Goal: Task Accomplishment & Management: Use online tool/utility

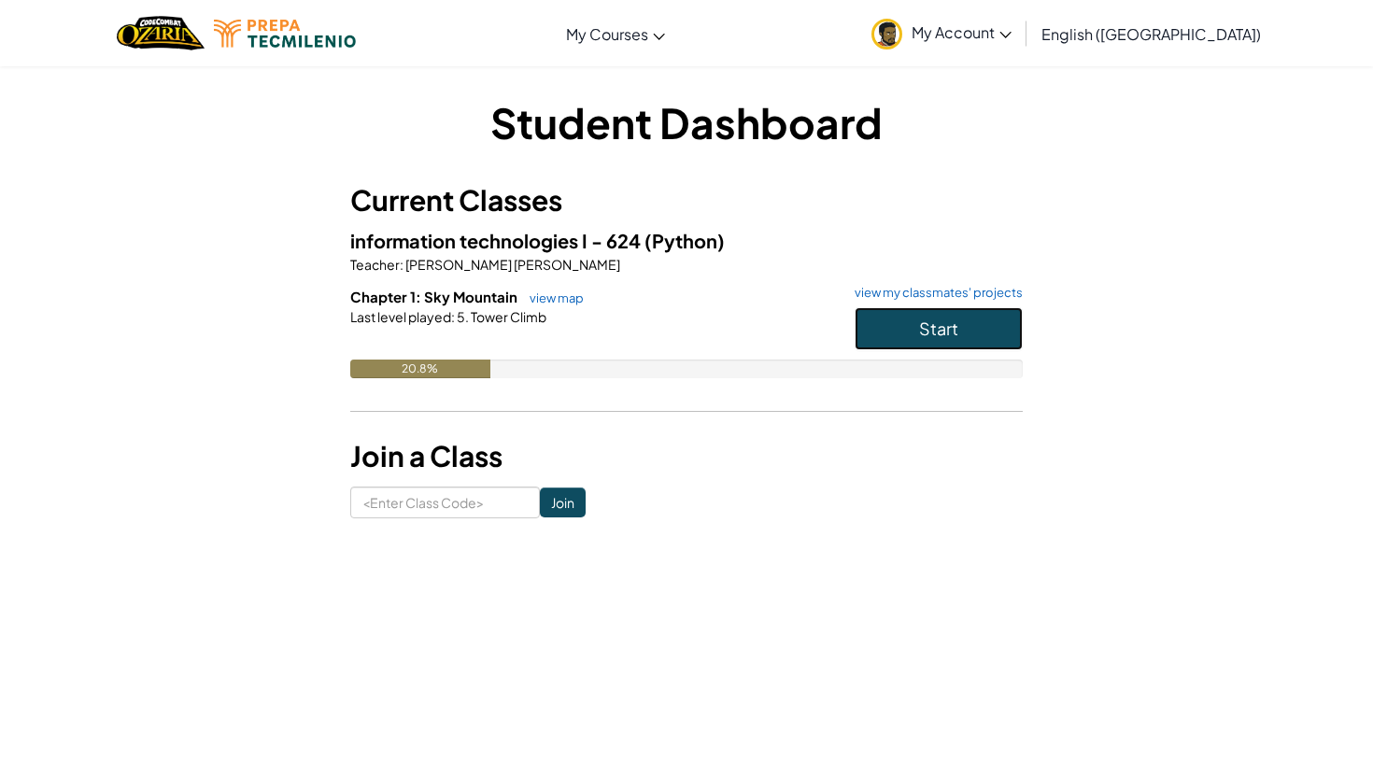
click at [930, 313] on button "Start" at bounding box center [939, 328] width 168 height 43
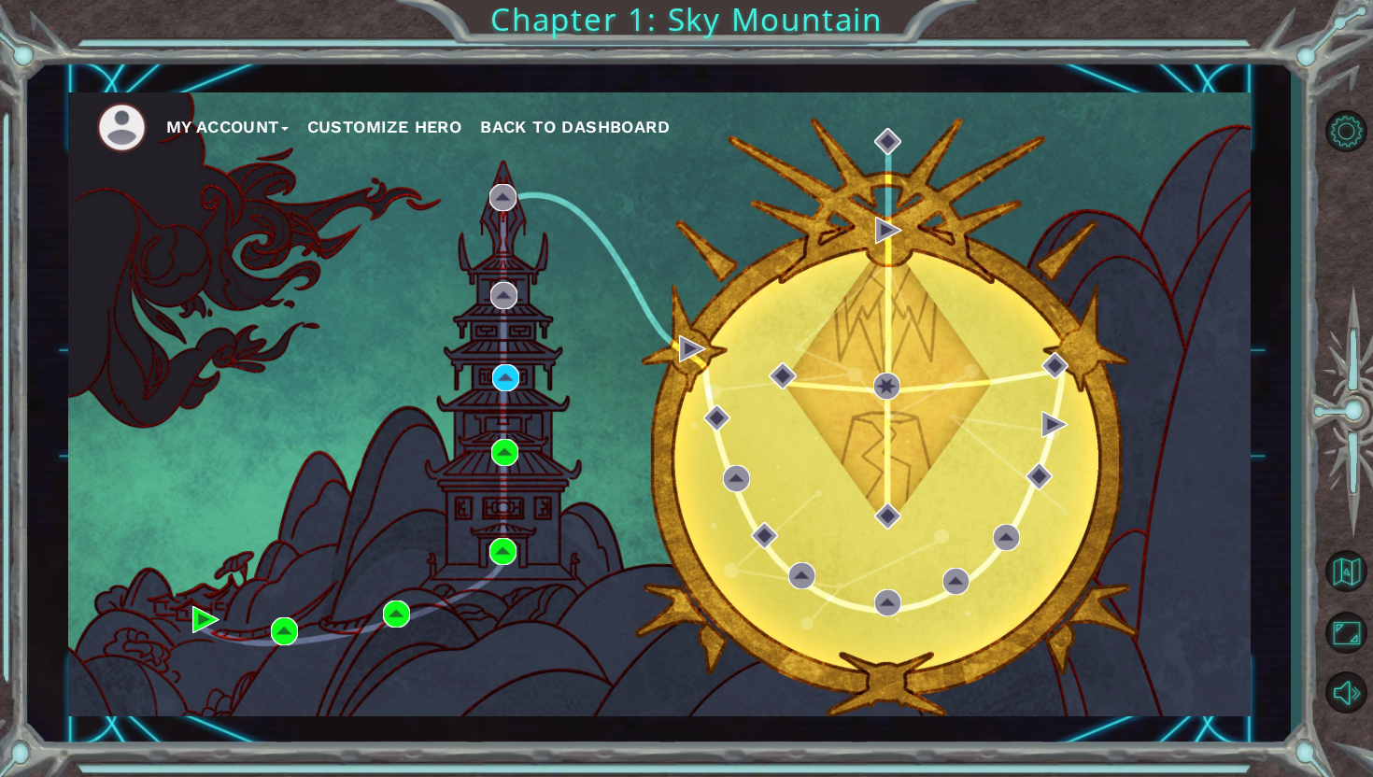
click at [588, 126] on span "Back to Dashboard" at bounding box center [575, 127] width 190 height 20
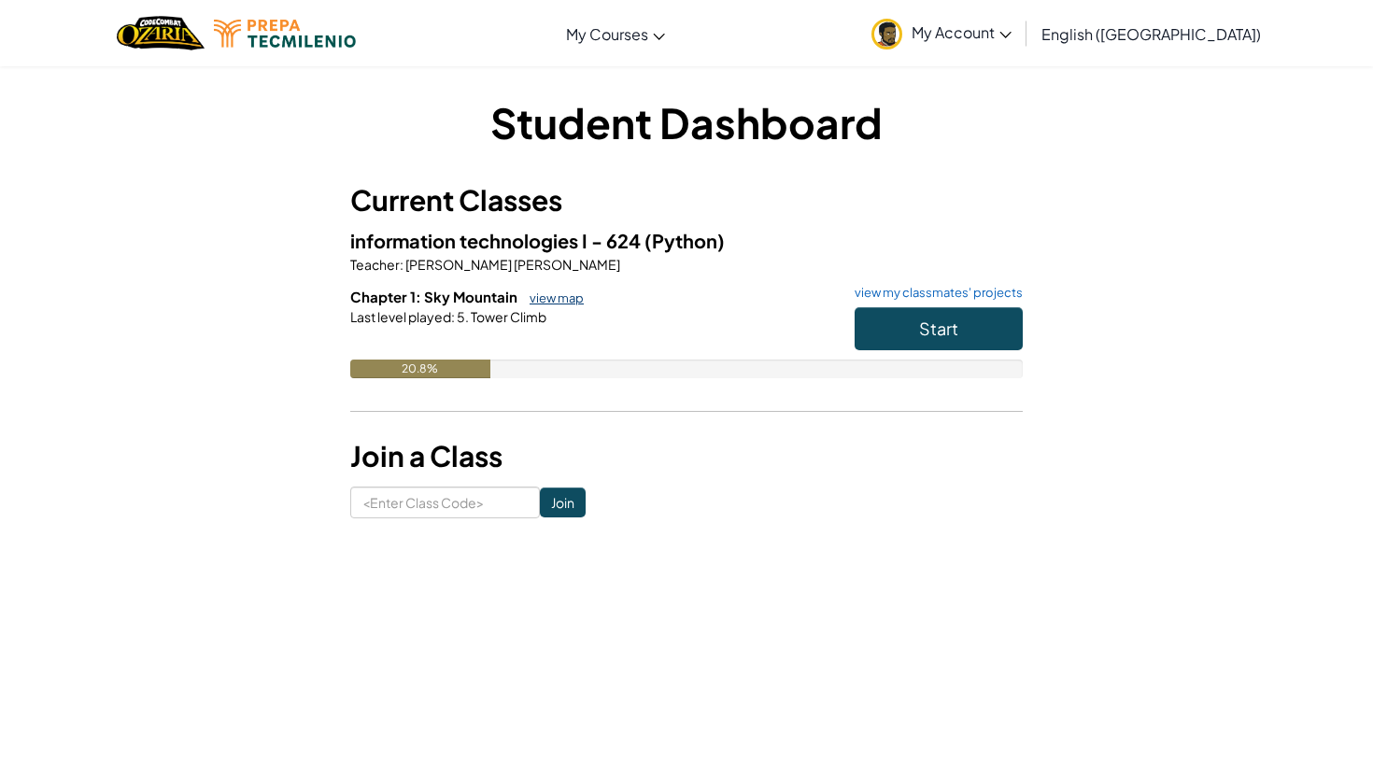
click at [564, 295] on link "view map" at bounding box center [552, 297] width 64 height 15
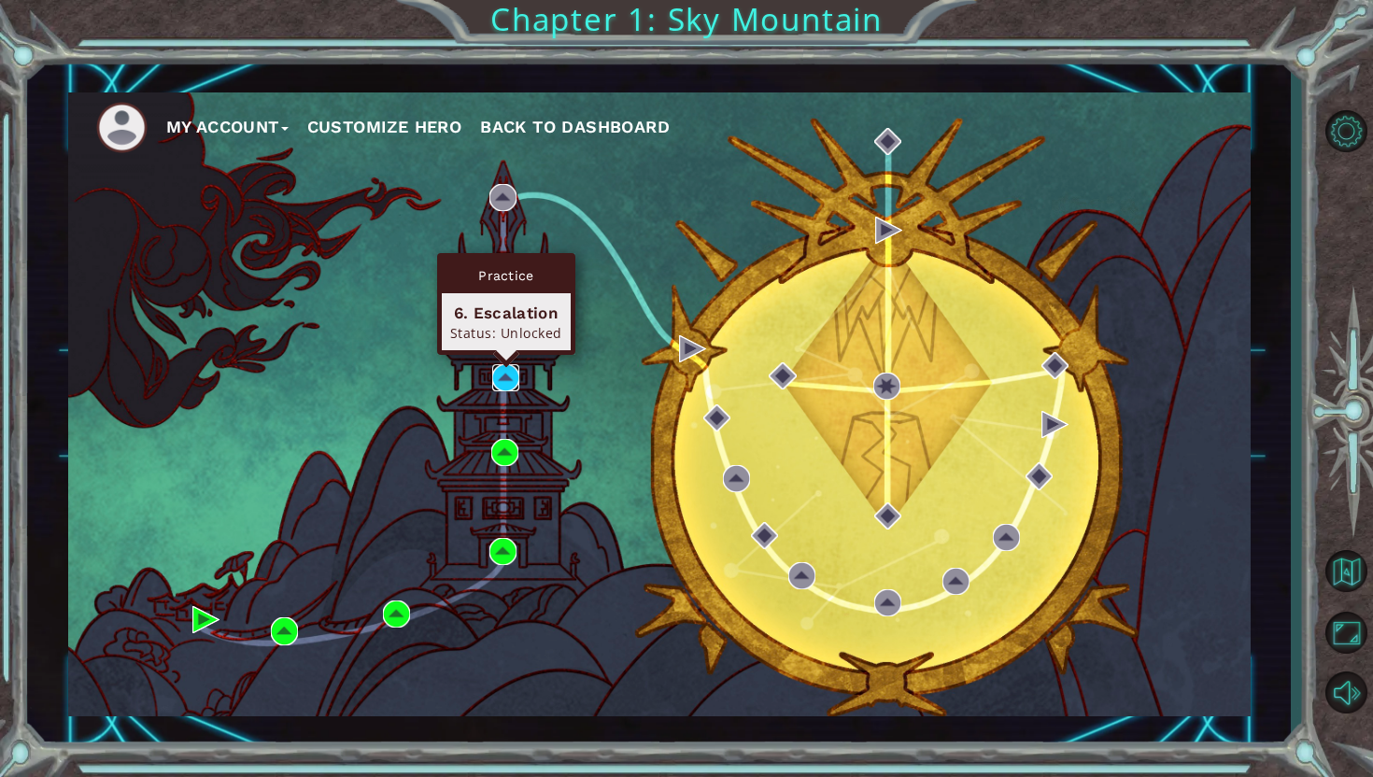
click at [508, 368] on img at bounding box center [505, 377] width 27 height 27
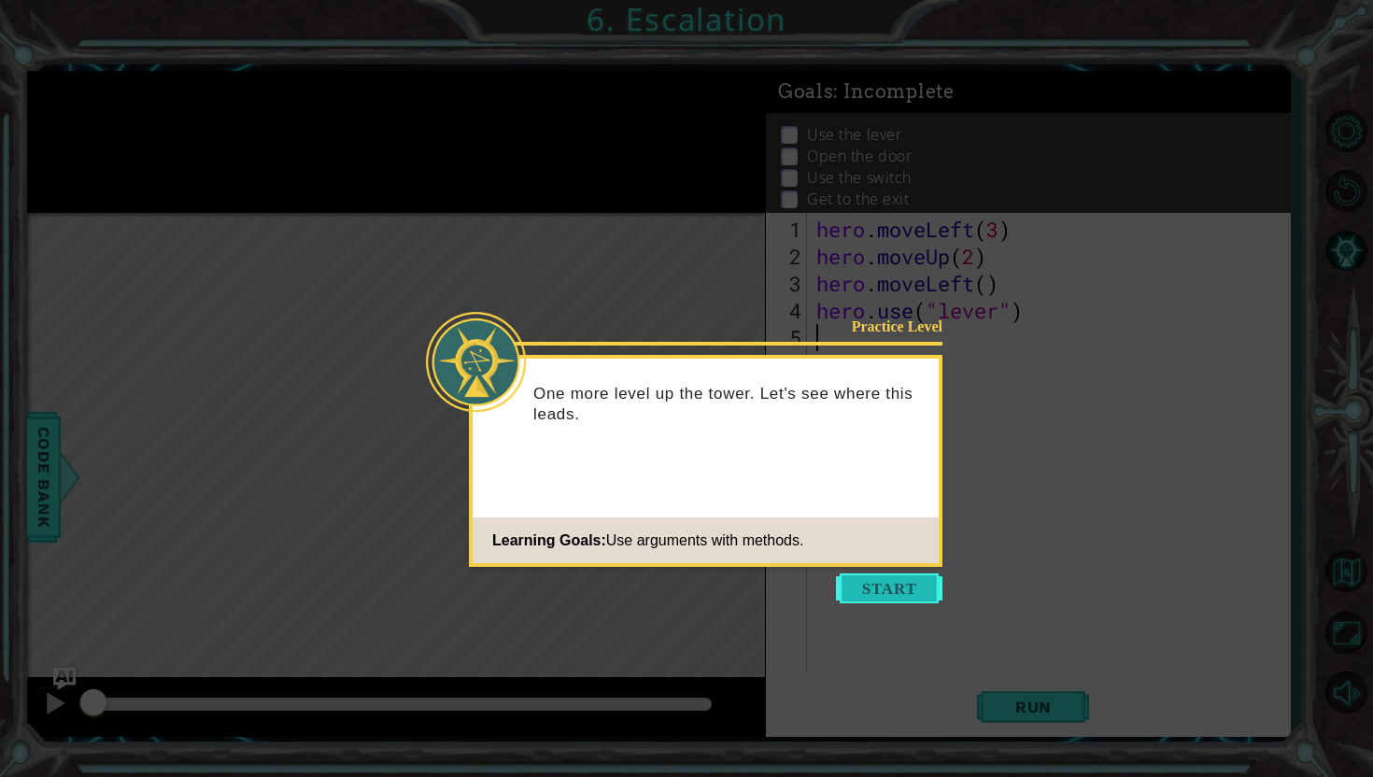
click at [874, 581] on button "Start" at bounding box center [889, 589] width 106 height 30
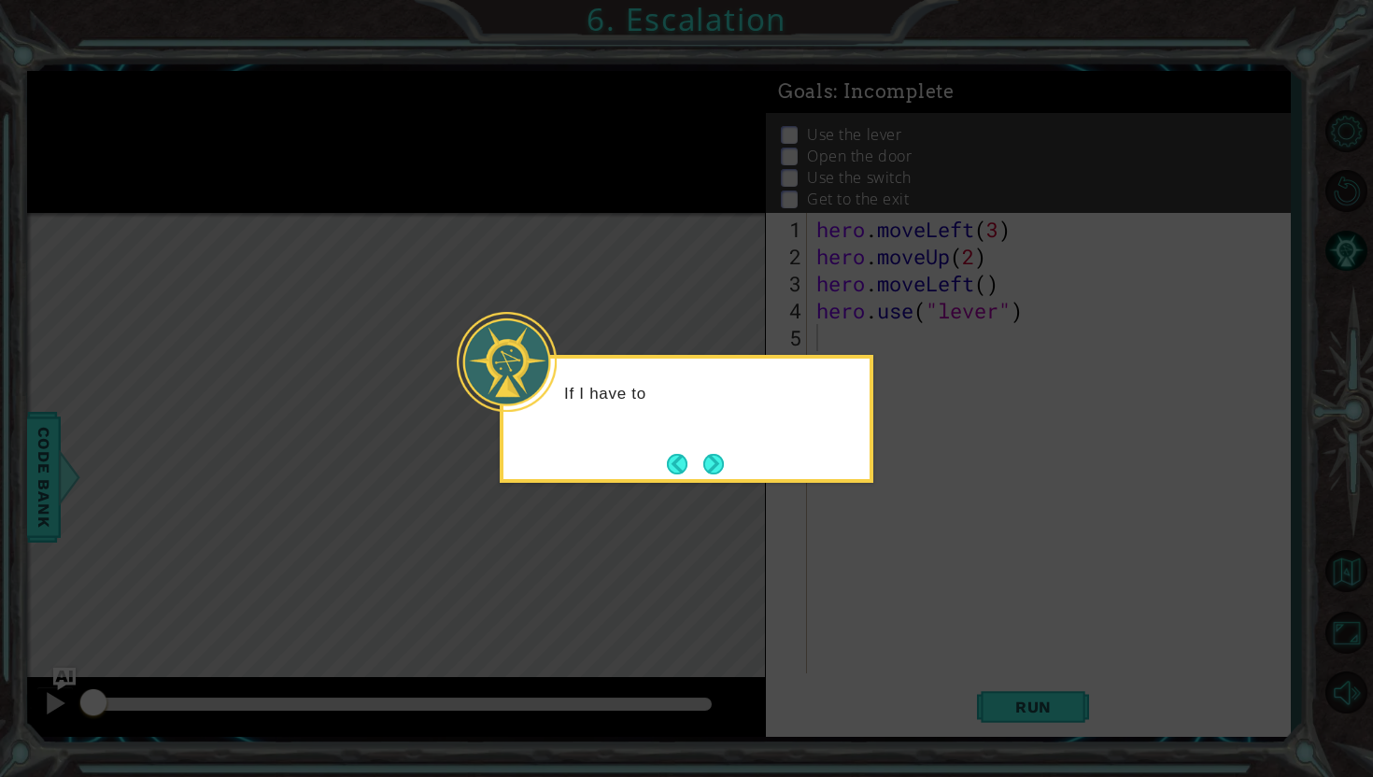
click at [880, 510] on icon at bounding box center [686, 388] width 1373 height 777
click at [785, 474] on div "If I have to move long distances," at bounding box center [687, 419] width 374 height 128
click at [713, 446] on div "If I have to move long distances, there are easier way" at bounding box center [686, 413] width 366 height 94
click at [714, 461] on button "Next" at bounding box center [713, 464] width 21 height 21
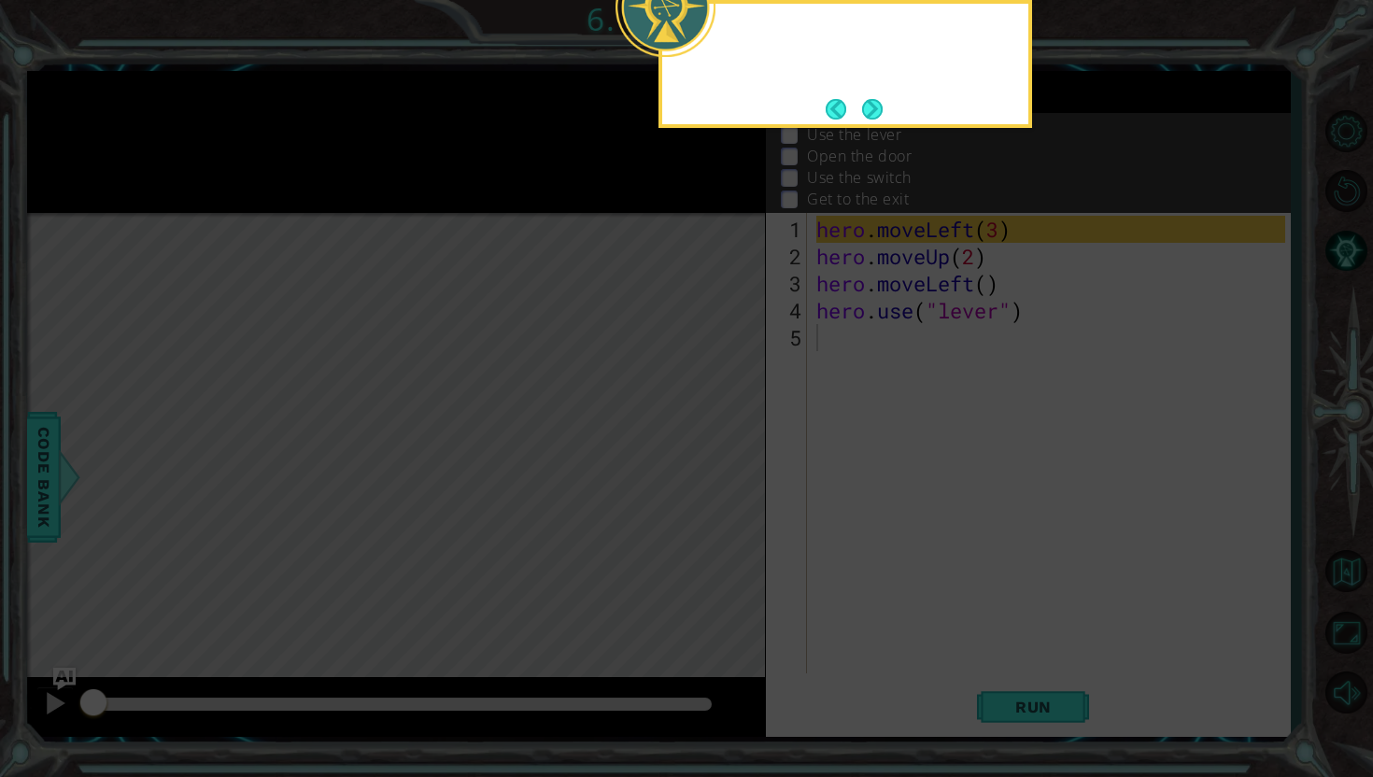
click at [714, 461] on icon at bounding box center [686, 128] width 1373 height 1297
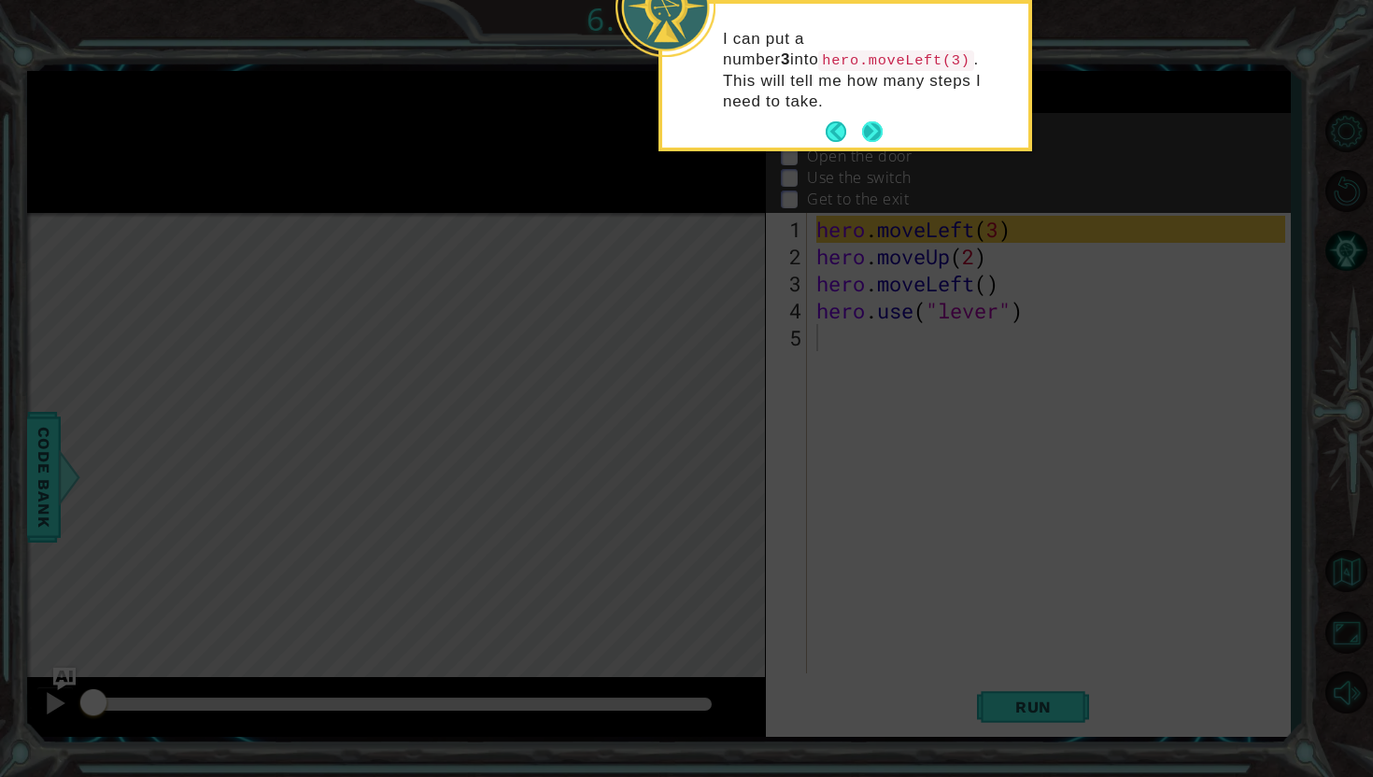
click at [881, 121] on button "Next" at bounding box center [872, 131] width 21 height 21
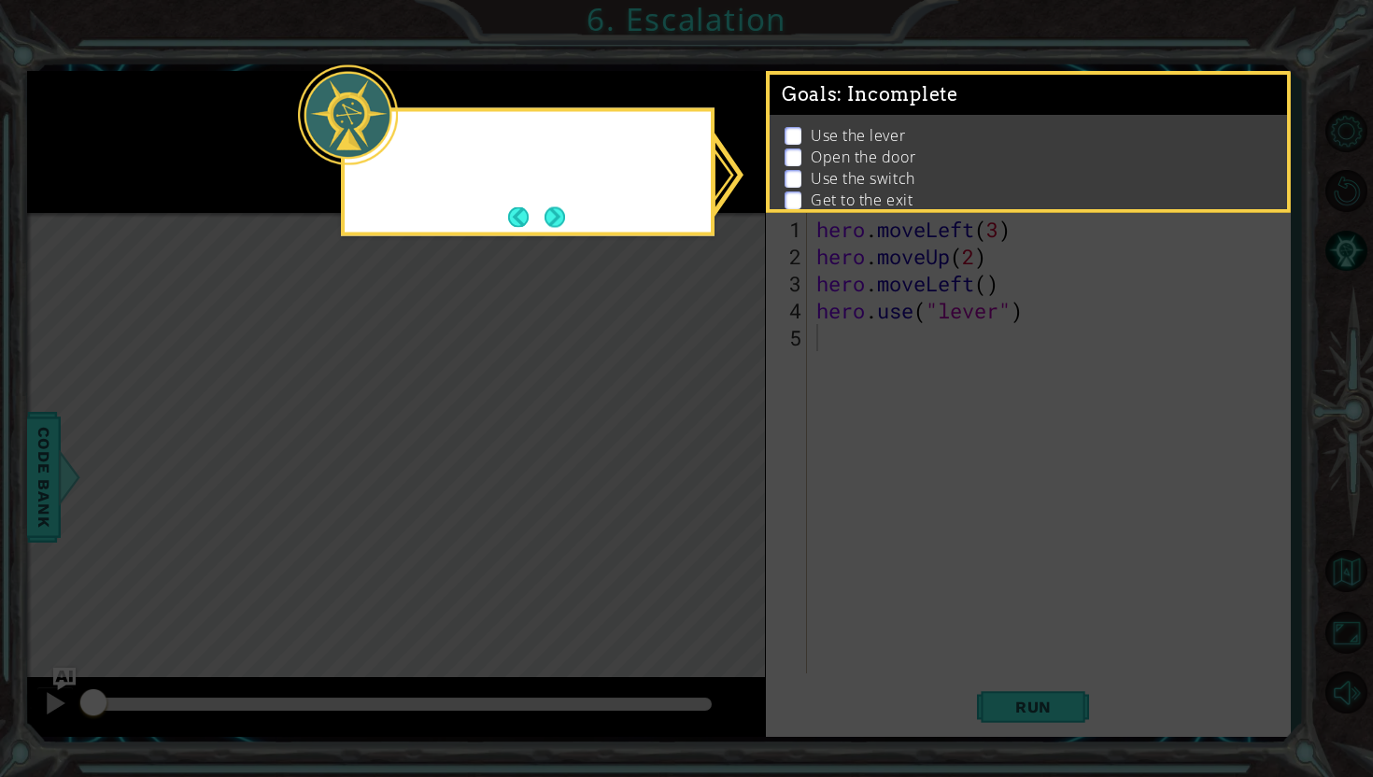
click at [881, 110] on div "Goals : Incomplete" at bounding box center [1028, 95] width 517 height 40
click at [560, 217] on button "Next" at bounding box center [555, 216] width 21 height 21
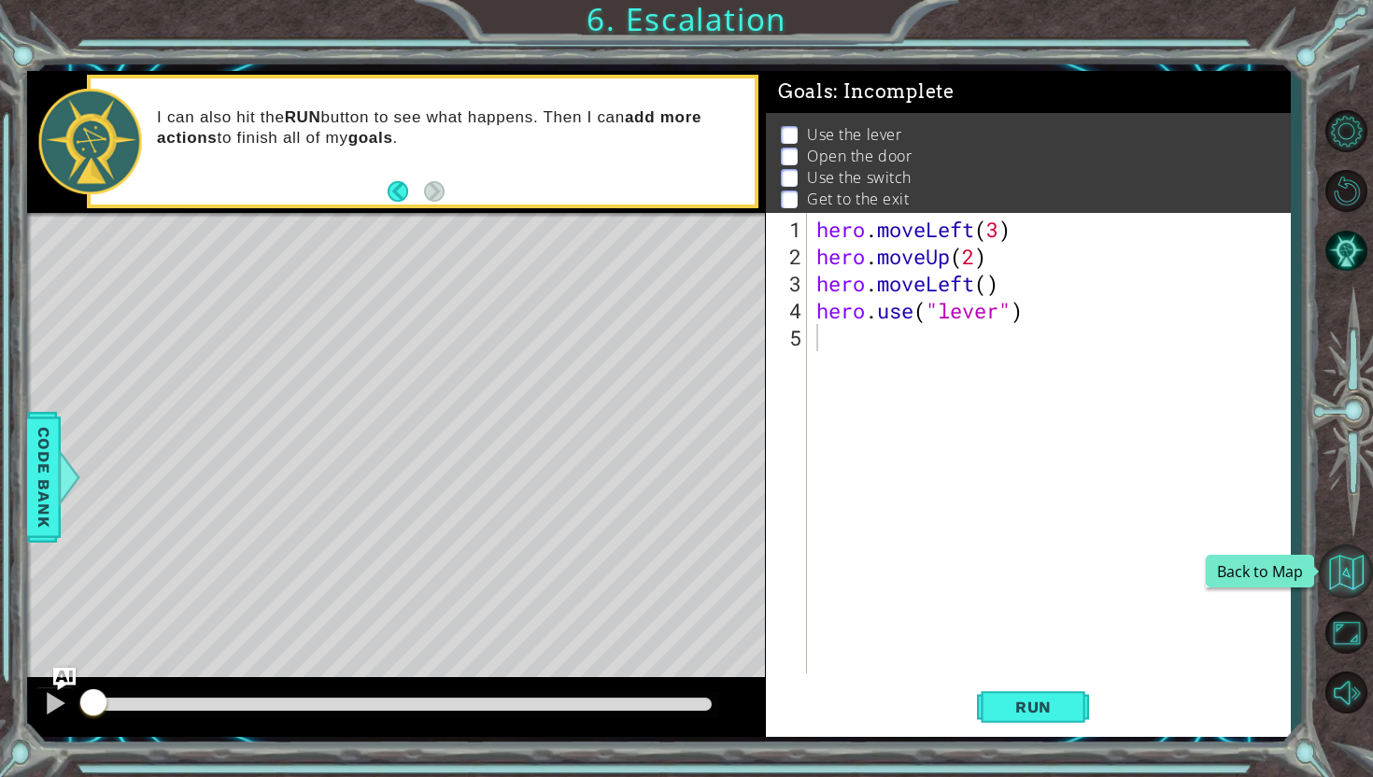
click at [1347, 545] on button "Back to Map" at bounding box center [1346, 572] width 54 height 54
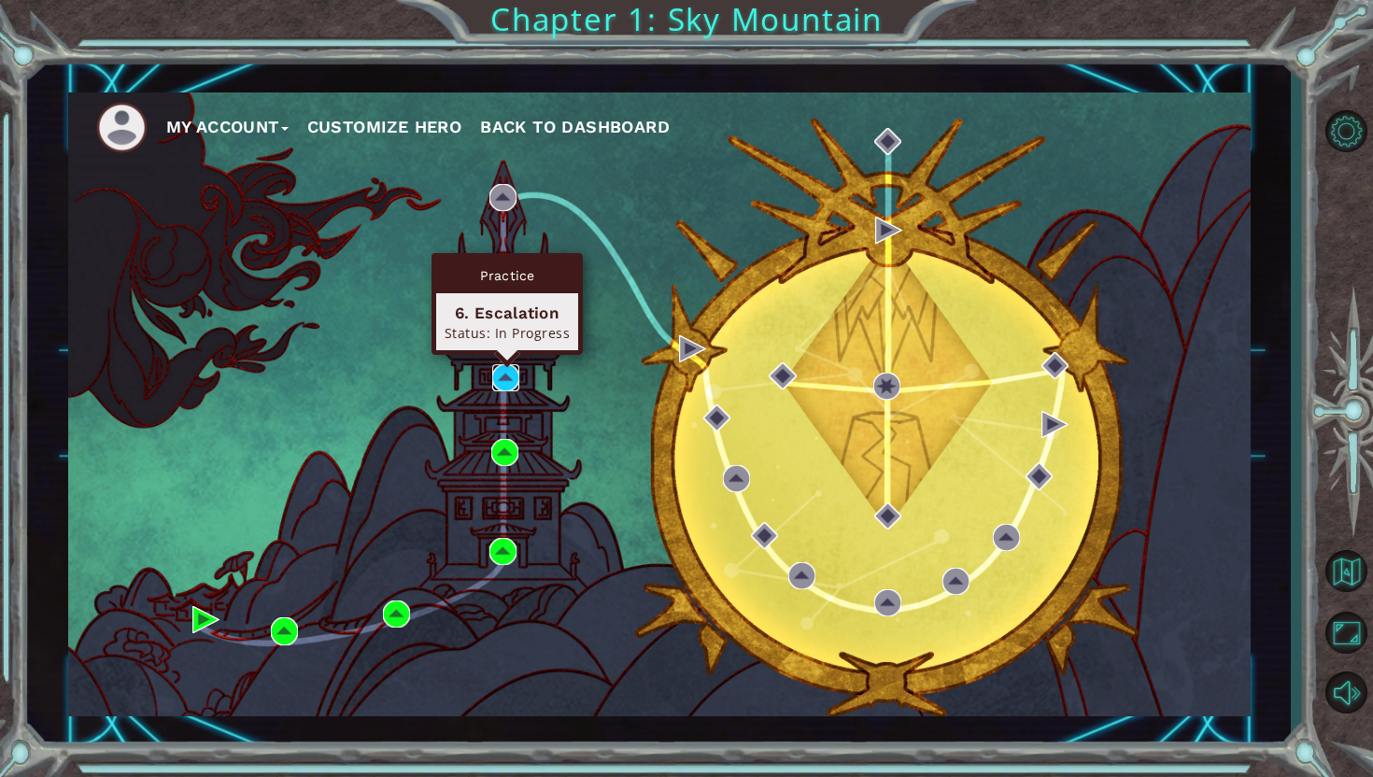
click at [504, 368] on img at bounding box center [505, 377] width 27 height 27
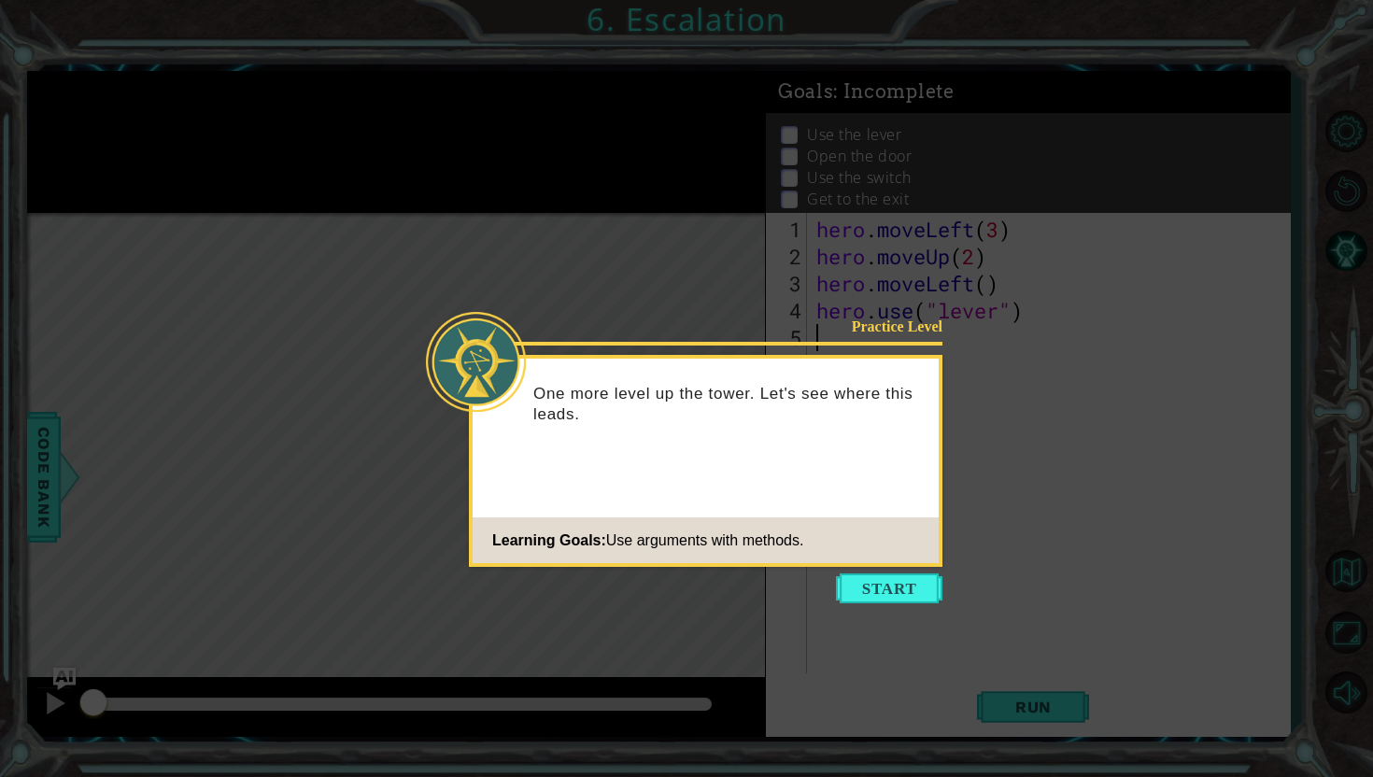
click at [874, 580] on button "Start" at bounding box center [889, 589] width 106 height 30
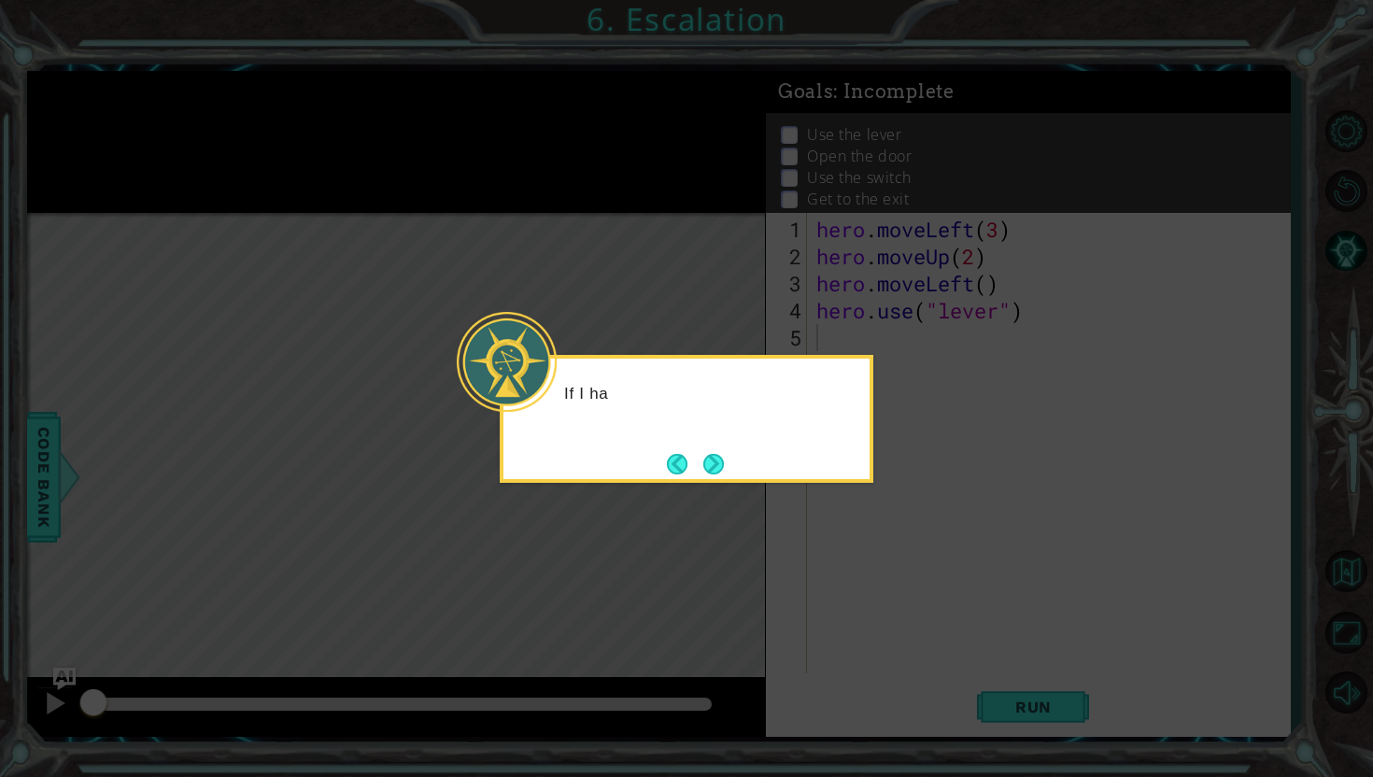
click at [874, 584] on icon at bounding box center [686, 388] width 1373 height 777
click at [710, 462] on button "Next" at bounding box center [713, 464] width 21 height 21
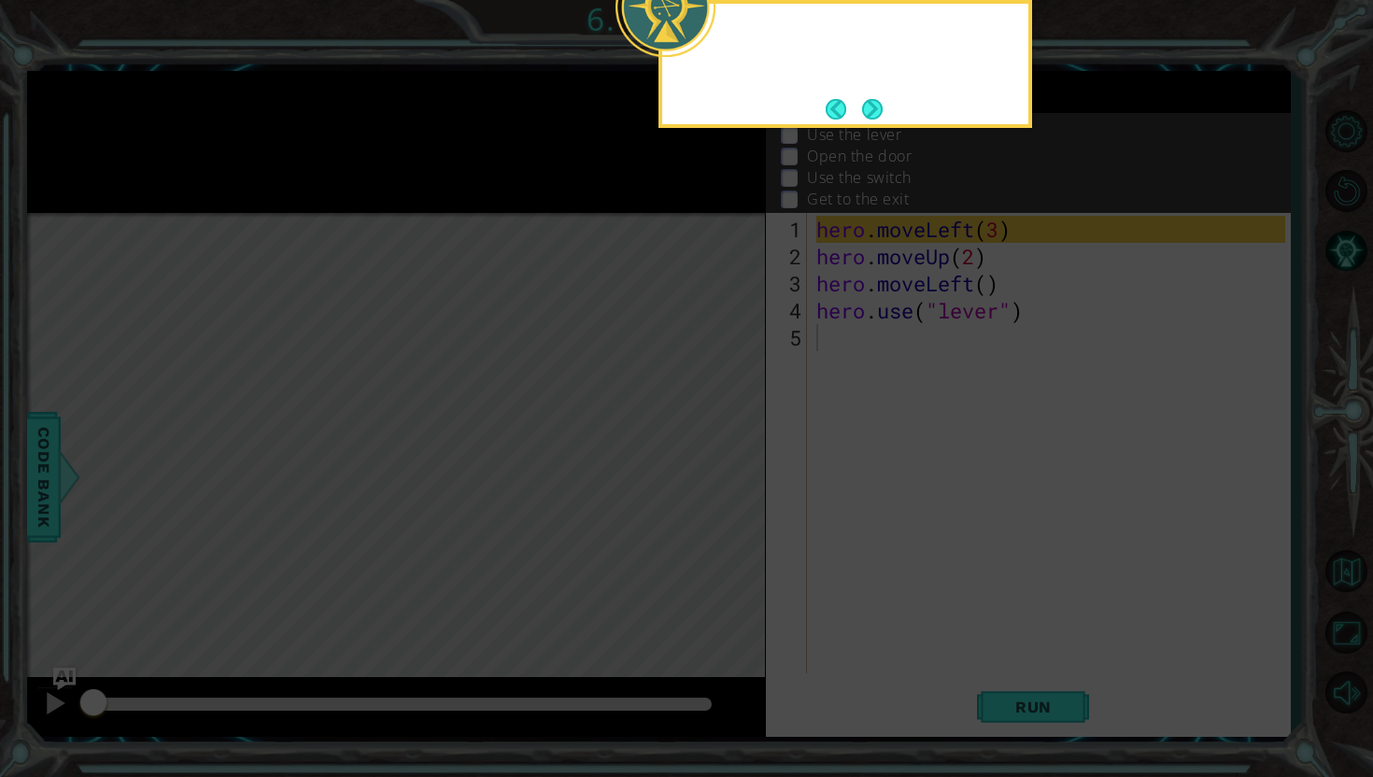
click at [710, 462] on icon at bounding box center [686, 128] width 1373 height 1297
click at [880, 120] on button "Next" at bounding box center [872, 108] width 27 height 27
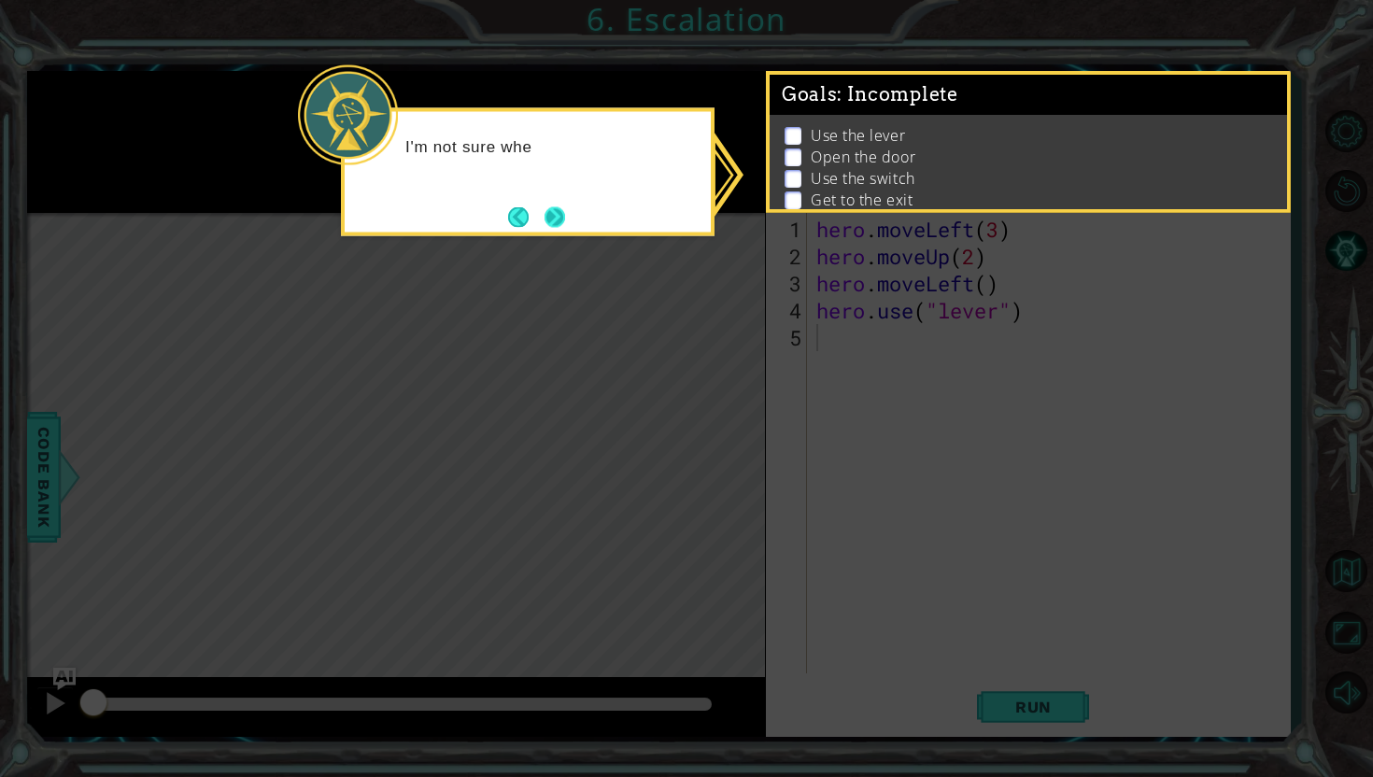
click at [552, 217] on button "Next" at bounding box center [555, 216] width 21 height 21
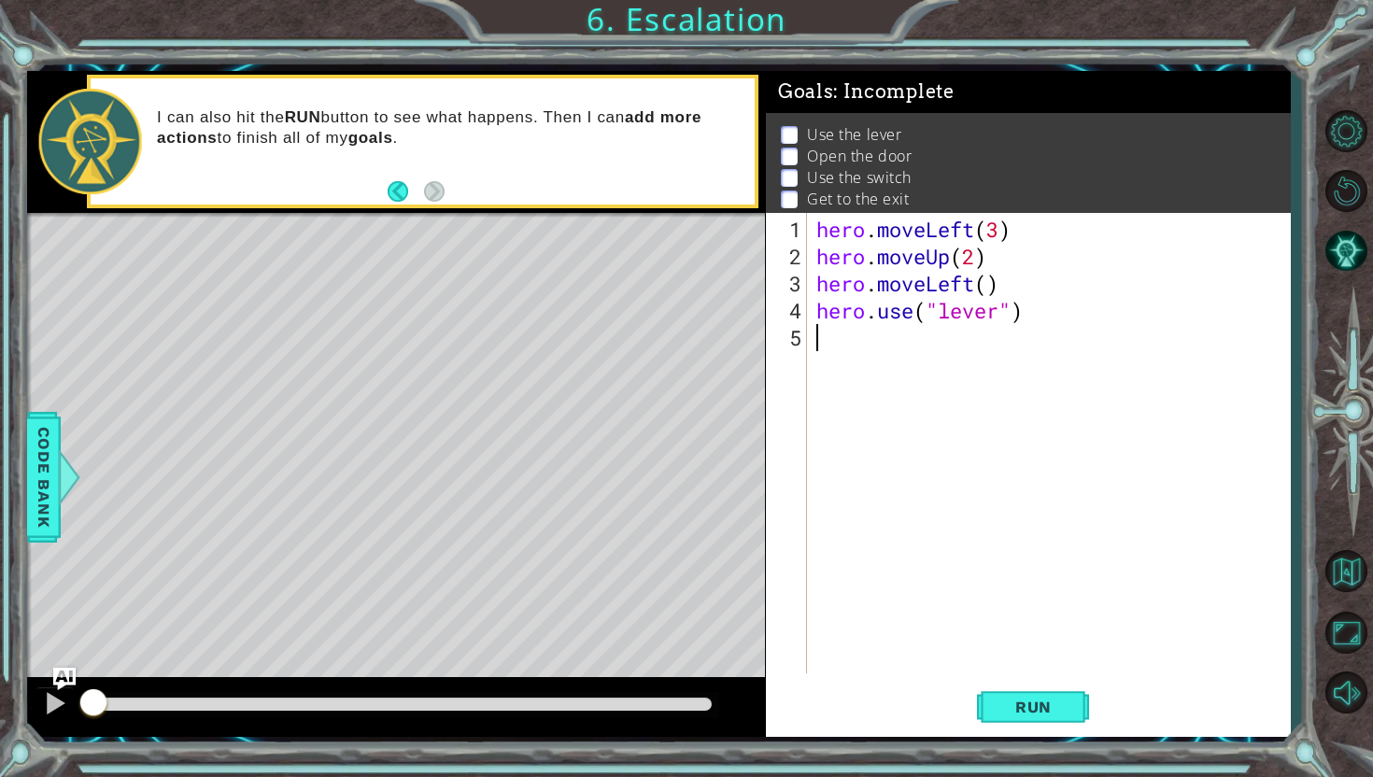
click at [836, 344] on div "hero . moveLeft ( 3 ) hero . moveUp ( 2 ) hero . moveLeft ( ) hero . use ( "lev…" at bounding box center [1054, 473] width 482 height 515
type textarea "hero.moveLeft()"
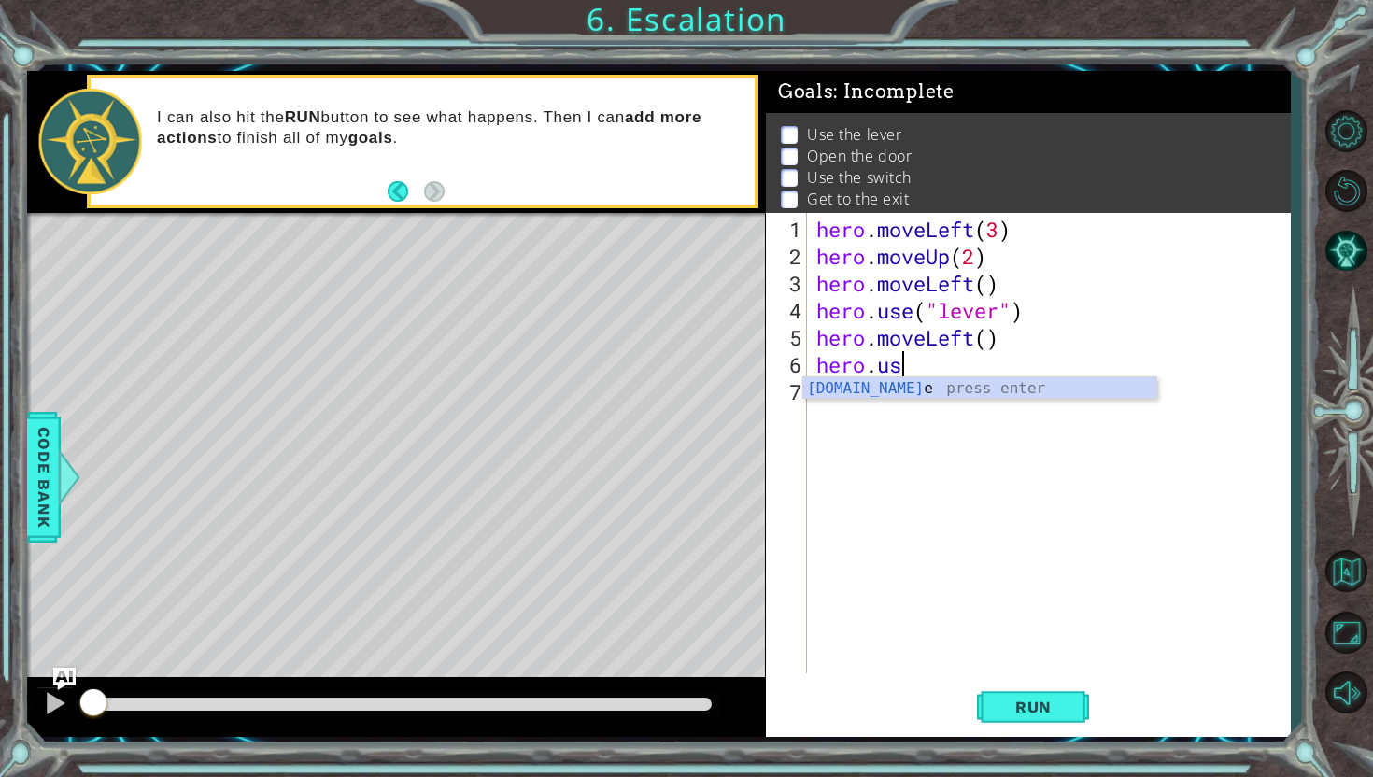
type textarea "hero.use"
click at [1110, 432] on div "hero . moveLeft ( 3 ) hero . moveUp ( 2 ) hero . moveLeft ( ) hero . use ( "lev…" at bounding box center [1054, 473] width 482 height 515
click at [924, 363] on div "hero . moveLeft ( 3 ) hero . moveUp ( 2 ) hero . moveLeft ( ) hero . use ( "lev…" at bounding box center [1054, 473] width 482 height 515
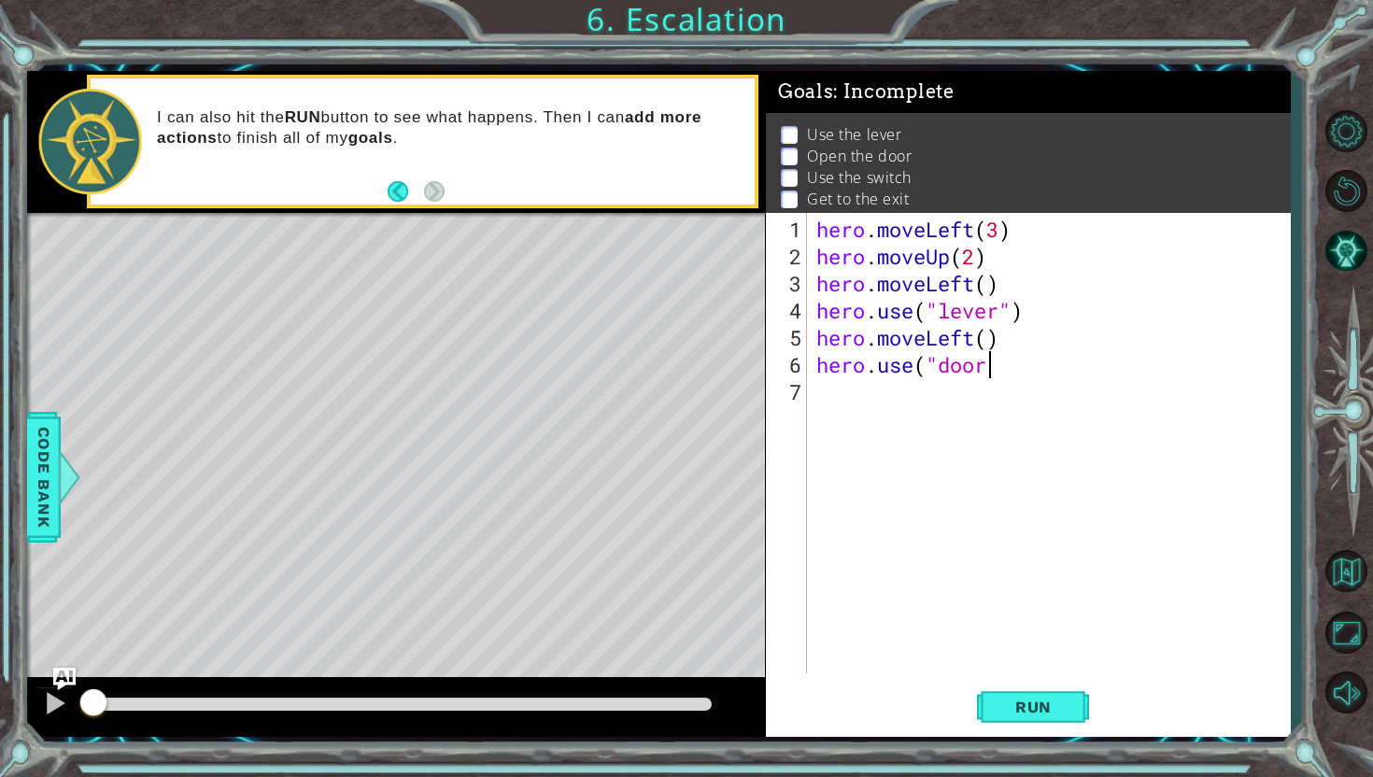
scroll to position [0, 7]
type textarea "hero.use("door")"
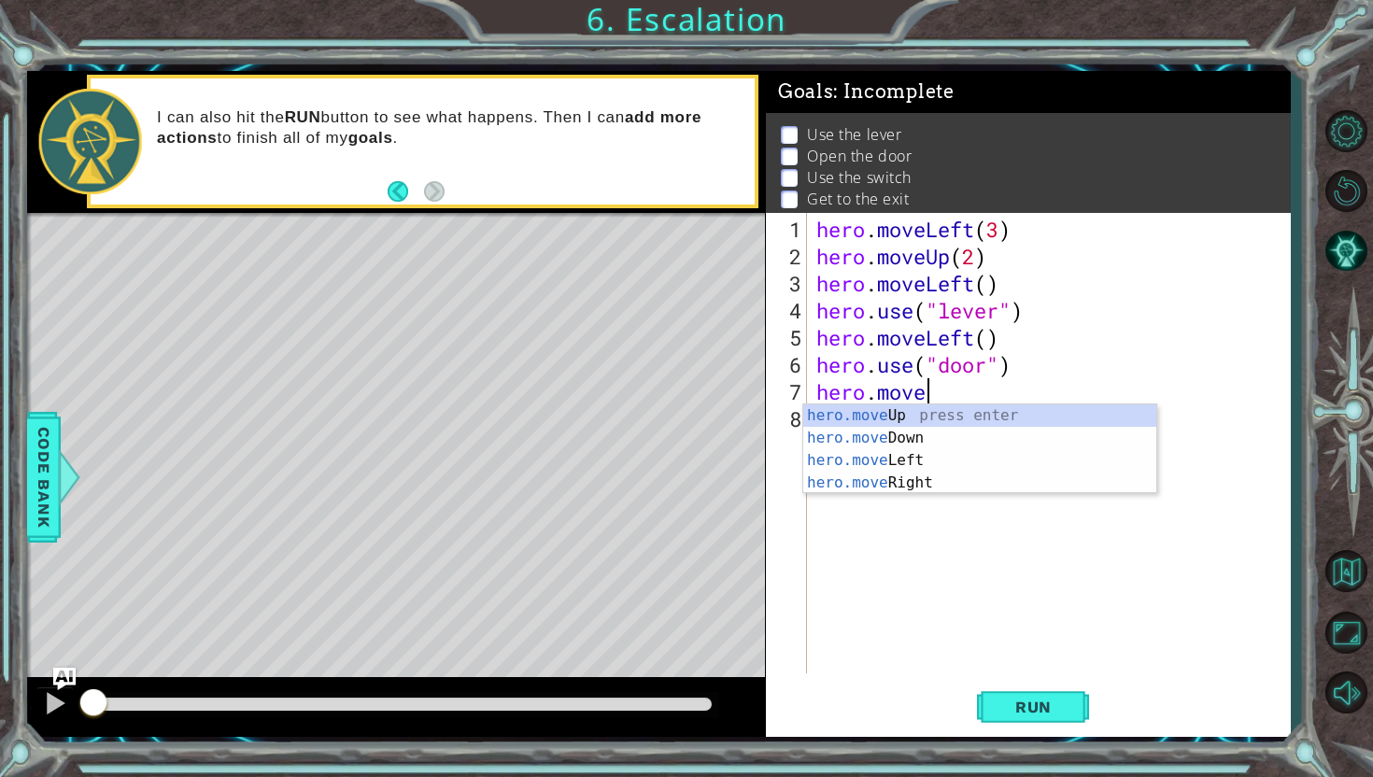
scroll to position [0, 5]
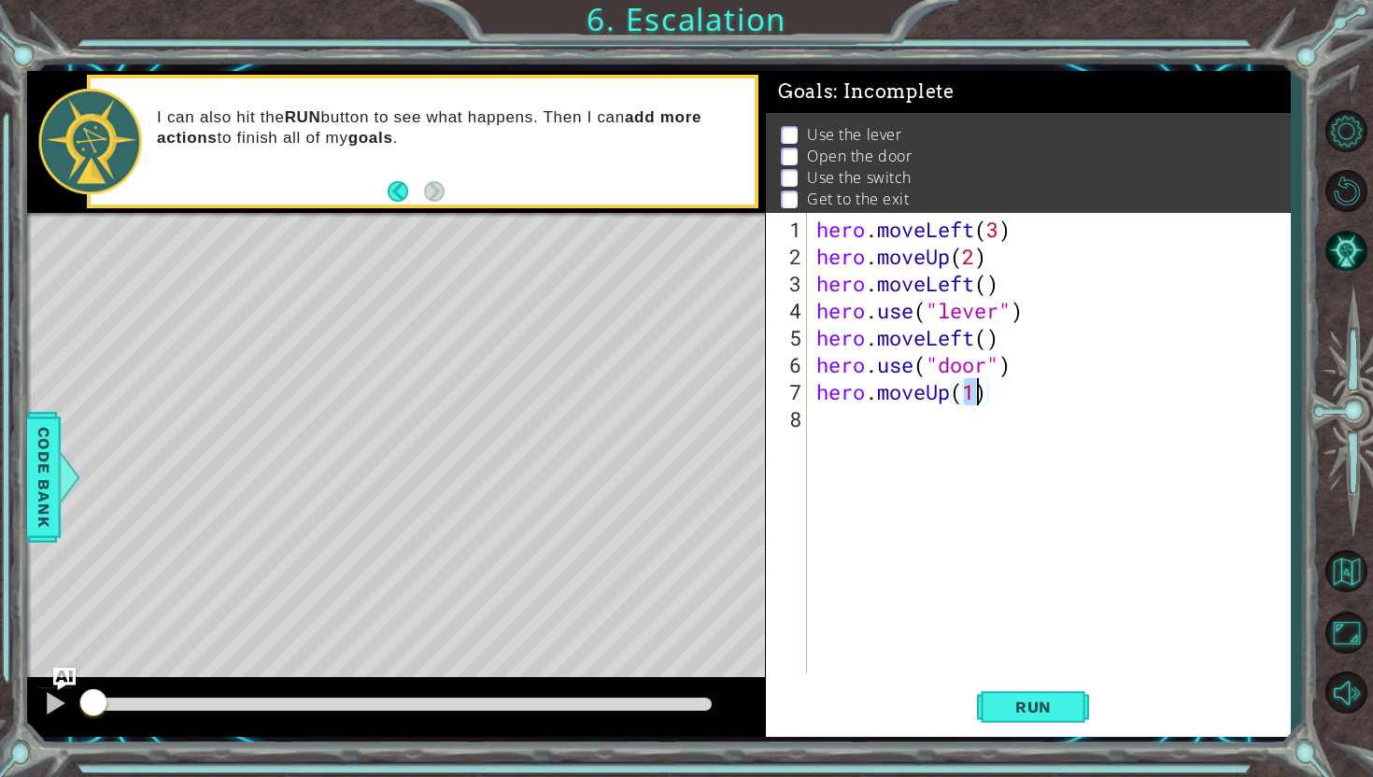
type textarea "hero.moveUp(2)"
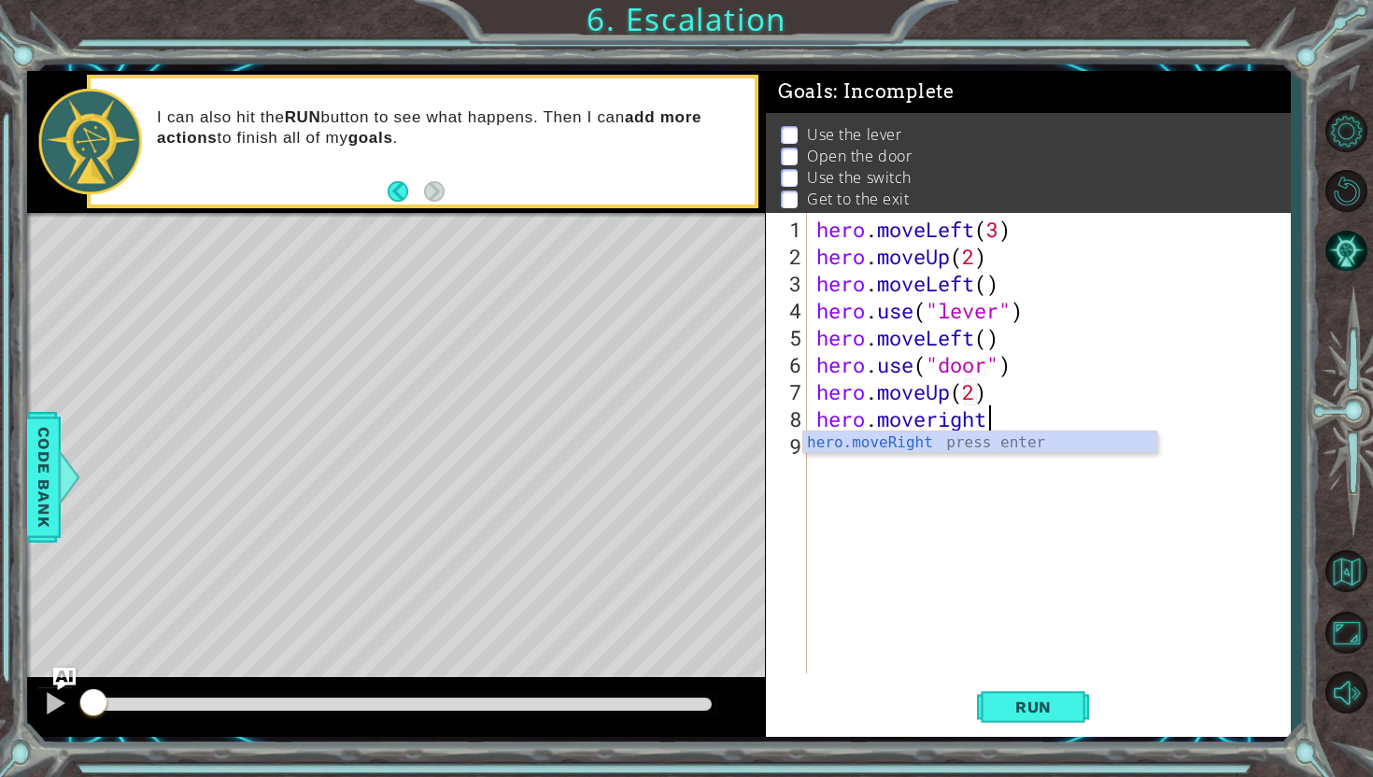
scroll to position [0, 7]
type textarea "hero.moveRight(3)"
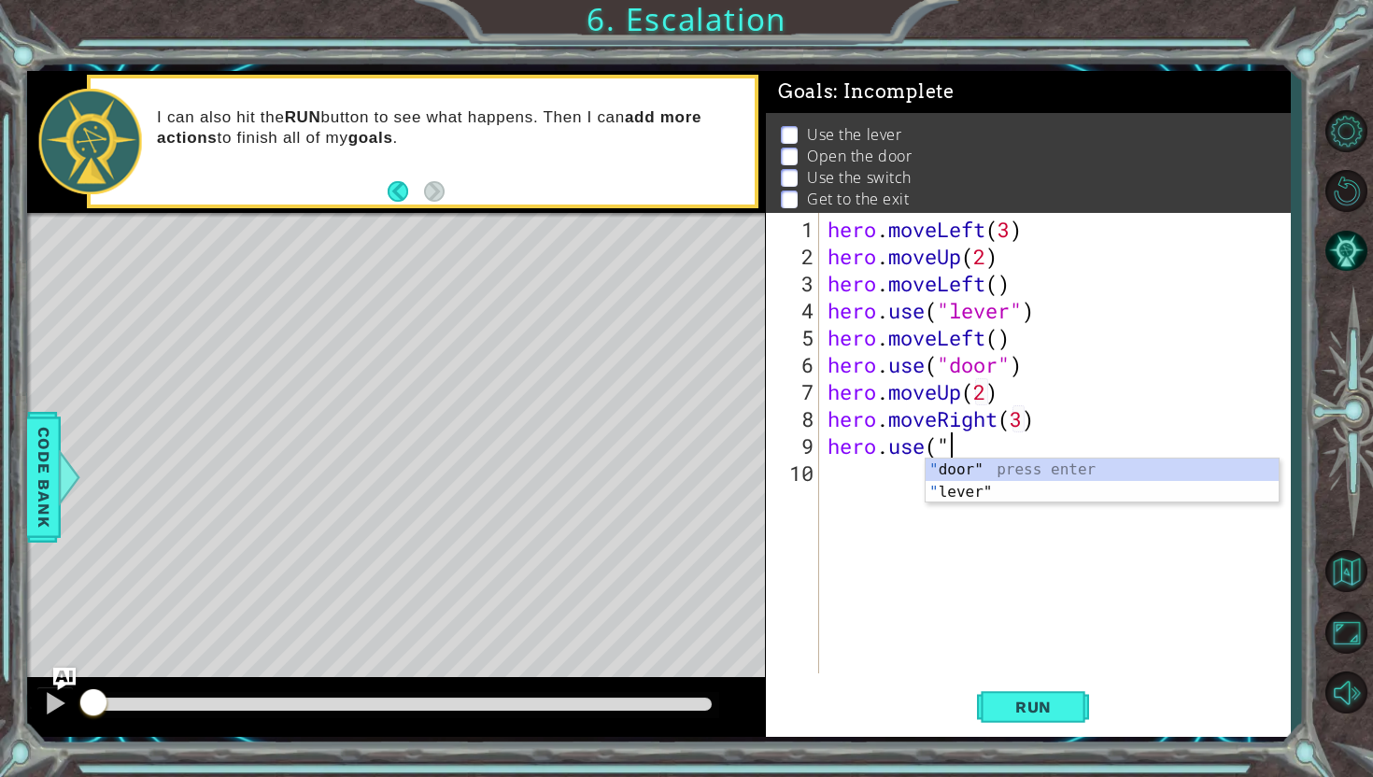
scroll to position [0, 5]
click at [994, 368] on div "hero . moveLeft ( 3 ) hero . moveUp ( 2 ) hero . moveLeft ( ) hero . use ( "lev…" at bounding box center [1059, 473] width 471 height 515
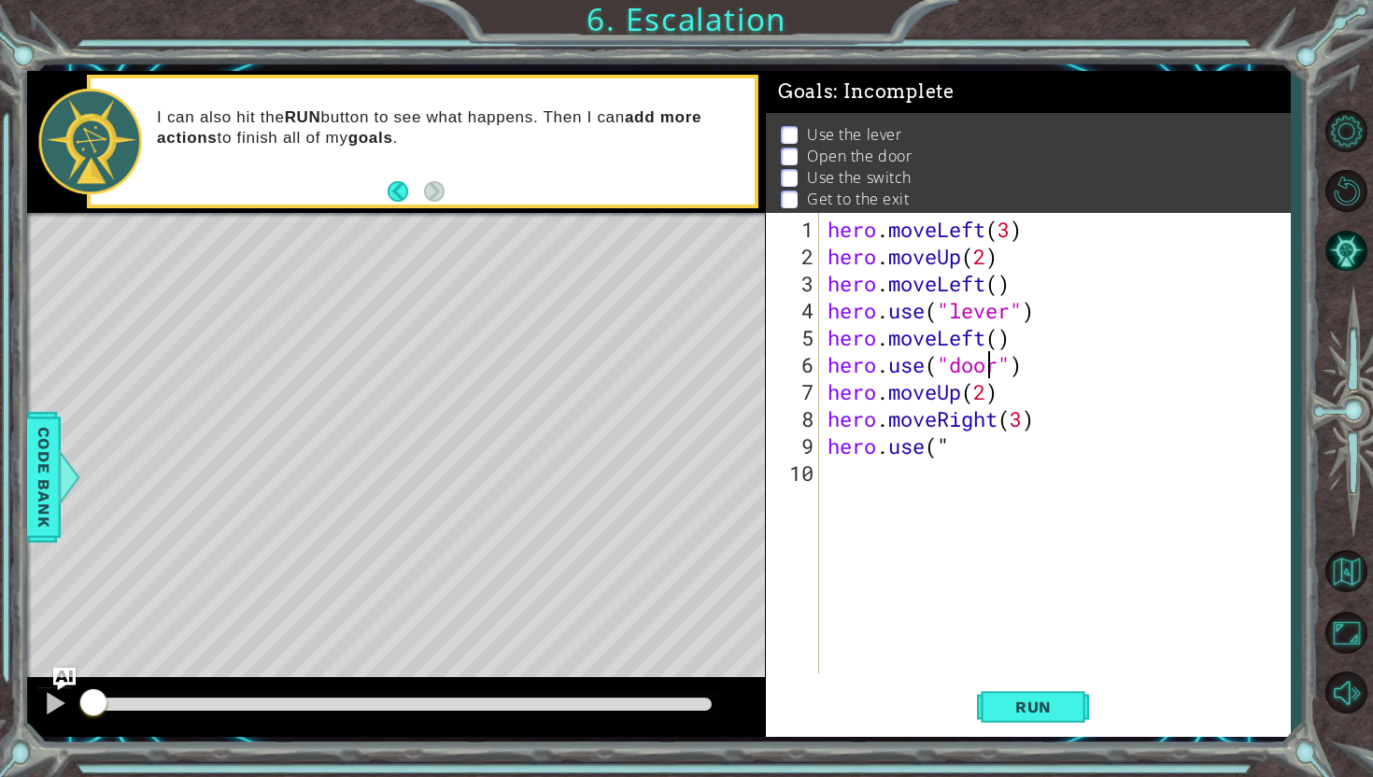
click at [989, 431] on div "hero . moveLeft ( 3 ) hero . moveUp ( 2 ) hero . moveLeft ( ) hero . use ( "lev…" at bounding box center [1059, 473] width 471 height 515
type textarea "hero.use("switch")"
click at [1078, 718] on button "Run" at bounding box center [1033, 707] width 112 height 52
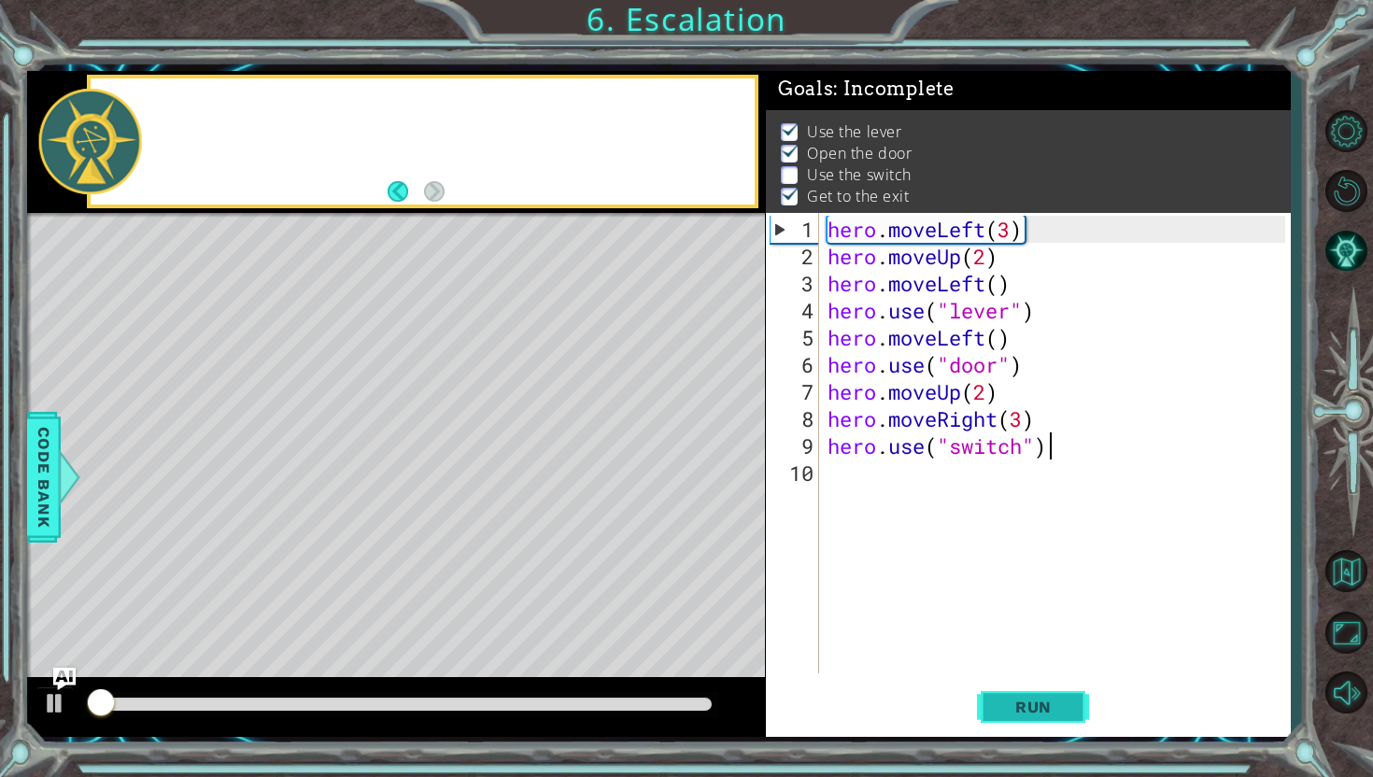
scroll to position [3, 0]
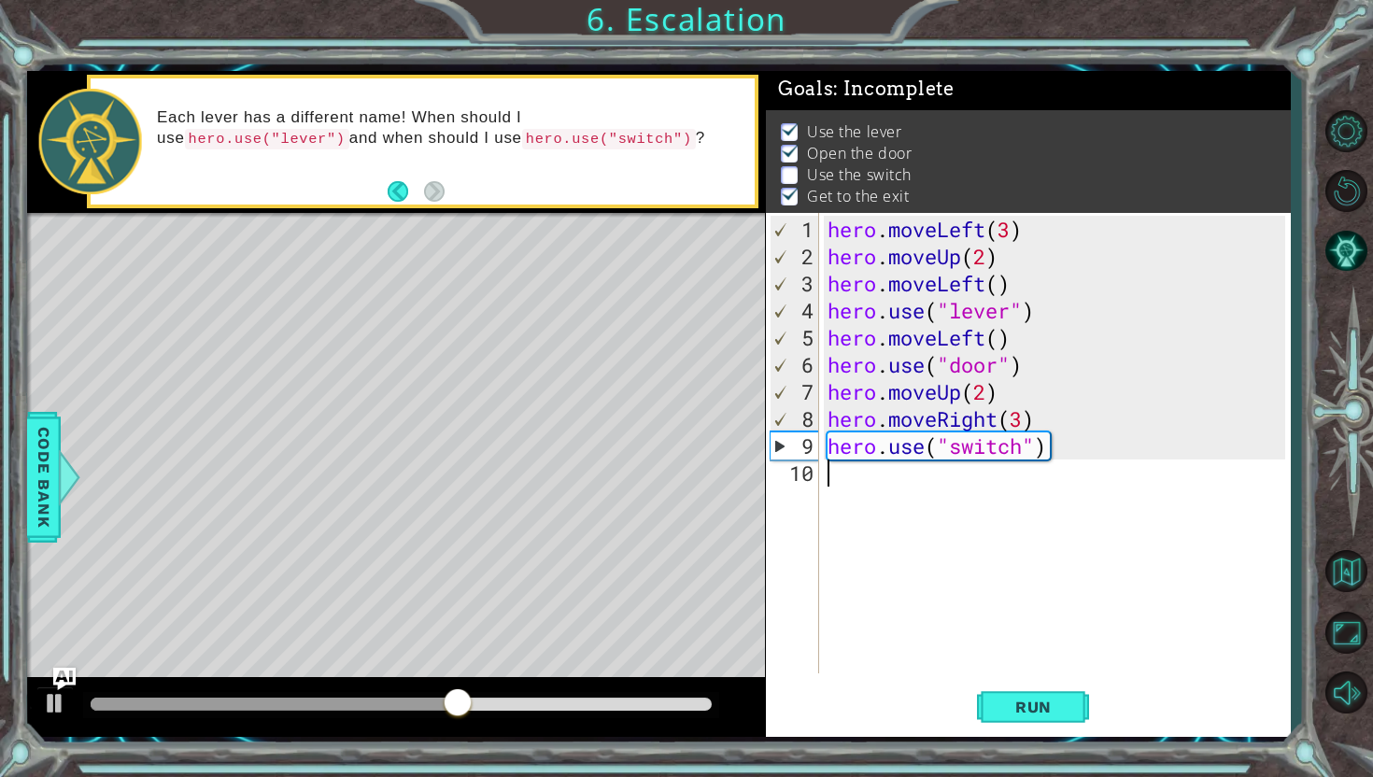
click at [1061, 584] on div "hero . moveLeft ( 3 ) hero . moveUp ( 2 ) hero . moveLeft ( ) hero . use ( "lev…" at bounding box center [1059, 473] width 471 height 515
click at [1027, 420] on div "hero . moveLeft ( 3 ) hero . moveUp ( 2 ) hero . moveLeft ( ) hero . use ( "lev…" at bounding box center [1059, 473] width 471 height 515
type textarea "hero.moveRight(2)"
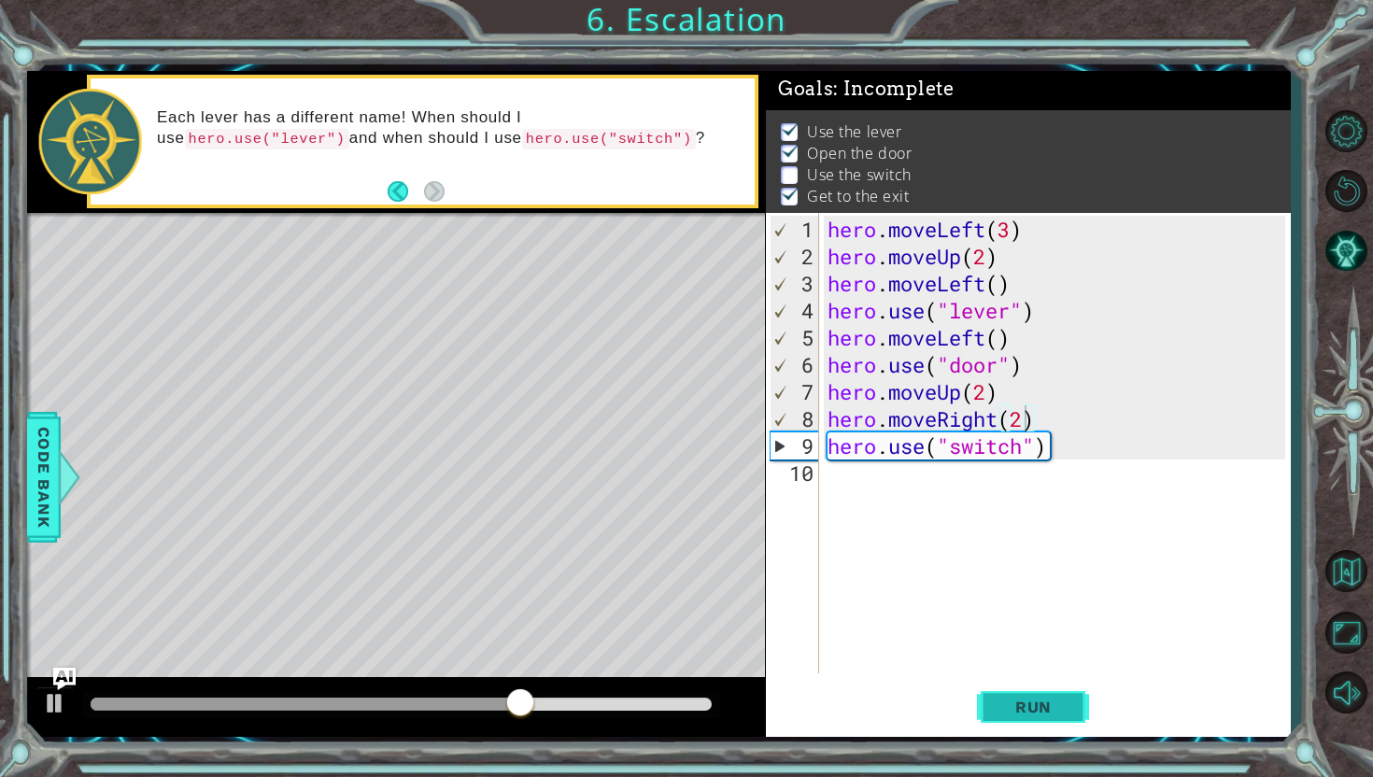
click at [1056, 717] on button "Run" at bounding box center [1033, 707] width 112 height 52
drag, startPoint x: 390, startPoint y: 705, endPoint x: 581, endPoint y: 695, distance: 191.8
click at [581, 698] on div at bounding box center [401, 704] width 620 height 13
click at [861, 486] on div "hero . moveLeft ( 3 ) hero . moveUp ( 2 ) hero . moveLeft ( ) hero . use ( "lev…" at bounding box center [1059, 473] width 471 height 515
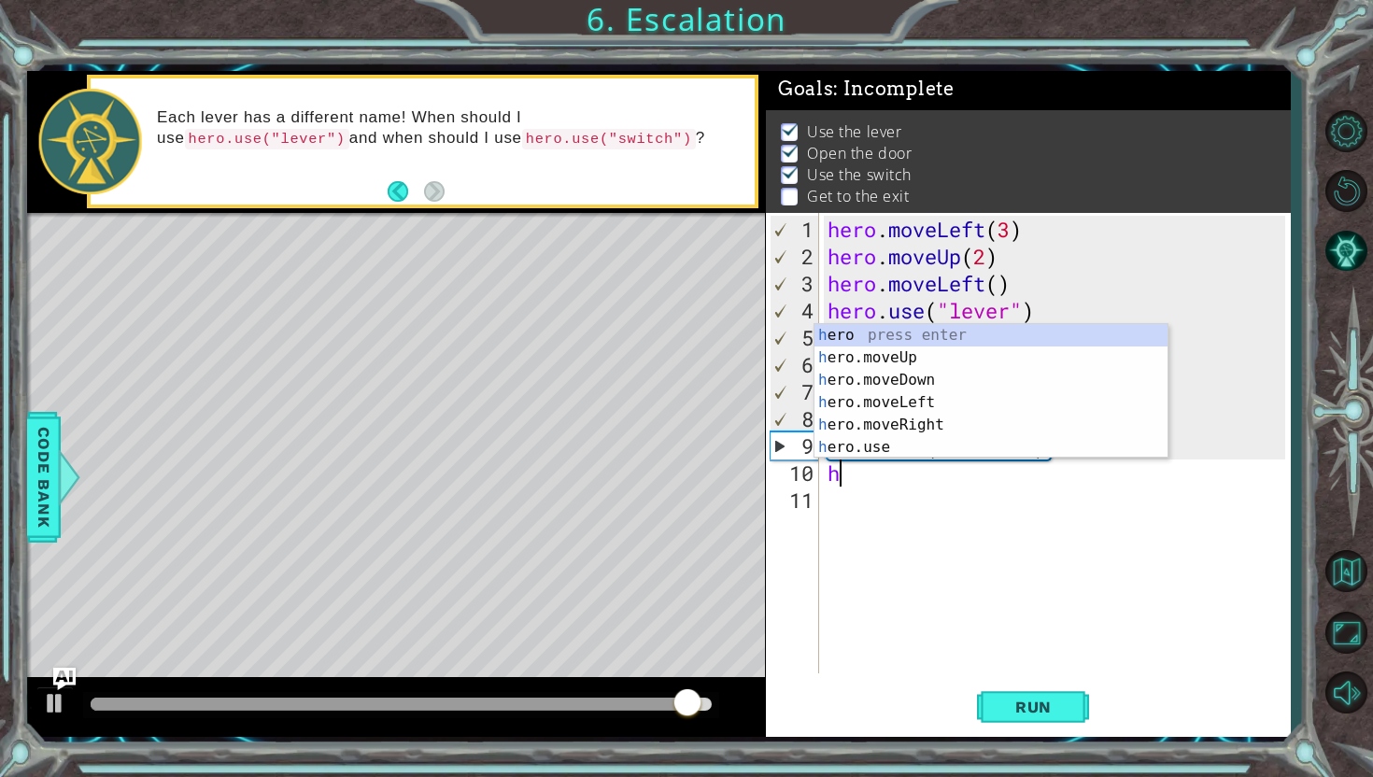
scroll to position [0, 1]
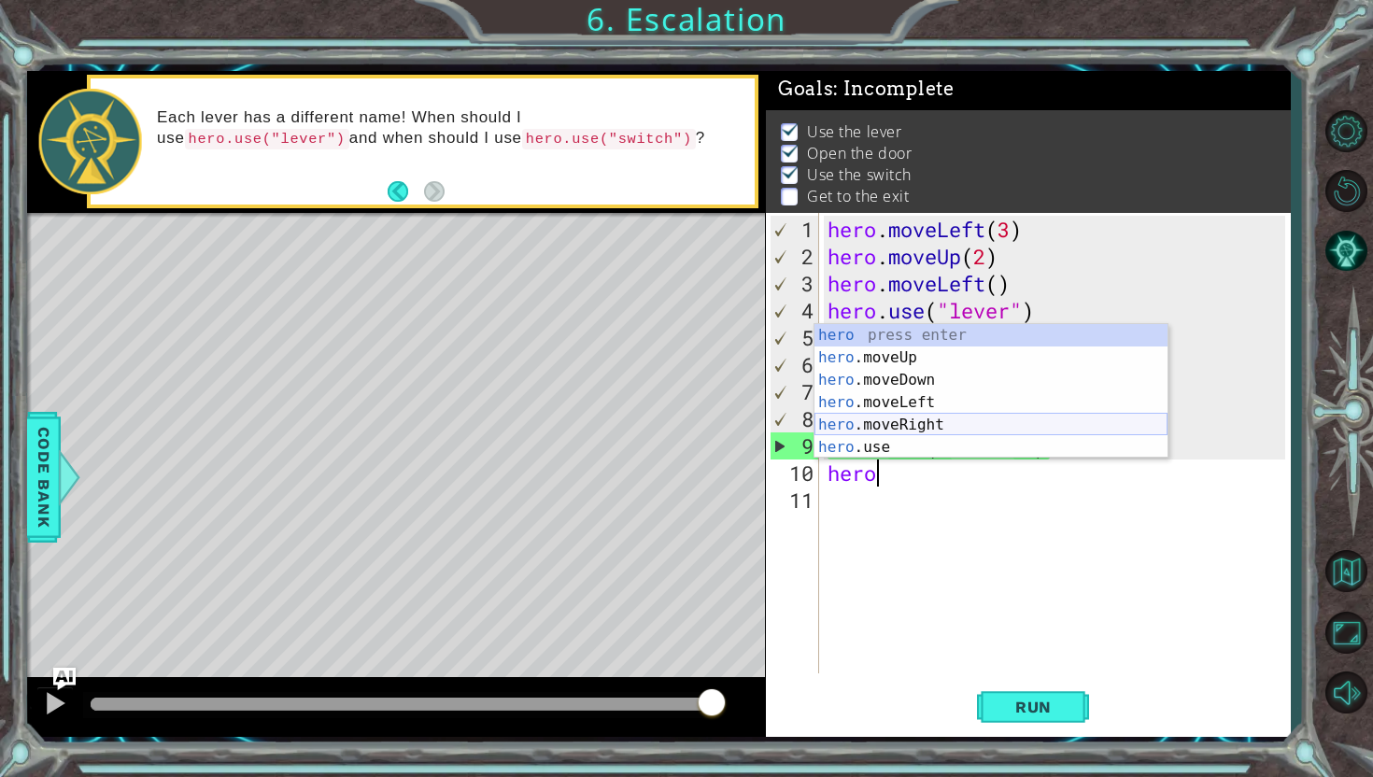
click at [985, 424] on div "hero press enter hero .moveUp press enter hero .moveDown press enter hero .move…" at bounding box center [991, 413] width 353 height 179
type textarea "hero.moveRight(1)"
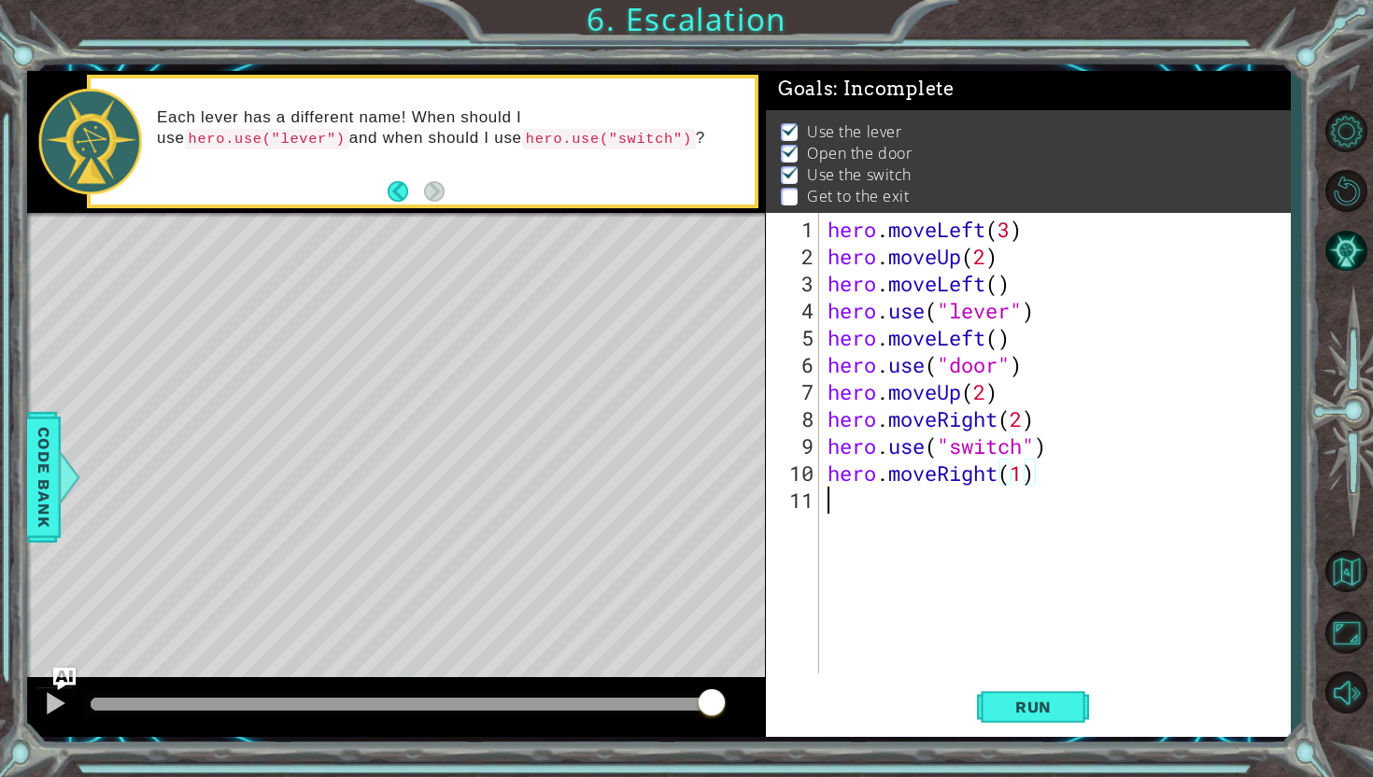
click at [896, 484] on div "hero . moveLeft ( 3 ) hero . moveUp ( 2 ) hero . moveLeft ( ) hero . use ( "lev…" at bounding box center [1059, 473] width 471 height 515
click at [990, 347] on div "hero . moveLeft ( 3 ) hero . moveUp ( 2 ) hero . moveLeft ( ) hero . use ( "lev…" at bounding box center [1059, 473] width 471 height 515
click at [999, 346] on div "hero . moveLeft ( 3 ) hero . moveUp ( 2 ) hero . moveLeft ( ) hero . use ( "lev…" at bounding box center [1059, 473] width 471 height 515
click at [1001, 290] on div "hero . moveLeft ( 3 ) hero . moveUp ( 2 ) hero . moveLeft ( ) hero . use ( "lev…" at bounding box center [1059, 473] width 471 height 515
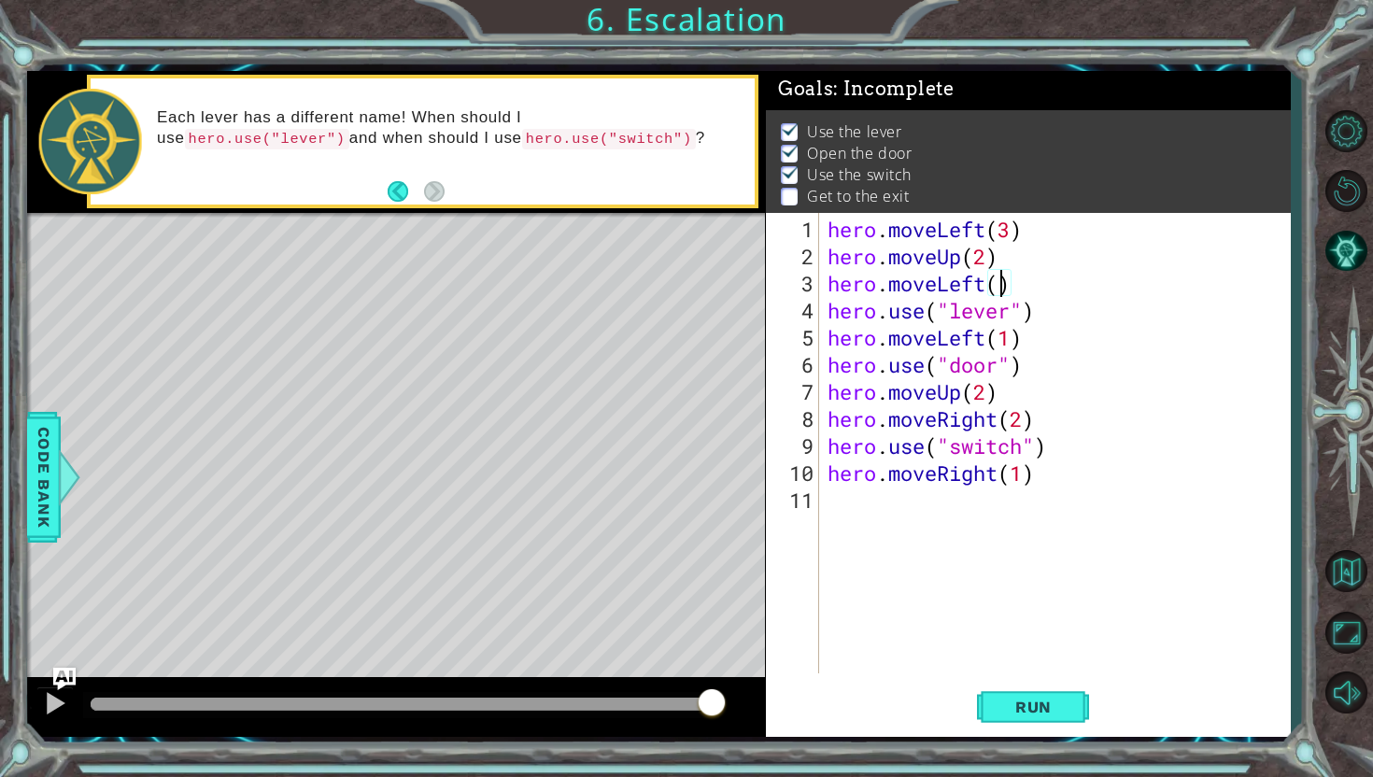
type textarea "hero.moveLeft(1)"
click at [846, 519] on div "hero . moveLeft ( 3 ) hero . moveUp ( 2 ) hero . moveLeft ( 1 ) hero . use ( "l…" at bounding box center [1059, 473] width 471 height 515
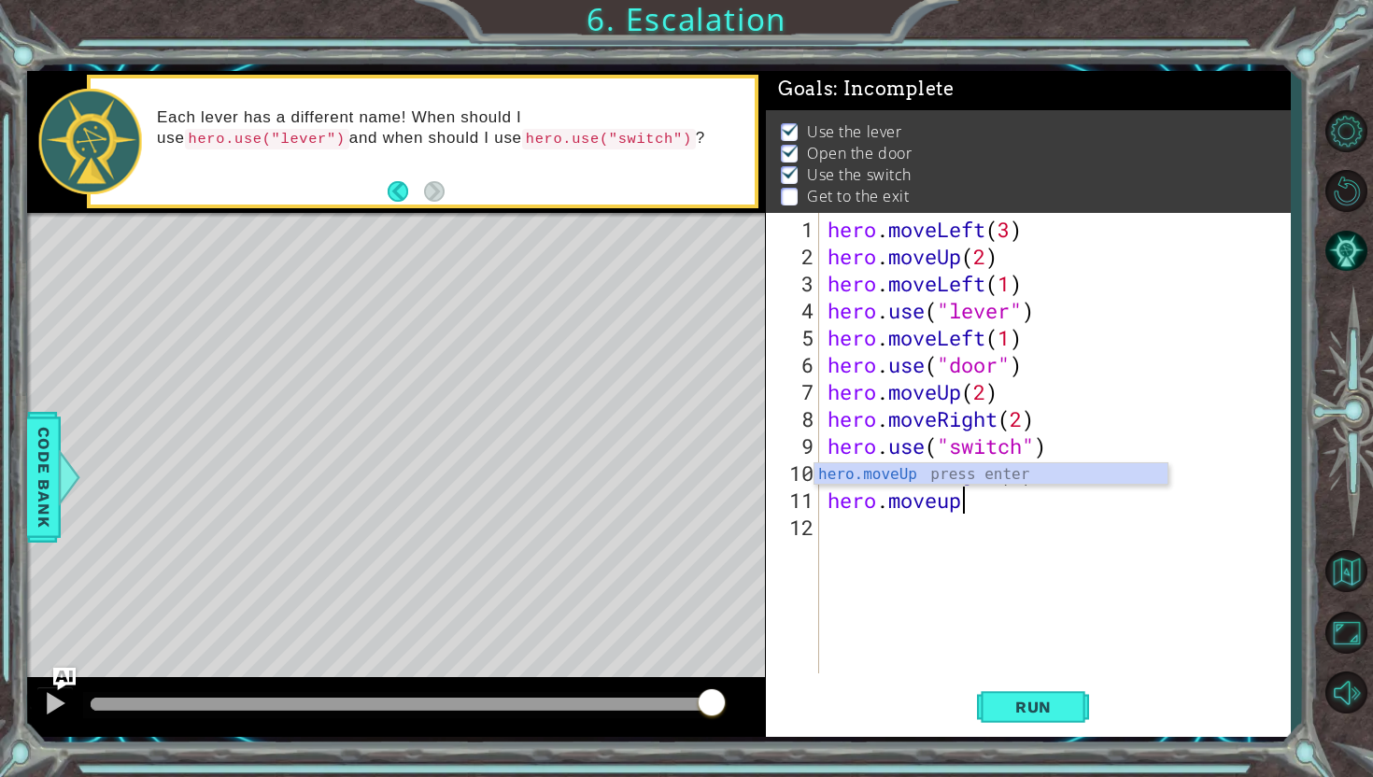
scroll to position [0, 5]
type textarea "hero.moveUp(1)"
click at [1027, 718] on button "Run" at bounding box center [1033, 707] width 112 height 52
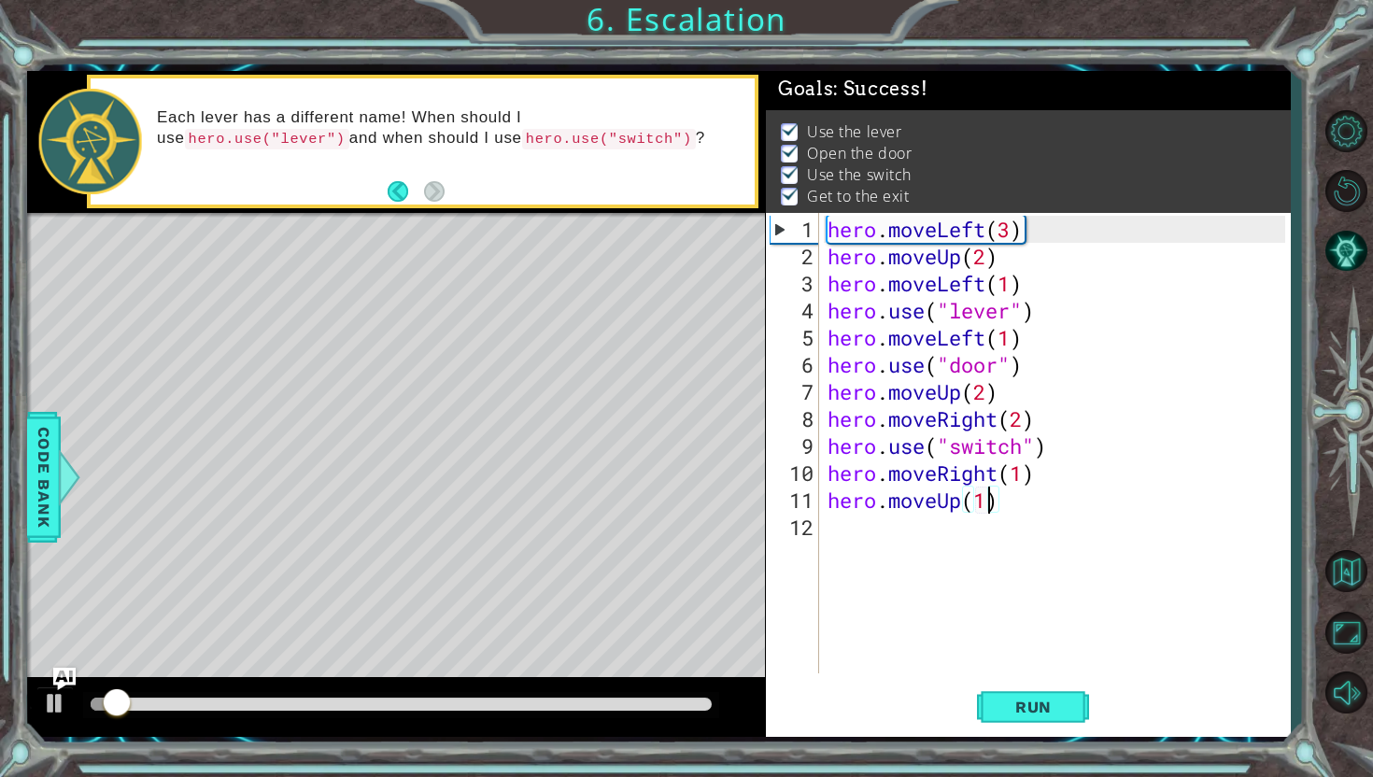
click at [670, 706] on div at bounding box center [401, 704] width 620 height 13
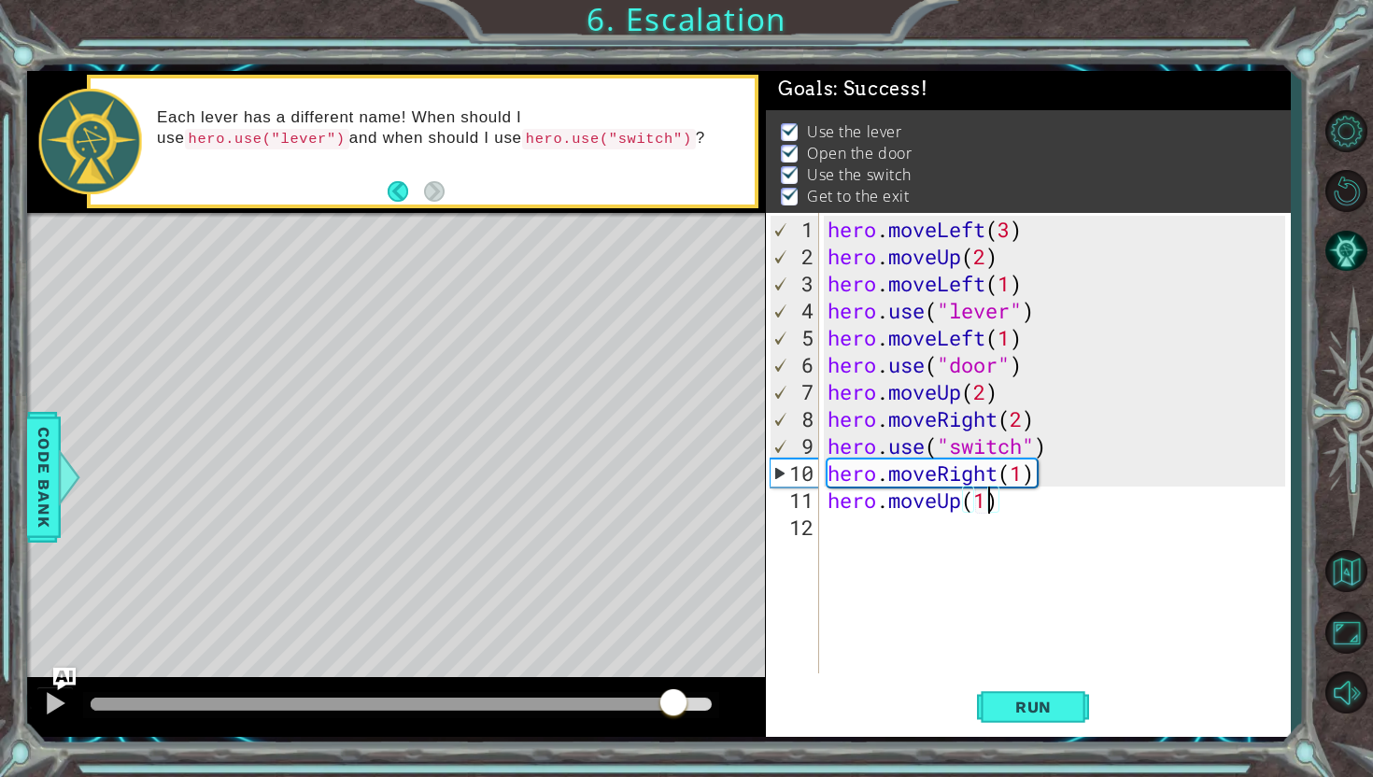
drag, startPoint x: 672, startPoint y: 714, endPoint x: 907, endPoint y: 714, distance: 235.4
click at [907, 714] on div "1 ההההההההההההההההההההההההההההההההההההההההההההההההההההההההההההההההההההההההההההה…" at bounding box center [658, 404] width 1263 height 667
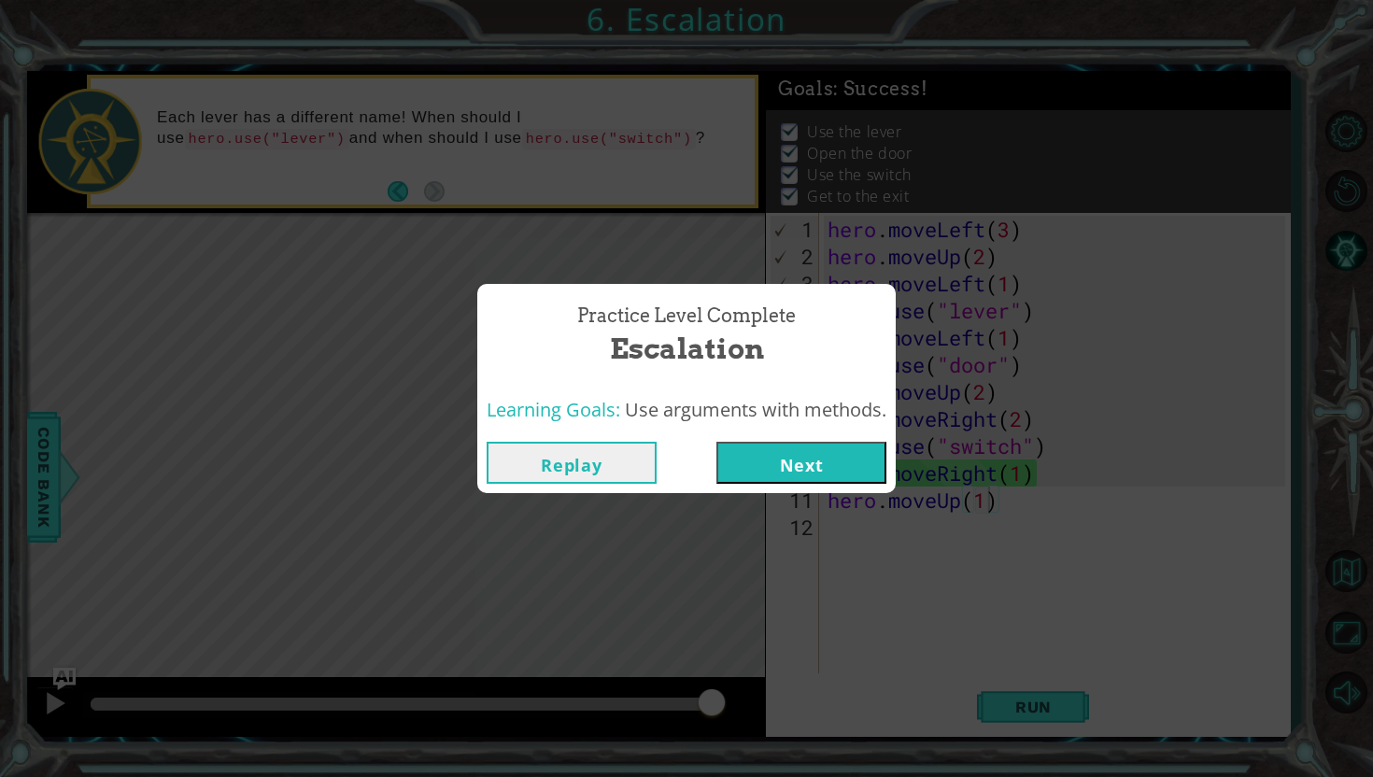
click at [811, 463] on button "Next" at bounding box center [801, 463] width 170 height 42
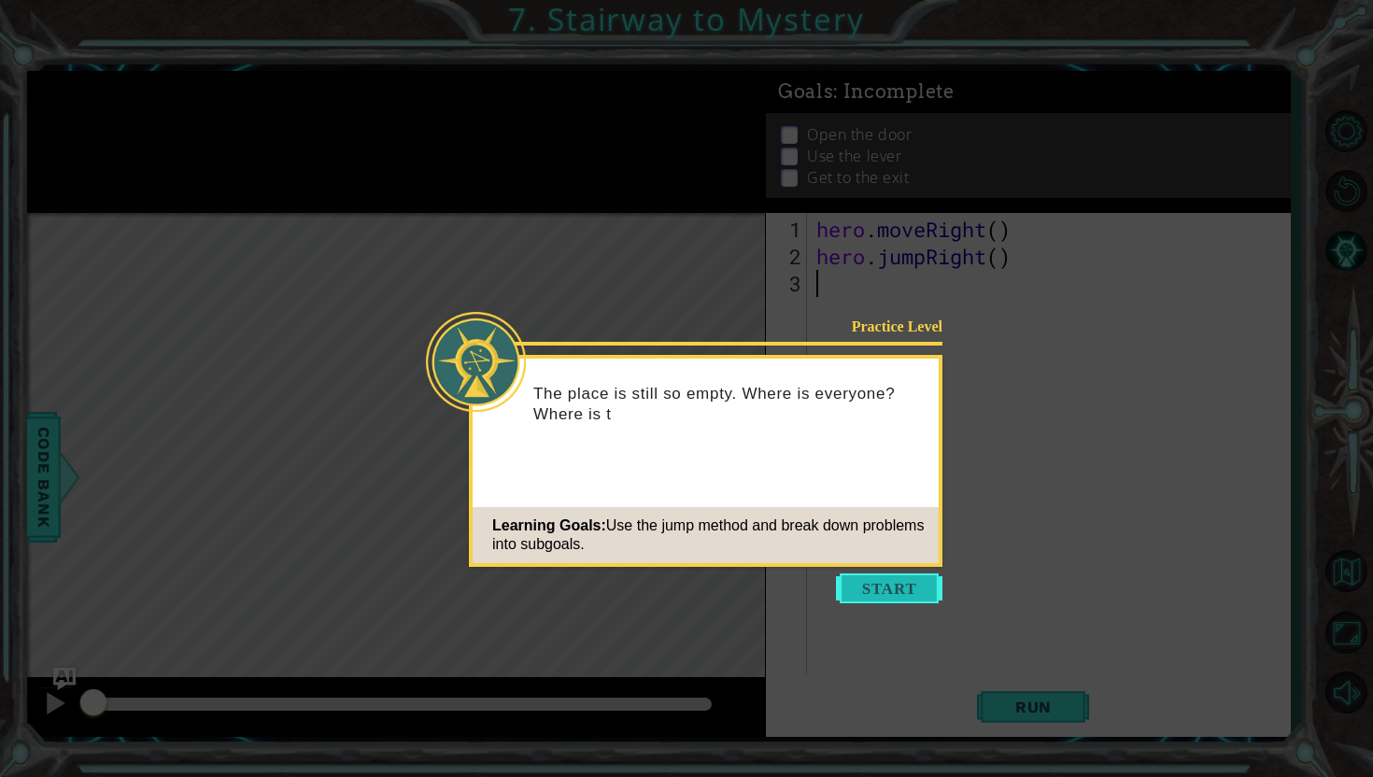
click at [910, 597] on button "Start" at bounding box center [889, 589] width 106 height 30
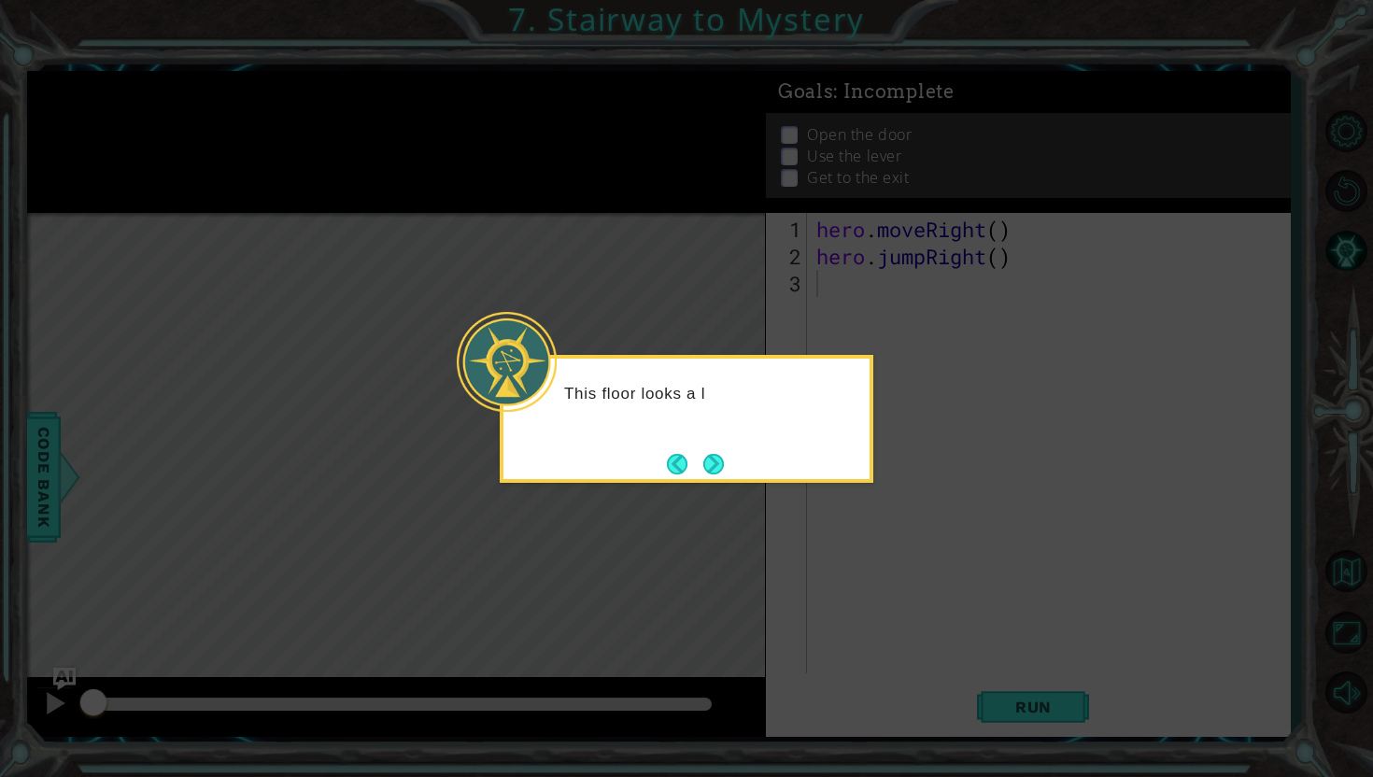
click at [713, 443] on div "This floor looks a l" at bounding box center [687, 419] width 374 height 128
click at [713, 454] on button "Next" at bounding box center [713, 464] width 21 height 21
click at [713, 448] on div "Level Map" at bounding box center [458, 488] width 863 height 550
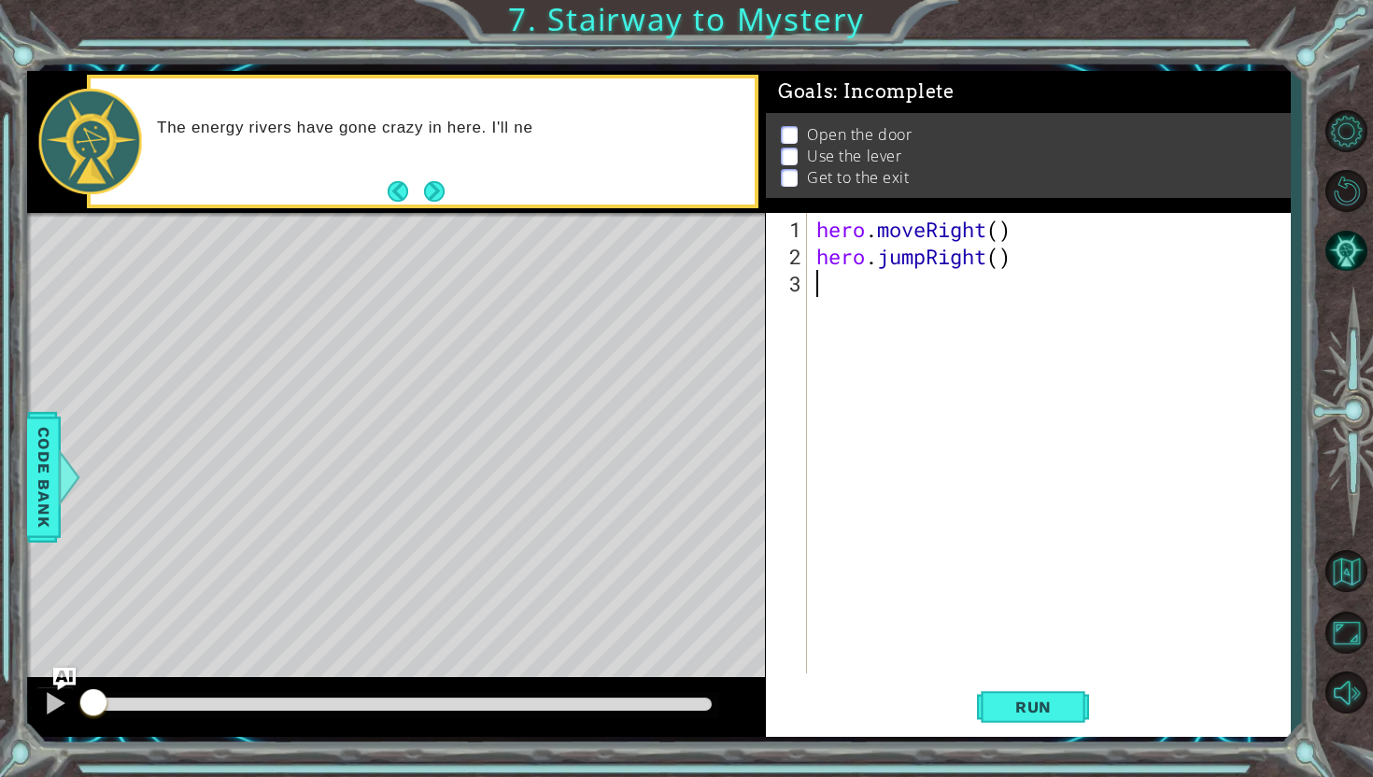
click at [845, 278] on div "hero . moveRight ( ) hero . jumpRight ( )" at bounding box center [1054, 473] width 482 height 515
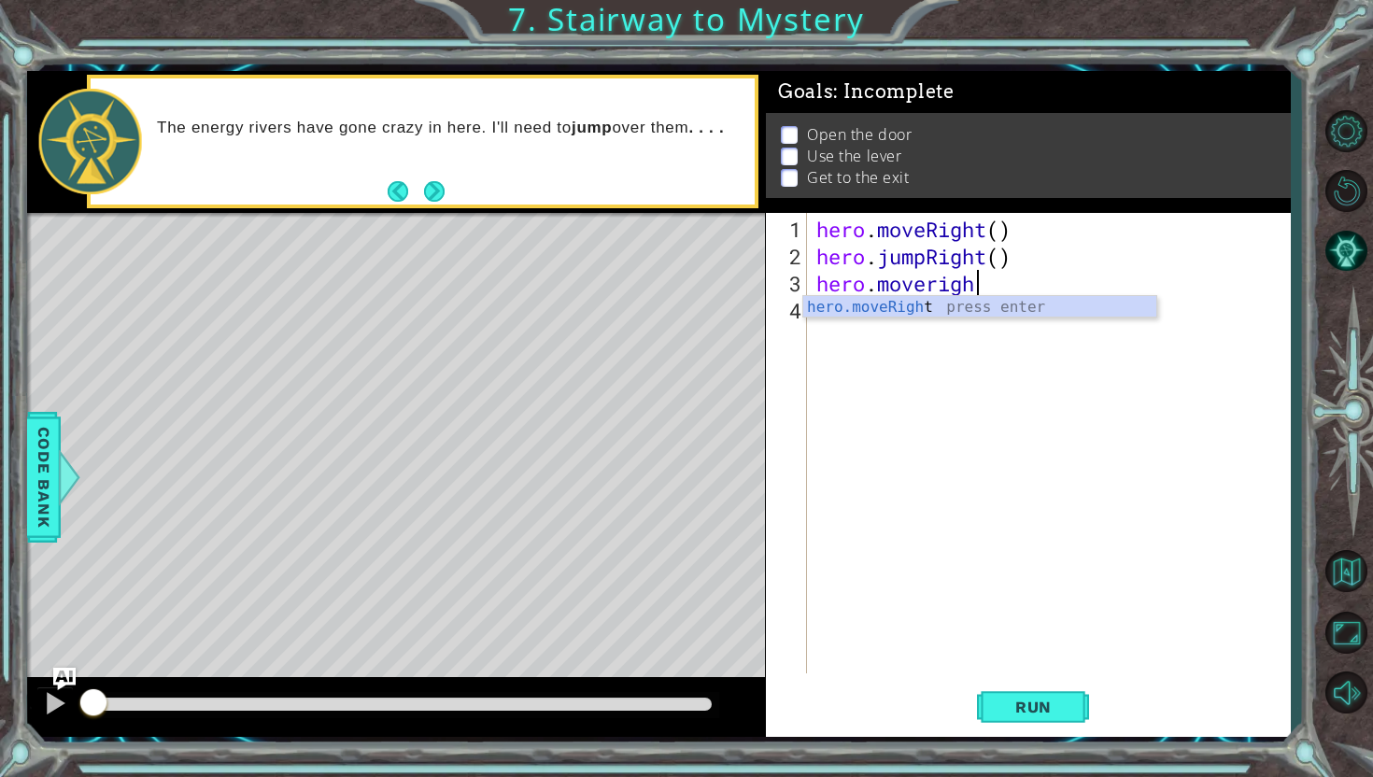
scroll to position [0, 7]
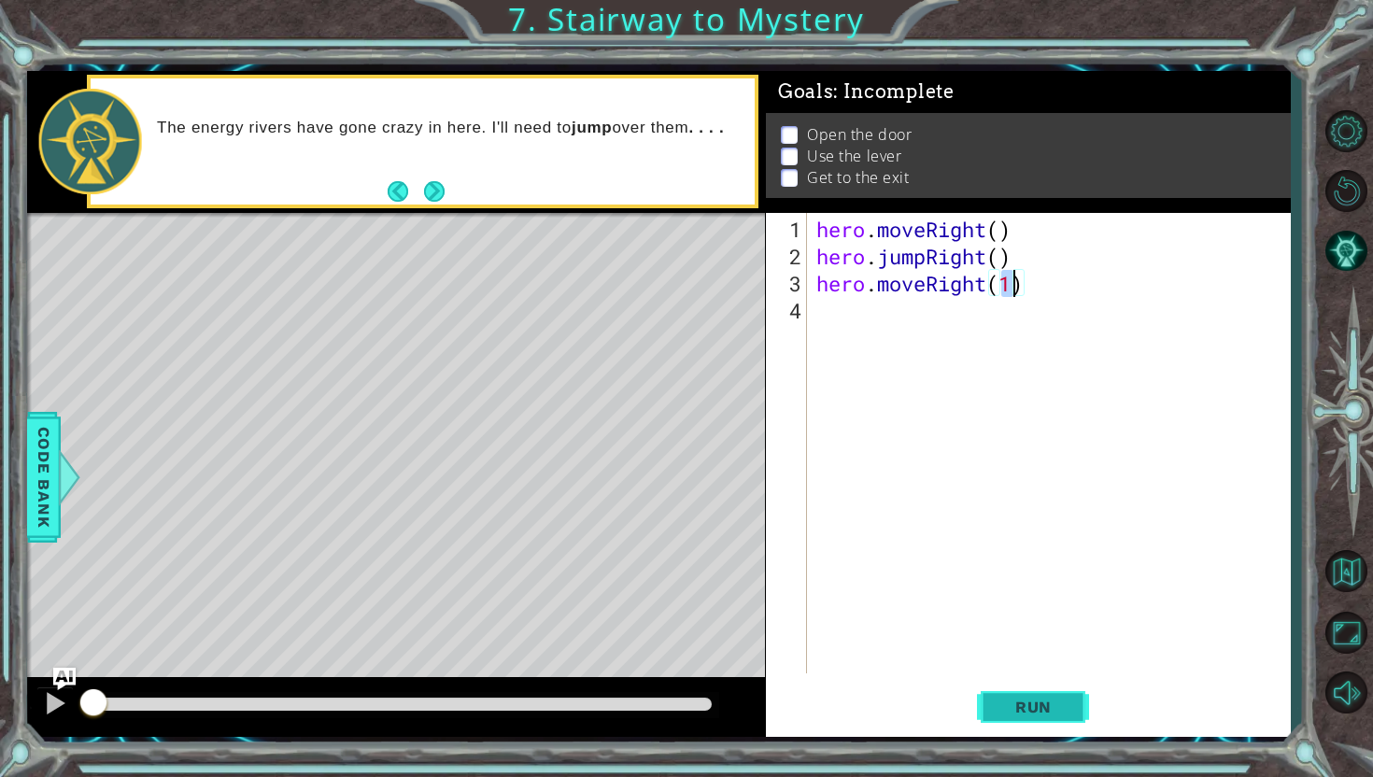
type textarea "hero.moveRight(1)"
click at [1005, 701] on span "Run" at bounding box center [1034, 707] width 74 height 19
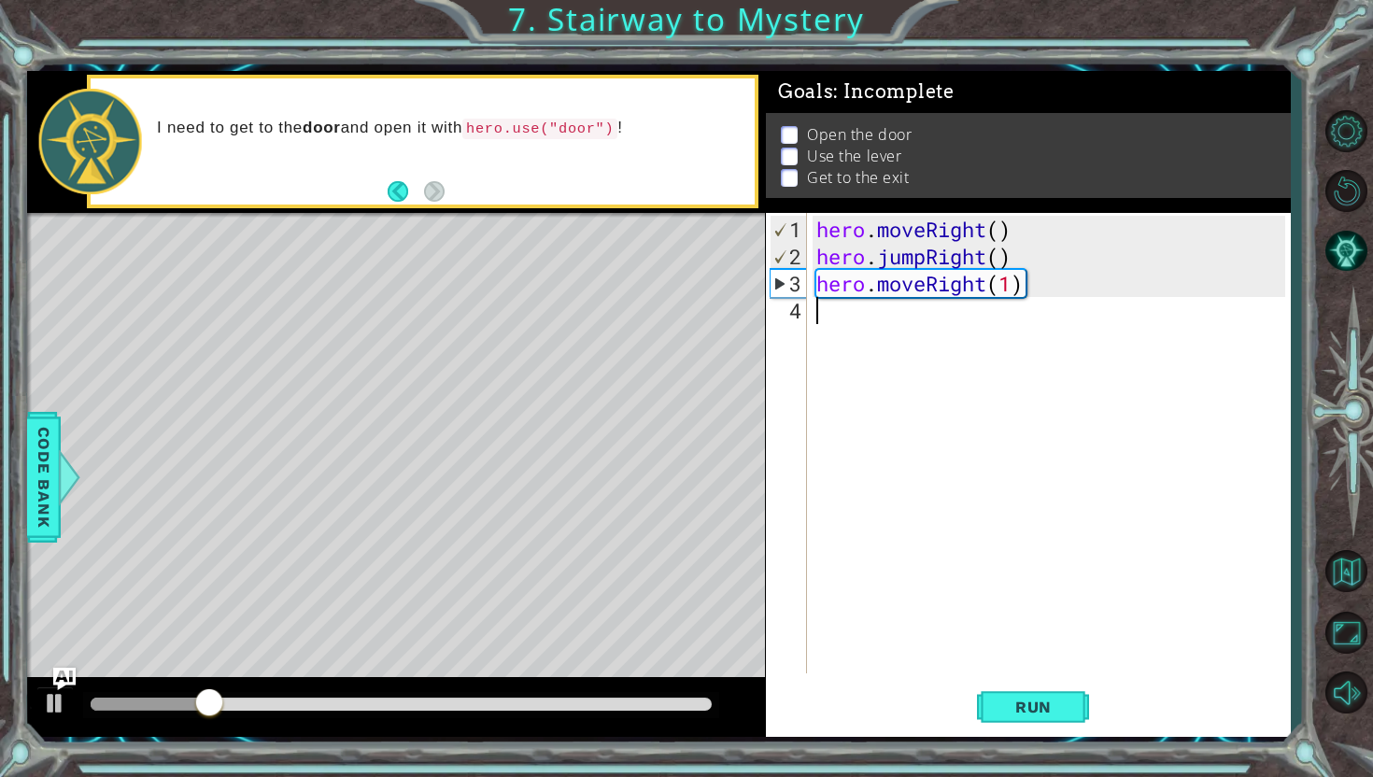
click at [919, 298] on div "hero . moveRight ( ) hero . jumpRight ( ) hero . moveRight ( 1 )" at bounding box center [1054, 473] width 482 height 515
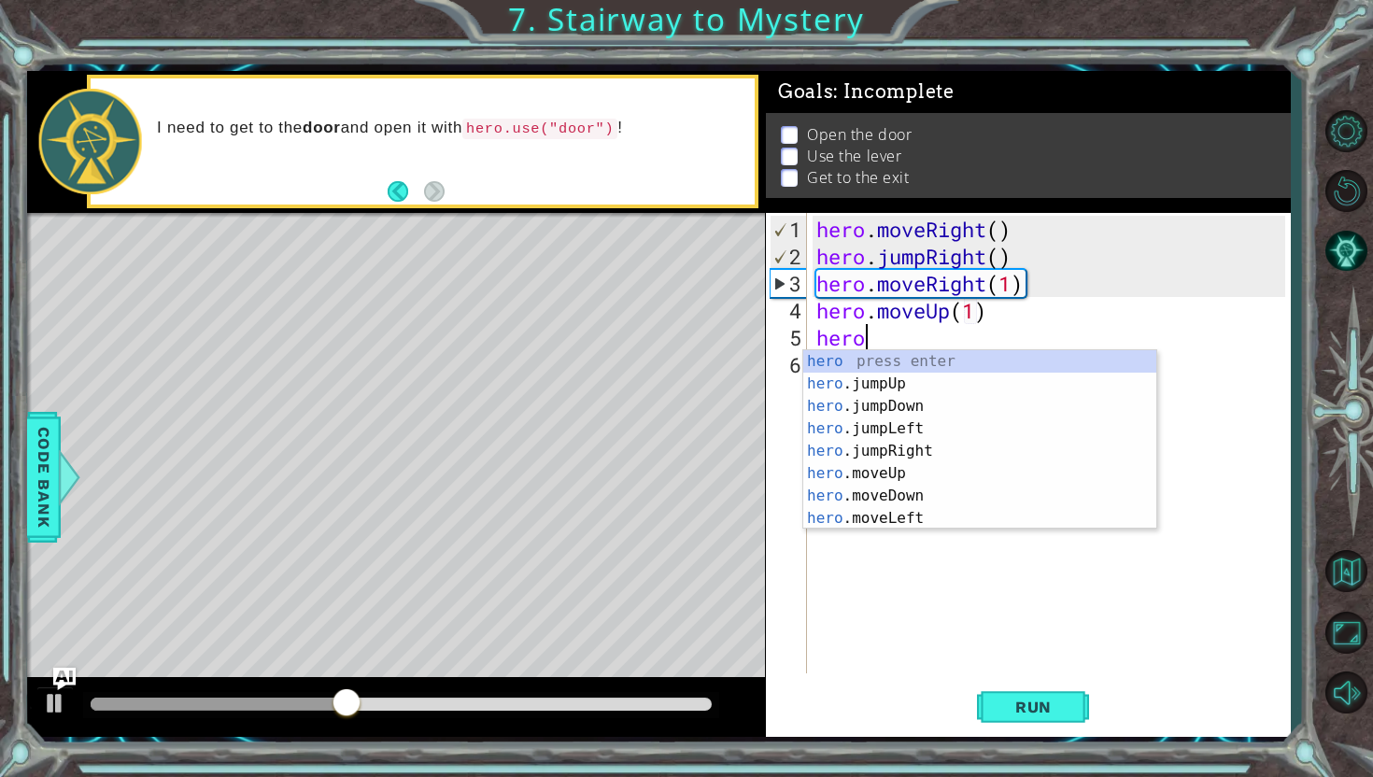
scroll to position [0, 9]
click at [1005, 260] on div "hero . moveRight ( ) hero . jumpRight ( ) hero . moveRight ( 1 ) hero . moveUp …" at bounding box center [1054, 473] width 482 height 515
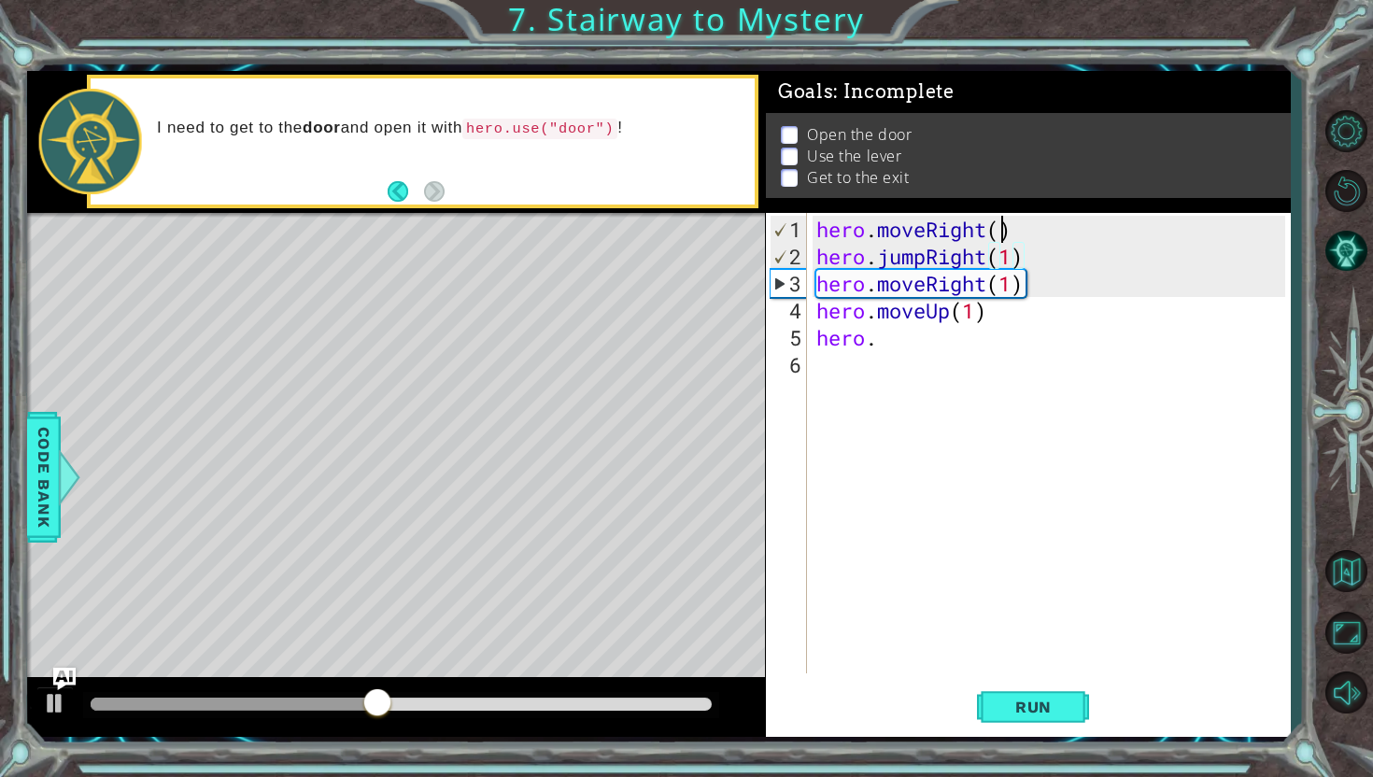
click at [1005, 233] on div "hero . moveRight ( ) hero . jumpRight ( 1 ) hero . moveRight ( 1 ) hero . moveU…" at bounding box center [1054, 473] width 482 height 515
type textarea "hero.moveRight(1)"
click at [926, 350] on div "hero . moveRight ( 1 ) hero . jumpRight ( 1 ) hero . moveRight ( 1 ) hero . mov…" at bounding box center [1054, 473] width 482 height 515
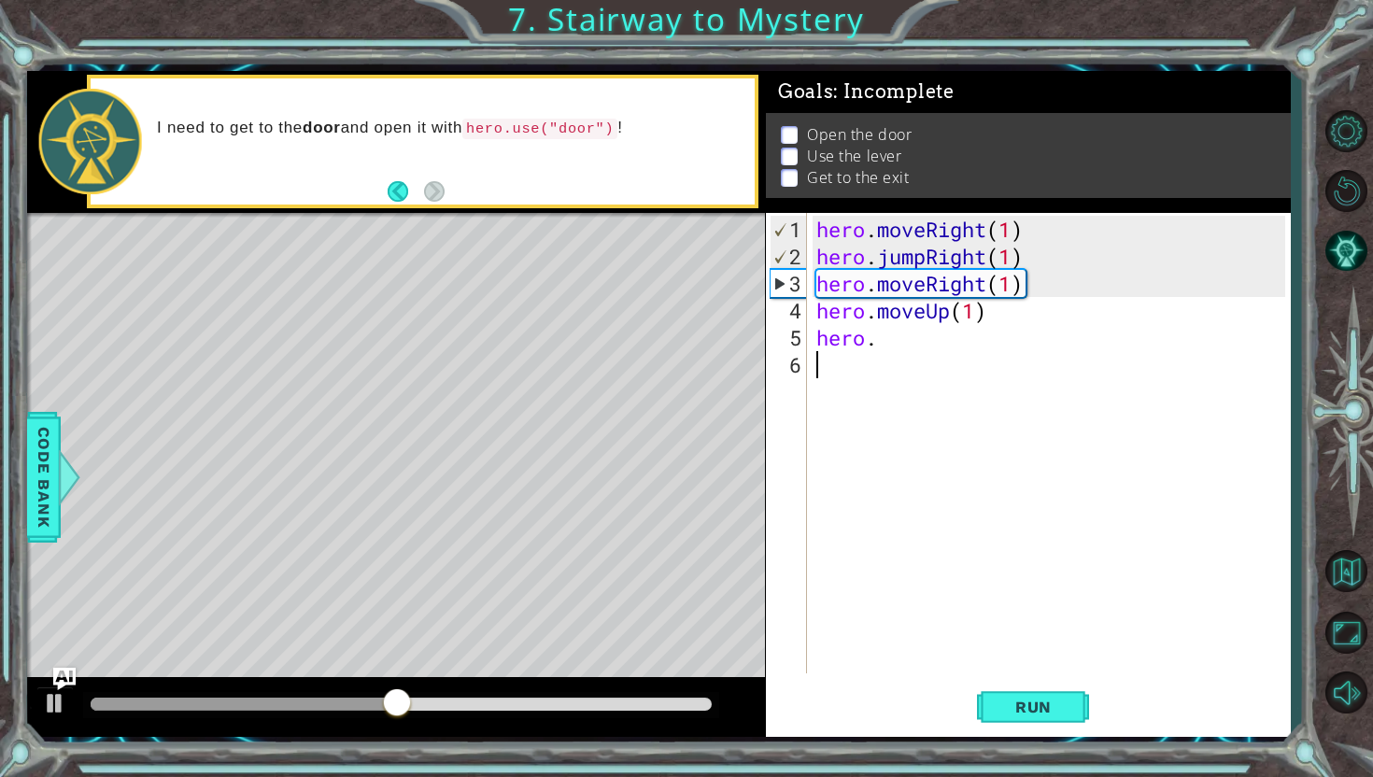
click at [923, 335] on div "hero . moveRight ( 1 ) hero . jumpRight ( 1 ) hero . moveRight ( 1 ) hero . mov…" at bounding box center [1054, 473] width 482 height 515
type textarea "hero.use("door")"
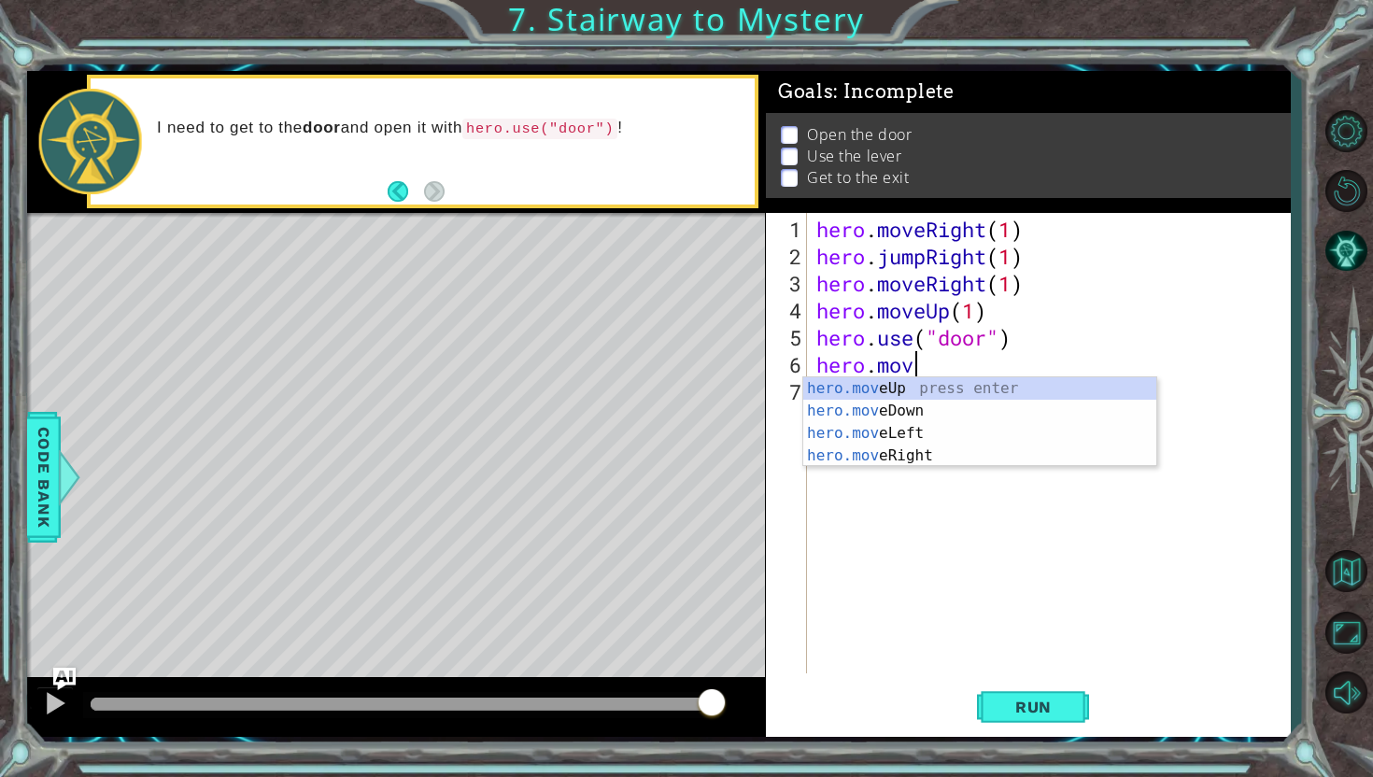
scroll to position [0, 4]
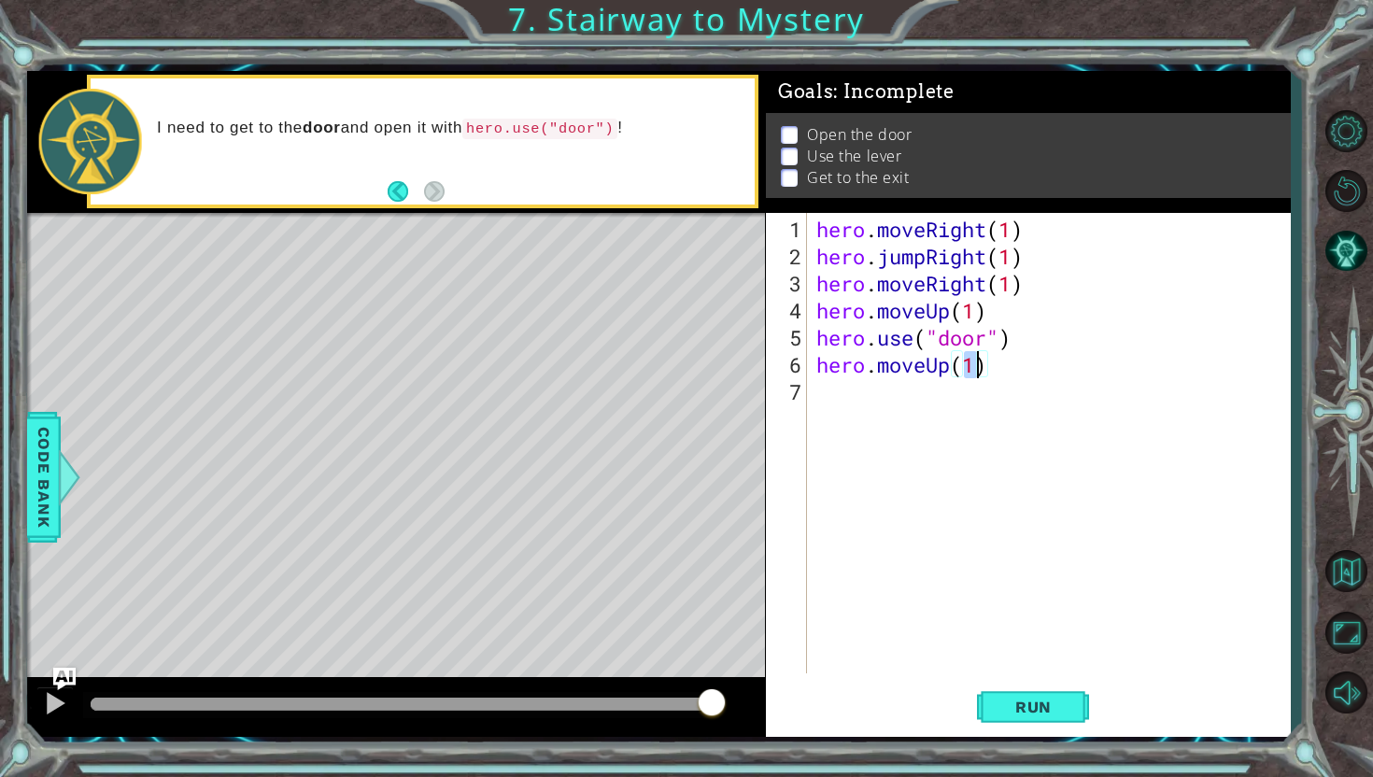
type textarea "hero.moveUp(2)"
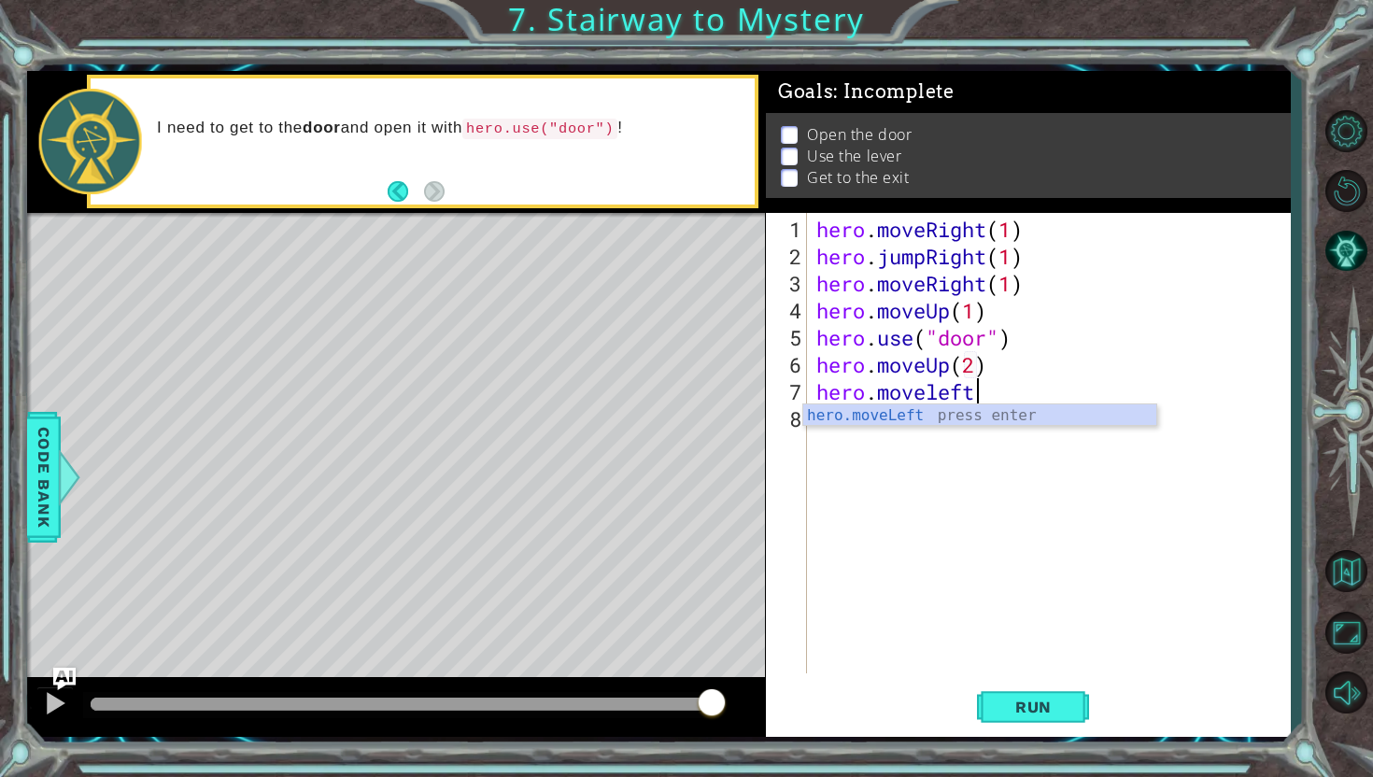
scroll to position [0, 6]
type textarea "hero.moveLeft(1)"
type textarea "hero.use("switch")"
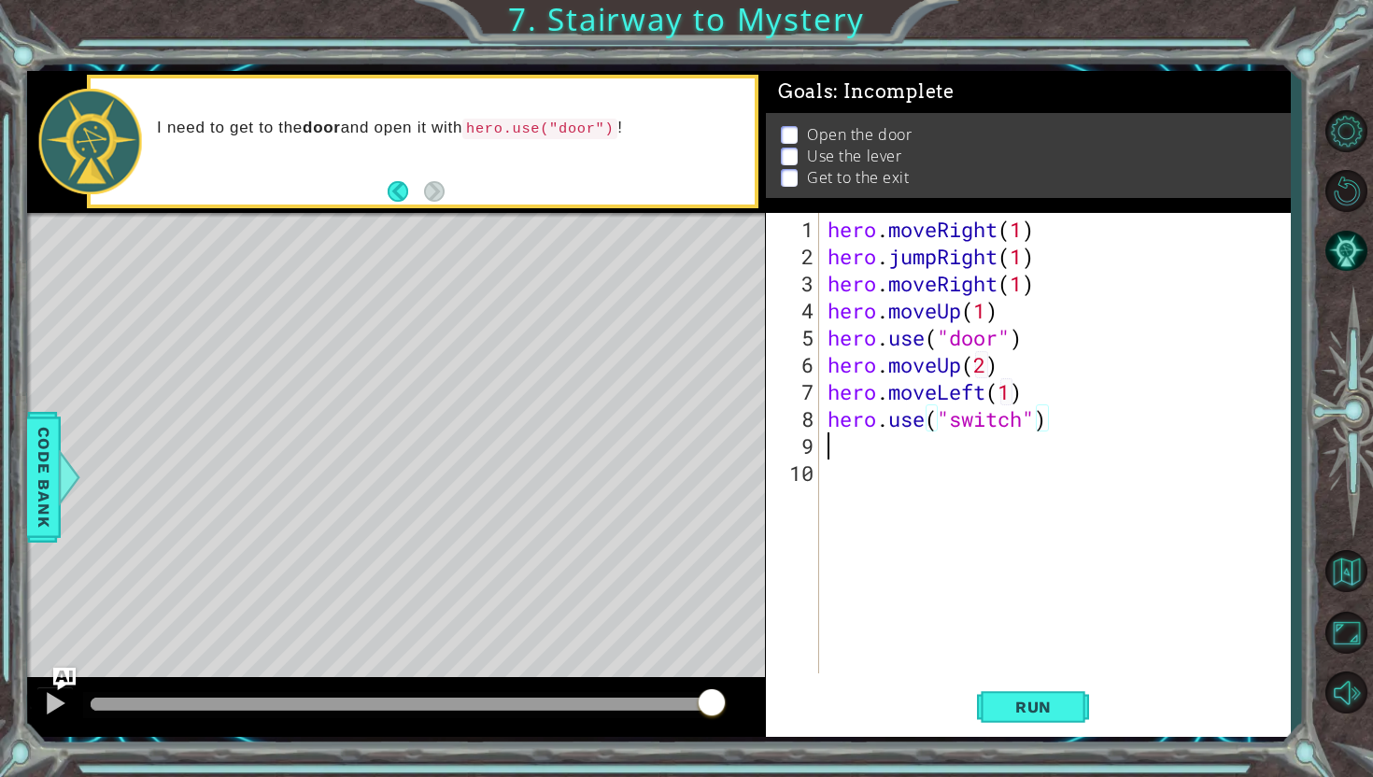
scroll to position [0, 0]
type textarea "hero.moveLeft(2)"
type textarea "j"
type textarea "hero.jumpup"
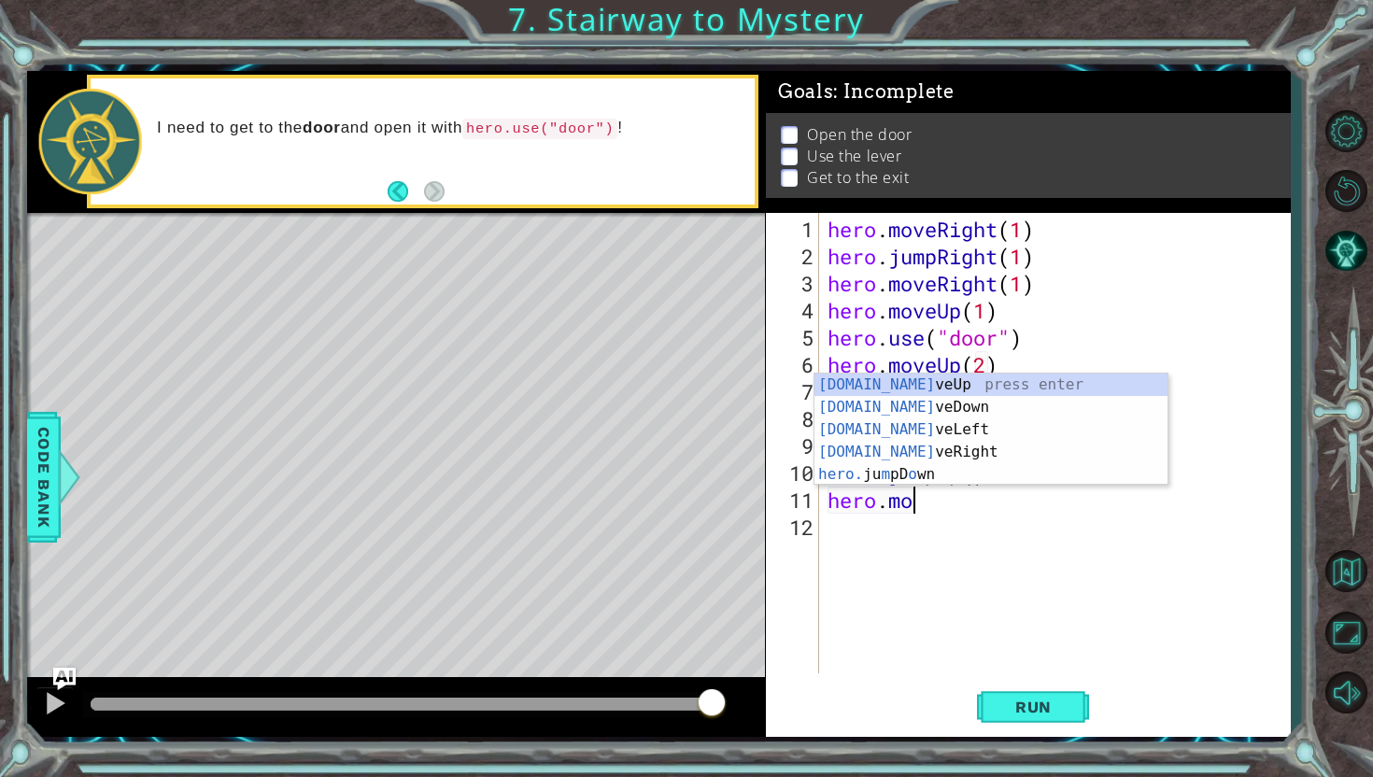
scroll to position [0, 4]
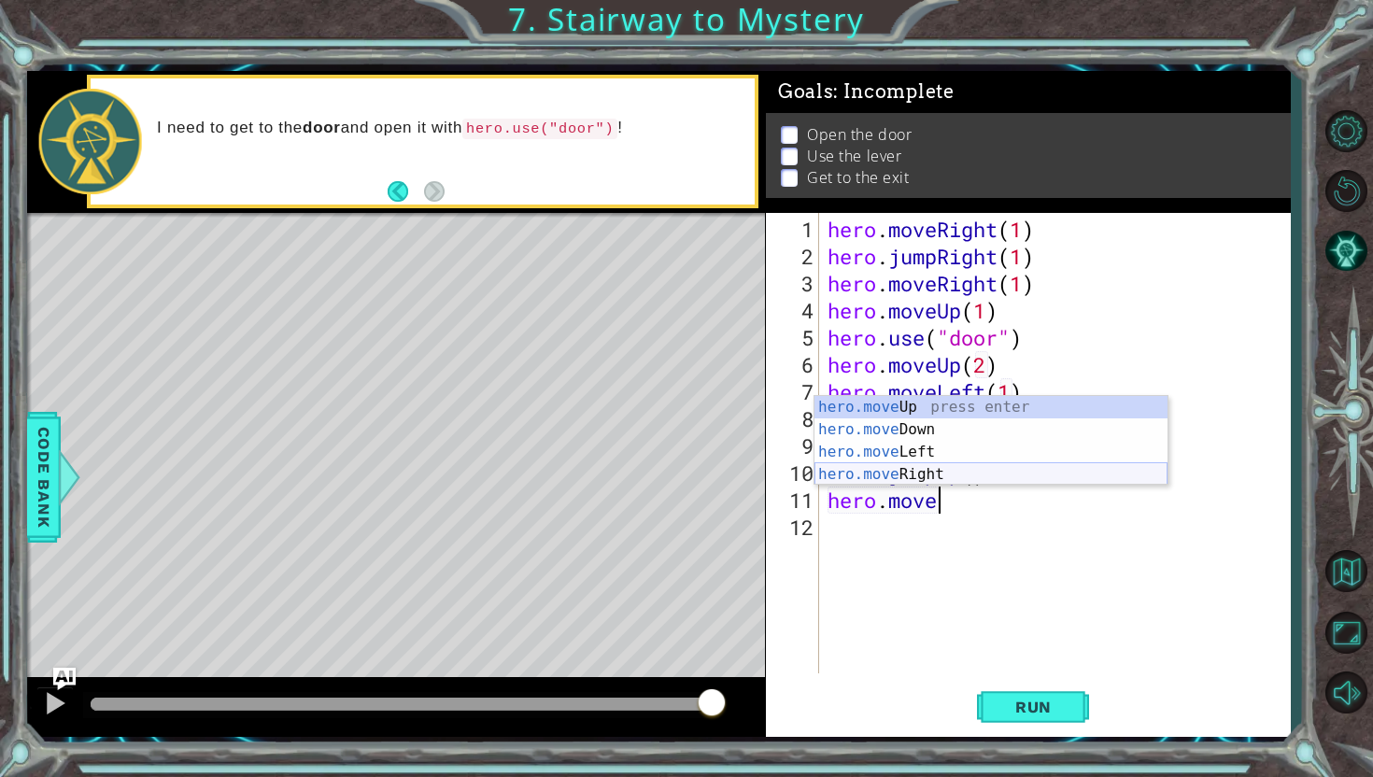
click at [926, 470] on div "hero.move Up press enter hero.move Down press enter hero.move Left press enter …" at bounding box center [991, 463] width 353 height 135
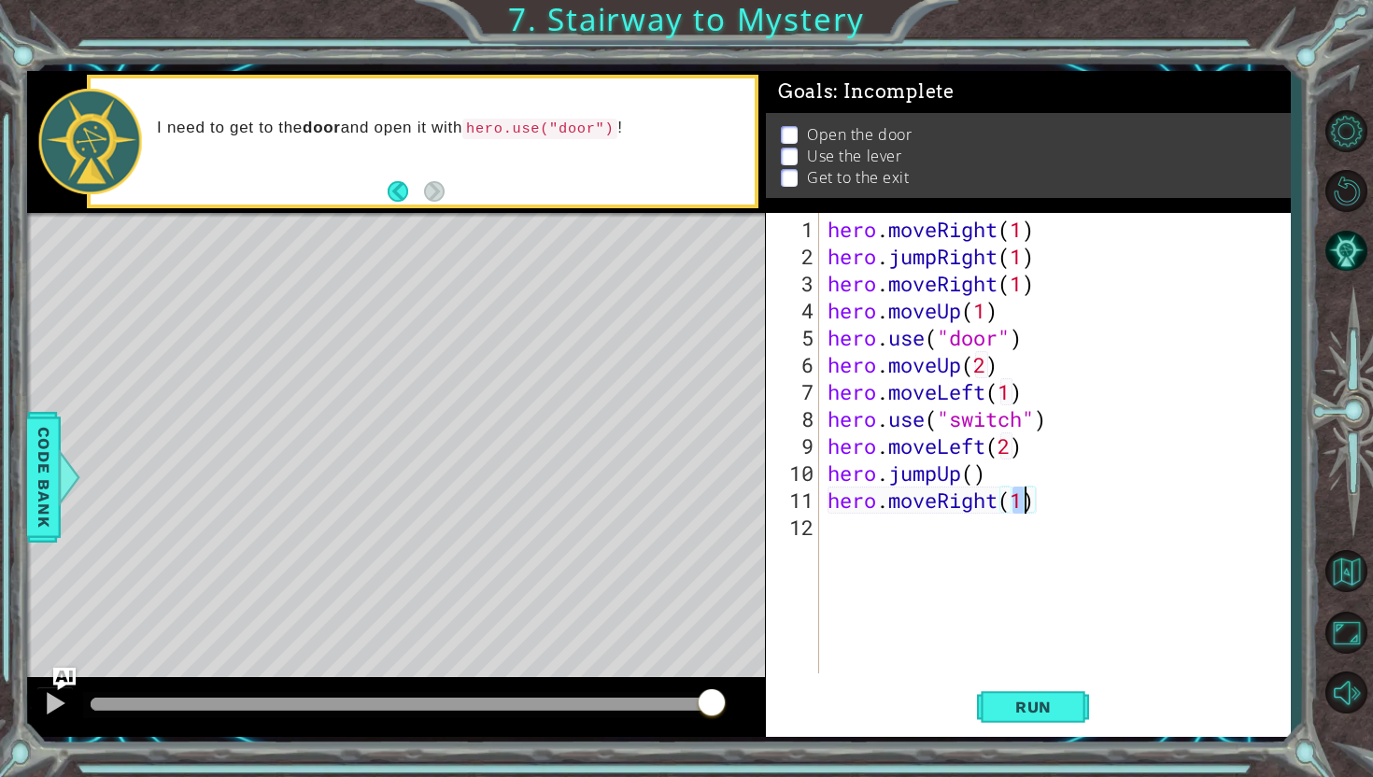
type textarea "hero.moveRight(2)"
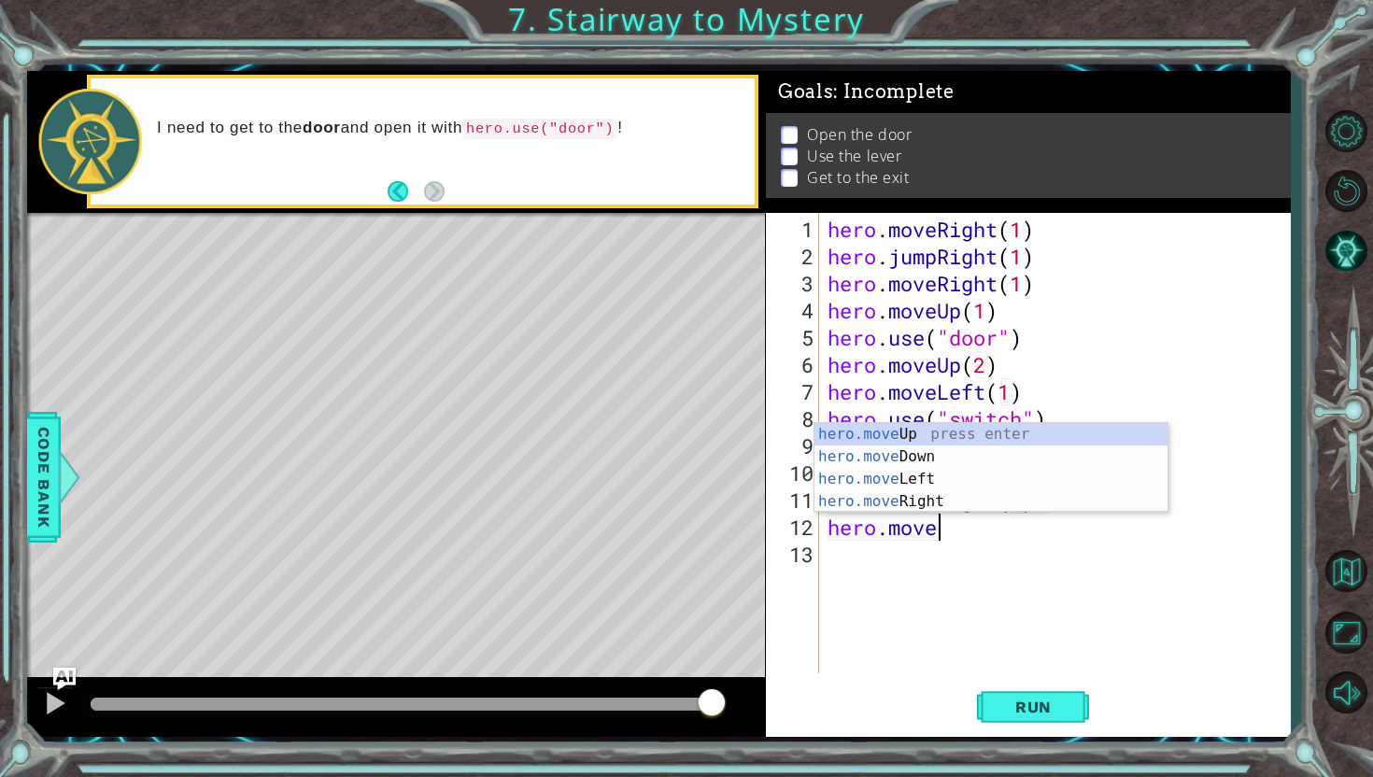
scroll to position [0, 5]
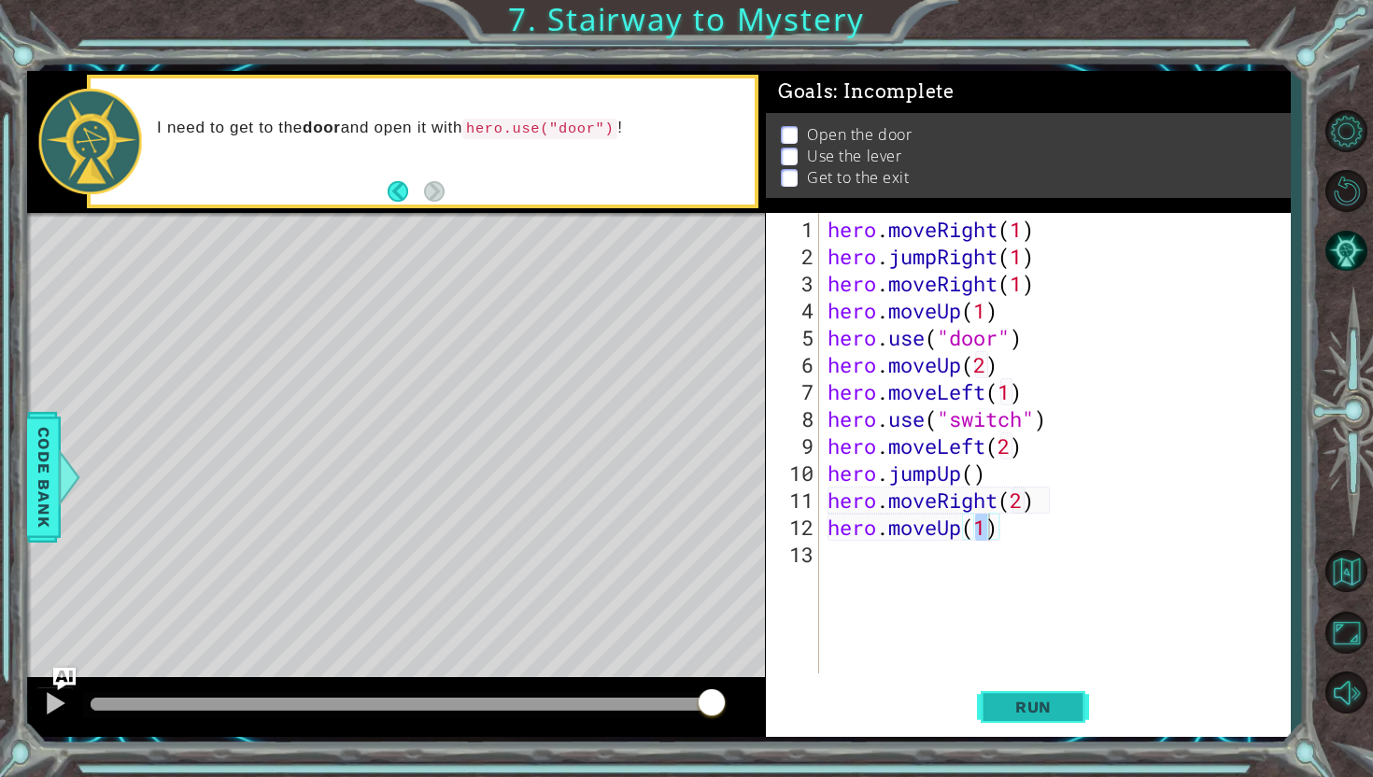
click at [1018, 701] on span "Run" at bounding box center [1034, 707] width 74 height 19
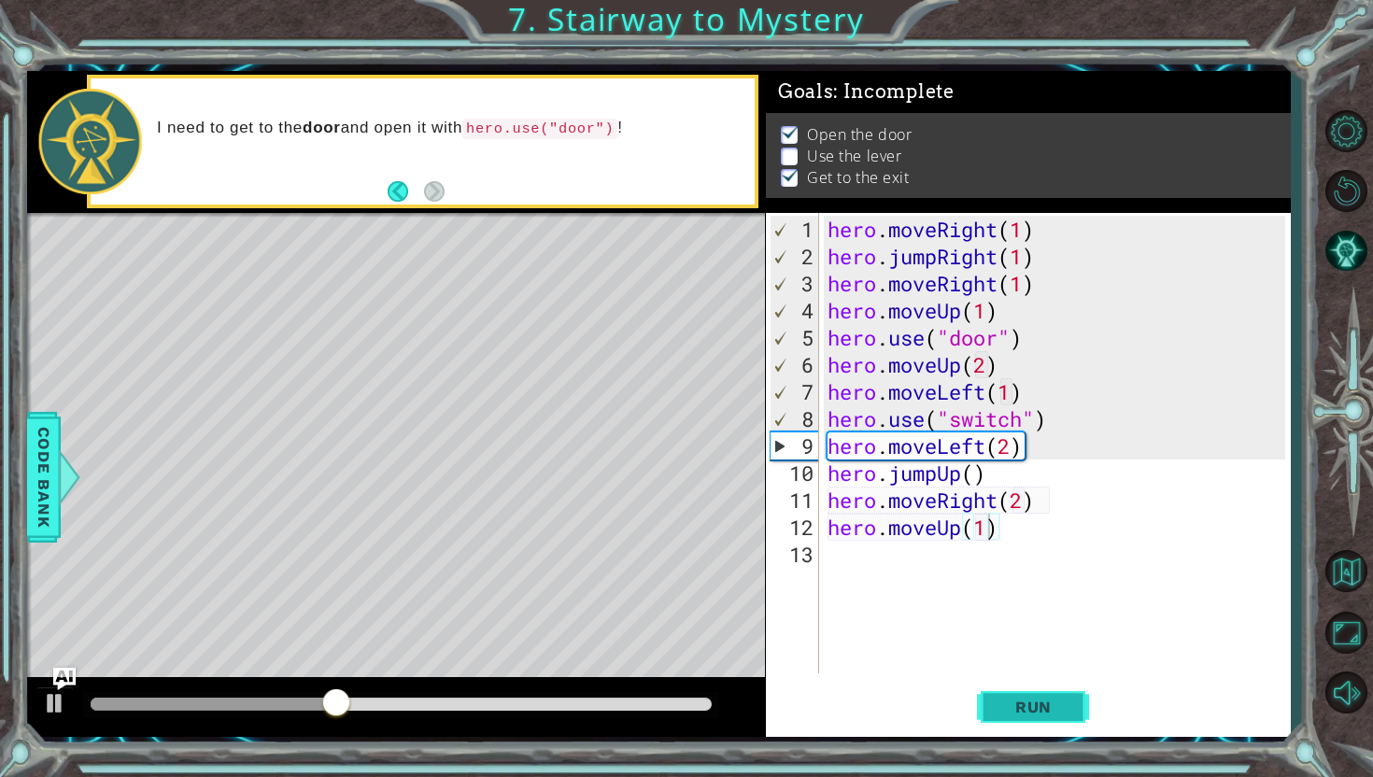
click at [1018, 701] on span "Run" at bounding box center [1034, 707] width 74 height 19
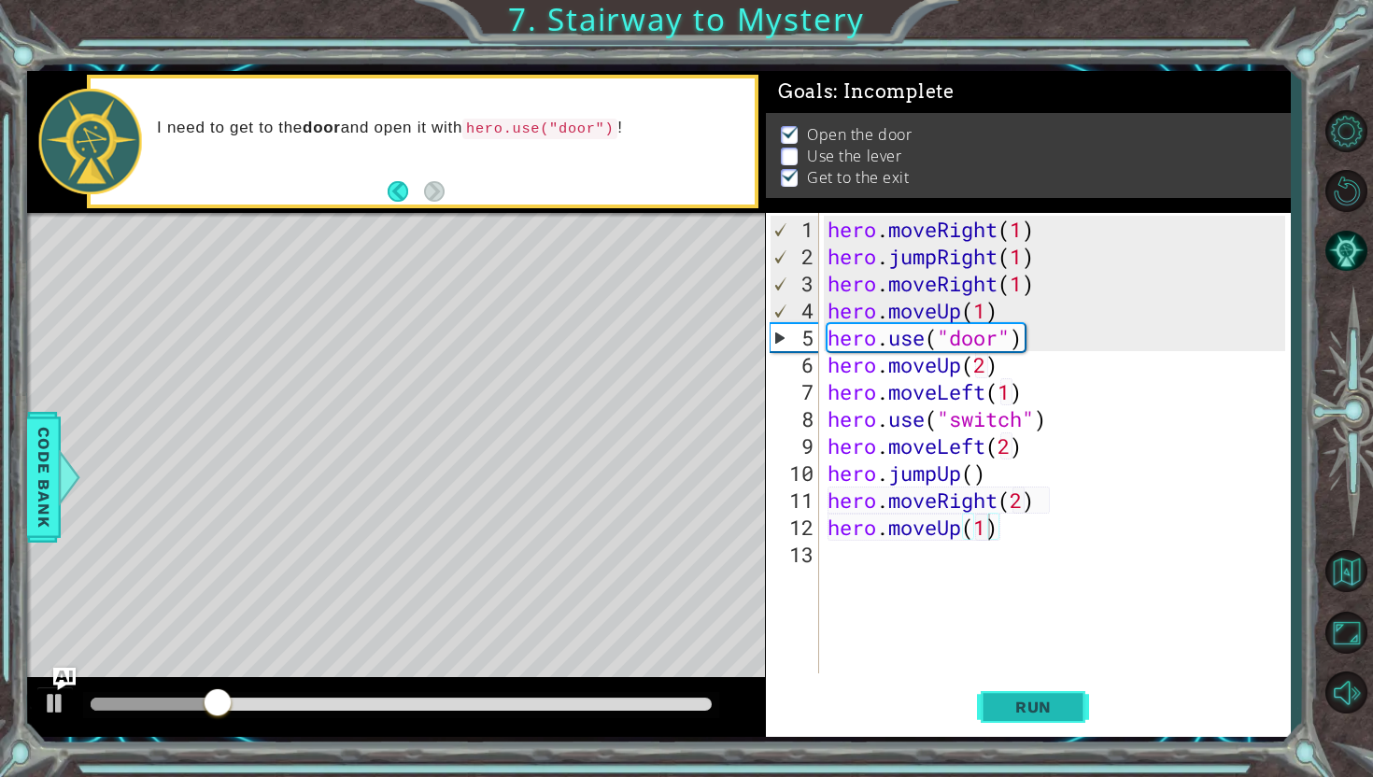
click at [1012, 710] on span "Run" at bounding box center [1034, 707] width 74 height 19
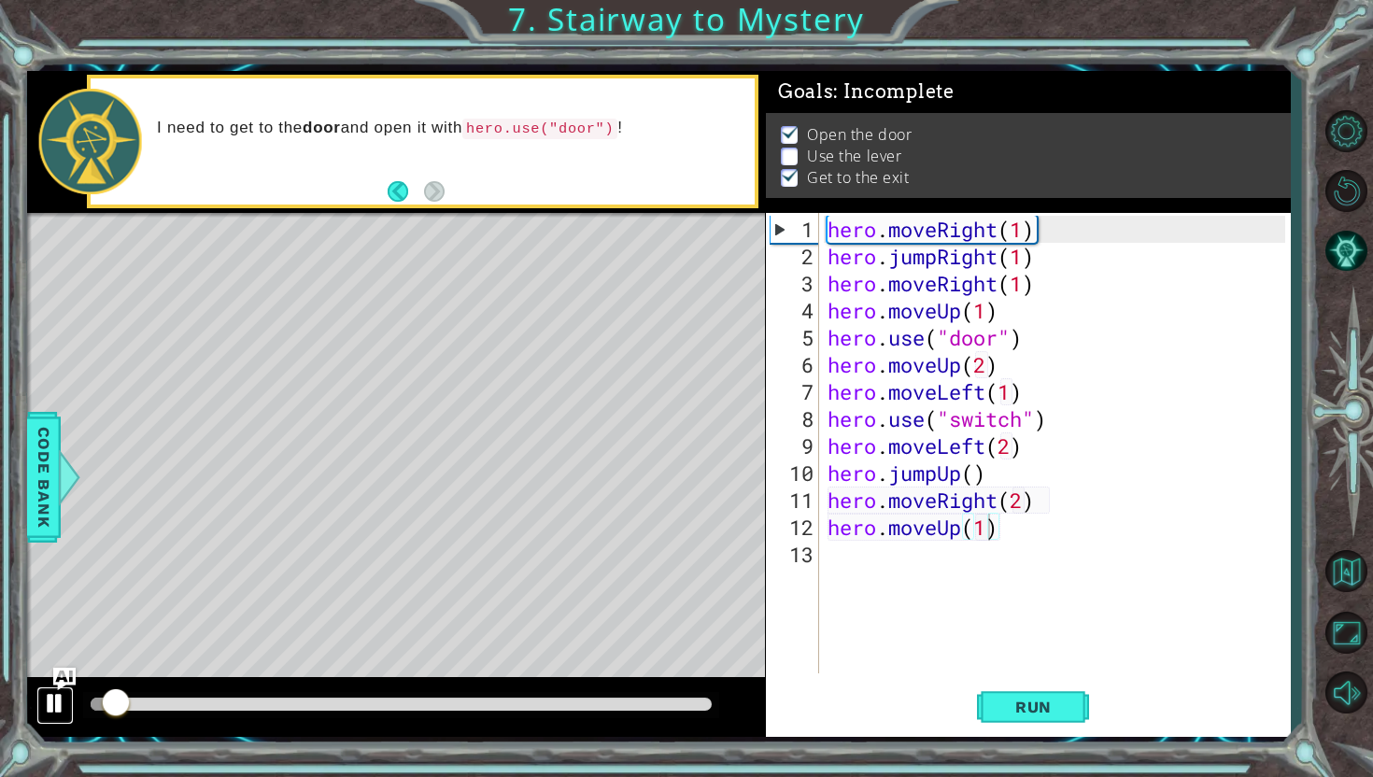
click at [49, 710] on div at bounding box center [55, 703] width 24 height 24
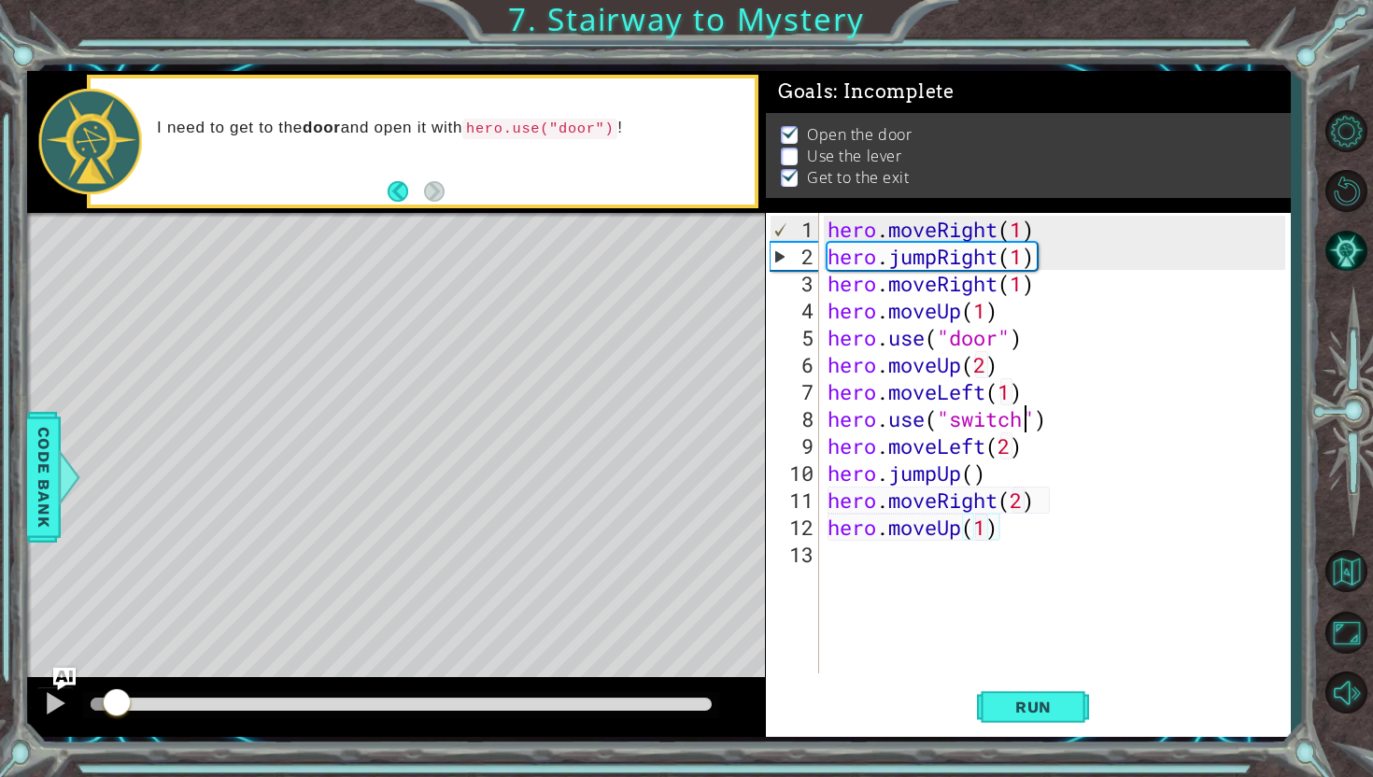
click at [1027, 419] on div "hero . moveRight ( 1 ) hero . jumpRight ( 1 ) hero . moveRight ( 1 ) hero . mov…" at bounding box center [1059, 473] width 471 height 515
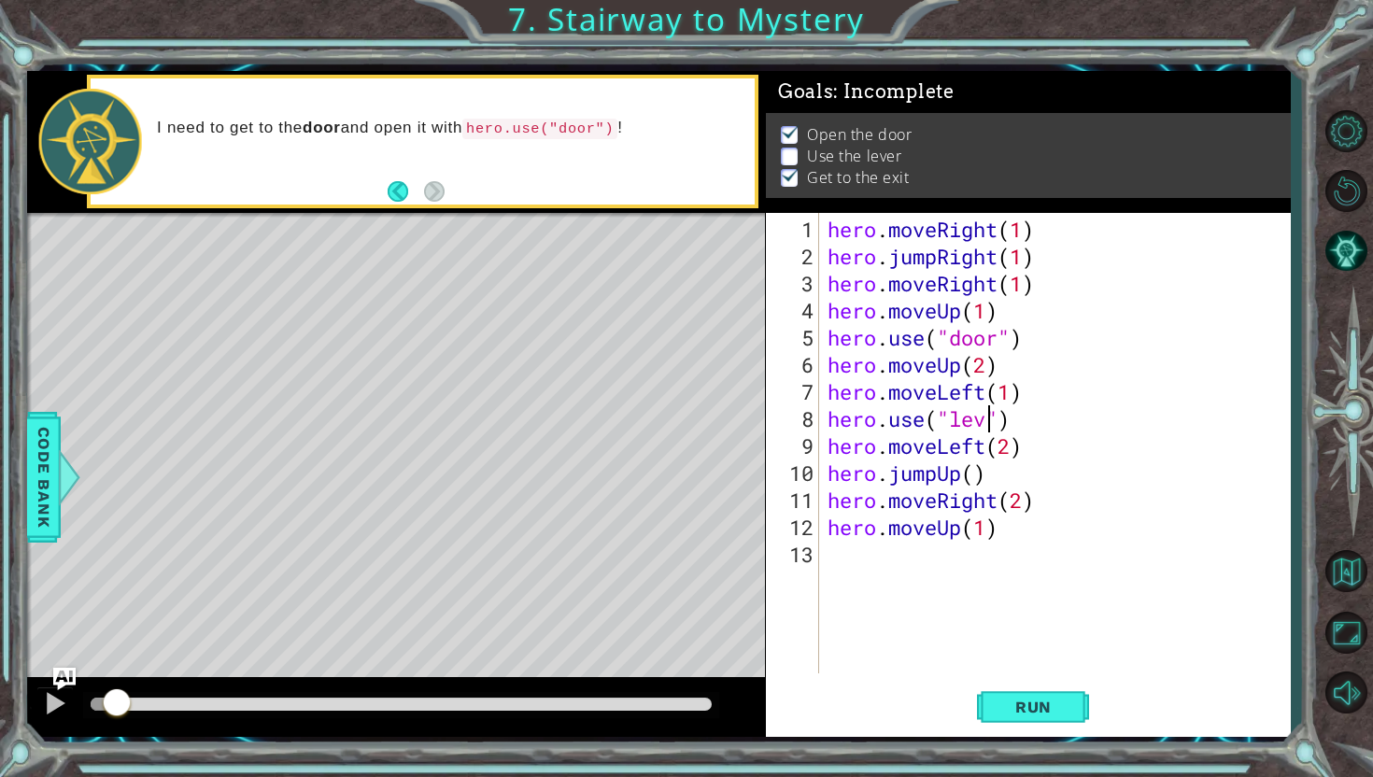
scroll to position [0, 7]
type textarea "hero.use("lever")"
click at [1057, 705] on span "Run" at bounding box center [1034, 707] width 74 height 19
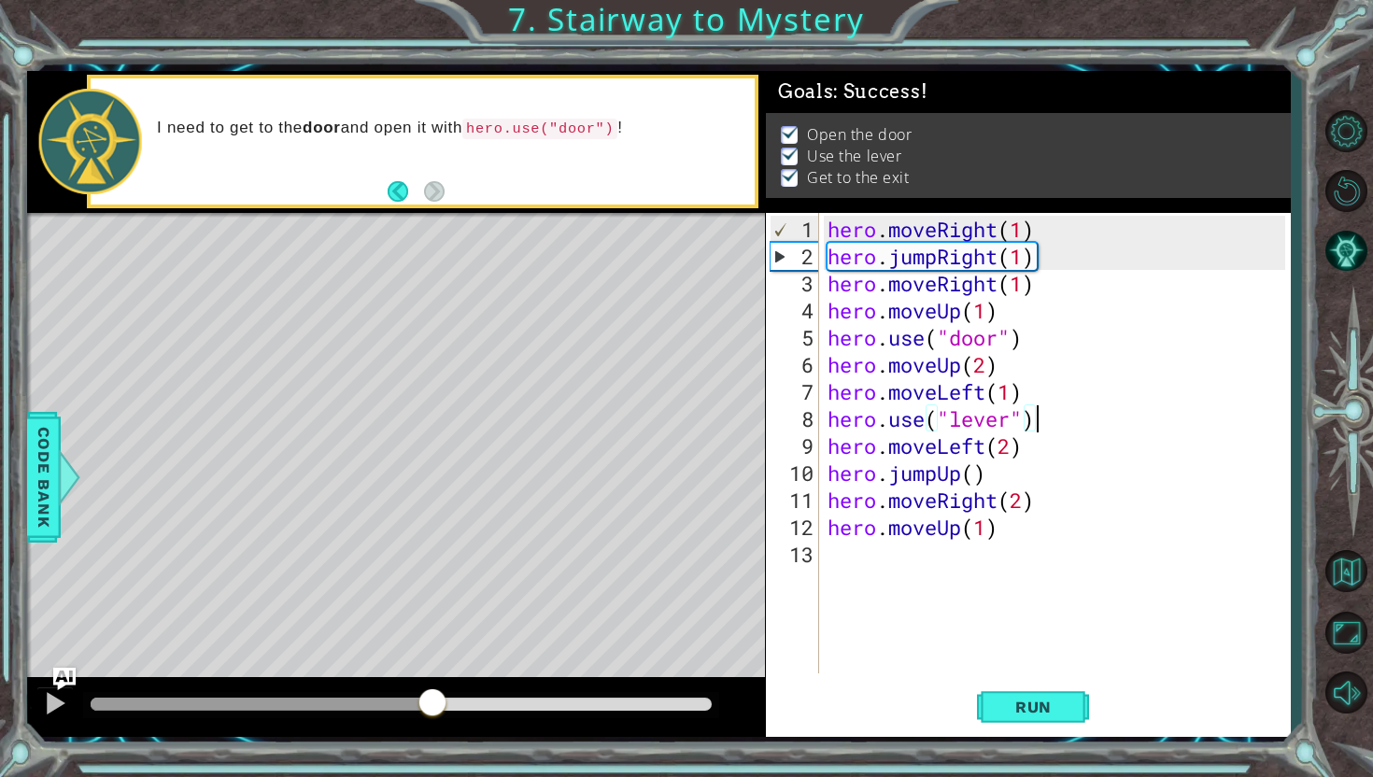
click at [431, 700] on div at bounding box center [401, 704] width 620 height 13
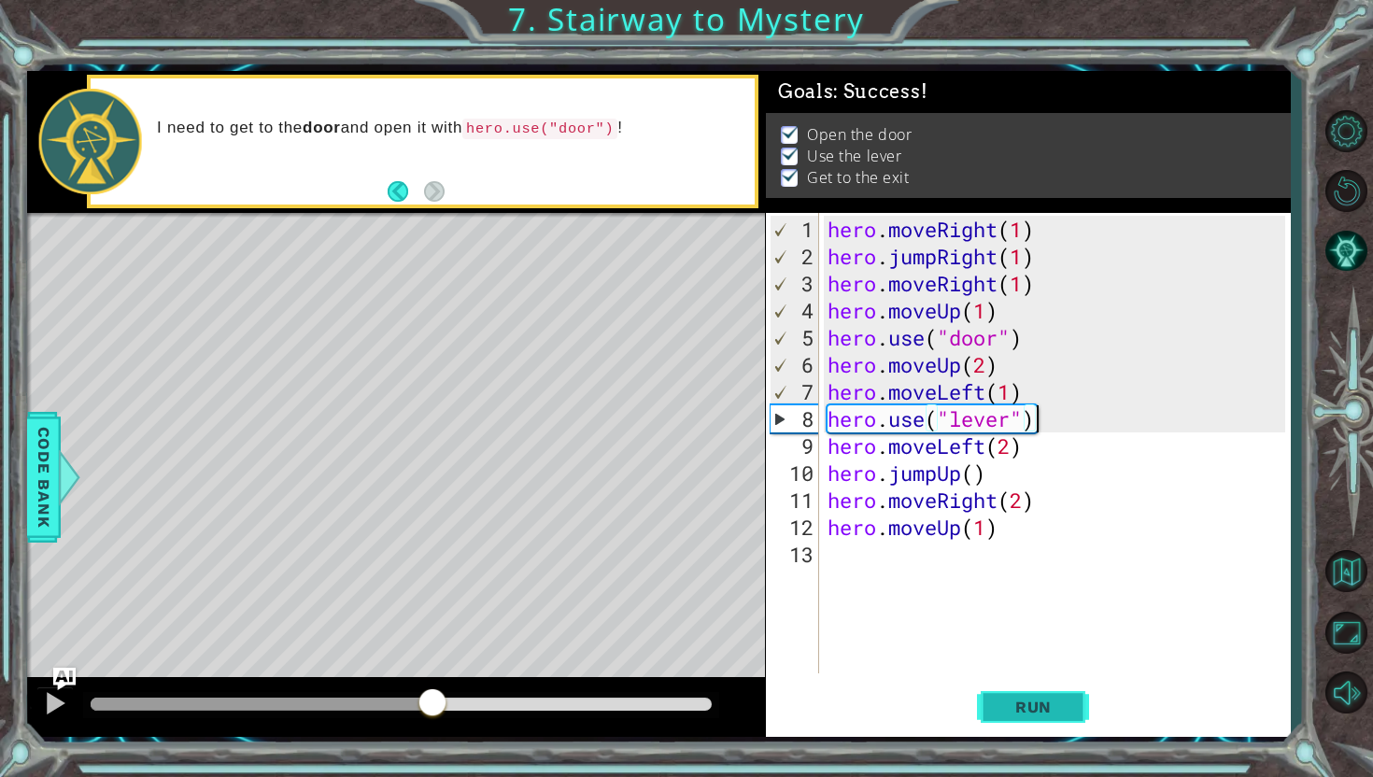
click at [1017, 695] on button "Run" at bounding box center [1033, 707] width 112 height 52
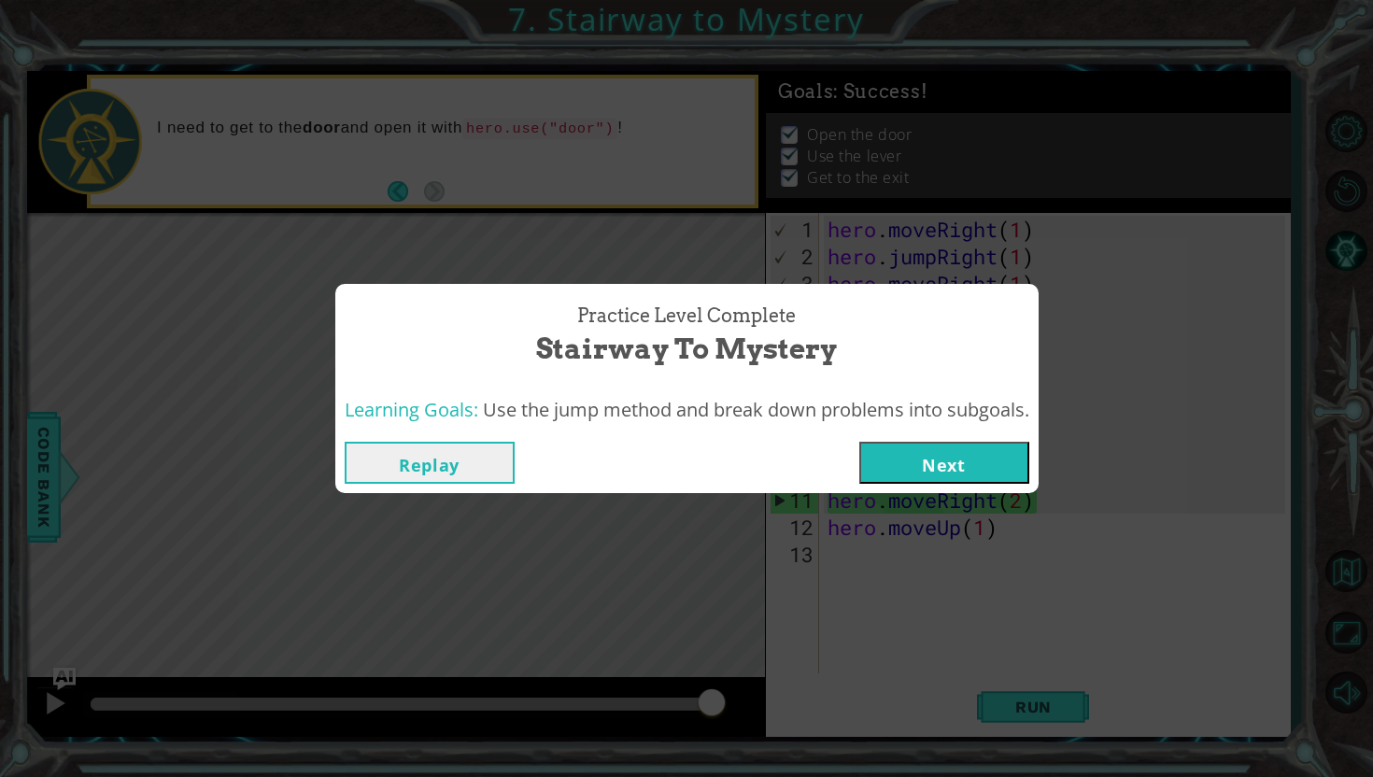
click at [918, 472] on button "Next" at bounding box center [944, 463] width 170 height 42
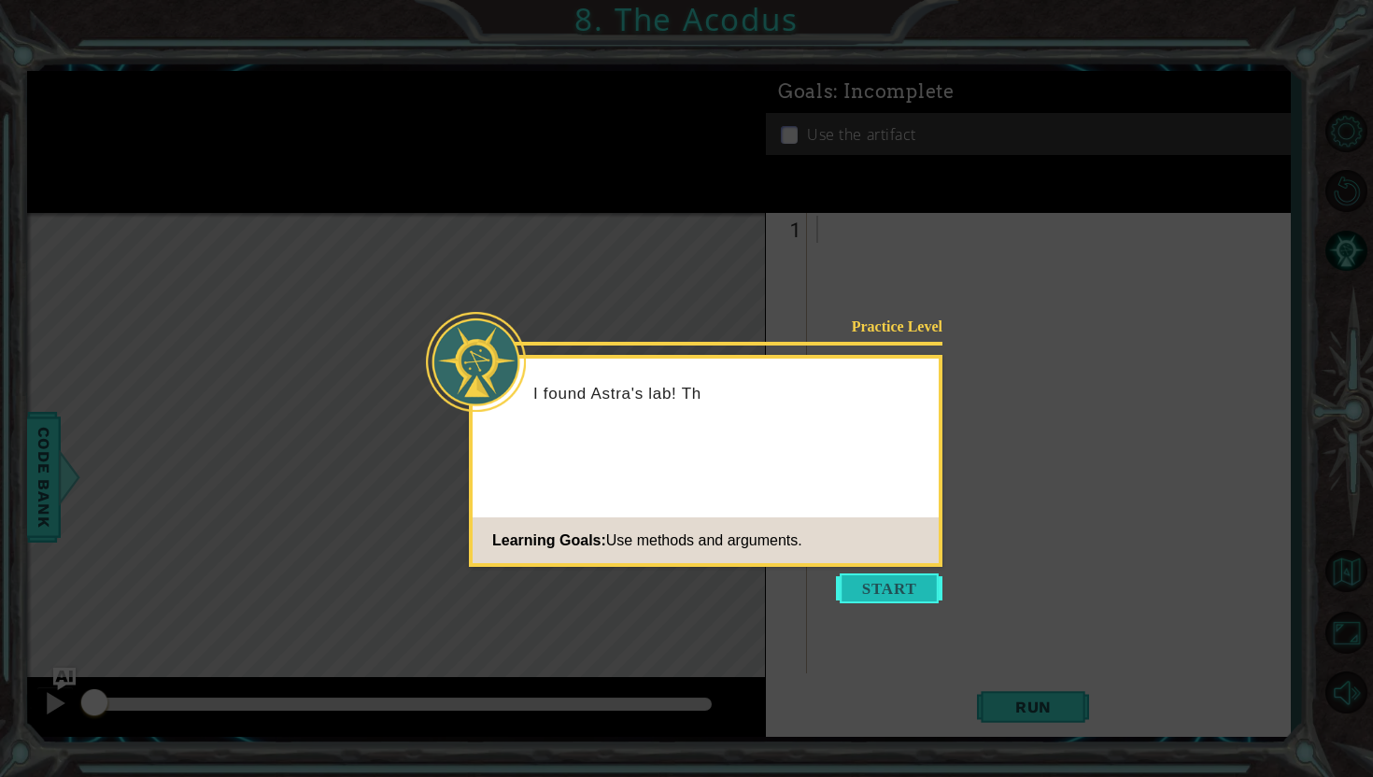
click at [883, 575] on button "Start" at bounding box center [889, 589] width 106 height 30
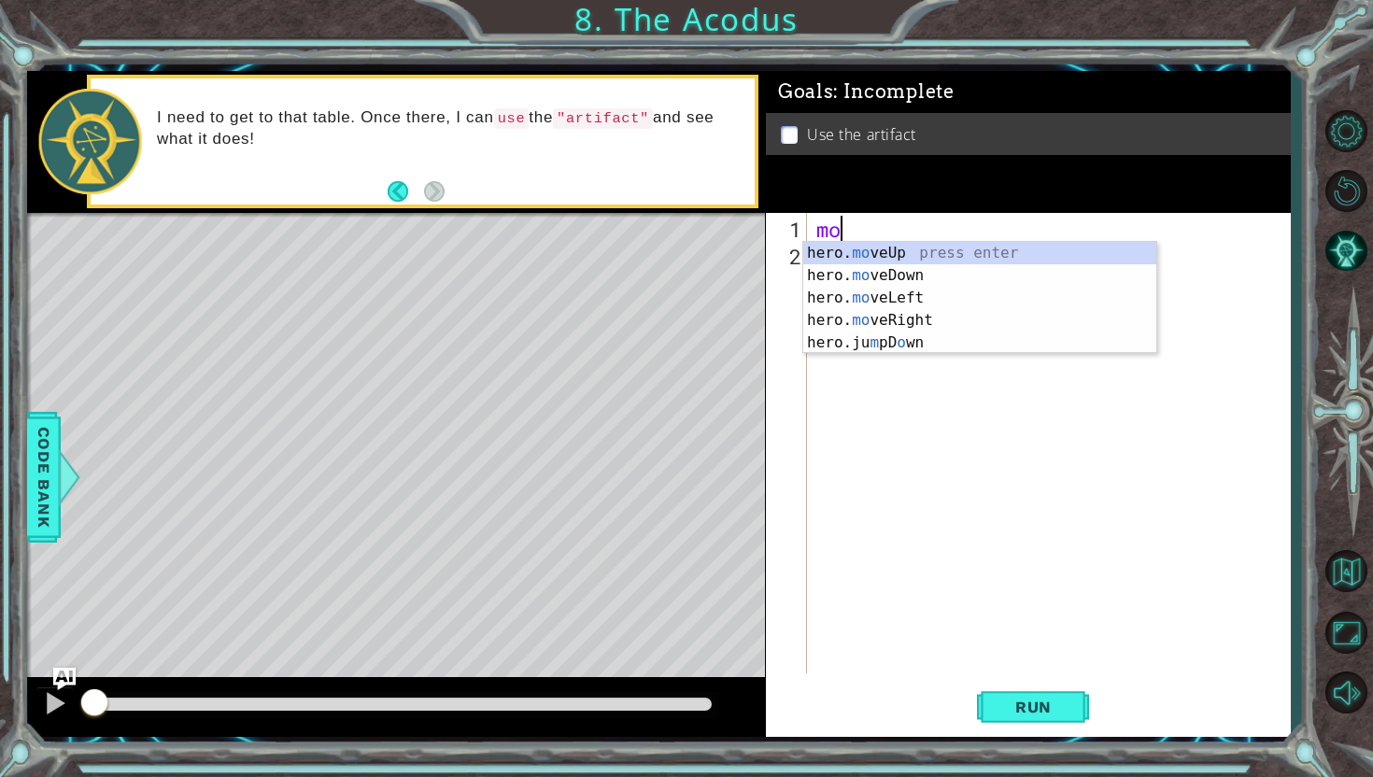
type textarea "m"
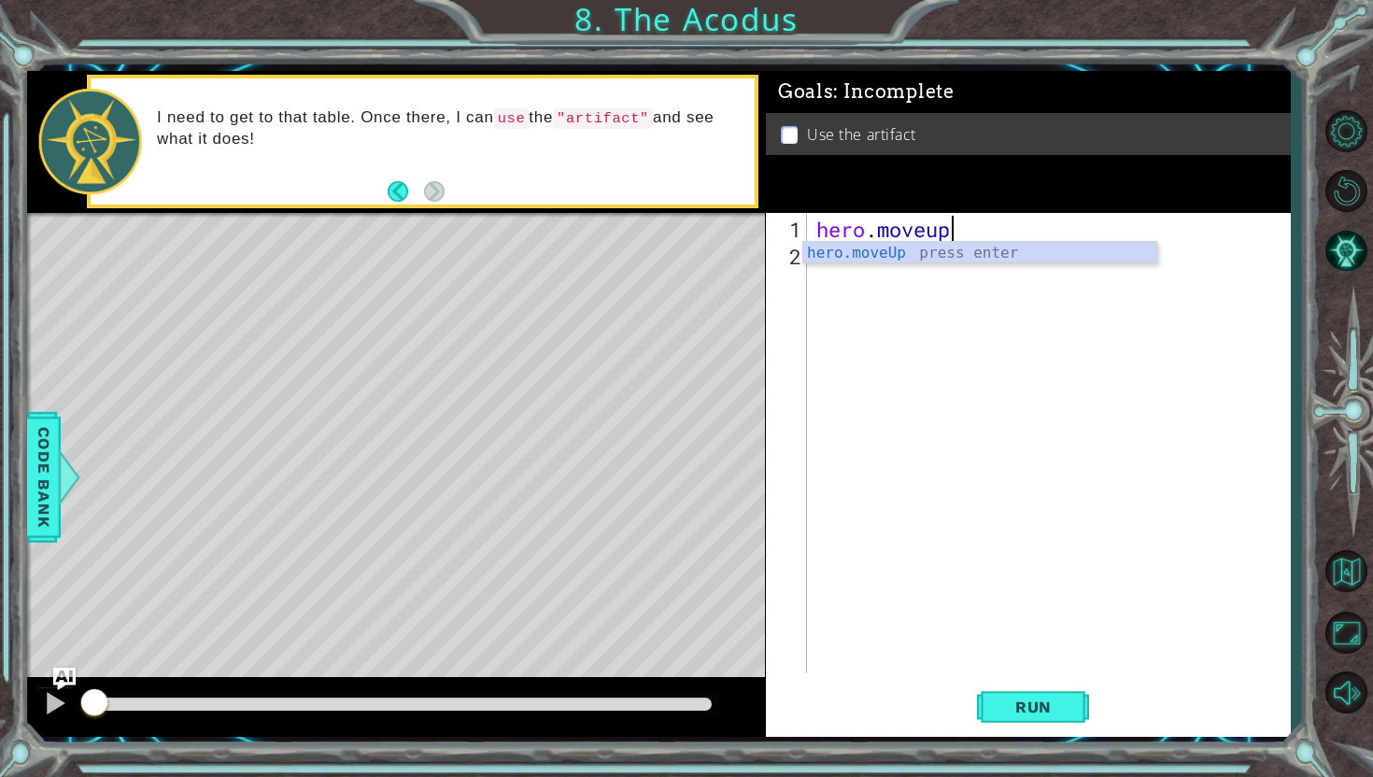
type textarea "hero.moveUp(2)"
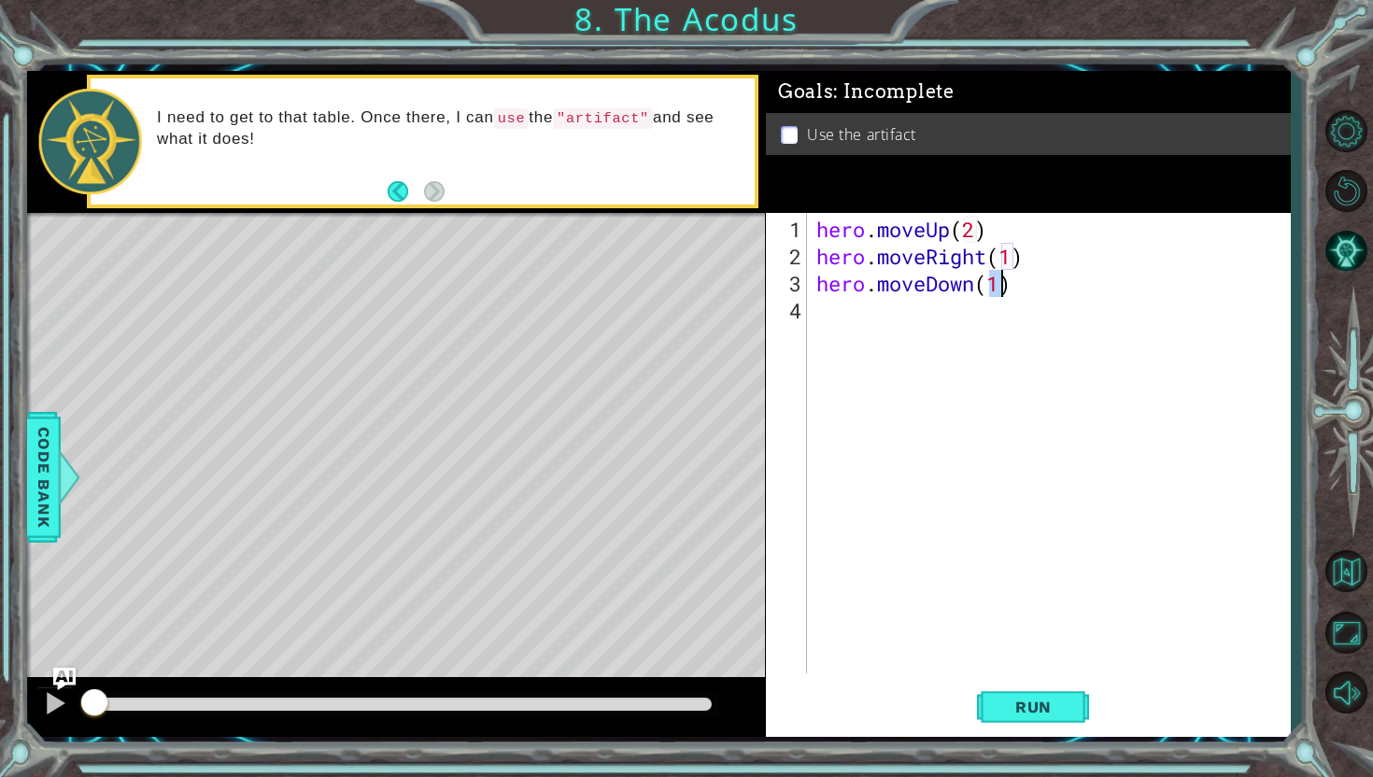
scroll to position [0, 7]
type textarea "hero.moveDown(2)"
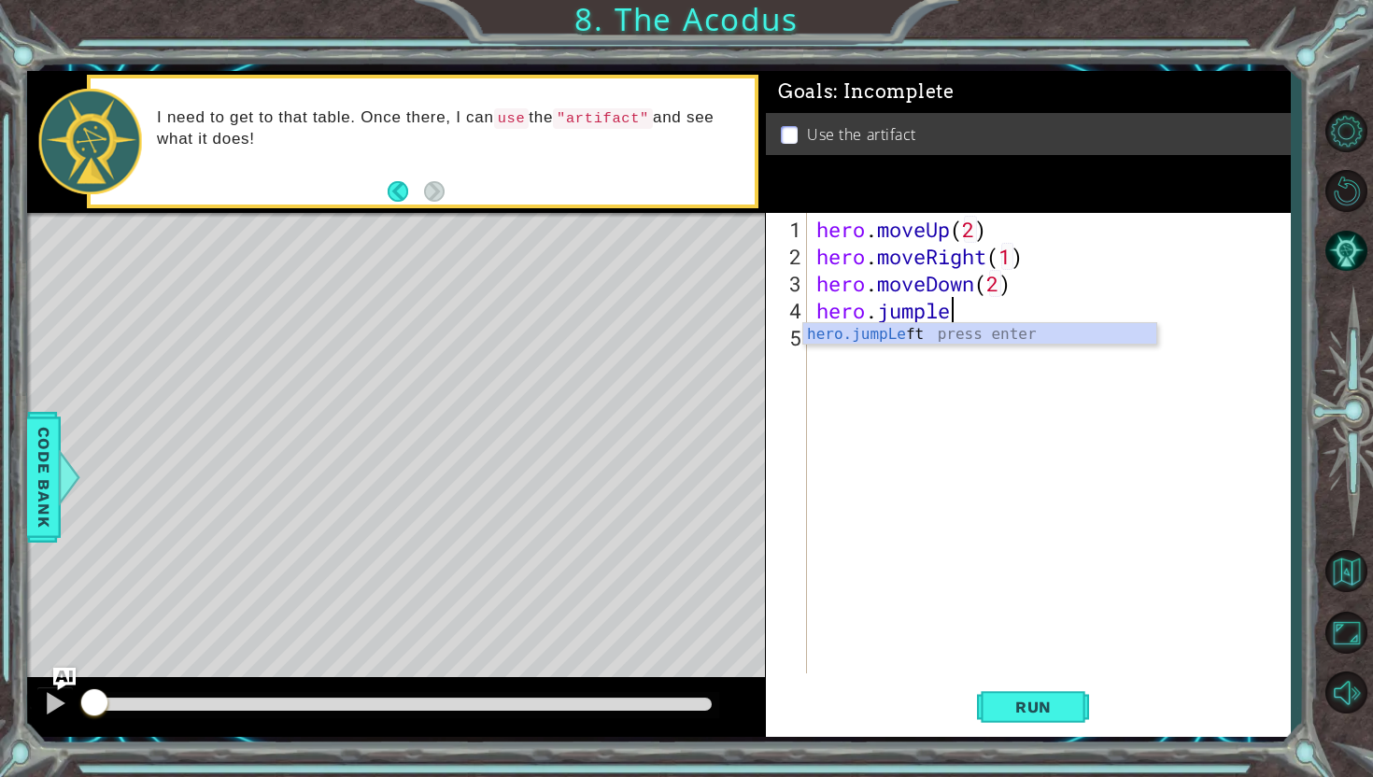
type textarea "hero.jumpleft"
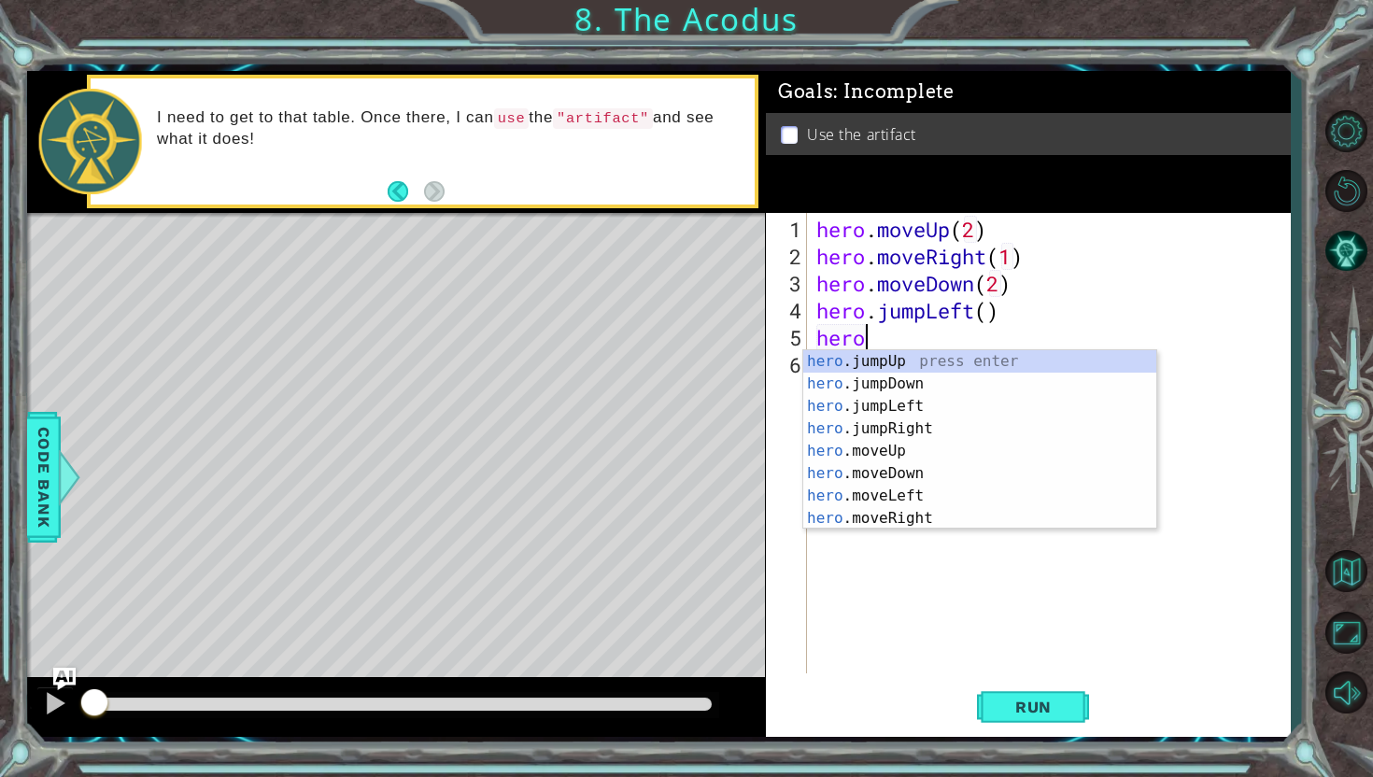
scroll to position [0, 1]
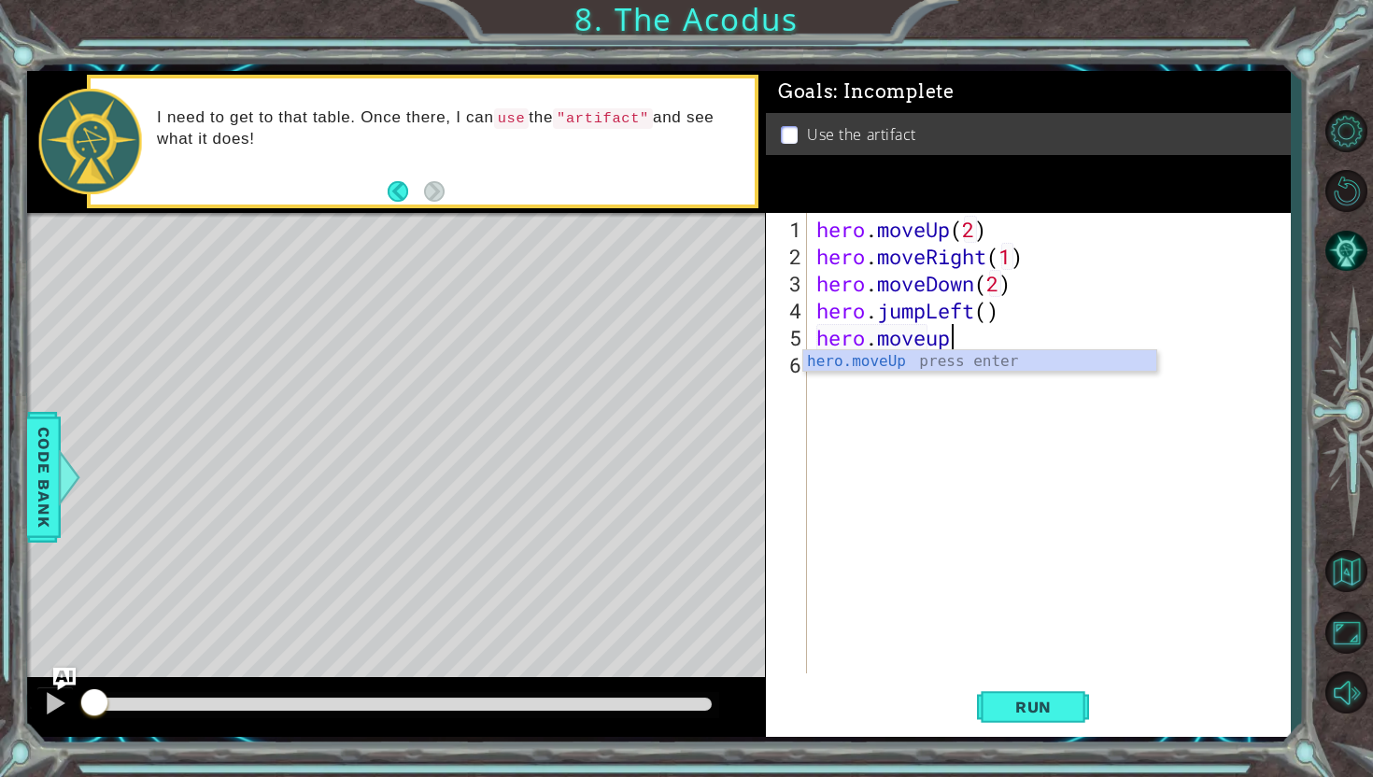
type textarea "hero.moveup2"
type textarea "."
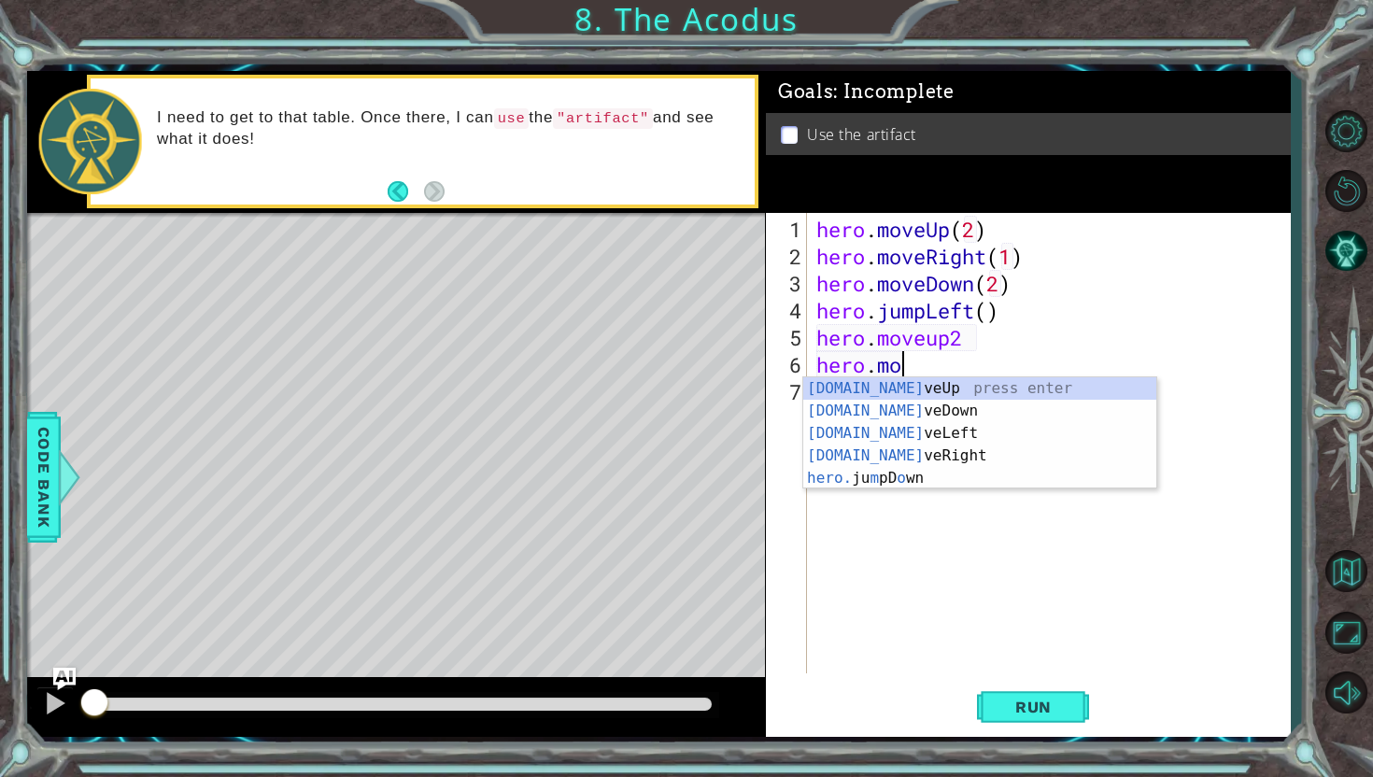
scroll to position [0, 4]
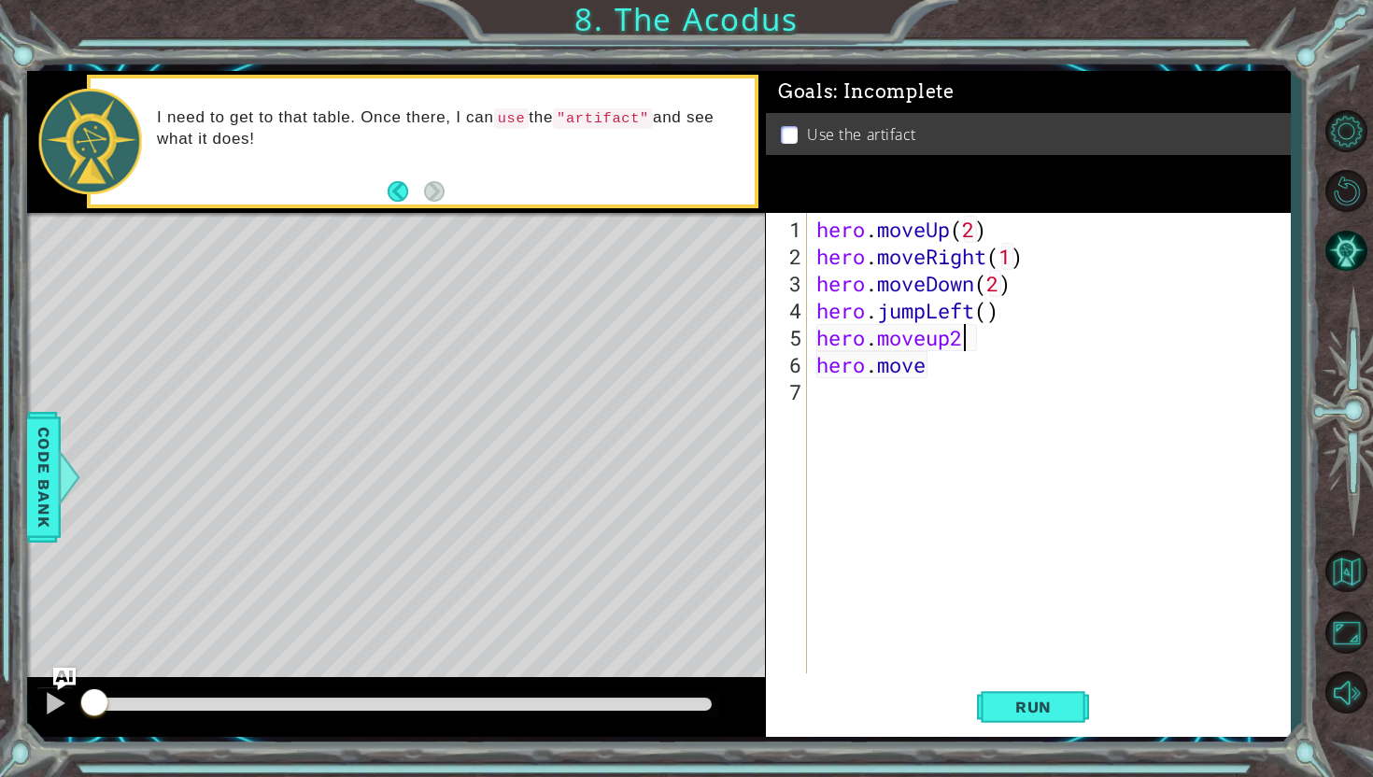
click at [987, 339] on div "hero . moveUp ( 2 ) hero . moveRight ( 1 ) hero . moveDown ( 2 ) hero . jumpLef…" at bounding box center [1054, 473] width 482 height 515
type textarea "hero.moveUp(2)"
click at [964, 366] on div "hero . moveUp ( 2 ) hero . moveRight ( 1 ) hero . moveDown ( 2 ) hero . jumpLef…" at bounding box center [1054, 473] width 482 height 515
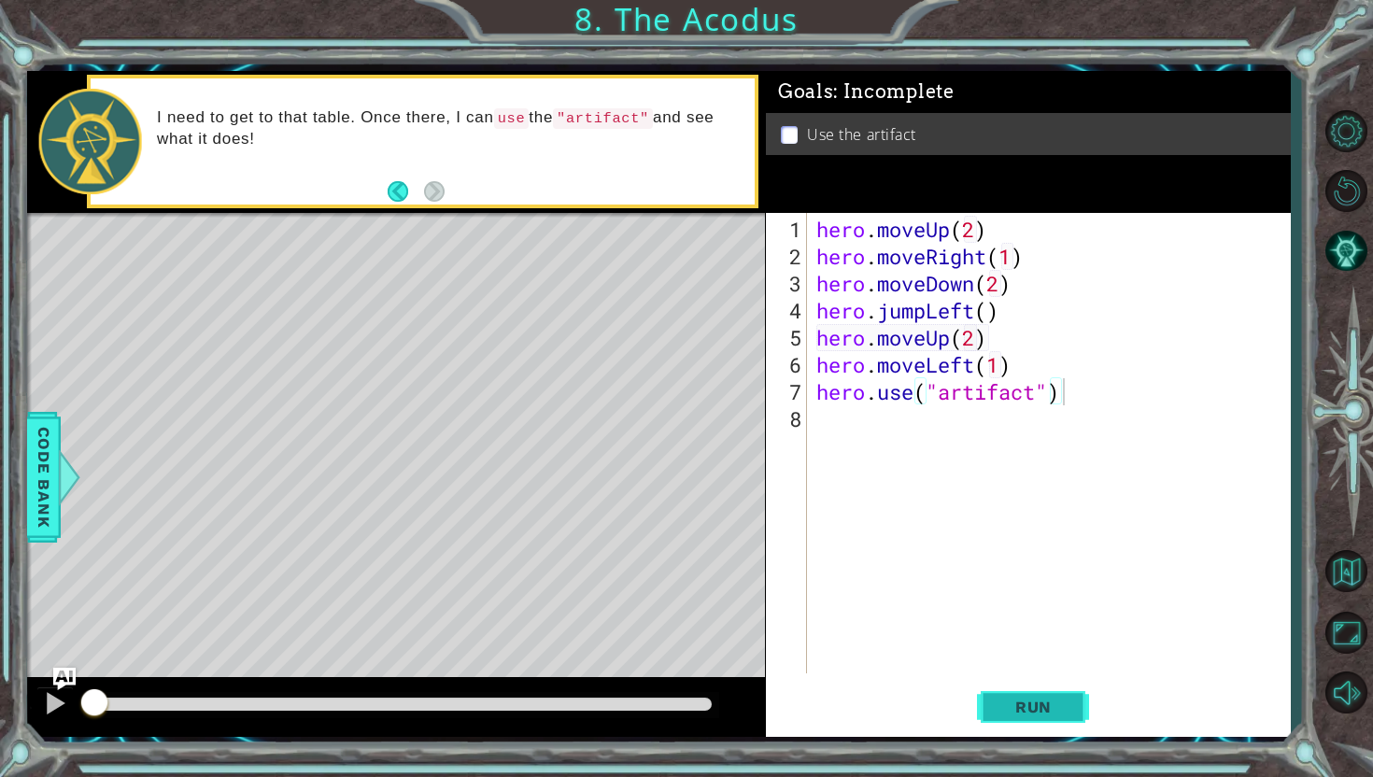
click at [1043, 686] on button "Run" at bounding box center [1033, 707] width 112 height 52
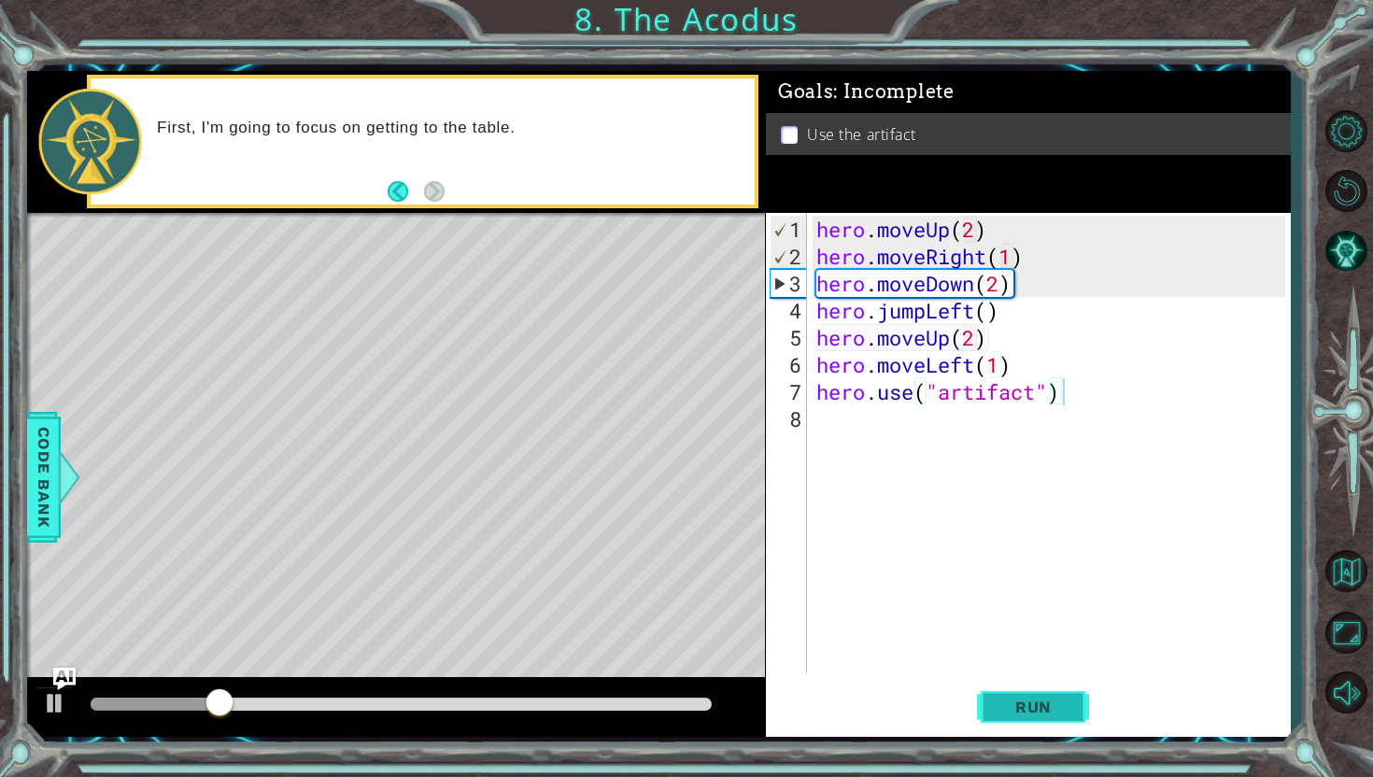
click at [1043, 686] on button "Run" at bounding box center [1033, 707] width 112 height 52
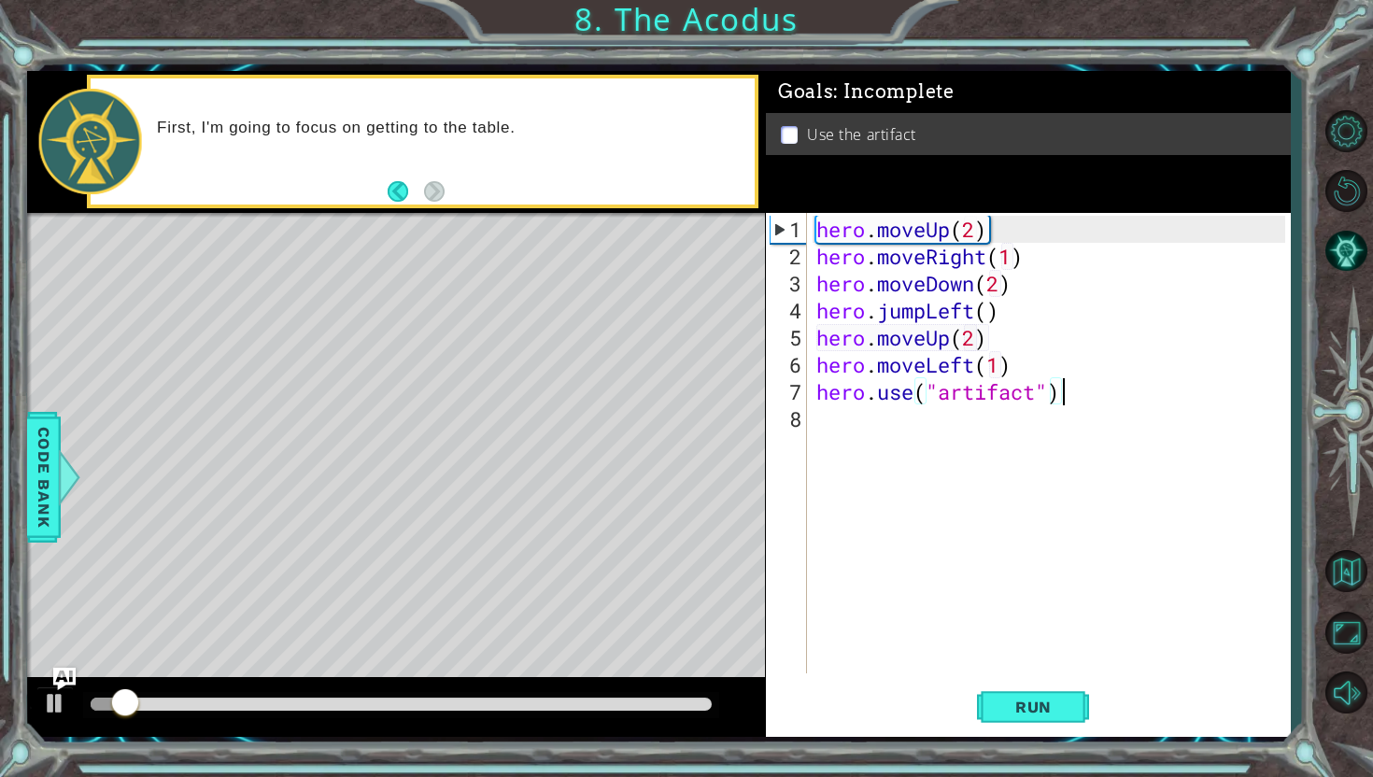
click at [985, 260] on div "hero . moveUp ( 2 ) hero . moveRight ( 1 ) hero . moveDown ( 2 ) hero . jumpLef…" at bounding box center [1054, 473] width 482 height 515
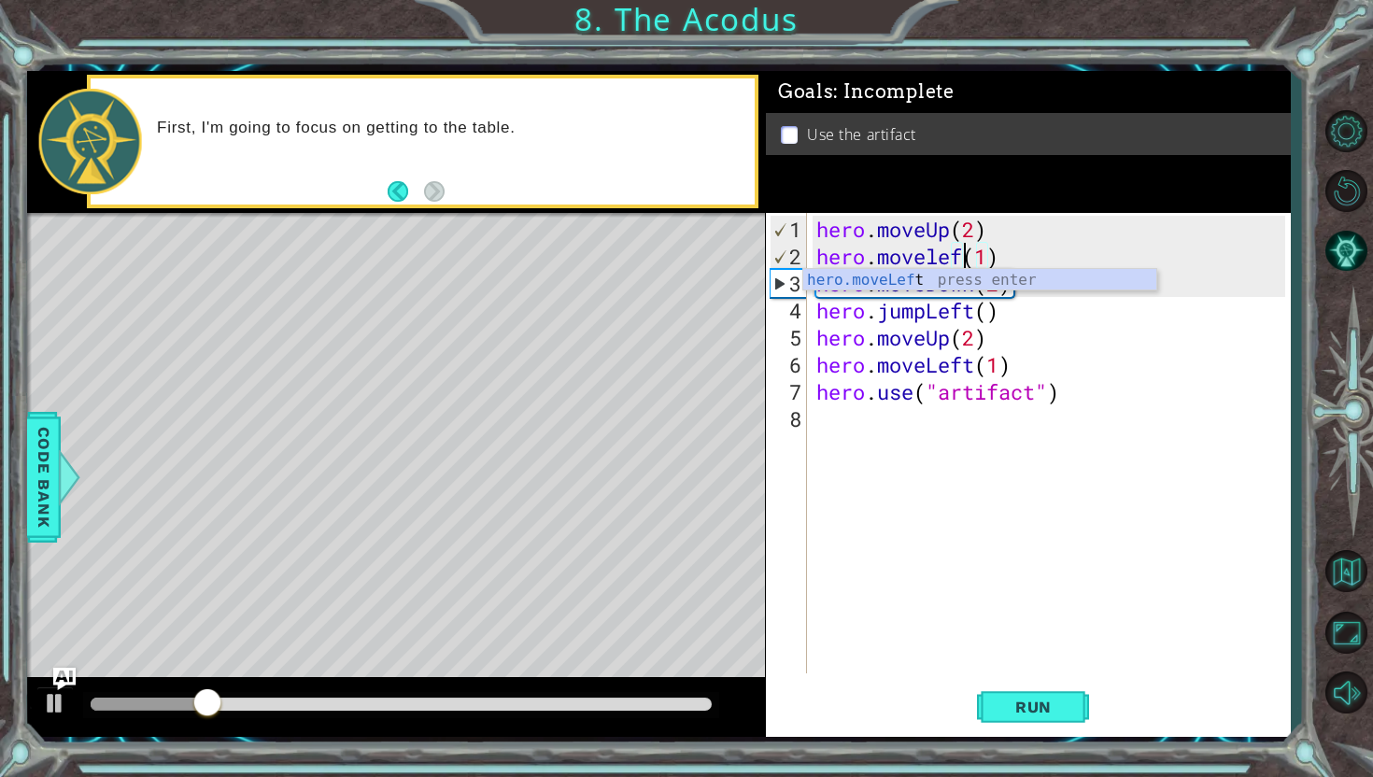
scroll to position [0, 7]
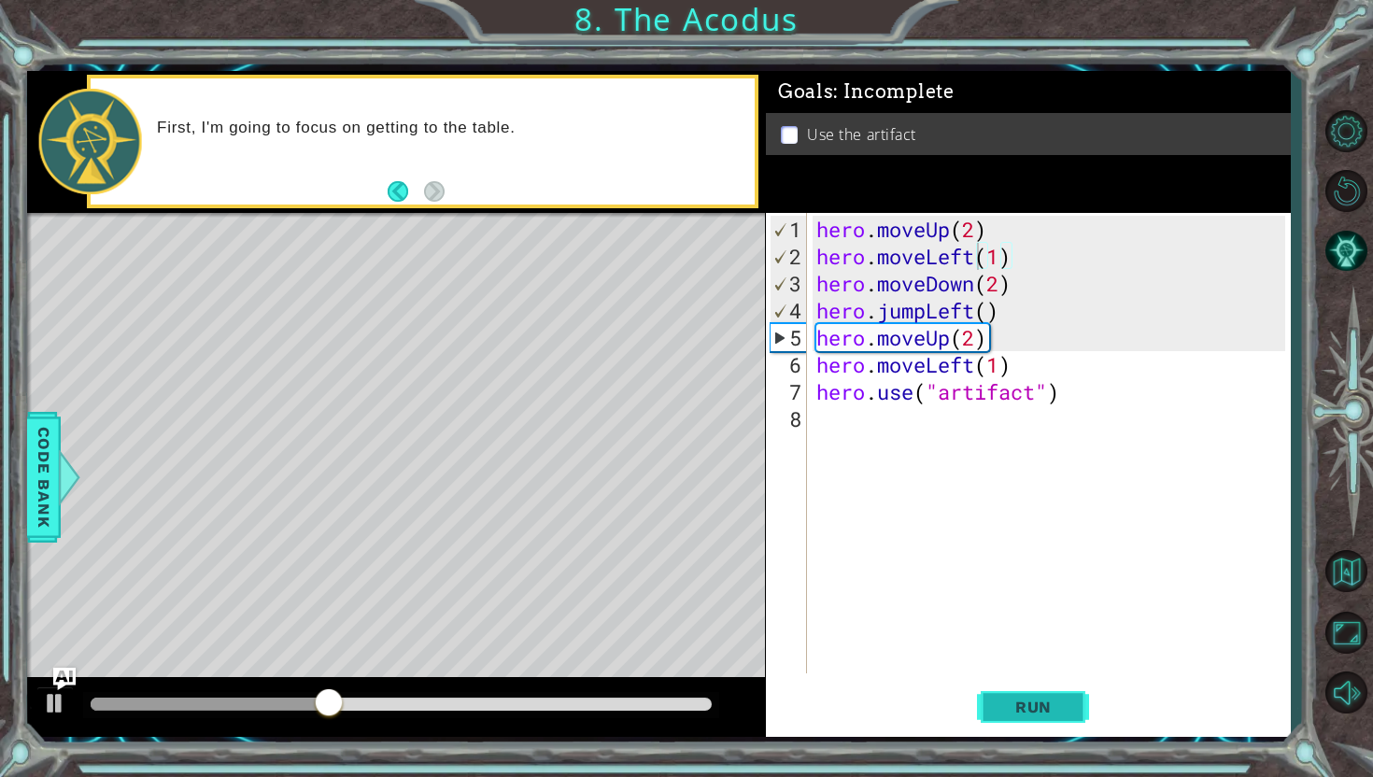
click at [1047, 715] on span "Run" at bounding box center [1034, 707] width 74 height 19
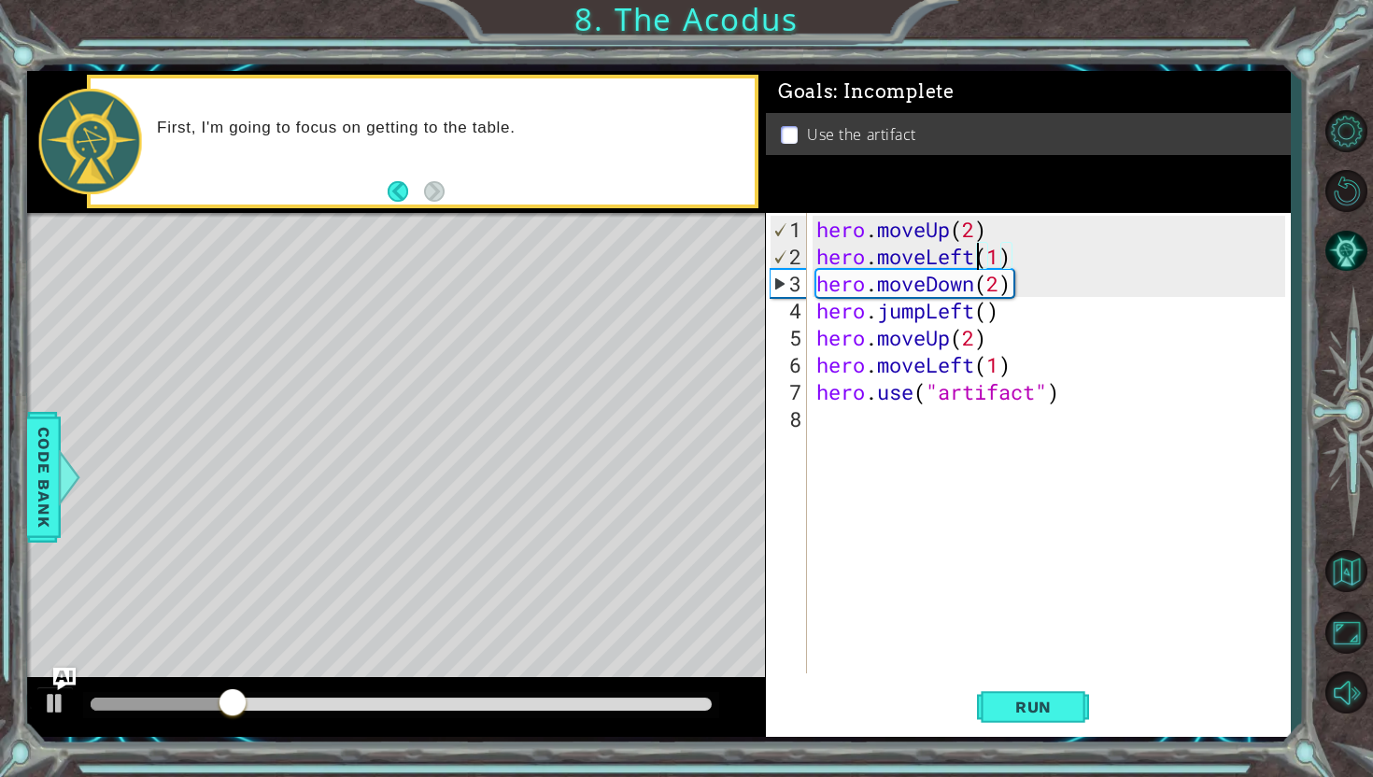
click at [981, 366] on div "hero . moveUp ( 2 ) hero . moveLeft ( 1 ) hero . moveDown ( 2 ) hero . jumpLeft…" at bounding box center [1054, 473] width 482 height 515
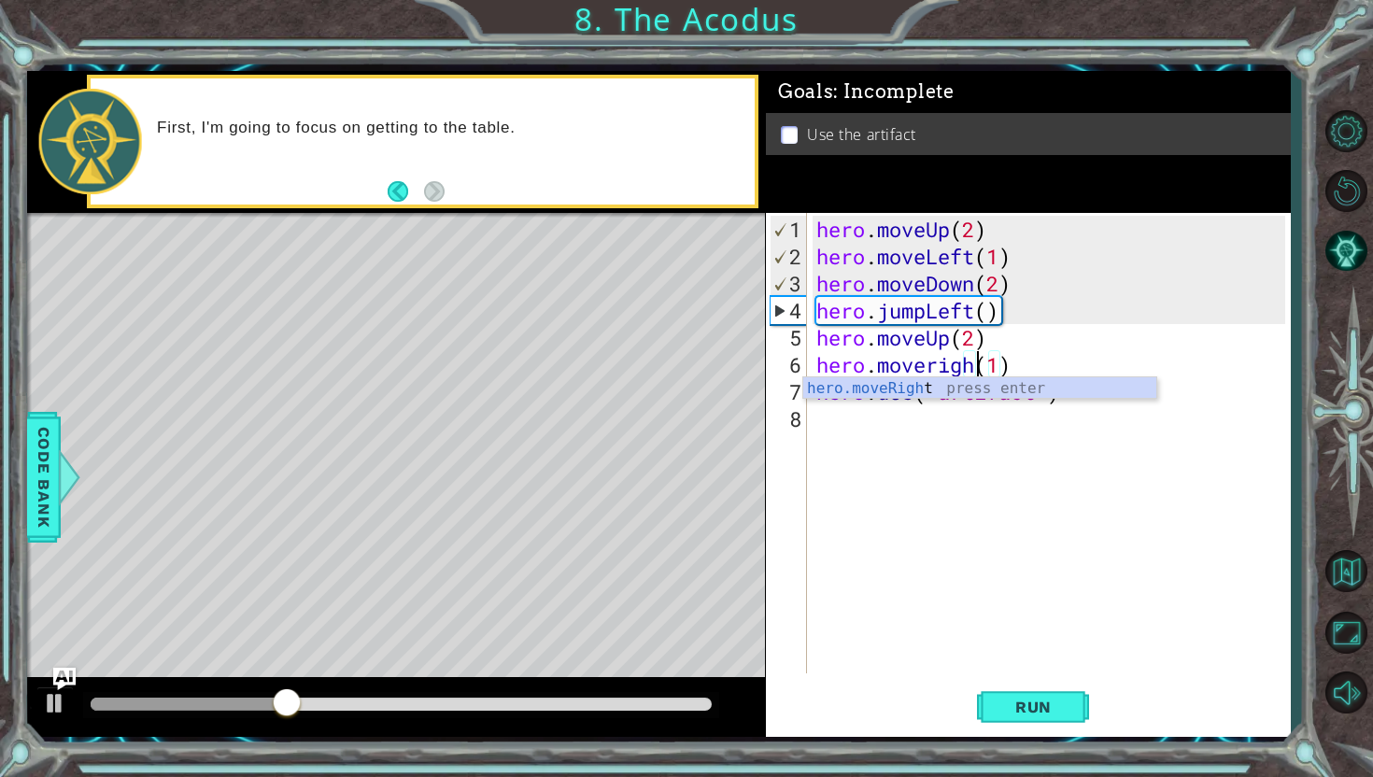
type textarea "hero.moveright(1)"
click at [1166, 485] on div "hero . moveUp ( 2 ) hero . moveLeft ( 1 ) hero . moveDown ( 2 ) hero . jumpLeft…" at bounding box center [1054, 473] width 482 height 515
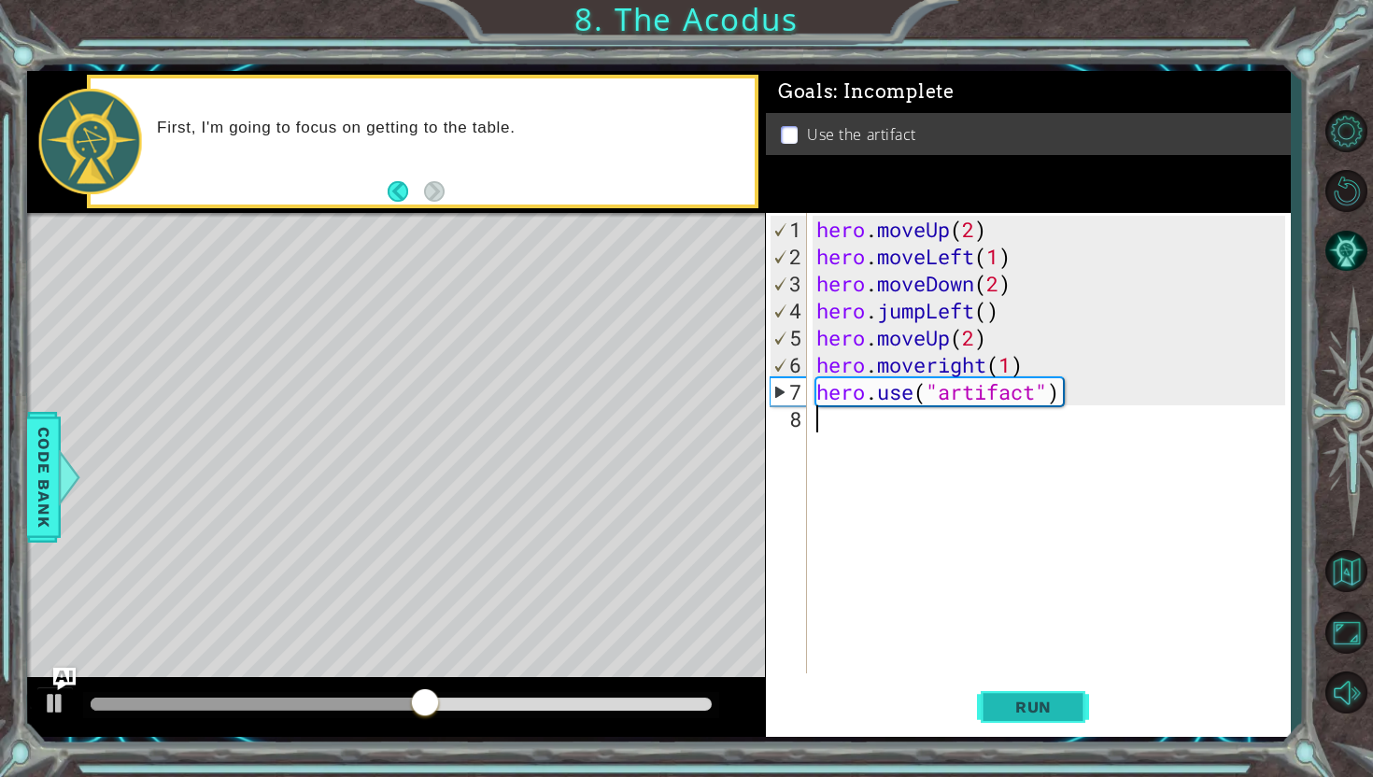
click at [1037, 694] on button "Run" at bounding box center [1033, 707] width 112 height 52
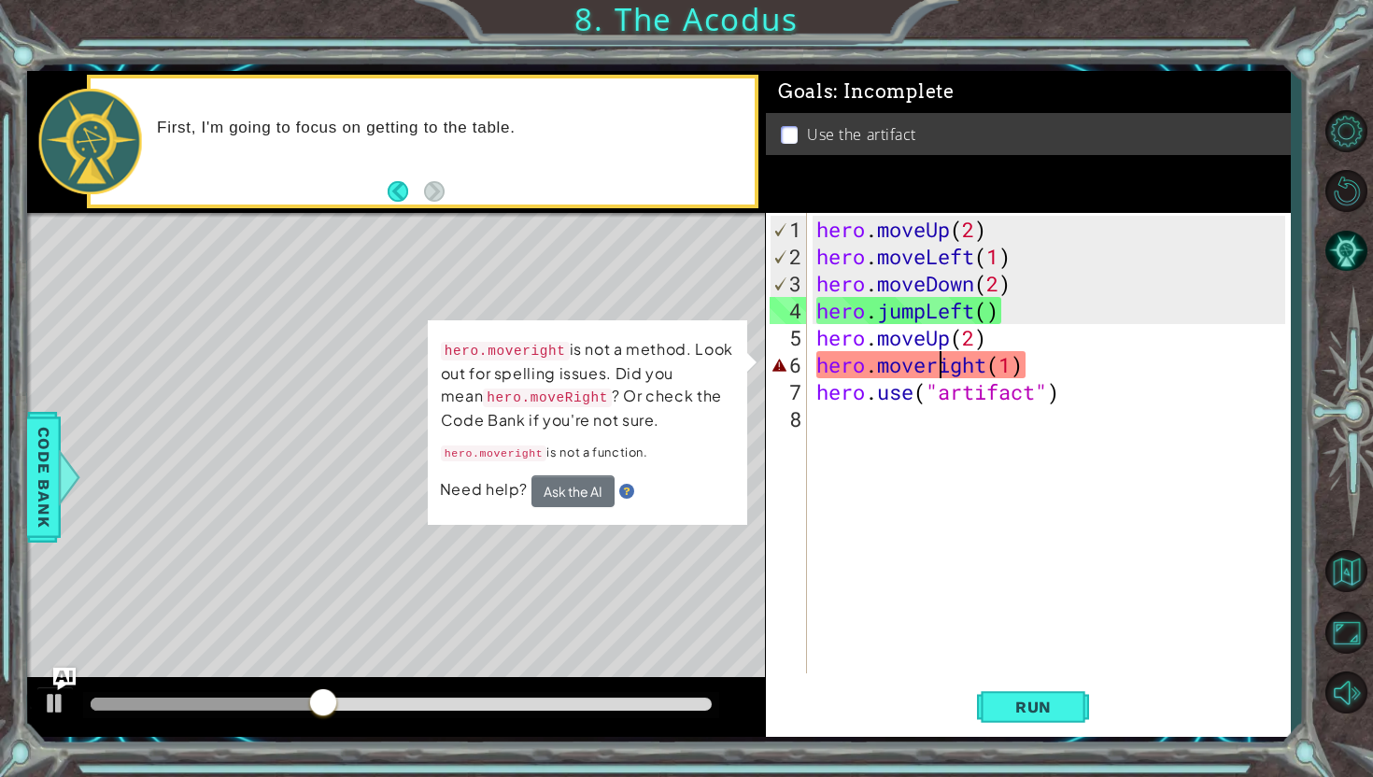
click at [941, 368] on div "hero . moveUp ( 2 ) hero . moveLeft ( 1 ) hero . moveDown ( 2 ) hero . jumpLeft…" at bounding box center [1054, 473] width 482 height 515
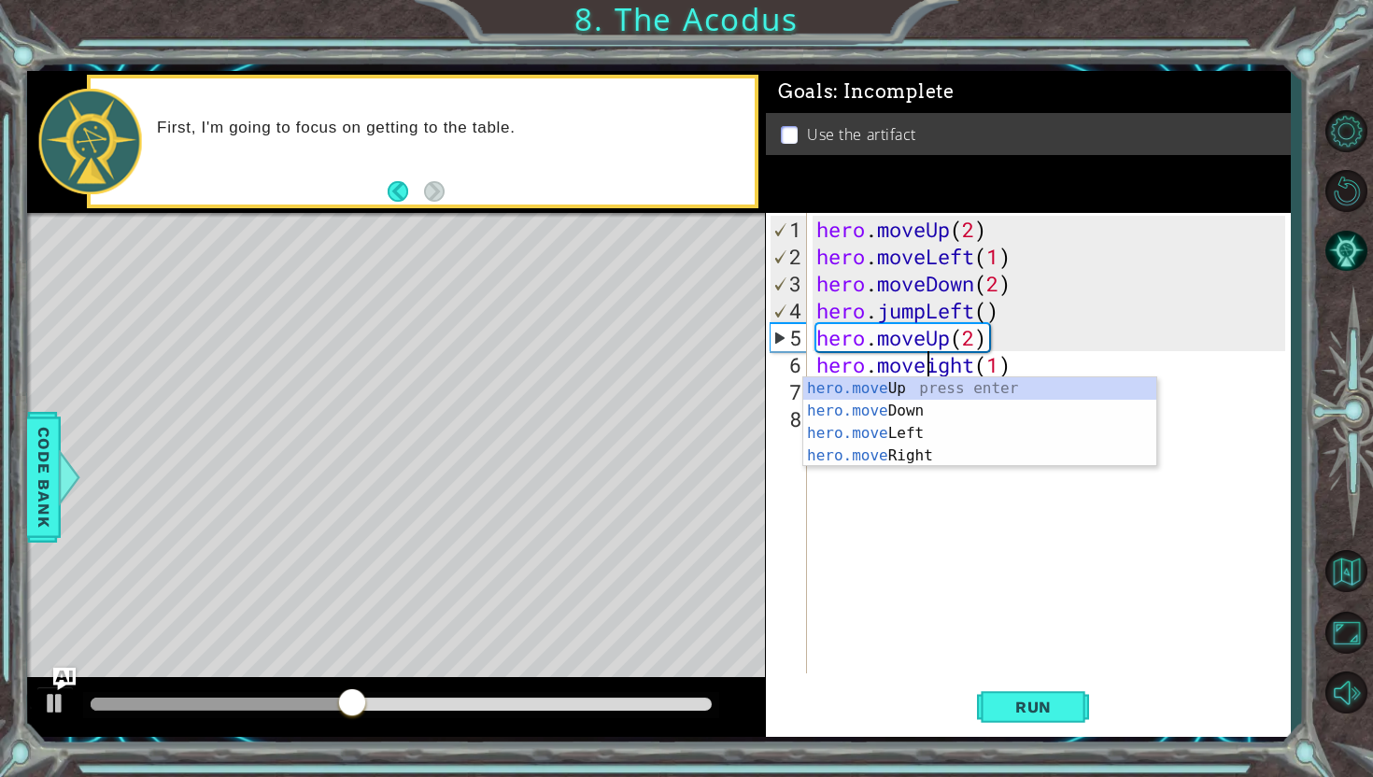
scroll to position [0, 5]
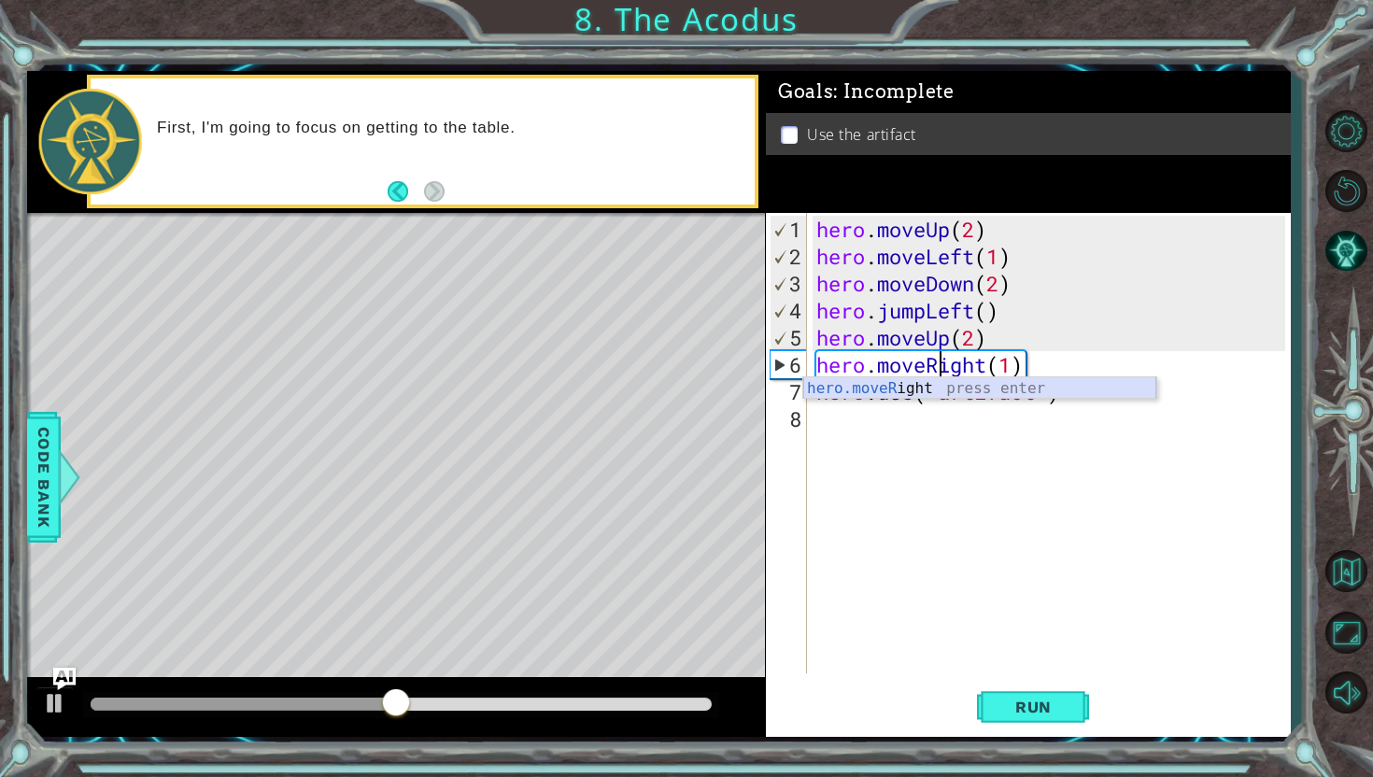
click at [940, 377] on div "hero.moveR ight press enter" at bounding box center [979, 410] width 353 height 67
click at [978, 361] on div "hero . moveUp ( 2 ) hero . moveLeft ( 1 ) hero . moveDown ( 2 ) hero . jumpLeft…" at bounding box center [1054, 473] width 482 height 515
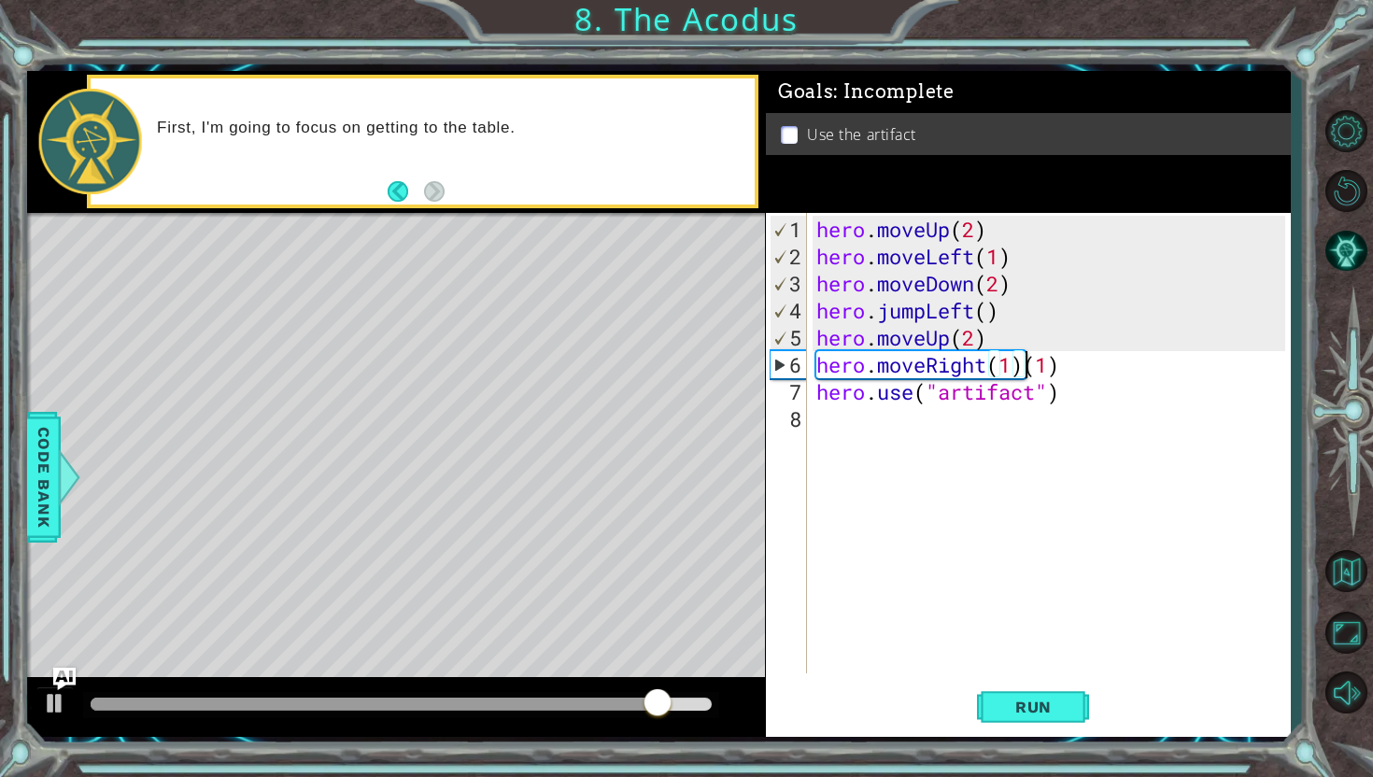
click at [1023, 358] on div "hero . moveUp ( 2 ) hero . moveLeft ( 1 ) hero . moveDown ( 2 ) hero . jumpLeft…" at bounding box center [1054, 473] width 482 height 515
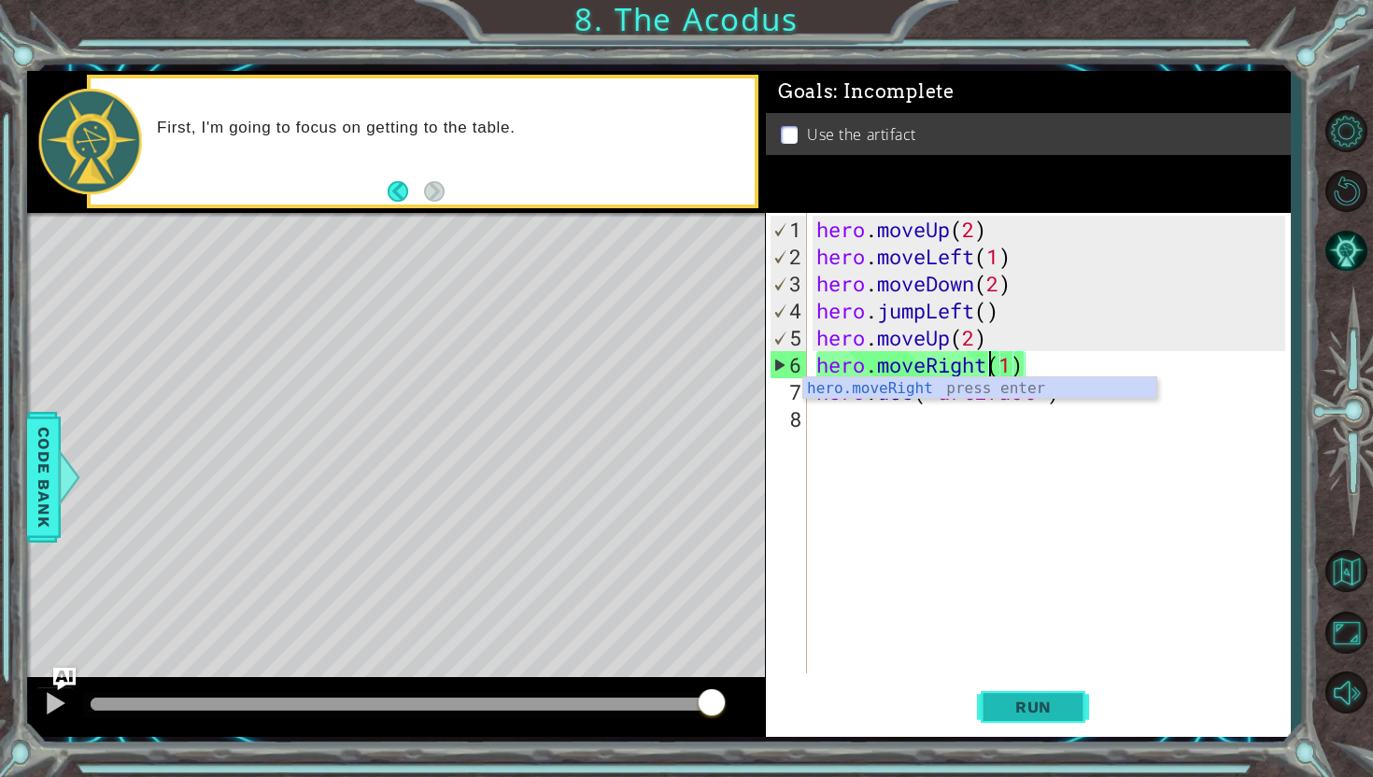
type textarea "hero.moveRight(1)"
click at [1027, 708] on span "Run" at bounding box center [1034, 707] width 74 height 19
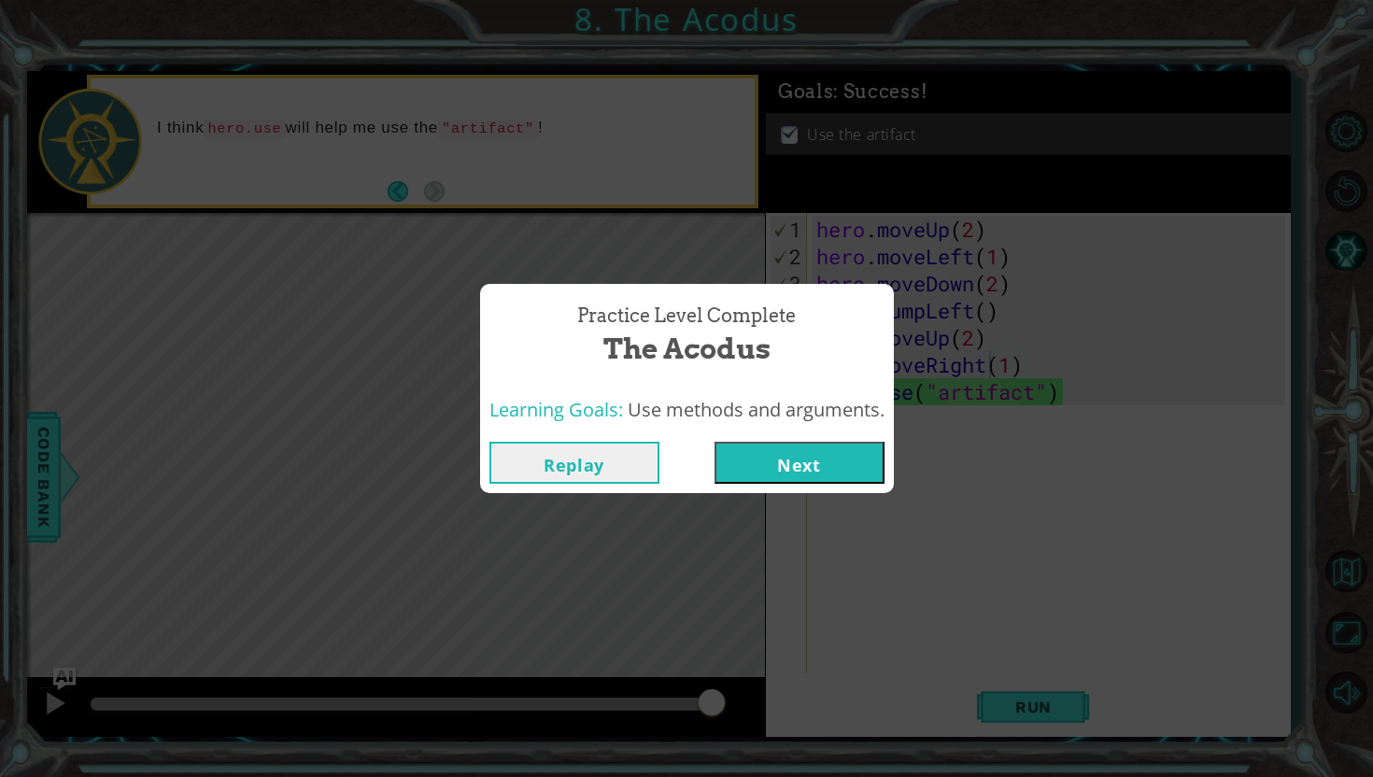
click at [803, 449] on button "Next" at bounding box center [800, 463] width 170 height 42
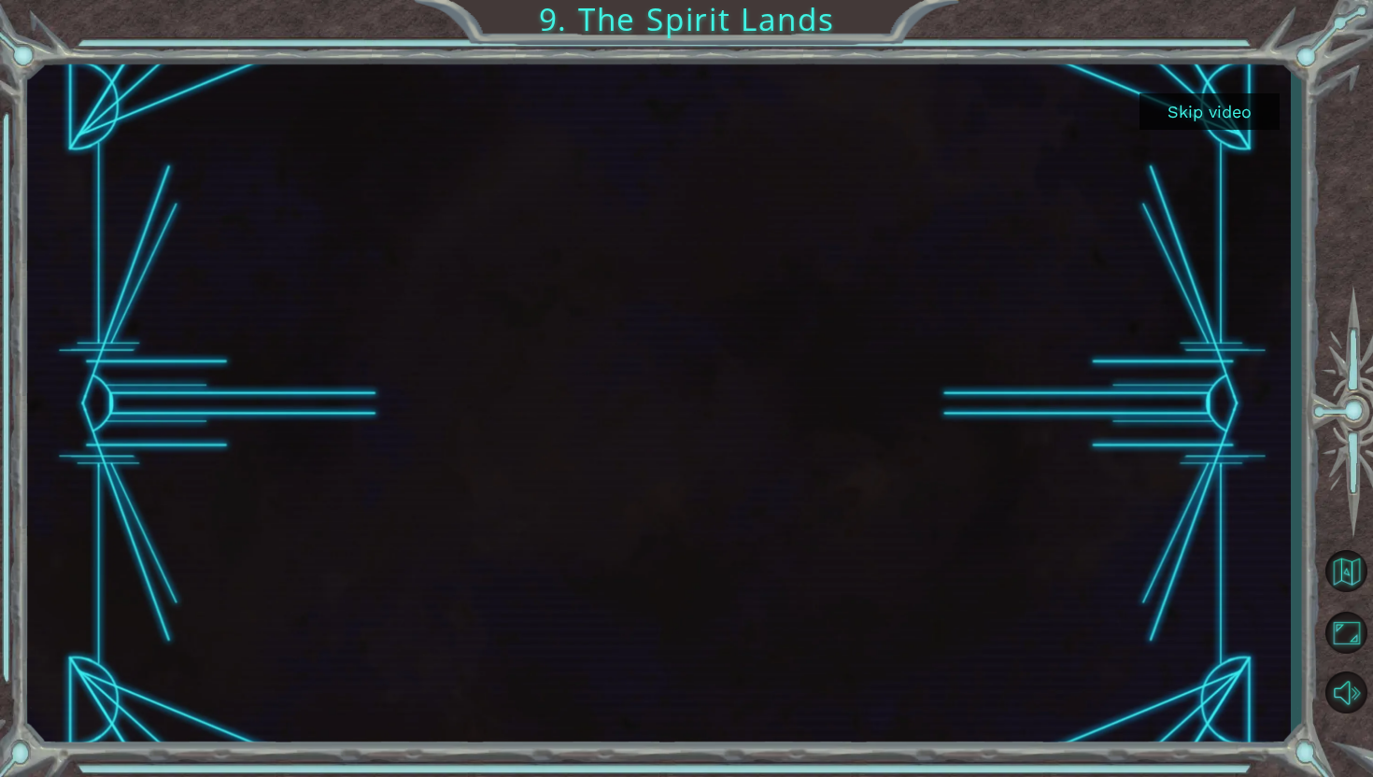
click at [1226, 121] on button "Skip video" at bounding box center [1210, 111] width 140 height 36
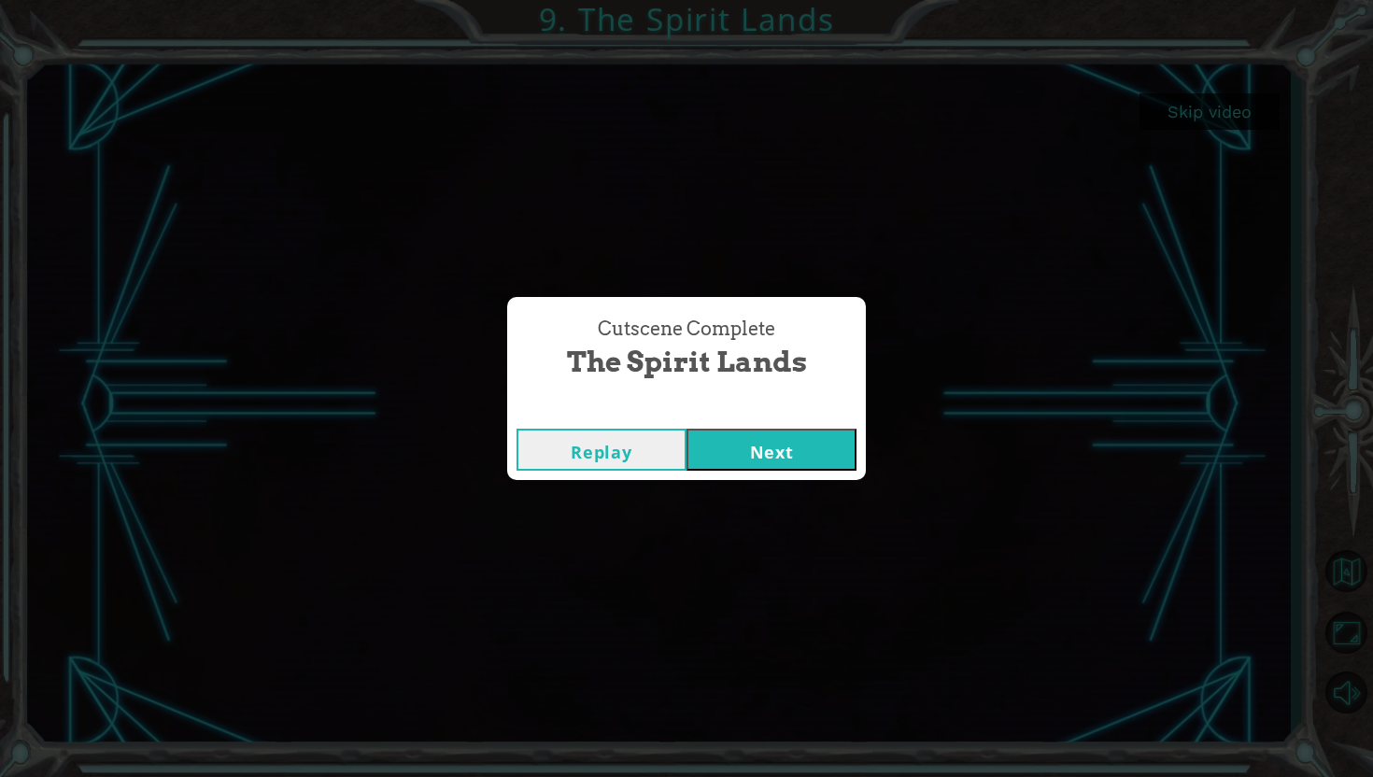
click at [750, 446] on button "Next" at bounding box center [772, 450] width 170 height 42
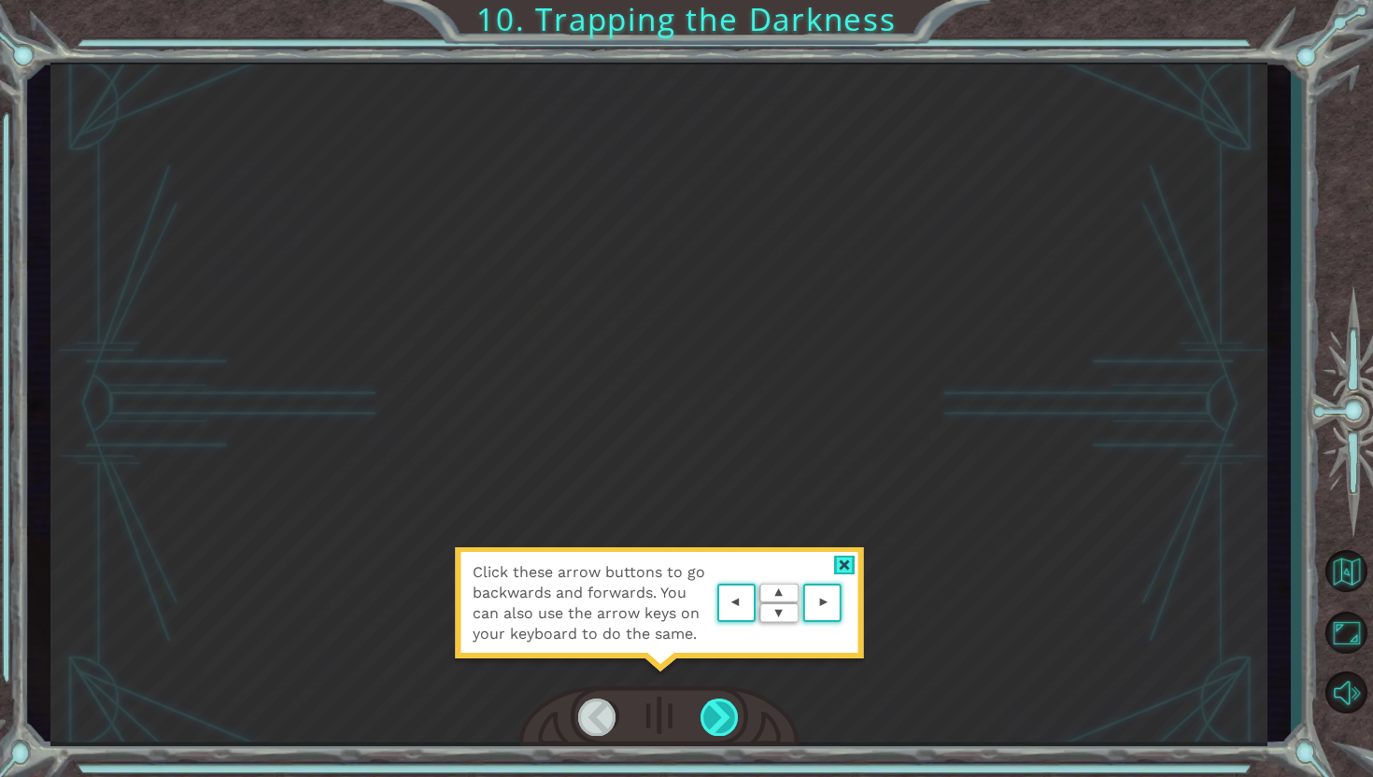
click at [723, 725] on div at bounding box center [720, 717] width 39 height 37
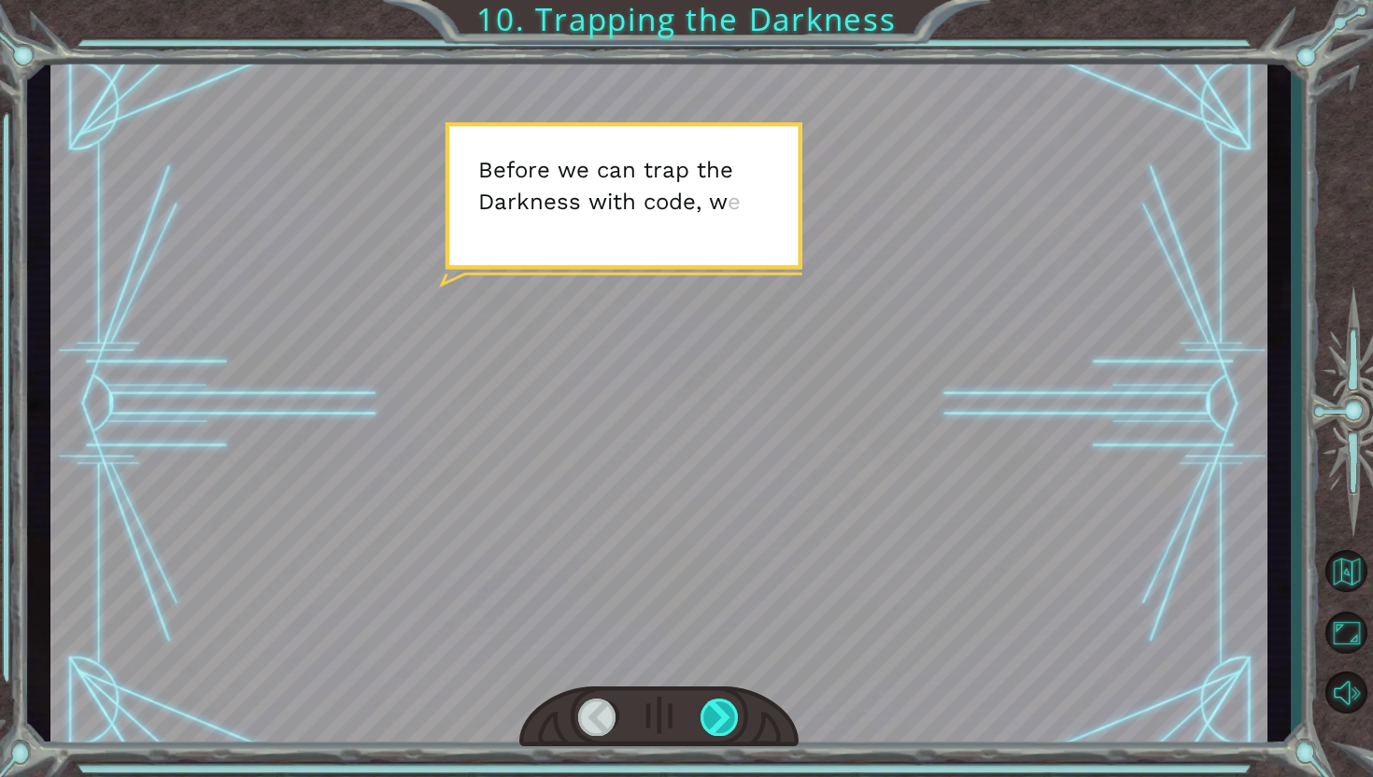
click at [727, 729] on div at bounding box center [720, 717] width 39 height 37
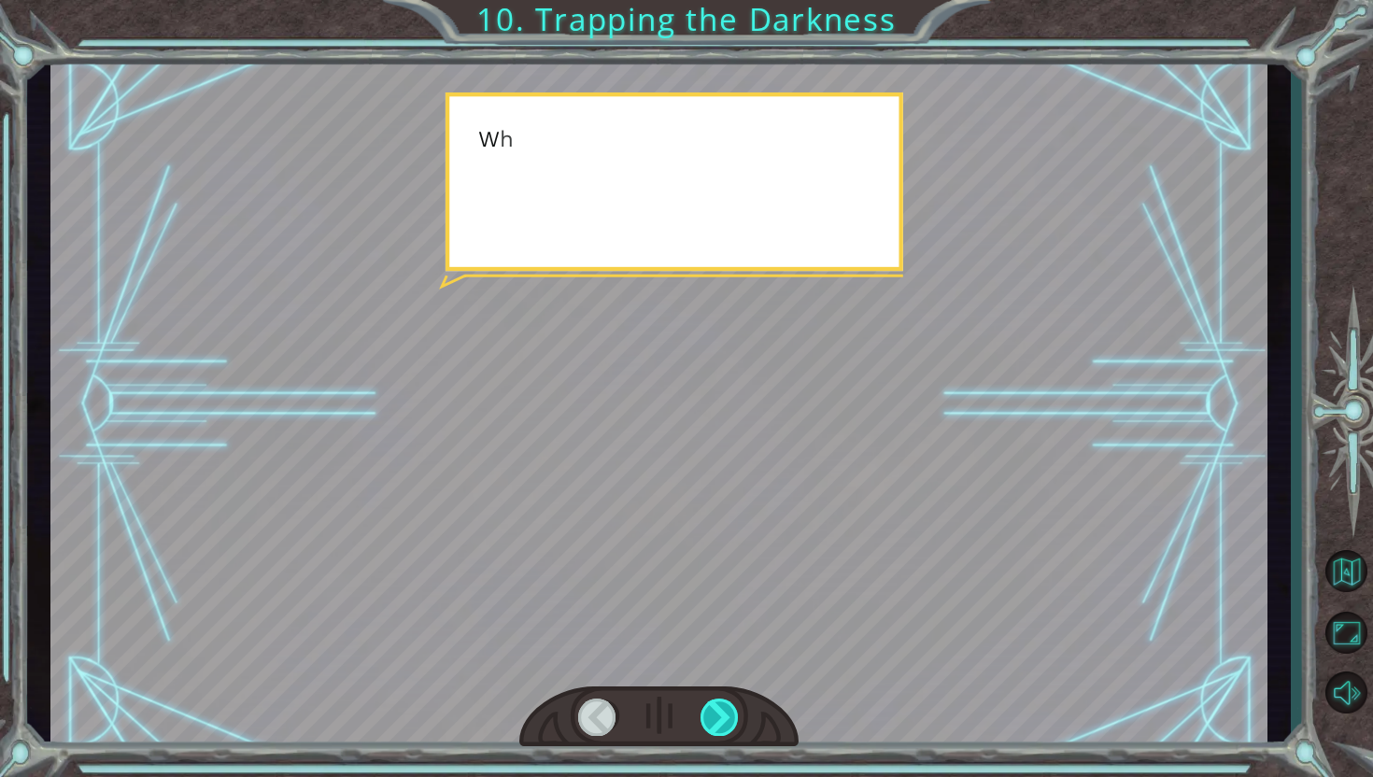
click at [727, 729] on div at bounding box center [720, 717] width 39 height 37
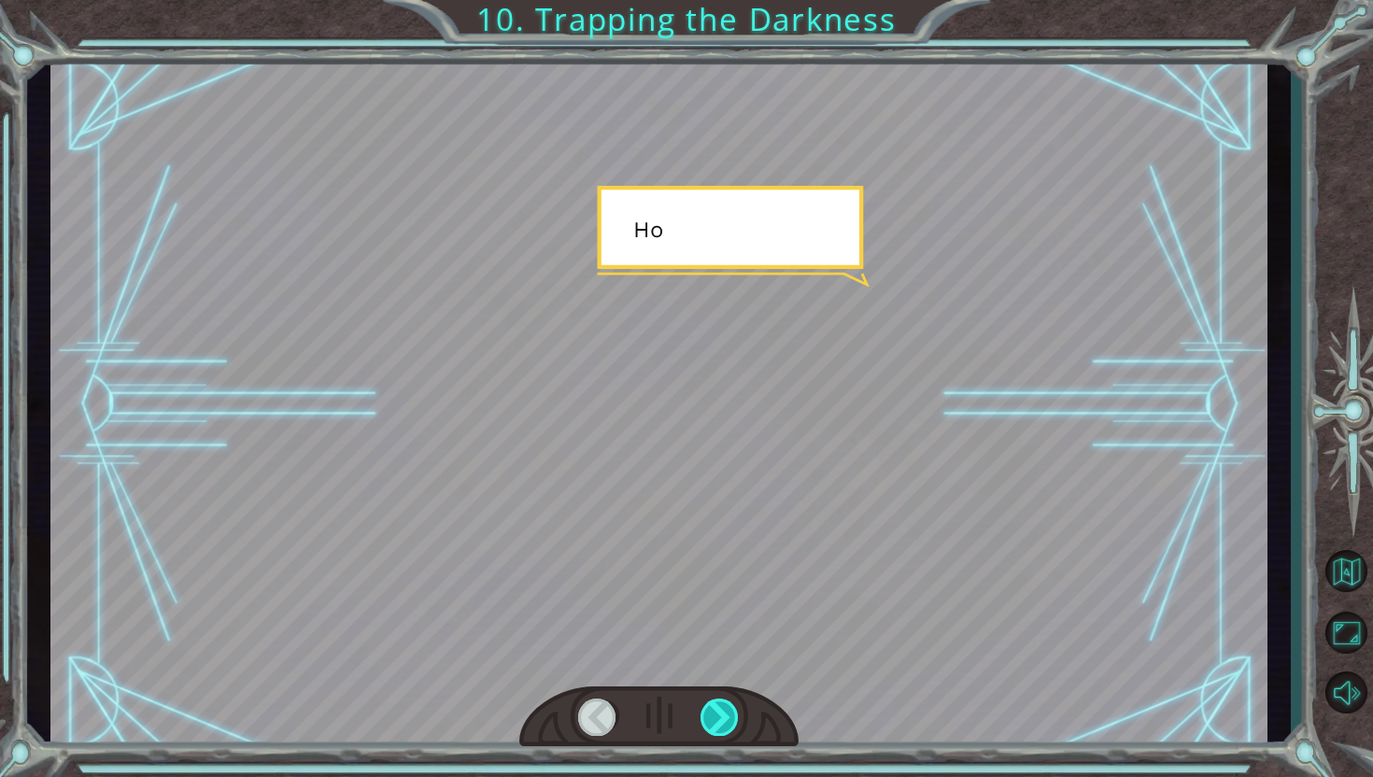
click at [727, 729] on div at bounding box center [720, 717] width 39 height 37
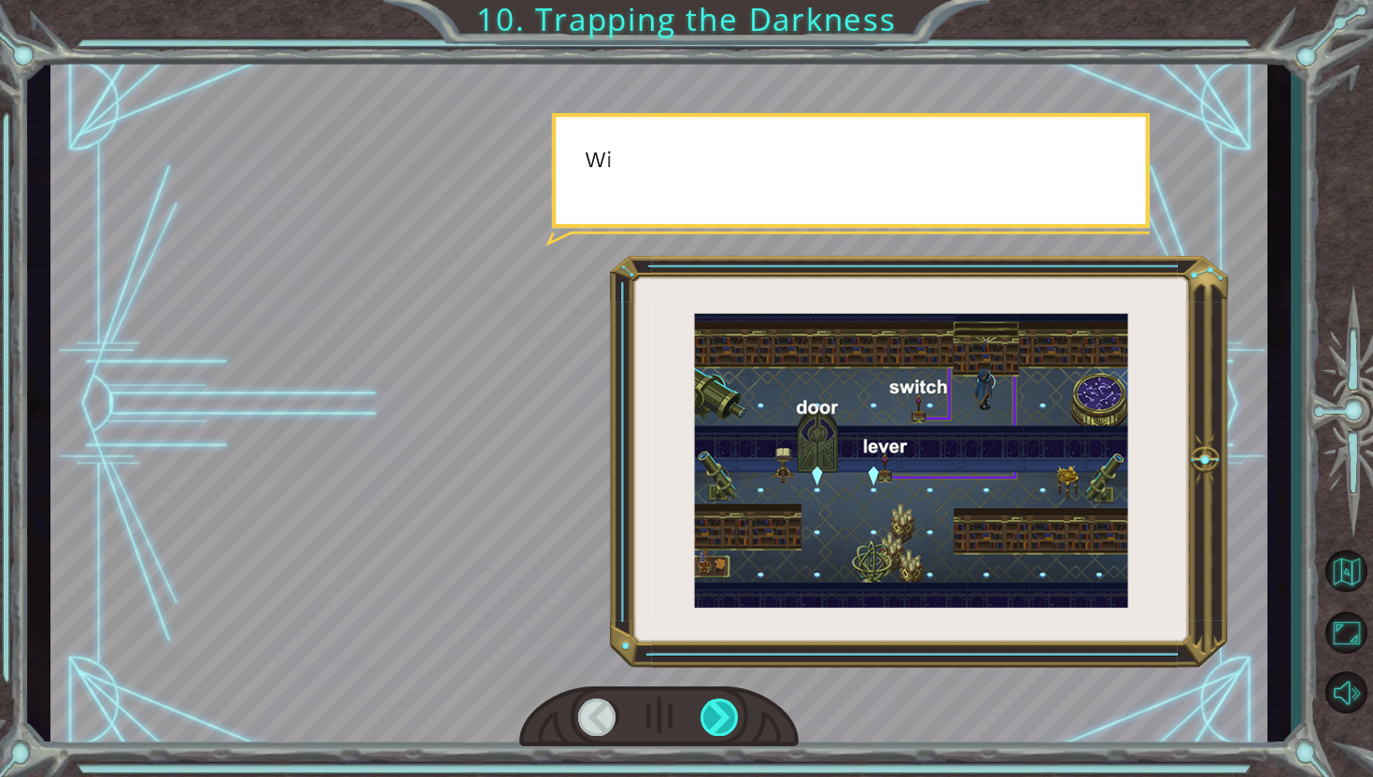
click at [727, 729] on div at bounding box center [720, 717] width 39 height 37
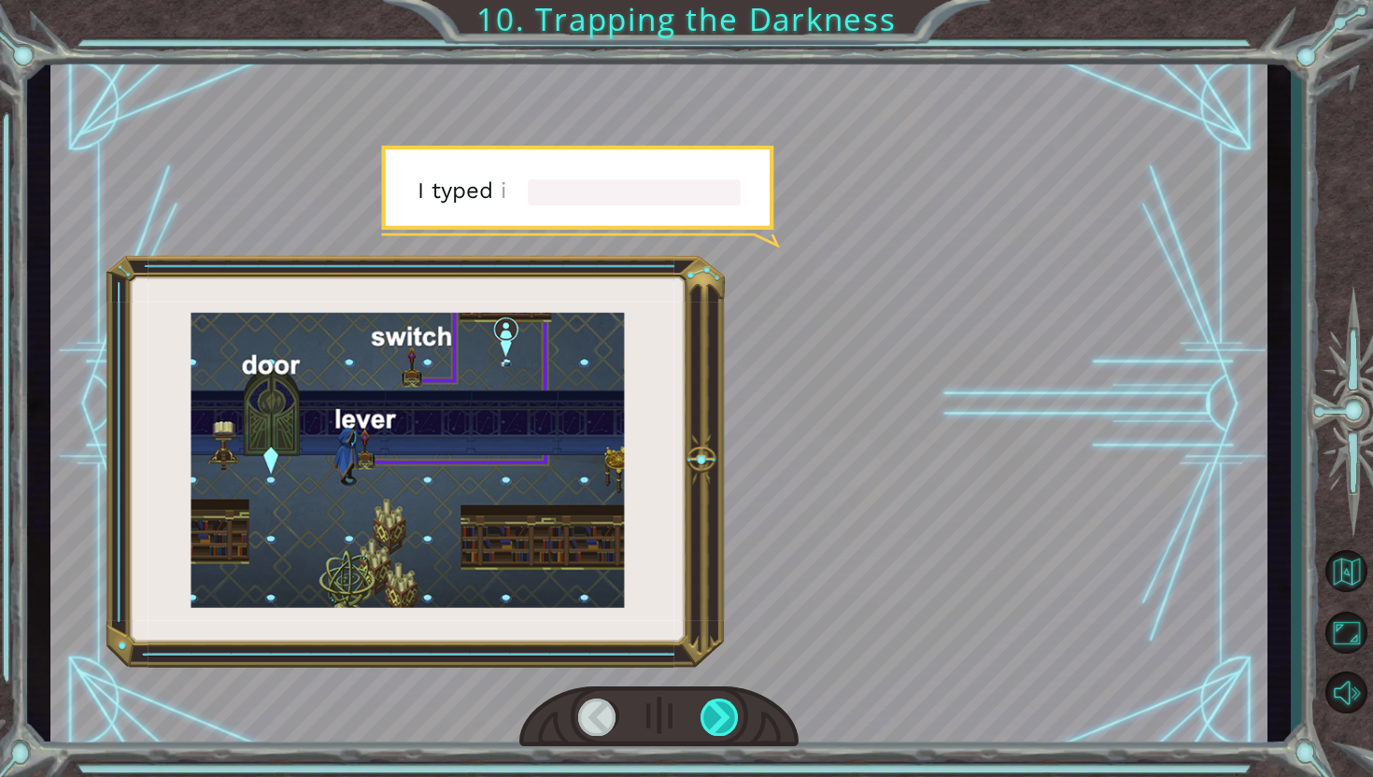
click at [738, 724] on div at bounding box center [720, 717] width 39 height 37
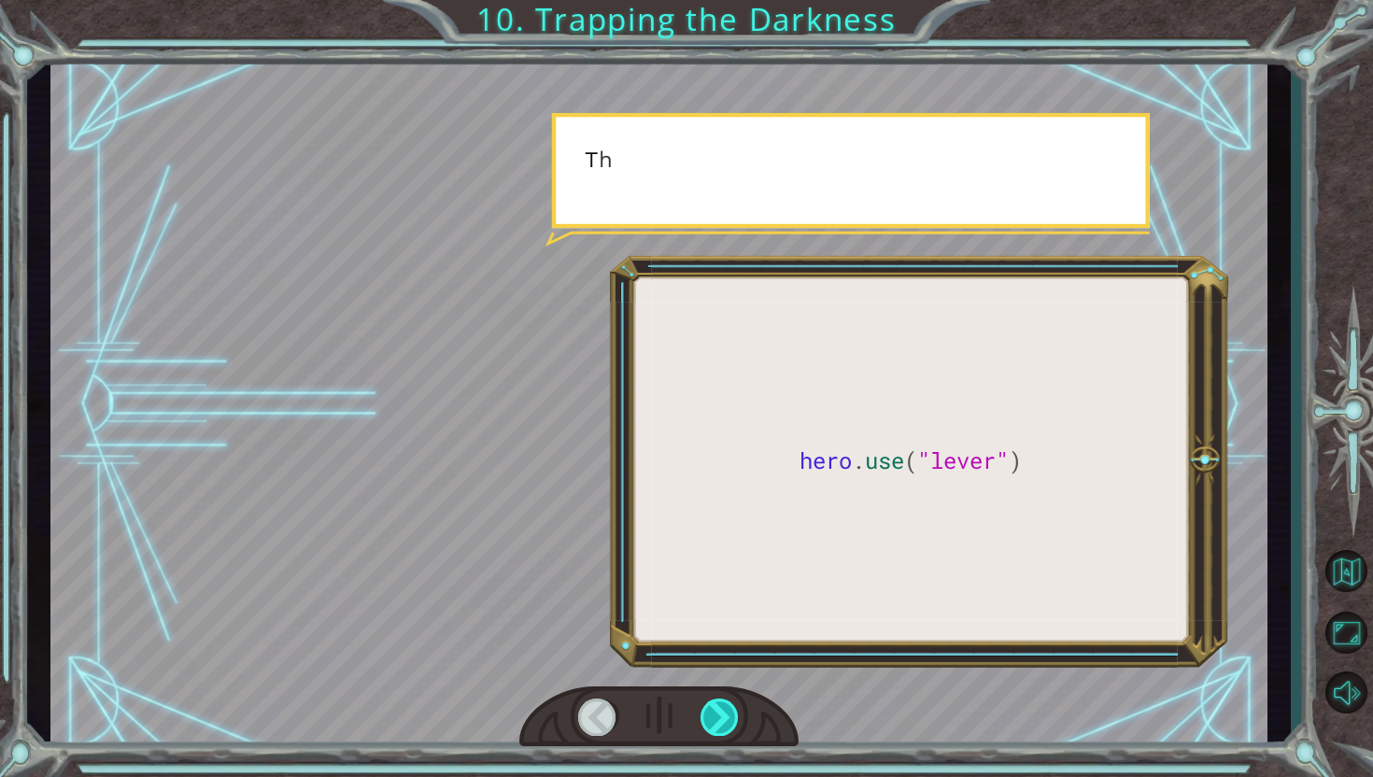
click at [738, 724] on div at bounding box center [720, 717] width 39 height 37
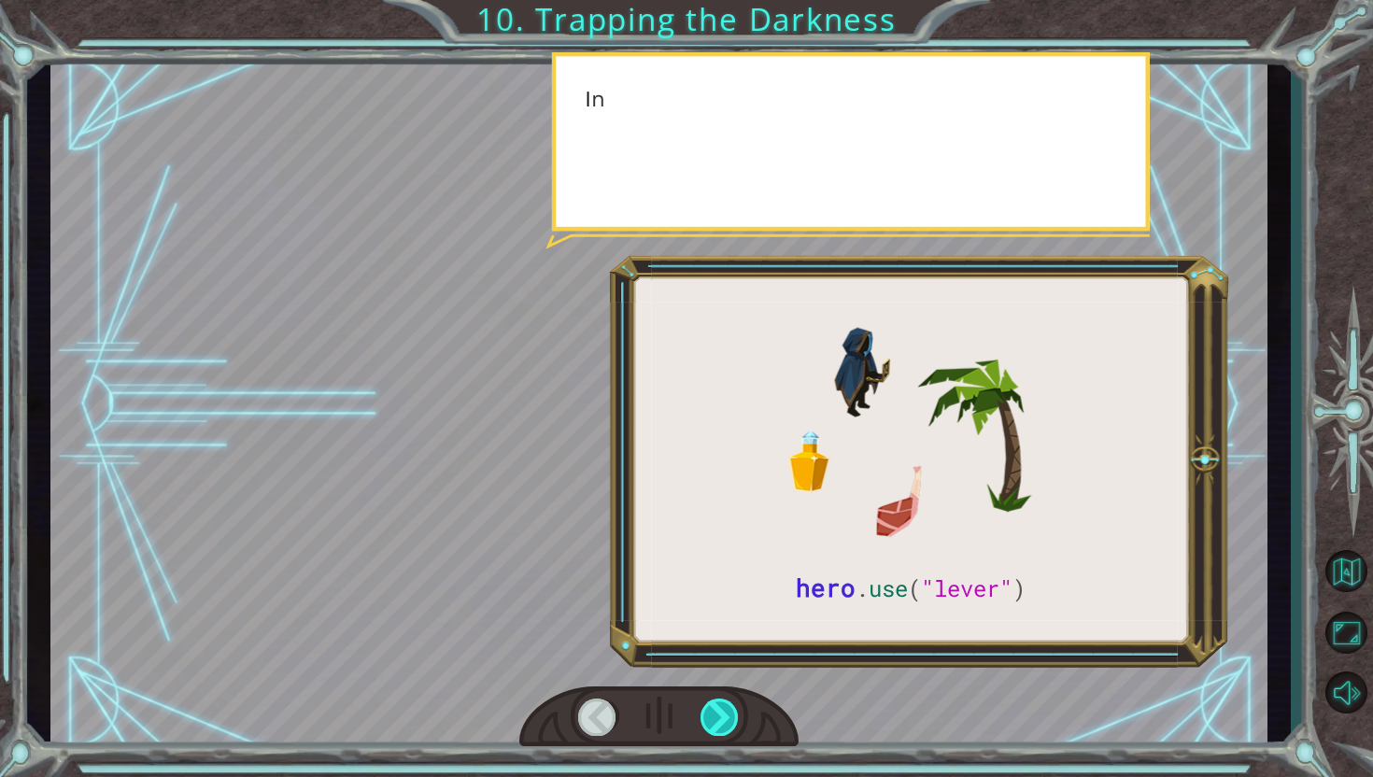
click at [738, 724] on div at bounding box center [720, 717] width 39 height 37
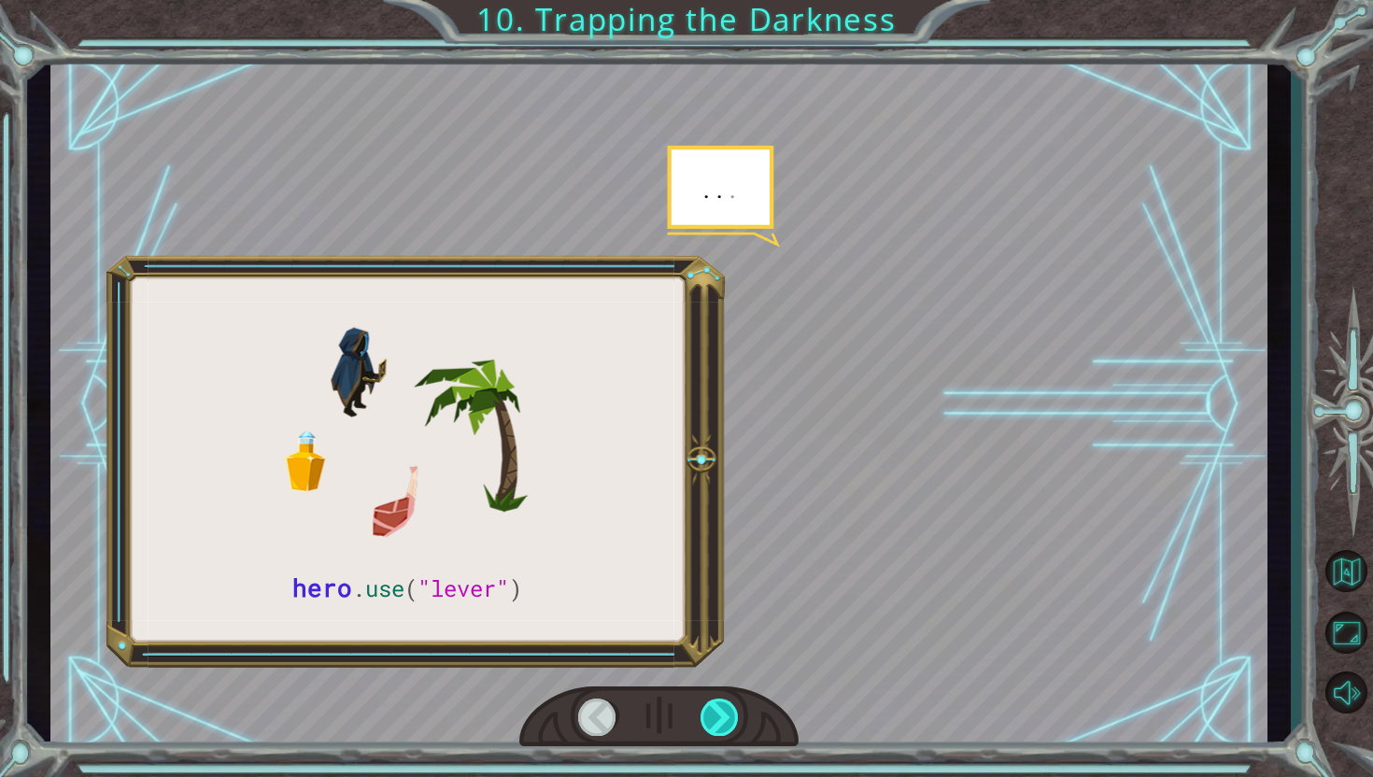
click at [738, 724] on div at bounding box center [720, 717] width 39 height 37
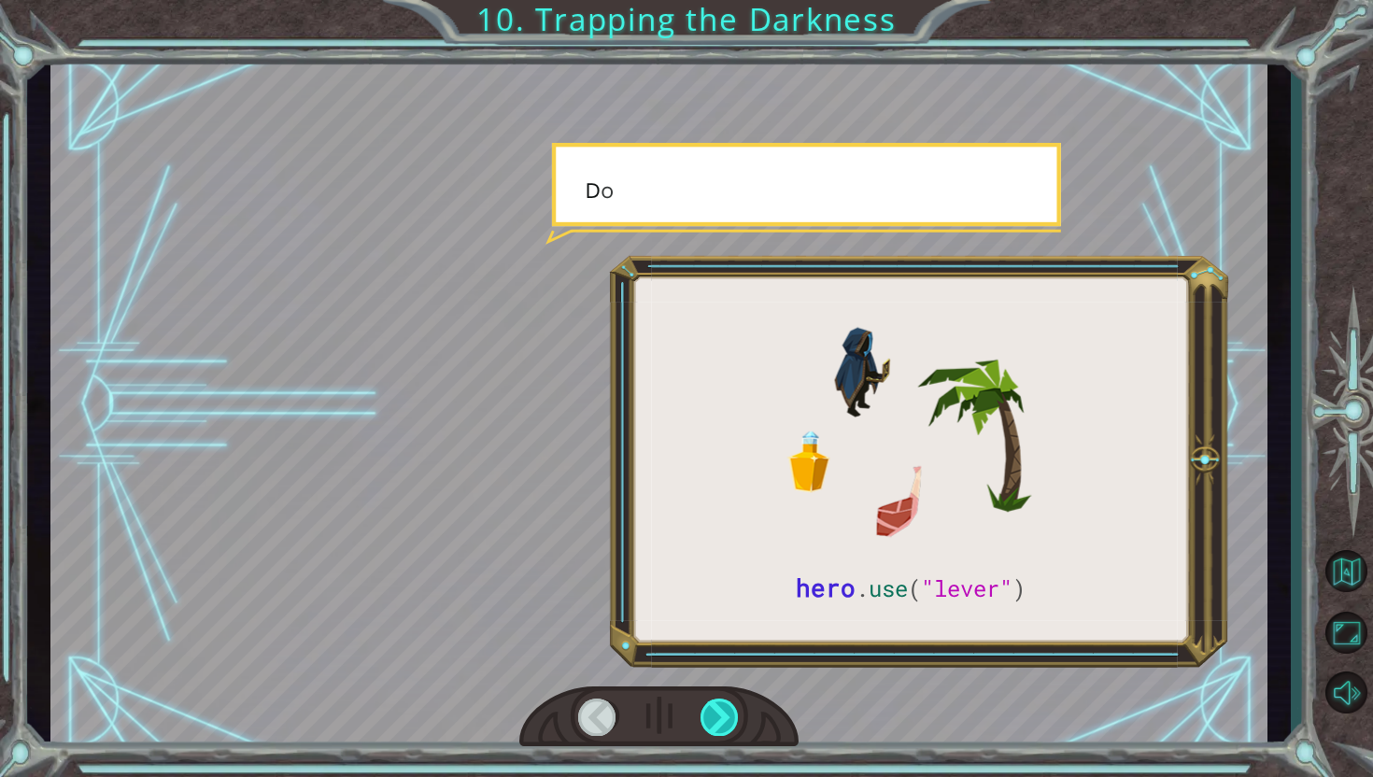
click at [738, 724] on div at bounding box center [720, 717] width 39 height 37
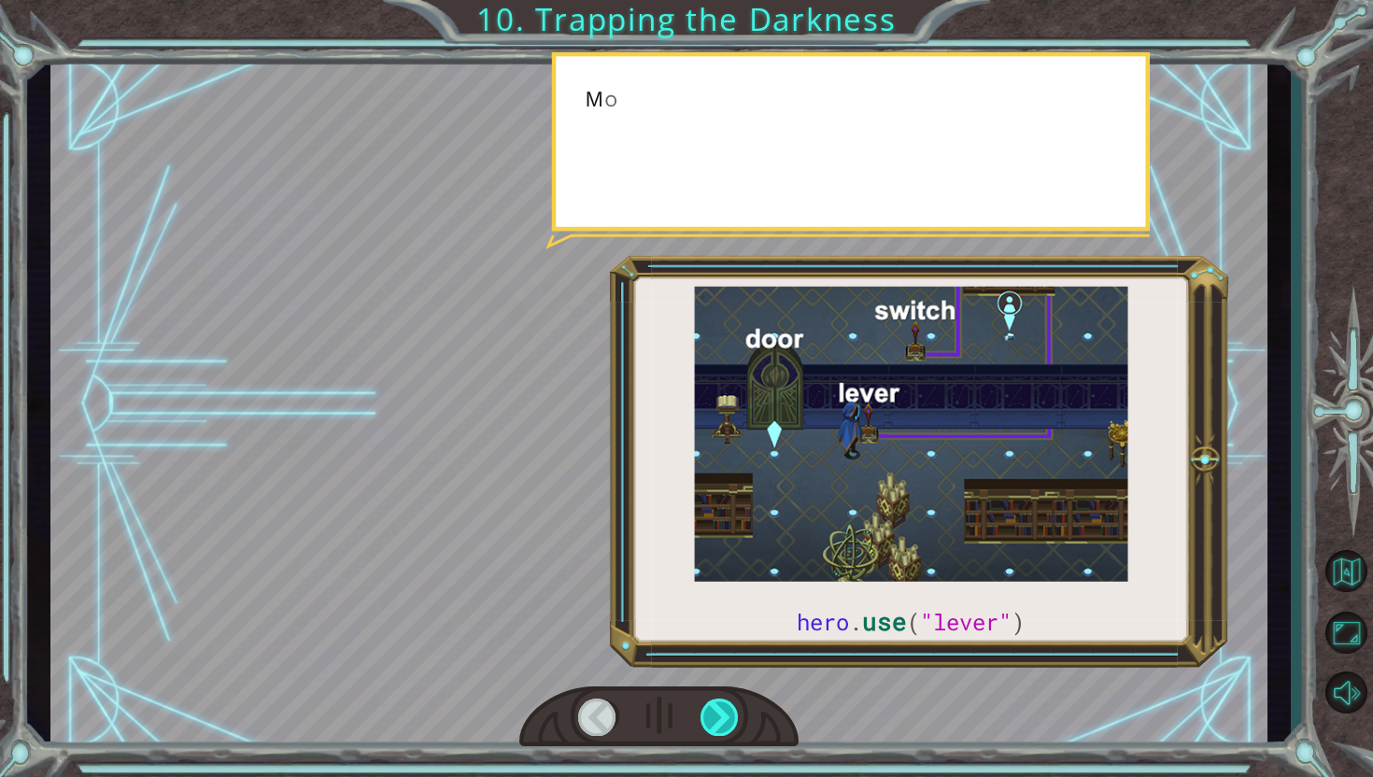
click at [738, 724] on div at bounding box center [720, 717] width 39 height 37
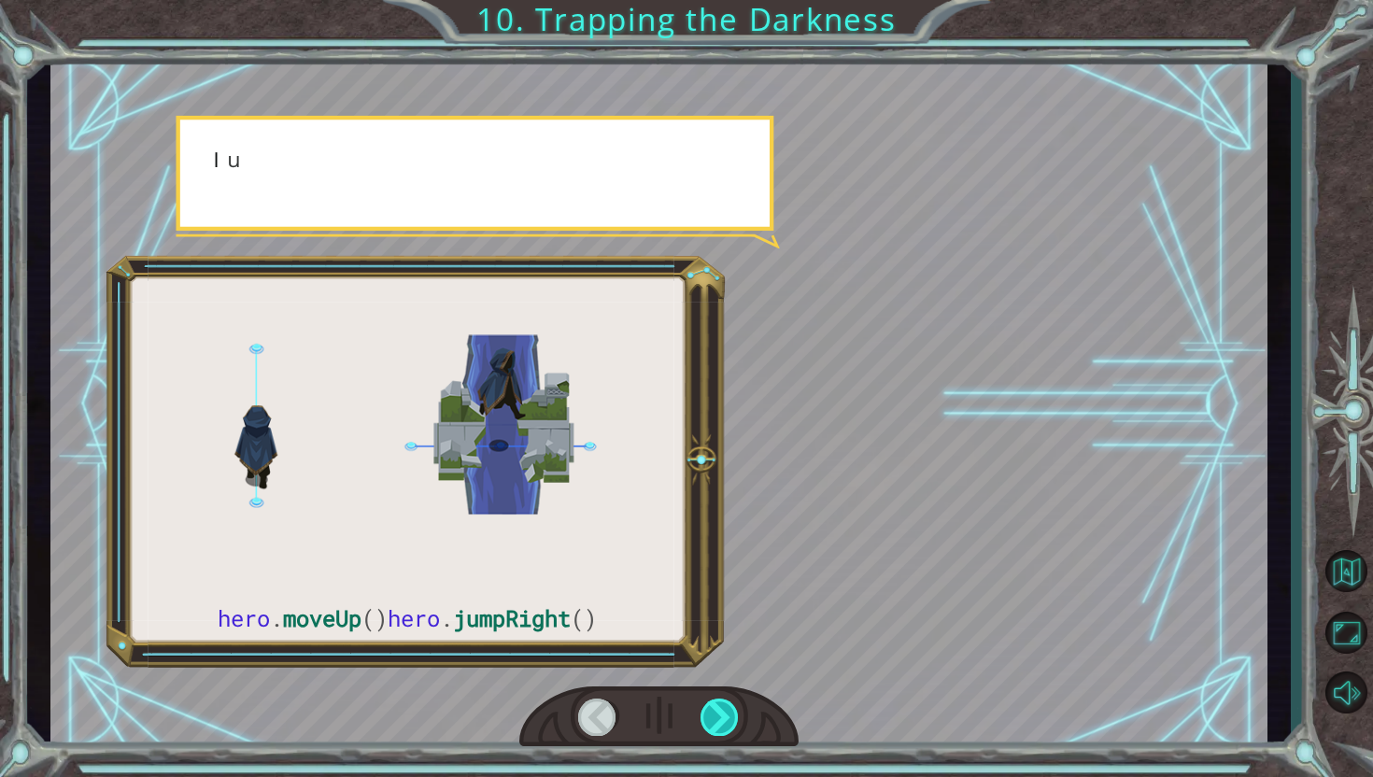
click at [738, 724] on div at bounding box center [720, 717] width 39 height 37
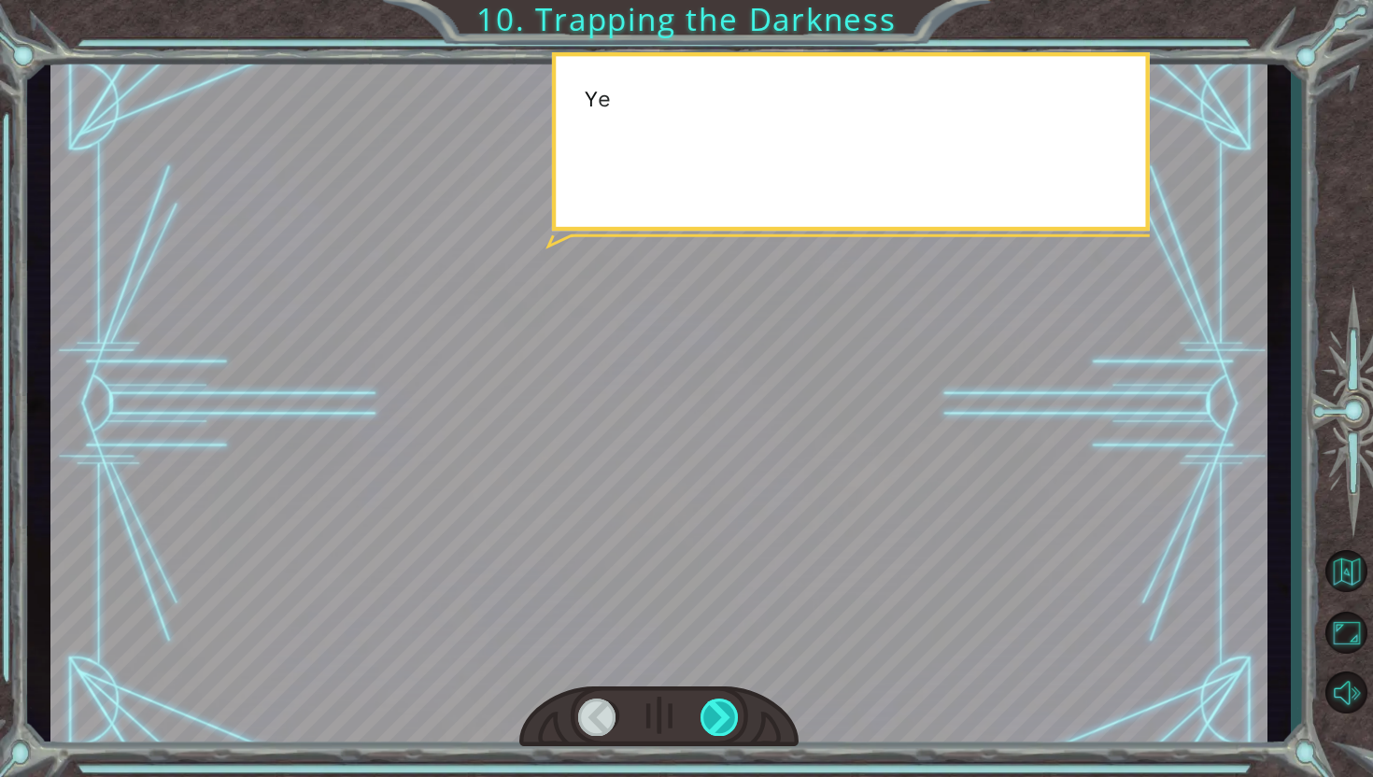
click at [738, 724] on div at bounding box center [720, 717] width 39 height 37
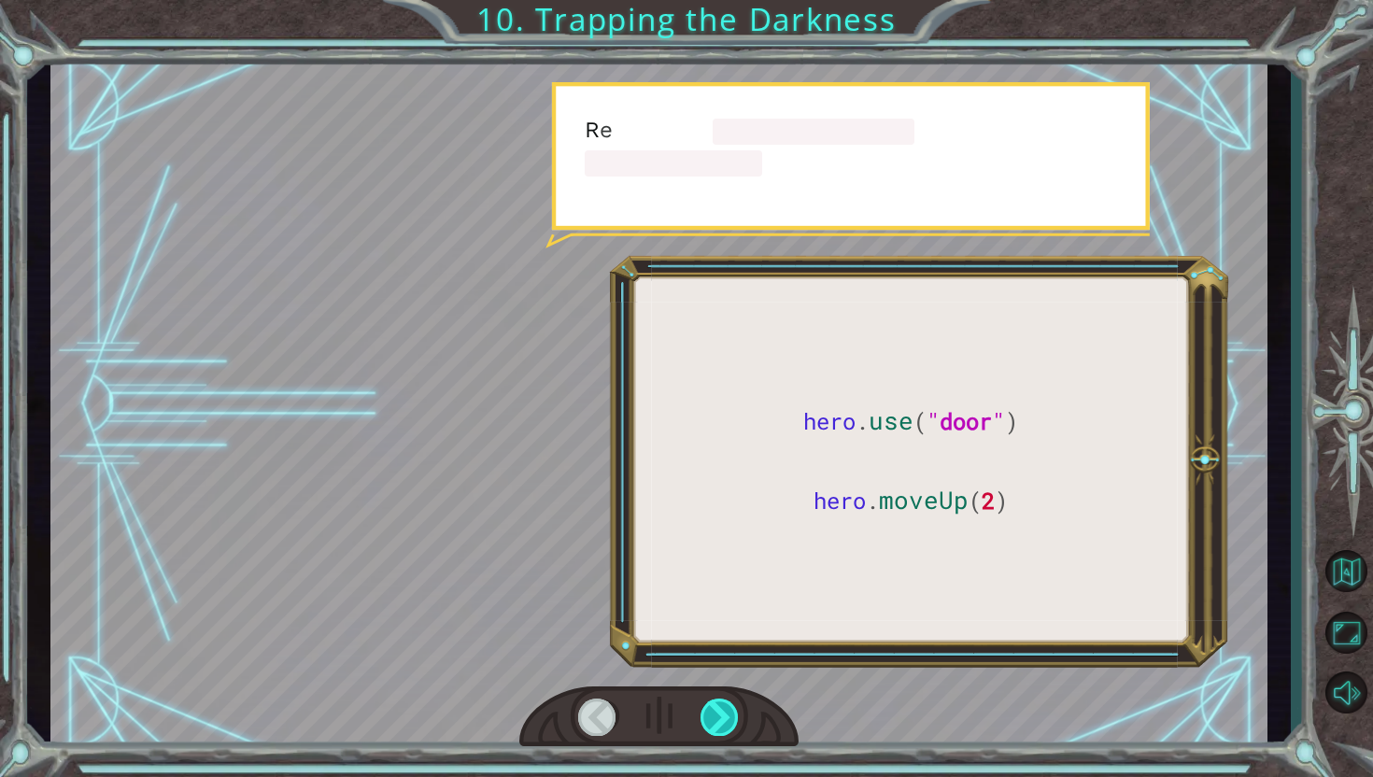
click at [738, 724] on div at bounding box center [720, 717] width 39 height 37
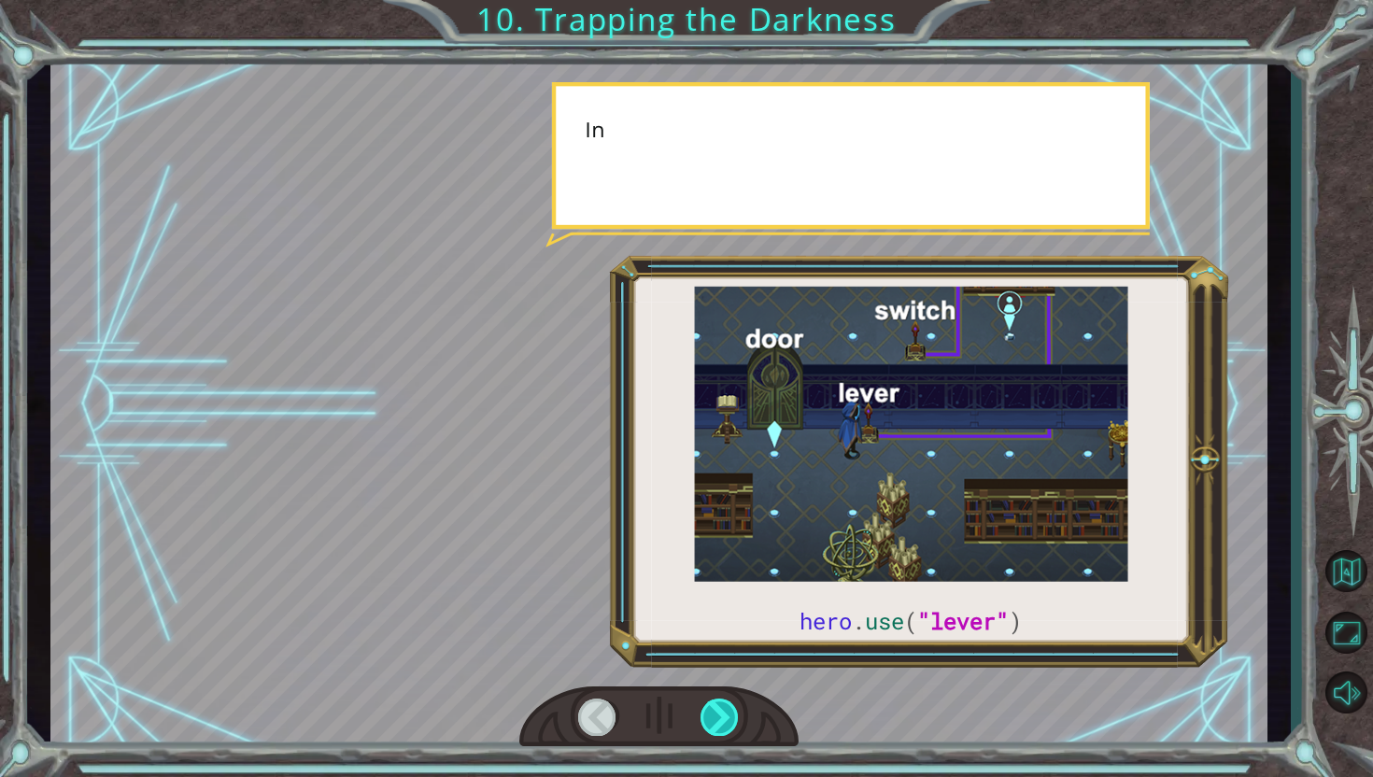
click at [738, 724] on div at bounding box center [720, 717] width 39 height 37
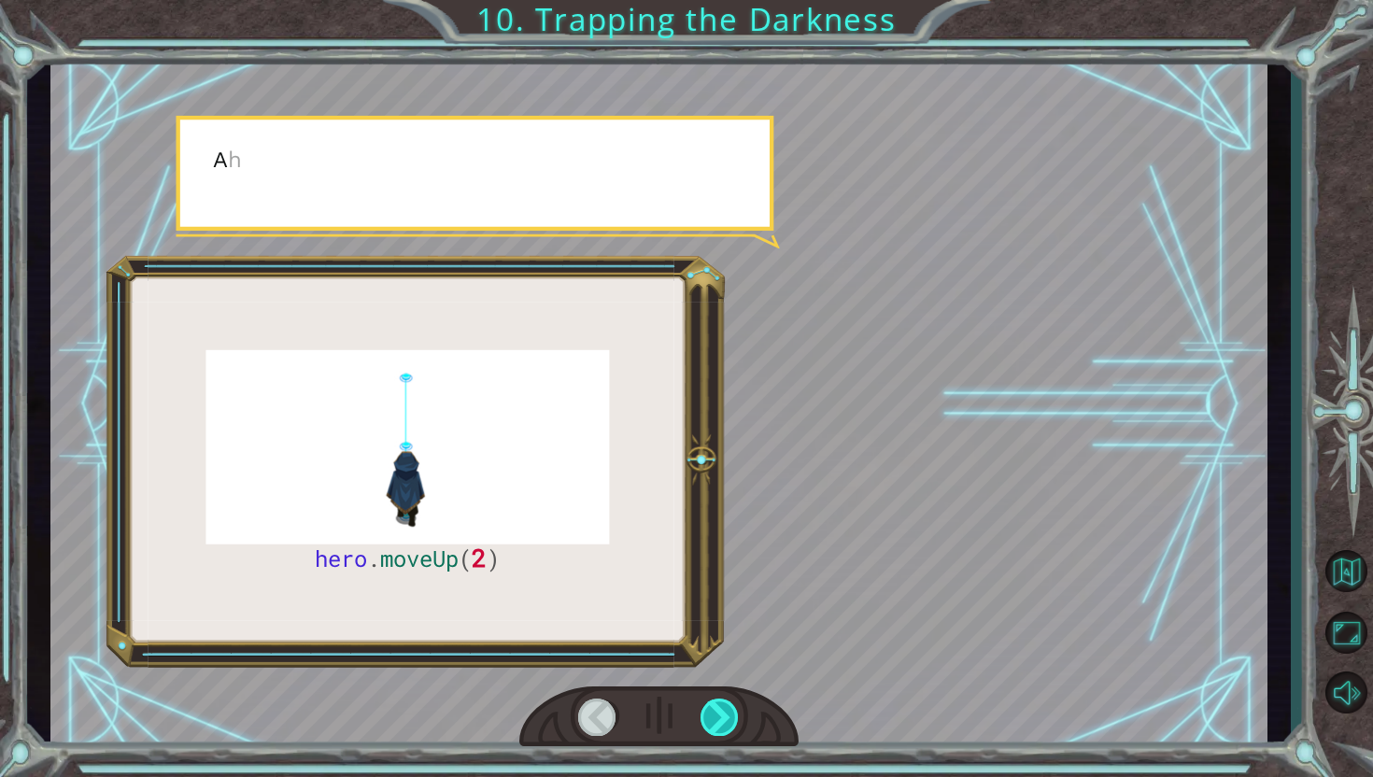
click at [738, 724] on div at bounding box center [720, 717] width 39 height 37
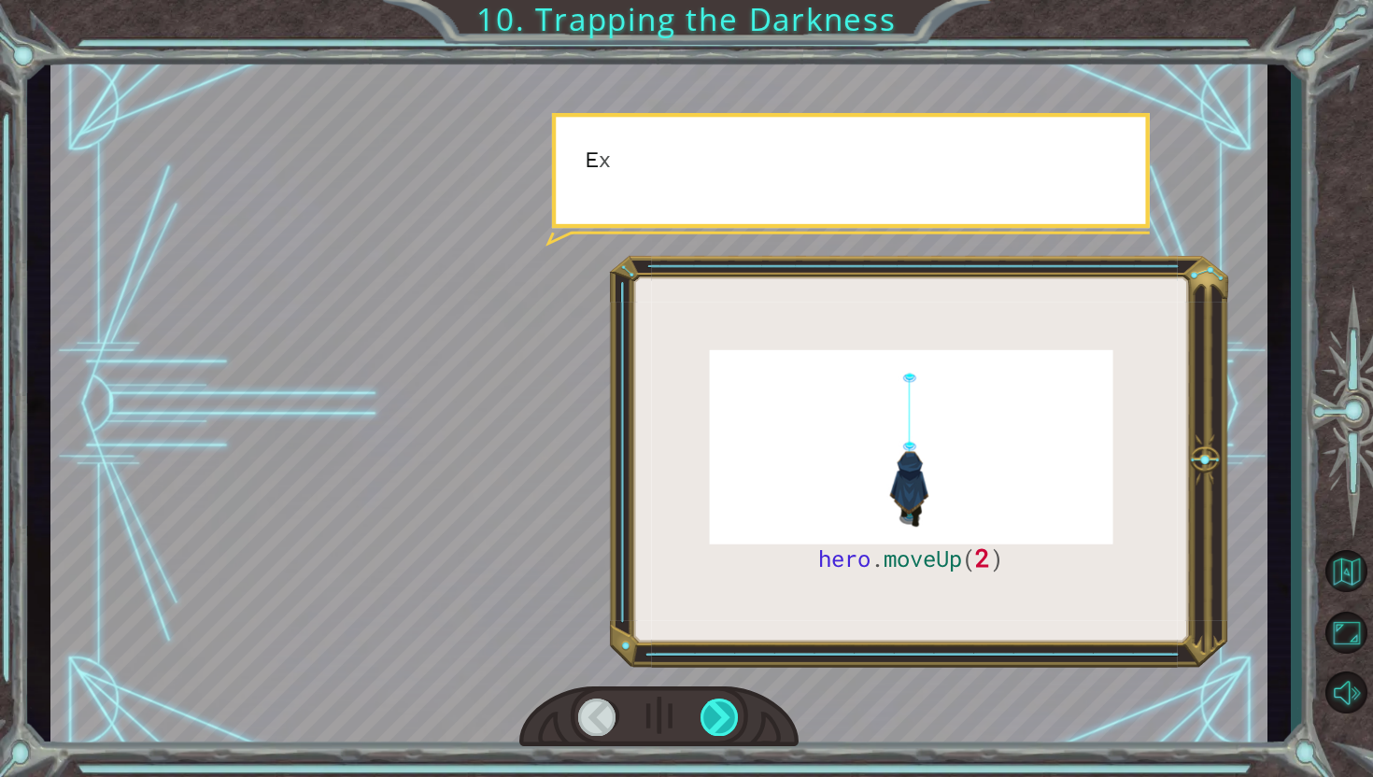
click at [738, 724] on div at bounding box center [720, 717] width 39 height 37
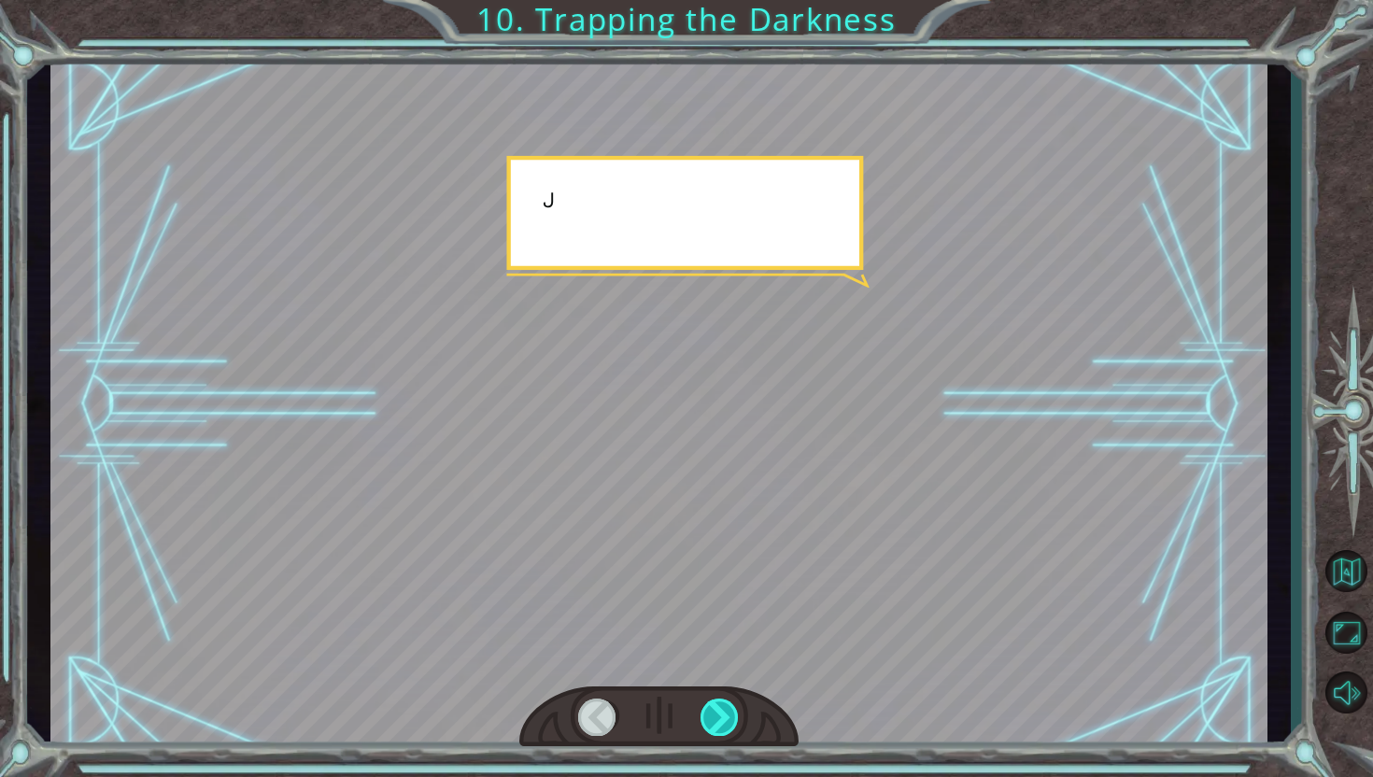
click at [738, 724] on div at bounding box center [720, 717] width 39 height 37
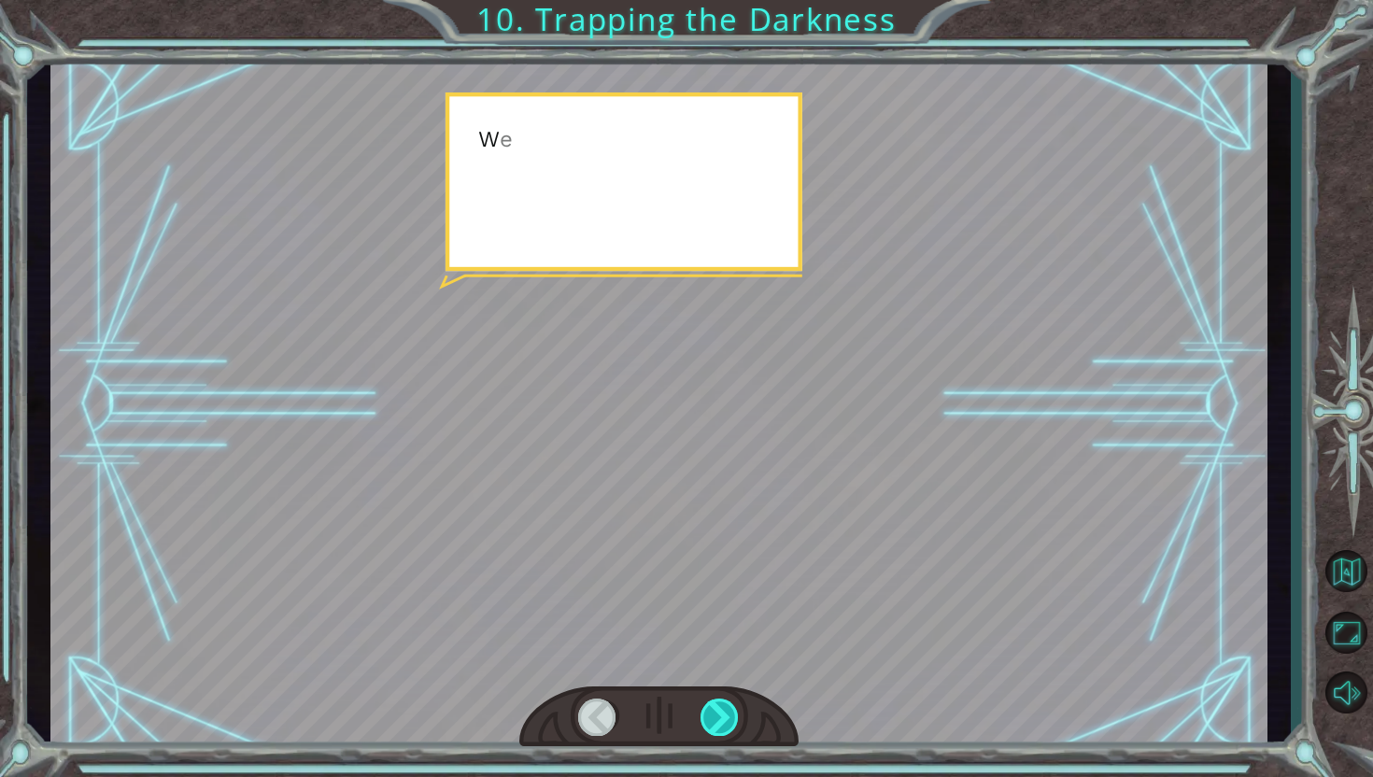
click at [738, 724] on div at bounding box center [720, 717] width 39 height 37
click at [736, 725] on div at bounding box center [720, 717] width 39 height 37
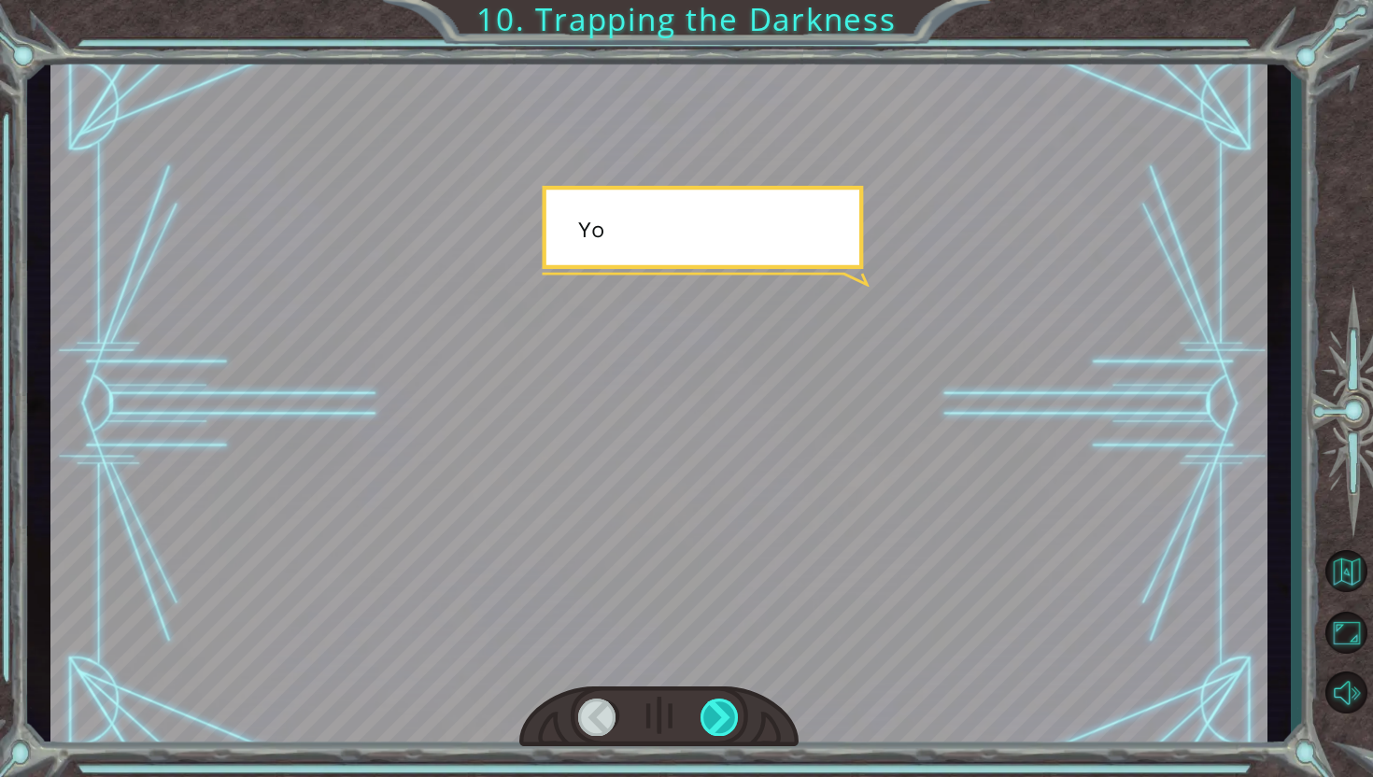
click at [736, 725] on div at bounding box center [720, 717] width 39 height 37
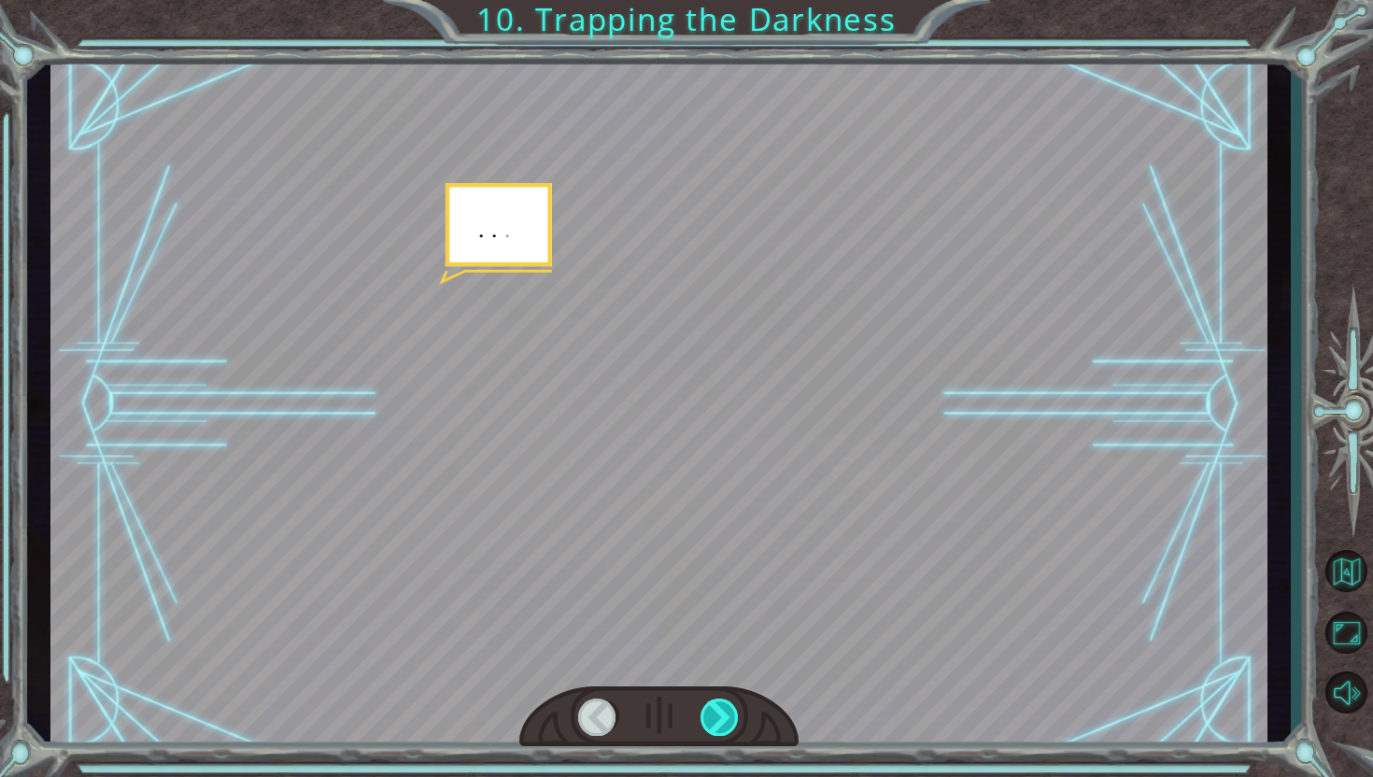
click at [736, 725] on div at bounding box center [720, 717] width 39 height 37
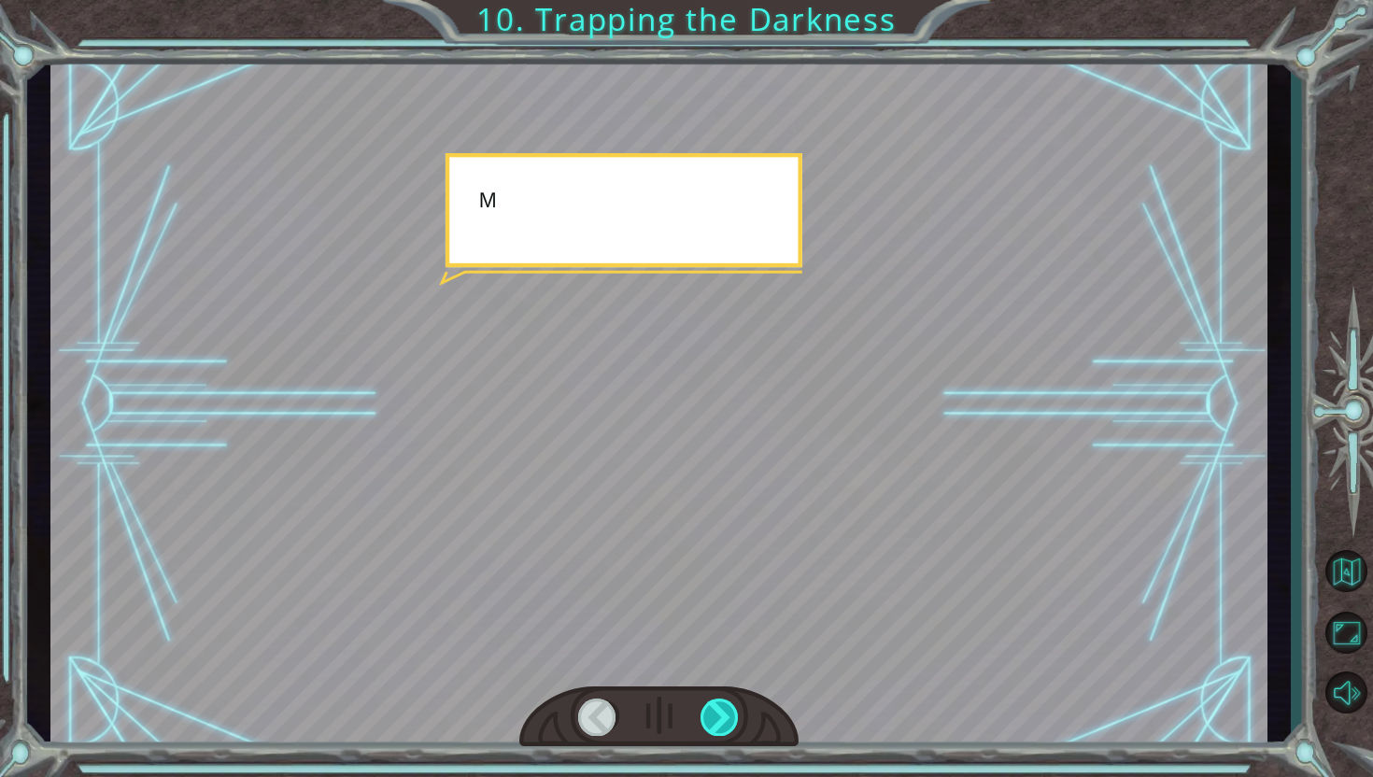
click at [736, 725] on div at bounding box center [720, 717] width 39 height 37
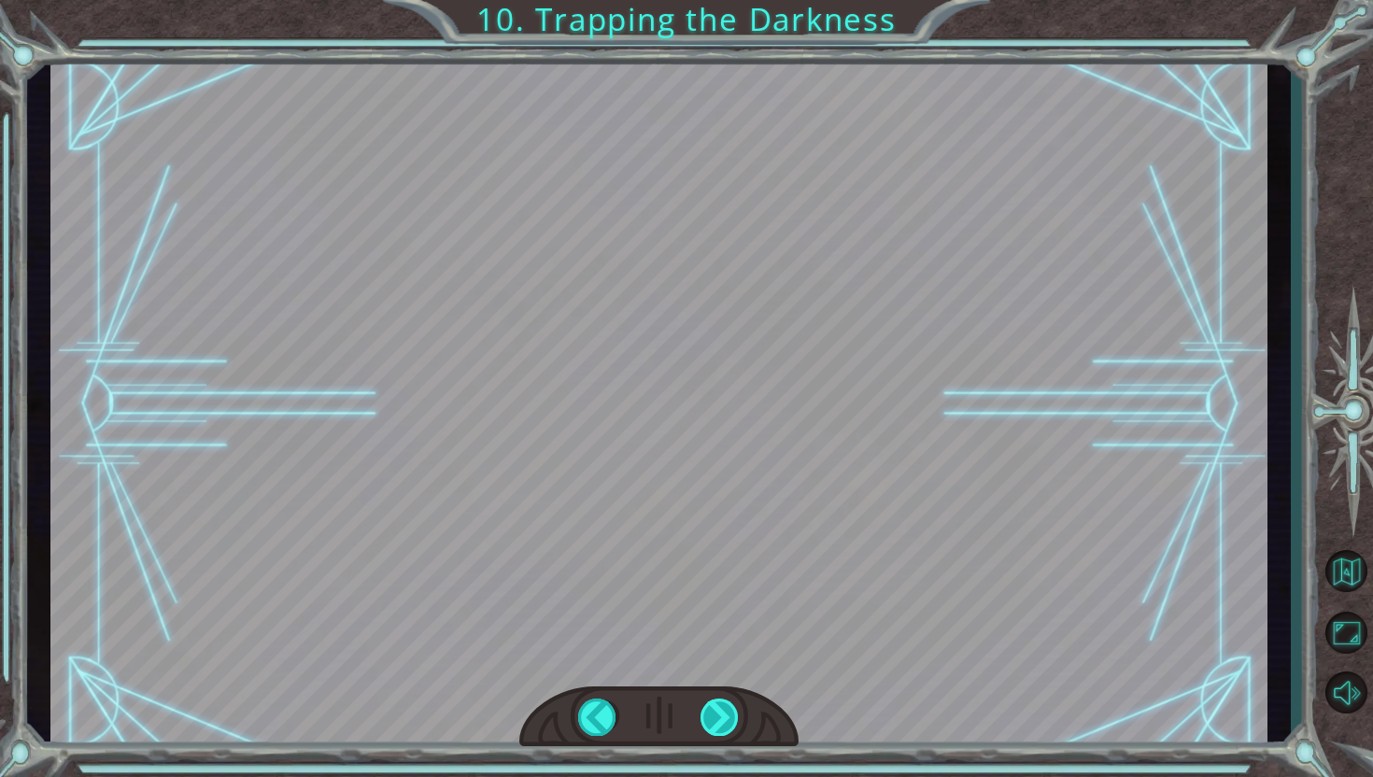
click at [736, 725] on div at bounding box center [720, 717] width 39 height 37
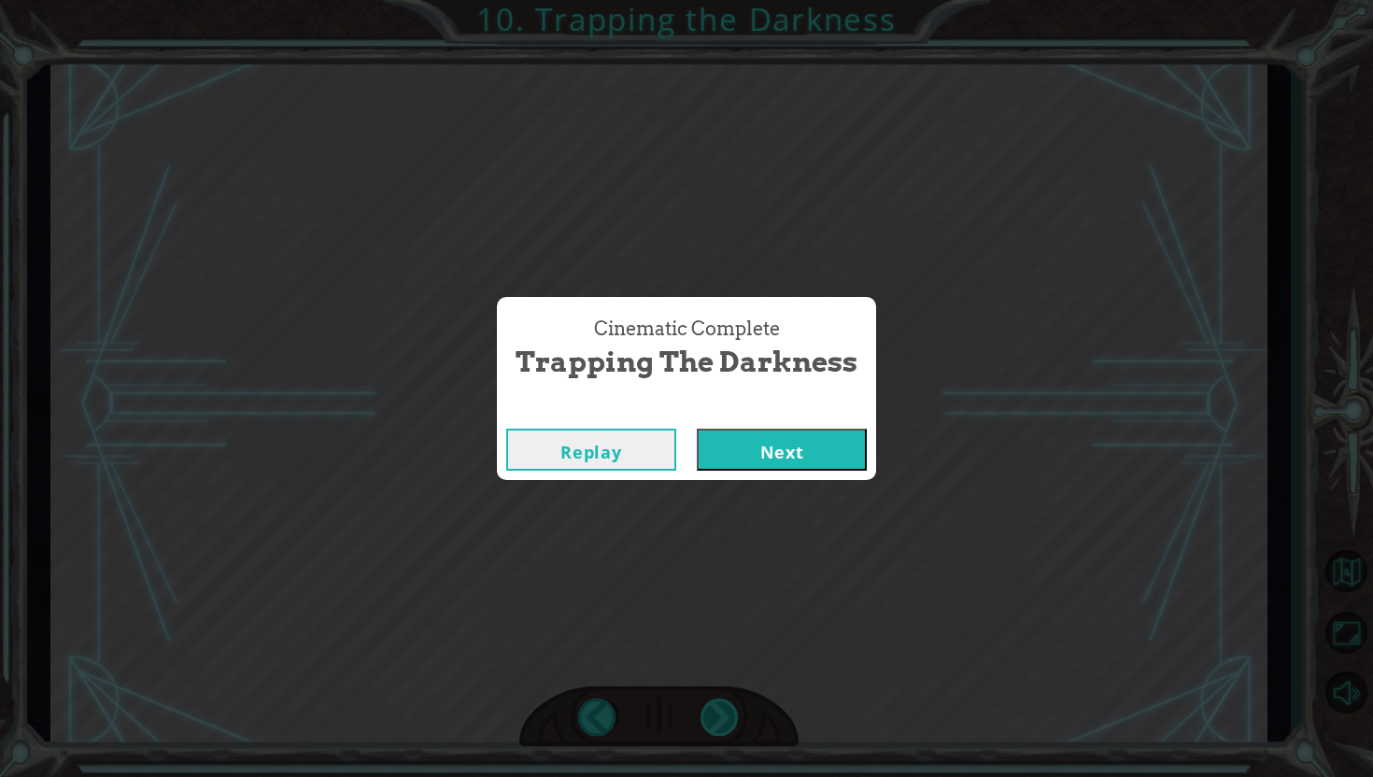
click at [736, 725] on div "Cinematic Complete Trapping the Darkness Replay Next" at bounding box center [686, 388] width 1373 height 777
click at [800, 452] on button "Next" at bounding box center [782, 450] width 170 height 42
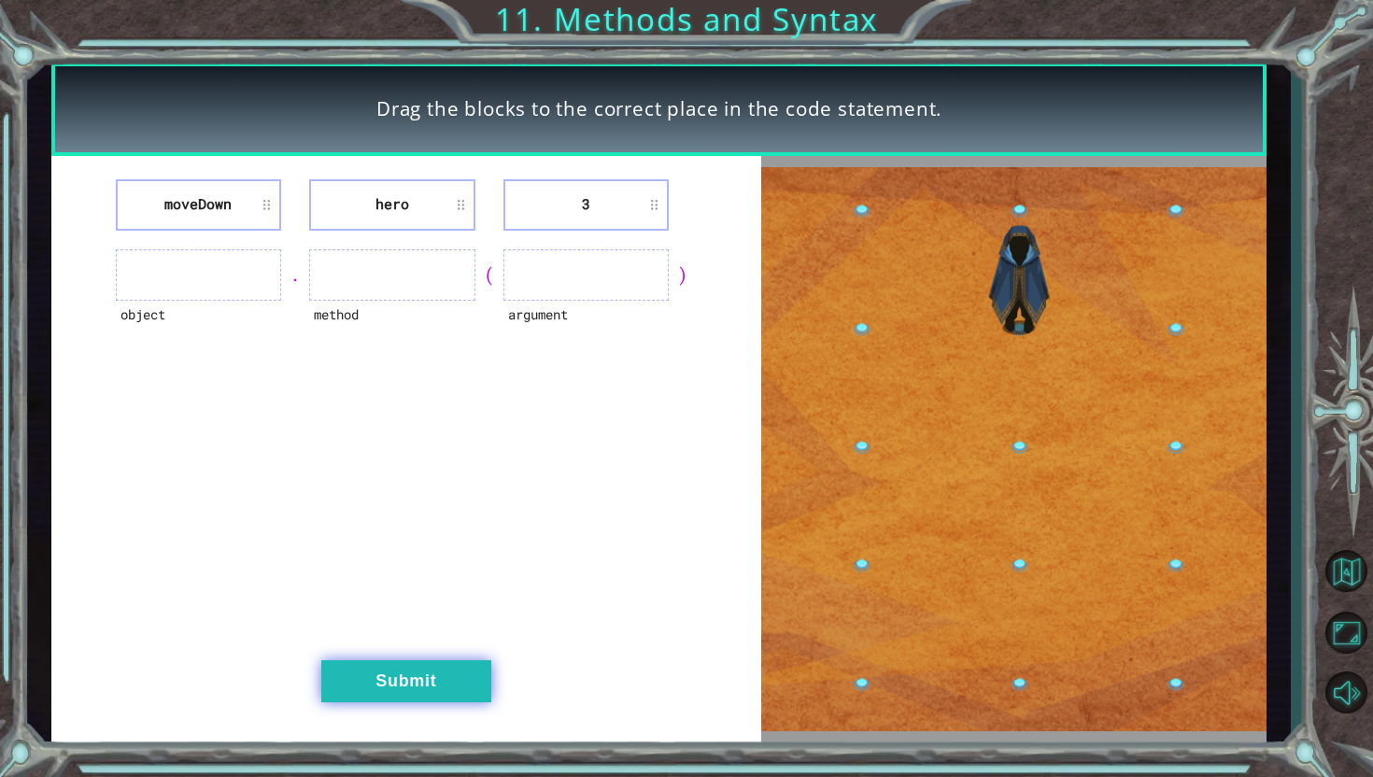
click at [382, 701] on button "Submit" at bounding box center [406, 681] width 170 height 42
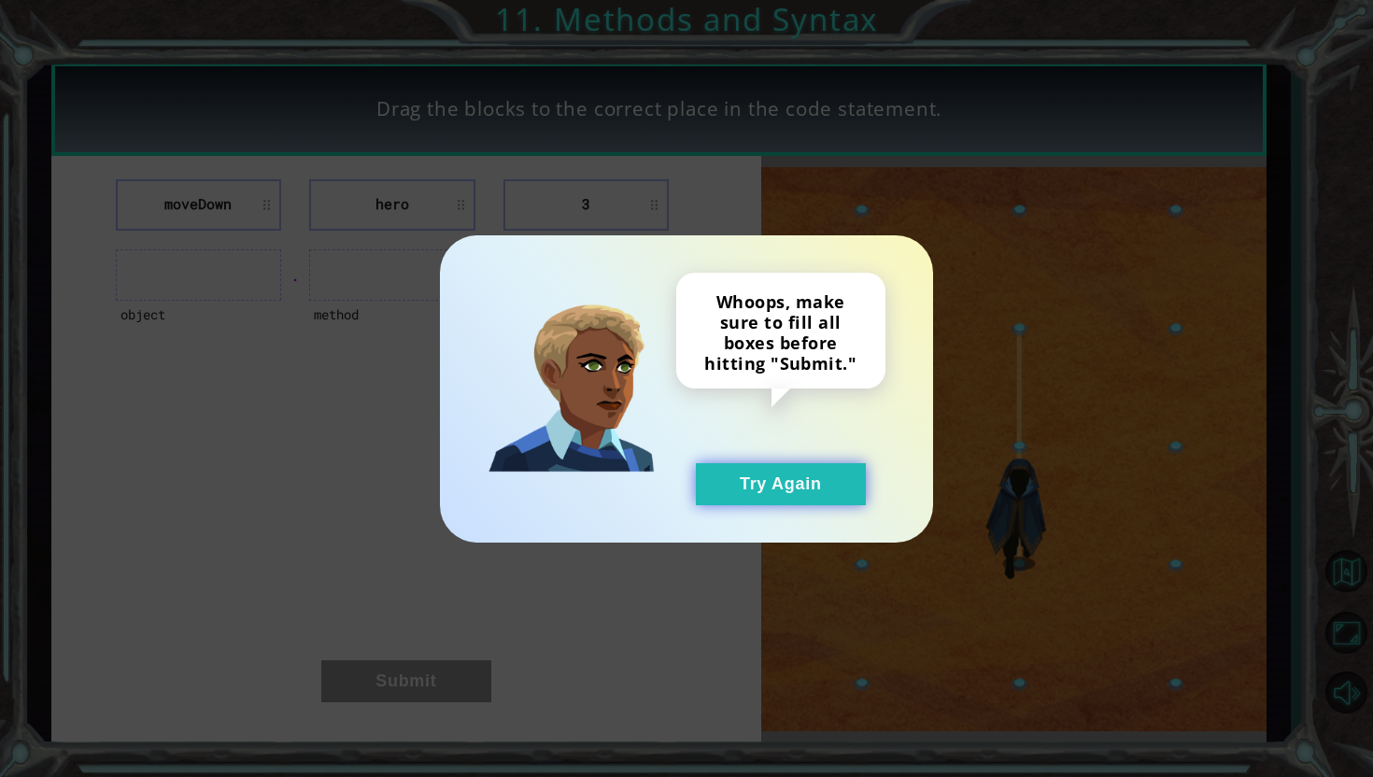
click at [799, 490] on button "Try Again" at bounding box center [781, 484] width 170 height 42
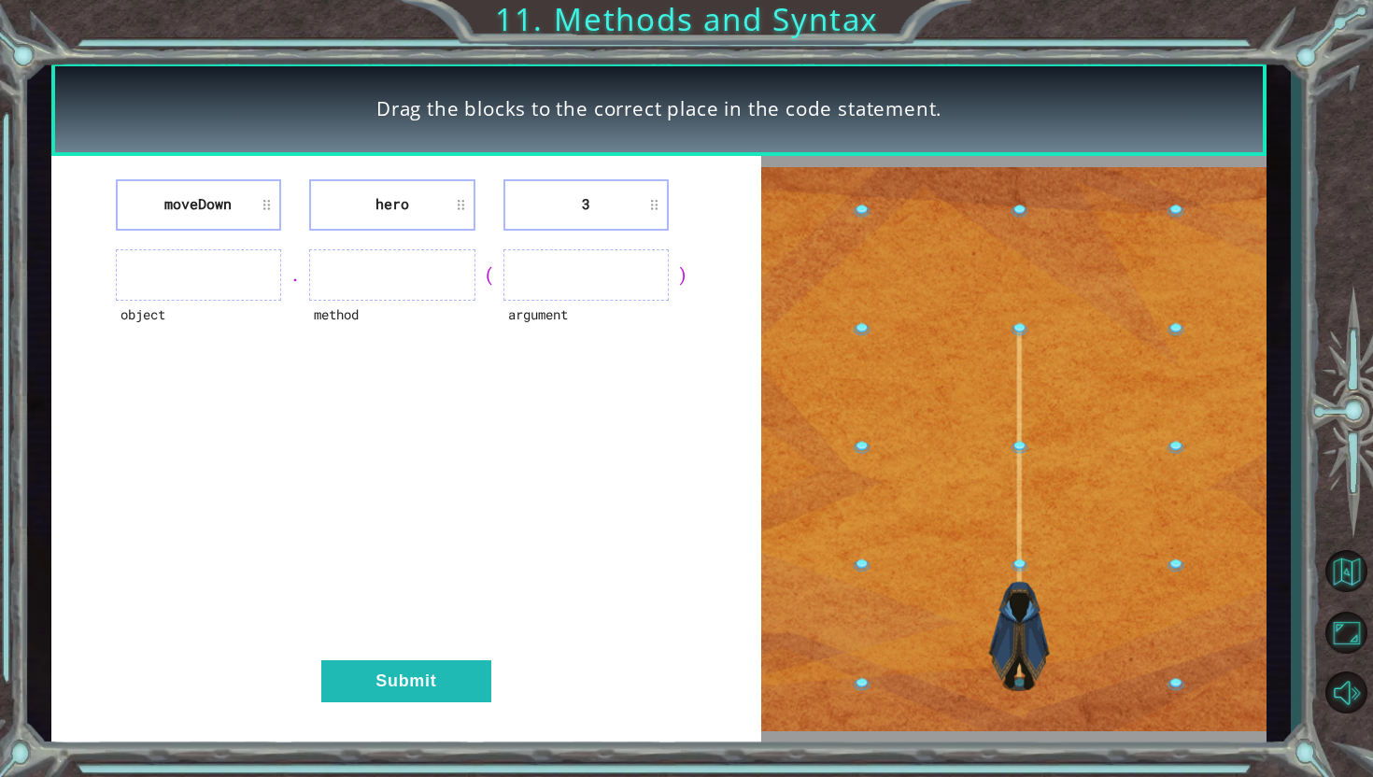
click at [151, 283] on ul at bounding box center [199, 274] width 166 height 51
drag, startPoint x: 390, startPoint y: 176, endPoint x: 256, endPoint y: 230, distance: 145.0
click at [253, 230] on div "moveDown hero 3 object . method ( argument ) Submit" at bounding box center [406, 450] width 710 height 588
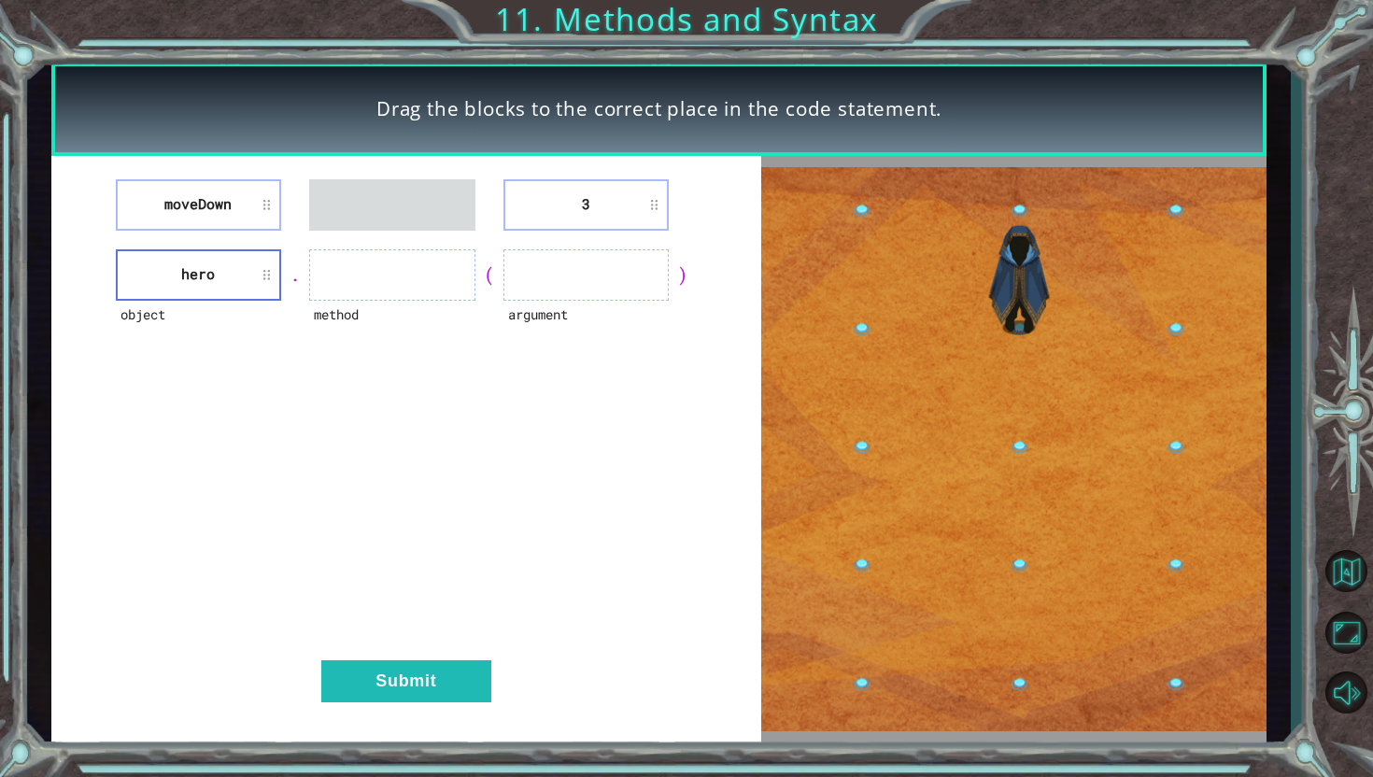
click at [212, 230] on div "moveDown 3 object hero . method ( argument ) Submit" at bounding box center [406, 450] width 710 height 588
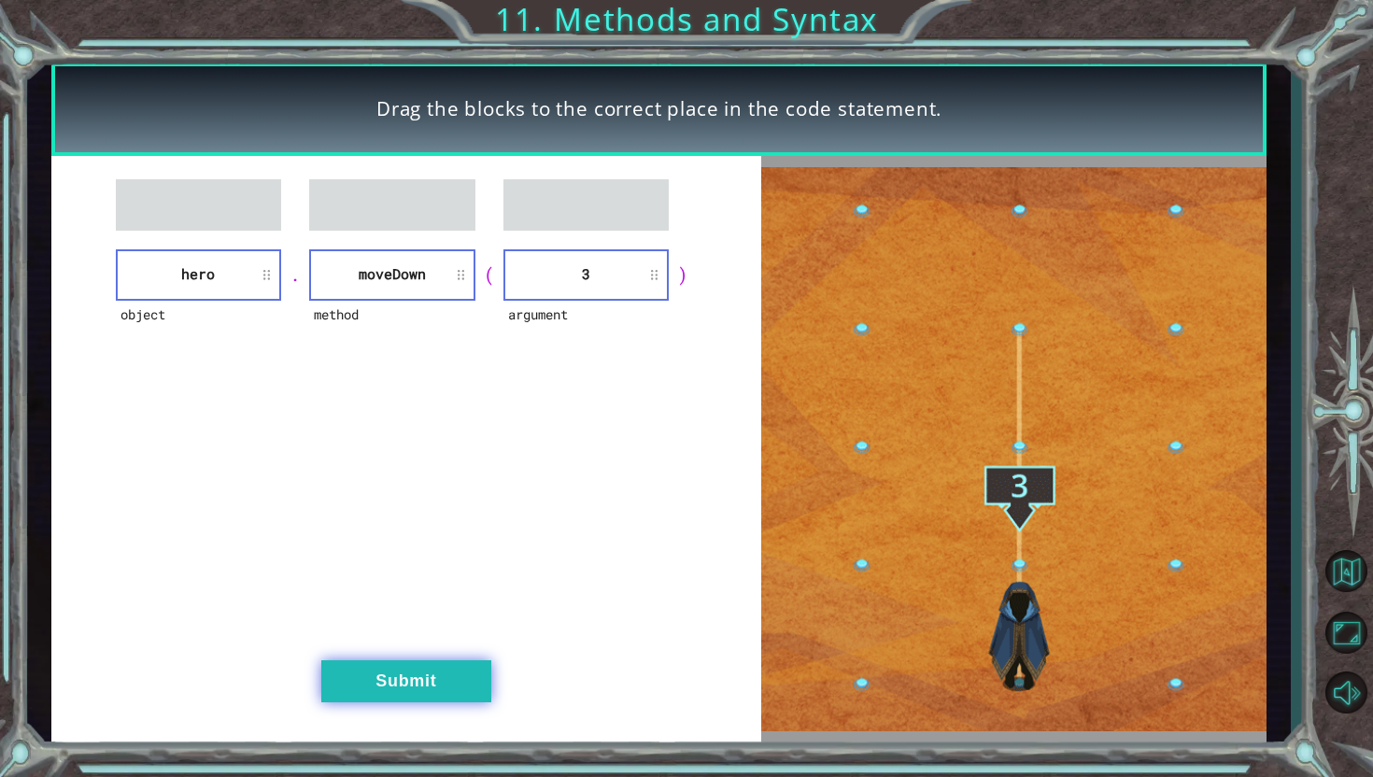
click at [422, 694] on button "Submit" at bounding box center [406, 681] width 170 height 42
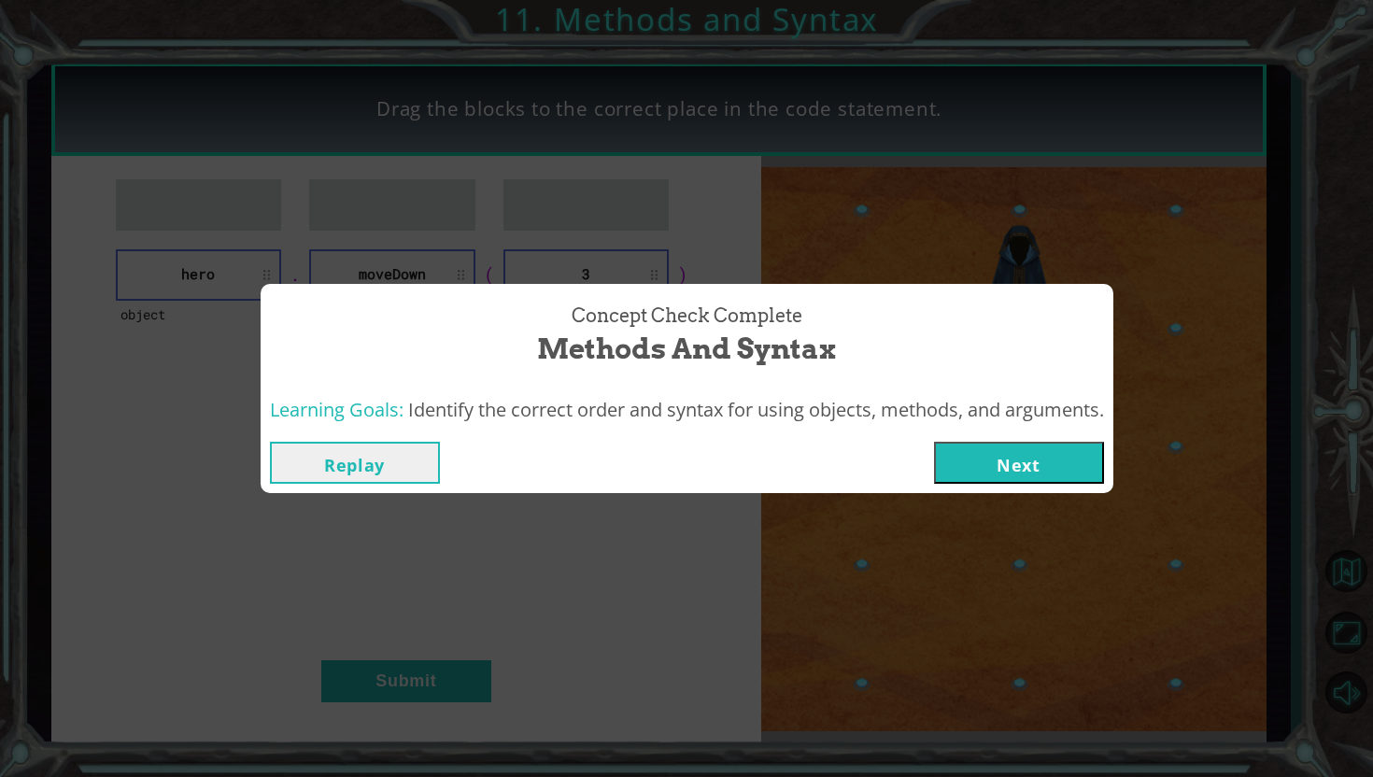
click at [1057, 462] on button "Next" at bounding box center [1019, 463] width 170 height 42
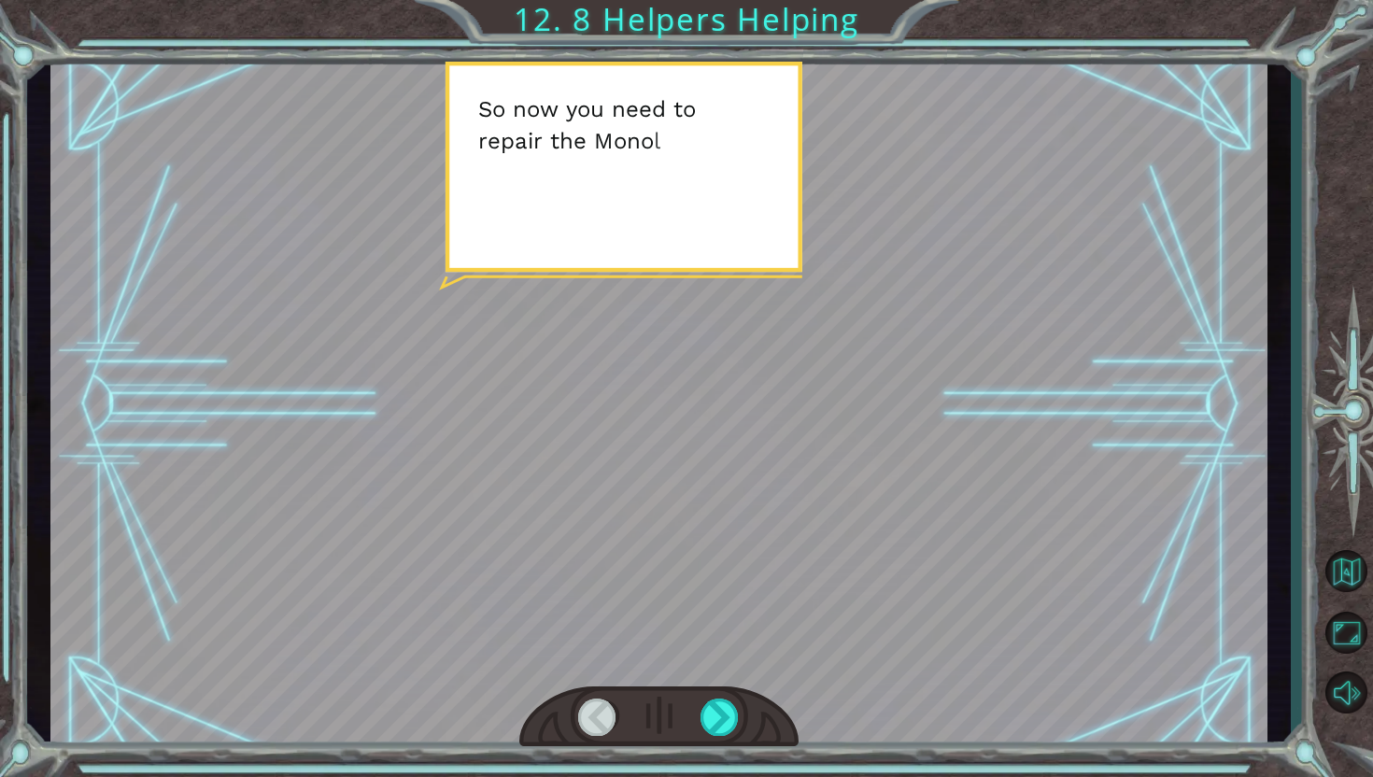
click at [714, 736] on div at bounding box center [659, 718] width 280 height 62
click at [714, 715] on div at bounding box center [720, 717] width 39 height 37
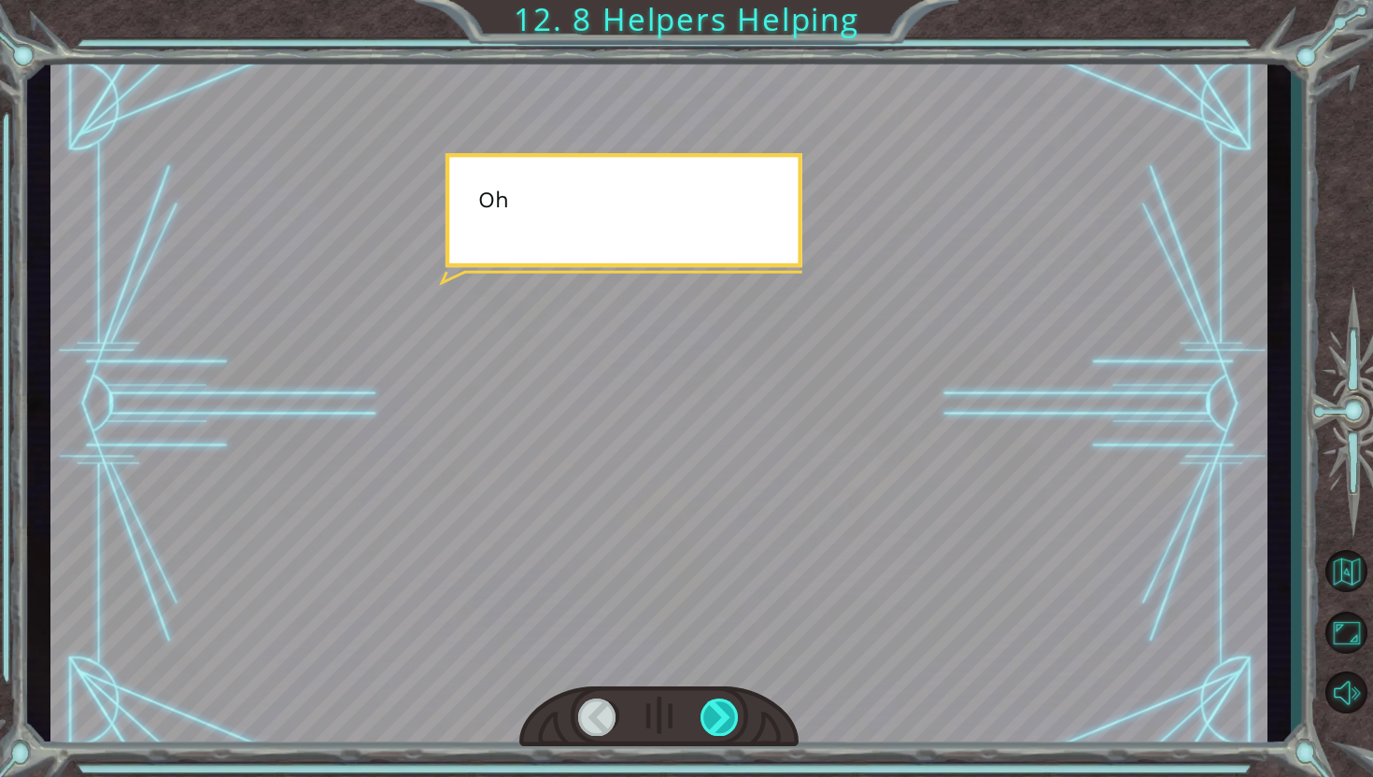
click at [714, 715] on div at bounding box center [720, 717] width 39 height 37
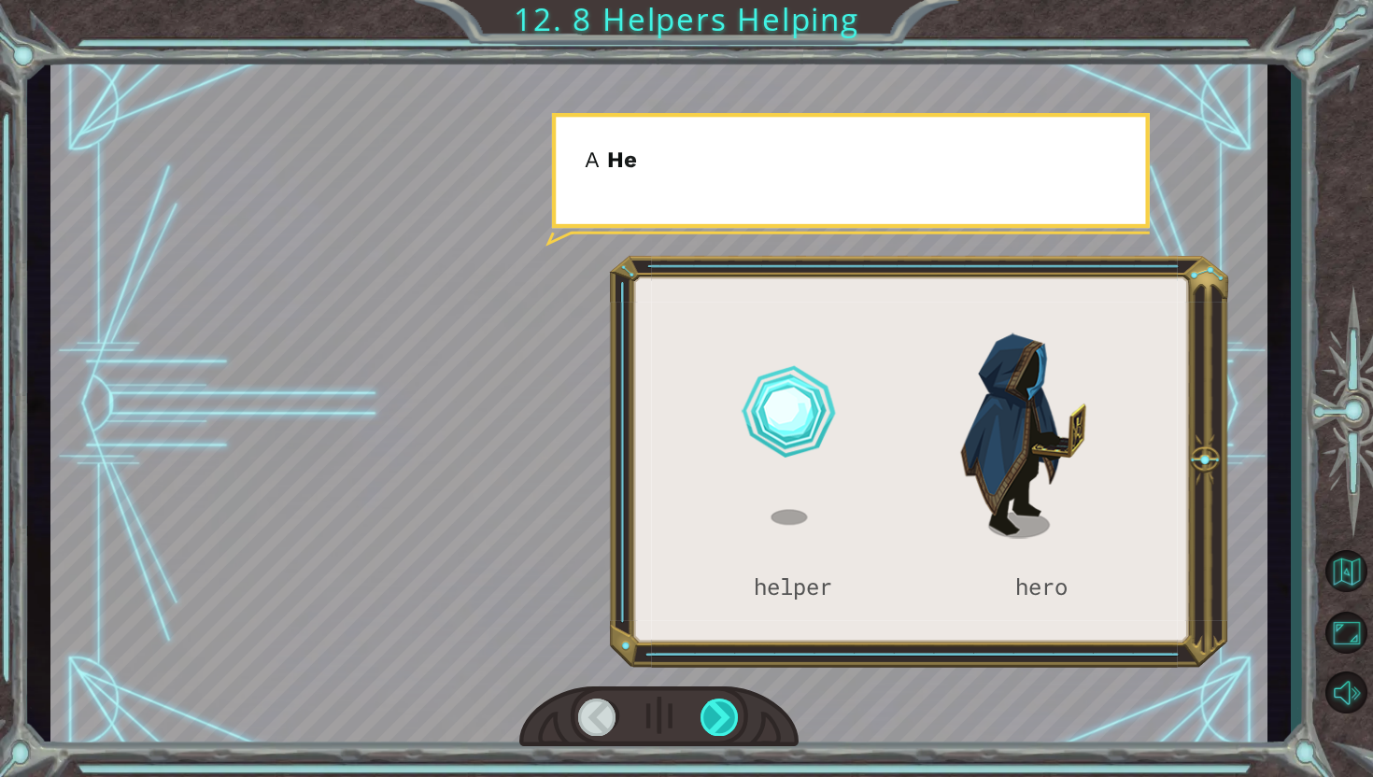
click at [714, 715] on div at bounding box center [720, 717] width 39 height 37
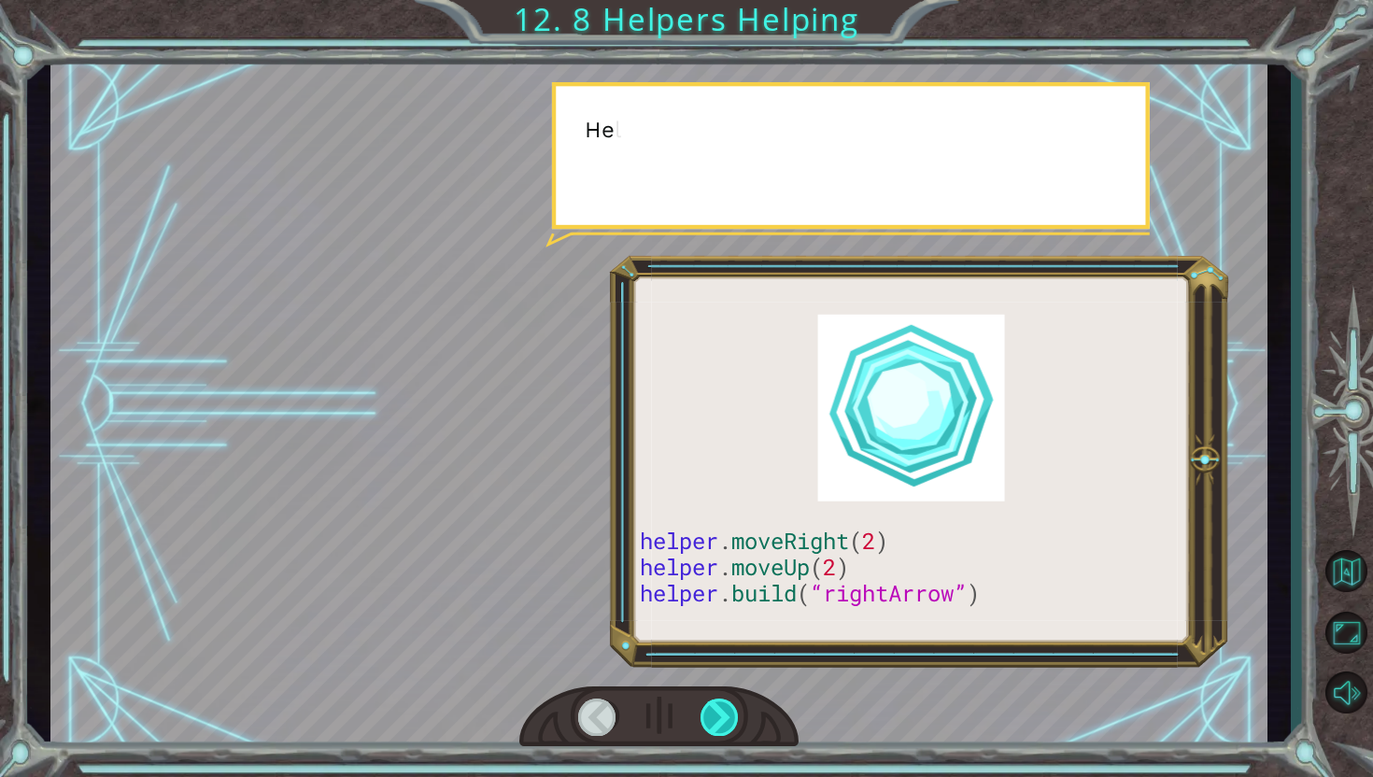
click at [714, 715] on div at bounding box center [720, 717] width 39 height 37
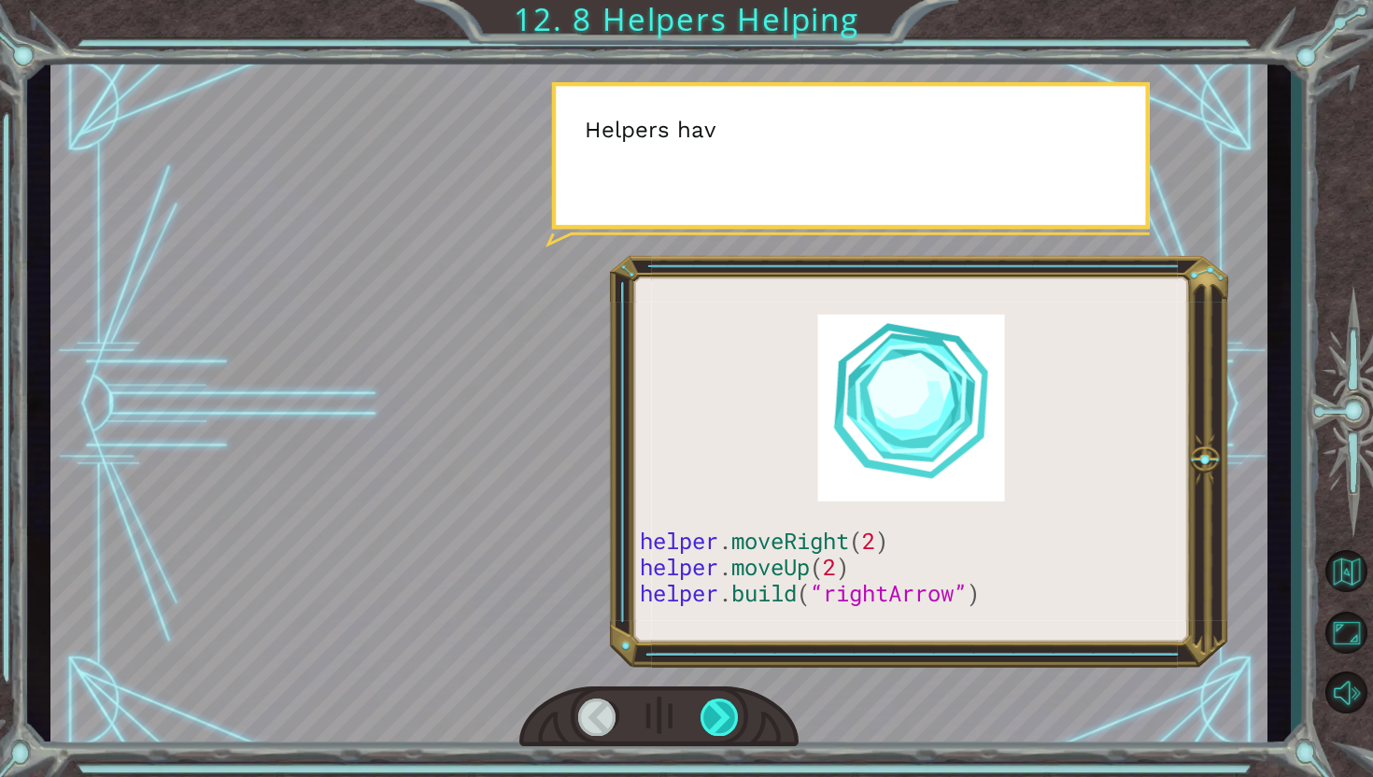
click at [714, 715] on div at bounding box center [720, 717] width 39 height 37
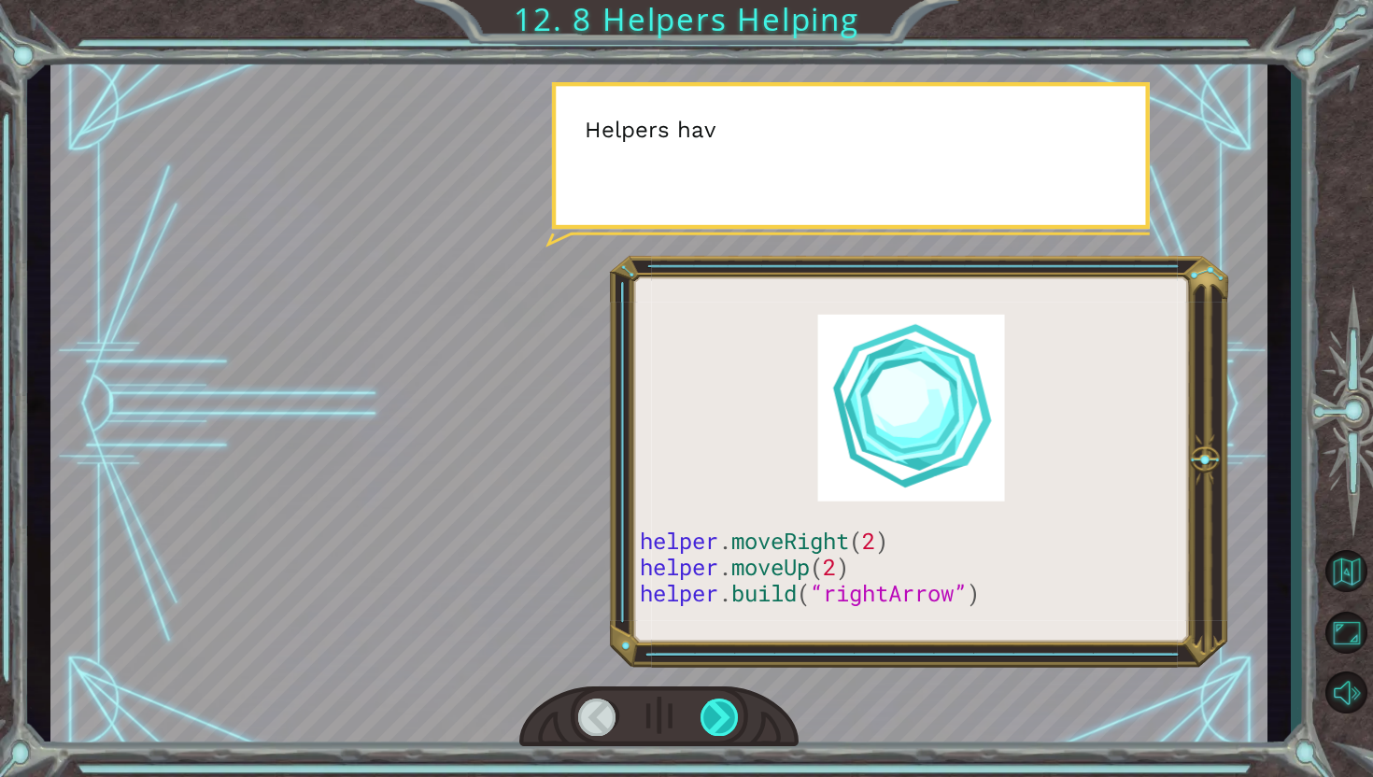
click at [714, 715] on div at bounding box center [720, 717] width 39 height 37
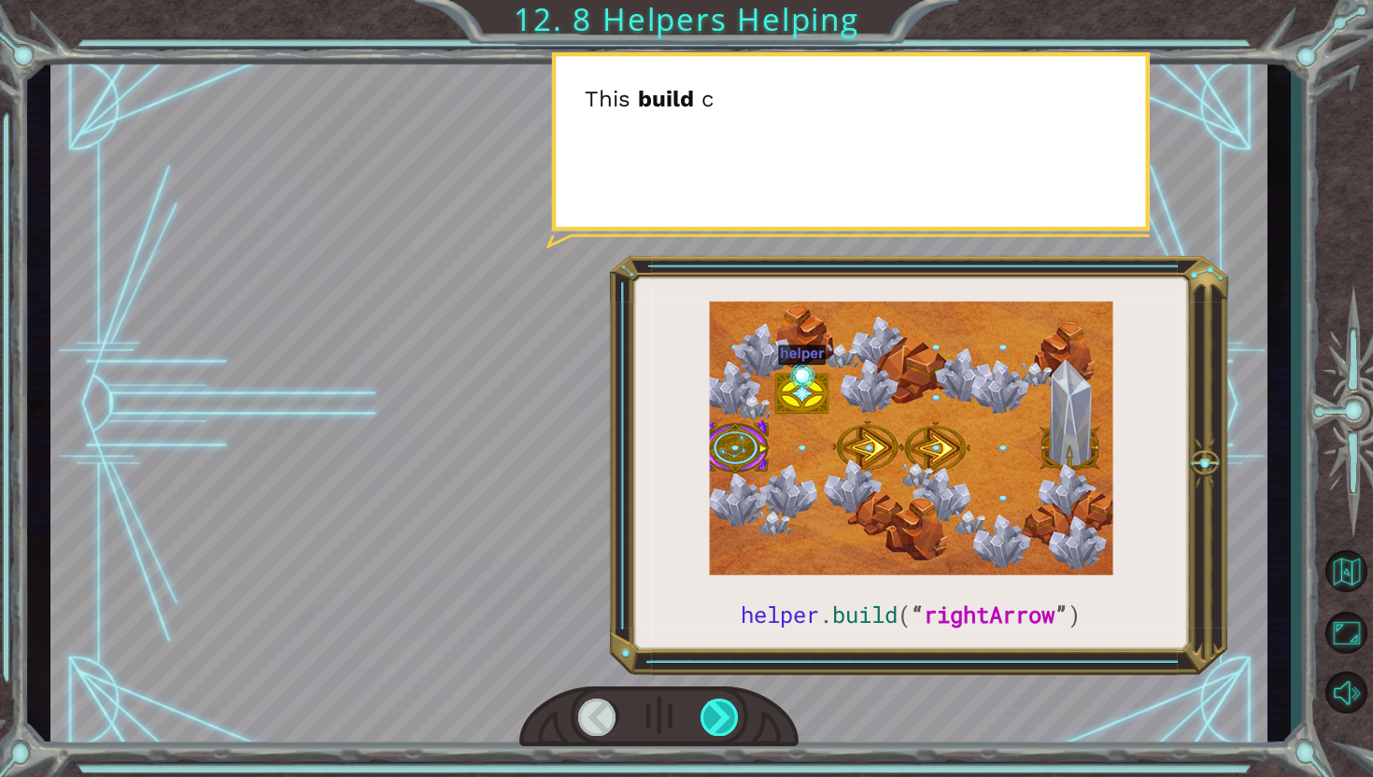
click at [712, 710] on div at bounding box center [720, 717] width 39 height 37
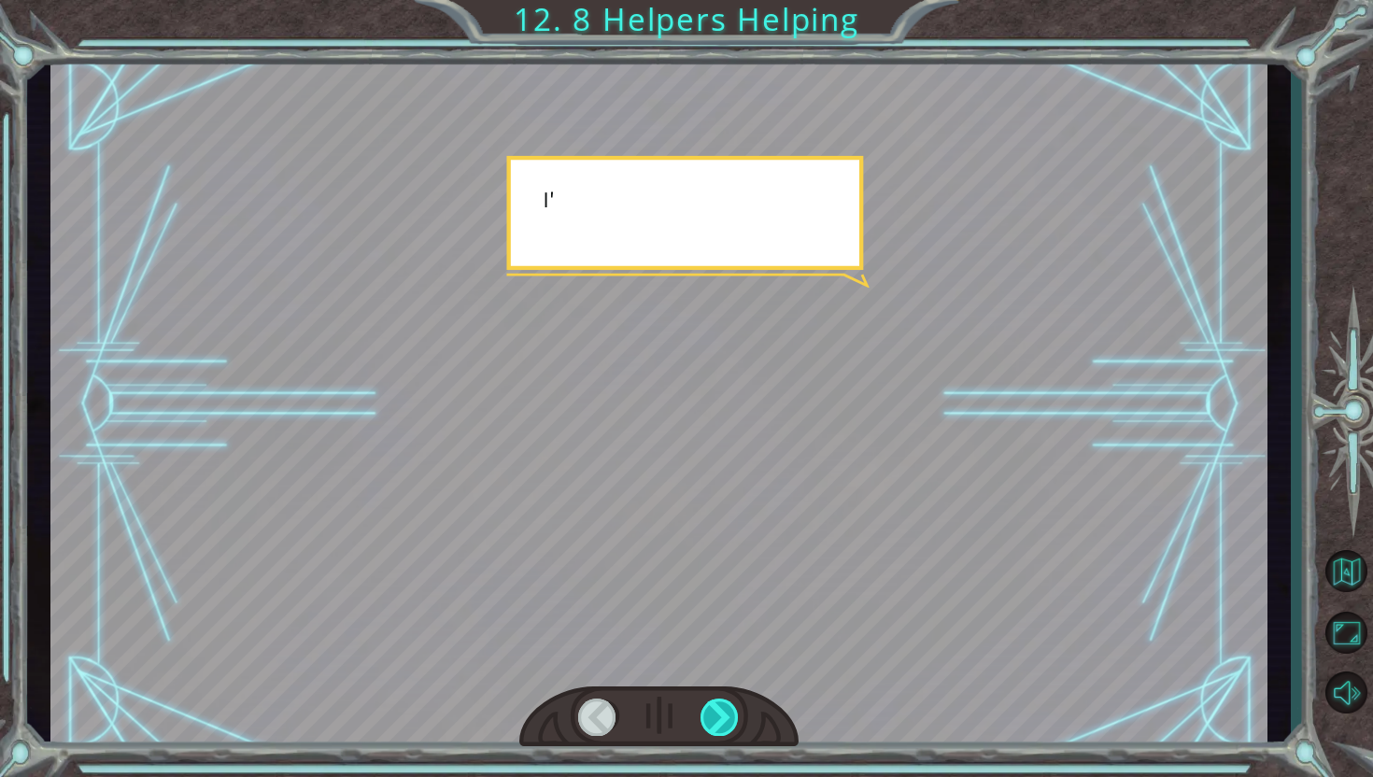
click at [712, 710] on div at bounding box center [720, 717] width 39 height 37
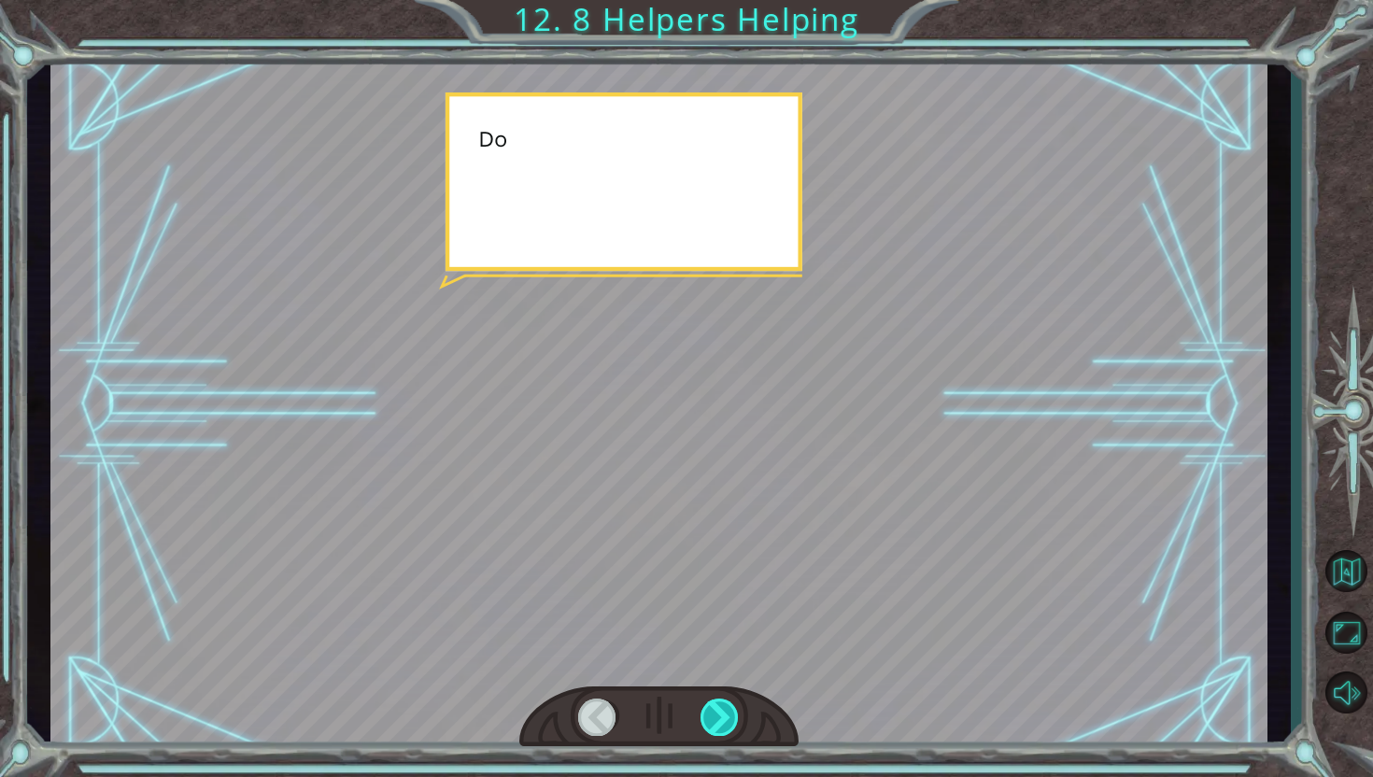
click at [712, 710] on div at bounding box center [720, 717] width 39 height 37
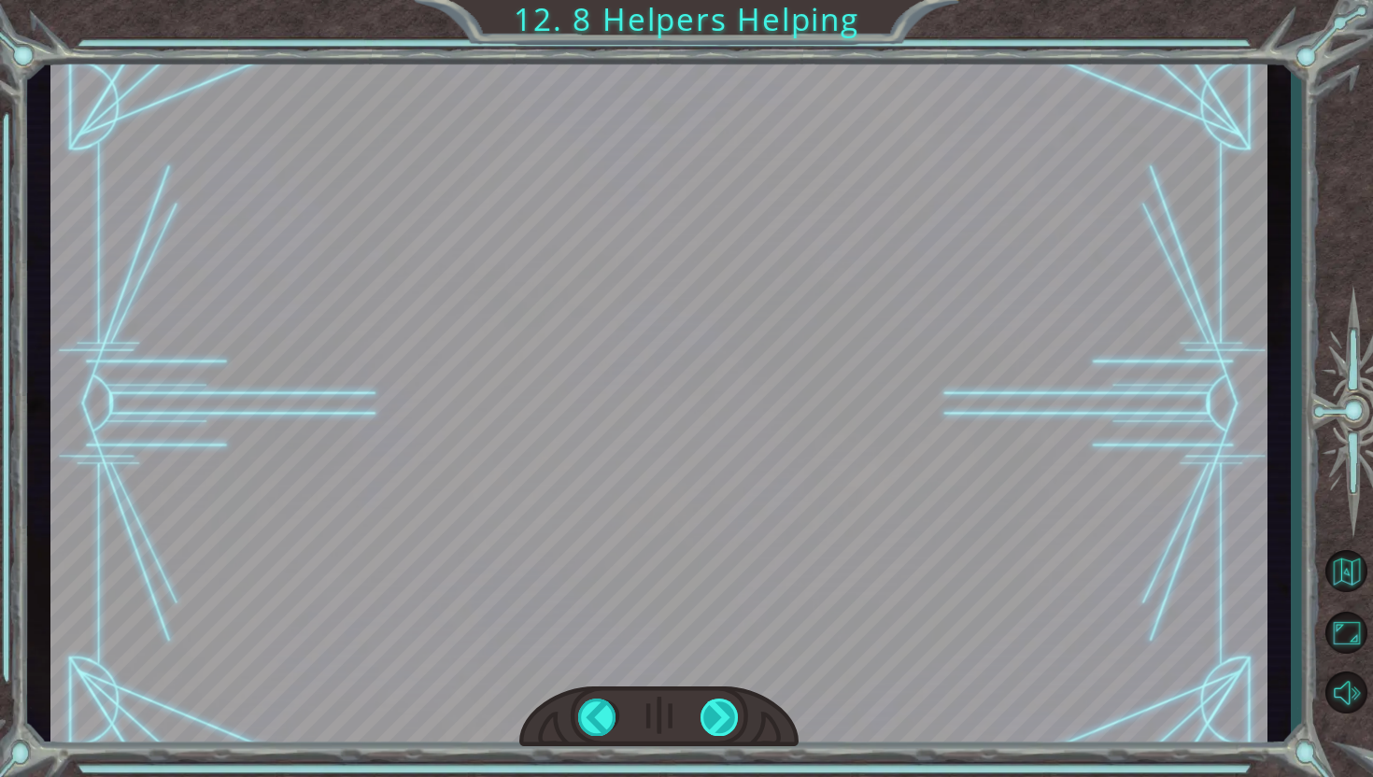
click at [712, 710] on div at bounding box center [720, 717] width 39 height 37
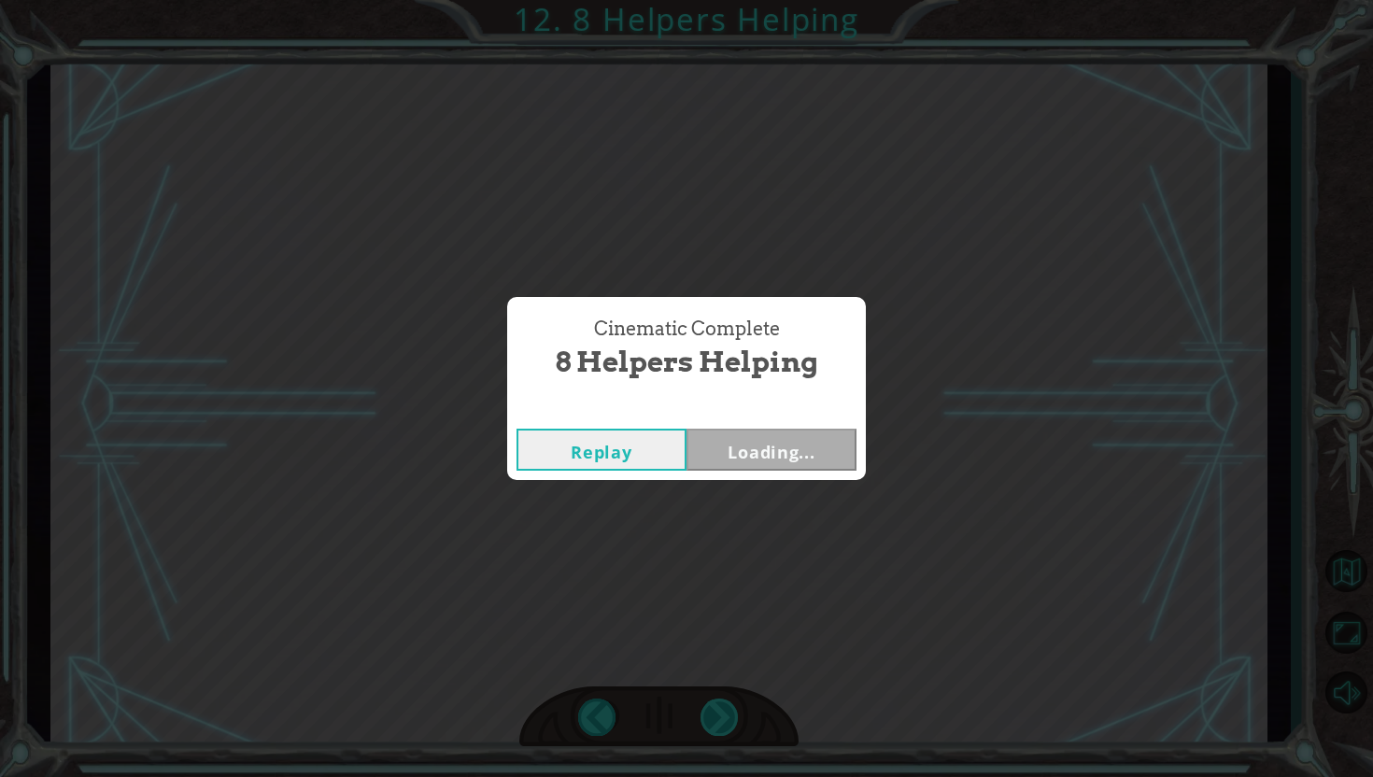
click at [712, 710] on div "Cinematic Complete 8 Helpers Helping Replay Loading..." at bounding box center [686, 388] width 1373 height 777
click at [712, 710] on div "Cinematic Complete 8 Helpers Helping Replay Next" at bounding box center [686, 388] width 1373 height 777
click at [716, 716] on div "Cinematic Complete 8 Helpers Helping Replay Next" at bounding box center [686, 388] width 1373 height 777
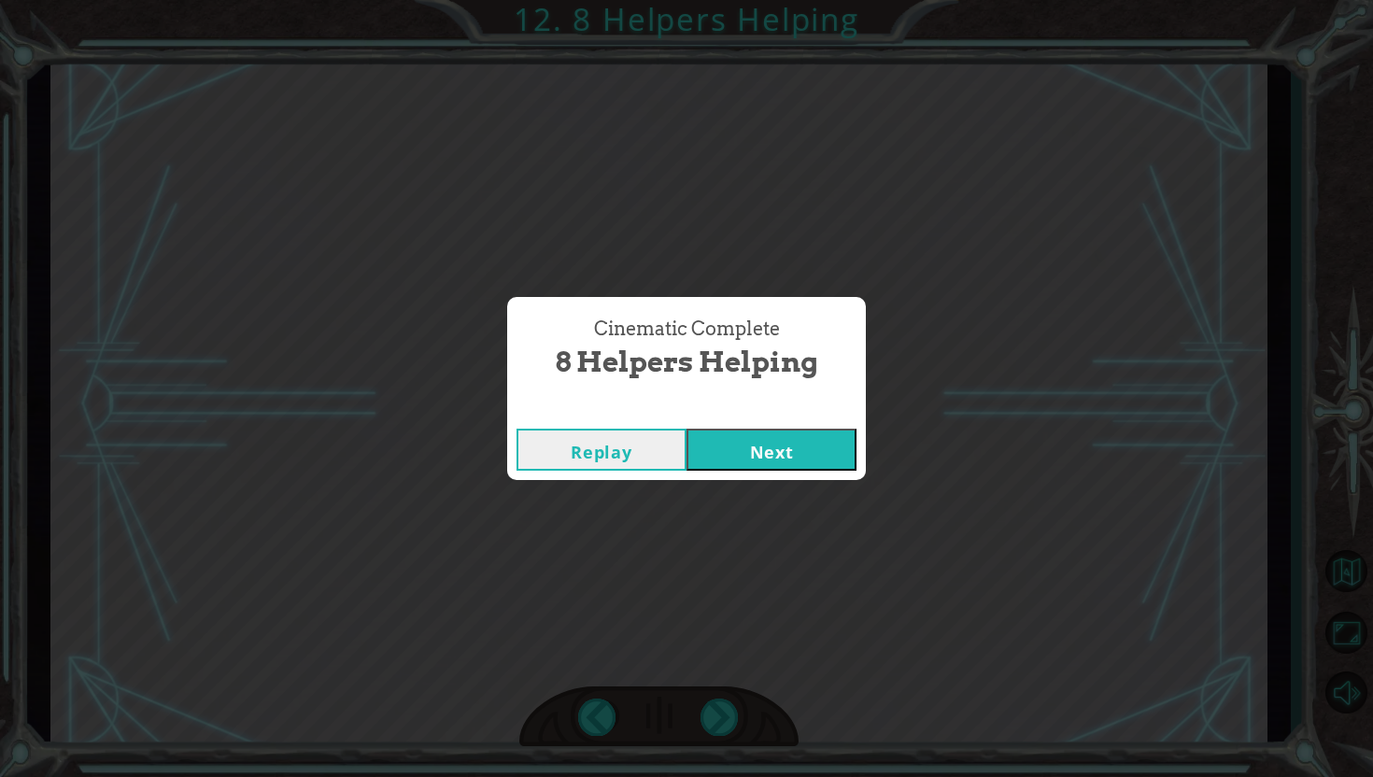
click at [716, 716] on div "Cinematic Complete 8 Helpers Helping Replay Next" at bounding box center [686, 388] width 1373 height 777
click at [784, 441] on button "Next" at bounding box center [772, 450] width 170 height 42
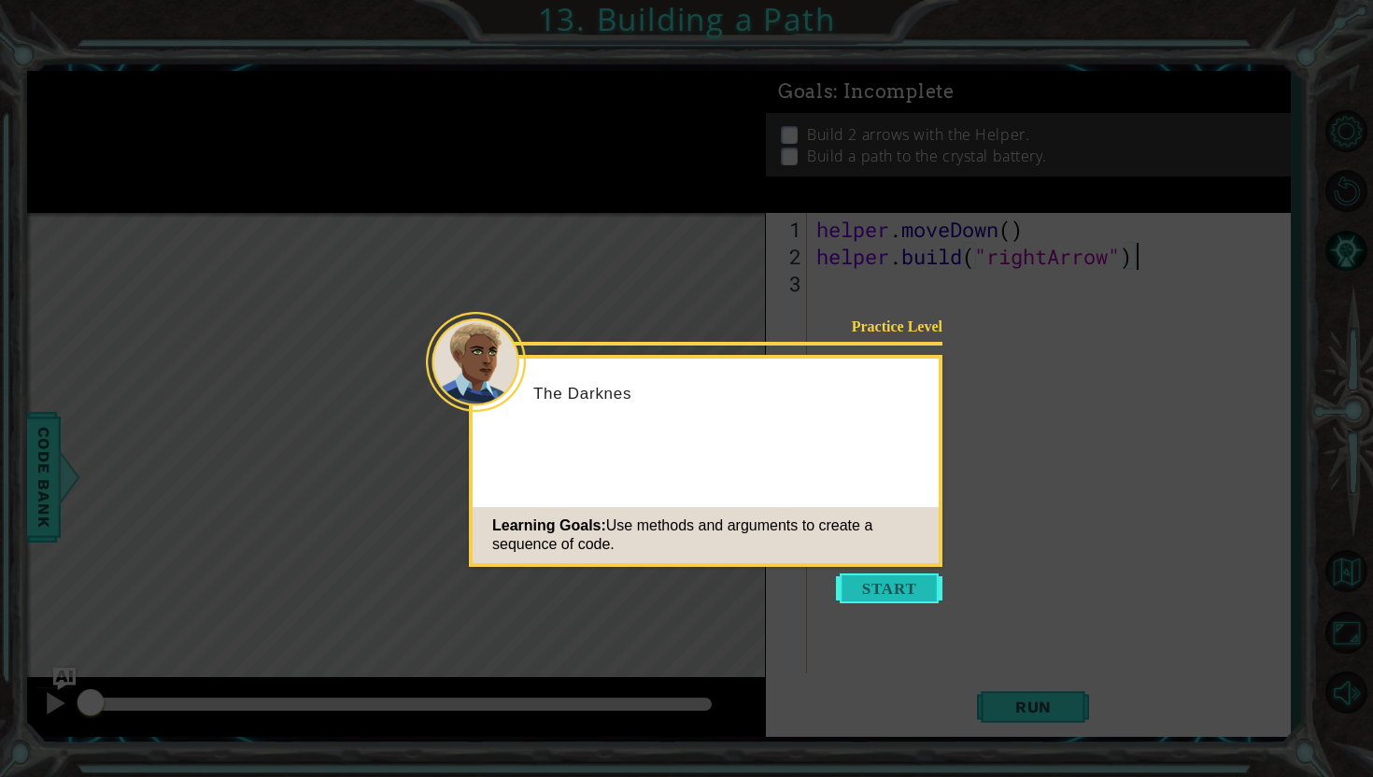
click at [893, 591] on button "Start" at bounding box center [889, 589] width 106 height 30
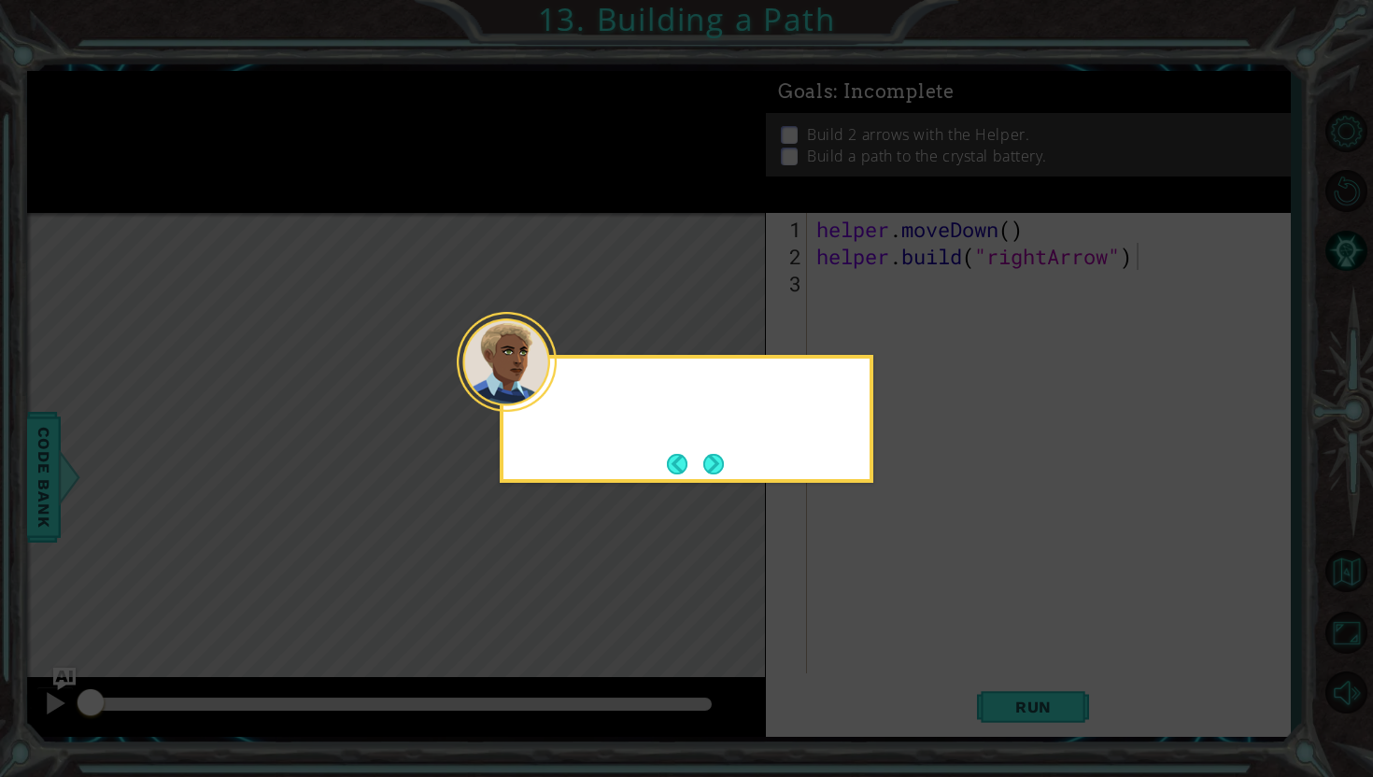
click at [894, 591] on icon at bounding box center [686, 388] width 1373 height 777
click at [724, 461] on button "Next" at bounding box center [713, 464] width 21 height 21
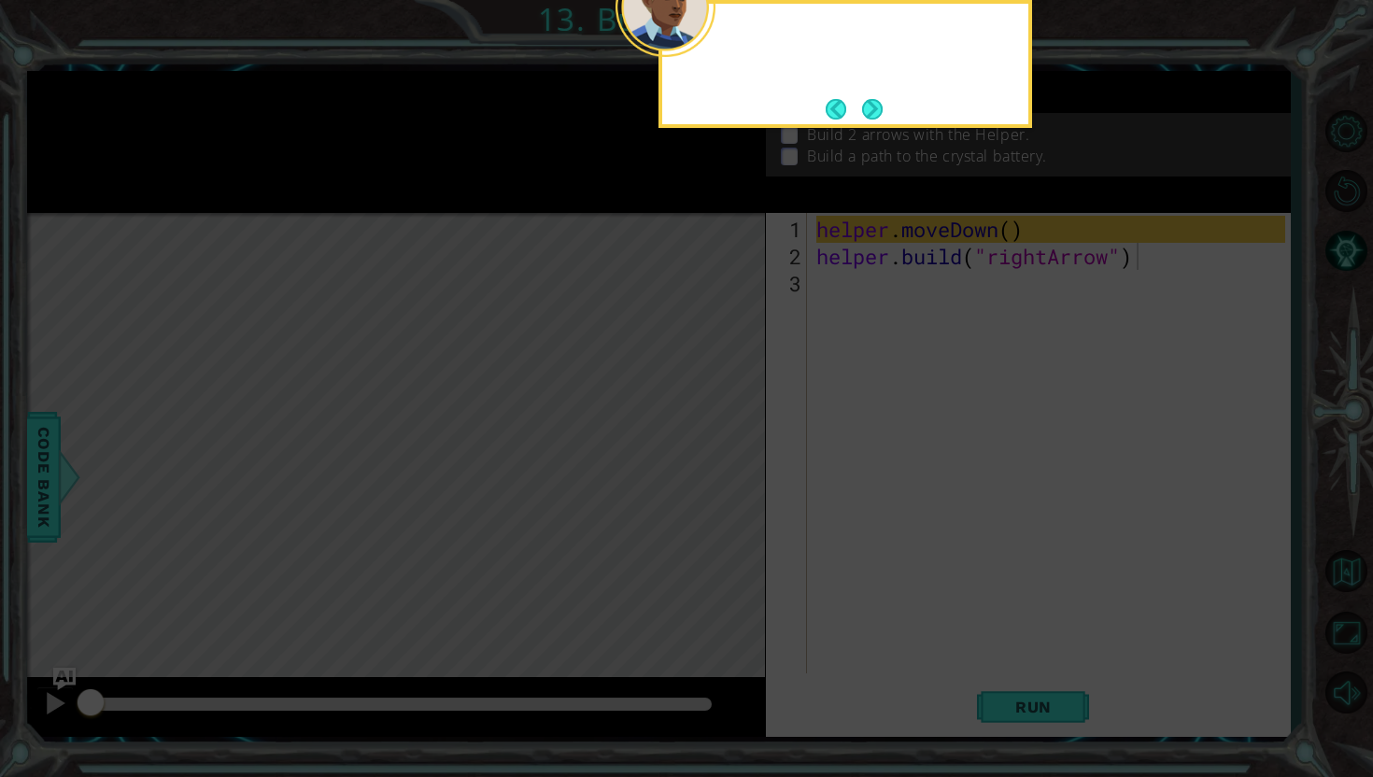
click at [725, 461] on icon at bounding box center [686, 128] width 1373 height 1297
click at [894, 120] on div "First, you move the He" at bounding box center [846, 64] width 374 height 128
click at [883, 116] on button "Next" at bounding box center [872, 109] width 21 height 21
click at [883, 116] on div at bounding box center [846, 64] width 374 height 128
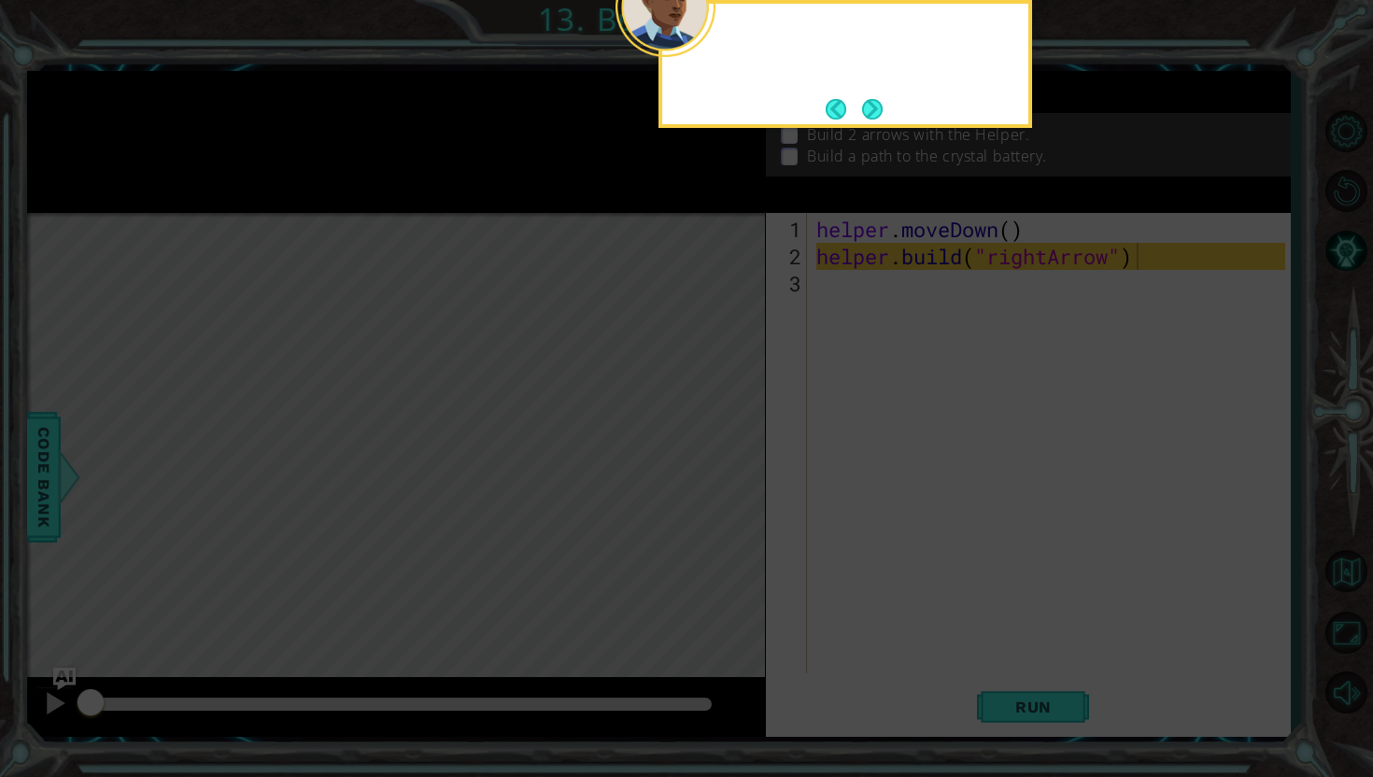
click at [883, 116] on button "Next" at bounding box center [872, 109] width 21 height 21
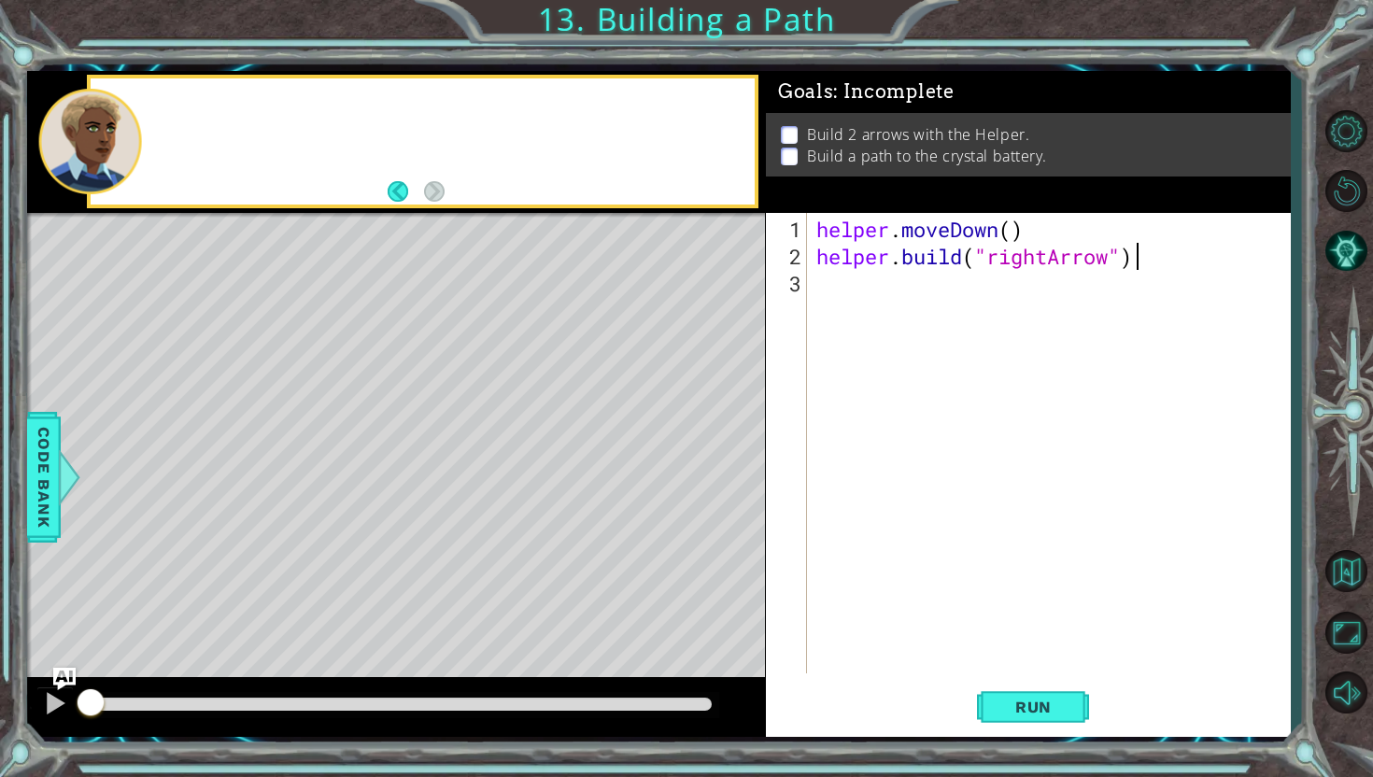
click at [883, 116] on div "Build 2 arrows with the Helper. Build a path to the crystal battery." at bounding box center [1028, 144] width 525 height 63
click at [1038, 247] on div "helper . moveDown ( ) helper . build ( "rightArrow" )" at bounding box center [1054, 473] width 482 height 515
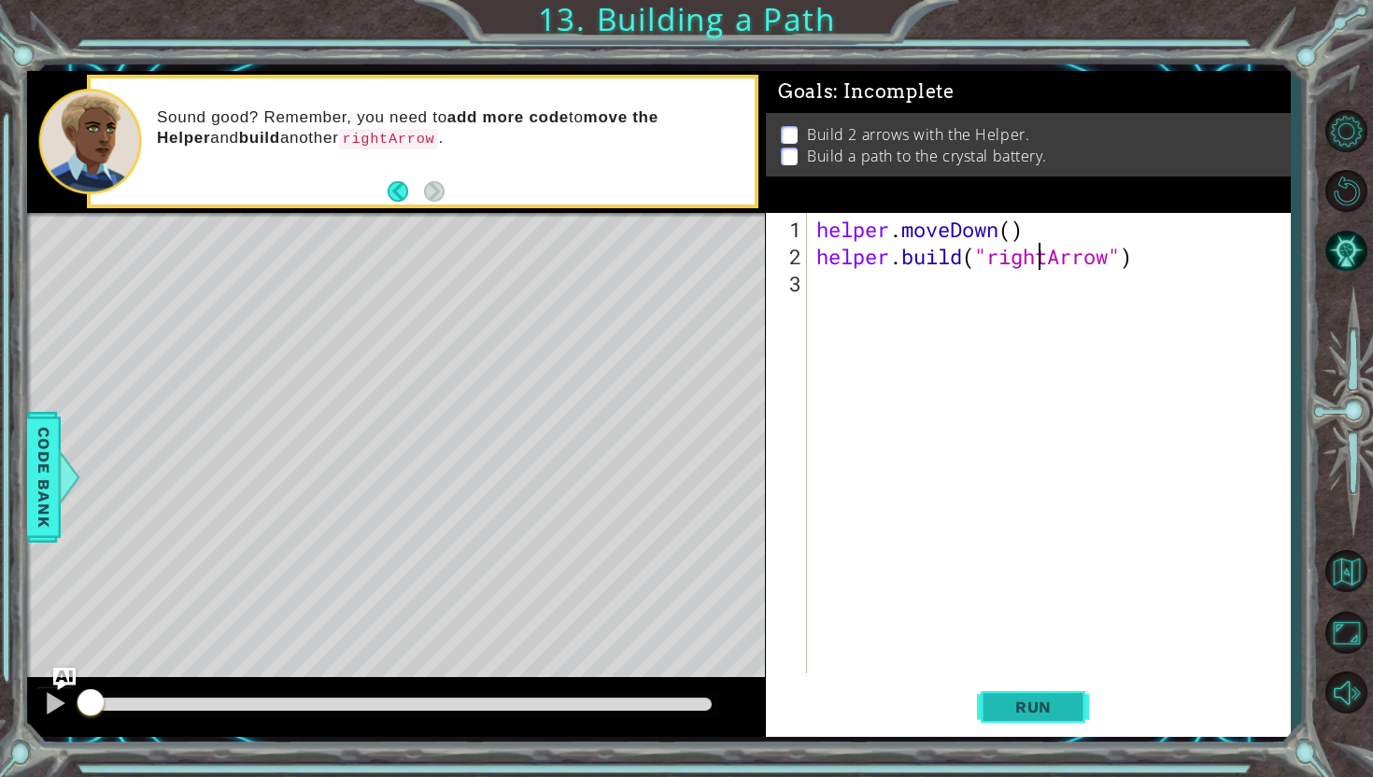
click at [1027, 694] on button "Run" at bounding box center [1033, 707] width 112 height 52
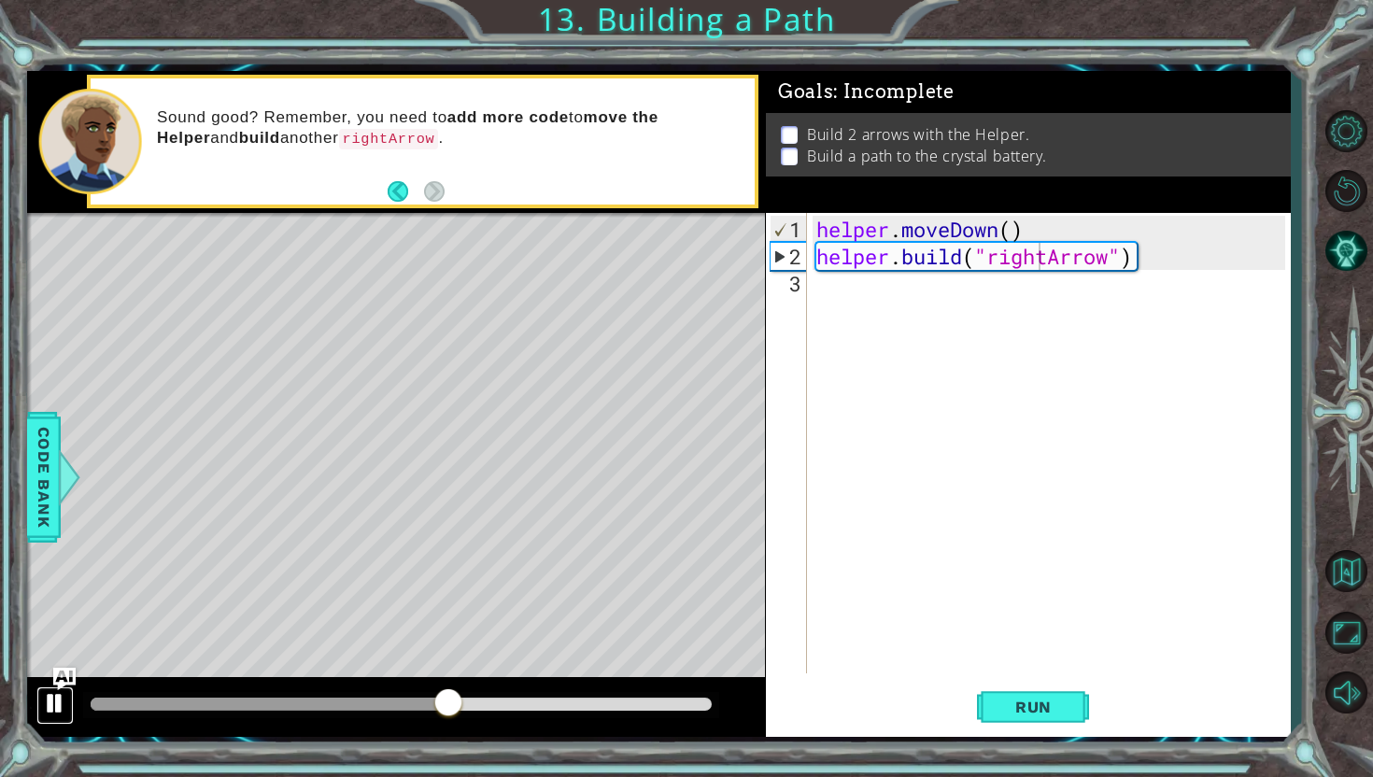
click at [36, 687] on button at bounding box center [54, 706] width 37 height 38
click at [890, 282] on div "helper . moveDown ( ) helper . build ( "rightArrow" )" at bounding box center [1054, 473] width 482 height 515
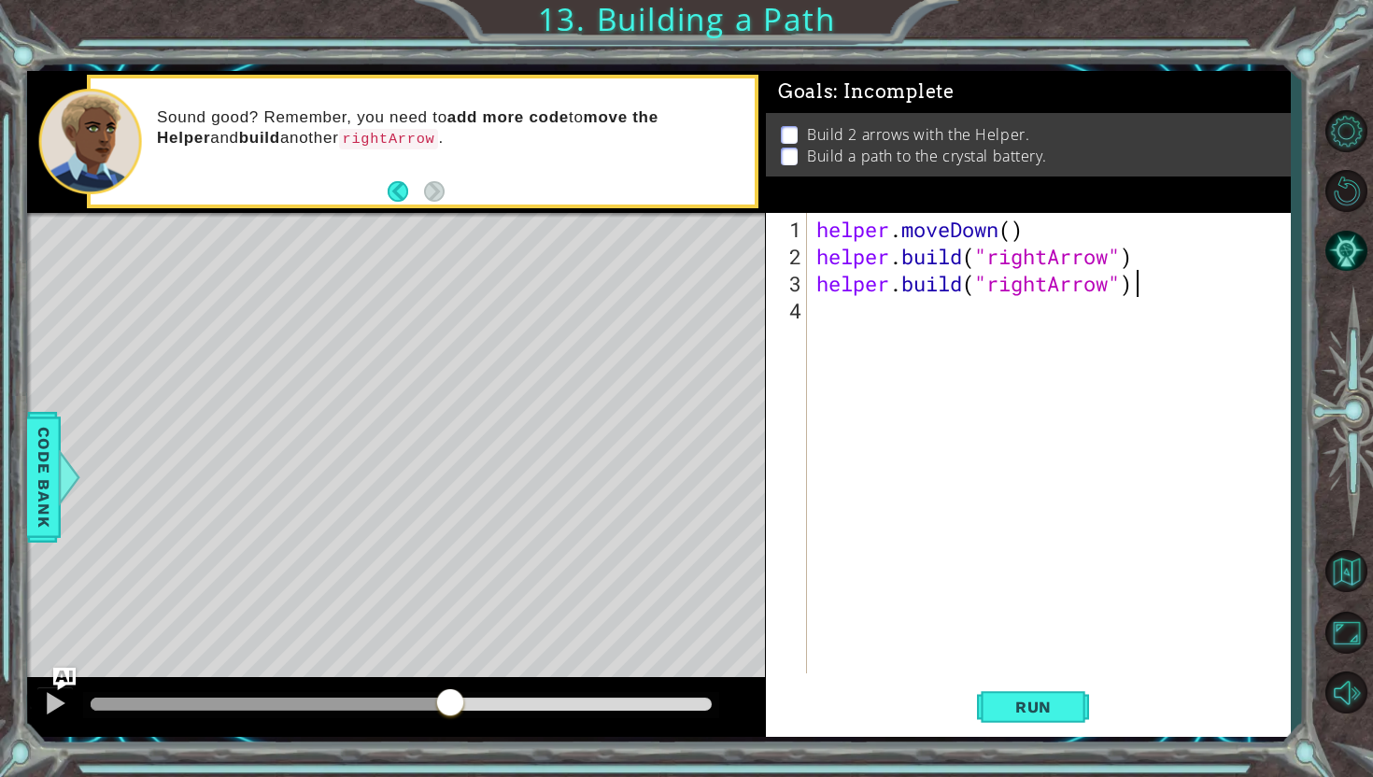
scroll to position [0, 13]
click at [1072, 730] on button "Run" at bounding box center [1033, 707] width 112 height 52
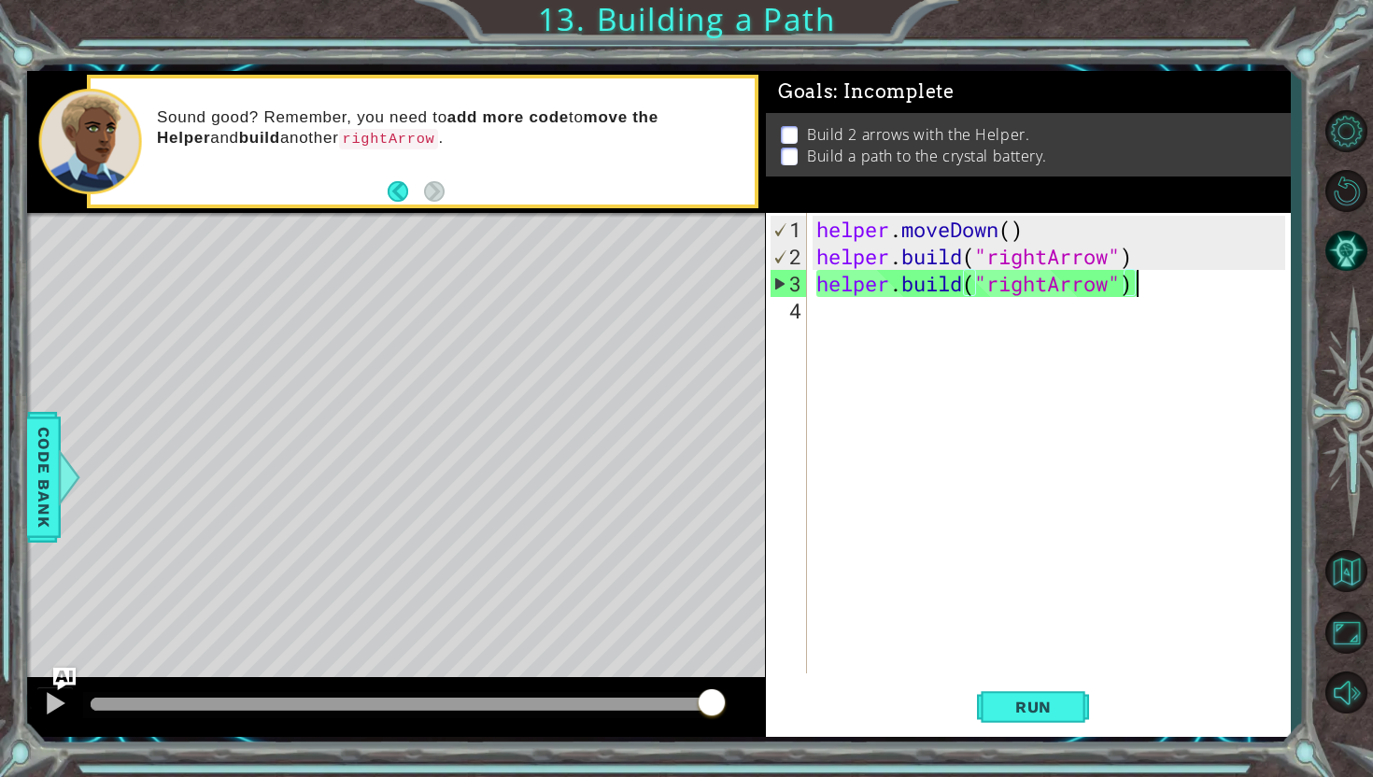
click at [780, 286] on div "3" at bounding box center [789, 283] width 36 height 27
click at [213, 327] on div "Level Map" at bounding box center [458, 488] width 863 height 550
click at [230, 401] on div "Level Map" at bounding box center [458, 488] width 863 height 550
click at [36, 461] on span "Code Bank" at bounding box center [44, 477] width 30 height 114
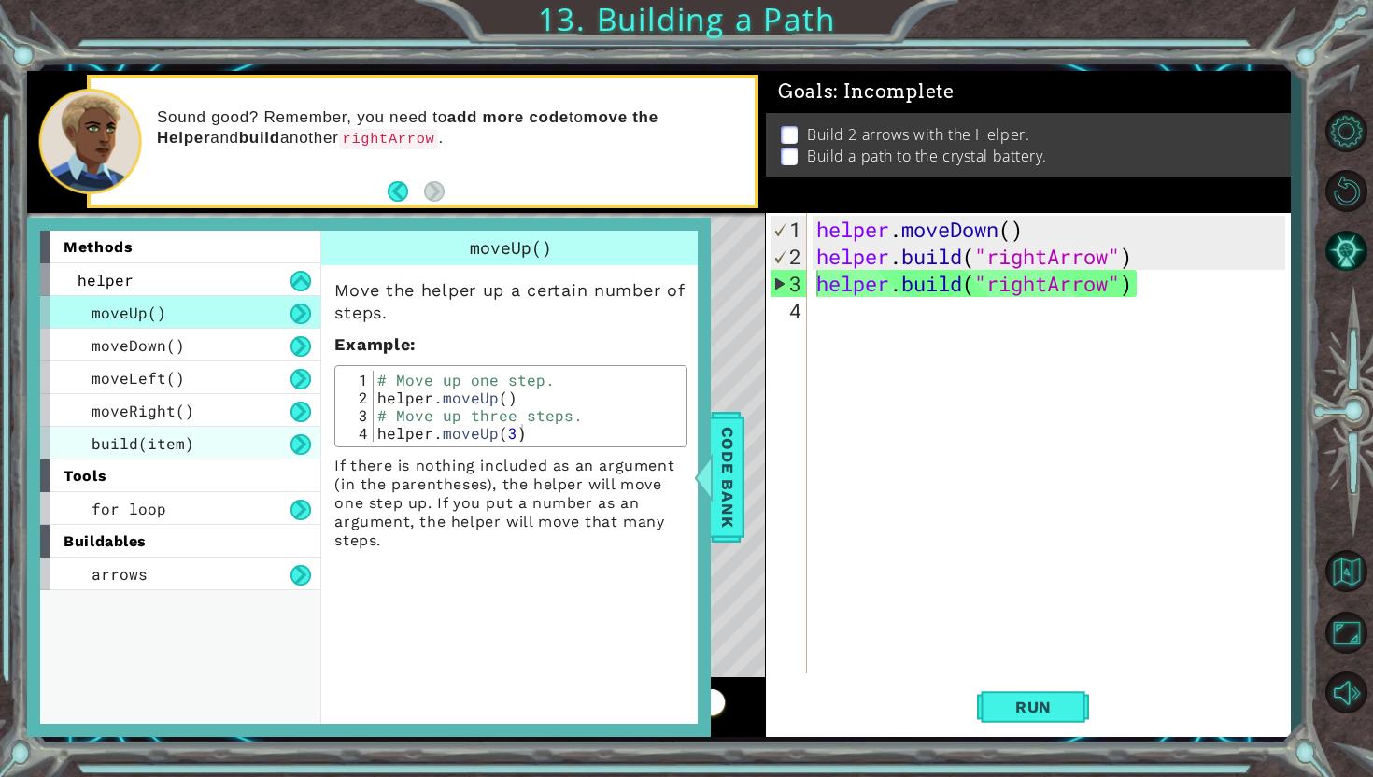
click at [275, 456] on div "build(item)" at bounding box center [180, 443] width 280 height 33
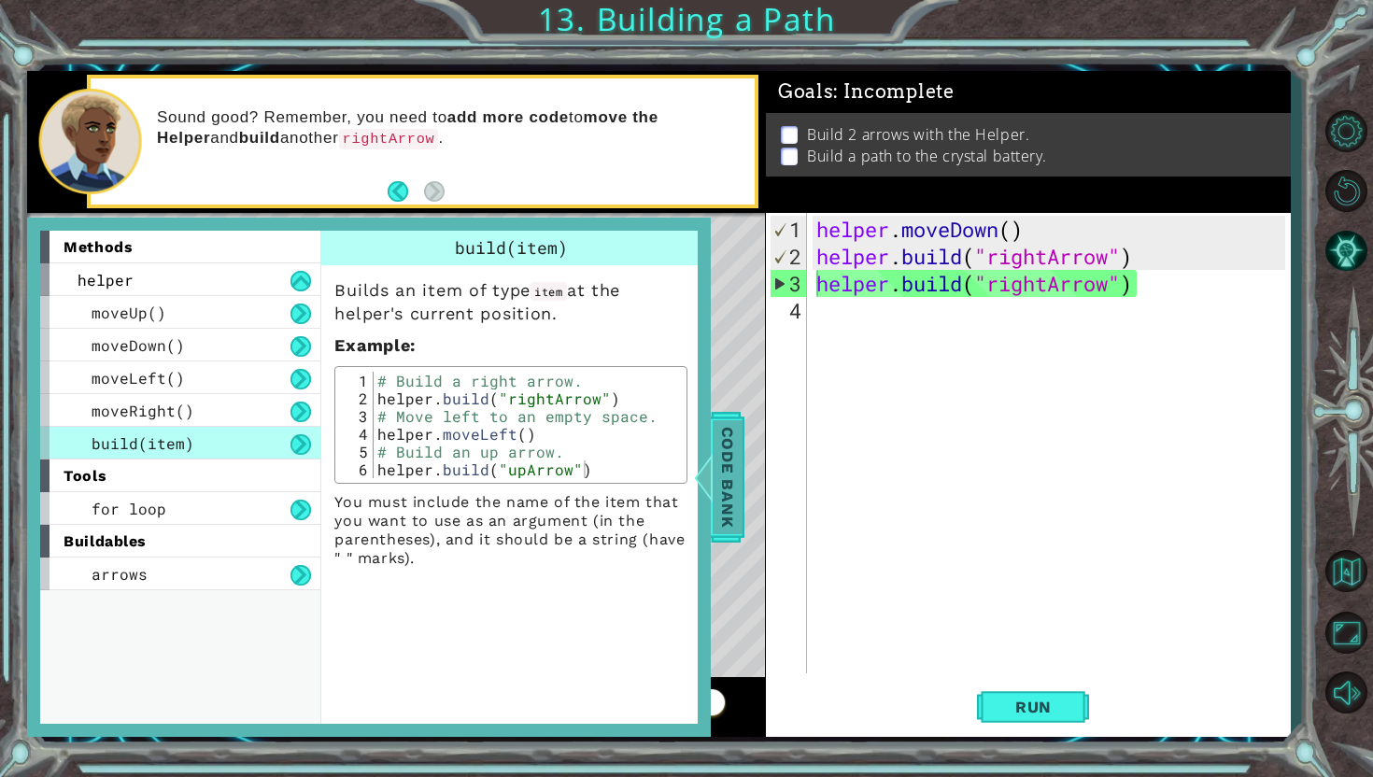
click at [715, 469] on div at bounding box center [703, 477] width 23 height 56
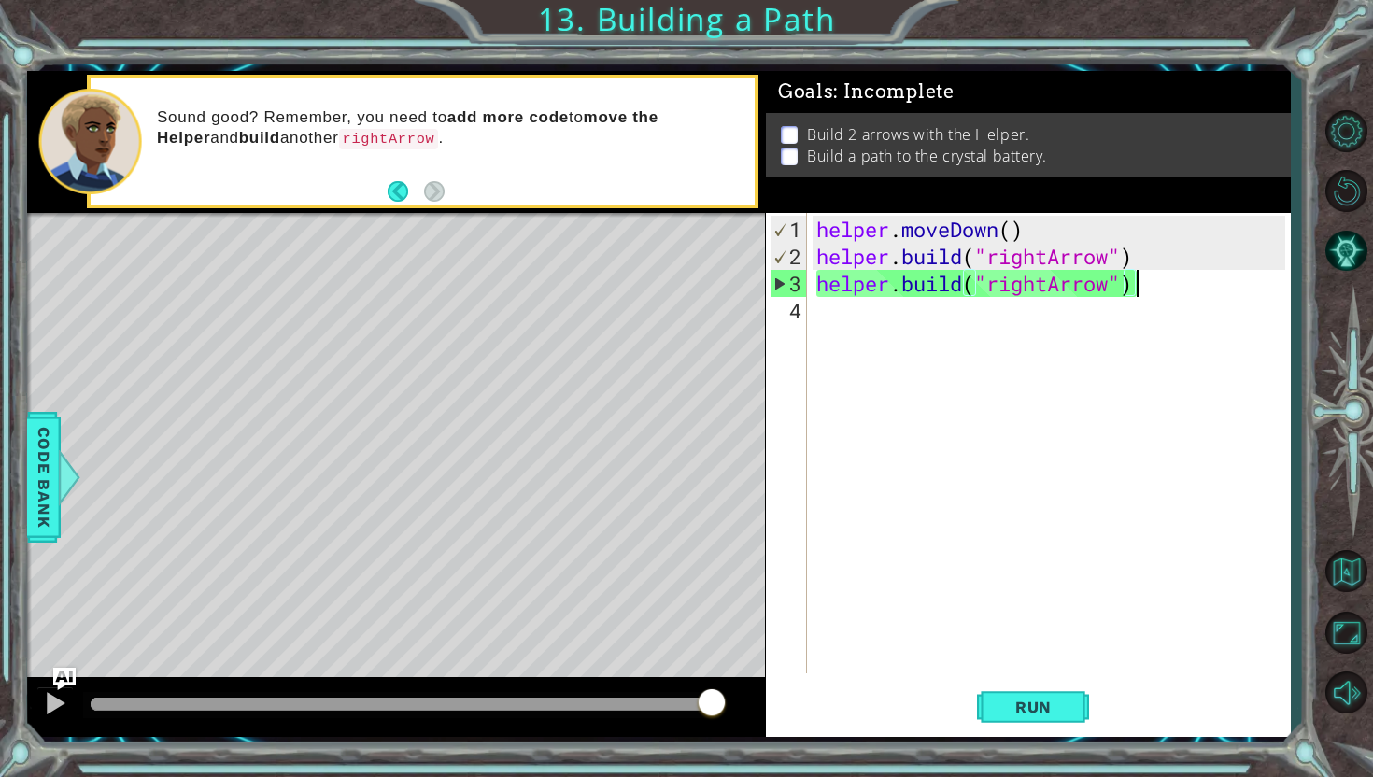
click at [1143, 290] on div "helper . moveDown ( ) helper . build ( "rightArrow" ) helper . build ( "rightAr…" at bounding box center [1054, 473] width 482 height 515
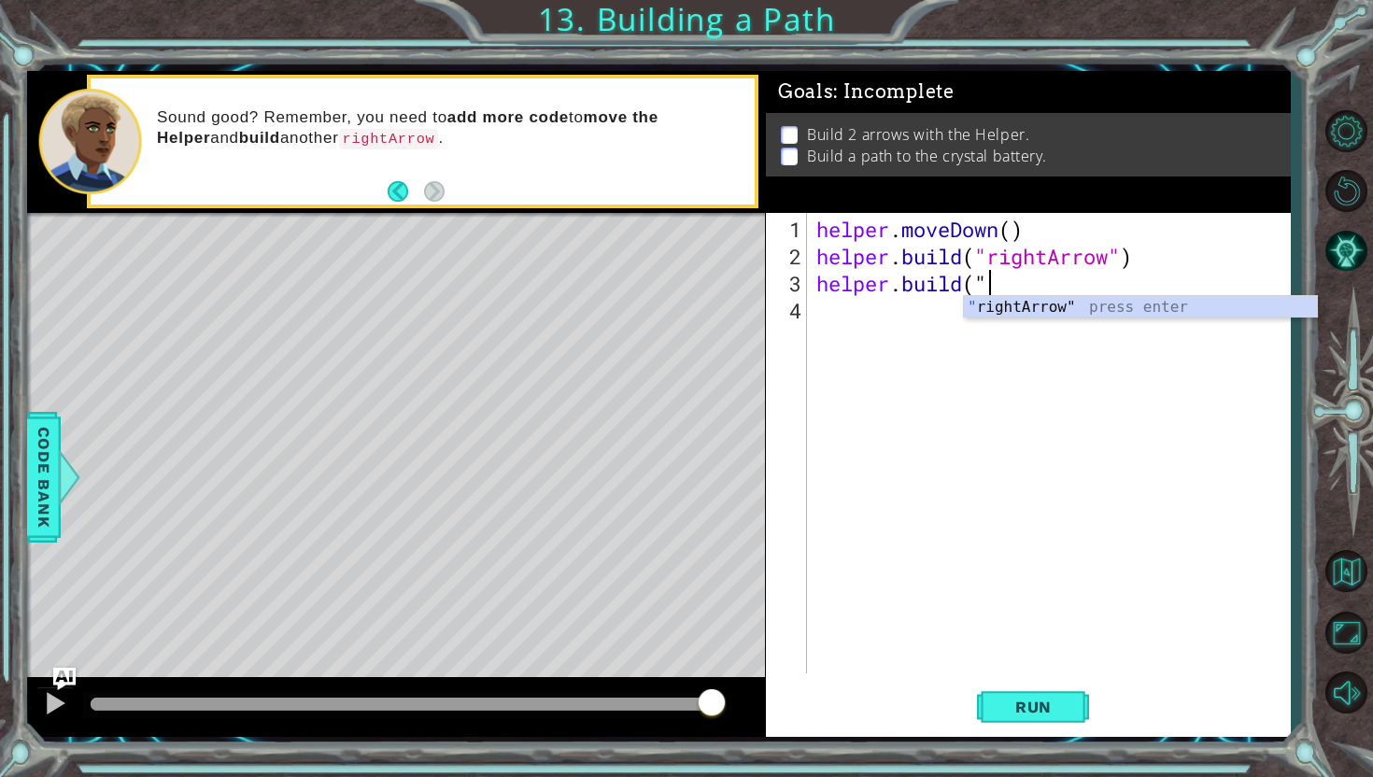
scroll to position [0, 7]
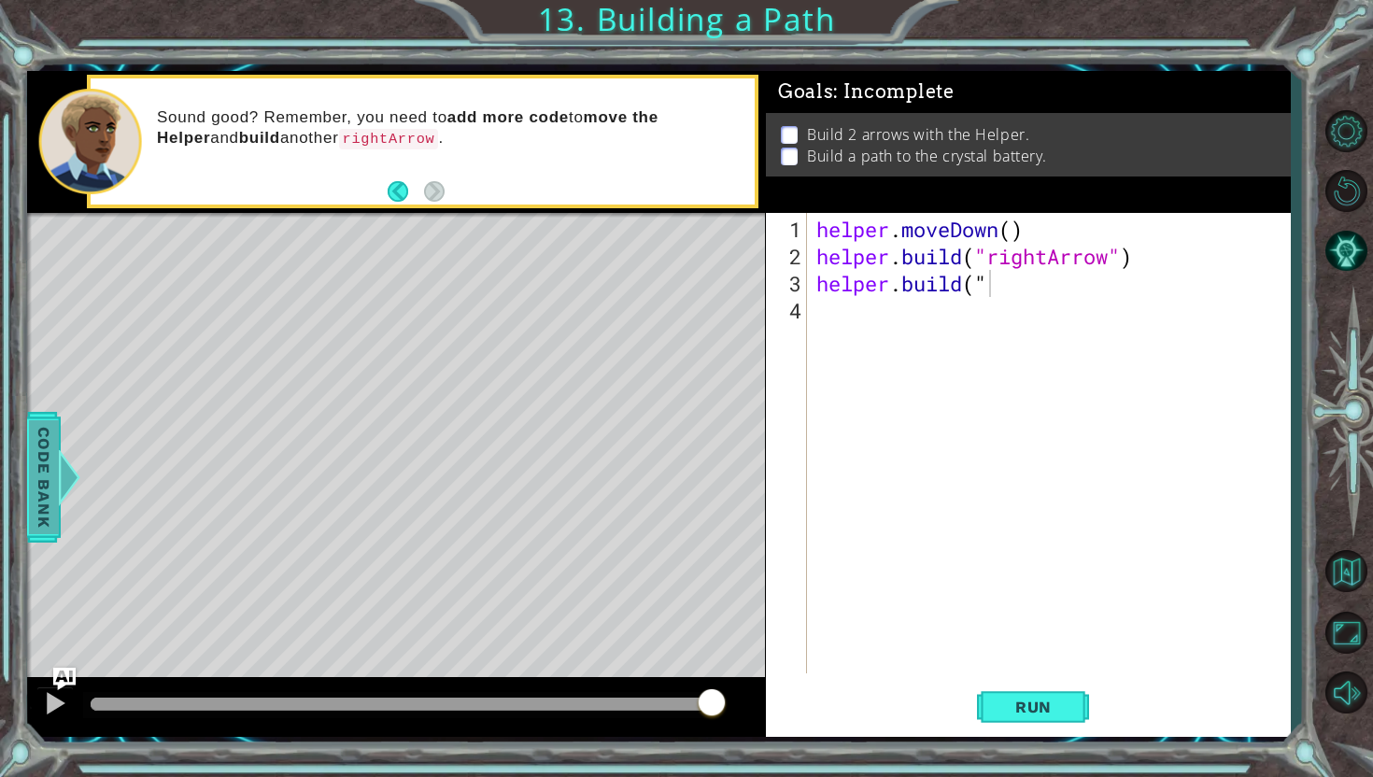
click at [54, 473] on span "Code Bank" at bounding box center [44, 477] width 30 height 114
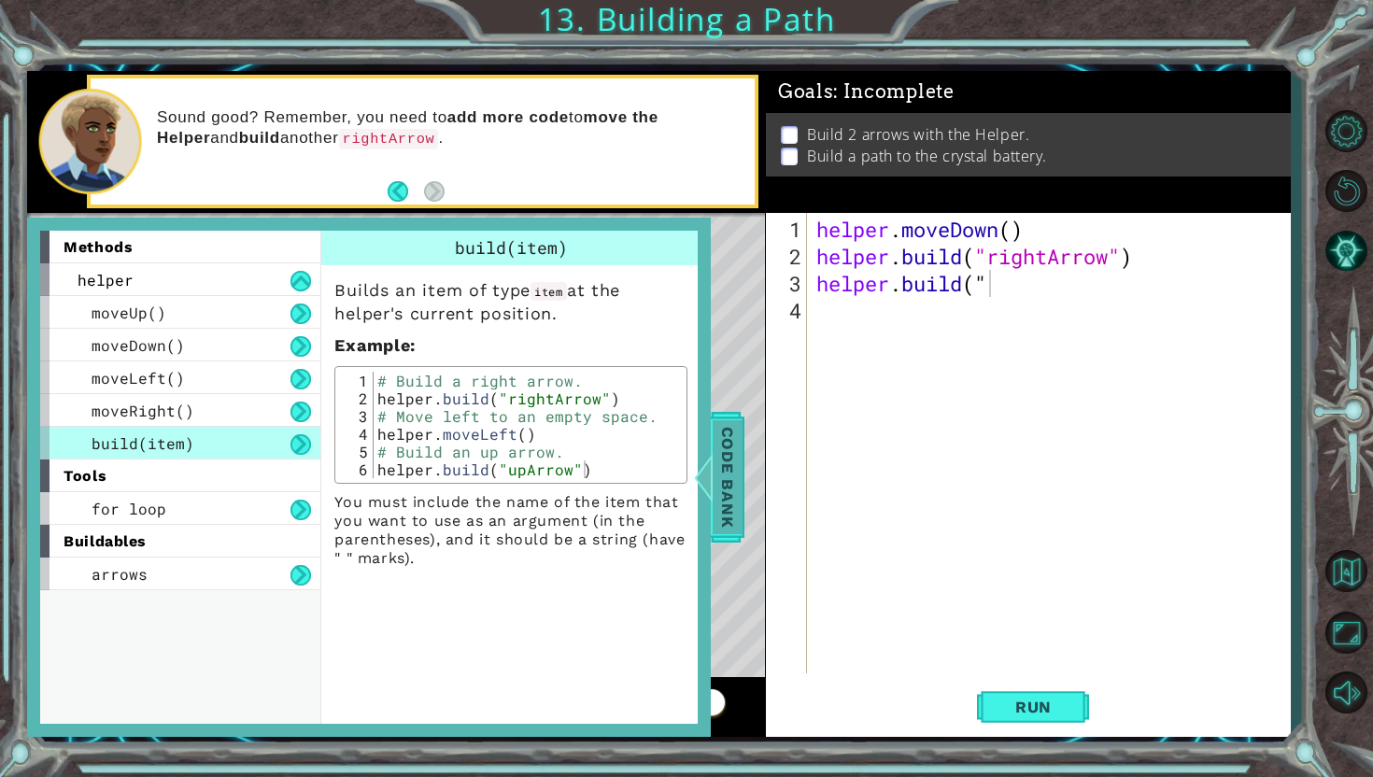
click at [709, 451] on div at bounding box center [703, 477] width 23 height 56
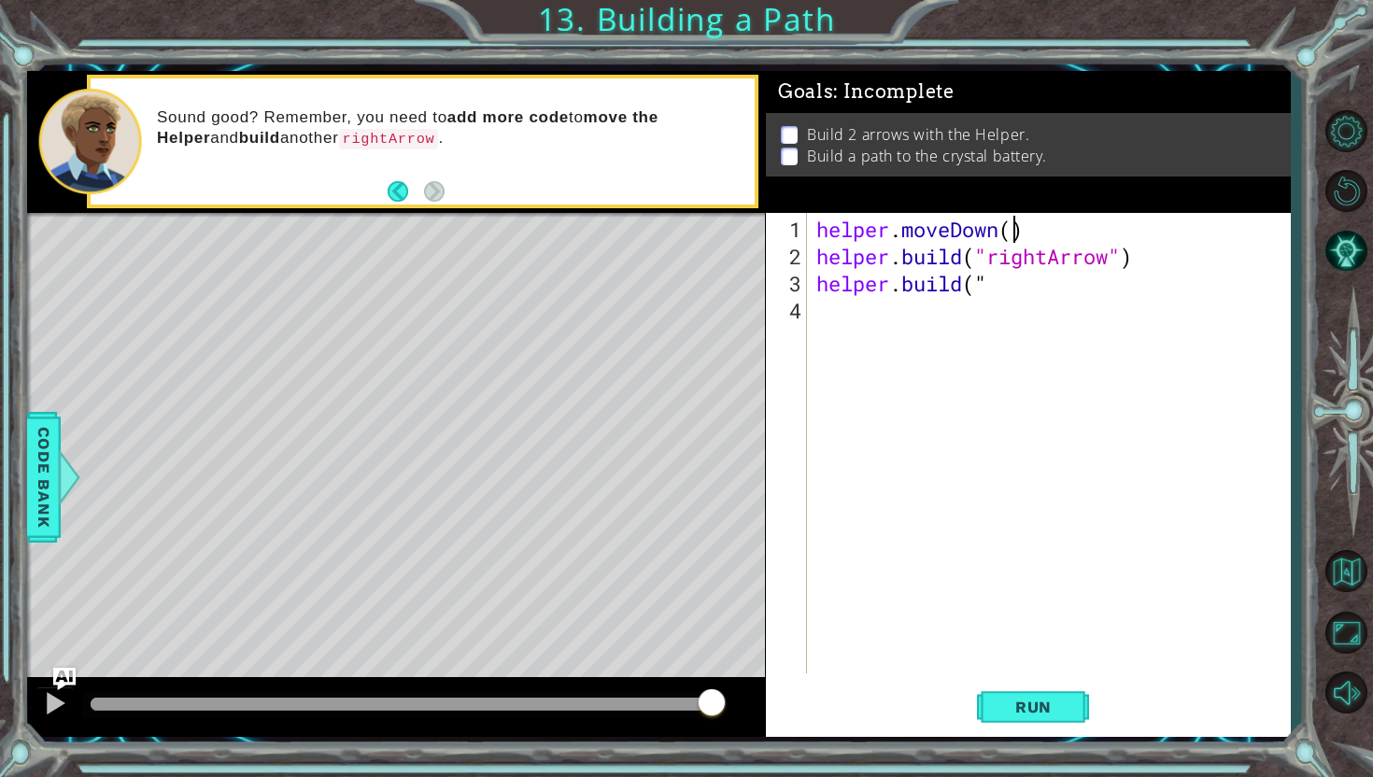
click at [1008, 231] on div "helper . moveDown ( ) helper . build ( "rightArrow" ) helper . build ( "" at bounding box center [1054, 473] width 482 height 515
click at [986, 284] on div "helper . moveDown ( ) helper . build ( "rightArrow" ) helper . build ( "" at bounding box center [1054, 473] width 482 height 515
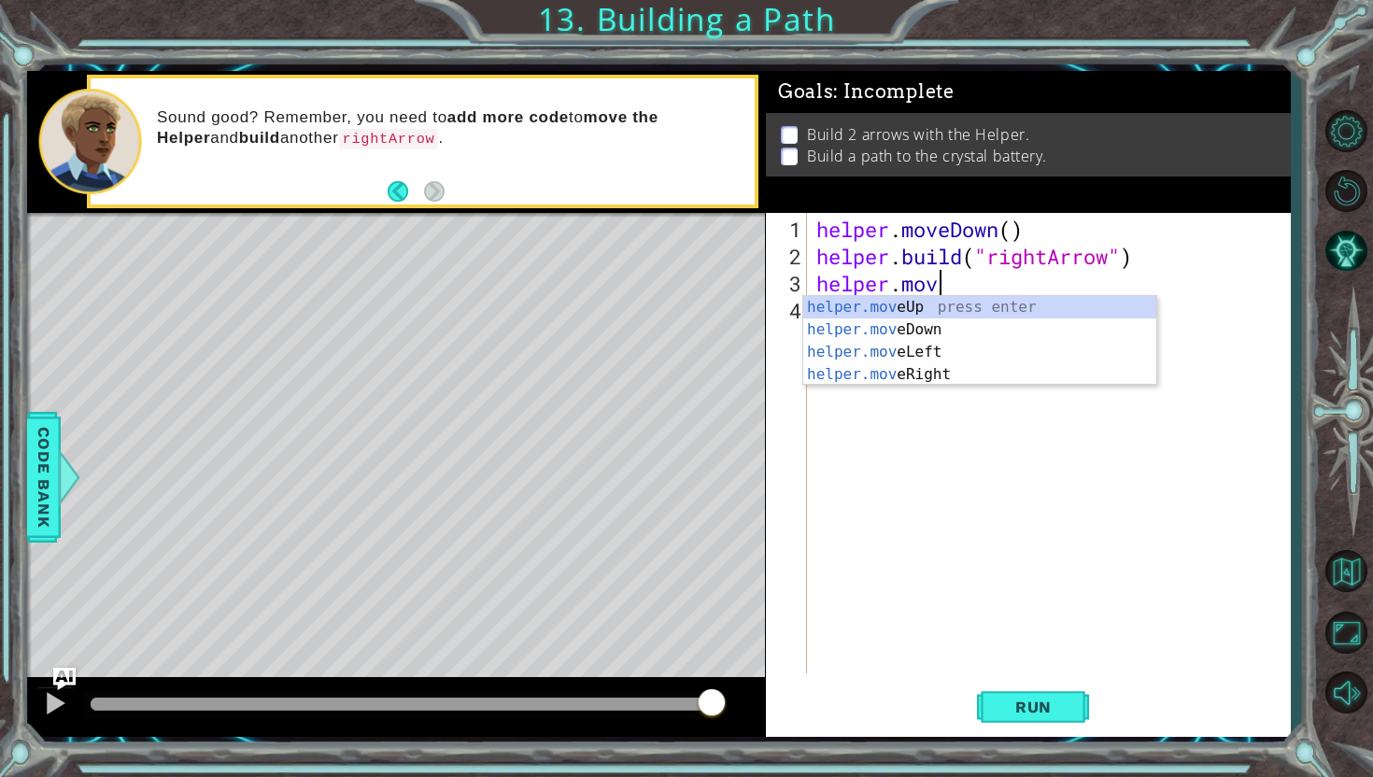
scroll to position [0, 5]
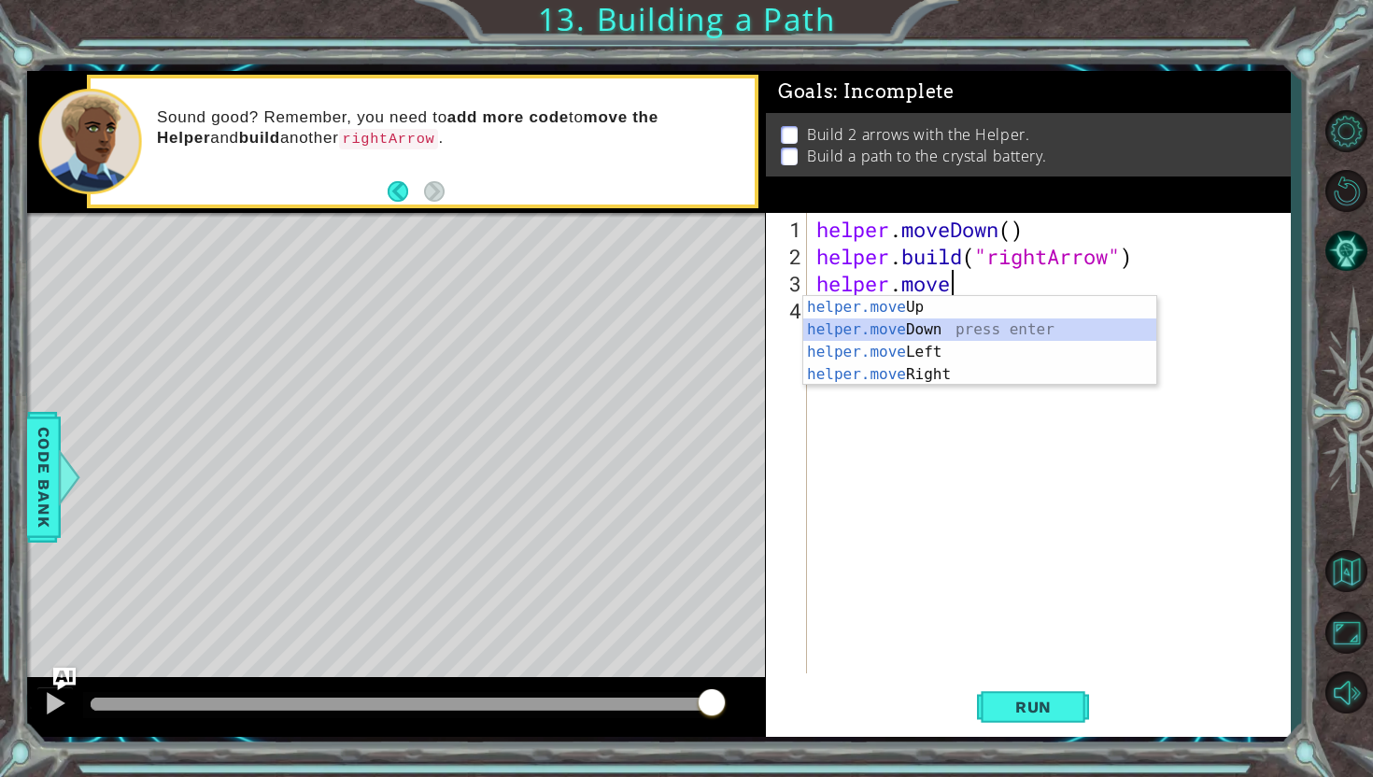
click at [970, 324] on div "helper.move Up press enter helper.move Down press enter helper.move Left press …" at bounding box center [979, 363] width 353 height 135
type textarea "helper.moveDown(1)"
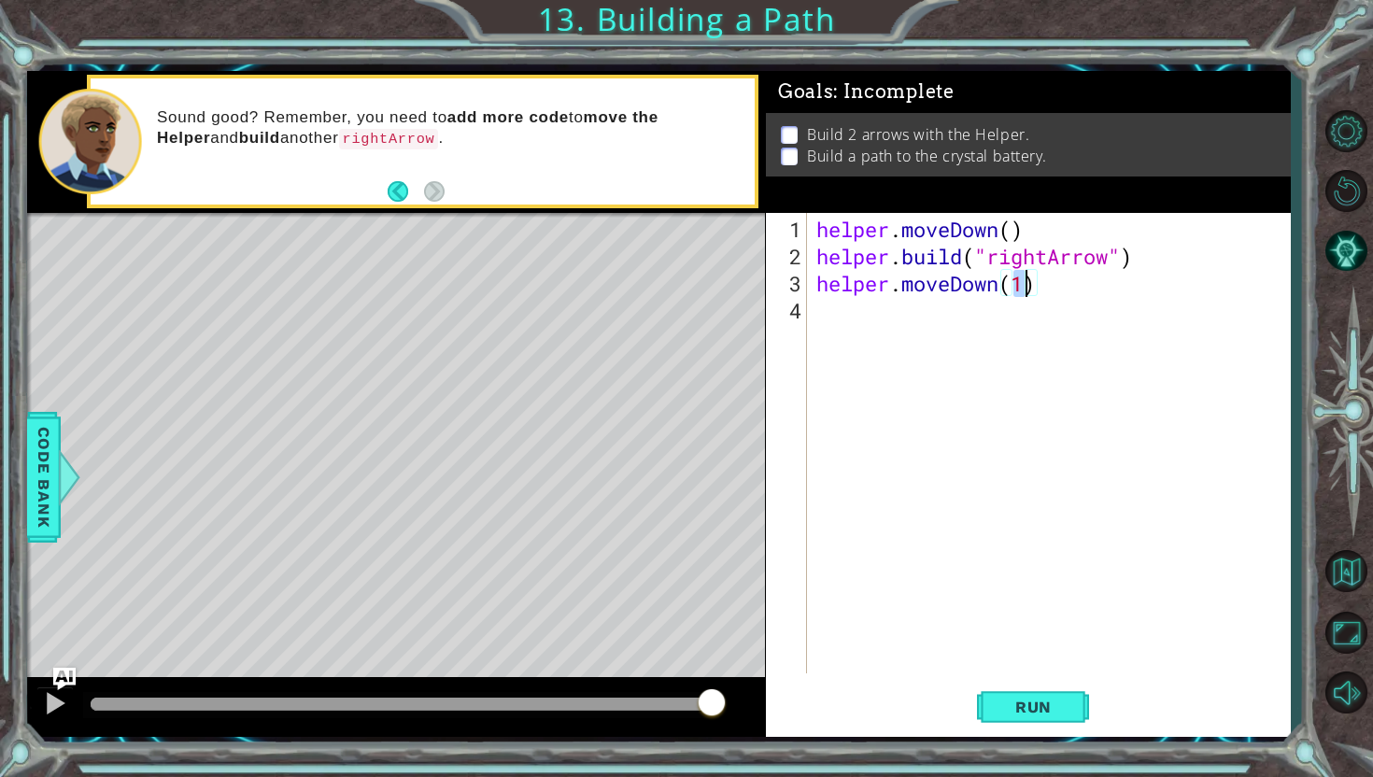
click at [933, 322] on div "helper . moveDown ( ) helper . build ( "rightArrow" ) helper . moveDown ( 1 )" at bounding box center [1054, 473] width 482 height 515
click at [1023, 707] on span "Run" at bounding box center [1034, 707] width 74 height 19
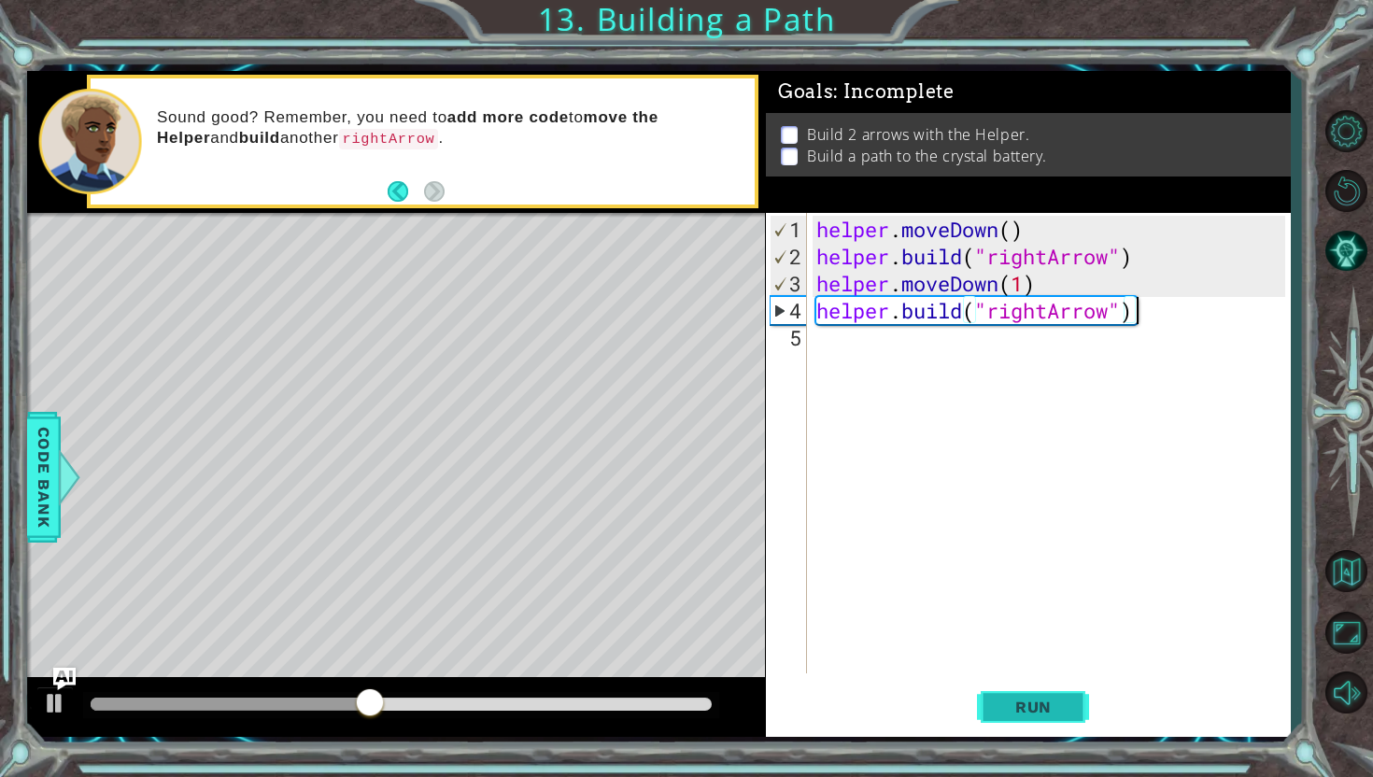
click at [1023, 707] on span "Run" at bounding box center [1034, 707] width 74 height 19
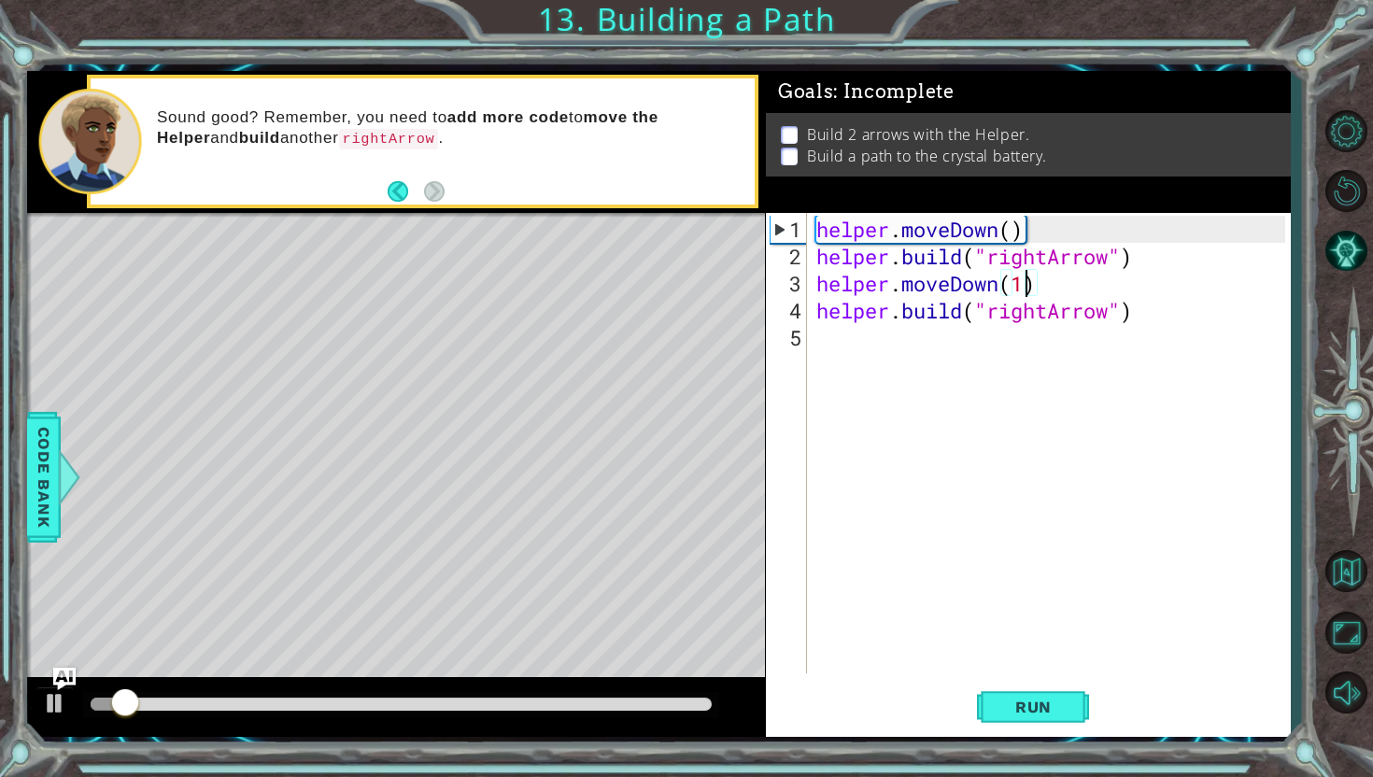
click at [1031, 290] on div "helper . moveDown ( ) helper . build ( "rightArrow" ) helper . moveDown ( 1 ) h…" at bounding box center [1054, 473] width 482 height 515
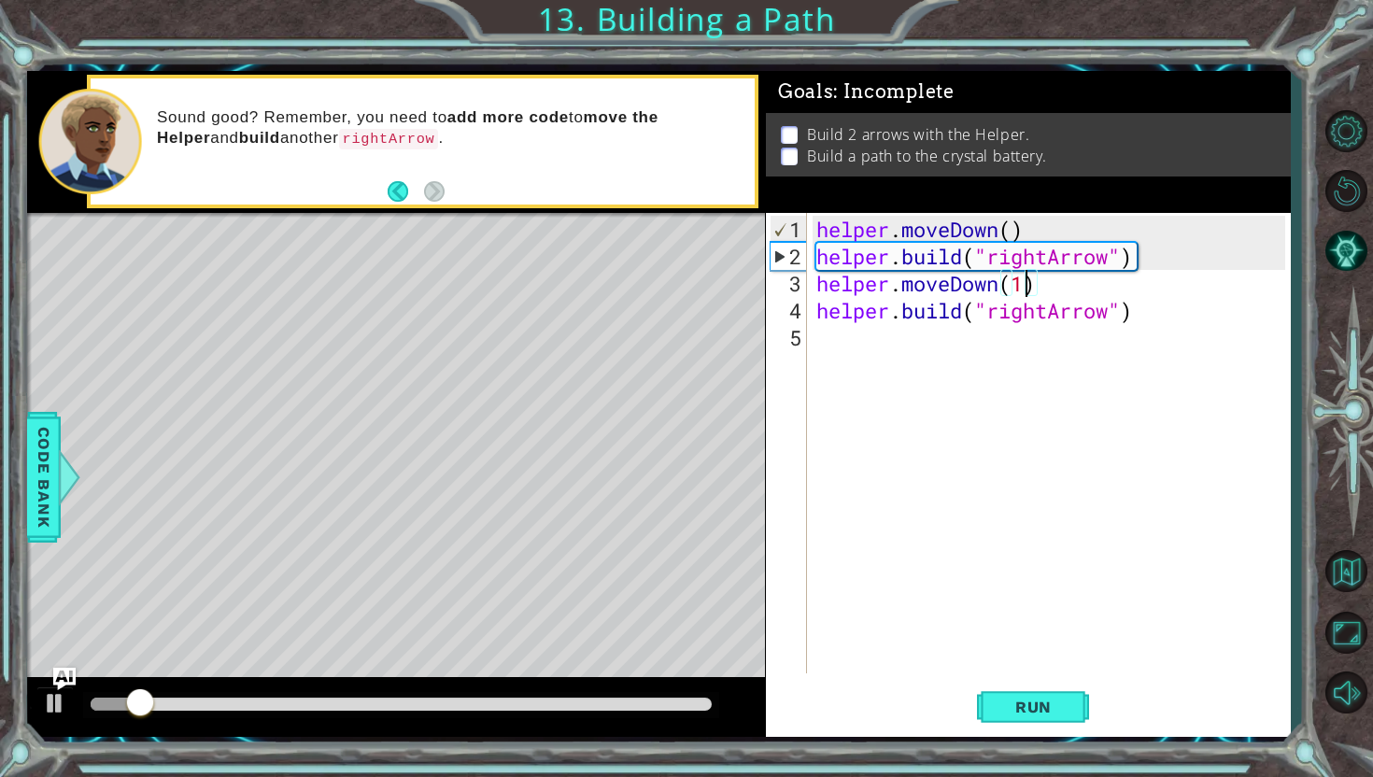
click at [1000, 290] on div "helper . moveDown ( ) helper . build ( "rightArrow" ) helper . moveDown ( 1 ) h…" at bounding box center [1054, 473] width 482 height 515
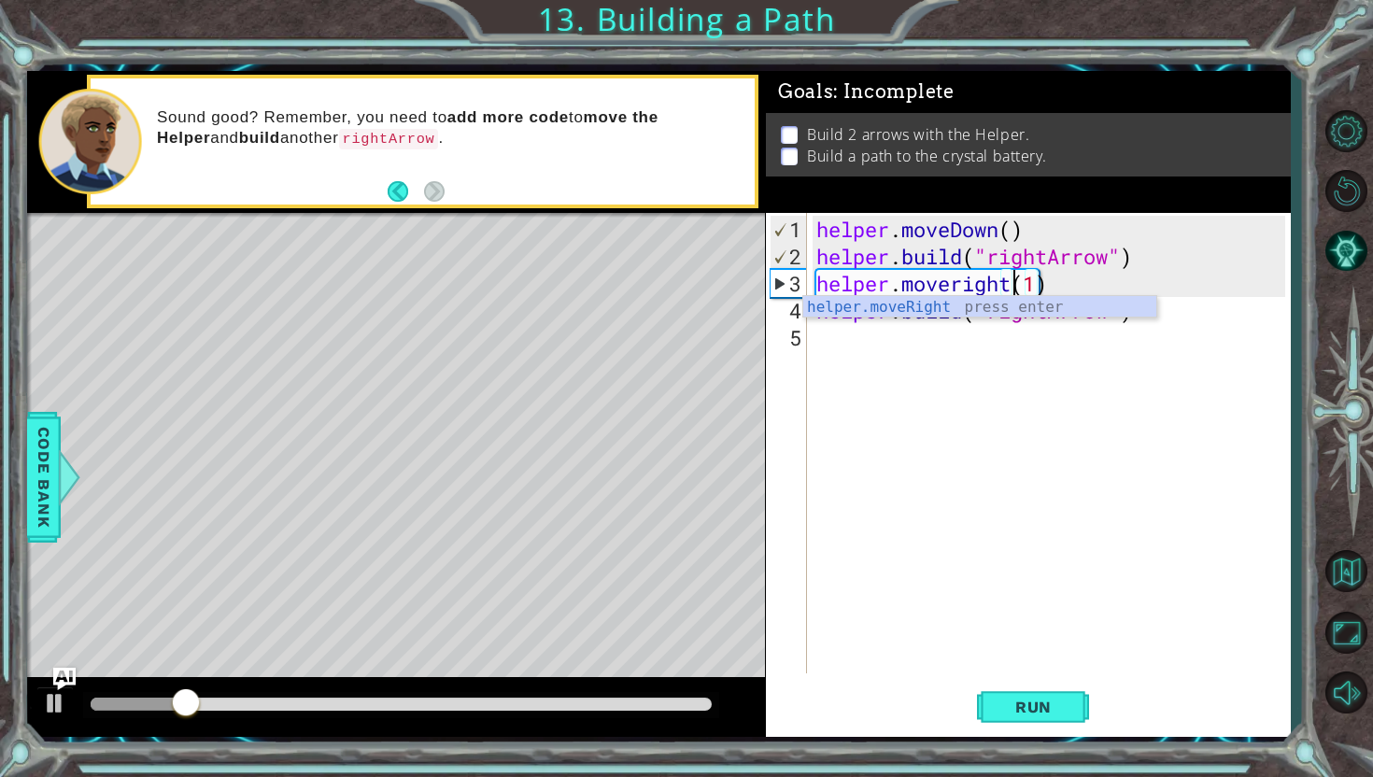
scroll to position [0, 8]
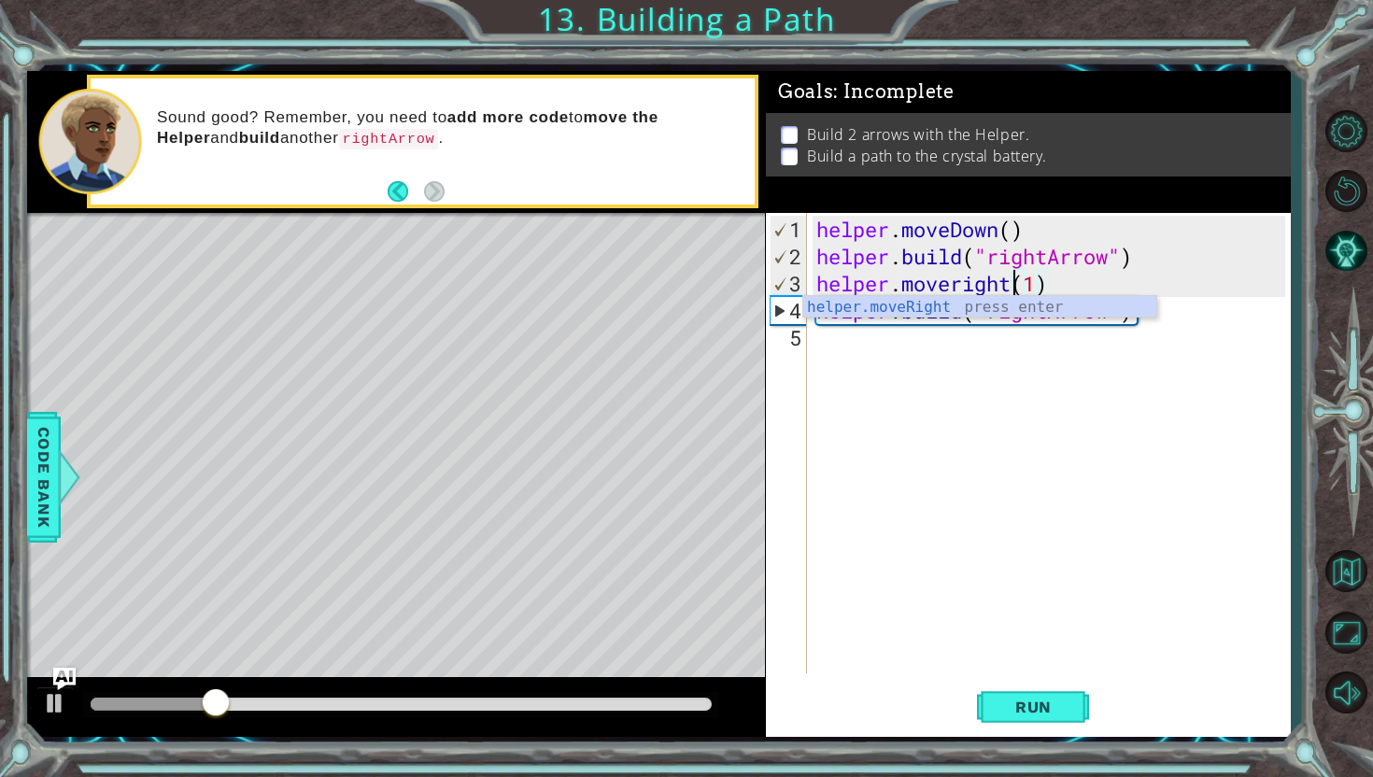
click at [1034, 285] on div "helper . moveDown ( ) helper . build ( "rightArrow" ) helper . moveright ( 1 ) …" at bounding box center [1054, 473] width 482 height 515
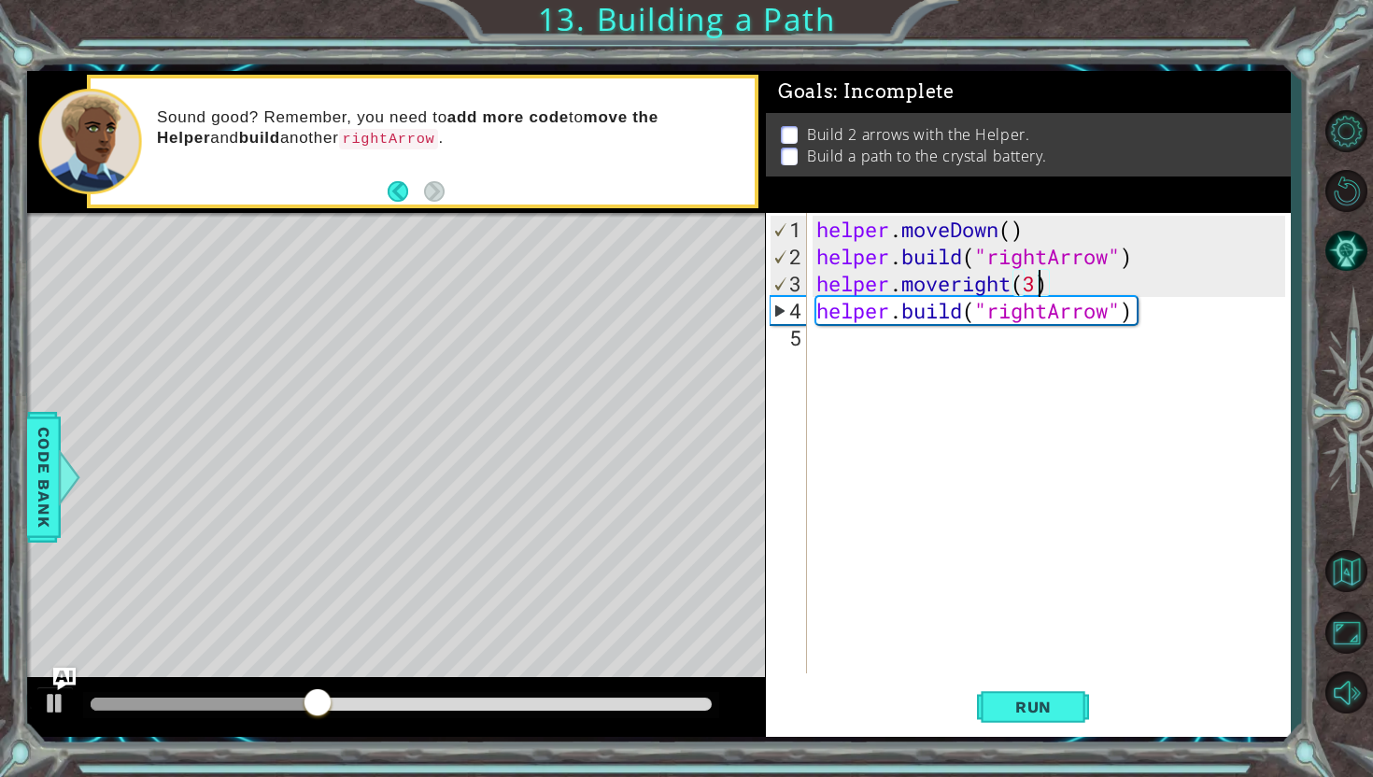
scroll to position [0, 9]
type textarea "helper.moveright(3)"
click at [1022, 709] on span "Run" at bounding box center [1034, 707] width 74 height 19
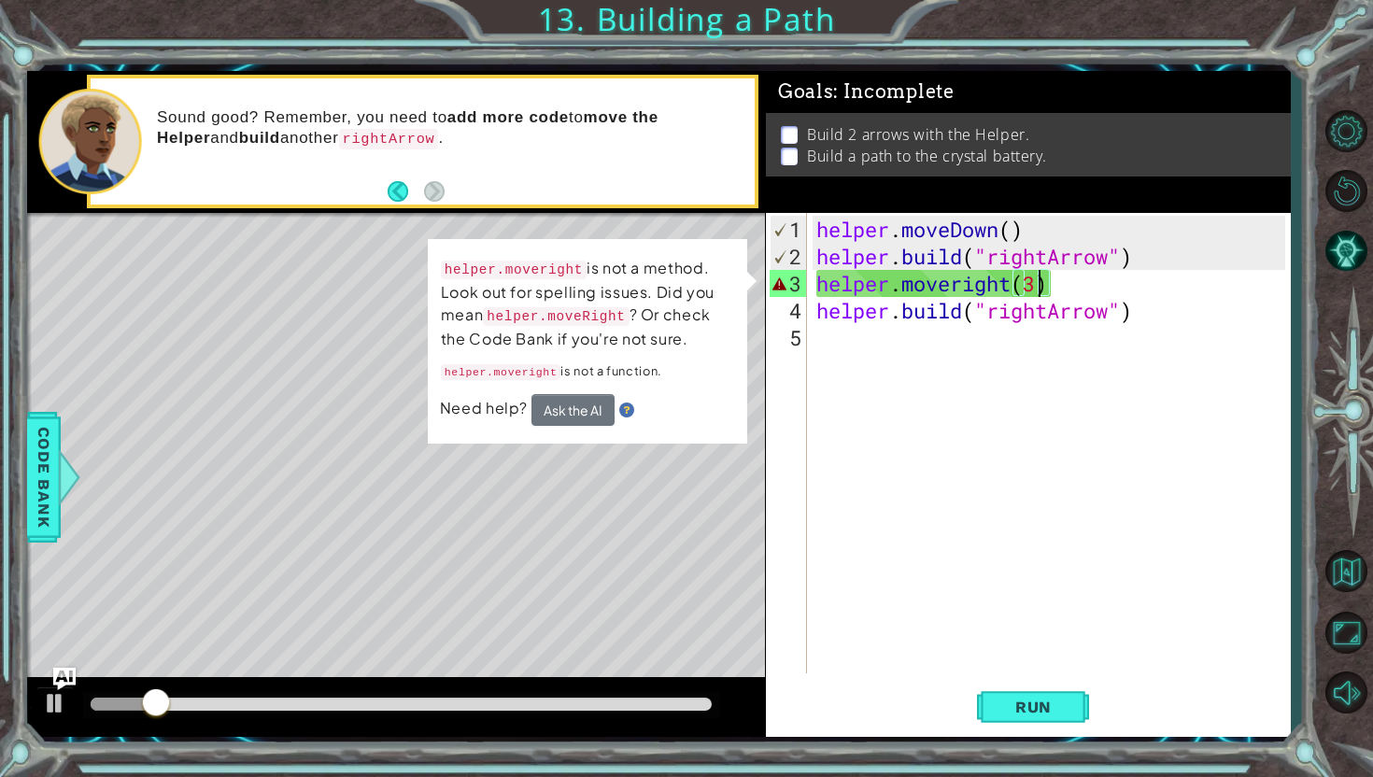
click at [1089, 560] on div "helper . moveDown ( ) helper . build ( "rightArrow" ) helper . moveright ( 3 ) …" at bounding box center [1054, 473] width 482 height 515
click at [582, 414] on button "Ask the AI" at bounding box center [572, 410] width 83 height 32
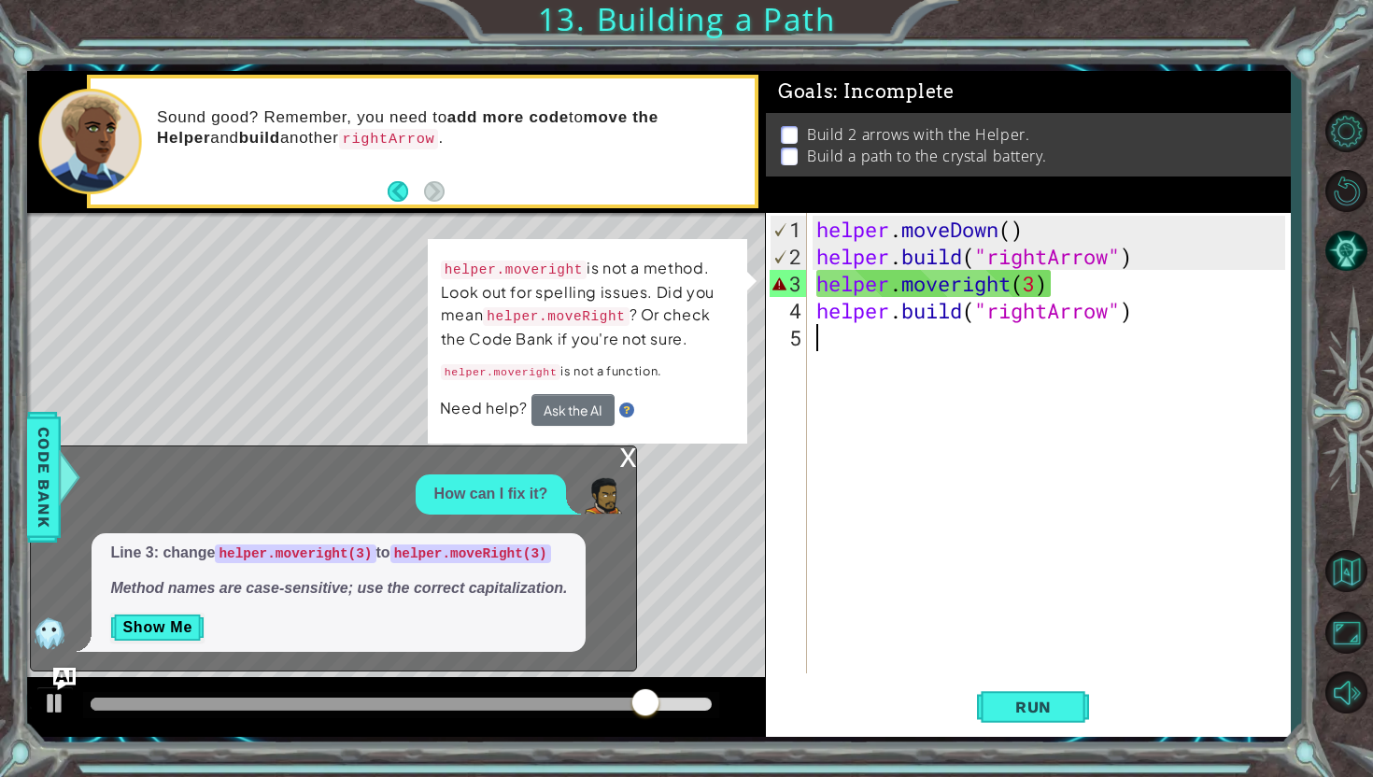
click at [1076, 277] on div "helper . moveDown ( ) helper . build ( "rightArrow" ) helper . moveright ( 3 ) …" at bounding box center [1054, 473] width 482 height 515
type textarea "helper.moveright(3)"
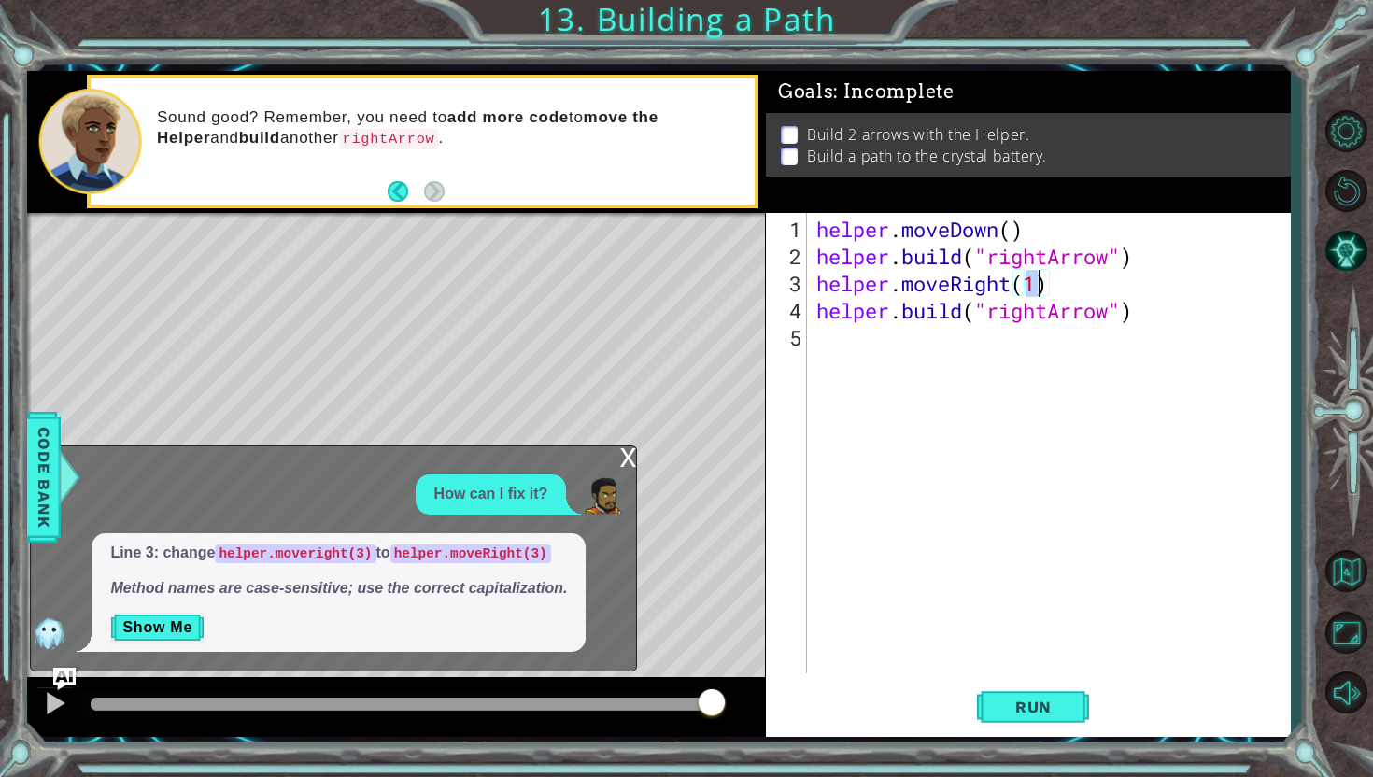
type textarea "helper.moveRight(3)"
click at [1042, 704] on span "Run" at bounding box center [1034, 707] width 74 height 19
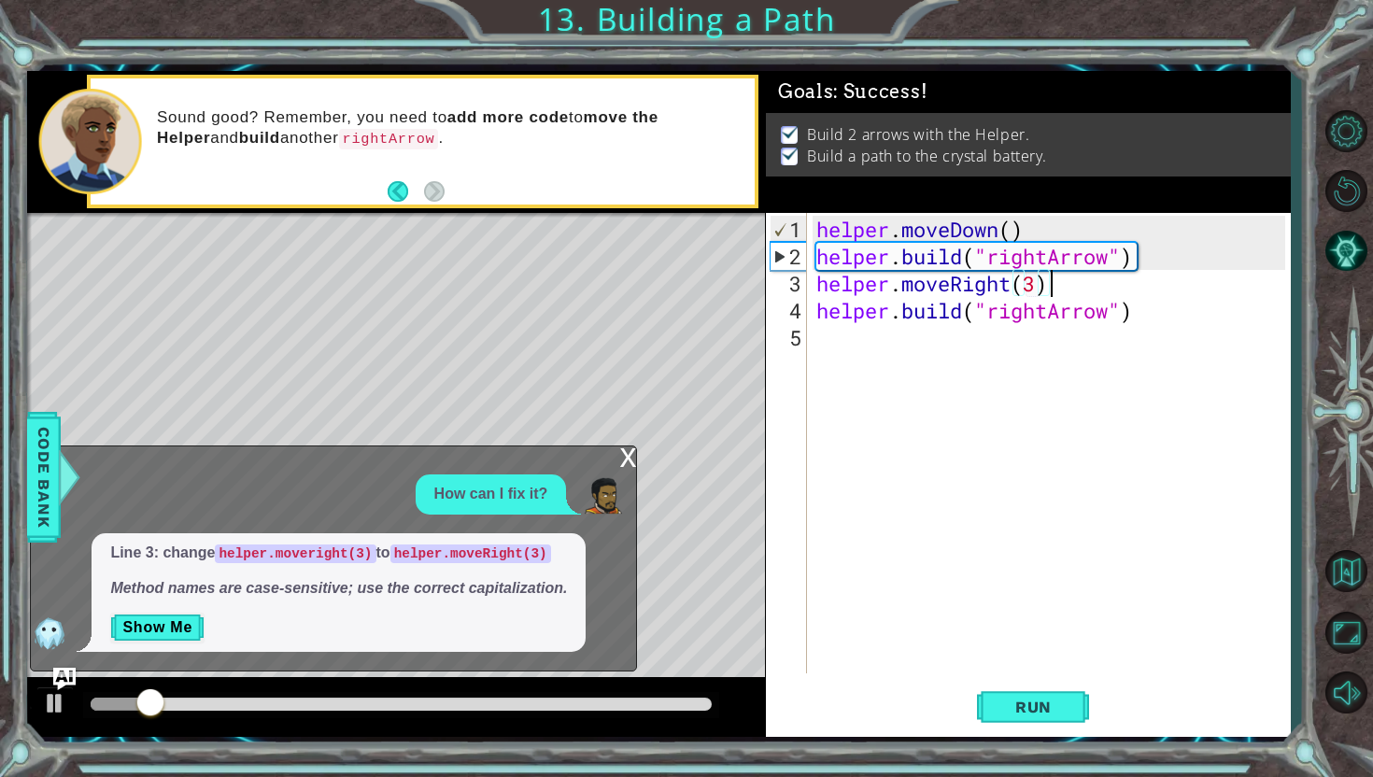
click at [611, 461] on div "x How can I fix it? Line 3: change helper.moveright(3) to helper.moveRight(3) M…" at bounding box center [333, 559] width 607 height 227
click at [625, 459] on div "x" at bounding box center [627, 455] width 17 height 19
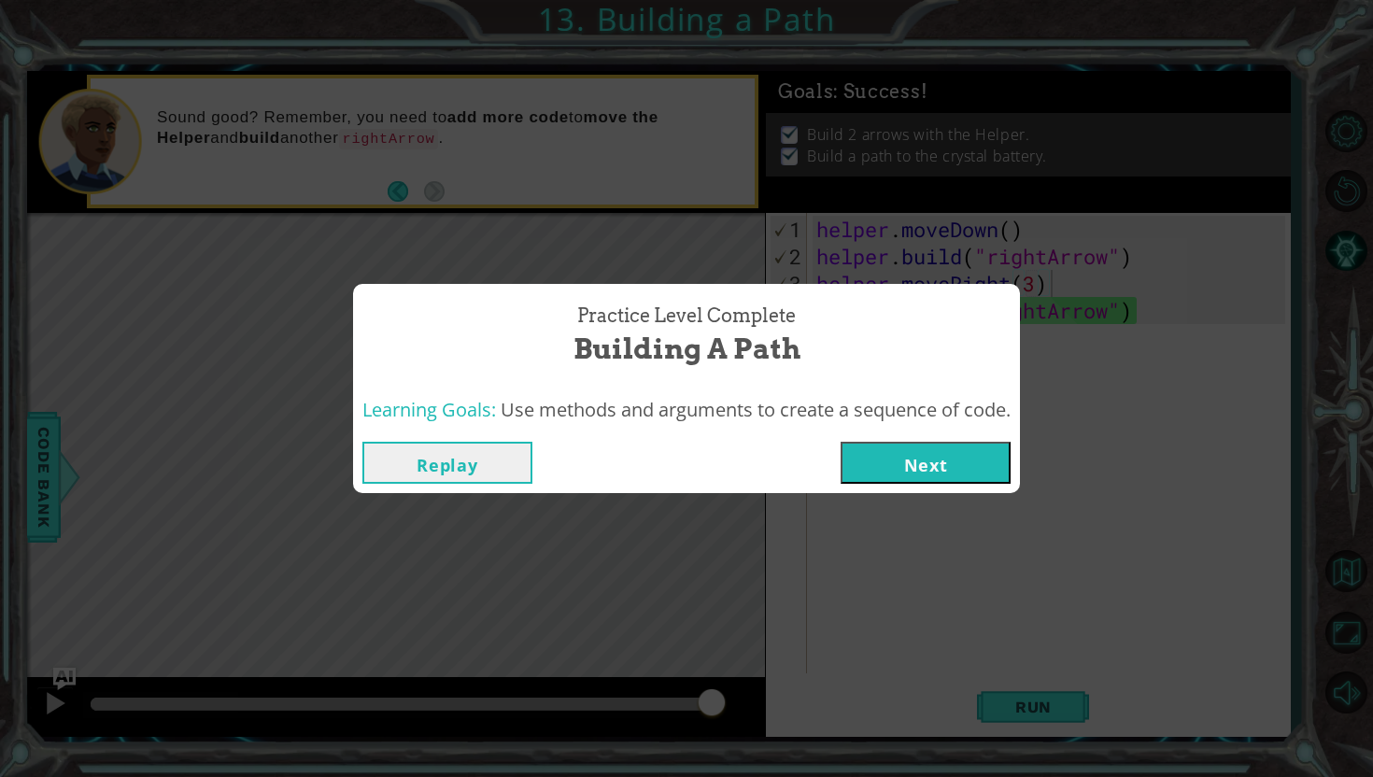
click at [867, 474] on button "Next" at bounding box center [926, 463] width 170 height 42
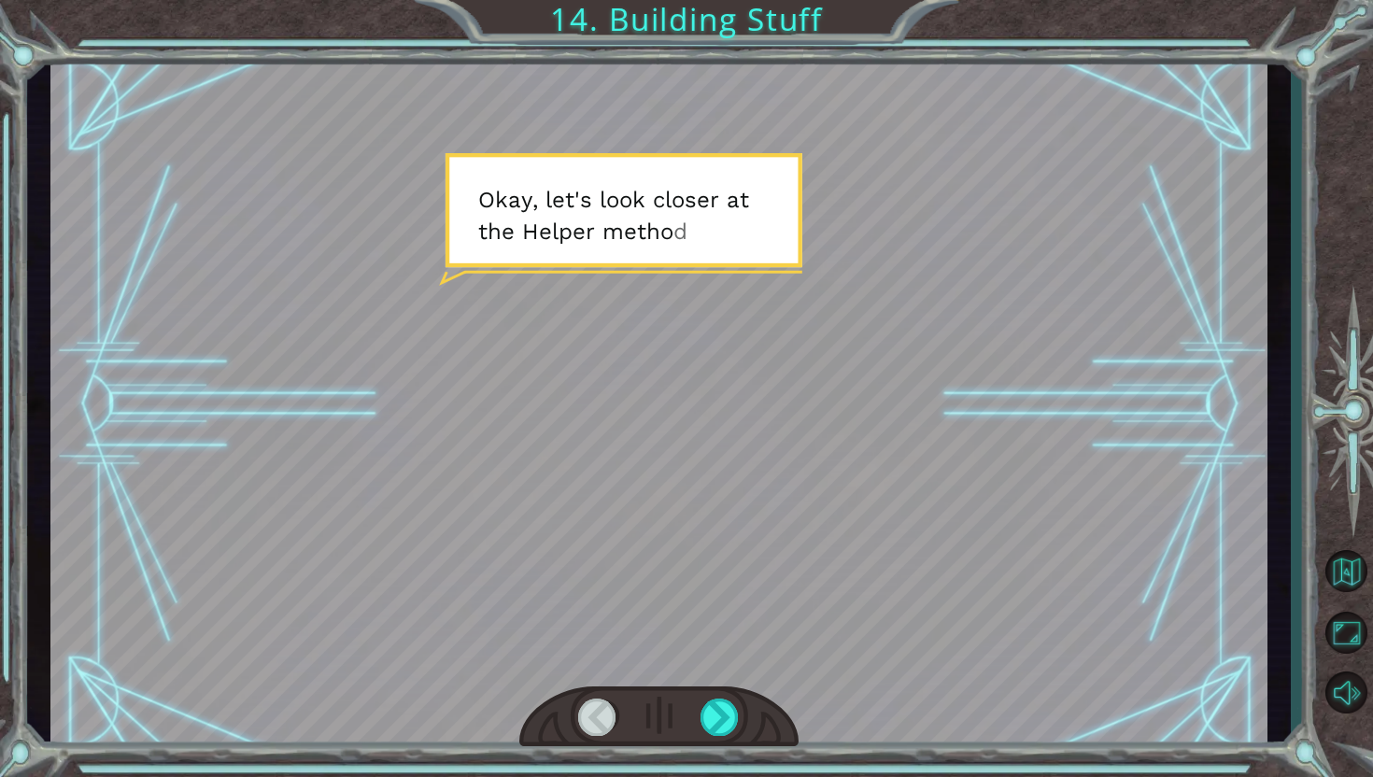
click at [756, 259] on div at bounding box center [658, 405] width 1216 height 684
click at [749, 714] on div at bounding box center [659, 718] width 280 height 62
click at [724, 714] on div at bounding box center [720, 717] width 39 height 37
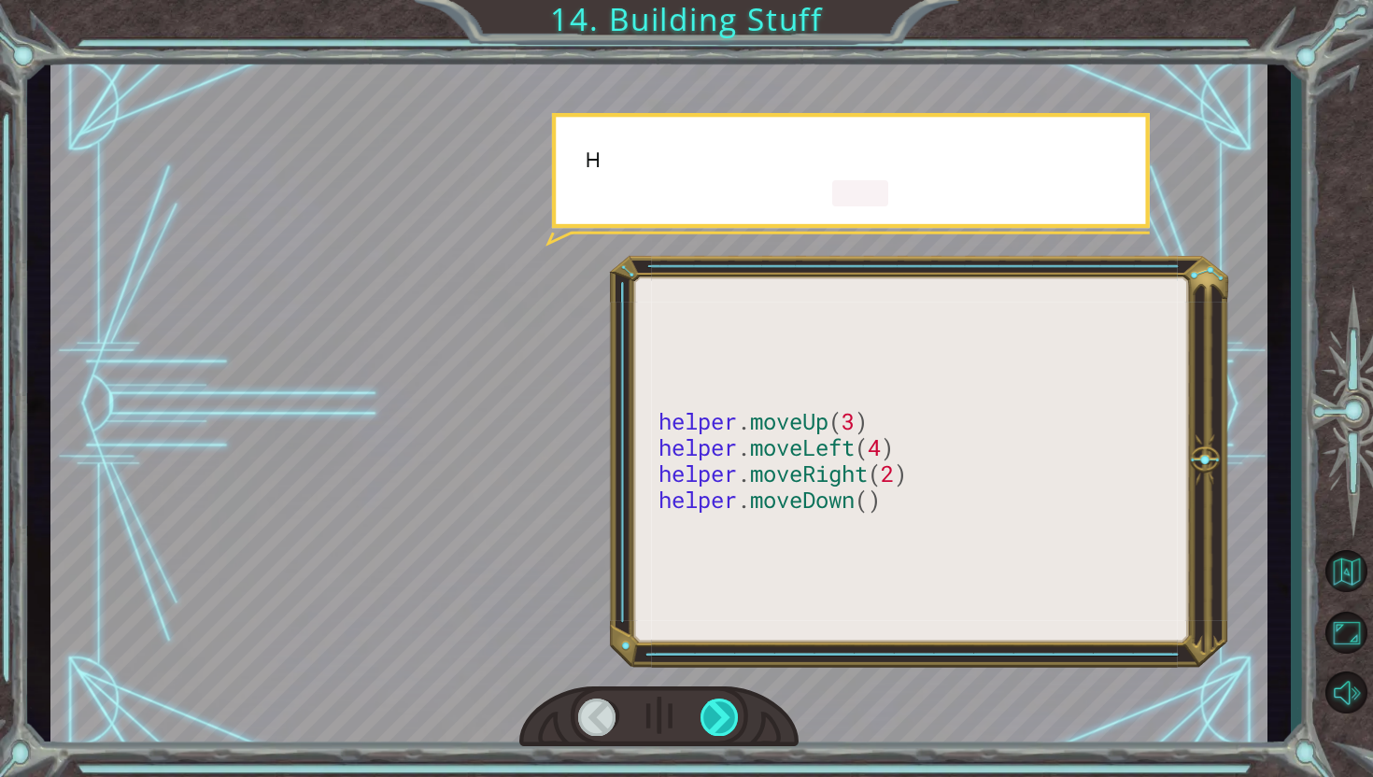
click at [724, 714] on div at bounding box center [720, 717] width 39 height 37
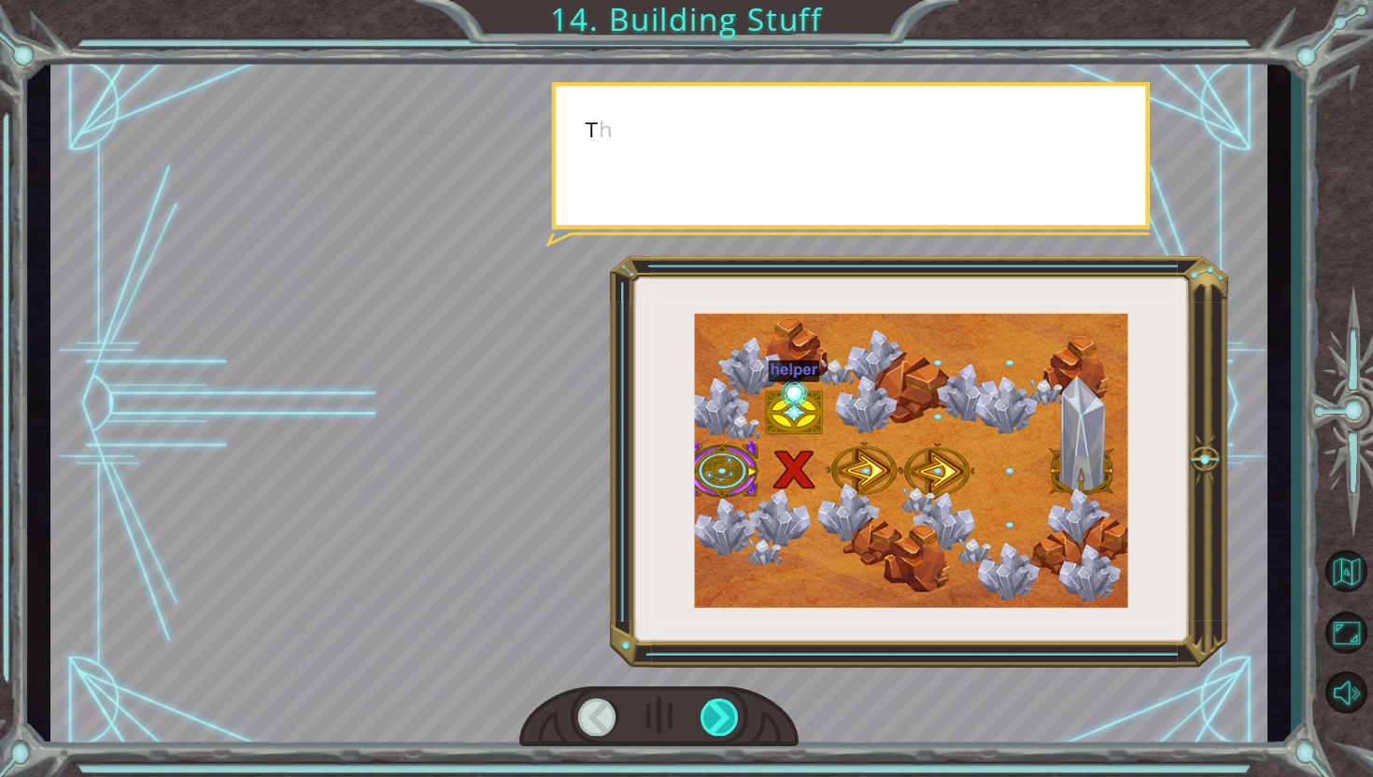
click at [724, 714] on div at bounding box center [720, 717] width 39 height 37
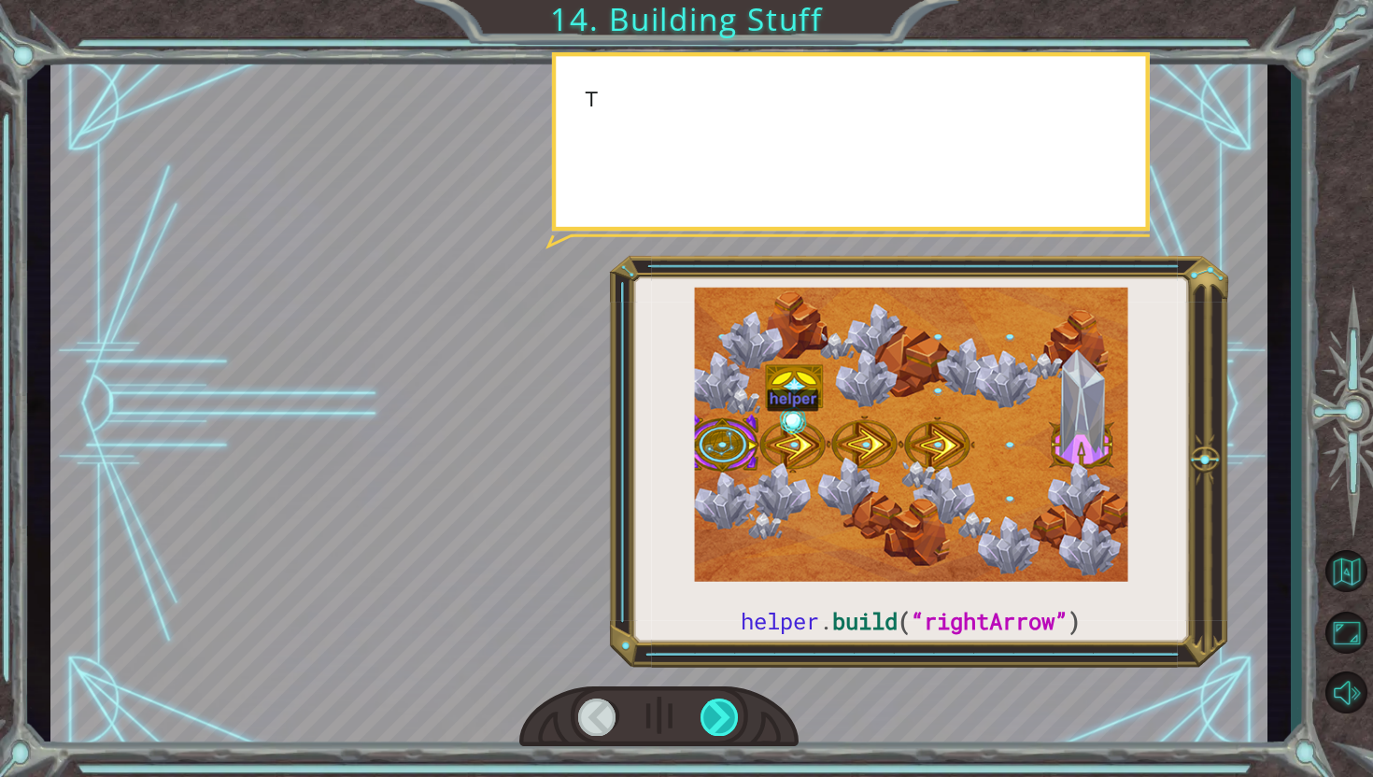
click at [724, 714] on div at bounding box center [720, 717] width 39 height 37
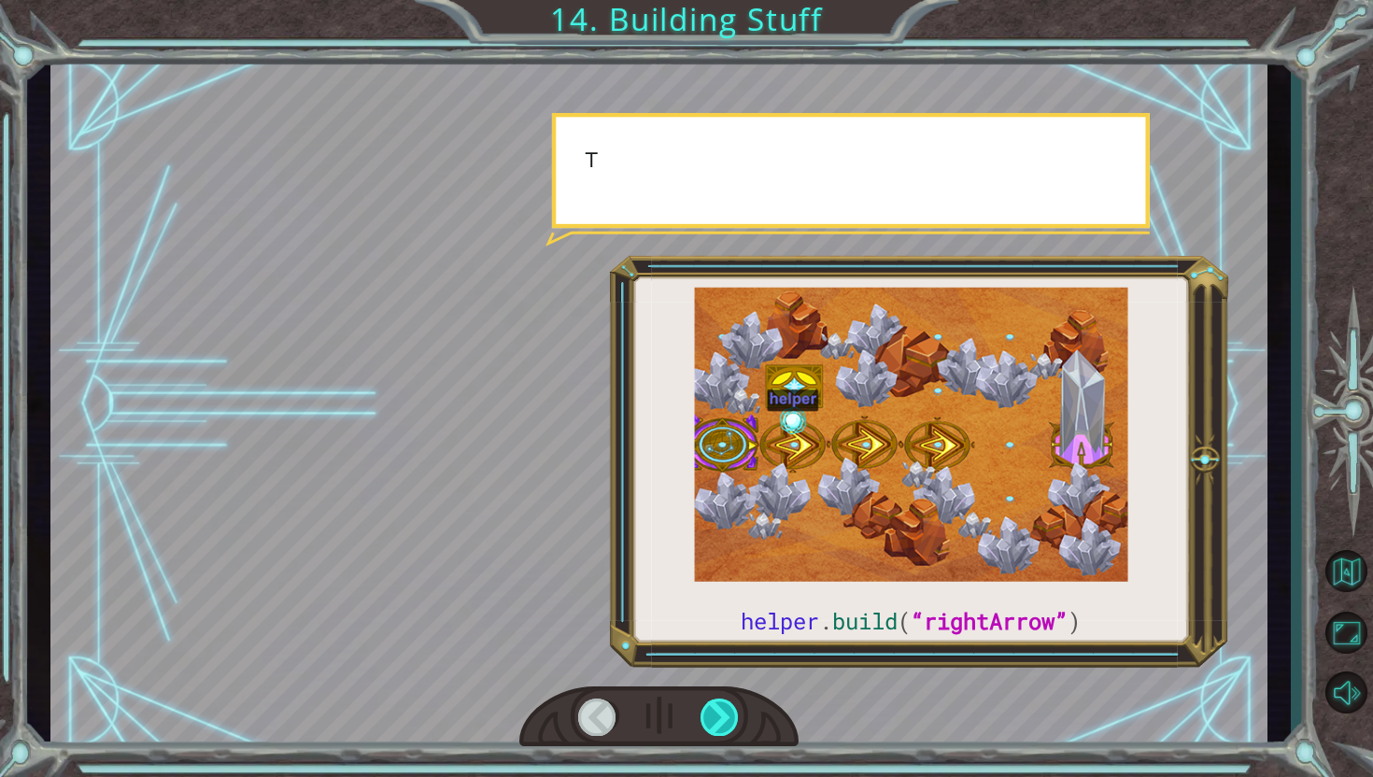
click at [724, 714] on div at bounding box center [720, 717] width 39 height 37
click at [726, 714] on div at bounding box center [720, 717] width 39 height 37
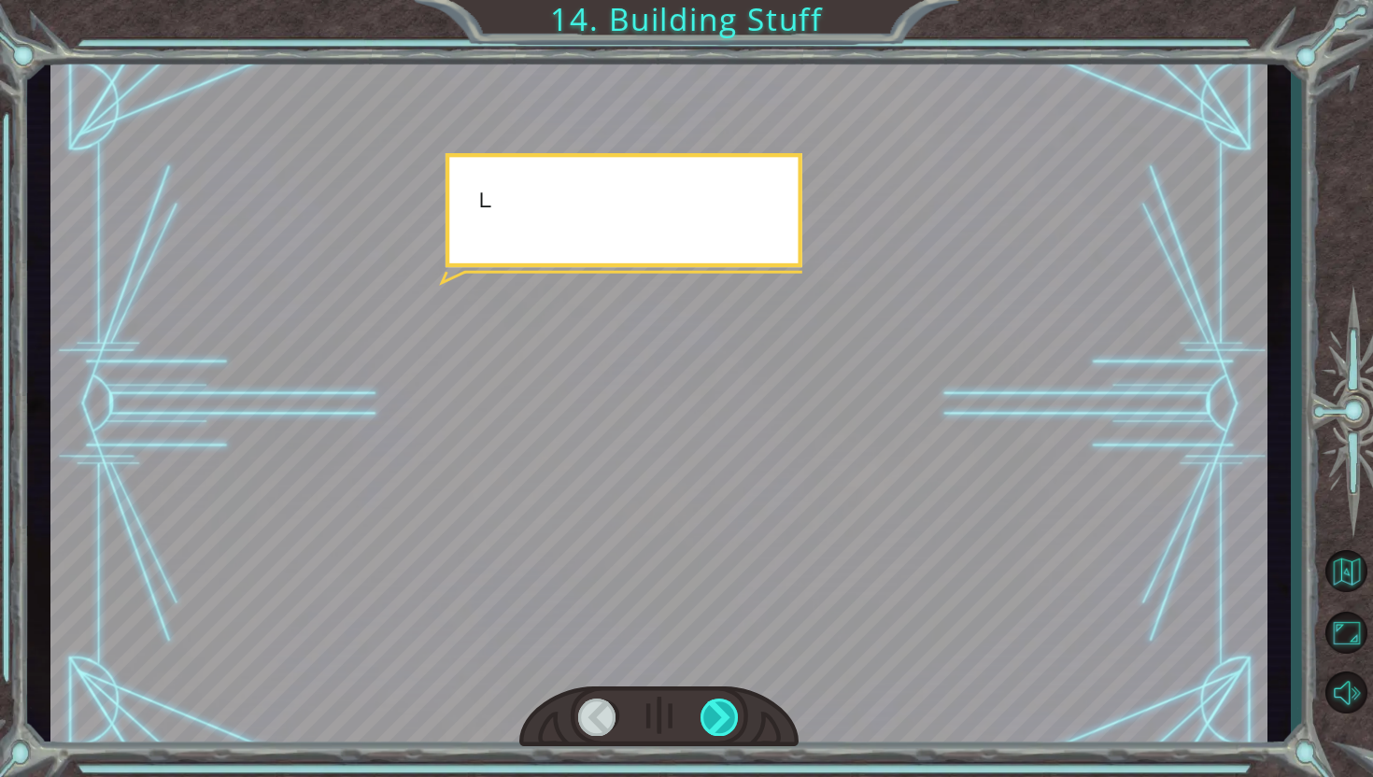
click at [726, 714] on div at bounding box center [720, 717] width 39 height 37
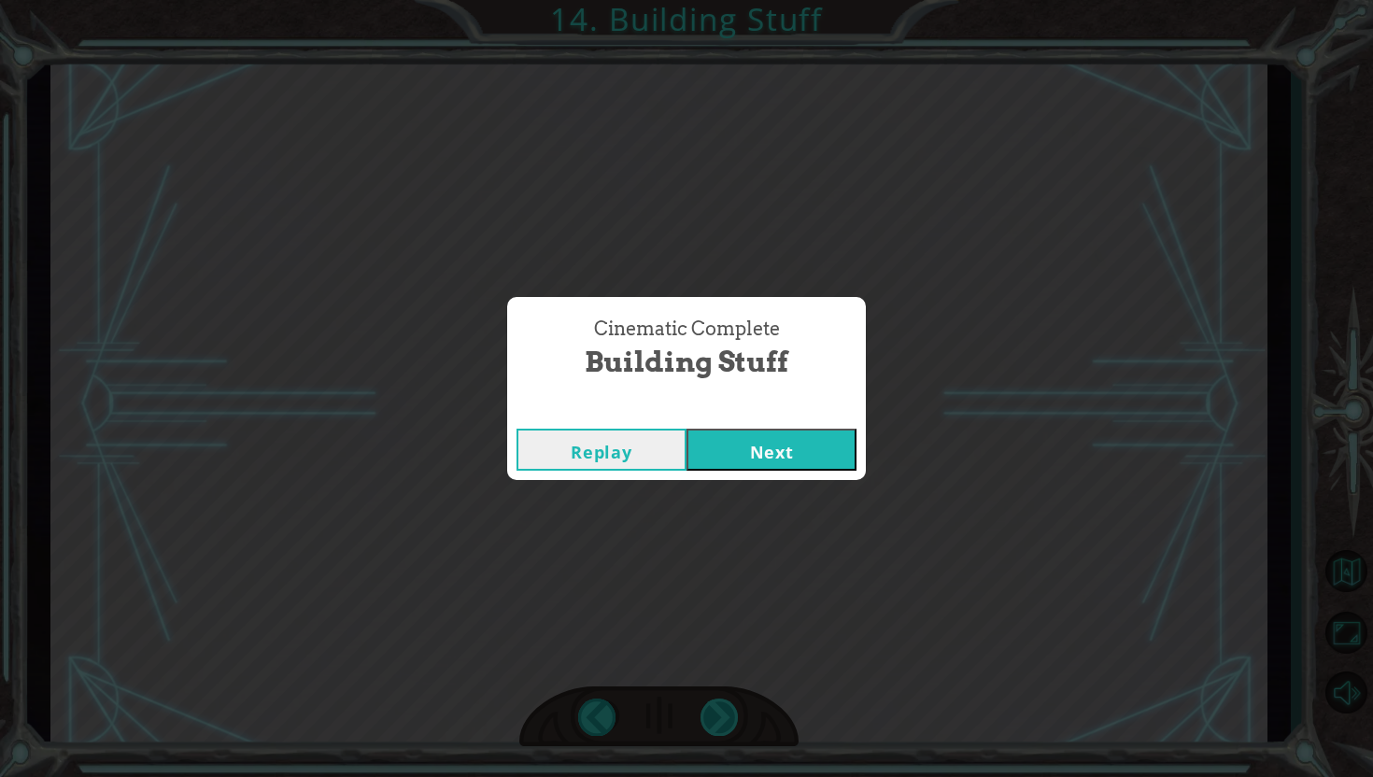
click at [726, 714] on div "Cinematic Complete Building Stuff Replay Next" at bounding box center [686, 388] width 1373 height 777
click at [727, 432] on button "Next" at bounding box center [772, 450] width 170 height 42
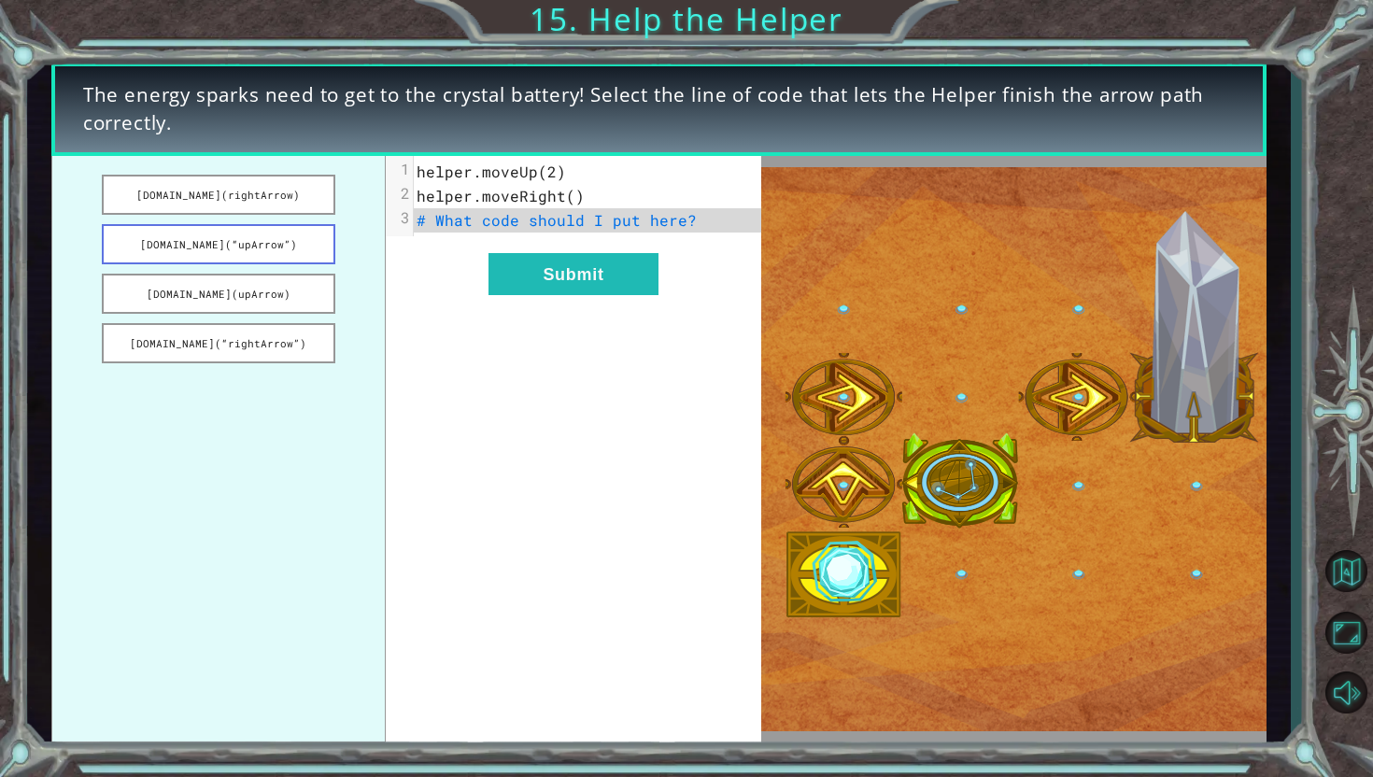
drag, startPoint x: 276, startPoint y: 208, endPoint x: 302, endPoint y: 228, distance: 32.7
click at [303, 230] on ul "[DOMAIN_NAME](rightArrow) [DOMAIN_NAME](“upArrow”) [DOMAIN_NAME](upArrow) [DOMA…" at bounding box center [218, 450] width 334 height 588
click at [309, 246] on button "[DOMAIN_NAME](“upArrow”)" at bounding box center [218, 244] width 233 height 40
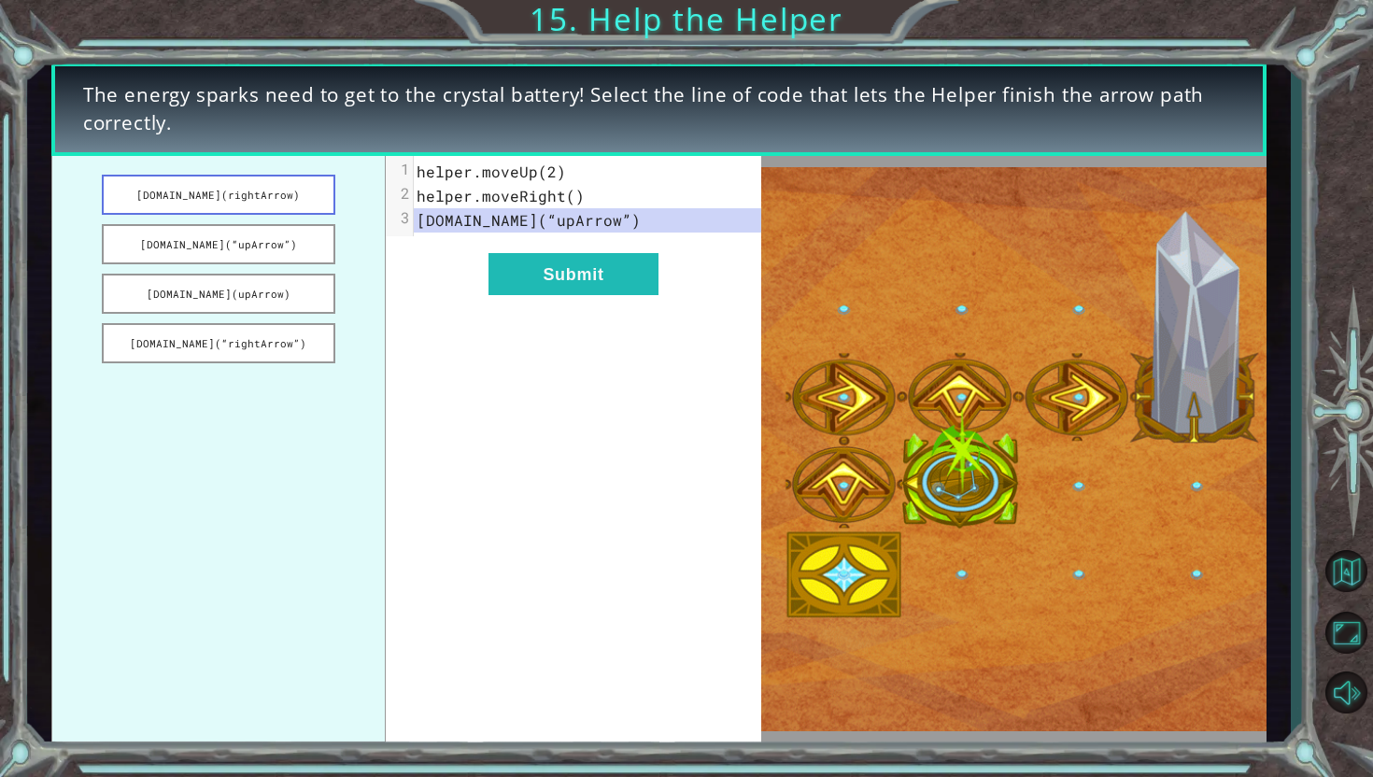
click at [285, 194] on button "[DOMAIN_NAME](rightArrow)" at bounding box center [218, 195] width 233 height 40
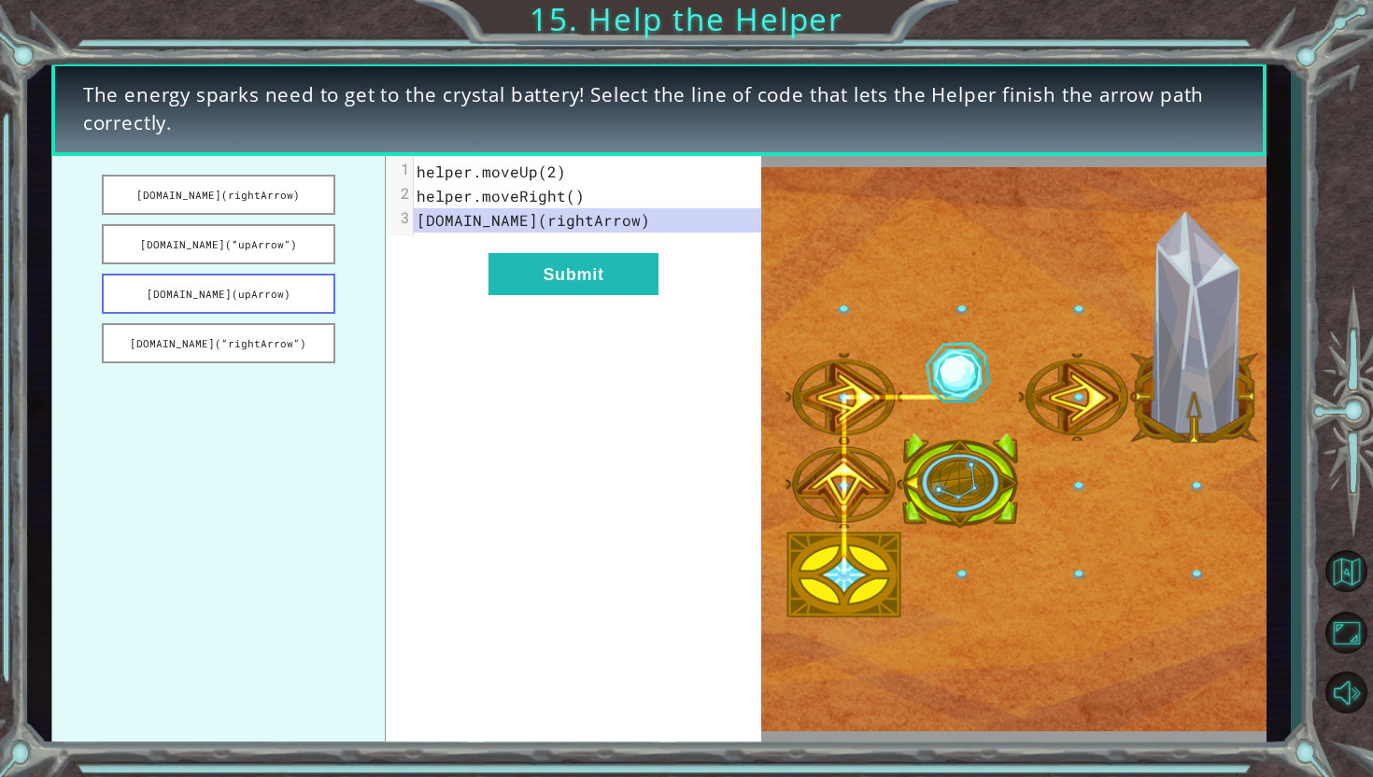
click at [249, 291] on button "[DOMAIN_NAME](upArrow)" at bounding box center [218, 294] width 233 height 40
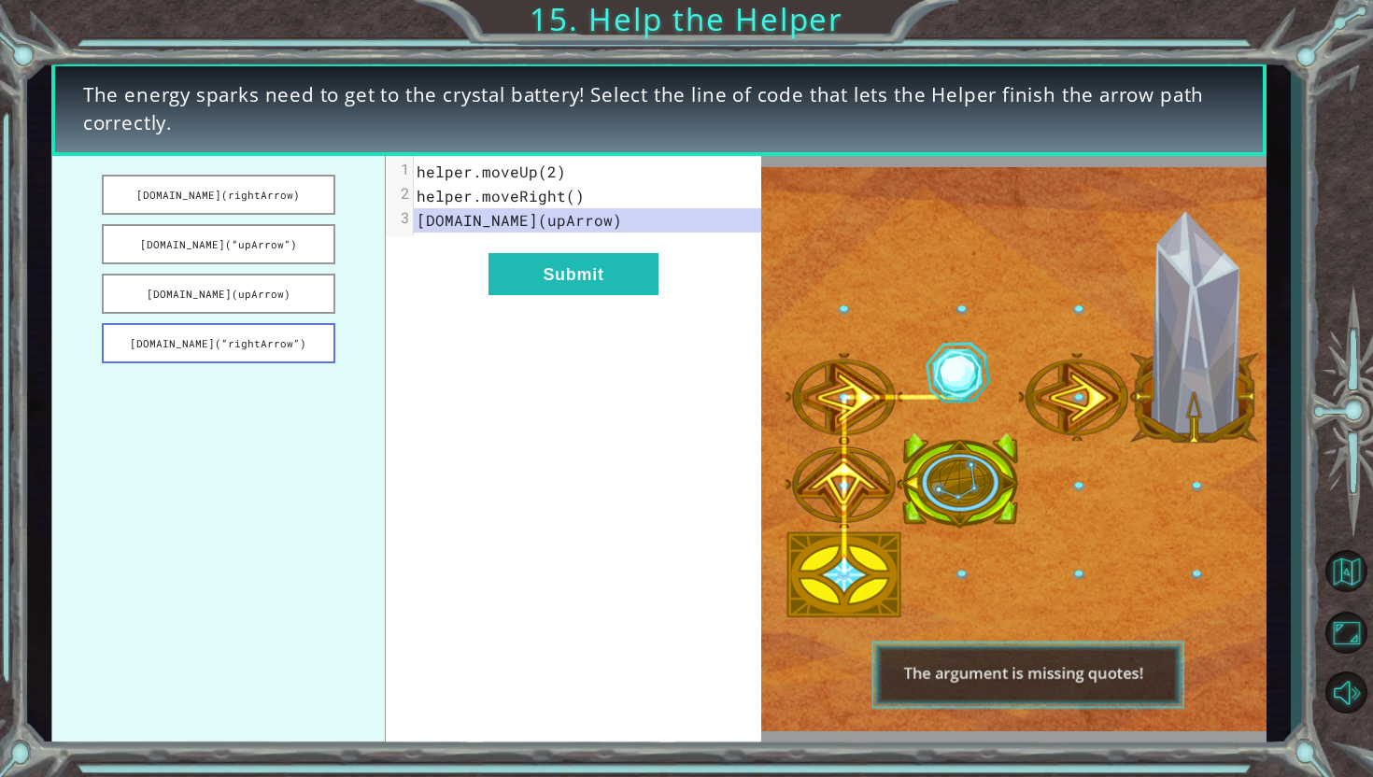
click at [263, 333] on button "[DOMAIN_NAME](“rightArrow”)" at bounding box center [218, 343] width 233 height 40
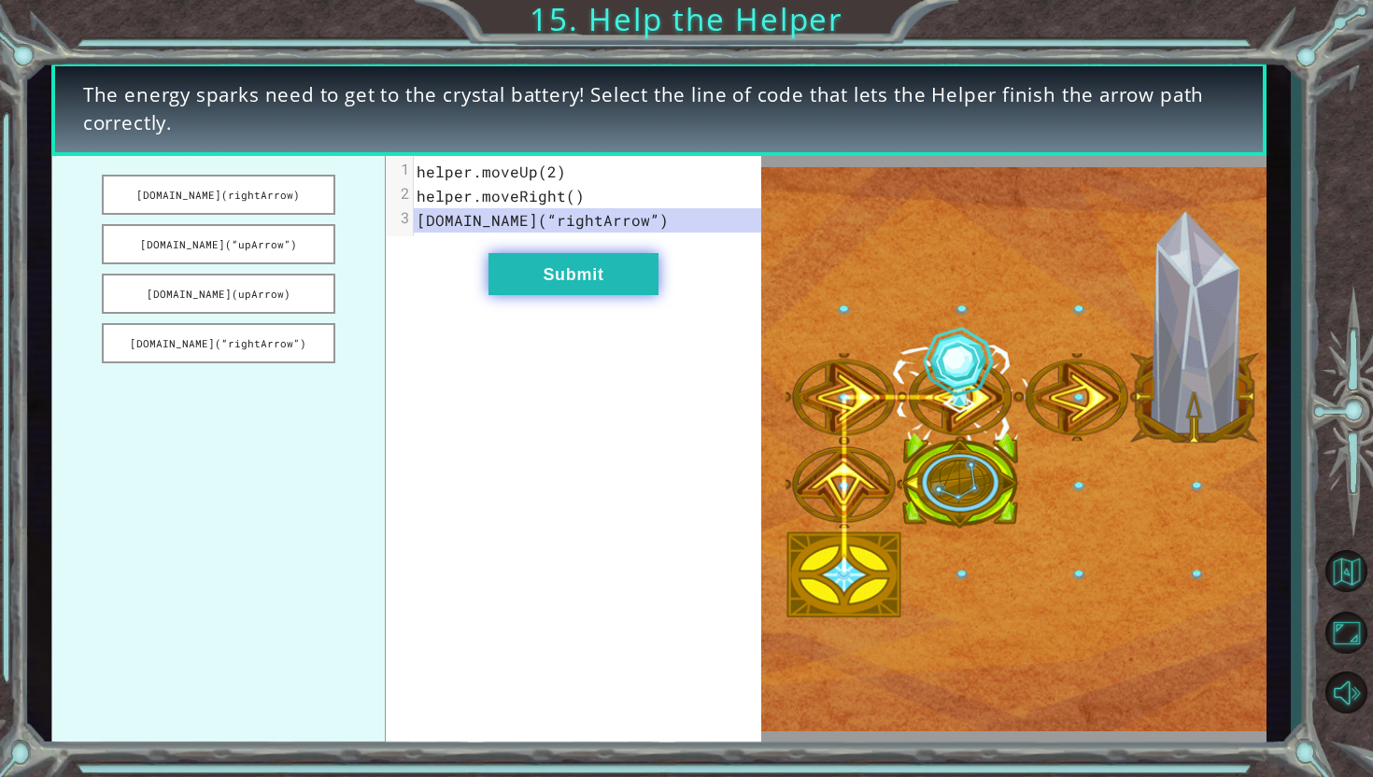
click at [531, 286] on button "Submit" at bounding box center [574, 274] width 170 height 42
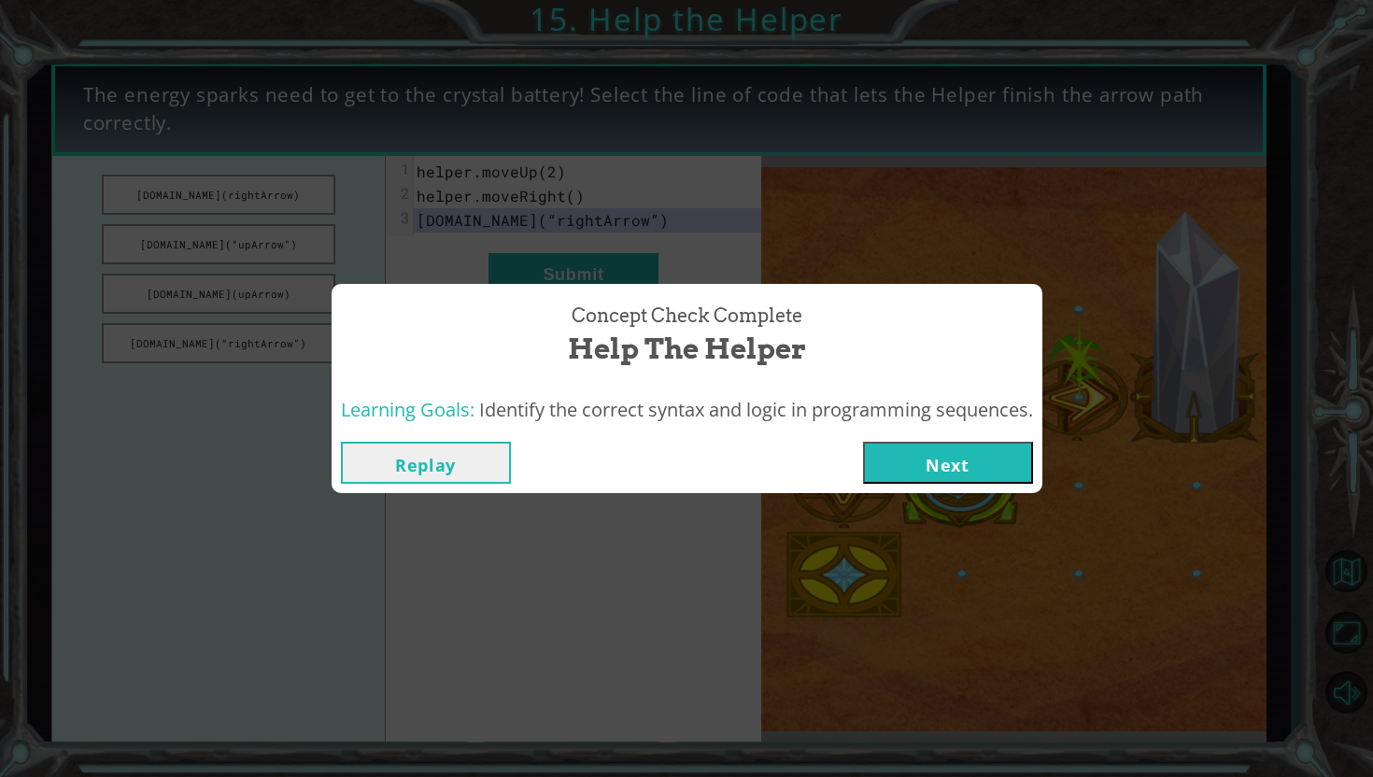
click at [962, 448] on button "Next" at bounding box center [948, 463] width 170 height 42
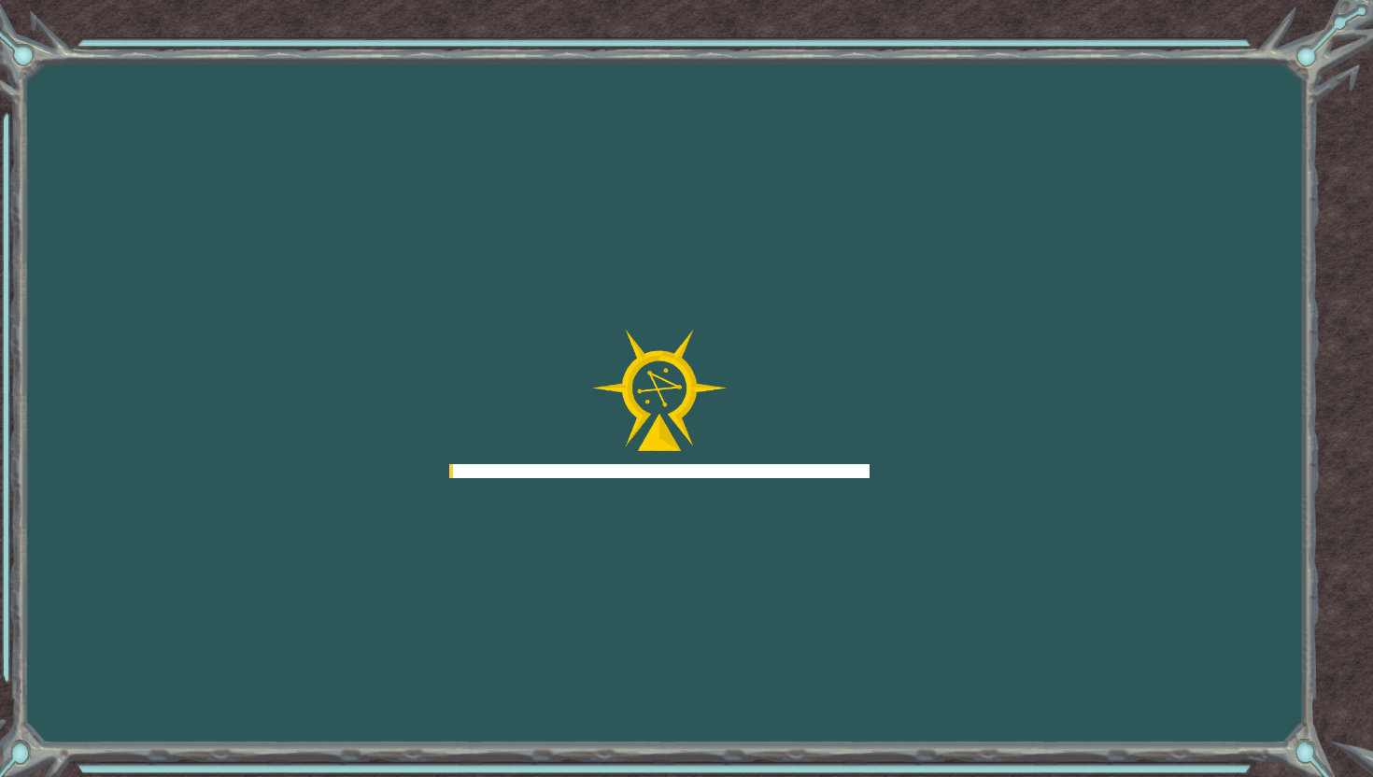
click at [960, 448] on div "Goals Error loading from server. Try refreshing the page. You'll need to join a…" at bounding box center [686, 388] width 1373 height 777
click at [966, 437] on div "Goals Error loading from server. Try refreshing the page. You'll need to join a…" at bounding box center [686, 388] width 1373 height 777
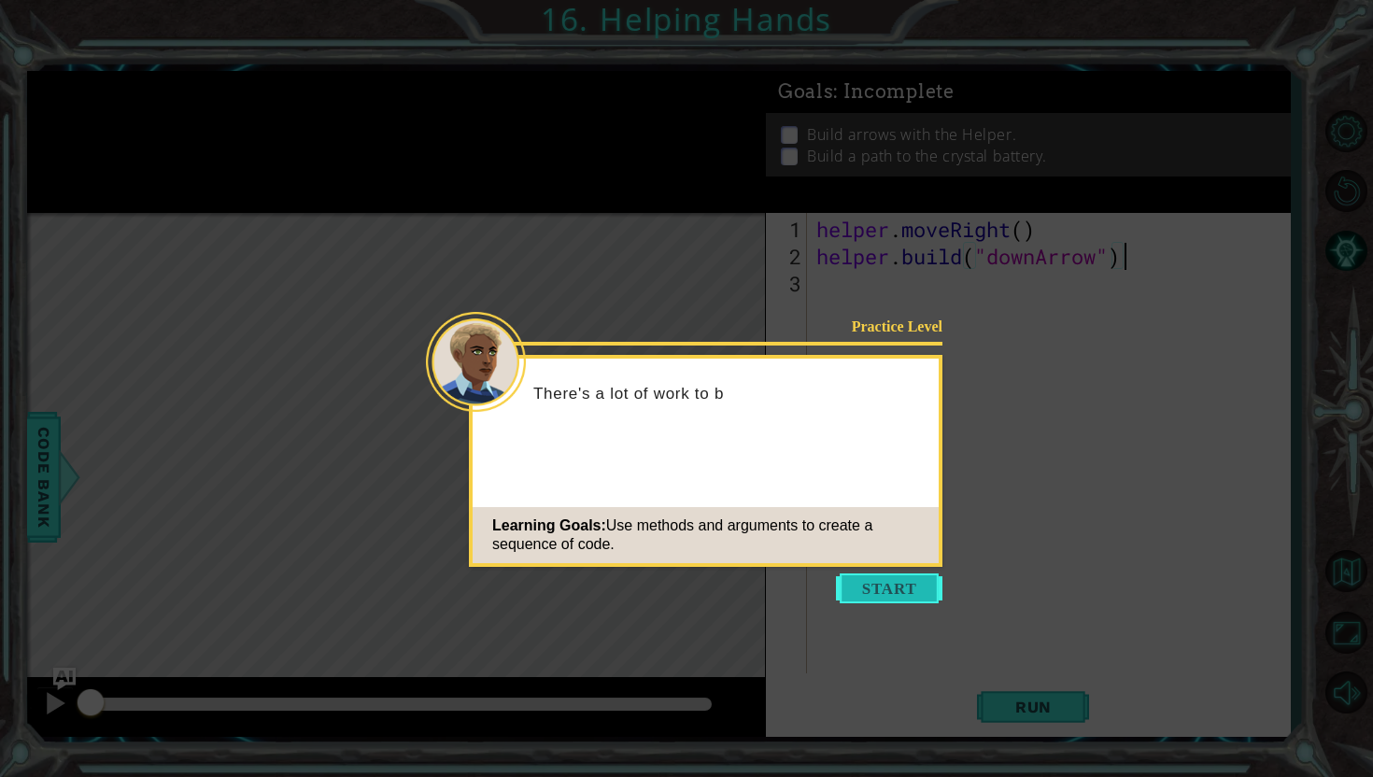
click at [862, 582] on button "Start" at bounding box center [889, 589] width 106 height 30
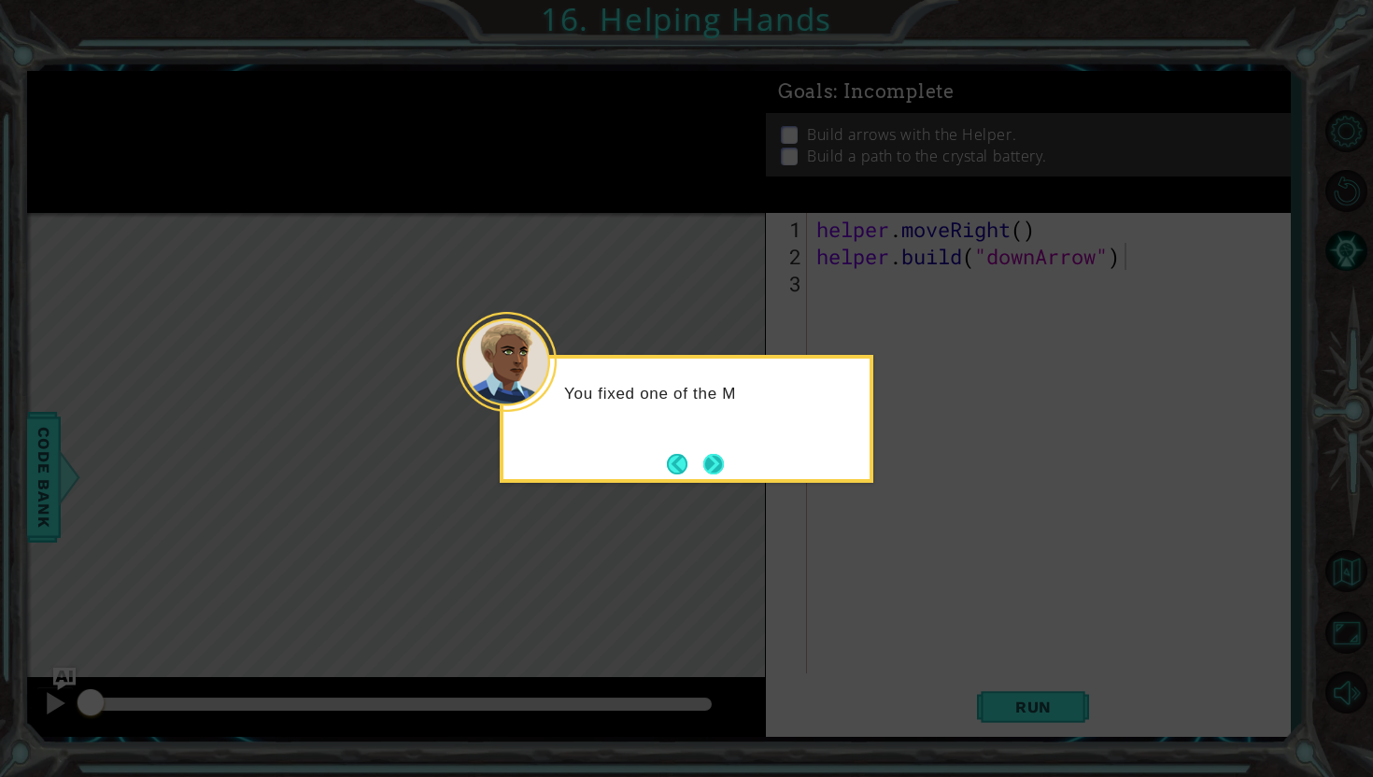
click at [722, 458] on button "Next" at bounding box center [713, 464] width 21 height 21
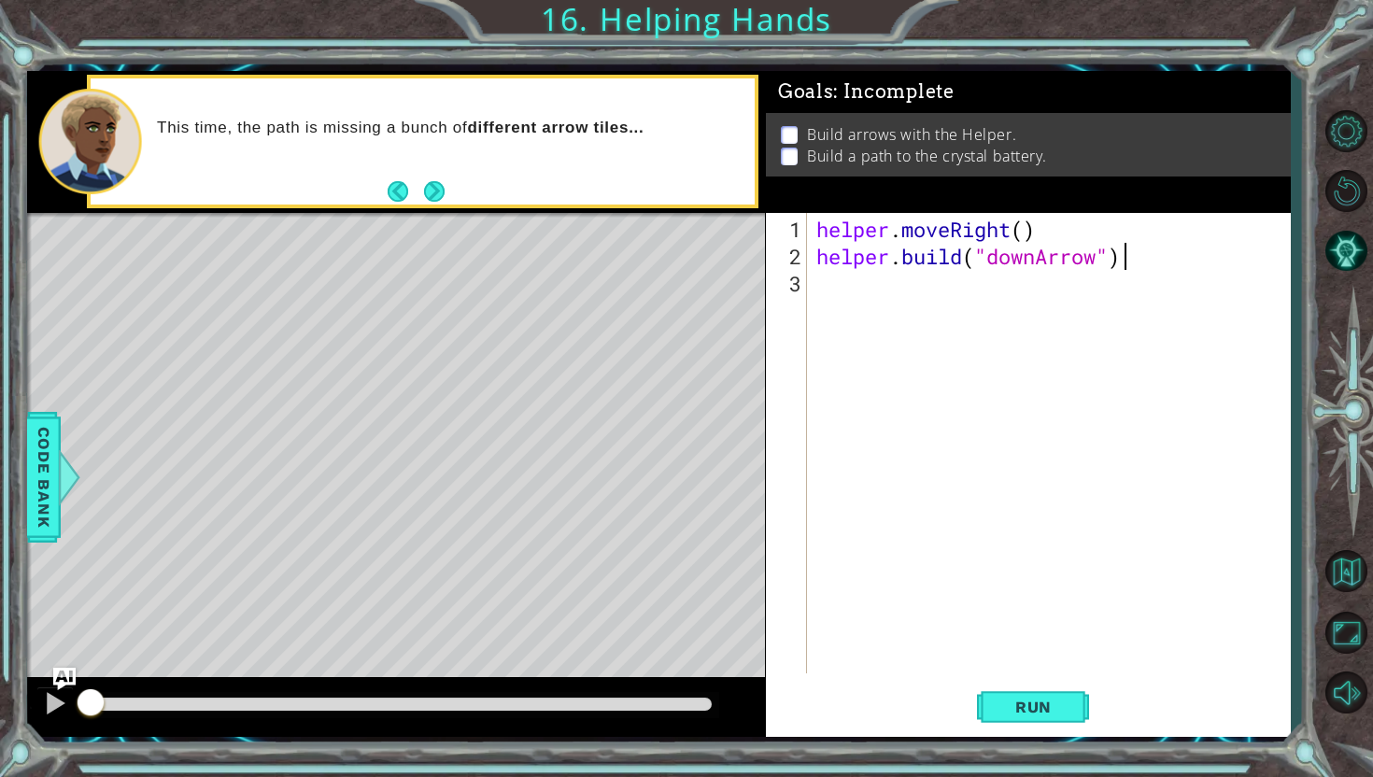
click at [1021, 225] on div "helper . moveRight ( ) helper . build ( "downArrow" )" at bounding box center [1054, 473] width 482 height 515
type textarea "helper.moveRight()"
click at [800, 268] on div "2" at bounding box center [788, 256] width 37 height 27
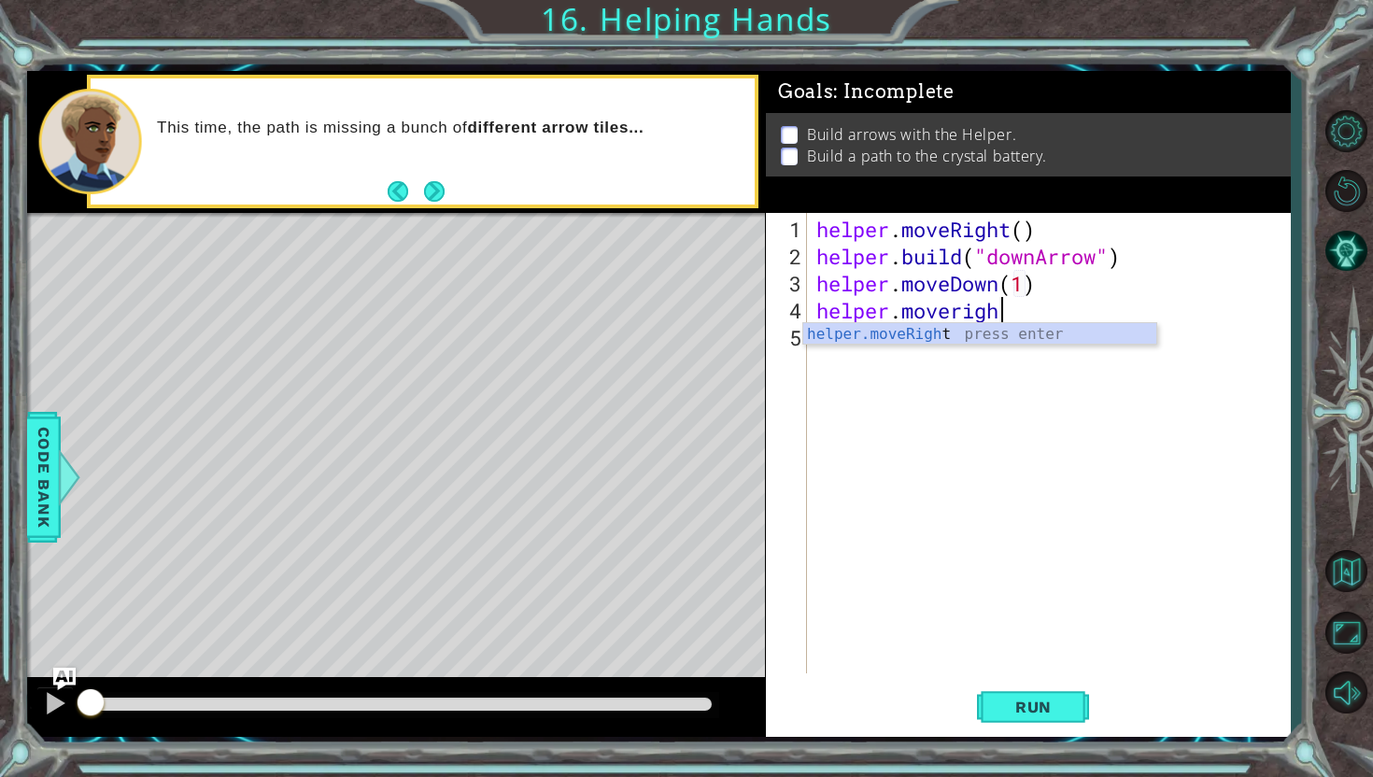
scroll to position [0, 7]
type textarea "helper.moveRight(2)"
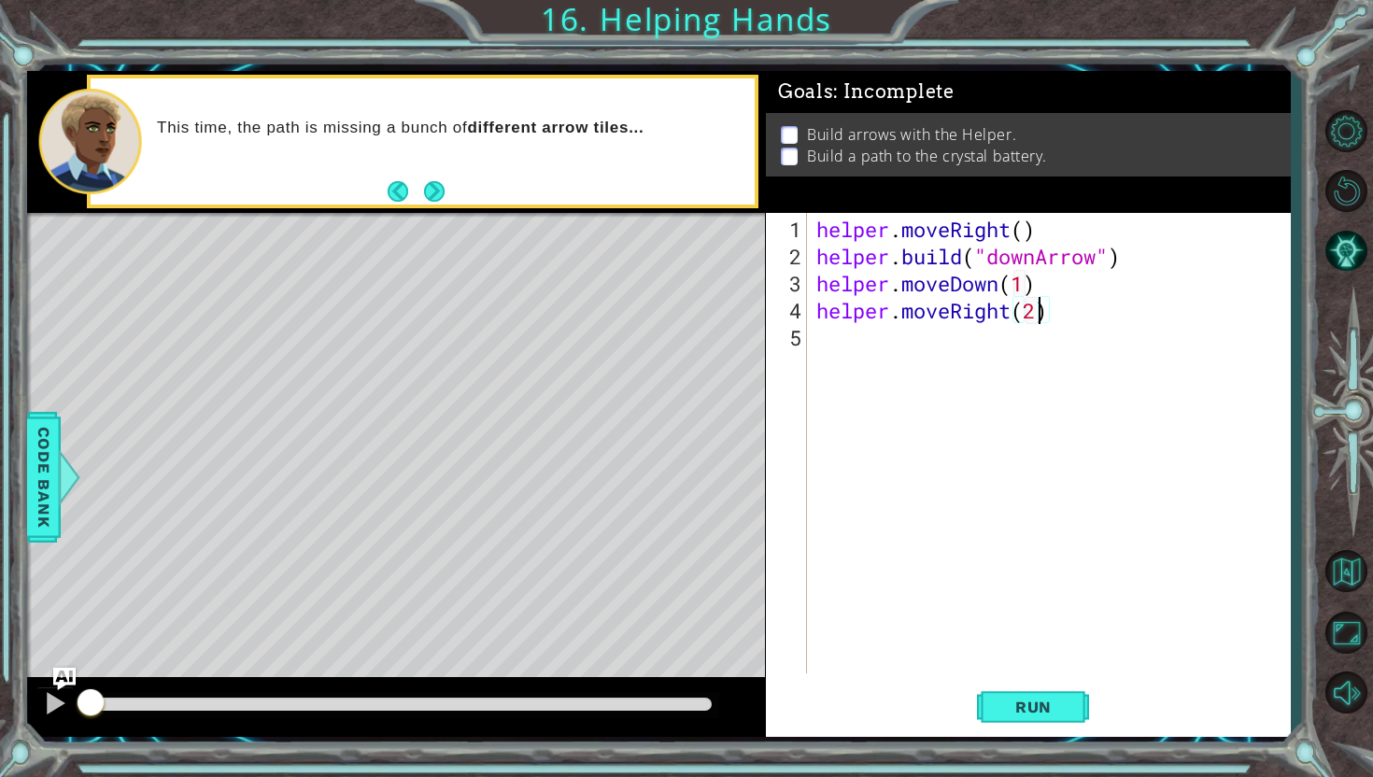
scroll to position [0, 0]
click at [1051, 716] on button "Run" at bounding box center [1033, 707] width 112 height 52
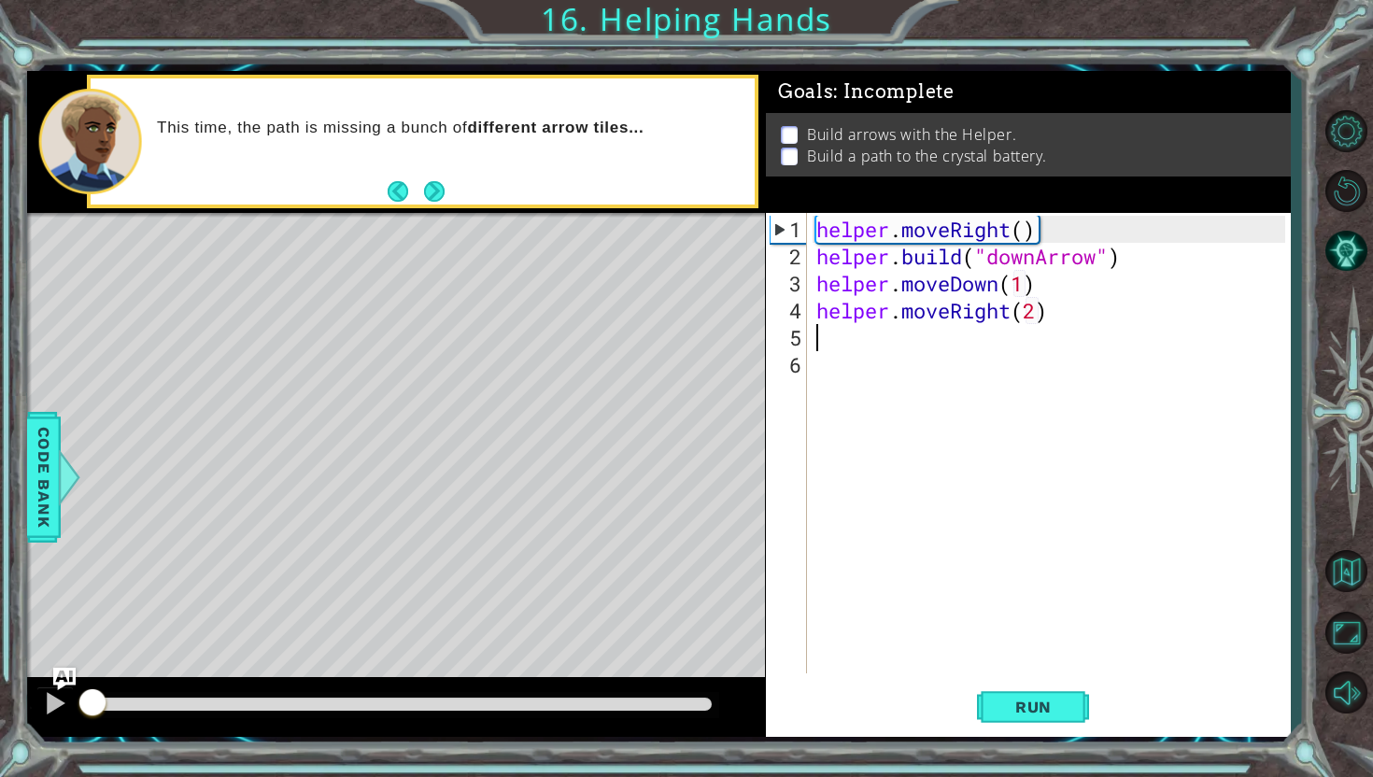
drag, startPoint x: 481, startPoint y: 701, endPoint x: 0, endPoint y: 607, distance: 490.2
click at [0, 607] on div "1 ההההההההההההההההההההההההההההההההההההההההההההההההההההההההההההההההההההההההההההה…" at bounding box center [686, 388] width 1373 height 777
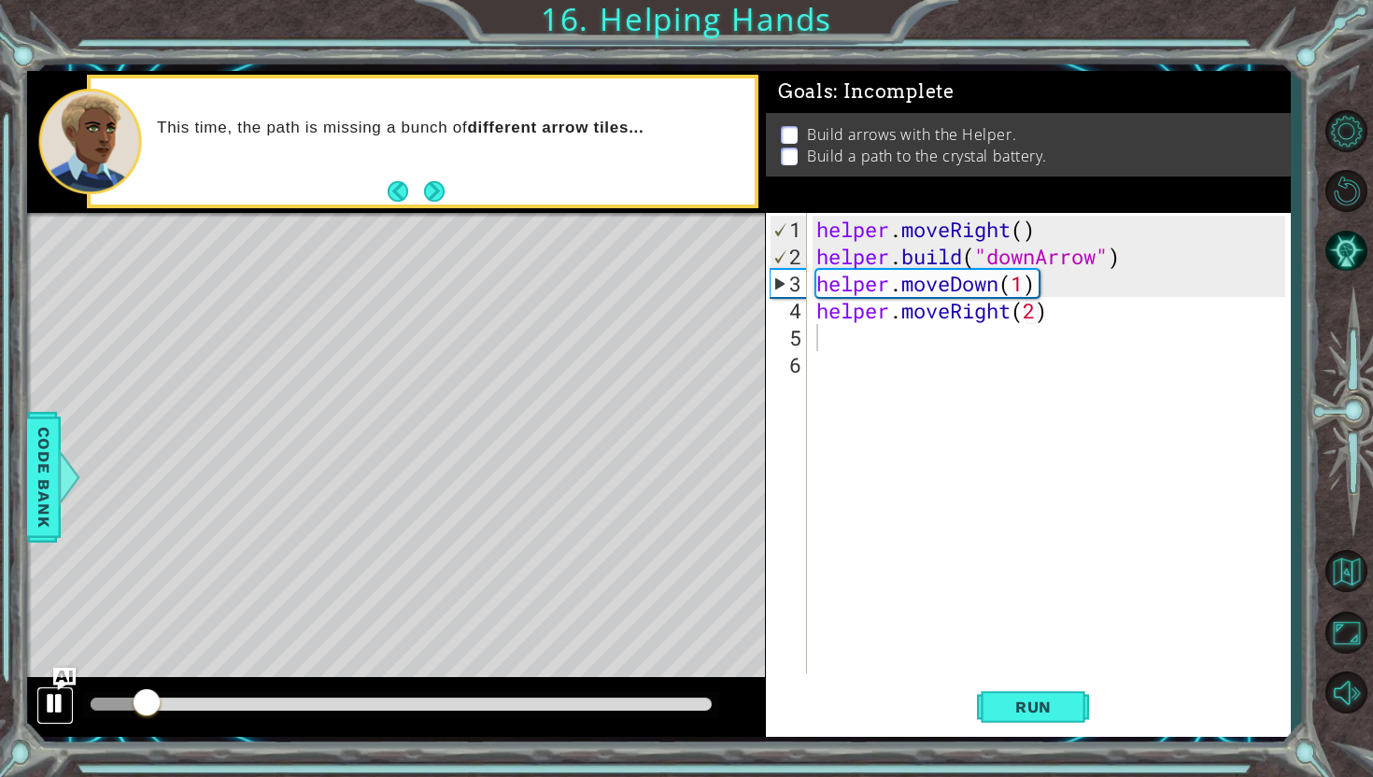
click at [59, 691] on div at bounding box center [55, 703] width 24 height 24
click at [1074, 328] on div "helper . moveRight ( ) helper . build ( "downArrow" ) helper . moveDown ( 1 ) h…" at bounding box center [1054, 473] width 482 height 515
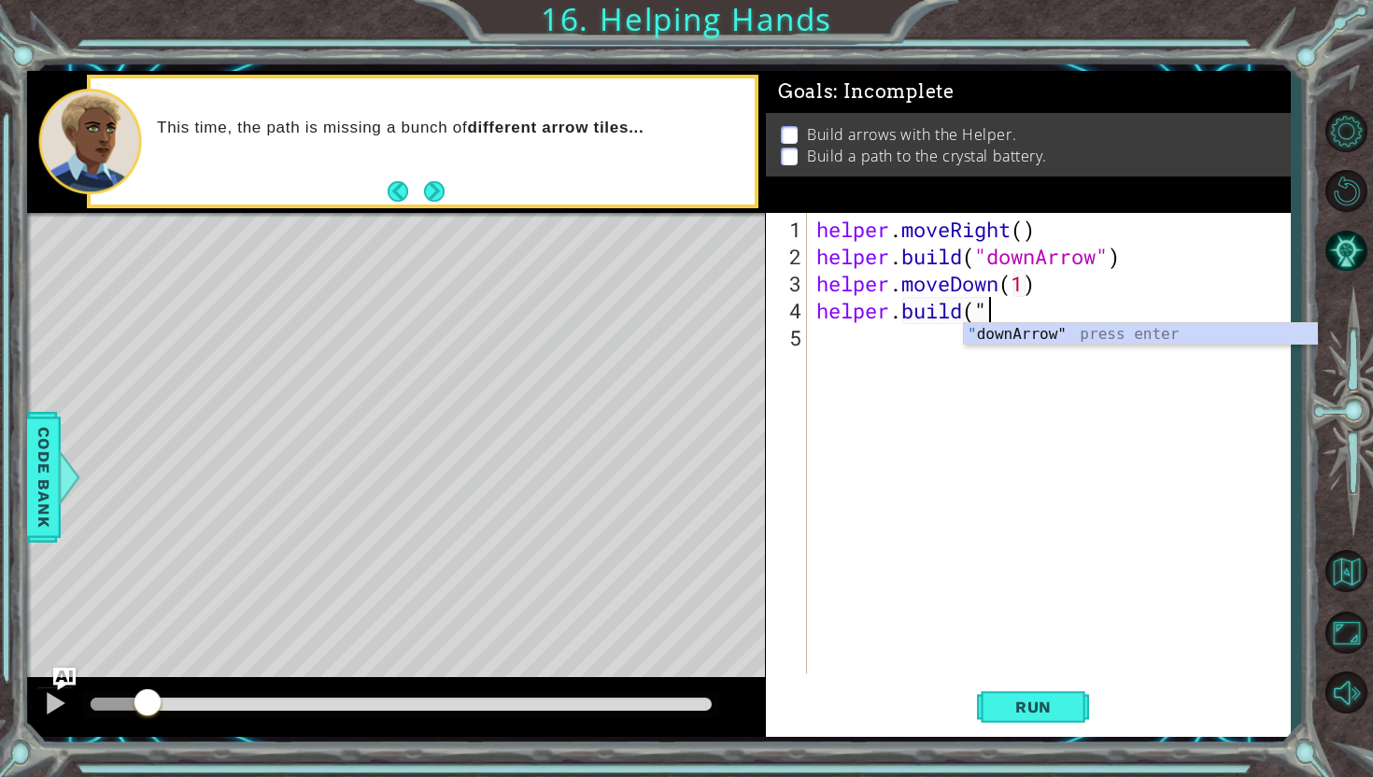
scroll to position [0, 7]
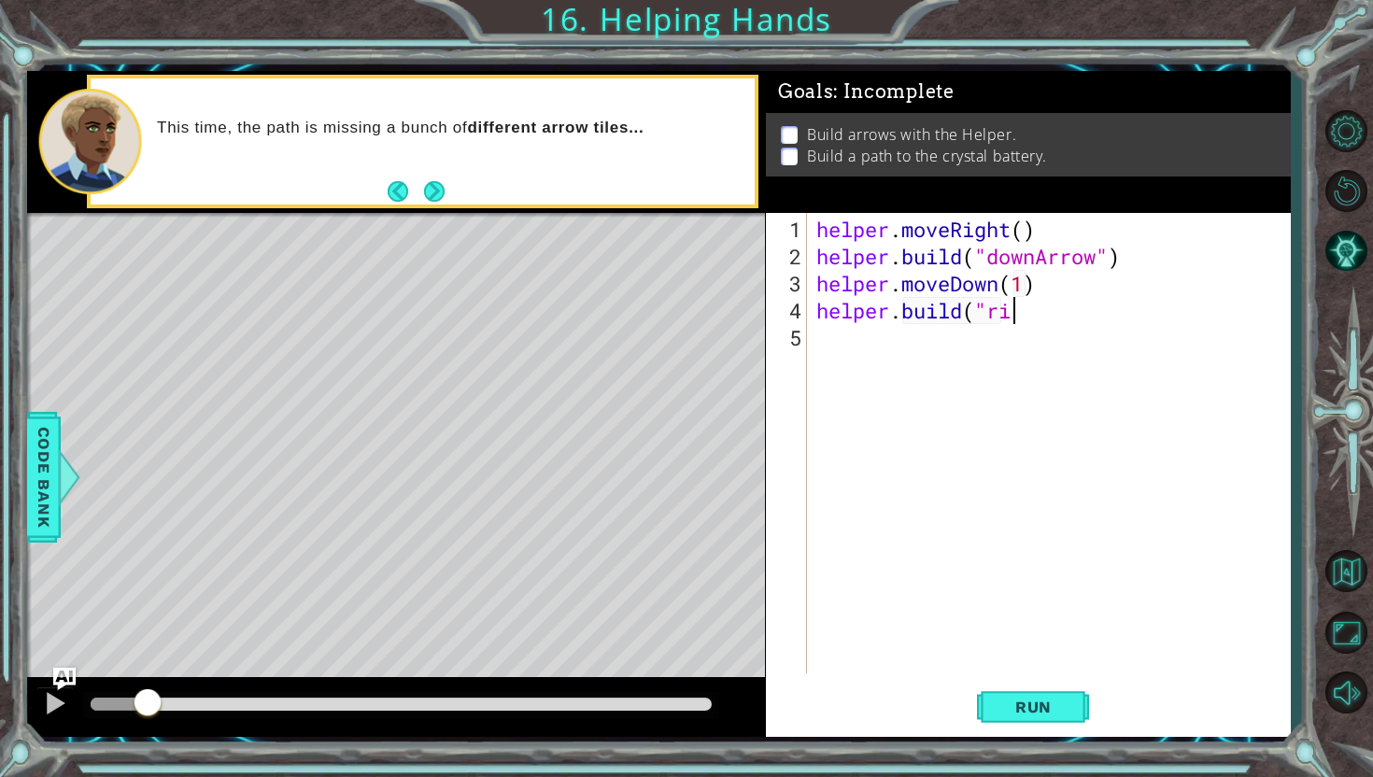
type textarea "[DOMAIN_NAME]("right"
type textarea "[DOMAIN_NAME]("rightArrow")"
click at [971, 315] on div "helper . moveRight ( ) helper . build ( "downArrow" ) helper . moveDown ( 1 ) h…" at bounding box center [1054, 473] width 482 height 515
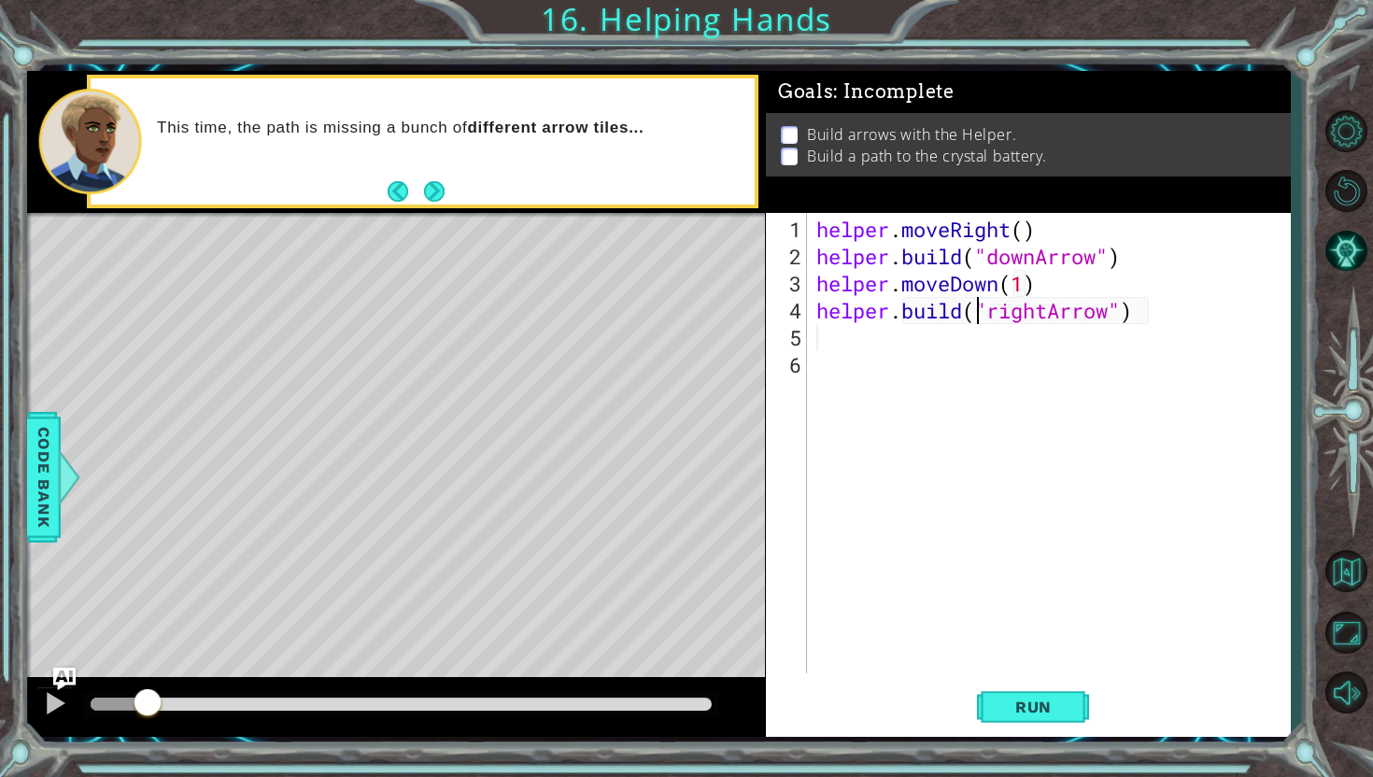
type textarea "[DOMAIN_NAME]("rightArrow")"
click at [905, 356] on div "helper . moveRight ( ) helper . build ( "downArrow" ) helper . moveDown ( 1 ) h…" at bounding box center [1054, 473] width 482 height 515
click at [943, 350] on div "helper . moveRight ( ) helper . build ( "downArrow" ) helper . moveDown ( 1 ) h…" at bounding box center [1054, 473] width 482 height 515
click at [963, 330] on div "helper . moveRight ( ) helper . build ( "downArrow" ) helper . moveDown ( 1 ) h…" at bounding box center [1054, 473] width 482 height 515
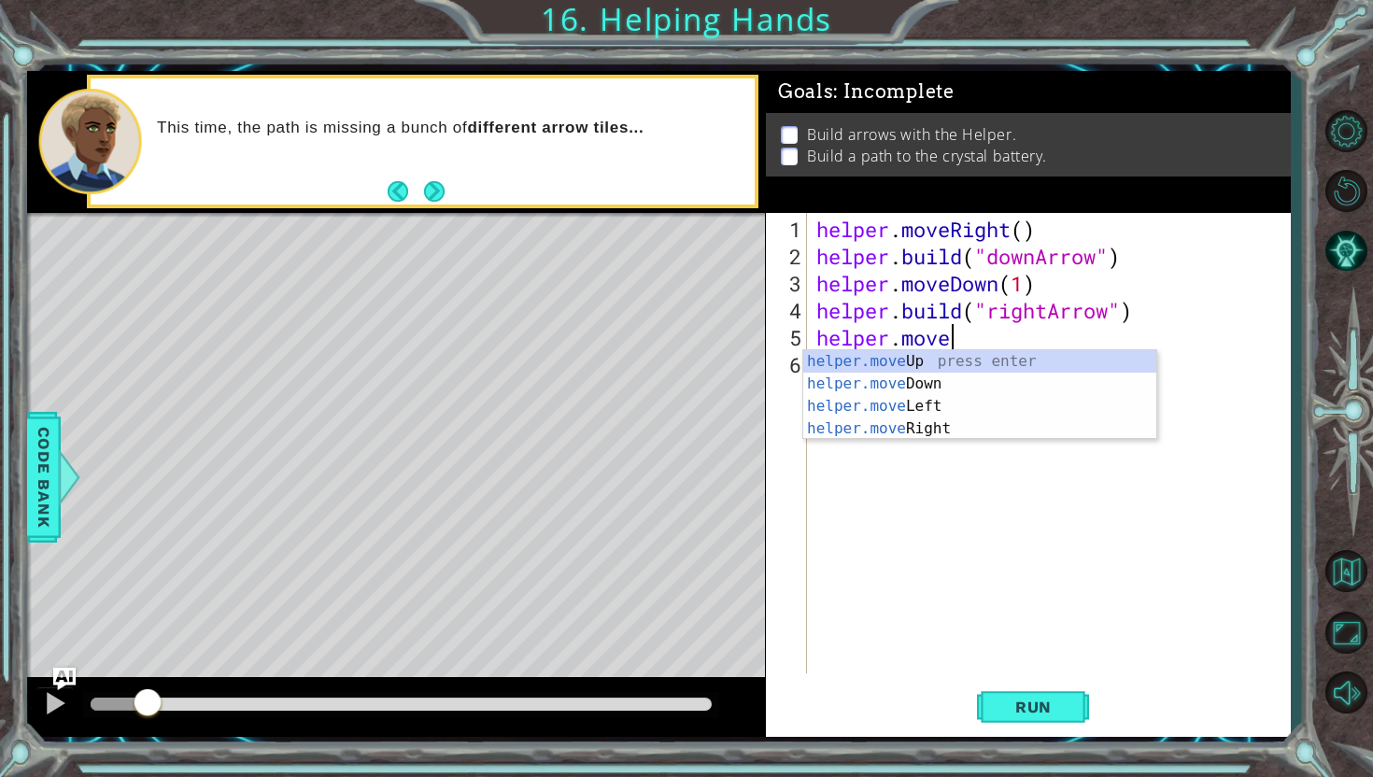
scroll to position [0, 5]
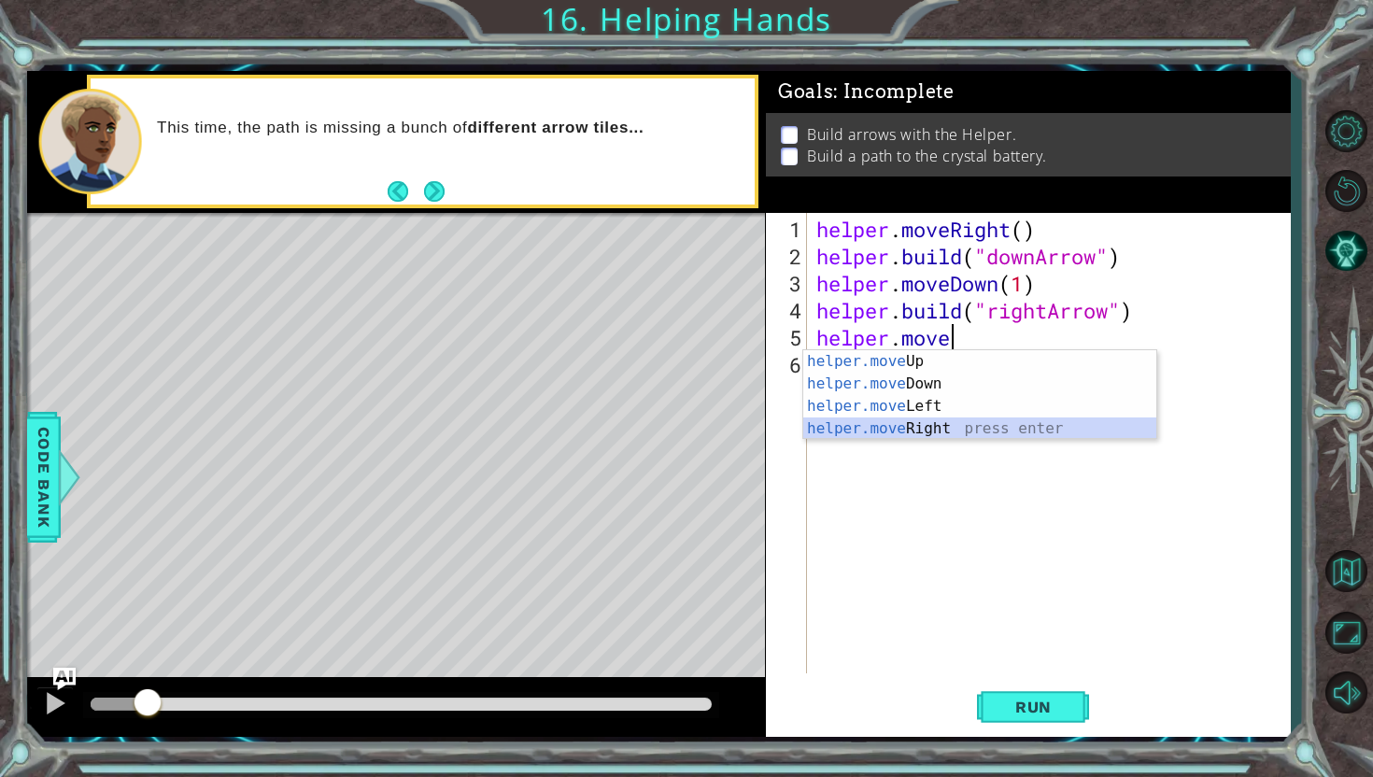
click at [1011, 425] on div "helper.move Up press enter helper.move Down press enter helper.move Left press …" at bounding box center [979, 417] width 353 height 135
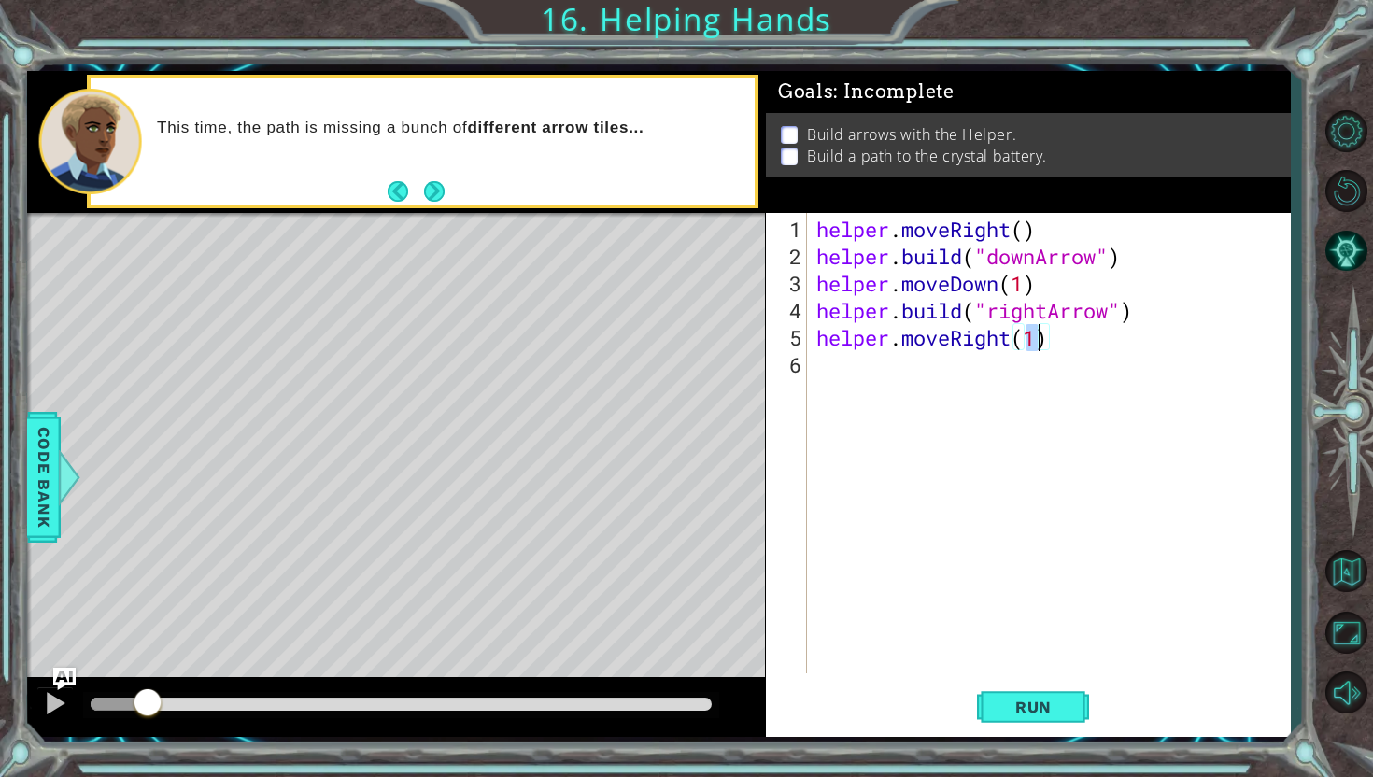
type textarea "helper.moveRight(2)"
click at [924, 376] on div "helper . moveRight ( ) helper . build ( "downArrow" ) helper . moveDown ( 1 ) h…" at bounding box center [1054, 473] width 482 height 515
type textarea "h"
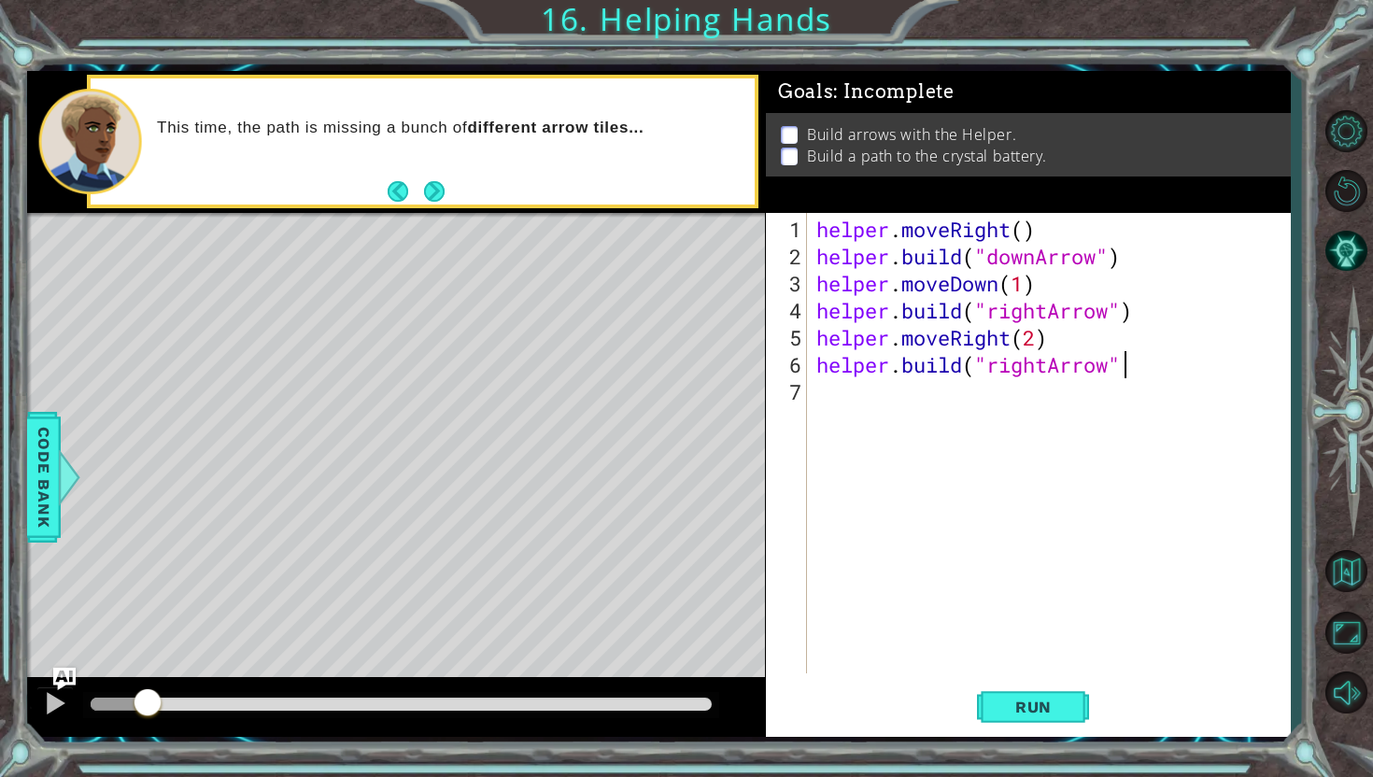
scroll to position [0, 13]
click at [1027, 698] on span "Run" at bounding box center [1034, 707] width 74 height 19
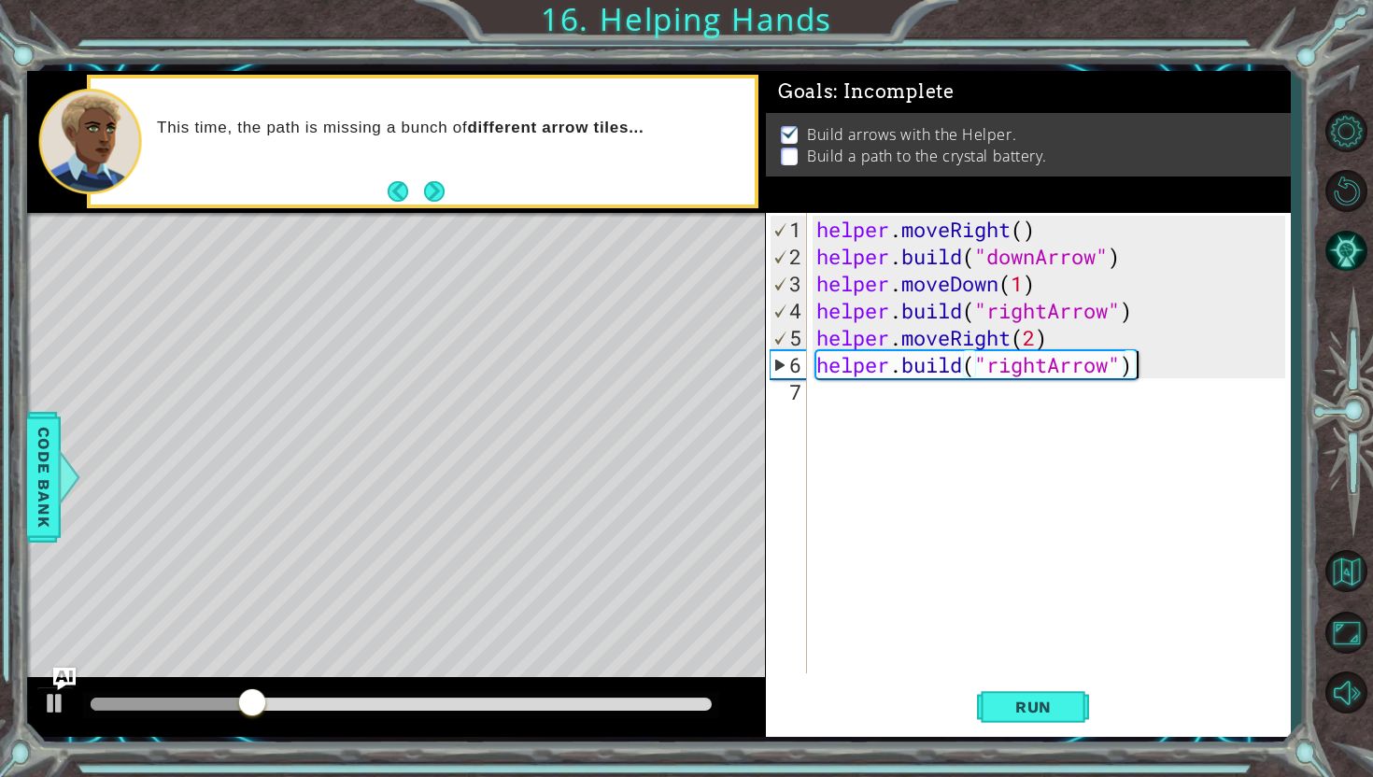
click at [1035, 334] on div "helper . moveRight ( ) helper . build ( "downArrow" ) helper . moveDown ( 1 ) h…" at bounding box center [1054, 473] width 482 height 515
type textarea "helper.moveRight(1)"
click at [946, 406] on div "helper . moveRight ( ) helper . build ( "downArrow" ) helper . moveDown ( 1 ) h…" at bounding box center [1054, 473] width 482 height 515
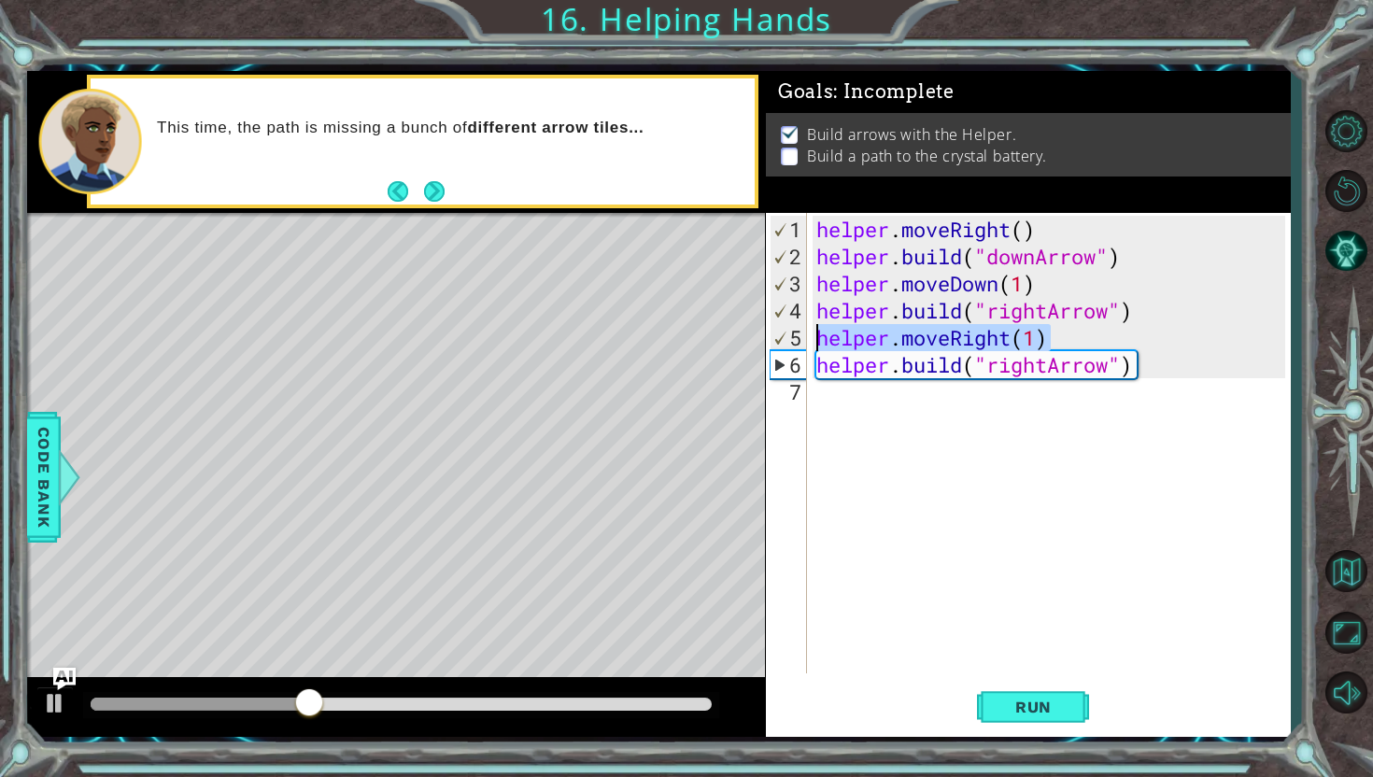
drag, startPoint x: 1077, startPoint y: 333, endPoint x: 785, endPoint y: 329, distance: 292.4
click at [785, 329] on div "1 2 3 4 5 6 7 helper . moveRight ( ) helper . build ( "downArrow" ) helper . mo…" at bounding box center [1025, 443] width 519 height 461
type textarea "helper.moveRight(1)"
click at [826, 383] on div "helper . moveRight ( ) helper . build ( "downArrow" ) helper . moveDown ( 1 ) h…" at bounding box center [1054, 473] width 482 height 515
paste textarea "helper.moveRight(1)"
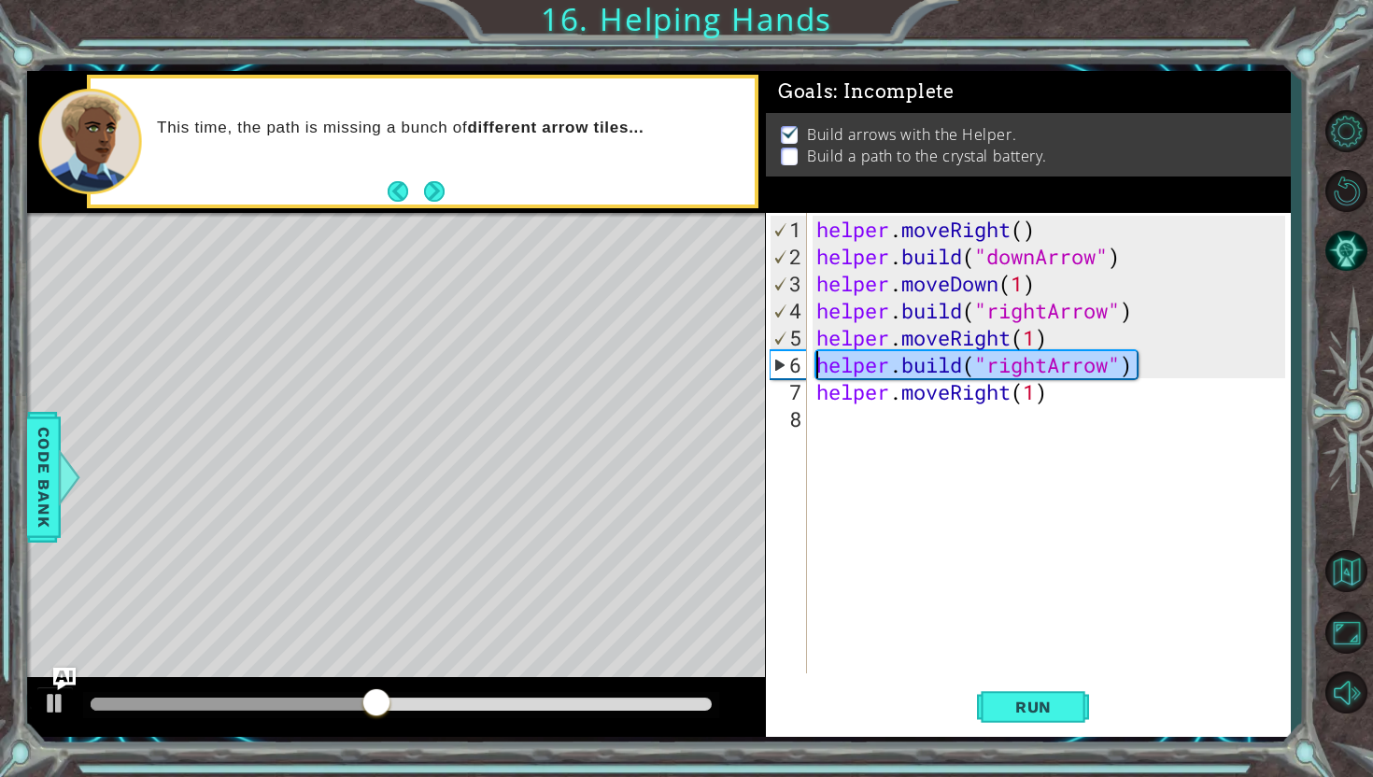
drag, startPoint x: 1165, startPoint y: 365, endPoint x: 814, endPoint y: 365, distance: 351.2
click at [814, 365] on div "helper . moveRight ( ) helper . build ( "downArrow" ) helper . moveDown ( 1 ) h…" at bounding box center [1054, 473] width 482 height 515
type textarea "[DOMAIN_NAME]("rightArrow")"
click at [926, 426] on div "helper . moveRight ( ) helper . build ( "downArrow" ) helper . moveDown ( 1 ) h…" at bounding box center [1054, 473] width 482 height 515
paste textarea "[DOMAIN_NAME]("rightArrow")"
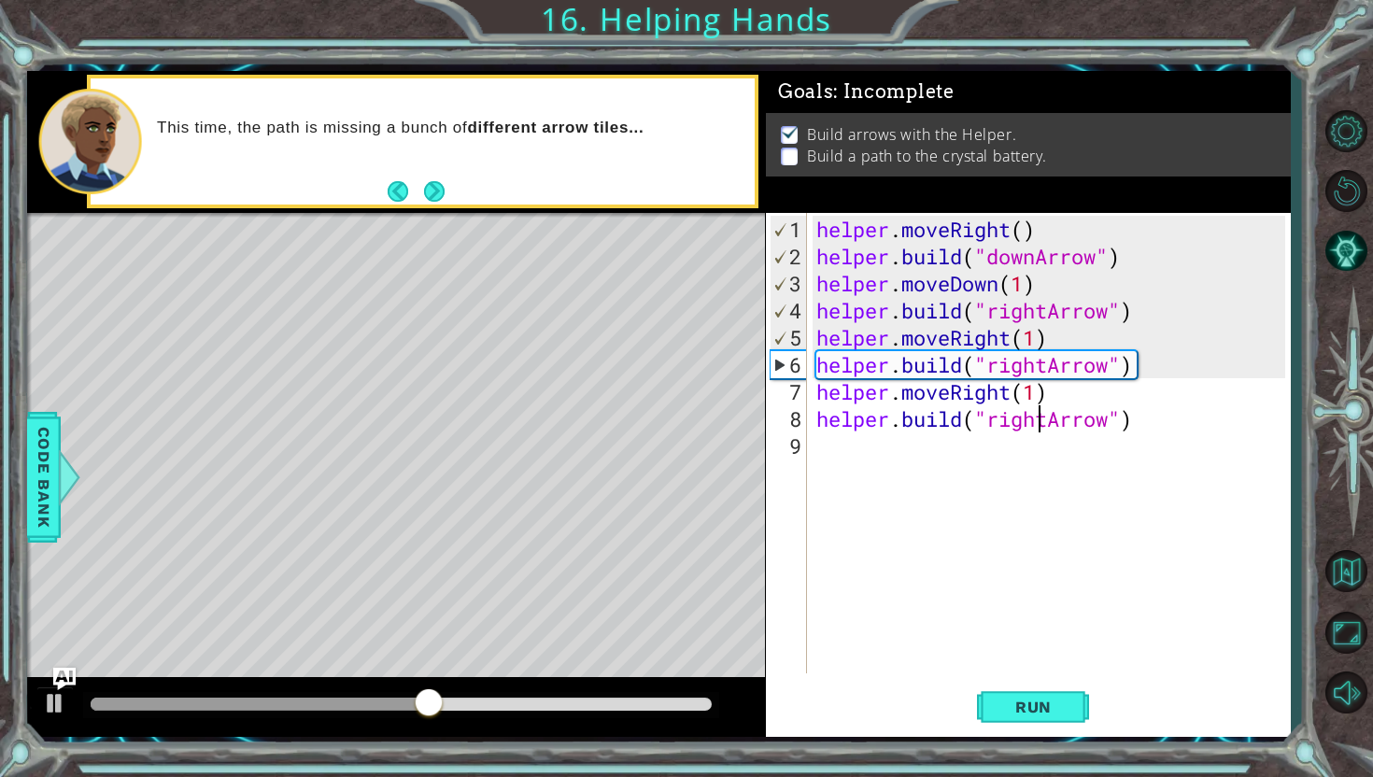
click at [1040, 418] on div "helper . moveRight ( ) helper . build ( "downArrow" ) helper . moveDown ( 1 ) h…" at bounding box center [1054, 473] width 482 height 515
click at [1051, 418] on div "helper . moveRight ( ) helper . build ( "downArrow" ) helper . moveDown ( 1 ) h…" at bounding box center [1054, 473] width 482 height 515
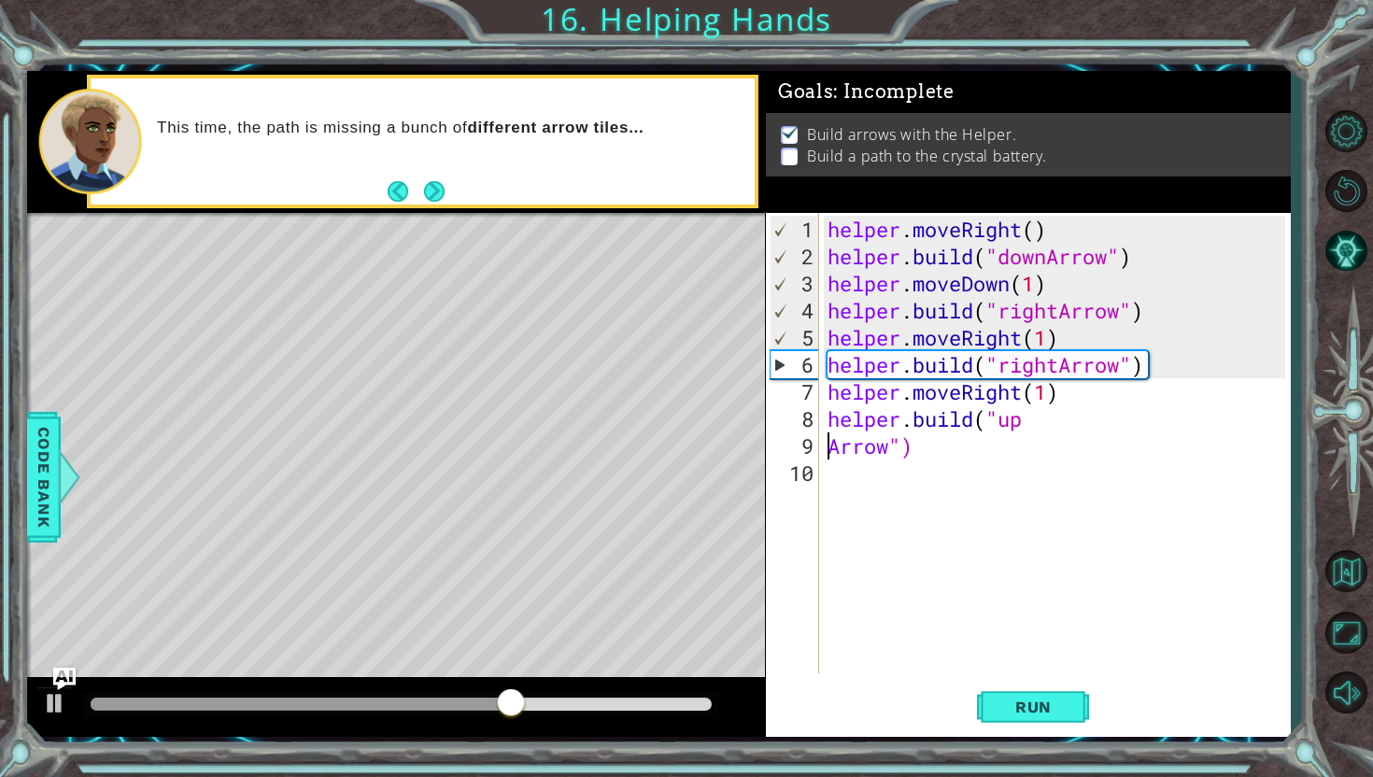
scroll to position [0, 3]
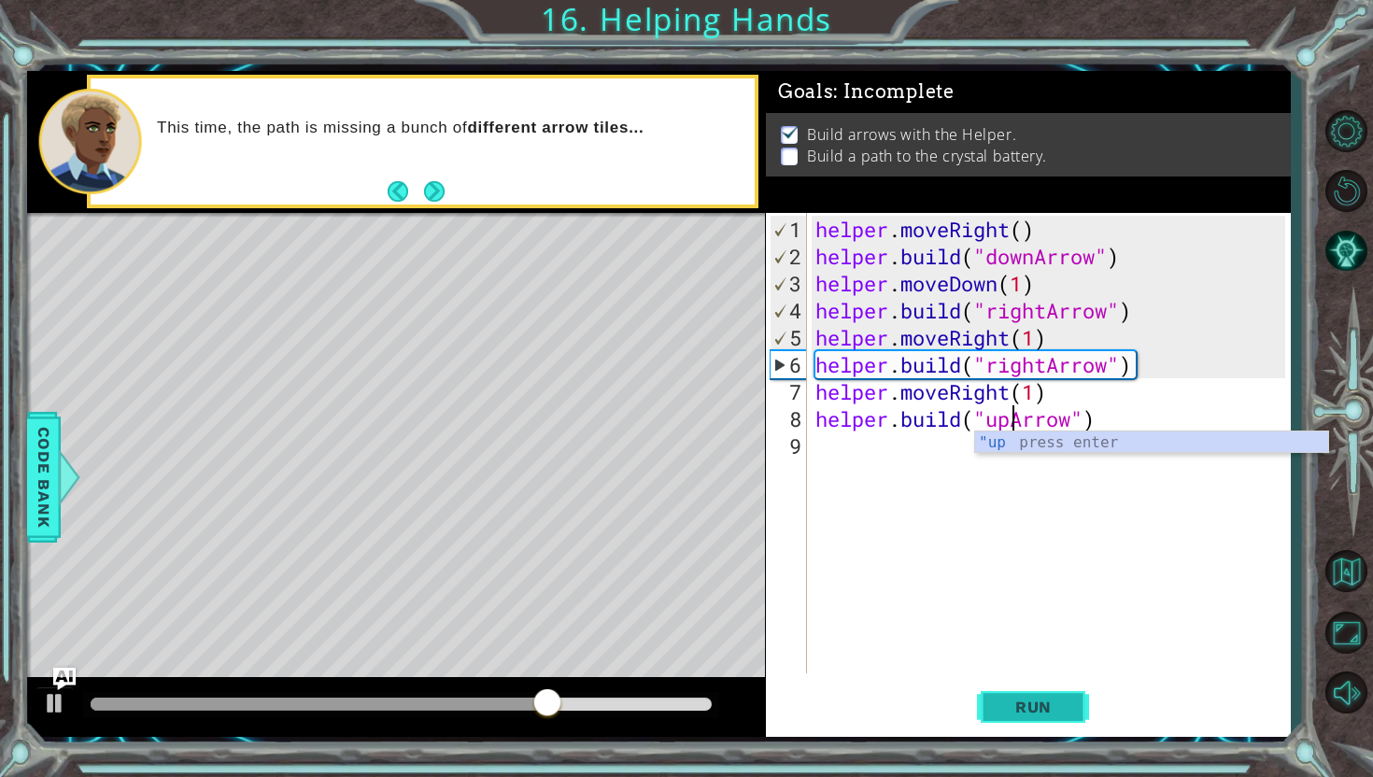
type textarea "[DOMAIN_NAME]("upArrow")"
click at [1011, 701] on span "Run" at bounding box center [1034, 707] width 74 height 19
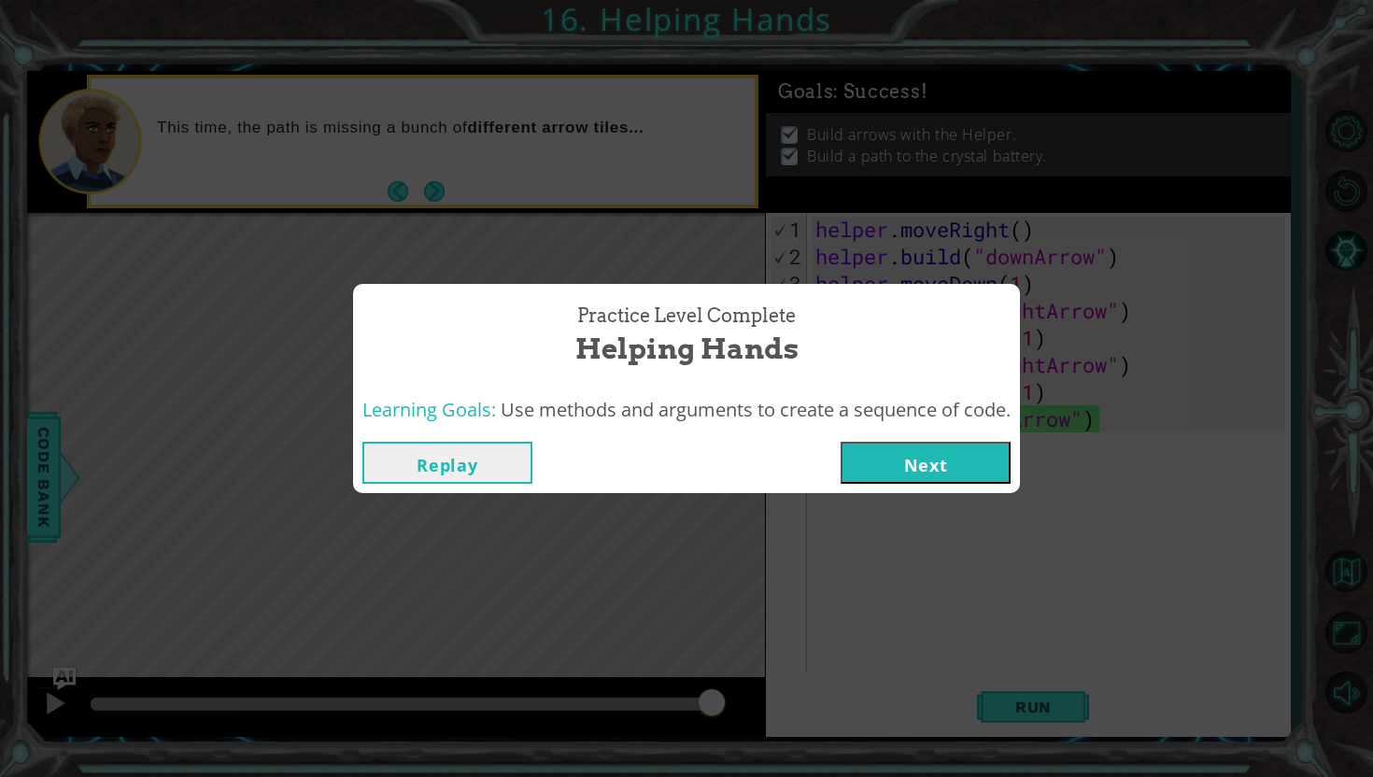
click at [915, 474] on button "Next" at bounding box center [926, 463] width 170 height 42
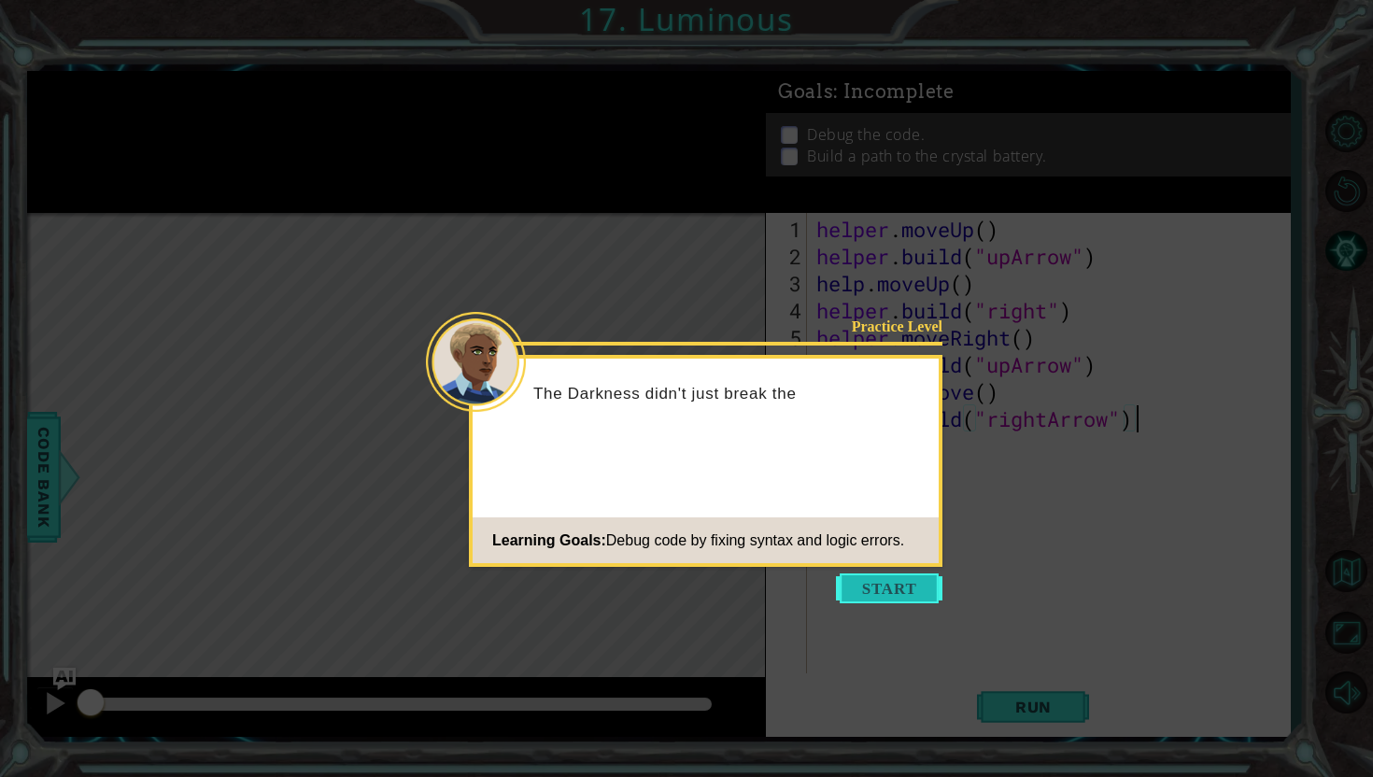
click at [916, 577] on button "Start" at bounding box center [889, 589] width 106 height 30
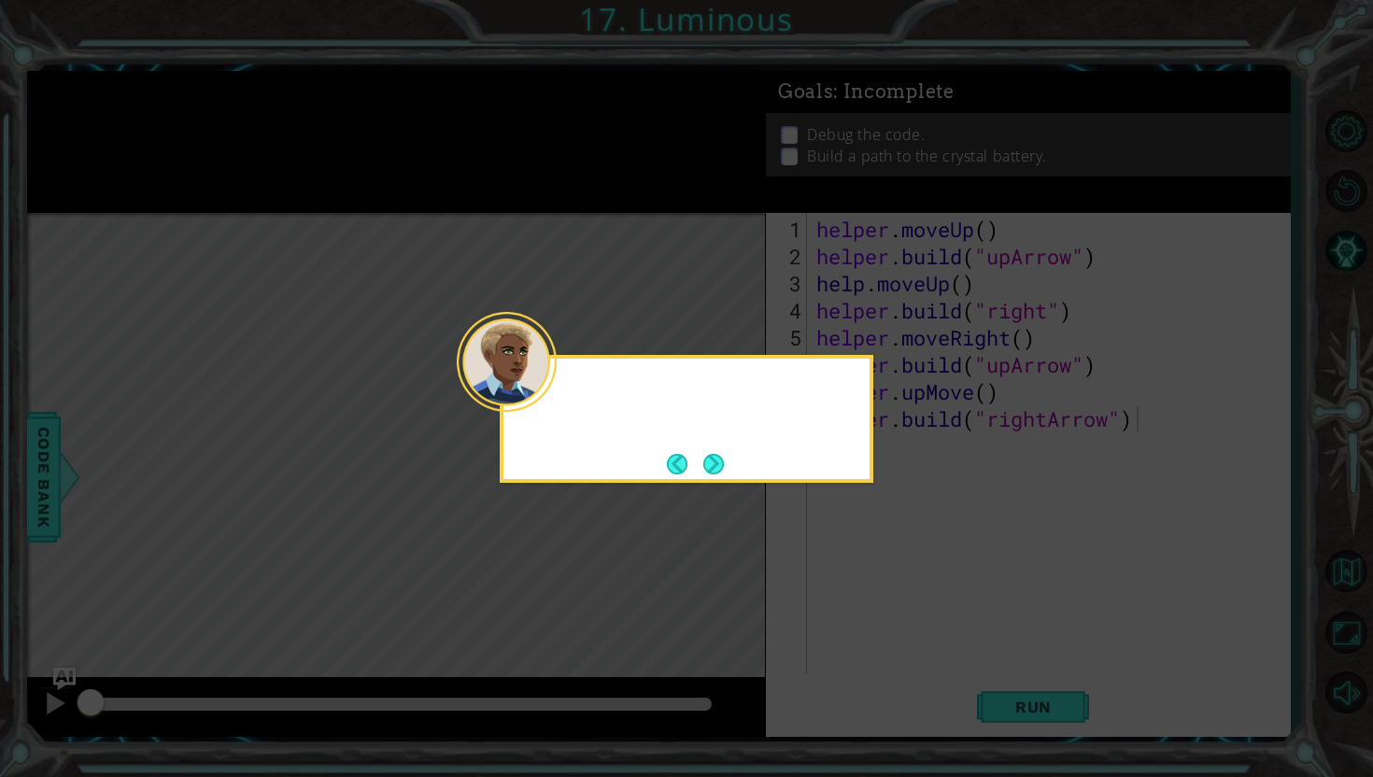
click at [916, 577] on icon at bounding box center [686, 388] width 1373 height 777
click at [720, 455] on button "Next" at bounding box center [713, 464] width 21 height 21
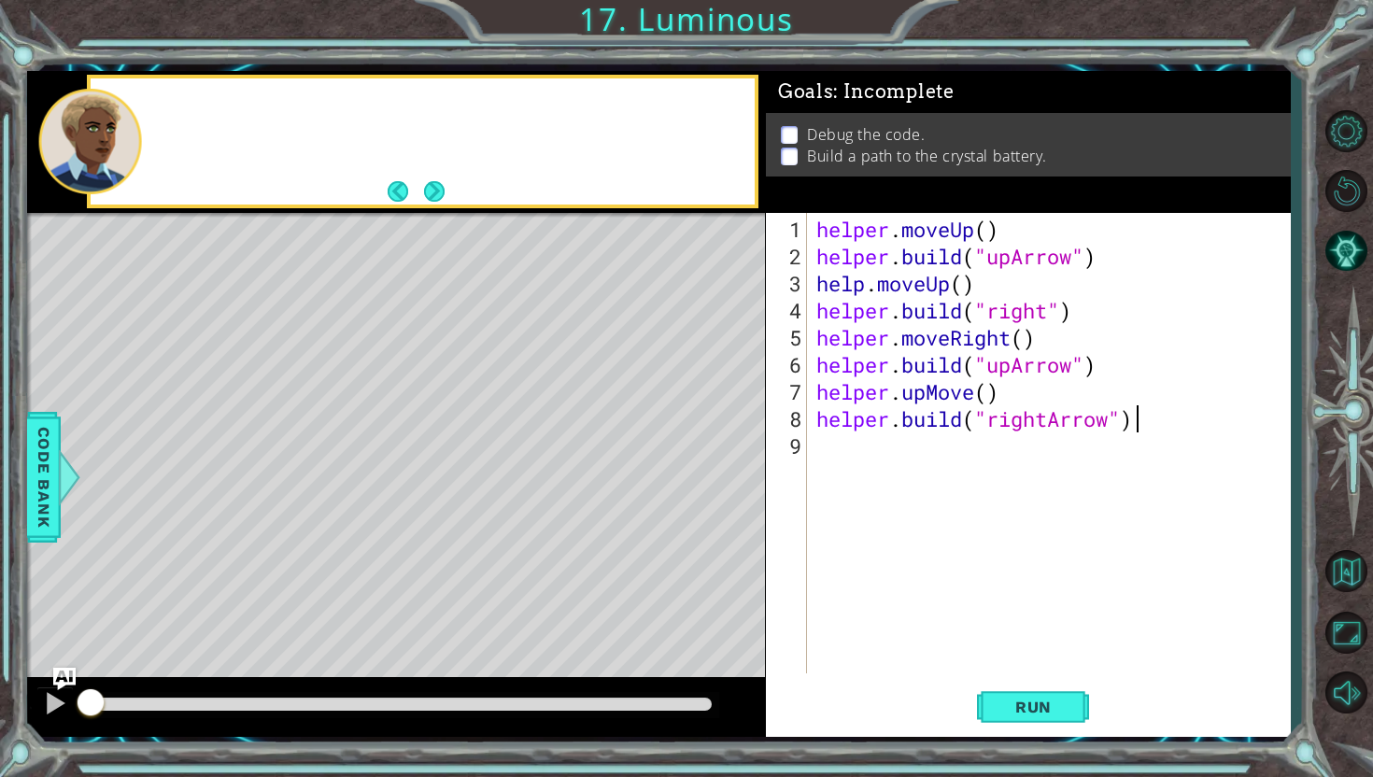
click at [720, 455] on div "Level Map" at bounding box center [458, 488] width 863 height 550
click at [427, 189] on button "Next" at bounding box center [434, 191] width 21 height 21
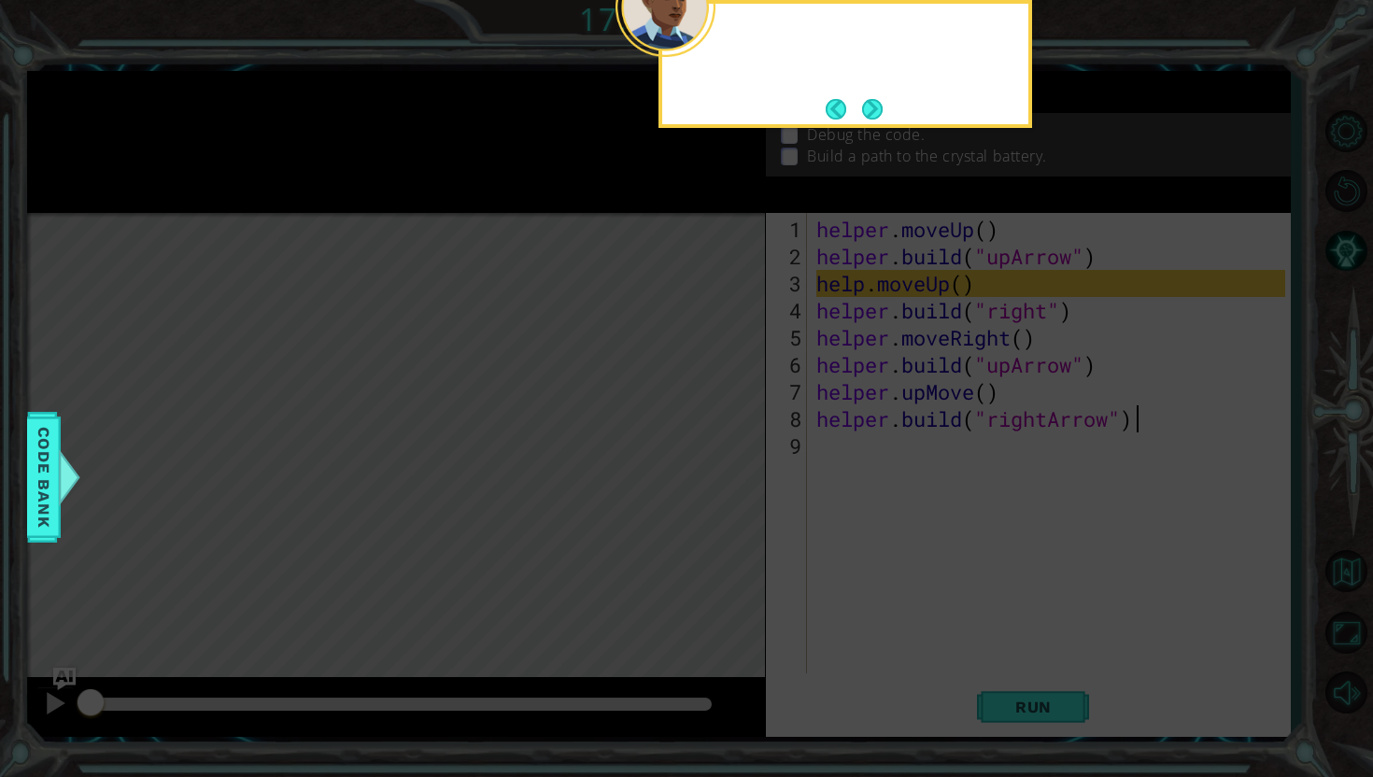
click at [427, 189] on icon at bounding box center [686, 128] width 1373 height 1297
click at [897, 96] on div "For example, look at" at bounding box center [846, 64] width 374 height 128
click at [883, 99] on button "Next" at bounding box center [872, 109] width 21 height 21
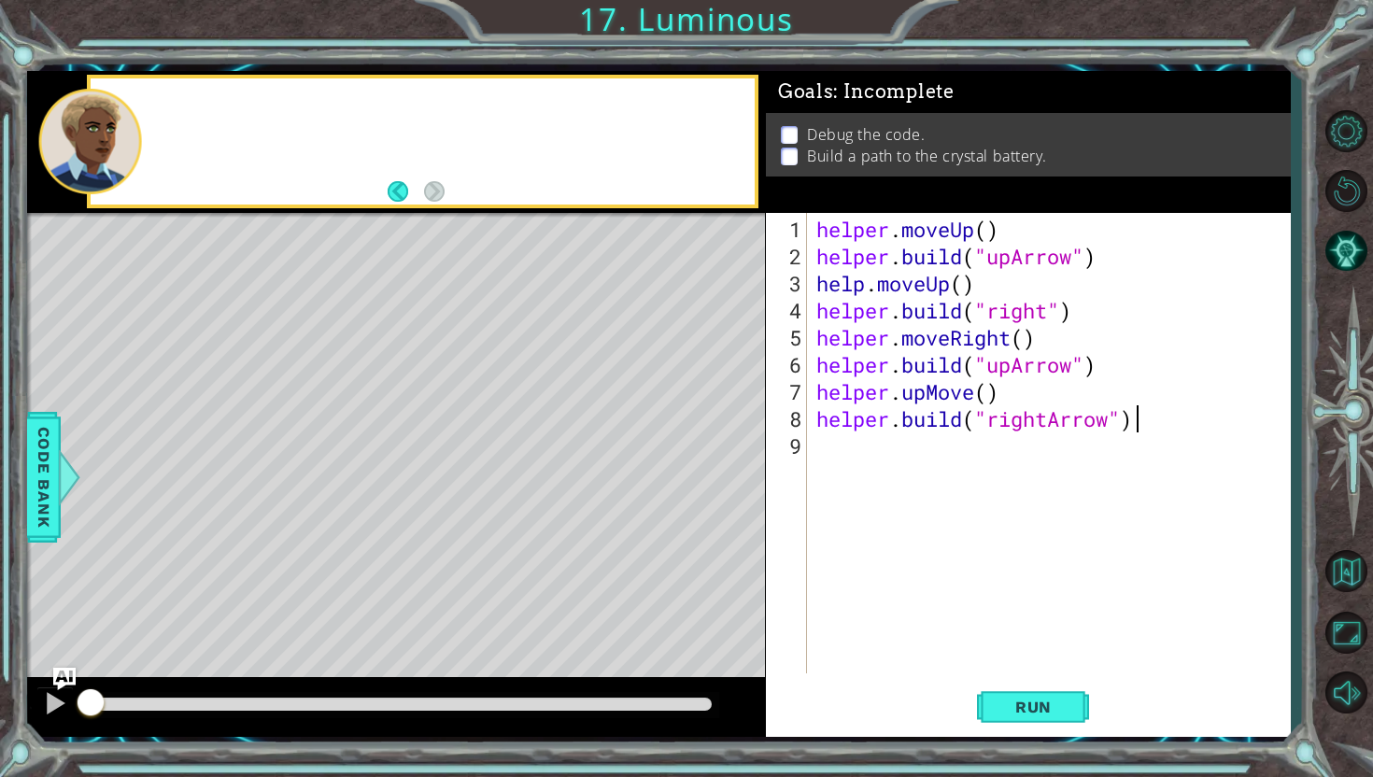
click at [885, 99] on span ": Incomplete" at bounding box center [893, 91] width 120 height 22
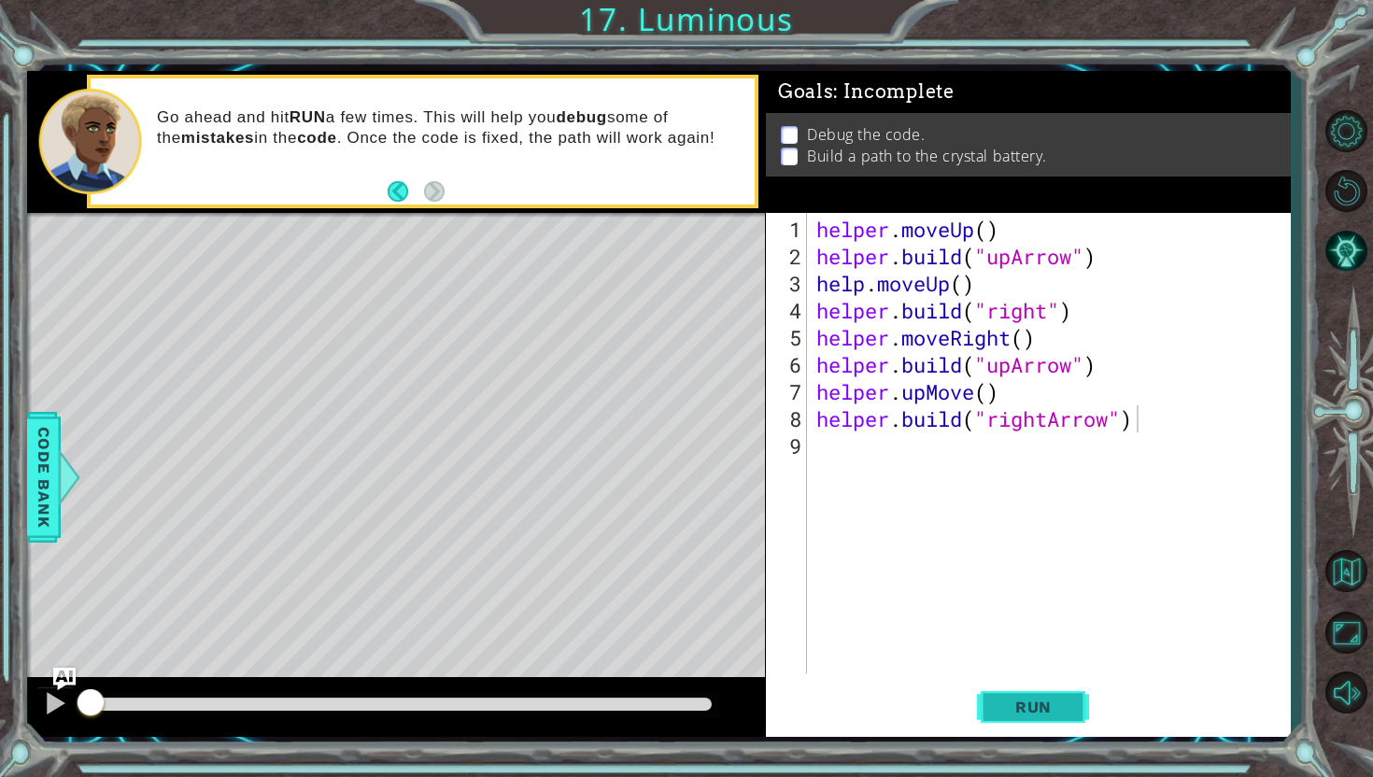
click at [1040, 693] on button "Run" at bounding box center [1033, 707] width 112 height 52
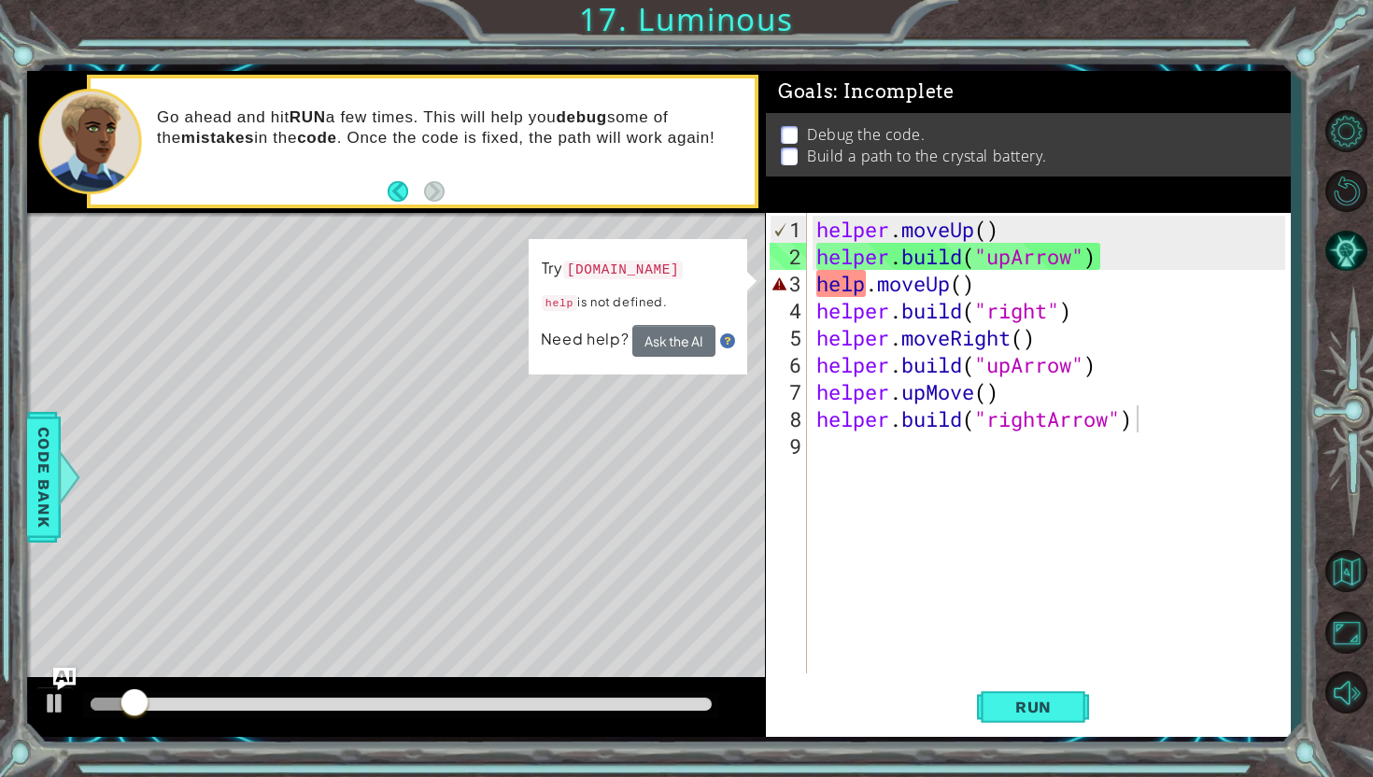
click at [1080, 675] on div "[DOMAIN_NAME]("rightArrow") 1 2 3 4 5 6 7 8 9 helper . moveUp ( ) helper . buil…" at bounding box center [1028, 475] width 525 height 525
click at [1057, 699] on span "Run" at bounding box center [1034, 707] width 74 height 19
click at [871, 290] on div "helper . moveUp ( ) helper . build ( "upArrow" ) help . moveUp ( ) helper . bui…" at bounding box center [1054, 473] width 482 height 515
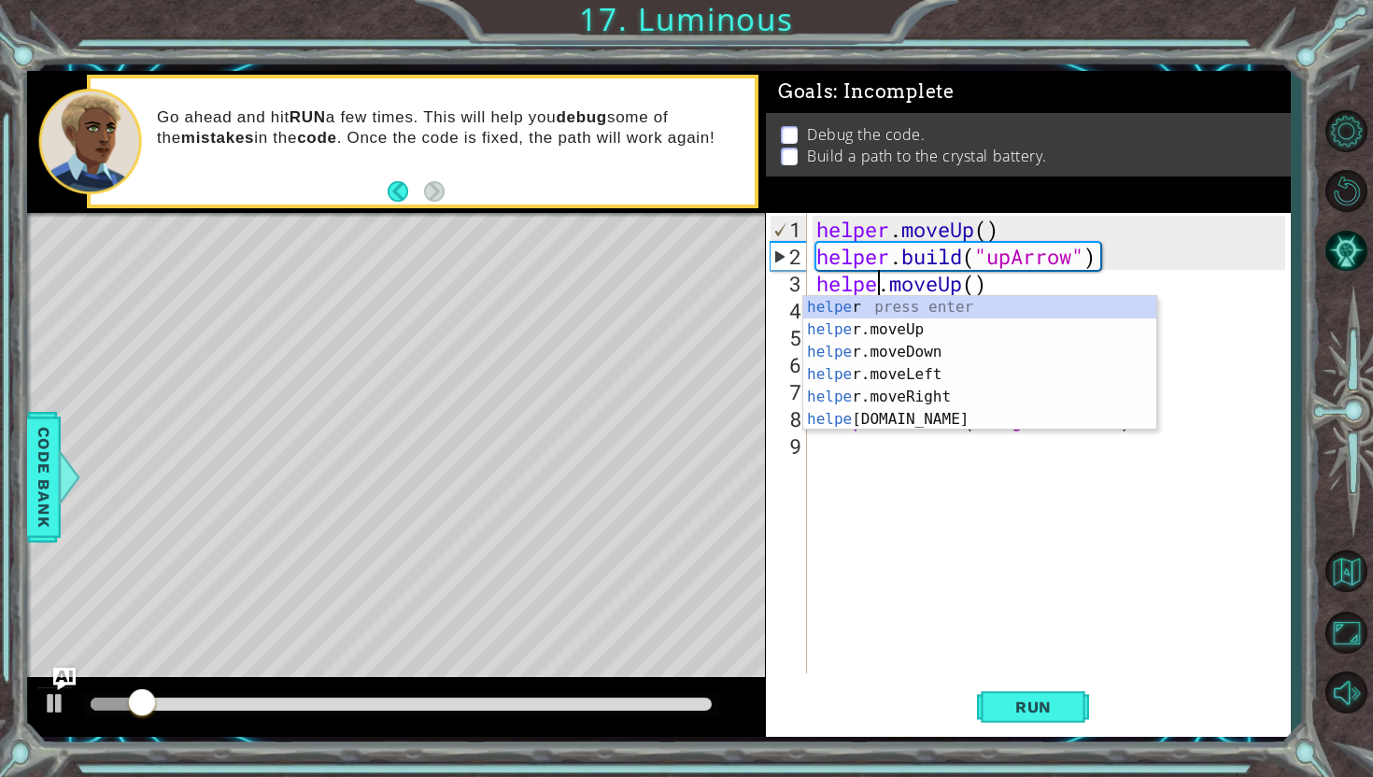
scroll to position [0, 3]
click at [1065, 739] on div "1 ההההההההההההההההההההההההההההההההההההההההההההההההההההההההההההההההההההההההההההה…" at bounding box center [658, 405] width 1263 height 684
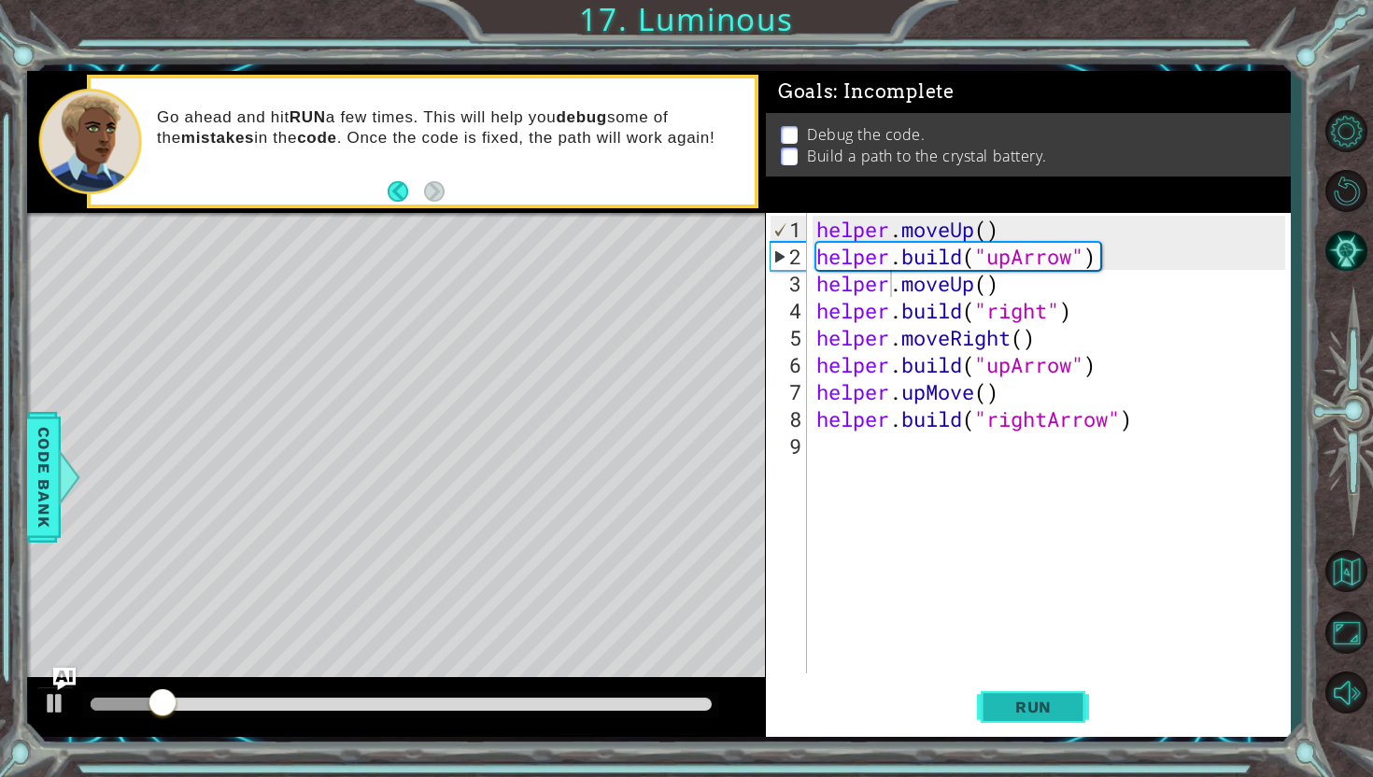
click at [1065, 730] on button "Run" at bounding box center [1033, 707] width 112 height 52
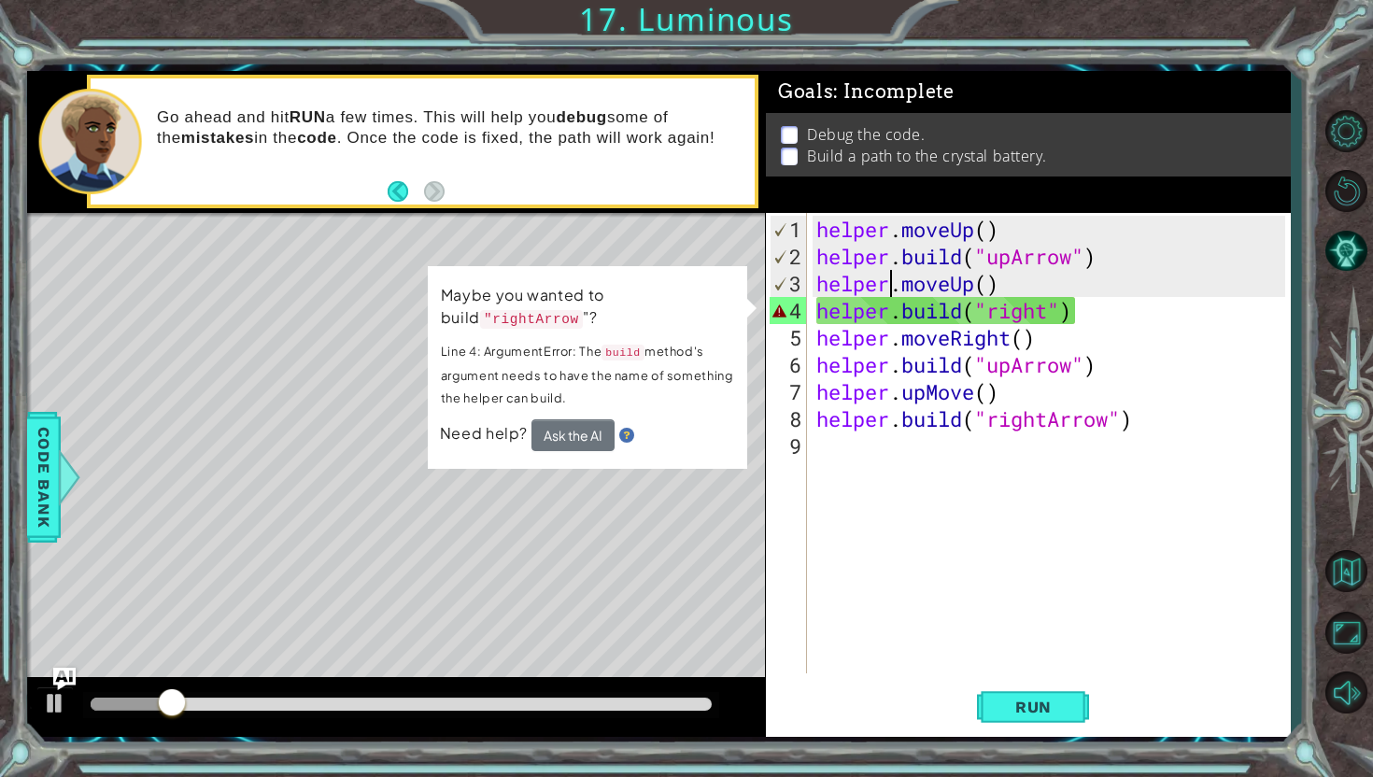
click at [1060, 312] on div "helper . moveUp ( ) helper . build ( "upArrow" ) helper . moveUp ( ) helper . b…" at bounding box center [1054, 473] width 482 height 515
click at [1050, 307] on div "helper . moveUp ( ) helper . build ( "upArrow" ) helper . moveUp ( ) helper . b…" at bounding box center [1054, 473] width 482 height 515
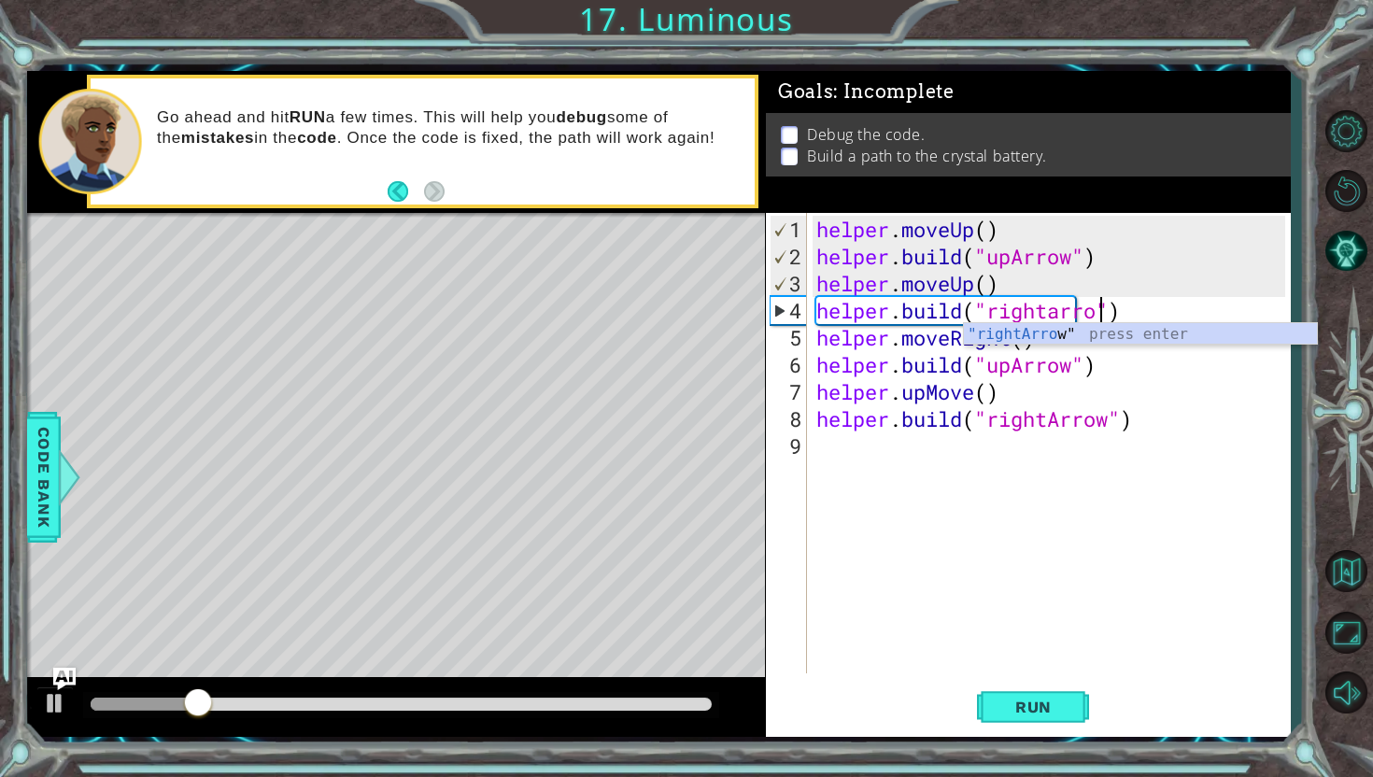
scroll to position [0, 13]
click at [1050, 706] on span "Run" at bounding box center [1034, 707] width 74 height 19
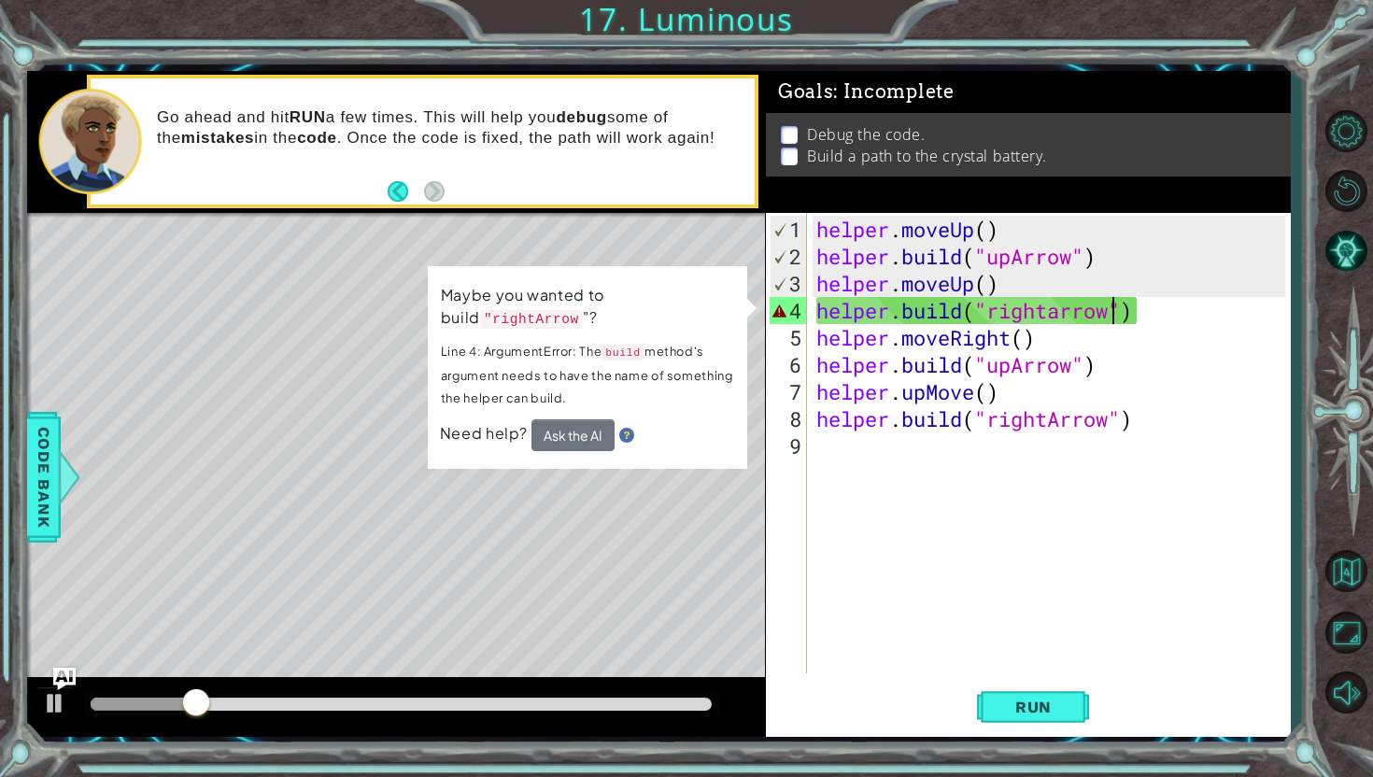
click at [1007, 309] on div "helper . moveUp ( ) helper . build ( "upArrow" ) helper . moveUp ( ) helper . b…" at bounding box center [1054, 473] width 482 height 515
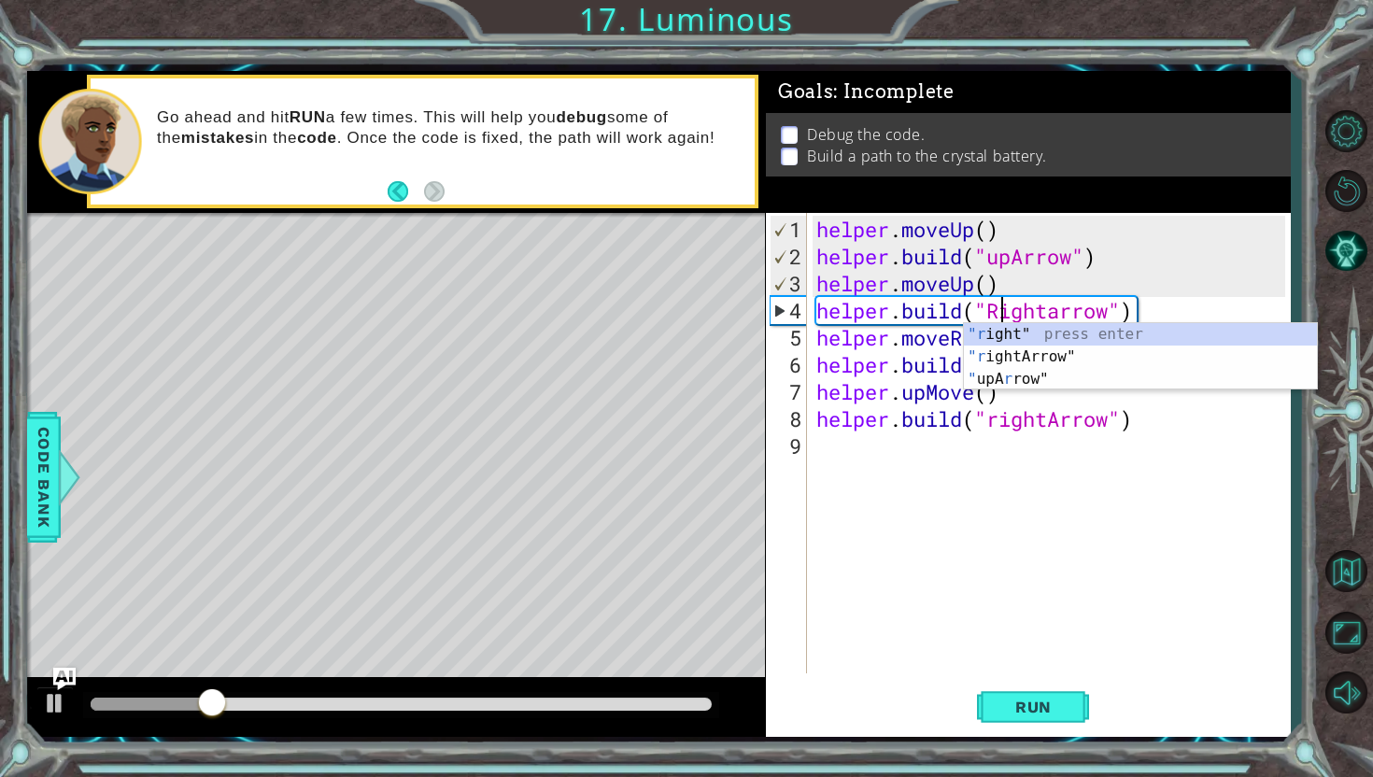
scroll to position [0, 8]
click at [1095, 361] on div ""r ight" press enter "r ightArrow" press enter " upA r row" press enter" at bounding box center [1140, 379] width 353 height 112
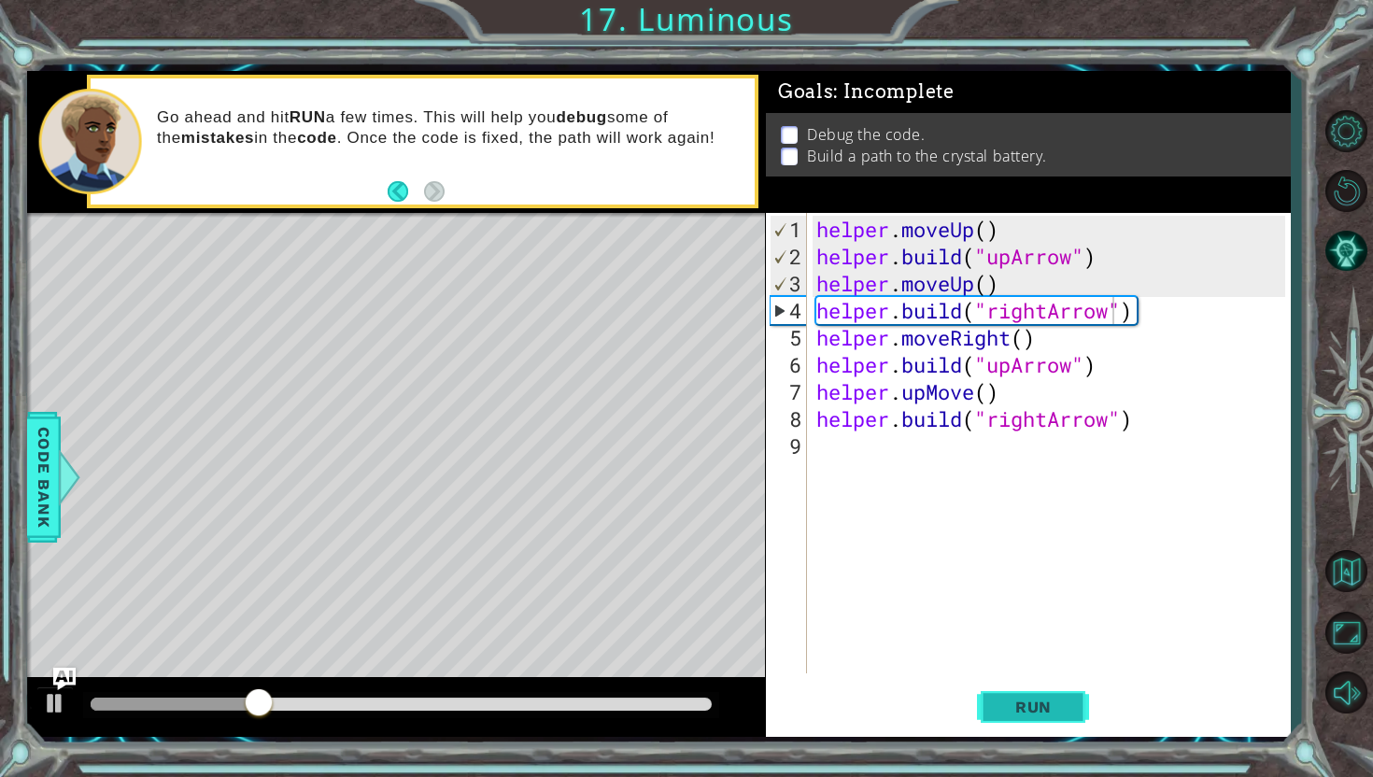
click at [1027, 687] on button "Run" at bounding box center [1033, 707] width 112 height 52
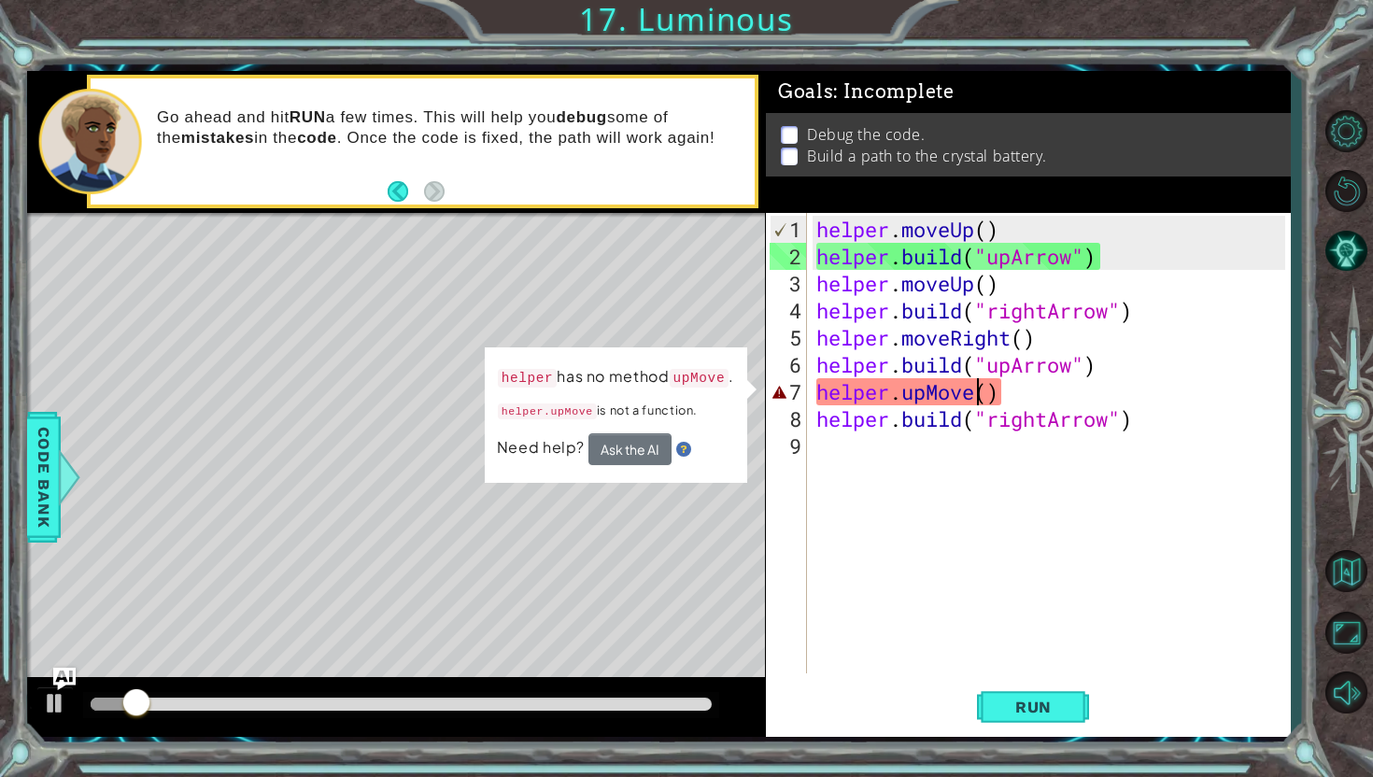
click at [973, 394] on div "helper . moveUp ( ) helper . build ( "upArrow" ) helper . moveUp ( ) helper . b…" at bounding box center [1054, 473] width 482 height 515
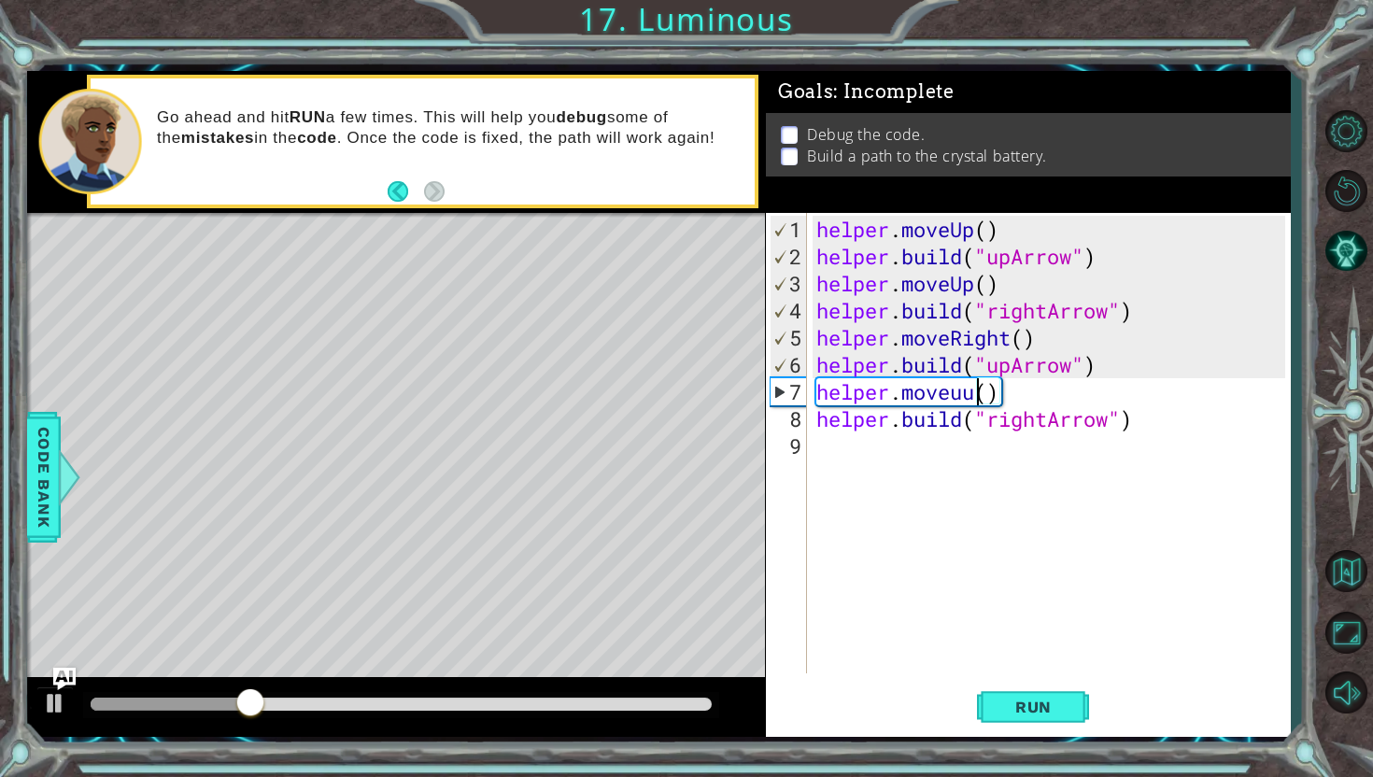
scroll to position [0, 7]
click at [1050, 680] on div "helper.moveup() 1 2 3 4 5 6 7 8 9 helper . moveUp ( ) helper . build ( "upArrow…" at bounding box center [1028, 475] width 525 height 525
click at [1061, 704] on span "Run" at bounding box center [1034, 707] width 74 height 19
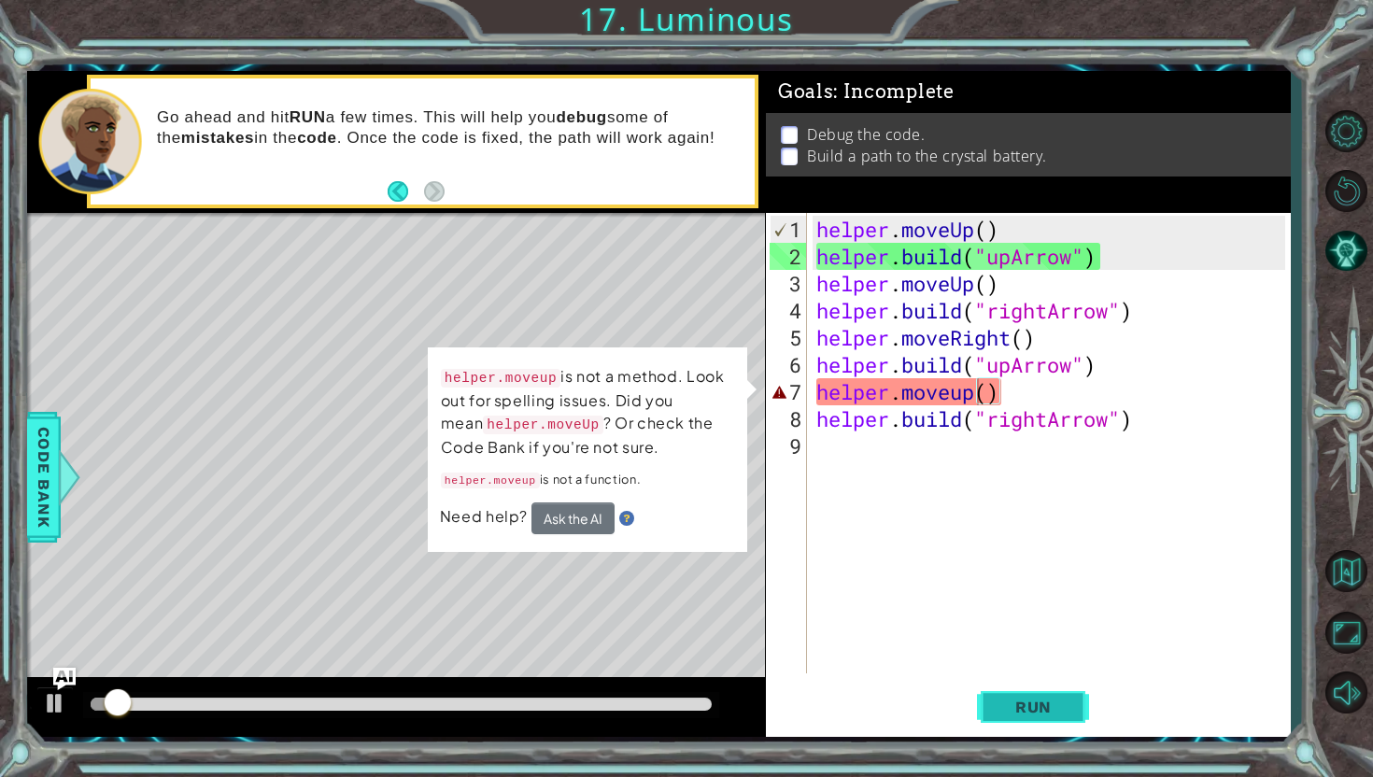
click at [1071, 685] on button "Run" at bounding box center [1033, 707] width 112 height 52
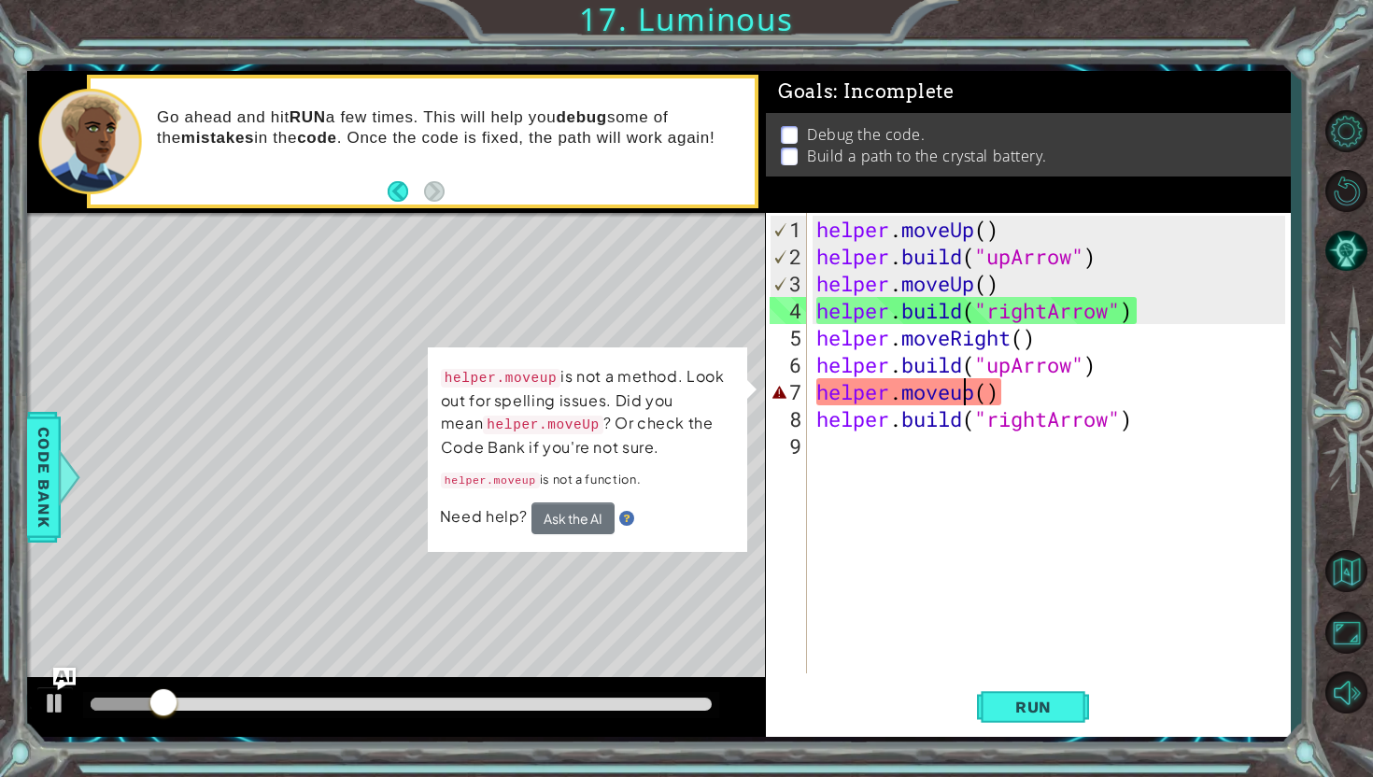
click at [970, 400] on div "helper . moveUp ( ) helper . build ( "upArrow" ) helper . moveUp ( ) helper . b…" at bounding box center [1054, 473] width 482 height 515
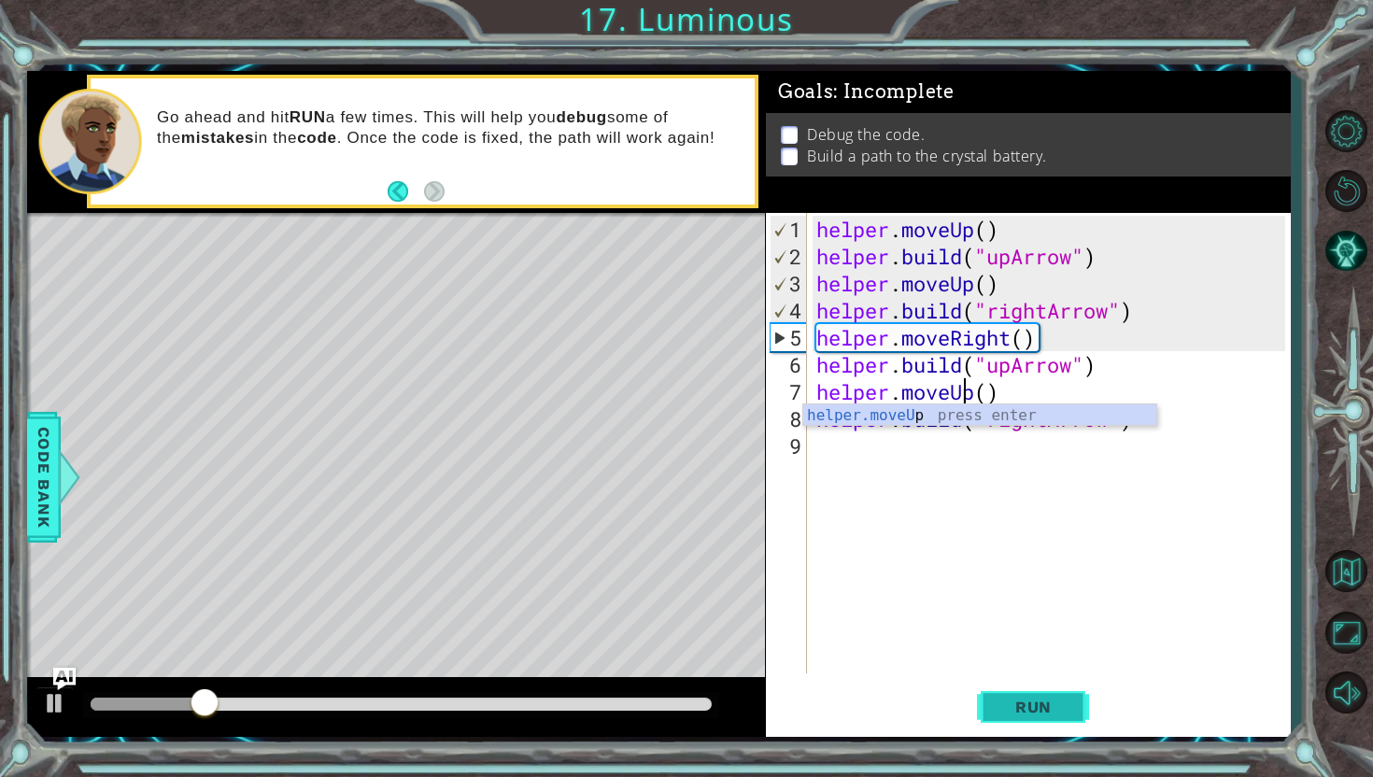
type textarea "helper.moveUp()"
click at [1055, 711] on span "Run" at bounding box center [1034, 707] width 74 height 19
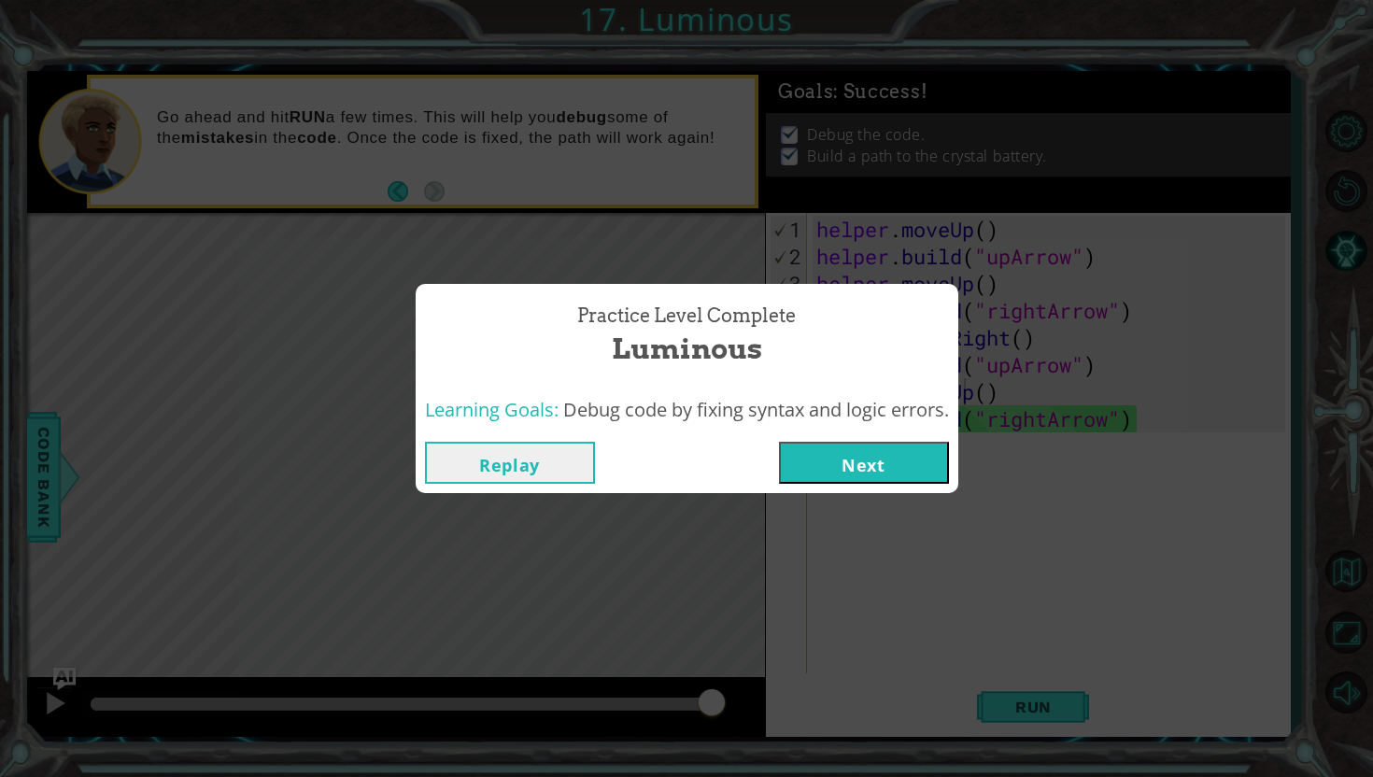
click at [845, 454] on button "Next" at bounding box center [864, 463] width 170 height 42
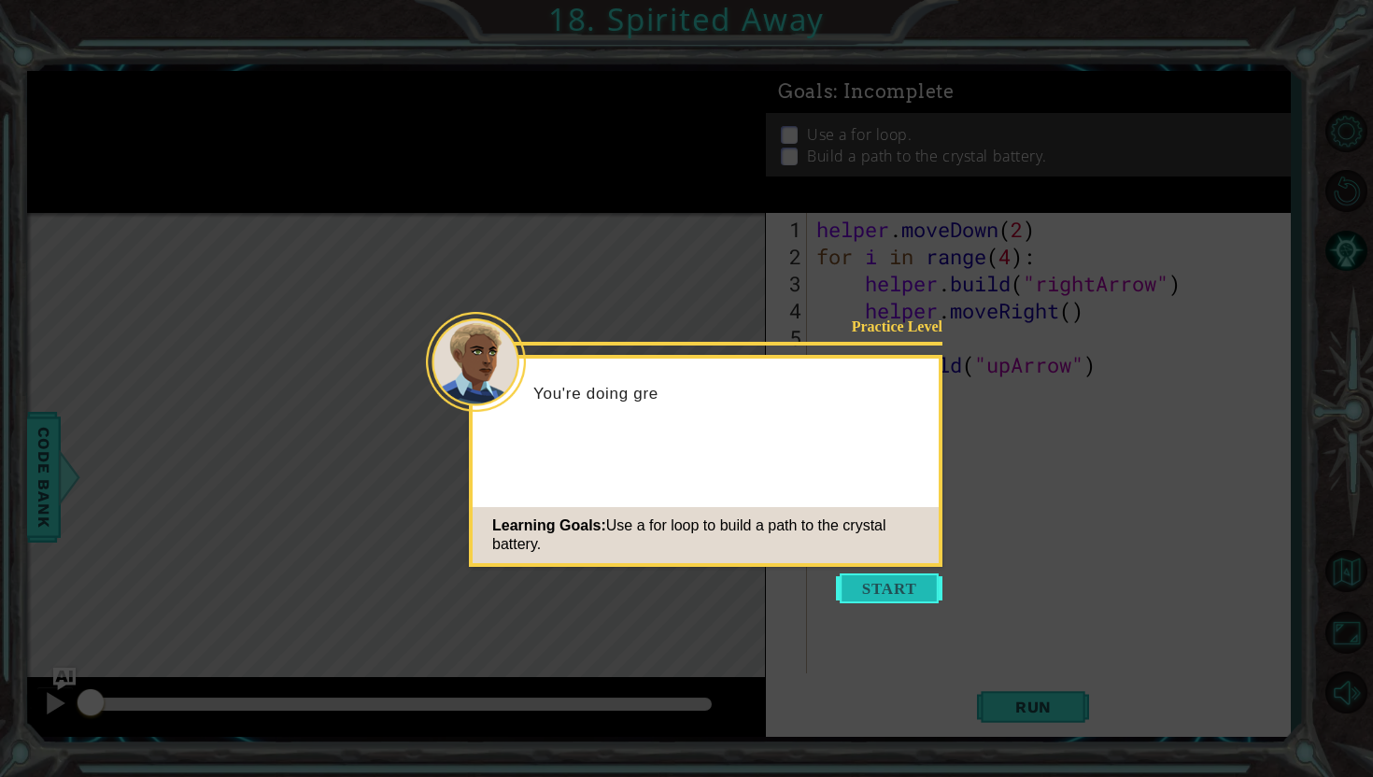
click at [871, 574] on button "Start" at bounding box center [889, 589] width 106 height 30
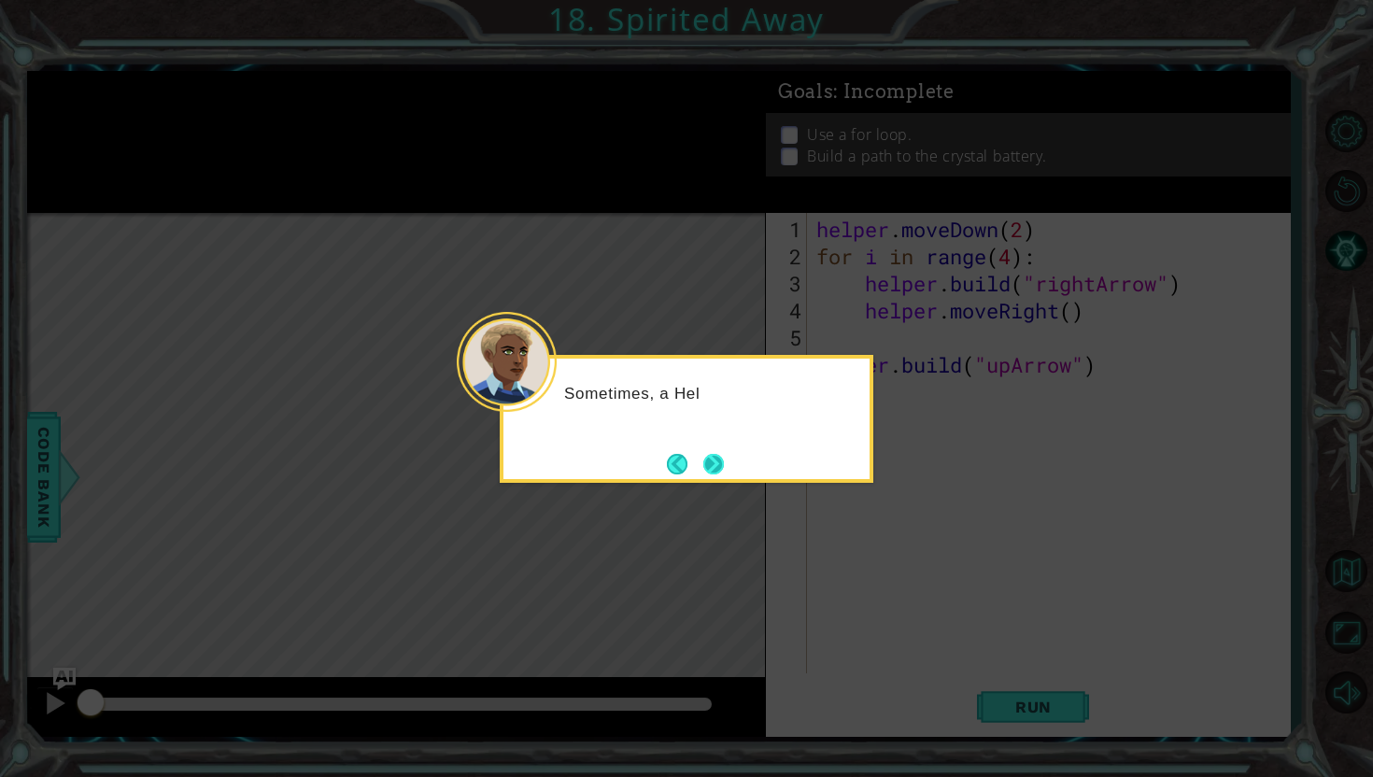
click at [703, 471] on button "Next" at bounding box center [713, 464] width 21 height 21
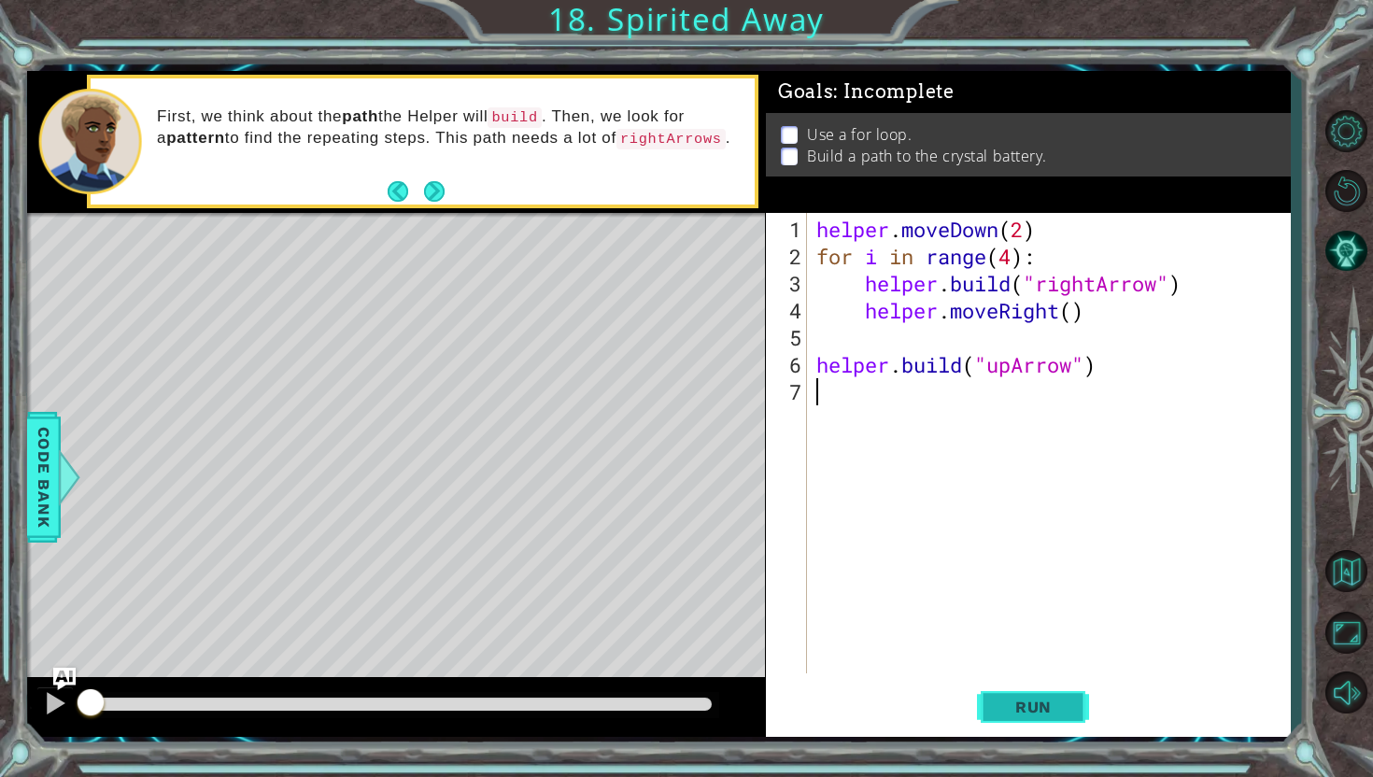
click at [1061, 715] on span "Run" at bounding box center [1034, 707] width 74 height 19
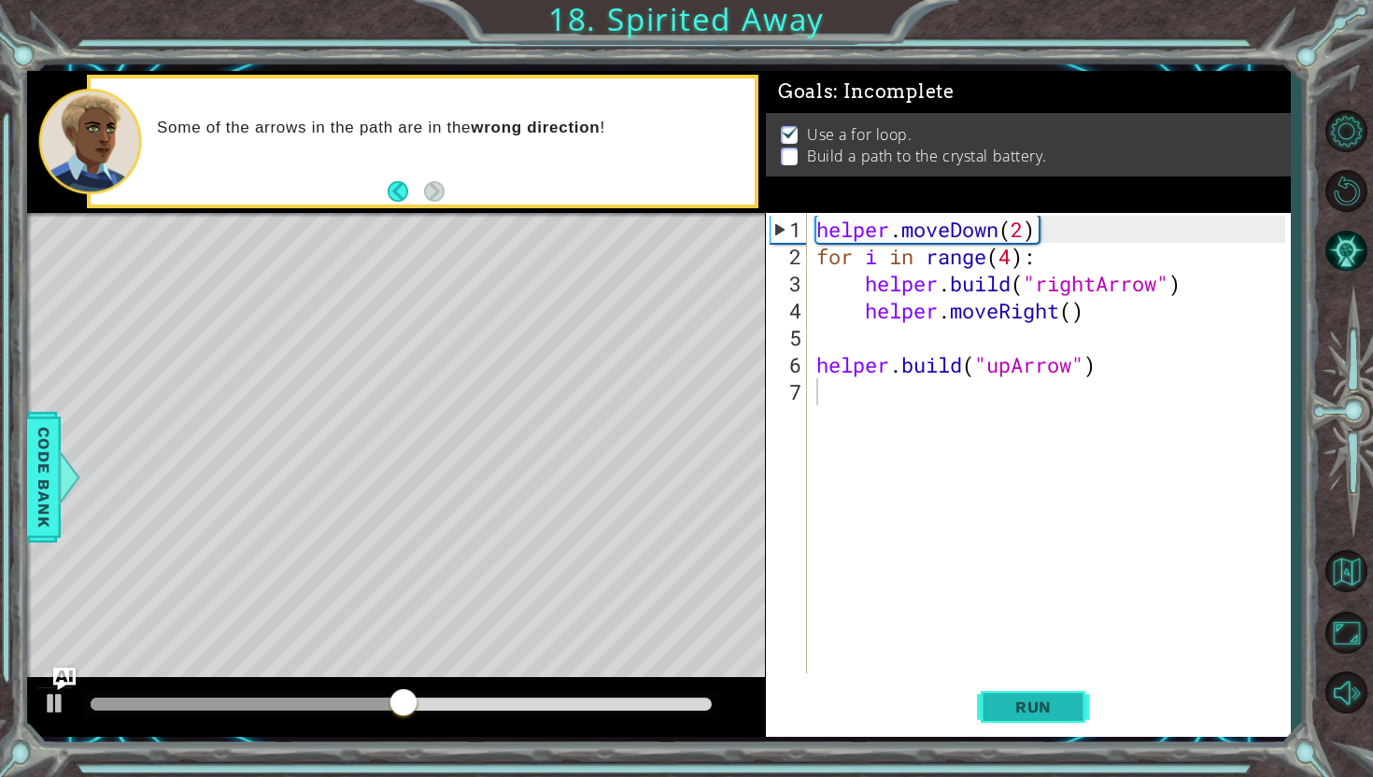
click at [1055, 709] on span "Run" at bounding box center [1034, 707] width 74 height 19
click at [904, 413] on div "helper . moveDown ( 2 ) for i in range ( 4 ) : helper . build ( "rightArrow" ) …" at bounding box center [1054, 473] width 482 height 515
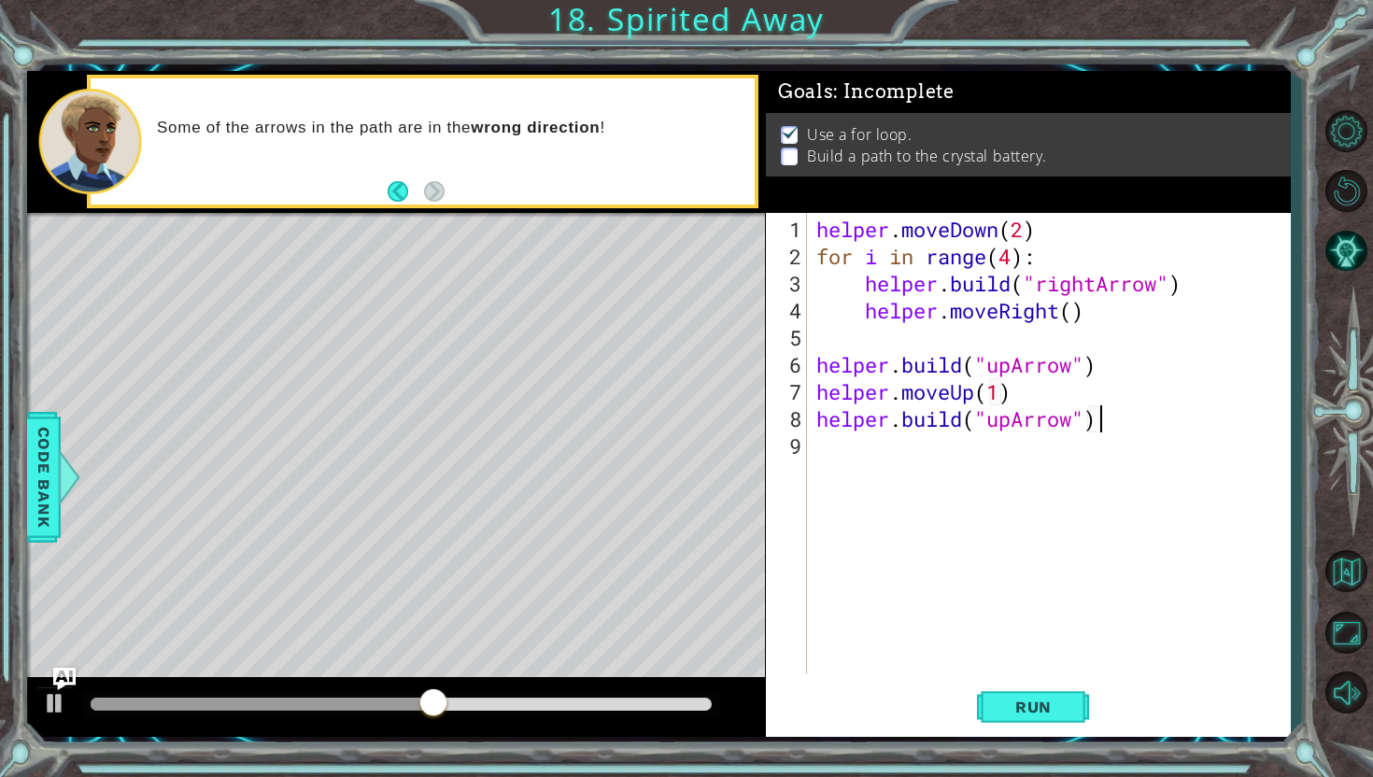
scroll to position [0, 11]
type textarea "[DOMAIN_NAME]("upArrow")"
click at [1057, 717] on button "Run" at bounding box center [1033, 707] width 112 height 52
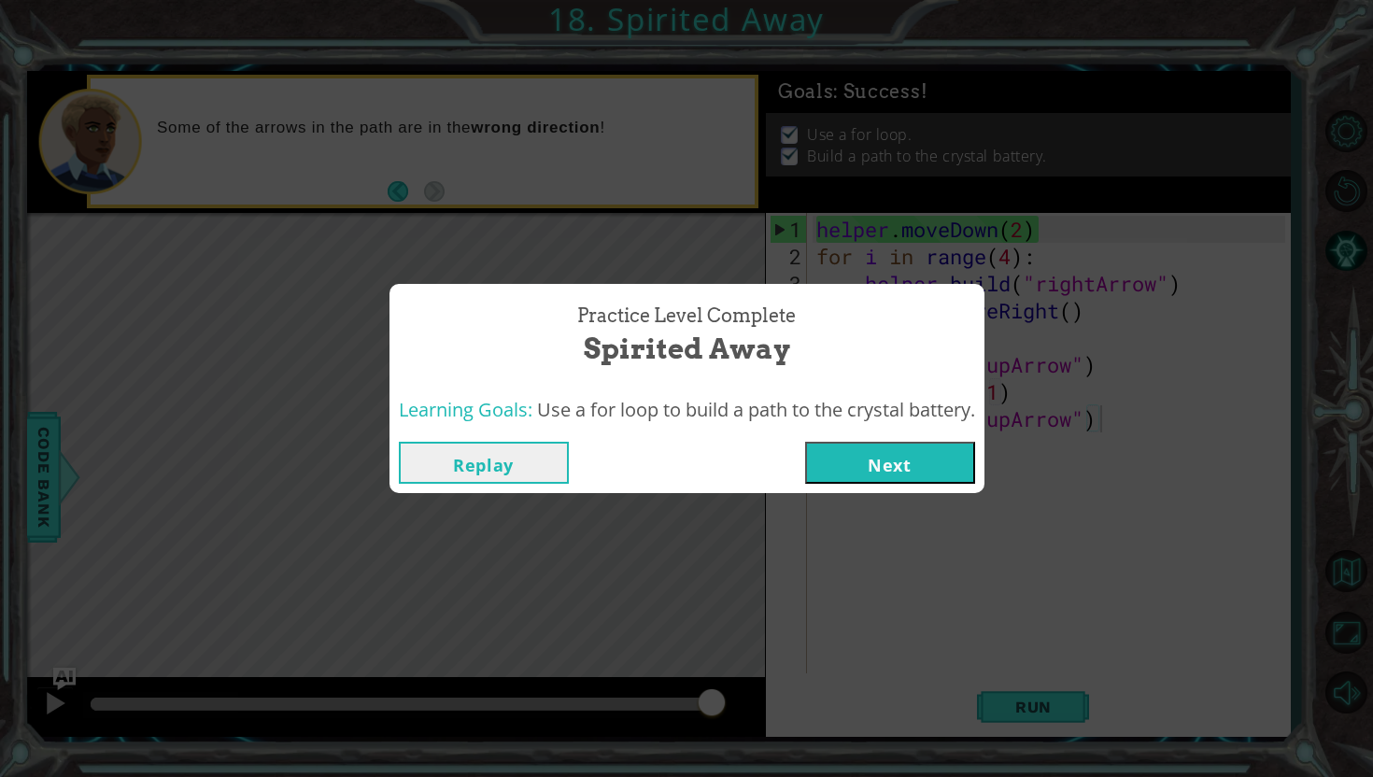
click at [920, 446] on button "Next" at bounding box center [890, 463] width 170 height 42
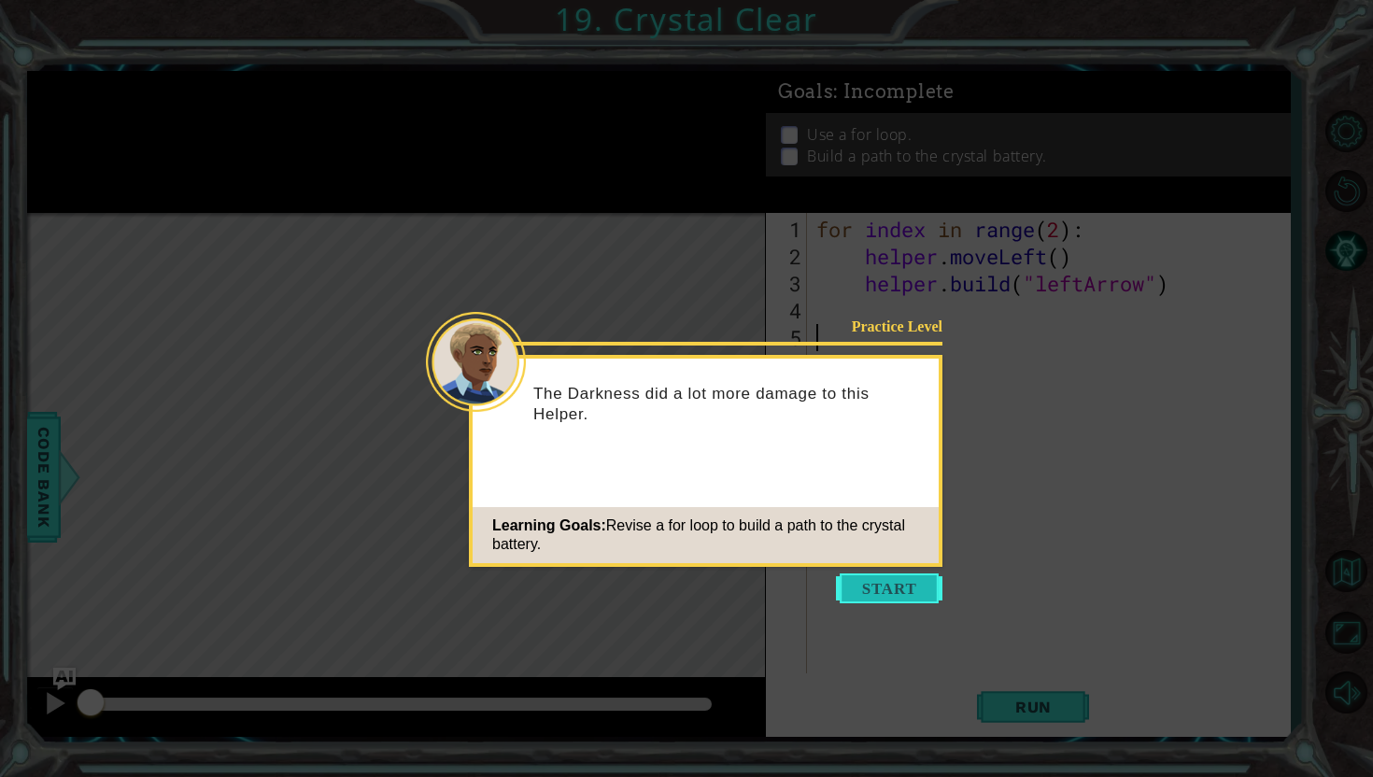
click at [895, 597] on button "Start" at bounding box center [889, 589] width 106 height 30
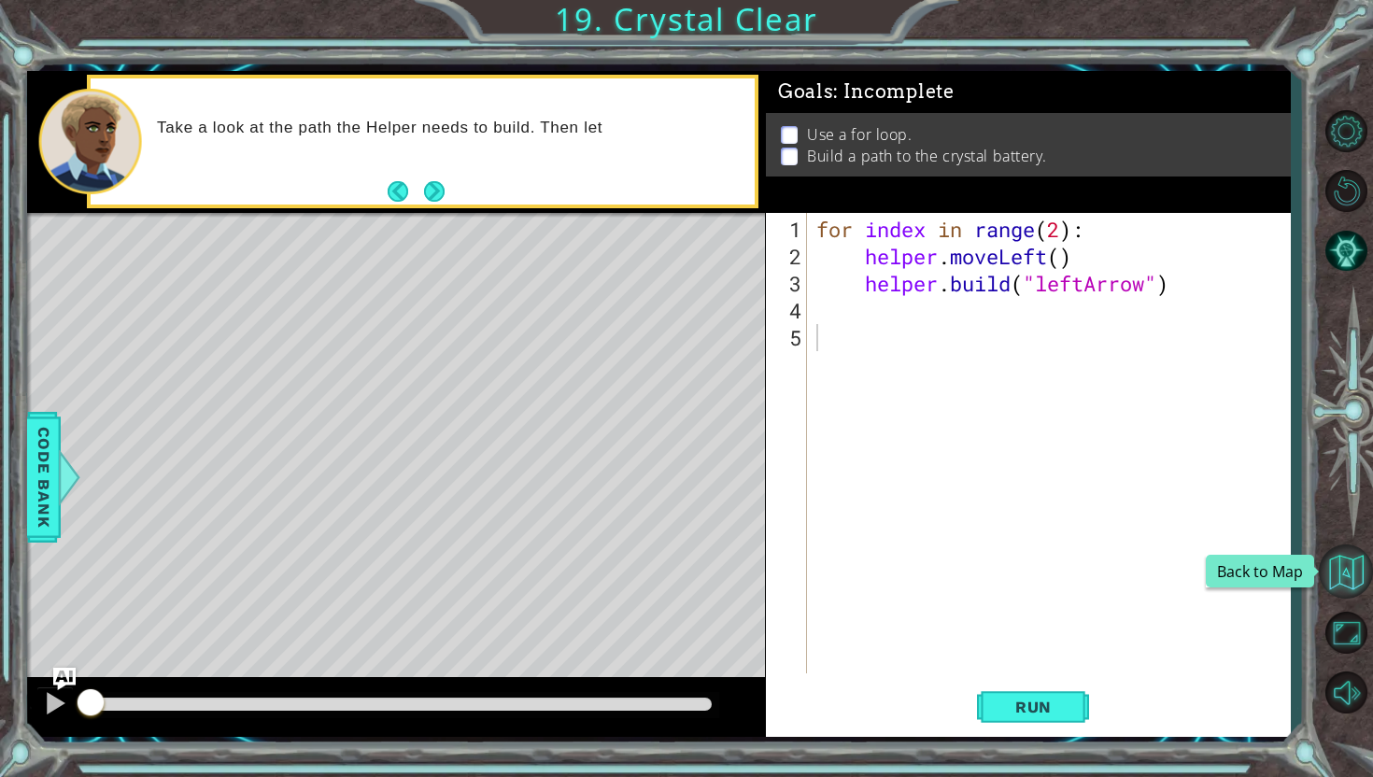
click at [1362, 560] on button "Back to Map" at bounding box center [1346, 572] width 54 height 54
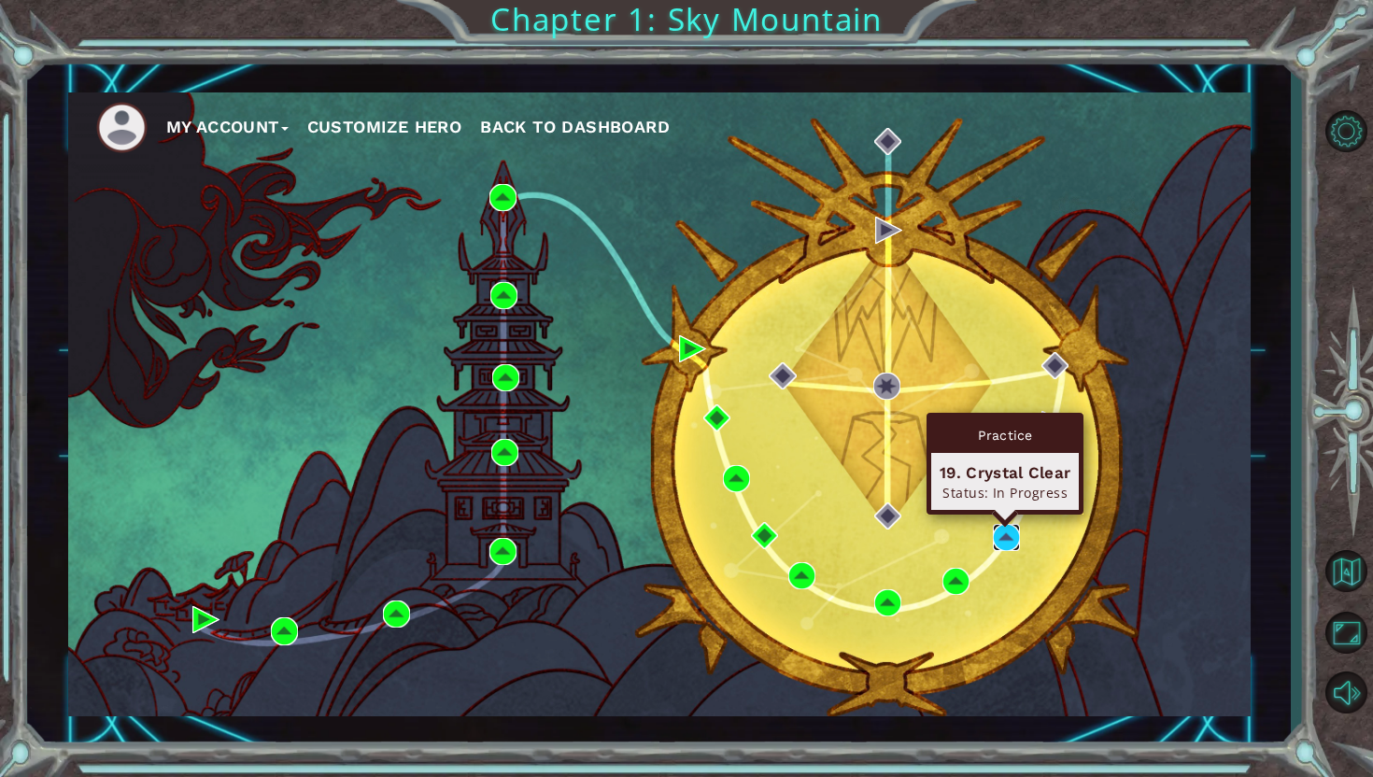
click at [1009, 538] on img at bounding box center [1006, 537] width 27 height 27
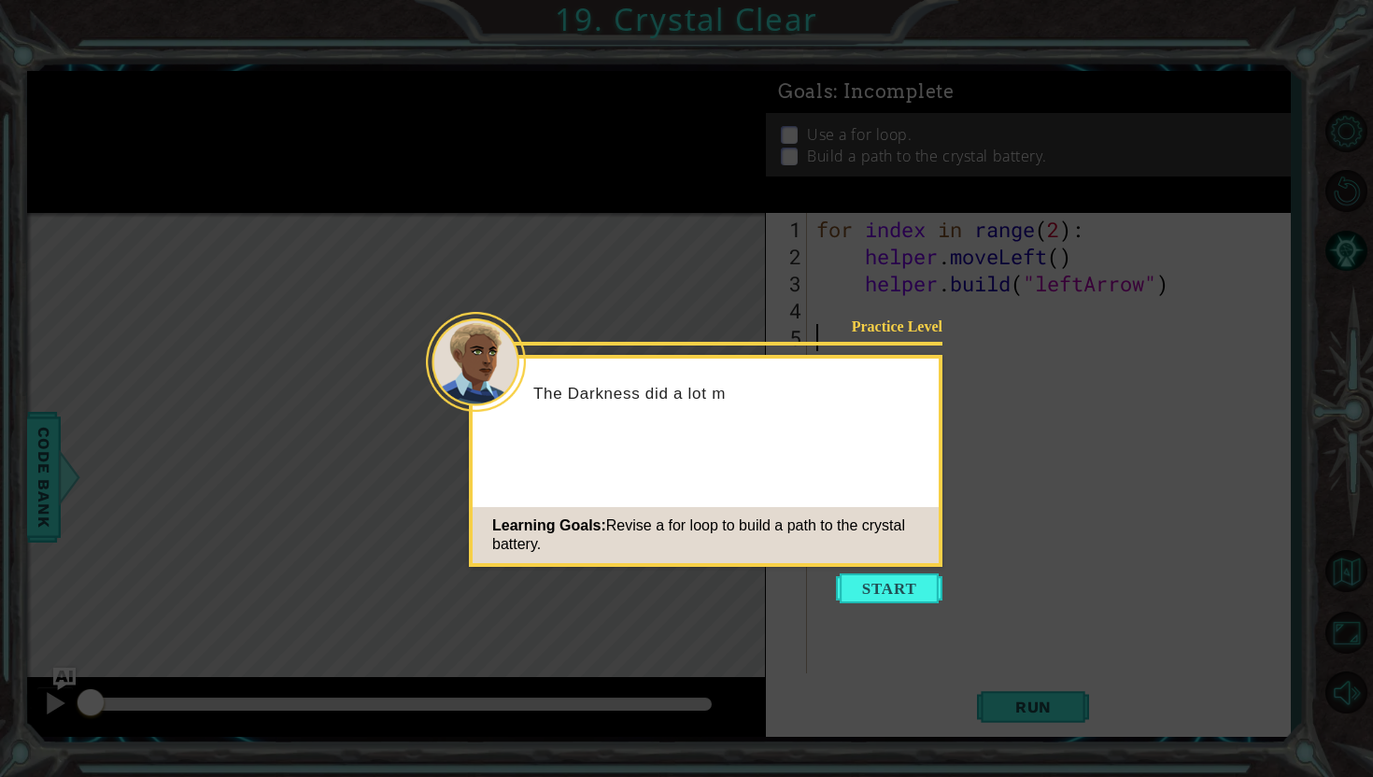
click at [866, 570] on icon at bounding box center [686, 388] width 1373 height 777
click at [873, 575] on button "Start" at bounding box center [889, 589] width 106 height 30
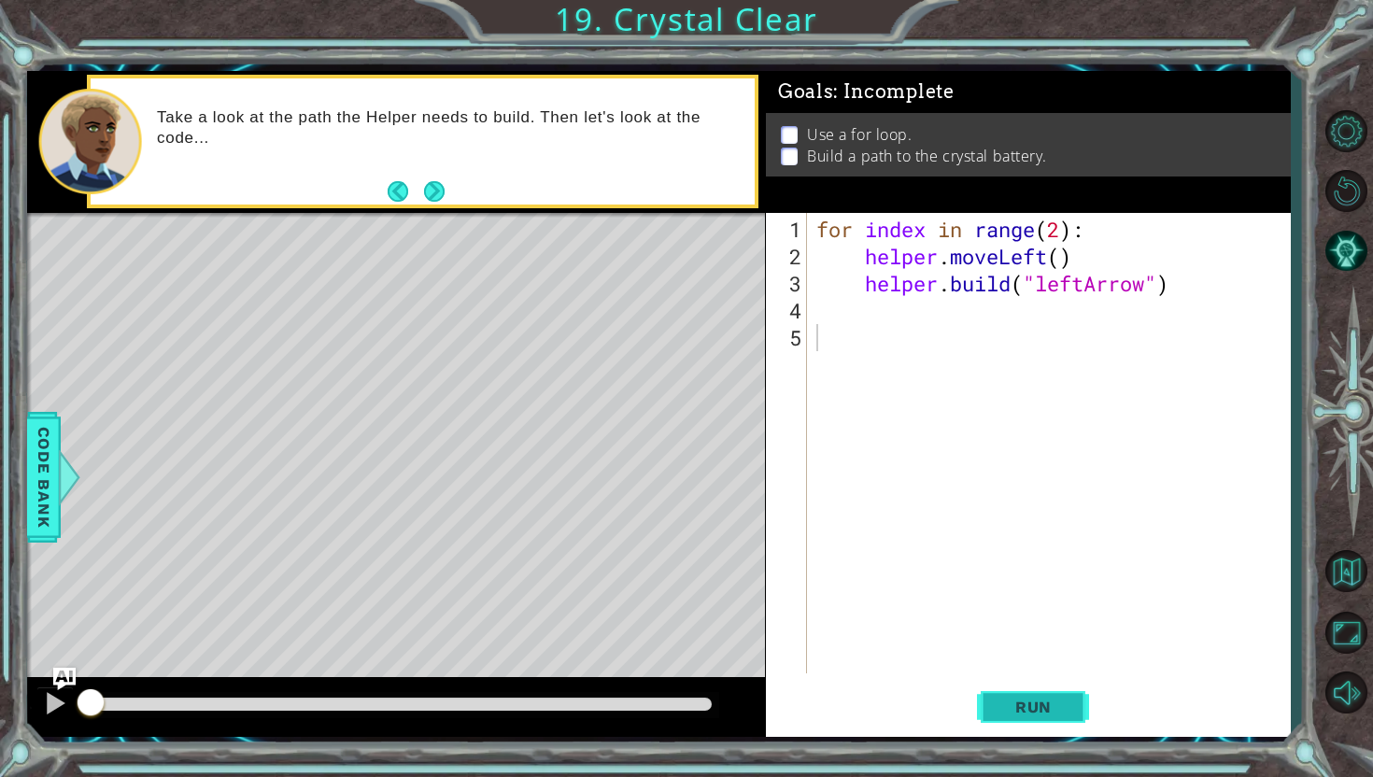
click at [1000, 688] on button "Run" at bounding box center [1033, 707] width 112 height 52
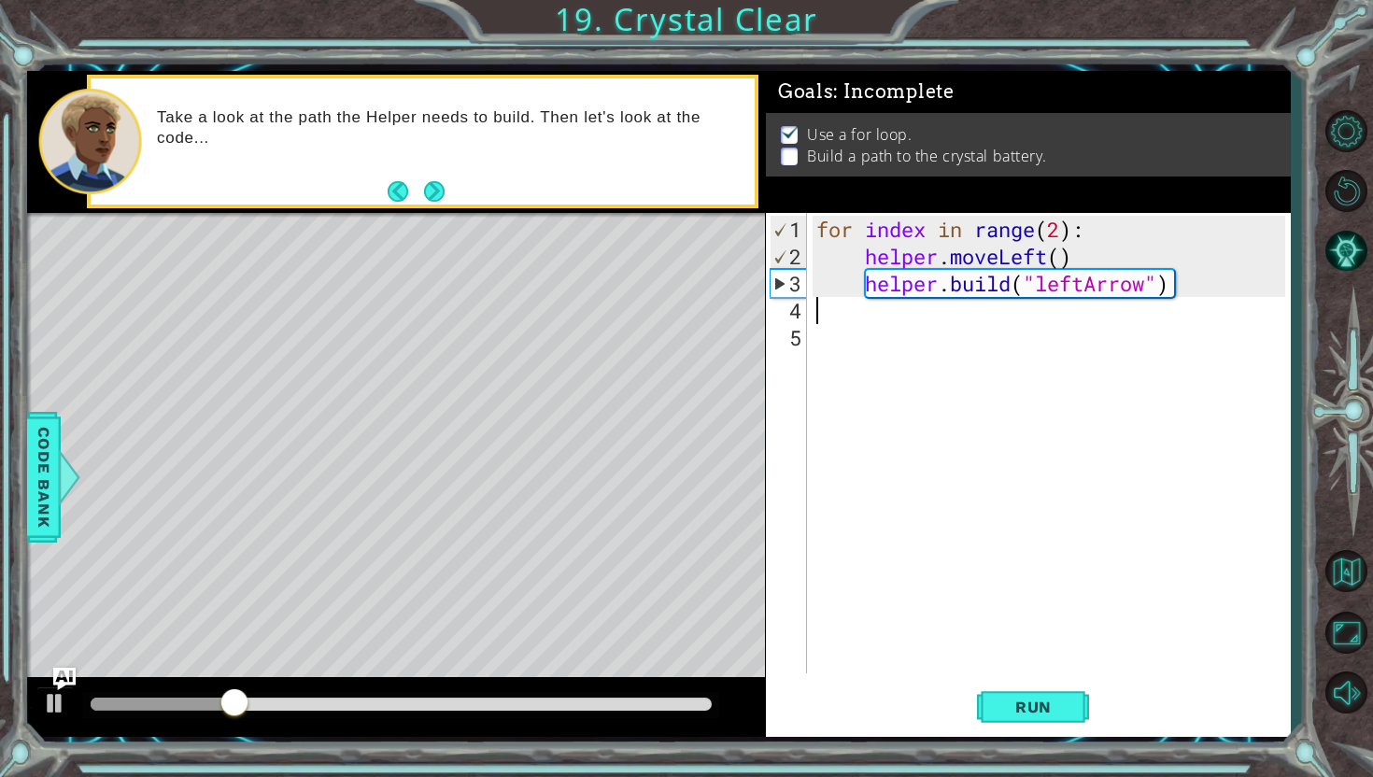
click at [900, 319] on div "for index in range ( 2 ) : helper . moveLeft ( ) helper . build ( "leftArrow" )" at bounding box center [1054, 473] width 482 height 515
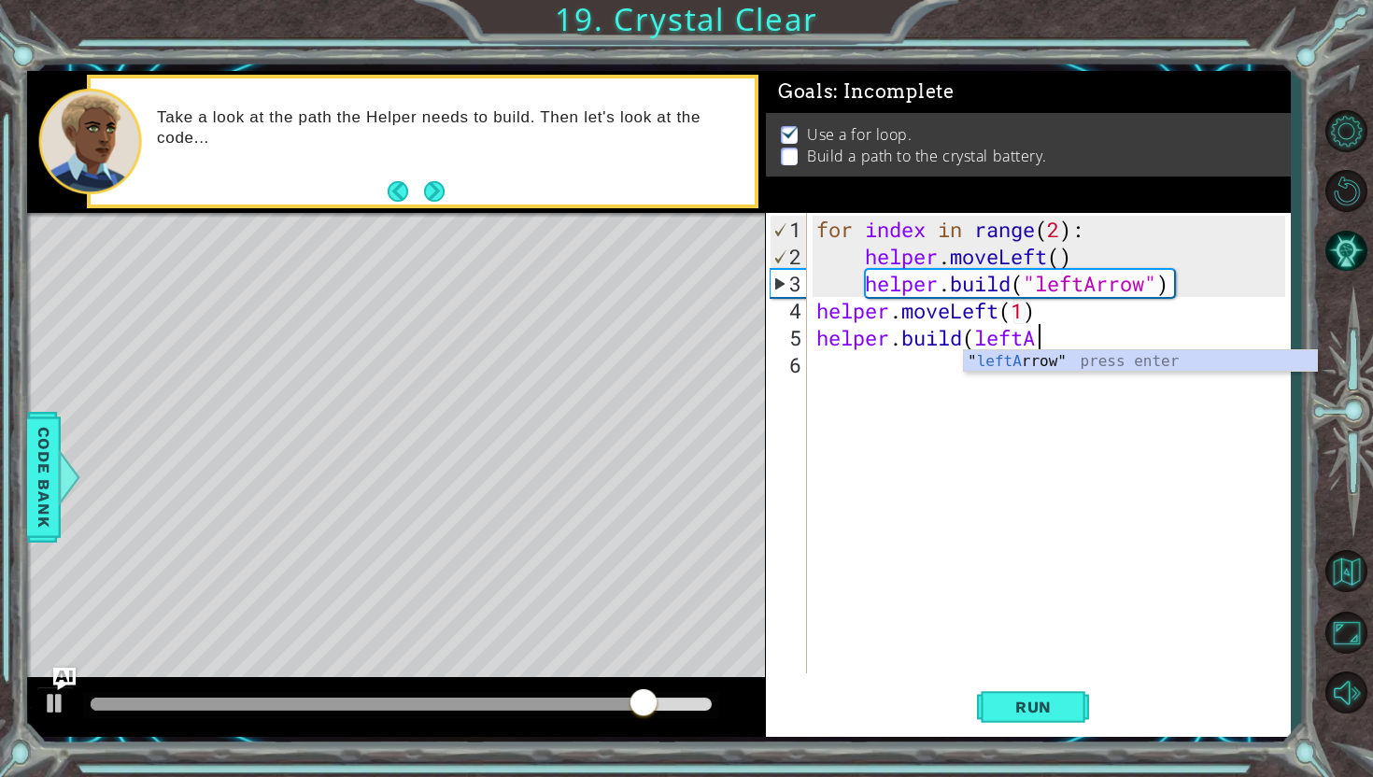
scroll to position [0, 9]
type textarea "[DOMAIN_NAME]("leftArrow")"
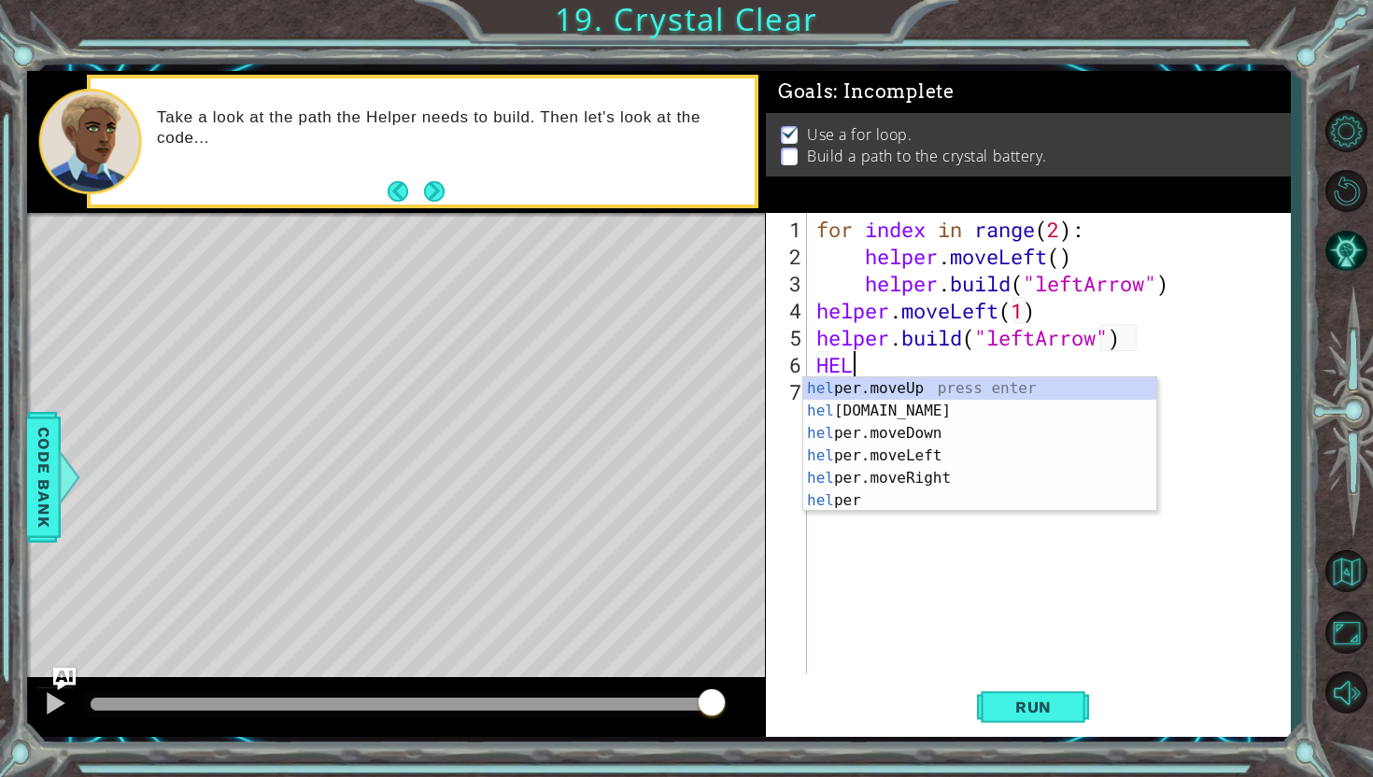
scroll to position [0, 1]
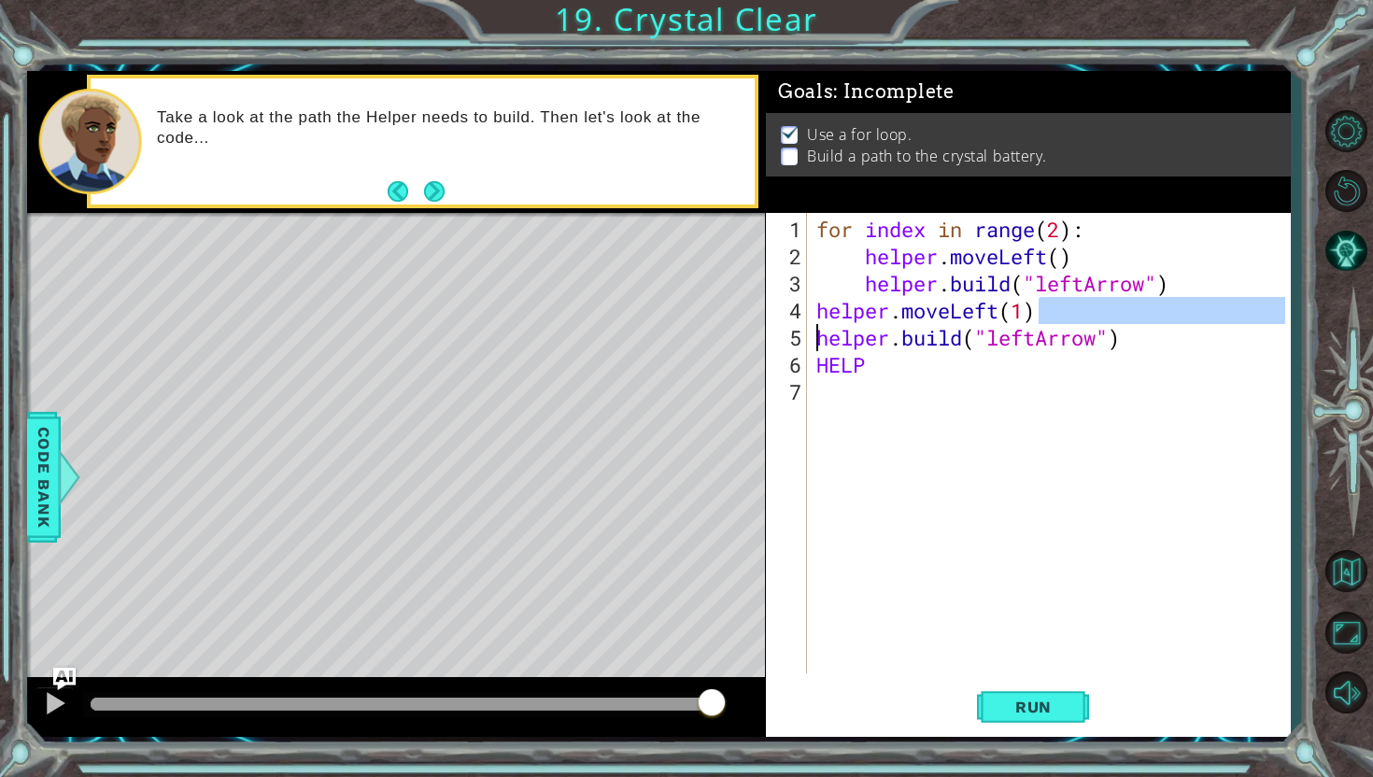
drag, startPoint x: 1048, startPoint y: 316, endPoint x: 796, endPoint y: 318, distance: 252.2
click at [795, 318] on div "HELP 1 2 3 4 5 6 7 for index in range ( 2 ) : helper . moveLeft ( ) helper . bu…" at bounding box center [1025, 443] width 519 height 461
click at [664, 357] on div "1 ההההההההההההההההההההההההההההההההההההההההההההההההההההההההההההההההההההההההההההה…" at bounding box center [658, 404] width 1263 height 667
paste textarea "helper.moveLeft(1)"
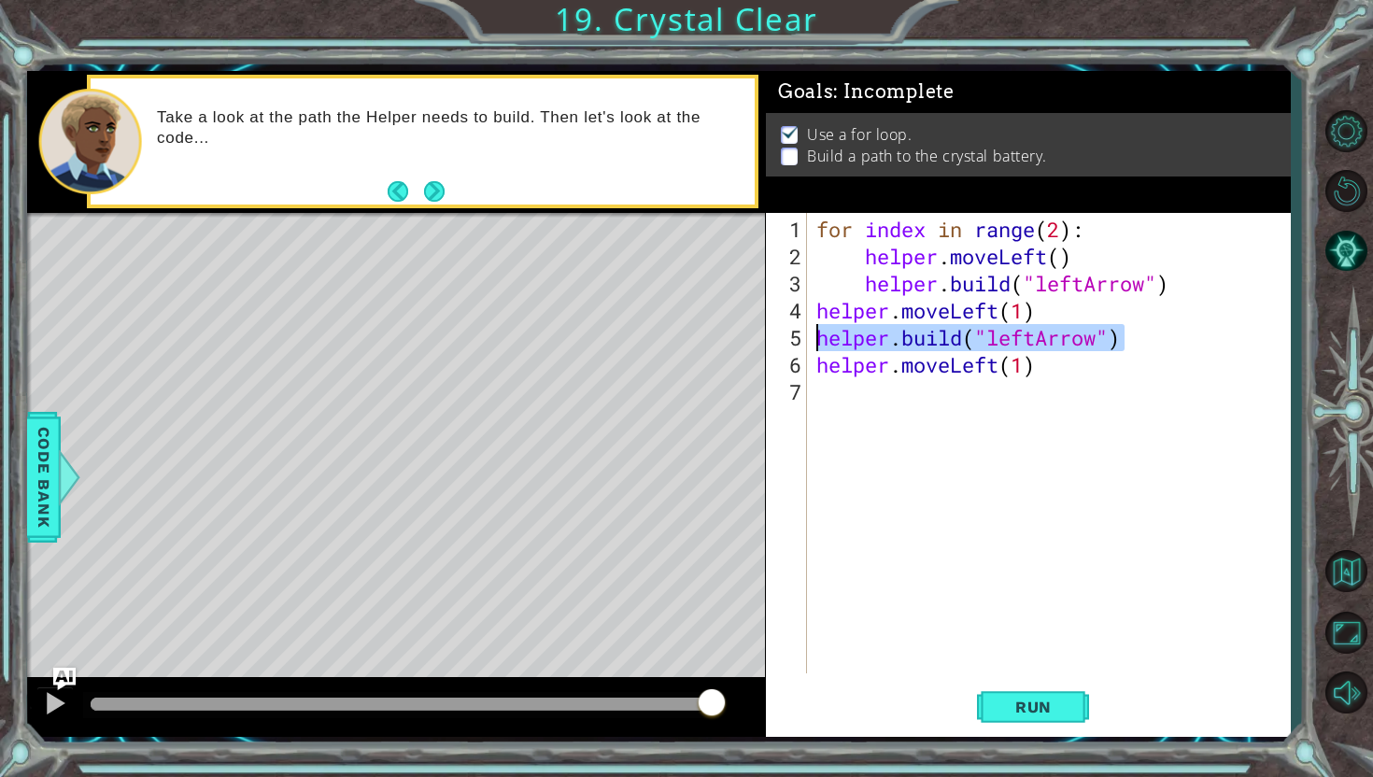
click at [667, 345] on div "1 ההההההההההההההההההההההההההההההההההההההההההההההההההההההההההההההההההההההההההההה…" at bounding box center [658, 404] width 1263 height 667
type textarea "[DOMAIN_NAME]("leftArrow")"
click at [856, 382] on div "for index in range ( 2 ) : helper . moveLeft ( ) helper . build ( "leftArrow" )…" at bounding box center [1054, 473] width 482 height 515
paste textarea "[DOMAIN_NAME]("leftArrow")"
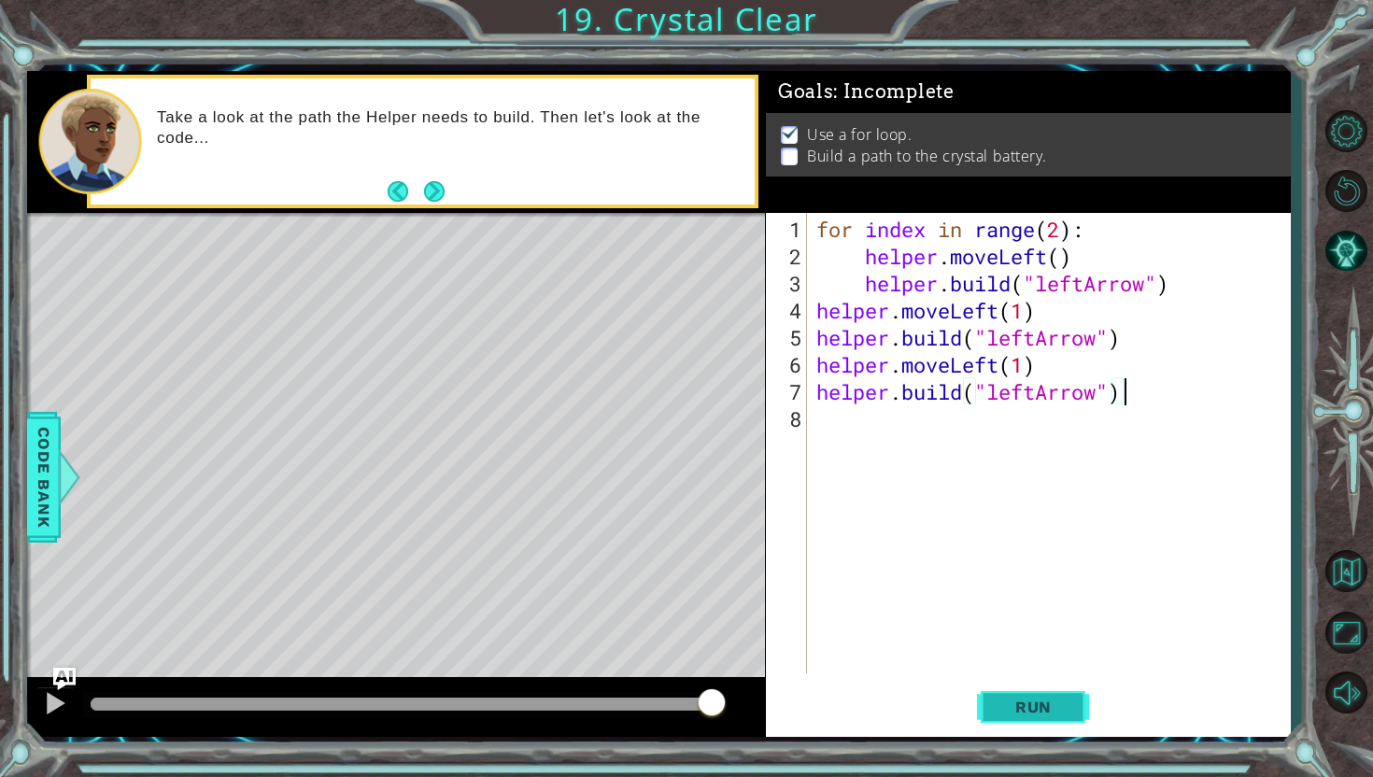
type textarea "[DOMAIN_NAME]("leftArrow")"
click at [1034, 706] on span "Run" at bounding box center [1034, 707] width 74 height 19
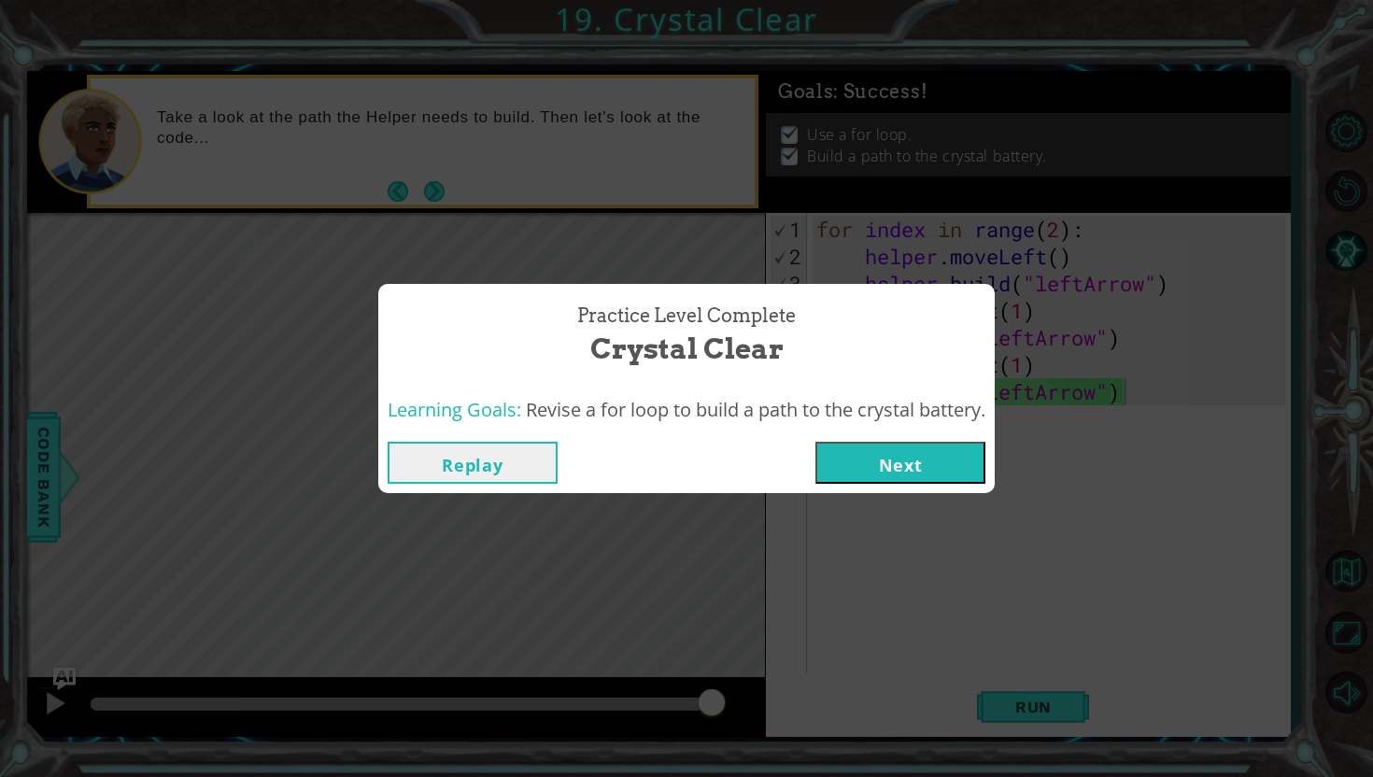
click at [965, 470] on button "Next" at bounding box center [900, 463] width 170 height 42
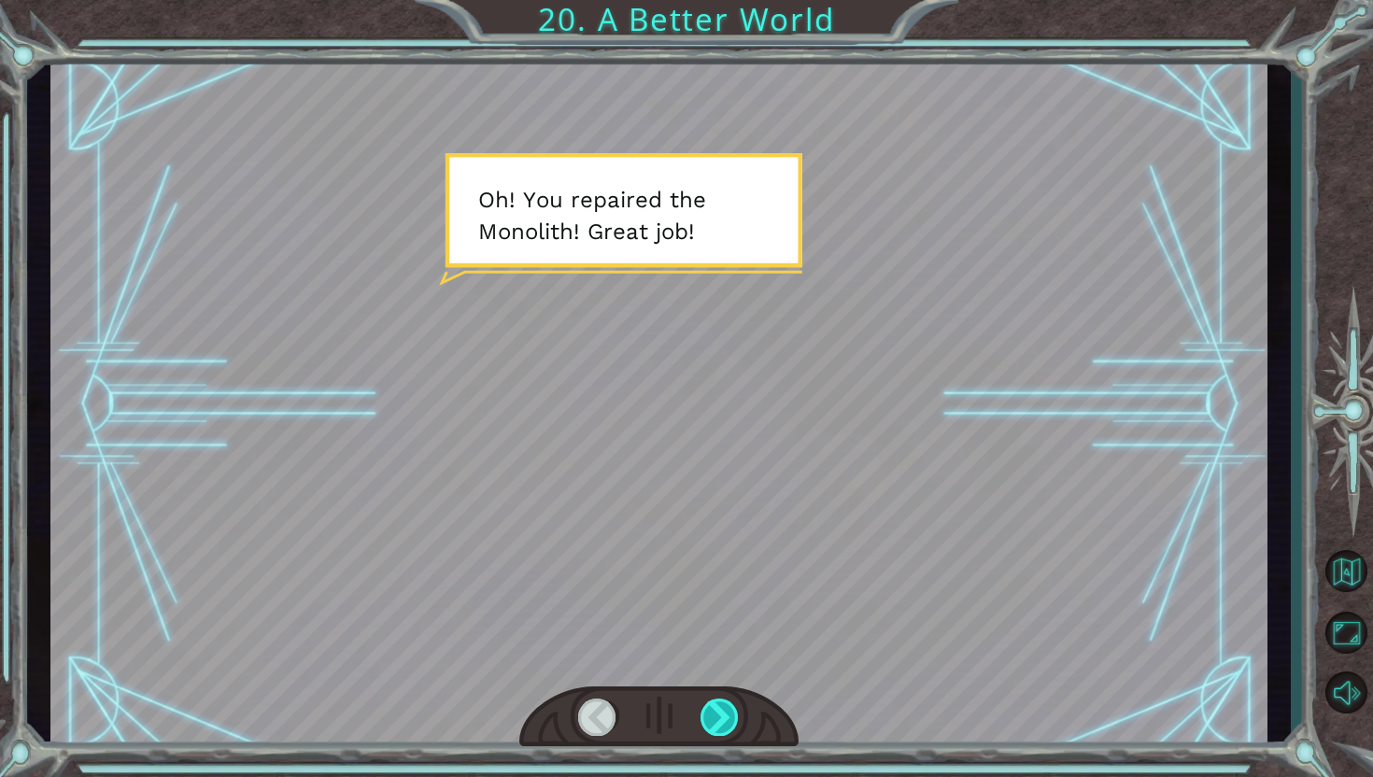
click at [701, 714] on div at bounding box center [720, 717] width 39 height 37
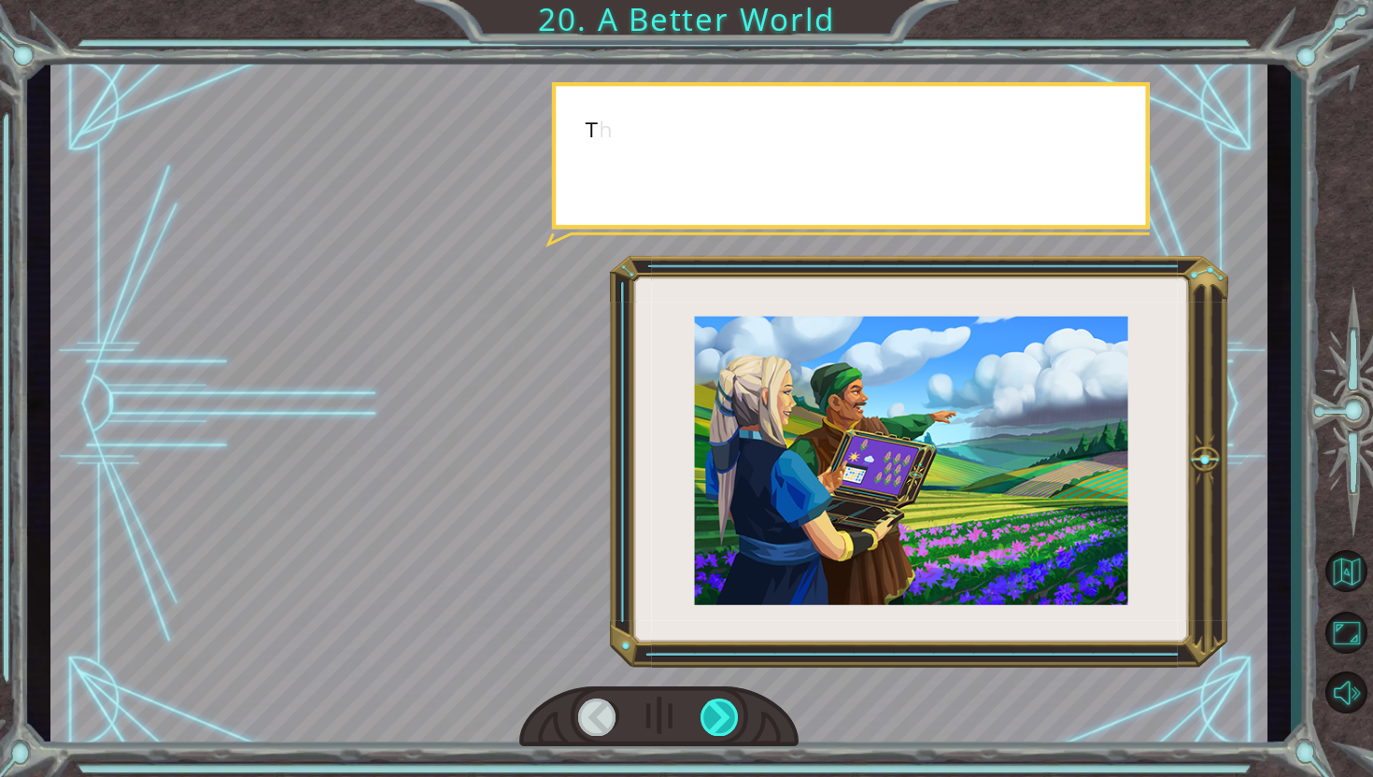
click at [719, 709] on div at bounding box center [720, 717] width 39 height 37
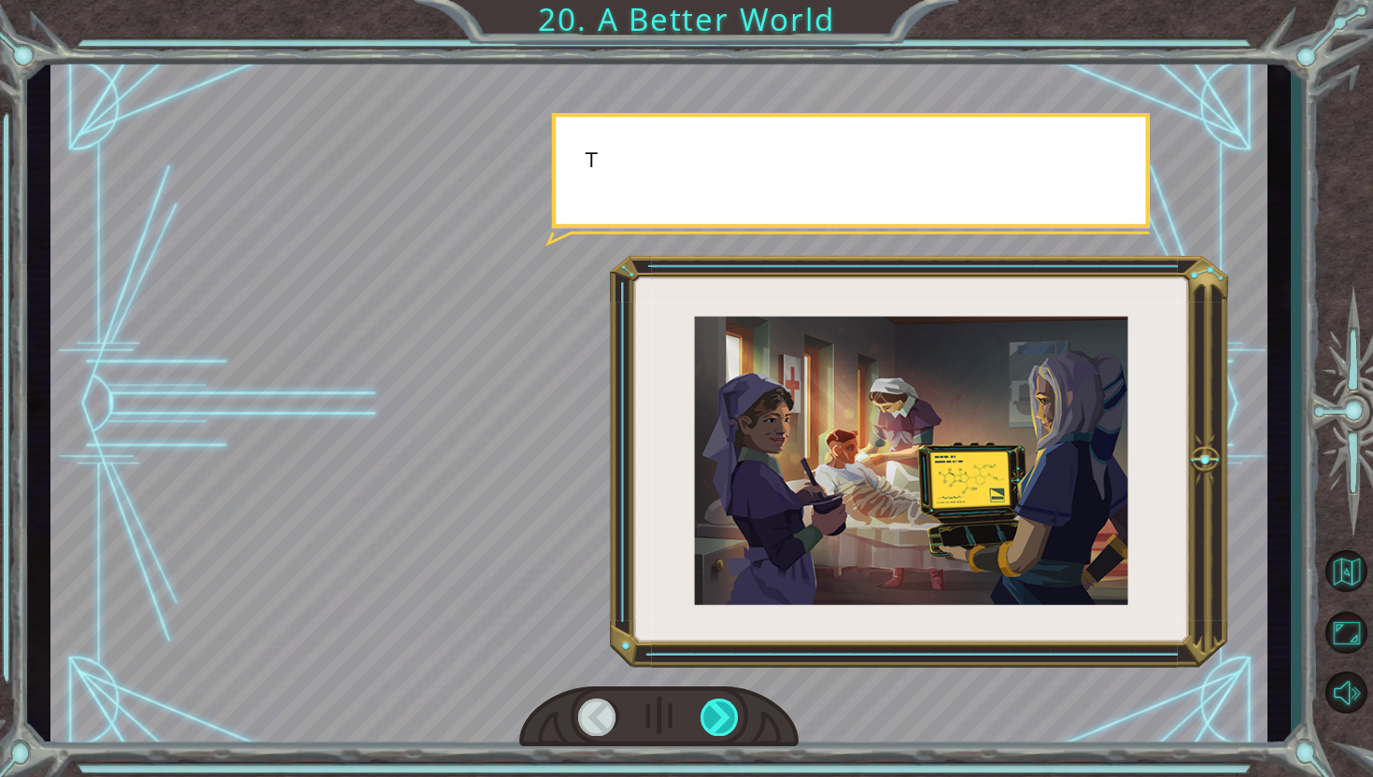
click at [719, 709] on div at bounding box center [720, 717] width 39 height 37
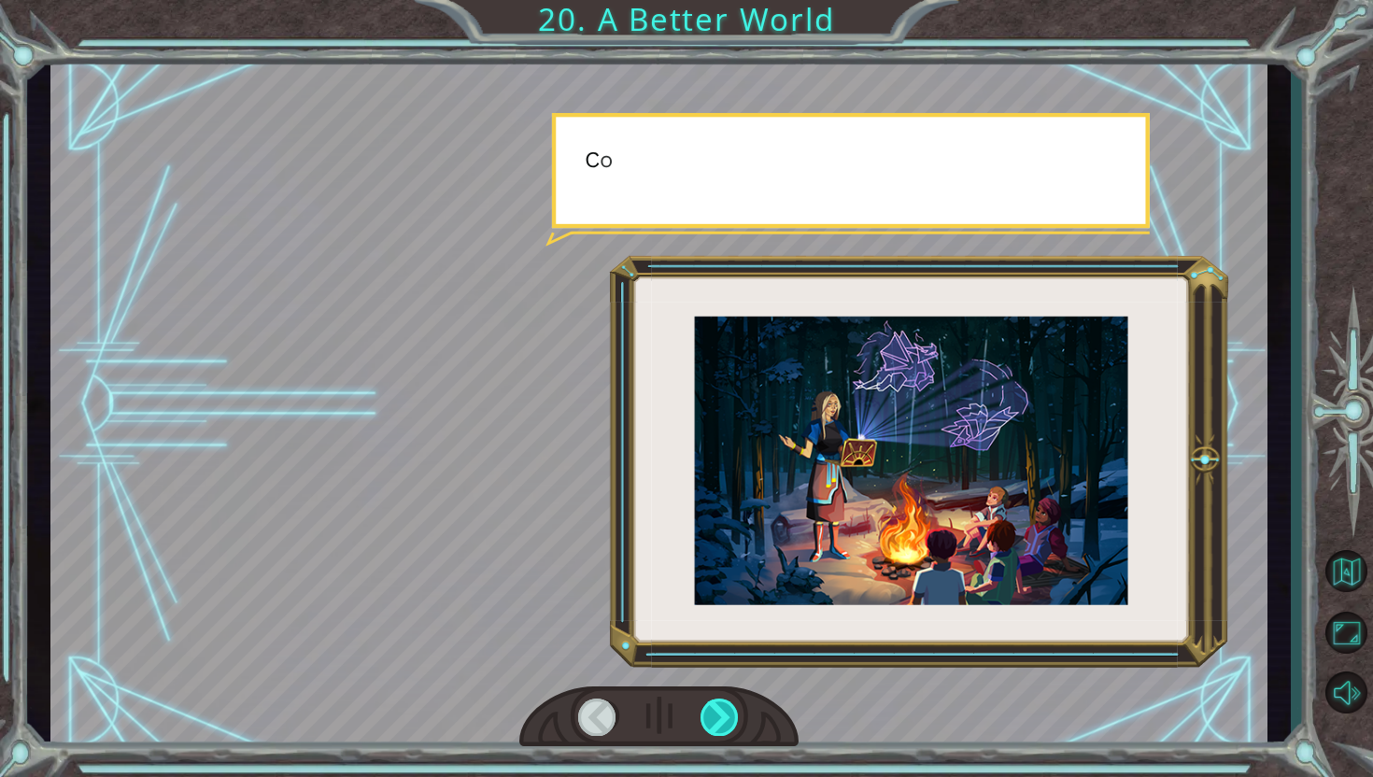
click at [719, 709] on div at bounding box center [720, 717] width 39 height 37
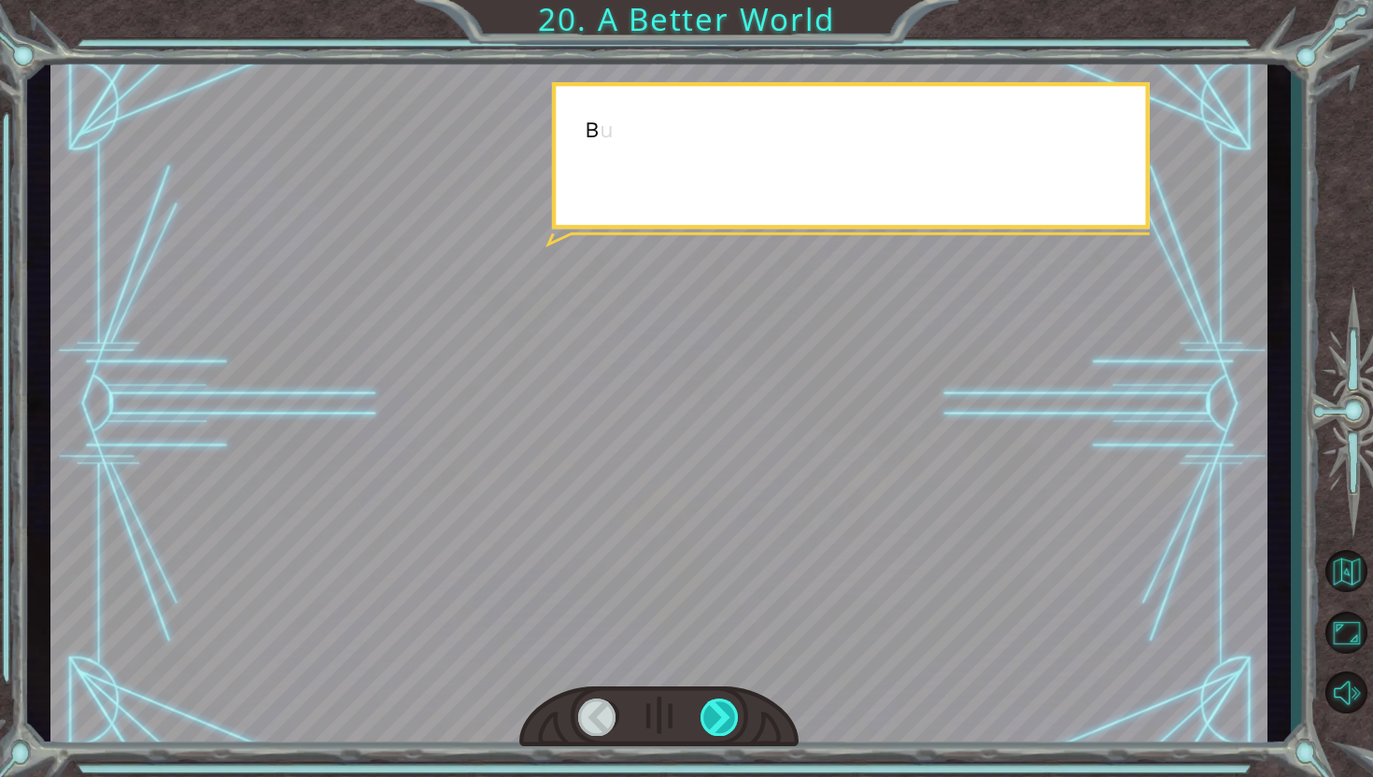
click at [719, 709] on div at bounding box center [720, 717] width 39 height 37
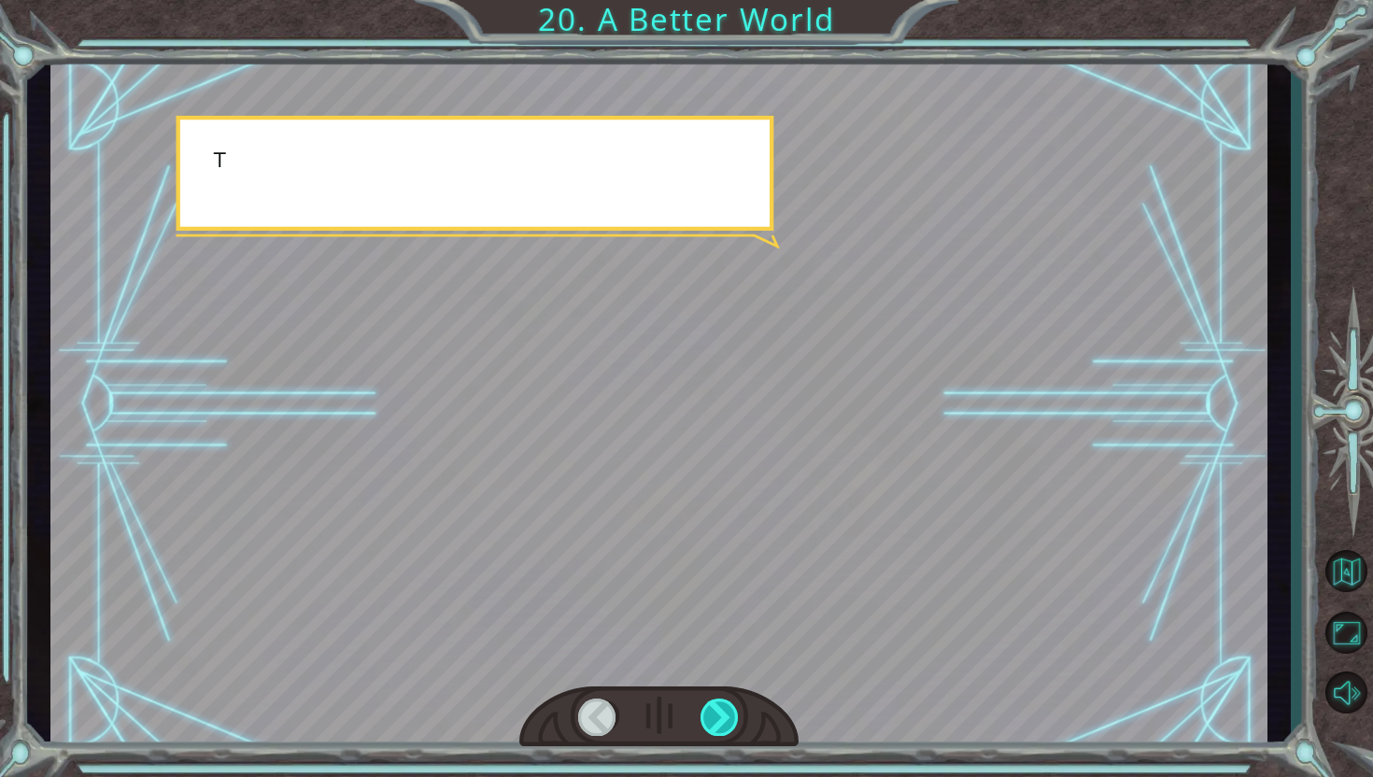
click at [719, 709] on div at bounding box center [720, 717] width 39 height 37
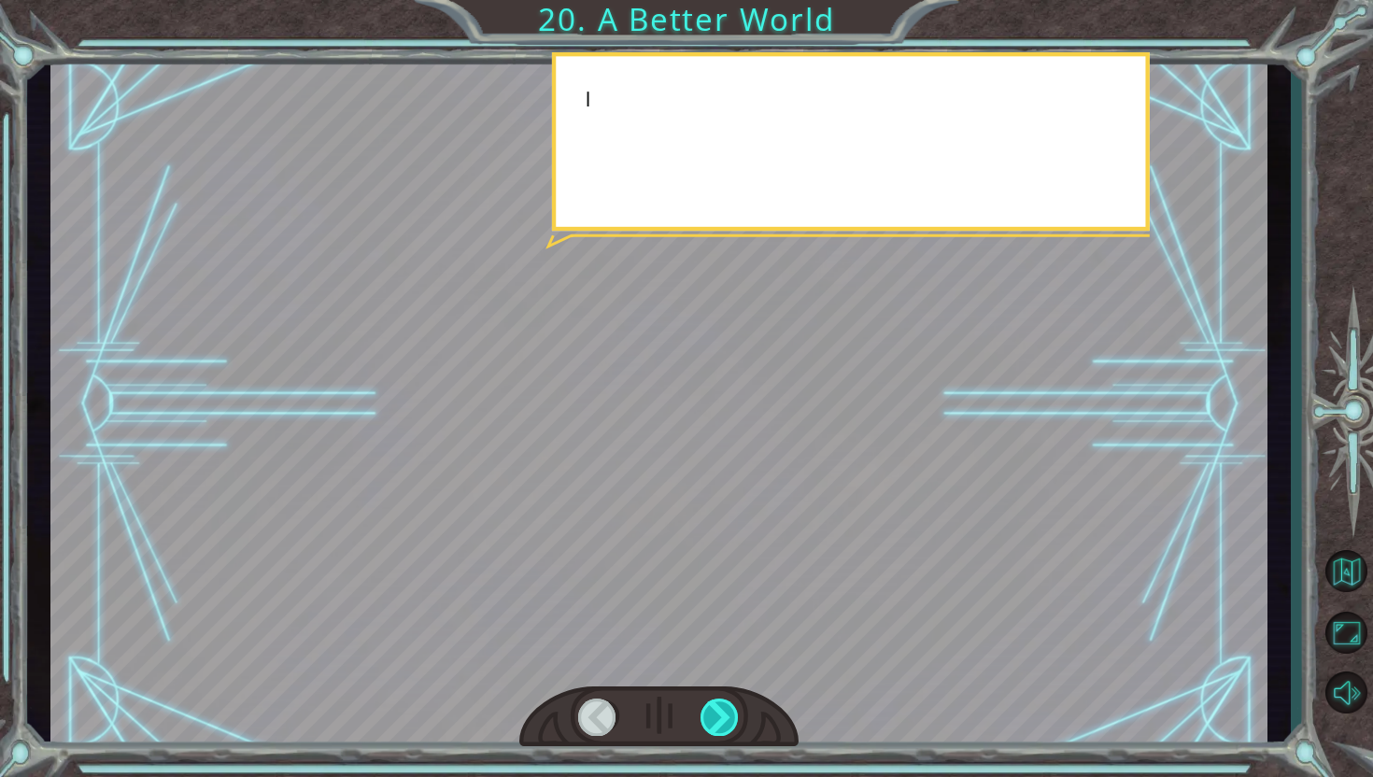
click at [719, 709] on div at bounding box center [720, 717] width 39 height 37
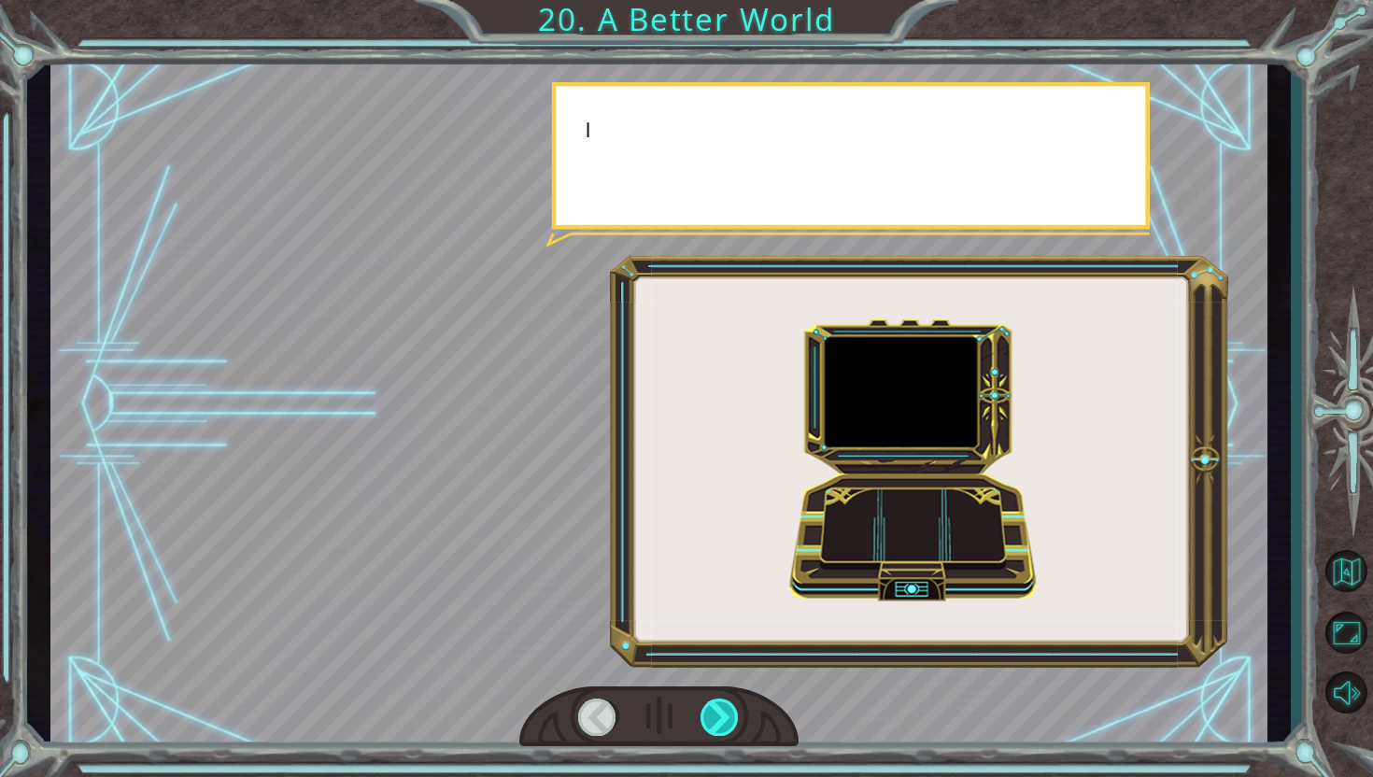
click at [719, 709] on div at bounding box center [720, 717] width 39 height 37
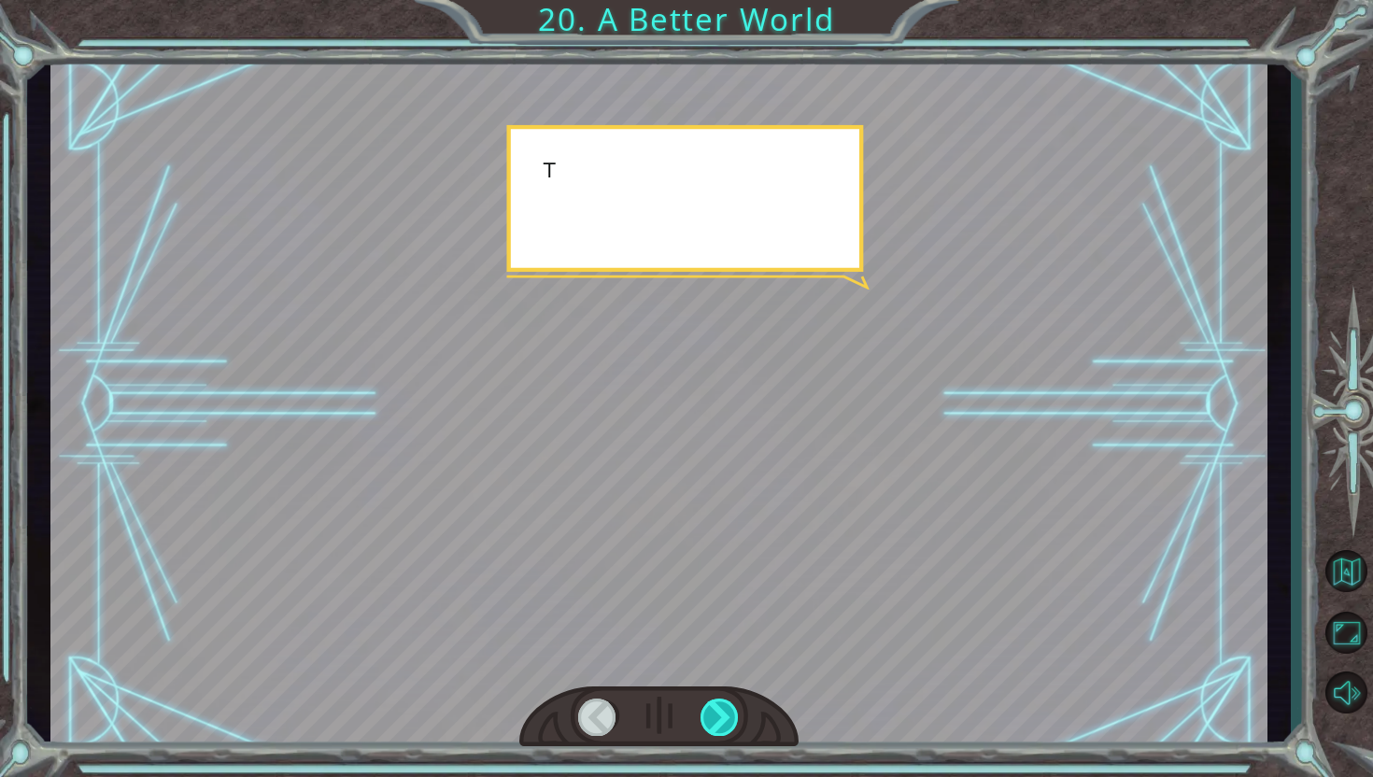
click at [719, 709] on div at bounding box center [720, 717] width 39 height 37
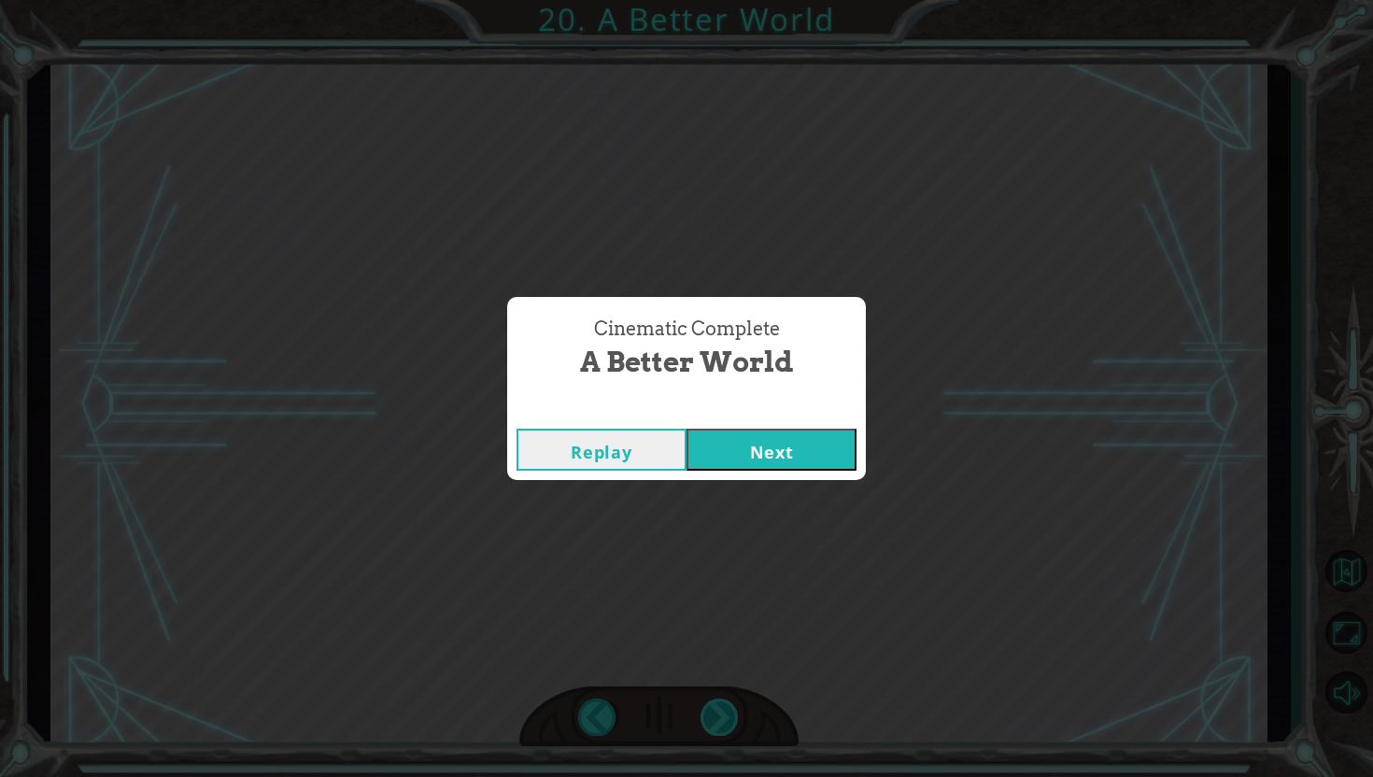
click at [719, 709] on div "Cinematic Complete A Better World Replay Next" at bounding box center [686, 388] width 1373 height 777
click at [781, 450] on button "Next" at bounding box center [772, 450] width 170 height 42
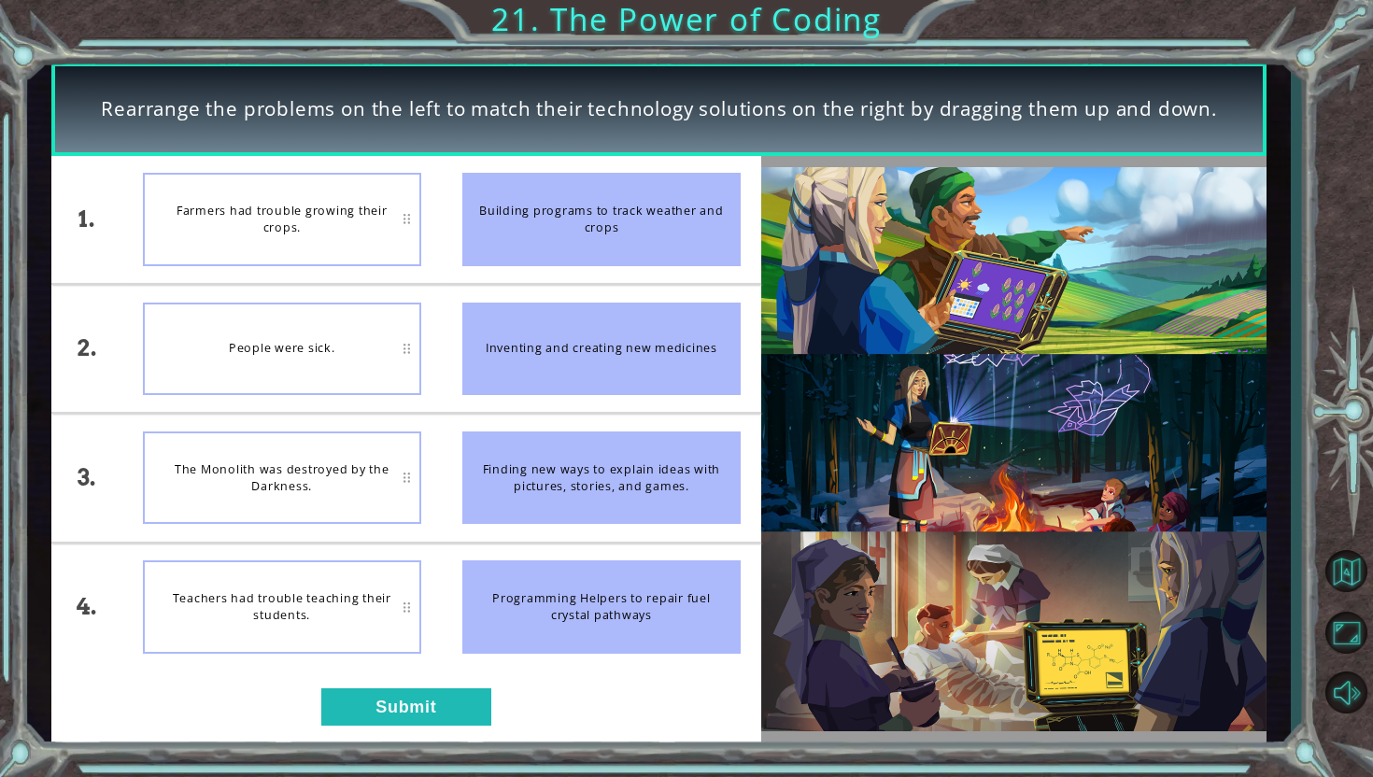
click at [314, 452] on div "The Monolith was destroyed by the Darkness." at bounding box center [282, 478] width 278 height 92
click at [463, 707] on button "Submit" at bounding box center [406, 706] width 170 height 37
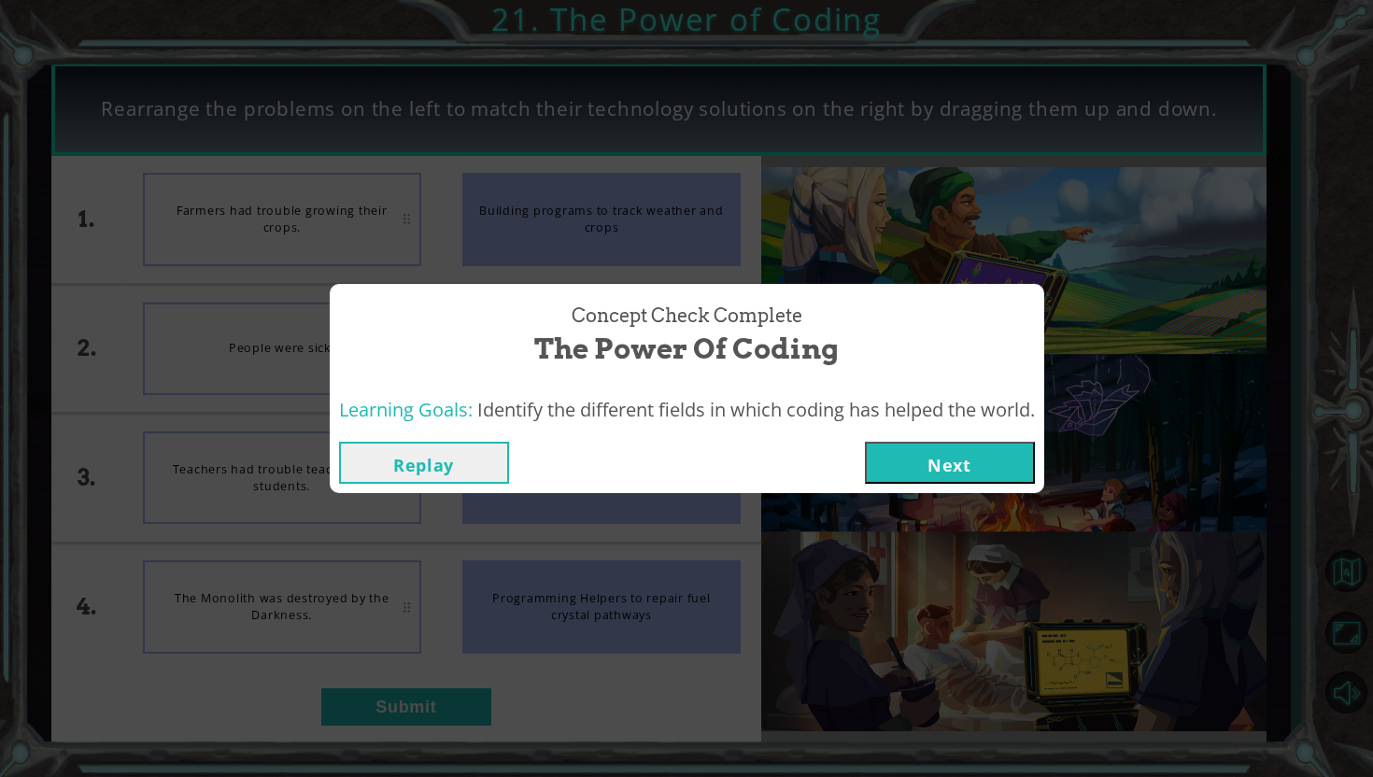
click at [985, 433] on div "Replay Next" at bounding box center [687, 462] width 715 height 61
click at [957, 502] on div "Concept Check Complete The Power of Coding Learning Goals: Identify the differe…" at bounding box center [686, 388] width 1373 height 777
click at [977, 465] on button "Next" at bounding box center [950, 463] width 170 height 42
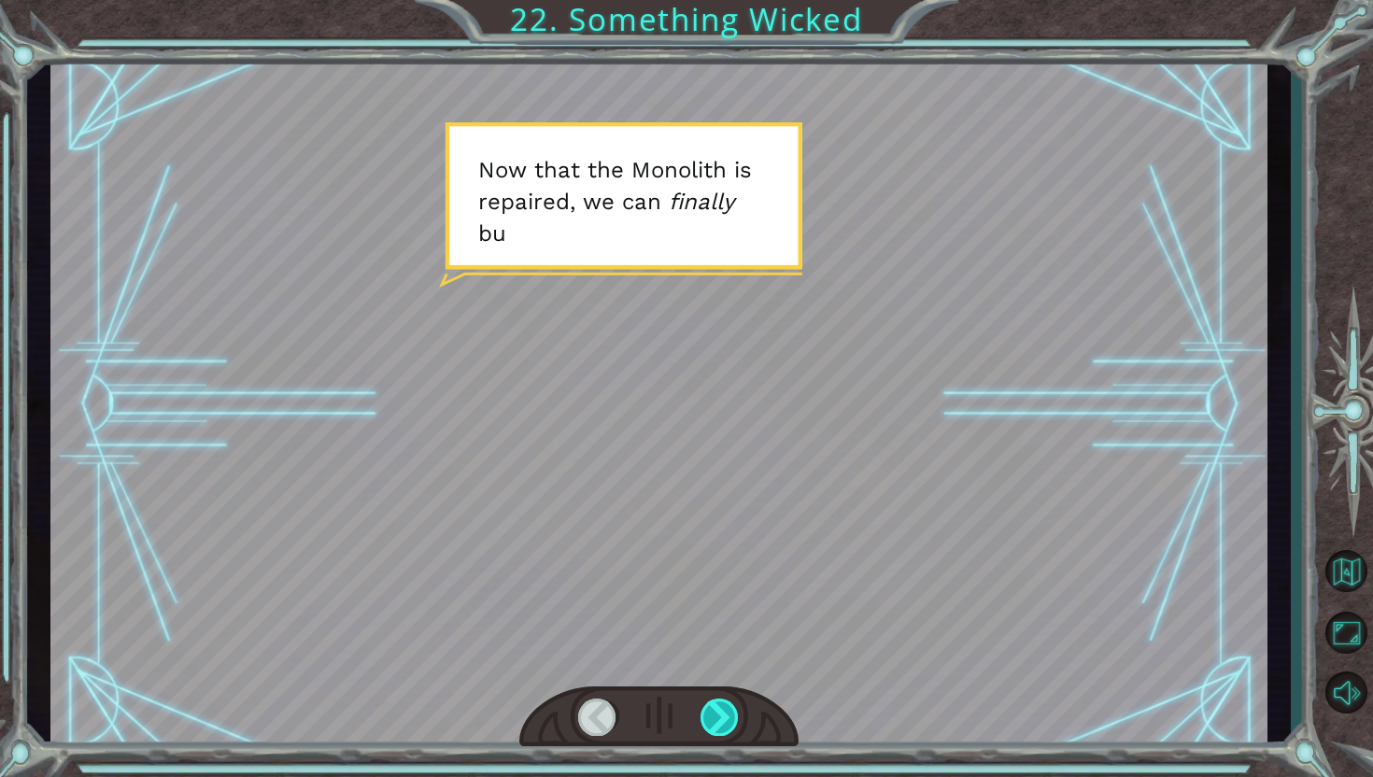
click at [735, 719] on div at bounding box center [720, 717] width 39 height 37
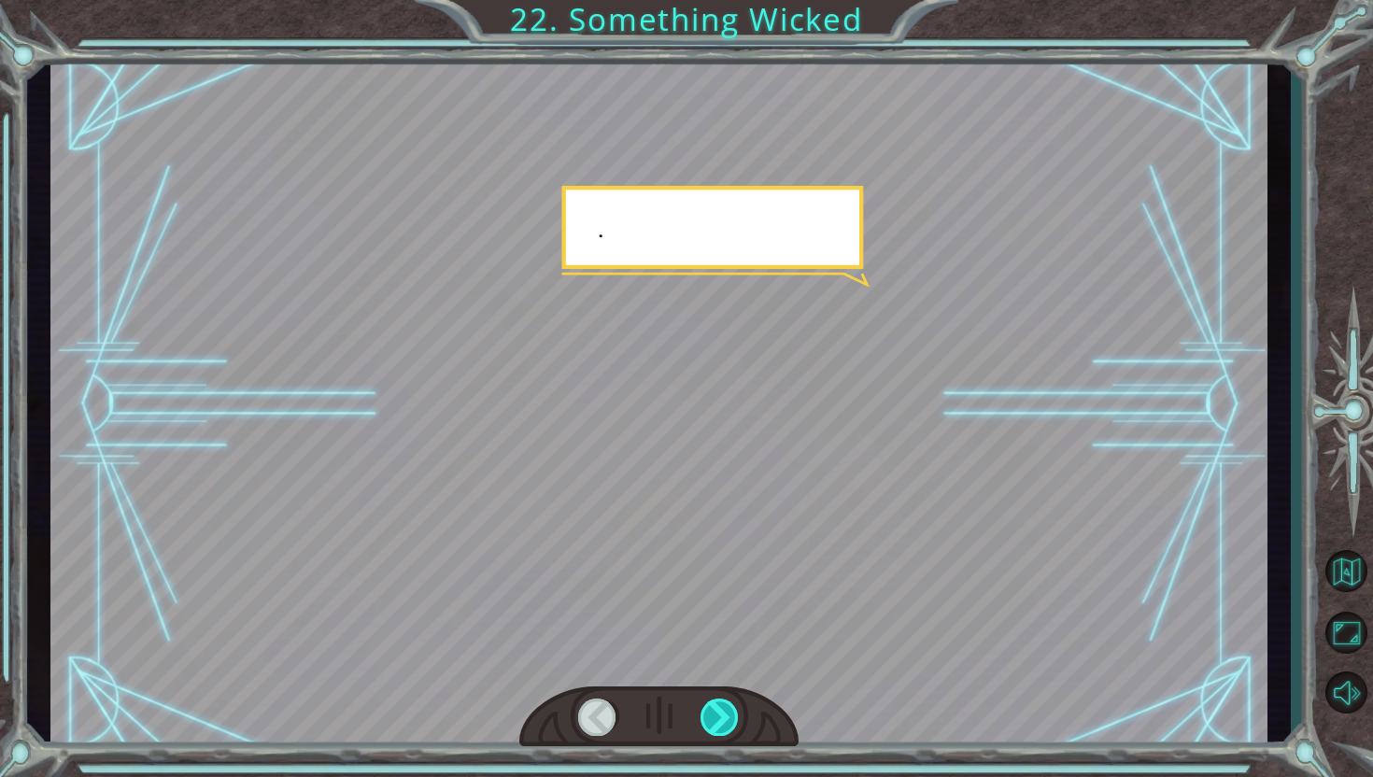
click at [735, 719] on div at bounding box center [720, 717] width 39 height 37
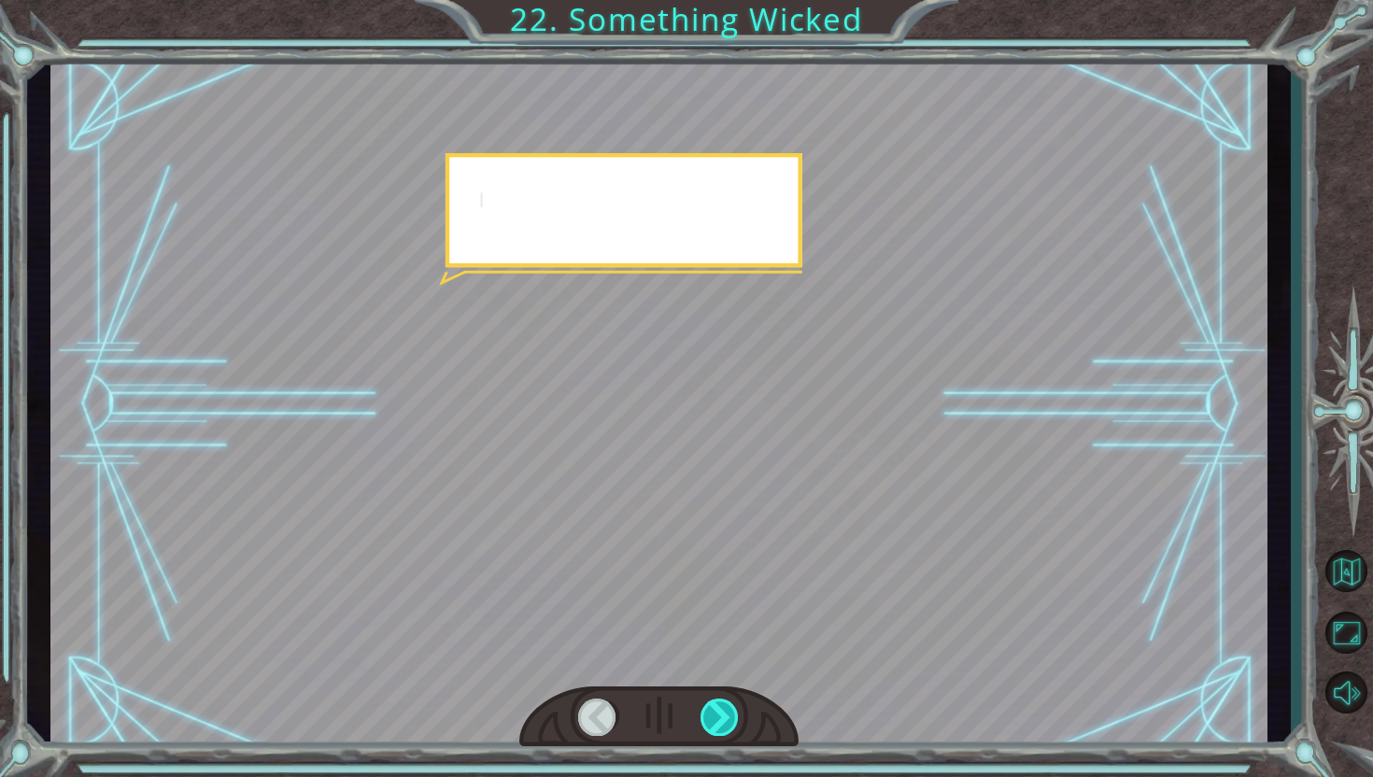
click at [735, 719] on div at bounding box center [720, 717] width 39 height 37
click at [720, 717] on div at bounding box center [720, 717] width 39 height 37
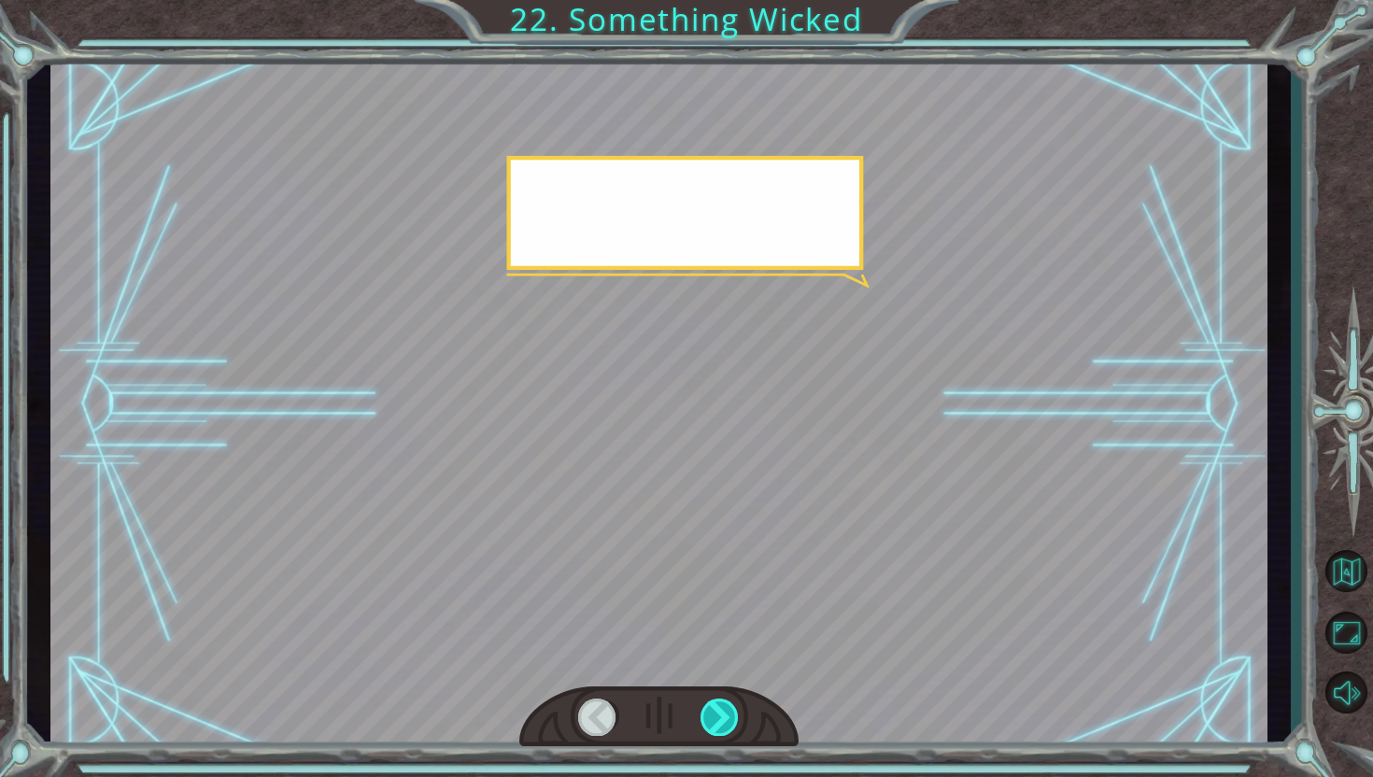
click at [720, 717] on div at bounding box center [720, 717] width 39 height 37
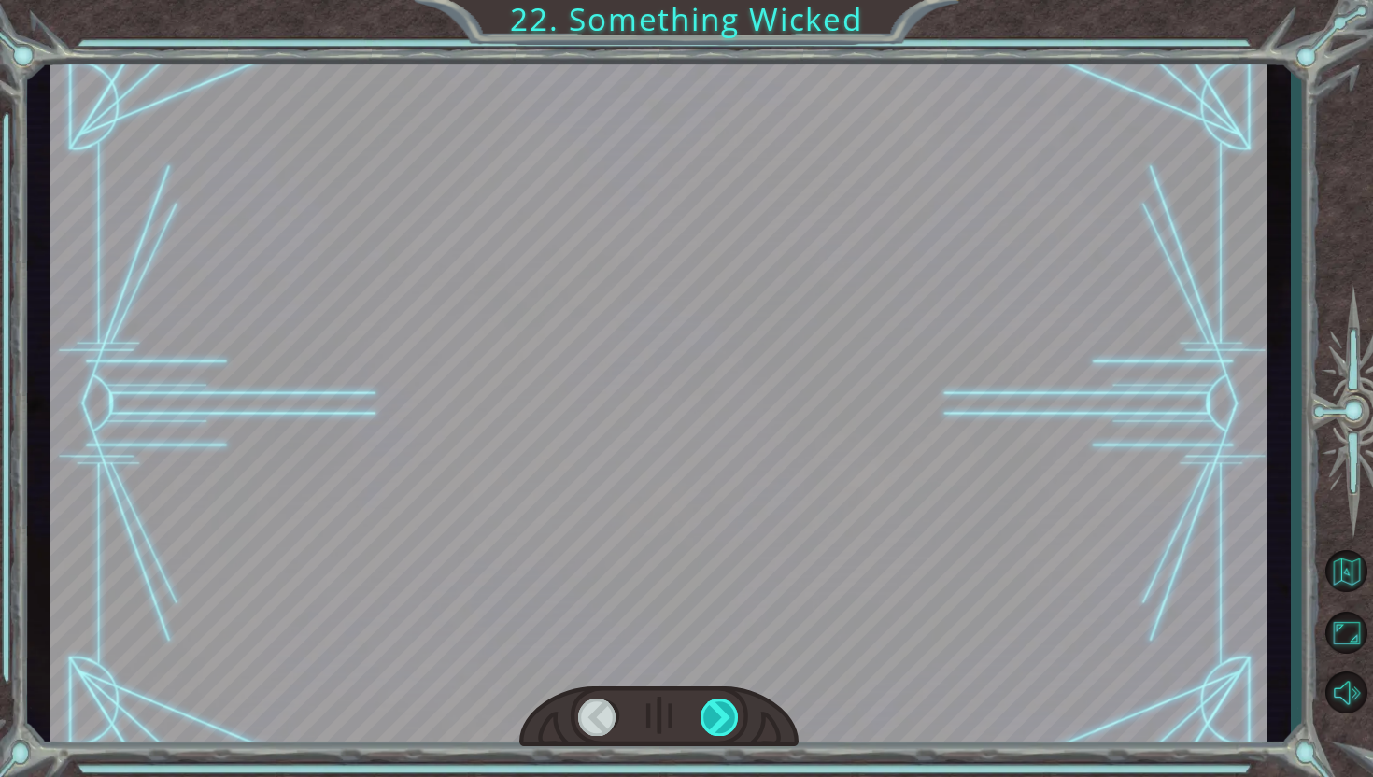
click at [720, 717] on div at bounding box center [720, 717] width 39 height 37
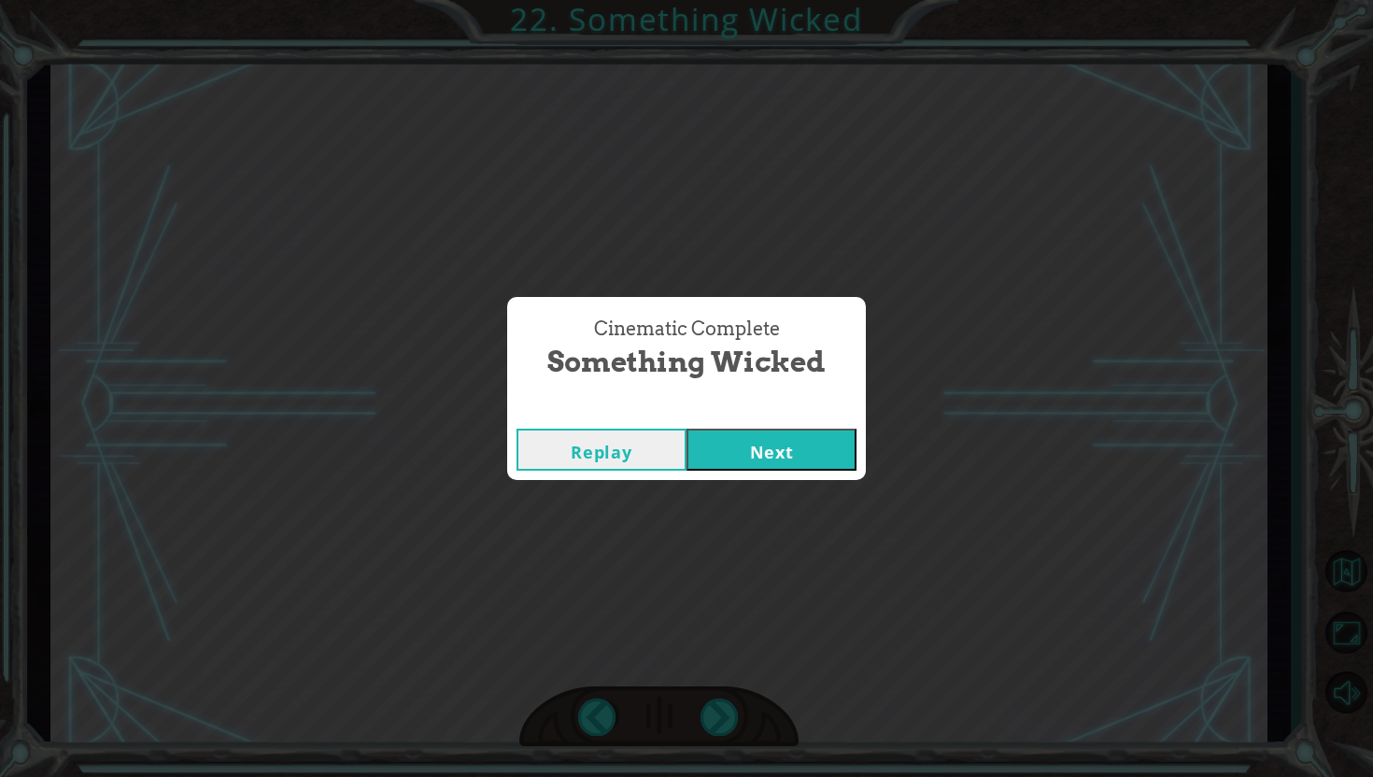
click at [758, 453] on button "Next" at bounding box center [772, 450] width 170 height 42
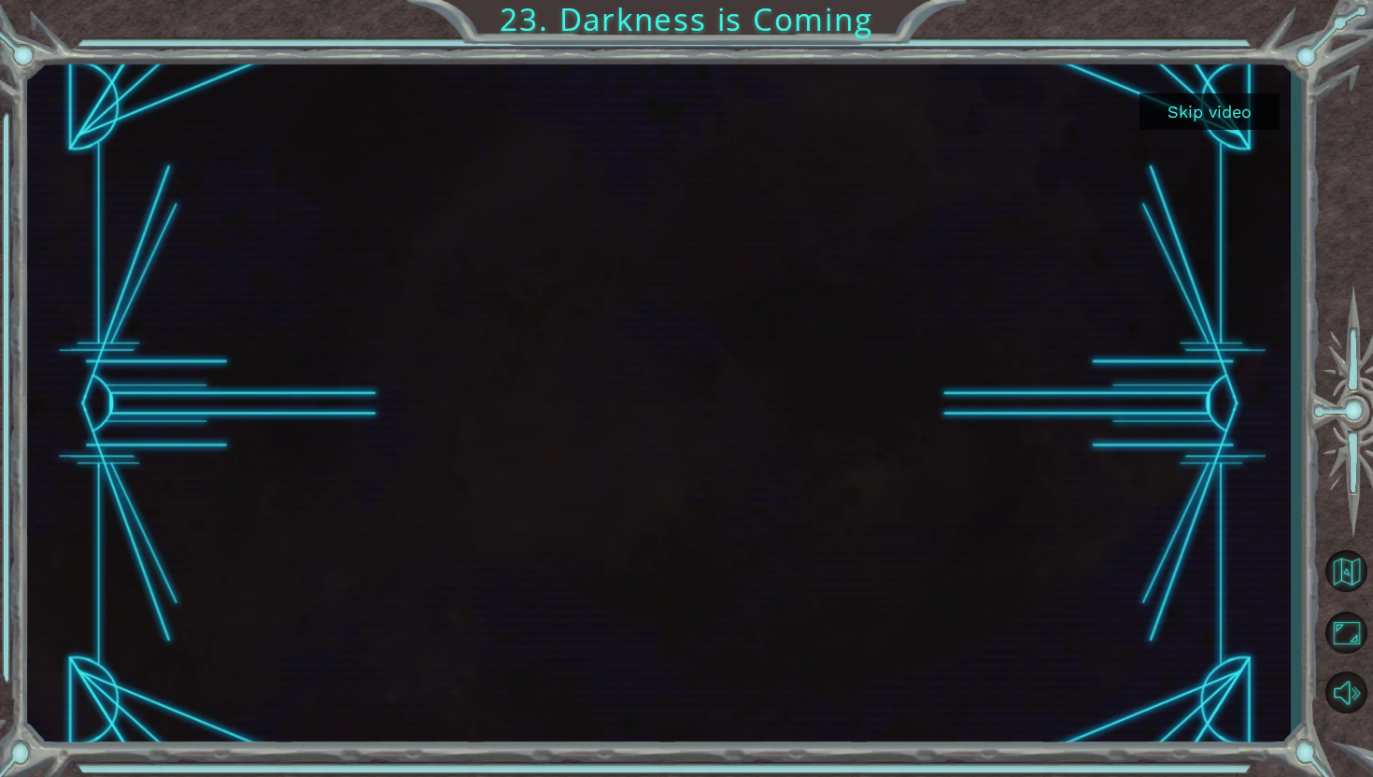
click at [1193, 124] on button "Skip video" at bounding box center [1210, 111] width 140 height 36
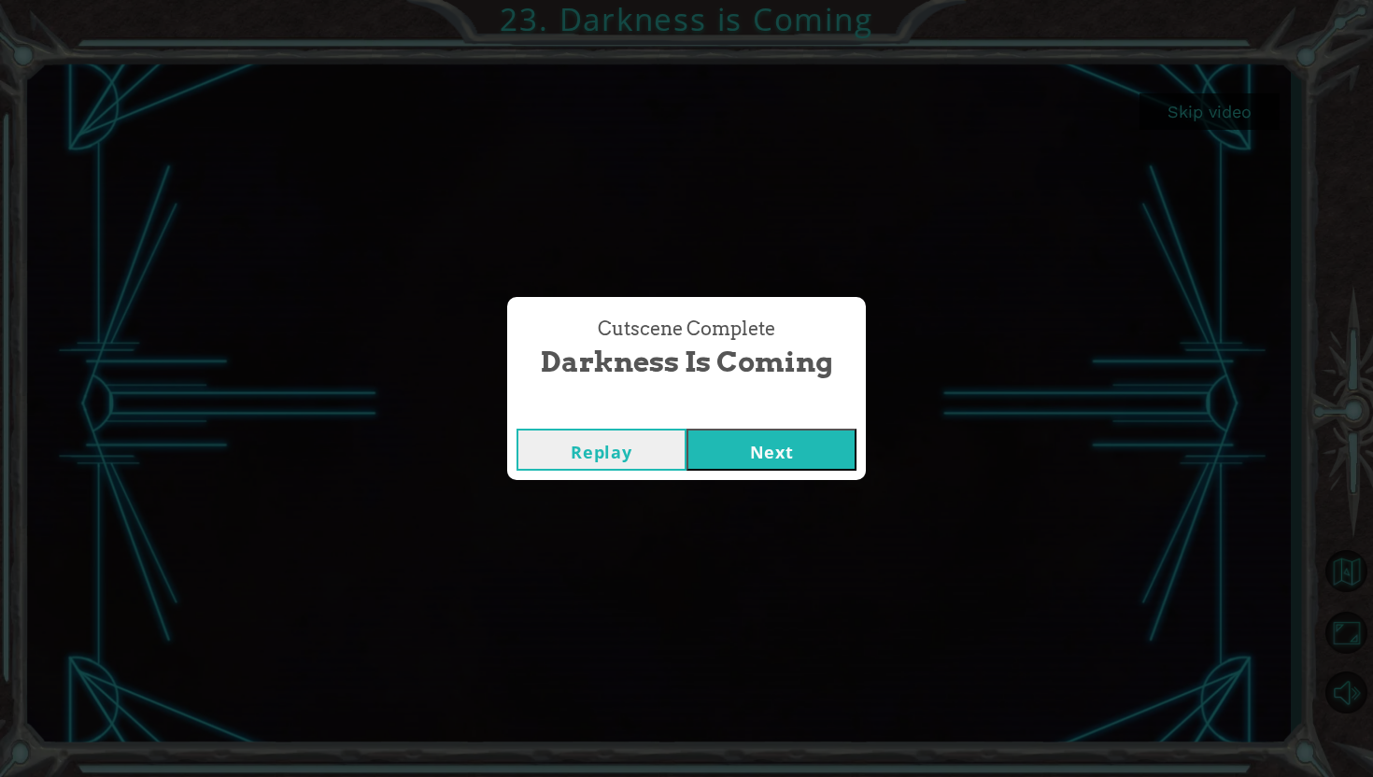
click at [742, 436] on button "Next" at bounding box center [772, 450] width 170 height 42
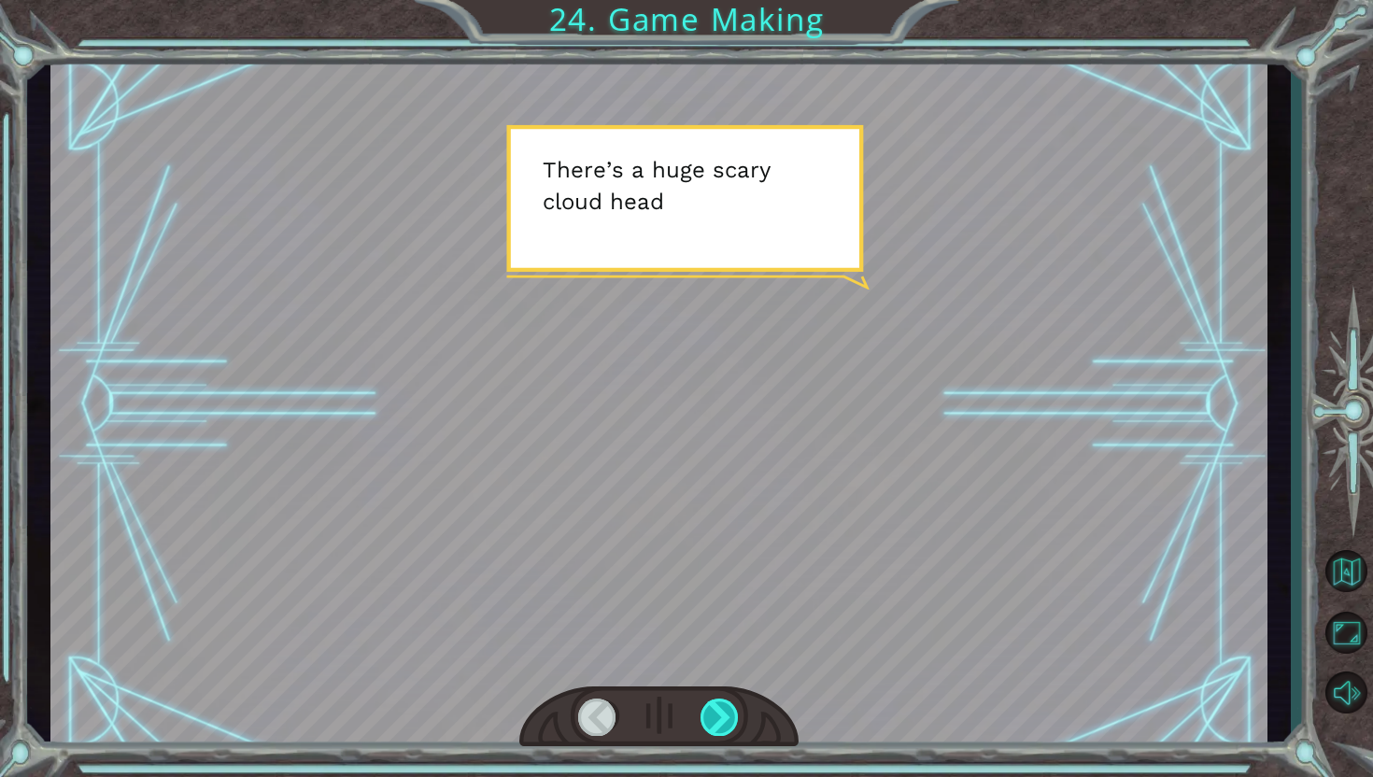
click at [711, 707] on div at bounding box center [720, 717] width 39 height 37
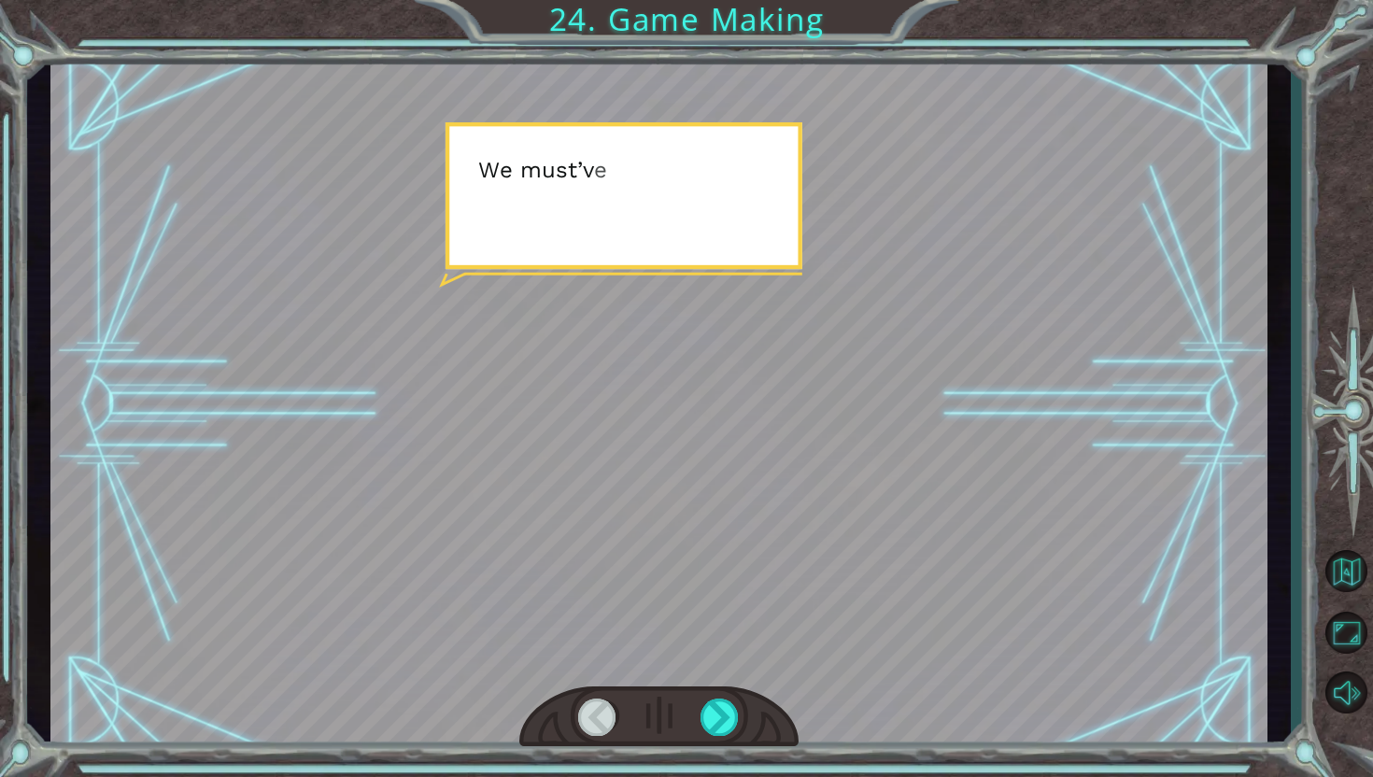
click at [701, 740] on div at bounding box center [659, 718] width 280 height 62
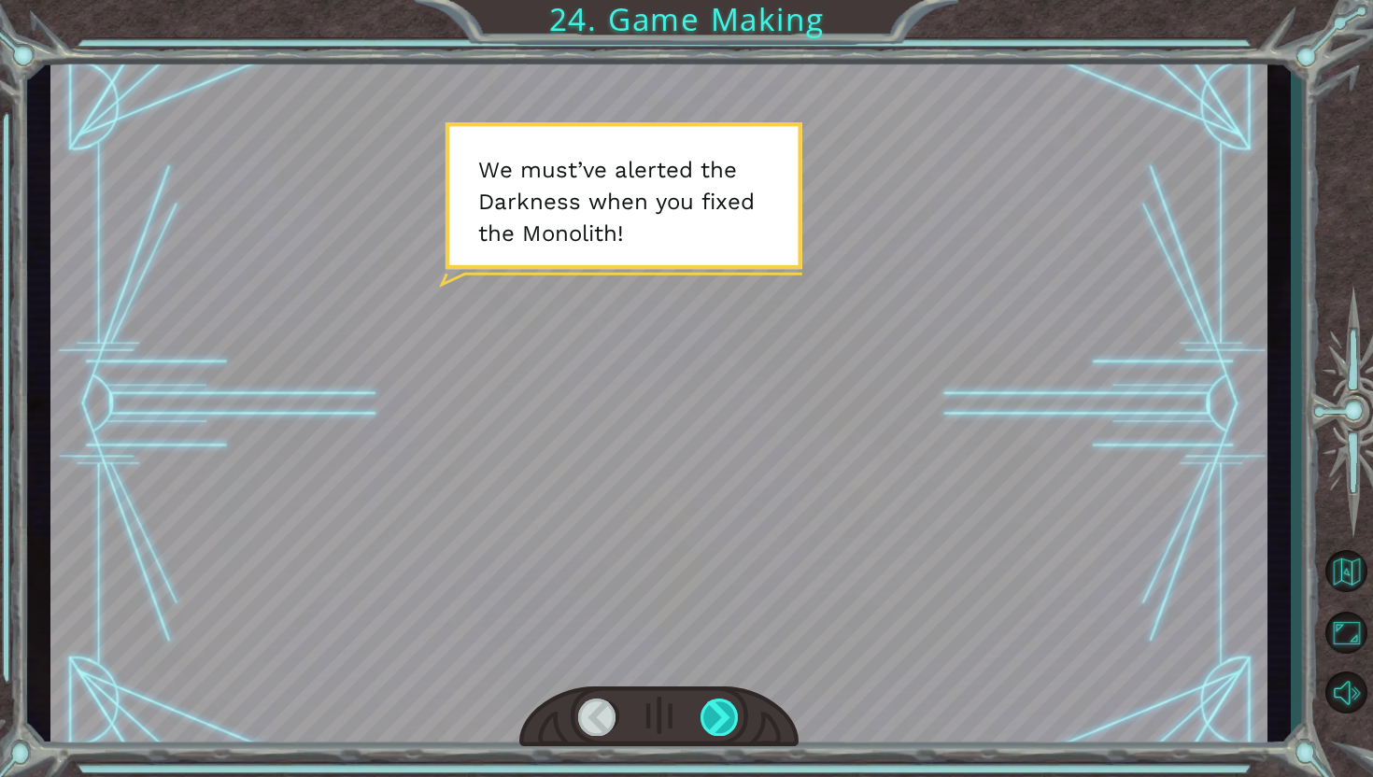
click at [717, 716] on div at bounding box center [720, 717] width 39 height 37
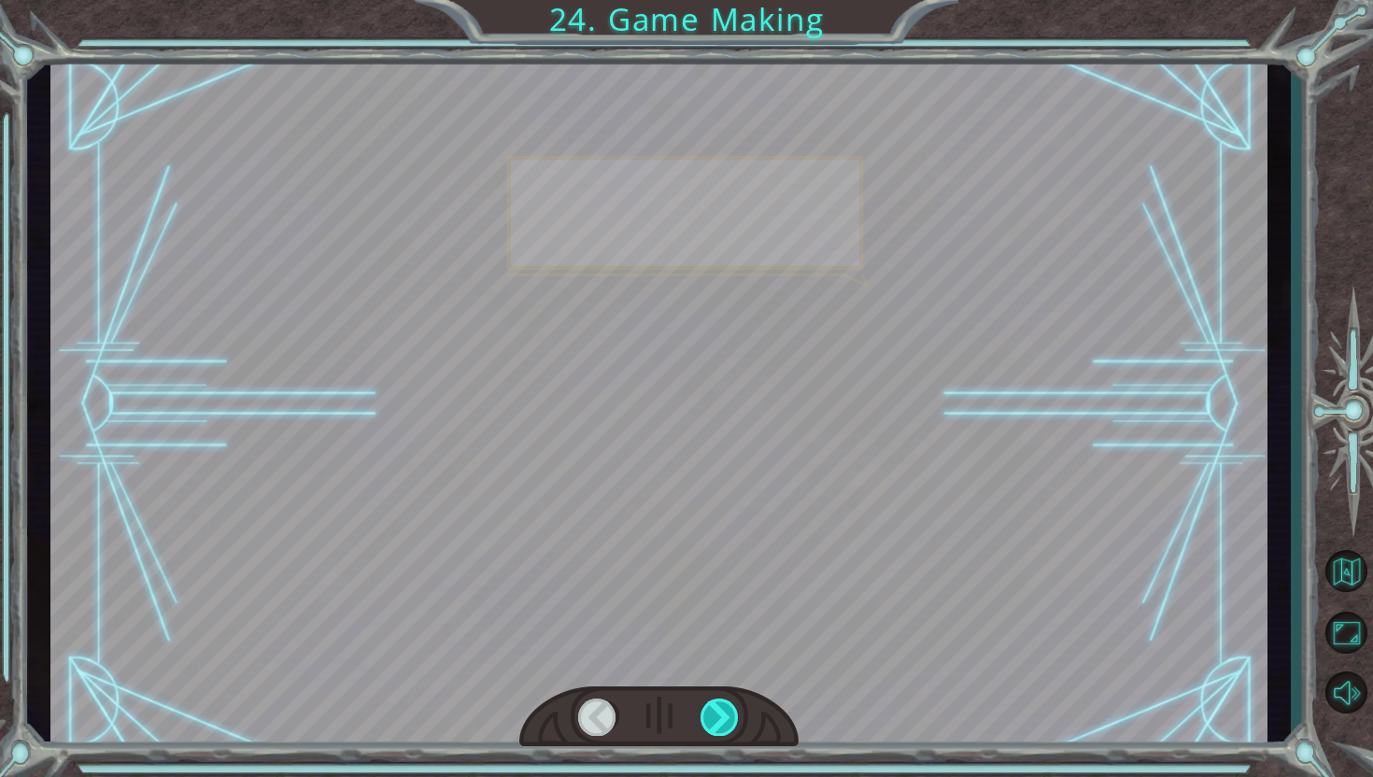
click at [717, 716] on div at bounding box center [720, 717] width 39 height 37
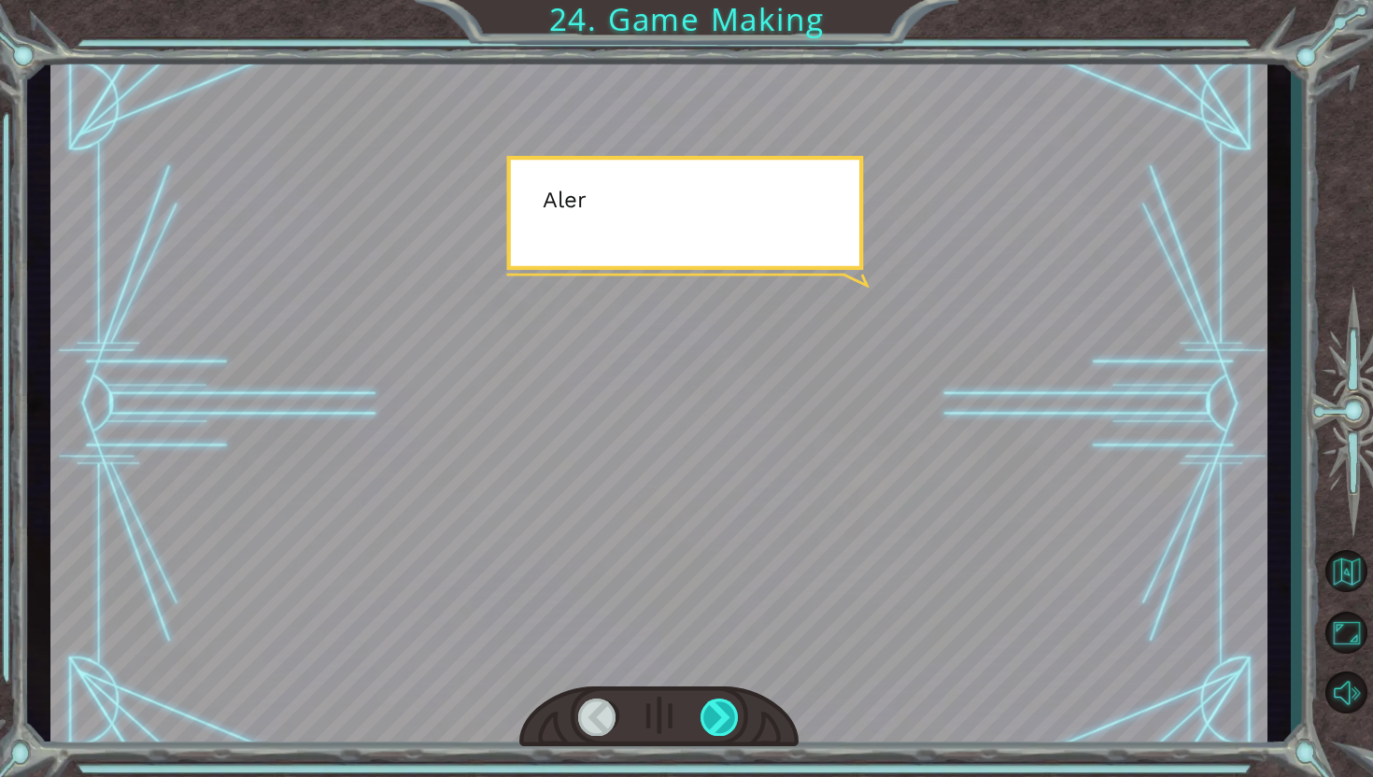
click at [717, 716] on div at bounding box center [720, 717] width 39 height 37
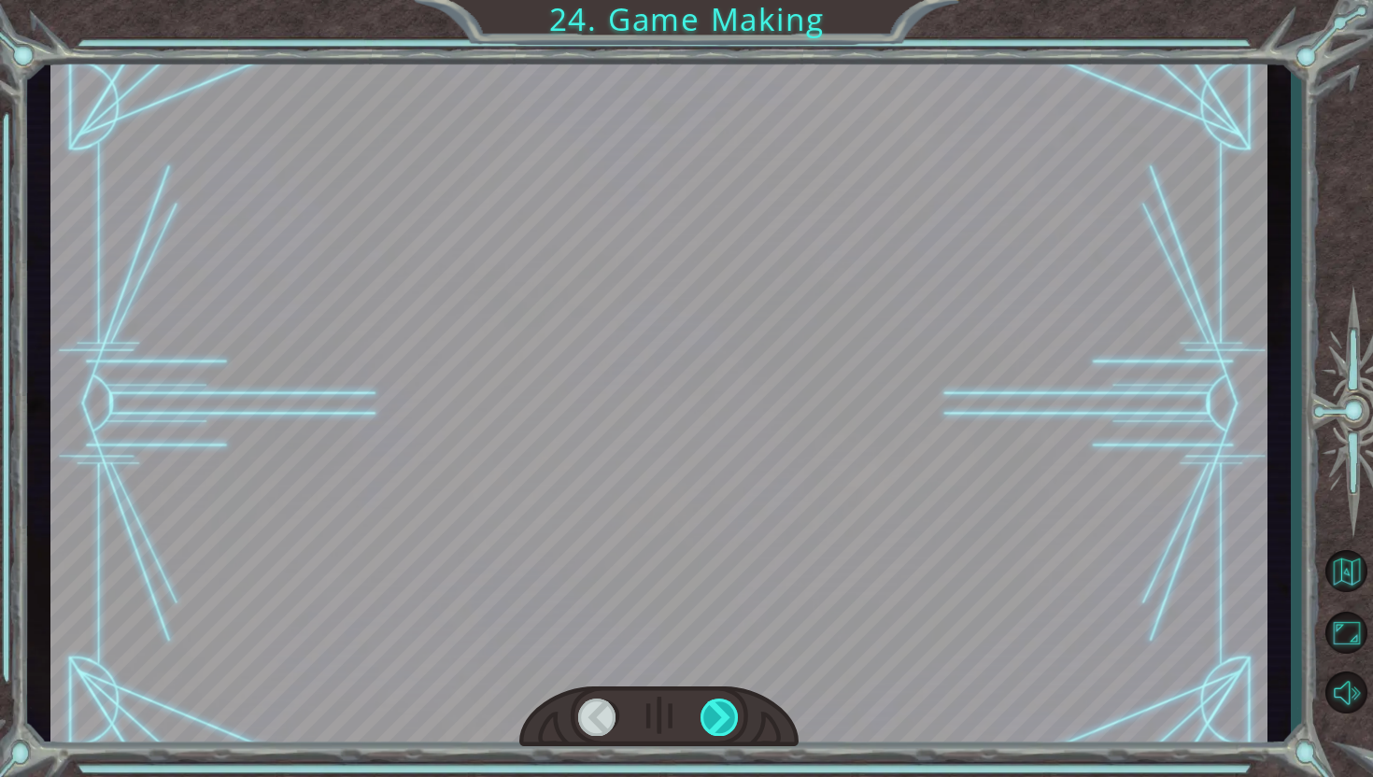
click at [717, 716] on div at bounding box center [720, 717] width 39 height 37
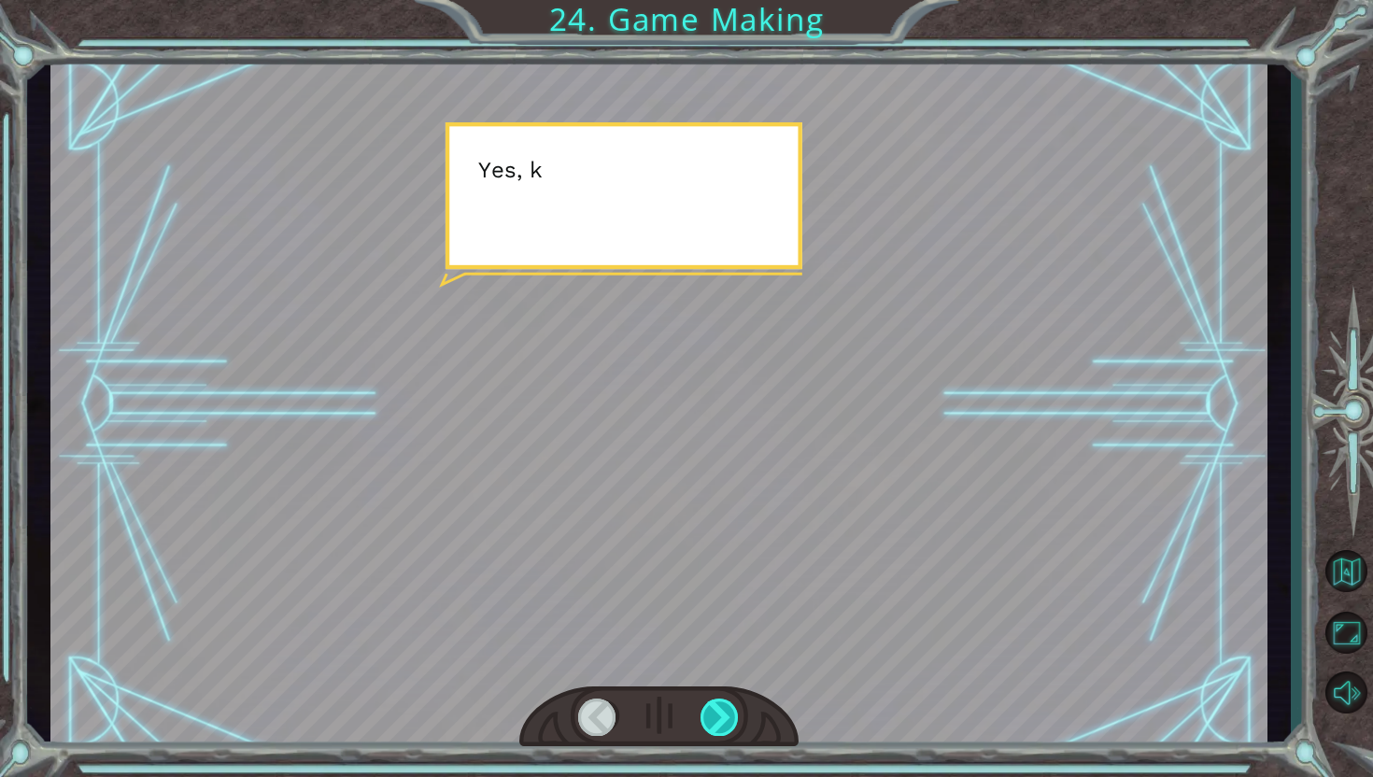
click at [717, 716] on div at bounding box center [720, 717] width 39 height 37
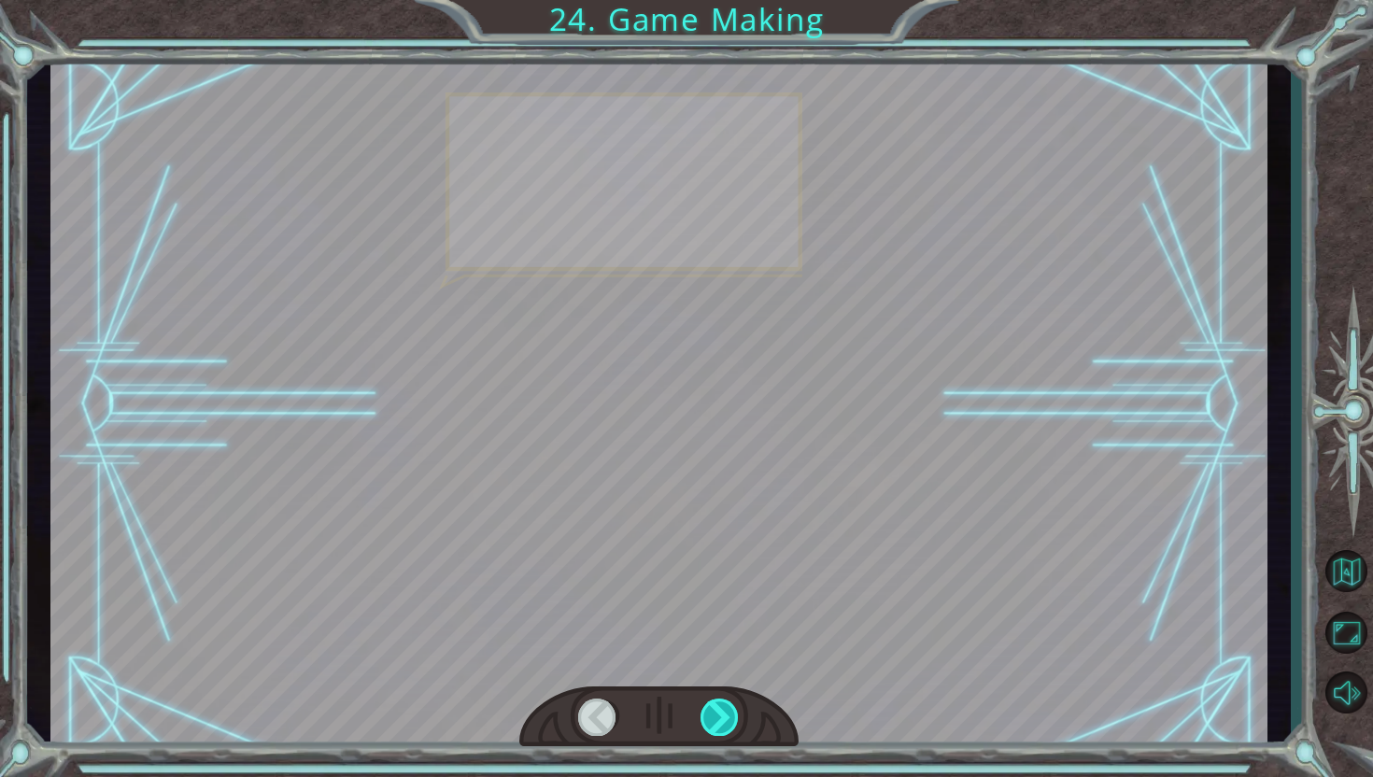
click at [717, 716] on div at bounding box center [720, 717] width 39 height 37
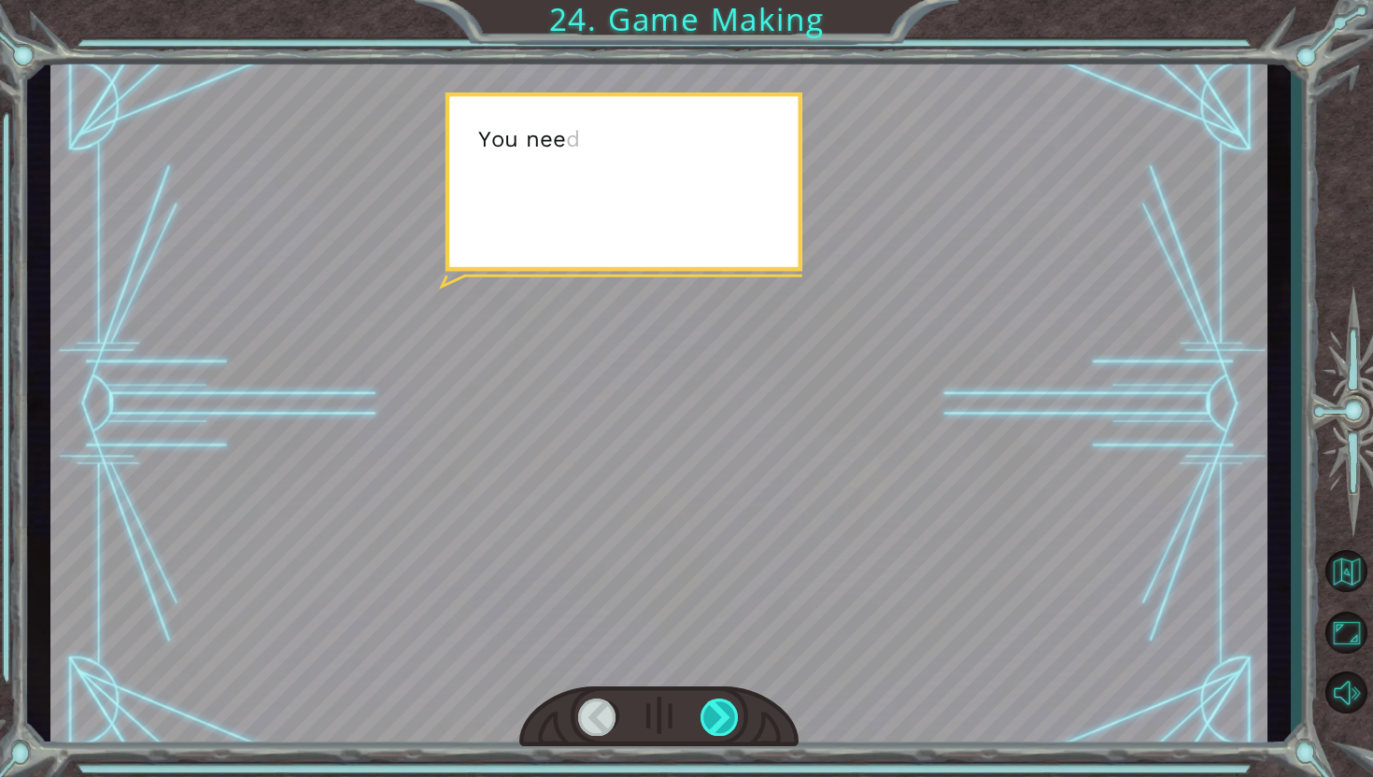
click at [717, 716] on div at bounding box center [720, 717] width 39 height 37
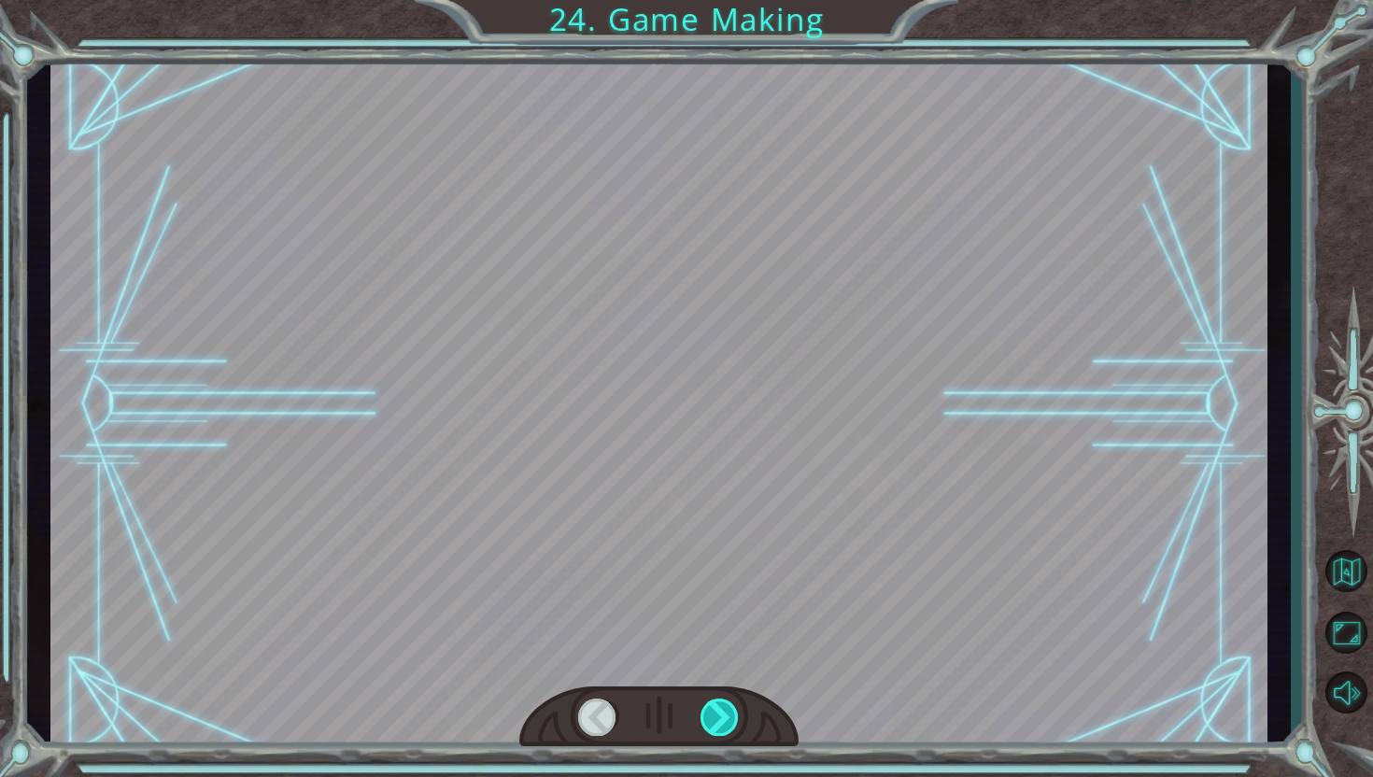
click at [717, 716] on div at bounding box center [720, 717] width 39 height 37
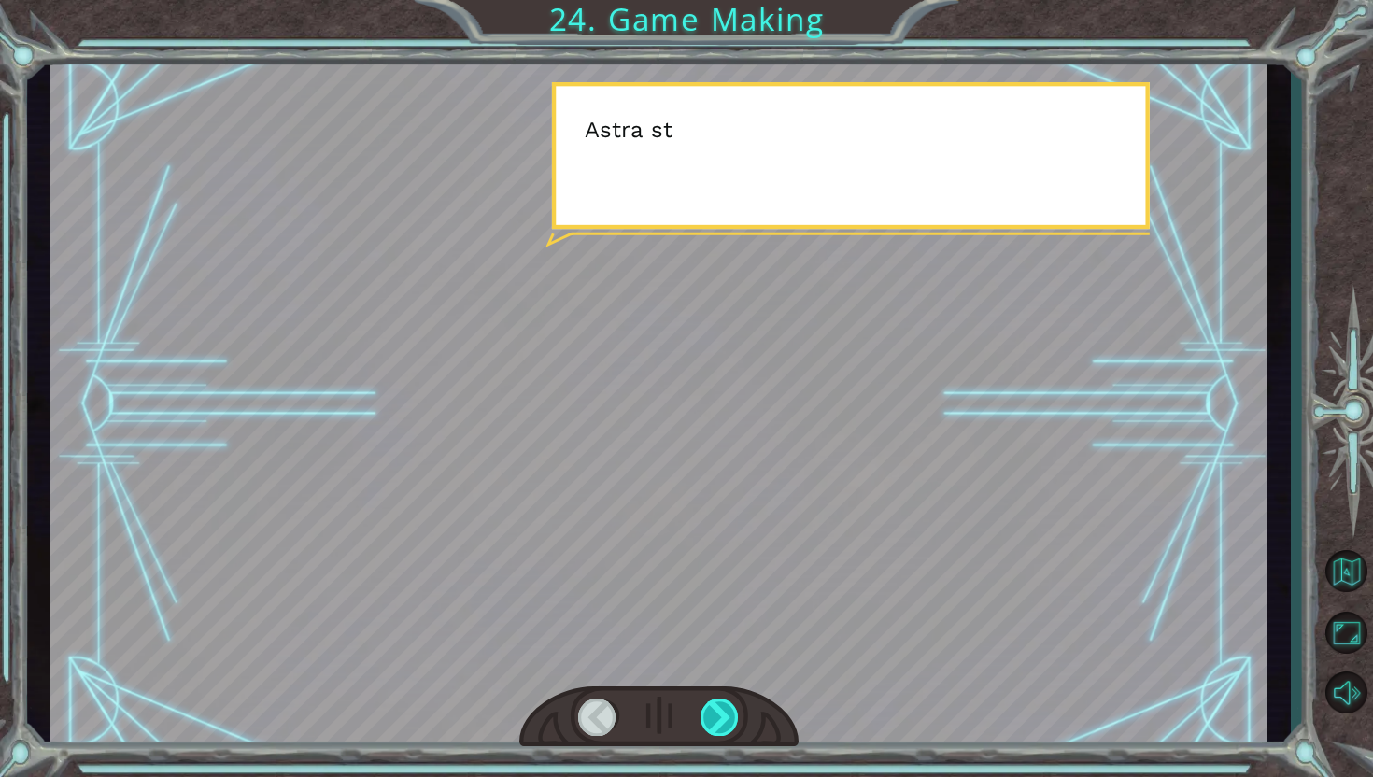
click at [717, 716] on div at bounding box center [720, 717] width 39 height 37
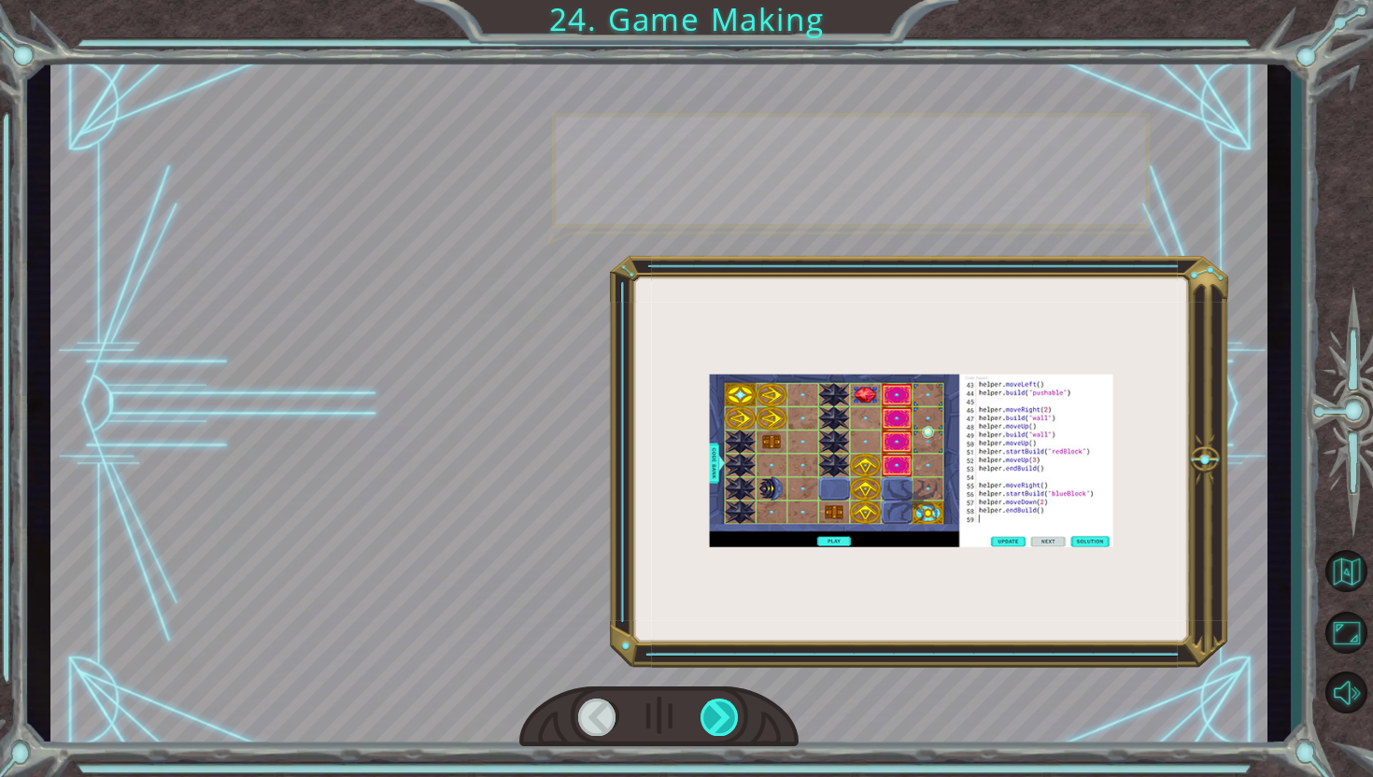
click at [717, 716] on div at bounding box center [720, 717] width 39 height 37
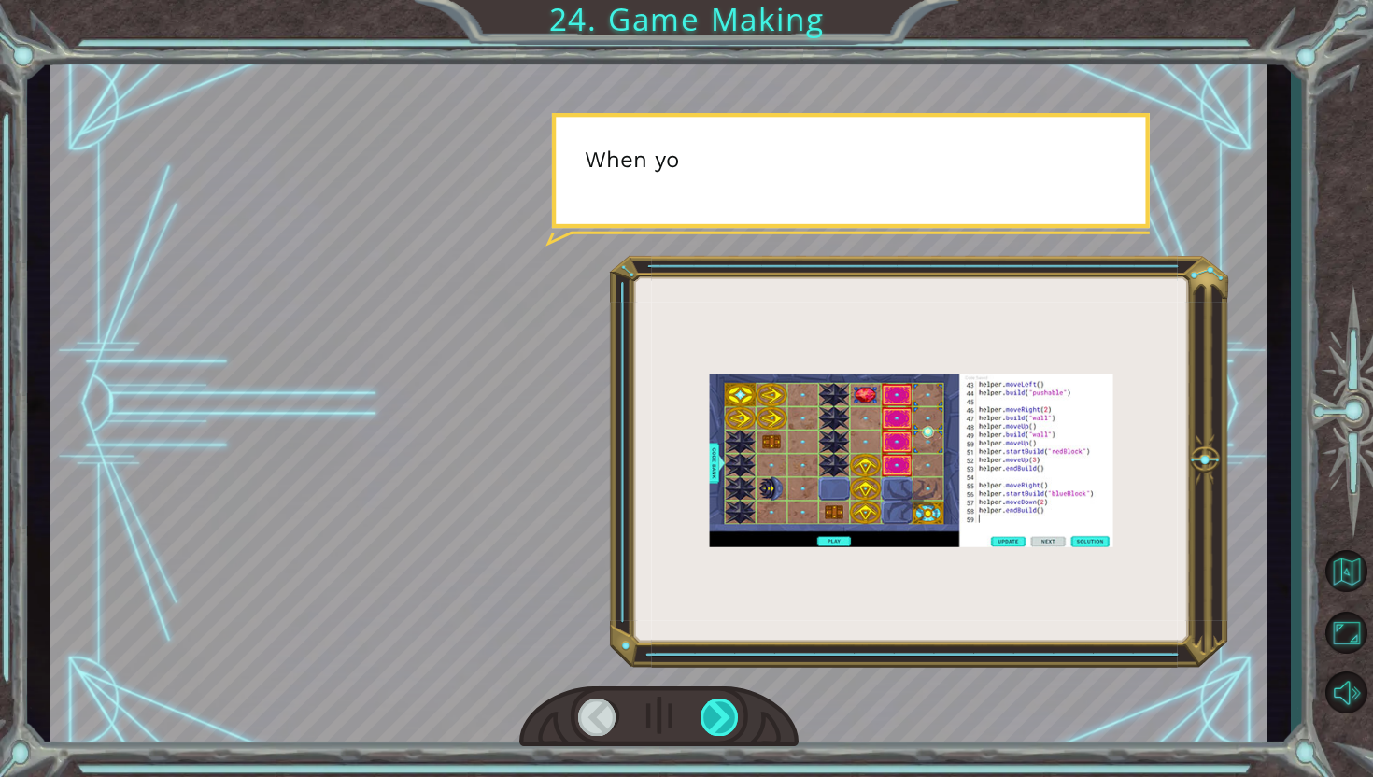
click at [717, 716] on div at bounding box center [720, 717] width 39 height 37
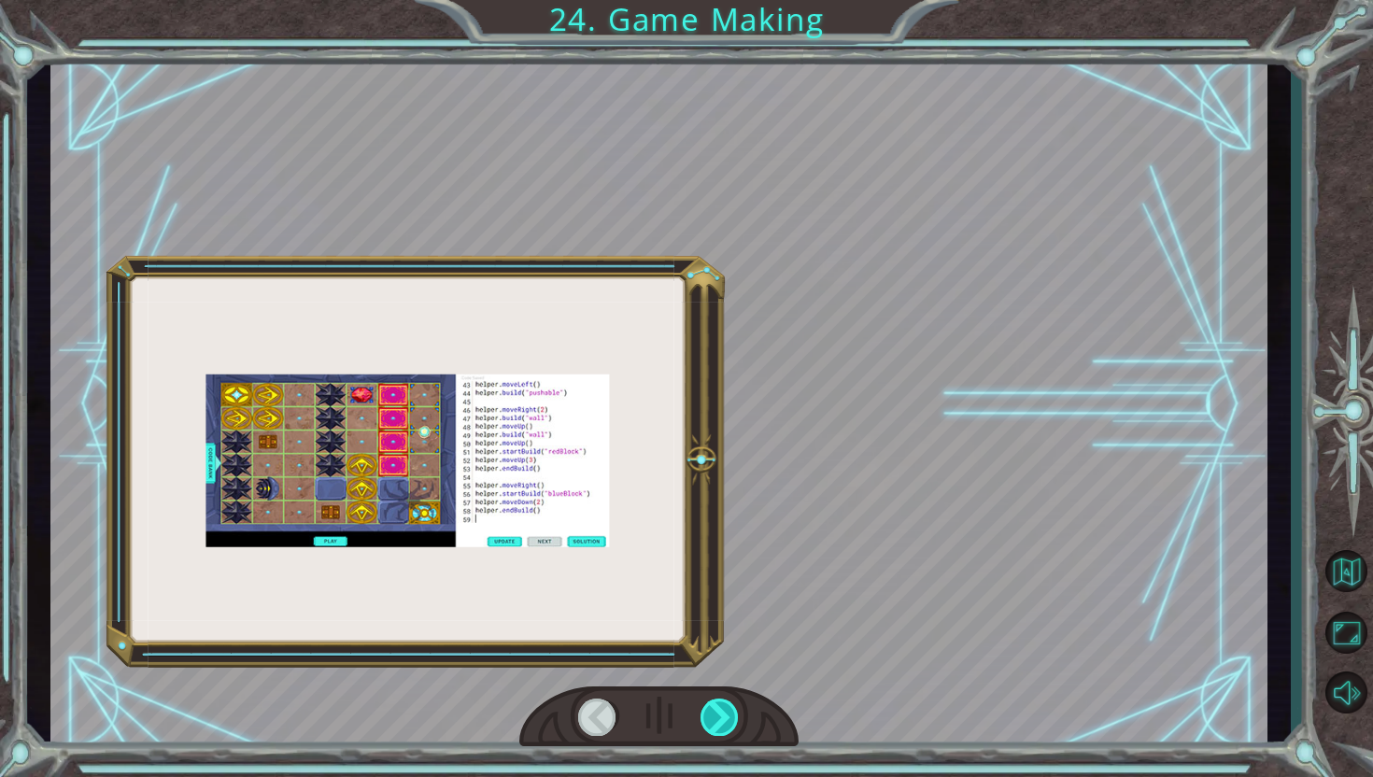
click at [717, 716] on div at bounding box center [720, 717] width 39 height 37
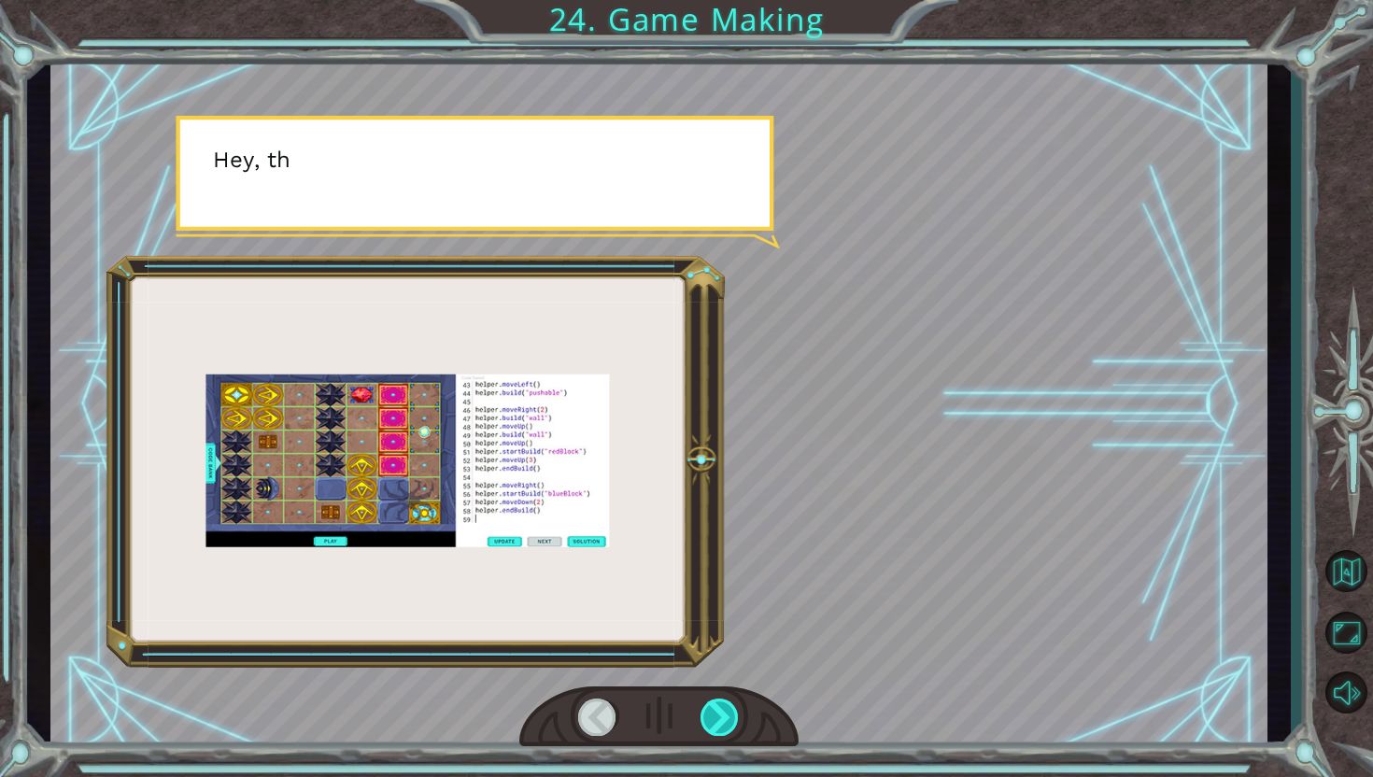
click at [717, 716] on div at bounding box center [720, 717] width 39 height 37
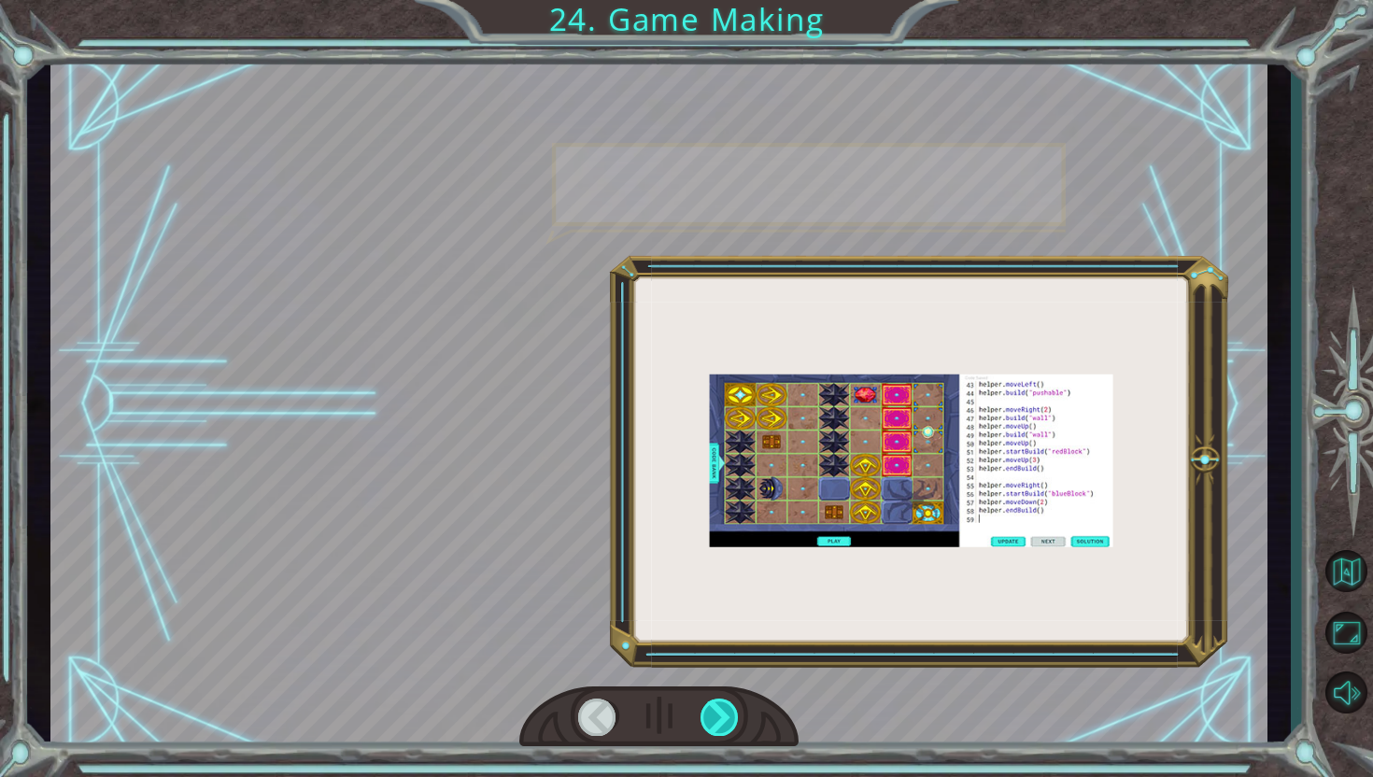
click at [717, 716] on div at bounding box center [720, 717] width 39 height 37
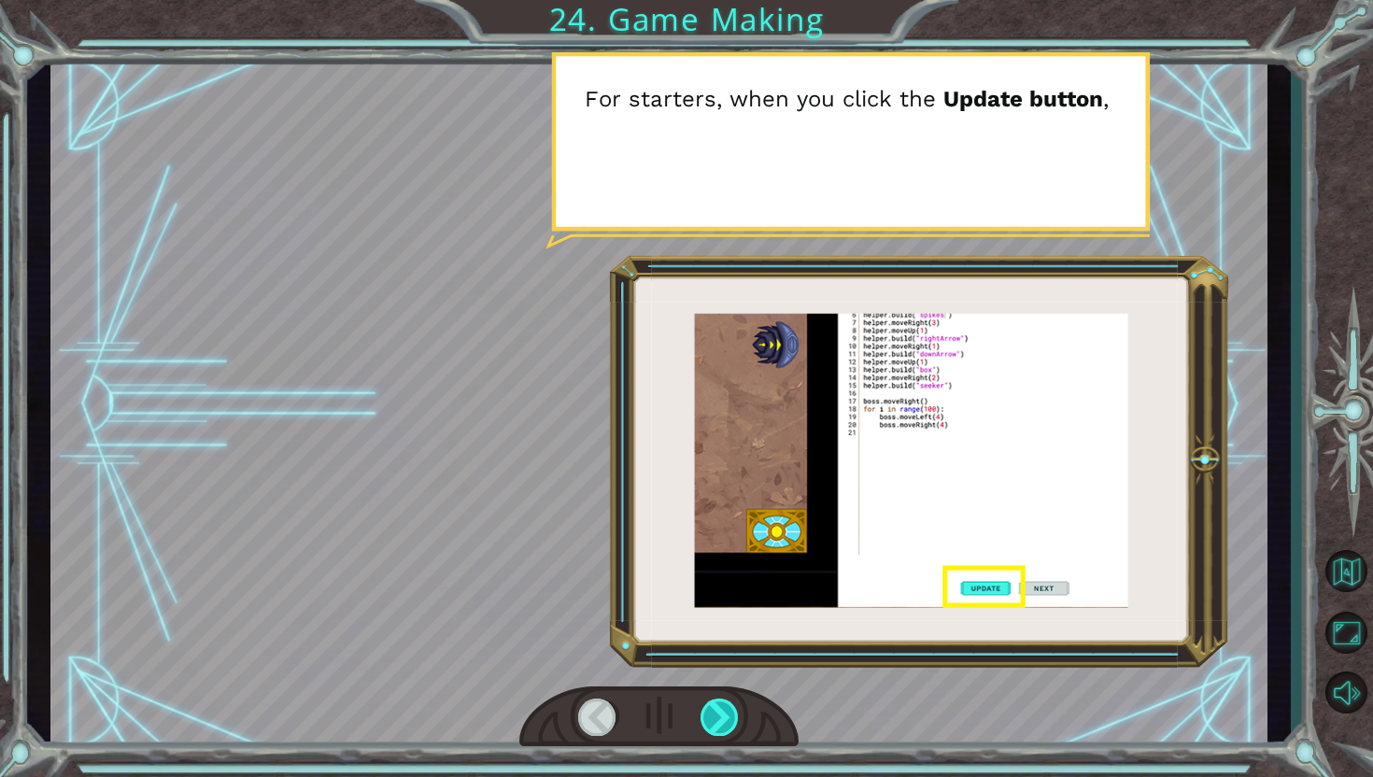
click at [734, 699] on div at bounding box center [720, 717] width 39 height 37
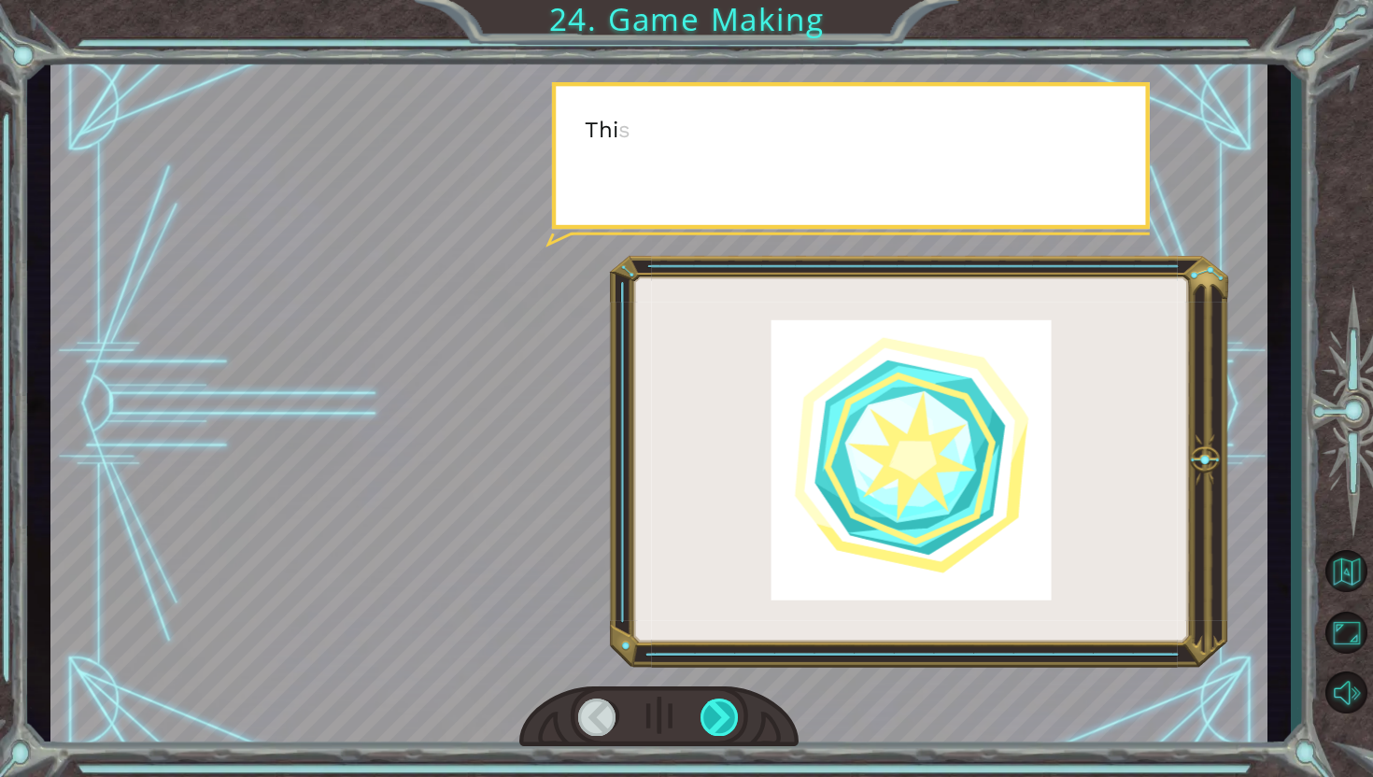
click at [734, 699] on div at bounding box center [720, 717] width 39 height 37
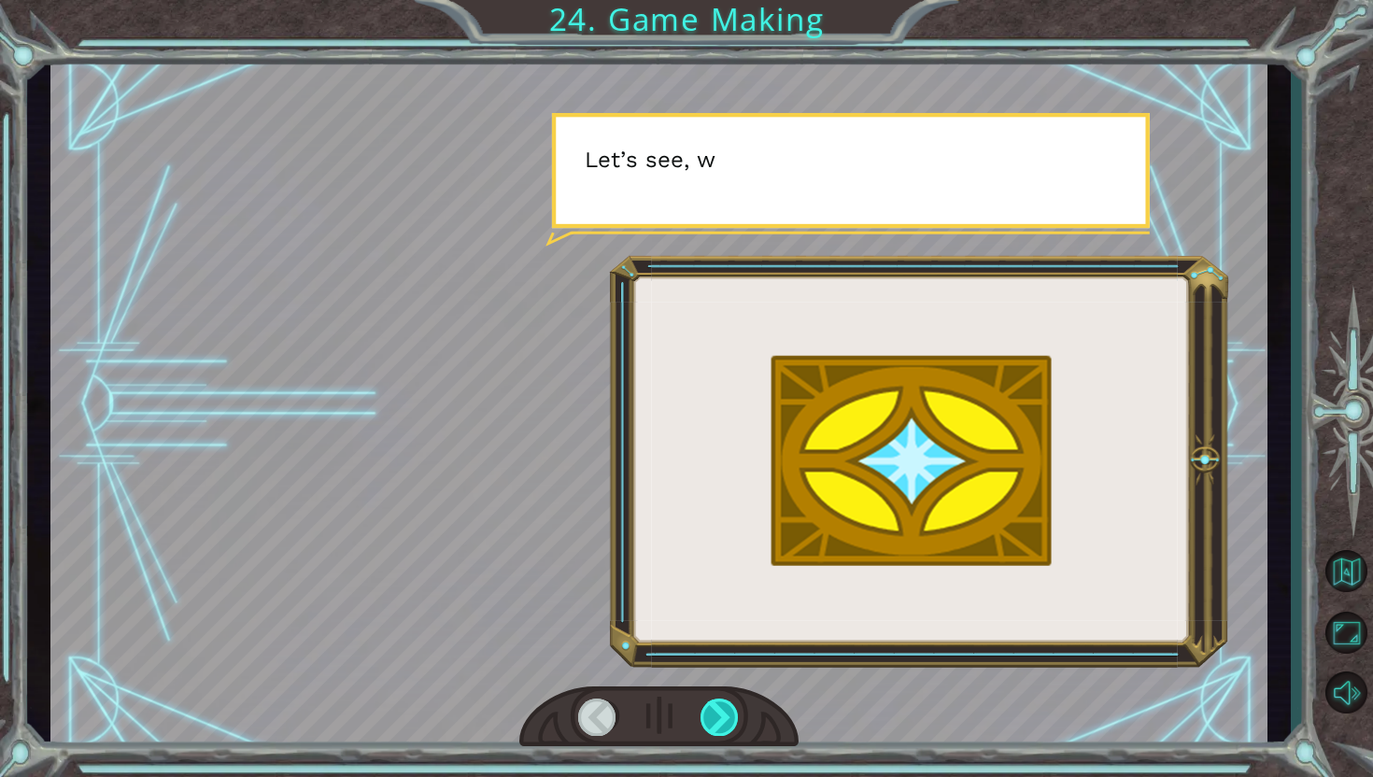
click at [734, 704] on div at bounding box center [720, 717] width 39 height 37
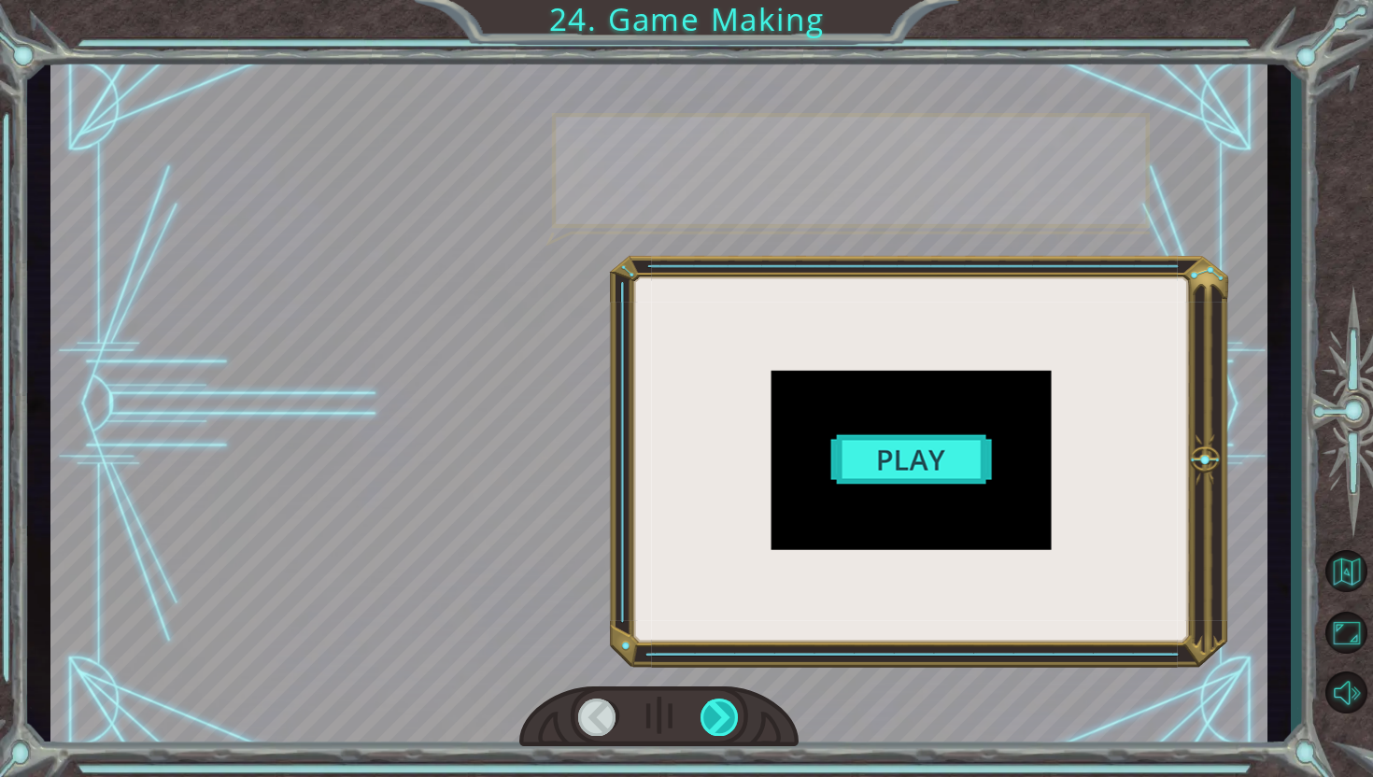
click at [734, 704] on div at bounding box center [720, 717] width 39 height 37
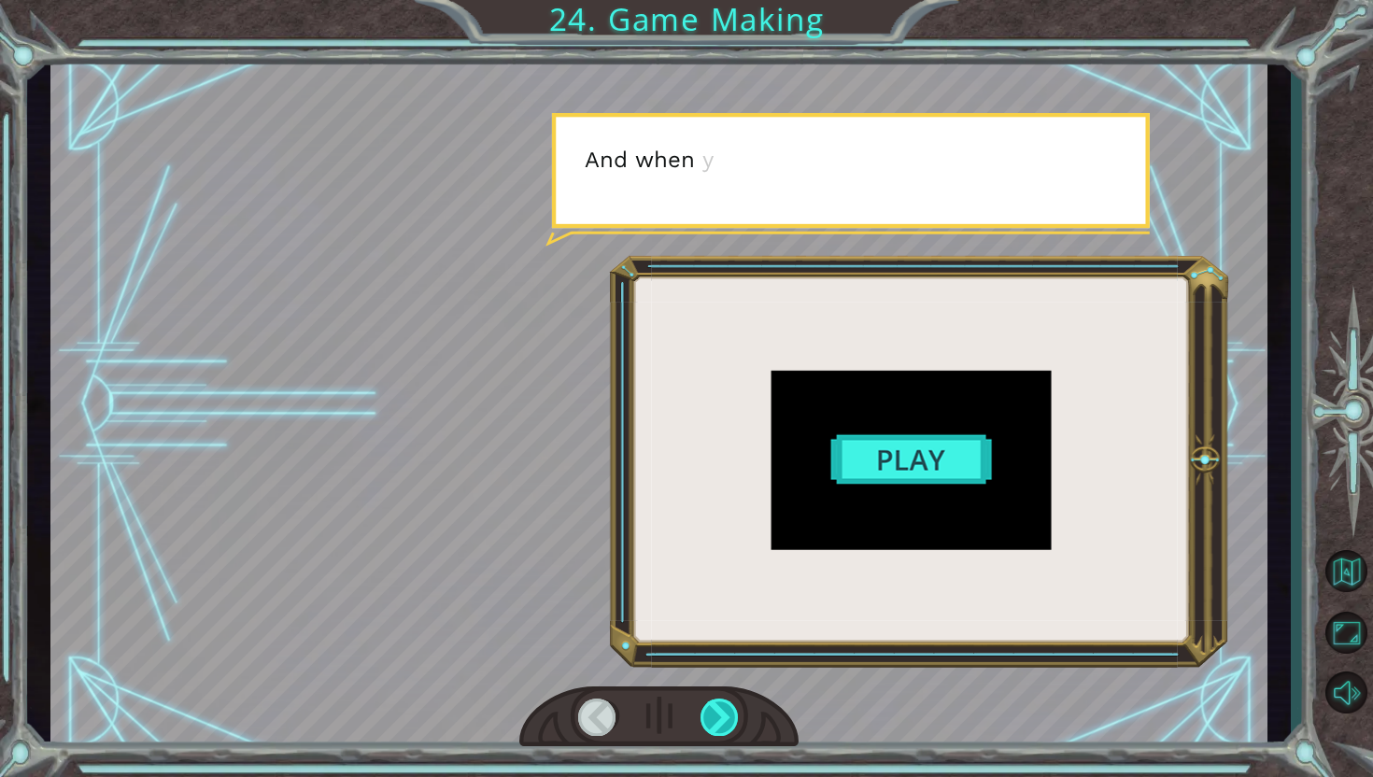
click at [734, 704] on div at bounding box center [720, 717] width 39 height 37
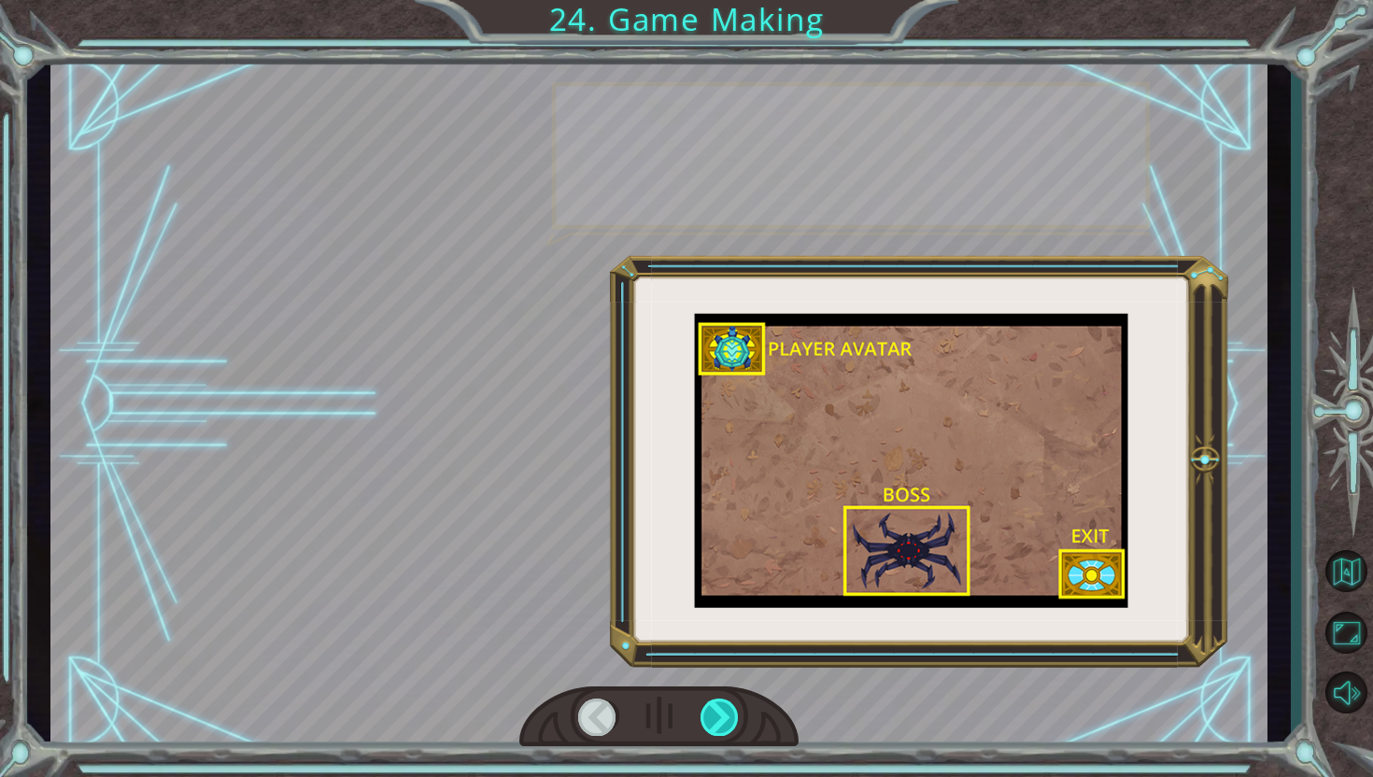
click at [734, 704] on div at bounding box center [720, 717] width 39 height 37
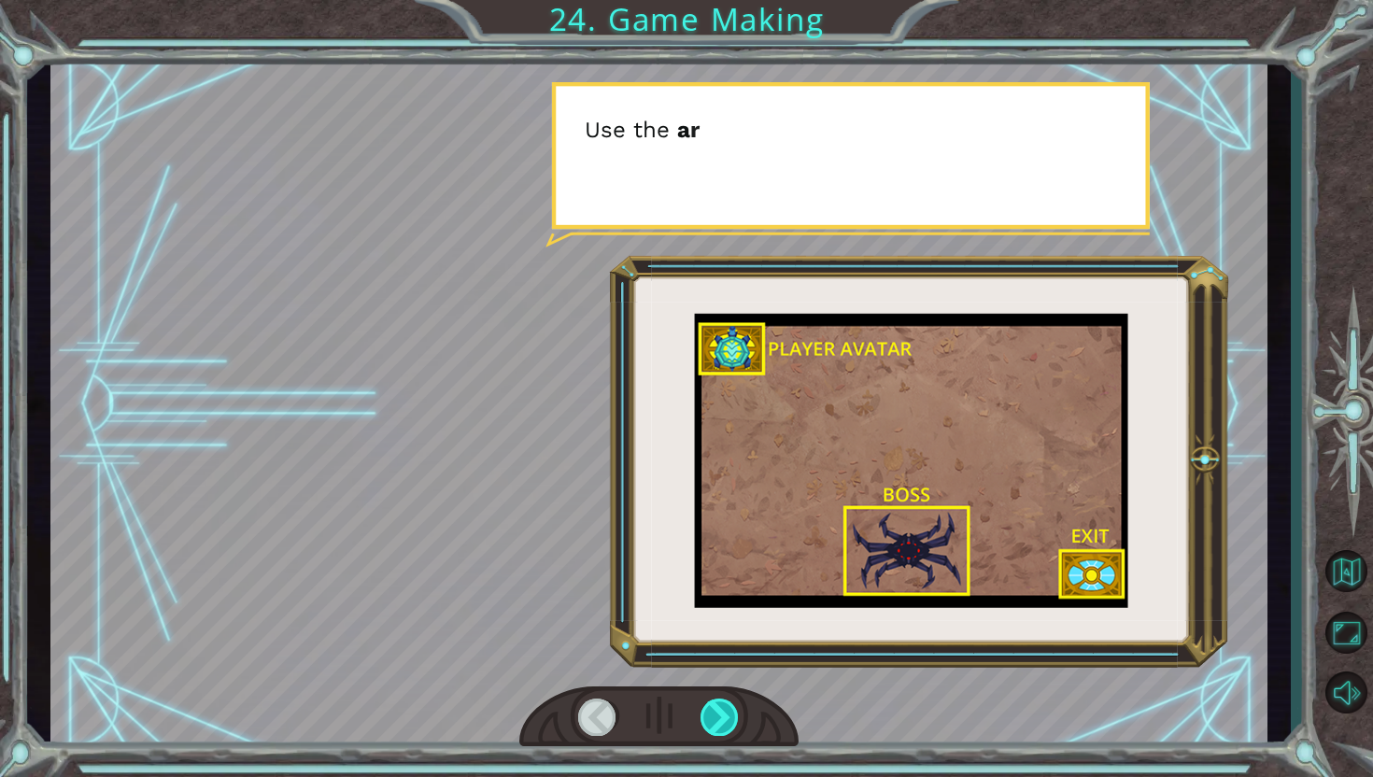
click at [734, 704] on div at bounding box center [720, 717] width 39 height 37
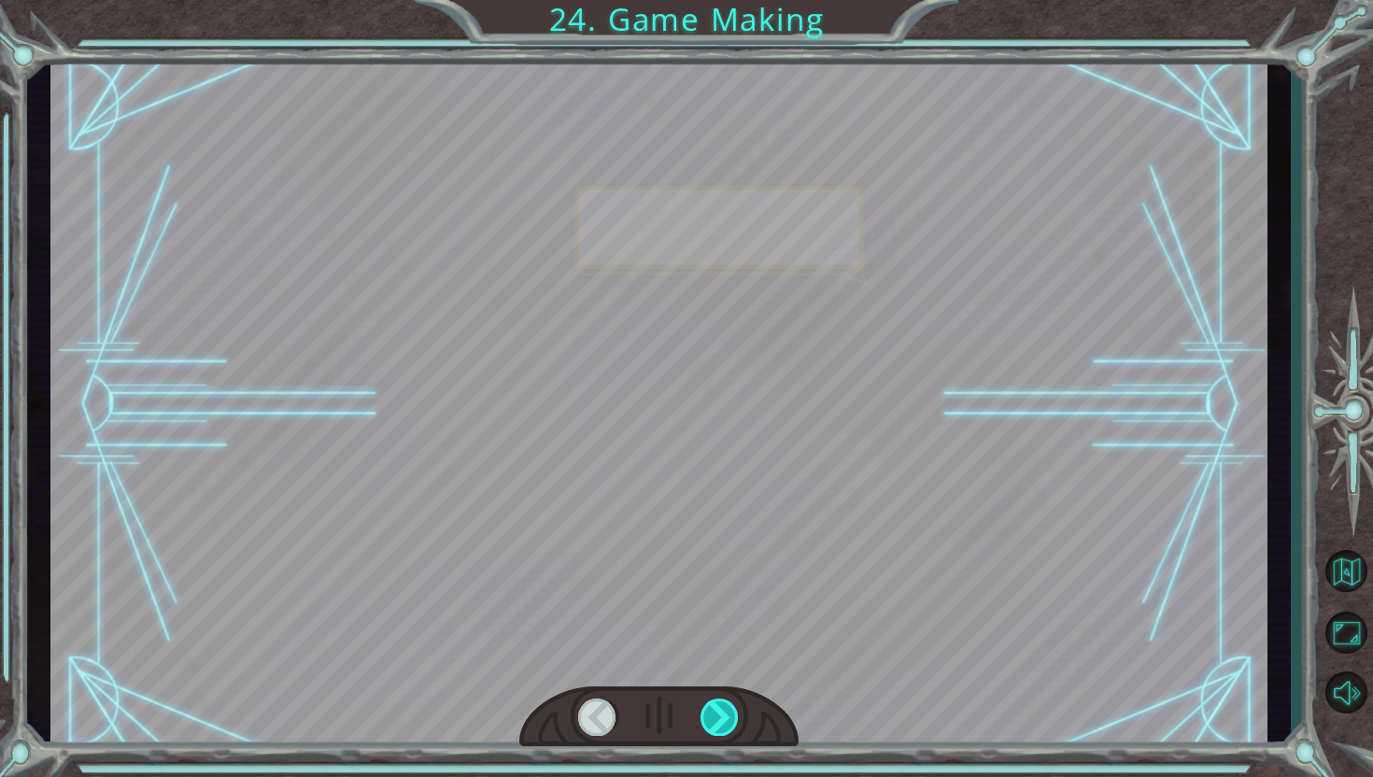
click at [734, 704] on div at bounding box center [720, 717] width 39 height 37
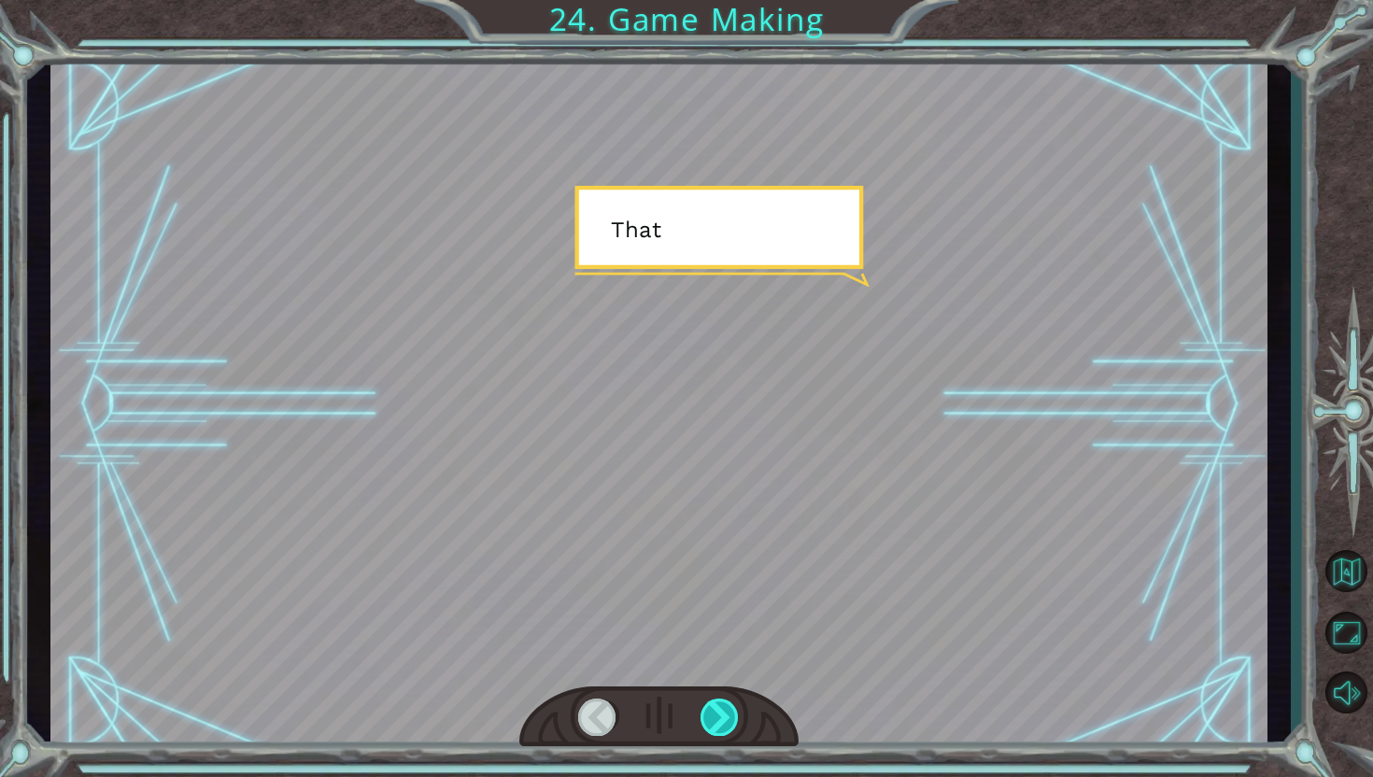
click at [734, 704] on div at bounding box center [720, 717] width 39 height 37
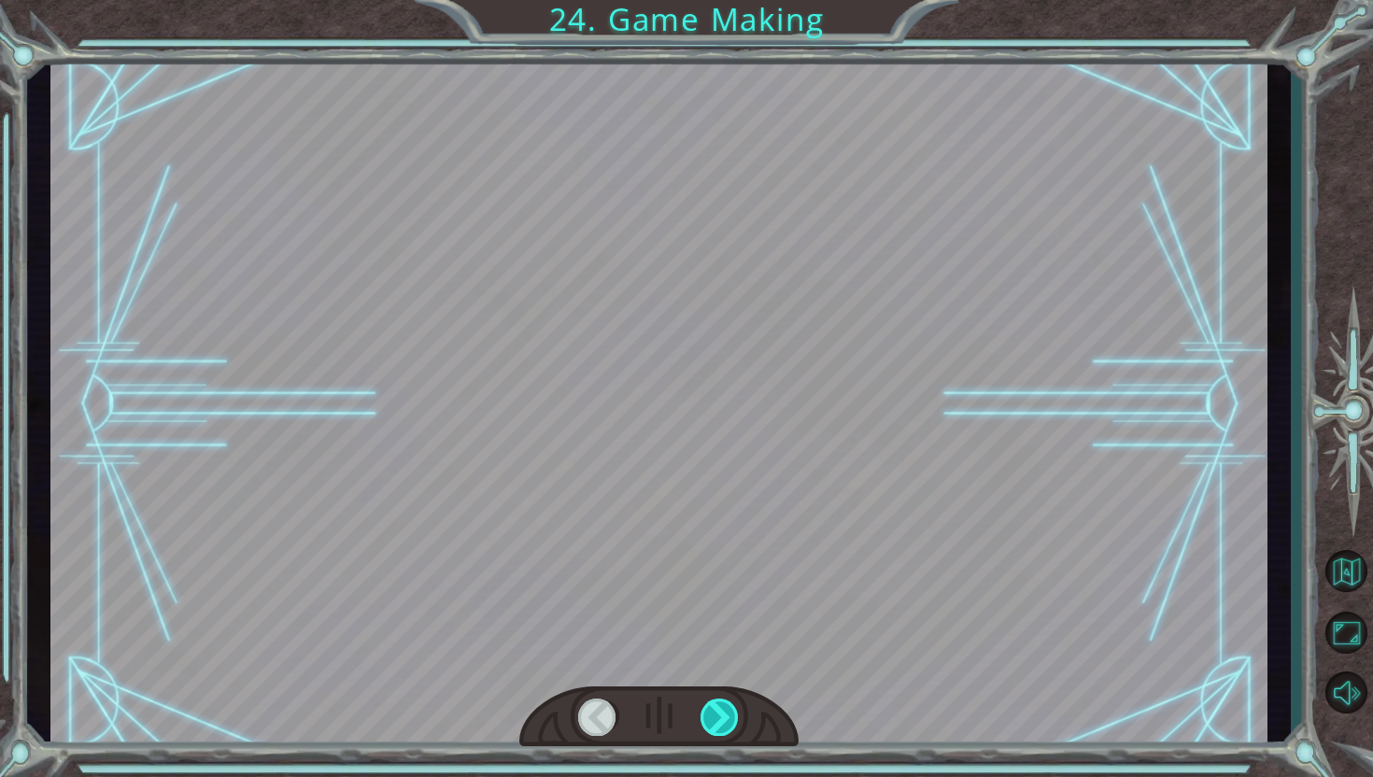
click at [734, 704] on div at bounding box center [720, 717] width 39 height 37
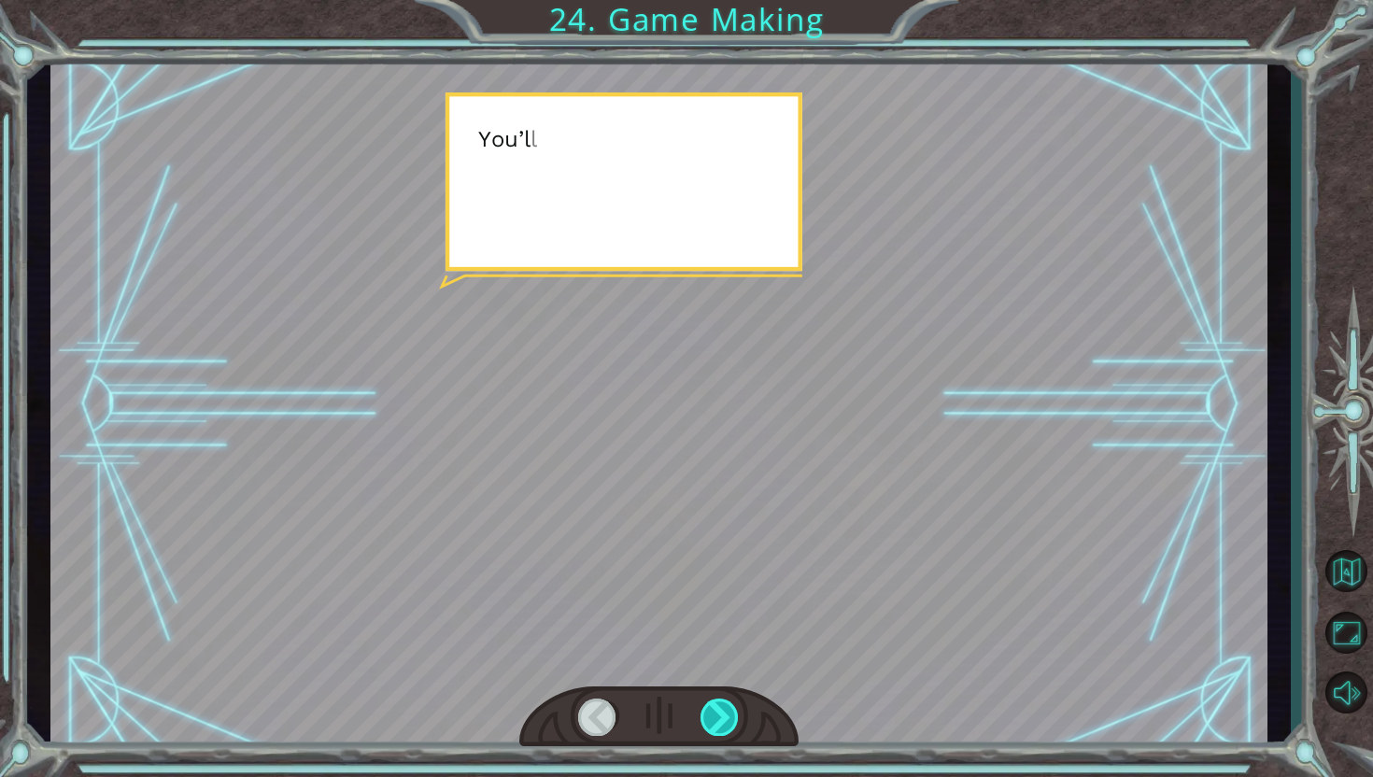
click at [734, 704] on div at bounding box center [720, 717] width 39 height 37
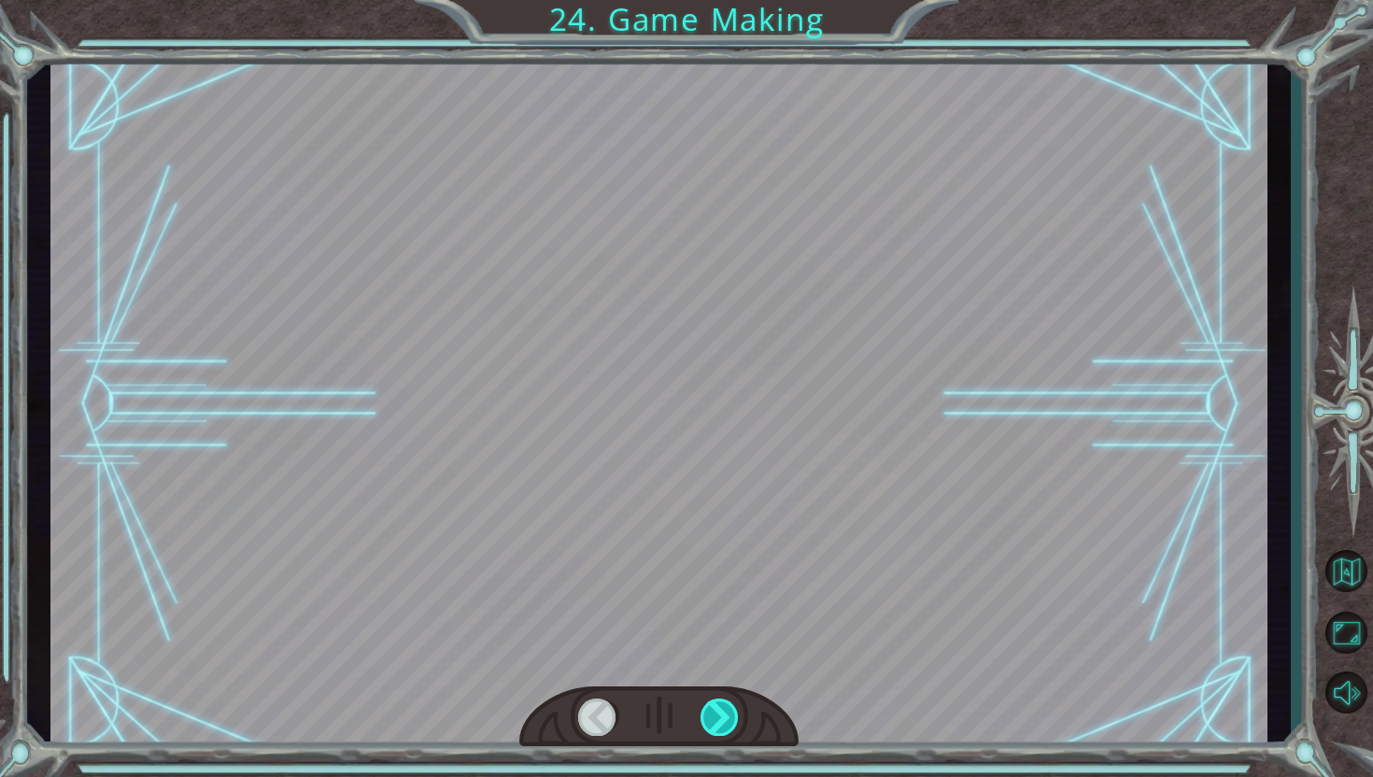
click at [734, 704] on div at bounding box center [720, 717] width 39 height 37
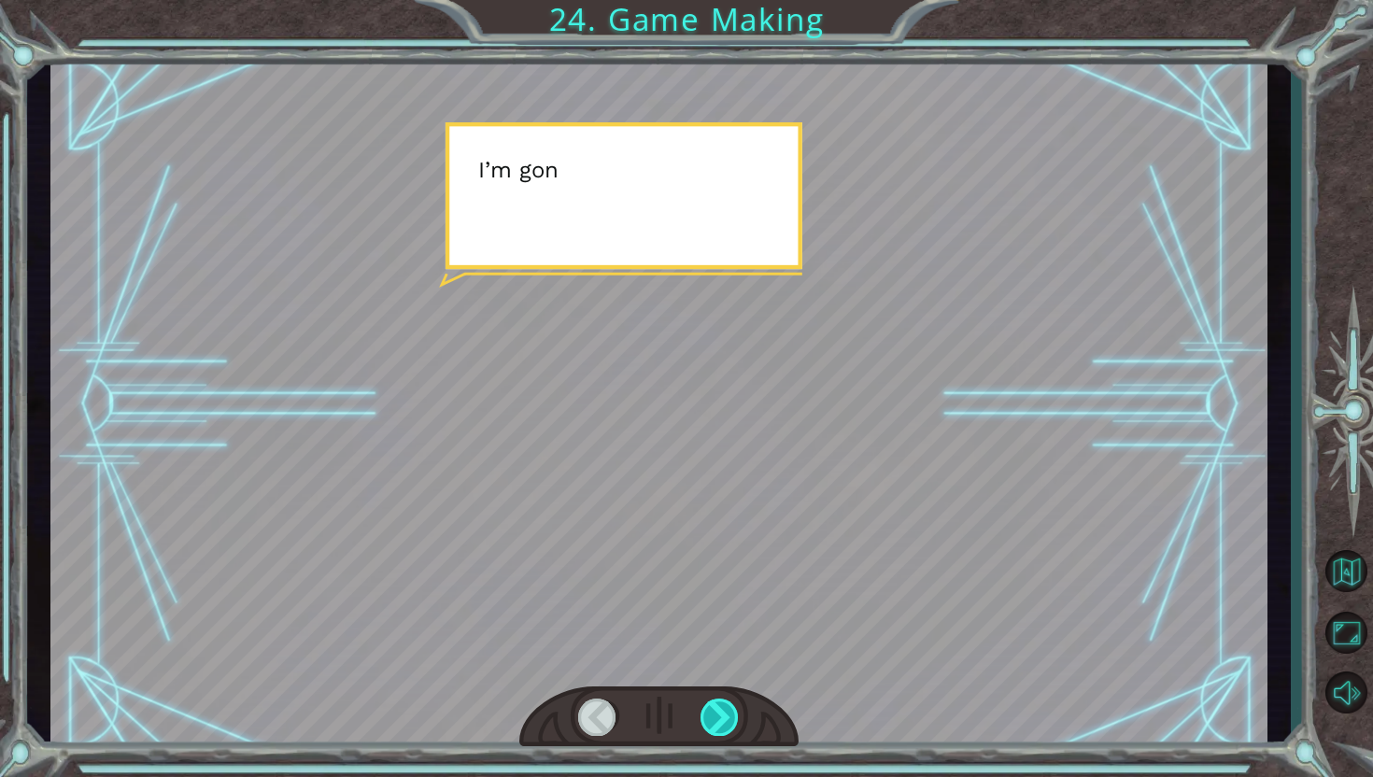
click at [734, 704] on div at bounding box center [720, 717] width 39 height 37
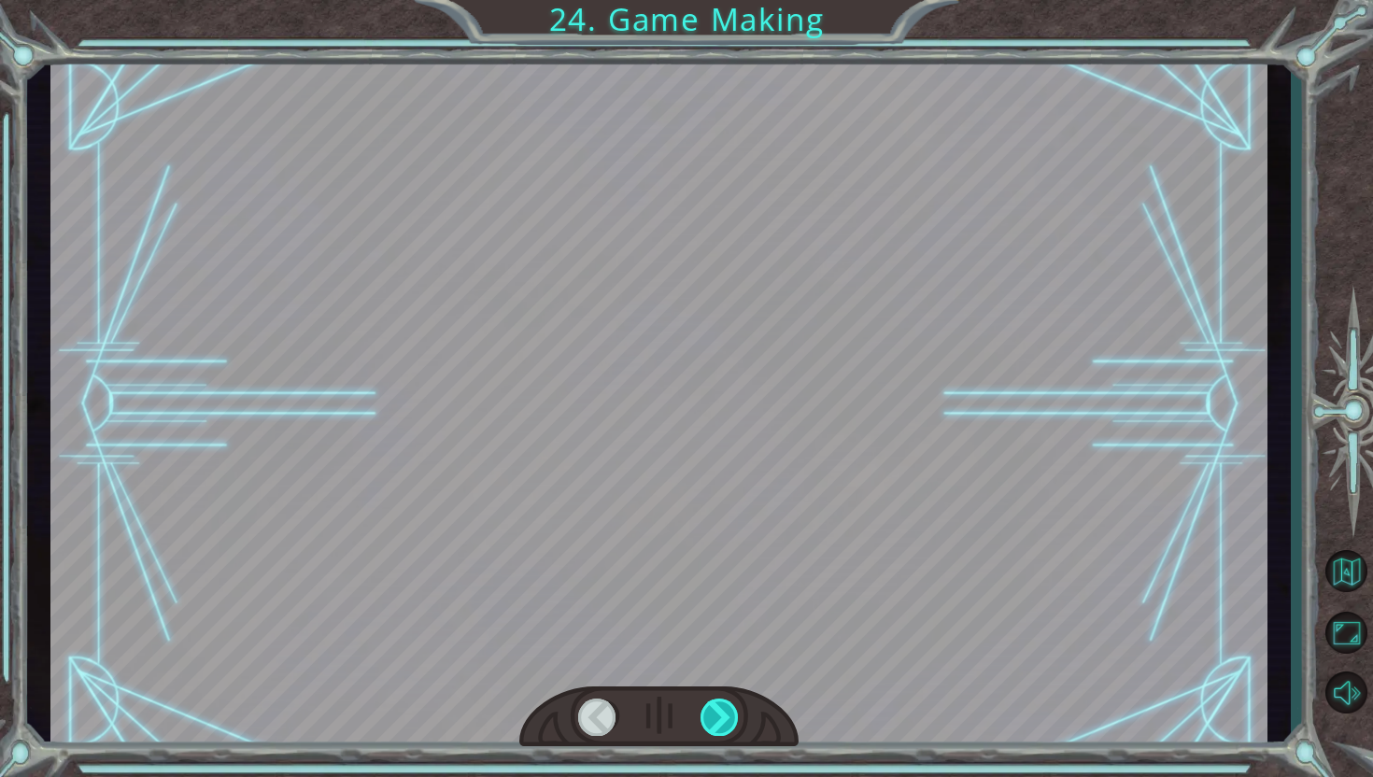
click at [734, 704] on div at bounding box center [720, 717] width 39 height 37
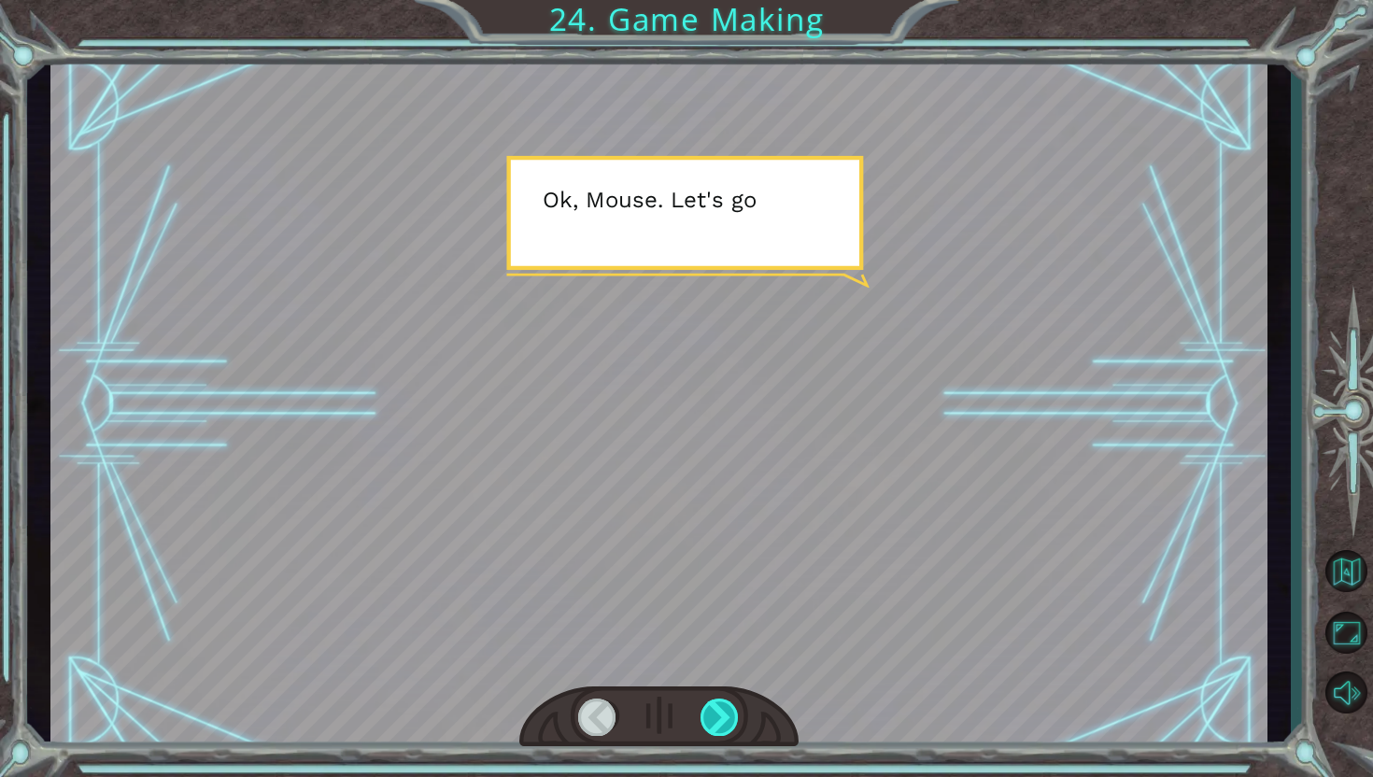
click at [727, 723] on div at bounding box center [720, 717] width 39 height 37
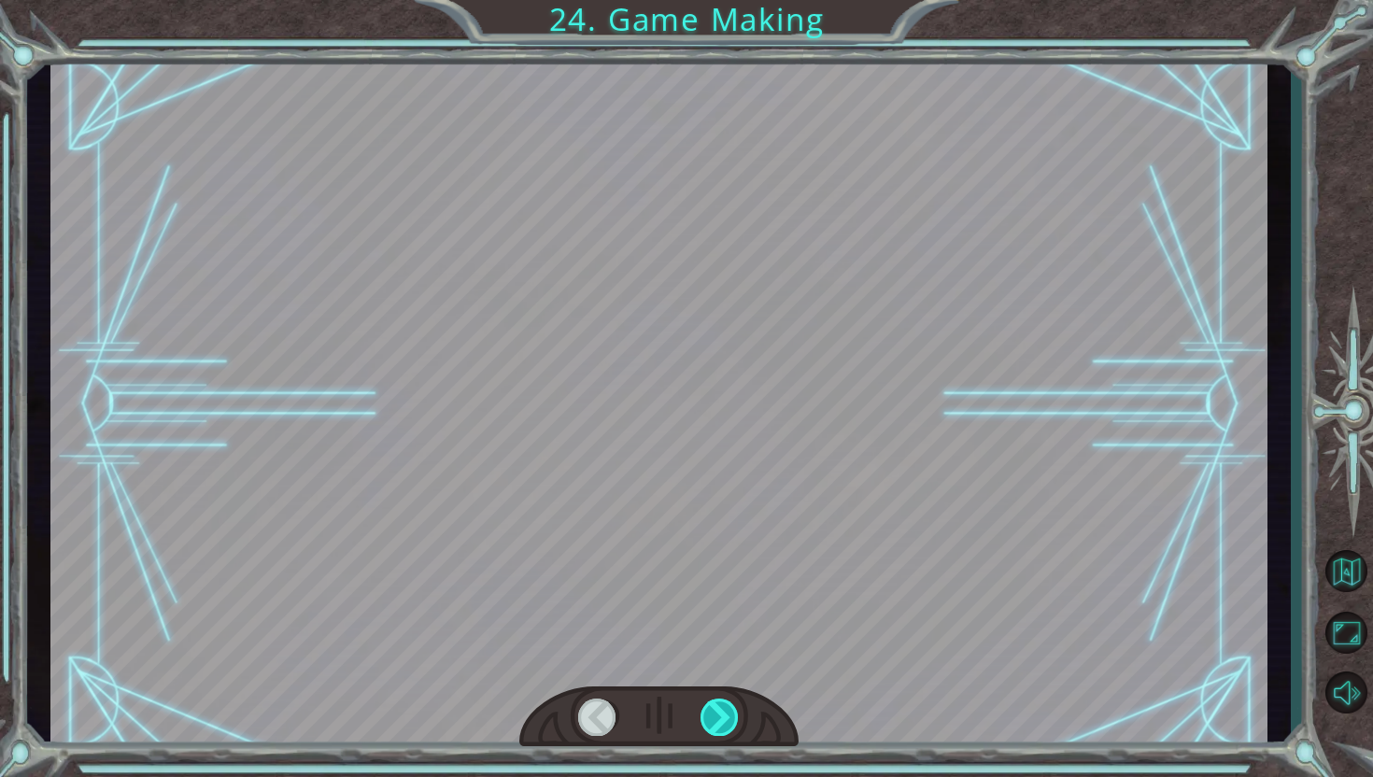
click at [727, 723] on div at bounding box center [720, 717] width 39 height 37
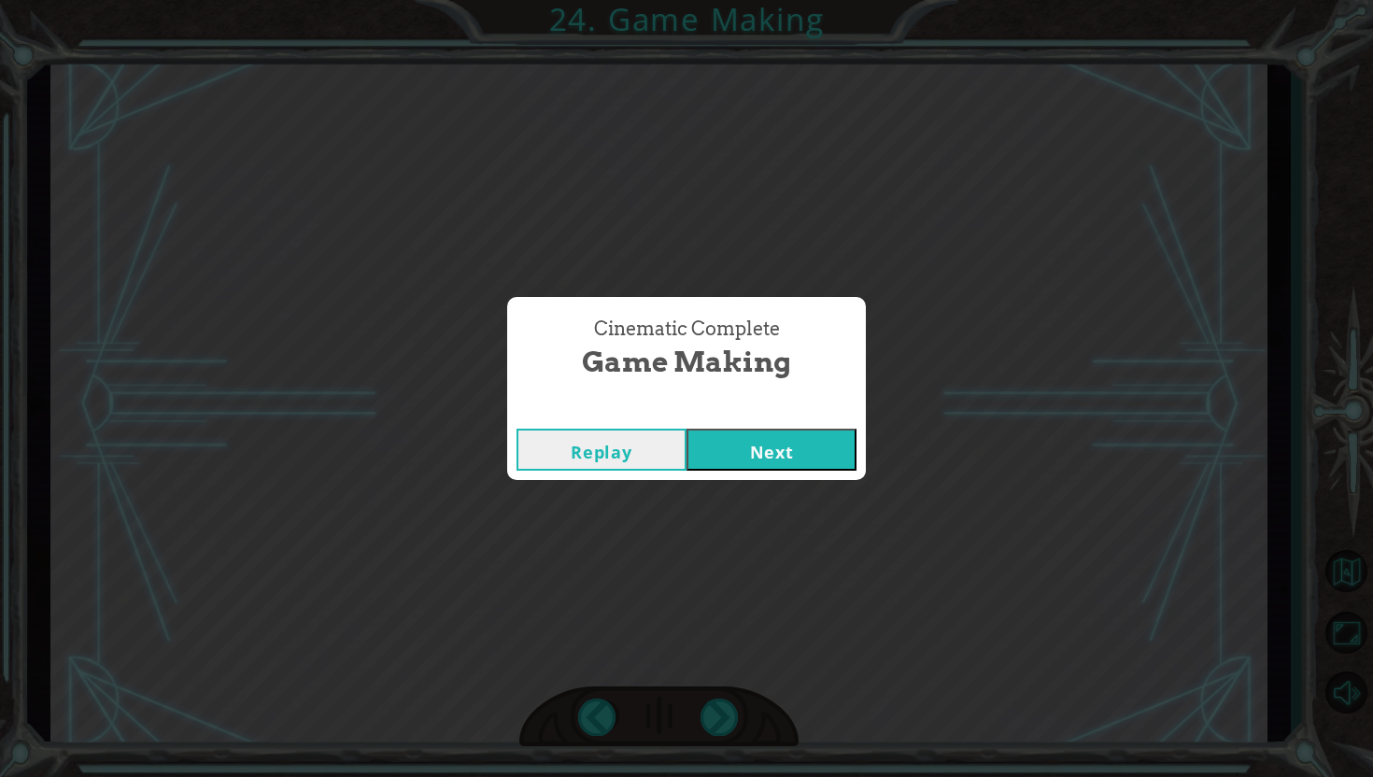
click at [789, 436] on button "Next" at bounding box center [772, 450] width 170 height 42
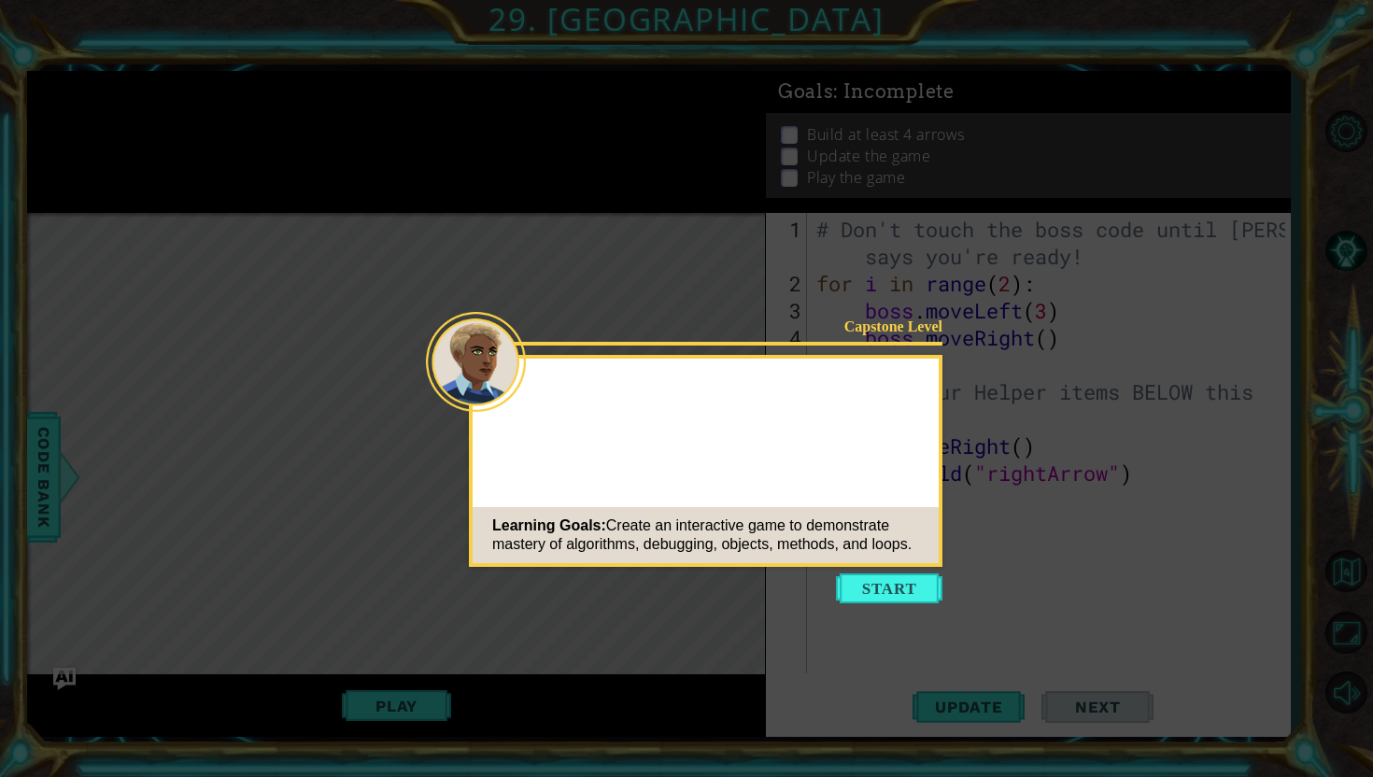
click at [914, 561] on div "Learning Goals: Create an interactive game to demonstrate mastery of algorithms…" at bounding box center [706, 535] width 466 height 56
click at [906, 571] on icon at bounding box center [686, 388] width 1373 height 777
click at [905, 588] on button "Start" at bounding box center [889, 589] width 106 height 30
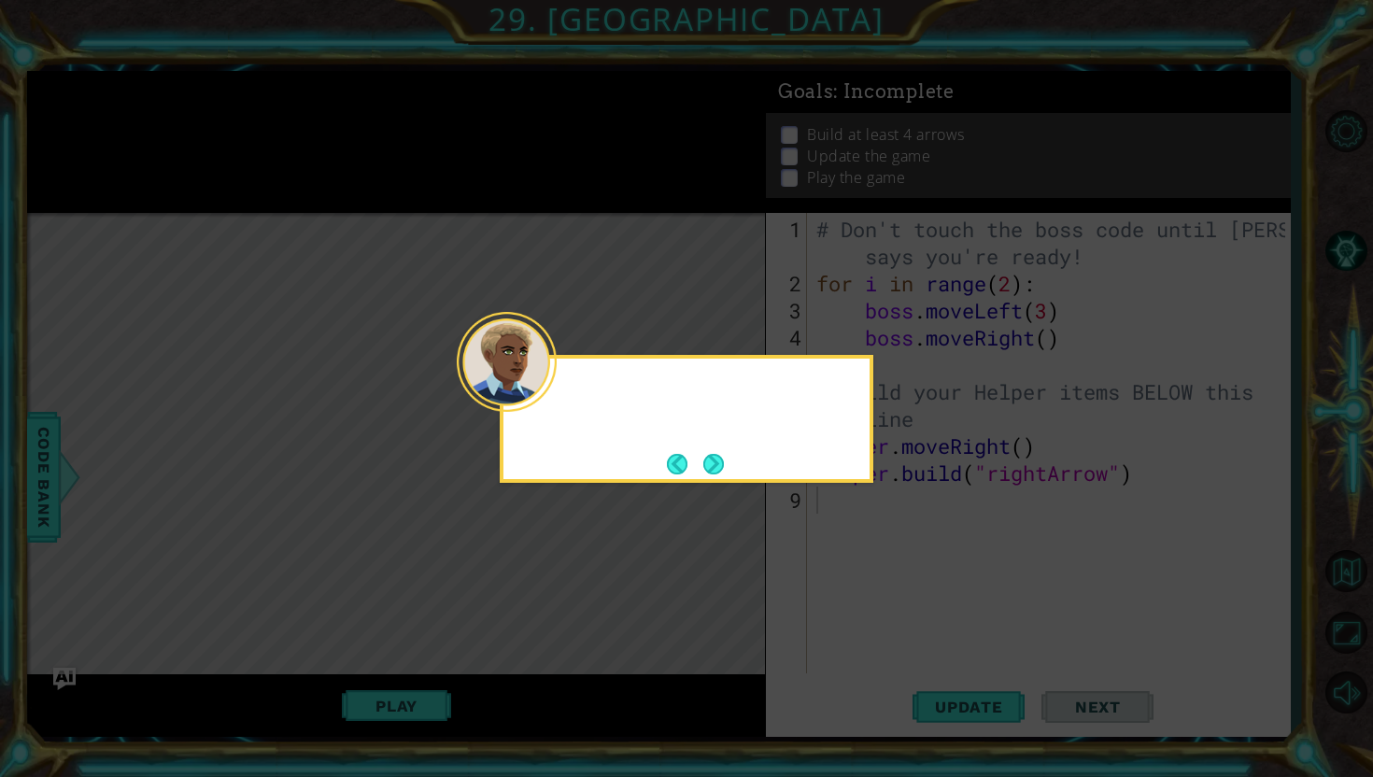
click at [905, 588] on icon at bounding box center [686, 388] width 1373 height 777
click at [715, 457] on button "Next" at bounding box center [713, 464] width 21 height 21
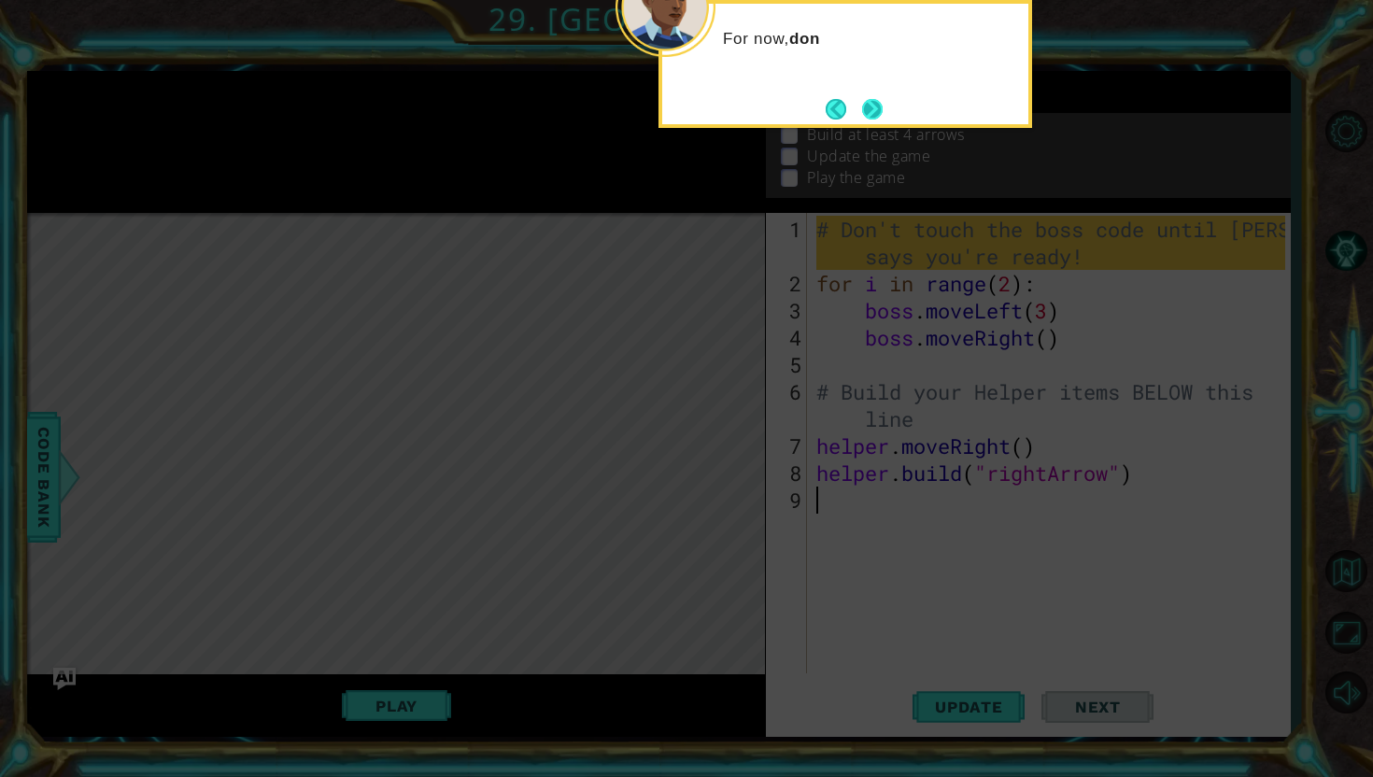
click at [863, 103] on button "Next" at bounding box center [872, 108] width 23 height 23
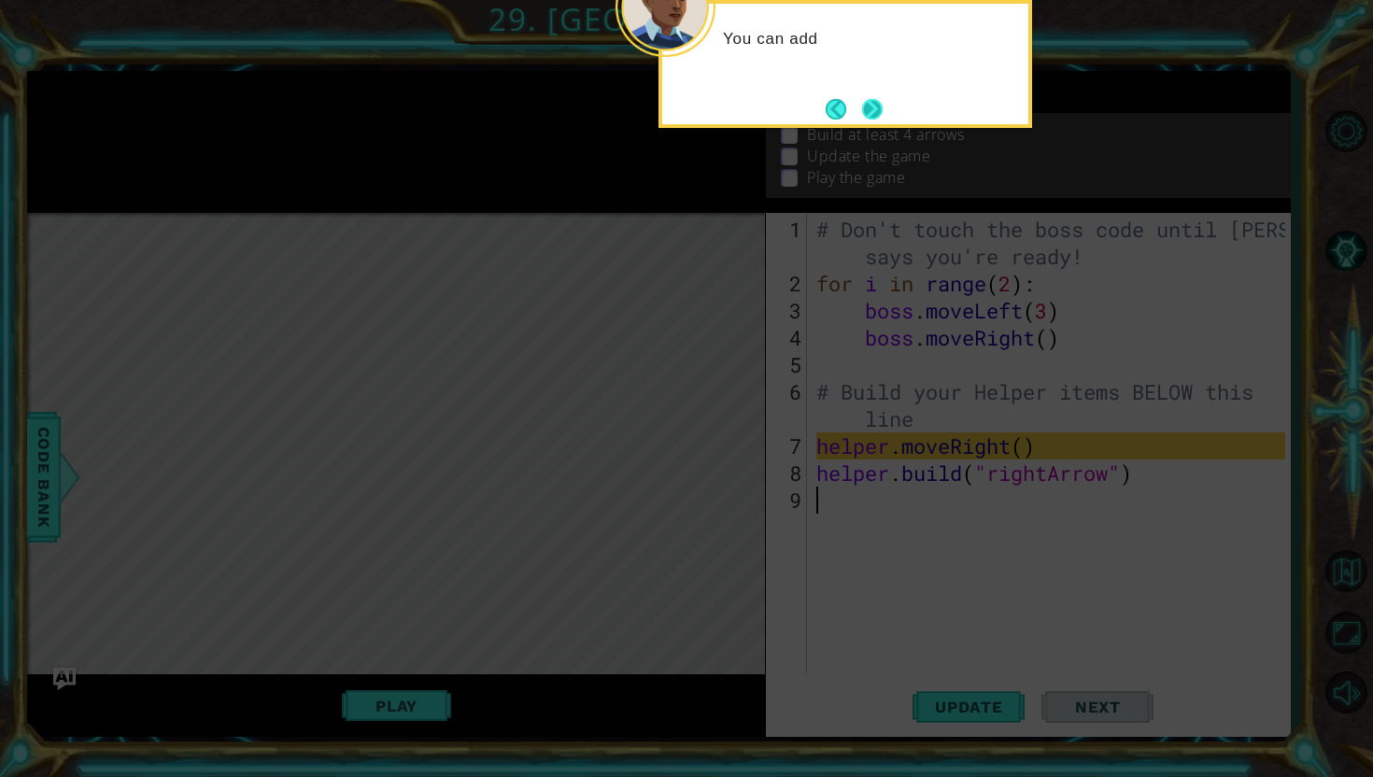
click at [883, 106] on button "Next" at bounding box center [872, 109] width 21 height 21
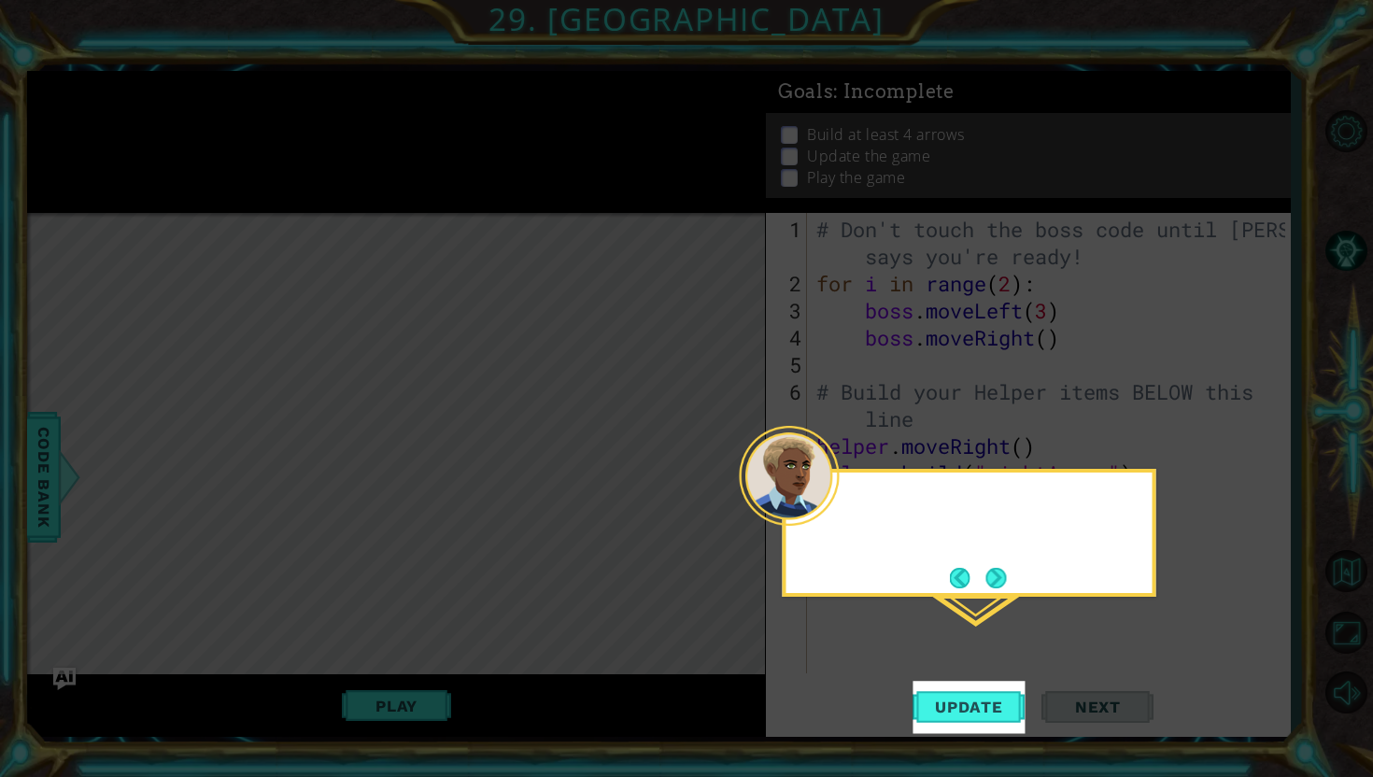
click at [884, 106] on icon at bounding box center [686, 388] width 1373 height 777
click at [949, 707] on span "Update" at bounding box center [969, 707] width 106 height 19
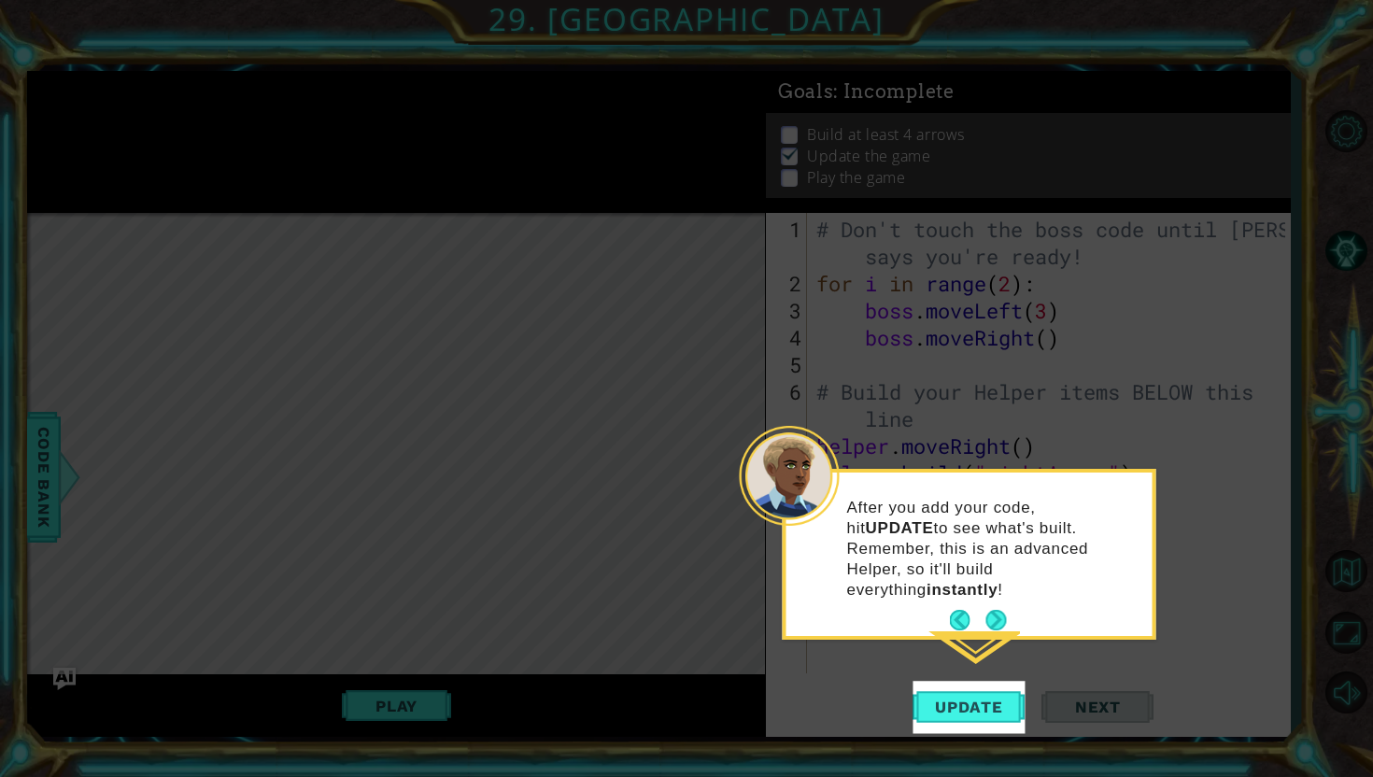
click at [1006, 582] on div "After you add your code, hit UPDATE to see what's built. Remember, this is an a…" at bounding box center [969, 558] width 366 height 156
click at [1006, 610] on button "Next" at bounding box center [996, 620] width 21 height 21
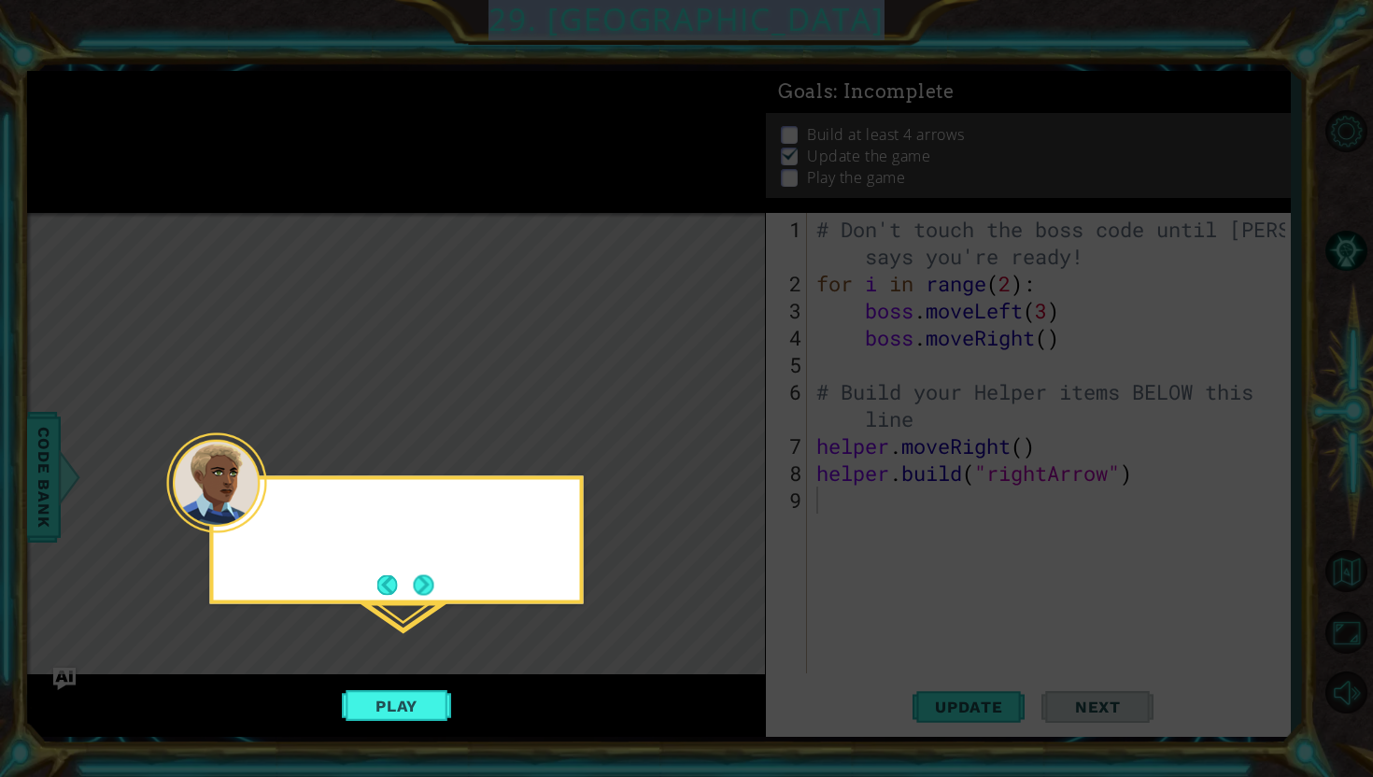
click at [1006, 592] on icon at bounding box center [686, 388] width 1373 height 777
click at [431, 583] on button "Next" at bounding box center [423, 584] width 21 height 21
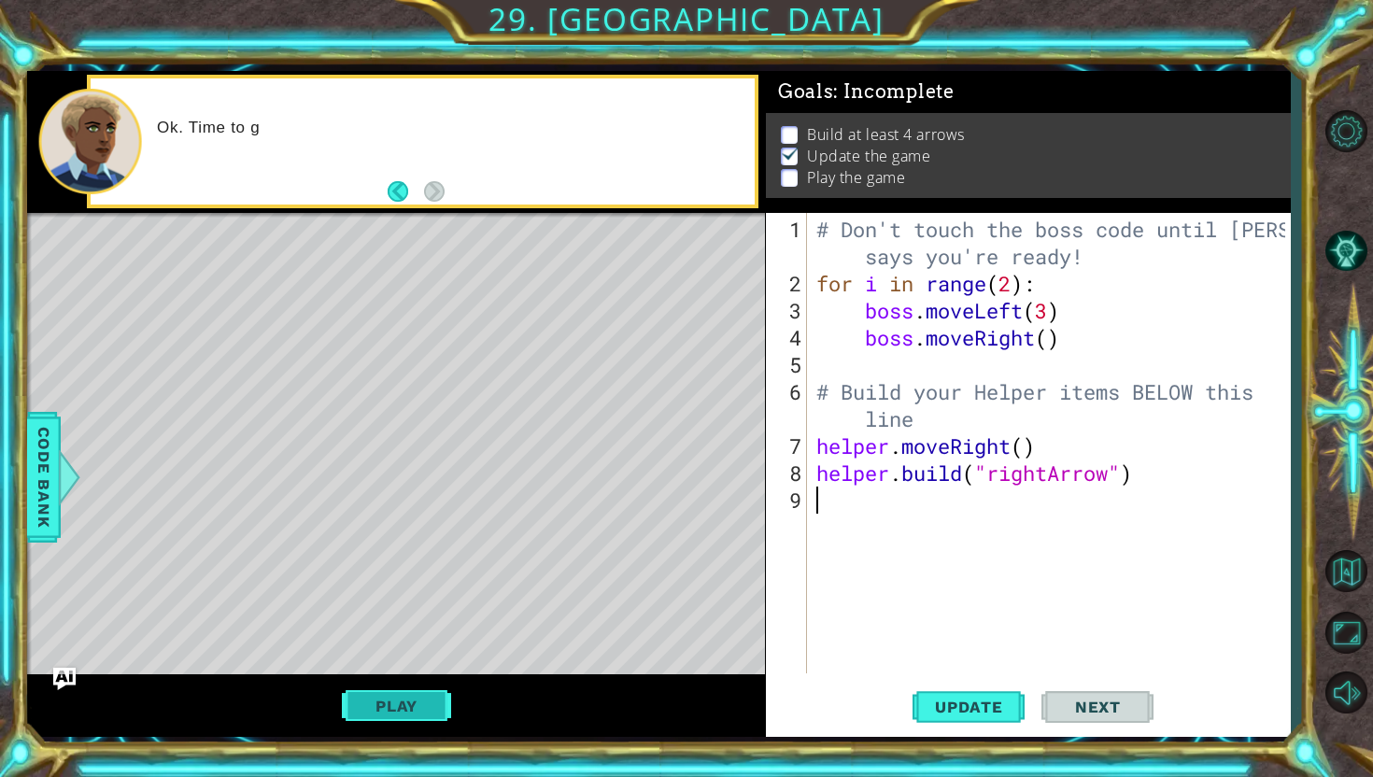
click at [399, 691] on button "Play" at bounding box center [396, 705] width 109 height 35
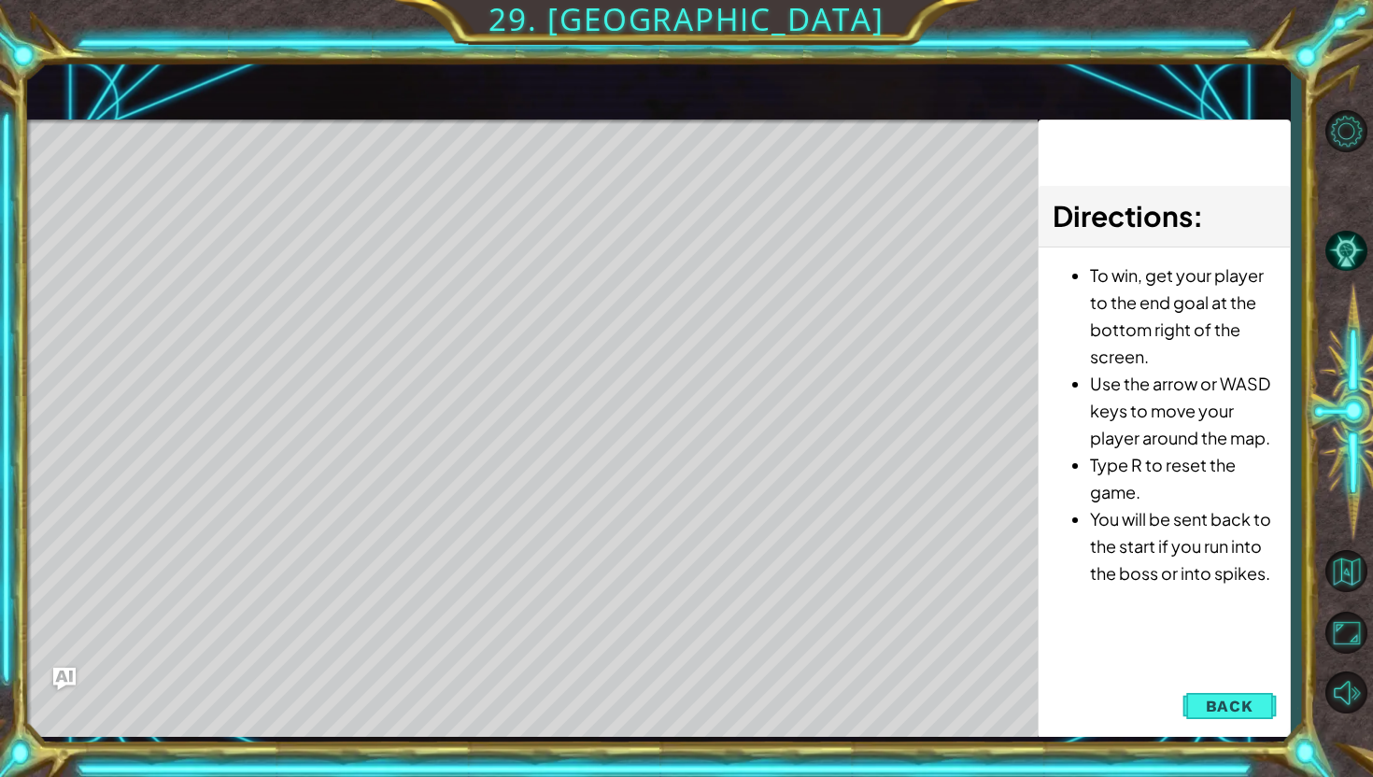
click at [324, 641] on div "Level Map" at bounding box center [458, 395] width 863 height 550
click at [1237, 706] on span "Back" at bounding box center [1230, 706] width 48 height 19
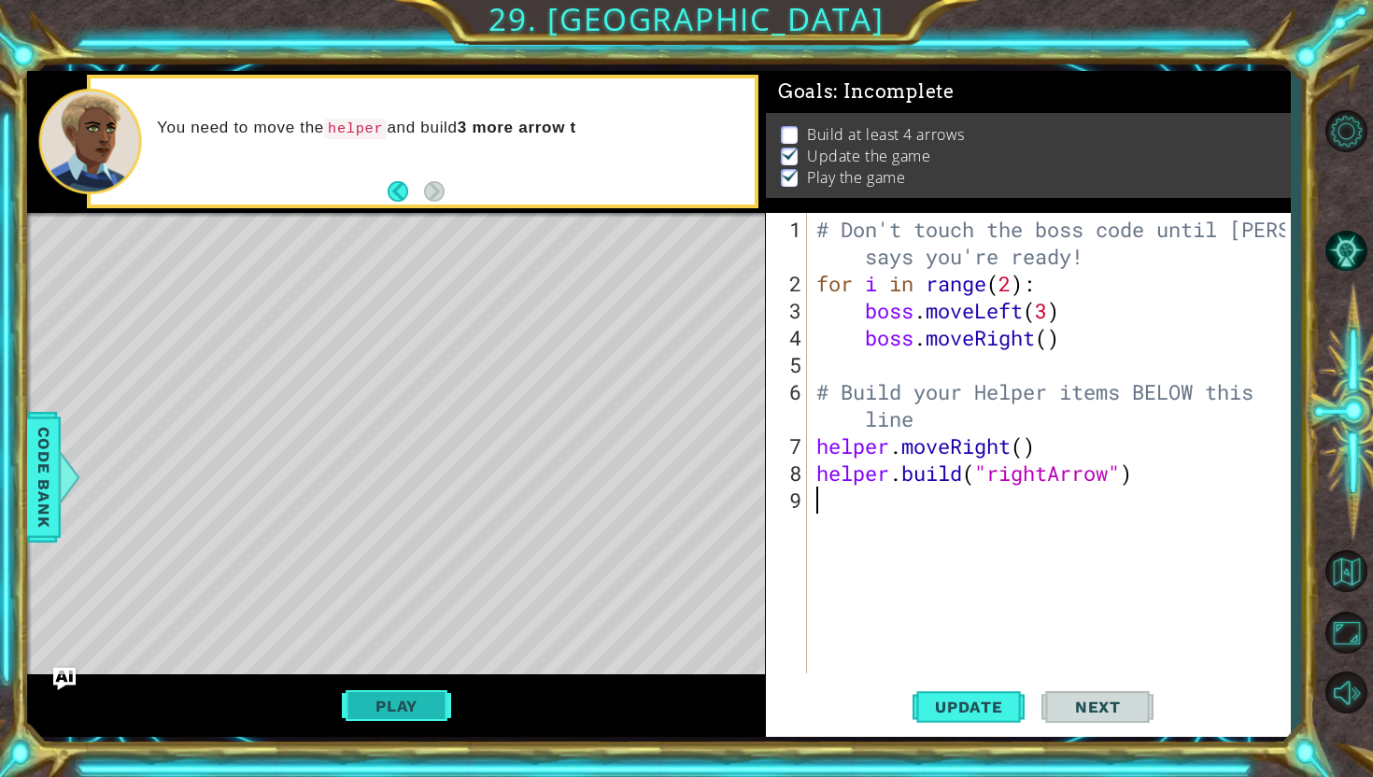
click at [393, 698] on button "Play" at bounding box center [396, 705] width 109 height 35
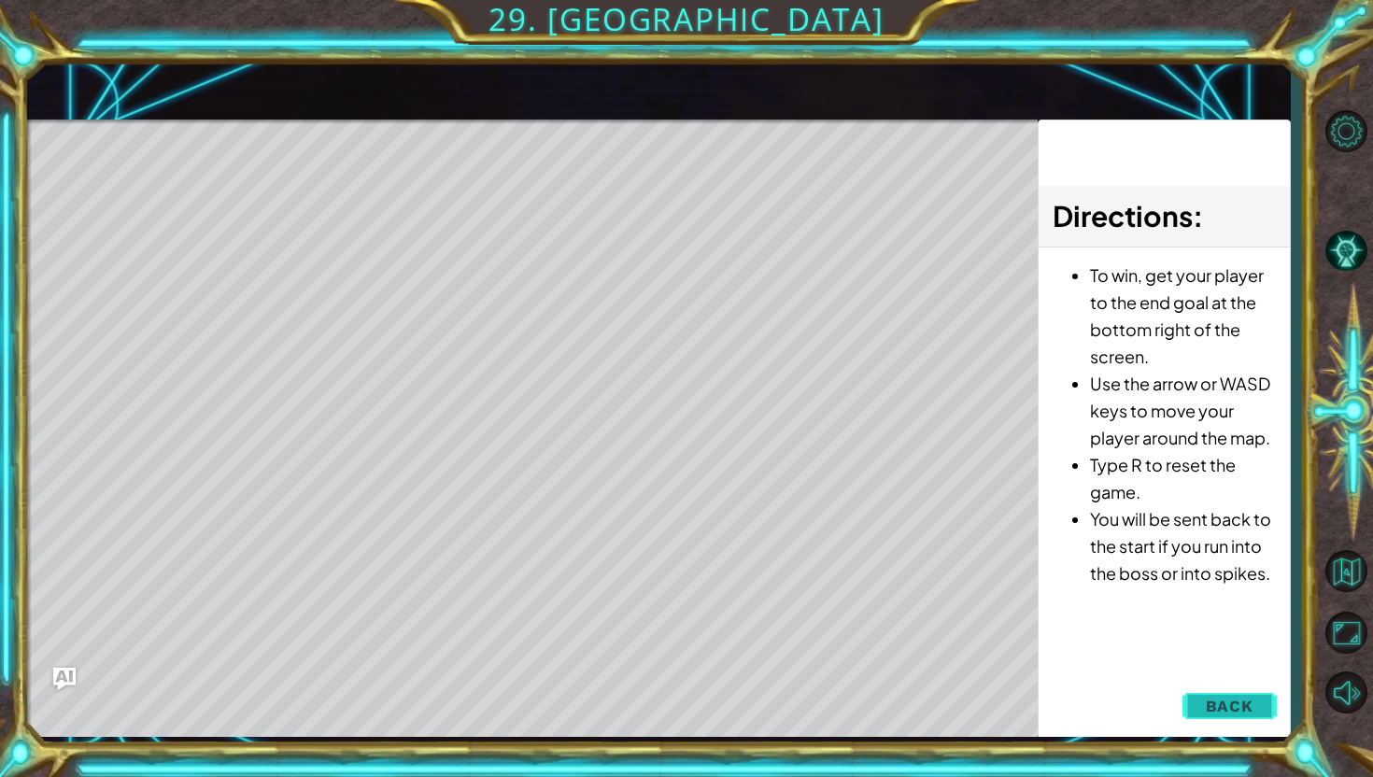
click at [1199, 707] on button "Back" at bounding box center [1230, 705] width 94 height 37
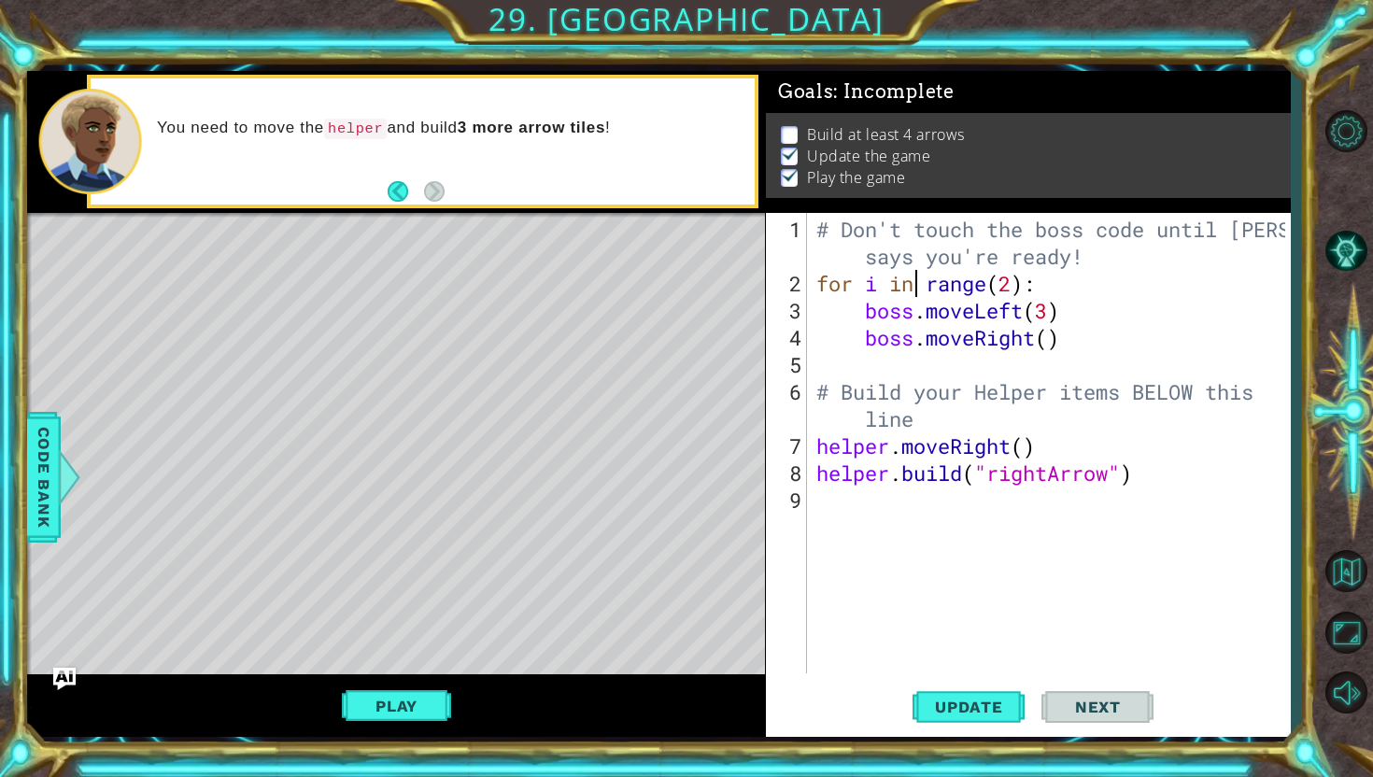
click at [921, 287] on div "# Don't touch the boss code until [PERSON_NAME] says you're ready! for i in ran…" at bounding box center [1054, 487] width 482 height 542
click at [461, 710] on div "Play" at bounding box center [396, 705] width 738 height 63
click at [398, 711] on button "Play" at bounding box center [396, 705] width 109 height 35
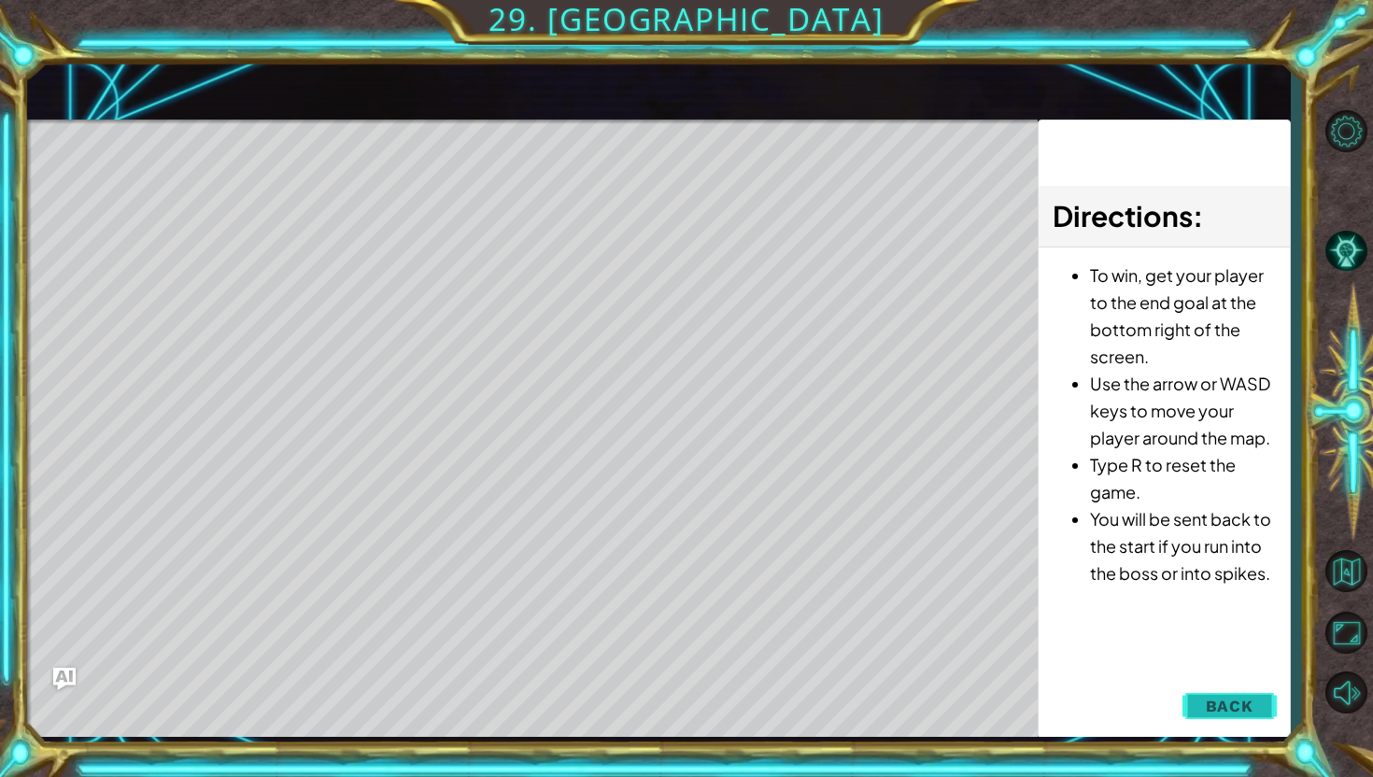
click at [1232, 704] on span "Back" at bounding box center [1230, 706] width 48 height 19
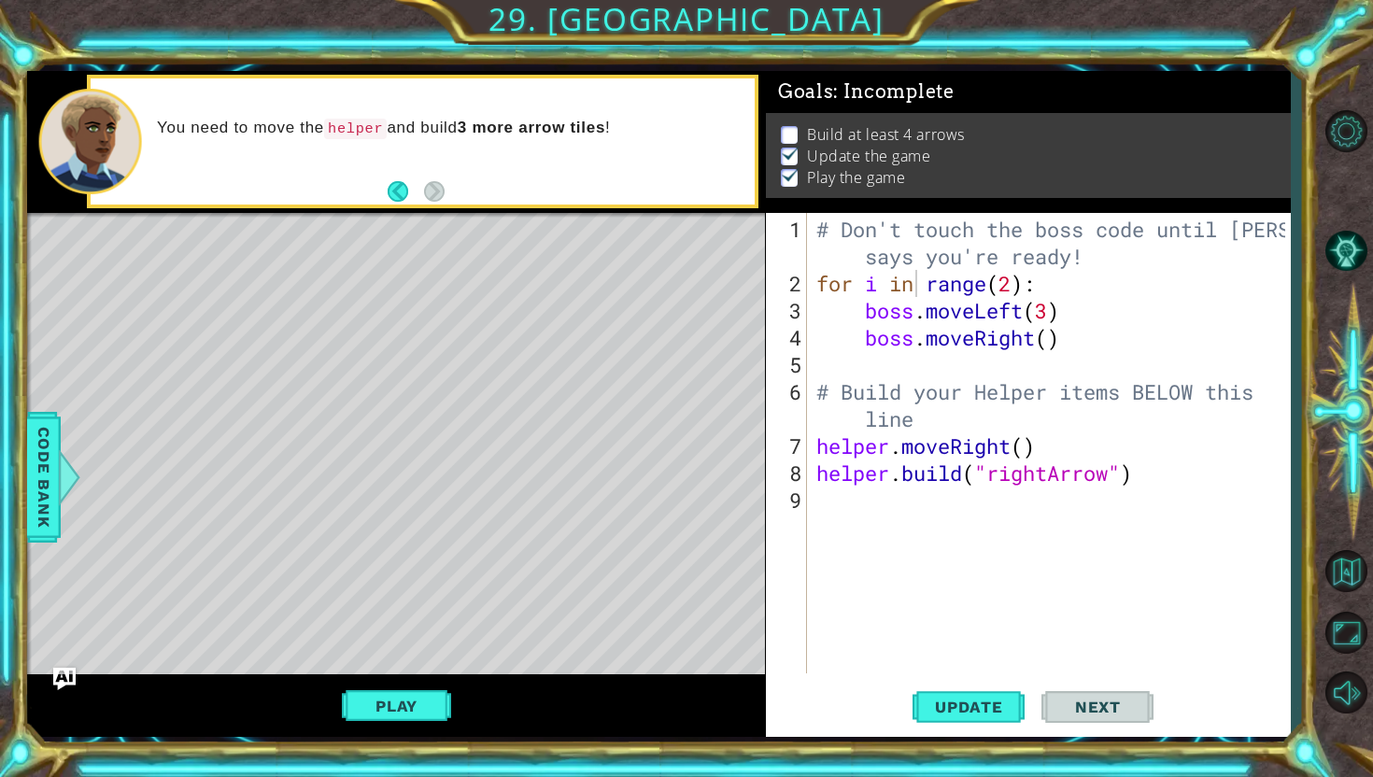
click at [290, 608] on div "Level Map" at bounding box center [458, 488] width 863 height 550
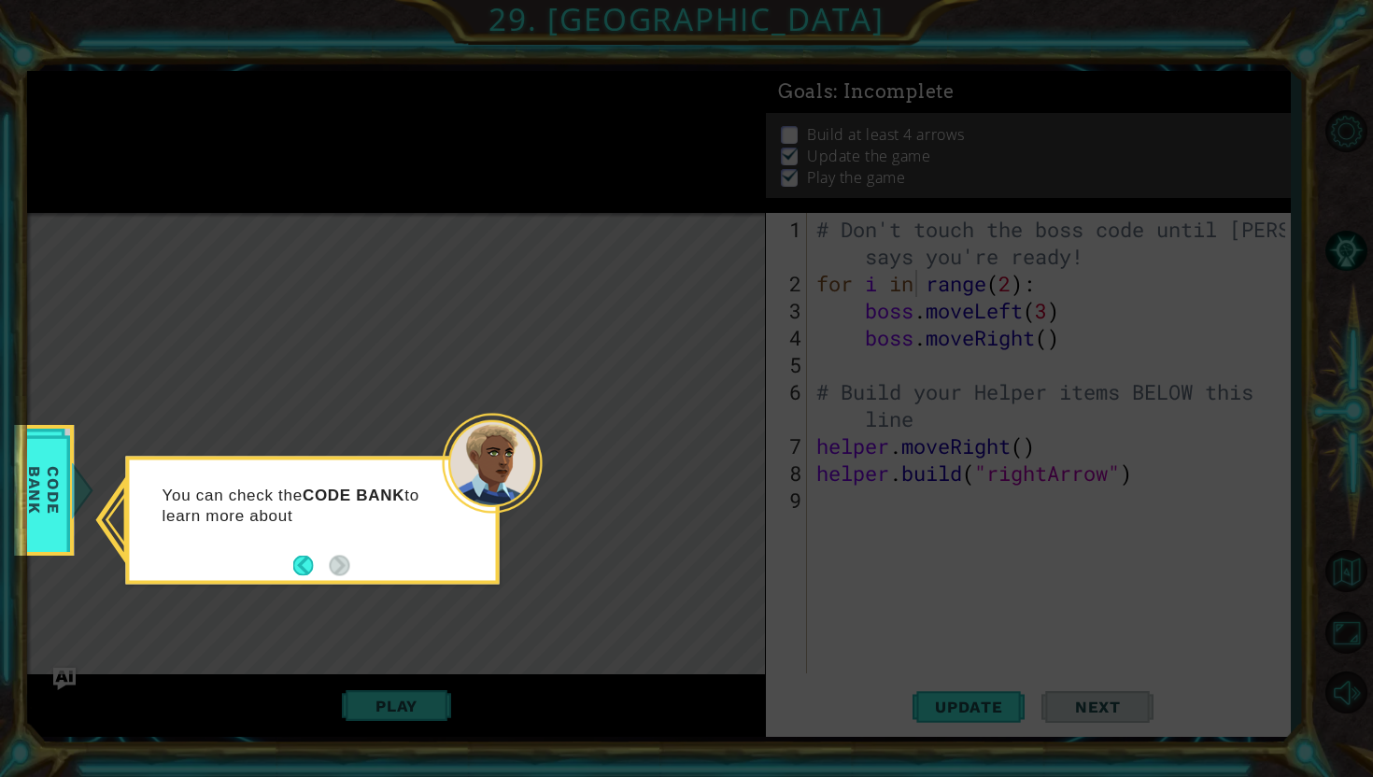
click at [78, 489] on icon at bounding box center [686, 388] width 1373 height 777
click at [47, 467] on span "Code Bank" at bounding box center [44, 489] width 49 height 107
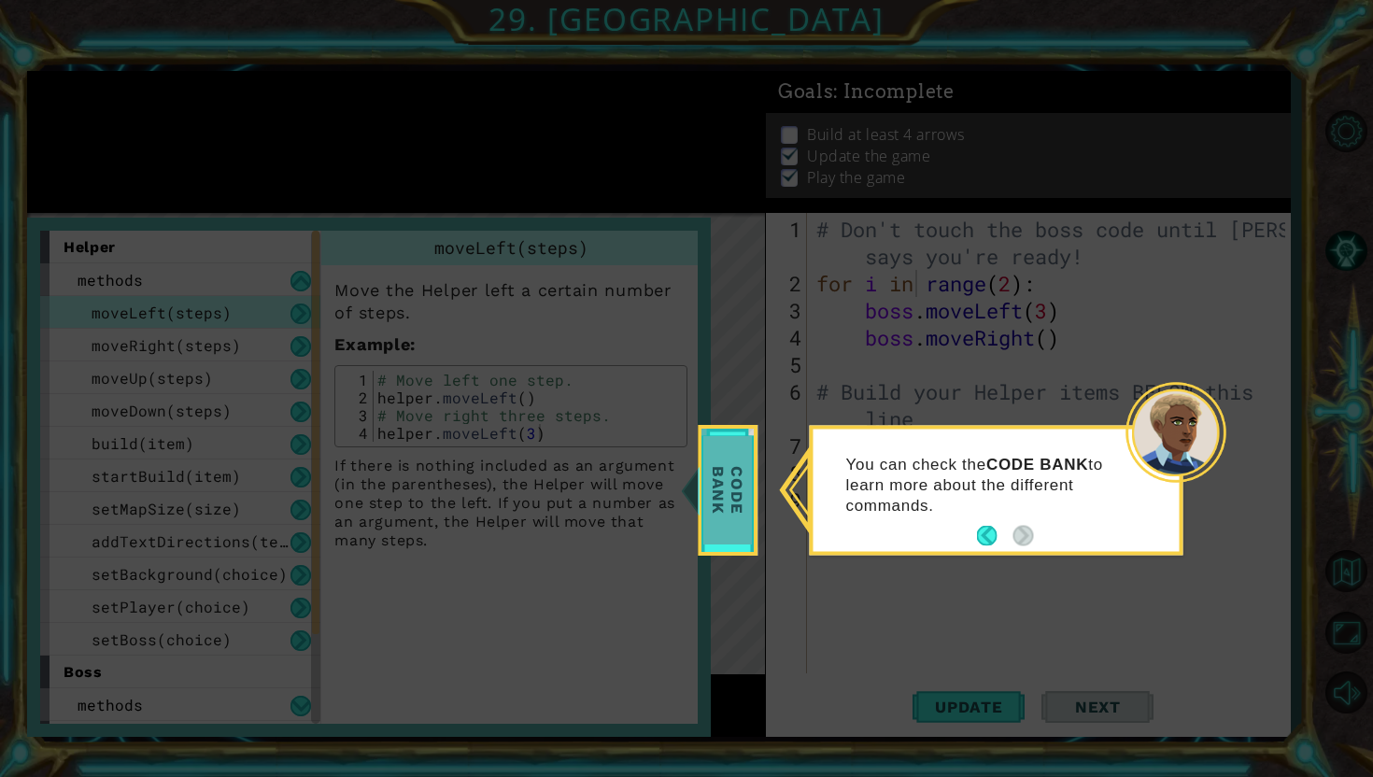
click at [726, 475] on span "Code Bank" at bounding box center [727, 489] width 49 height 107
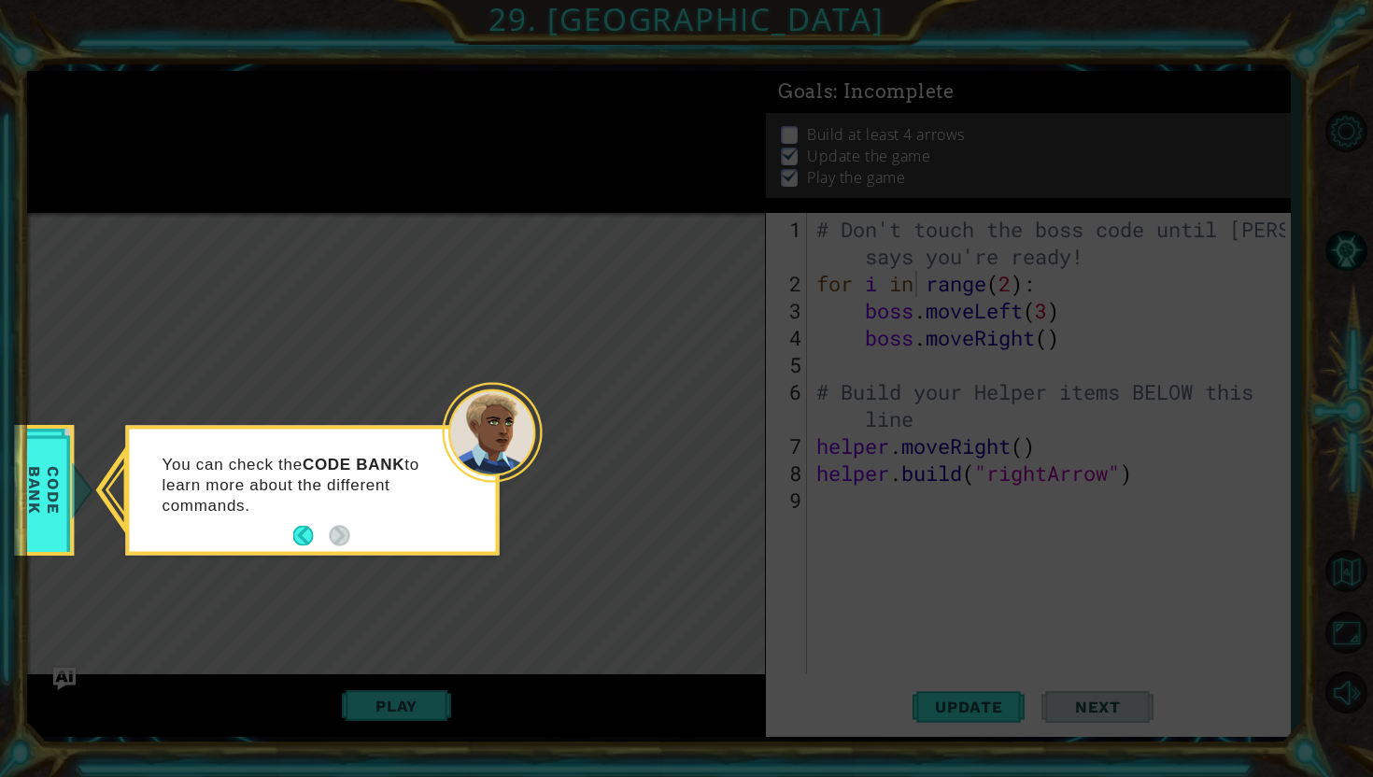
click at [73, 487] on icon at bounding box center [686, 388] width 1373 height 777
click at [307, 538] on button "Back" at bounding box center [311, 536] width 36 height 21
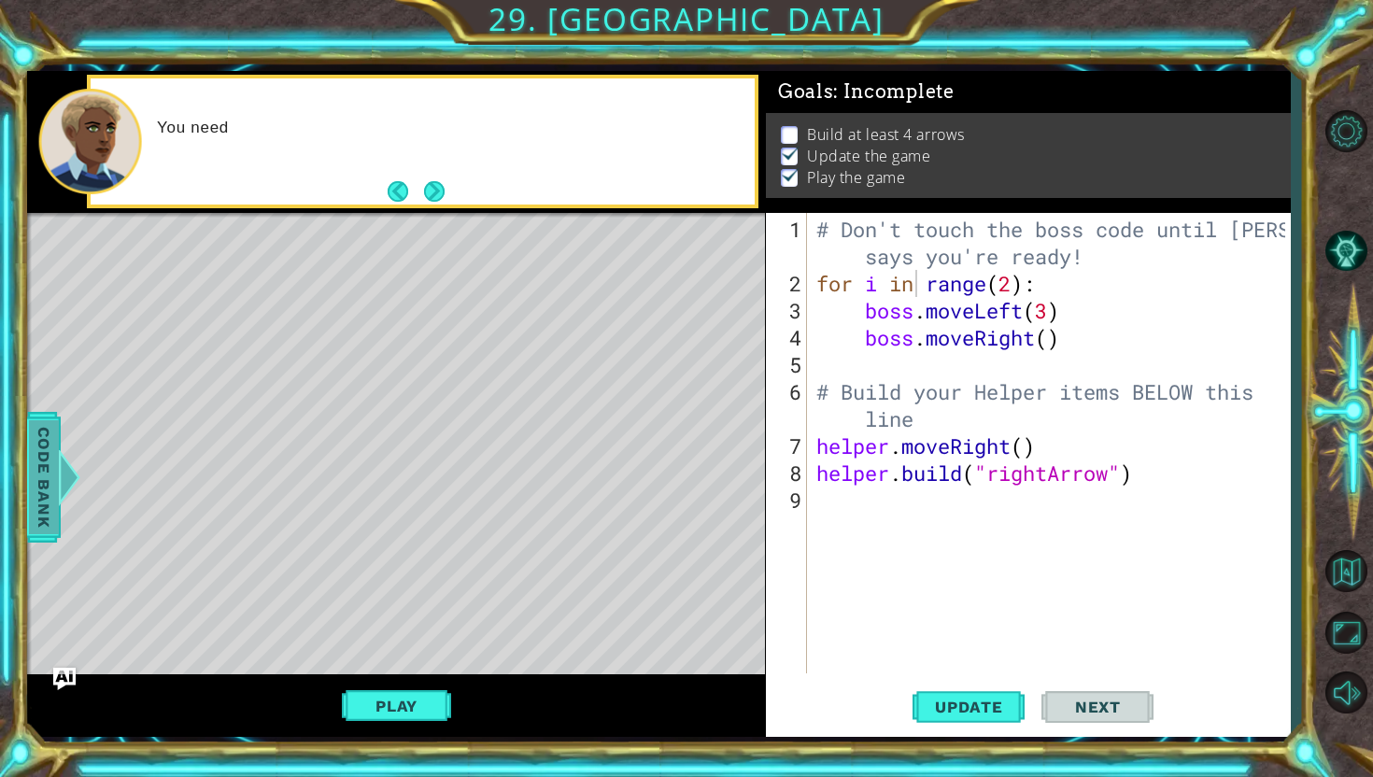
click at [38, 443] on span "Code Bank" at bounding box center [44, 477] width 30 height 114
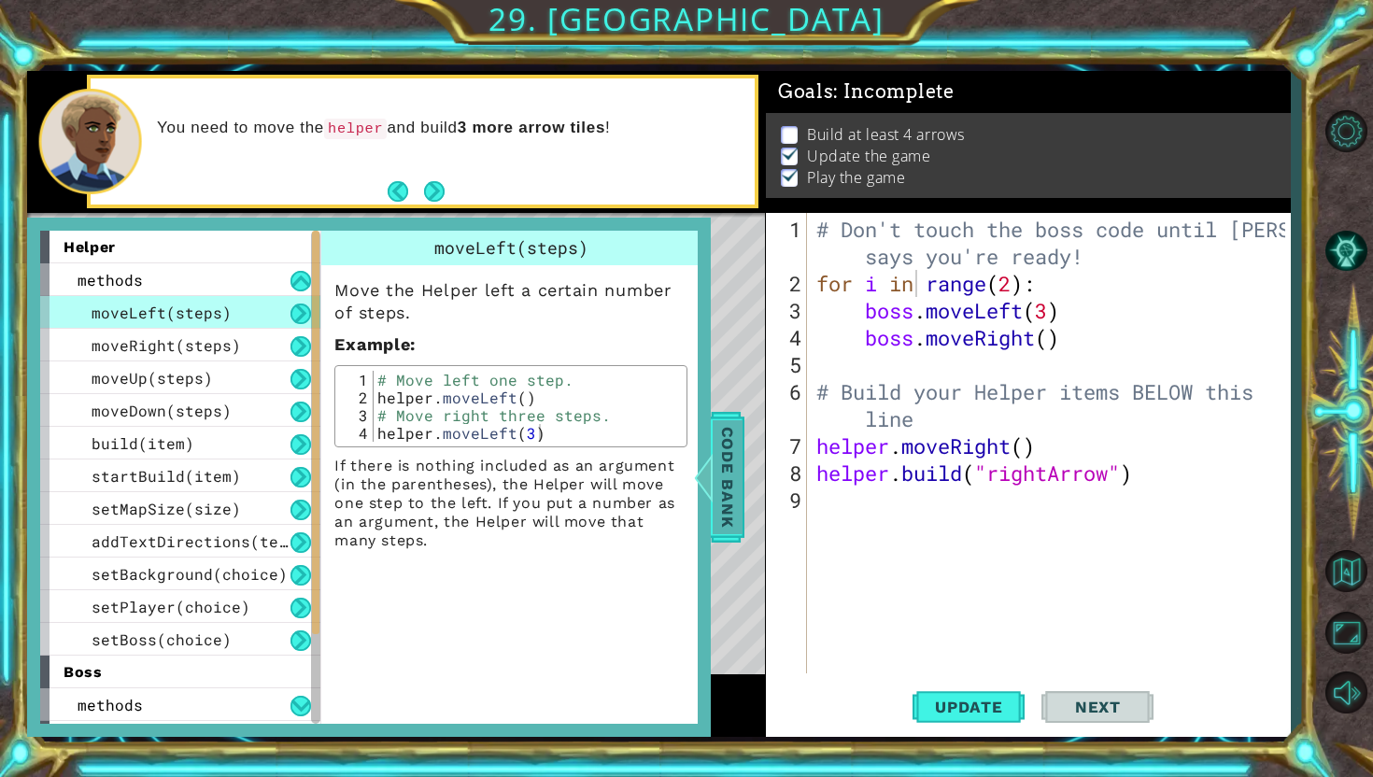
click at [705, 463] on div at bounding box center [703, 477] width 23 height 56
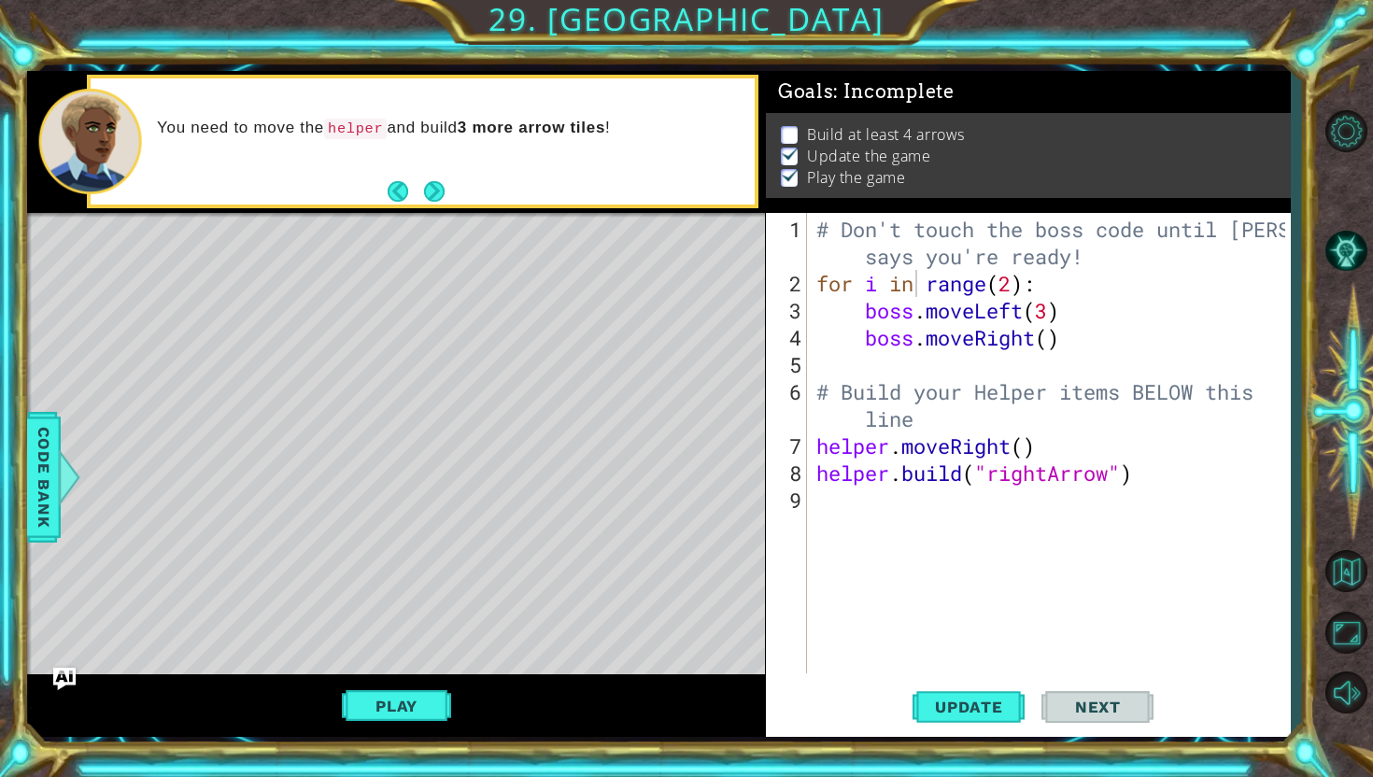
type textarea "helper.moveRight()"
drag, startPoint x: 1048, startPoint y: 441, endPoint x: 772, endPoint y: 448, distance: 276.6
click at [772, 448] on div "helper.moveRight() 1 2 3 4 5 6 7 8 9 # Don't touch the boss code until [PERSON_…" at bounding box center [1025, 443] width 519 height 461
click at [854, 515] on div "# Don't touch the boss code until [PERSON_NAME] says you're ready! for i in ran…" at bounding box center [1054, 487] width 482 height 542
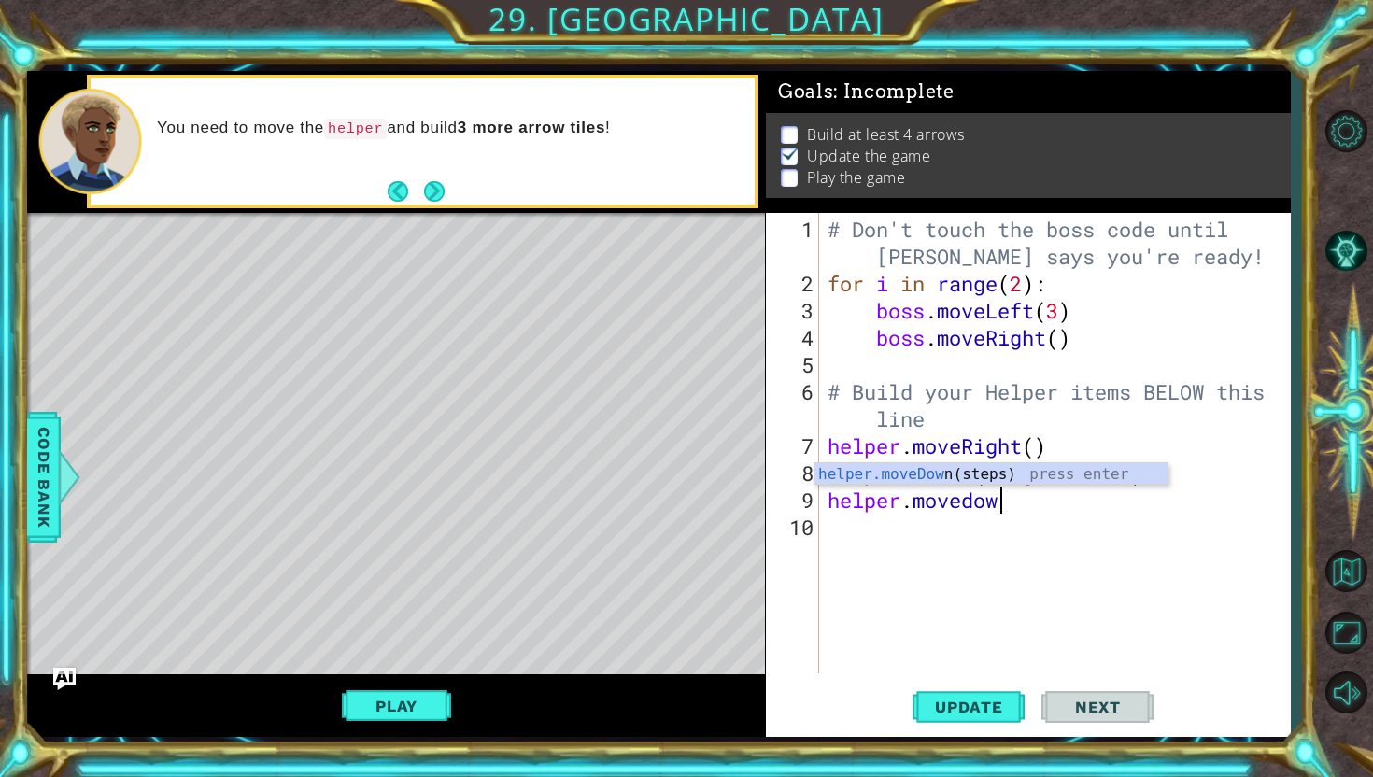
scroll to position [0, 7]
type textarea "helper.movedown"
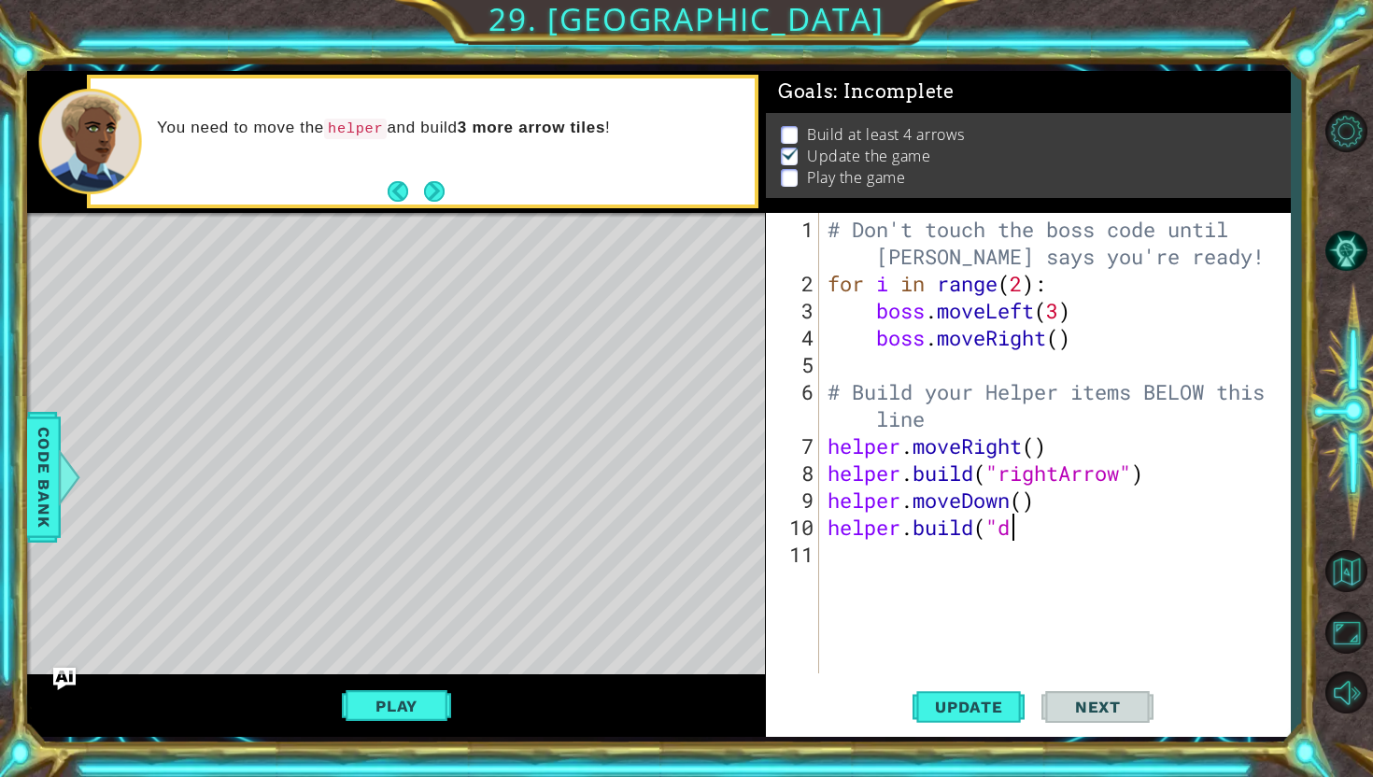
scroll to position [0, 7]
click at [41, 496] on span "Code Bank" at bounding box center [44, 477] width 30 height 114
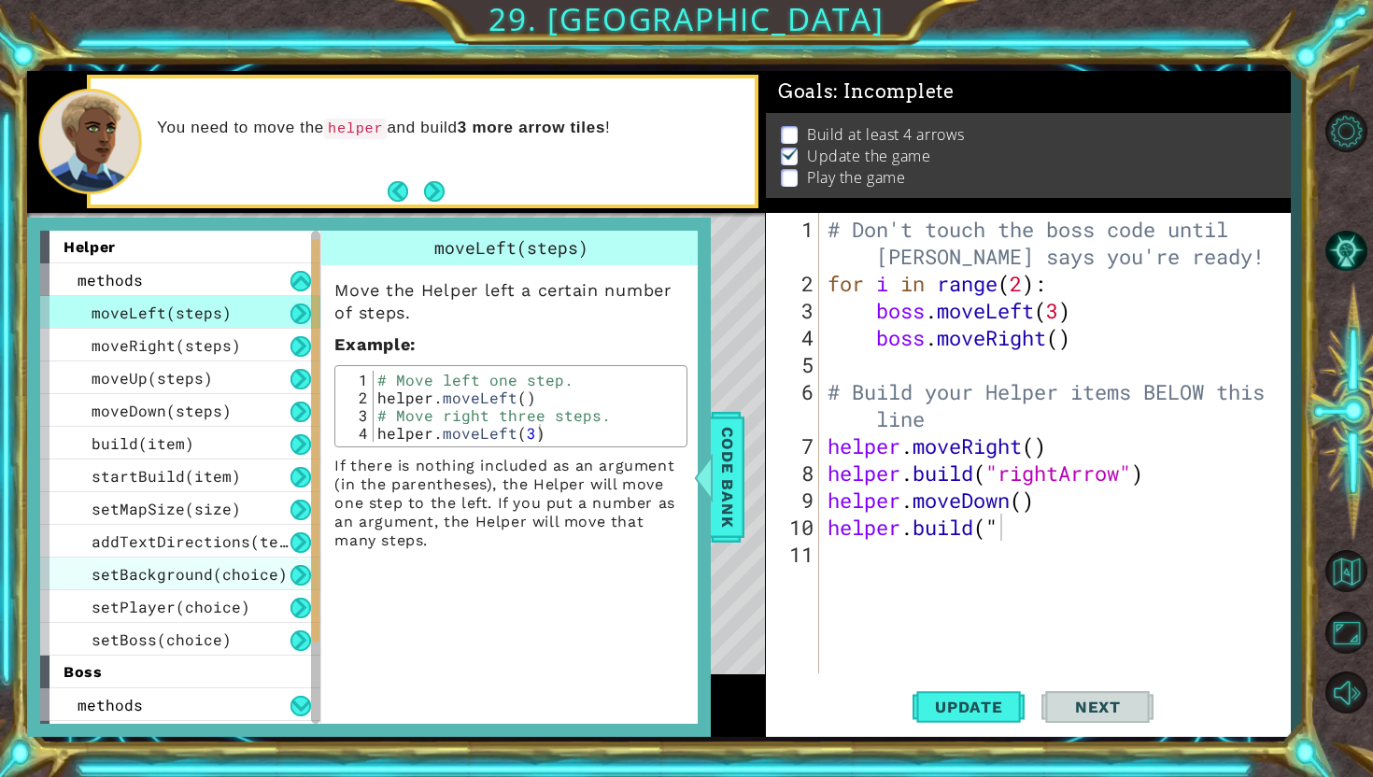
scroll to position [50, 0]
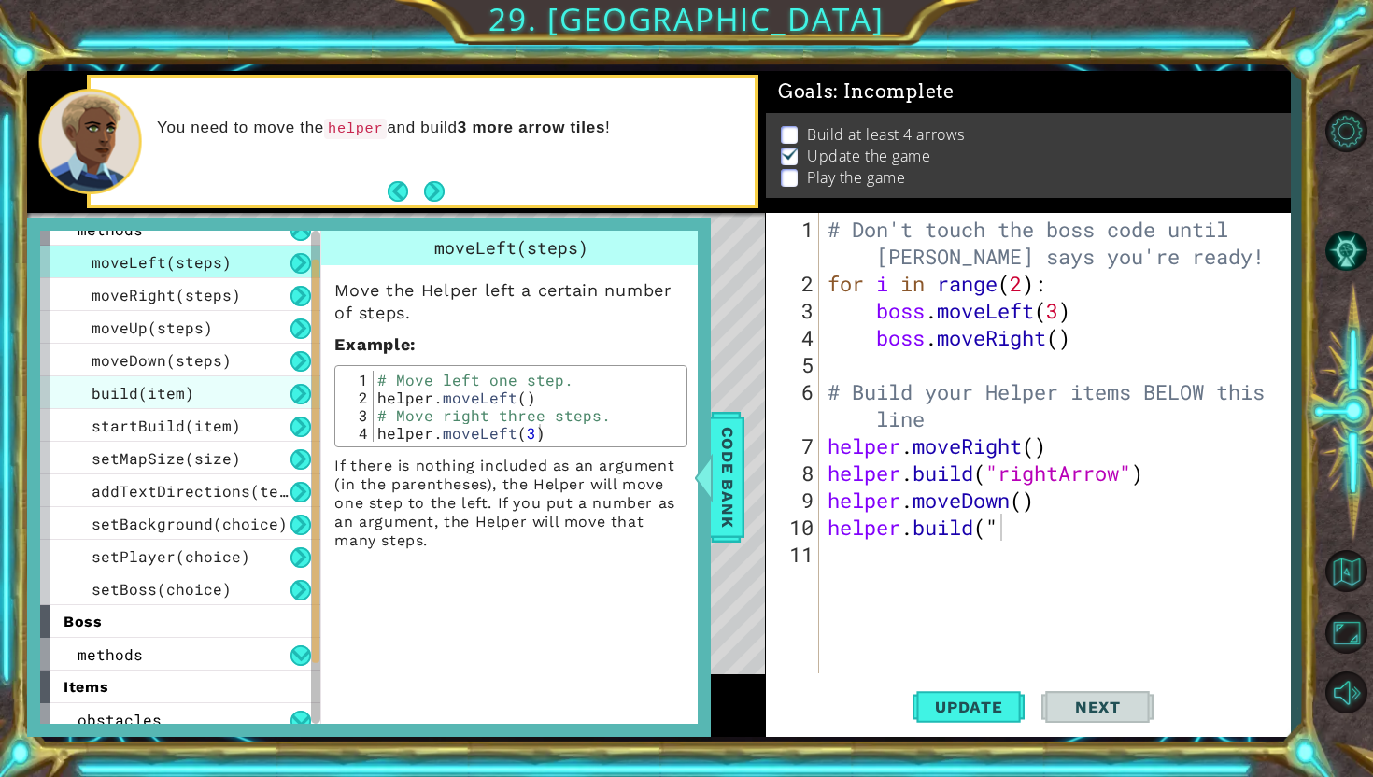
click at [220, 390] on div "build(item)" at bounding box center [180, 392] width 280 height 33
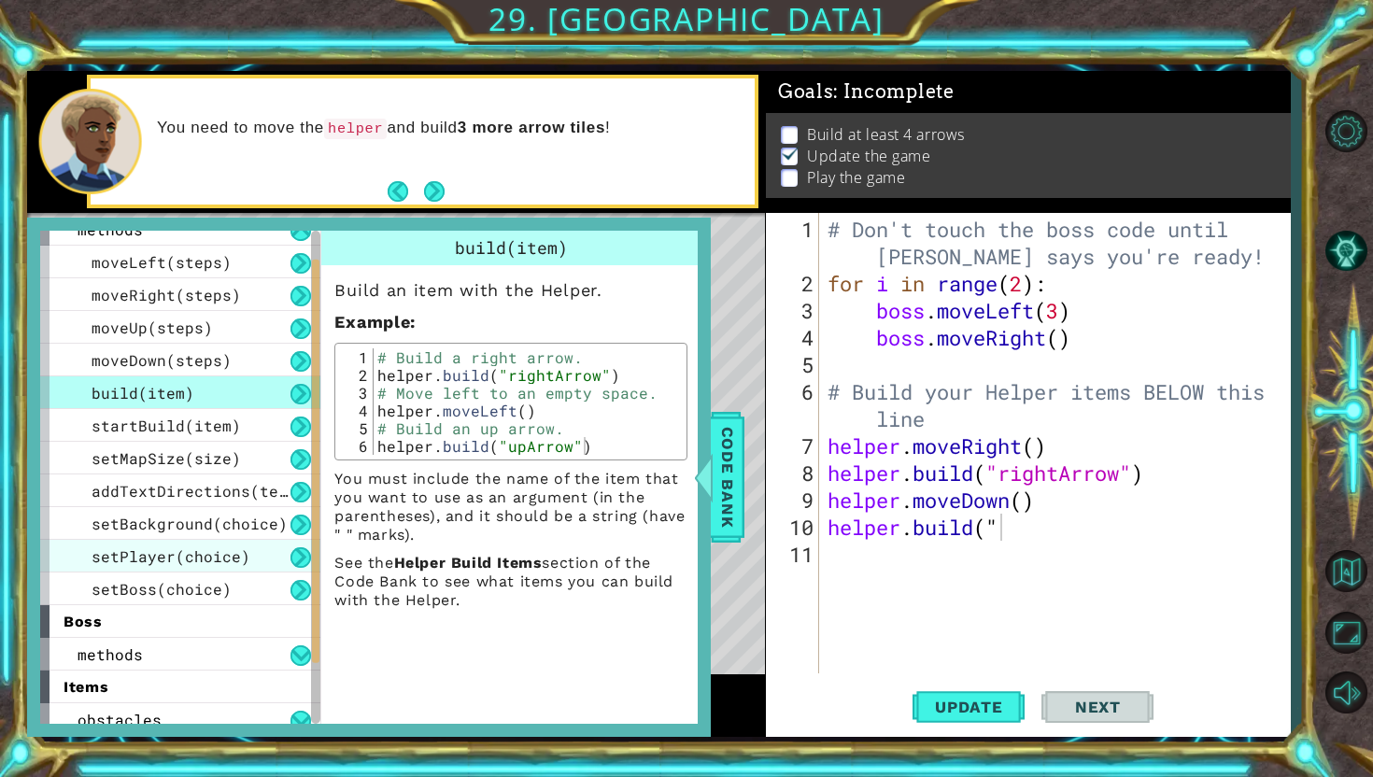
scroll to position [160, 0]
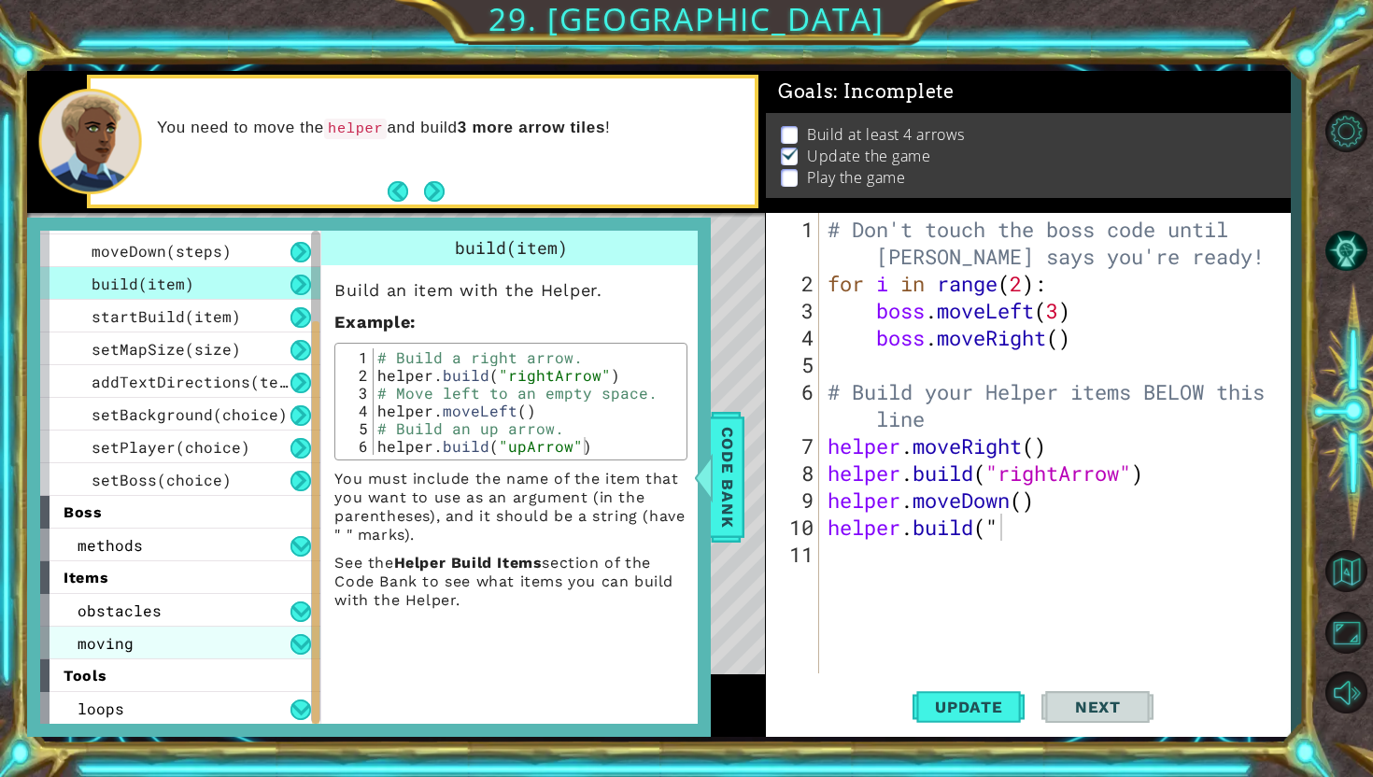
click at [238, 631] on div "moving" at bounding box center [180, 643] width 280 height 33
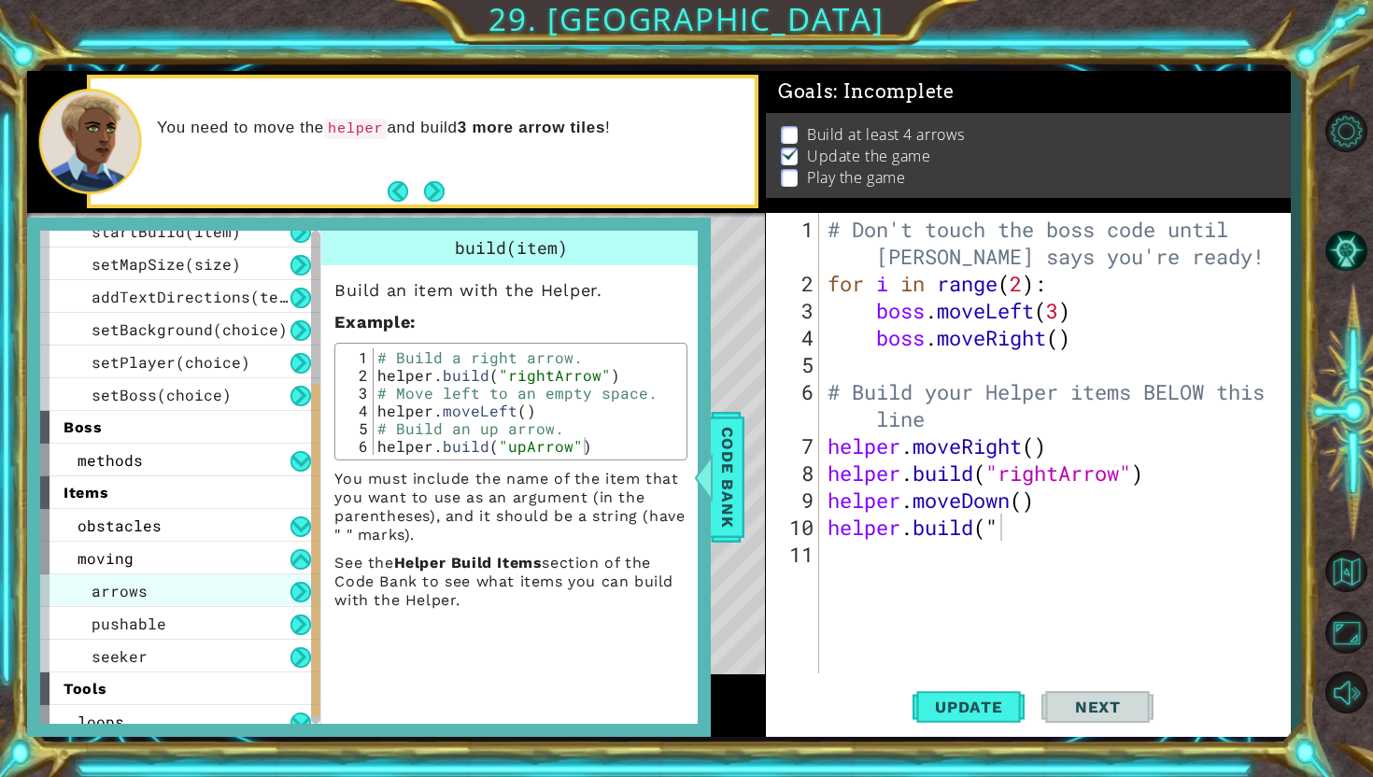
click at [240, 592] on div "arrows" at bounding box center [180, 590] width 280 height 33
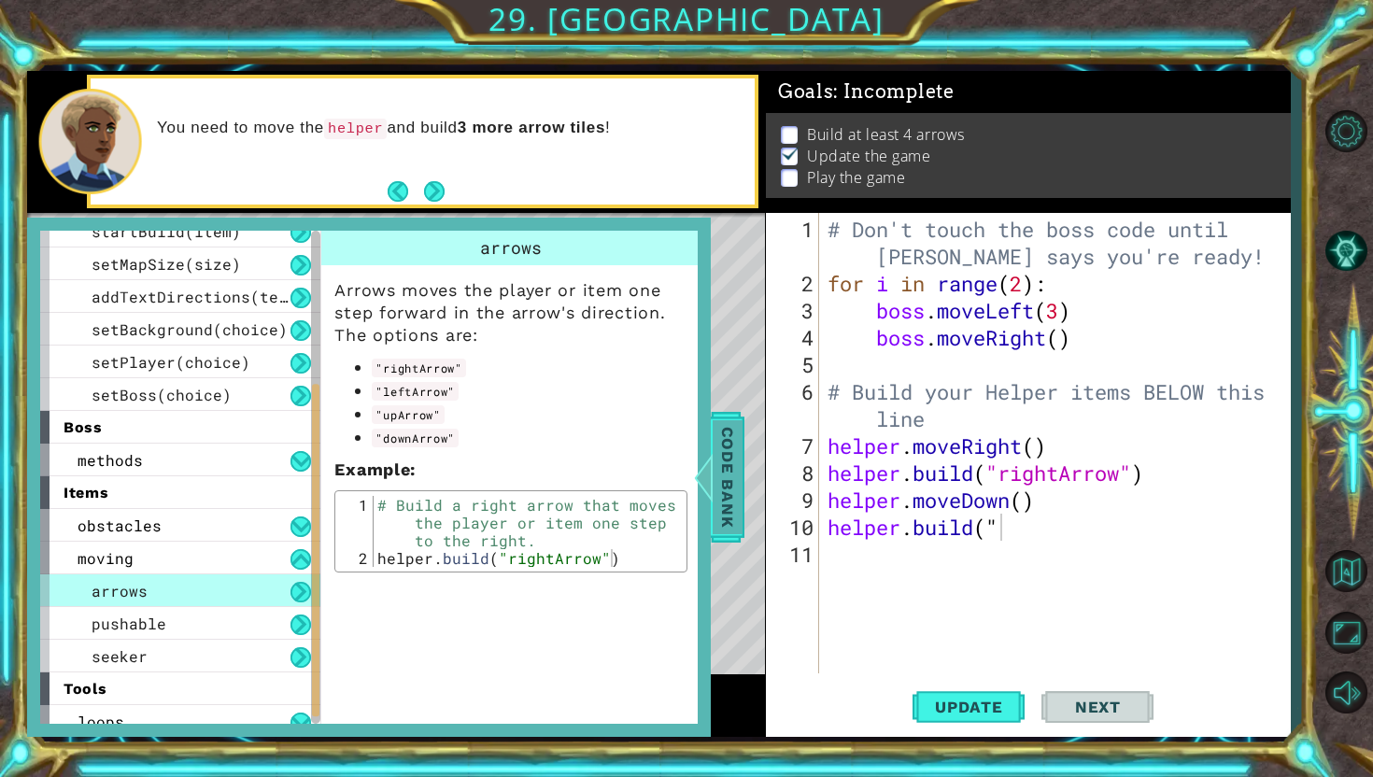
click at [716, 459] on span "Code Bank" at bounding box center [728, 477] width 30 height 114
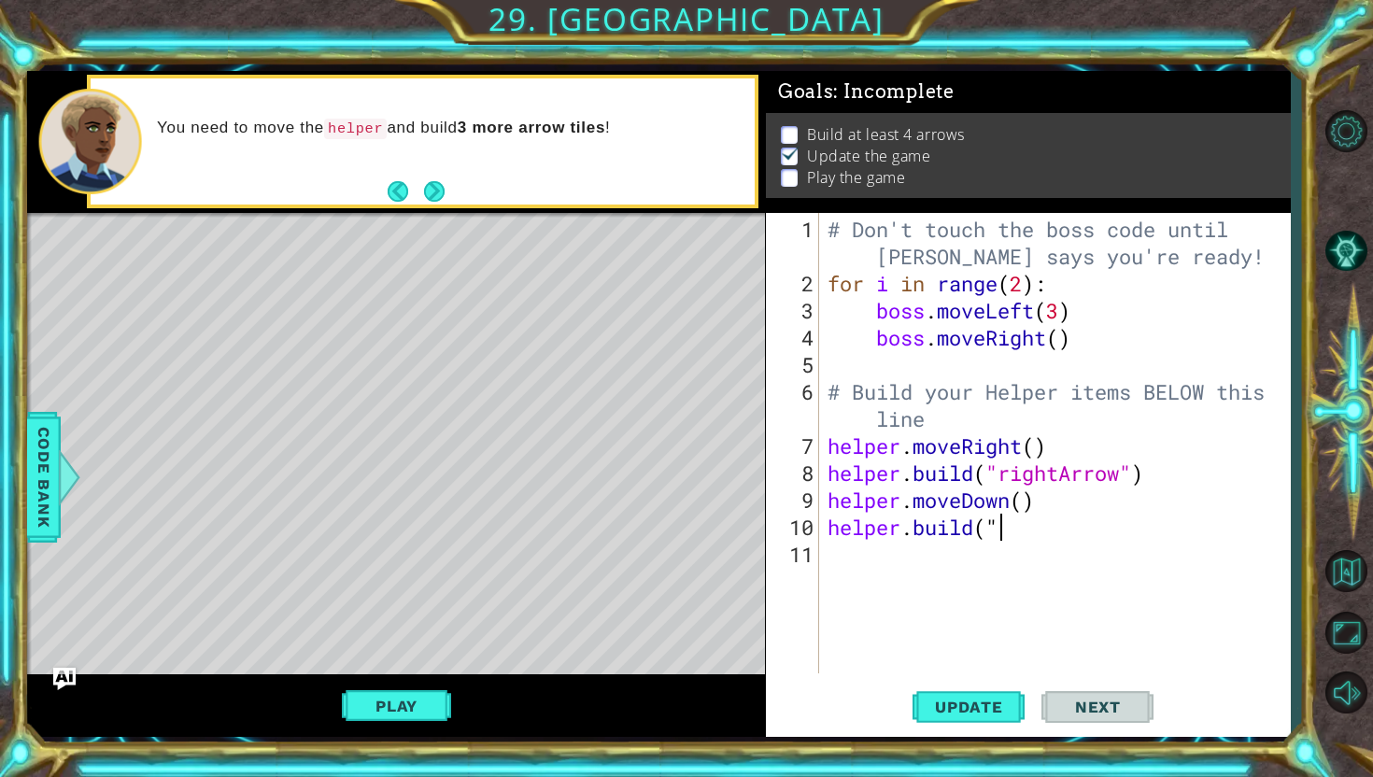
click at [1042, 531] on div "# Don't touch the boss code until [PERSON_NAME] says you're ready! for i in ran…" at bounding box center [1059, 487] width 471 height 542
type textarea "[DOMAIN_NAME]("downArrow")"
click at [978, 711] on span "Update" at bounding box center [969, 707] width 106 height 19
click at [404, 720] on button "Play" at bounding box center [396, 705] width 109 height 35
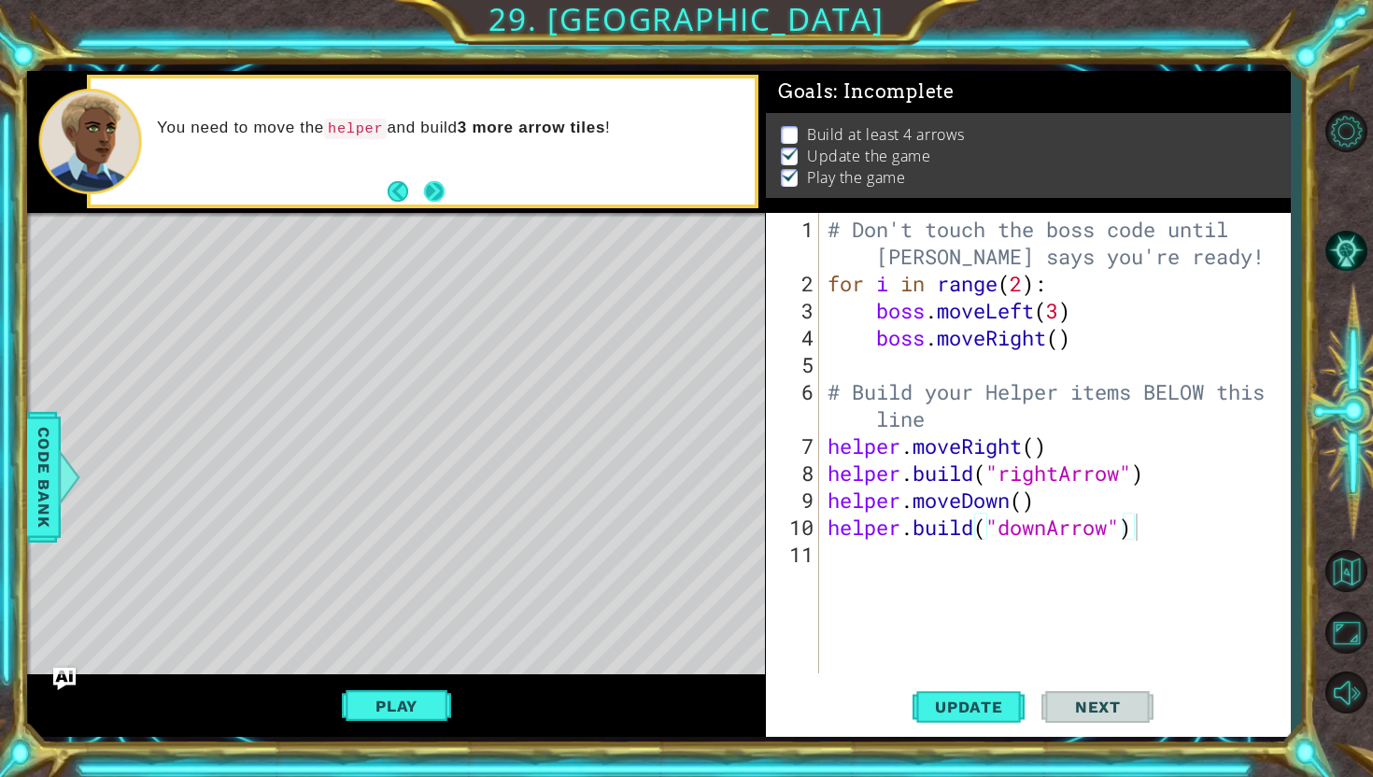
click at [432, 189] on button "Next" at bounding box center [434, 191] width 21 height 21
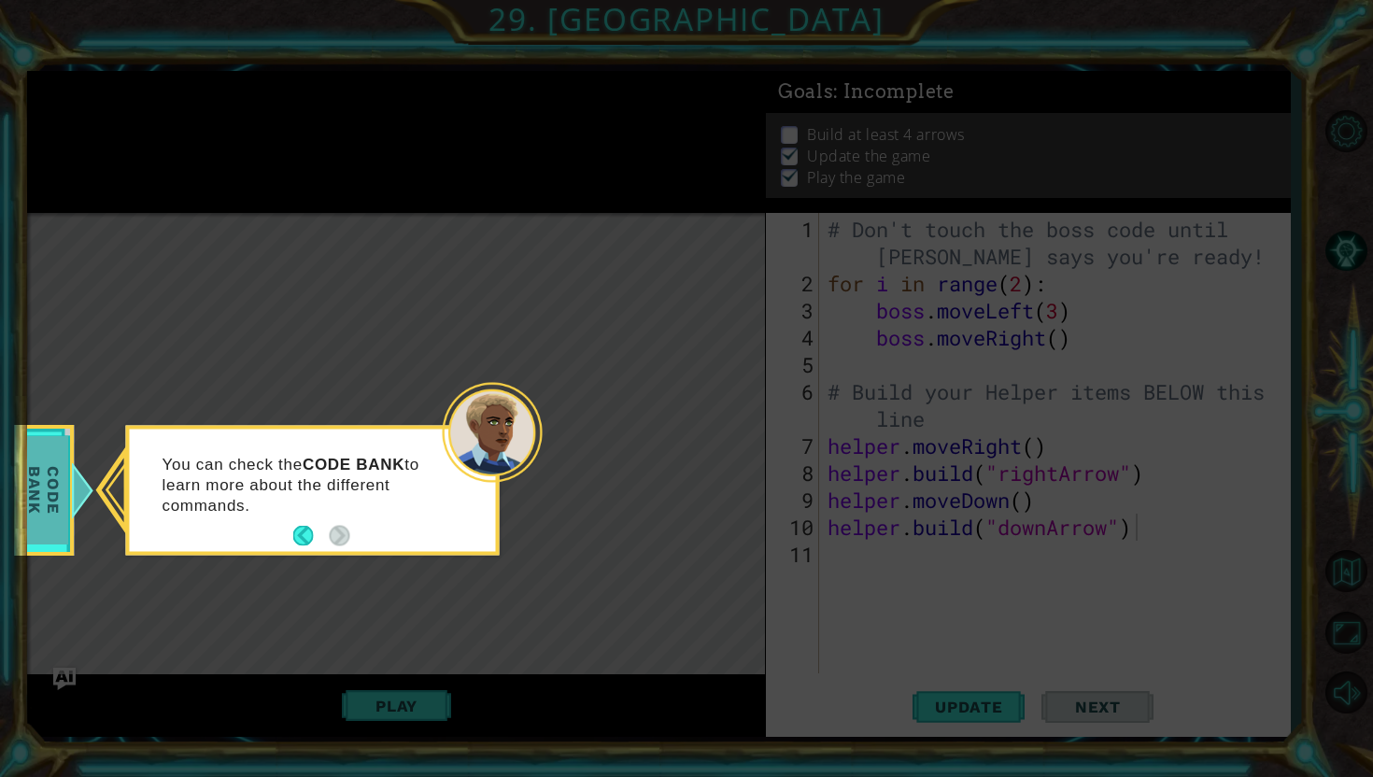
click at [28, 531] on span "Code Bank" at bounding box center [44, 489] width 49 height 107
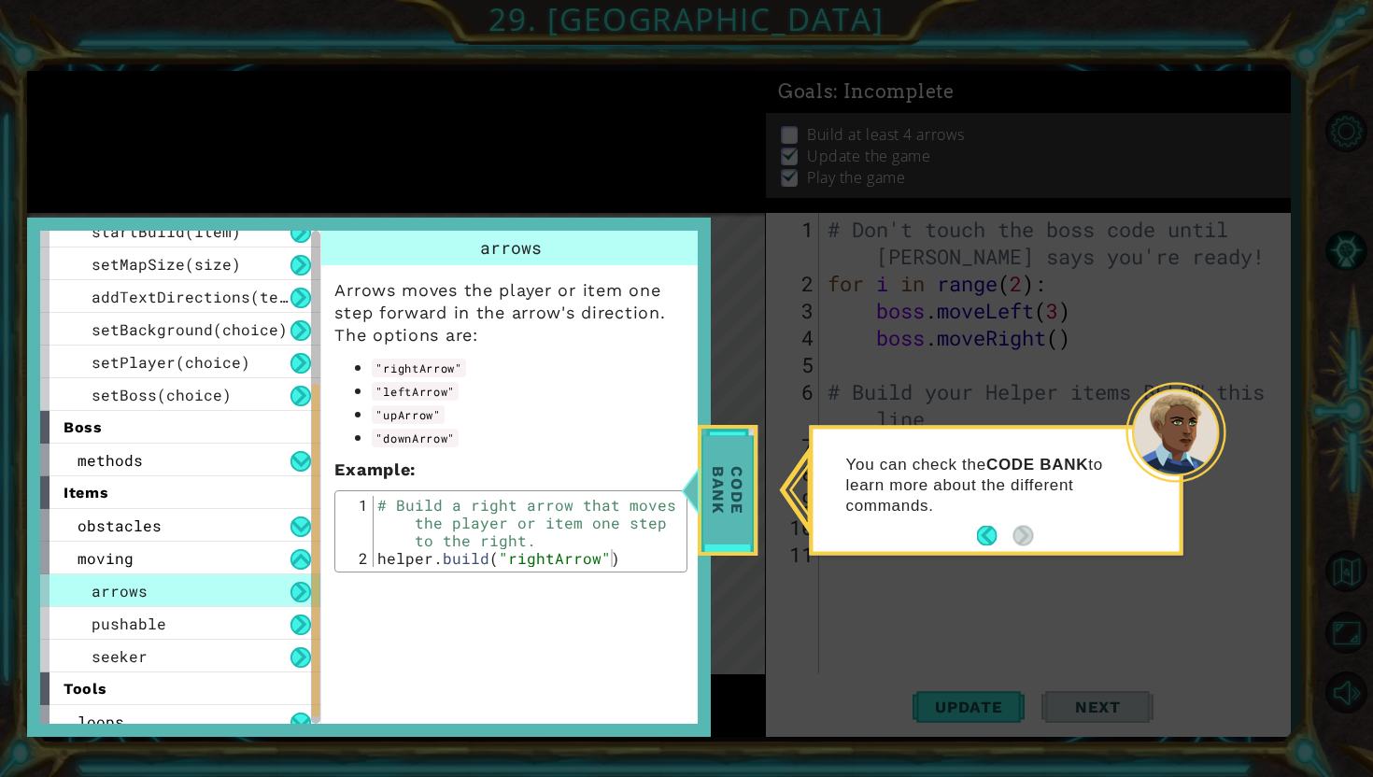
click at [721, 503] on span "Code Bank" at bounding box center [727, 489] width 49 height 107
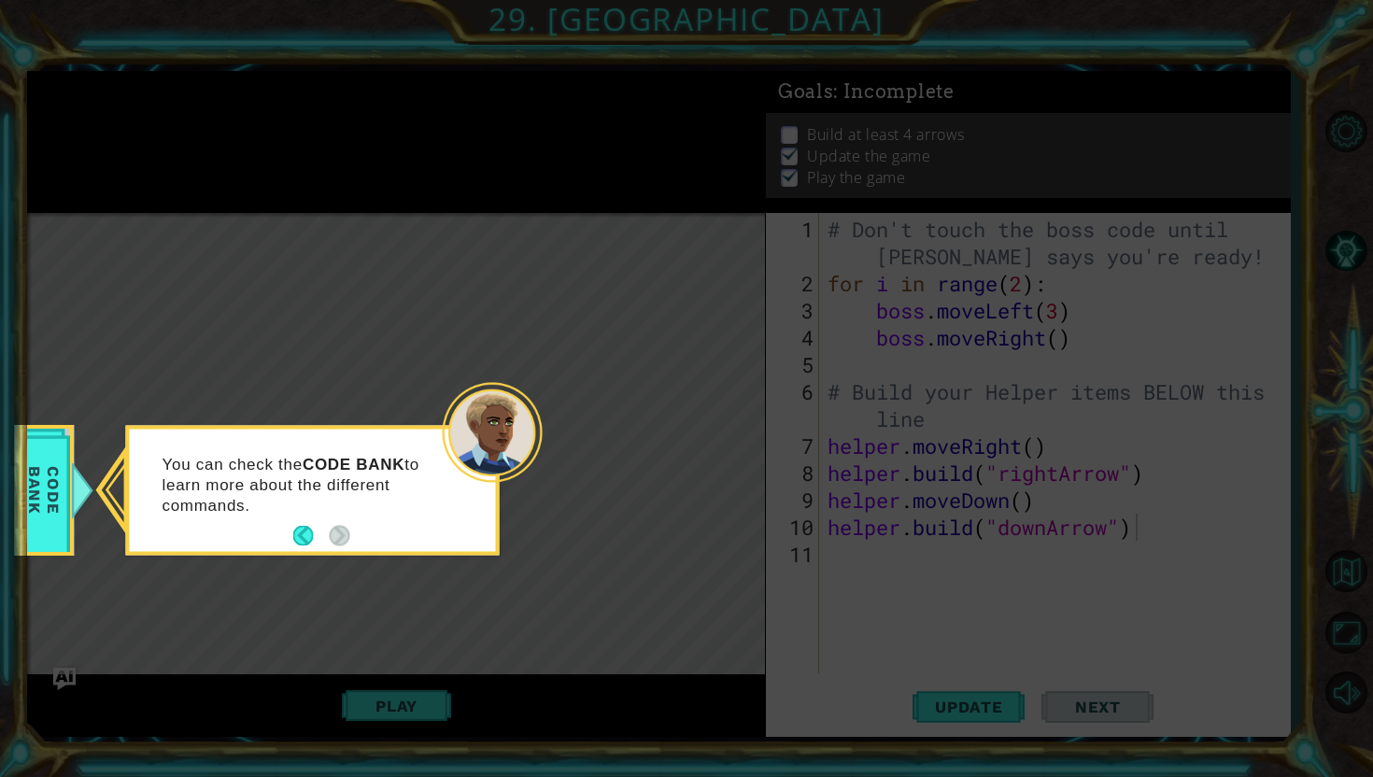
click at [290, 532] on div "You can check the CODE BANK to learn more about the different commands." at bounding box center [313, 493] width 366 height 115
click at [294, 535] on button "Back" at bounding box center [311, 536] width 36 height 21
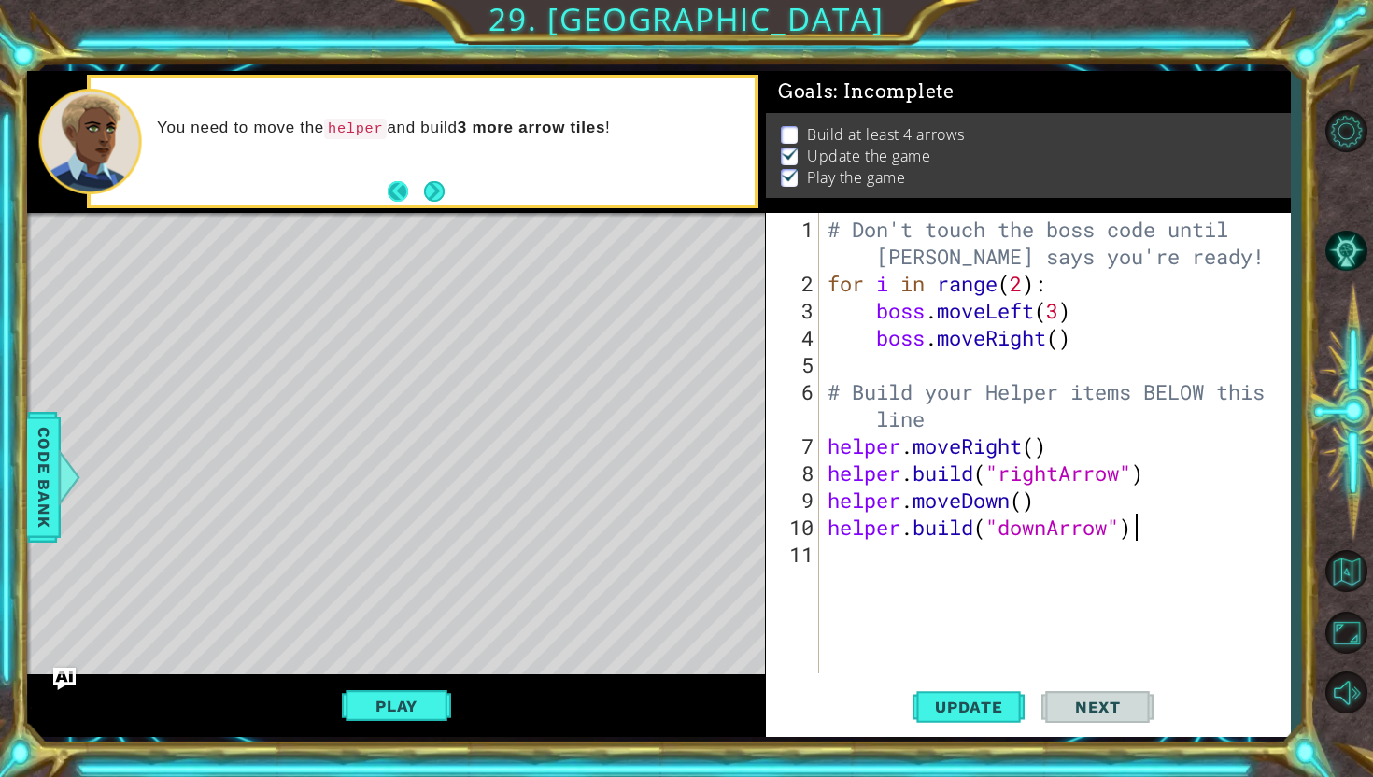
click at [396, 193] on button "Back" at bounding box center [406, 191] width 36 height 21
click at [441, 149] on div "Ok. Time to give it a" at bounding box center [449, 141] width 611 height 66
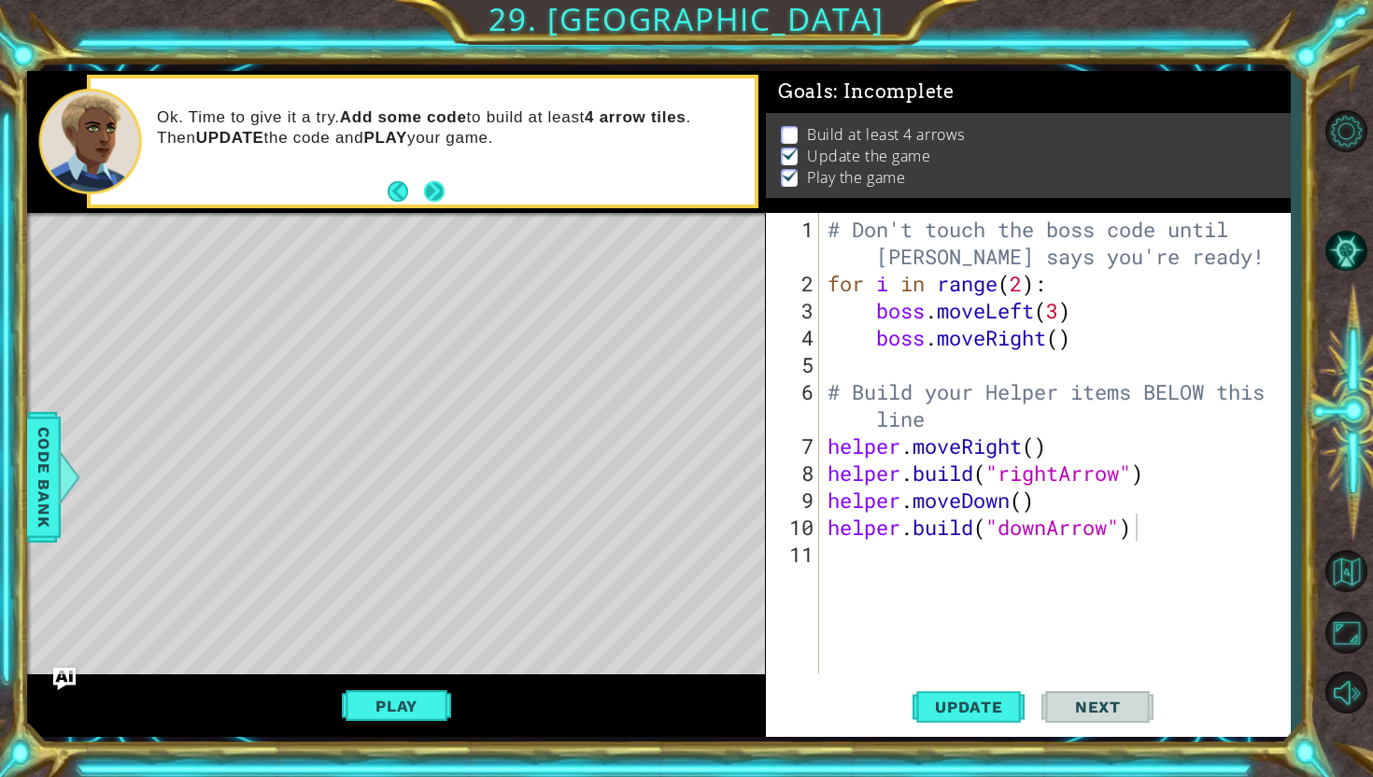
click at [438, 187] on button "Next" at bounding box center [434, 191] width 21 height 21
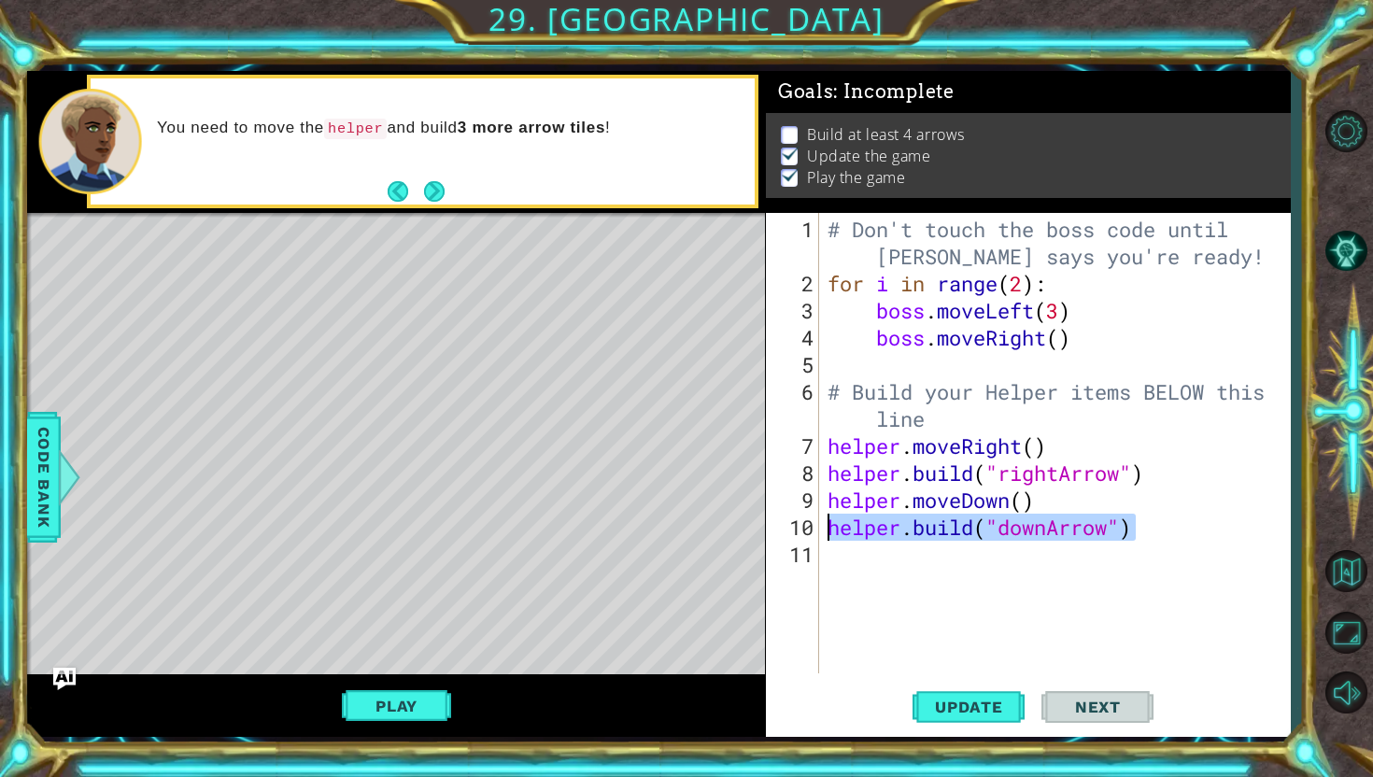
drag, startPoint x: 1152, startPoint y: 534, endPoint x: 751, endPoint y: 525, distance: 400.8
click at [749, 525] on div "1 ההההההההההההההההההההההההההההההההההההההההההההההההההההההההההההההההההההההההההההה…" at bounding box center [658, 404] width 1263 height 667
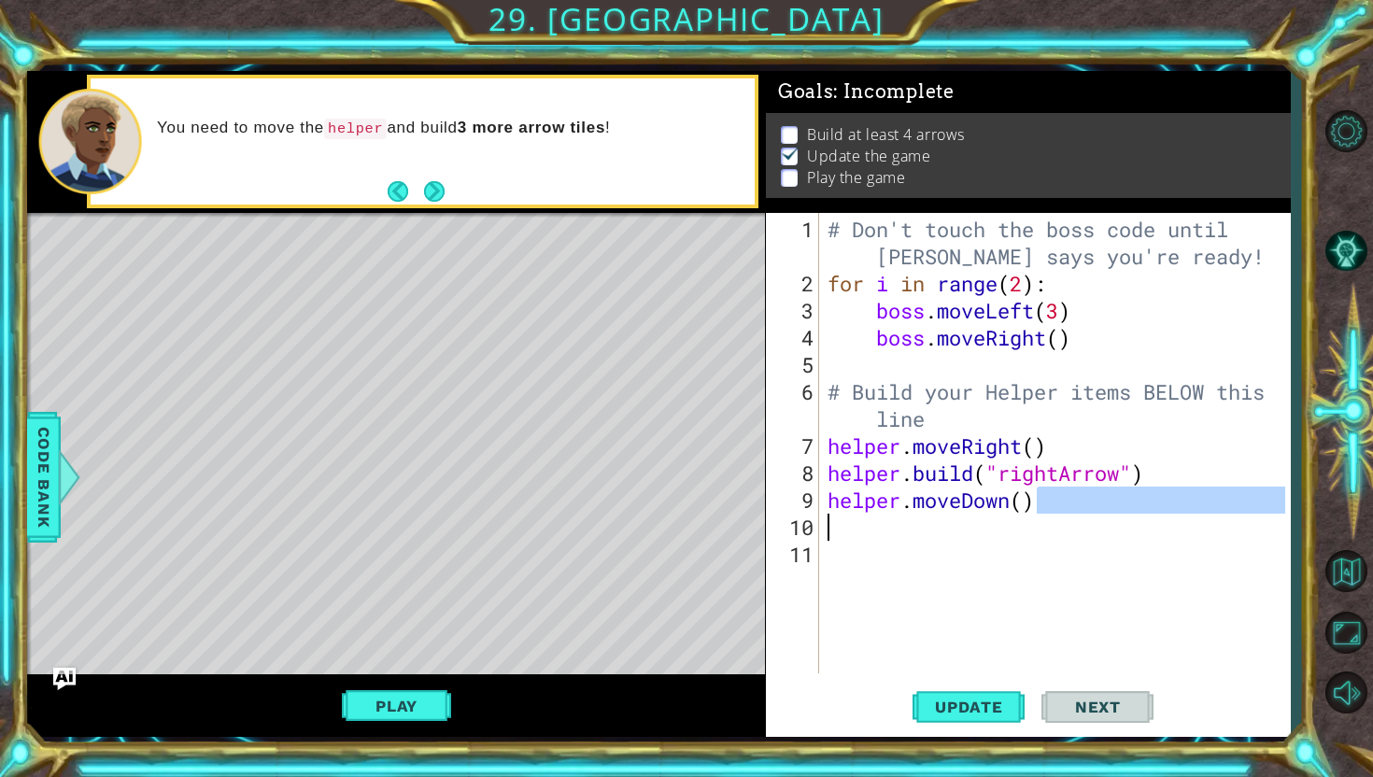
drag, startPoint x: 1099, startPoint y: 505, endPoint x: 649, endPoint y: 513, distance: 450.3
click at [649, 513] on div "1 ההההההההההההההההההההההההההההההההההההההההההההההההההההההההההההההההההההההההההההה…" at bounding box center [658, 404] width 1263 height 667
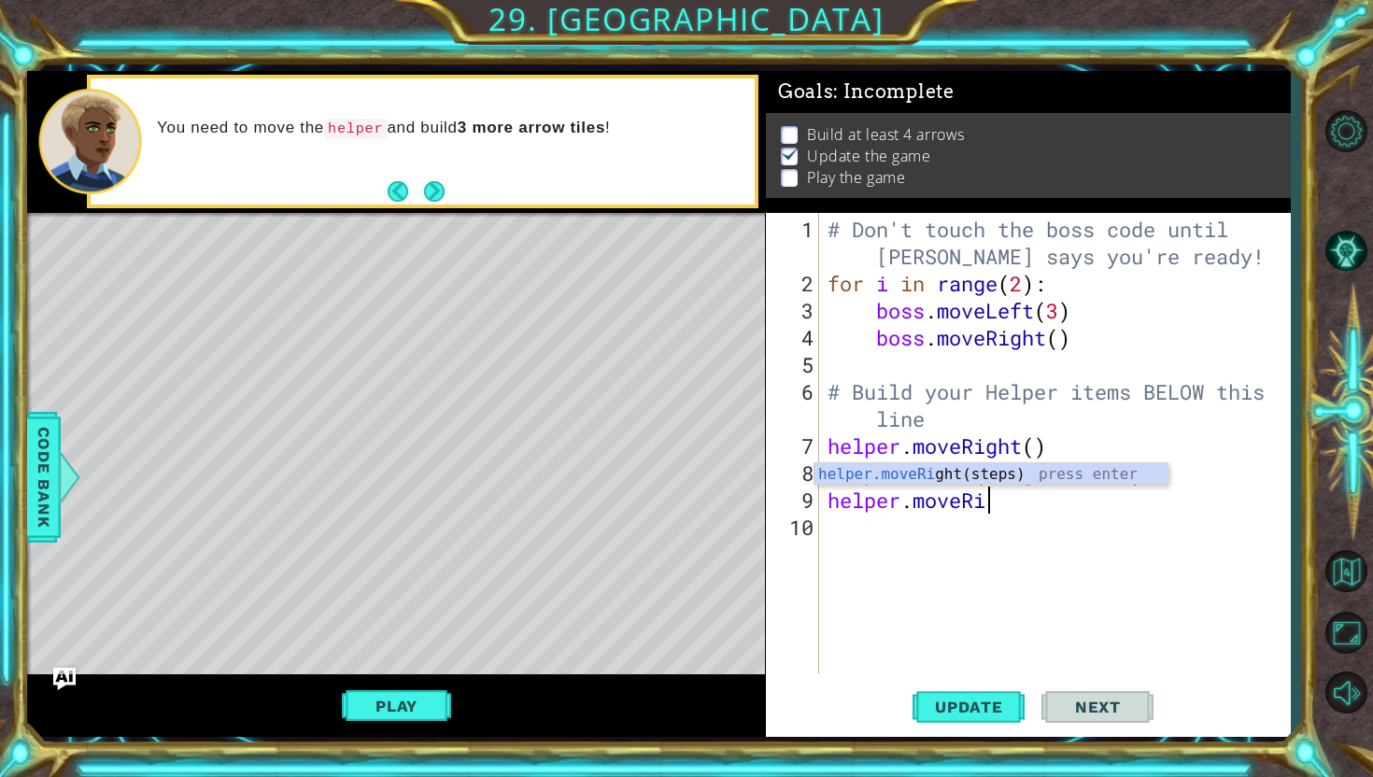
type textarea "helper.moveRight"
drag, startPoint x: 1187, startPoint y: 487, endPoint x: 1042, endPoint y: 505, distance: 146.0
click at [1039, 507] on div "# Don't touch the boss code until [PERSON_NAME] says you're ready! for i in ran…" at bounding box center [1059, 487] width 471 height 542
click at [1042, 505] on div "# Don't touch the boss code until [PERSON_NAME] says you're ready! for i in ran…" at bounding box center [1059, 487] width 471 height 542
drag, startPoint x: 1166, startPoint y: 473, endPoint x: 716, endPoint y: 472, distance: 449.3
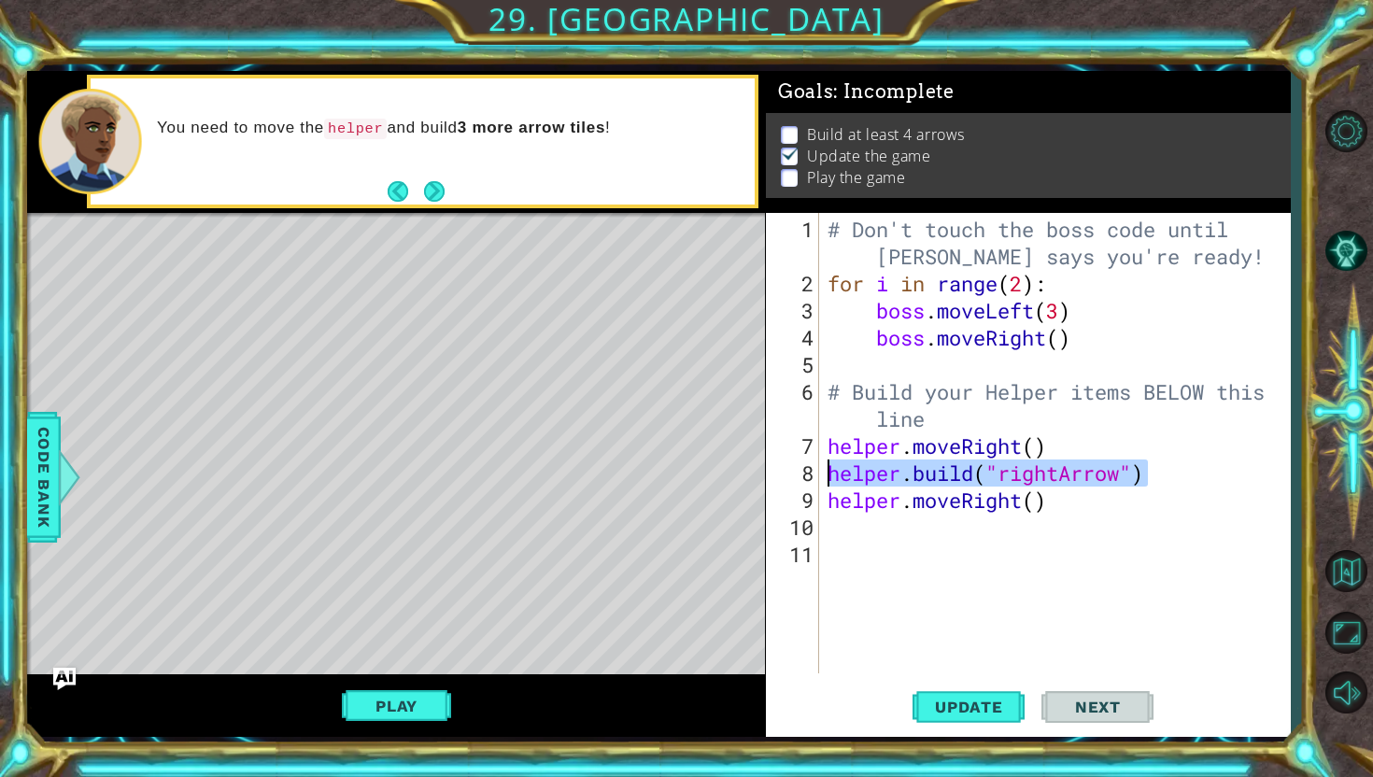
click at [716, 472] on div "1 ההההההההההההההההההההההההההההההההההההההההההההההההההההההההההההההההההההההההההההה…" at bounding box center [658, 404] width 1263 height 667
type textarea "[DOMAIN_NAME]("rightArrow")"
click at [854, 529] on div "# Don't touch the boss code until [PERSON_NAME] says you're ready! for i in ran…" at bounding box center [1059, 487] width 471 height 542
paste textarea "[DOMAIN_NAME]("rightArrow")"
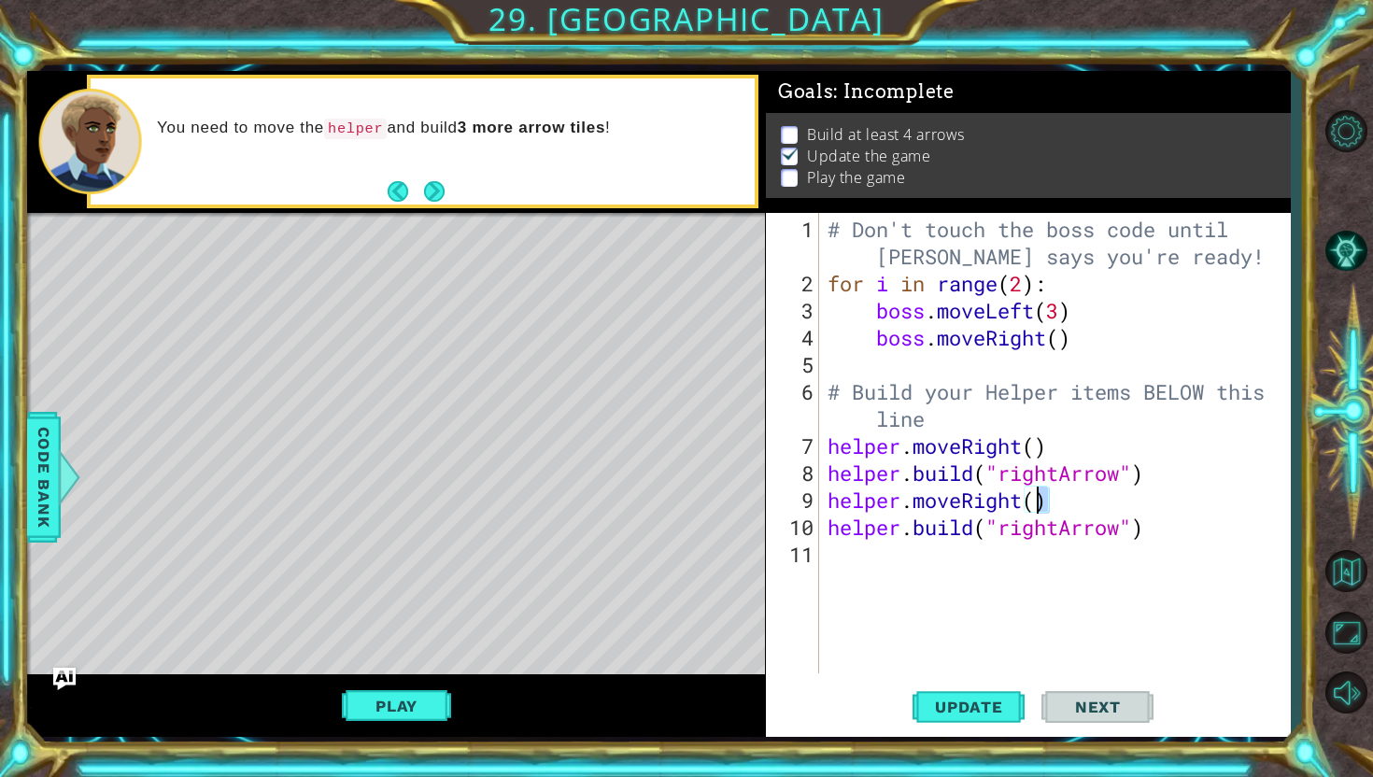
drag, startPoint x: 1111, startPoint y: 505, endPoint x: 715, endPoint y: 503, distance: 396.1
click at [715, 503] on div "1 ההההההההההההההההההההההההההההההההההההההההההההההההההההההההההההההההההההההההההההה…" at bounding box center [658, 404] width 1263 height 667
click at [829, 537] on div "# Don't touch the boss code until [PERSON_NAME] says you're ready! for i in ran…" at bounding box center [1059, 487] width 471 height 542
type textarea "[DOMAIN_NAME]("rightArrow")"
click at [858, 556] on div "# Don't touch the boss code until [PERSON_NAME] says you're ready! for i in ran…" at bounding box center [1059, 487] width 471 height 542
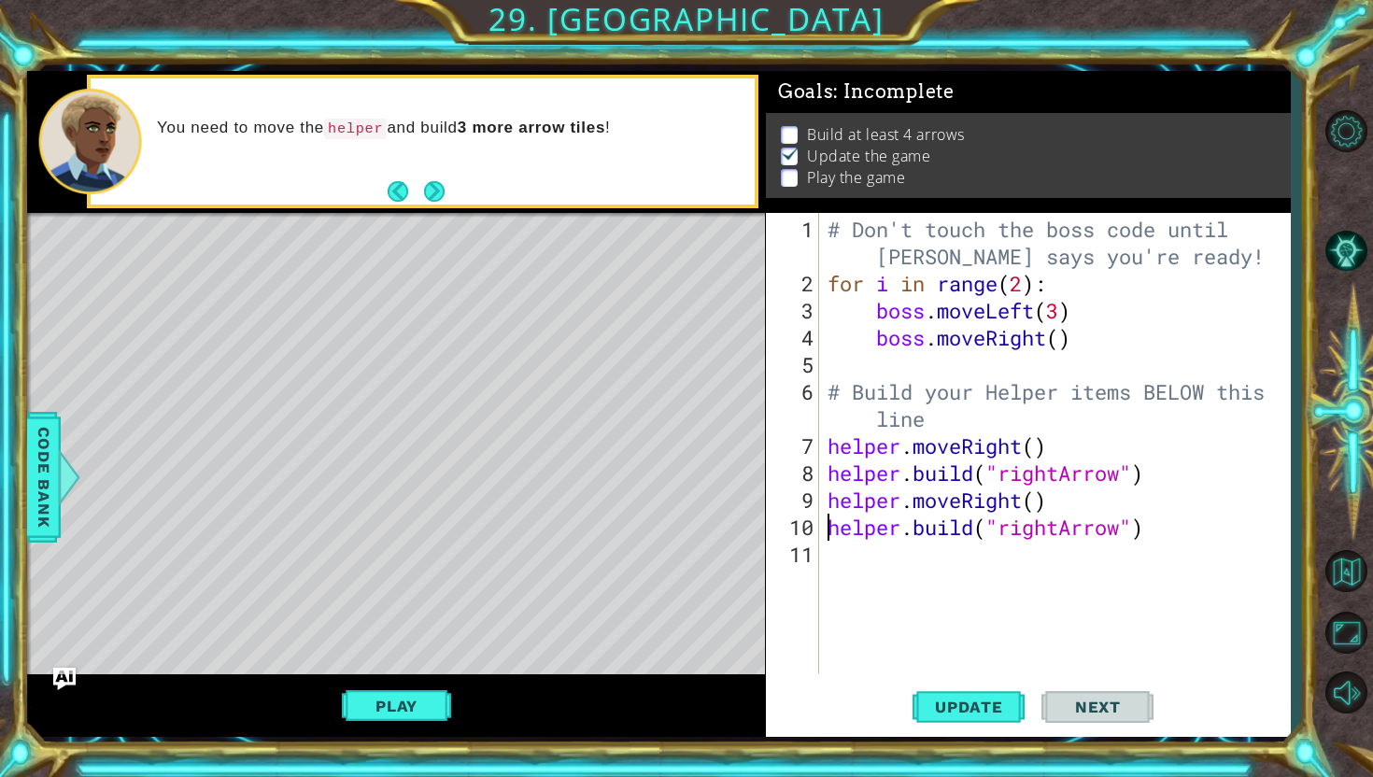
paste textarea "helper.moveRight()"
drag, startPoint x: 1203, startPoint y: 527, endPoint x: 655, endPoint y: 519, distance: 548.4
click at [655, 519] on div "1 ההההההההההההההההההההההההההההההההההההההההההההההההההההההההההההההההההההההההההההה…" at bounding box center [658, 404] width 1263 height 667
type textarea "[DOMAIN_NAME]("rightArrow")"
click at [928, 591] on div "# Don't touch the boss code until [PERSON_NAME] says you're ready! for i in ran…" at bounding box center [1059, 487] width 471 height 542
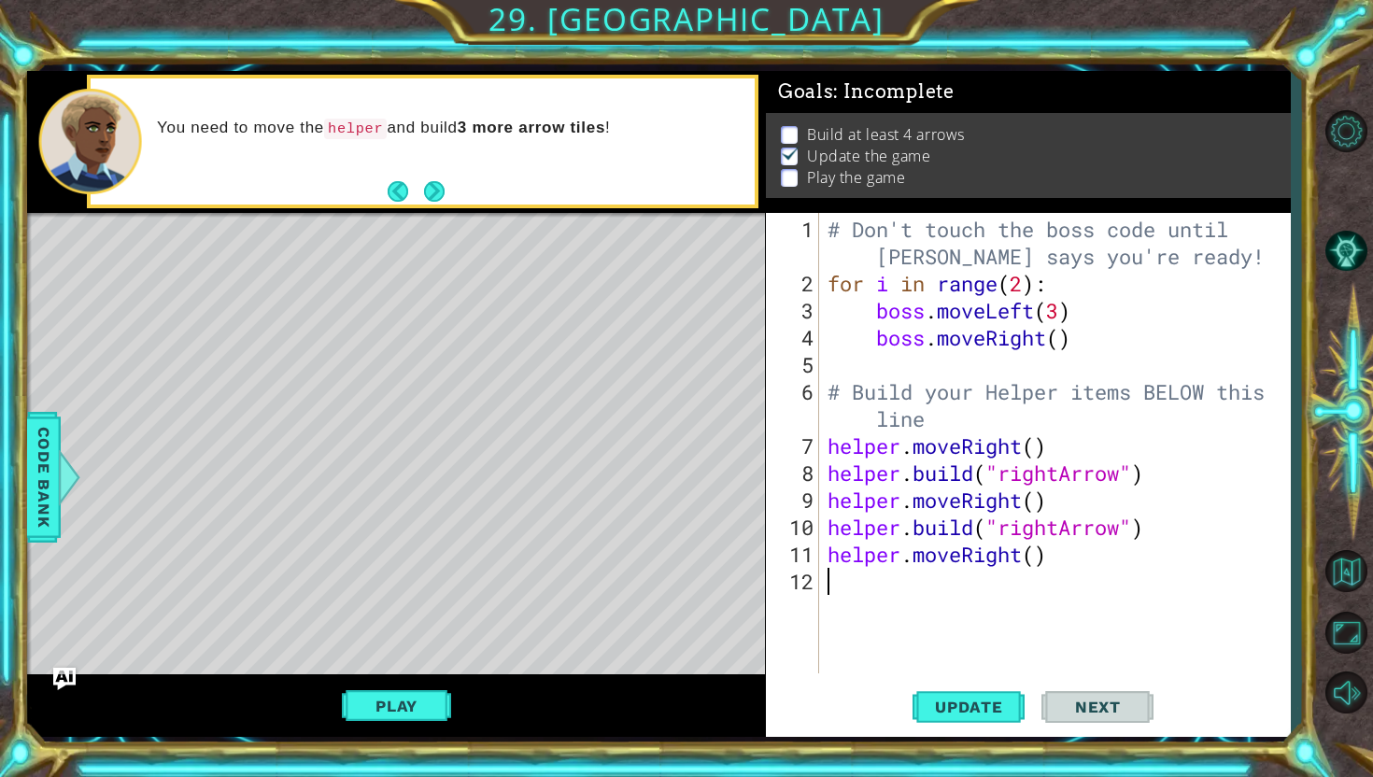
paste textarea "[DOMAIN_NAME]("rightArrow")"
click at [975, 705] on span "Update" at bounding box center [969, 707] width 106 height 19
drag, startPoint x: 415, startPoint y: 717, endPoint x: 446, endPoint y: 200, distance: 518.4
click at [446, 200] on div "helper methods moveLeft(steps) moveRight(steps) moveUp(steps) moveDown(steps) b…" at bounding box center [658, 404] width 1263 height 667
click at [437, 198] on button "Next" at bounding box center [434, 191] width 21 height 21
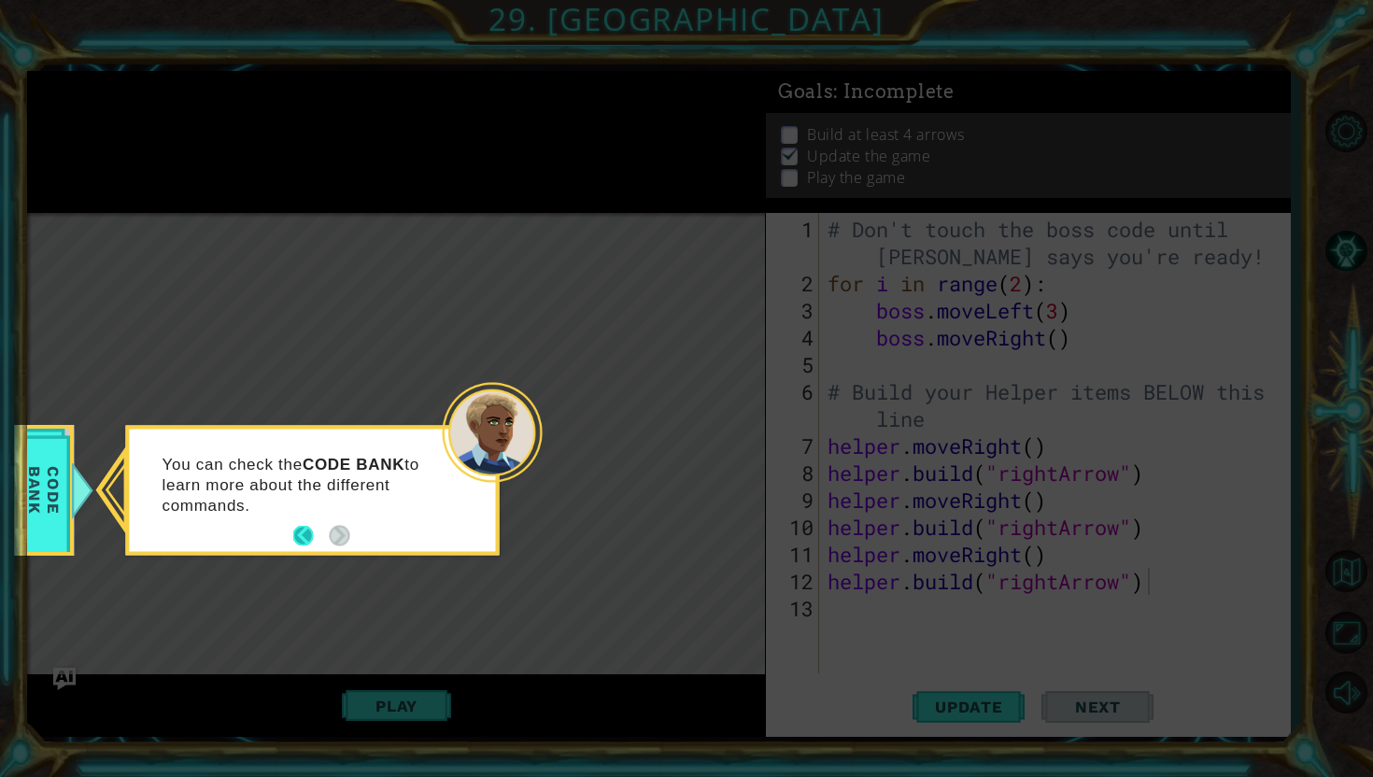
click at [294, 534] on button "Back" at bounding box center [311, 536] width 36 height 21
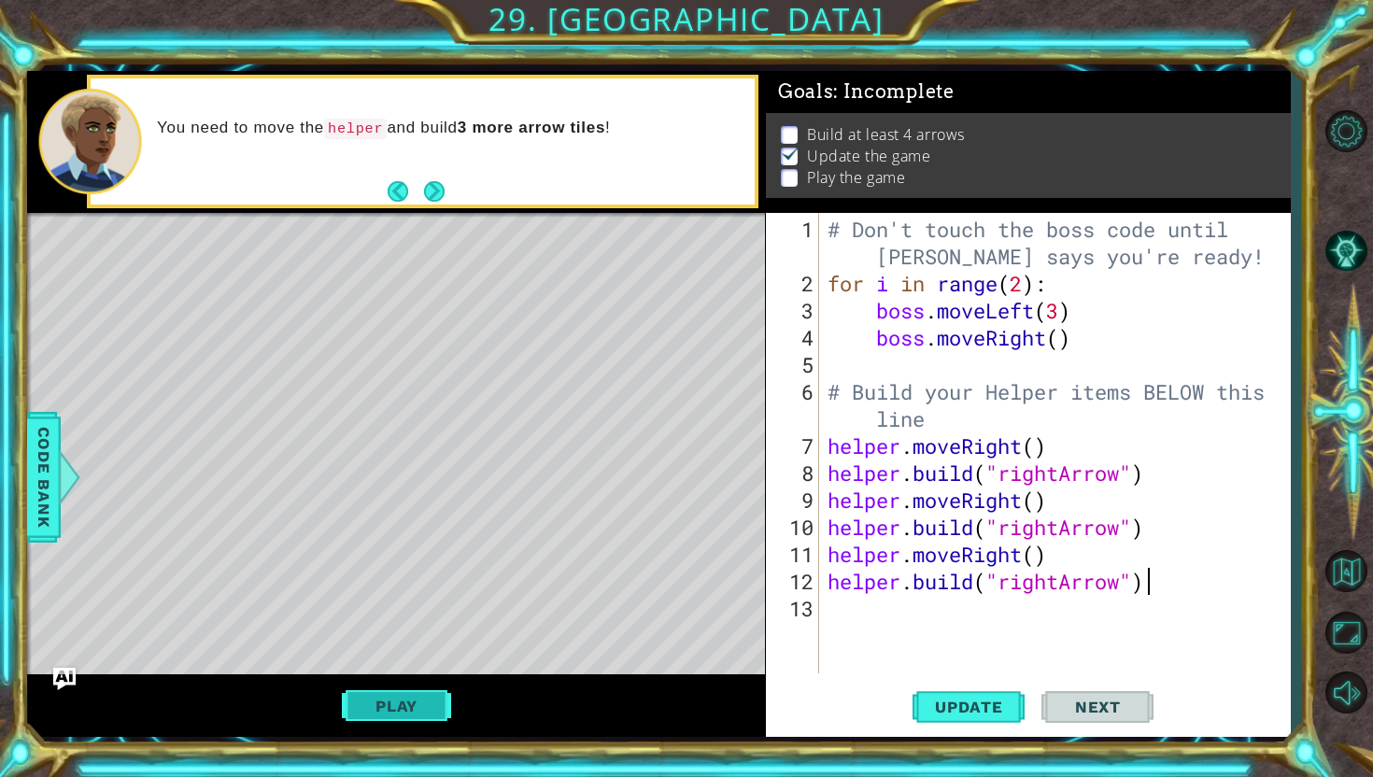
click at [396, 700] on button "Play" at bounding box center [396, 705] width 109 height 35
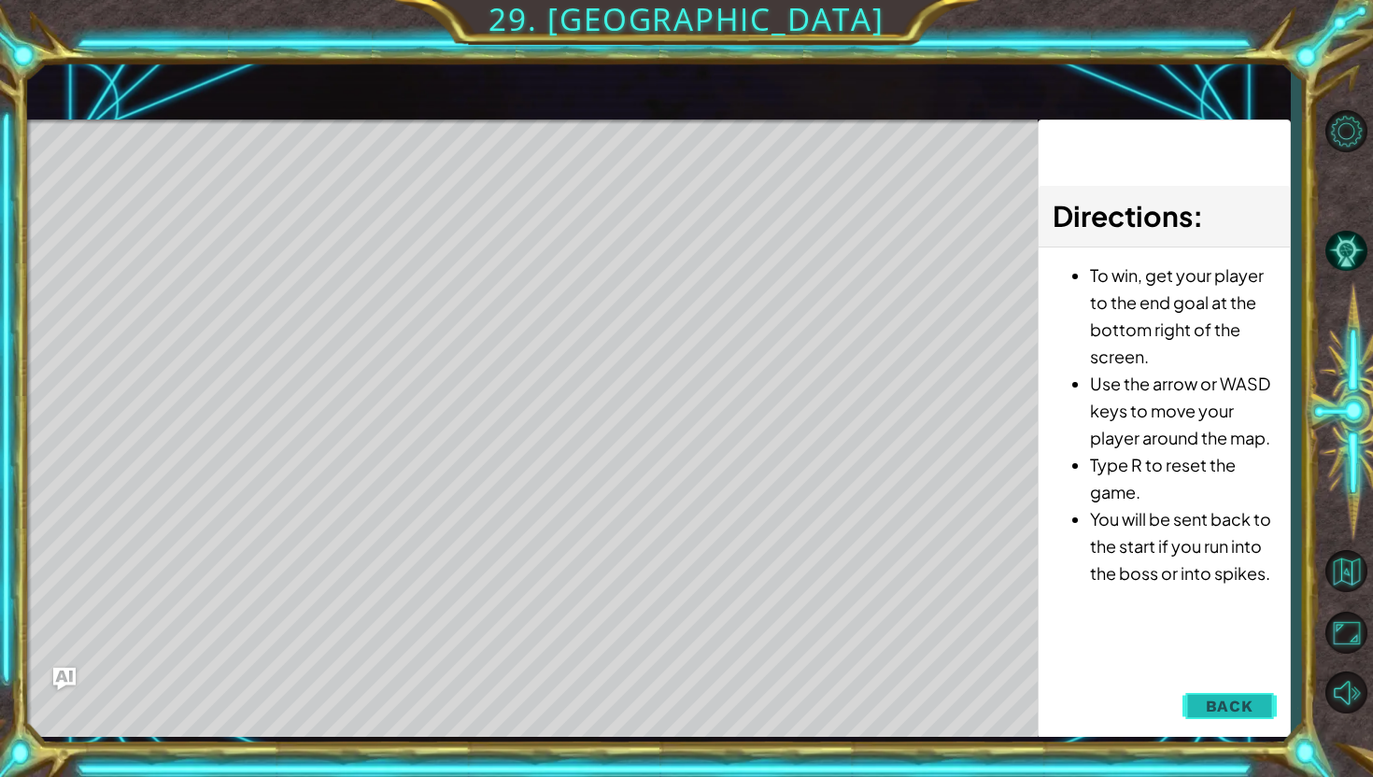
click at [1239, 693] on button "Back" at bounding box center [1230, 705] width 94 height 37
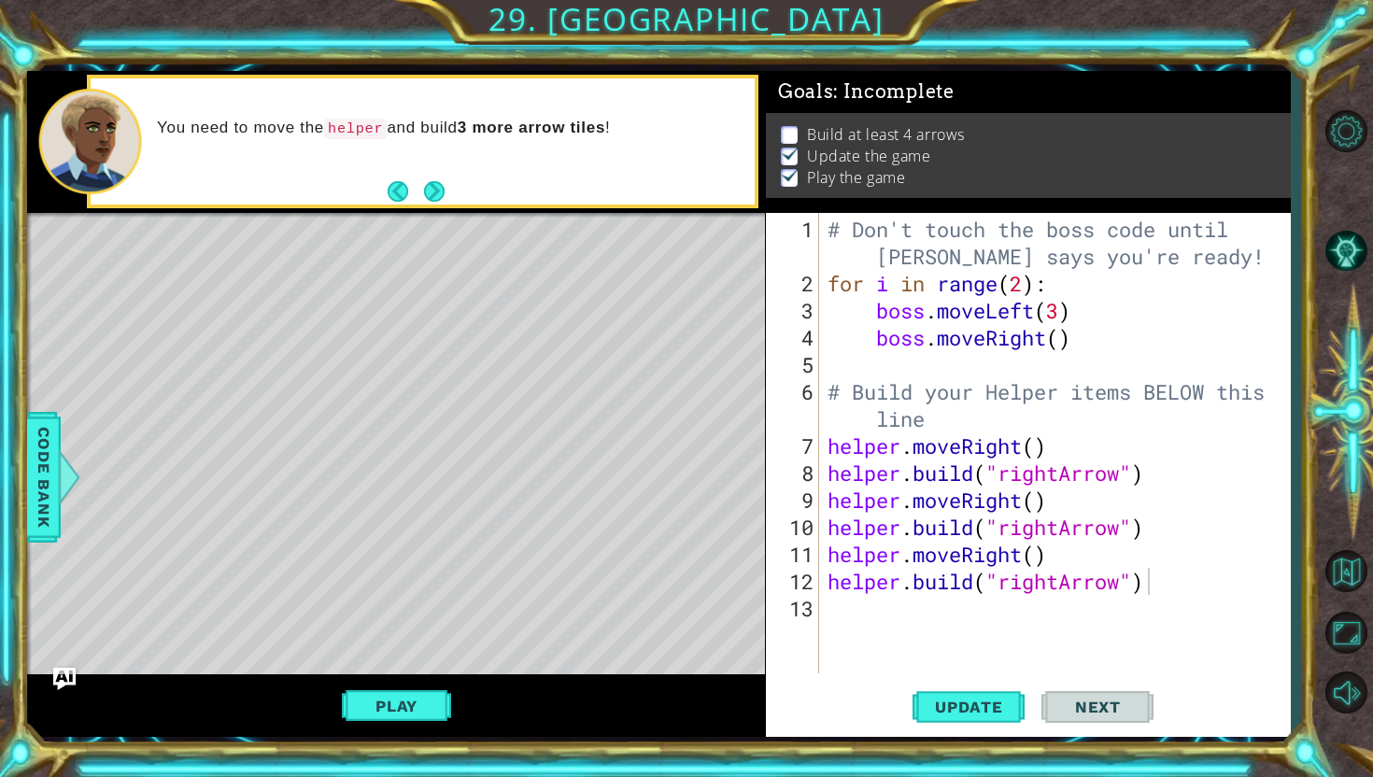
type textarea "helper.moveRight()"
drag, startPoint x: 1058, startPoint y: 558, endPoint x: 788, endPoint y: 557, distance: 270.0
click at [787, 557] on div "helper.moveRight() 1 2 3 4 5 6 7 8 9 10 11 12 13 # Don't touch the boss code un…" at bounding box center [1025, 443] width 519 height 461
click at [903, 601] on div "# Don't touch the boss code until [PERSON_NAME] says you're ready! for i in ran…" at bounding box center [1059, 487] width 471 height 542
paste textarea "helper.moveRight()"
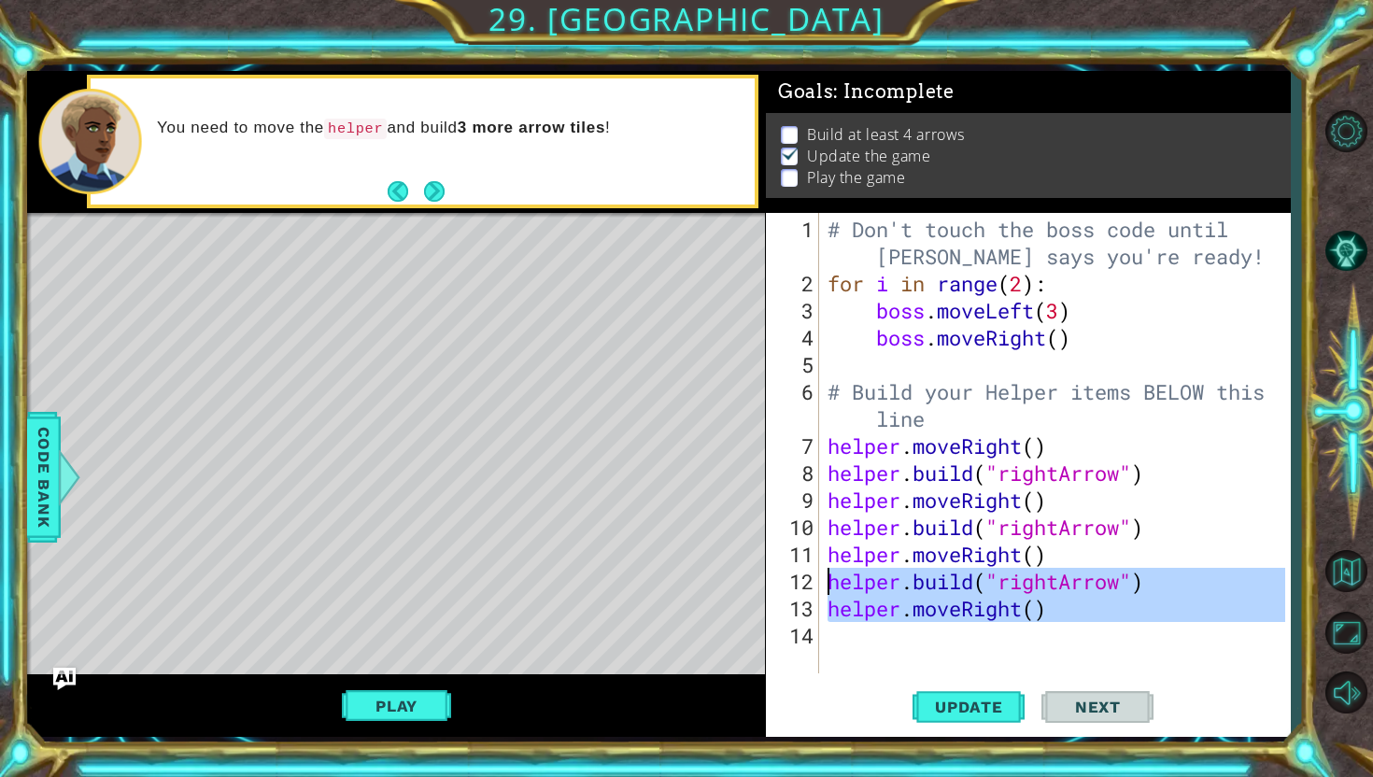
drag, startPoint x: 1180, startPoint y: 592, endPoint x: 817, endPoint y: 582, distance: 362.6
click at [817, 582] on div "helper.moveRight() 1 2 3 4 5 6 7 8 9 10 11 12 13 14 # Don't touch the boss code…" at bounding box center [1025, 443] width 519 height 461
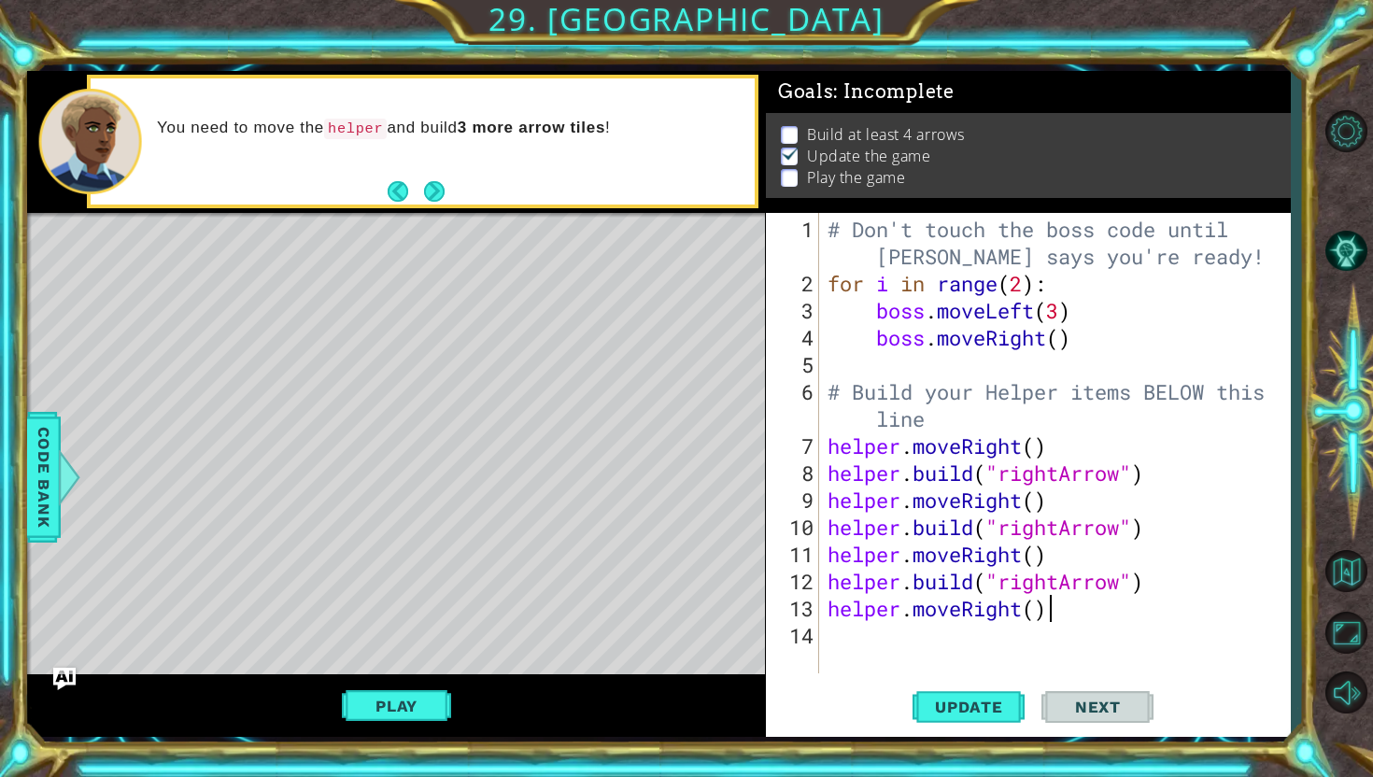
click at [1221, 608] on div "# Don't touch the boss code until [PERSON_NAME] says you're ready! for i in ran…" at bounding box center [1059, 487] width 471 height 542
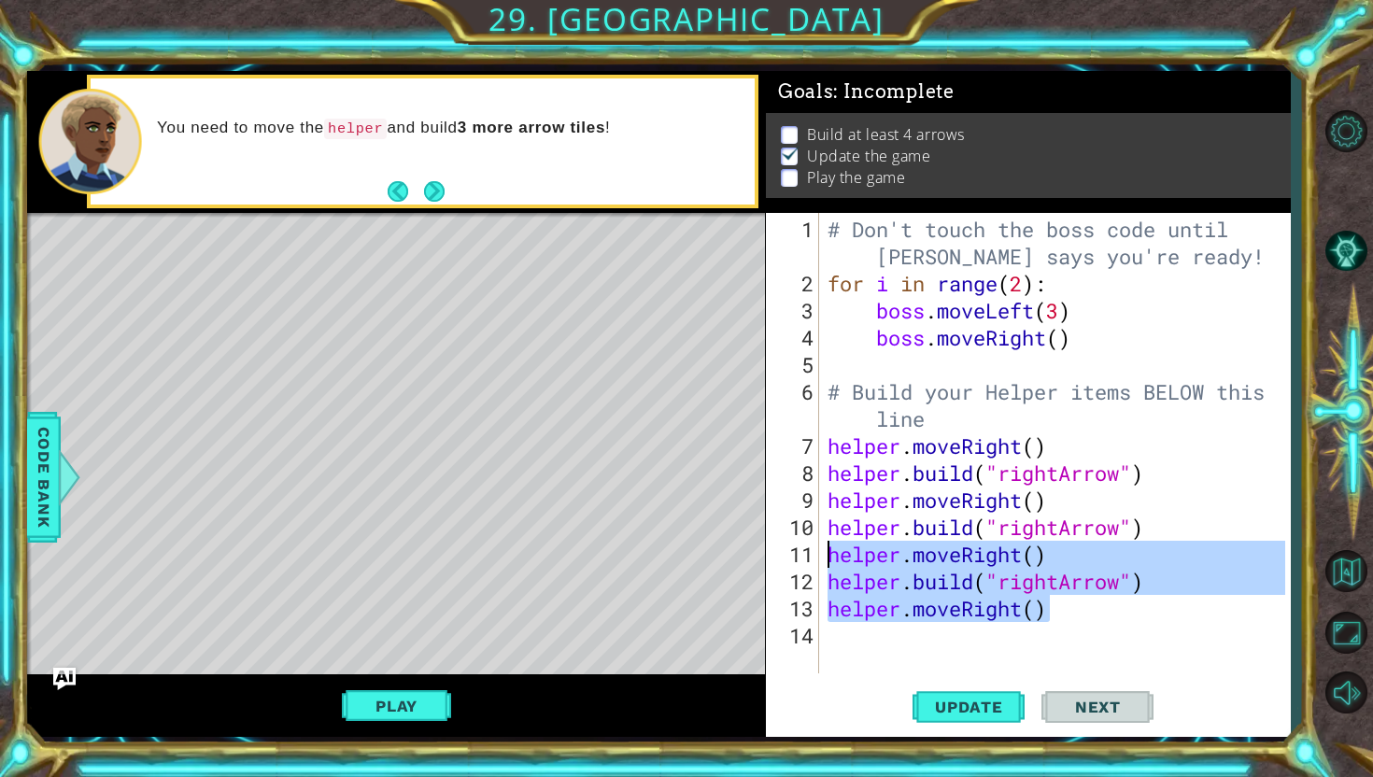
drag, startPoint x: 1197, startPoint y: 599, endPoint x: 748, endPoint y: 560, distance: 451.0
click at [748, 560] on div "1 ההההההההההההההההההההההההההההההההההההההההההההההההההההההההההההההההההההההההההההה…" at bounding box center [658, 404] width 1263 height 667
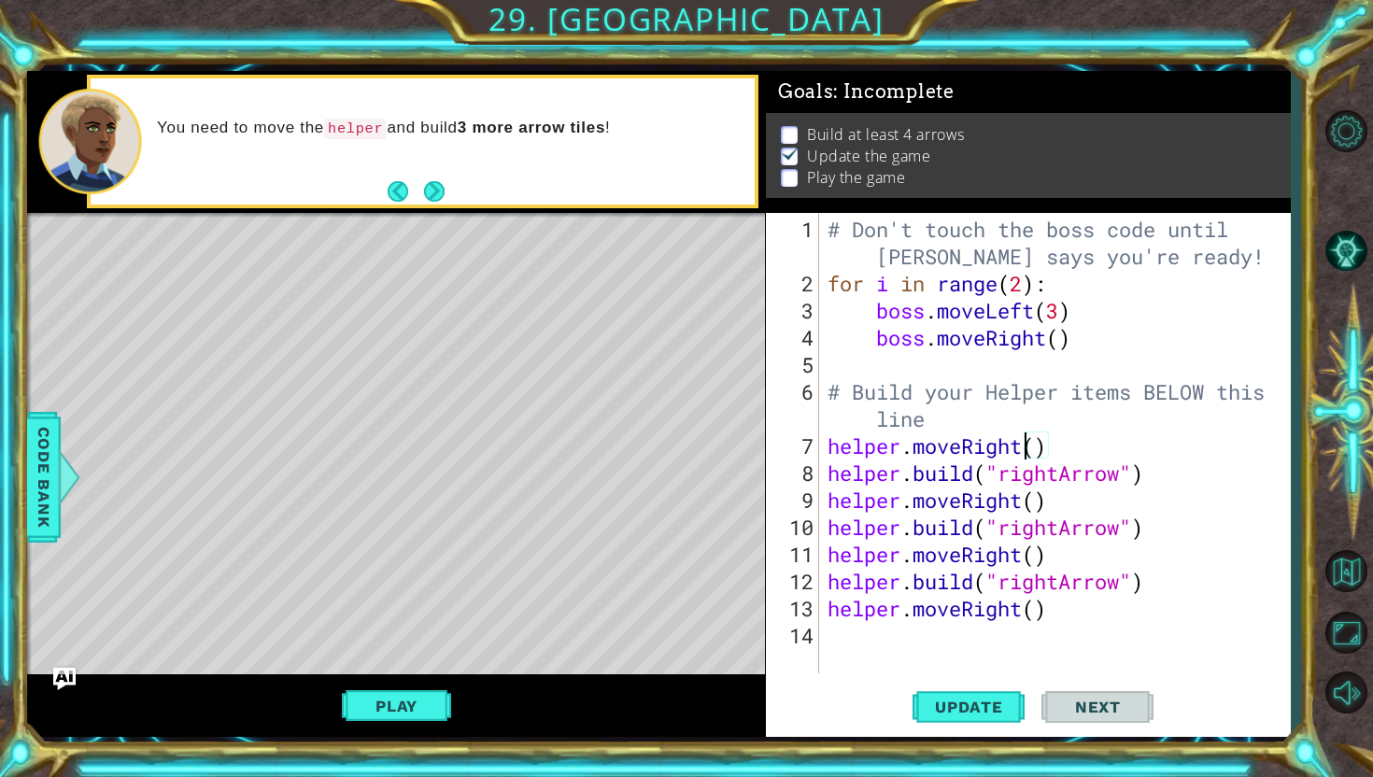
click at [1028, 443] on div "# Don't touch the boss code until [PERSON_NAME] says you're ready! for i in ran…" at bounding box center [1059, 487] width 471 height 542
drag, startPoint x: 1147, startPoint y: 581, endPoint x: 786, endPoint y: 578, distance: 360.6
click at [785, 578] on div "helper.moveRight() 1 2 3 4 5 6 7 8 9 10 11 12 13 14 # Don't touch the boss code…" at bounding box center [1025, 443] width 519 height 461
click at [838, 609] on div "# Don't touch the boss code until [PERSON_NAME] says you're ready! for i in ran…" at bounding box center [1059, 487] width 471 height 542
click at [838, 617] on div "# Don't touch the boss code until [PERSON_NAME] says you're ready! for i in ran…" at bounding box center [1059, 487] width 471 height 542
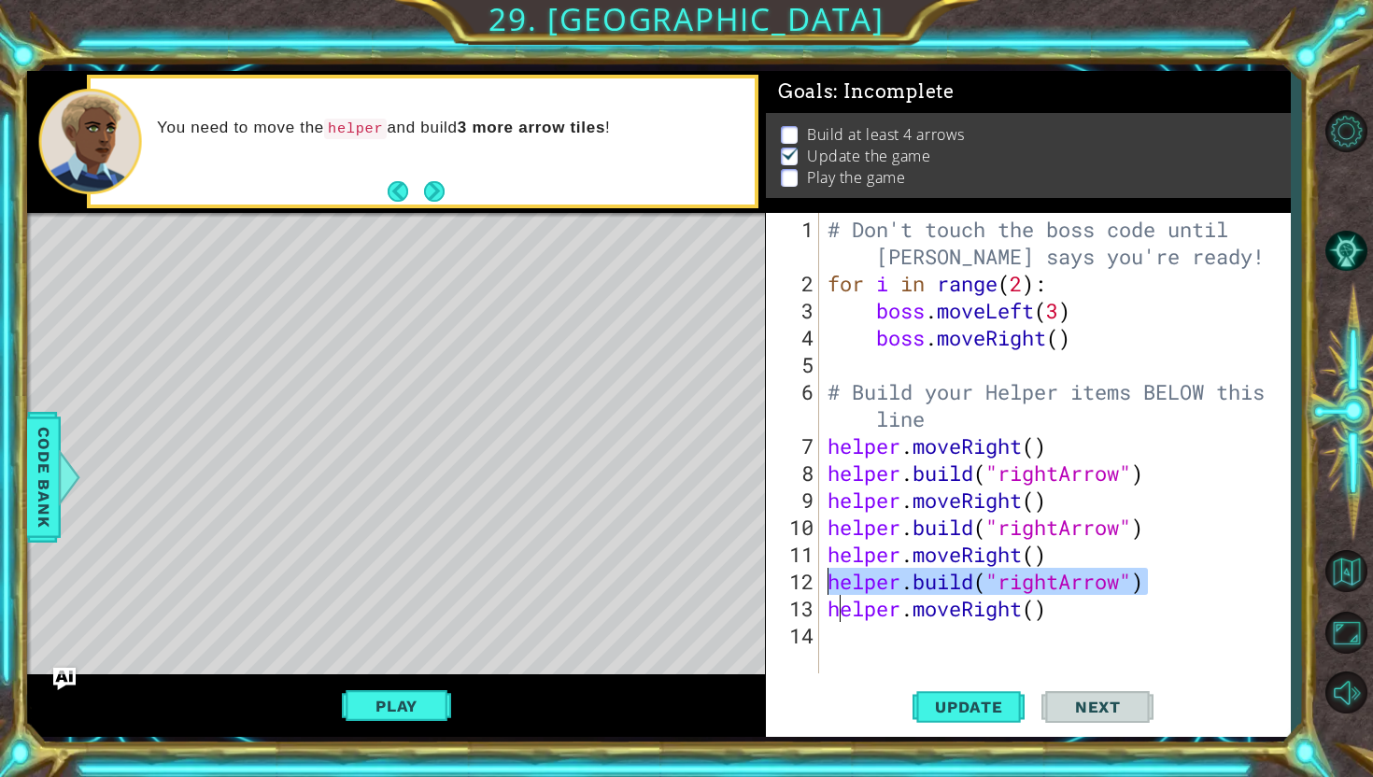
type textarea "[DOMAIN_NAME]("rightArrow")"
click at [844, 632] on div "# Don't touch the boss code until [PERSON_NAME] says you're ready! for i in ran…" at bounding box center [1059, 487] width 471 height 542
paste textarea "[DOMAIN_NAME]("rightArrow")"
type textarea "[DOMAIN_NAME]("rightArrow")"
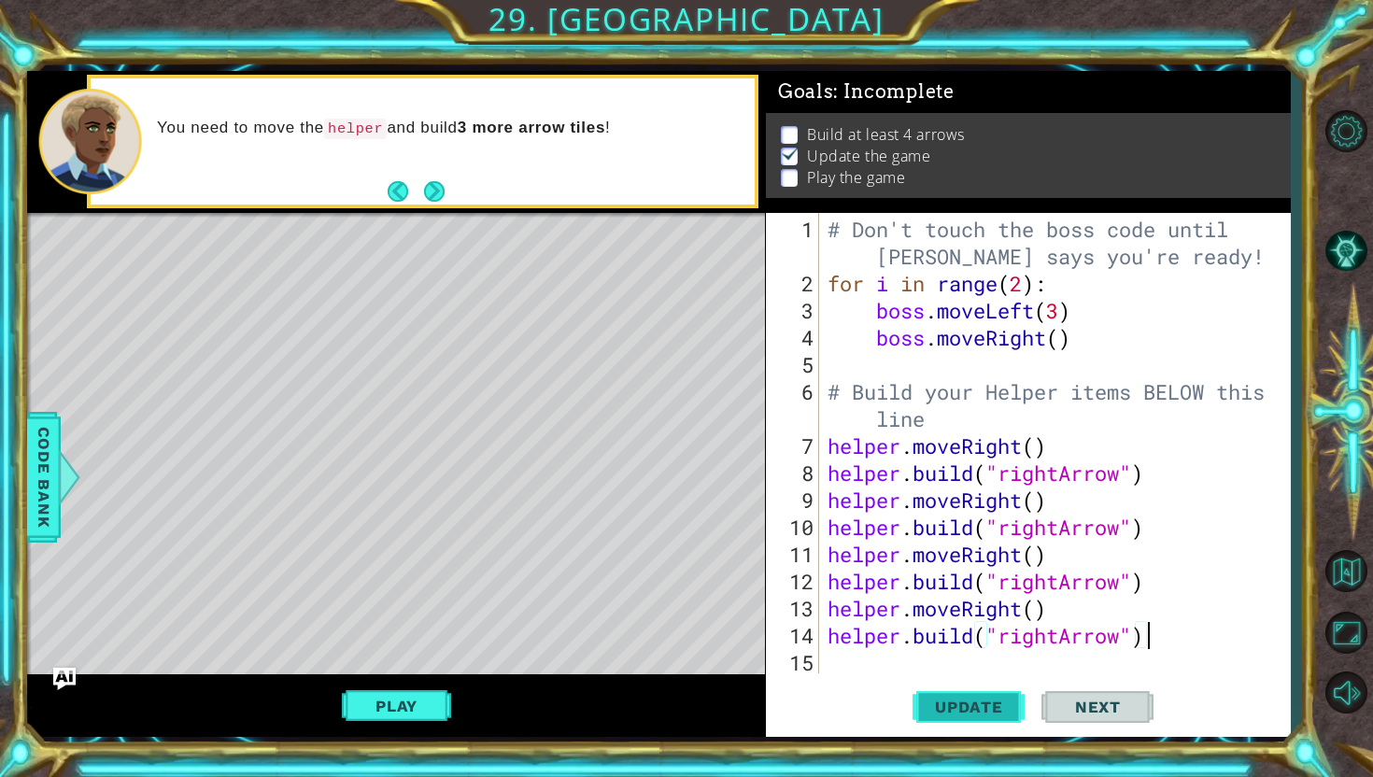
click at [977, 690] on button "Update" at bounding box center [969, 707] width 112 height 52
click at [395, 705] on button "Play" at bounding box center [396, 705] width 109 height 35
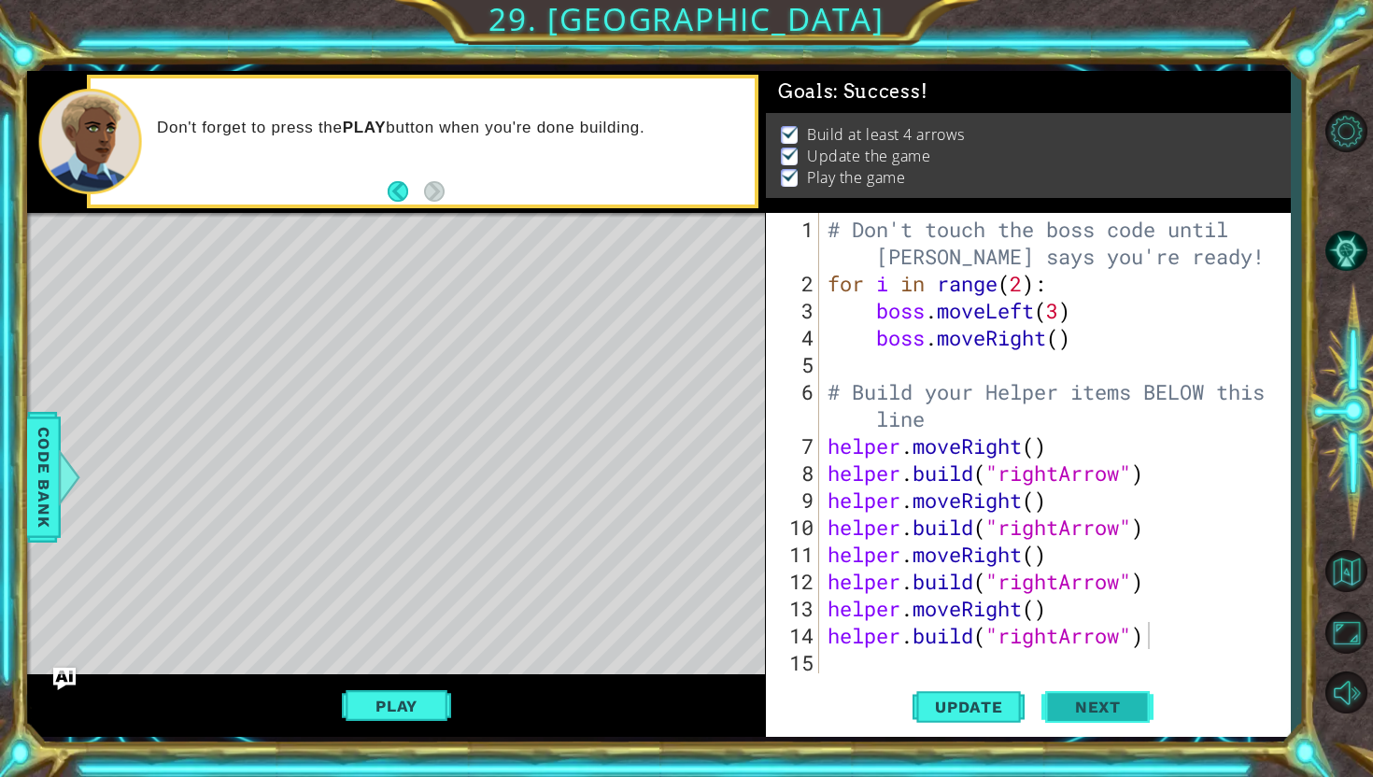
click at [1094, 720] on button "Next" at bounding box center [1098, 708] width 112 height 52
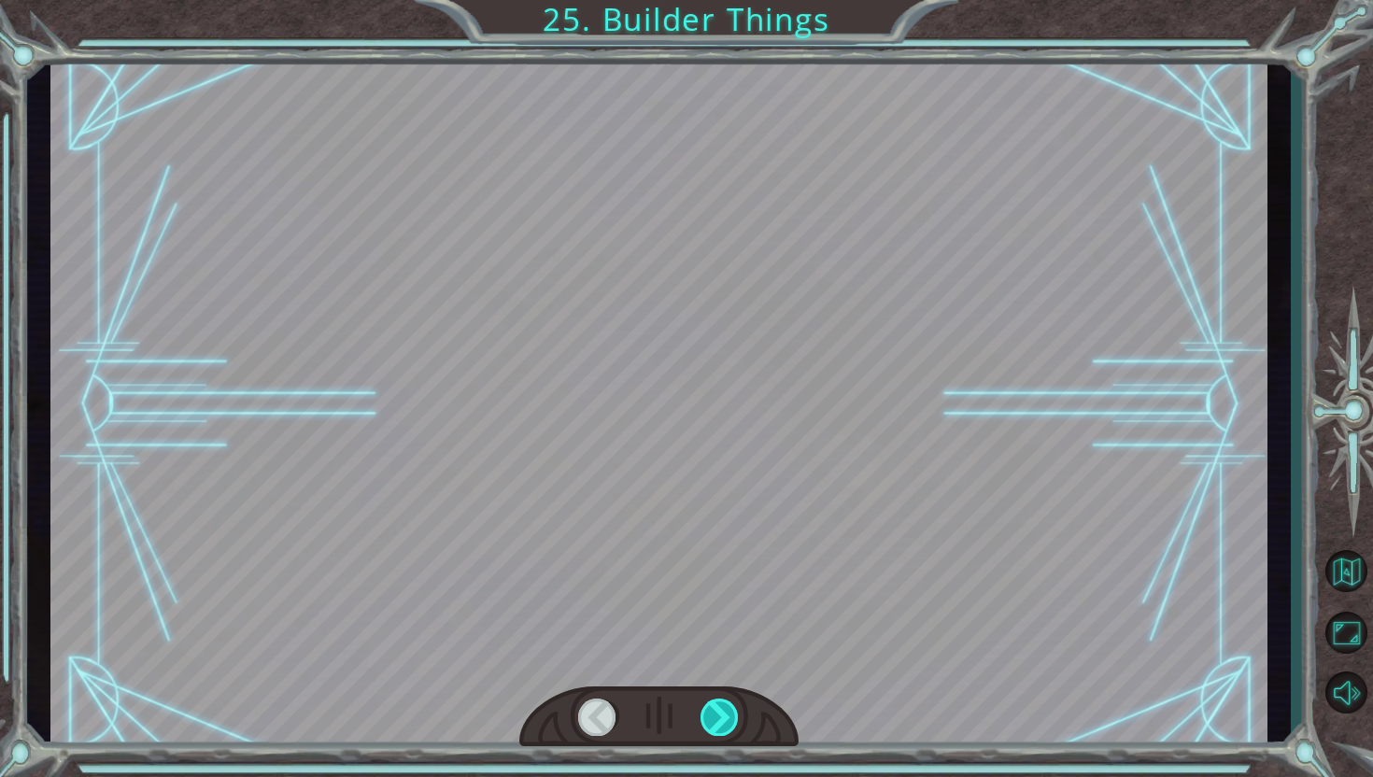
click at [718, 712] on div at bounding box center [720, 717] width 39 height 37
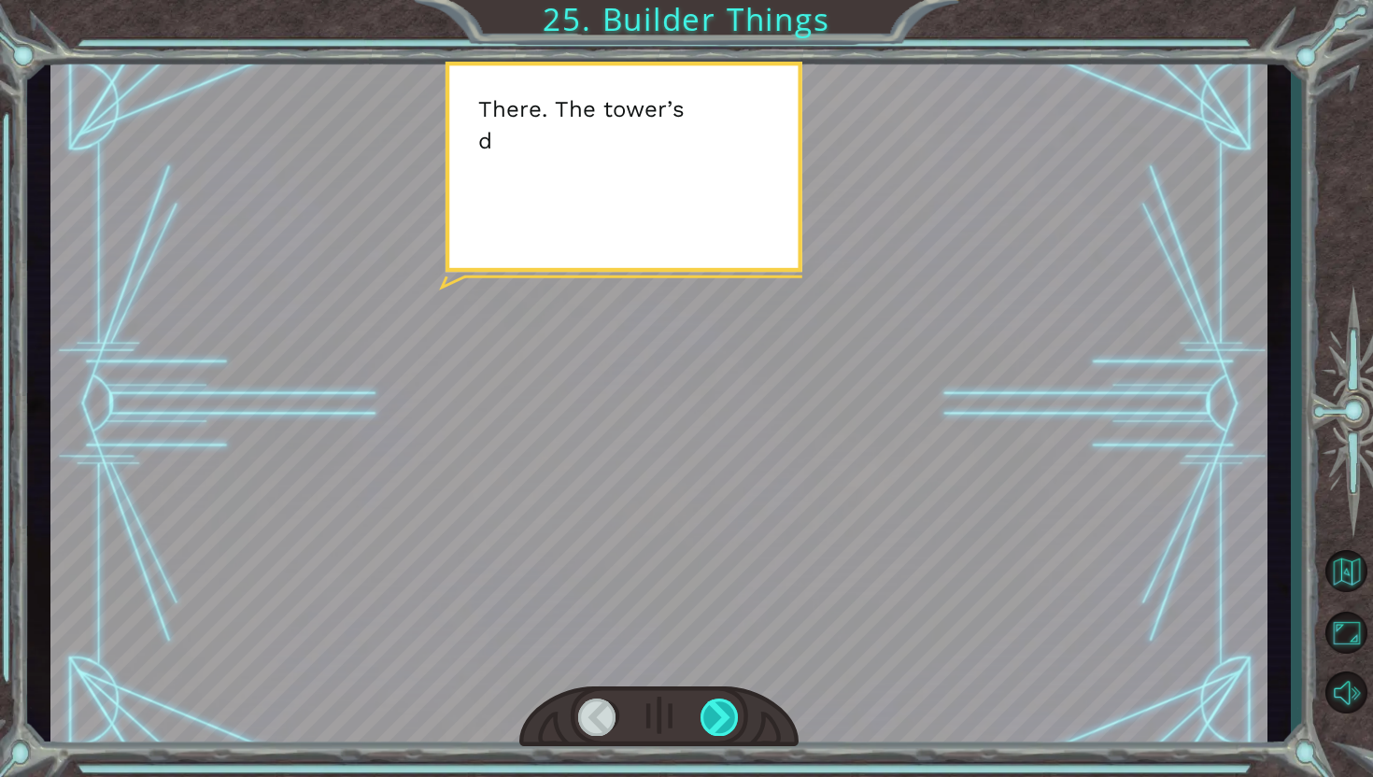
click at [718, 712] on div at bounding box center [720, 717] width 39 height 37
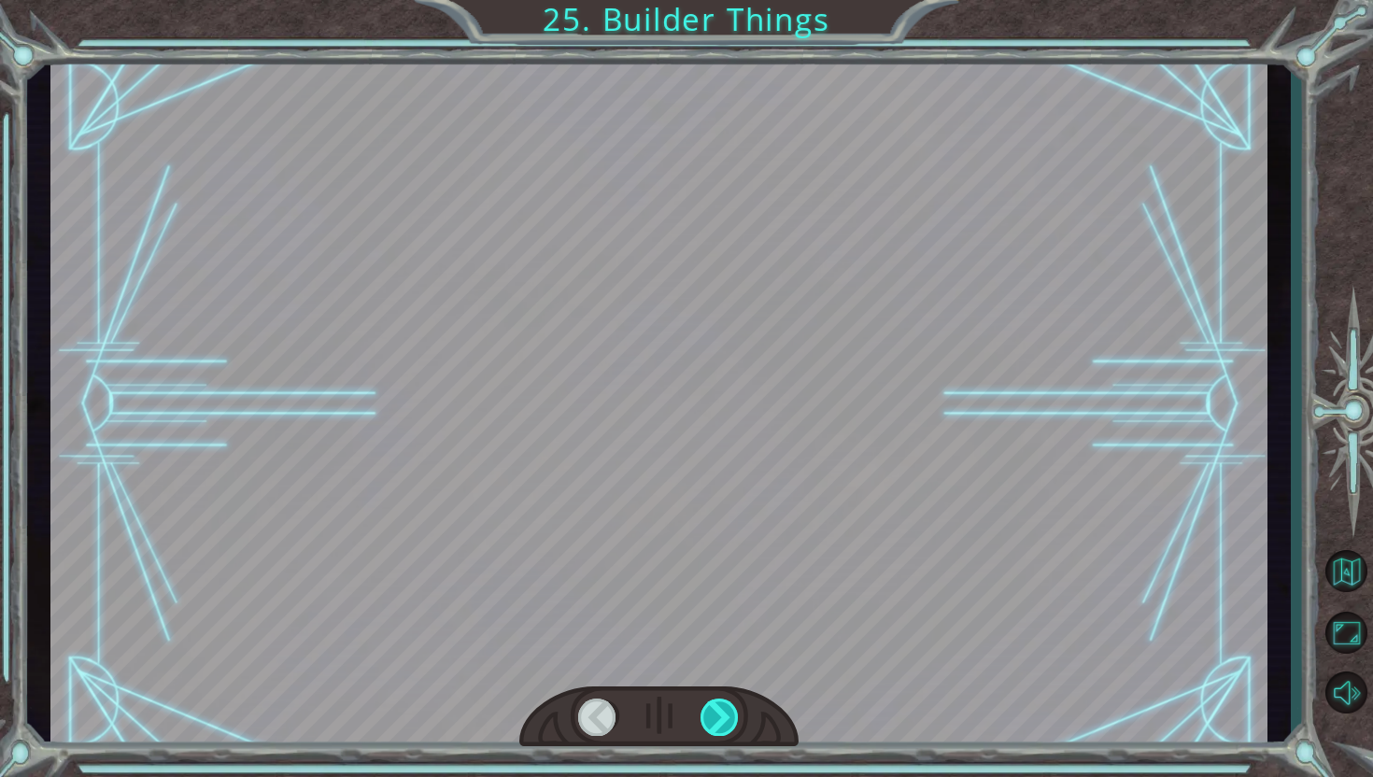
click at [718, 712] on div at bounding box center [720, 717] width 39 height 37
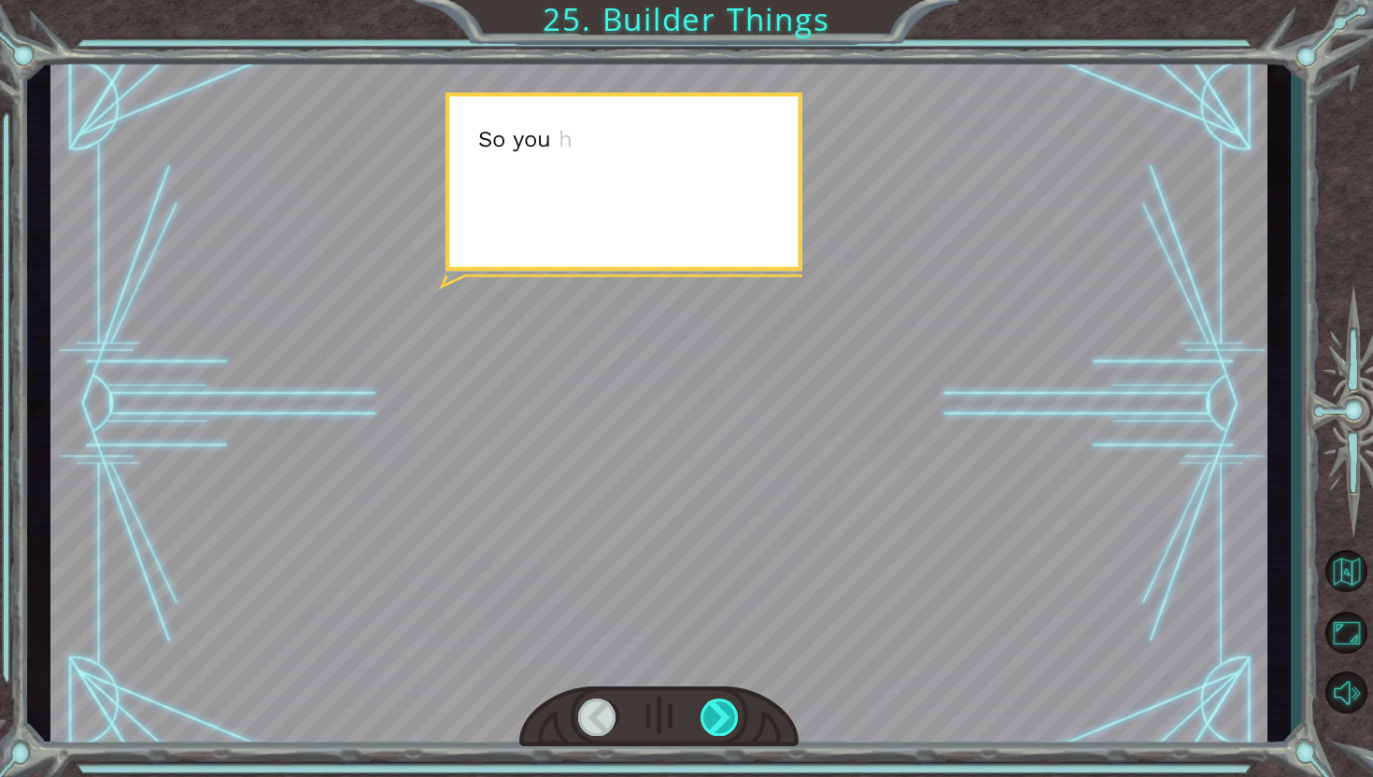
click at [718, 712] on div at bounding box center [720, 717] width 39 height 37
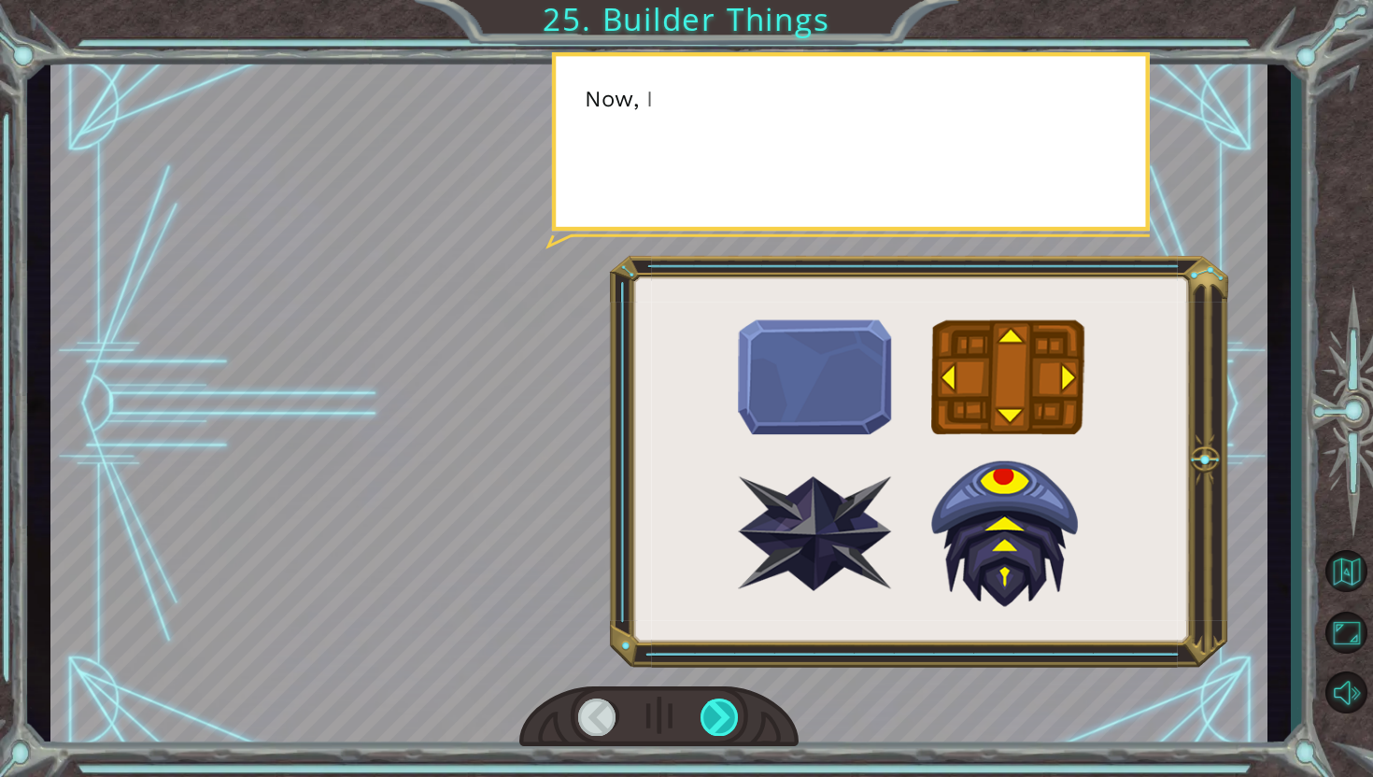
click at [719, 712] on div at bounding box center [720, 717] width 39 height 37
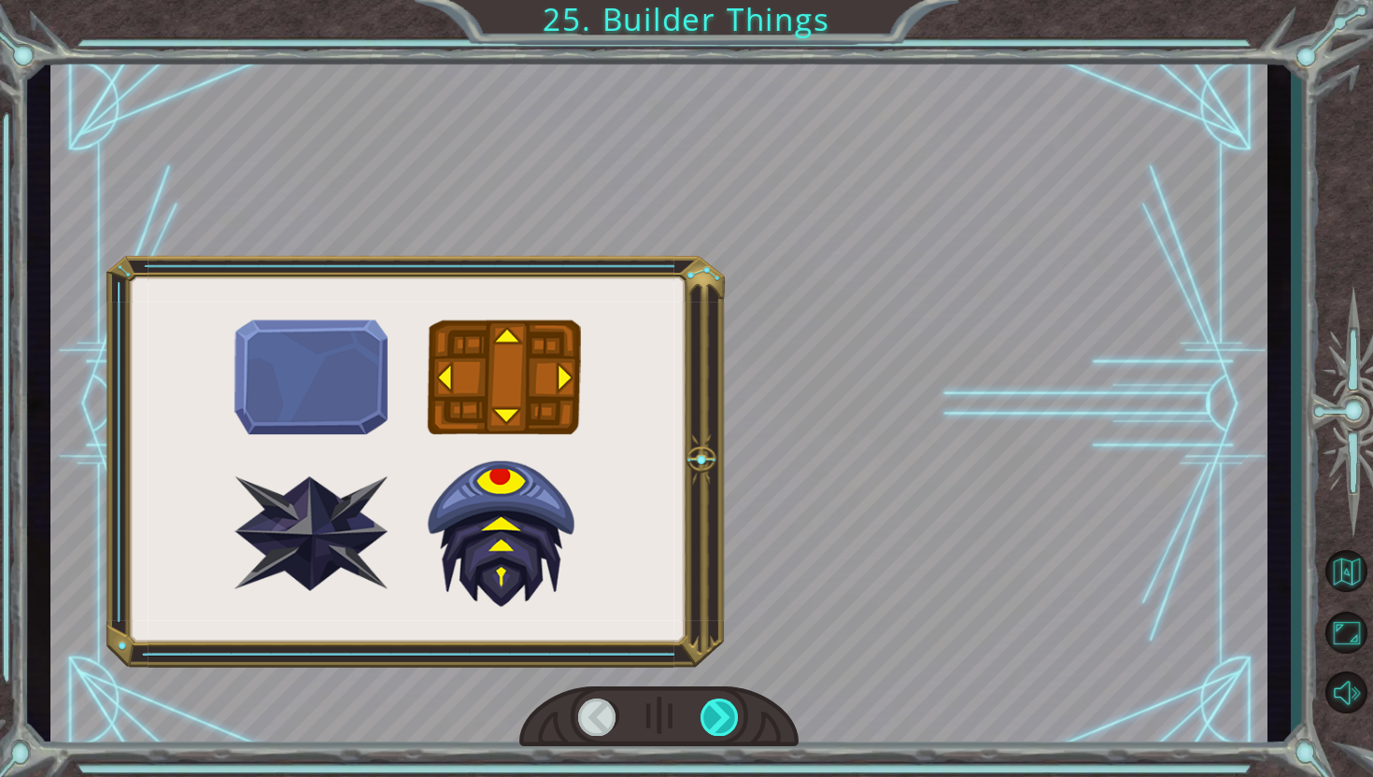
click at [719, 712] on div at bounding box center [720, 717] width 39 height 37
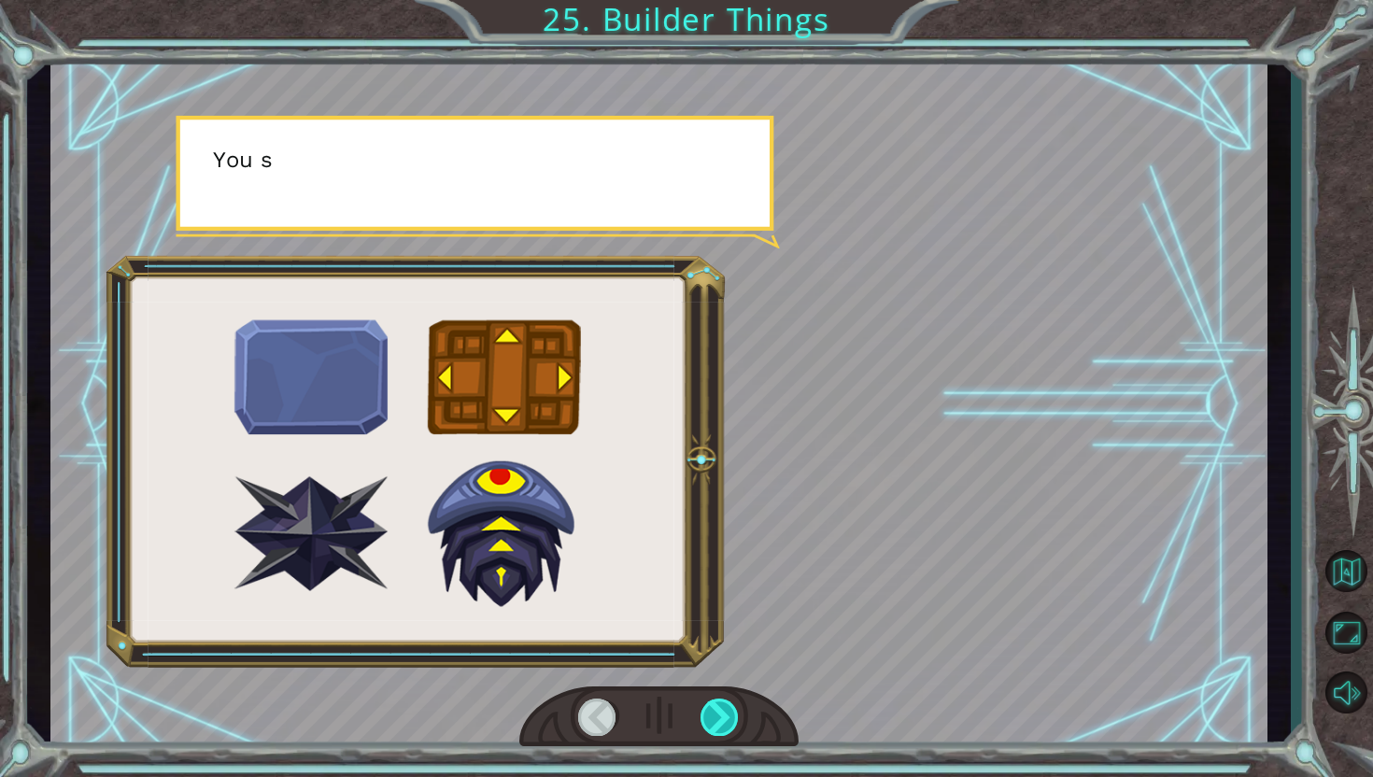
click at [719, 712] on div at bounding box center [720, 717] width 39 height 37
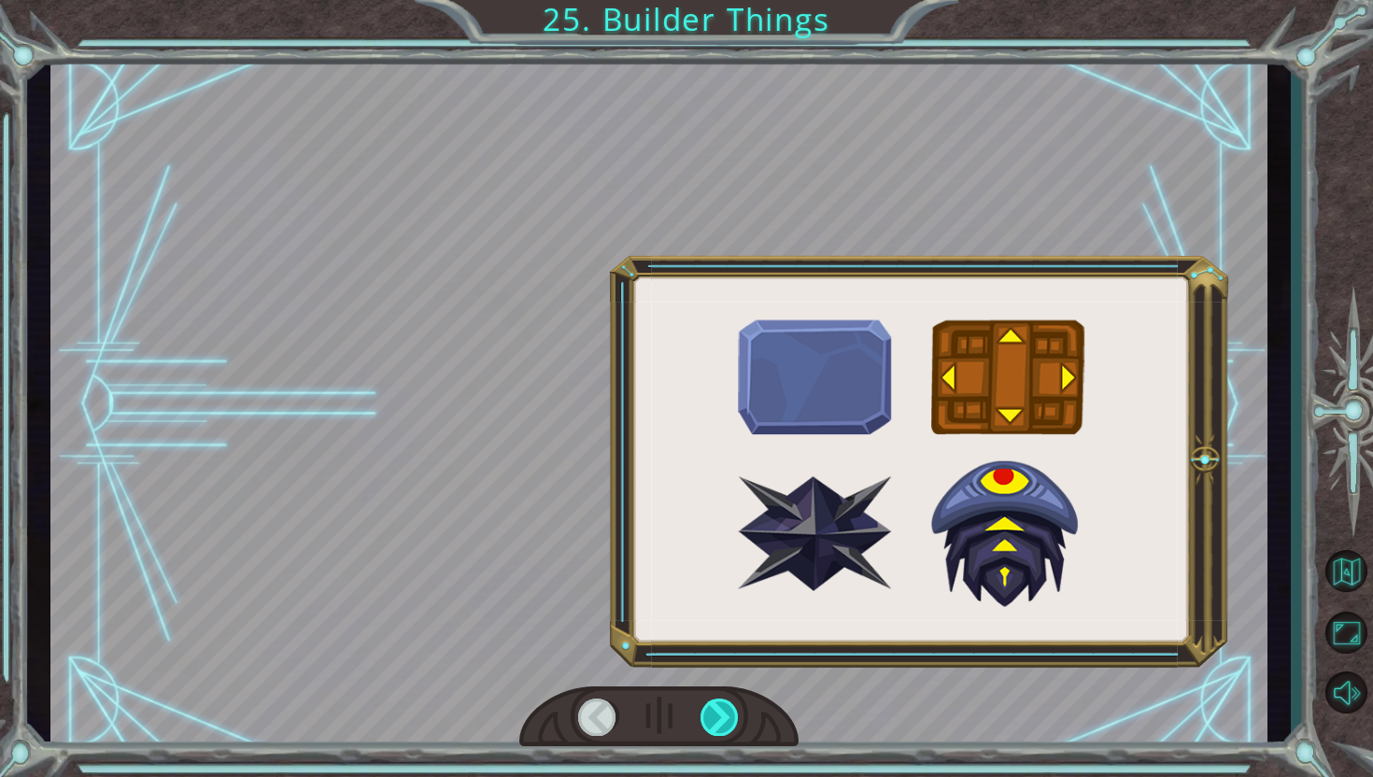
click at [719, 712] on div at bounding box center [720, 717] width 39 height 37
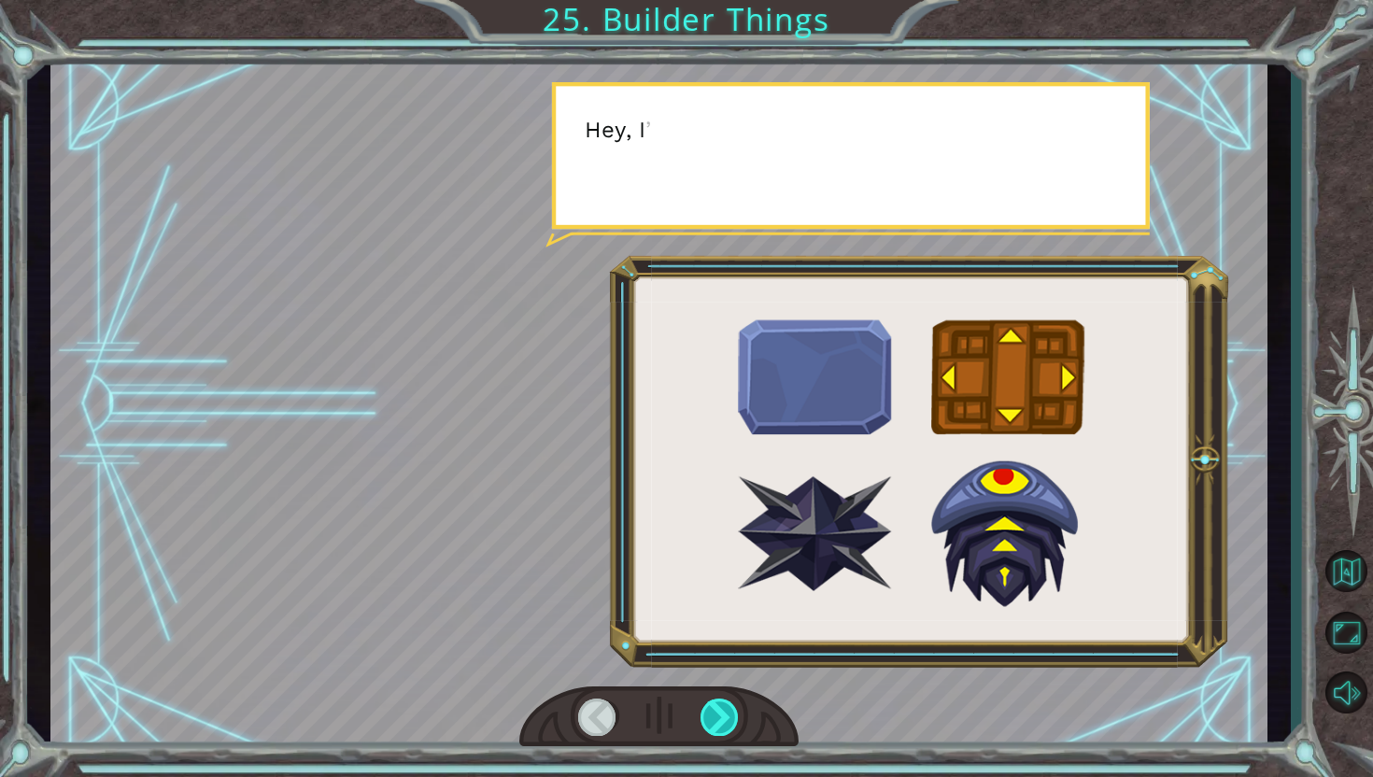
click at [719, 712] on div at bounding box center [720, 717] width 39 height 37
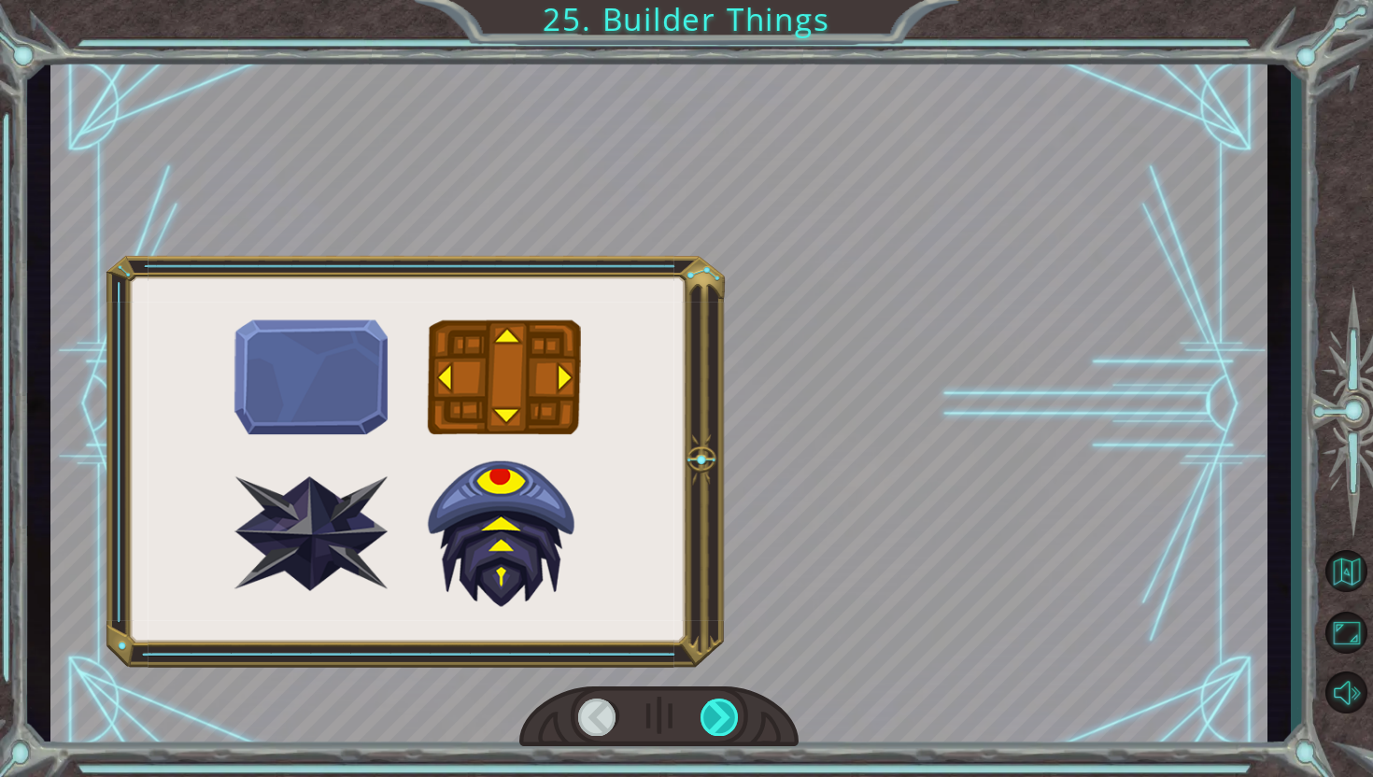
click at [719, 712] on div at bounding box center [720, 717] width 39 height 37
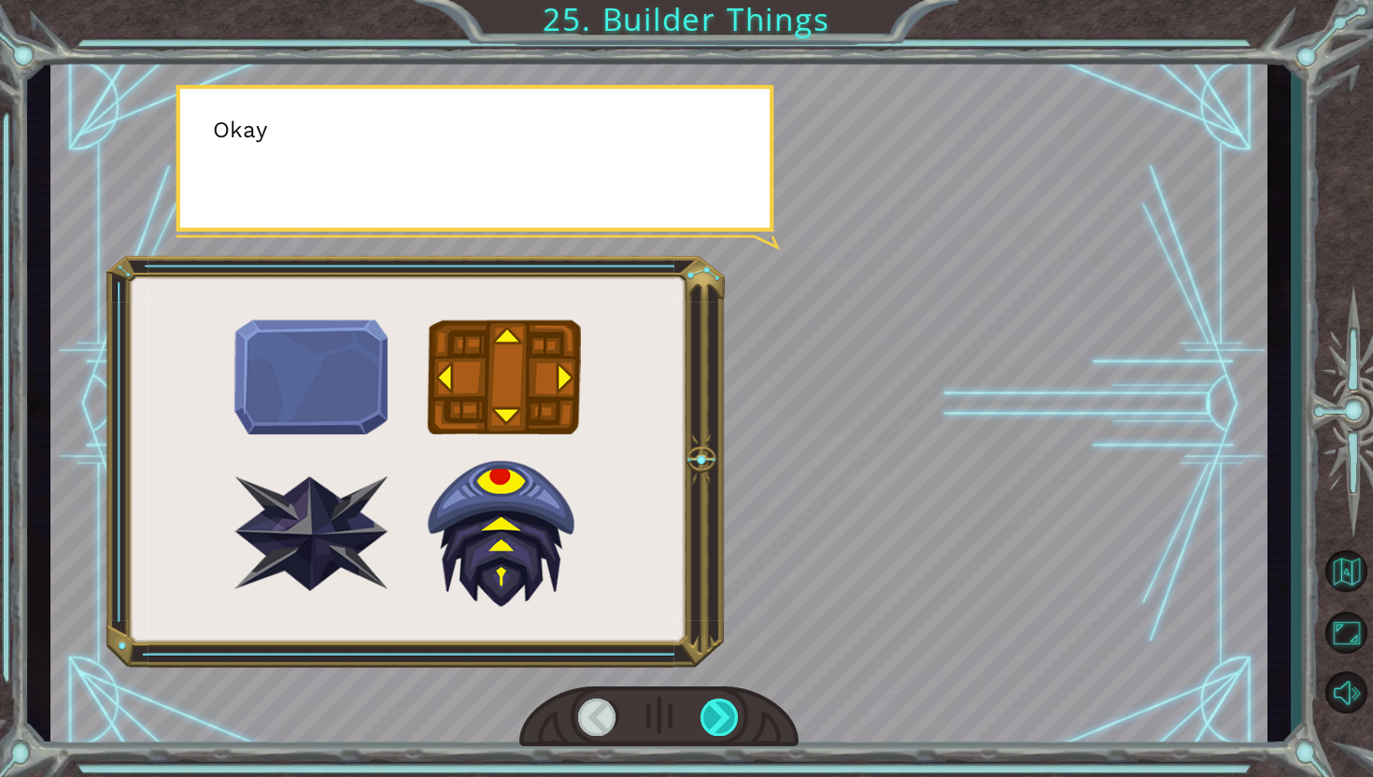
click at [719, 712] on div at bounding box center [720, 717] width 39 height 37
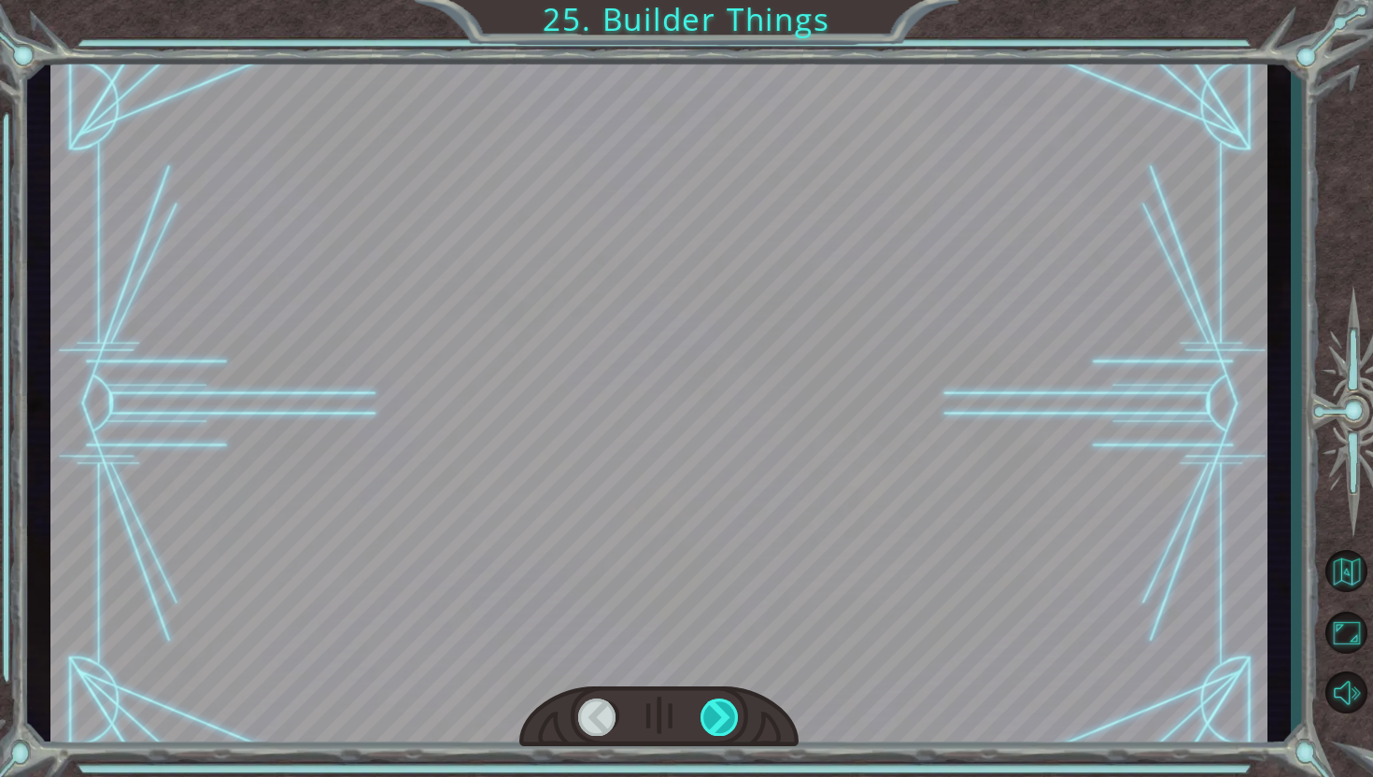
click at [719, 712] on div at bounding box center [720, 717] width 39 height 37
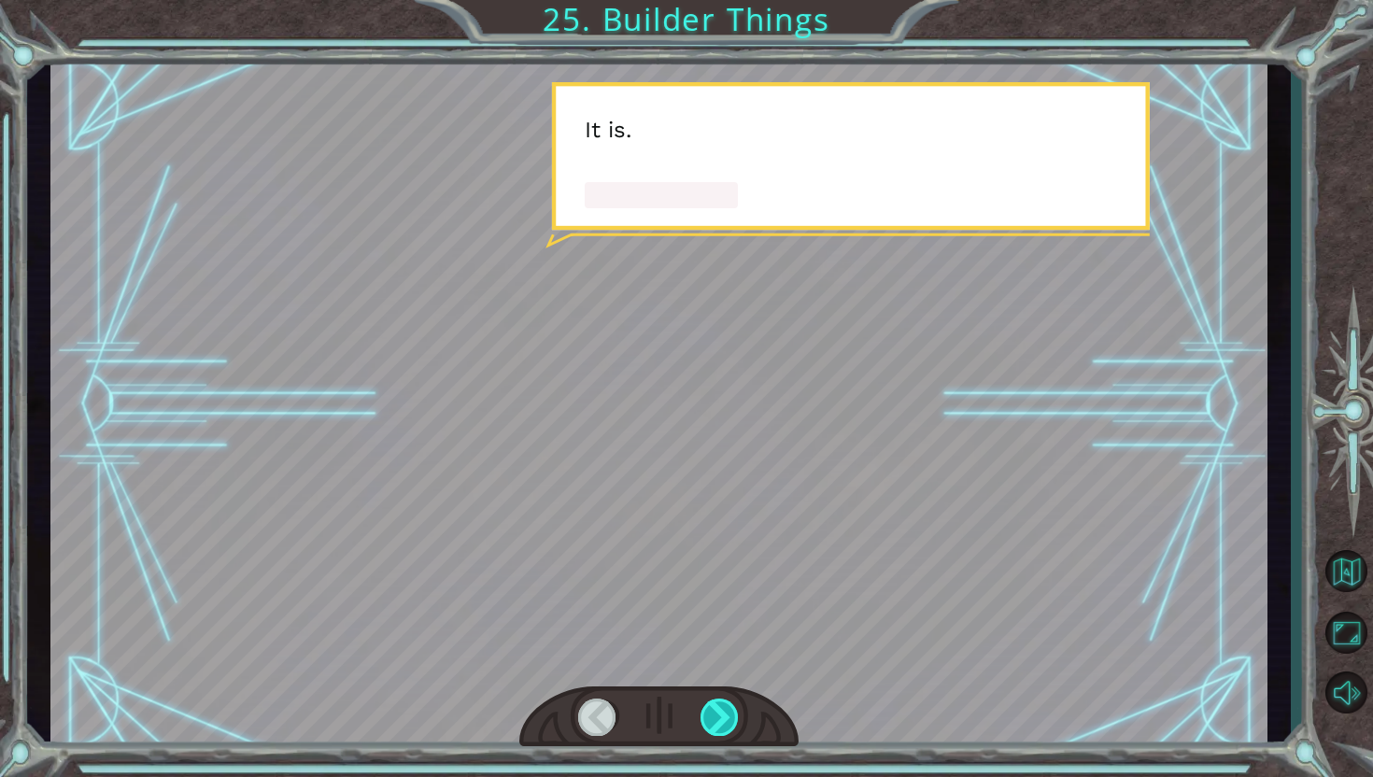
click at [719, 712] on div at bounding box center [720, 717] width 39 height 37
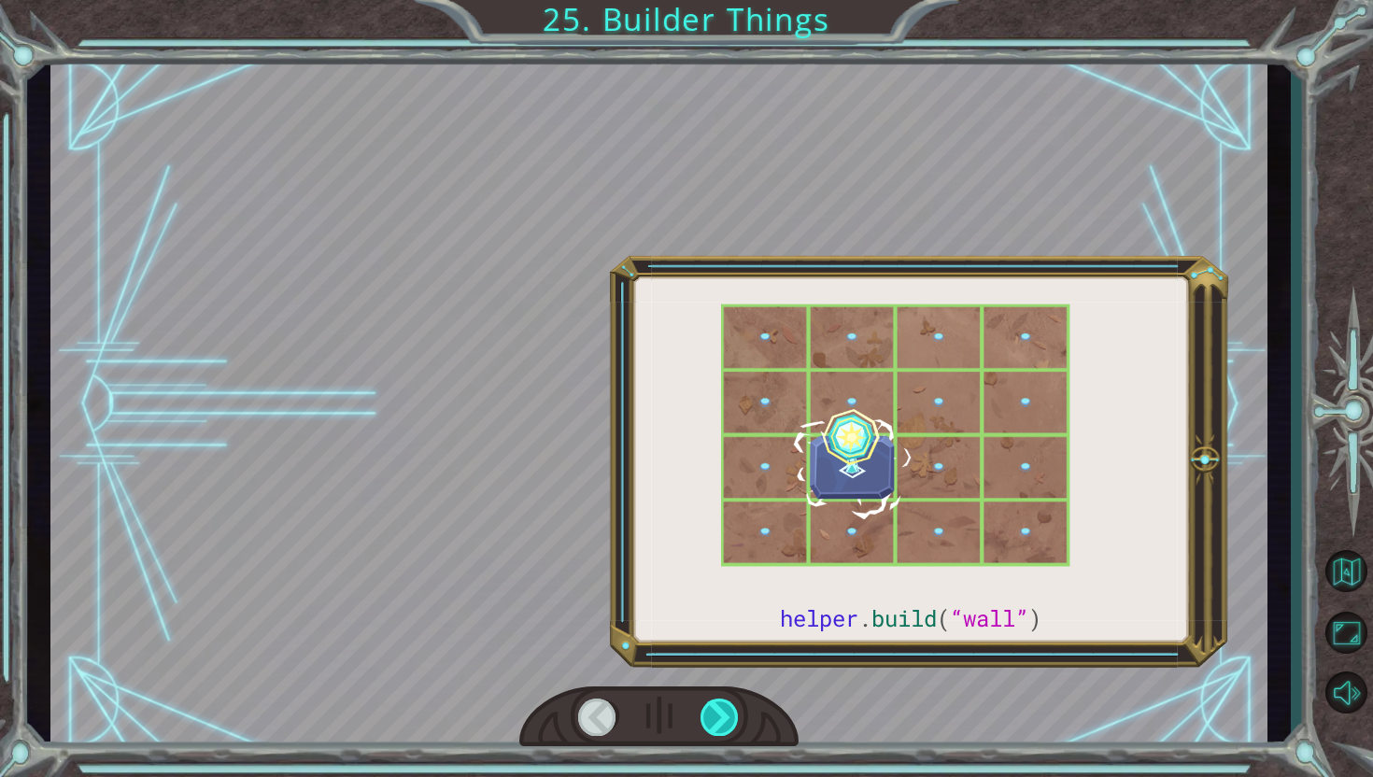
click at [719, 712] on div at bounding box center [720, 717] width 39 height 37
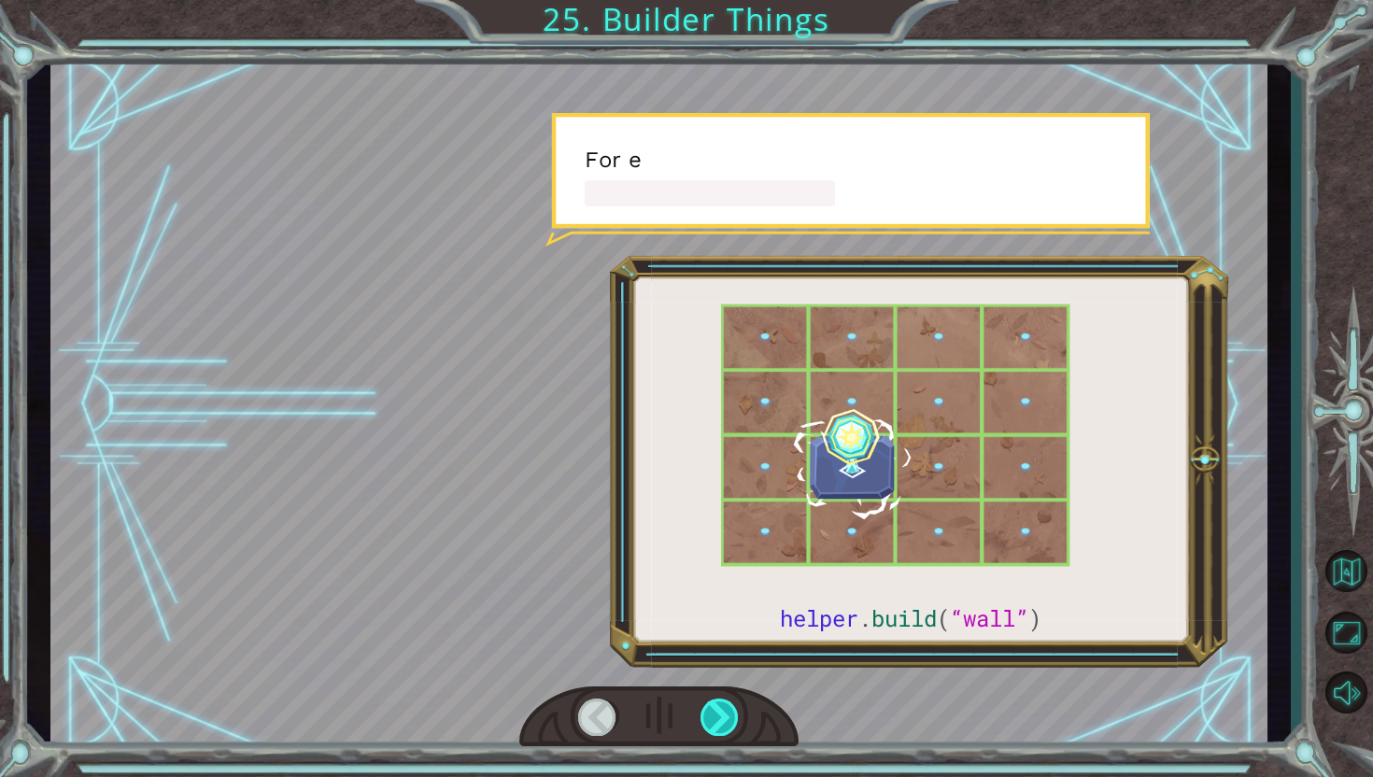
click at [719, 712] on div at bounding box center [720, 717] width 39 height 37
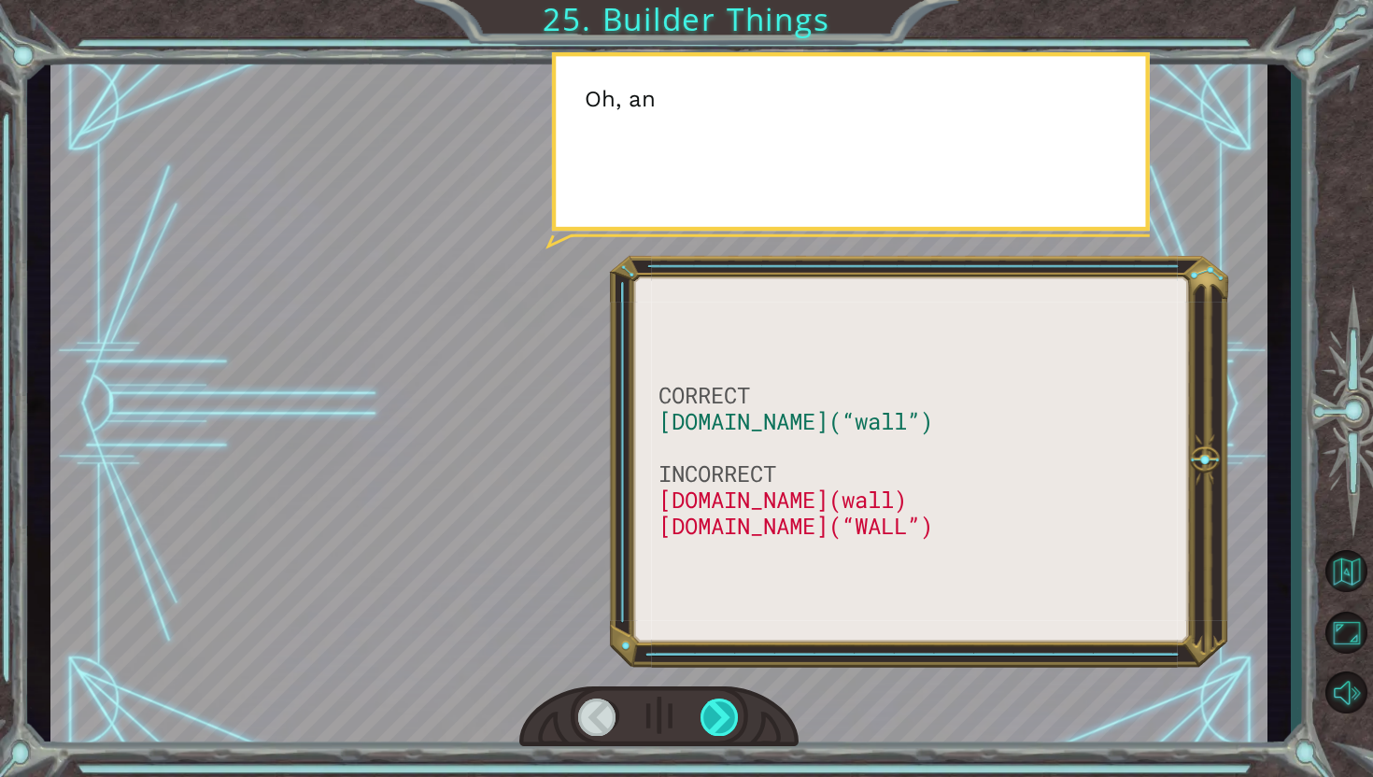
click at [719, 712] on div at bounding box center [720, 717] width 39 height 37
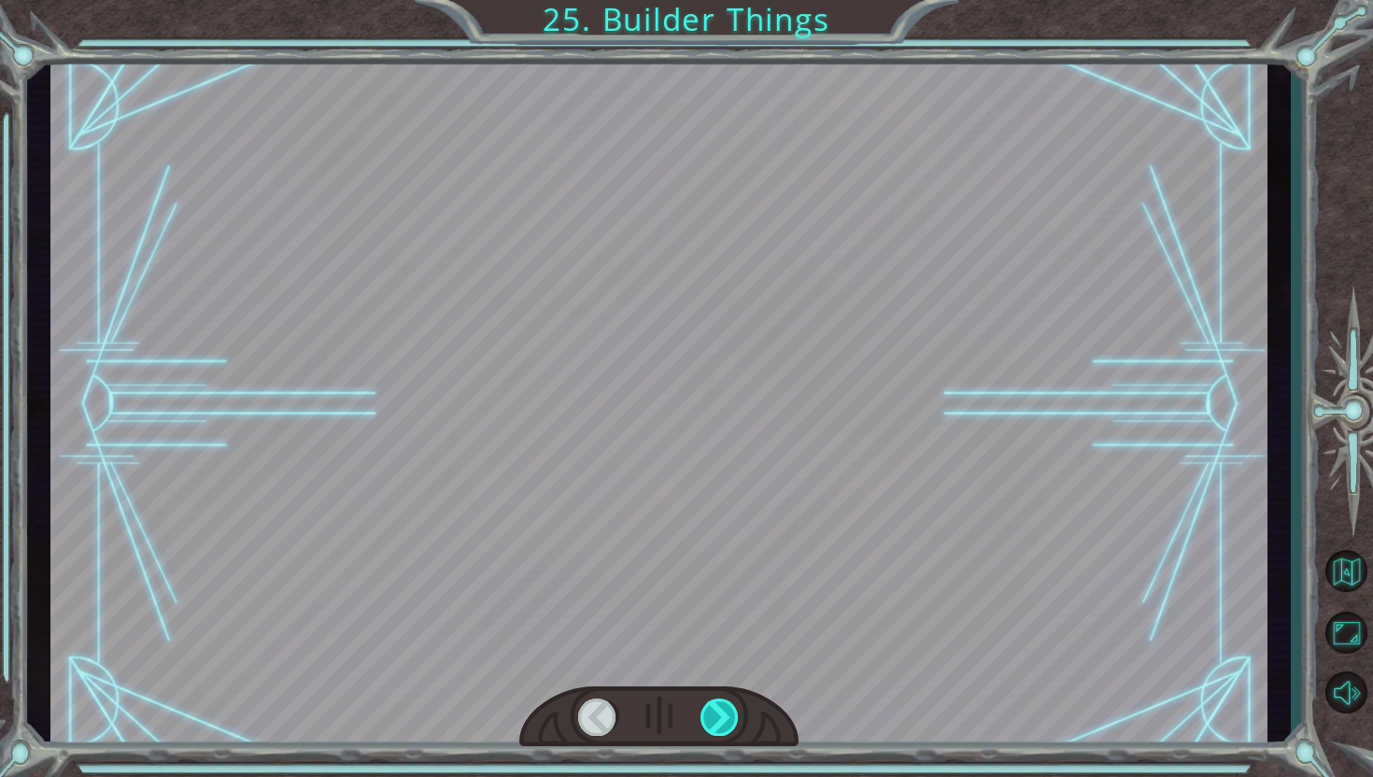
click at [719, 712] on div at bounding box center [720, 717] width 39 height 37
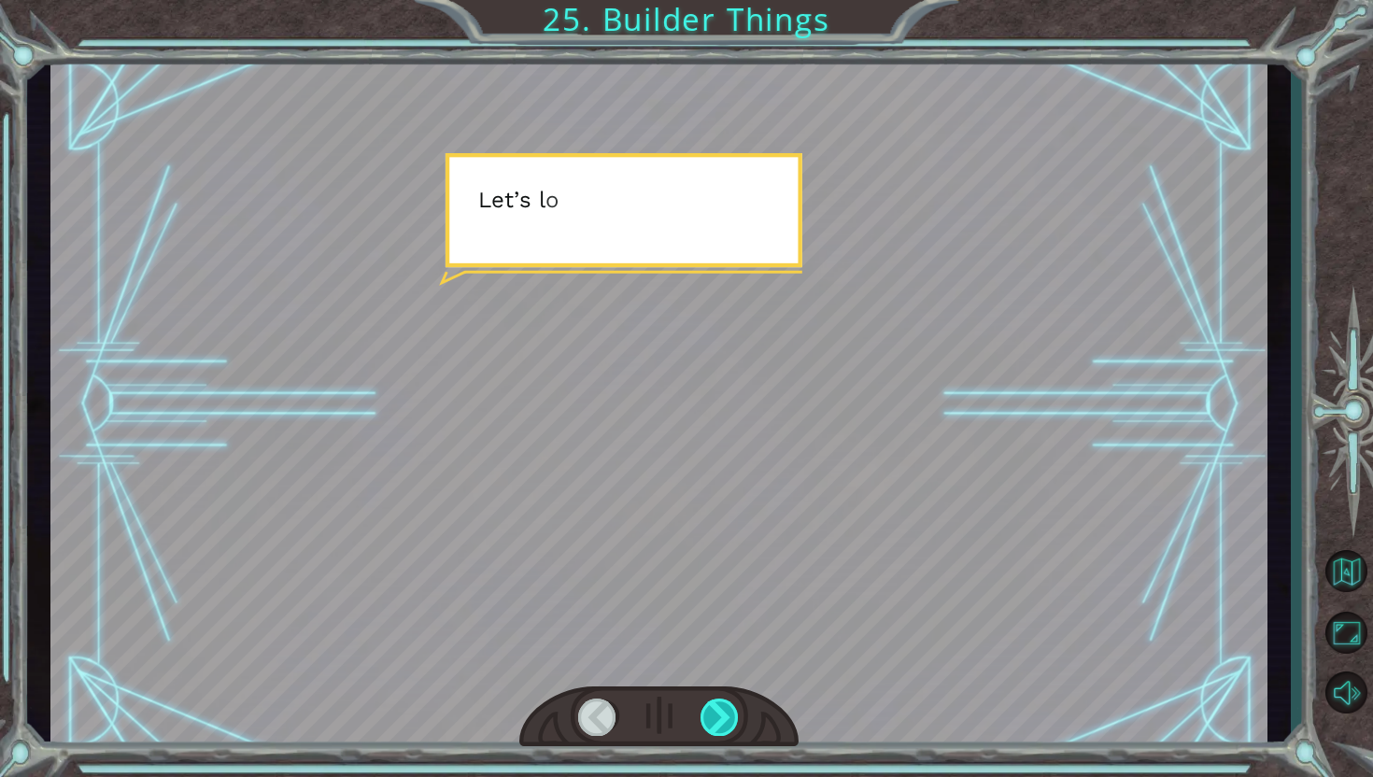
click at [719, 712] on div at bounding box center [720, 717] width 39 height 37
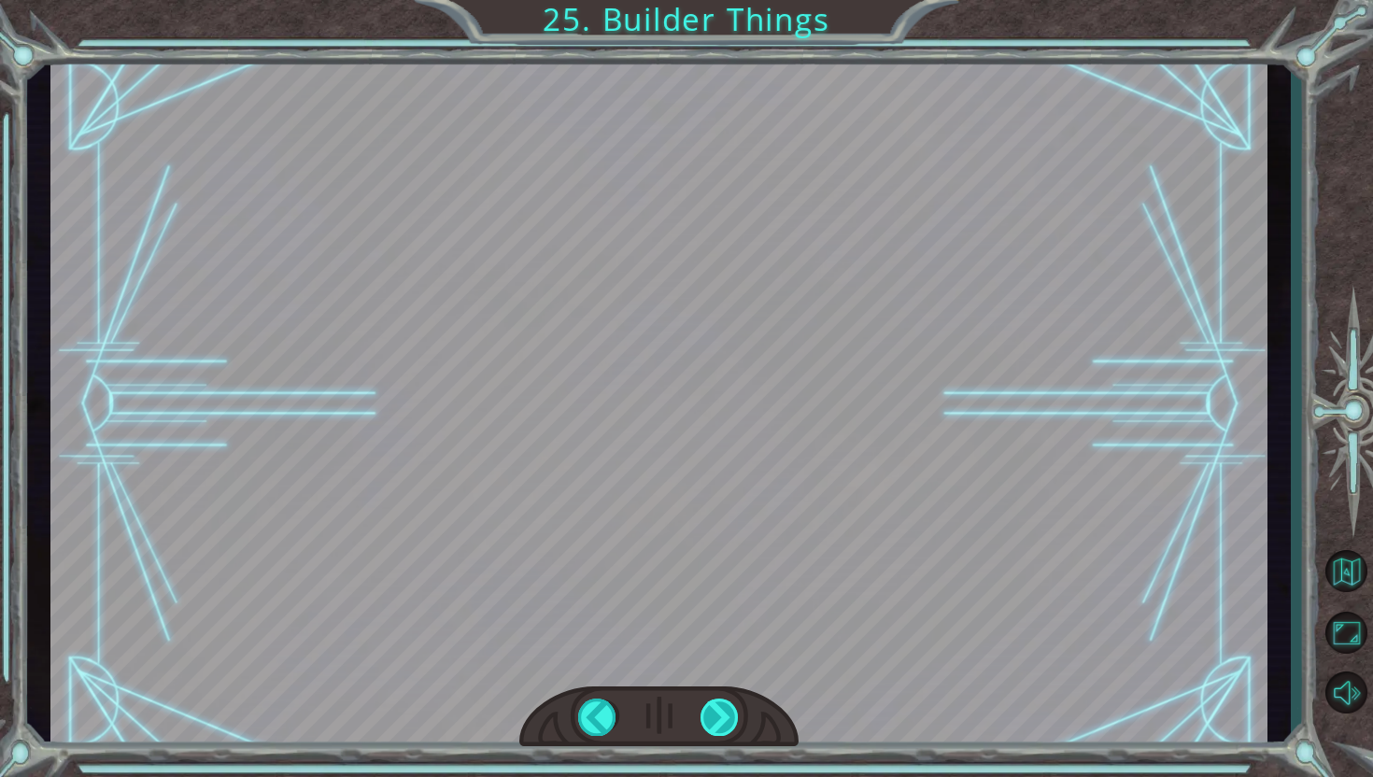
click at [719, 712] on div at bounding box center [720, 717] width 39 height 37
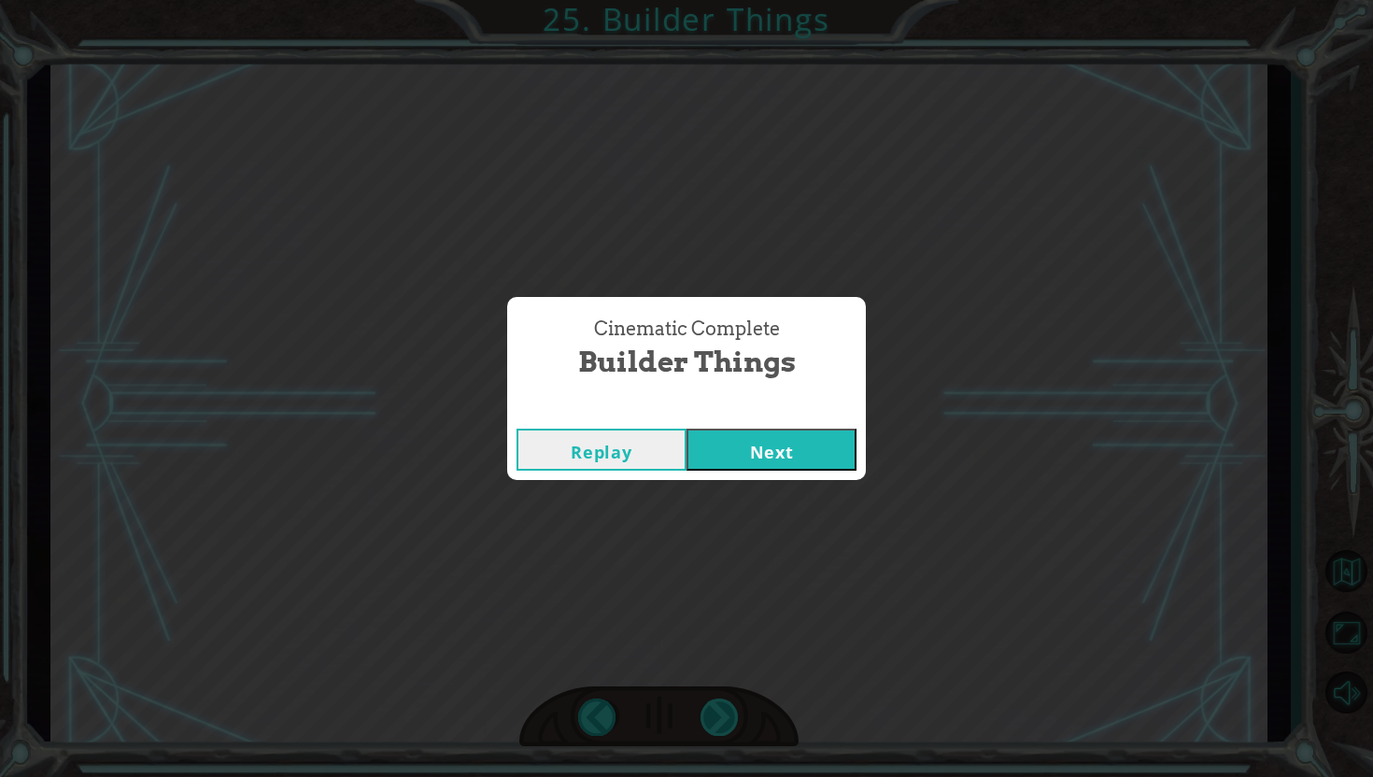
click at [719, 712] on div "Cinematic Complete Builder Things Replay Next" at bounding box center [686, 388] width 1373 height 777
click at [777, 447] on button "Next" at bounding box center [772, 450] width 170 height 42
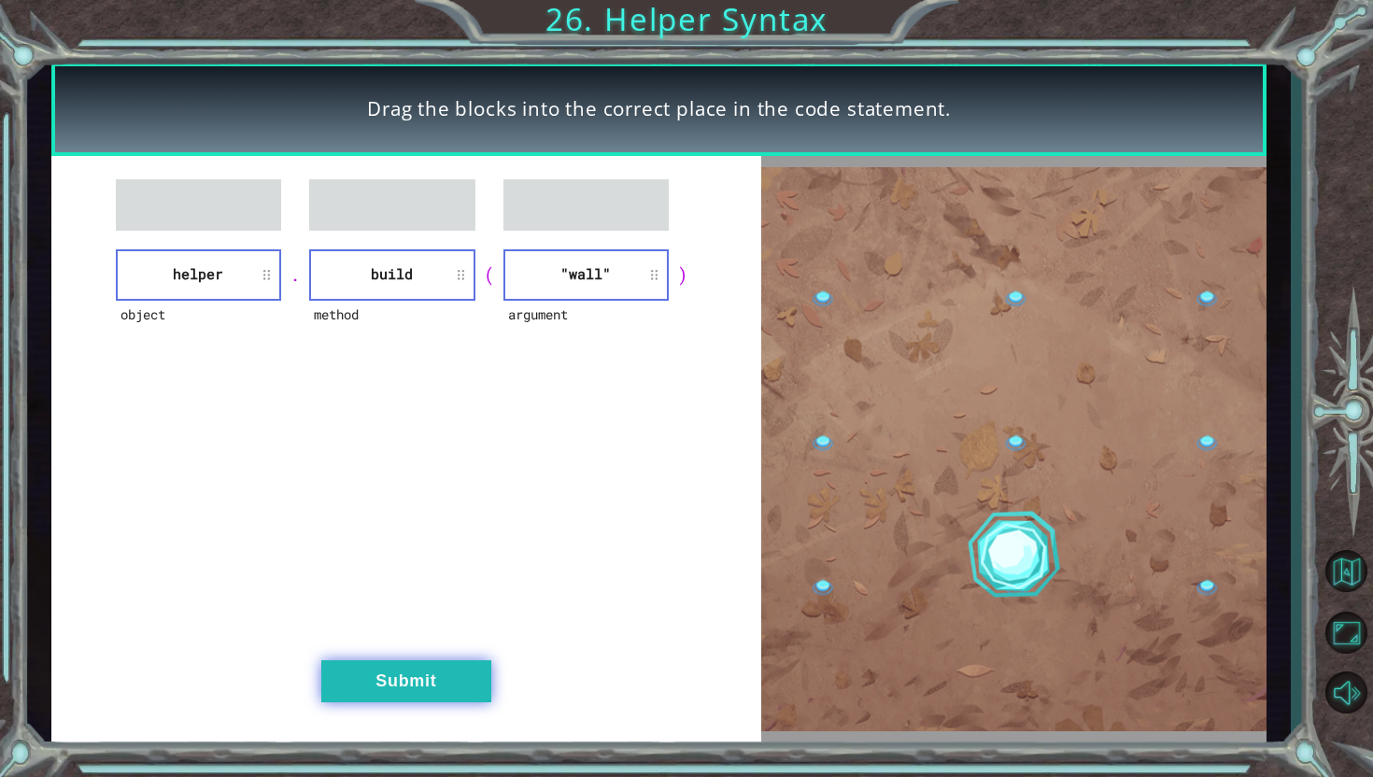
click at [426, 698] on button "Submit" at bounding box center [406, 681] width 170 height 42
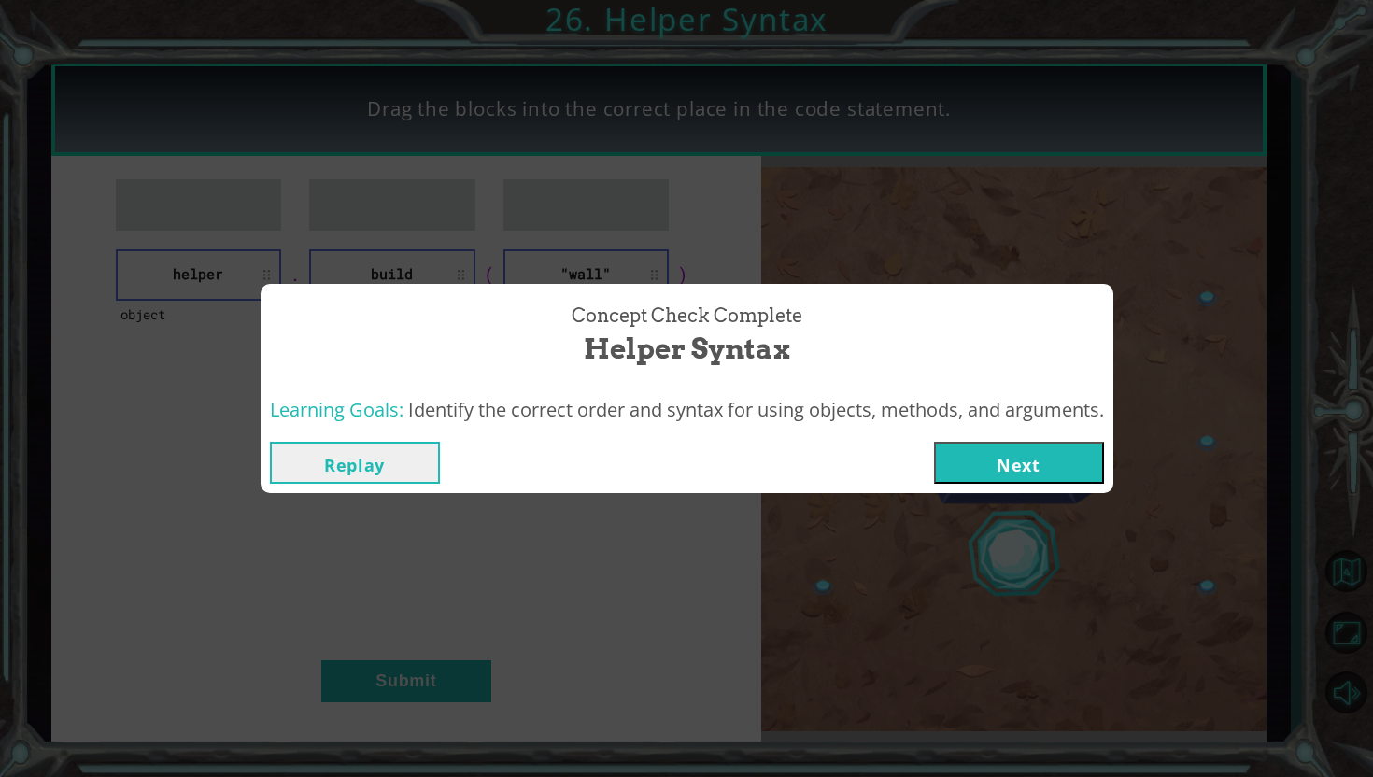
click at [1004, 469] on button "Next" at bounding box center [1019, 463] width 170 height 42
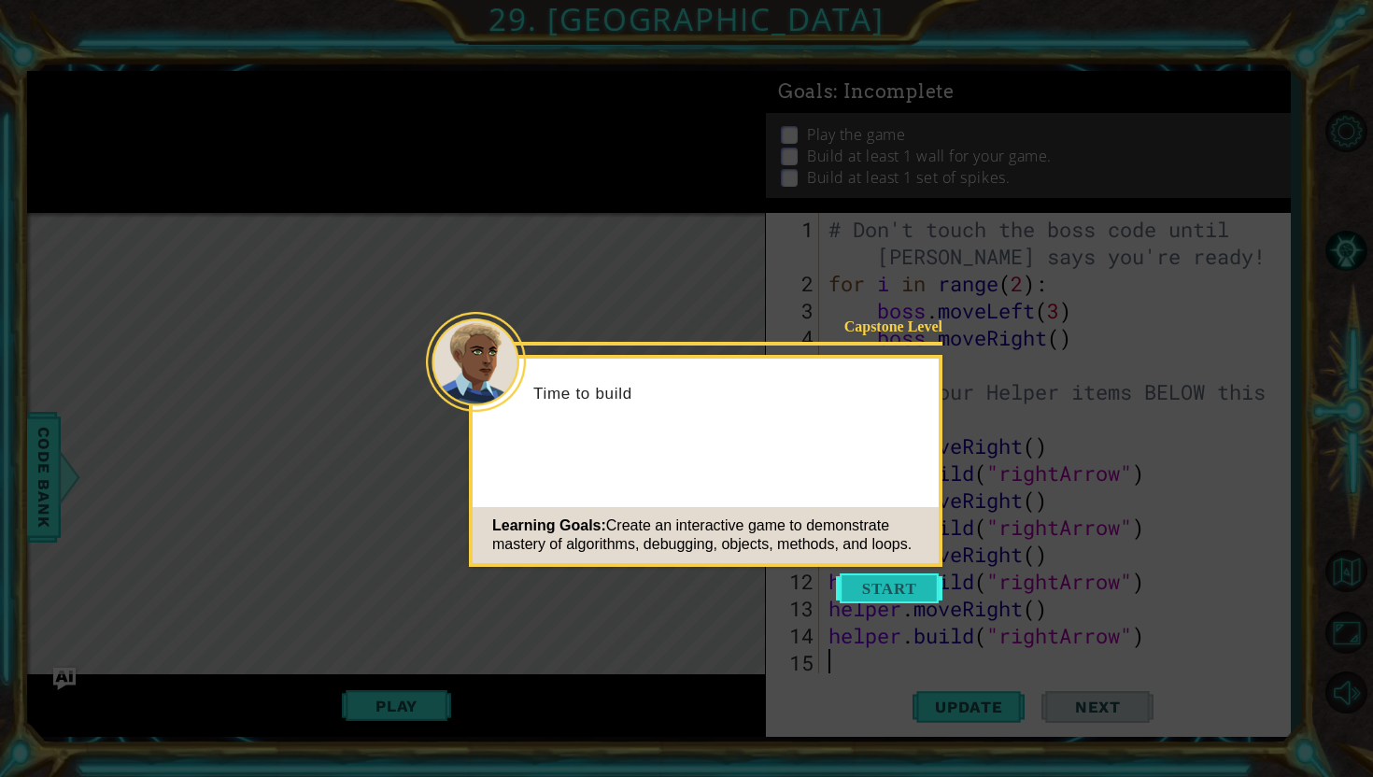
click at [910, 593] on button "Start" at bounding box center [889, 589] width 106 height 30
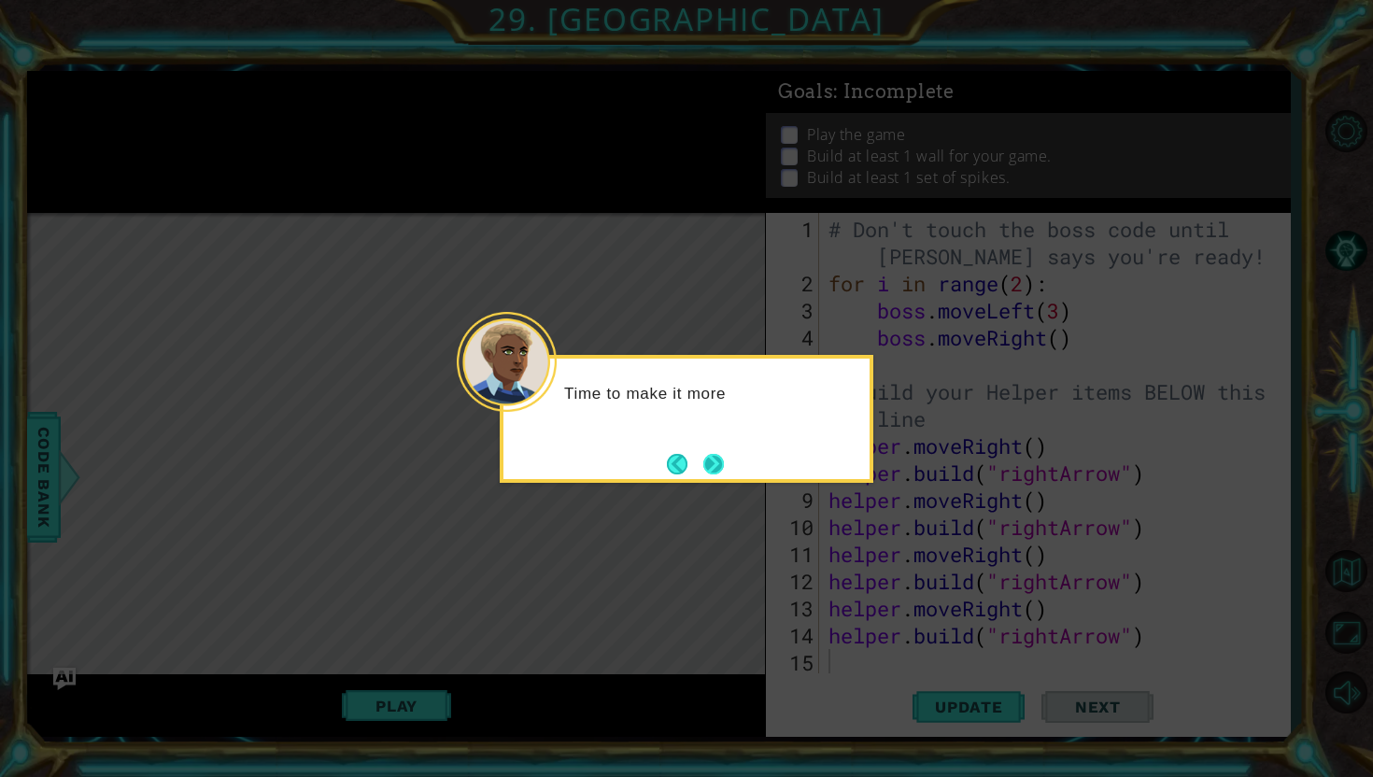
click at [724, 475] on button "Next" at bounding box center [713, 464] width 21 height 21
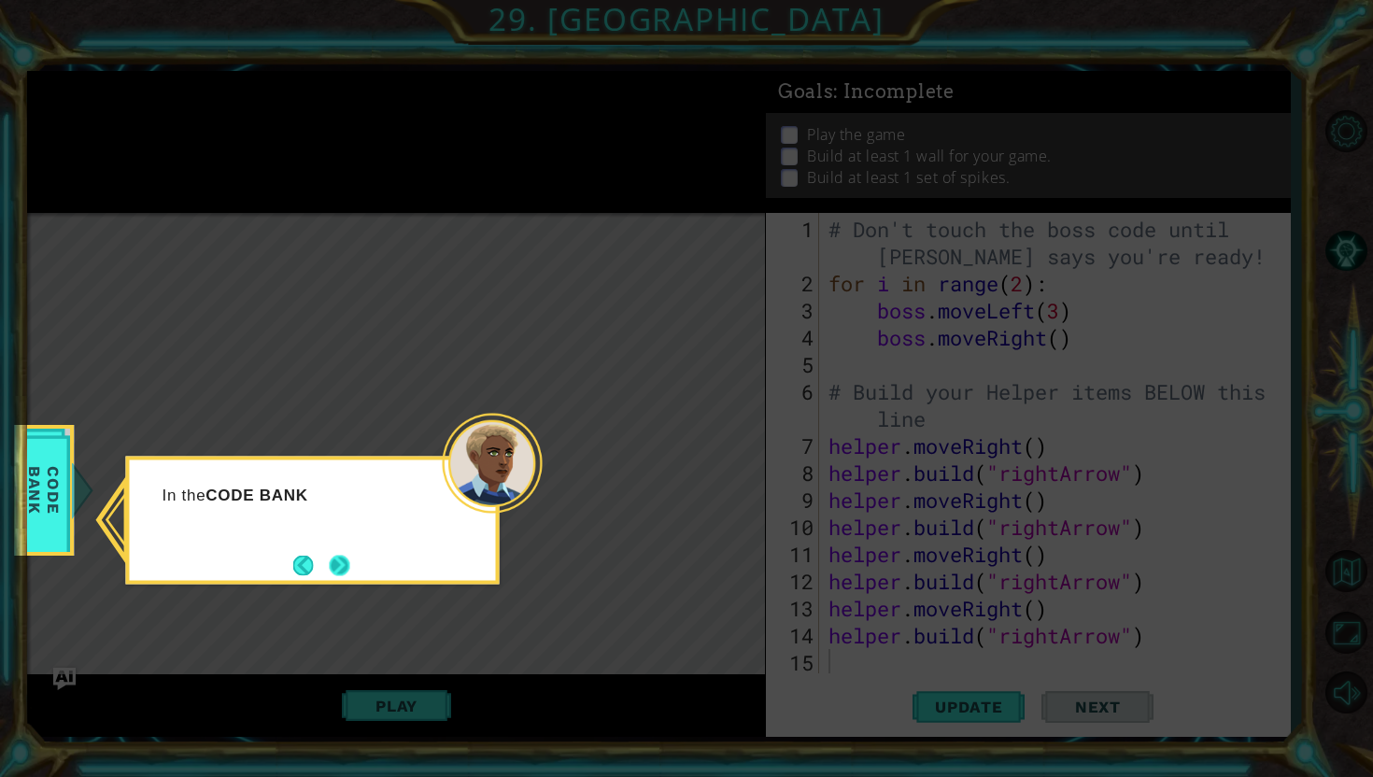
click at [338, 564] on button "Next" at bounding box center [339, 565] width 21 height 21
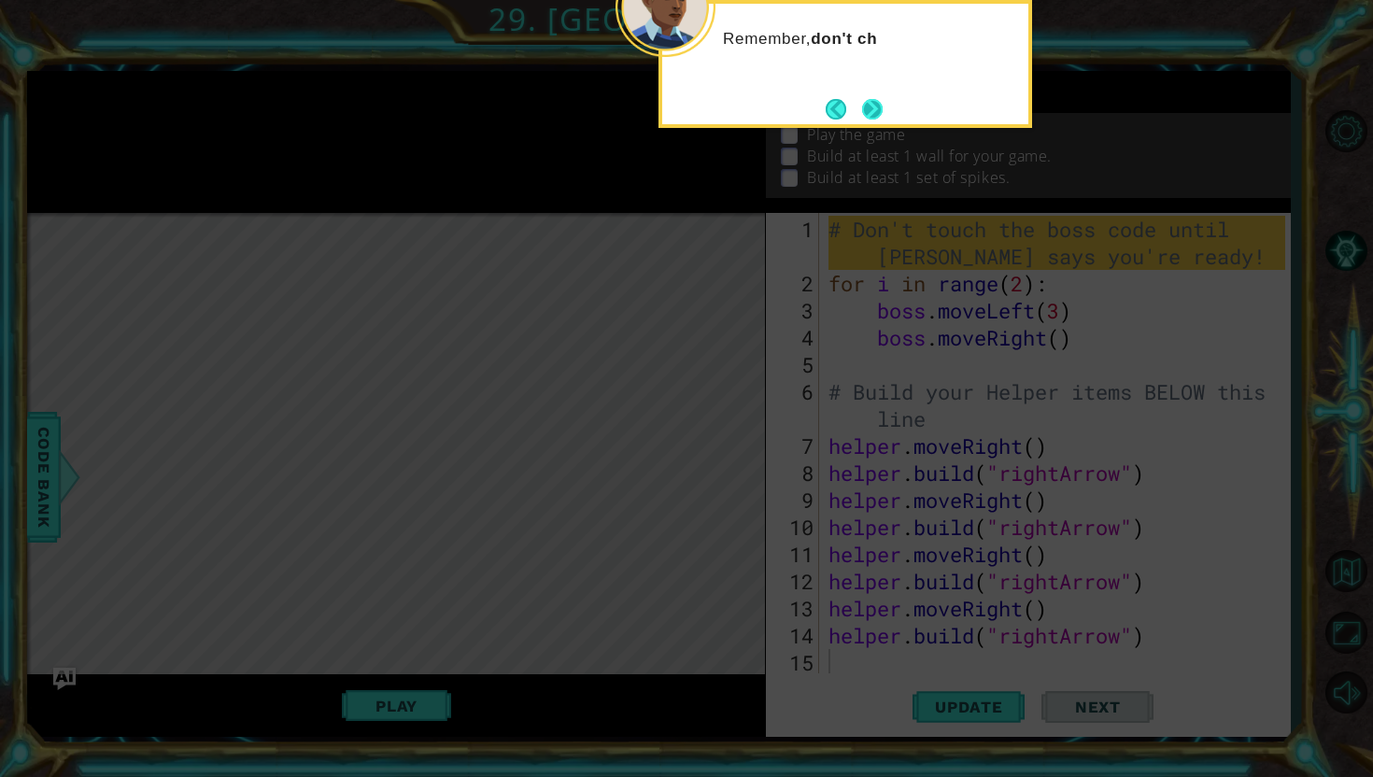
click at [883, 113] on button "Next" at bounding box center [872, 109] width 21 height 21
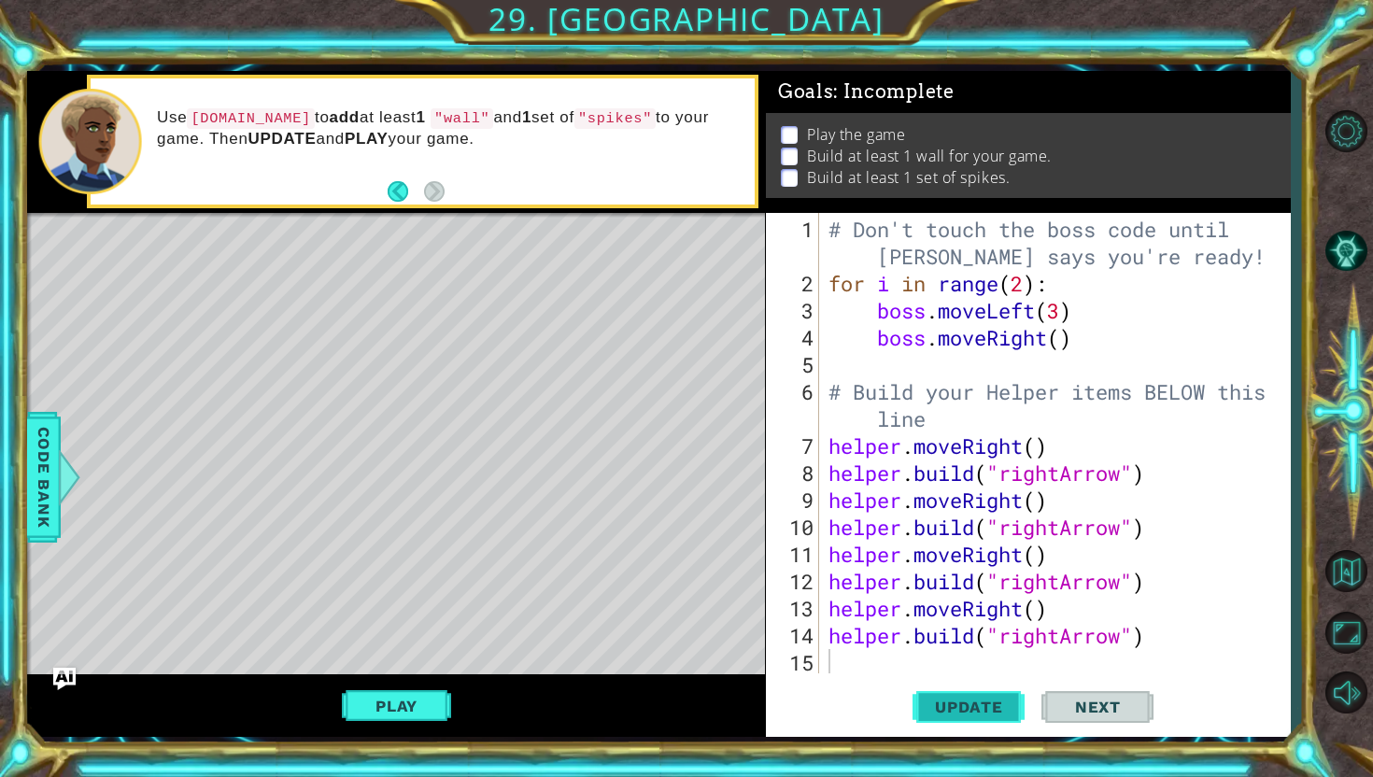
click at [943, 707] on span "Update" at bounding box center [969, 707] width 106 height 19
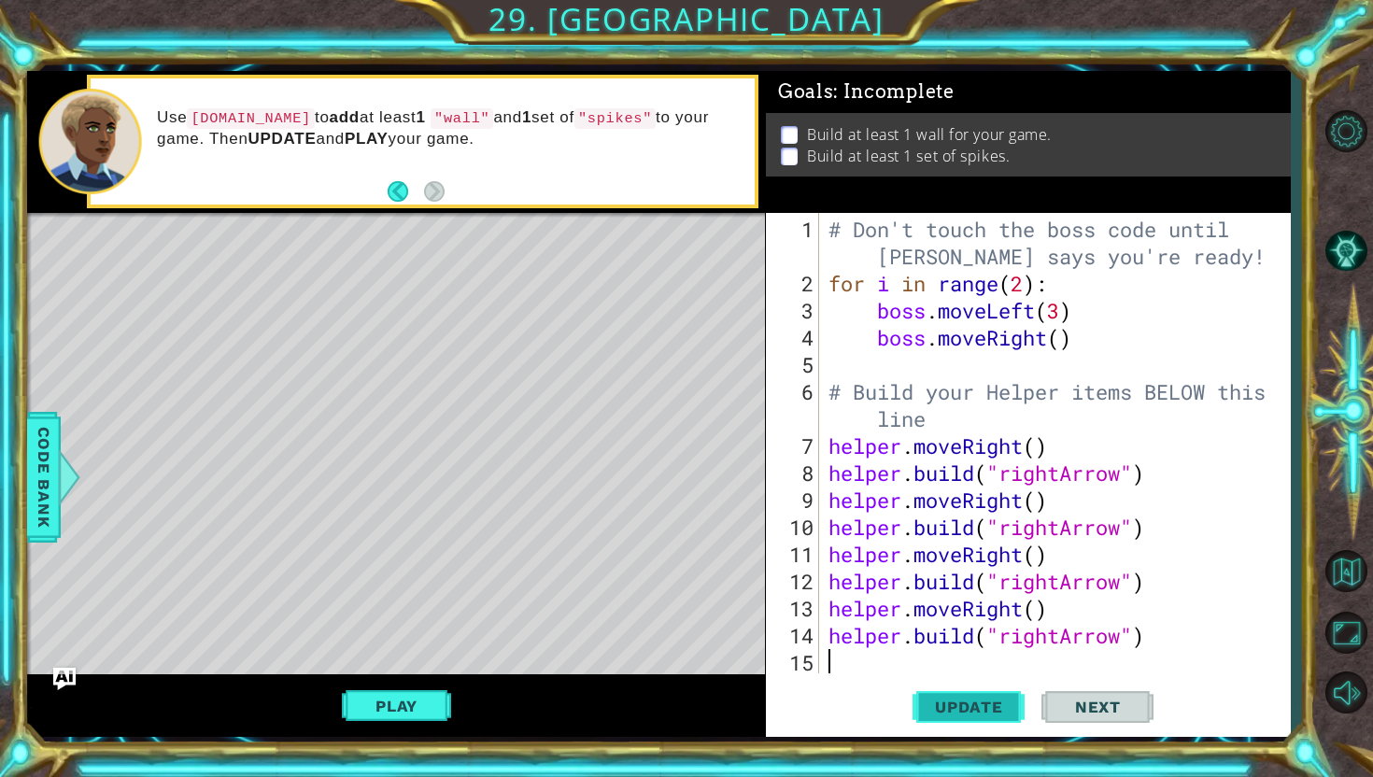
click at [991, 715] on span "Update" at bounding box center [969, 707] width 106 height 19
click at [379, 710] on button "Play" at bounding box center [396, 705] width 109 height 35
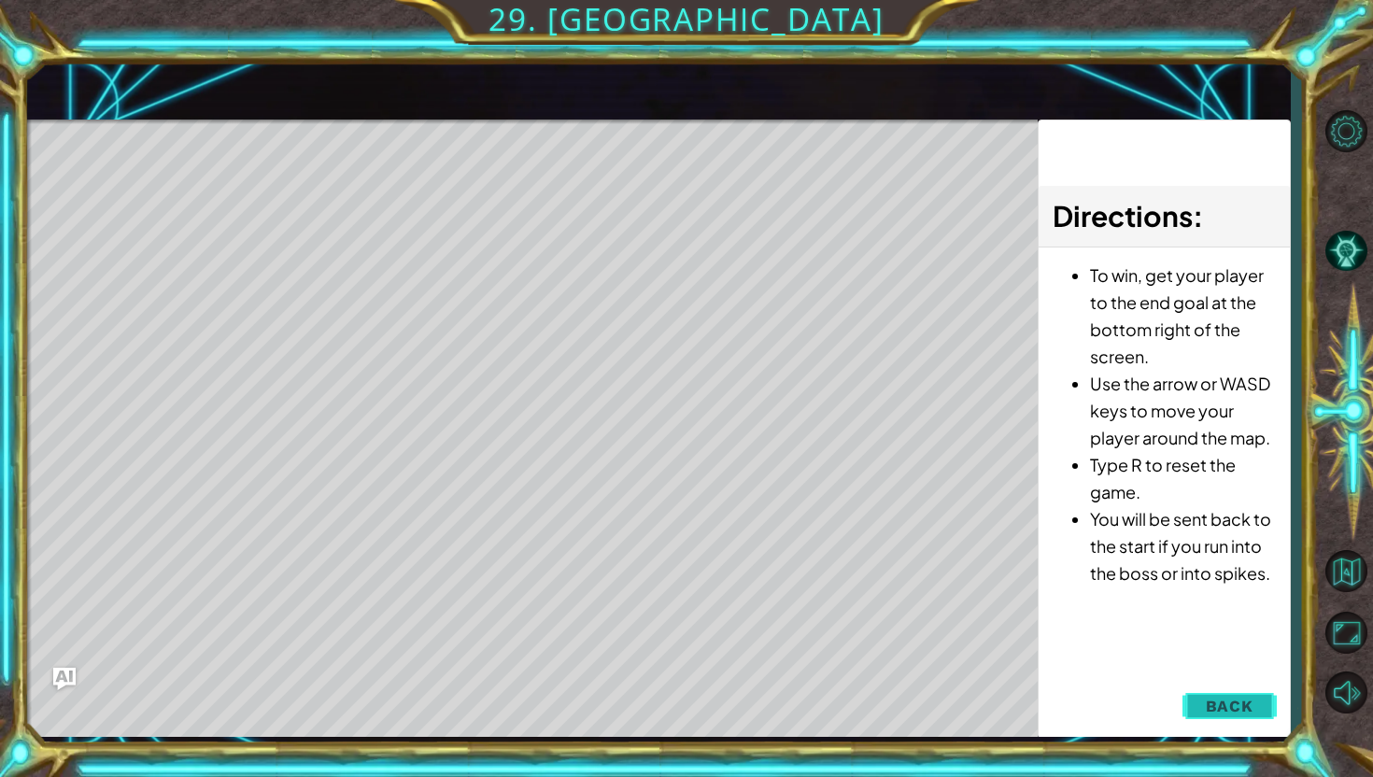
click at [1256, 706] on button "Back" at bounding box center [1230, 705] width 94 height 37
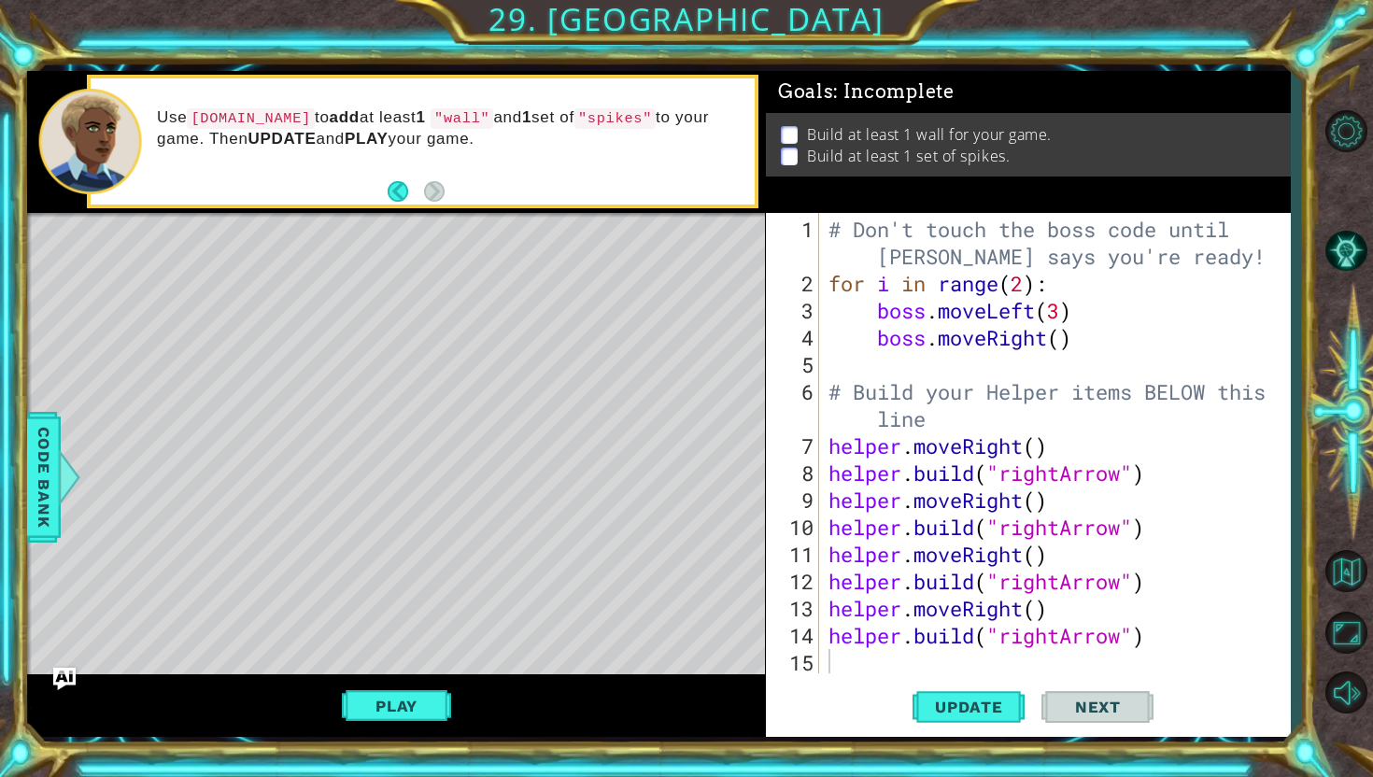
type textarea "[DOMAIN_NAME]("rightArrow")"
click at [1128, 579] on div "# Don't touch the boss code until [PERSON_NAME] says you're ready! for i in ran…" at bounding box center [1060, 487] width 470 height 542
click at [1195, 644] on div "# Don't touch the boss code until [PERSON_NAME] says you're ready! for i in ran…" at bounding box center [1060, 487] width 470 height 542
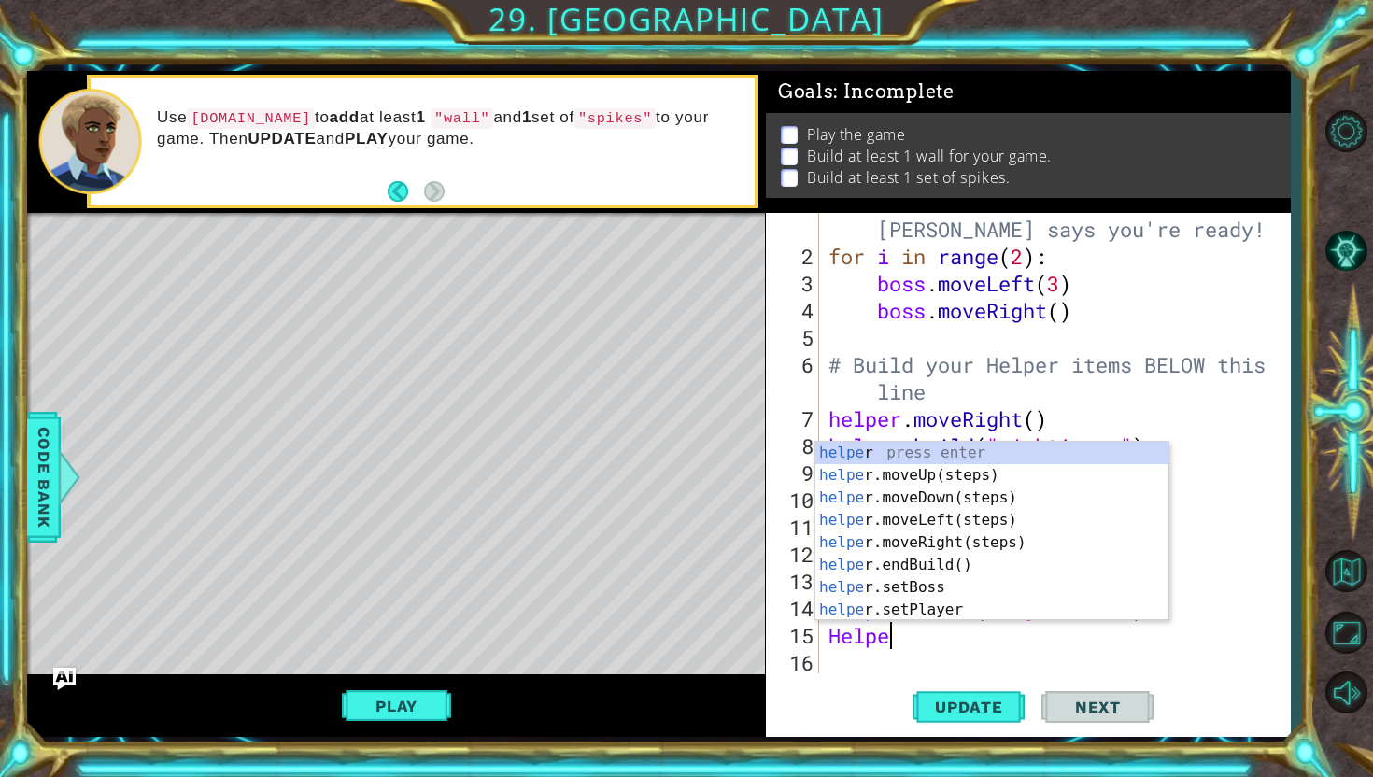
scroll to position [0, 2]
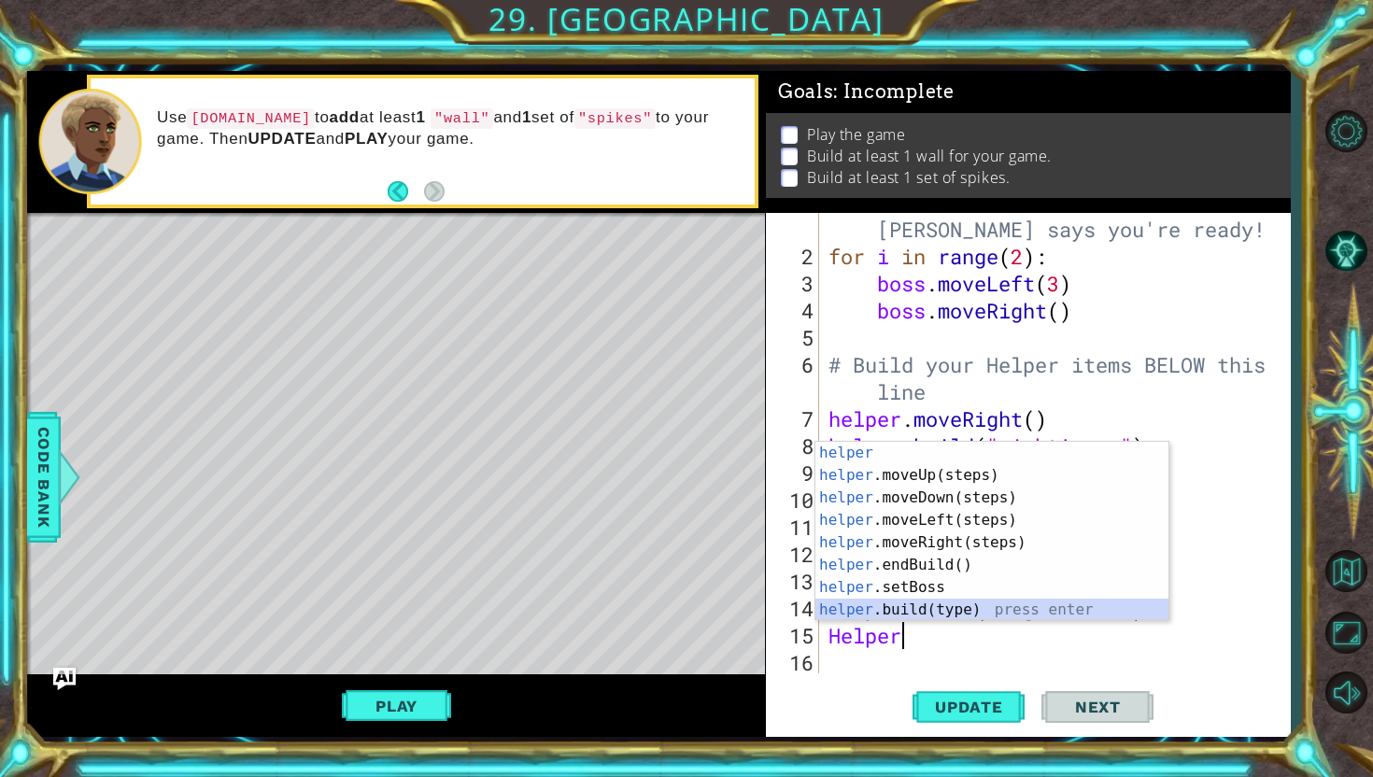
click at [1071, 603] on div "helper press enter helper .moveUp(steps) press enter helper .moveDown(steps) pr…" at bounding box center [991, 554] width 353 height 224
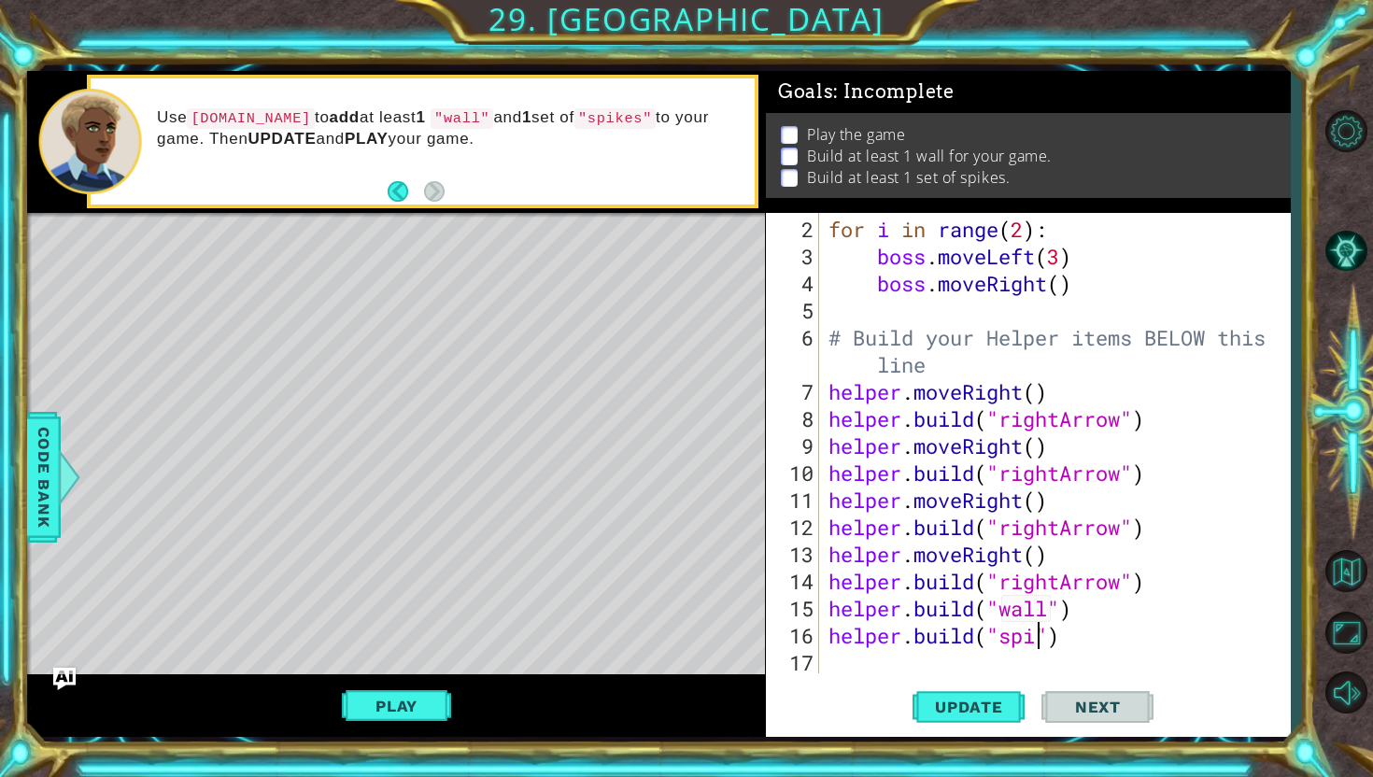
scroll to position [0, 10]
type textarea "[DOMAIN_NAME]("spikes")"
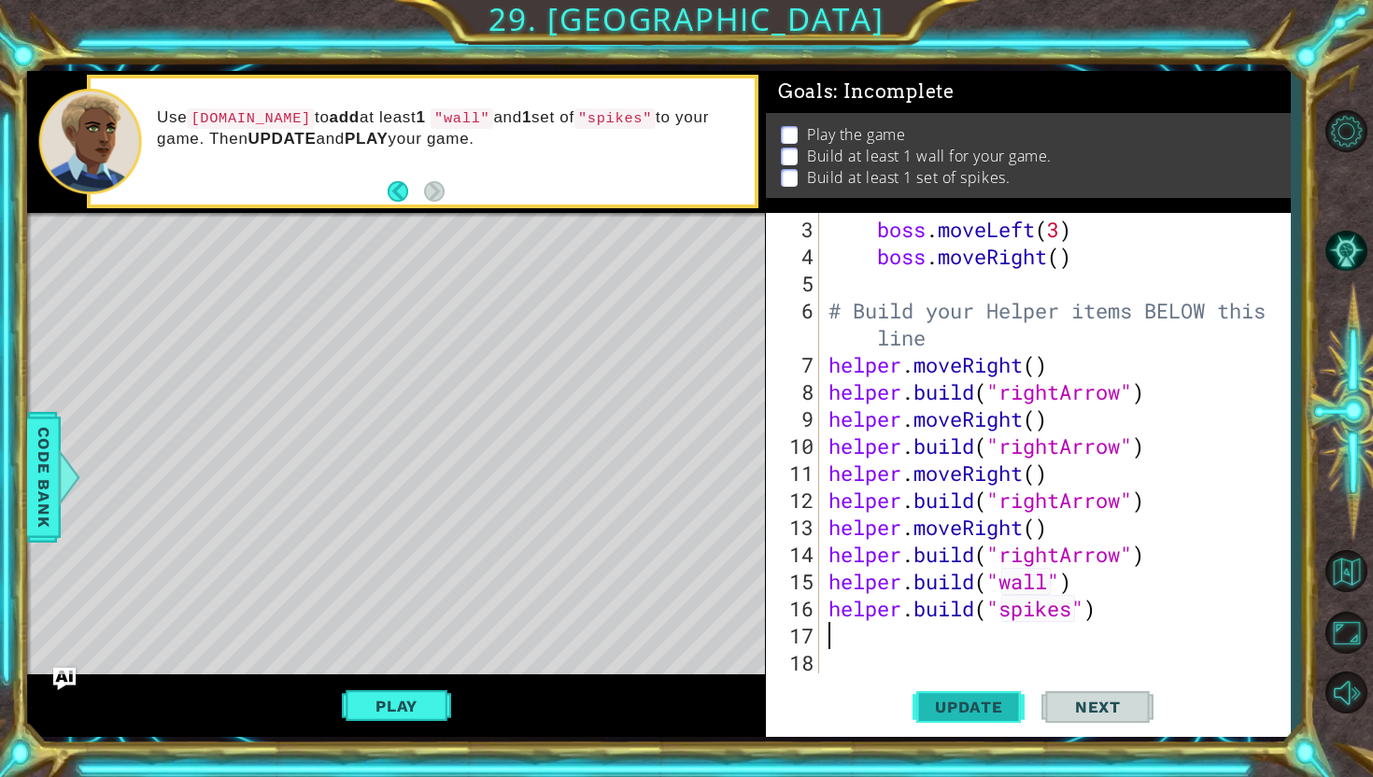
click at [971, 687] on button "Update" at bounding box center [969, 707] width 112 height 52
click at [386, 634] on div "1 ההההההההההההההההההההההההההההההההההההההההההההההההההההההההההההההההההההההההההההה…" at bounding box center [658, 404] width 1263 height 667
click at [397, 722] on button "Play" at bounding box center [396, 705] width 109 height 35
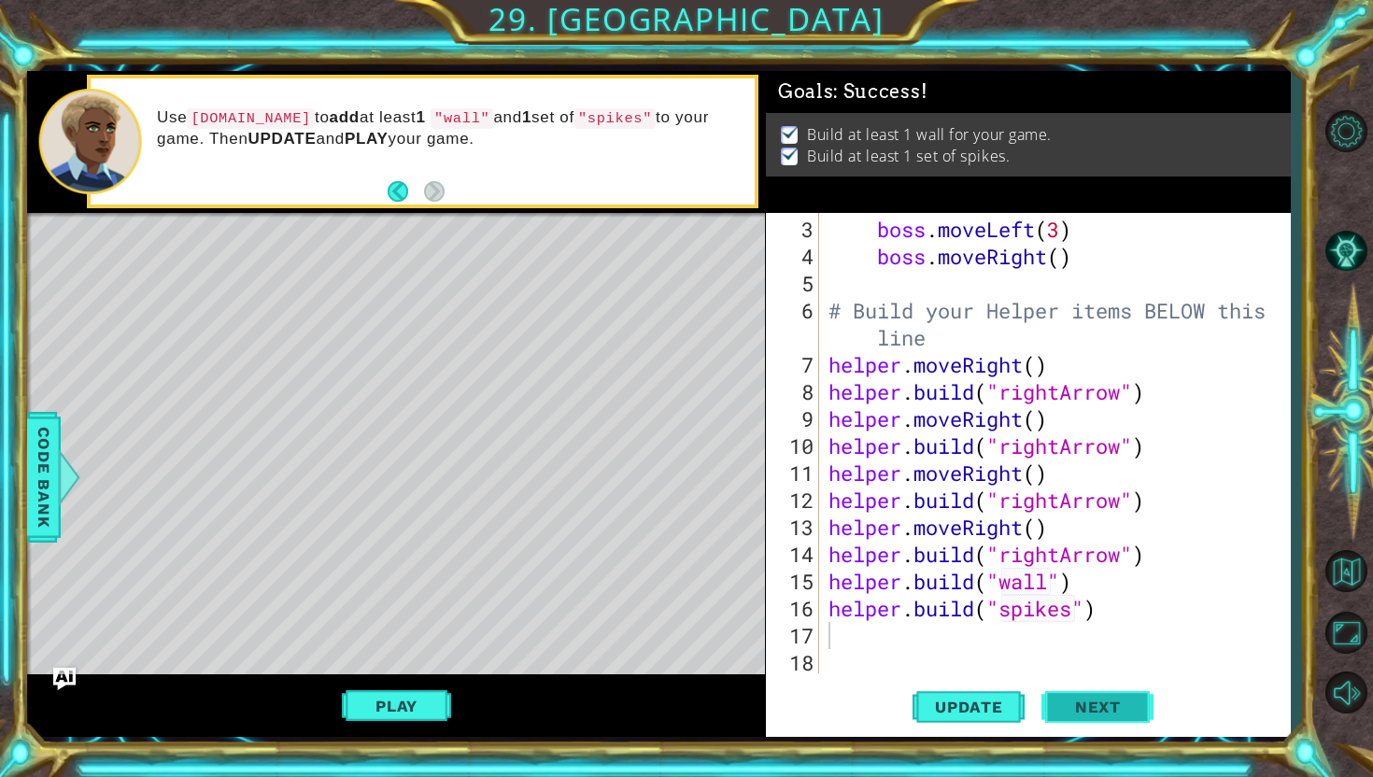
click at [1101, 703] on span "Next" at bounding box center [1097, 710] width 83 height 19
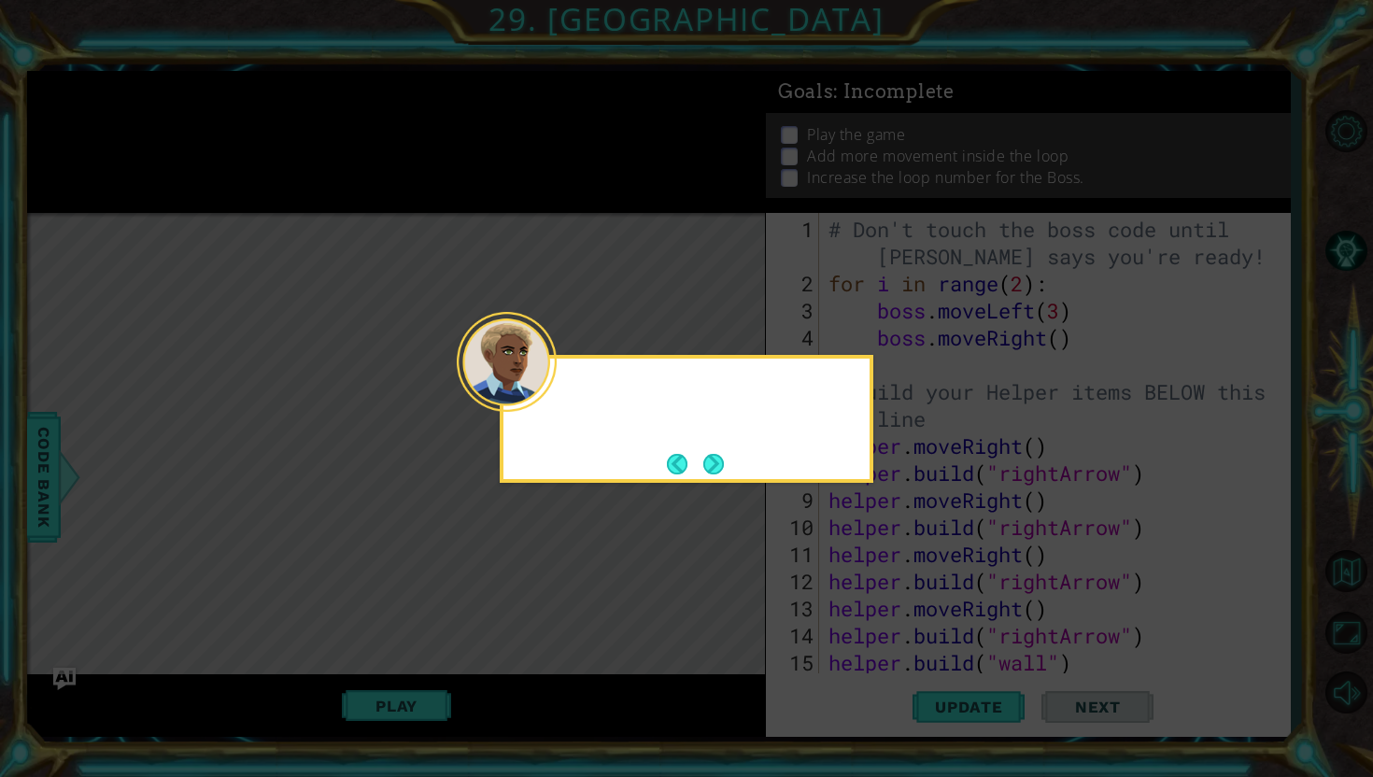
scroll to position [0, 0]
click at [724, 455] on button "Next" at bounding box center [713, 464] width 21 height 21
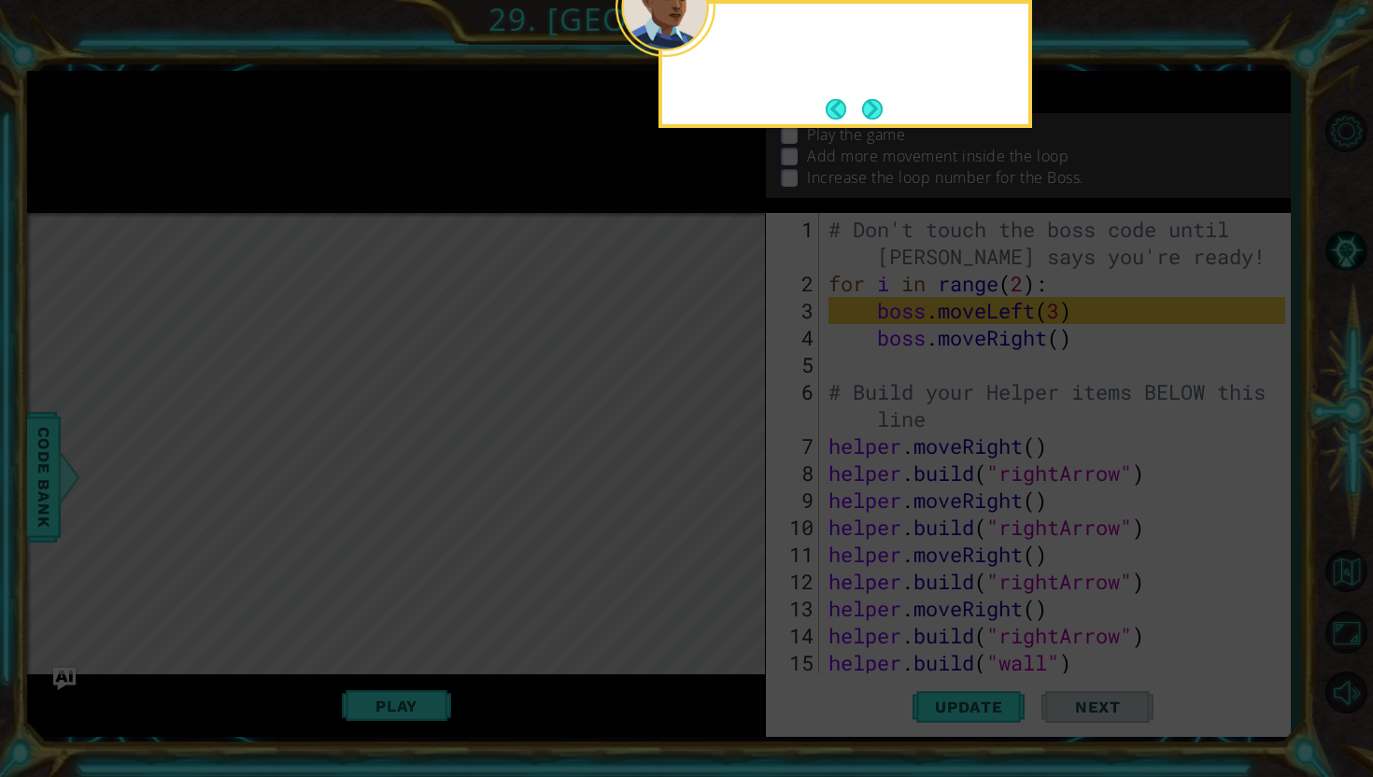
click at [727, 455] on icon at bounding box center [686, 128] width 1373 height 1297
click at [886, 115] on div "Take a look at the boss code . The boss is a different object," at bounding box center [846, 64] width 374 height 128
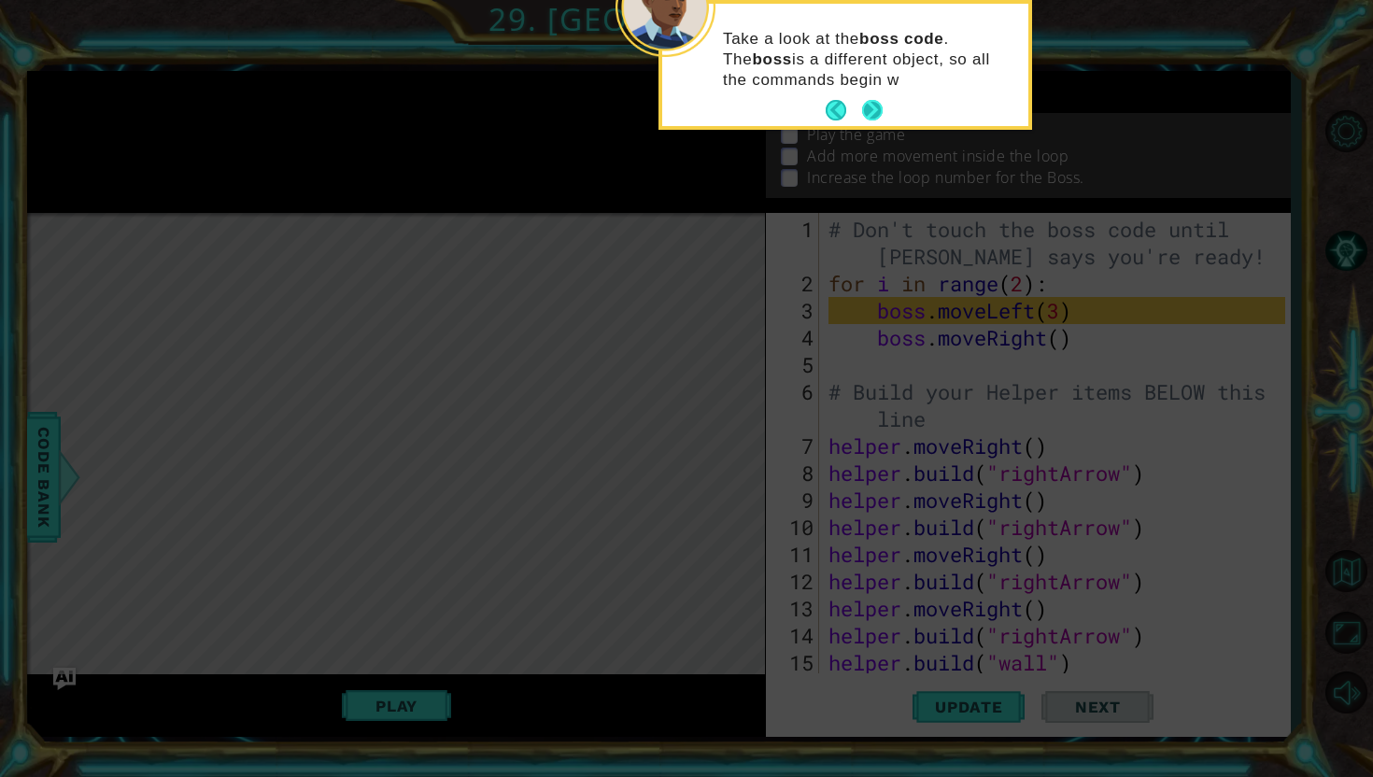
click at [873, 111] on button "Next" at bounding box center [872, 110] width 21 height 21
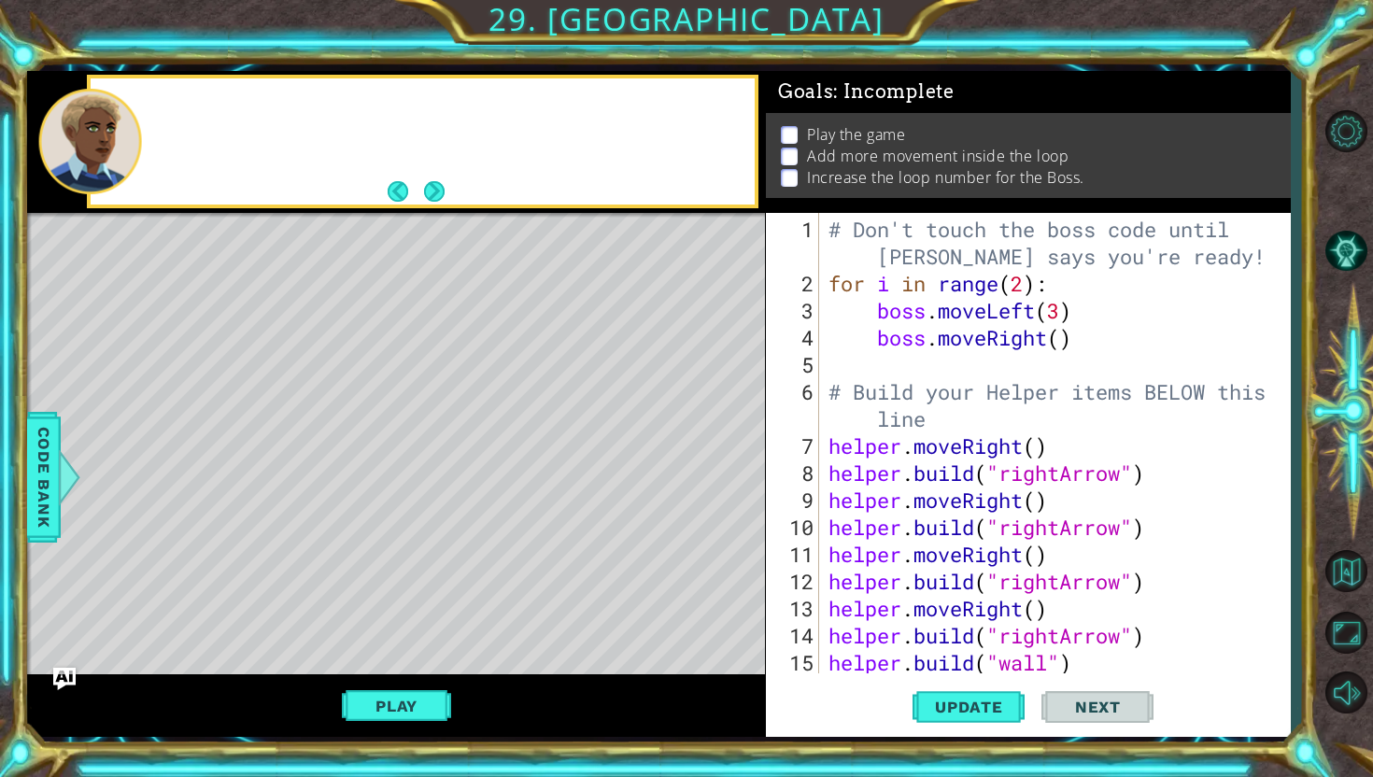
click at [873, 111] on div "Goals : Incomplete" at bounding box center [1028, 92] width 525 height 43
click at [432, 200] on button "Next" at bounding box center [434, 191] width 21 height 21
click at [432, 200] on div at bounding box center [396, 142] width 738 height 142
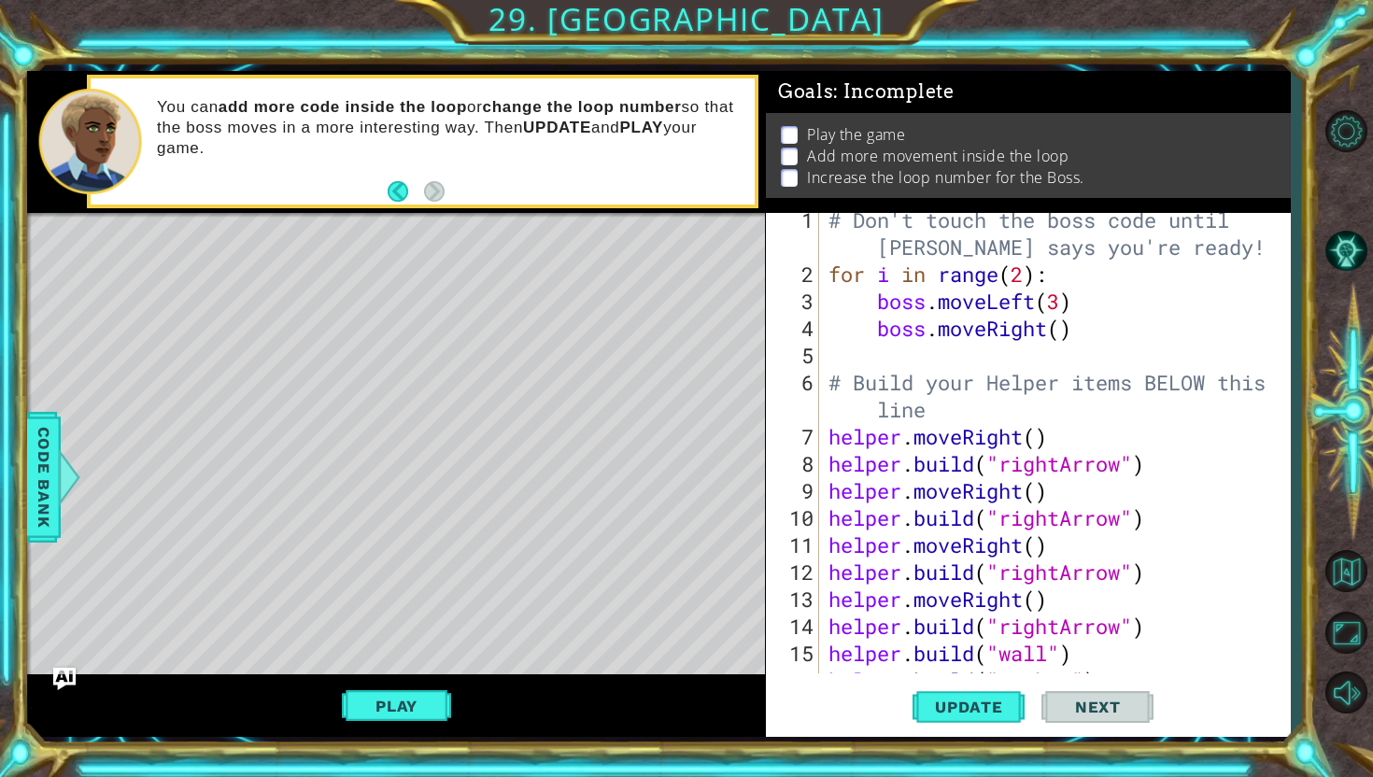
scroll to position [18, 0]
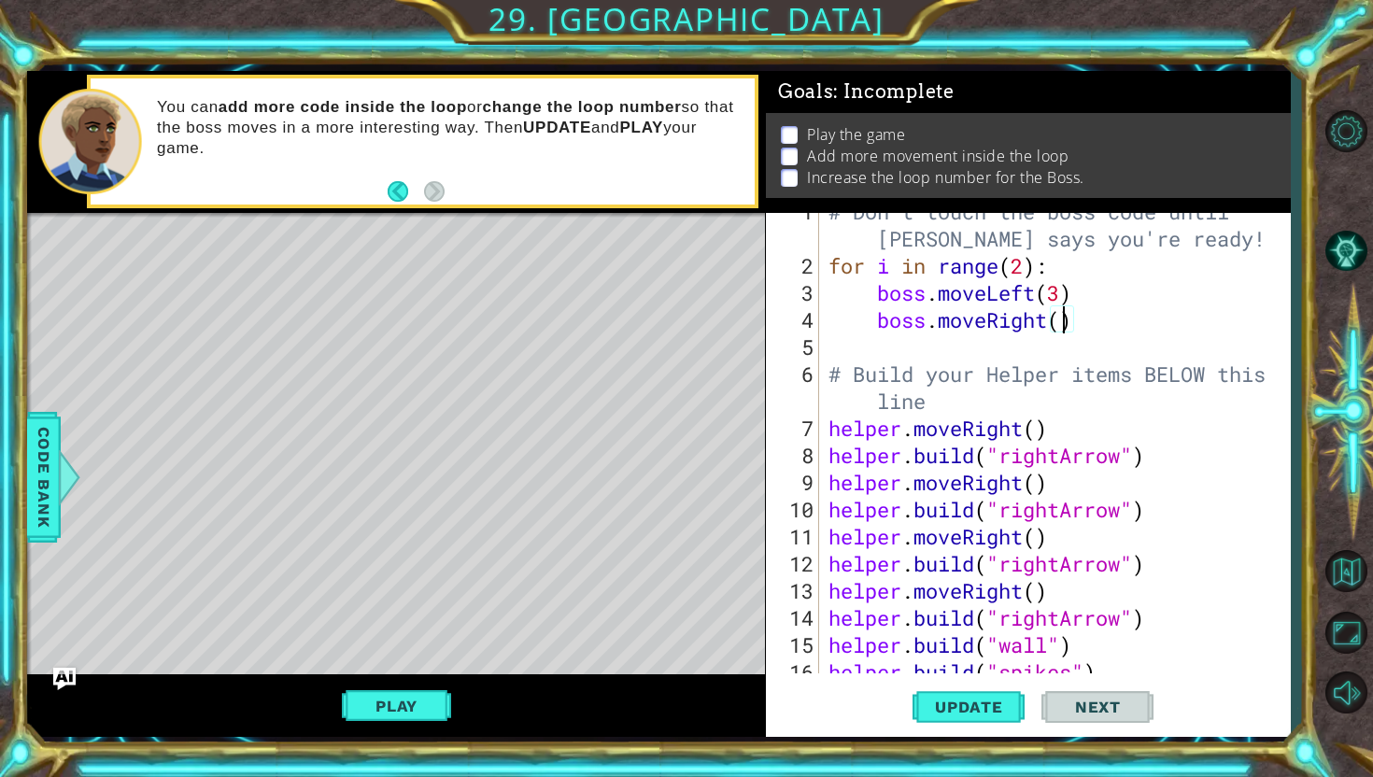
click at [1065, 321] on div "# Don't touch the boss code until [PERSON_NAME] says you're ready! for i in ran…" at bounding box center [1060, 469] width 470 height 542
type textarea "boss.moveRight(2)"
click at [1101, 334] on div "# Don't touch the boss code until [PERSON_NAME] says you're ready! for i in ran…" at bounding box center [1060, 469] width 470 height 542
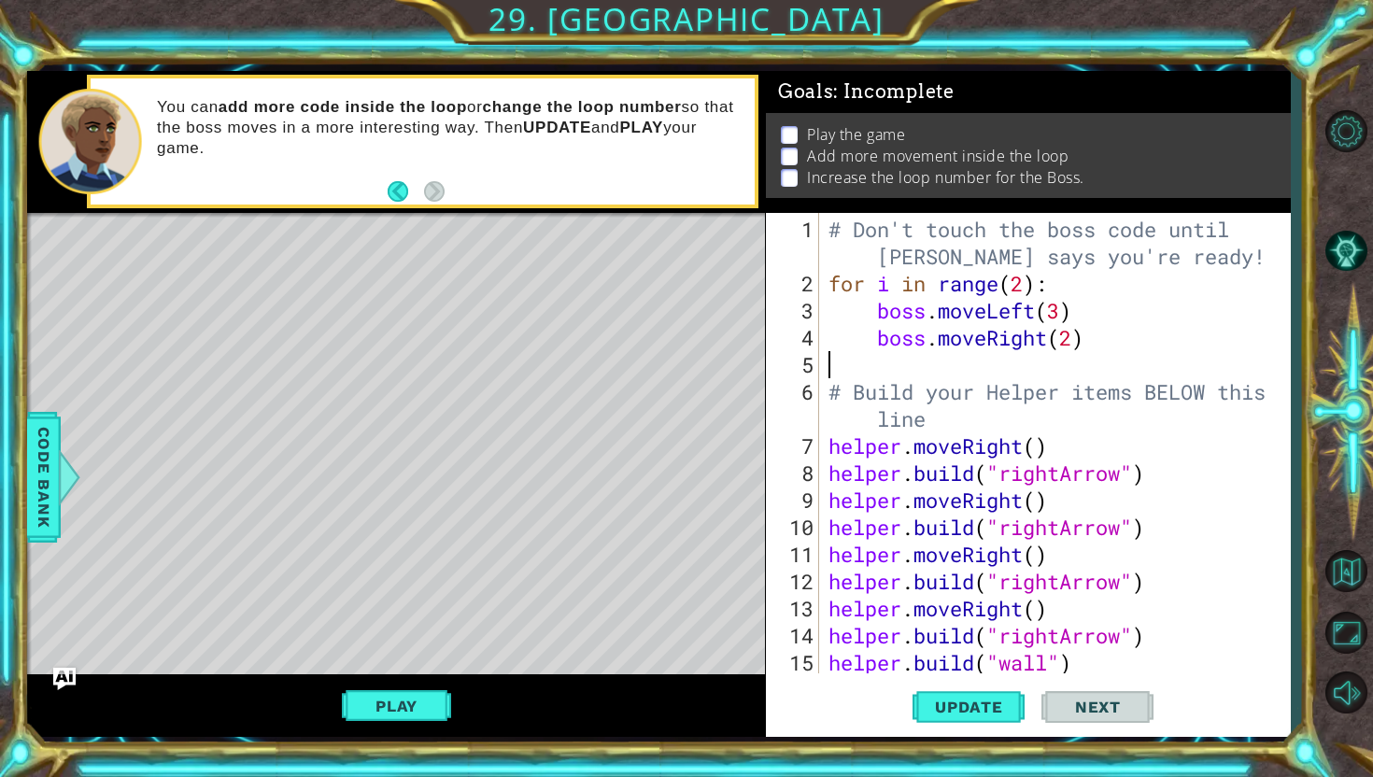
scroll to position [81, 0]
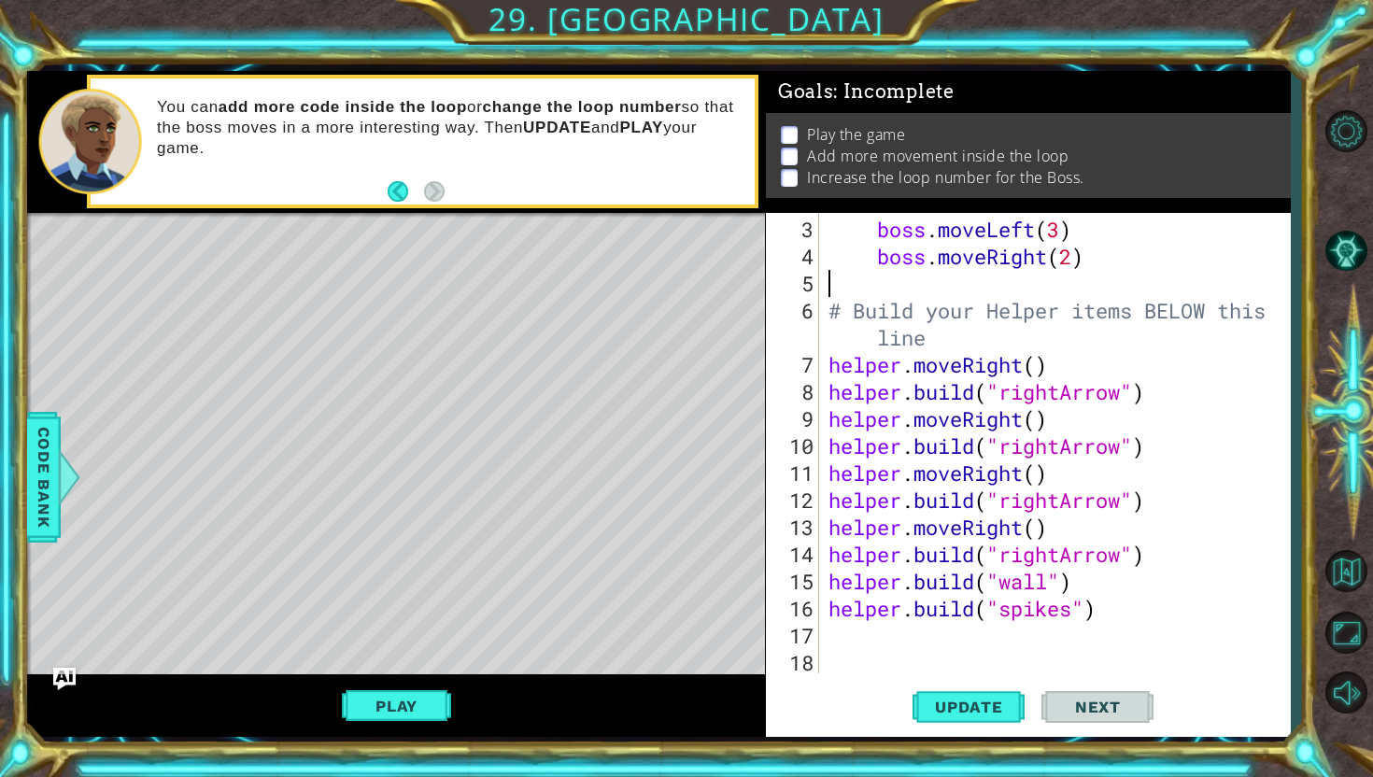
click at [971, 631] on div "boss . moveLeft ( 3 ) boss . moveRight ( 2 ) # Build your Helper items BELOW th…" at bounding box center [1060, 473] width 470 height 515
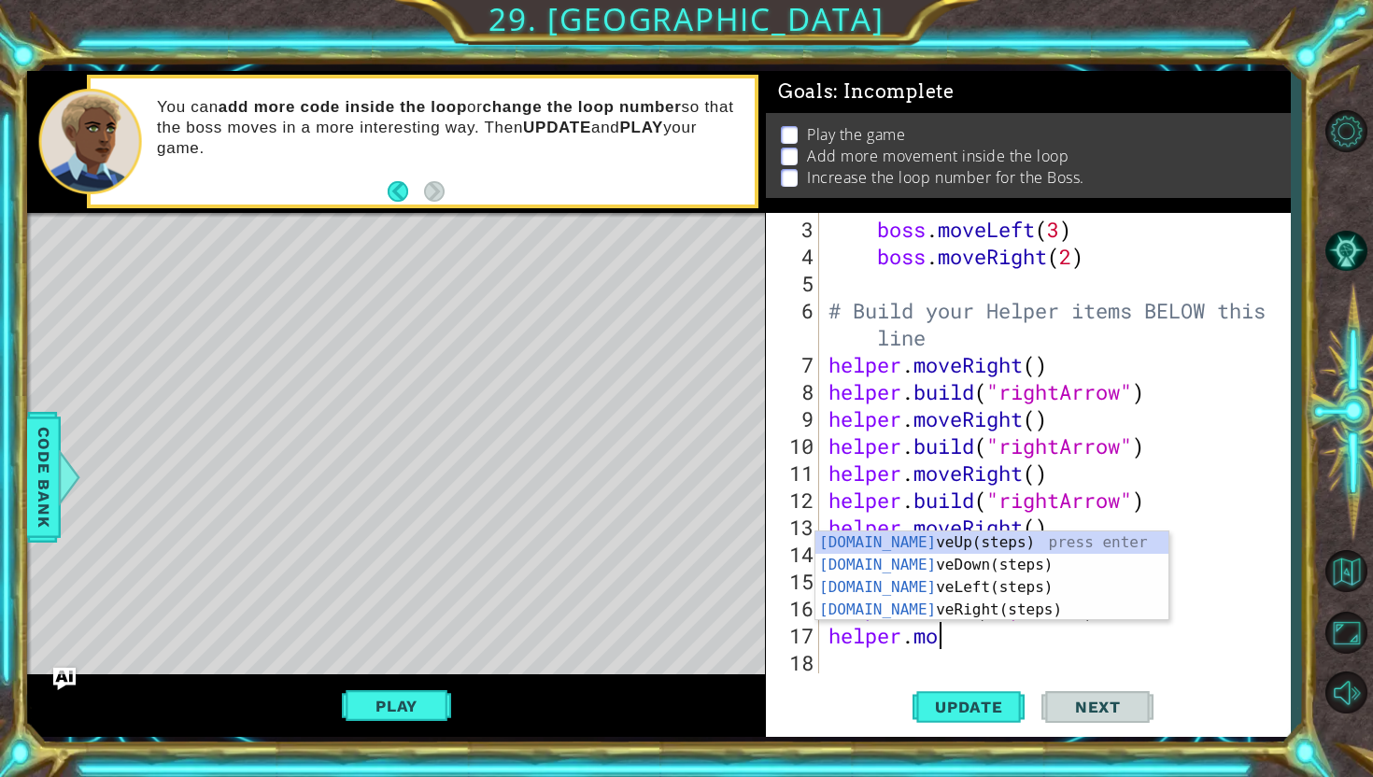
scroll to position [0, 5]
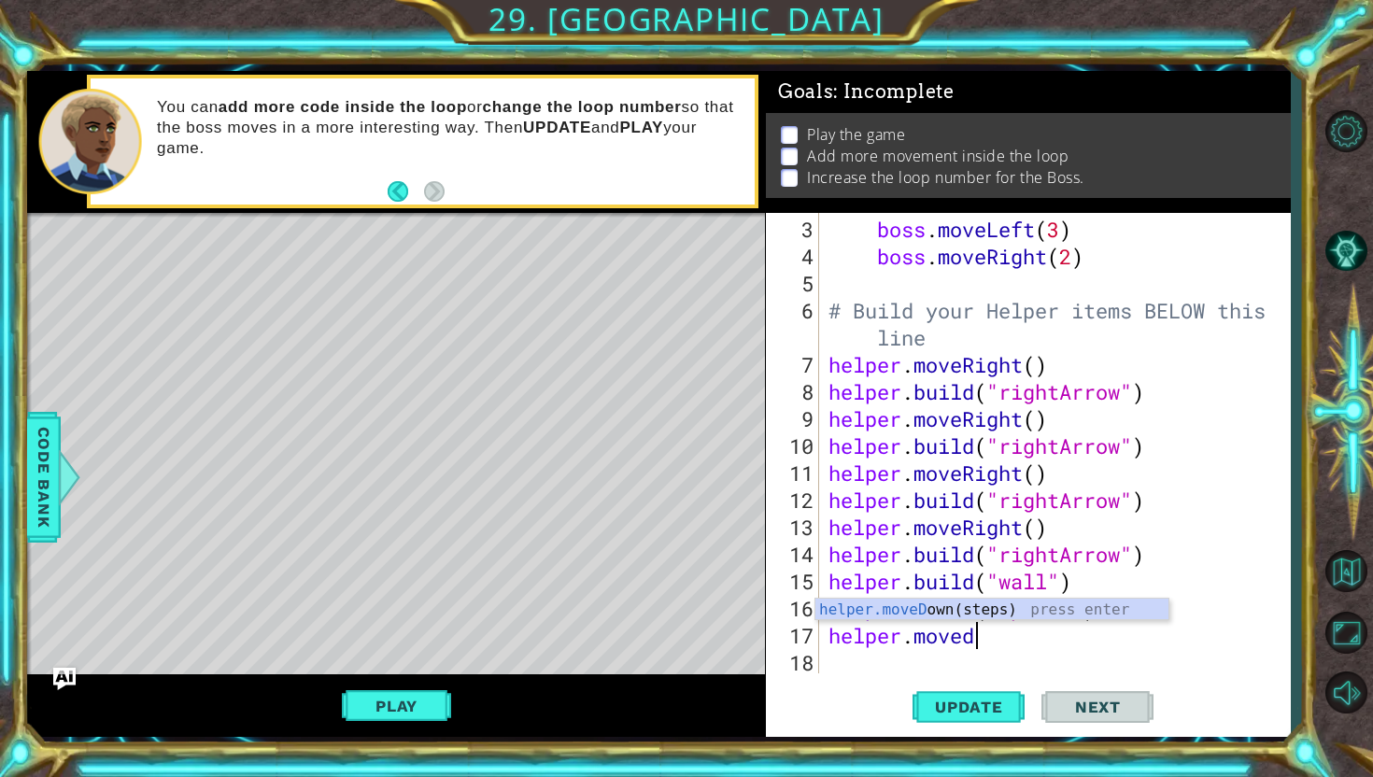
type textarea "helper.movedown"
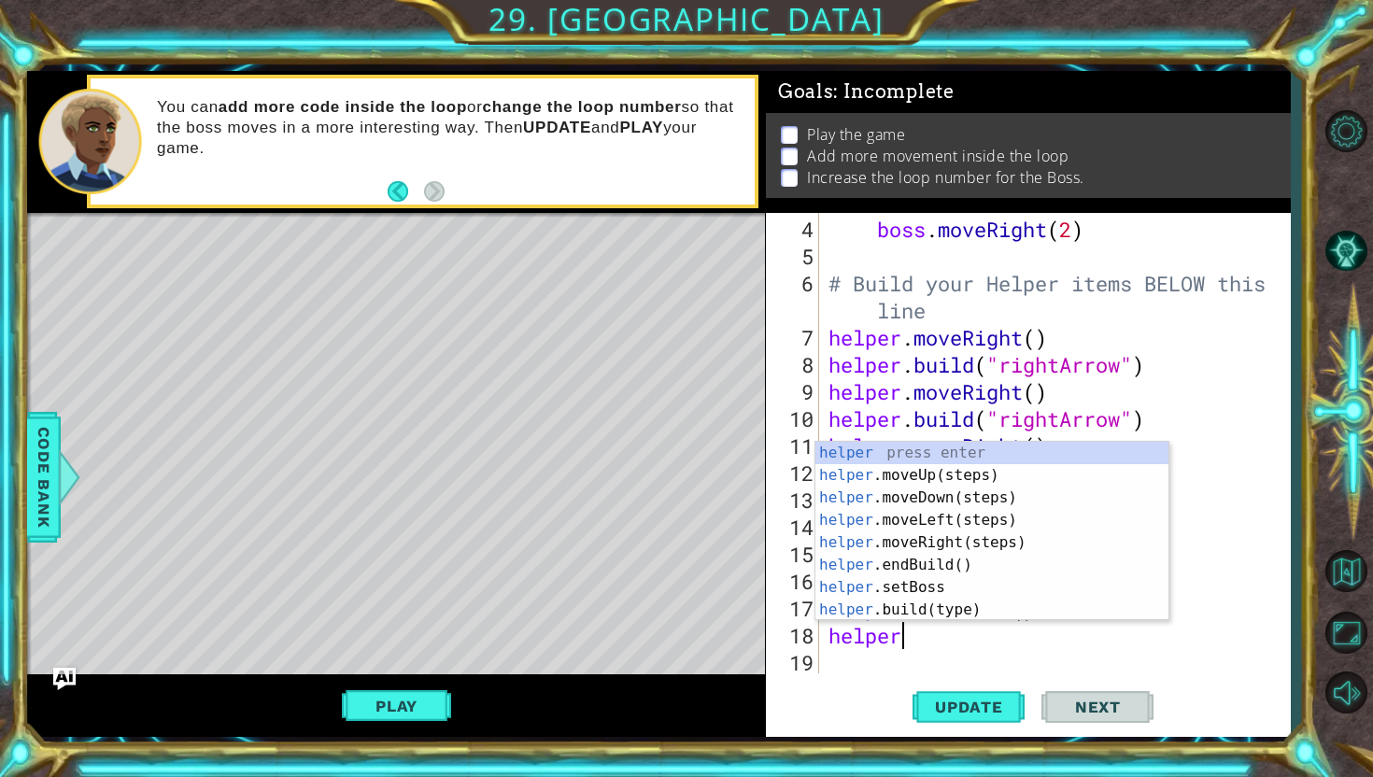
scroll to position [0, 2]
click at [971, 595] on div "helper press enter helper .moveUp(steps) press enter helper .moveDown(steps) pr…" at bounding box center [991, 554] width 353 height 224
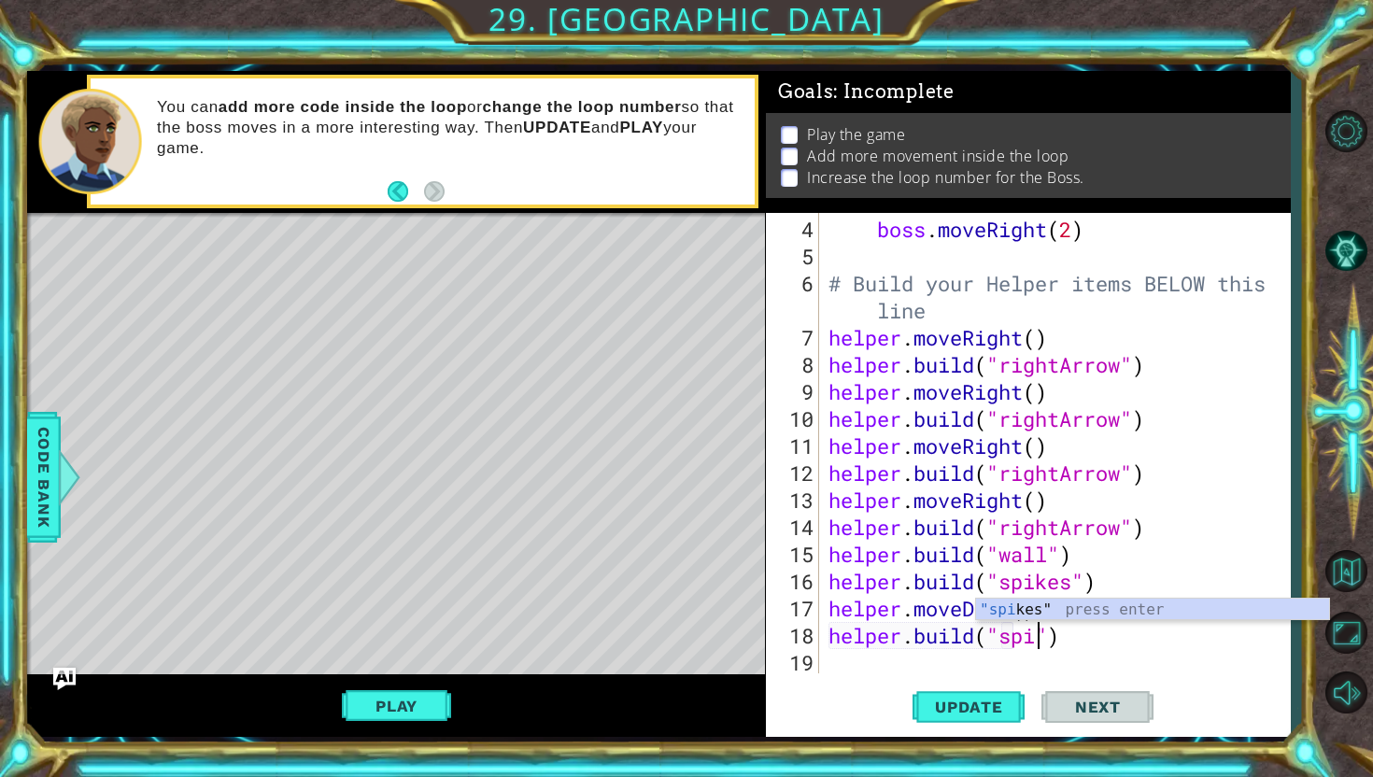
scroll to position [0, 10]
click at [1103, 721] on button "Next" at bounding box center [1098, 707] width 112 height 52
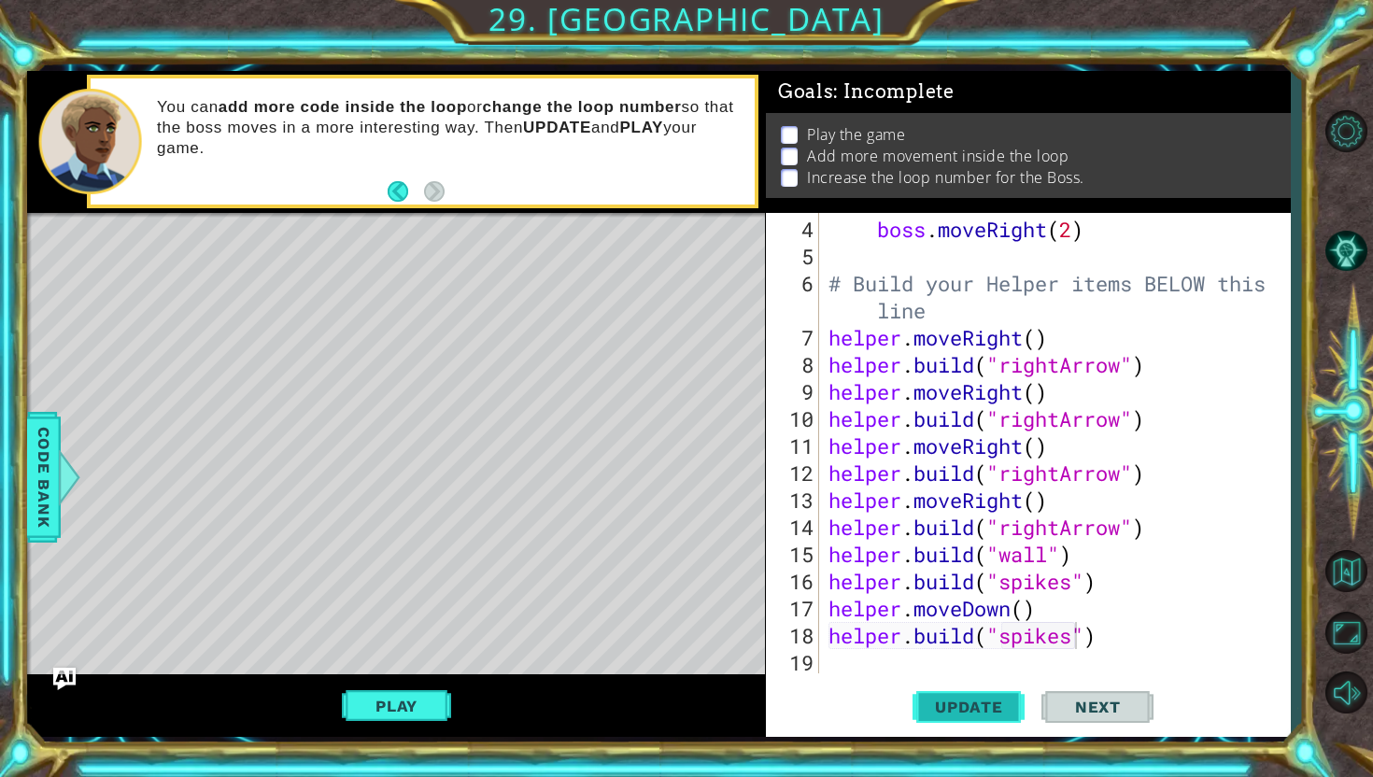
click at [957, 720] on button "Update" at bounding box center [969, 707] width 112 height 52
click at [428, 707] on button "Play" at bounding box center [396, 705] width 109 height 35
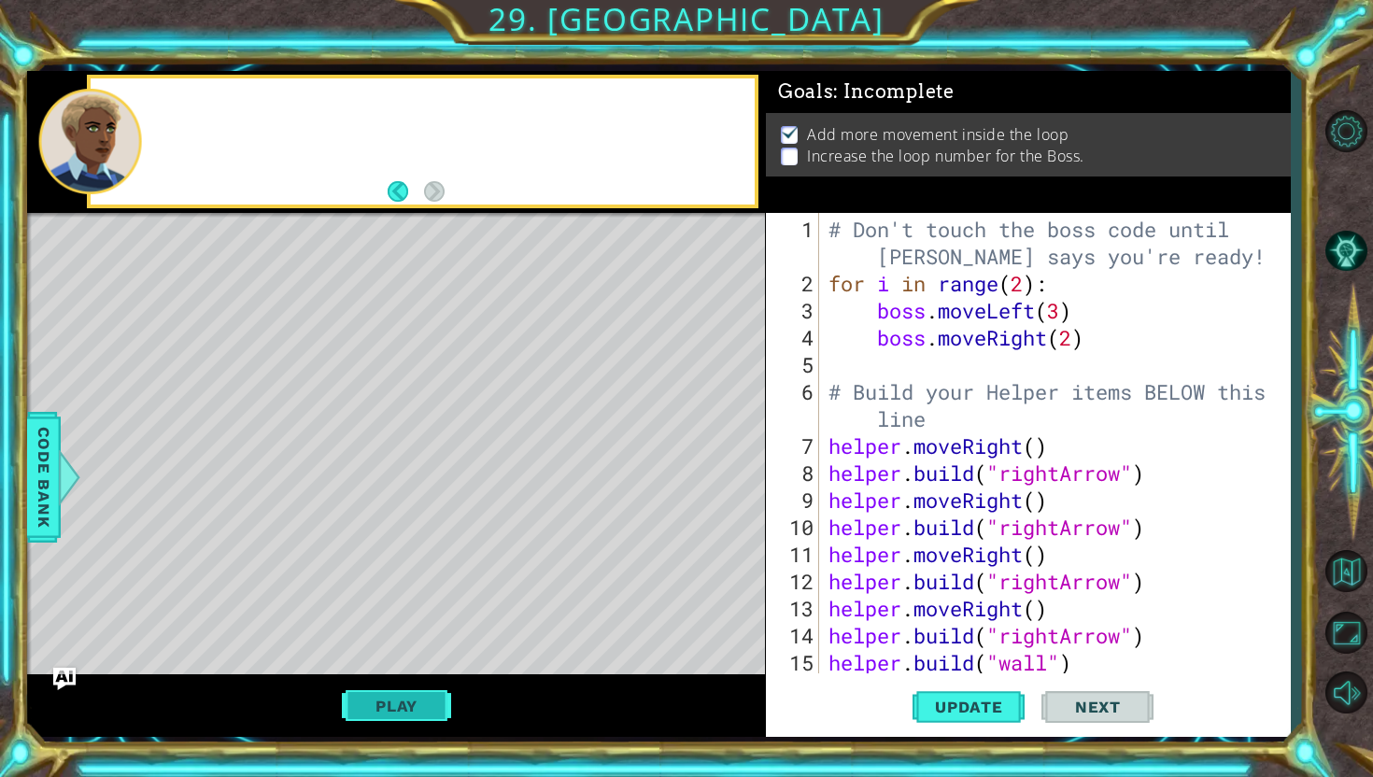
scroll to position [0, 0]
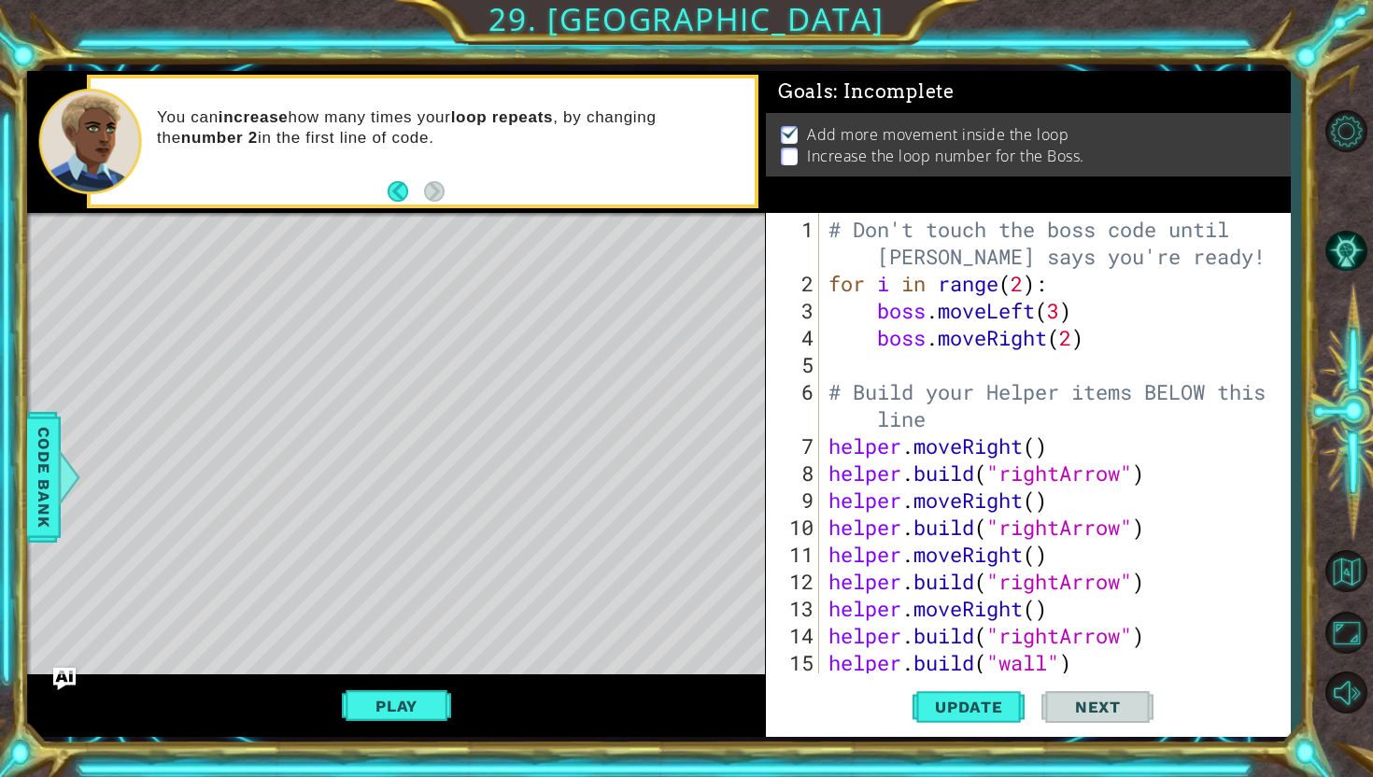
click at [1031, 287] on div "# Don't touch the boss code until [PERSON_NAME] says you're ready! for i in ran…" at bounding box center [1060, 487] width 470 height 542
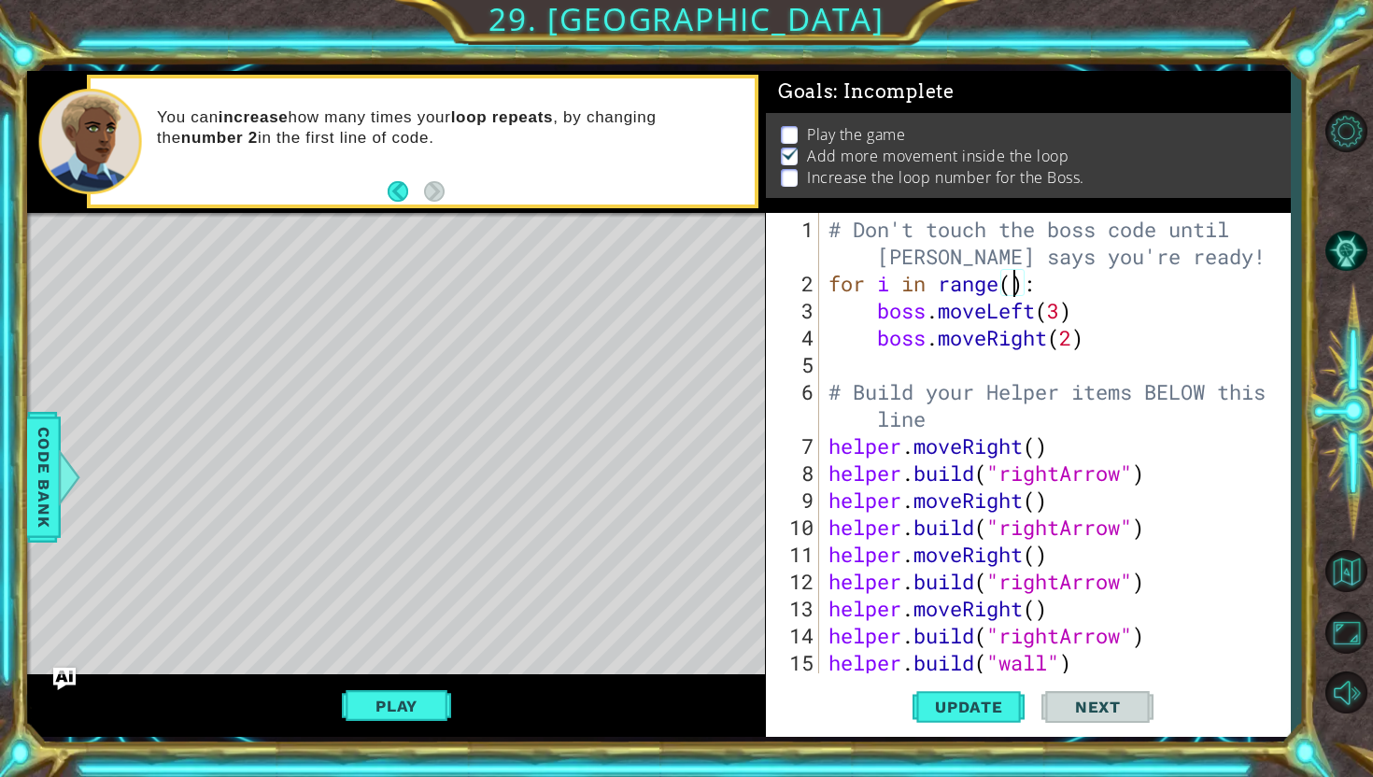
scroll to position [0, 8]
type textarea "for i in range(3):"
click at [978, 719] on button "Update" at bounding box center [969, 707] width 112 height 52
click at [417, 701] on button "Play" at bounding box center [396, 705] width 109 height 35
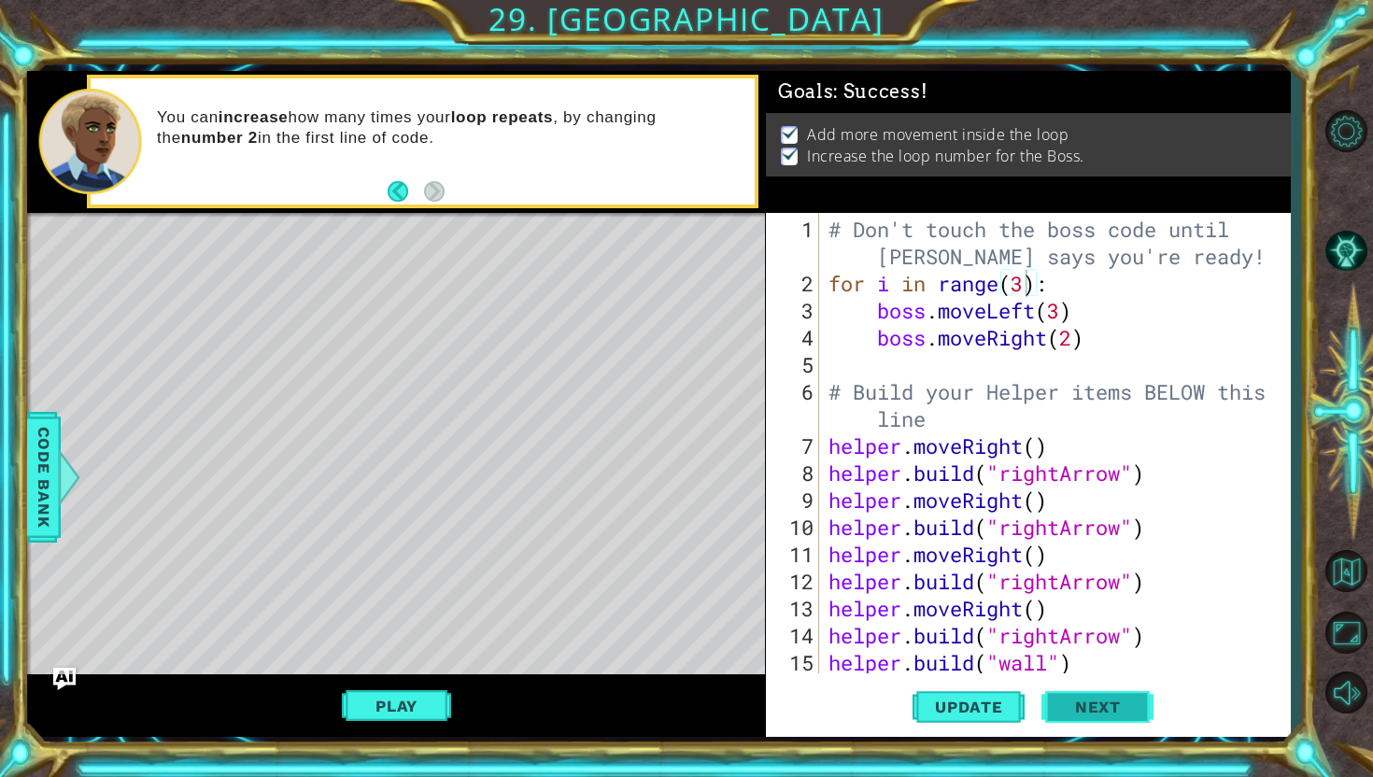
click at [1127, 717] on button "Next" at bounding box center [1098, 708] width 112 height 52
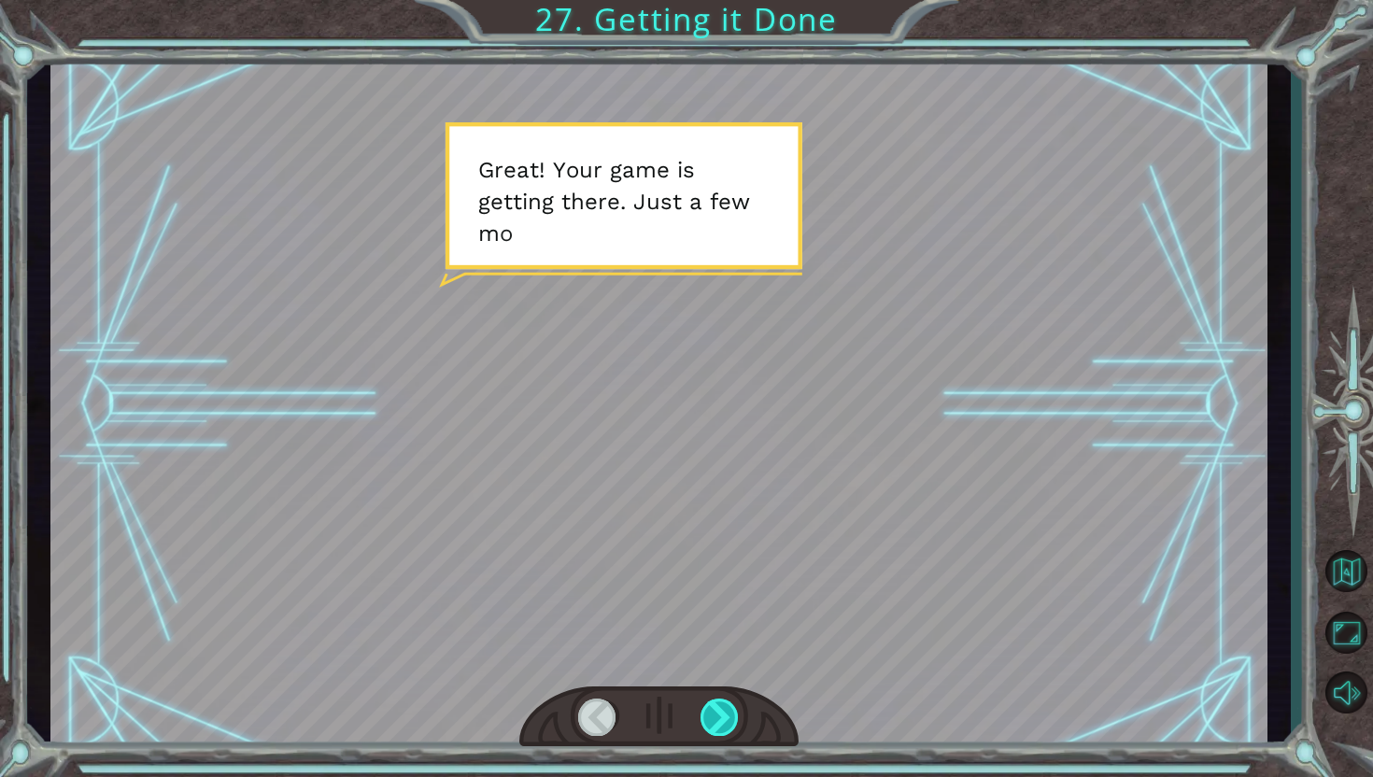
click at [736, 713] on div at bounding box center [720, 717] width 39 height 37
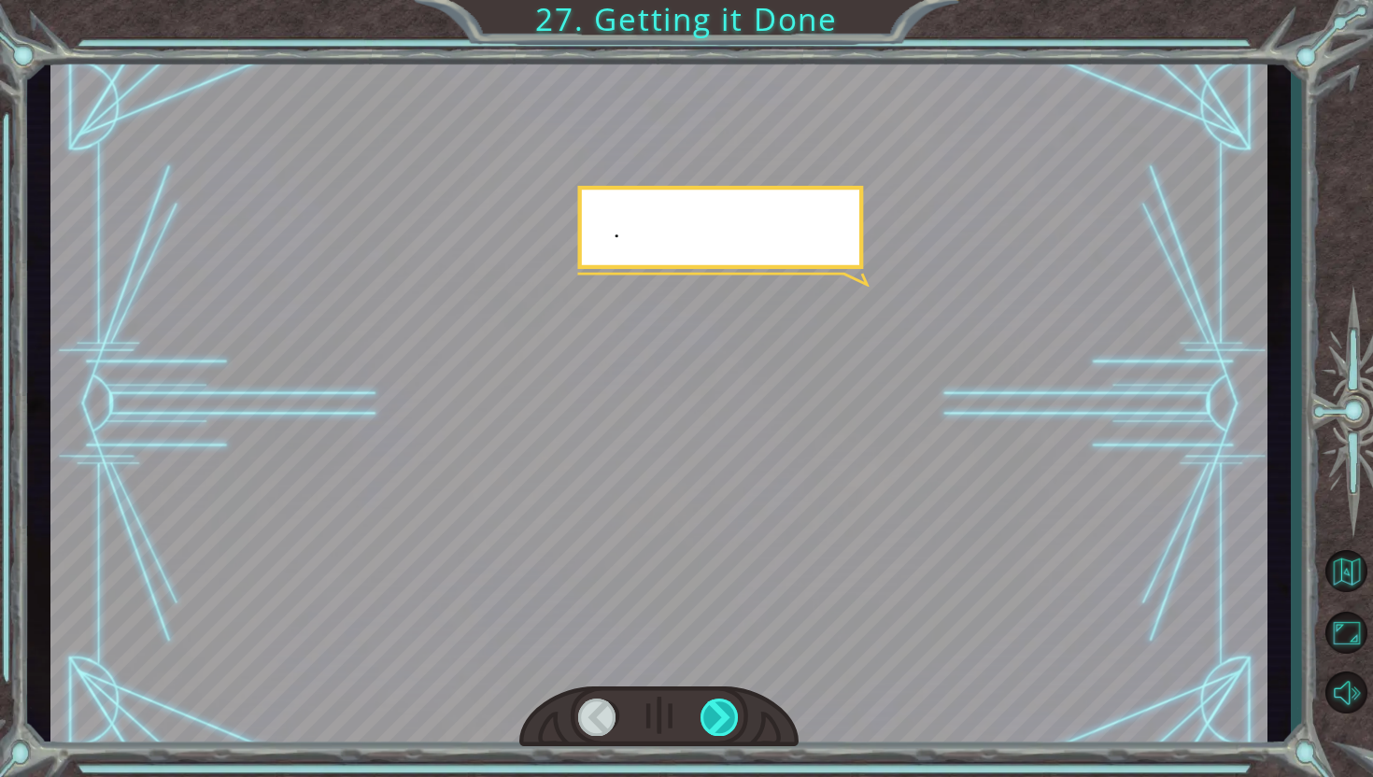
click at [736, 713] on div at bounding box center [720, 717] width 39 height 37
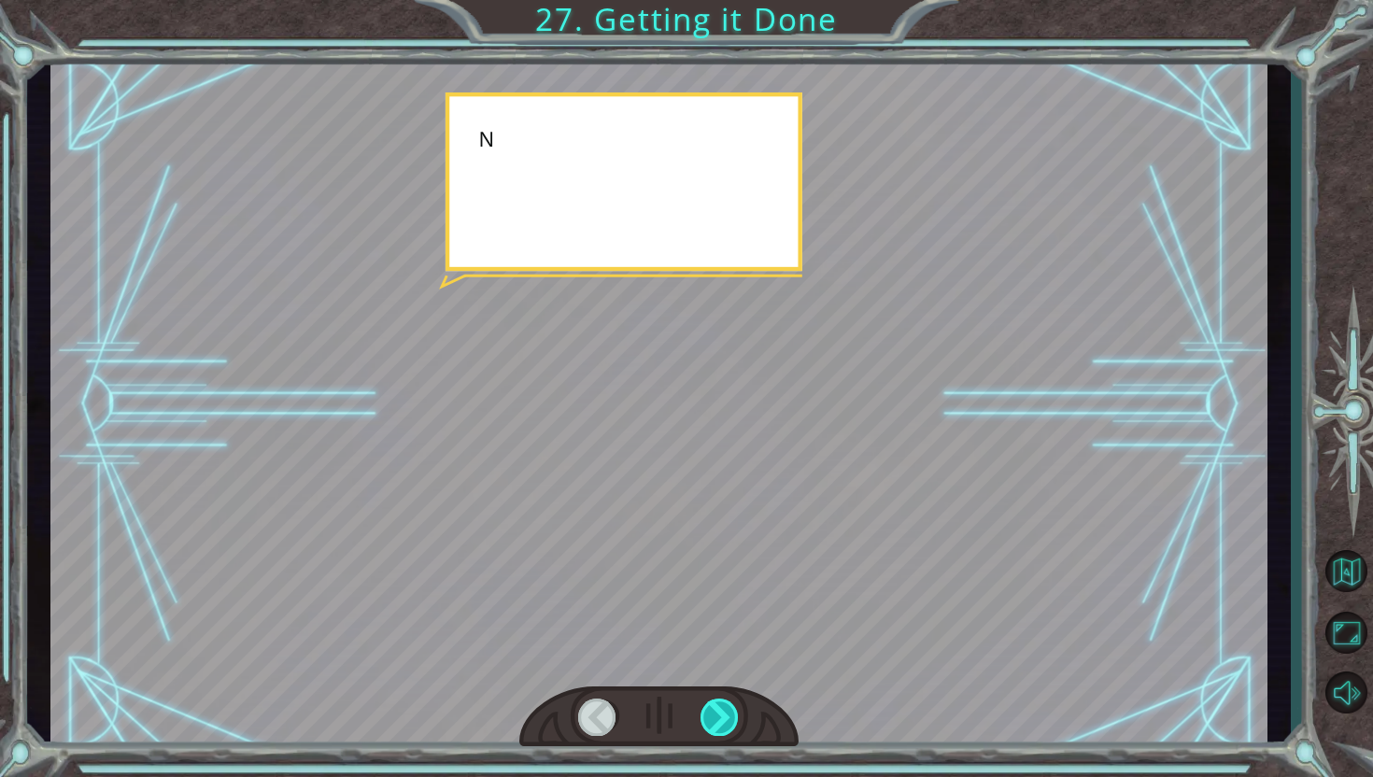
click at [736, 713] on div at bounding box center [720, 717] width 39 height 37
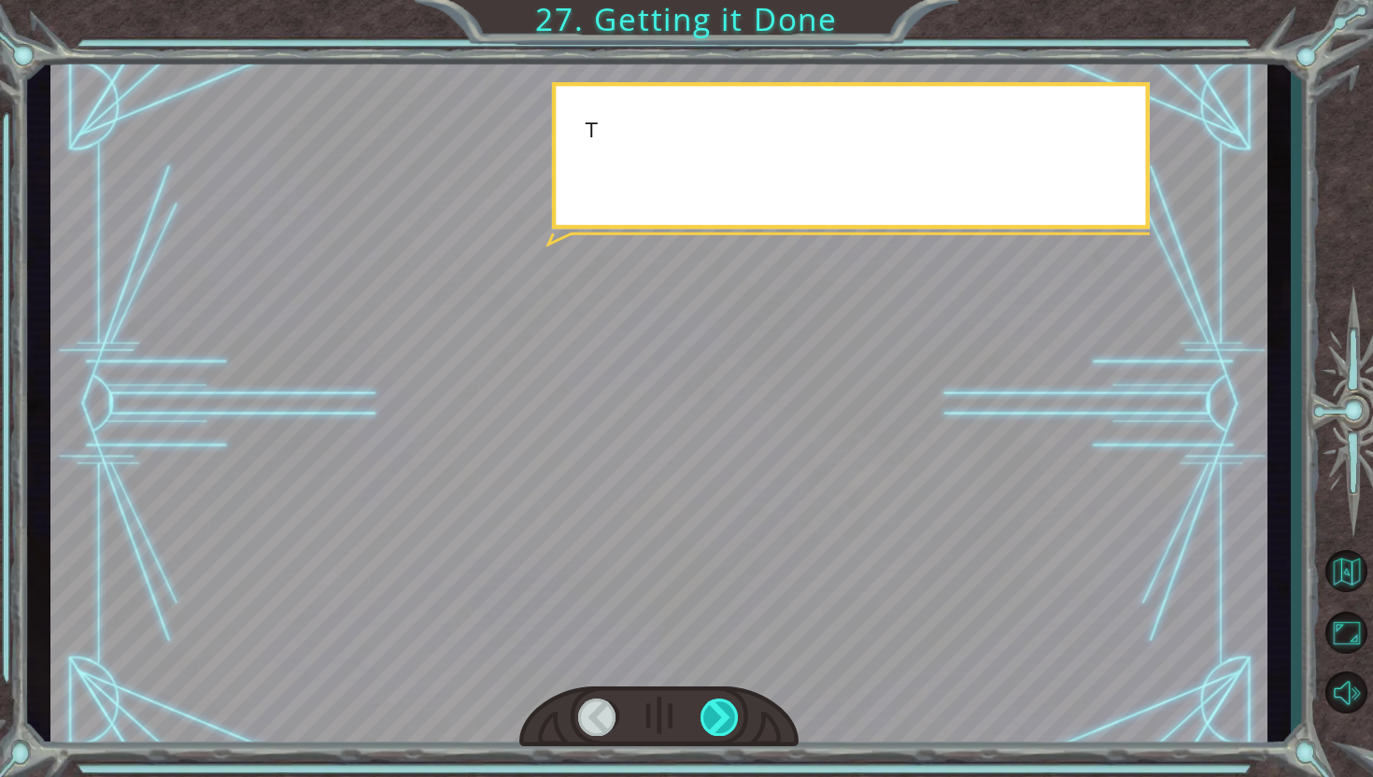
click at [736, 713] on div at bounding box center [720, 717] width 39 height 37
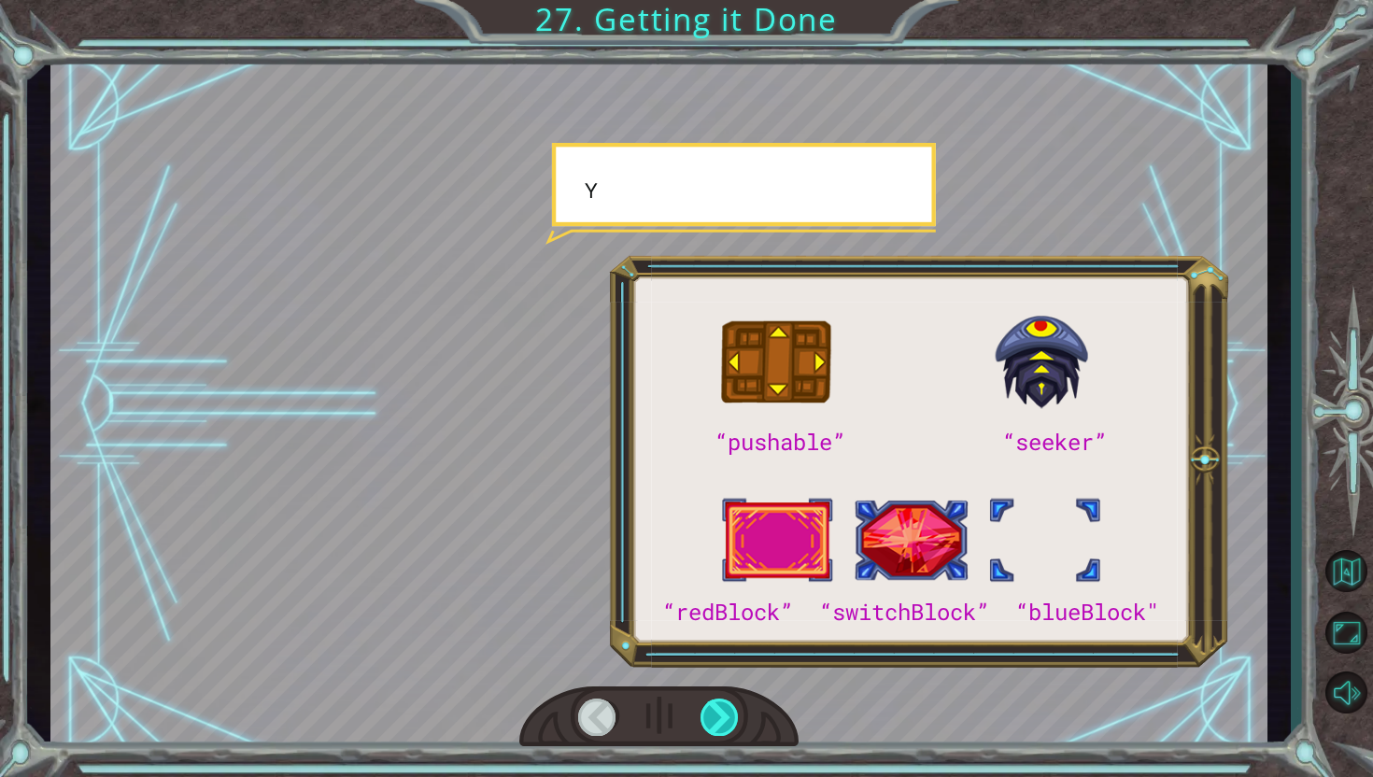
click at [736, 713] on div at bounding box center [720, 717] width 39 height 37
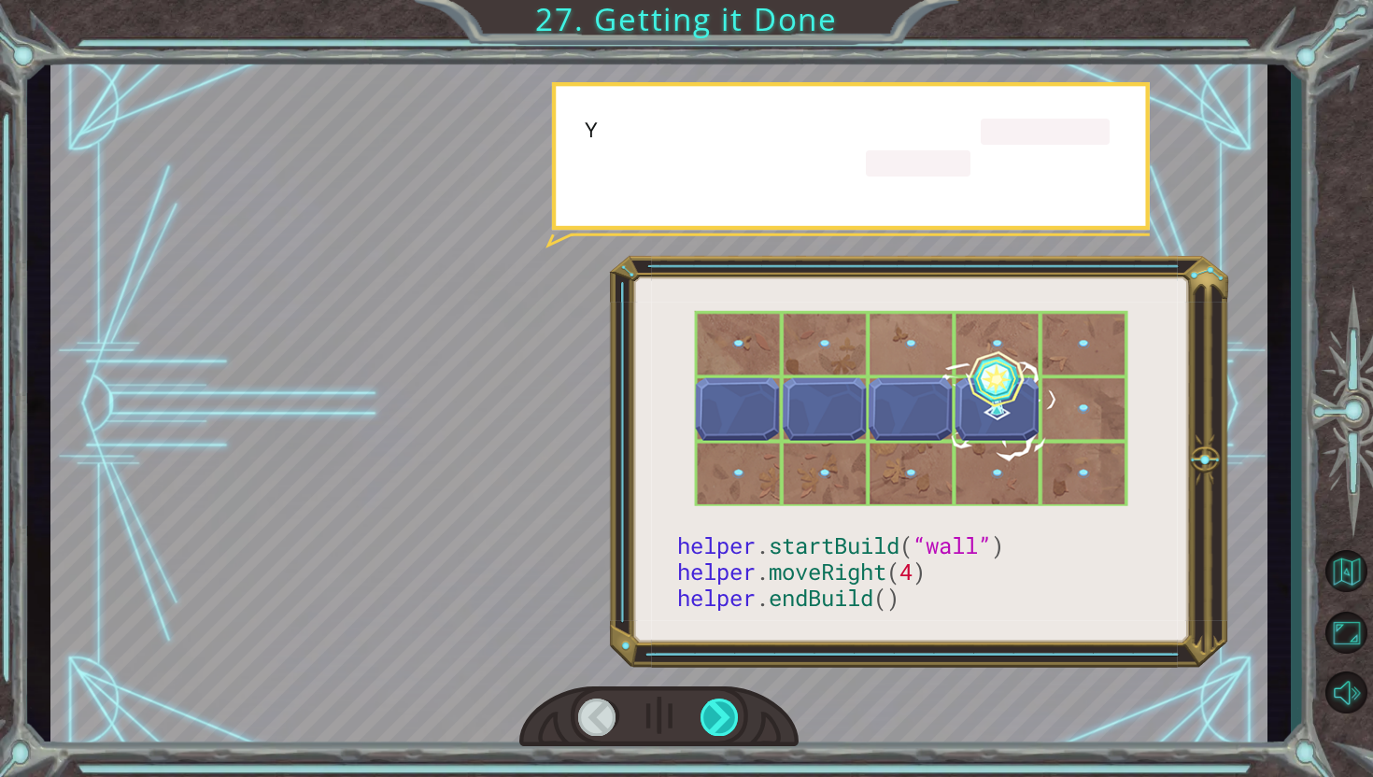
click at [736, 713] on div at bounding box center [720, 717] width 39 height 37
click at [739, 713] on div at bounding box center [720, 717] width 39 height 37
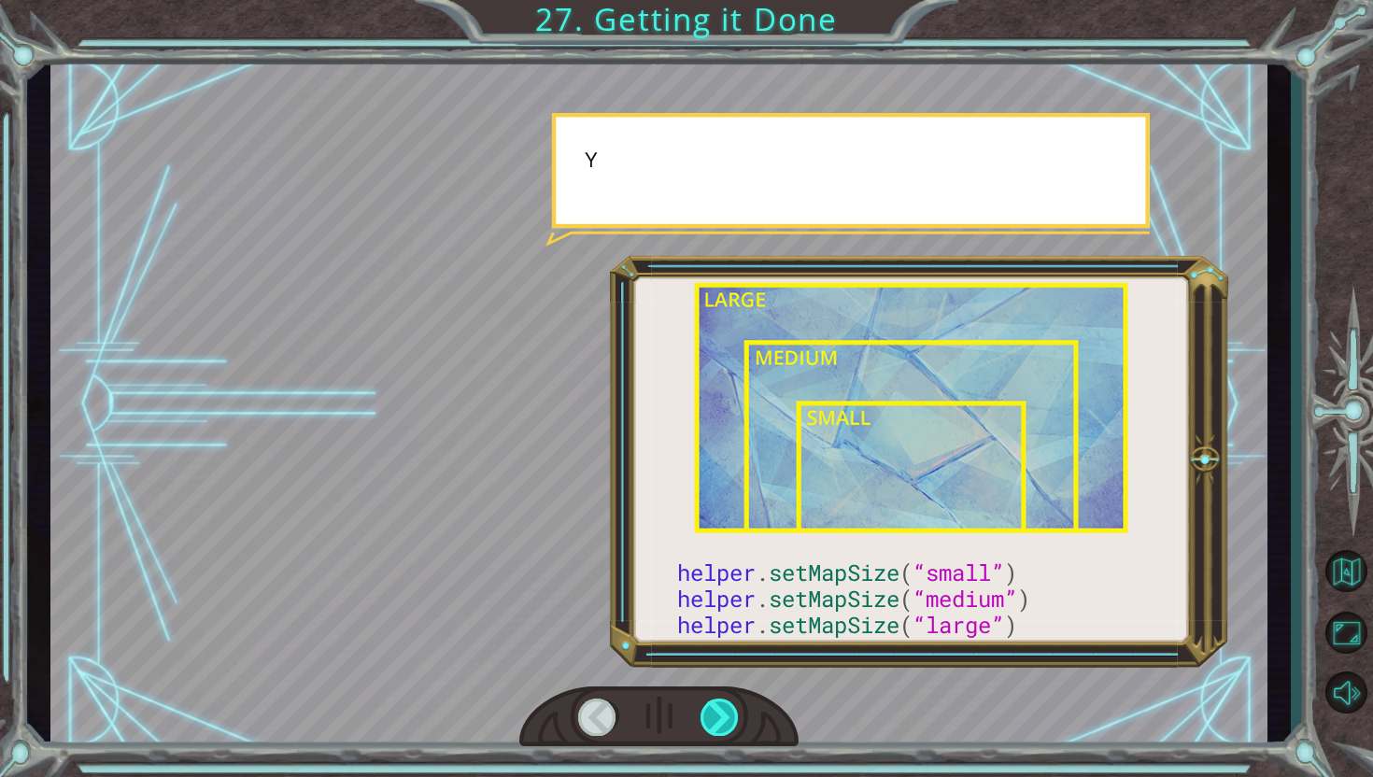
click at [739, 713] on div at bounding box center [720, 717] width 39 height 37
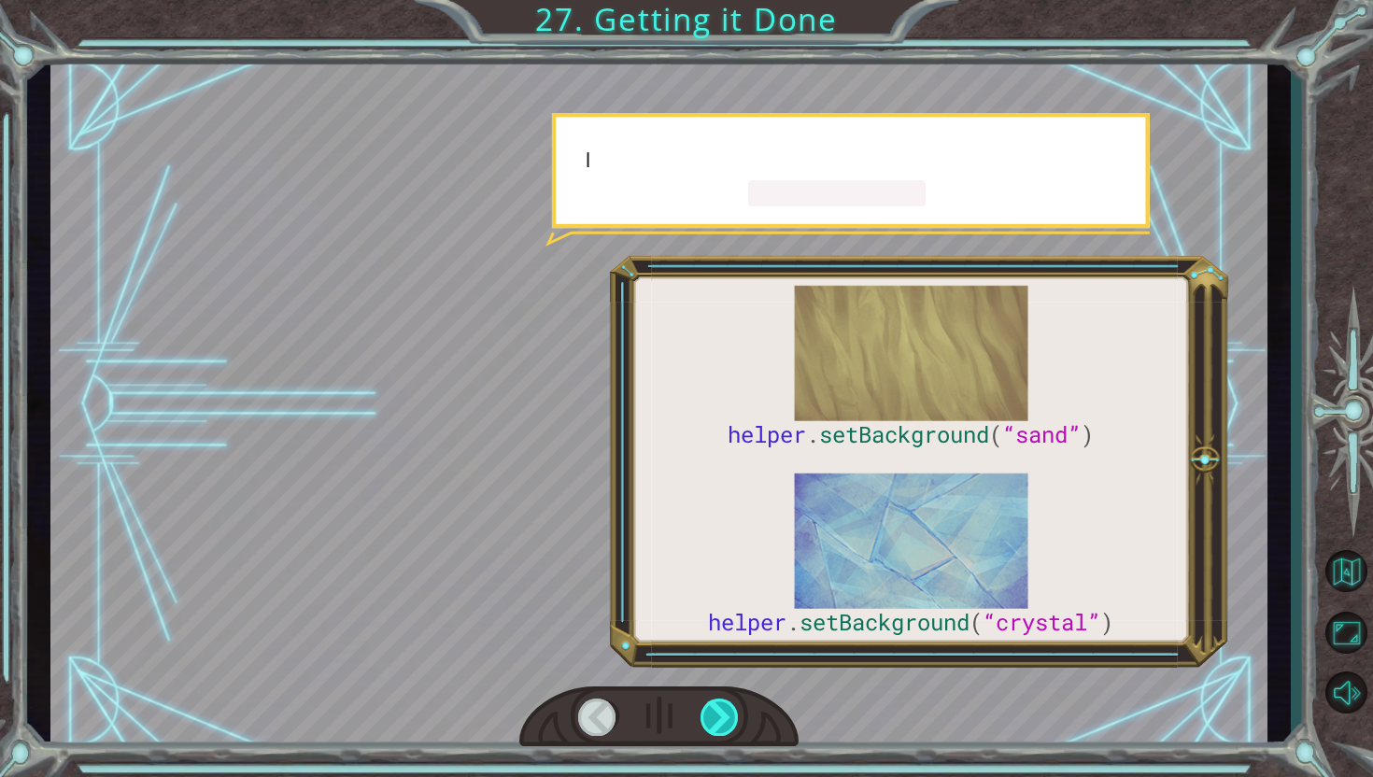
click at [739, 713] on div at bounding box center [720, 717] width 39 height 37
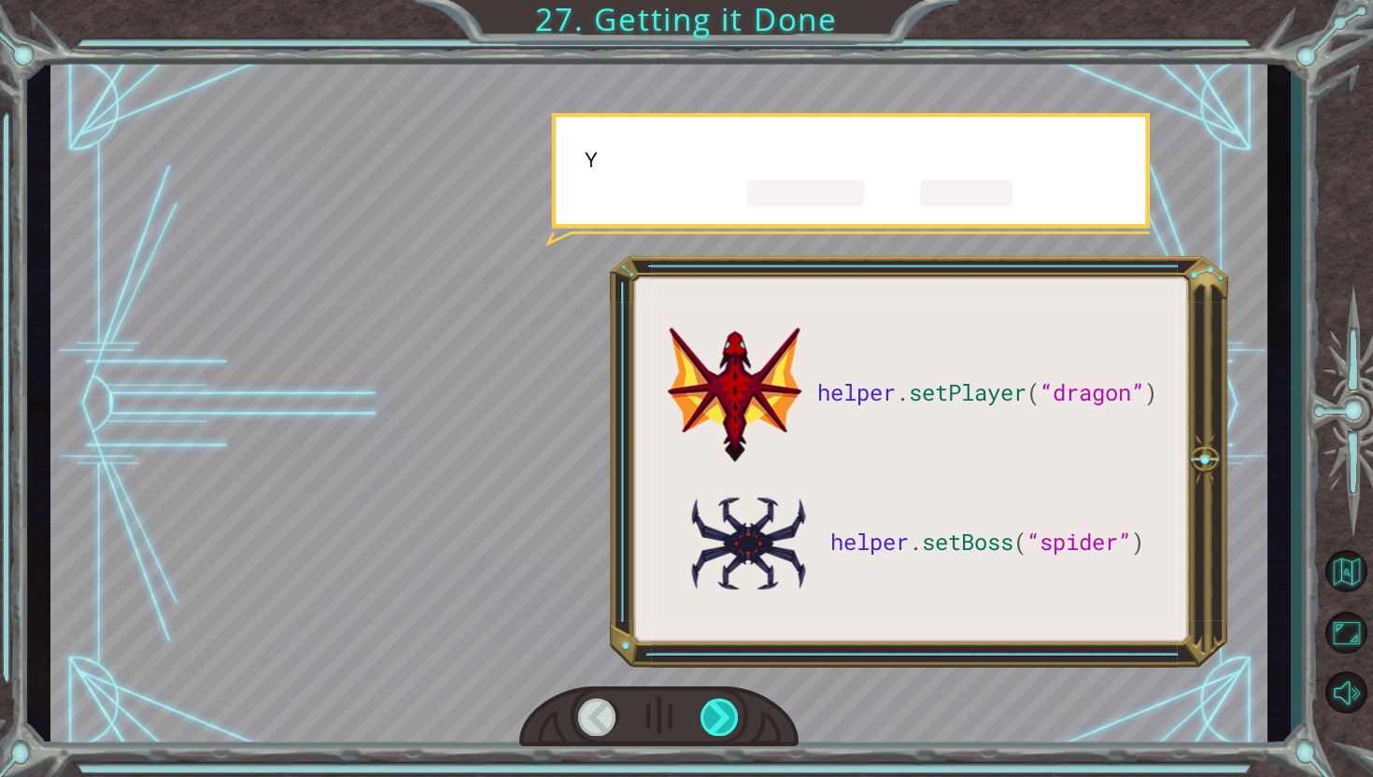
click at [739, 713] on div at bounding box center [720, 717] width 39 height 37
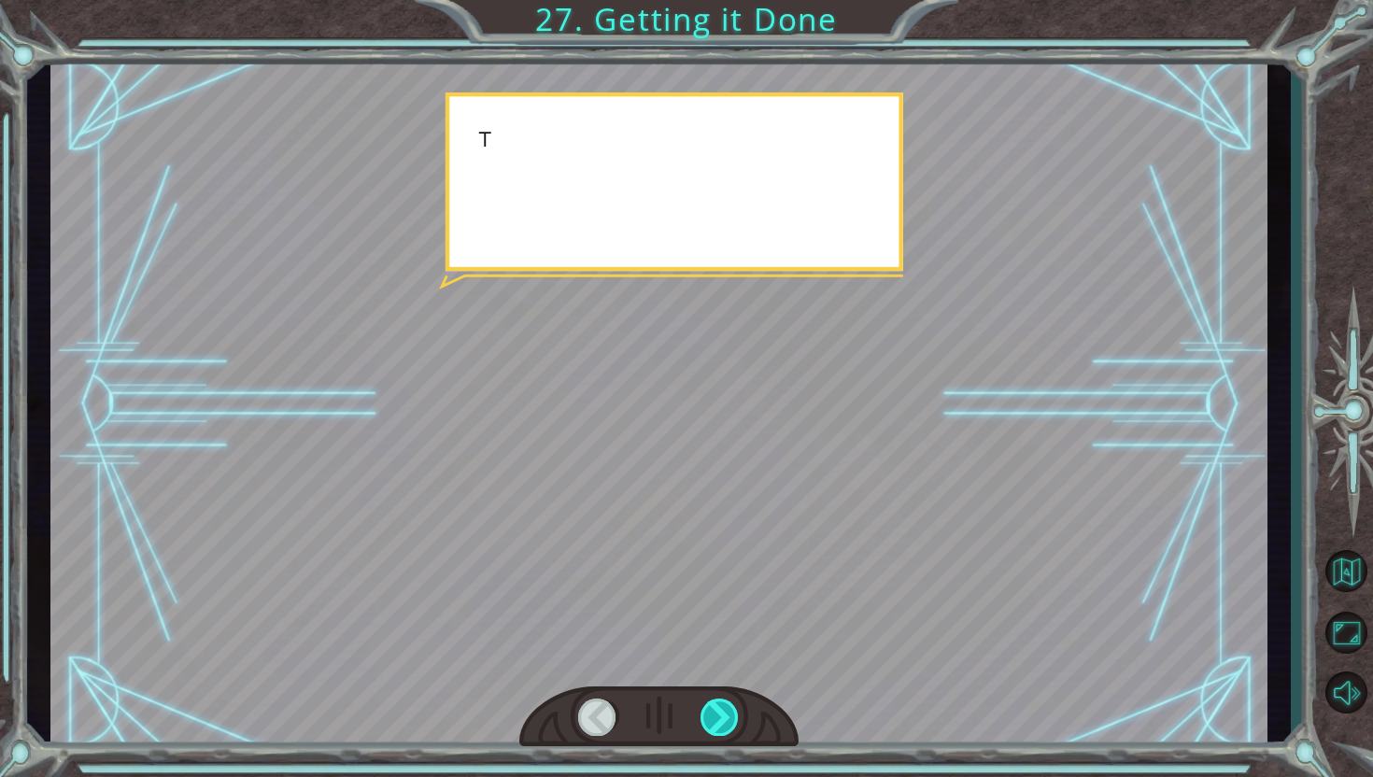
click at [740, 712] on div at bounding box center [720, 717] width 39 height 37
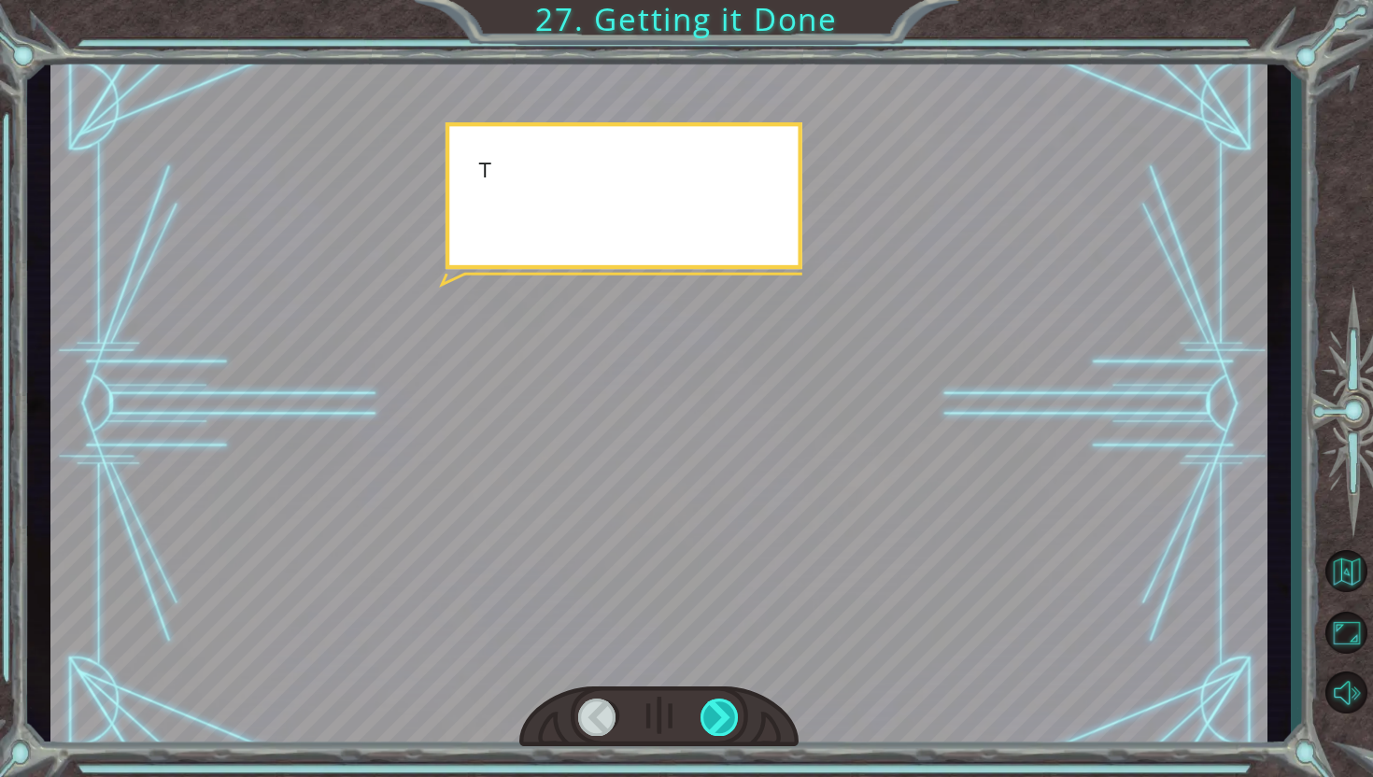
click at [740, 712] on div at bounding box center [720, 717] width 39 height 37
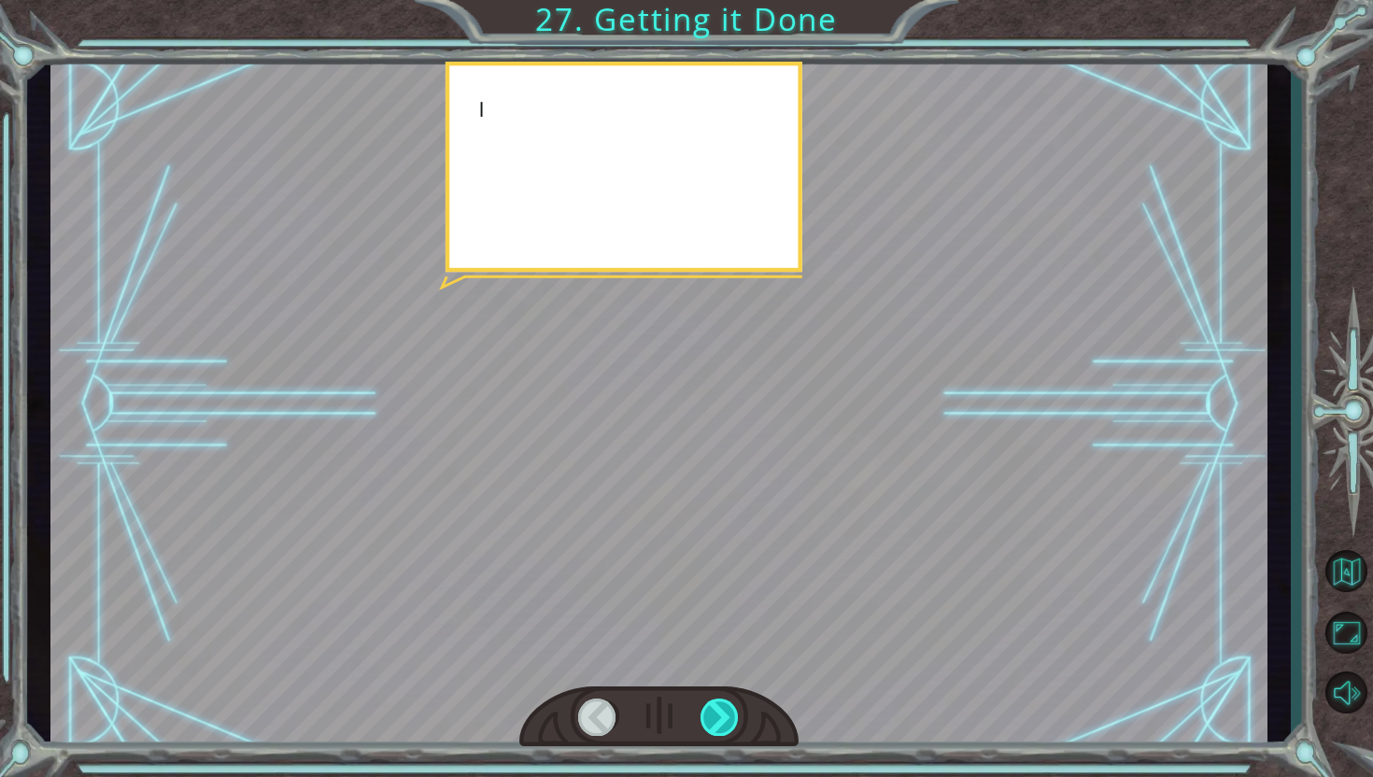
click at [740, 712] on div at bounding box center [720, 717] width 39 height 37
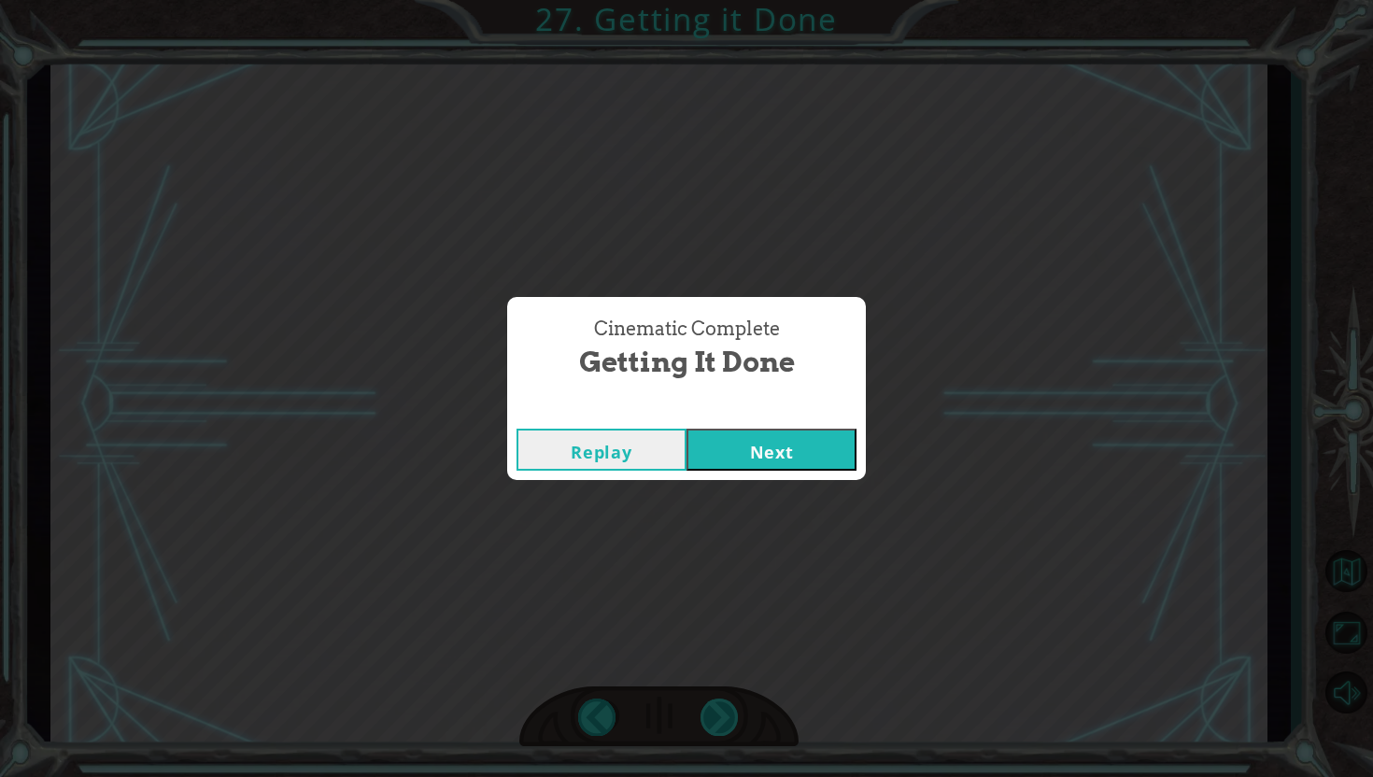
click at [740, 712] on div "Cinematic Complete Getting it Done Replay Next" at bounding box center [686, 388] width 1373 height 777
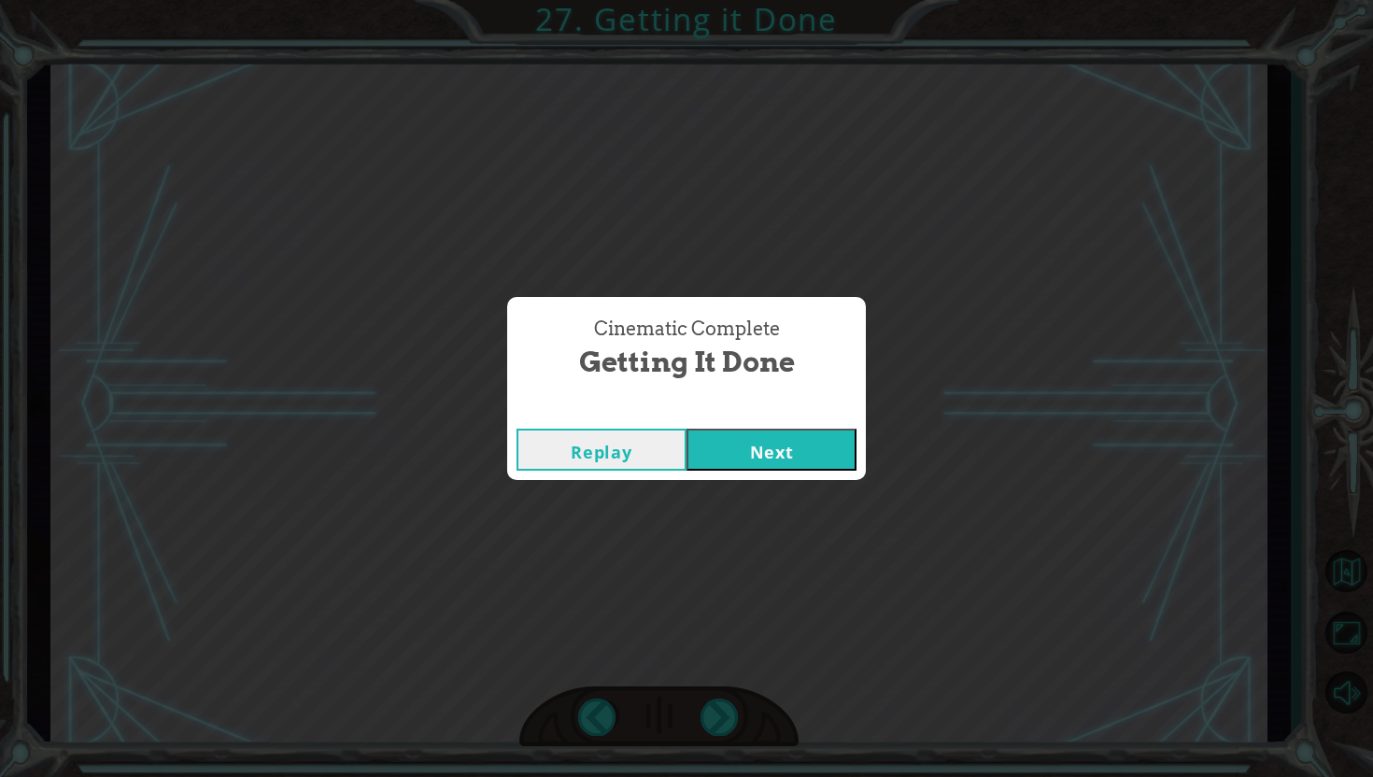
click at [773, 453] on button "Next" at bounding box center [772, 450] width 170 height 42
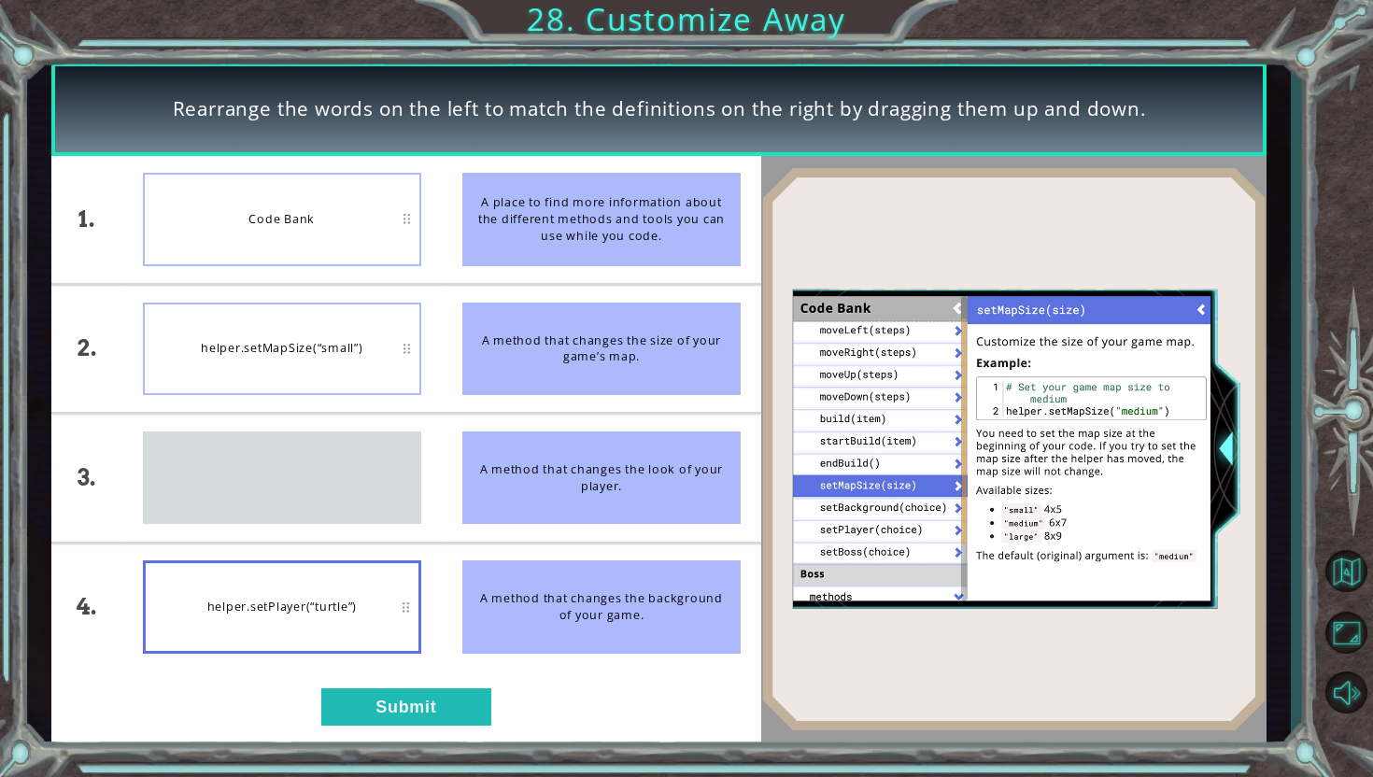
drag, startPoint x: 280, startPoint y: 492, endPoint x: 280, endPoint y: 503, distance: 10.3
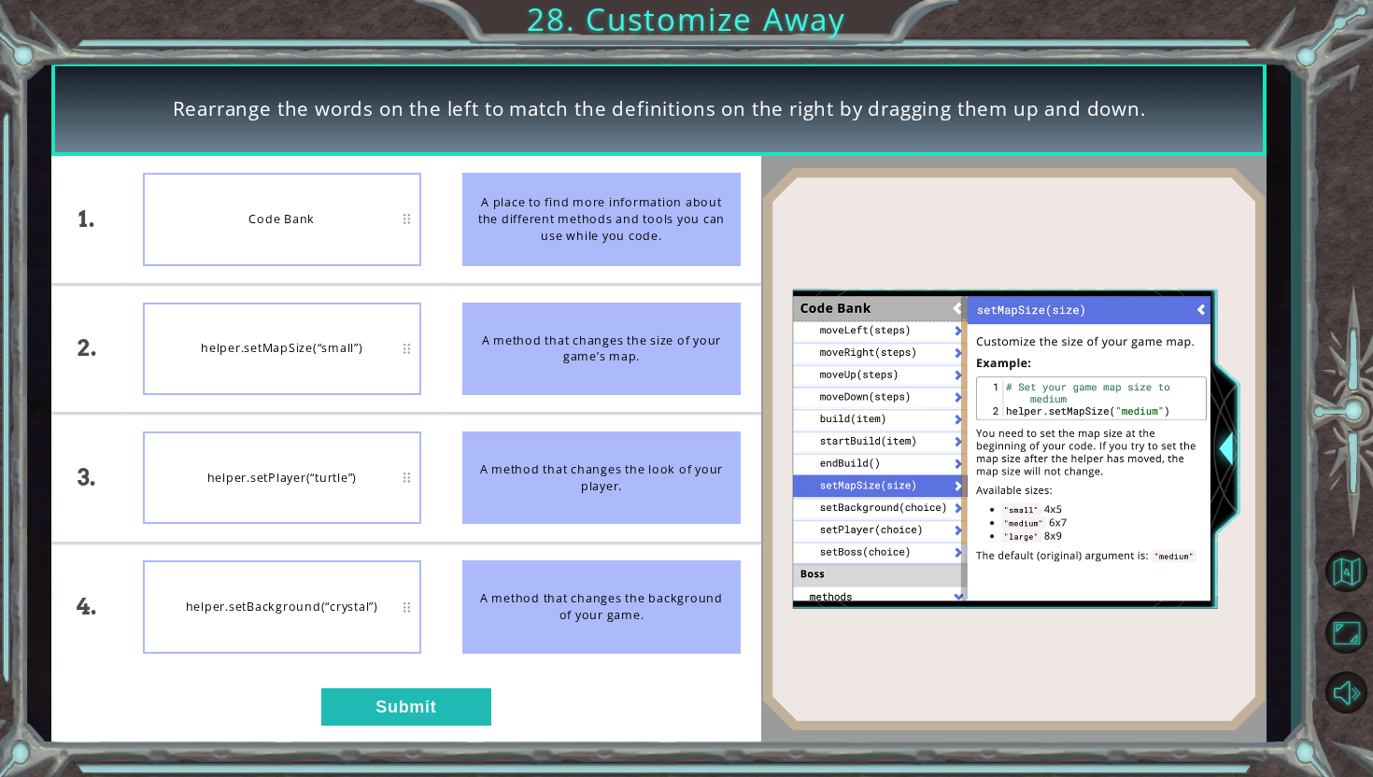
click at [376, 727] on div "1. 2. 3. 4. Code Bank helper.setMapSize(“small”) helper.setPlayer(“turtle”) hel…" at bounding box center [406, 450] width 710 height 588
click at [421, 688] on button "Submit" at bounding box center [406, 706] width 170 height 37
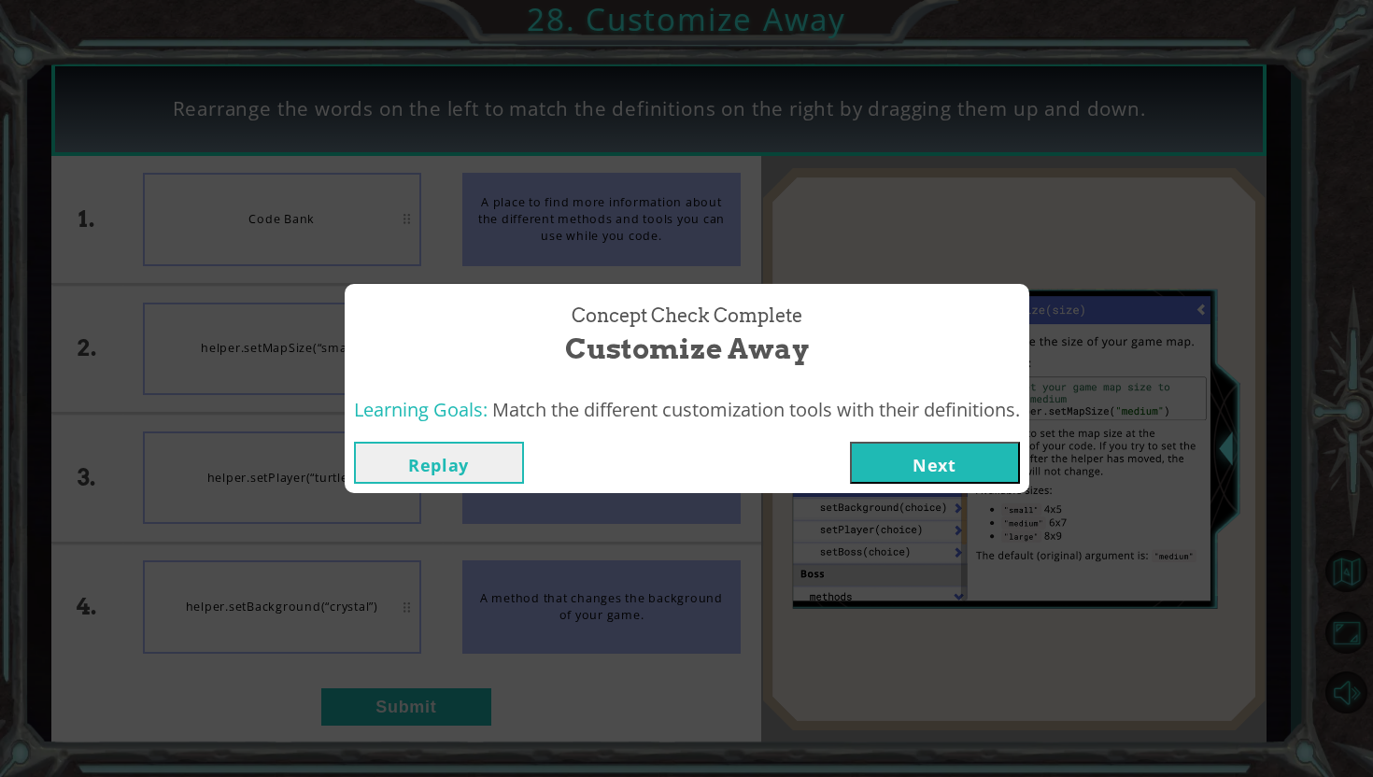
click at [925, 492] on div "Replay Next" at bounding box center [687, 462] width 685 height 61
click at [960, 470] on button "Next" at bounding box center [935, 463] width 170 height 42
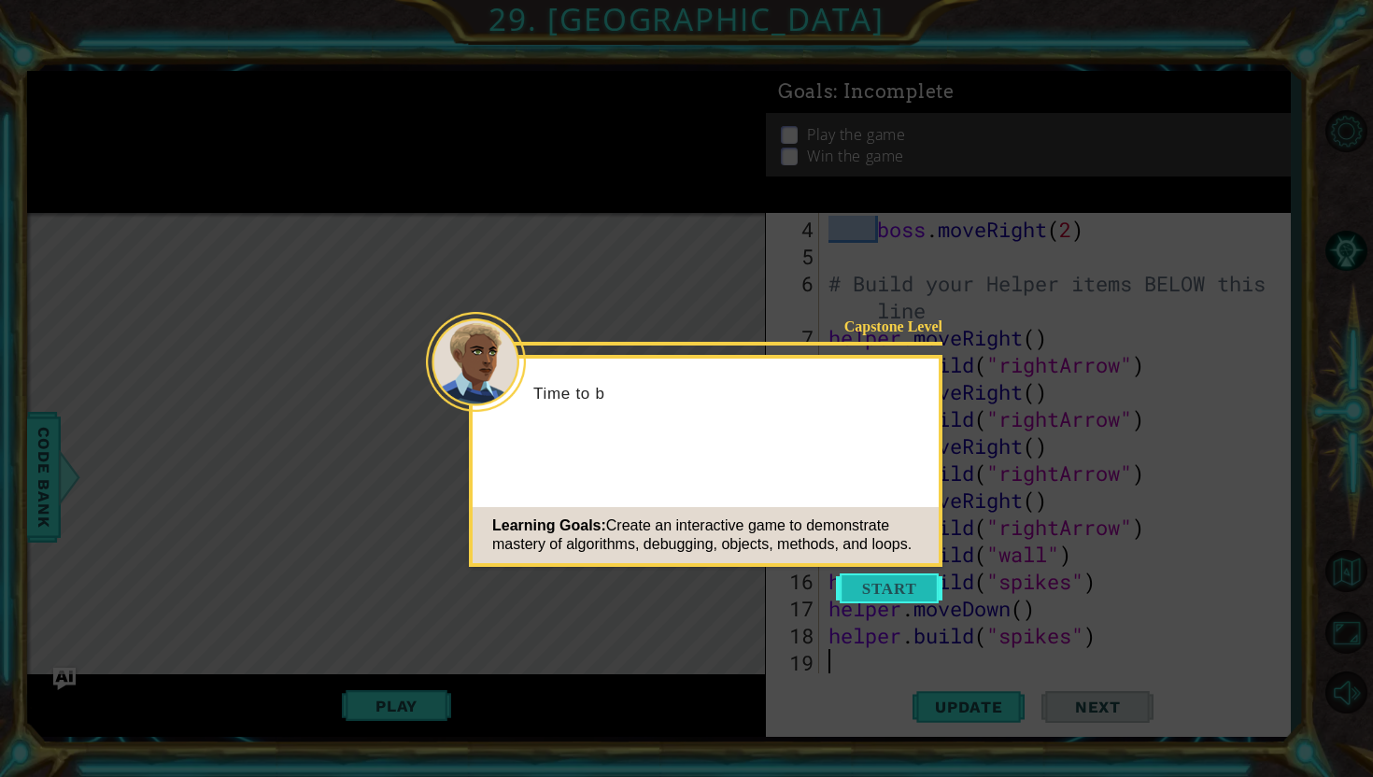
scroll to position [108, 0]
click at [910, 593] on button "Start" at bounding box center [889, 589] width 106 height 30
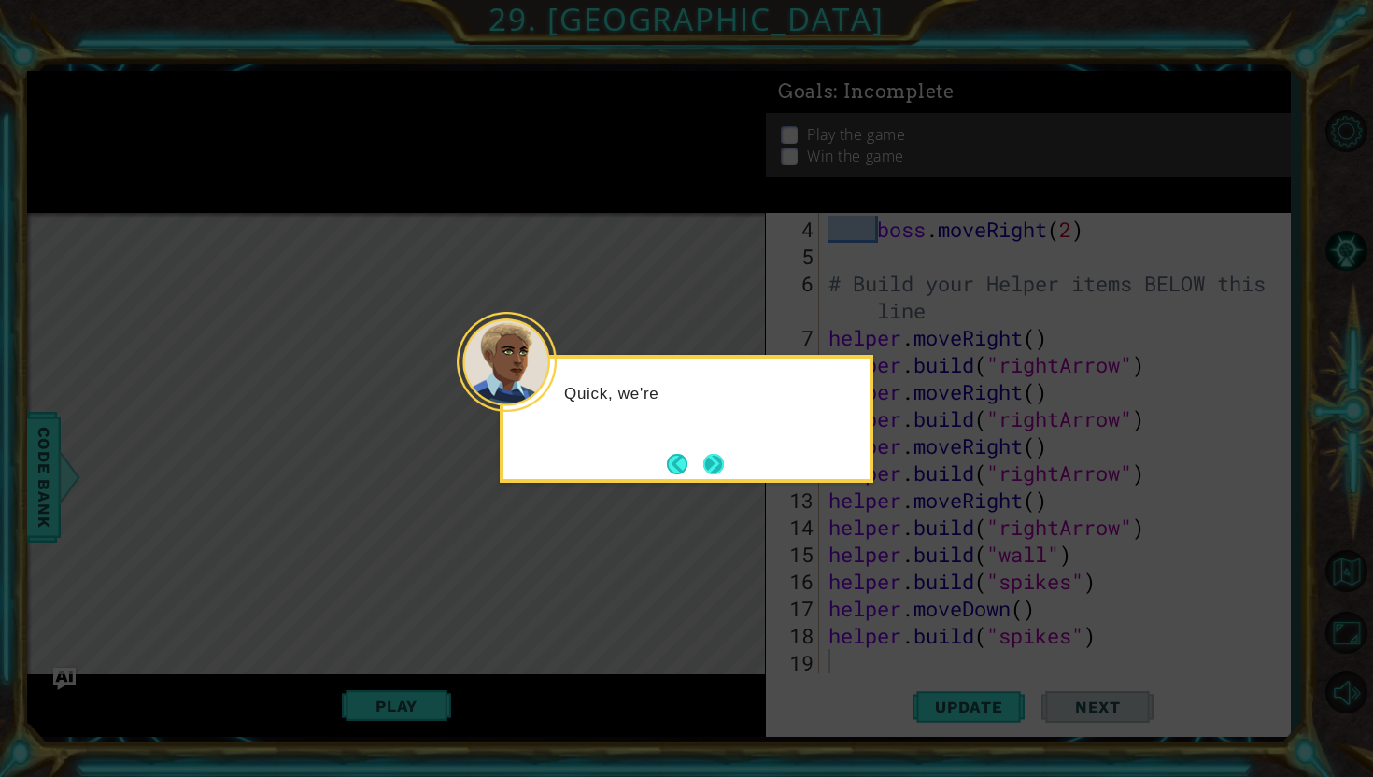
click at [714, 454] on button "Next" at bounding box center [713, 464] width 21 height 21
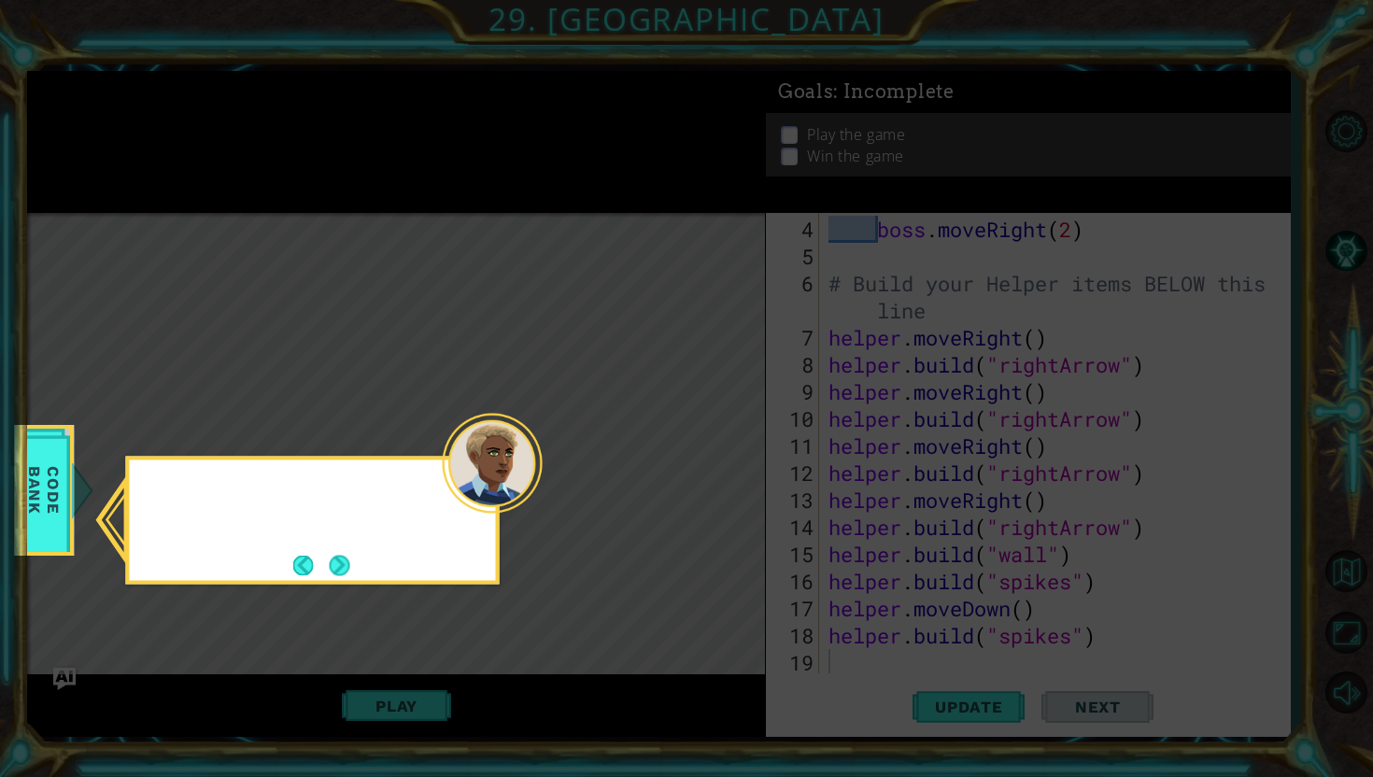
click at [714, 454] on icon at bounding box center [686, 388] width 1373 height 777
click at [355, 549] on div "Check out the Hel" at bounding box center [313, 521] width 374 height 128
click at [349, 555] on button "Next" at bounding box center [339, 565] width 21 height 21
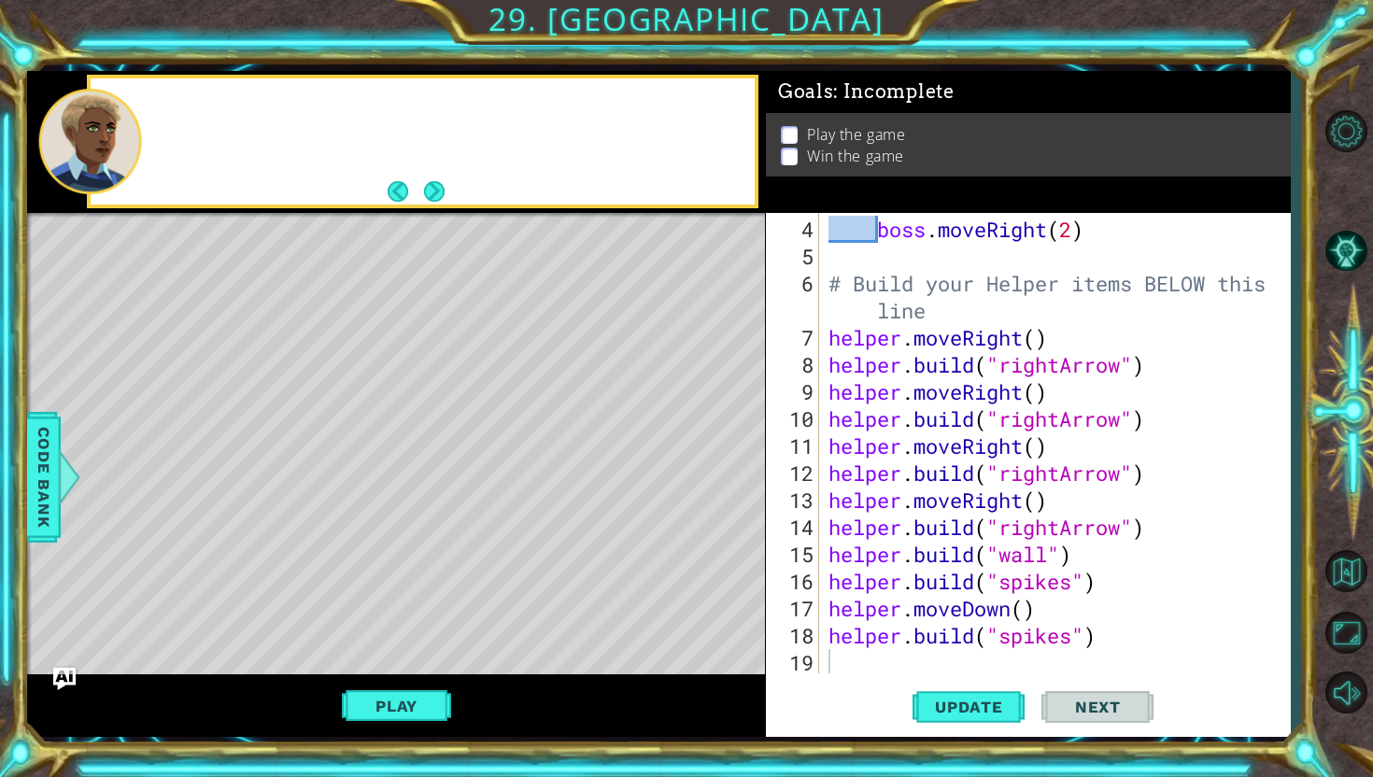
click at [351, 549] on div "Level Map" at bounding box center [458, 488] width 863 height 550
click at [432, 181] on button "Next" at bounding box center [434, 191] width 21 height 21
click at [432, 176] on div at bounding box center [423, 141] width 664 height 126
click at [432, 176] on div "R" at bounding box center [423, 141] width 664 height 126
click at [432, 178] on button "Next" at bounding box center [434, 191] width 26 height 26
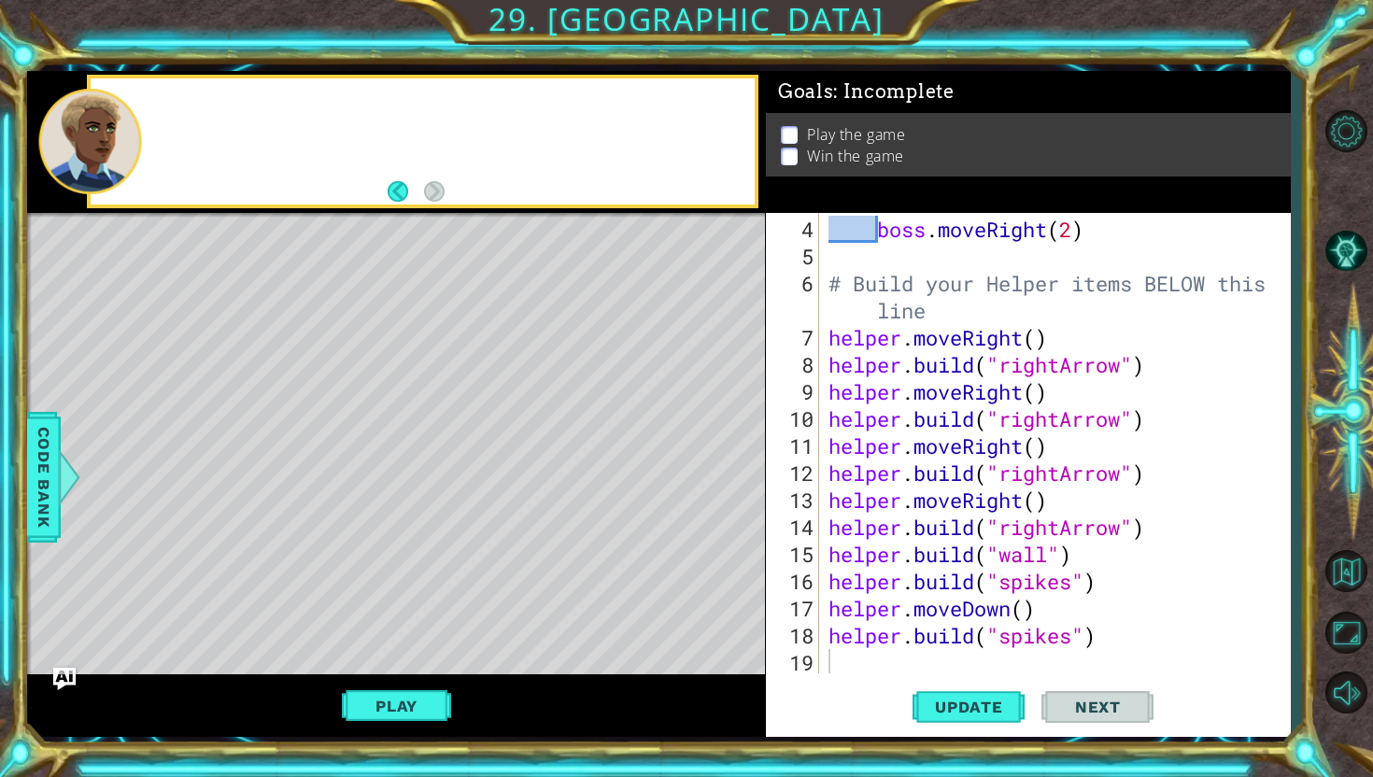
click at [432, 177] on footer at bounding box center [416, 191] width 57 height 28
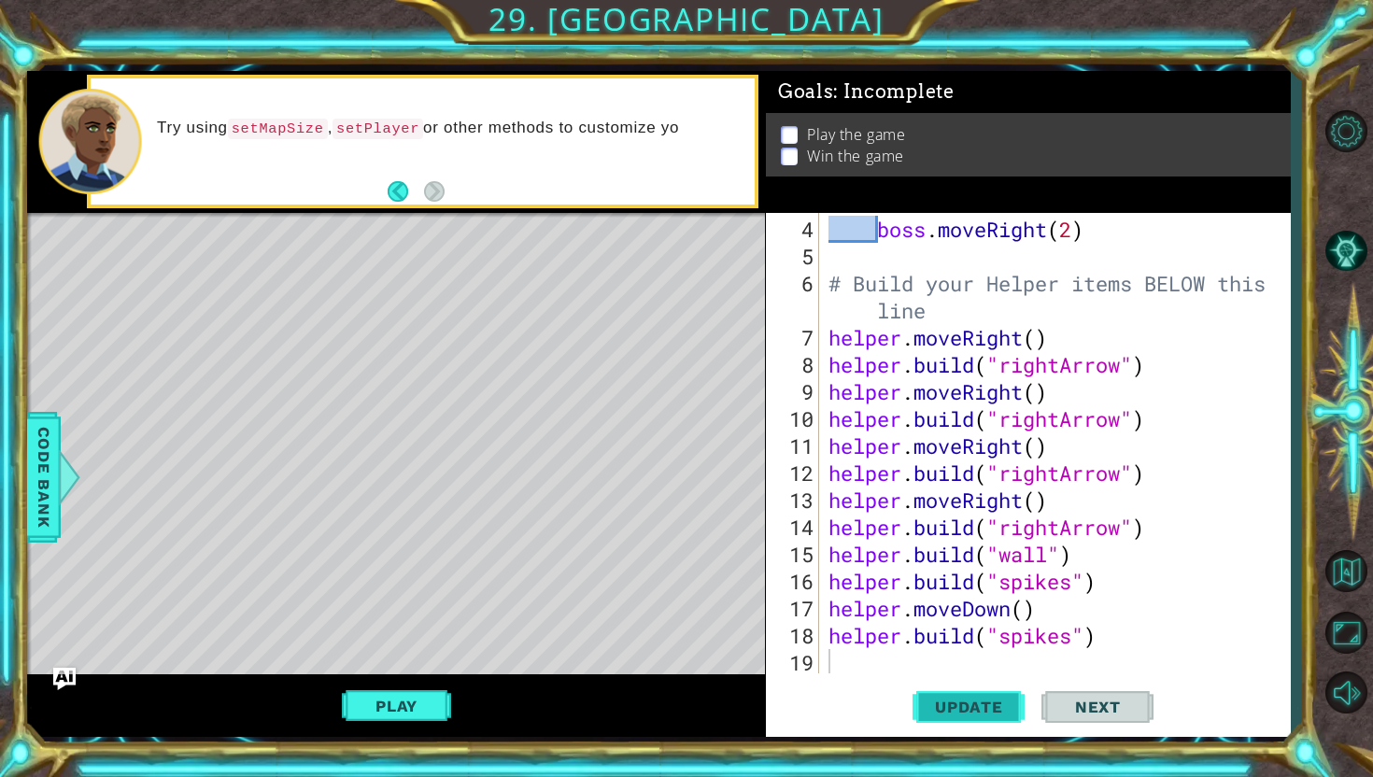
drag, startPoint x: 393, startPoint y: 720, endPoint x: 947, endPoint y: 716, distance: 553.9
click at [947, 716] on div "1 ההההההההההההההההההההההההההההההההההההההההההההההההההההההההההההההההההההההההההההה…" at bounding box center [658, 404] width 1263 height 667
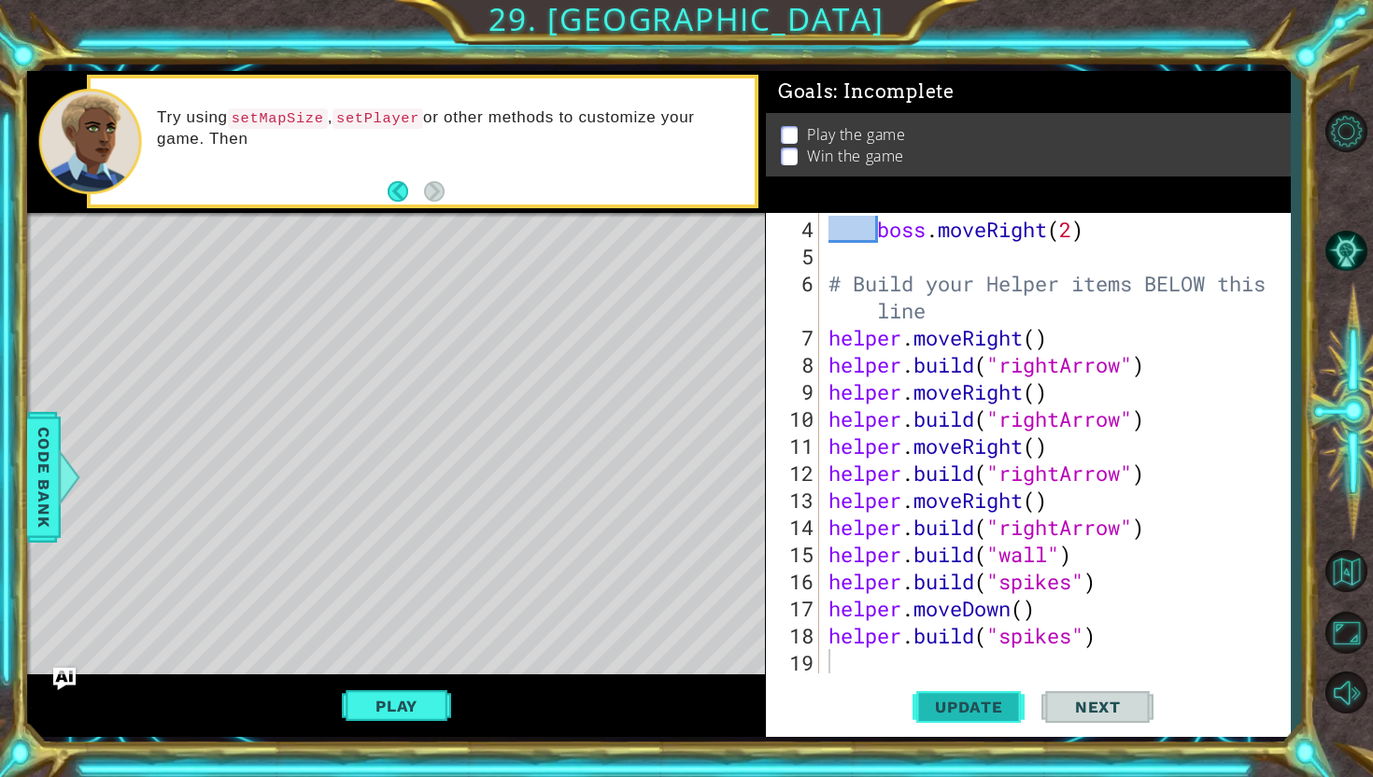
click at [976, 714] on span "Update" at bounding box center [969, 707] width 106 height 19
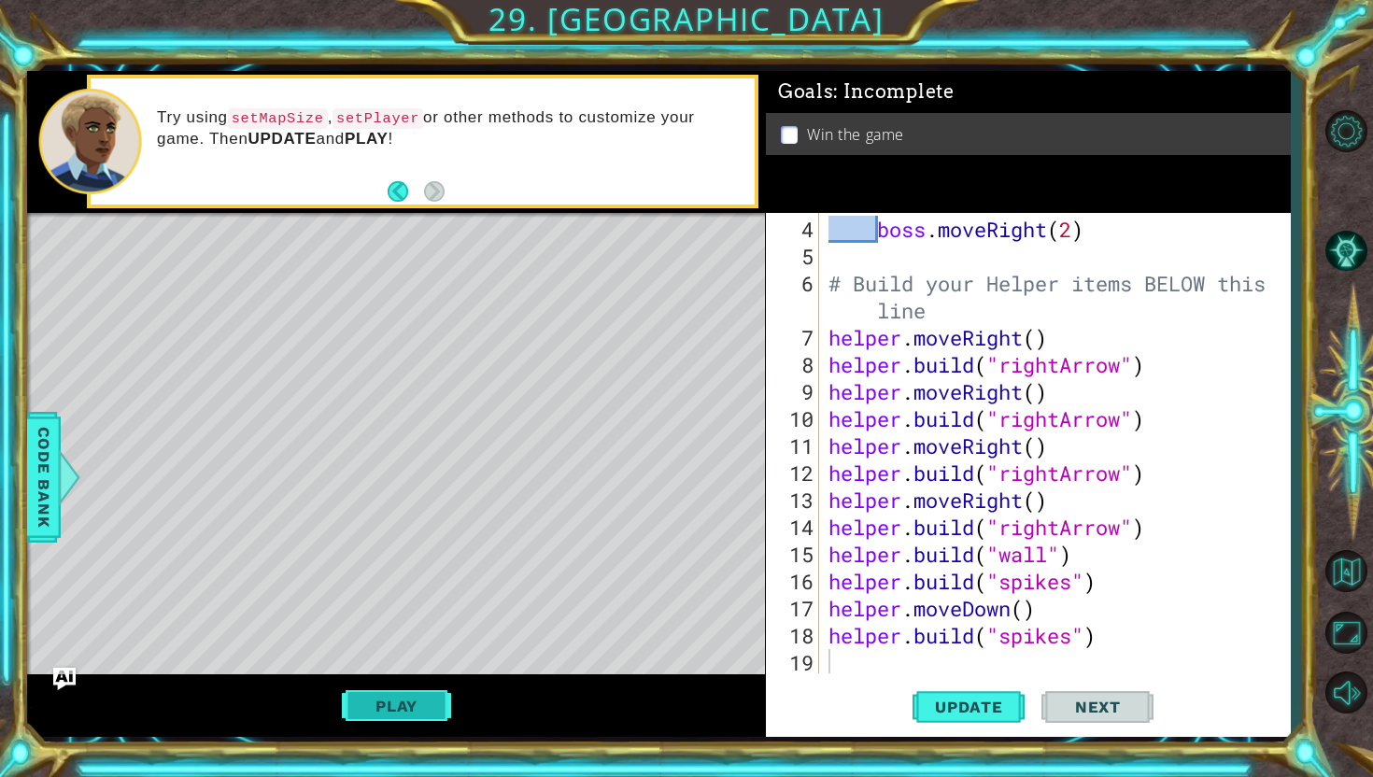
click at [428, 705] on button "Play" at bounding box center [396, 705] width 109 height 35
click at [861, 655] on div "boss . moveRight ( 2 ) # Build your Helper items BELOW this line helper . moveR…" at bounding box center [1060, 473] width 470 height 515
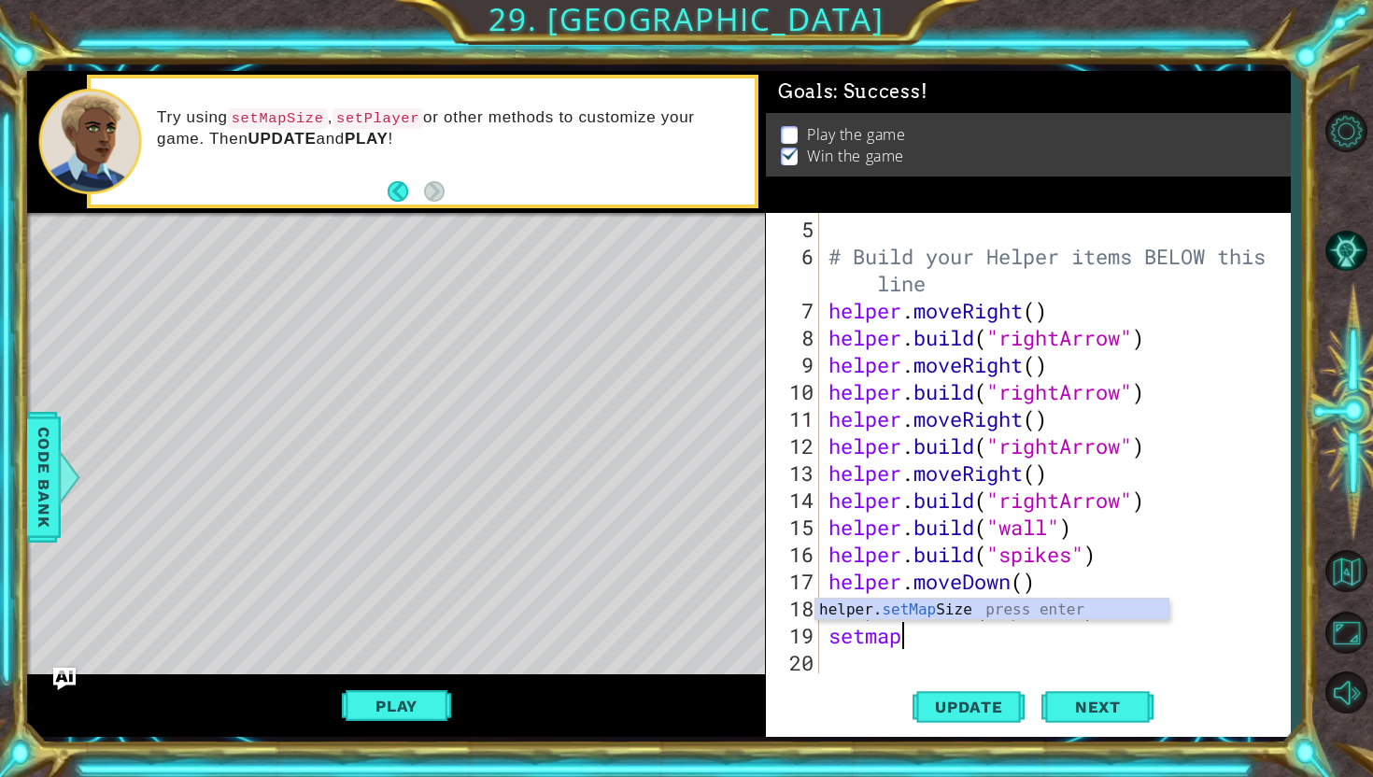
scroll to position [0, 2]
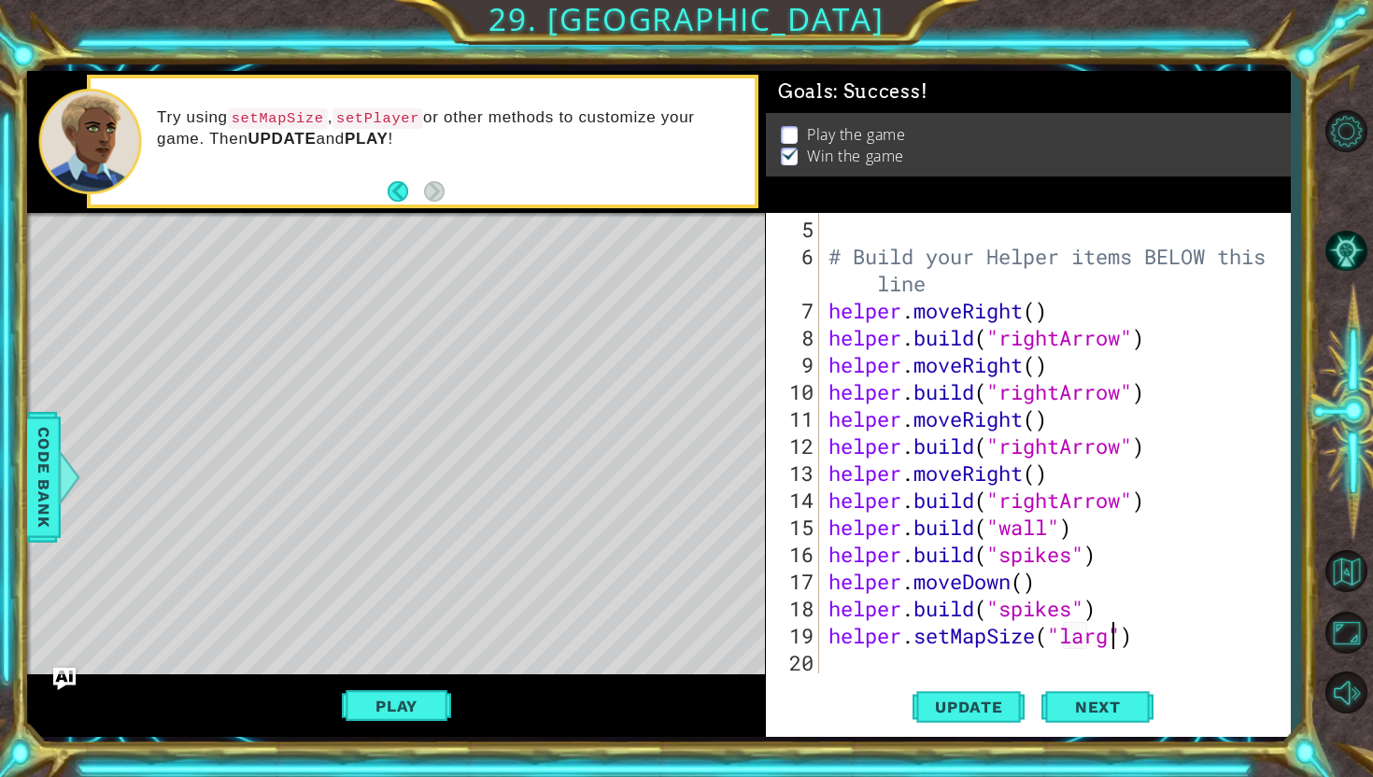
type textarea "helper.setMapSize("large")"
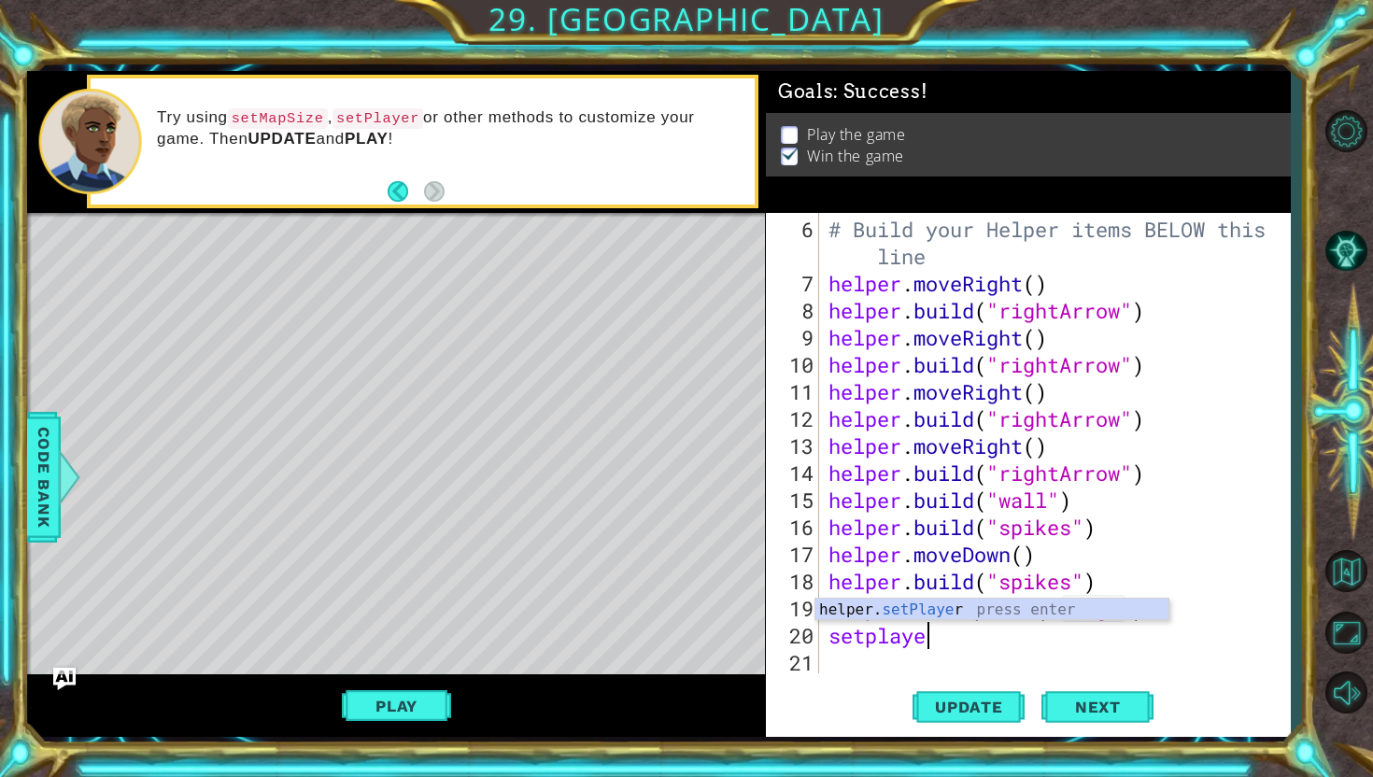
scroll to position [0, 4]
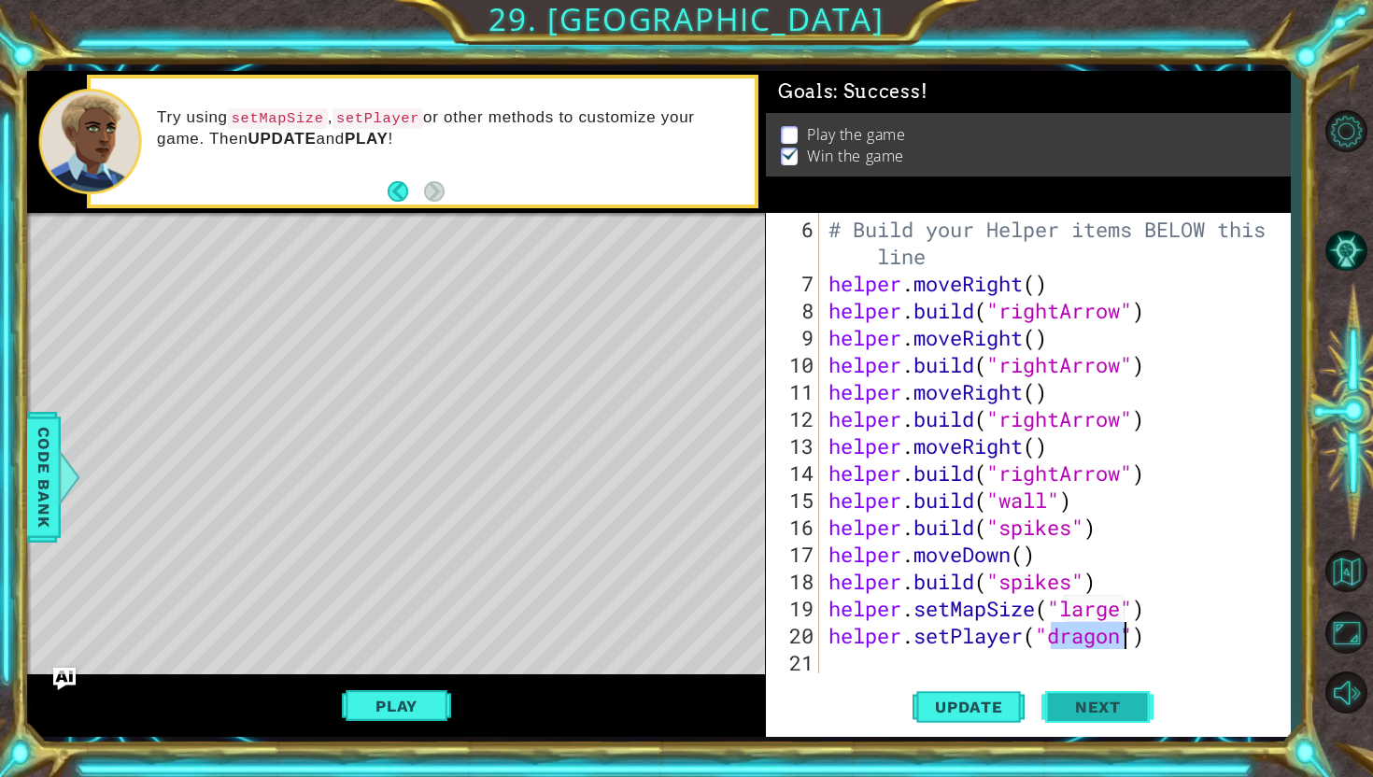
type textarea "helper.setPlayer("dragon")"
click at [1126, 714] on span "Next" at bounding box center [1097, 708] width 83 height 19
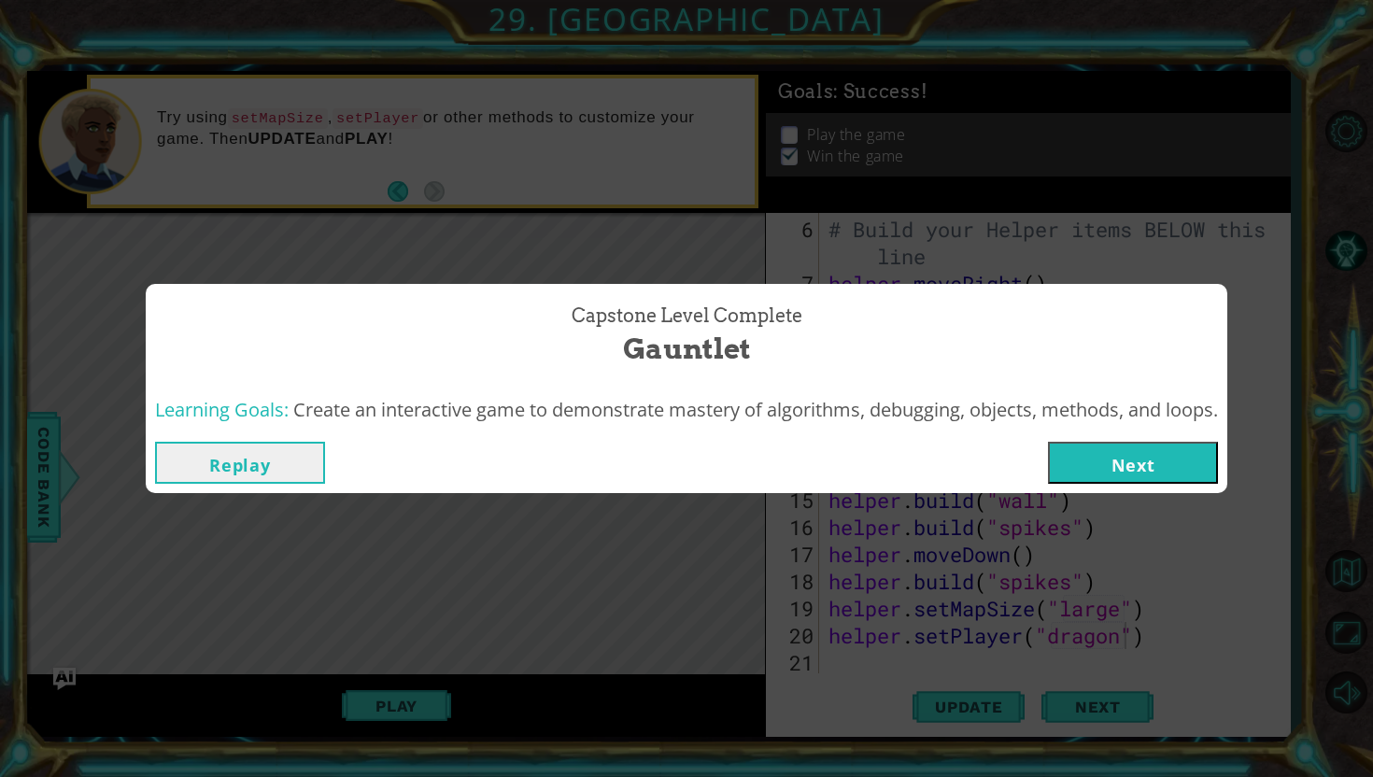
click at [189, 461] on button "Replay" at bounding box center [240, 463] width 170 height 42
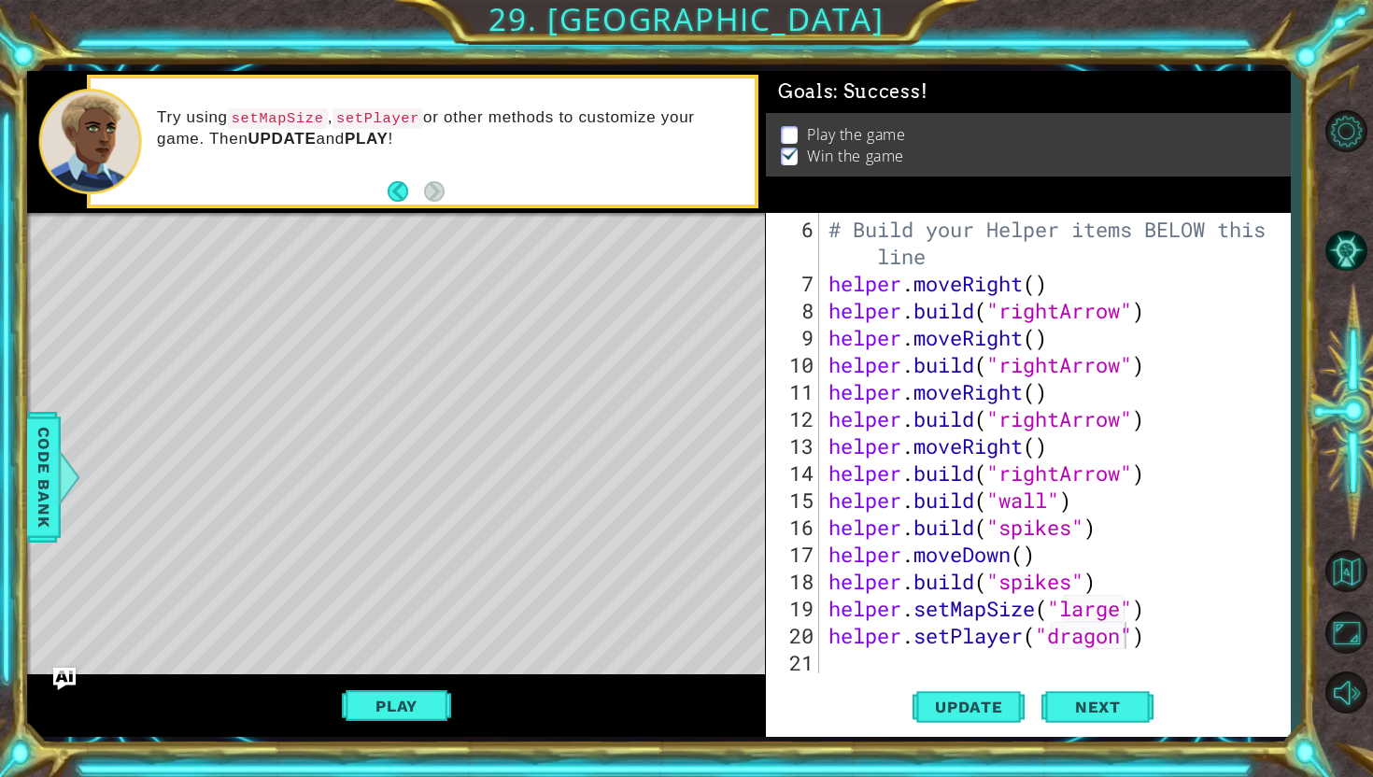
scroll to position [0, 13]
click at [979, 712] on span "Update" at bounding box center [969, 707] width 106 height 19
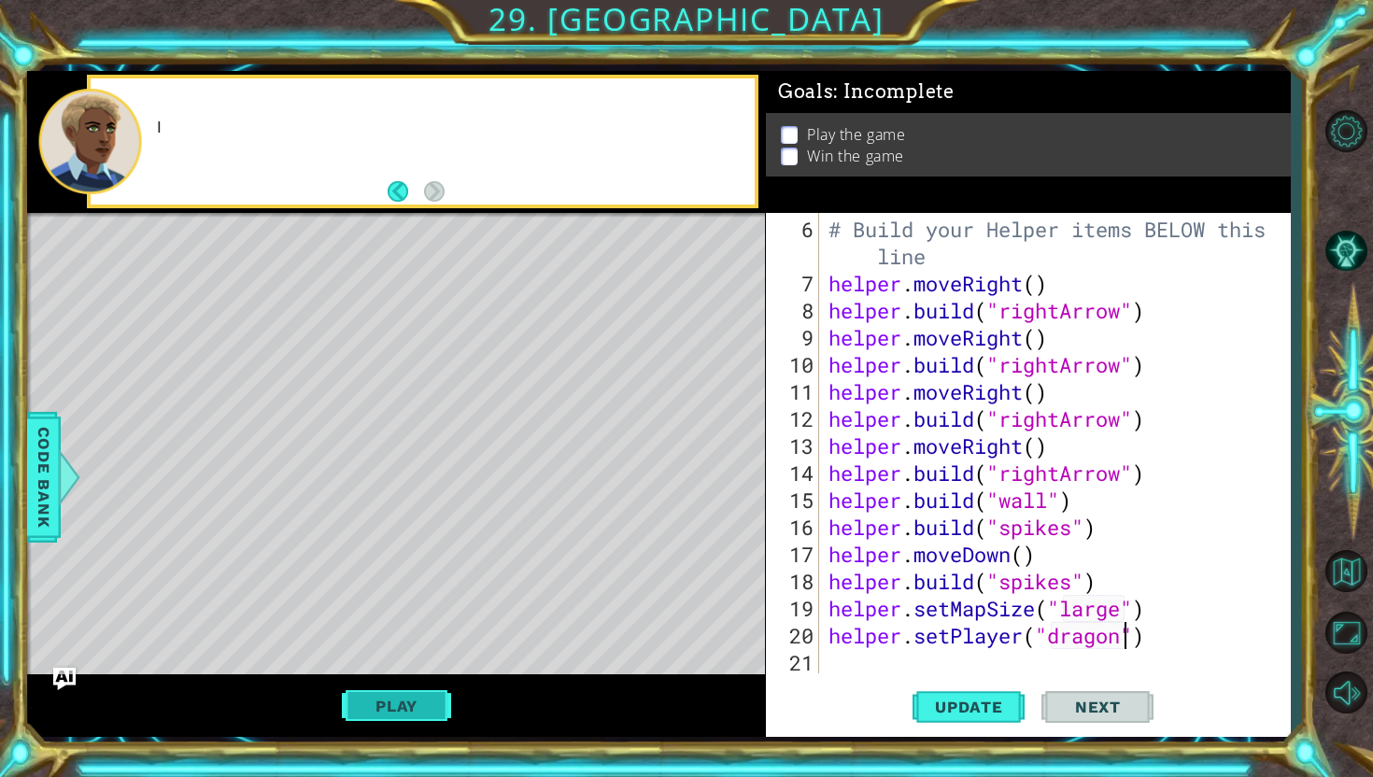
click at [411, 715] on button "Play" at bounding box center [396, 705] width 109 height 35
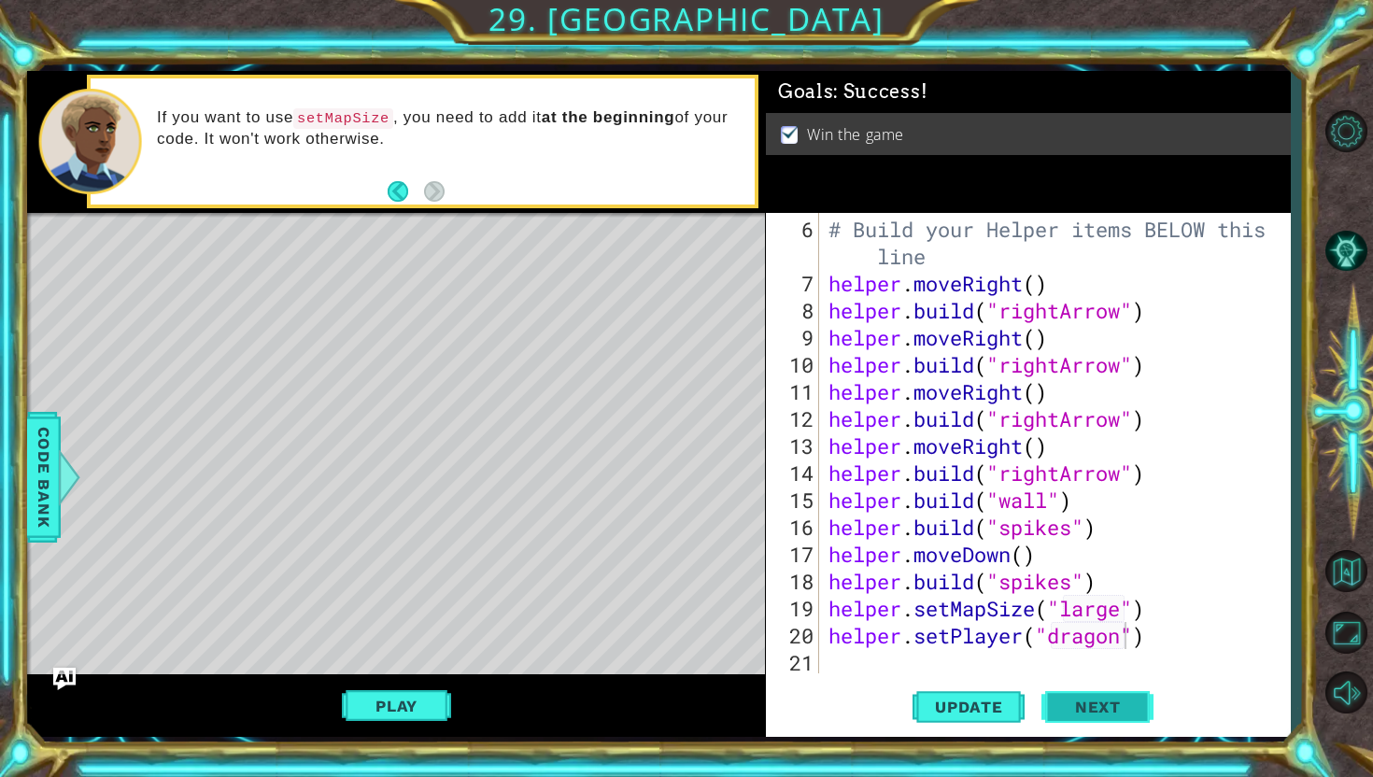
click at [1109, 705] on span "Next" at bounding box center [1097, 707] width 83 height 19
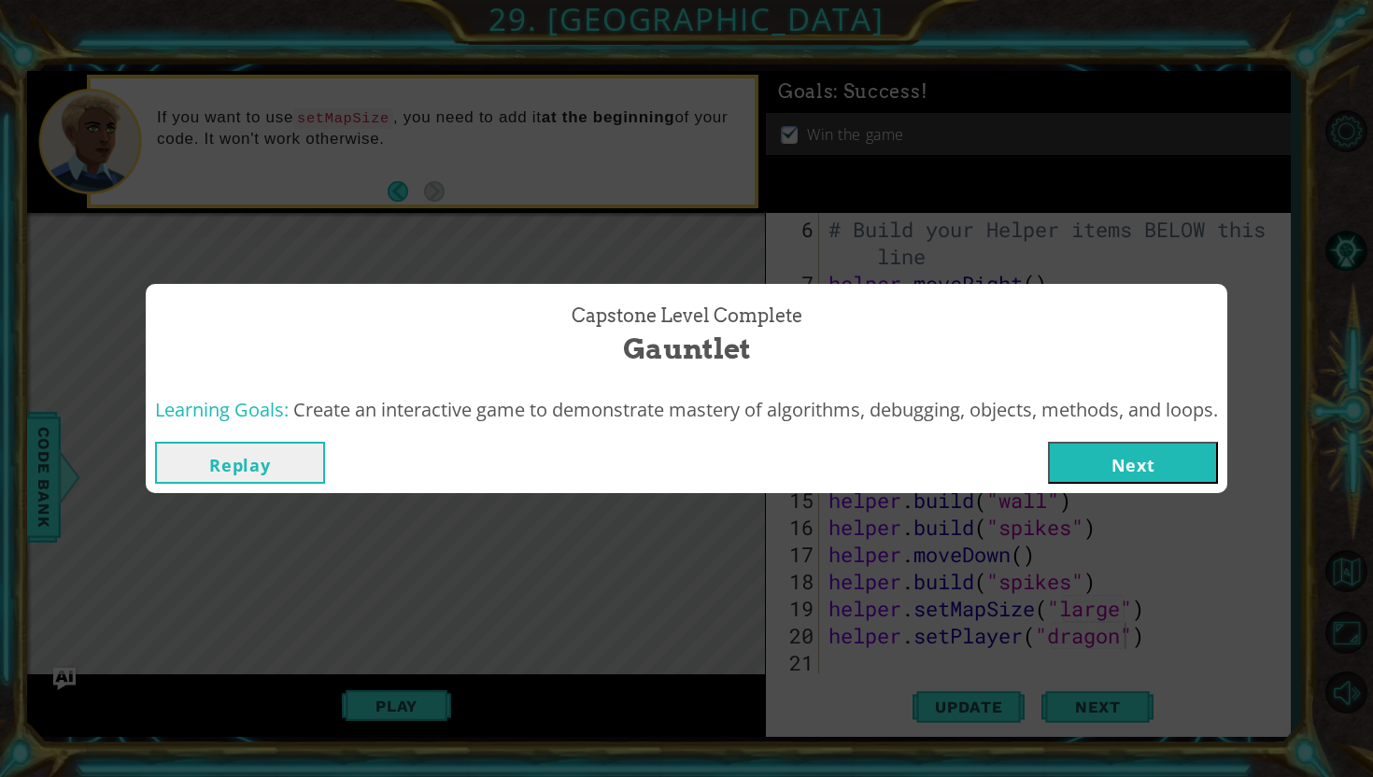
click at [1127, 477] on button "Next" at bounding box center [1133, 463] width 170 height 42
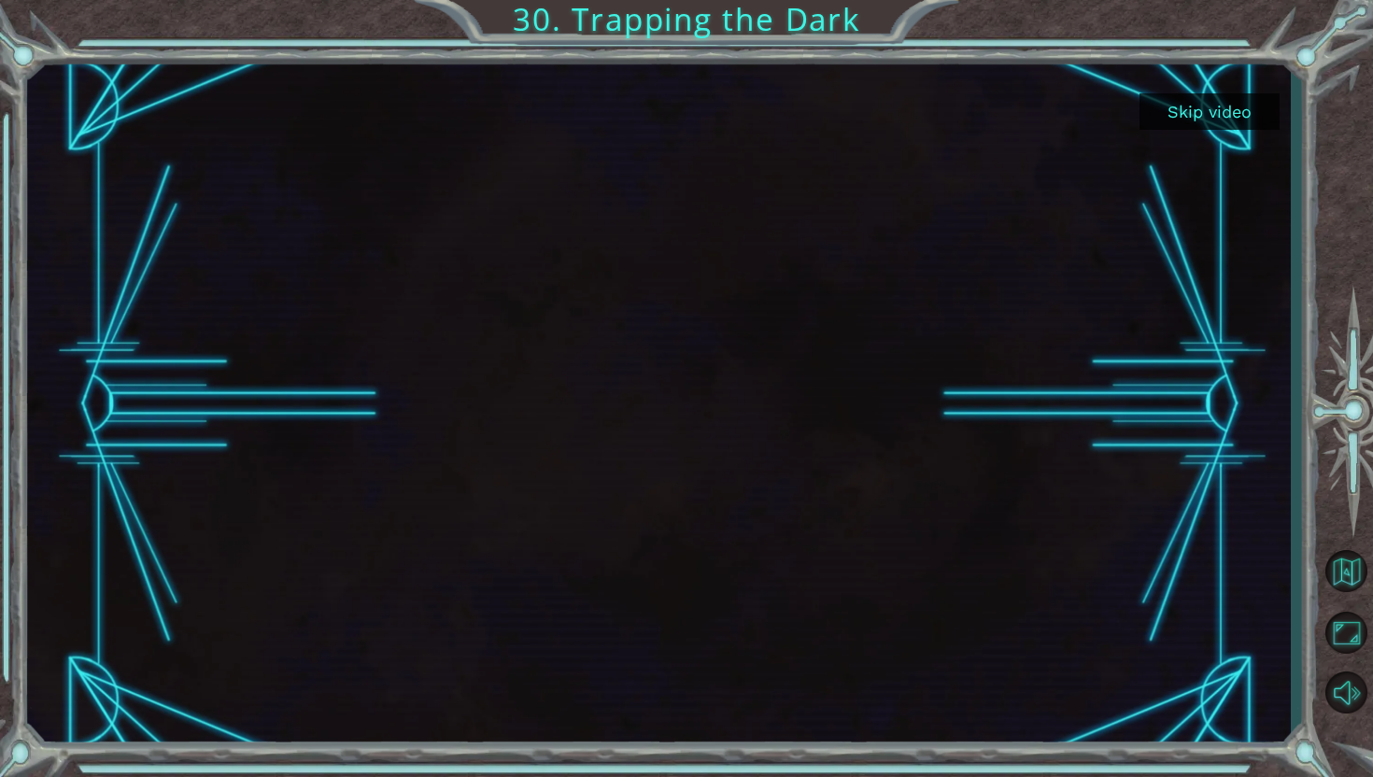
click at [1186, 114] on button "Skip video" at bounding box center [1210, 111] width 140 height 36
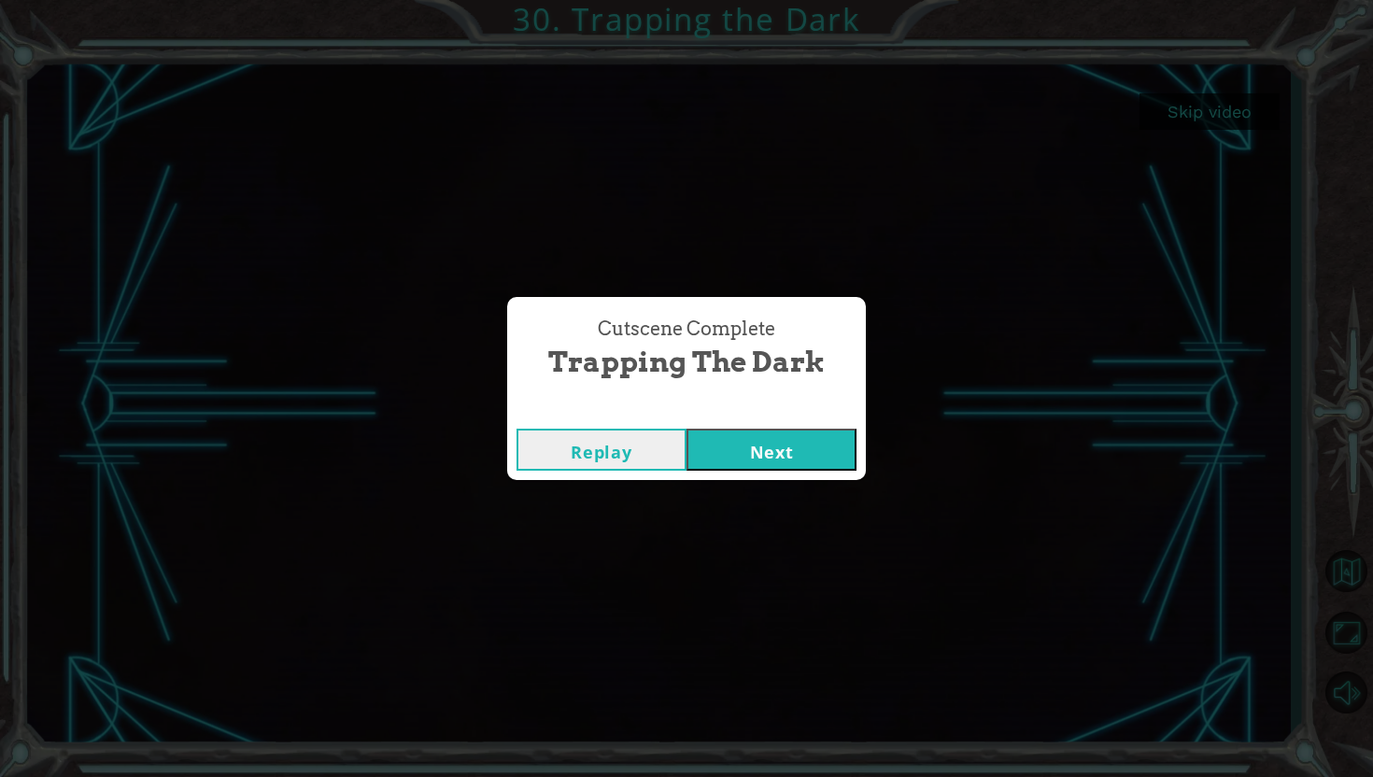
click at [793, 445] on button "Next" at bounding box center [772, 450] width 170 height 42
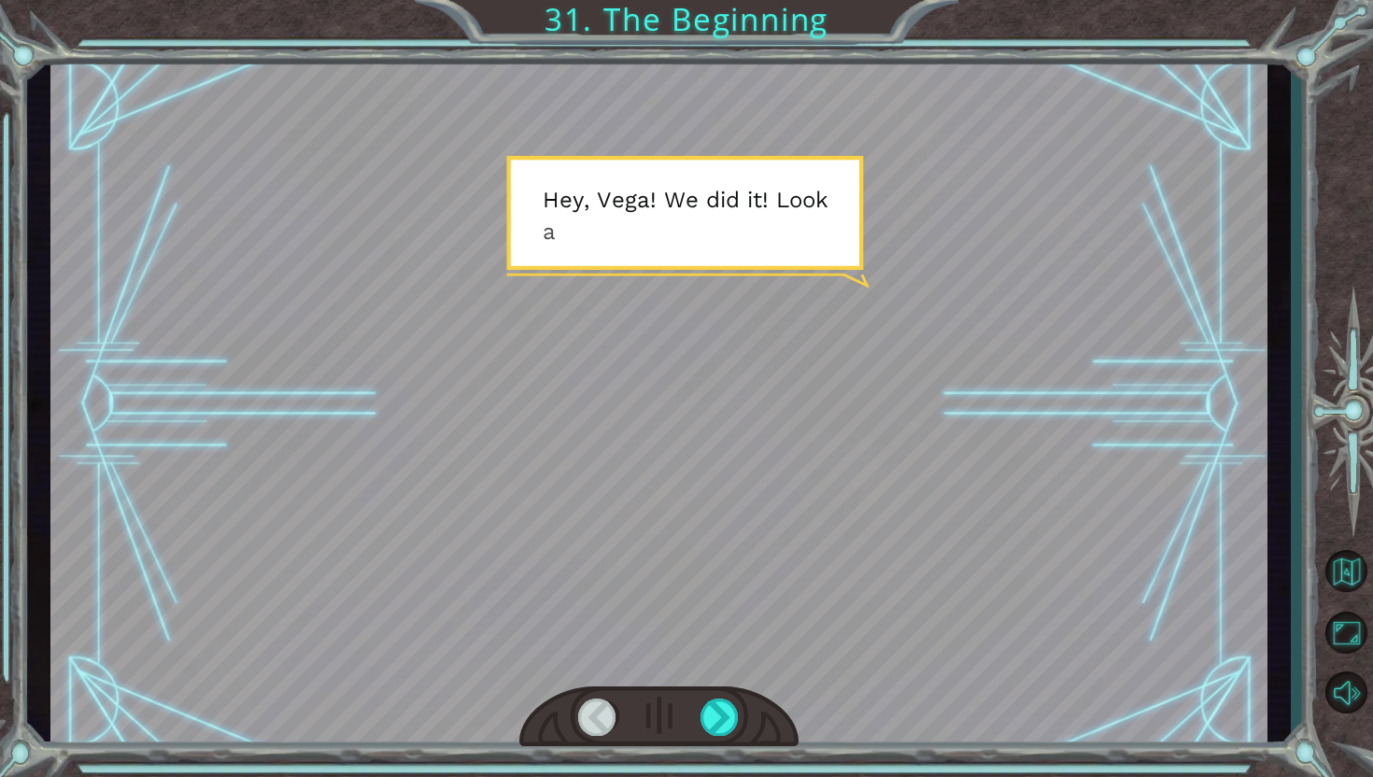
click at [706, 736] on div at bounding box center [659, 718] width 280 height 62
click at [727, 718] on div at bounding box center [720, 717] width 39 height 37
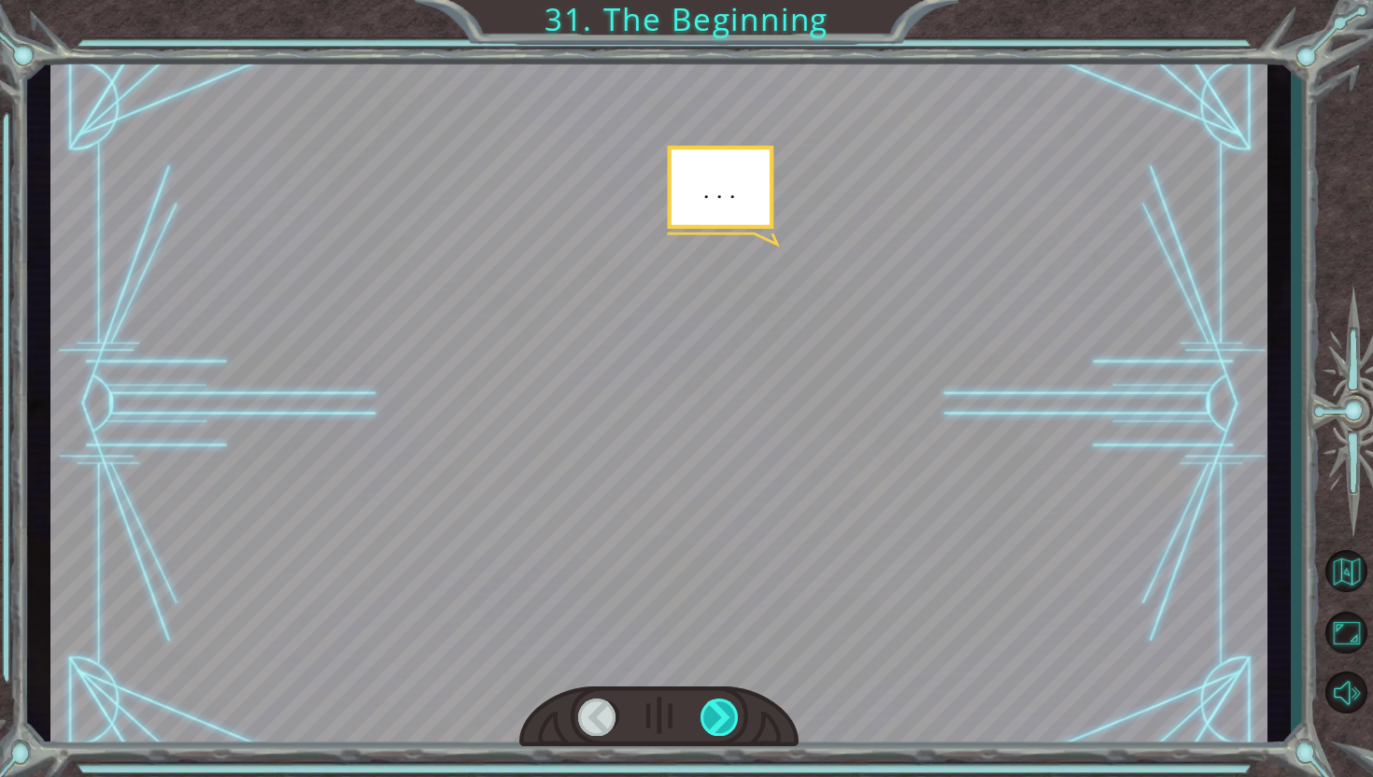
click at [727, 718] on div at bounding box center [720, 717] width 39 height 37
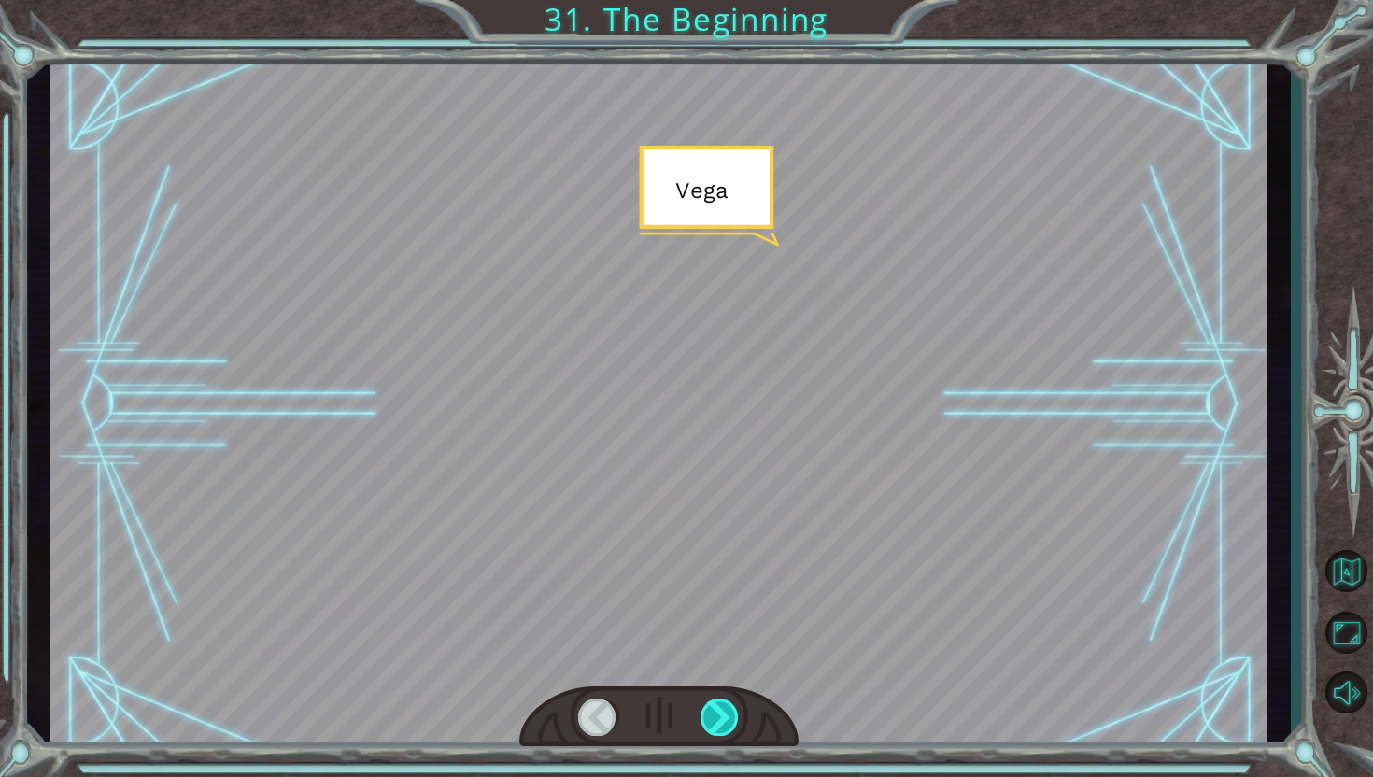
click at [727, 718] on div at bounding box center [720, 717] width 39 height 37
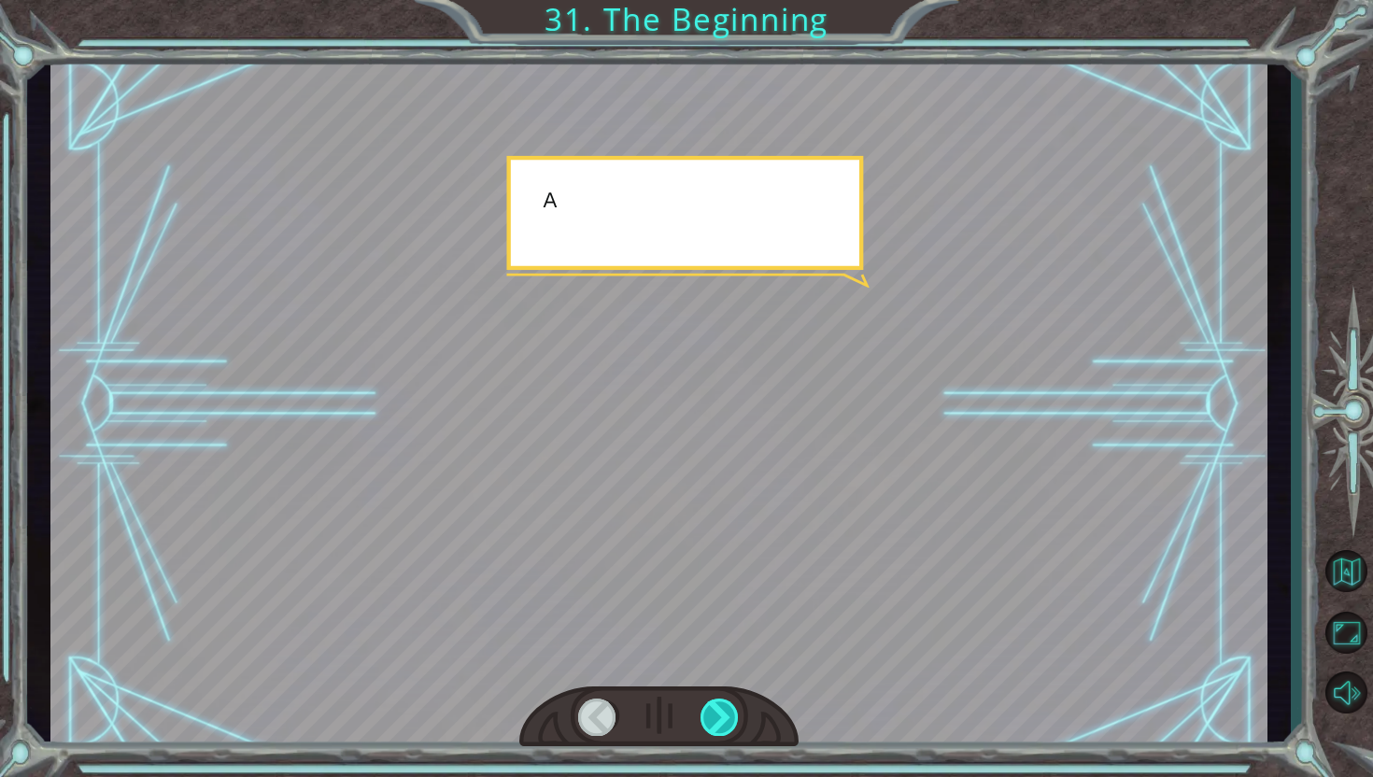
click at [727, 718] on div at bounding box center [720, 717] width 39 height 37
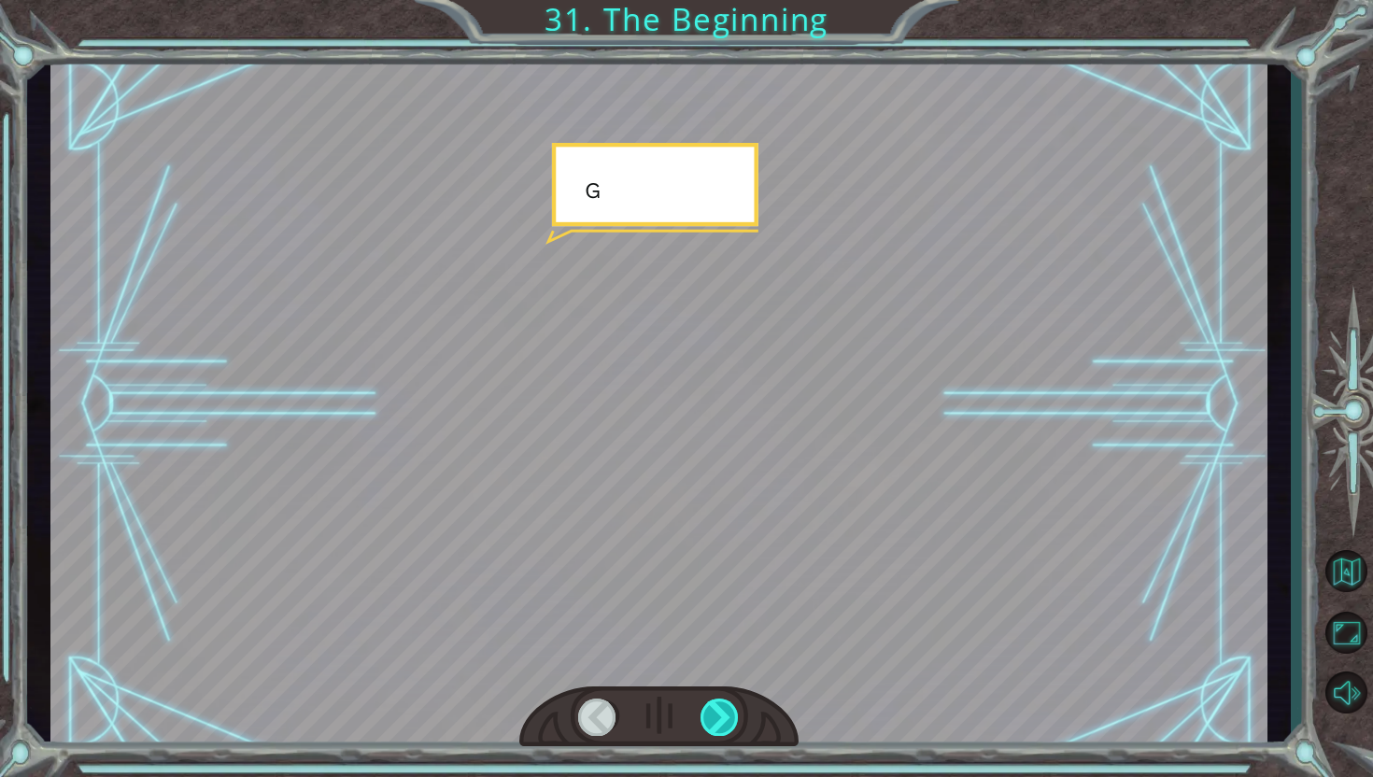
click at [727, 718] on div at bounding box center [720, 717] width 39 height 37
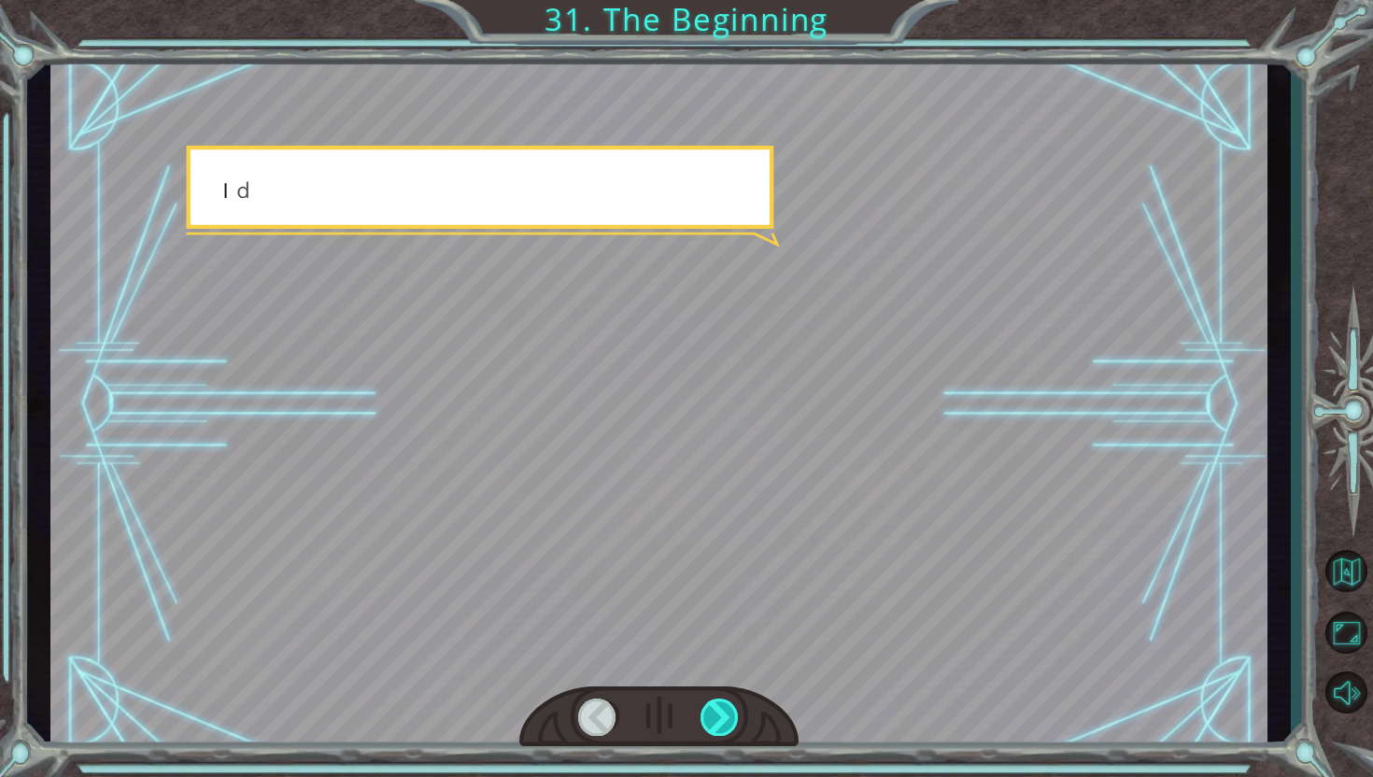
click at [727, 718] on div at bounding box center [720, 717] width 39 height 37
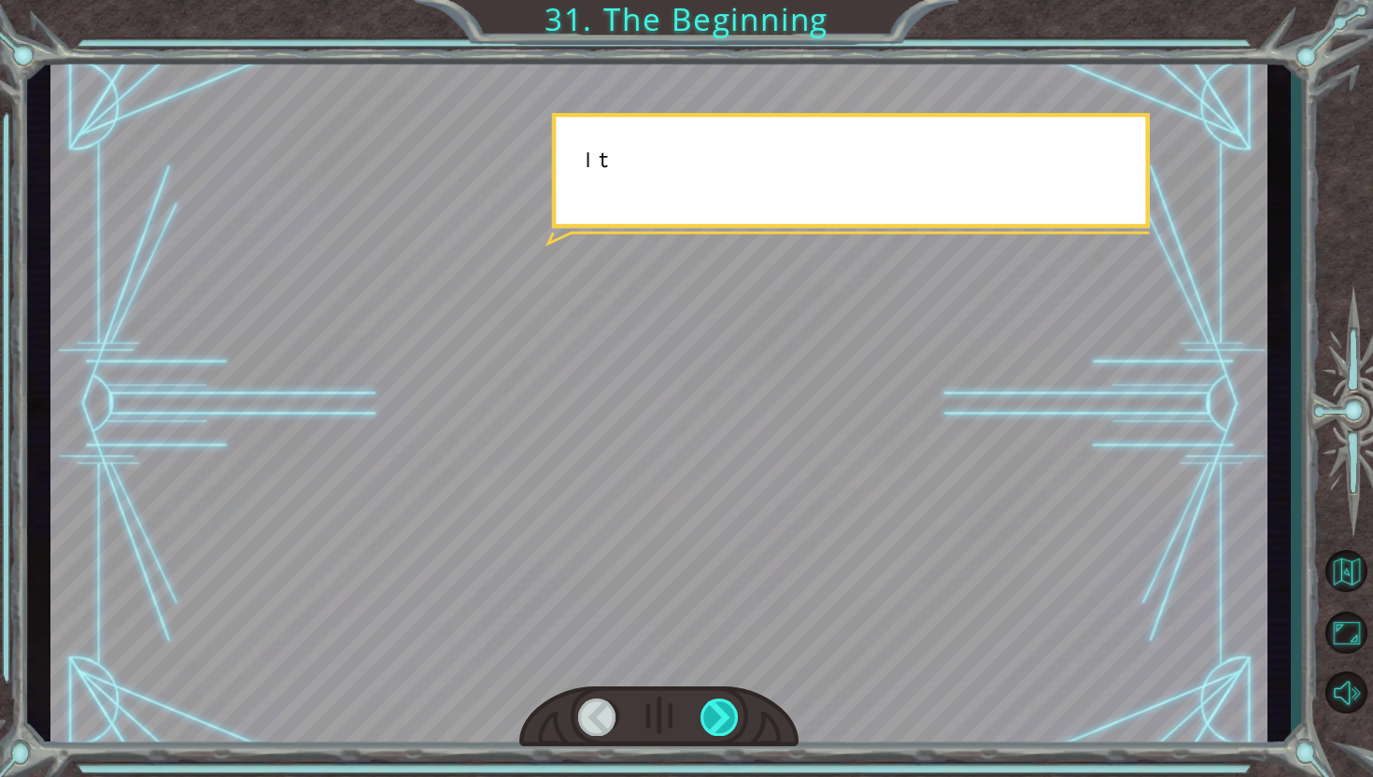
click at [727, 718] on div at bounding box center [720, 717] width 39 height 37
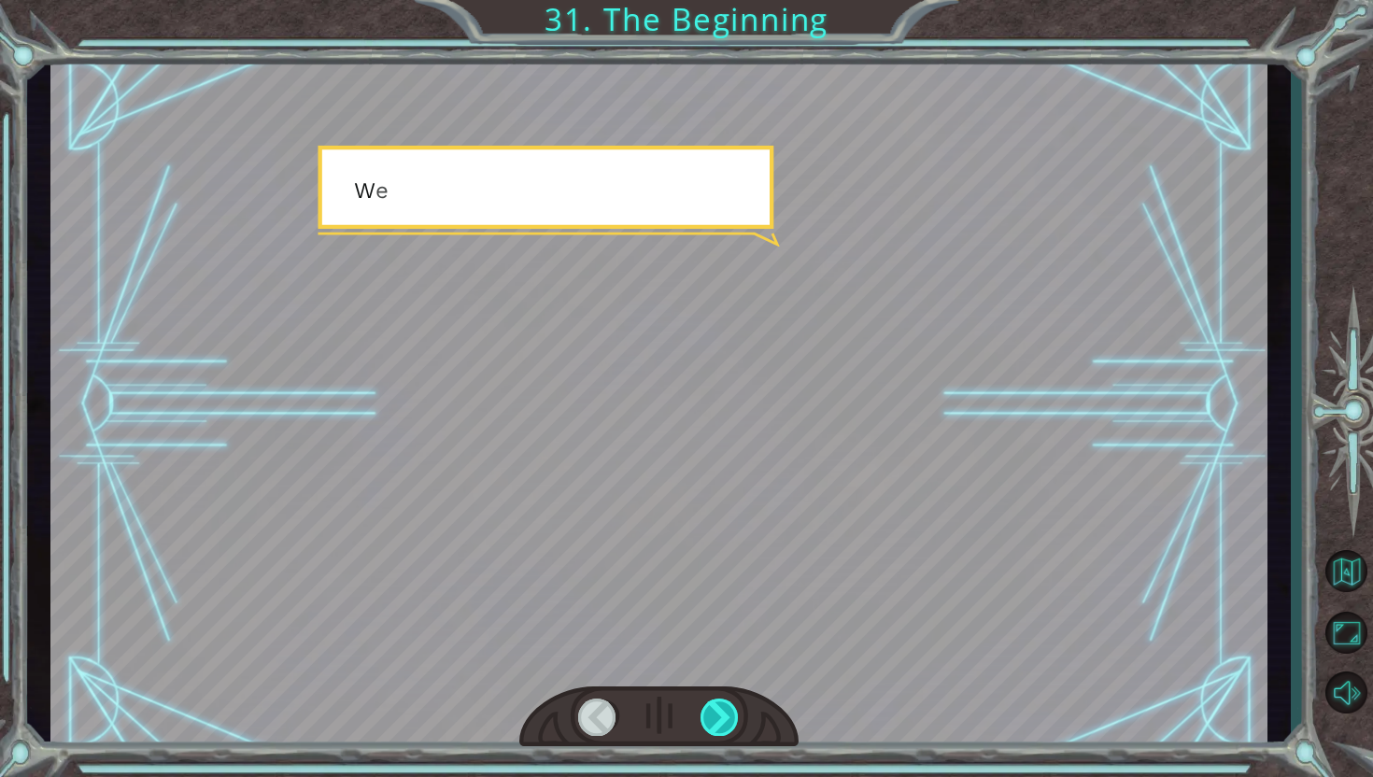
click at [727, 718] on div at bounding box center [720, 717] width 39 height 37
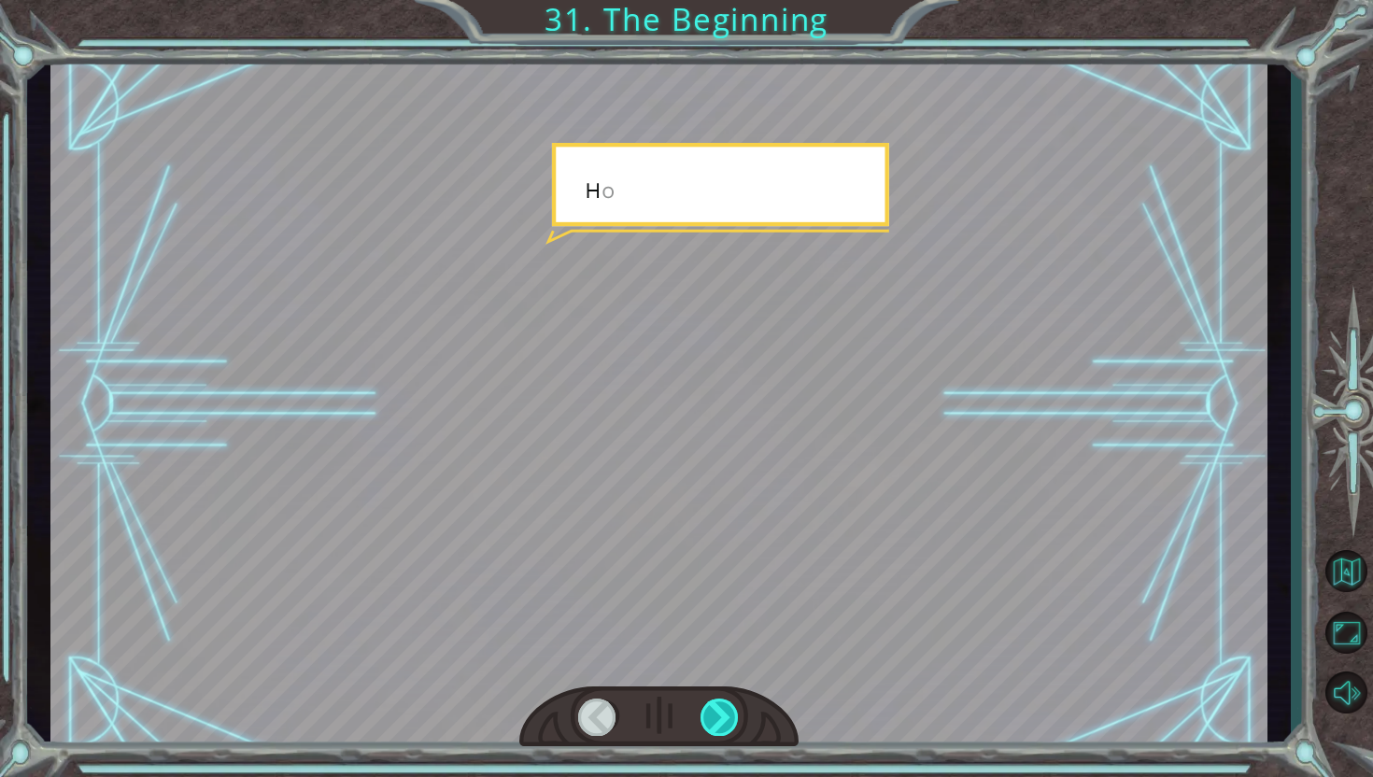
click at [727, 718] on div at bounding box center [720, 717] width 39 height 37
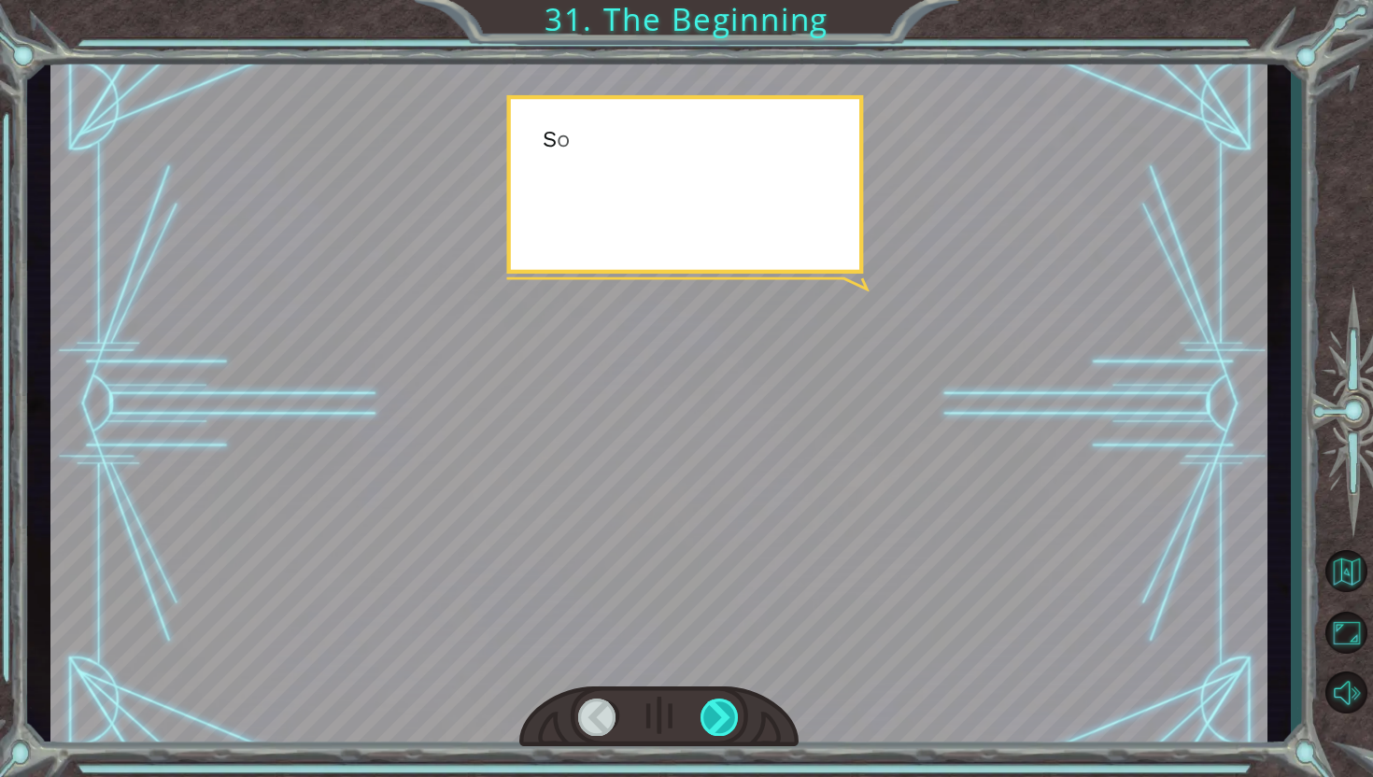
click at [727, 718] on div at bounding box center [720, 717] width 39 height 37
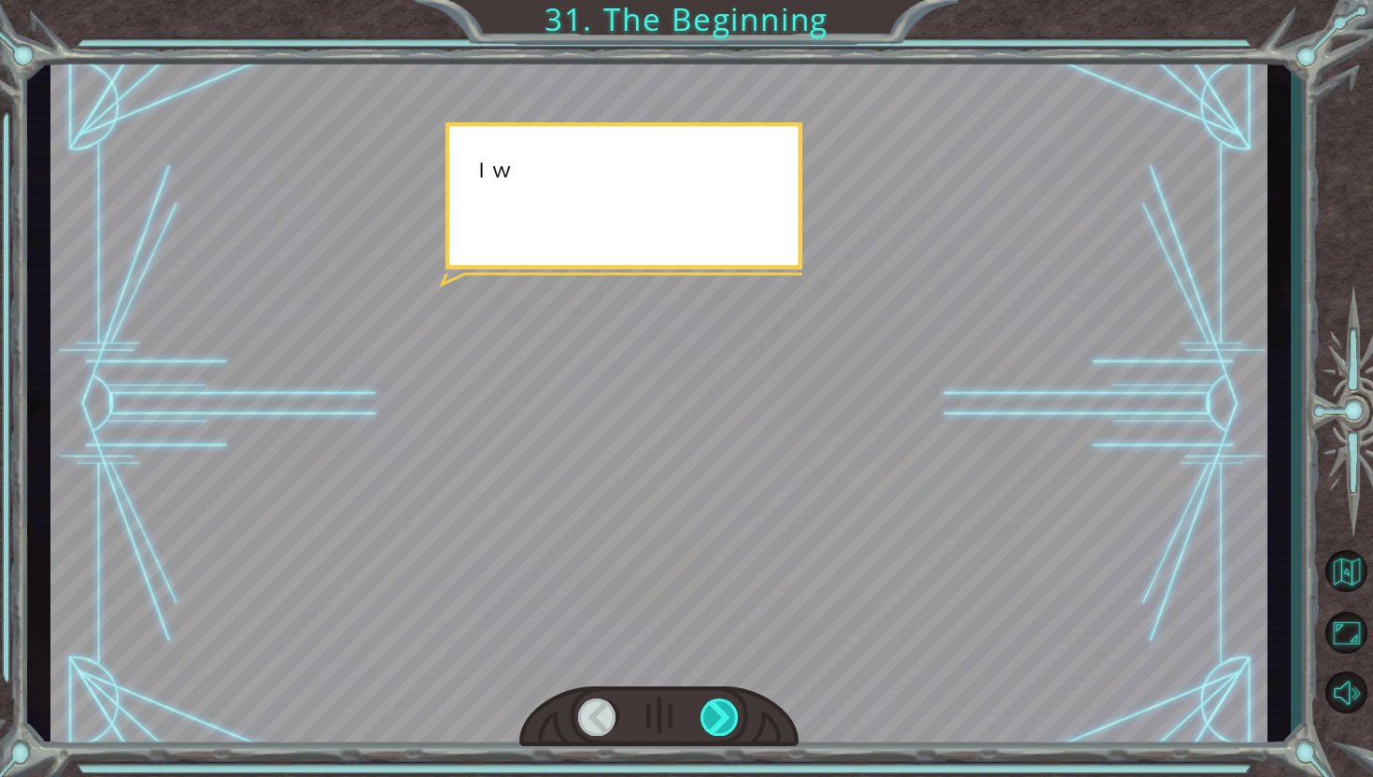
click at [727, 718] on div at bounding box center [720, 717] width 39 height 37
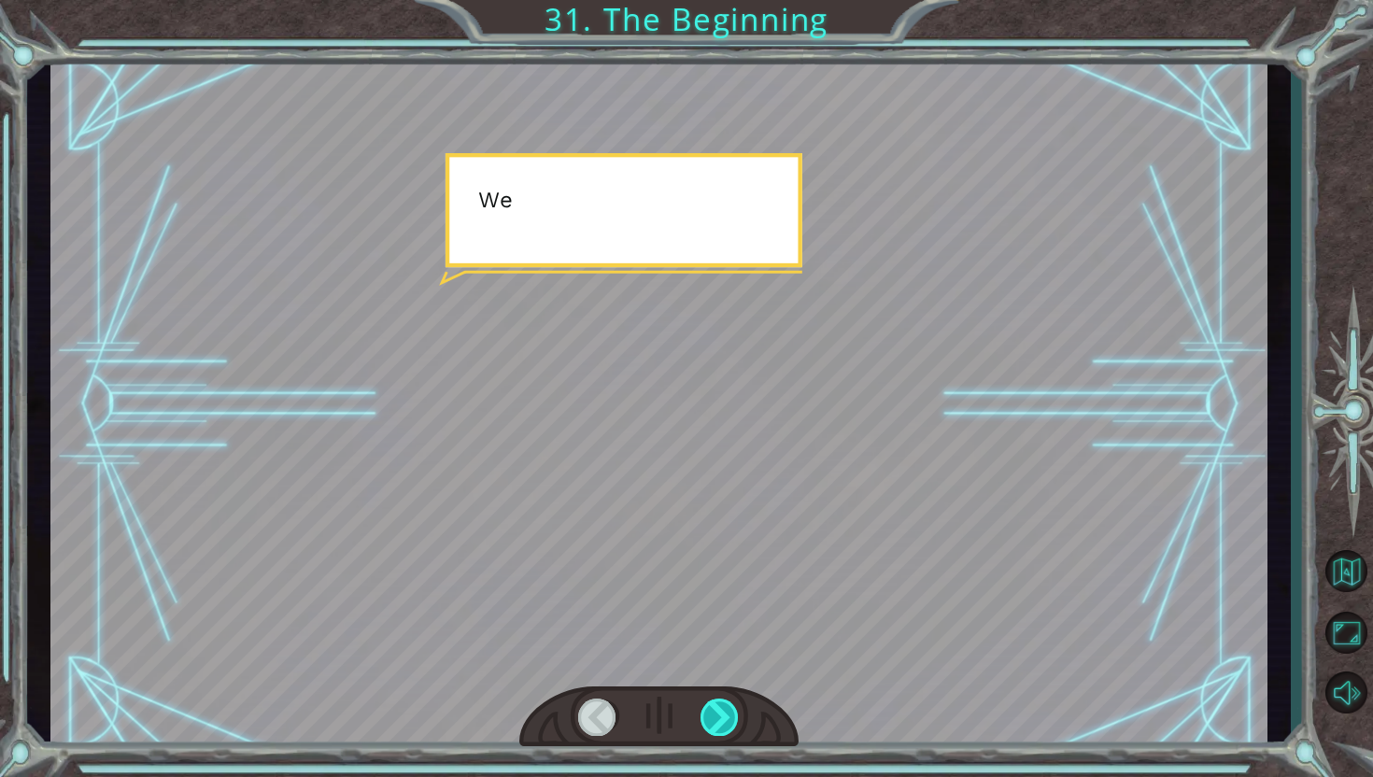
click at [727, 718] on div at bounding box center [720, 717] width 39 height 37
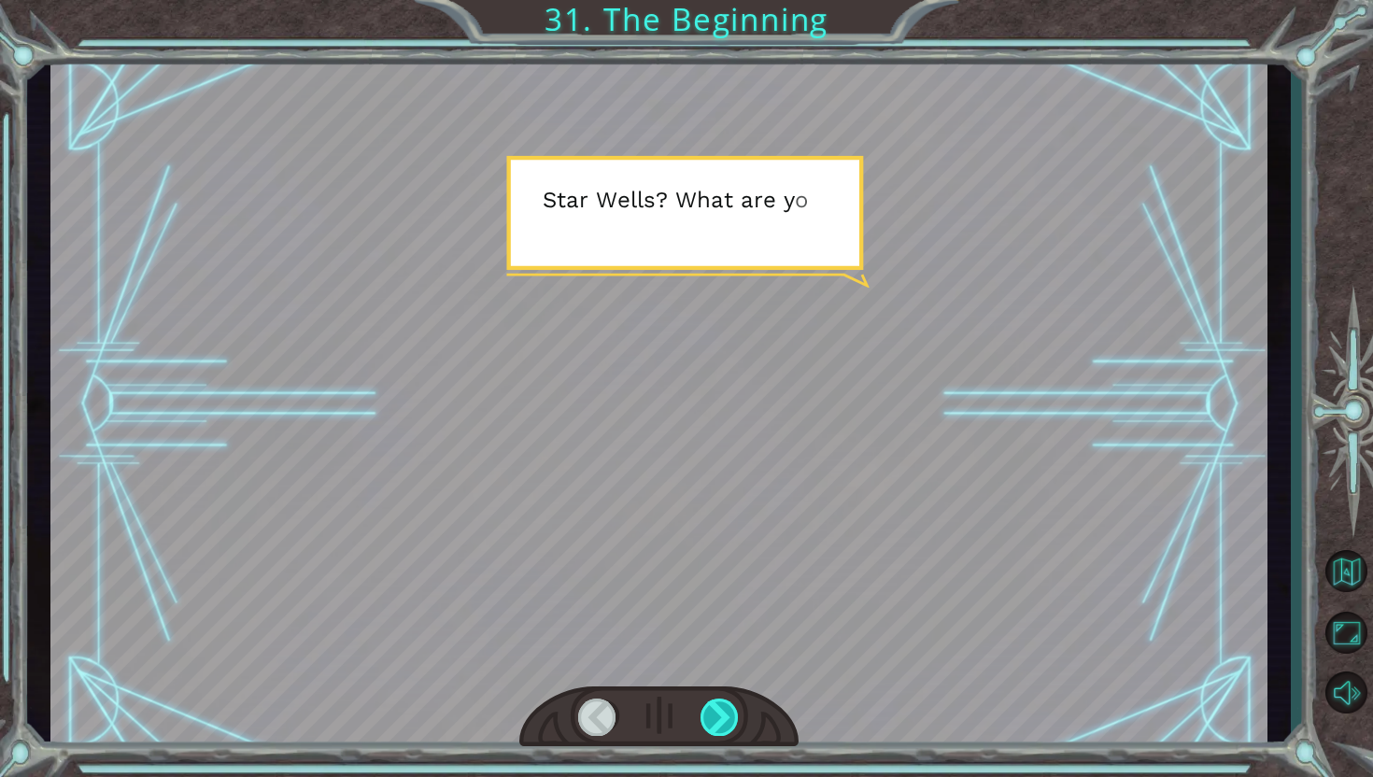
click at [727, 718] on div at bounding box center [720, 717] width 39 height 37
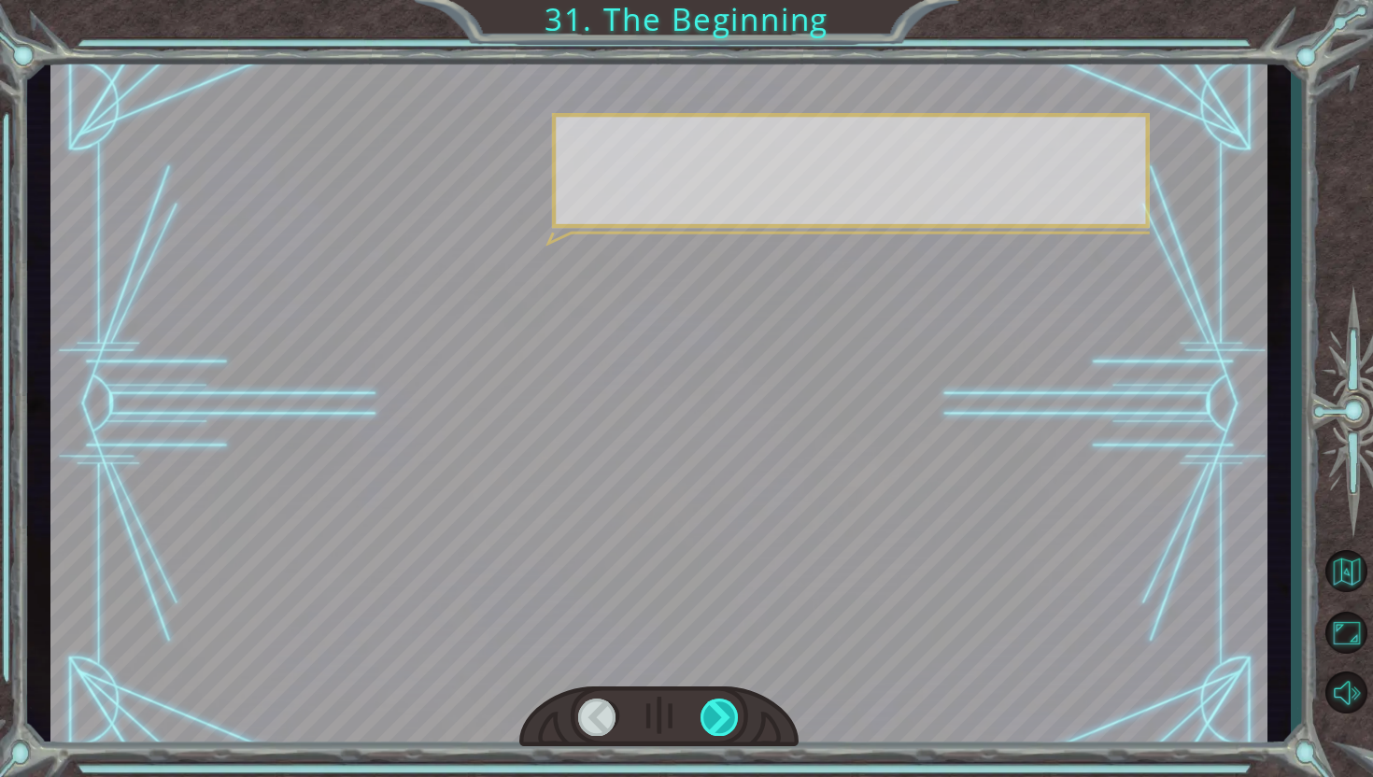
click at [727, 718] on div at bounding box center [720, 717] width 39 height 37
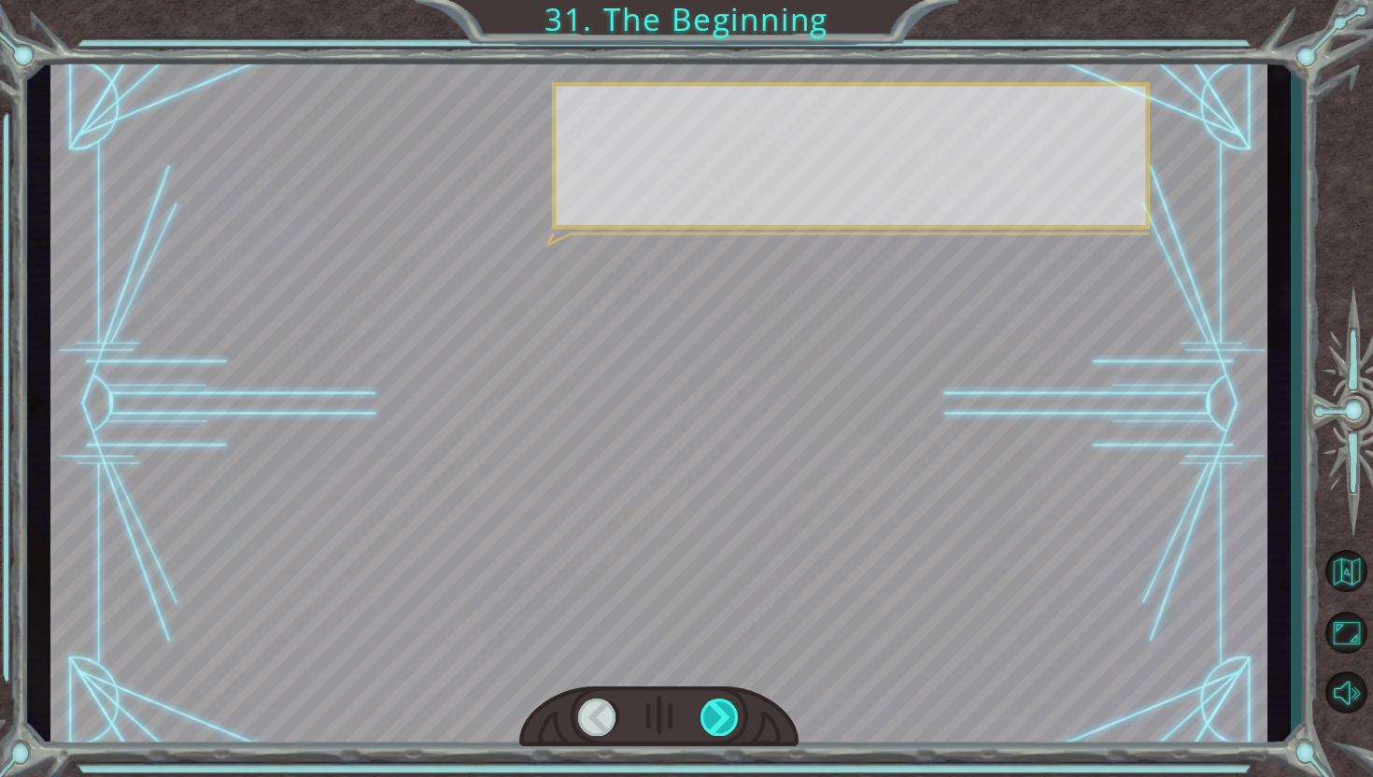
click at [727, 718] on div at bounding box center [720, 717] width 39 height 37
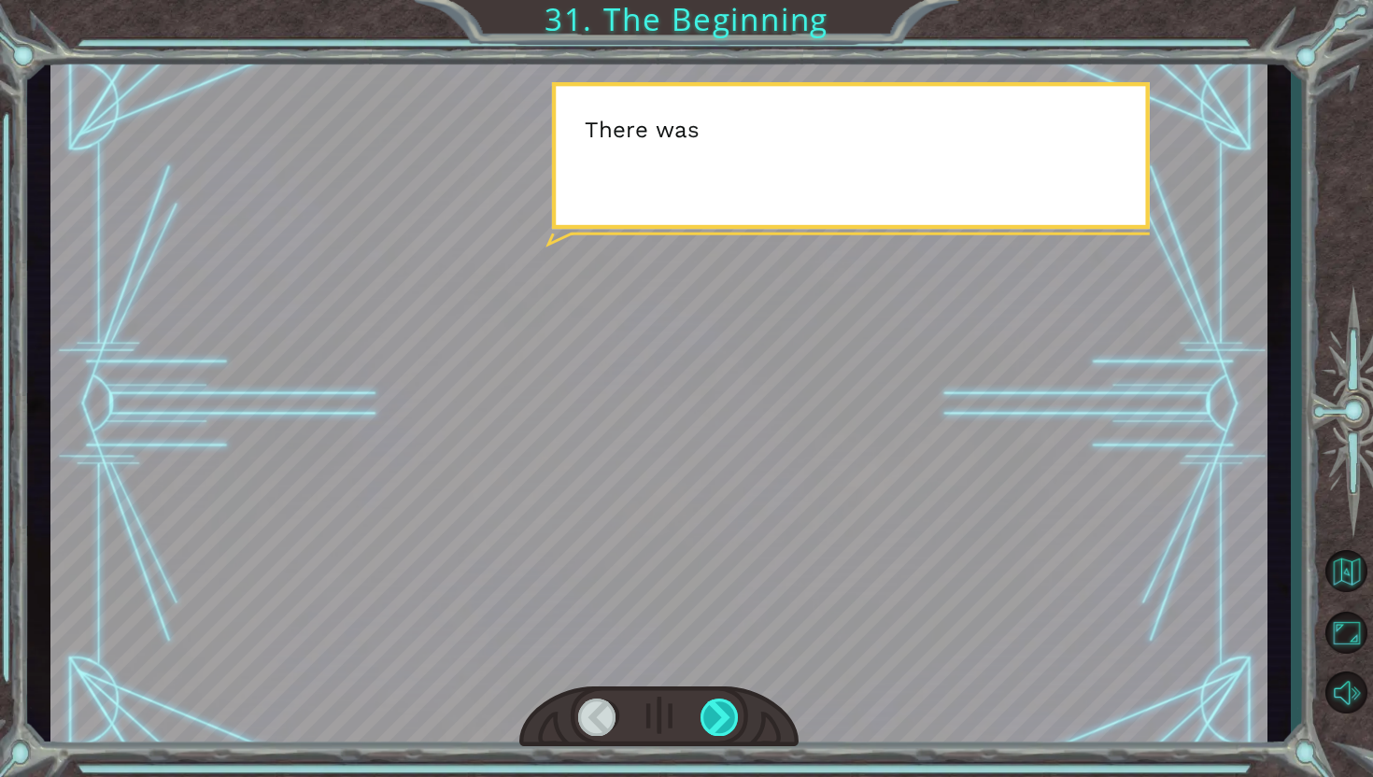
click at [727, 718] on div at bounding box center [720, 717] width 39 height 37
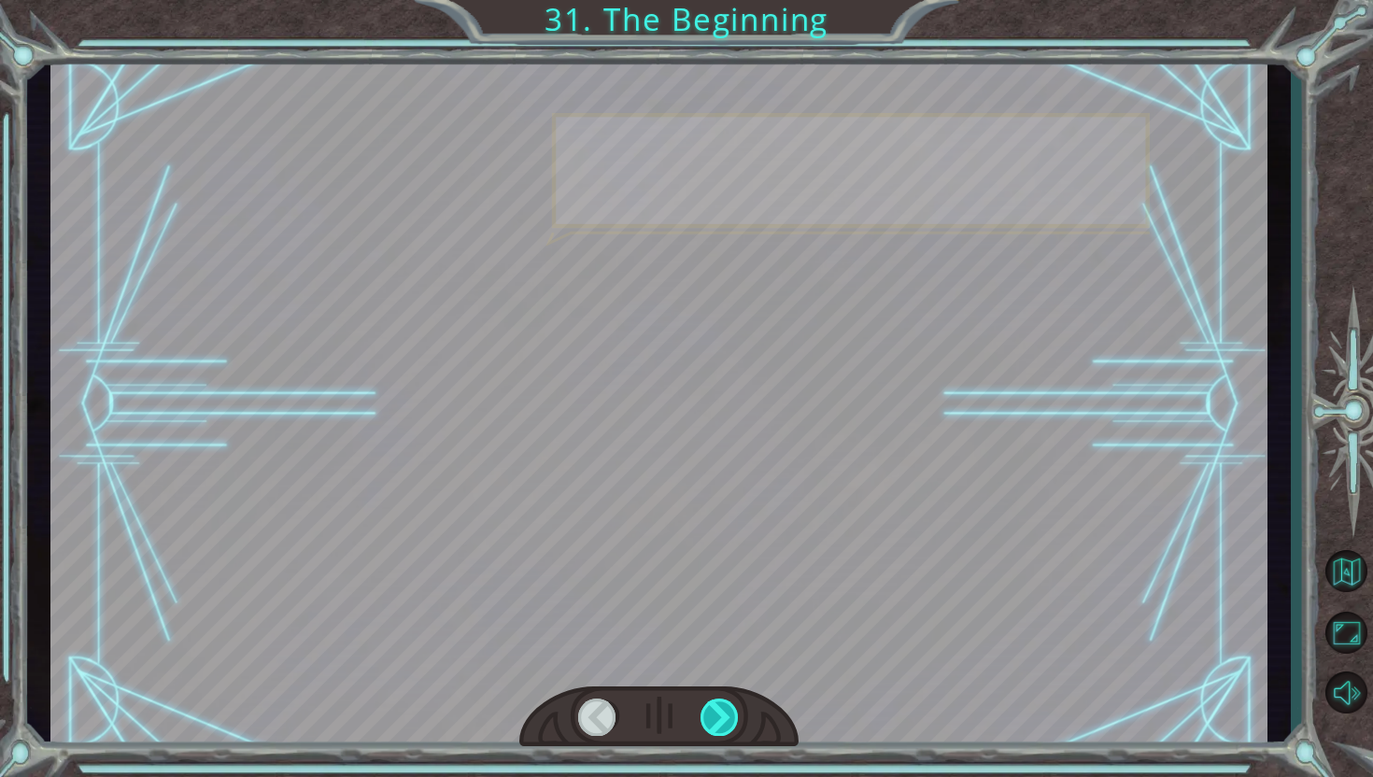
click at [729, 717] on div at bounding box center [720, 717] width 39 height 37
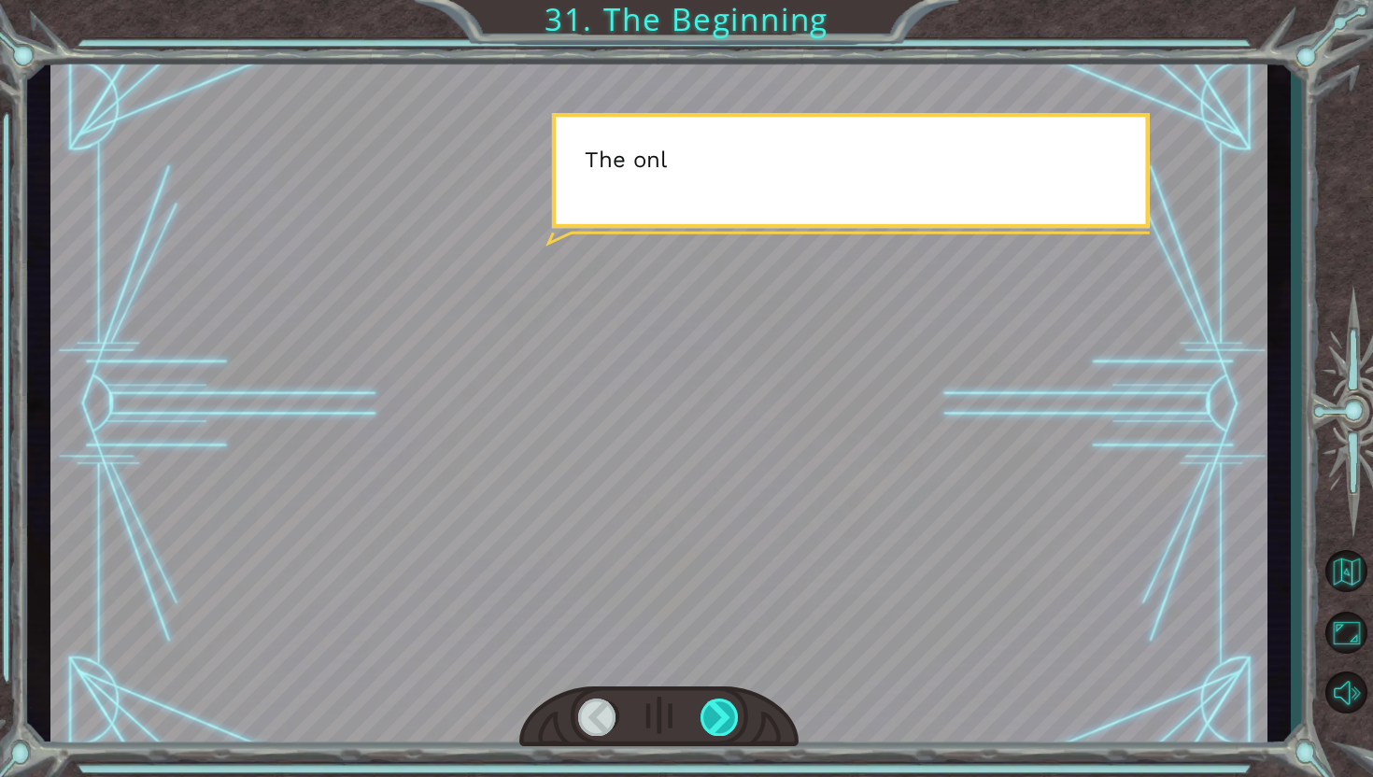
click at [729, 717] on div at bounding box center [720, 717] width 39 height 37
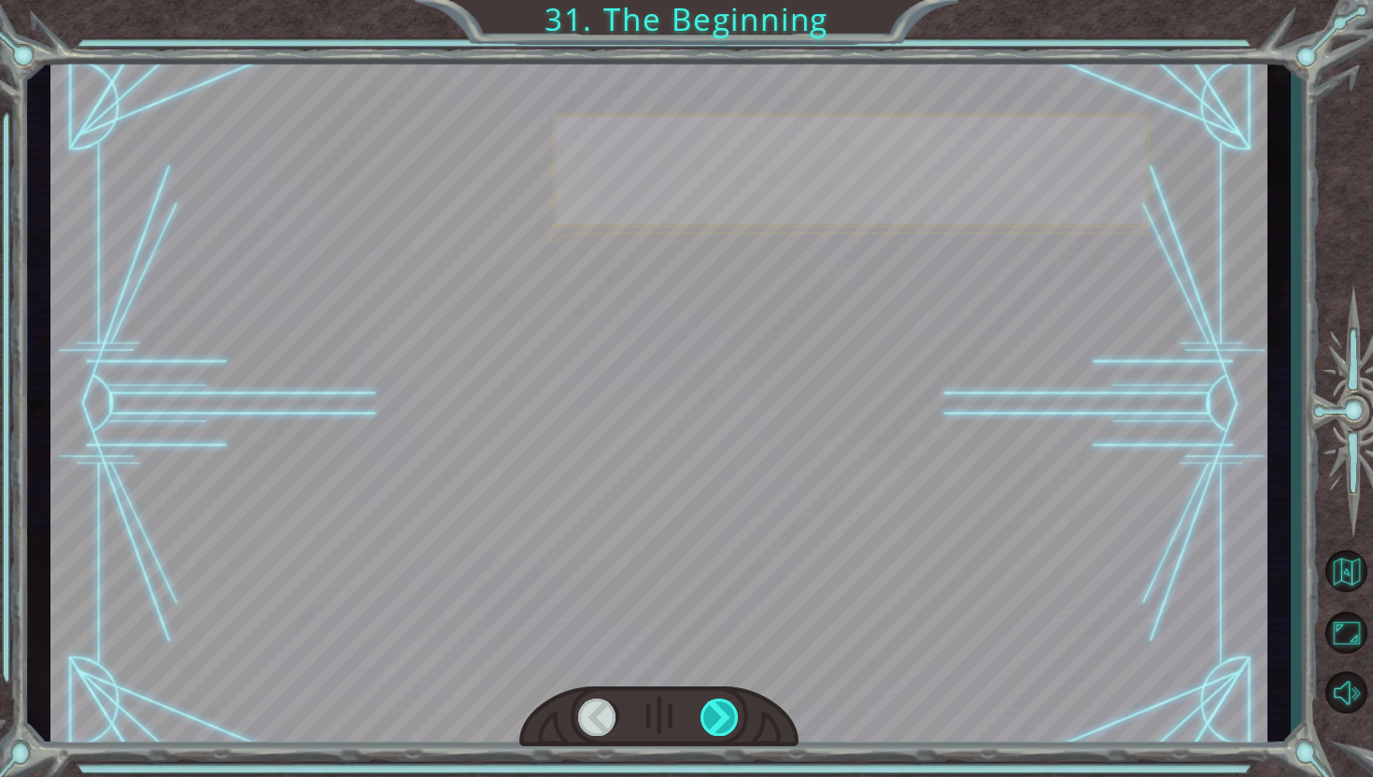
click at [729, 717] on div at bounding box center [720, 717] width 39 height 37
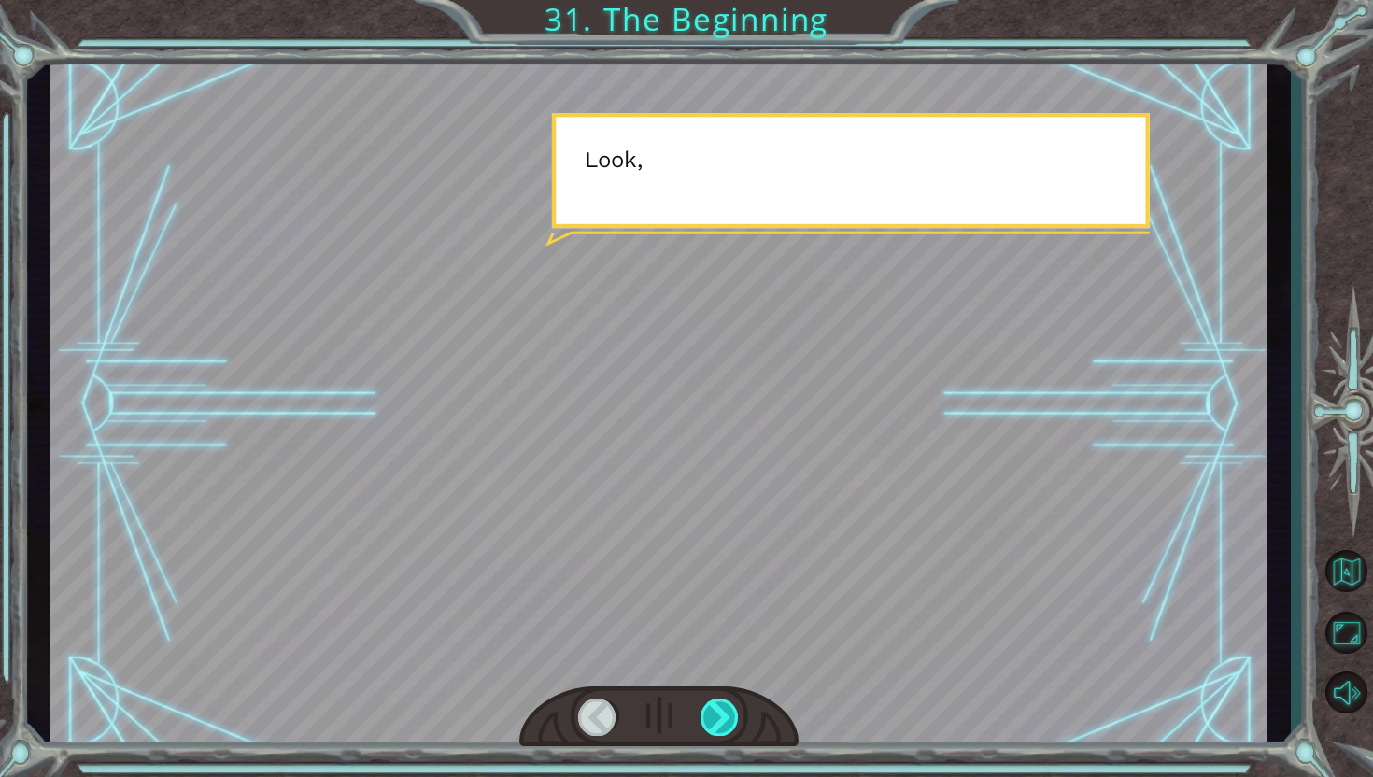
click at [729, 717] on div at bounding box center [720, 717] width 39 height 37
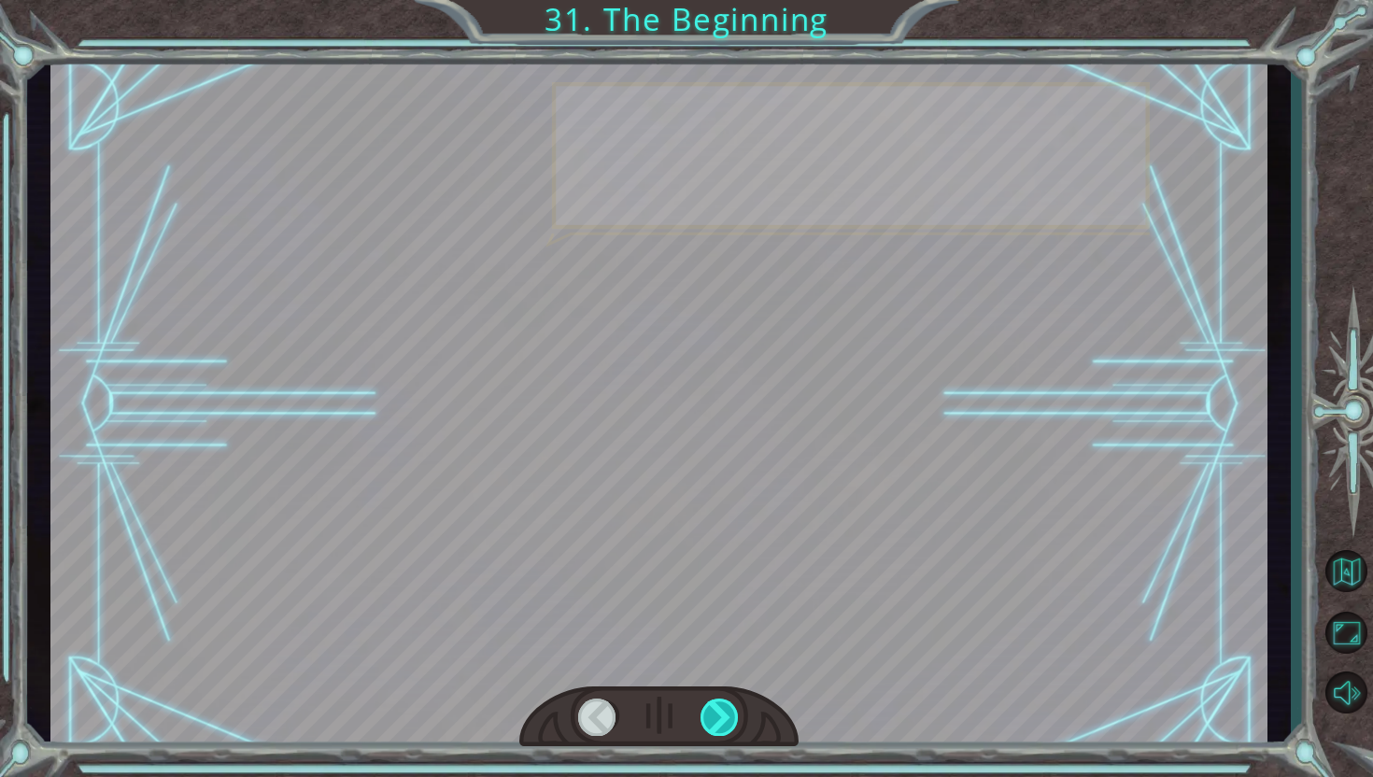
click at [729, 717] on div at bounding box center [720, 717] width 39 height 37
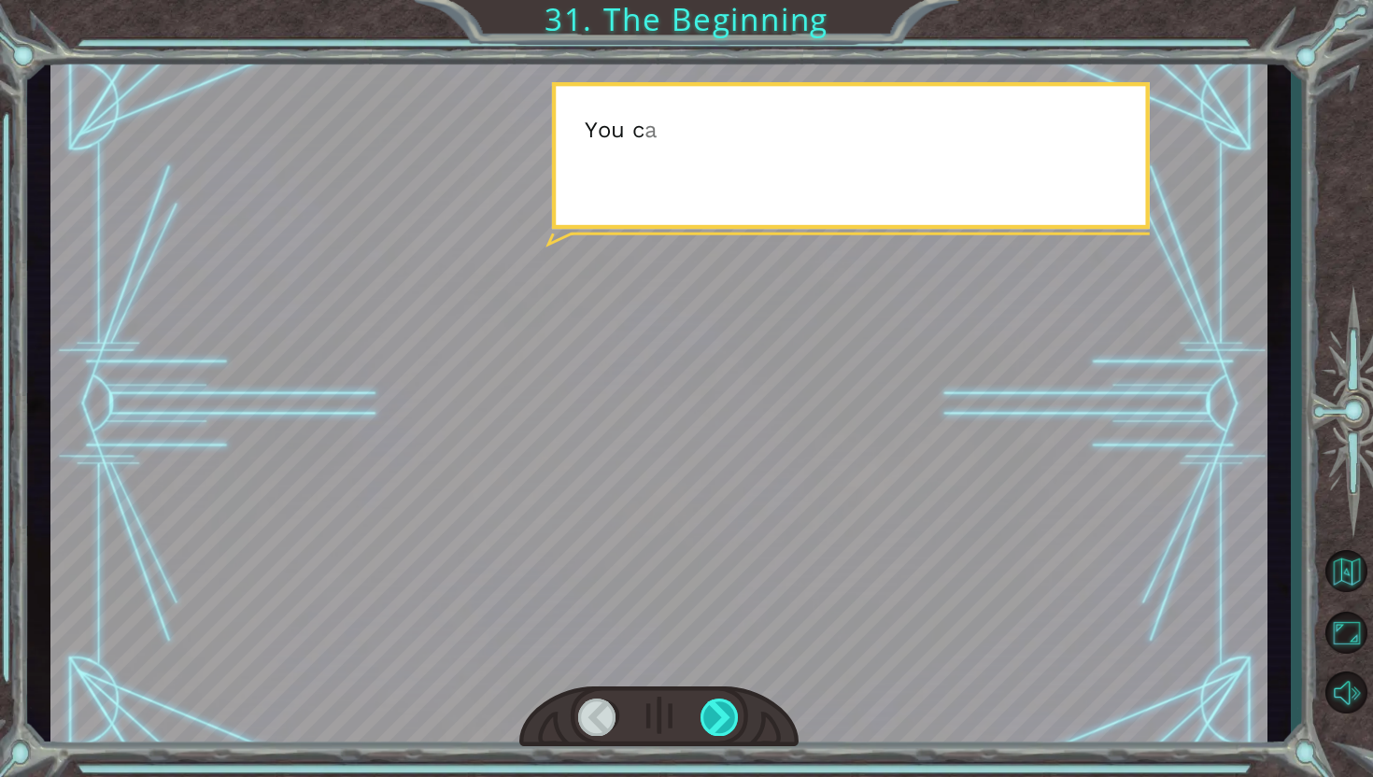
click at [729, 717] on div at bounding box center [720, 717] width 39 height 37
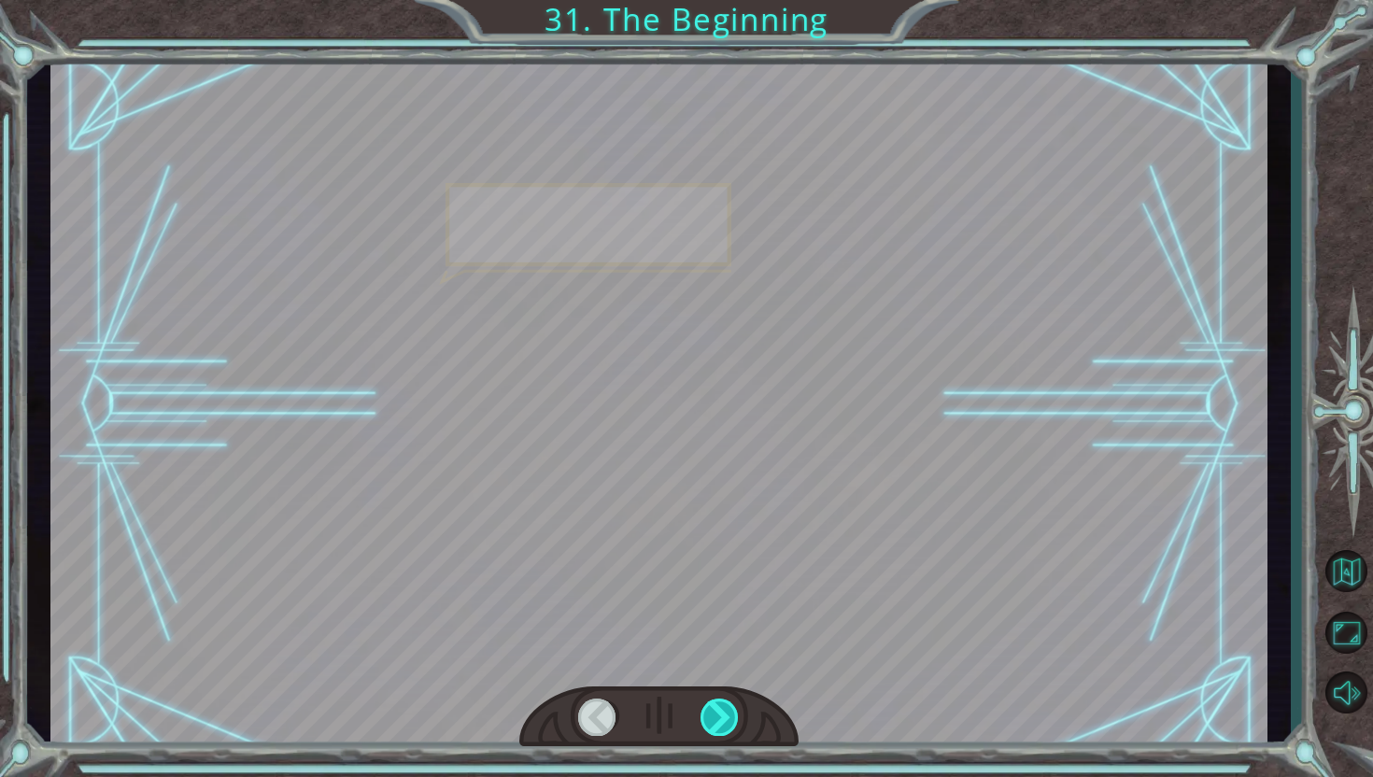
click at [729, 717] on div at bounding box center [720, 717] width 39 height 37
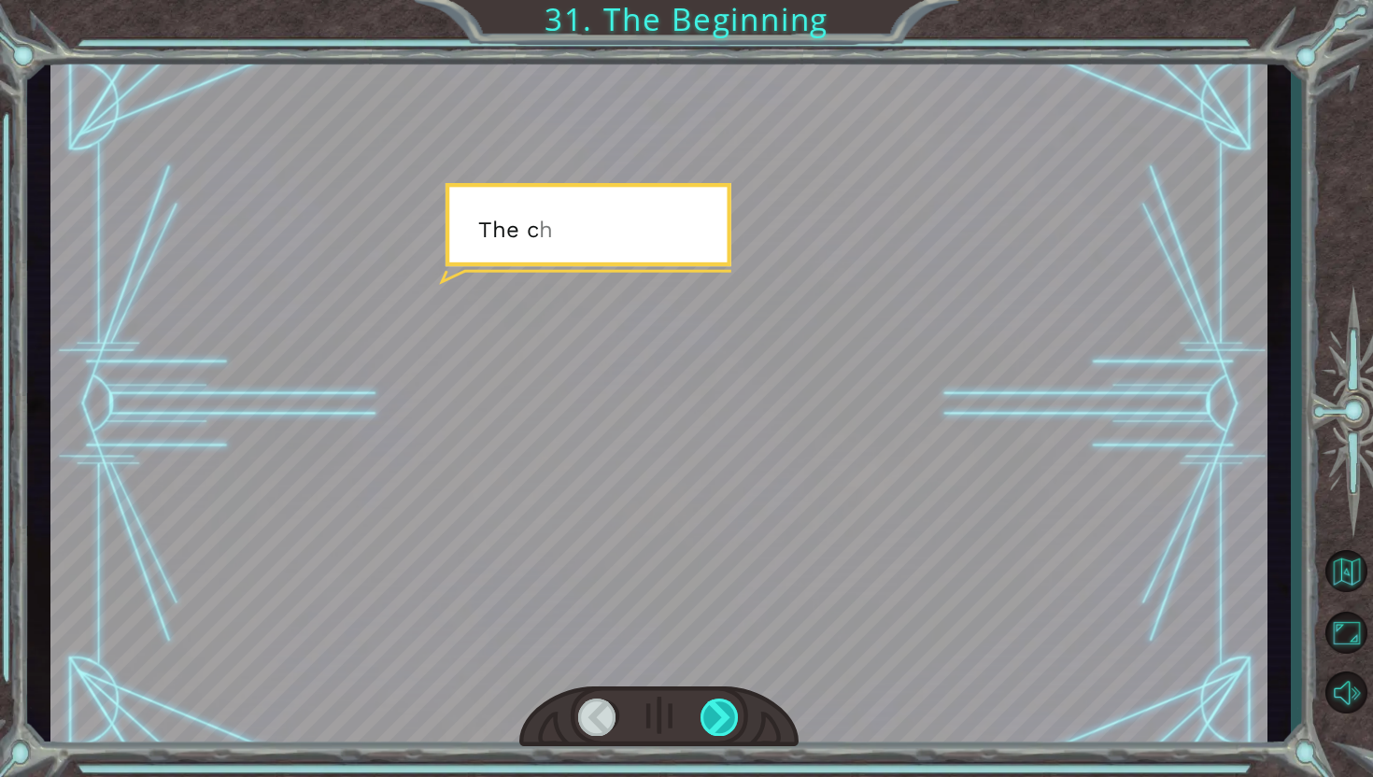
click at [729, 717] on div at bounding box center [720, 717] width 39 height 37
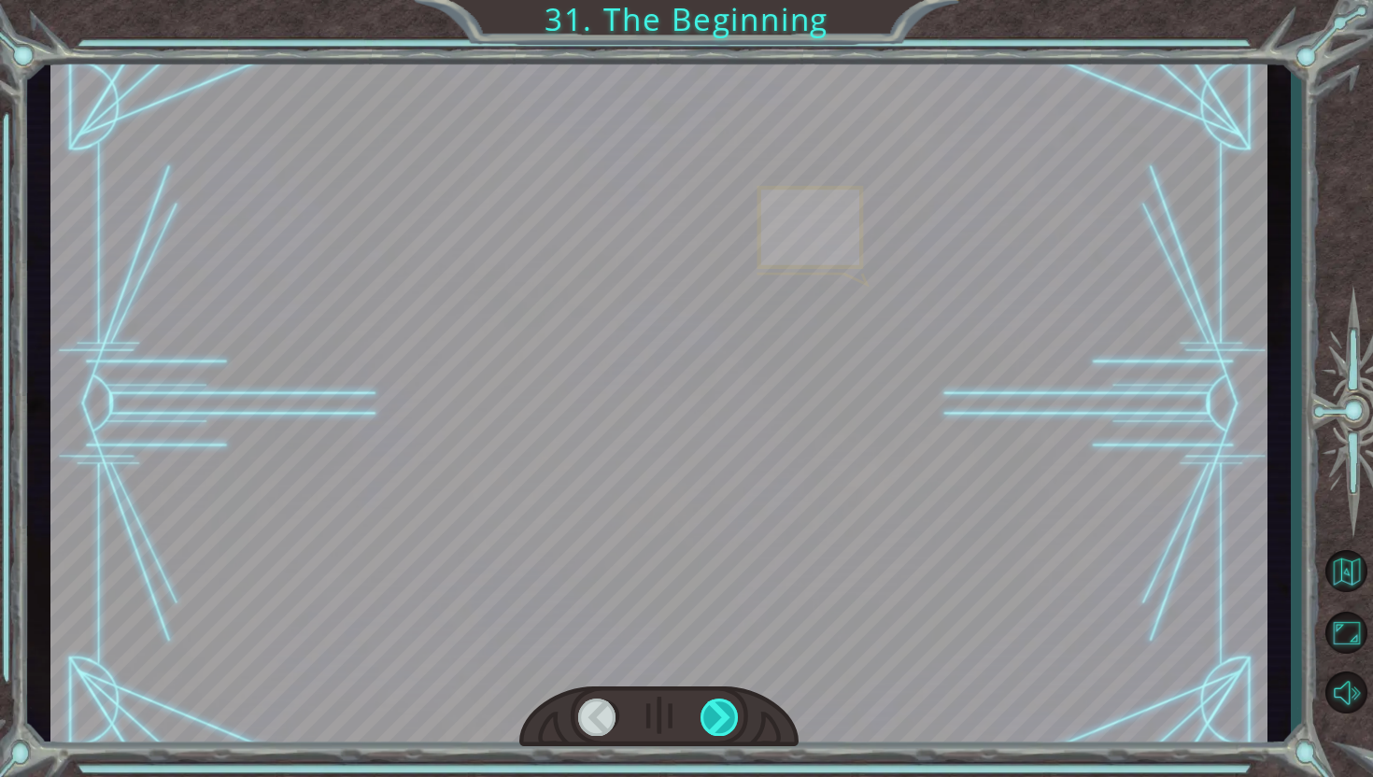
click at [729, 717] on div at bounding box center [720, 717] width 39 height 37
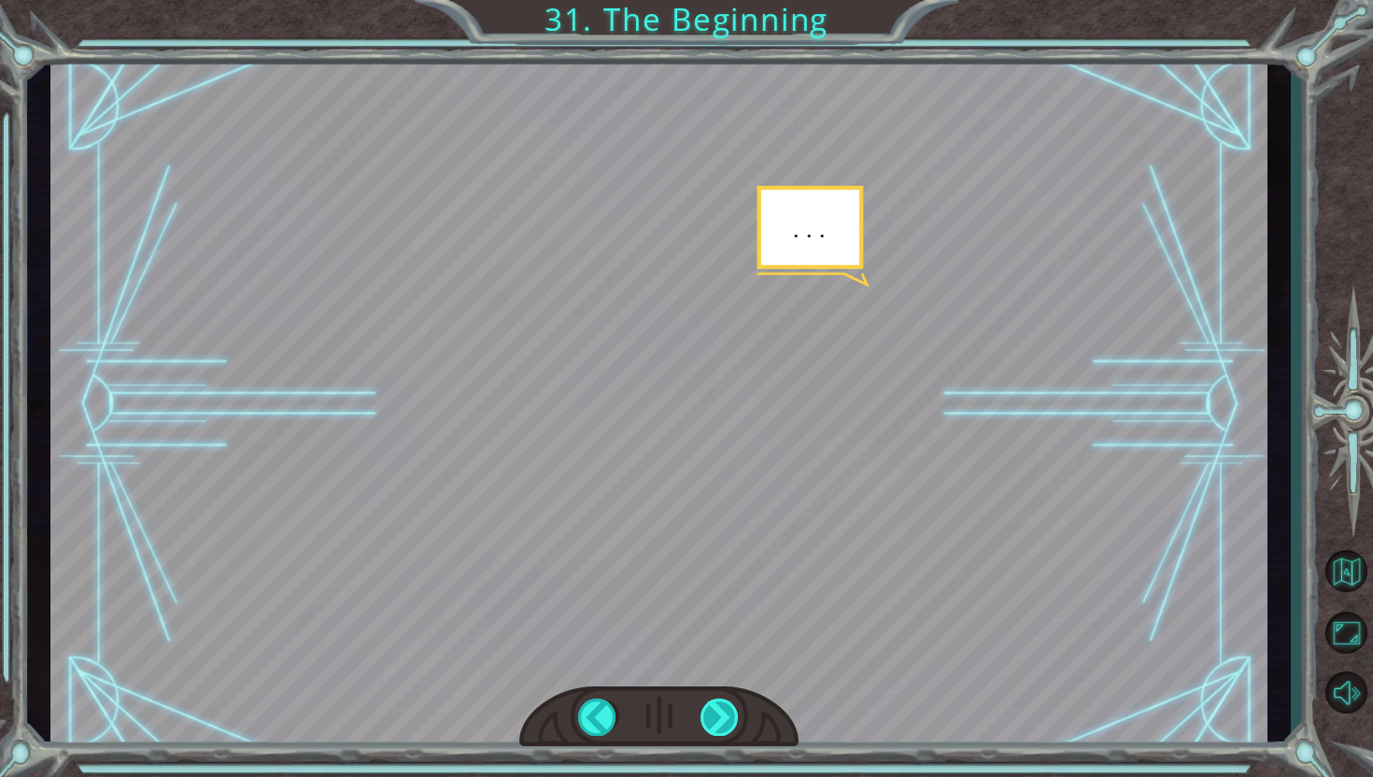
click at [729, 717] on div at bounding box center [720, 717] width 39 height 37
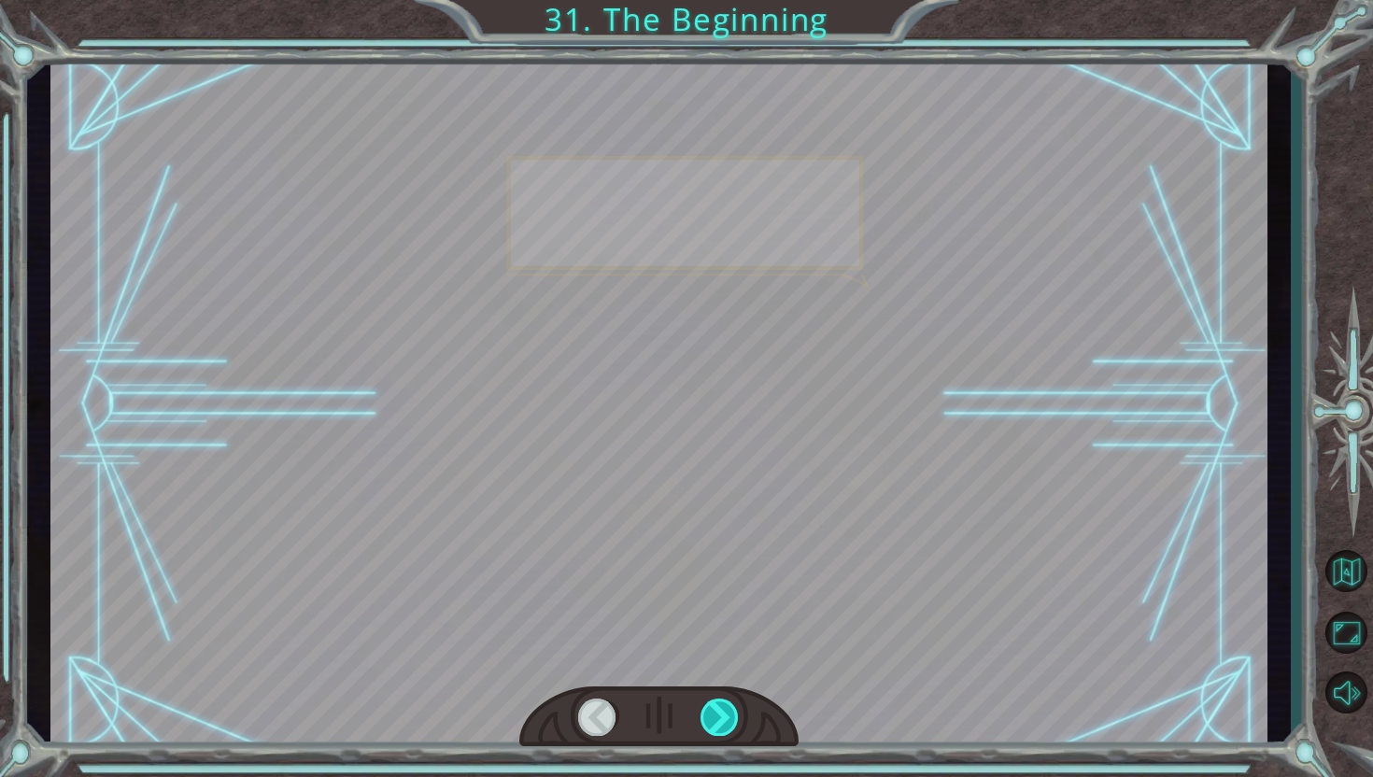
click at [729, 717] on div at bounding box center [720, 717] width 39 height 37
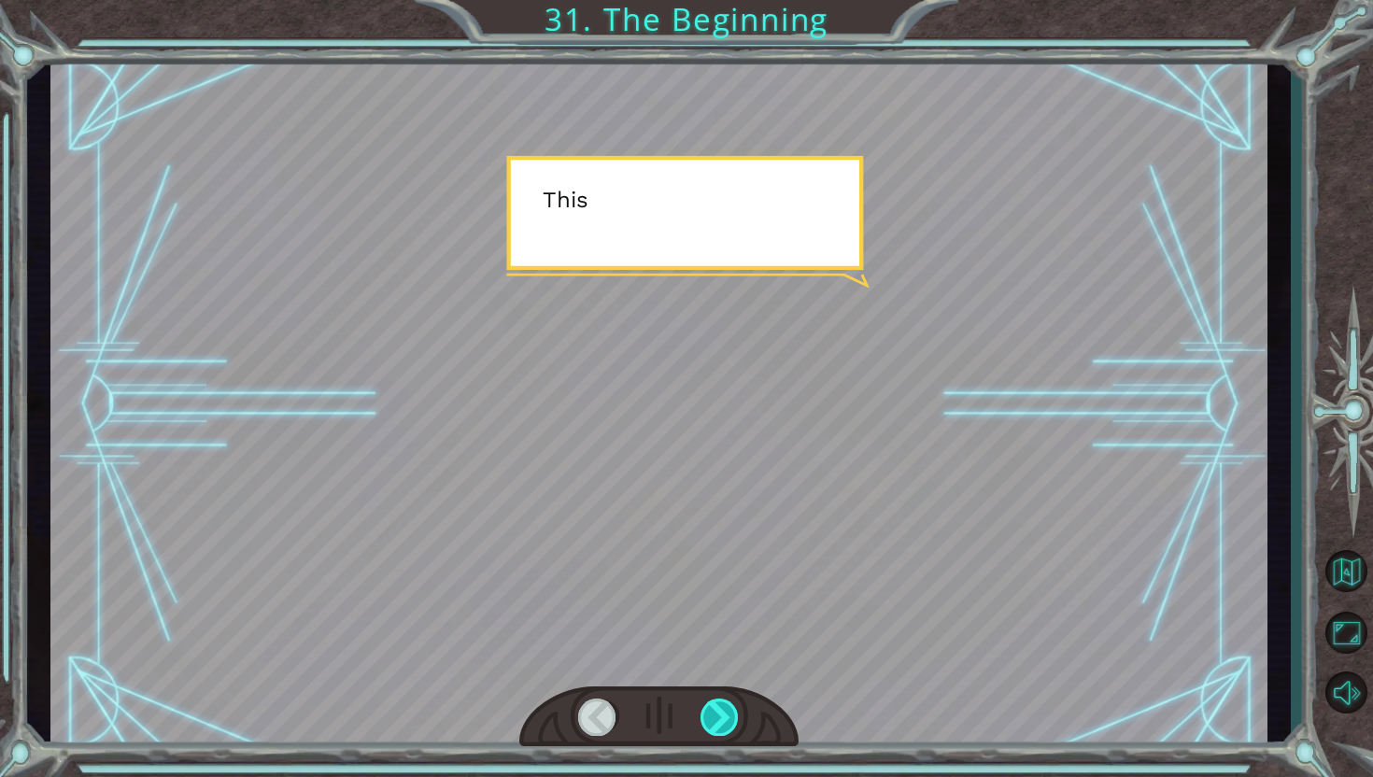
click at [729, 717] on div at bounding box center [720, 717] width 39 height 37
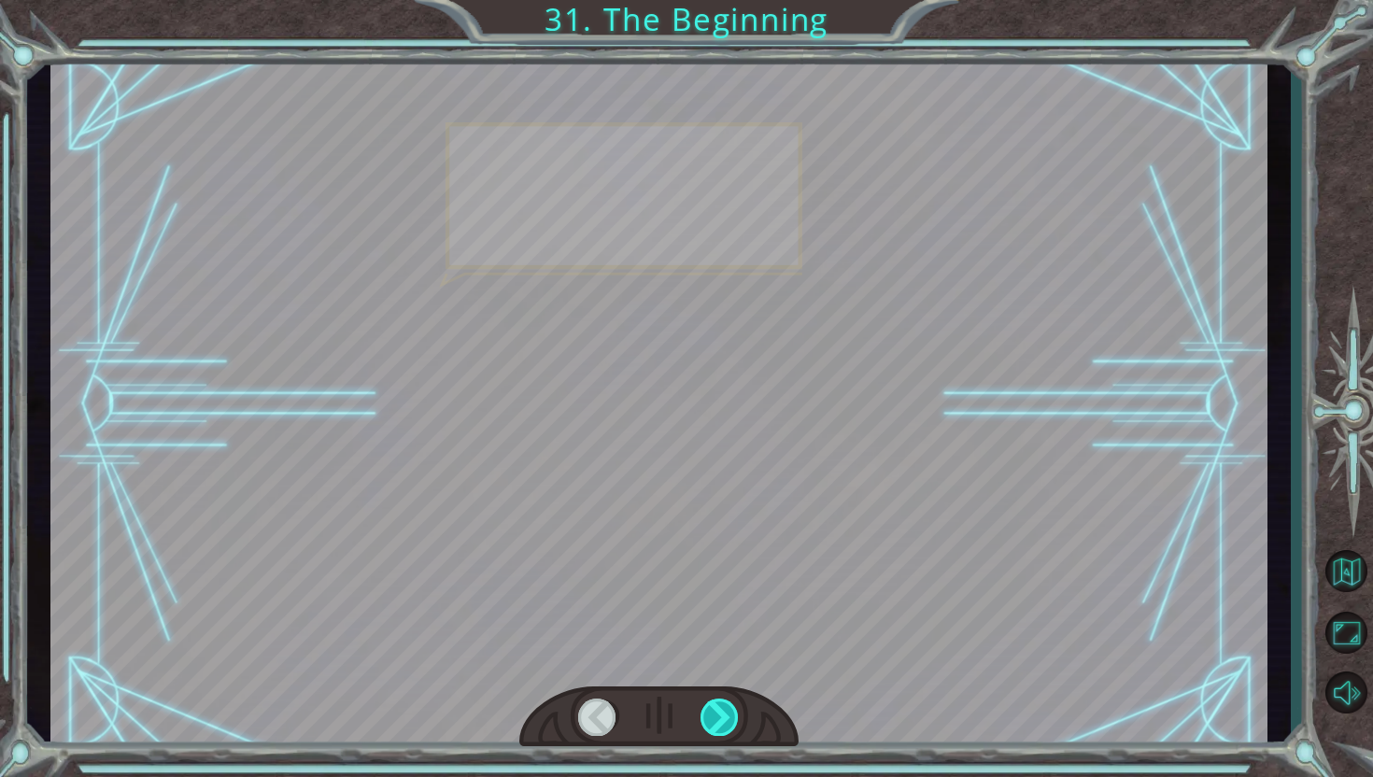
click at [729, 717] on div at bounding box center [720, 717] width 39 height 37
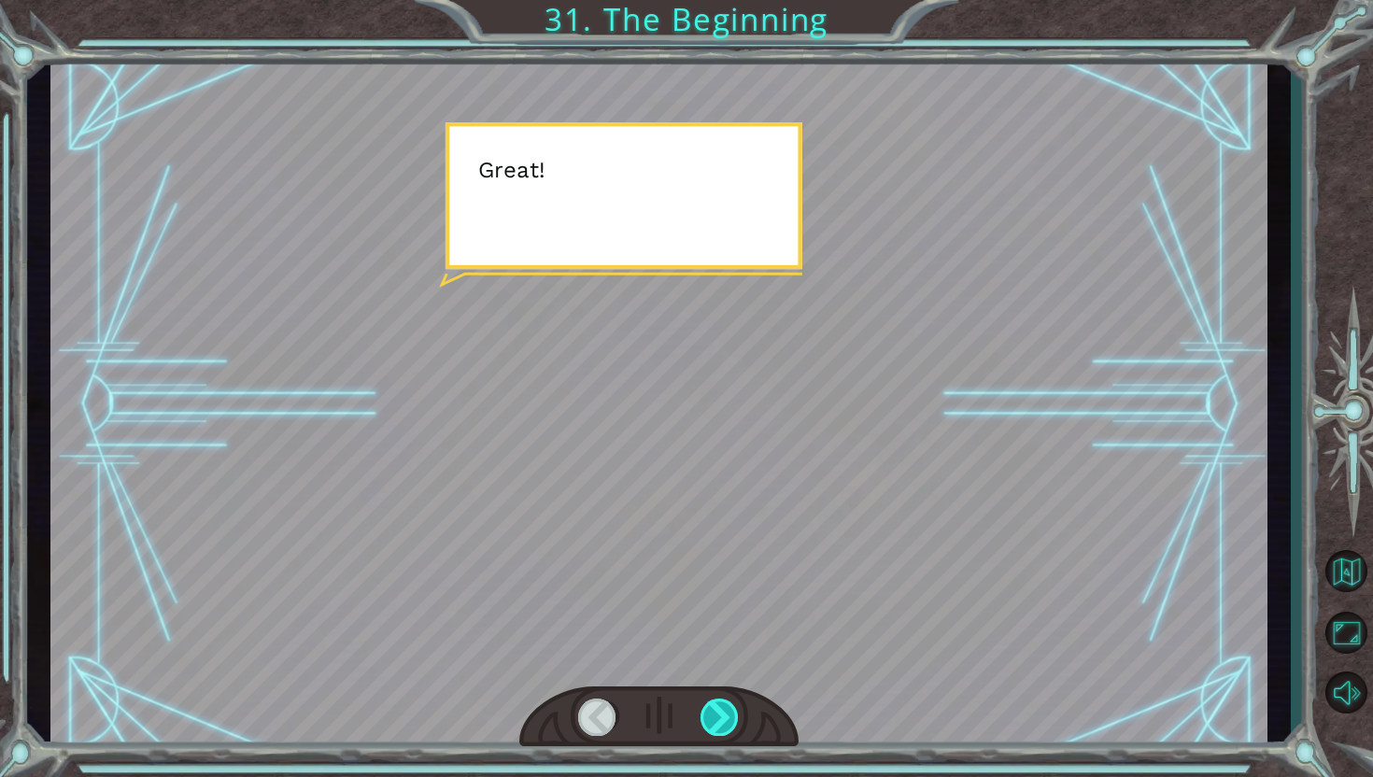
click at [729, 717] on div at bounding box center [720, 717] width 39 height 37
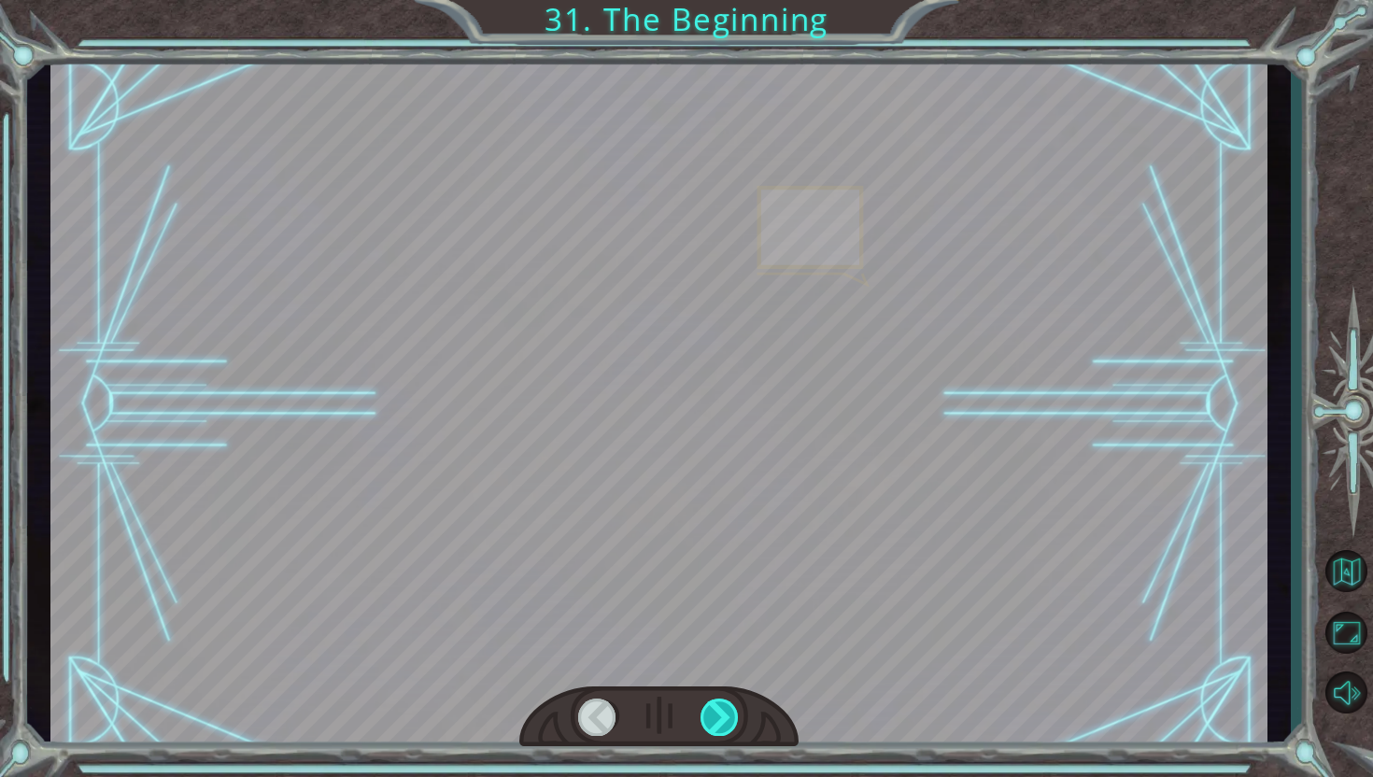
click at [729, 717] on div at bounding box center [720, 717] width 39 height 37
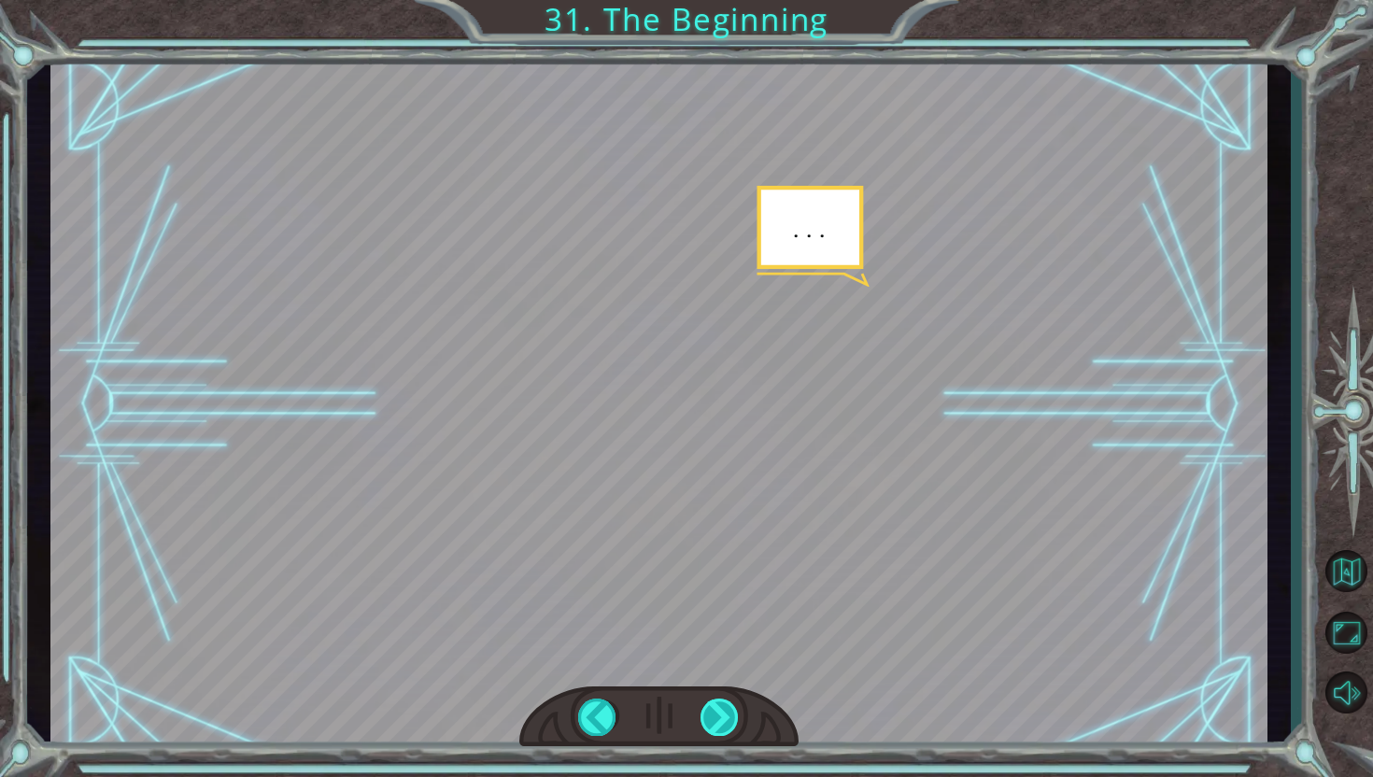
click at [729, 717] on div at bounding box center [720, 717] width 39 height 37
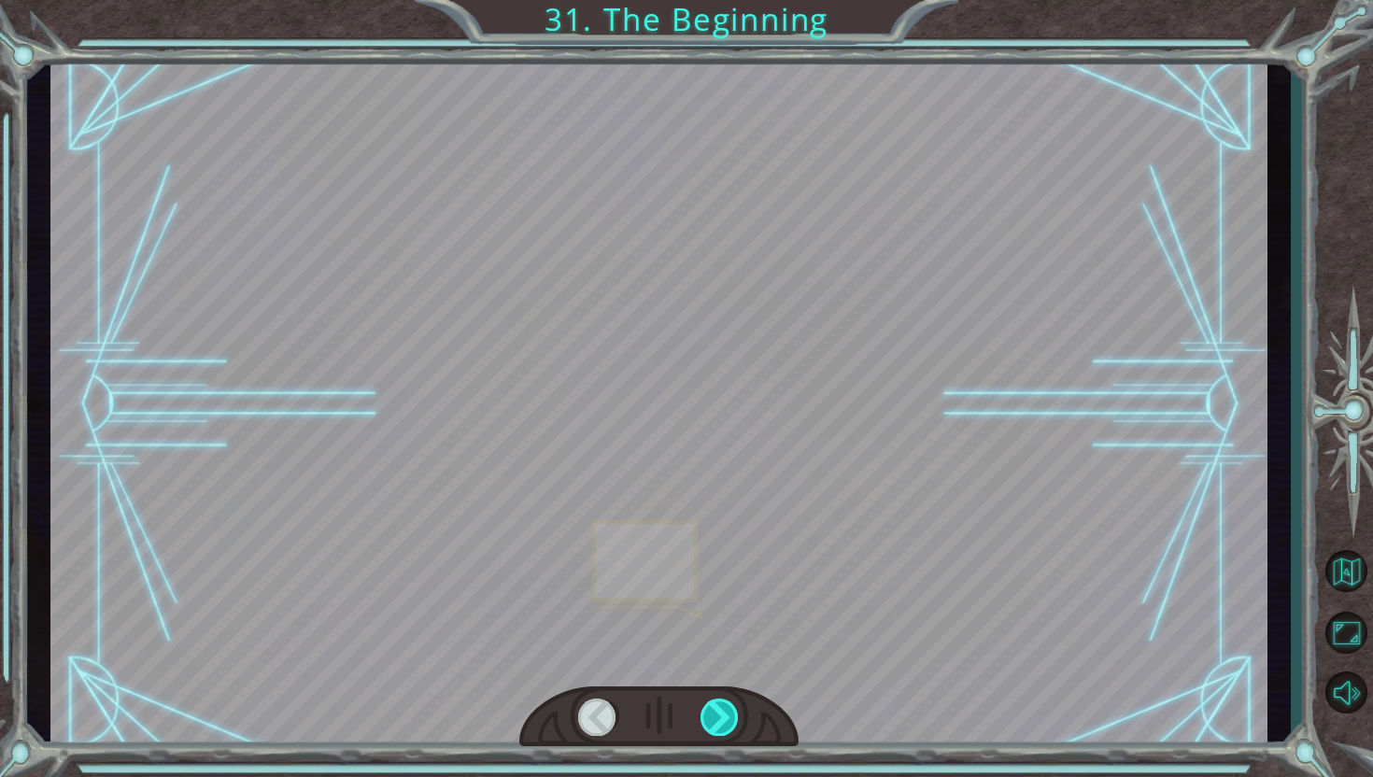
click at [729, 717] on div at bounding box center [720, 717] width 39 height 37
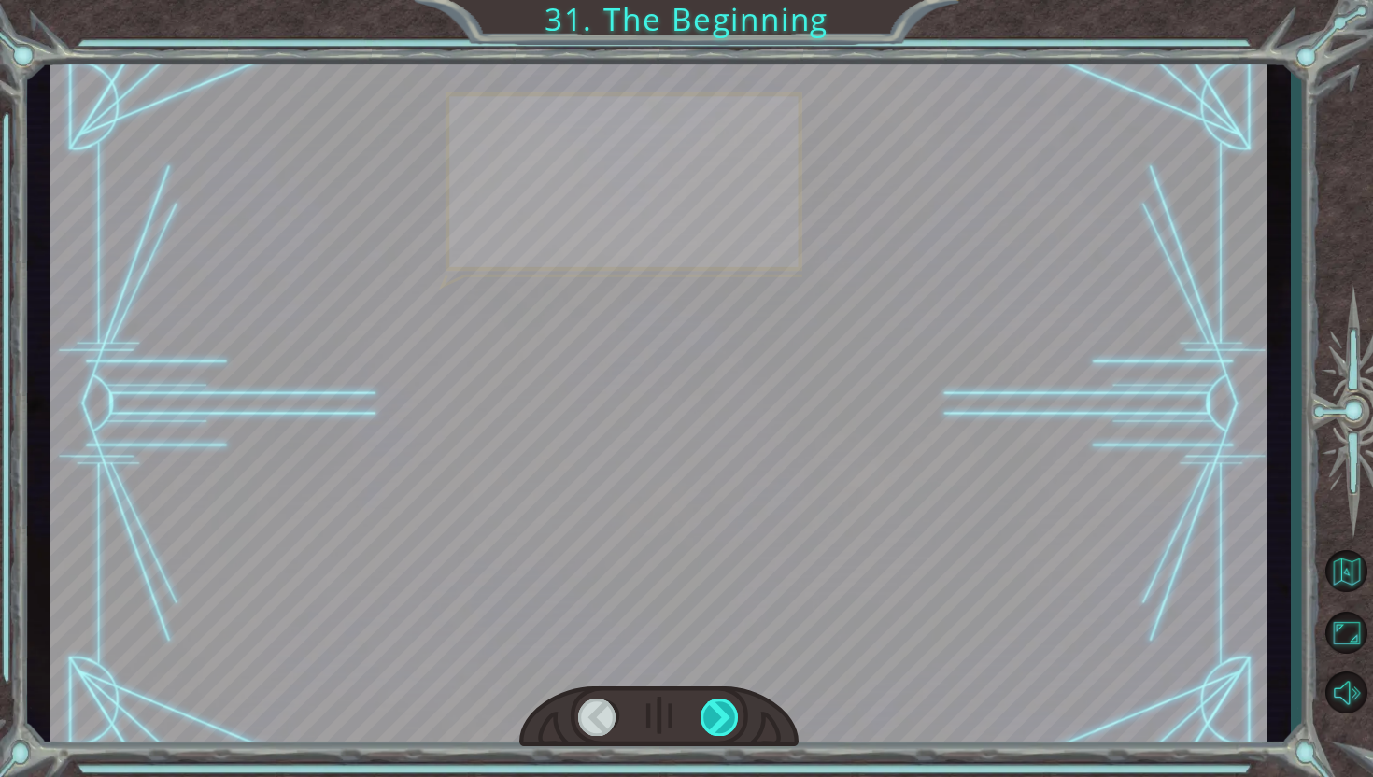
click at [729, 717] on div at bounding box center [720, 717] width 39 height 37
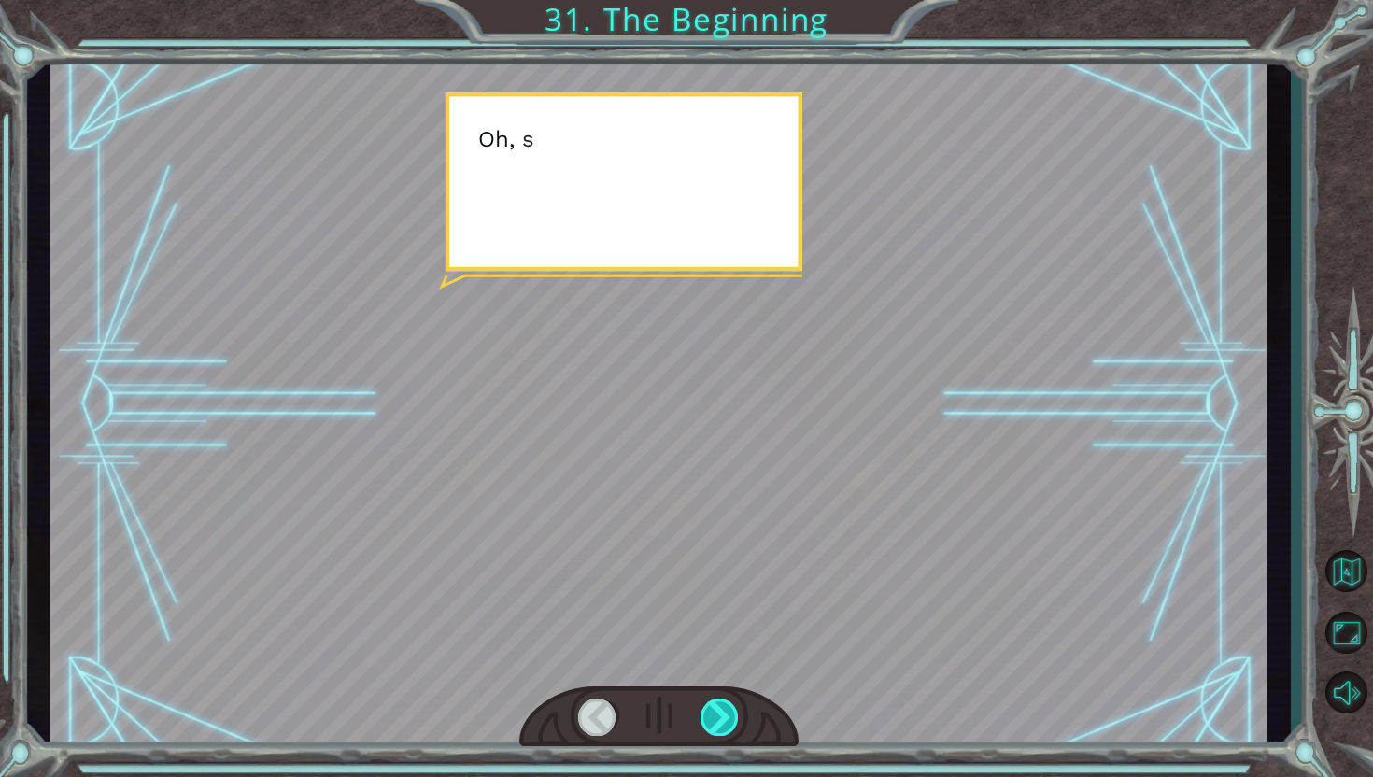
click at [729, 717] on div at bounding box center [720, 717] width 39 height 37
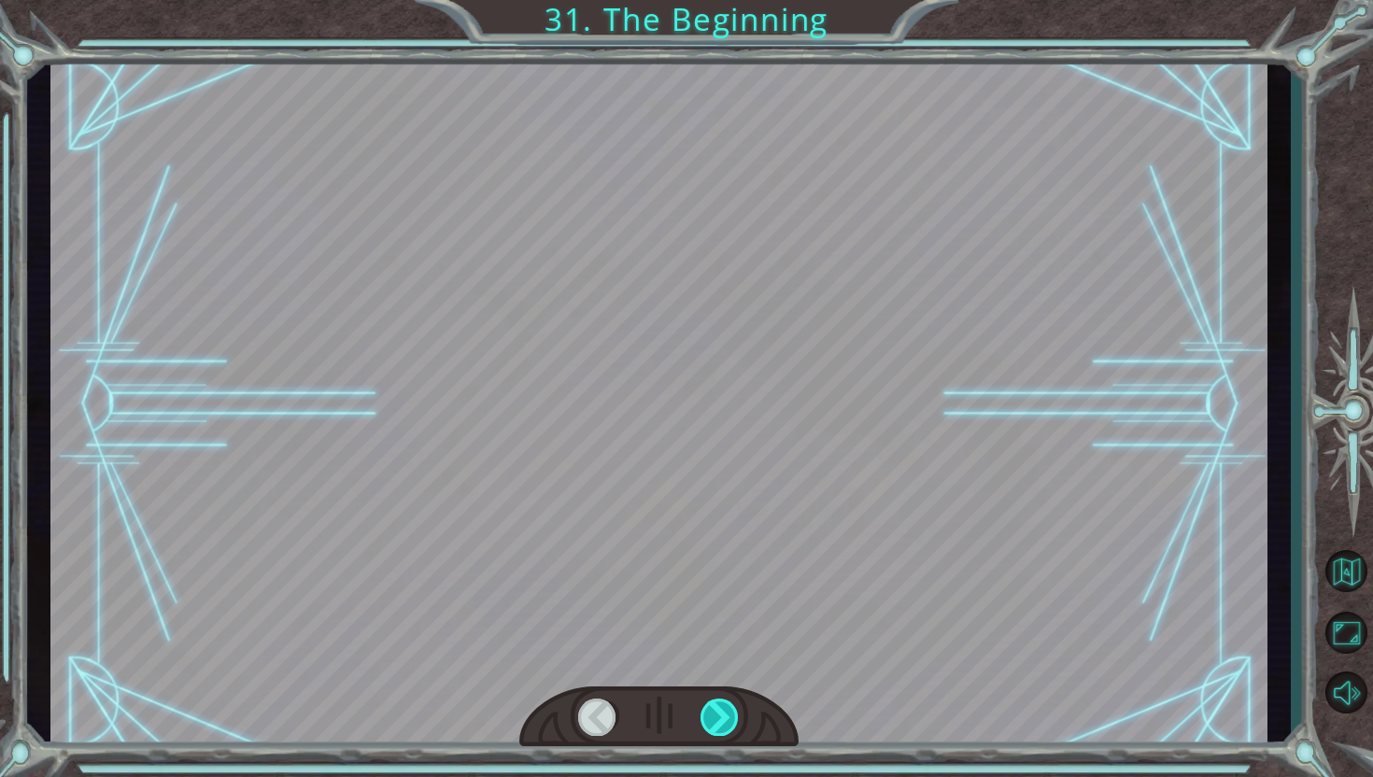
click at [729, 717] on div at bounding box center [720, 717] width 39 height 37
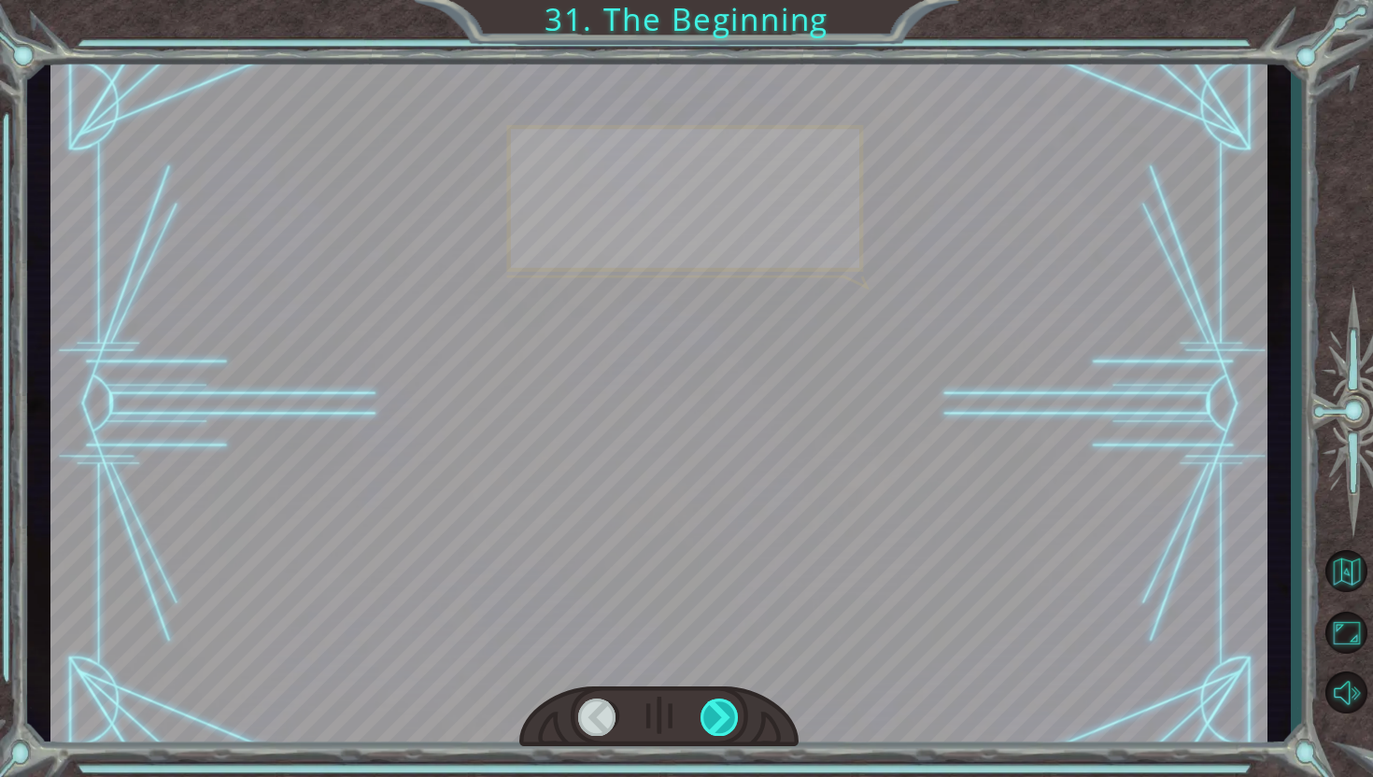
click at [729, 717] on div at bounding box center [720, 717] width 39 height 37
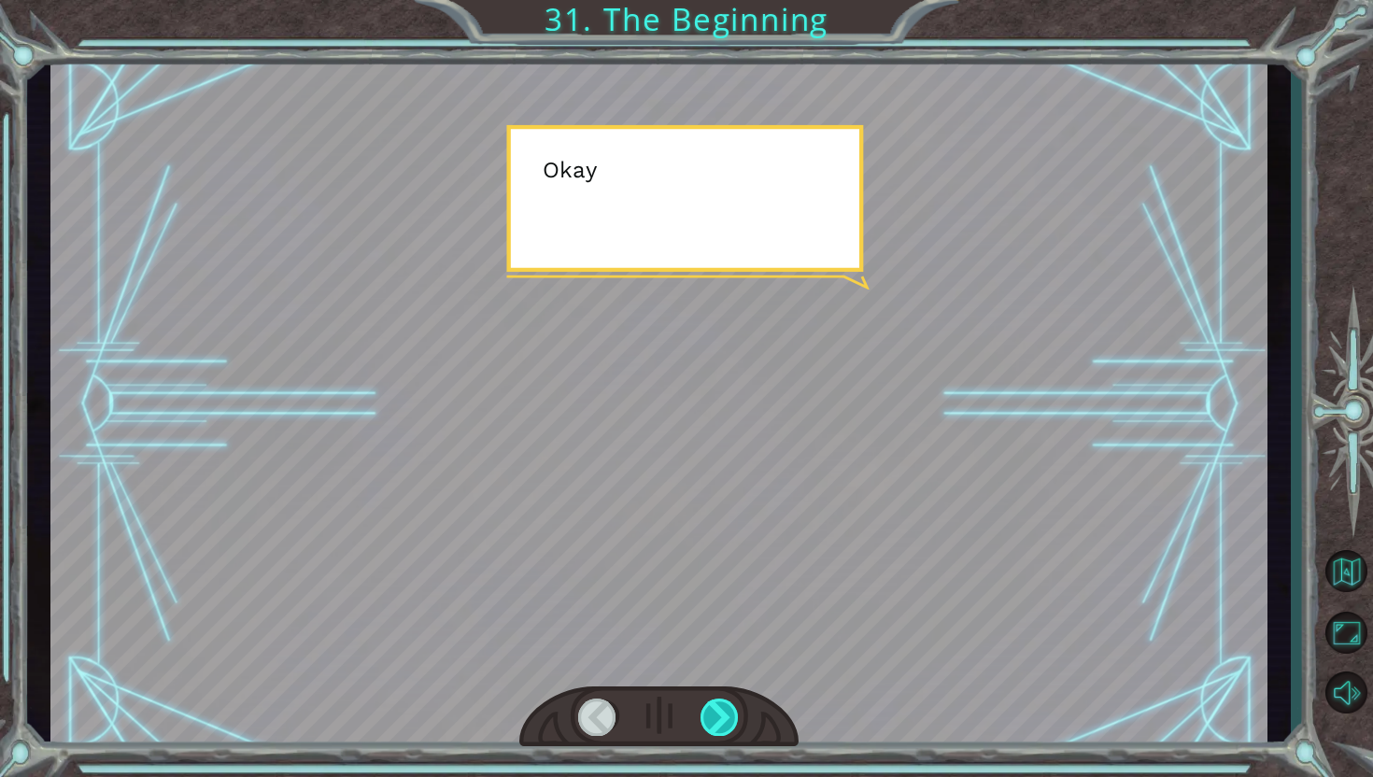
click at [729, 717] on div at bounding box center [720, 717] width 39 height 37
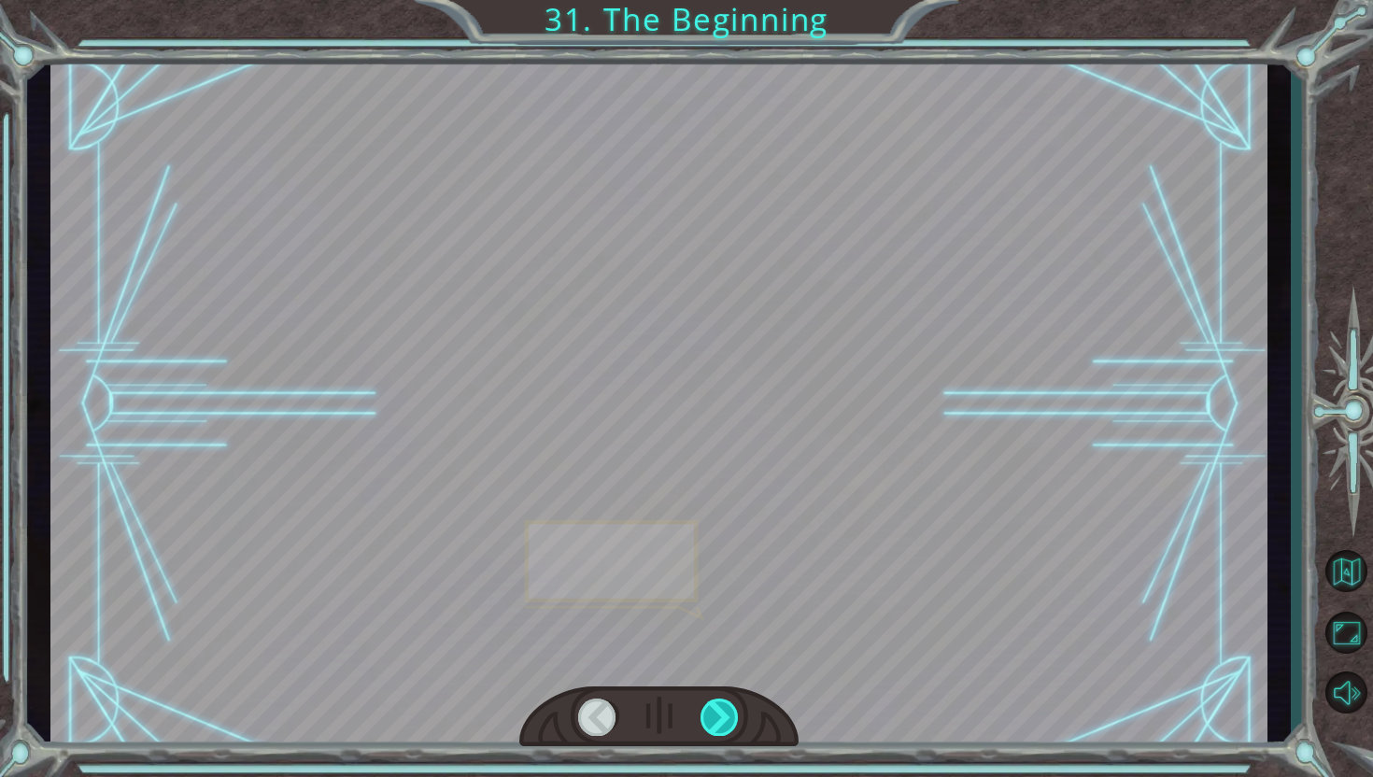
click at [729, 717] on div at bounding box center [720, 717] width 39 height 37
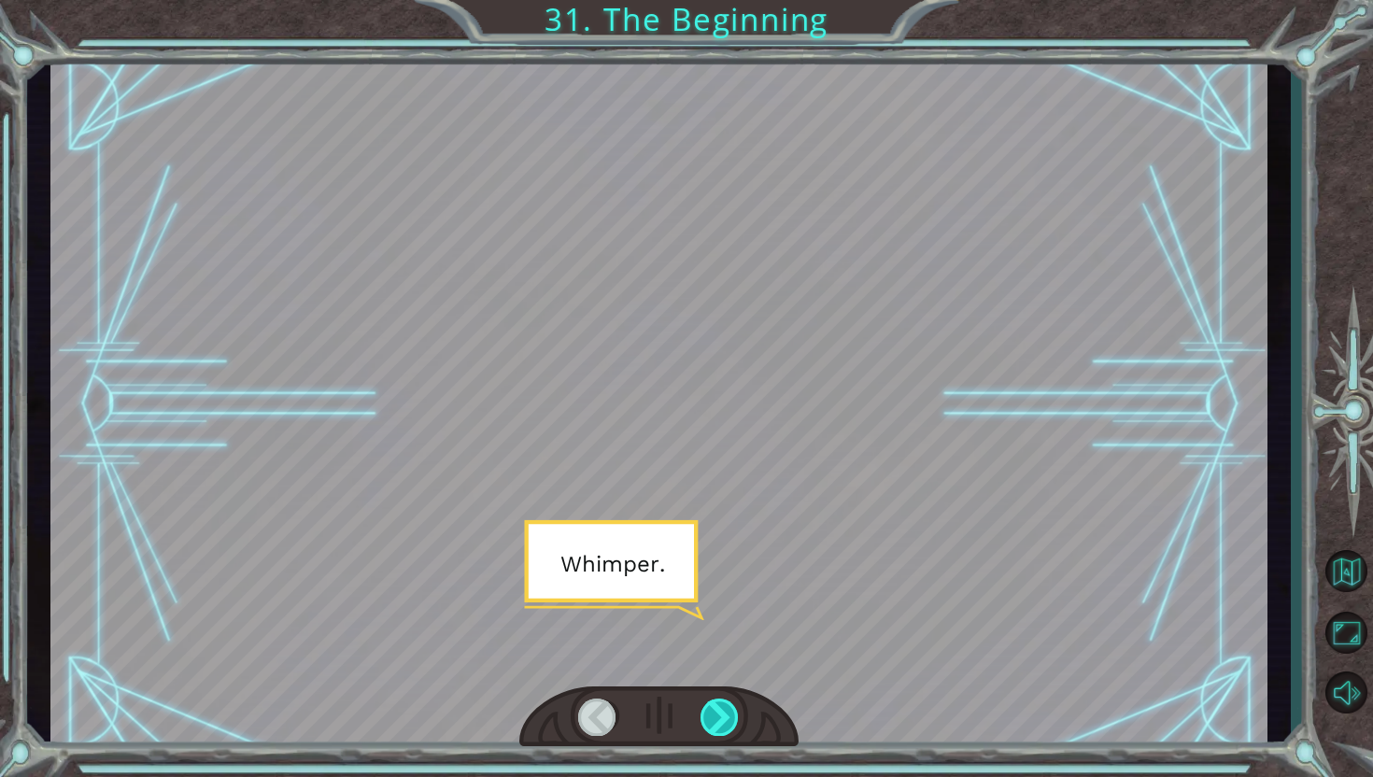
click at [729, 717] on div at bounding box center [720, 717] width 39 height 37
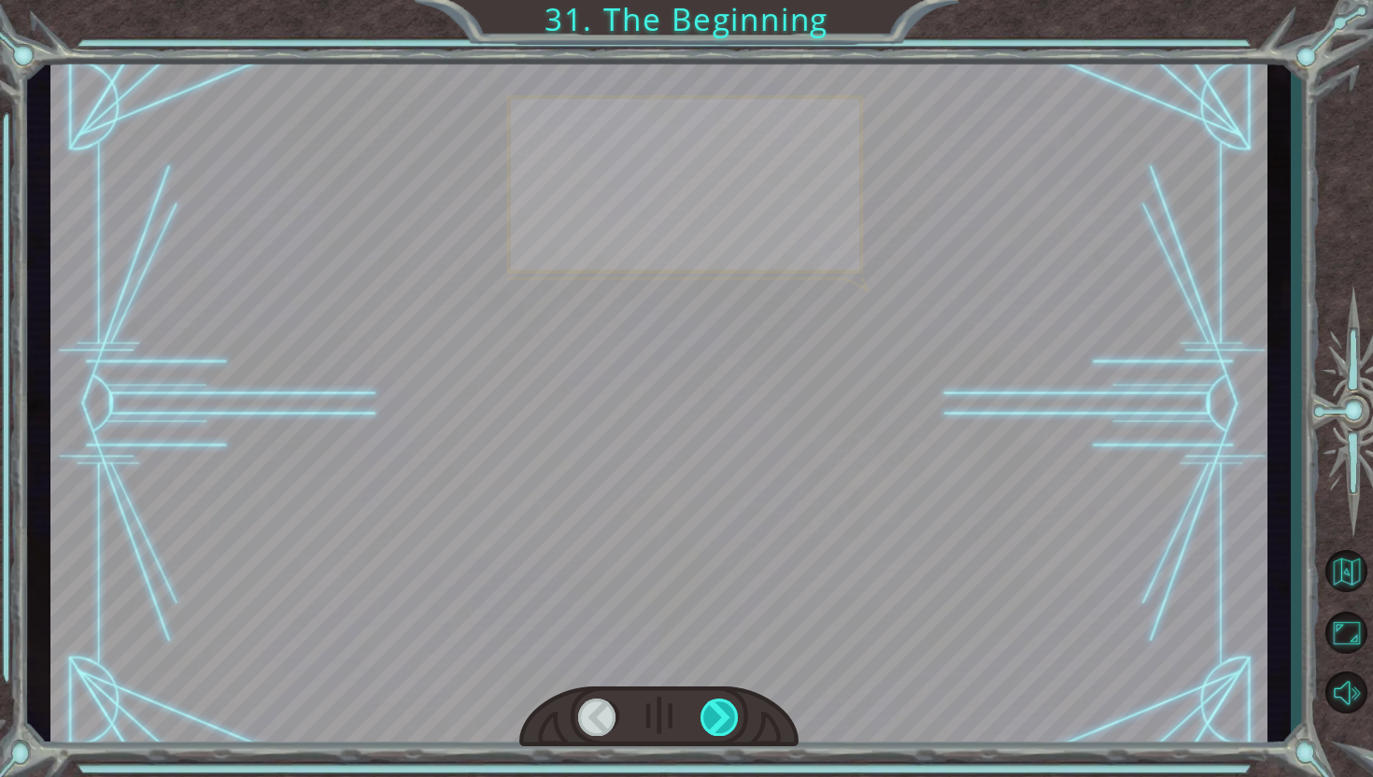
click at [729, 717] on div at bounding box center [720, 717] width 39 height 37
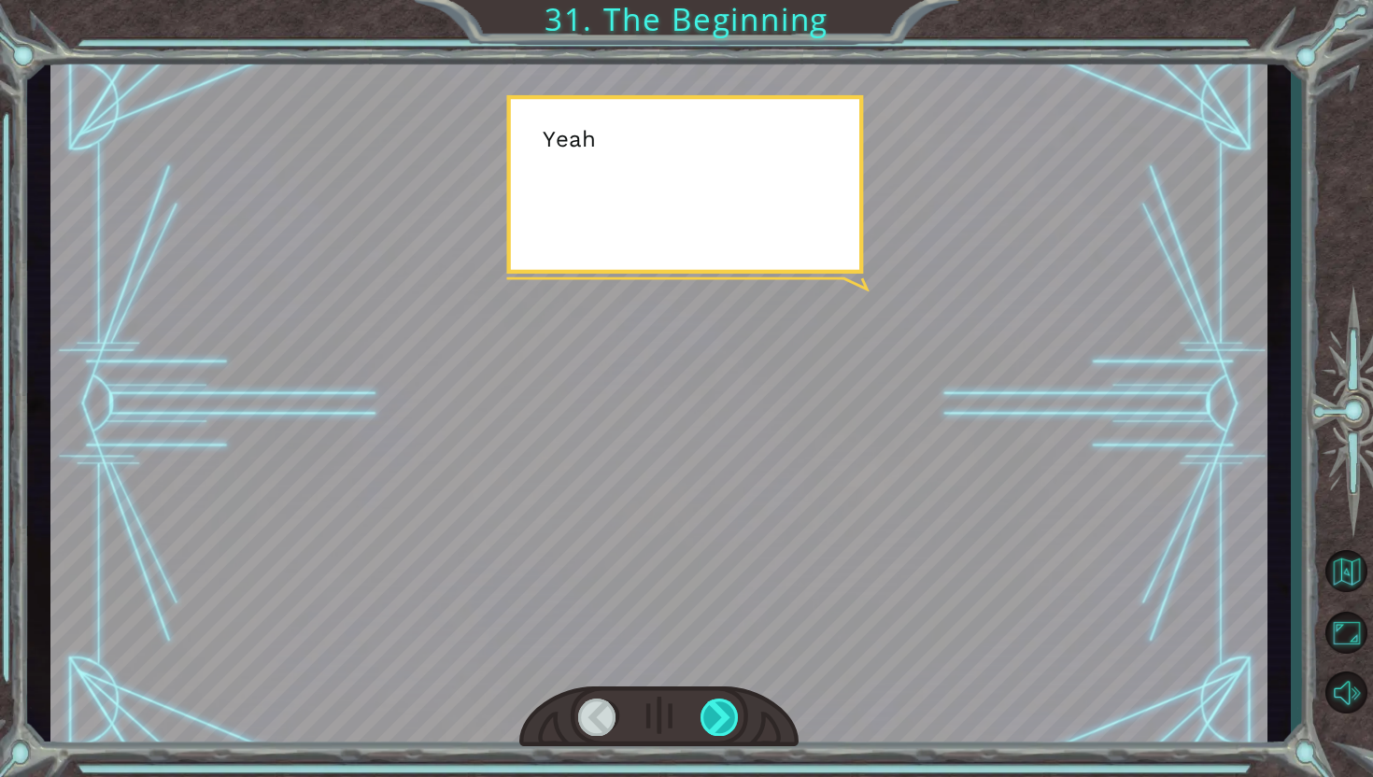
click at [729, 717] on div at bounding box center [720, 717] width 39 height 37
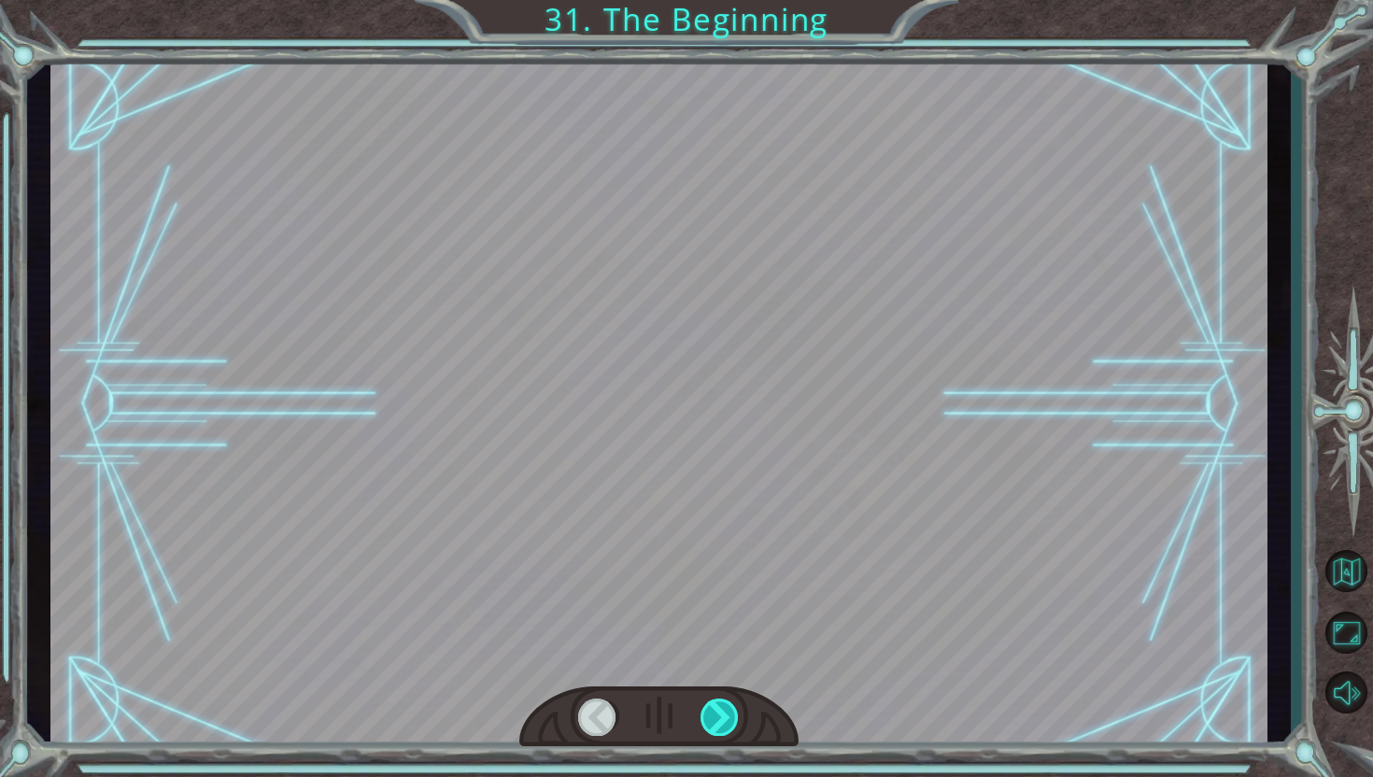
click at [729, 718] on div at bounding box center [720, 717] width 39 height 37
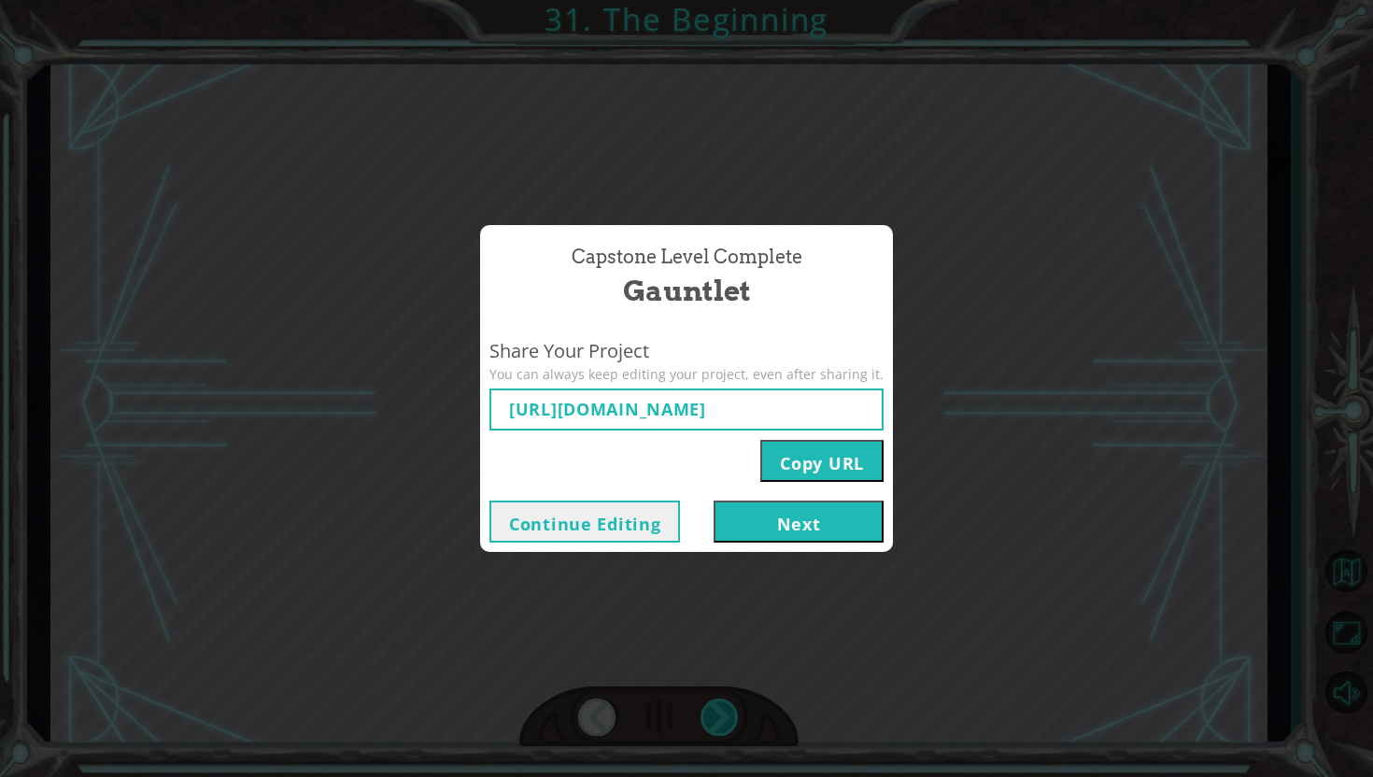
click at [729, 718] on div "Capstone Level Complete Gauntlet Share Your Project You can always keep editing…" at bounding box center [686, 388] width 1373 height 777
type input "[URL][DOMAIN_NAME]"
click at [813, 527] on button "Next" at bounding box center [799, 522] width 170 height 42
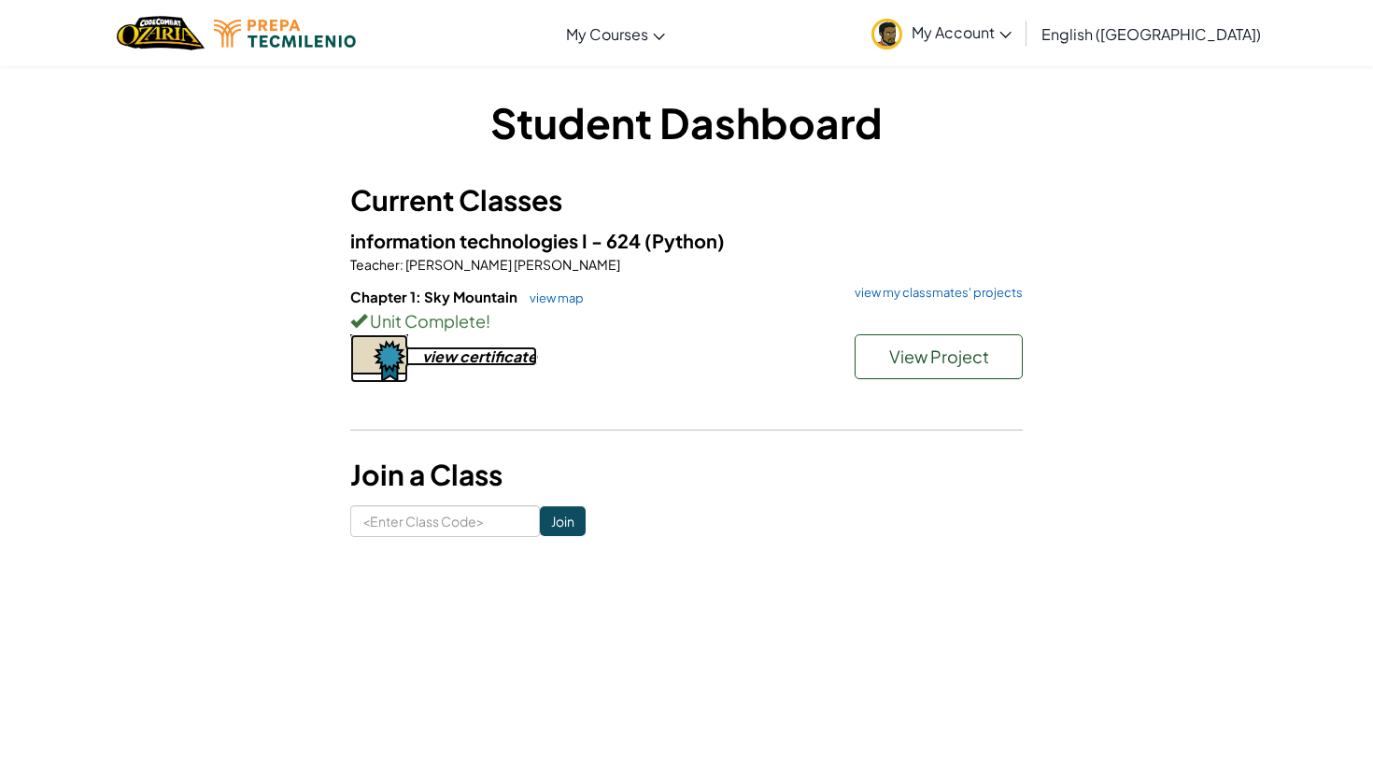
click at [428, 355] on div "view certificate" at bounding box center [479, 357] width 115 height 20
click at [557, 289] on h6 "Chapter 1: Sky Mountain view map view my classmates' projects" at bounding box center [686, 297] width 673 height 21
click at [557, 293] on link "view map" at bounding box center [552, 297] width 64 height 15
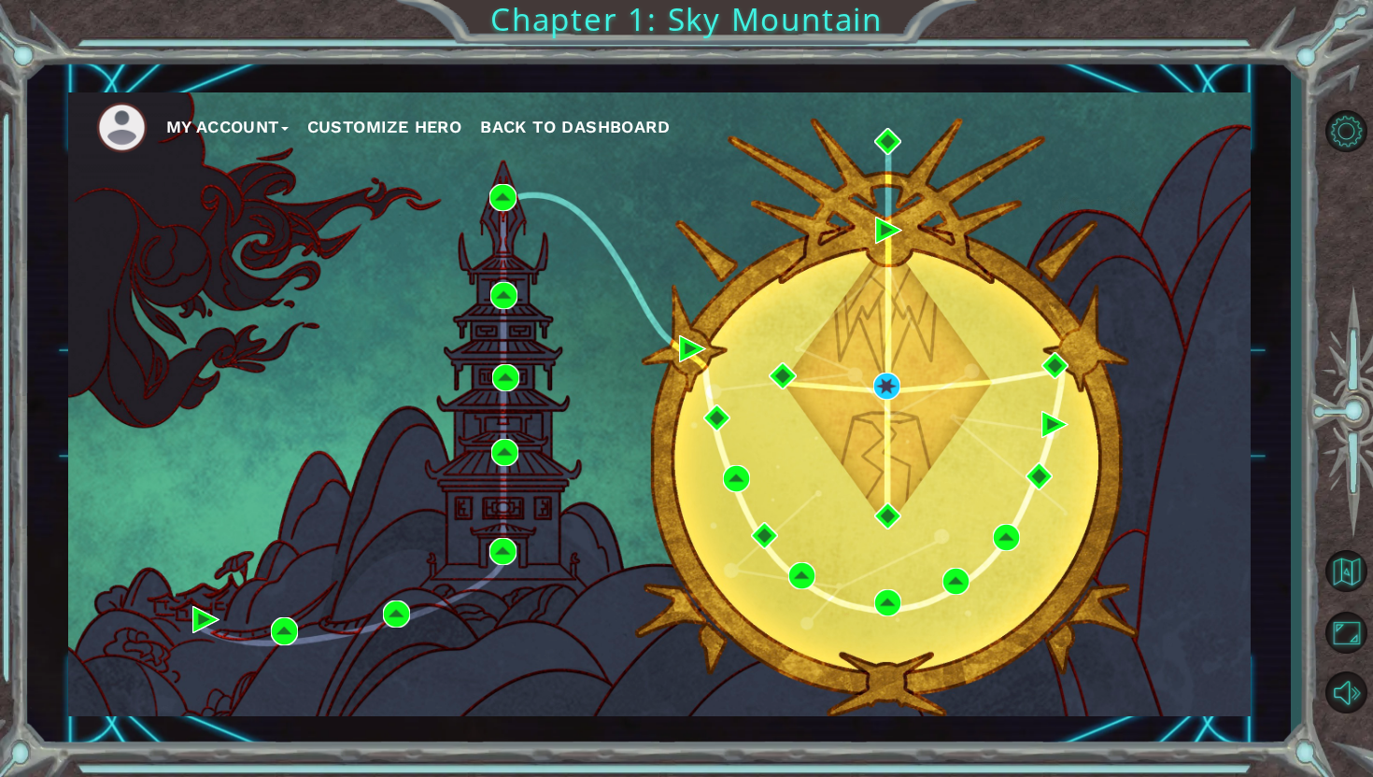
click at [558, 109] on ul "My Account Customize Hero Back to Dashboard" at bounding box center [673, 127] width 1155 height 51
click at [558, 128] on span "Back to Dashboard" at bounding box center [575, 127] width 190 height 20
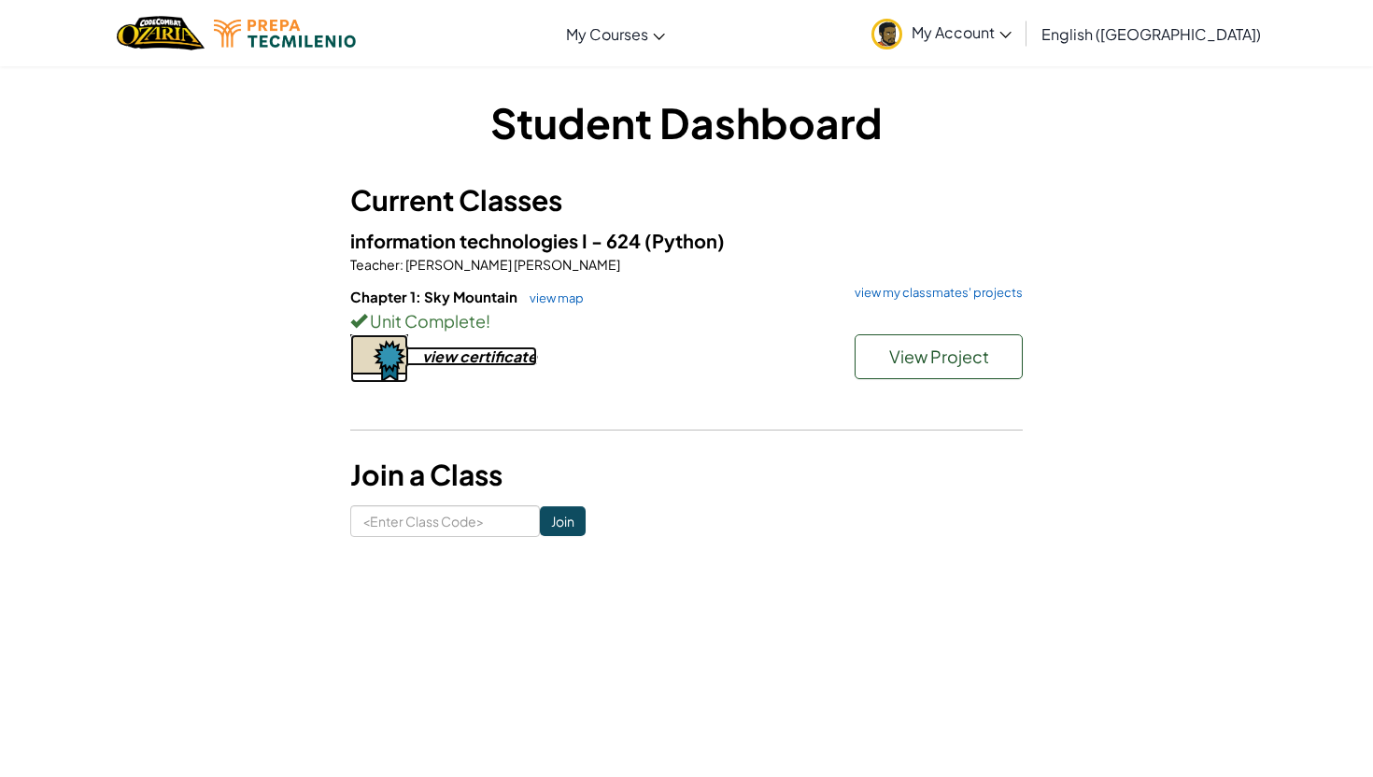
click at [473, 365] on div "view certificate" at bounding box center [479, 357] width 115 height 20
click at [456, 362] on div "view certificate" at bounding box center [479, 357] width 115 height 20
click at [952, 363] on span "View Project" at bounding box center [939, 356] width 100 height 21
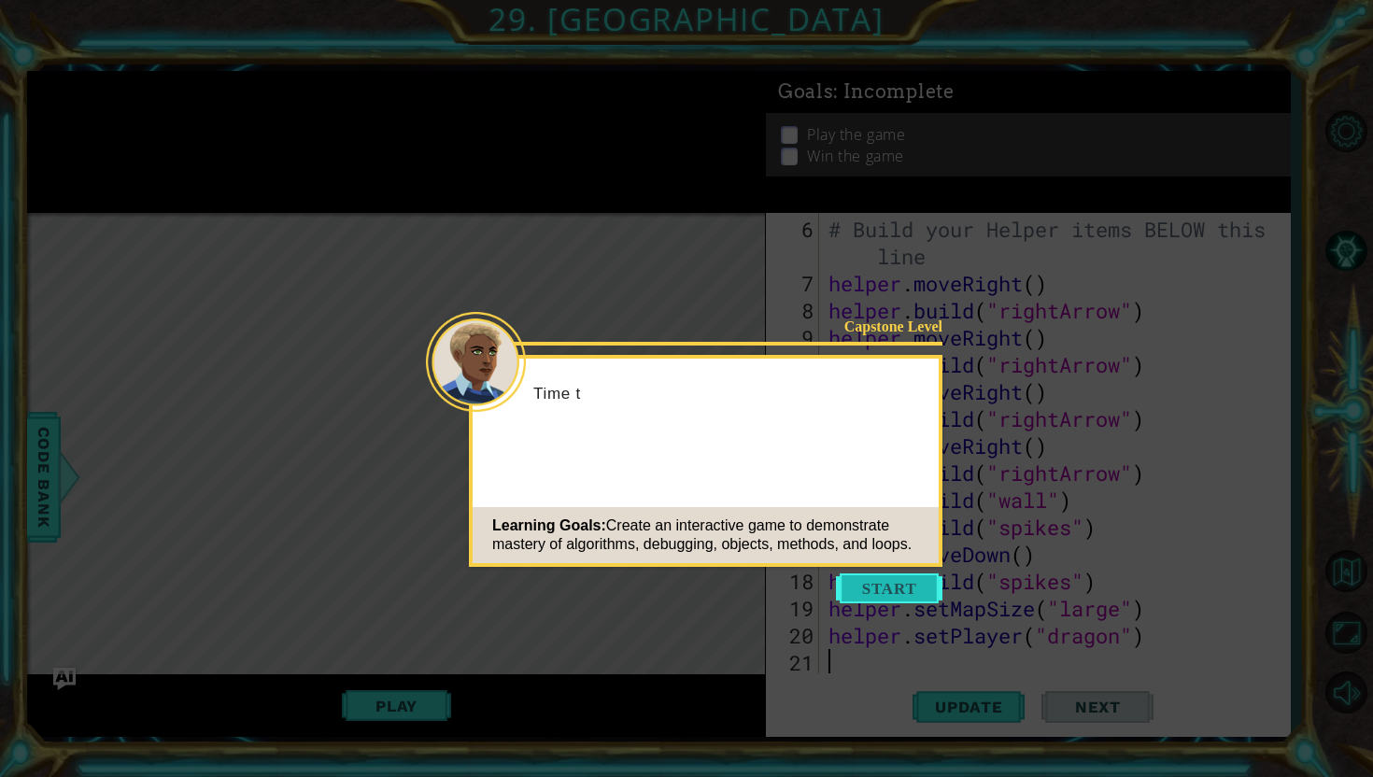
scroll to position [163, 0]
click at [893, 588] on button "Start" at bounding box center [889, 589] width 106 height 30
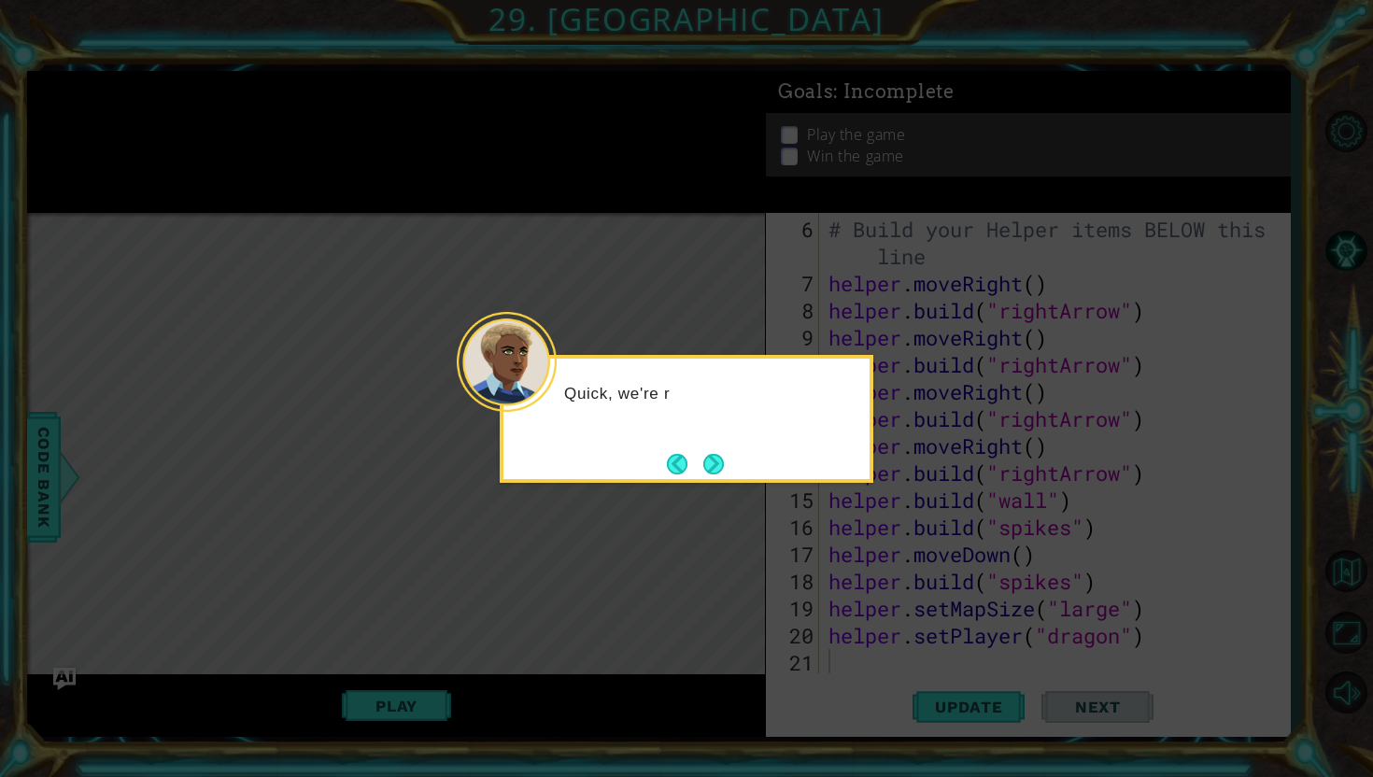
click at [739, 478] on div "Quick, we're r" at bounding box center [687, 419] width 374 height 128
click at [709, 445] on div "Quick, we're running out of" at bounding box center [687, 419] width 374 height 128
click at [711, 454] on button "Next" at bounding box center [713, 464] width 21 height 21
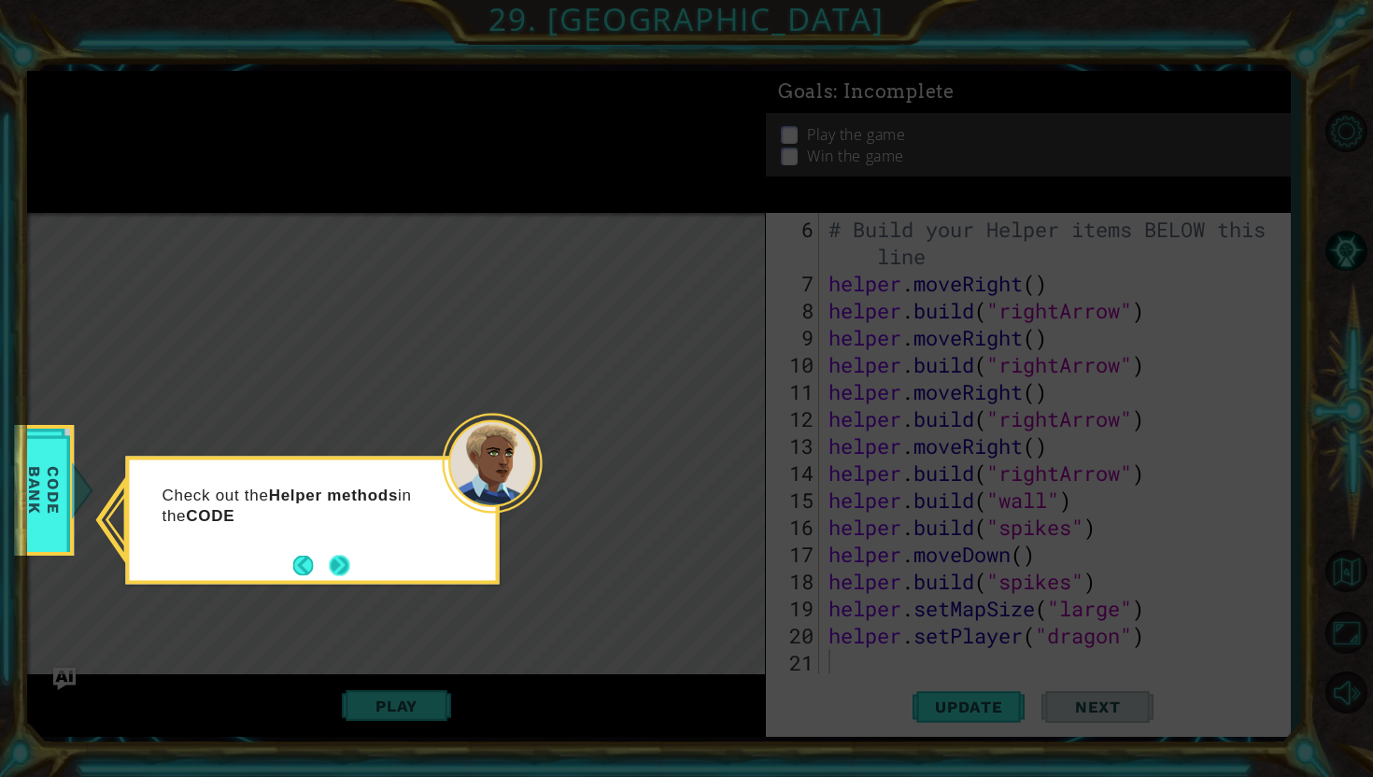
click at [345, 564] on button "Next" at bounding box center [339, 565] width 21 height 21
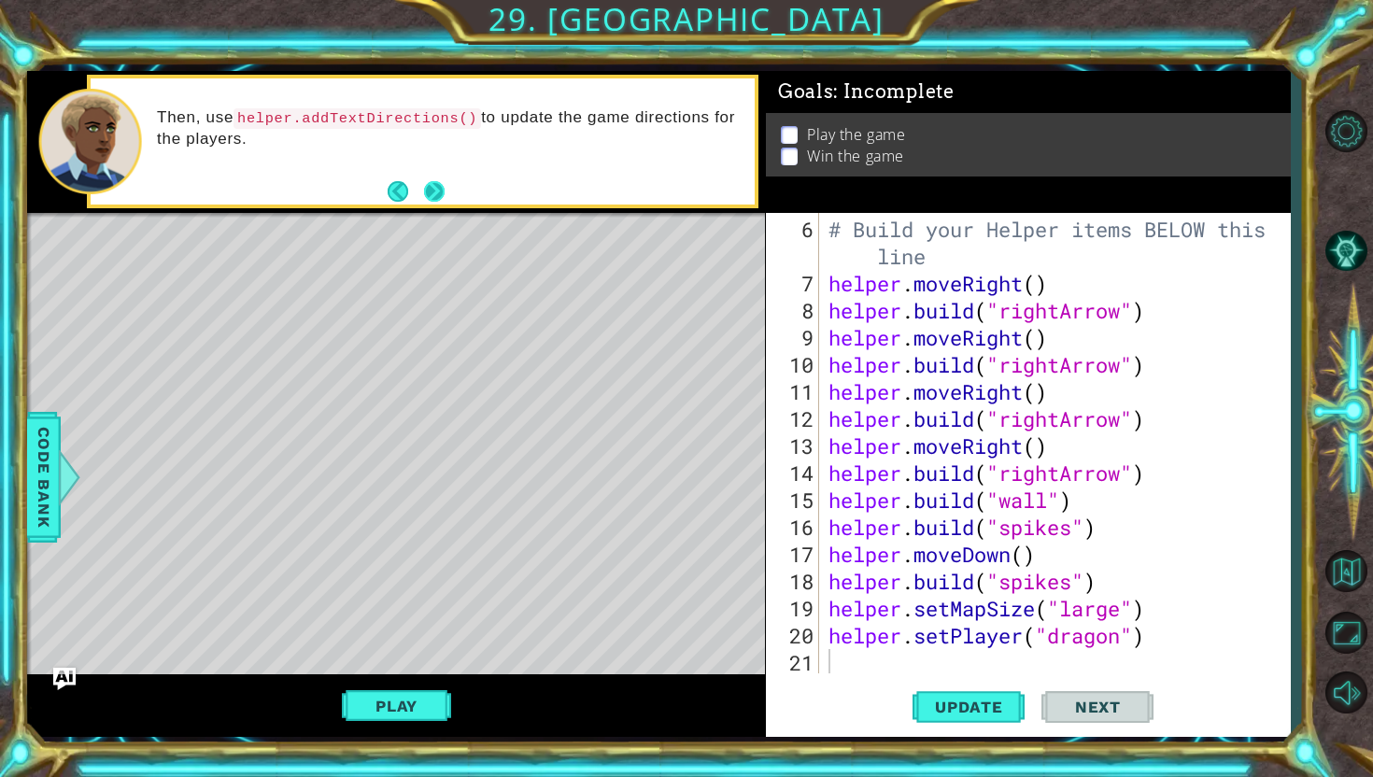
click at [438, 186] on button "Next" at bounding box center [434, 191] width 21 height 21
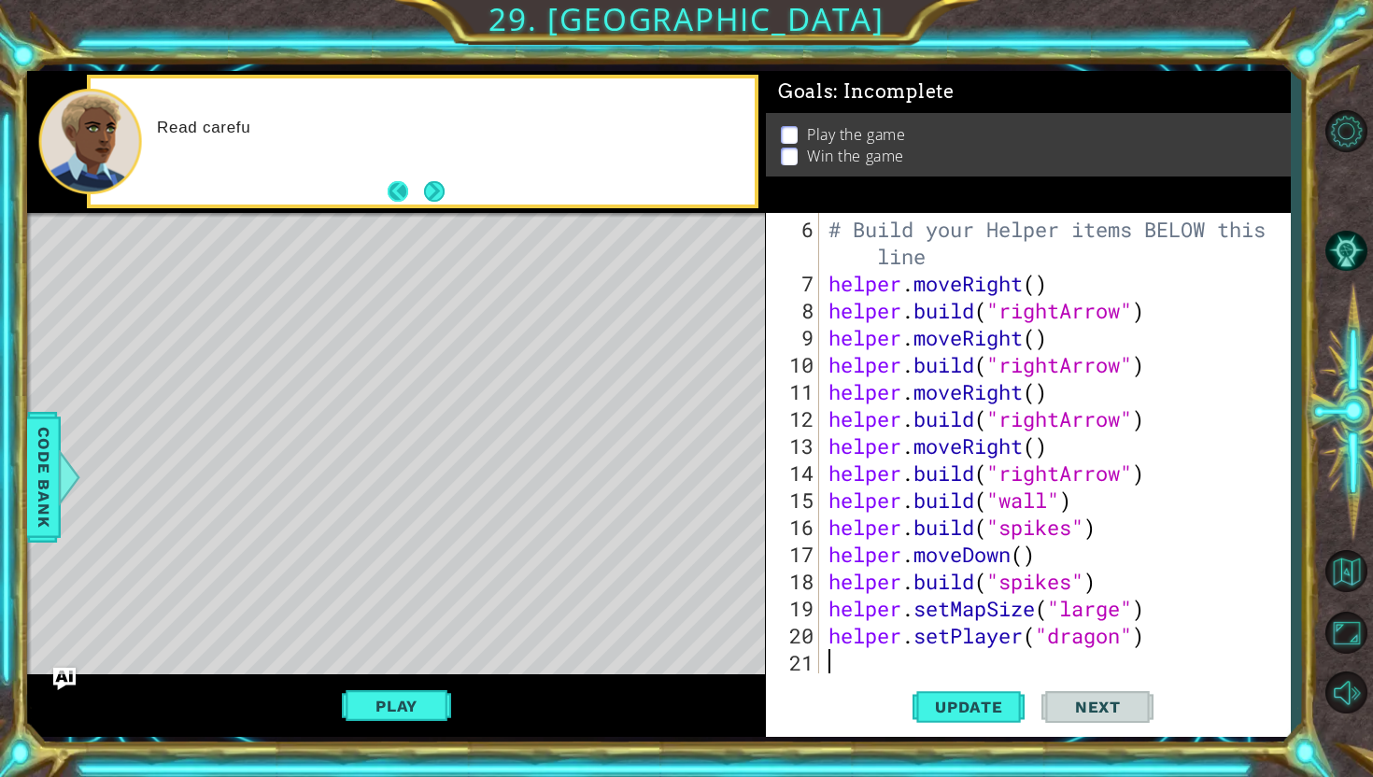
click at [404, 188] on button "Back" at bounding box center [406, 191] width 36 height 21
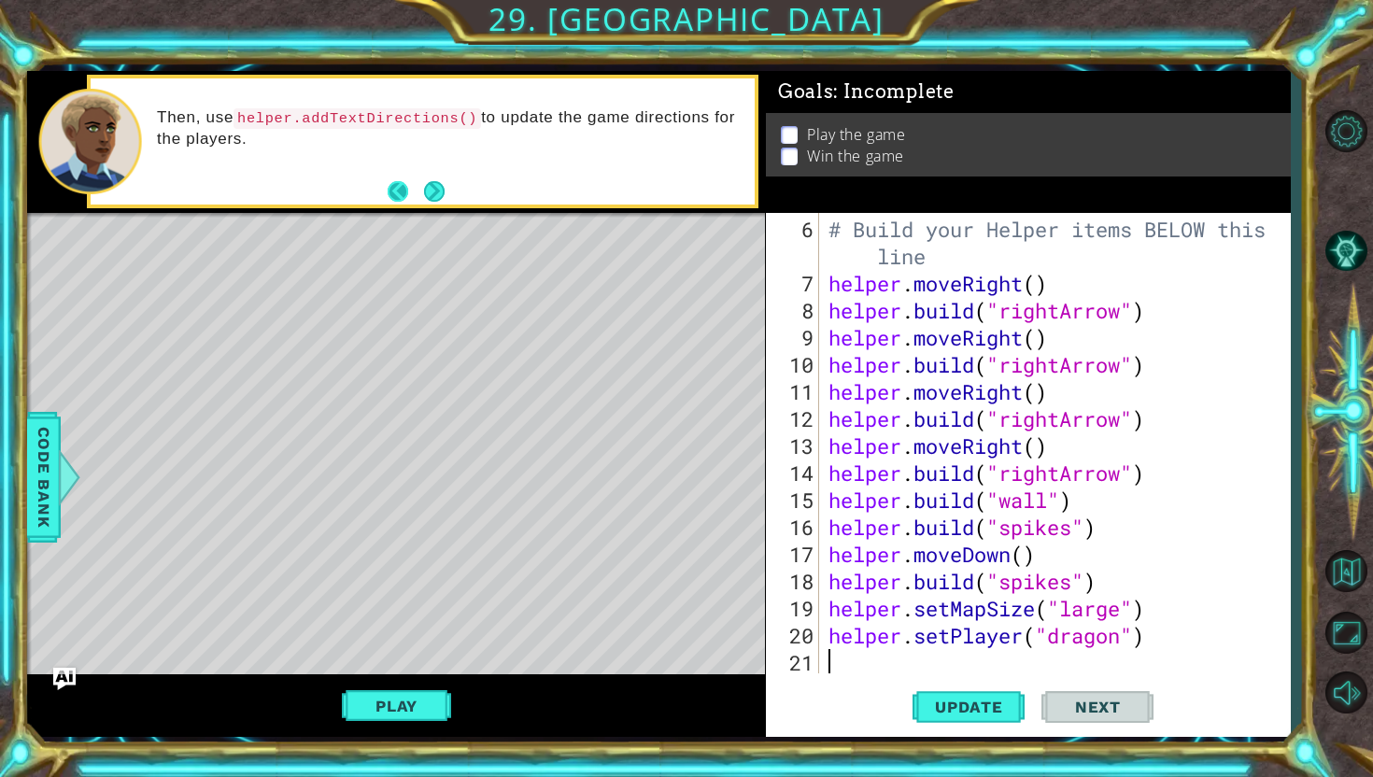
click at [418, 188] on button "Back" at bounding box center [406, 191] width 36 height 21
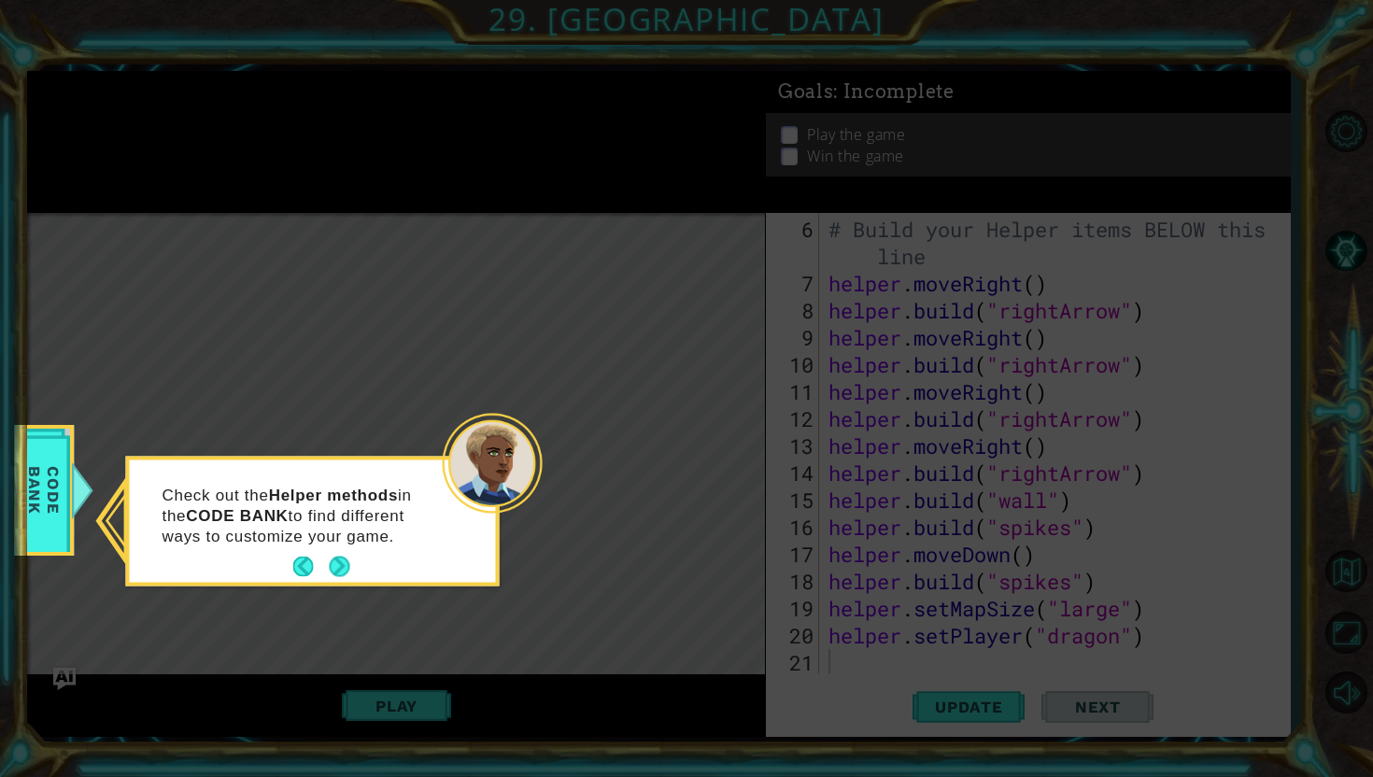
click at [418, 188] on icon at bounding box center [686, 388] width 1373 height 777
click at [346, 563] on button "Next" at bounding box center [339, 567] width 21 height 21
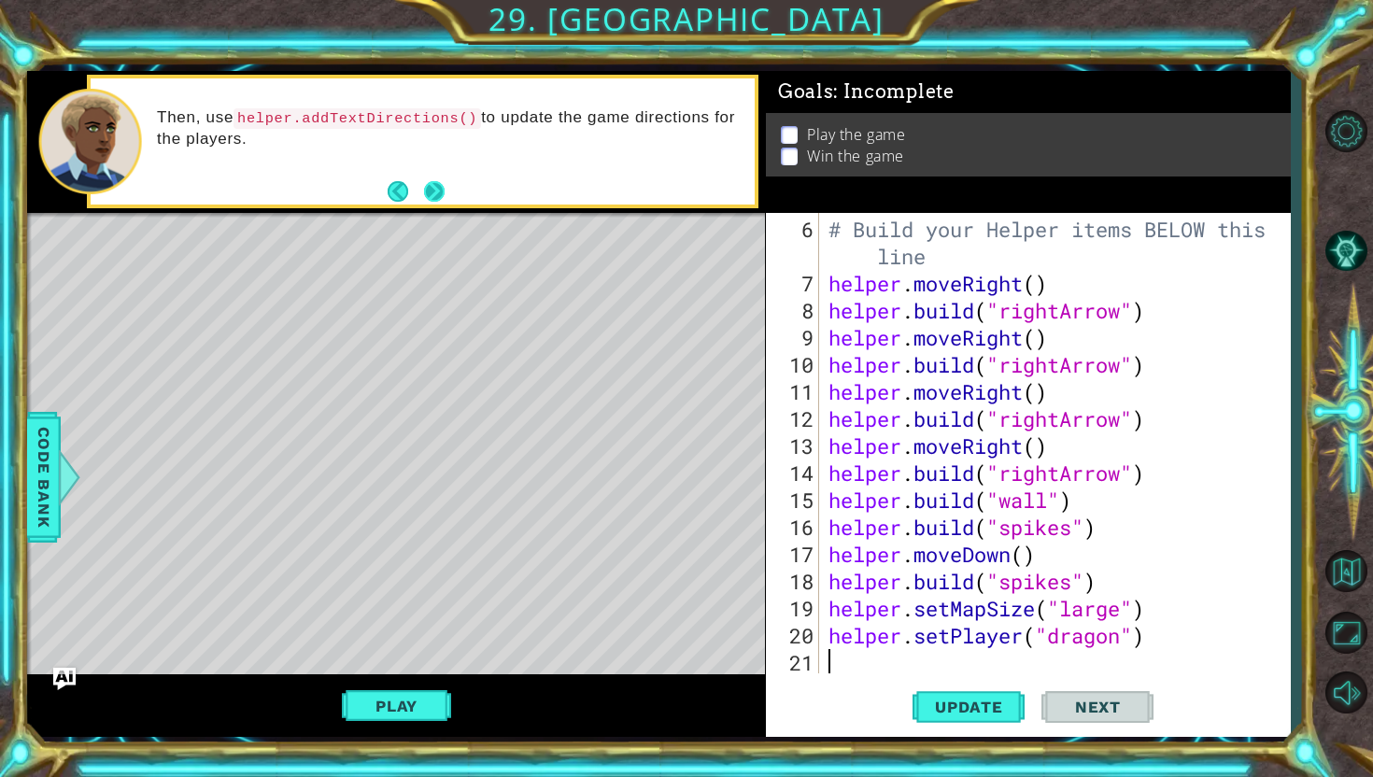
click at [431, 202] on button "Next" at bounding box center [434, 191] width 21 height 21
click at [436, 189] on button "Next" at bounding box center [434, 191] width 21 height 21
click at [988, 724] on button "Update" at bounding box center [969, 707] width 112 height 52
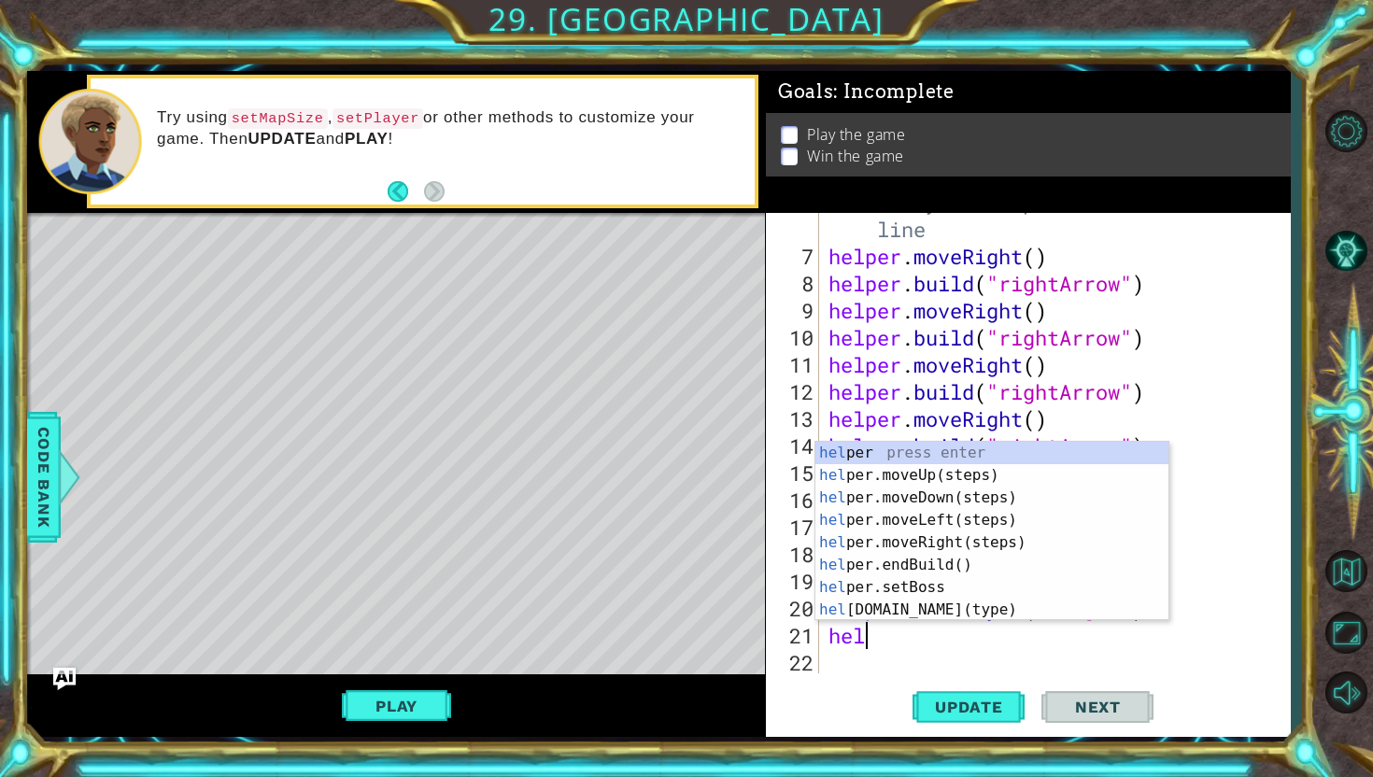
scroll to position [0, 0]
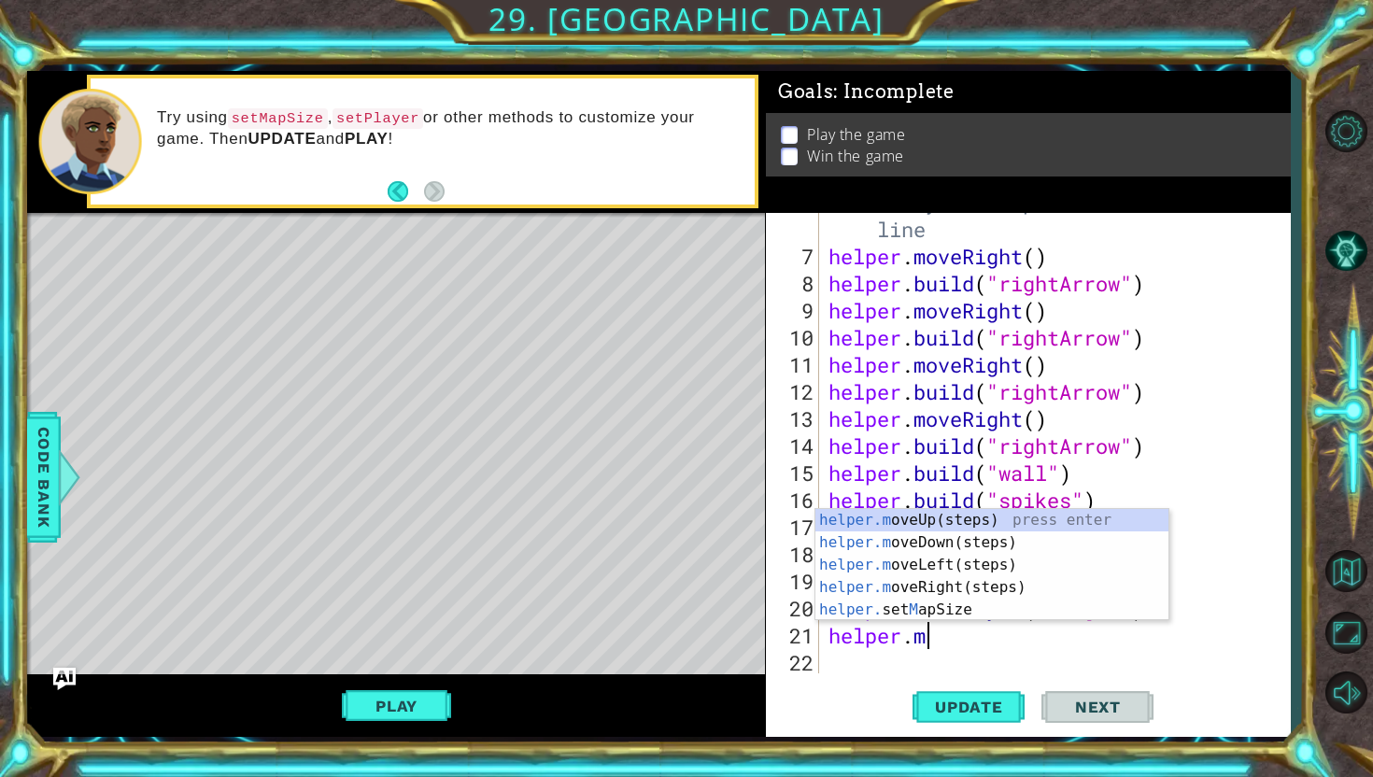
type textarea "helper.move"
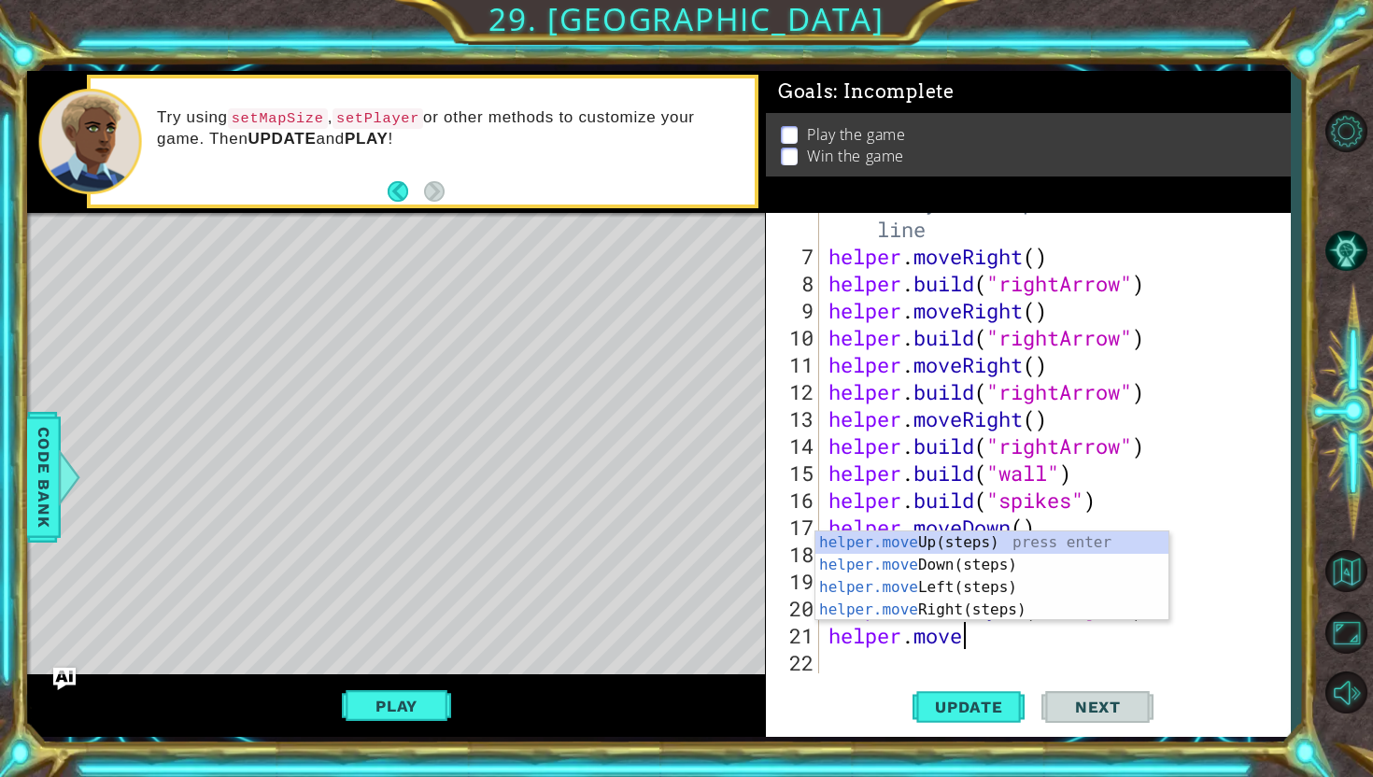
scroll to position [0, 5]
click at [982, 568] on div "helper.move Up(steps) press enter helper.move Down(steps) press enter helper.mo…" at bounding box center [991, 598] width 353 height 135
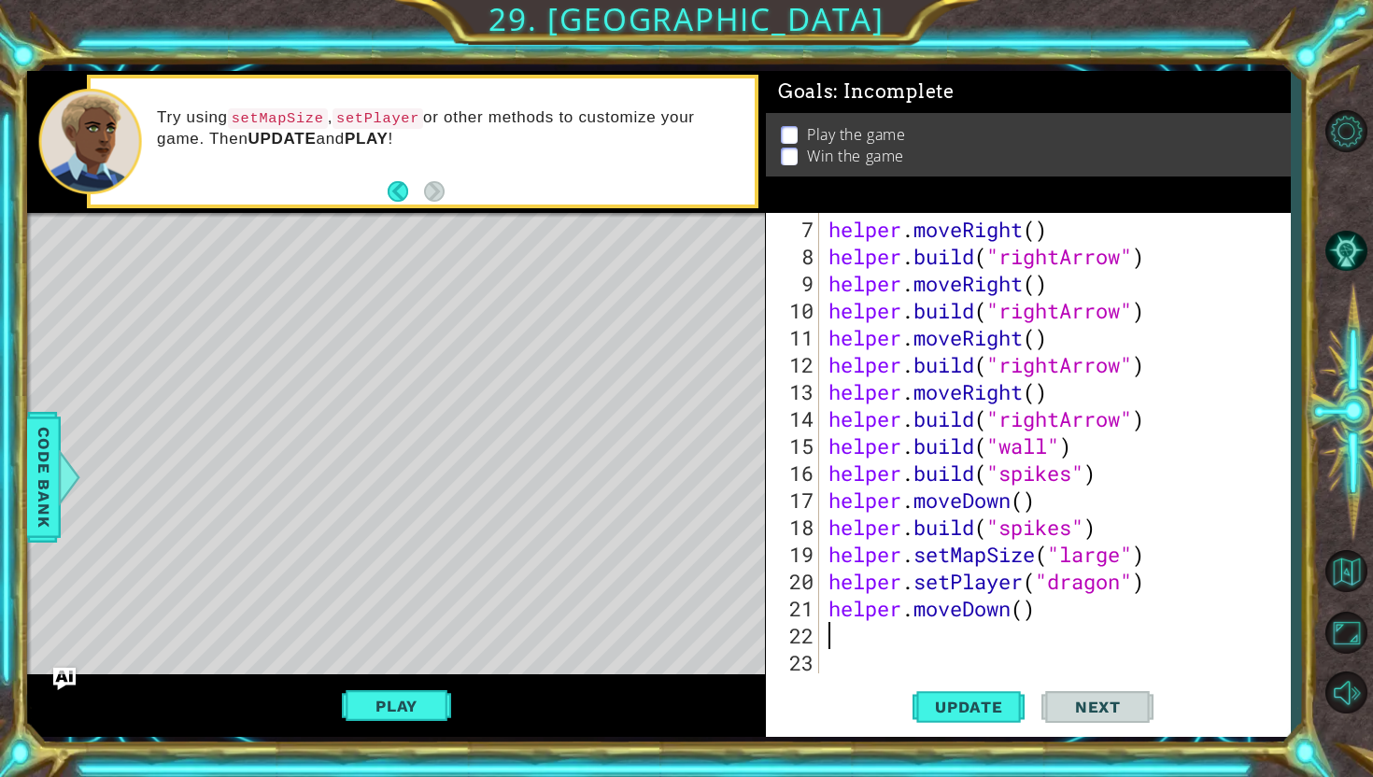
scroll to position [217, 0]
click at [1027, 610] on div "helper . moveRight ( ) helper . build ( "rightArrow" ) helper . moveRight ( ) h…" at bounding box center [1060, 473] width 470 height 515
type textarea "helper.moveDown(4)"
click at [1027, 636] on div "helper . moveRight ( ) helper . build ( "rightArrow" ) helper . moveRight ( ) h…" at bounding box center [1060, 473] width 470 height 515
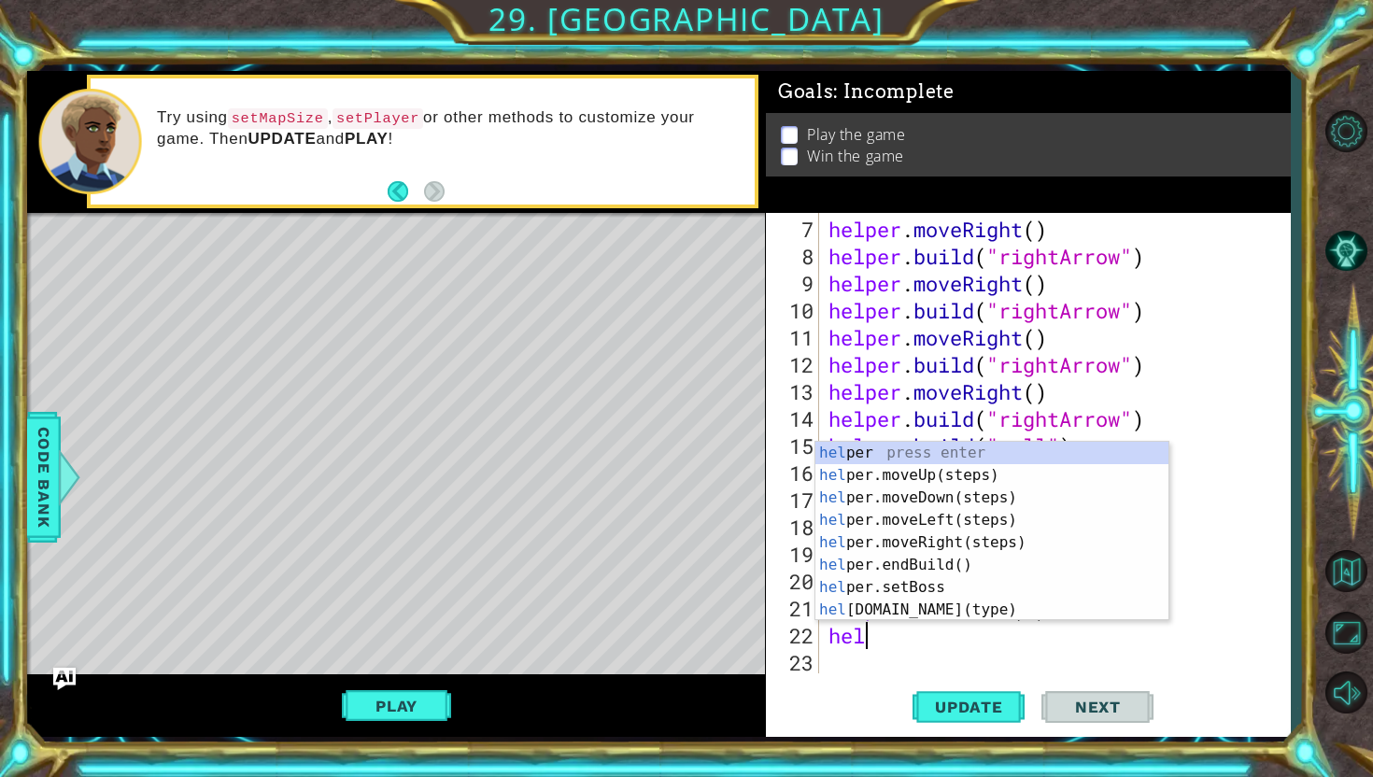
scroll to position [0, 0]
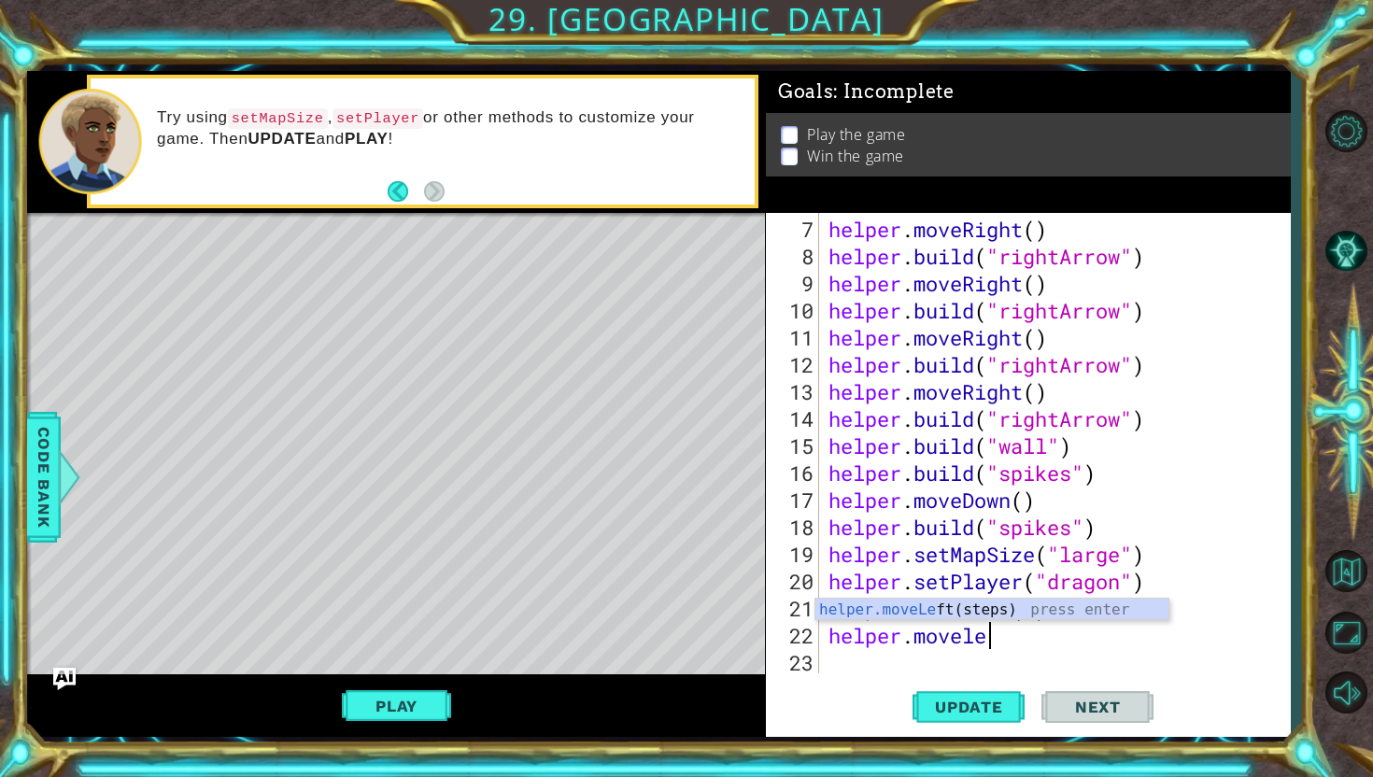
type textarea "helper.moveleft"
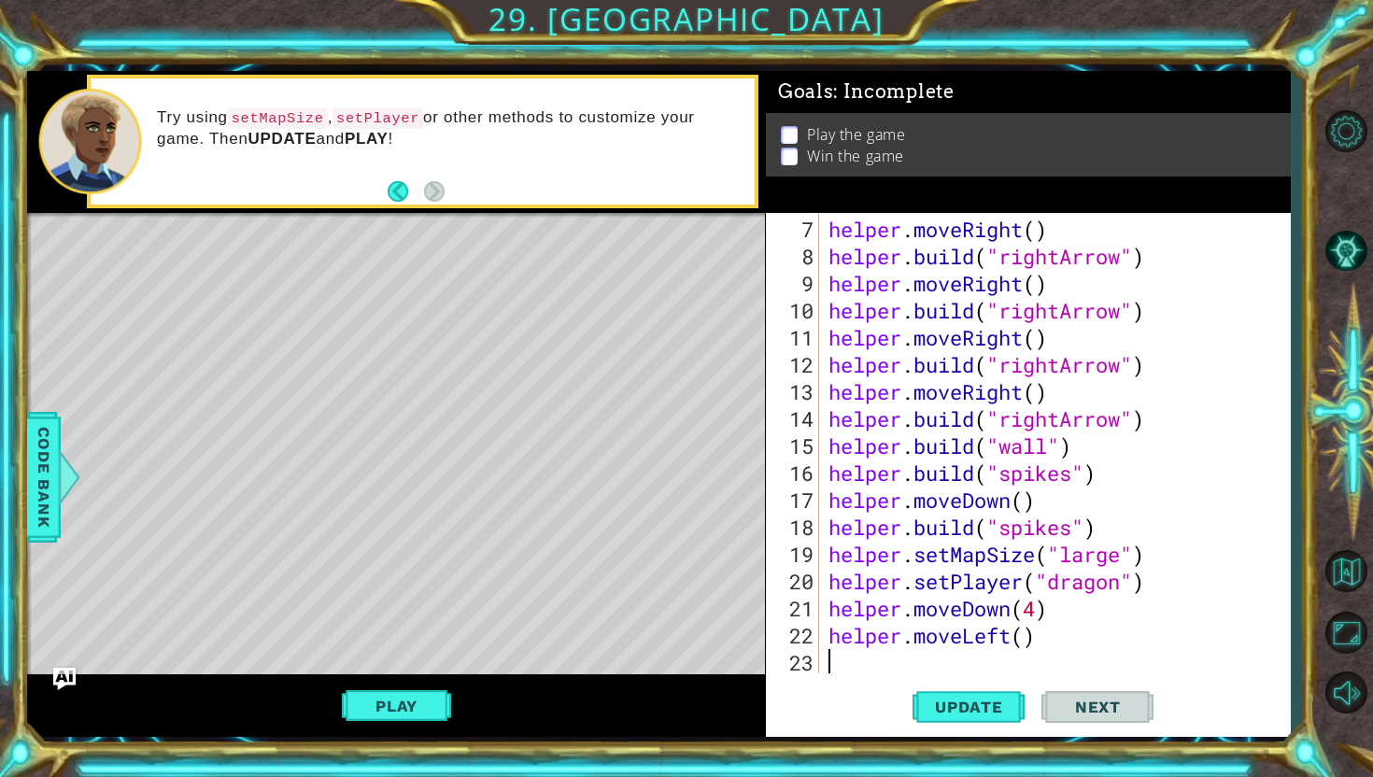
scroll to position [244, 0]
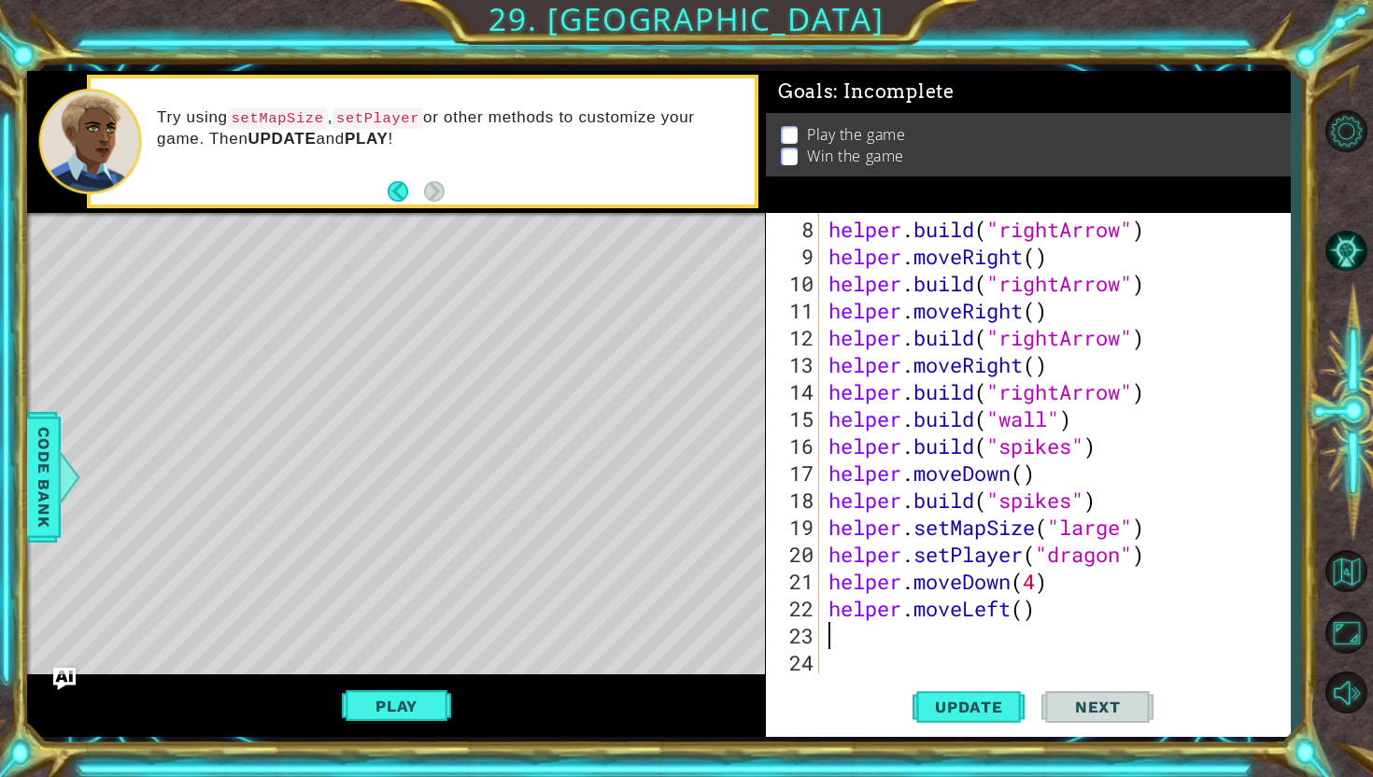
click at [994, 619] on div "helper . build ( "rightArrow" ) helper . moveRight ( ) helper . build ( "rightA…" at bounding box center [1060, 473] width 470 height 515
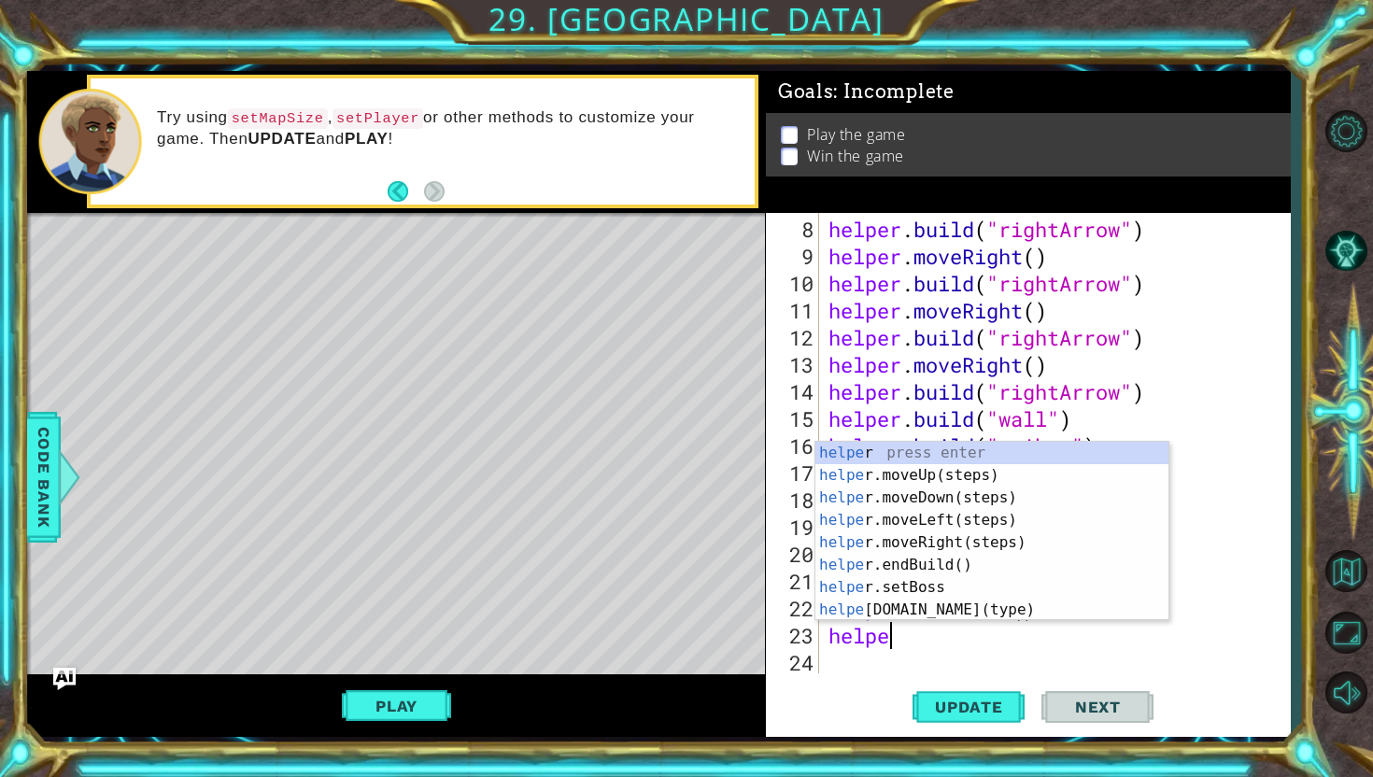
scroll to position [0, 2]
click at [955, 608] on div "helper press enter helper .moveUp(steps) press enter helper .moveDown(steps) pr…" at bounding box center [991, 554] width 353 height 224
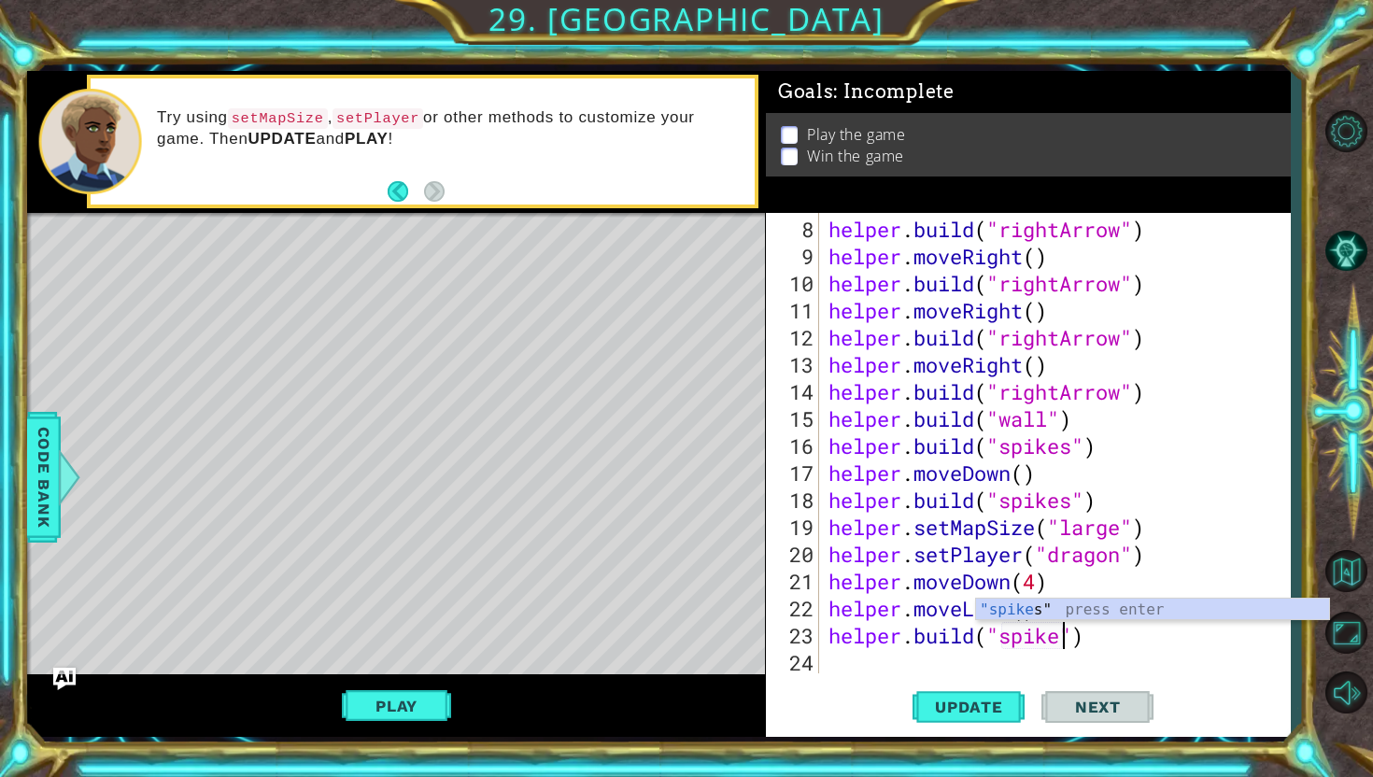
scroll to position [0, 10]
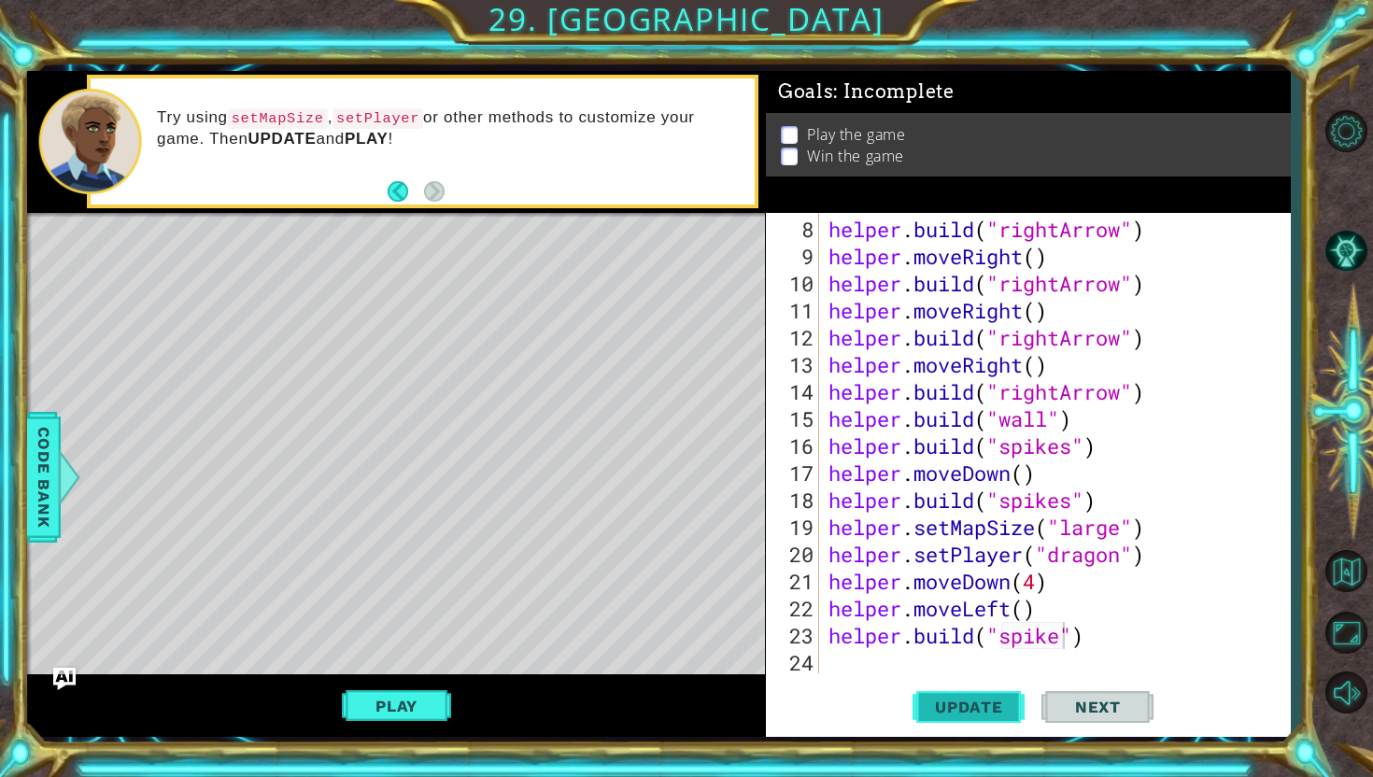
click at [994, 702] on span "Update" at bounding box center [969, 707] width 106 height 19
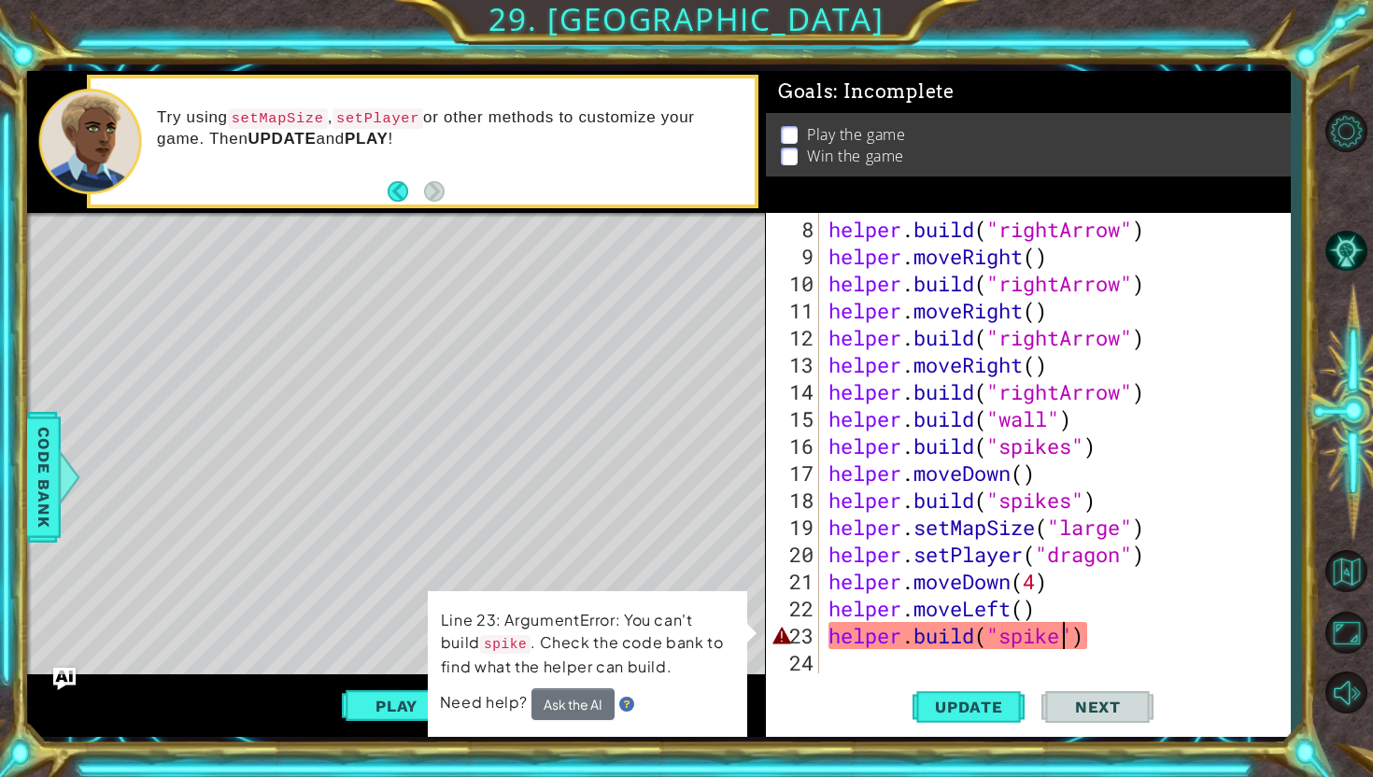
click at [1065, 638] on div "helper . build ( "rightArrow" ) helper . moveRight ( ) helper . build ( "rightA…" at bounding box center [1060, 473] width 470 height 515
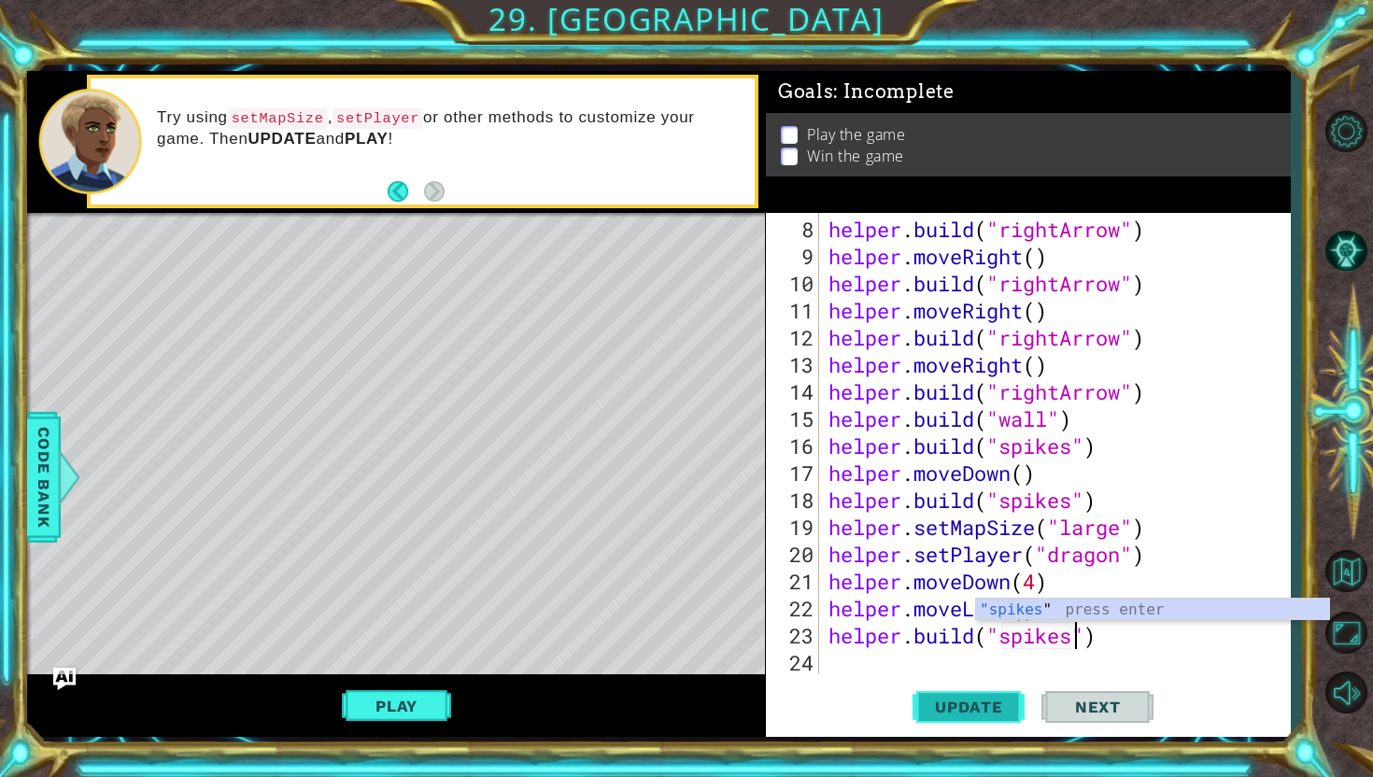
type textarea "[DOMAIN_NAME]("spikes")"
click at [1001, 708] on span "Update" at bounding box center [969, 707] width 106 height 19
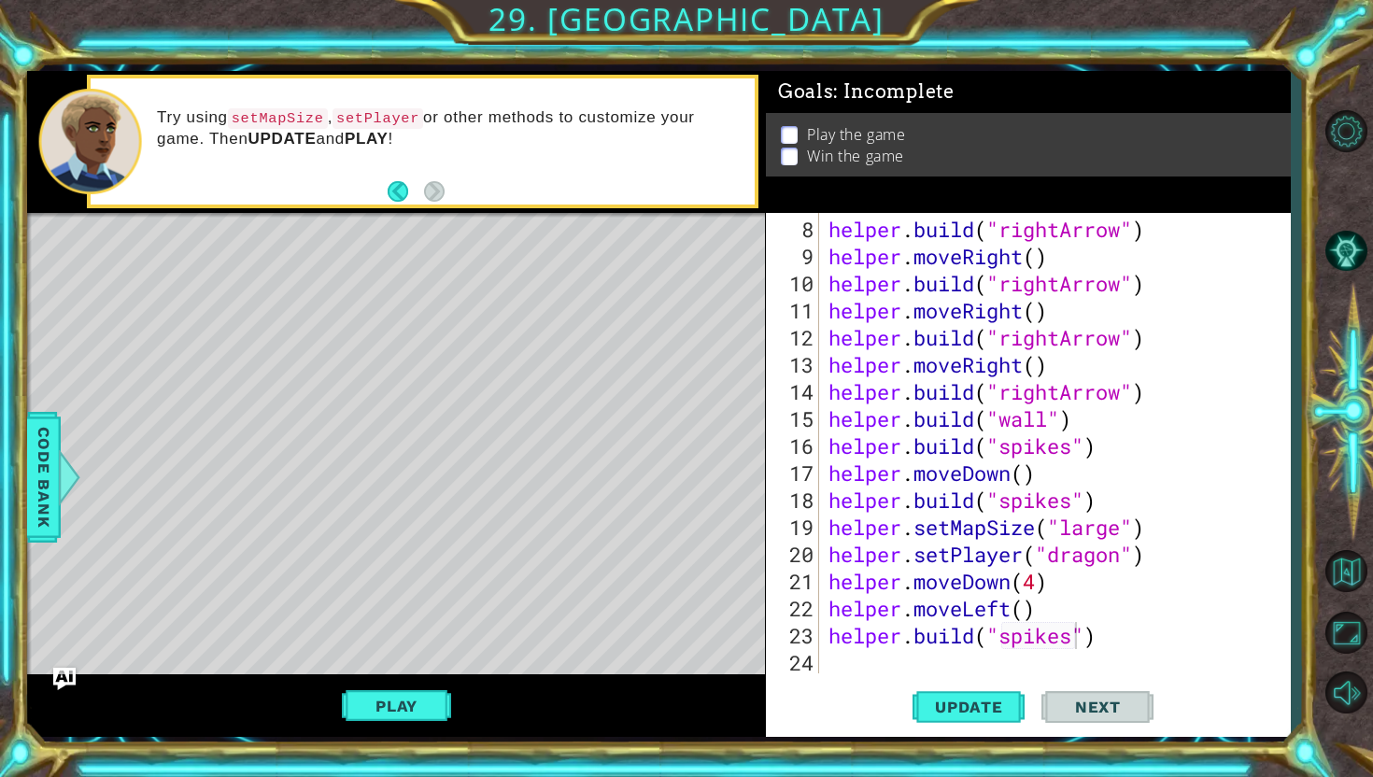
click at [354, 730] on div "Play" at bounding box center [396, 705] width 738 height 63
click at [377, 721] on button "Play" at bounding box center [396, 705] width 109 height 35
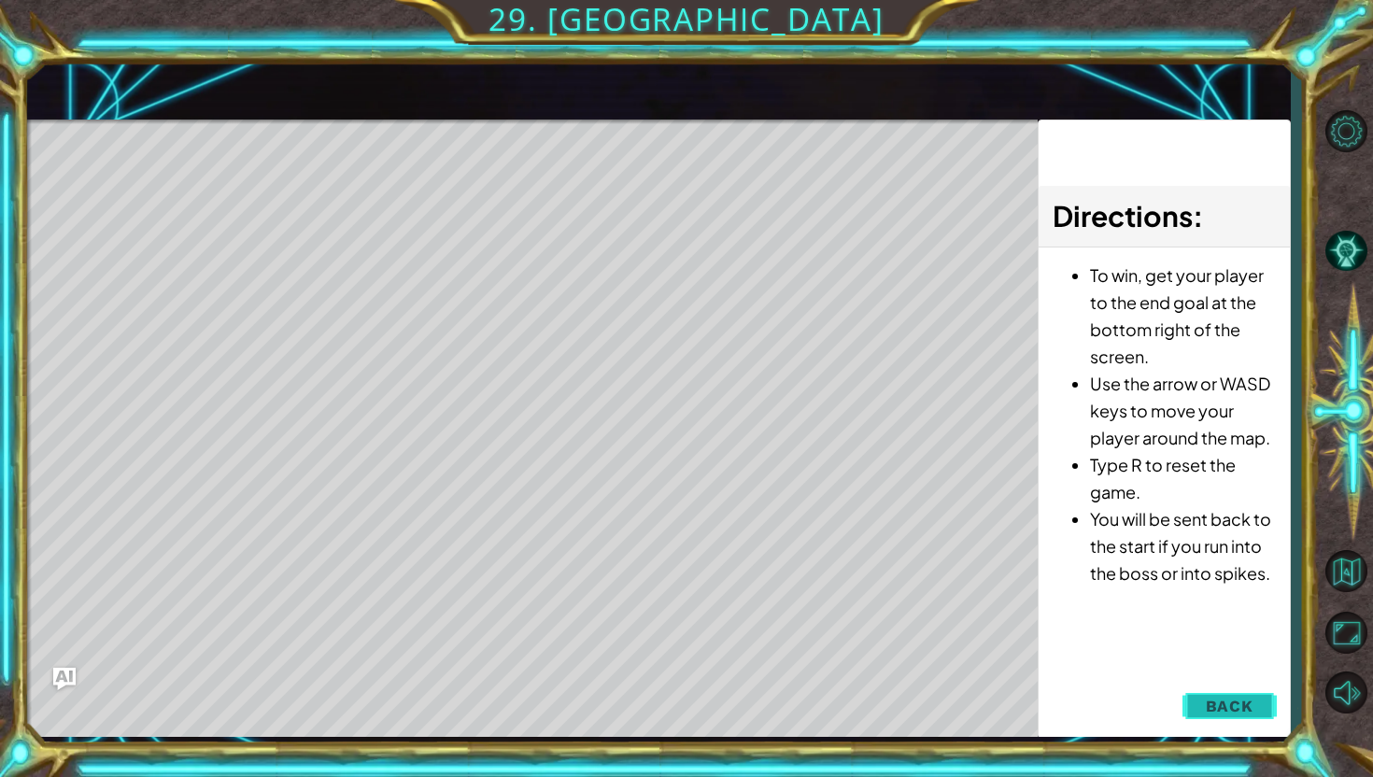
click at [1247, 691] on button "Back" at bounding box center [1230, 705] width 94 height 37
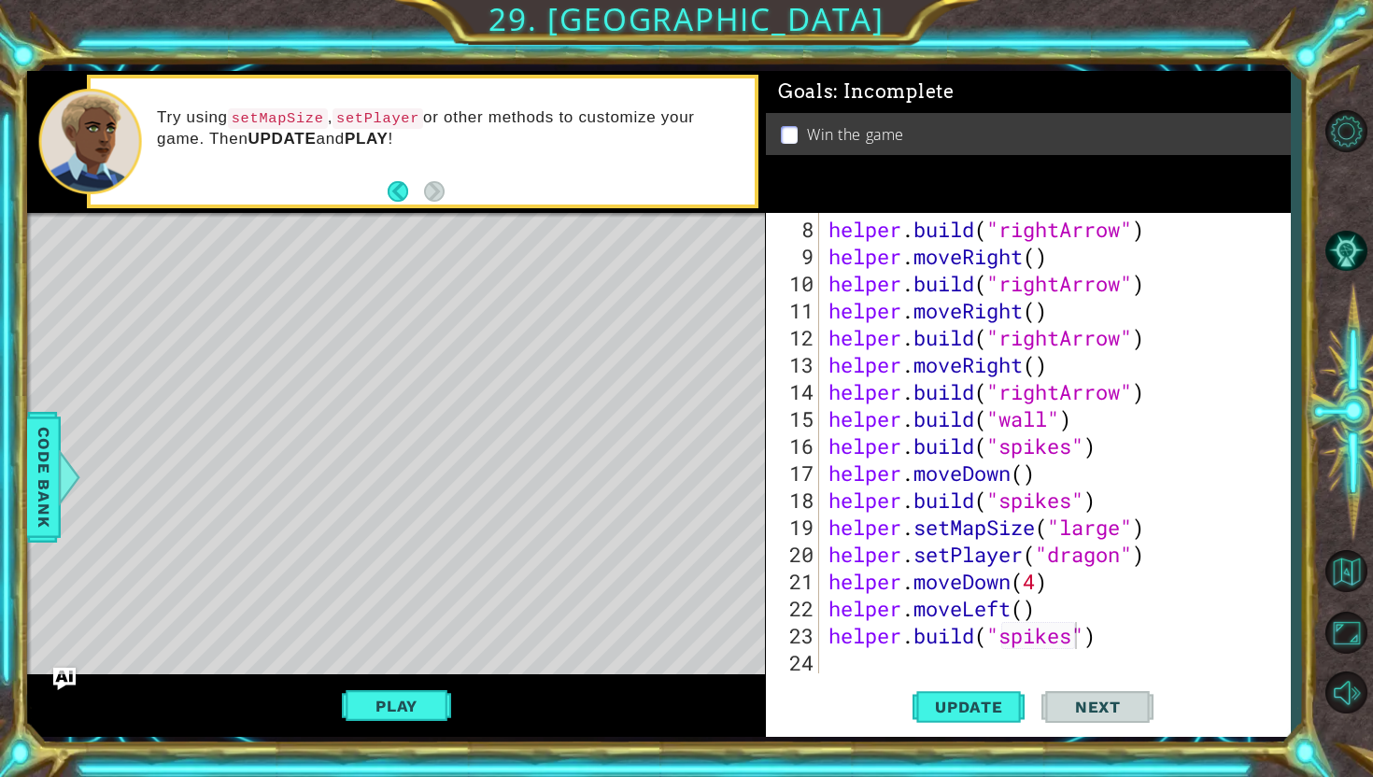
click at [940, 652] on div "helper . build ( "rightArrow" ) helper . moveRight ( ) helper . build ( "rightA…" at bounding box center [1060, 473] width 470 height 515
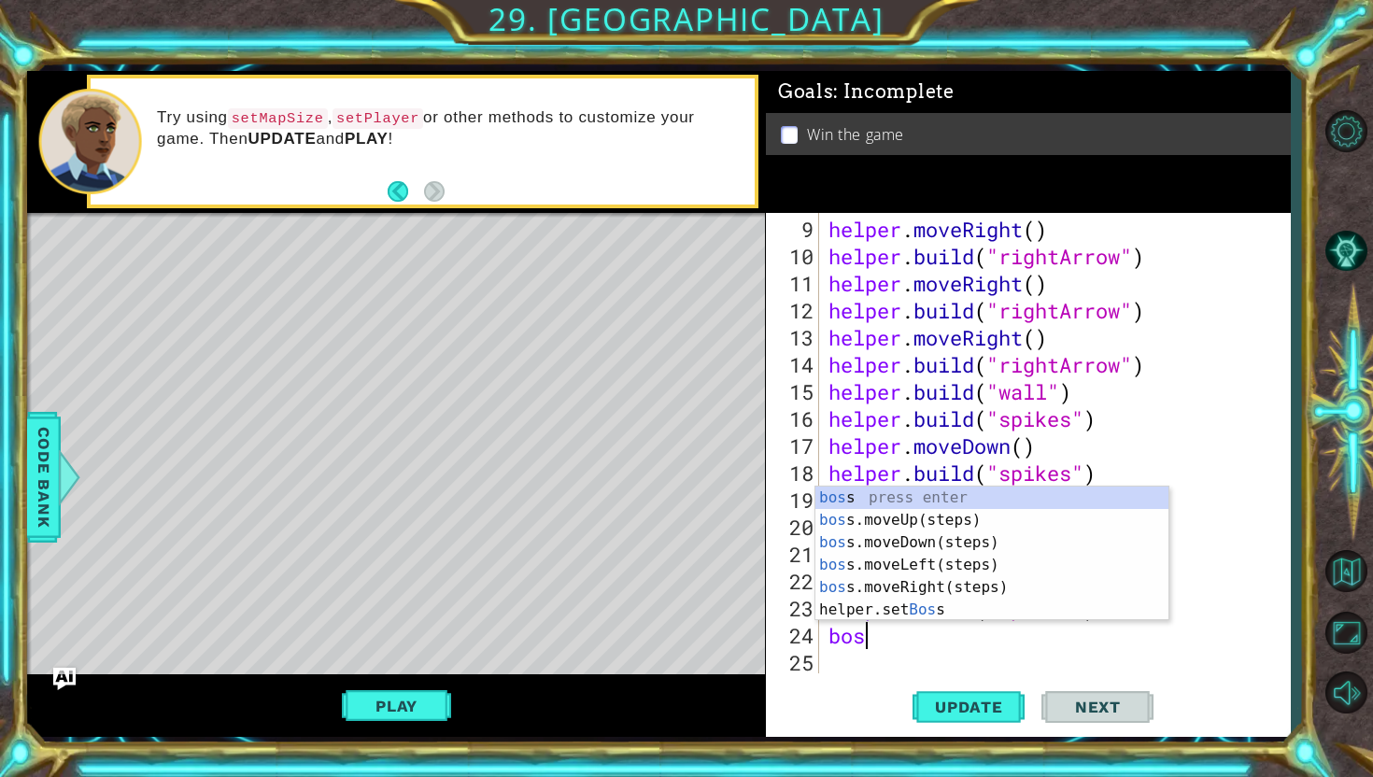
scroll to position [0, 1]
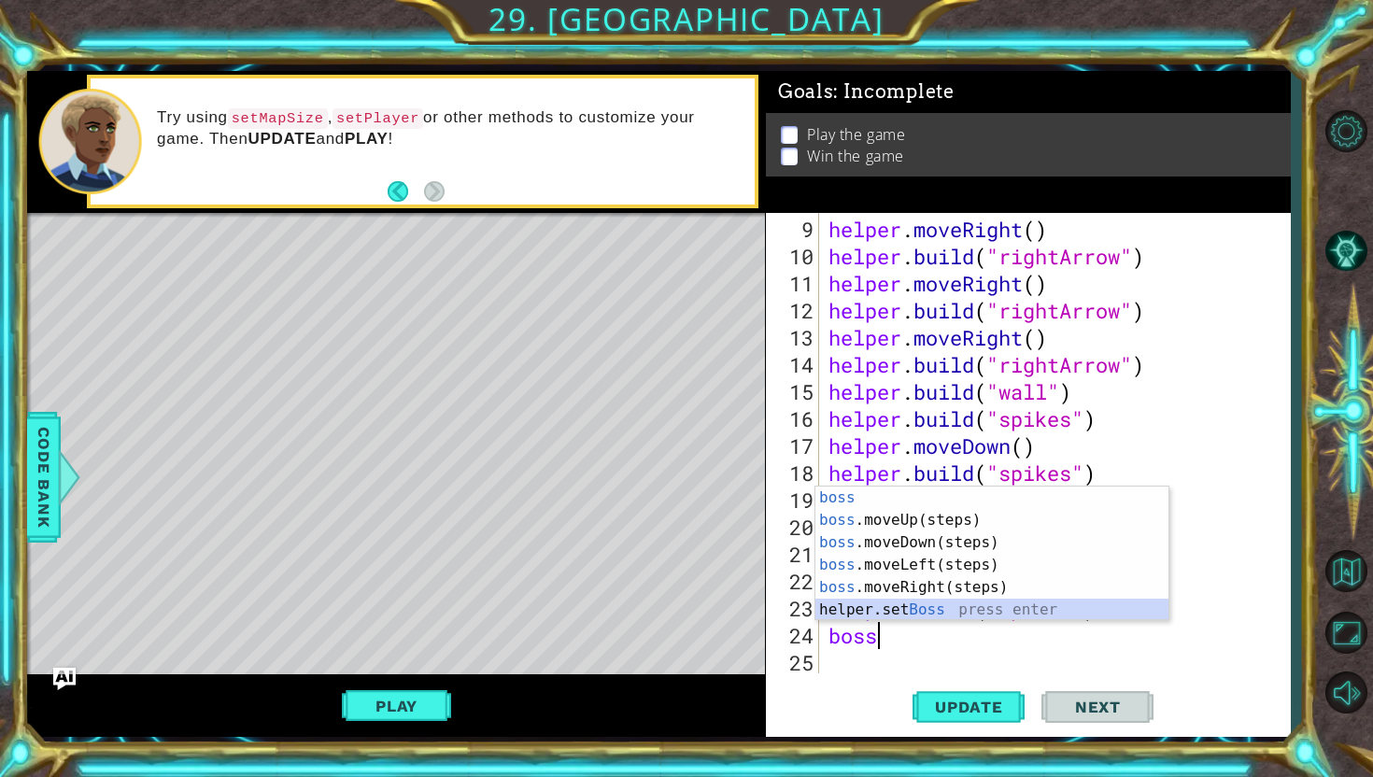
click at [934, 613] on div "boss press enter boss .moveUp(steps) press enter boss .moveDown(steps) press en…" at bounding box center [991, 576] width 353 height 179
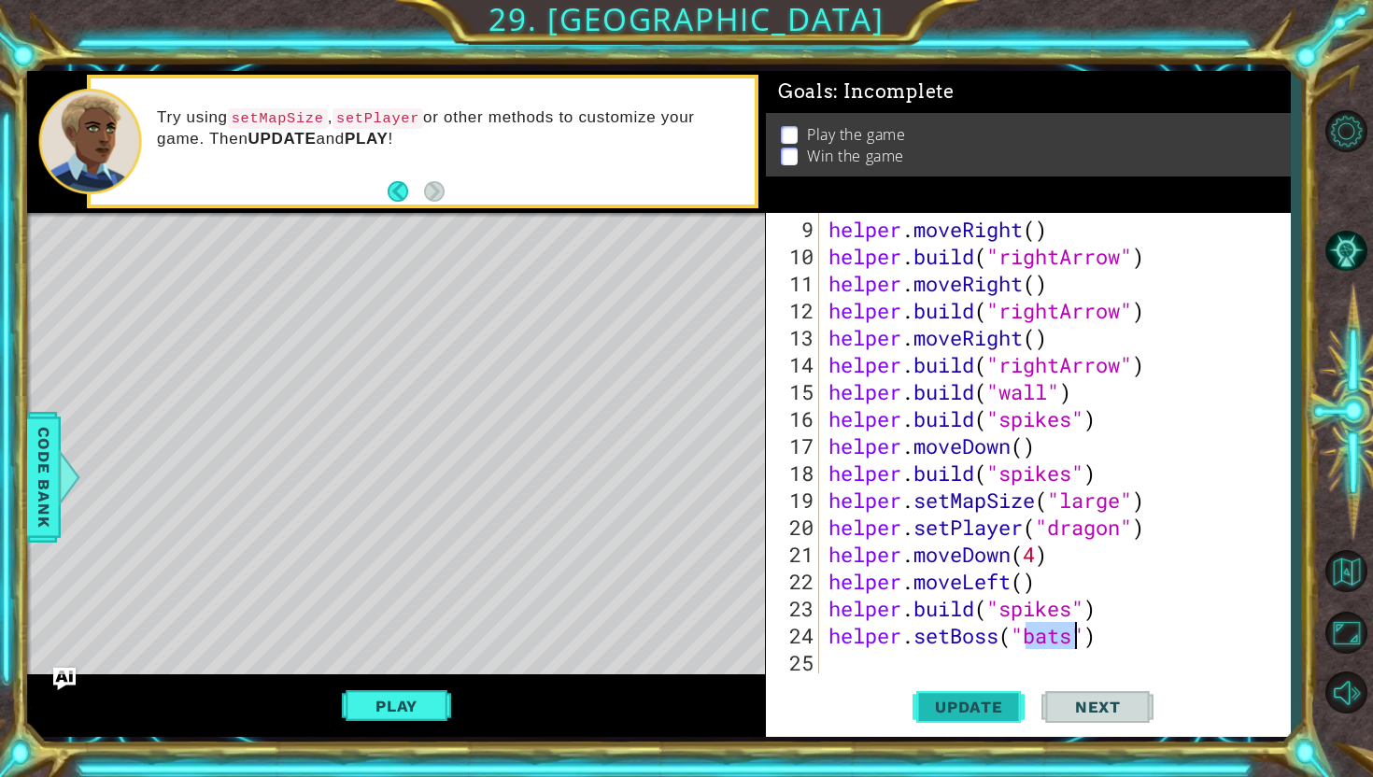
type textarea "helper.setBoss("bats")"
click at [995, 716] on span "Update" at bounding box center [969, 707] width 106 height 19
click at [420, 690] on button "Play" at bounding box center [396, 705] width 109 height 35
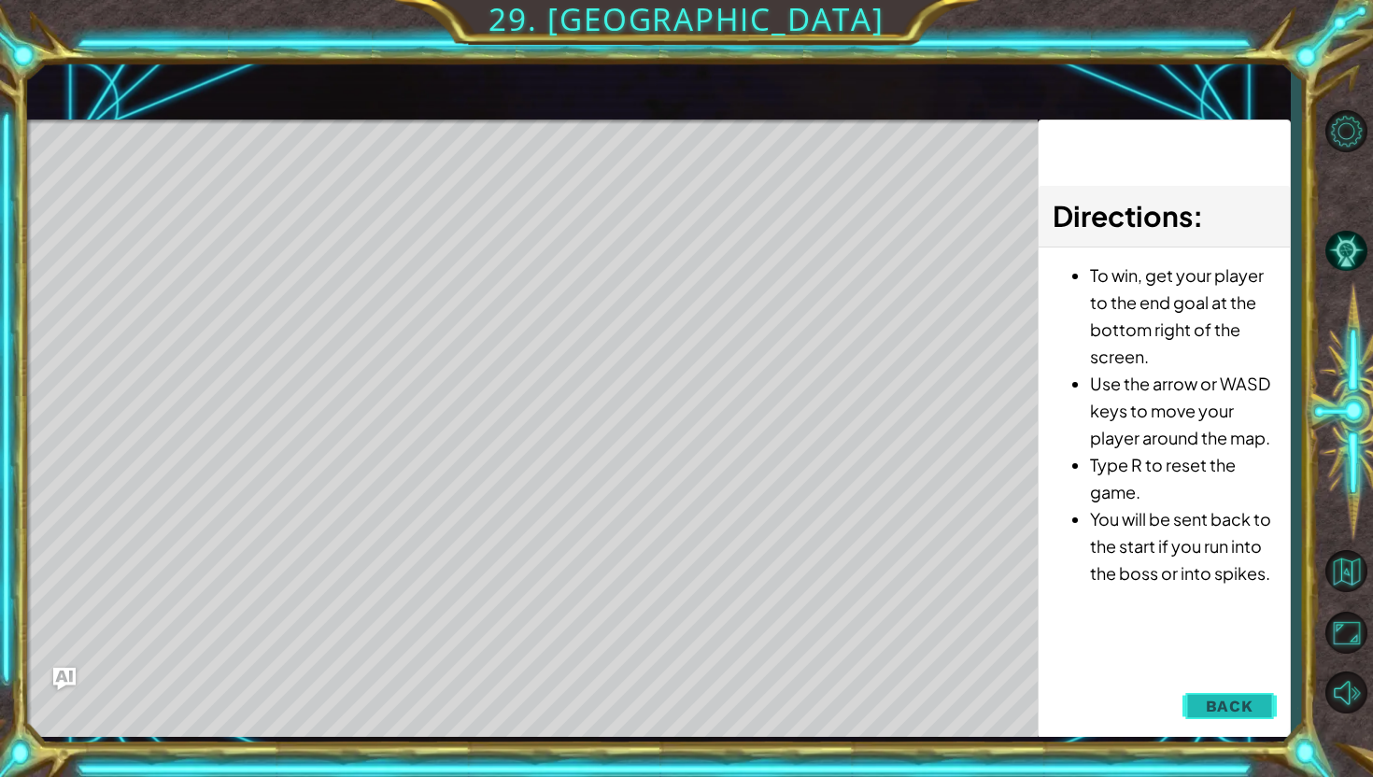
click at [1228, 700] on span "Back" at bounding box center [1230, 706] width 48 height 19
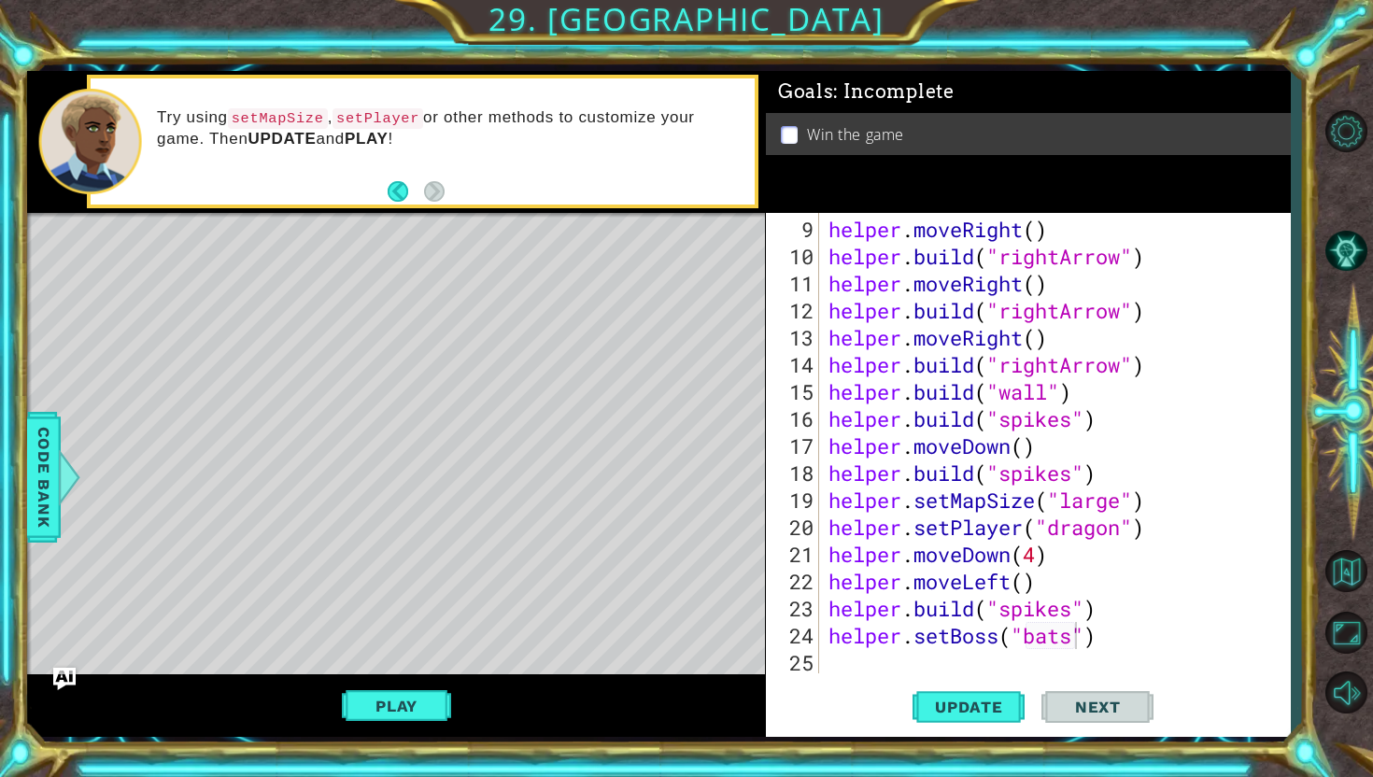
click at [1105, 640] on div "helper . moveRight ( ) helper . build ( "rightArrow" ) helper . moveRight ( ) h…" at bounding box center [1060, 473] width 470 height 515
click at [971, 673] on div "helper.setBoss("bats") 9 10 11 12 13 14 15 16 17 18 19 20 21 22 23 24 25 helper…" at bounding box center [1028, 475] width 525 height 525
click at [975, 657] on div "helper . moveRight ( ) helper . build ( "rightArrow" ) helper . moveRight ( ) h…" at bounding box center [1060, 473] width 470 height 515
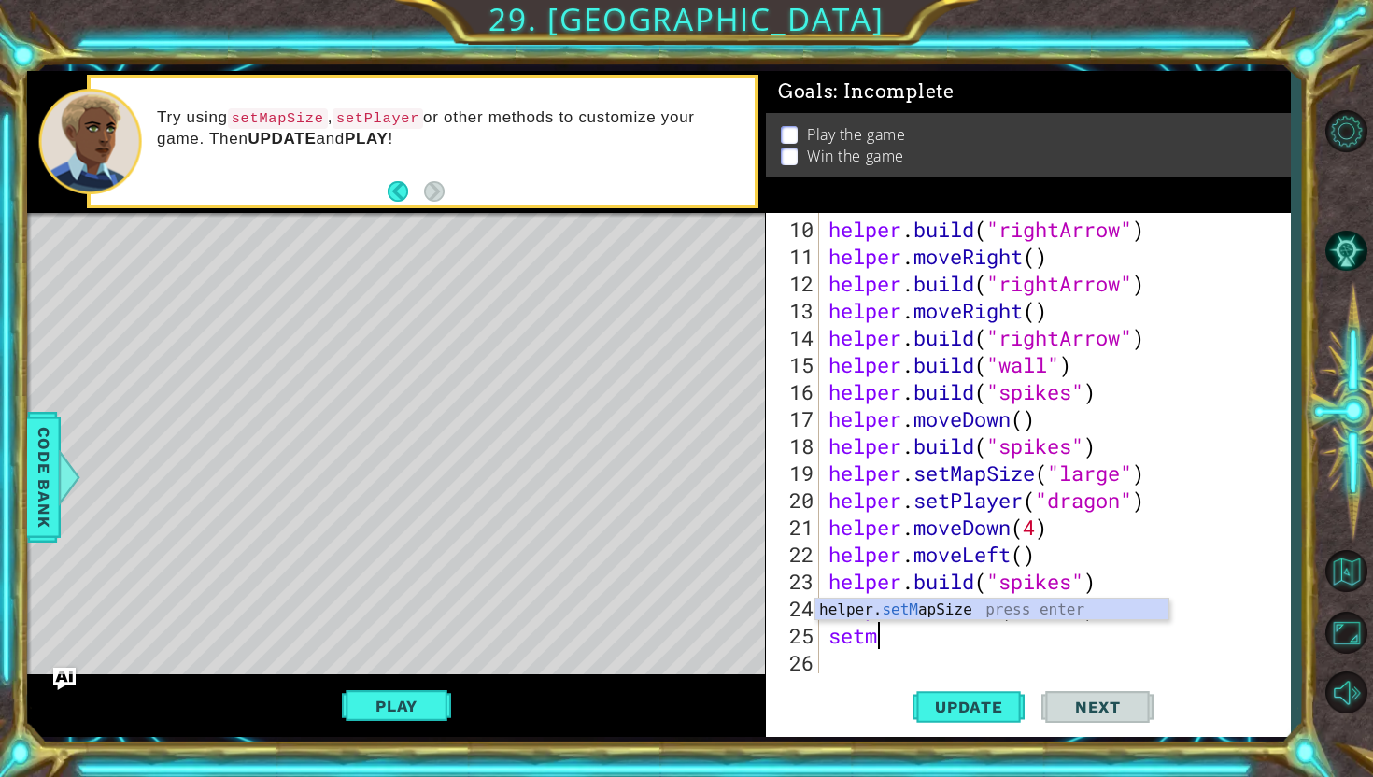
scroll to position [0, 2]
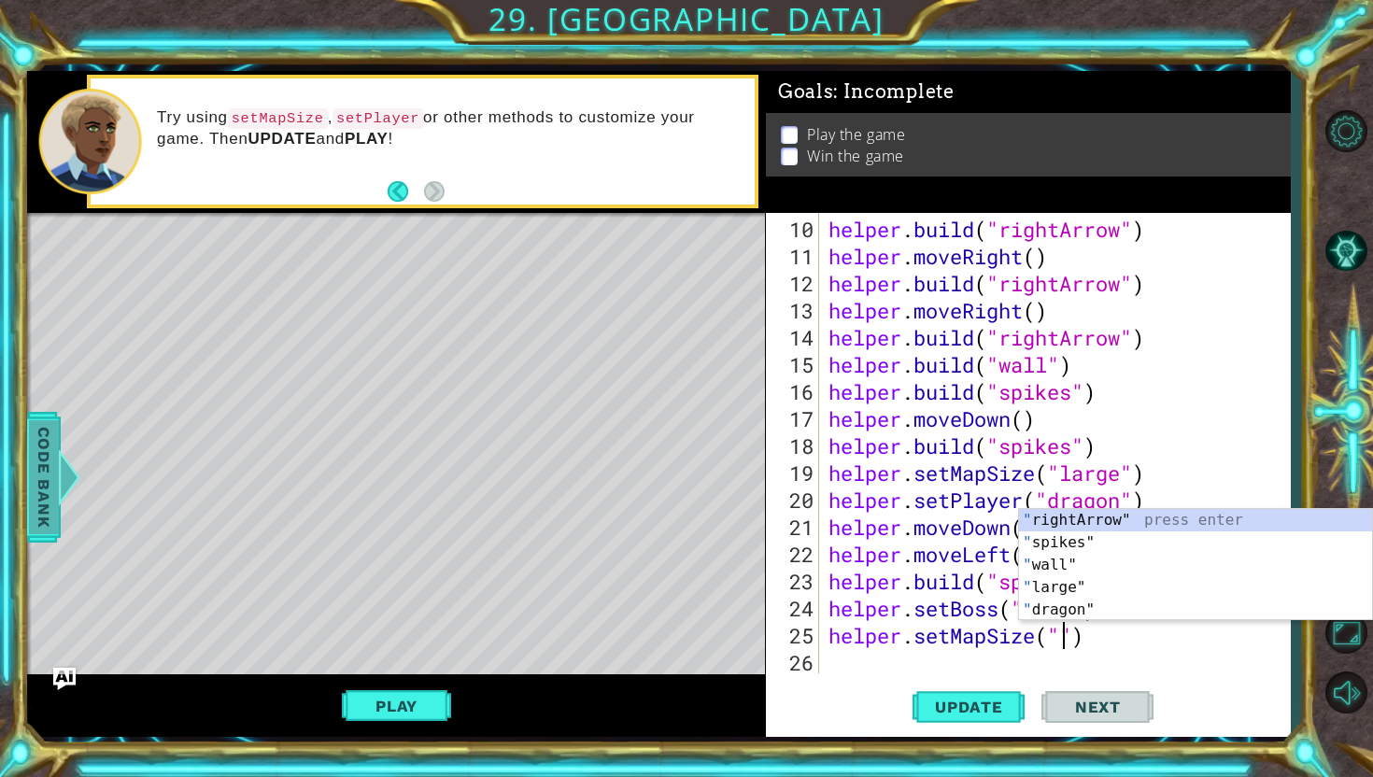
click at [49, 478] on span "Code Bank" at bounding box center [44, 477] width 30 height 114
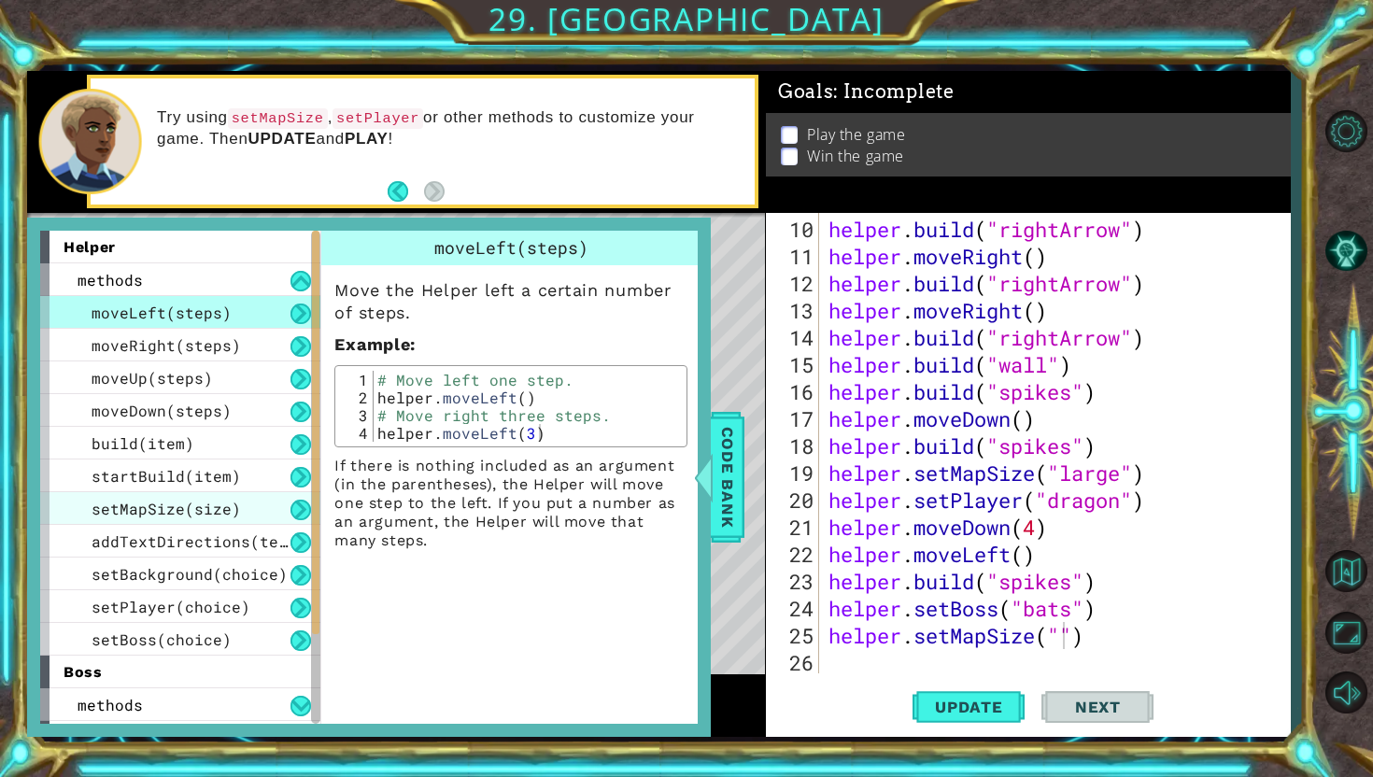
click at [235, 518] on div "setMapSize(size)" at bounding box center [180, 508] width 280 height 33
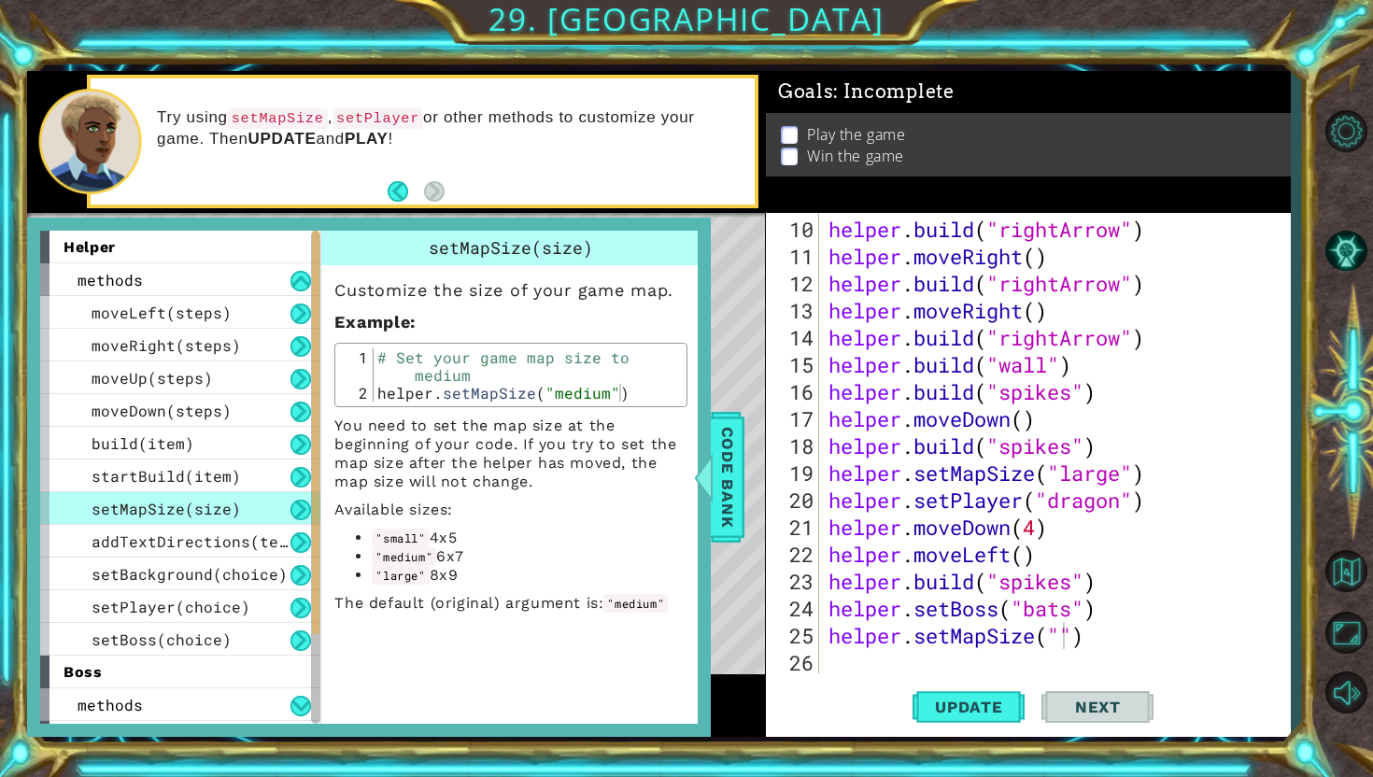
click at [1064, 642] on div "helper . build ( "rightArrow" ) helper . moveRight ( ) helper . build ( "rightA…" at bounding box center [1060, 473] width 470 height 515
click at [1086, 705] on span "Next" at bounding box center [1097, 707] width 83 height 19
click at [953, 701] on span "Update" at bounding box center [969, 707] width 106 height 19
click at [1038, 701] on div "Update Next" at bounding box center [1033, 707] width 525 height 52
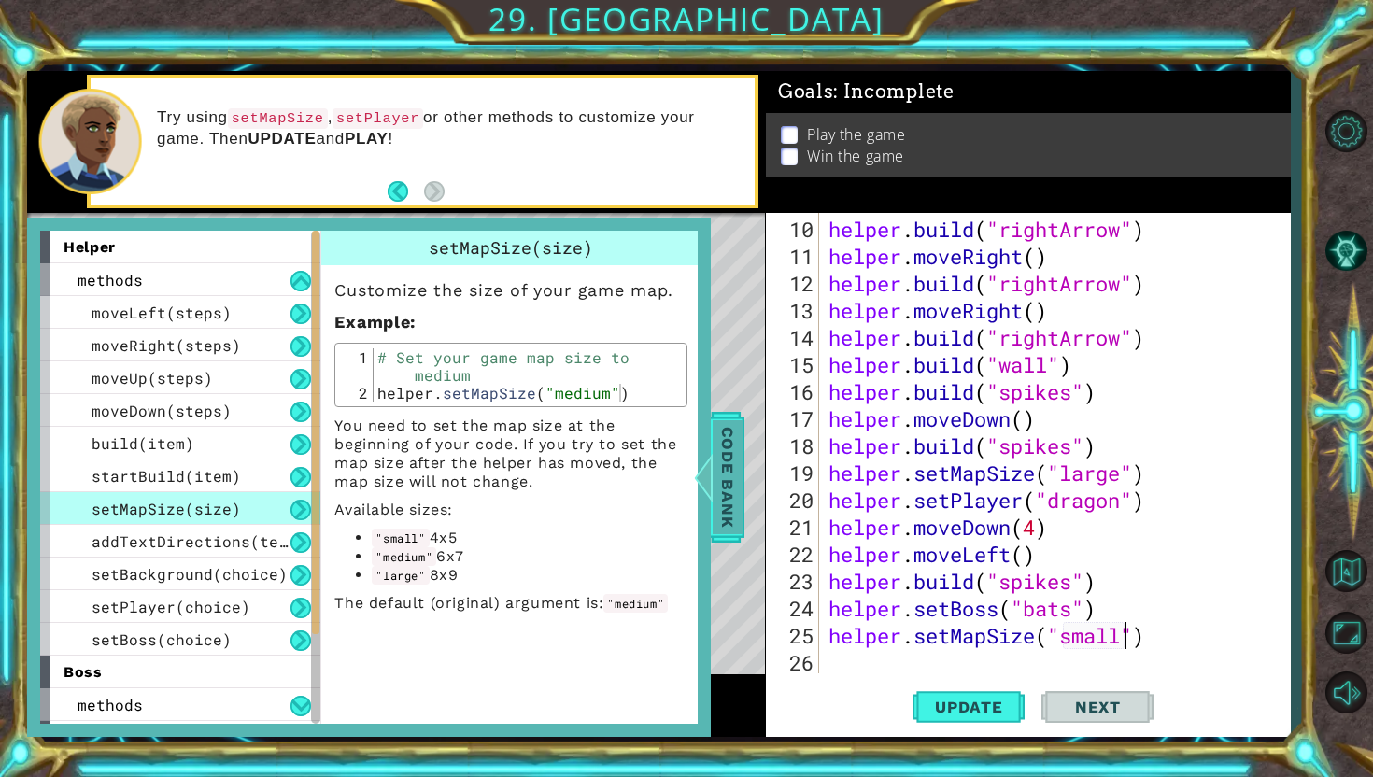
click at [716, 444] on span "Code Bank" at bounding box center [728, 477] width 30 height 114
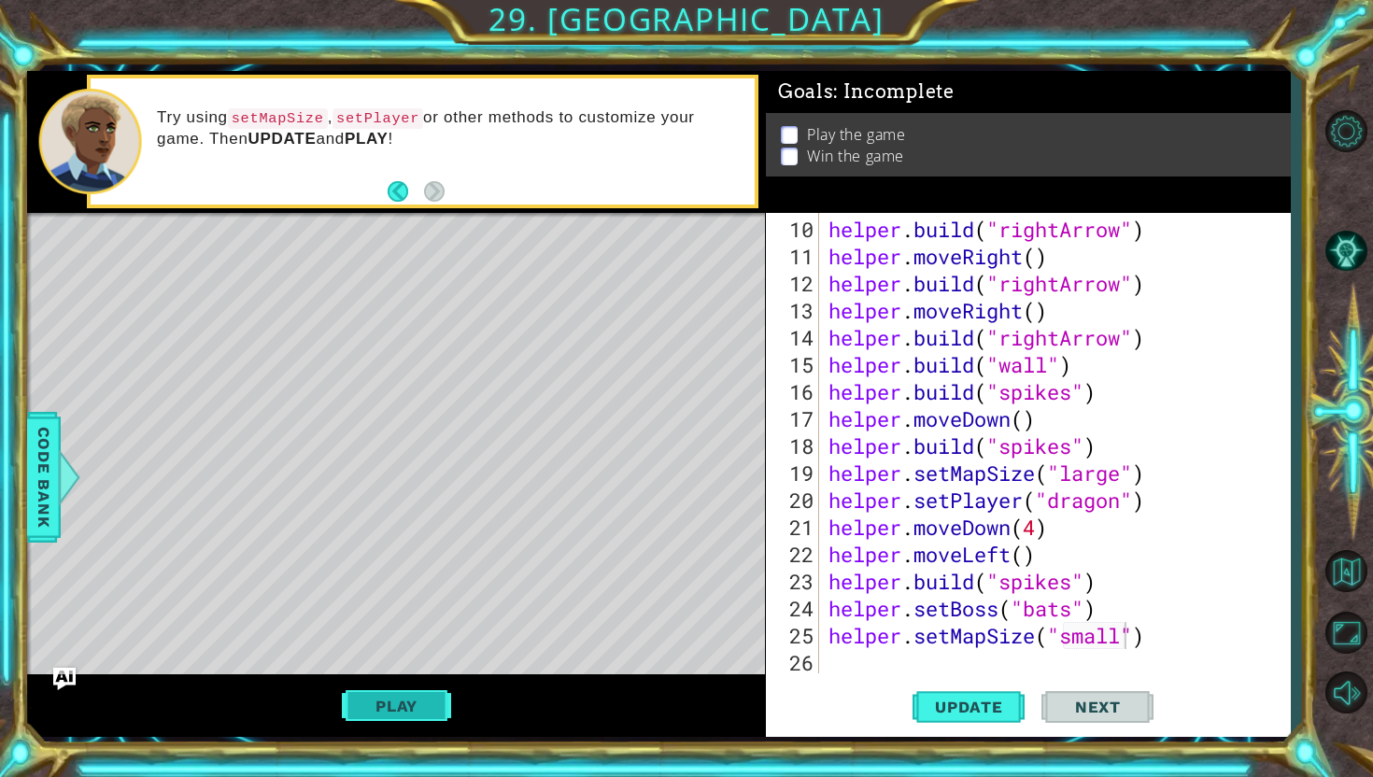
click at [428, 693] on button "Play" at bounding box center [396, 705] width 109 height 35
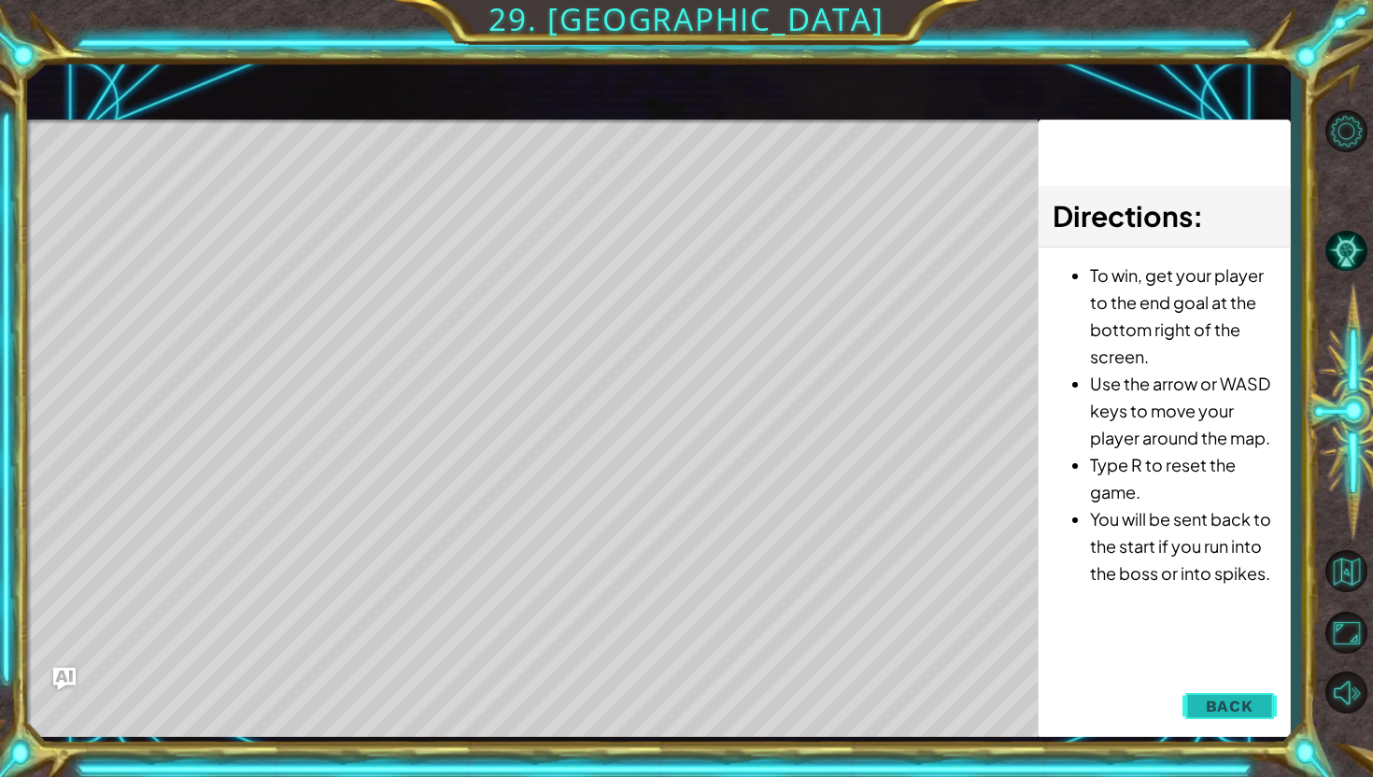
click at [1226, 700] on span "Back" at bounding box center [1230, 706] width 48 height 19
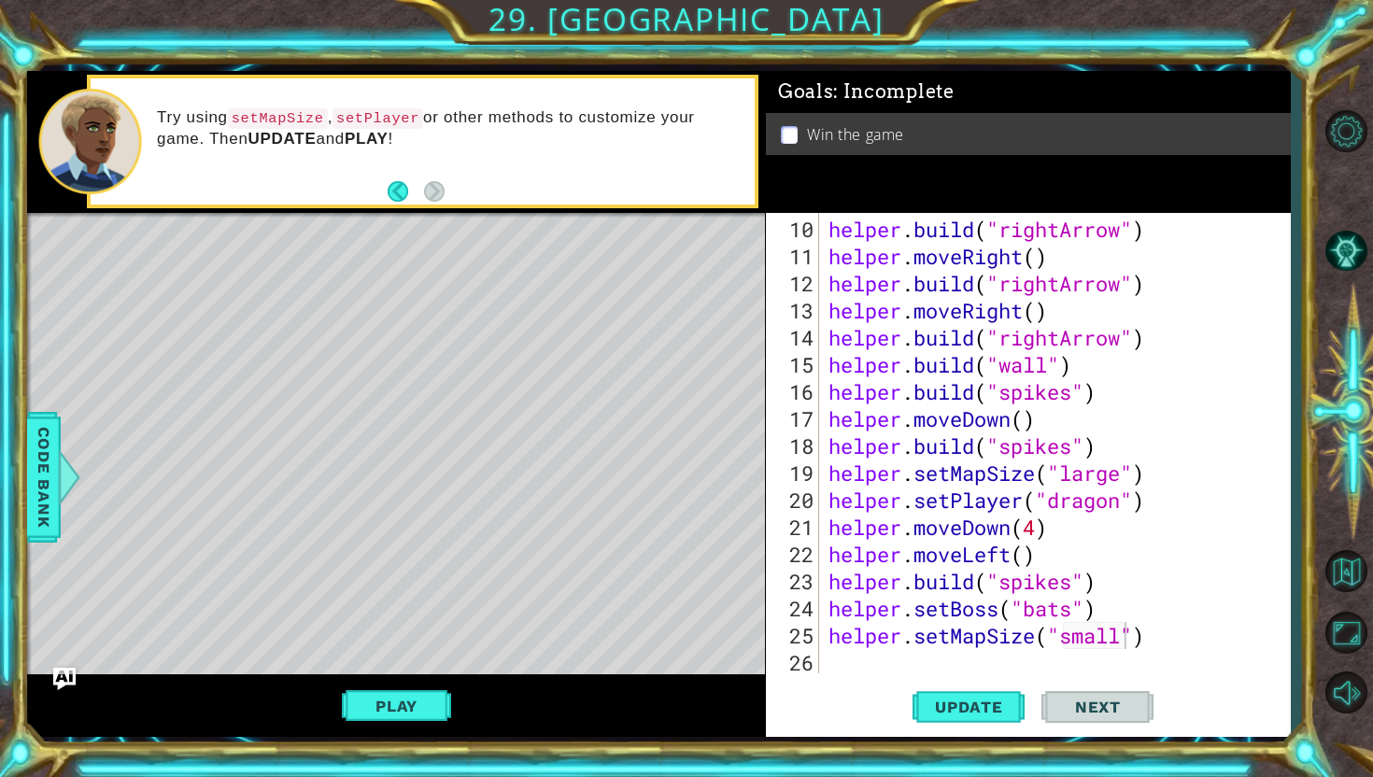
scroll to position [0, 0]
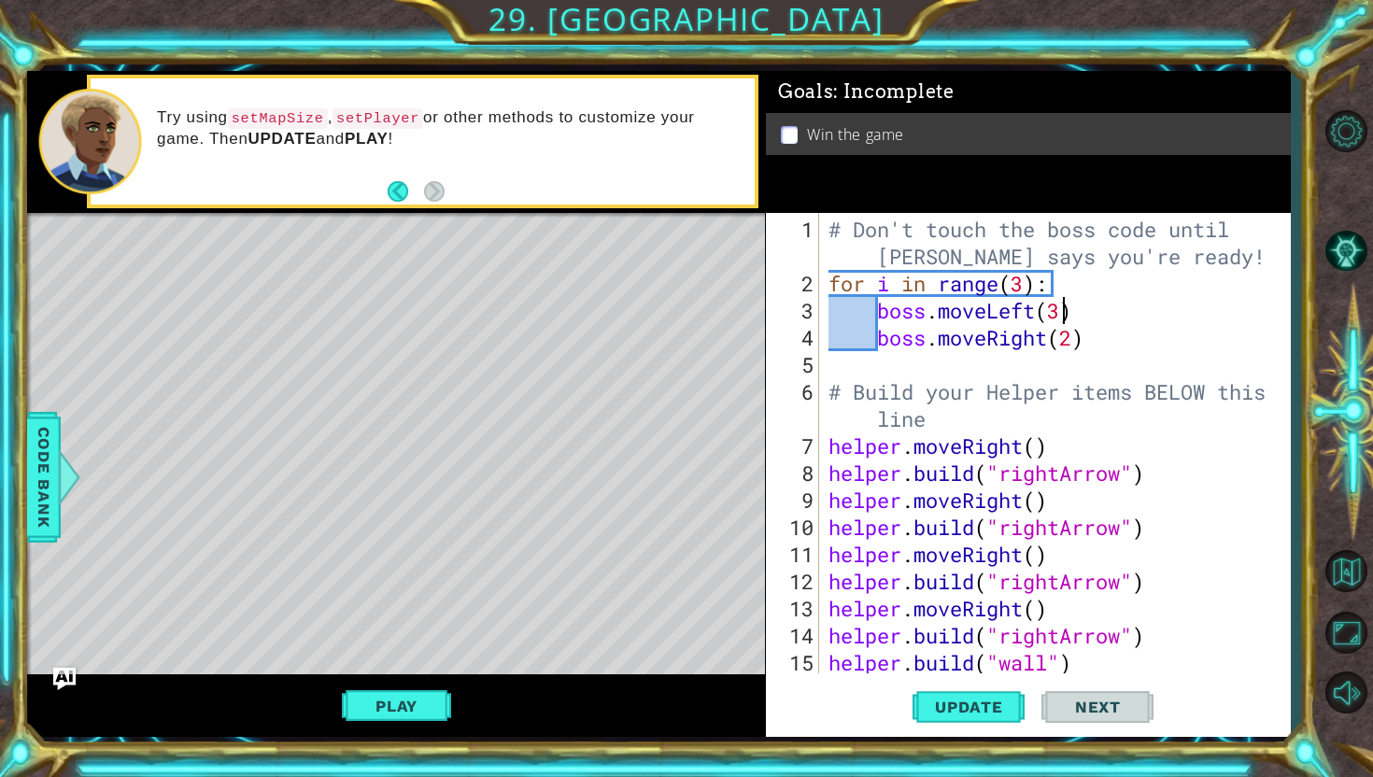
click at [1064, 306] on div "# Don't touch the boss code until [PERSON_NAME] says you're ready! for i in ran…" at bounding box center [1060, 487] width 470 height 542
click at [932, 308] on div "# Don't touch the boss code until [PERSON_NAME] says you're ready! for i in ran…" at bounding box center [1060, 487] width 470 height 542
click at [851, 304] on div "# Don't touch the boss code until [PERSON_NAME] says you're ready! for i in ran…" at bounding box center [1060, 487] width 470 height 542
click at [866, 326] on div "# Don't touch the boss code until [PERSON_NAME] says you're ready! for i in ran…" at bounding box center [1060, 487] width 470 height 542
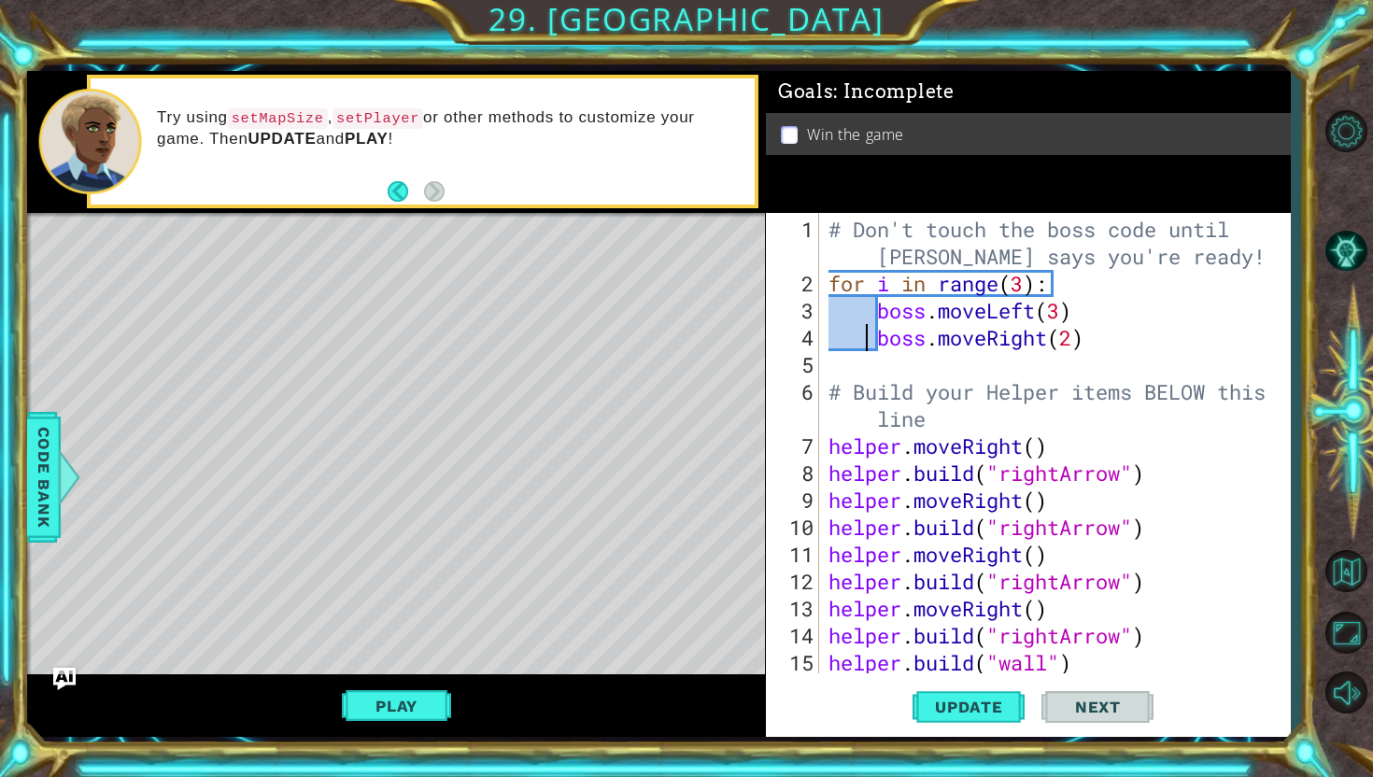
type textarea "boss.moveRight(2)"
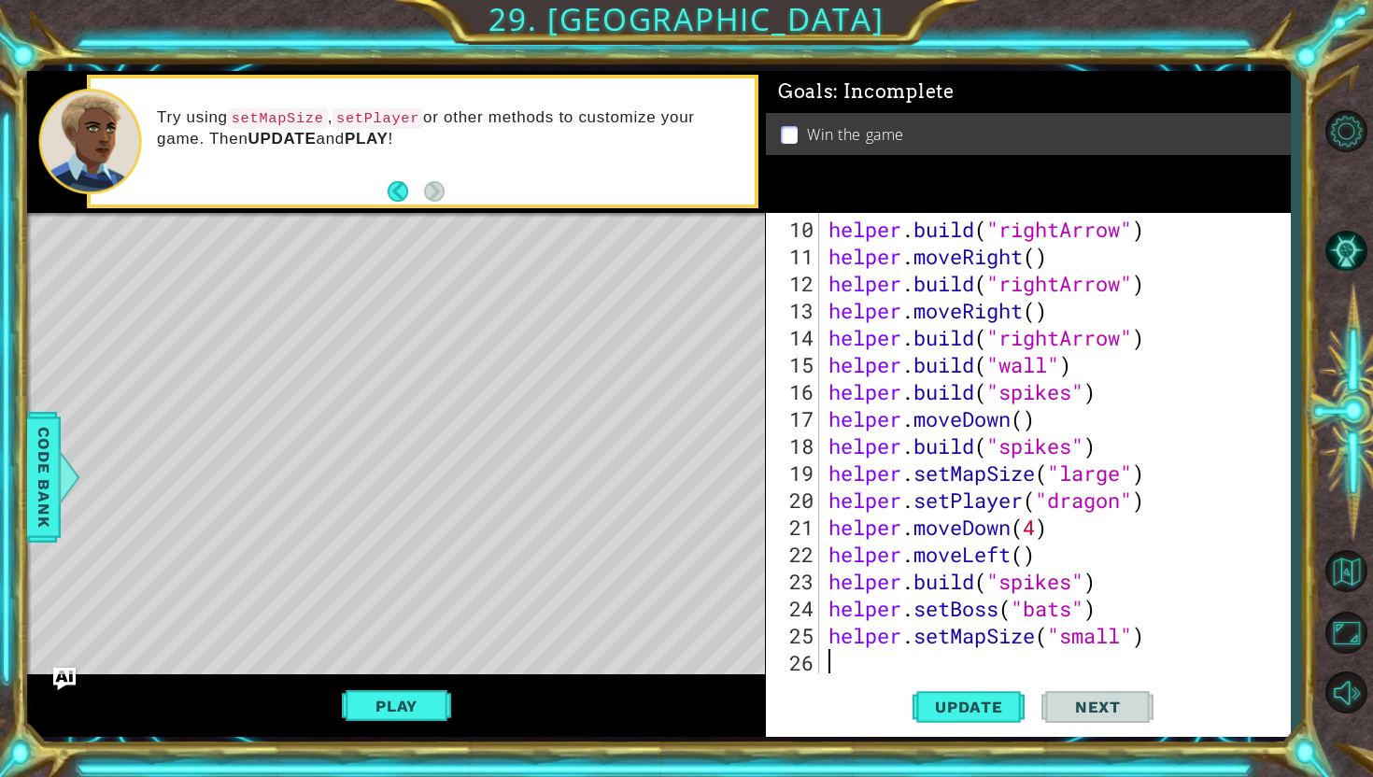
click at [923, 666] on div "helper . build ( "rightArrow" ) helper . moveRight ( ) helper . build ( "rightA…" at bounding box center [1060, 473] width 470 height 515
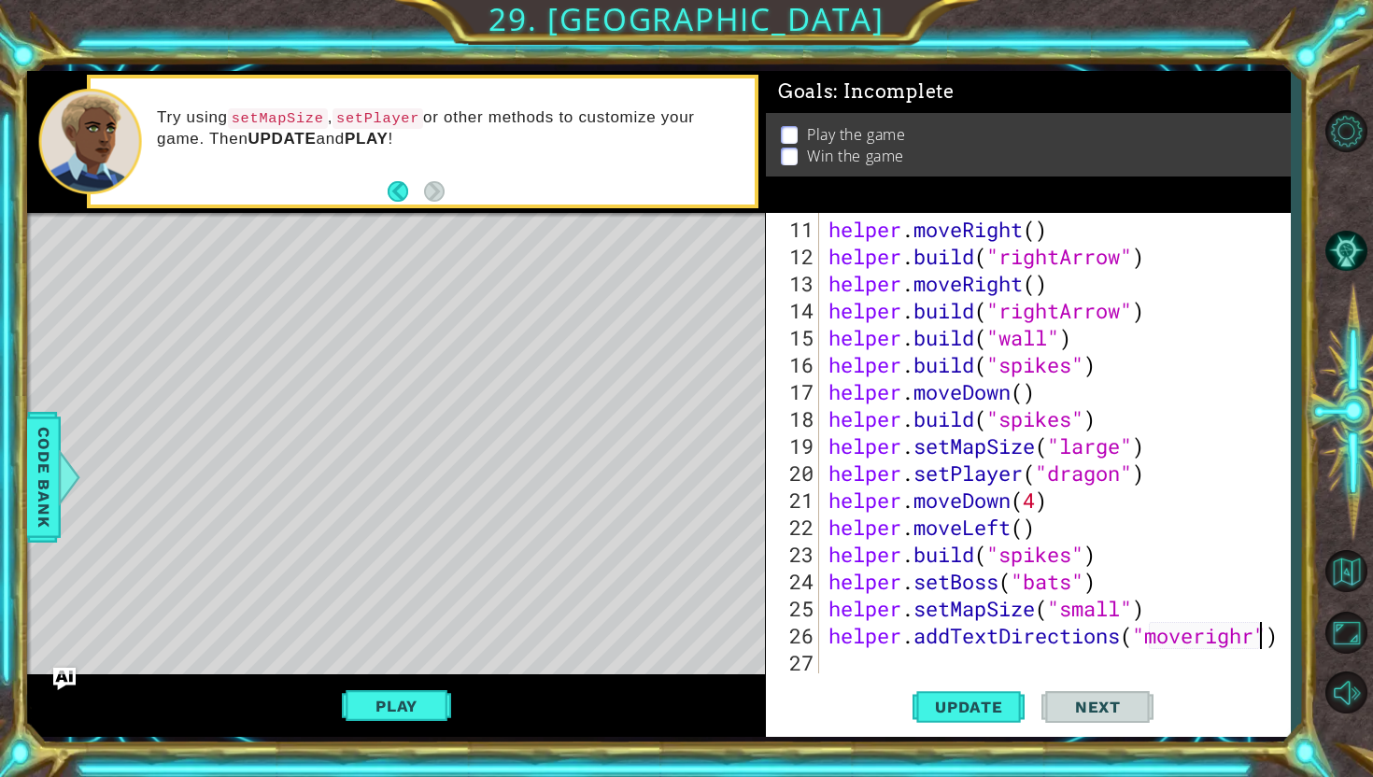
scroll to position [0, 19]
type textarea "helper.addTextDirections("moveright")"
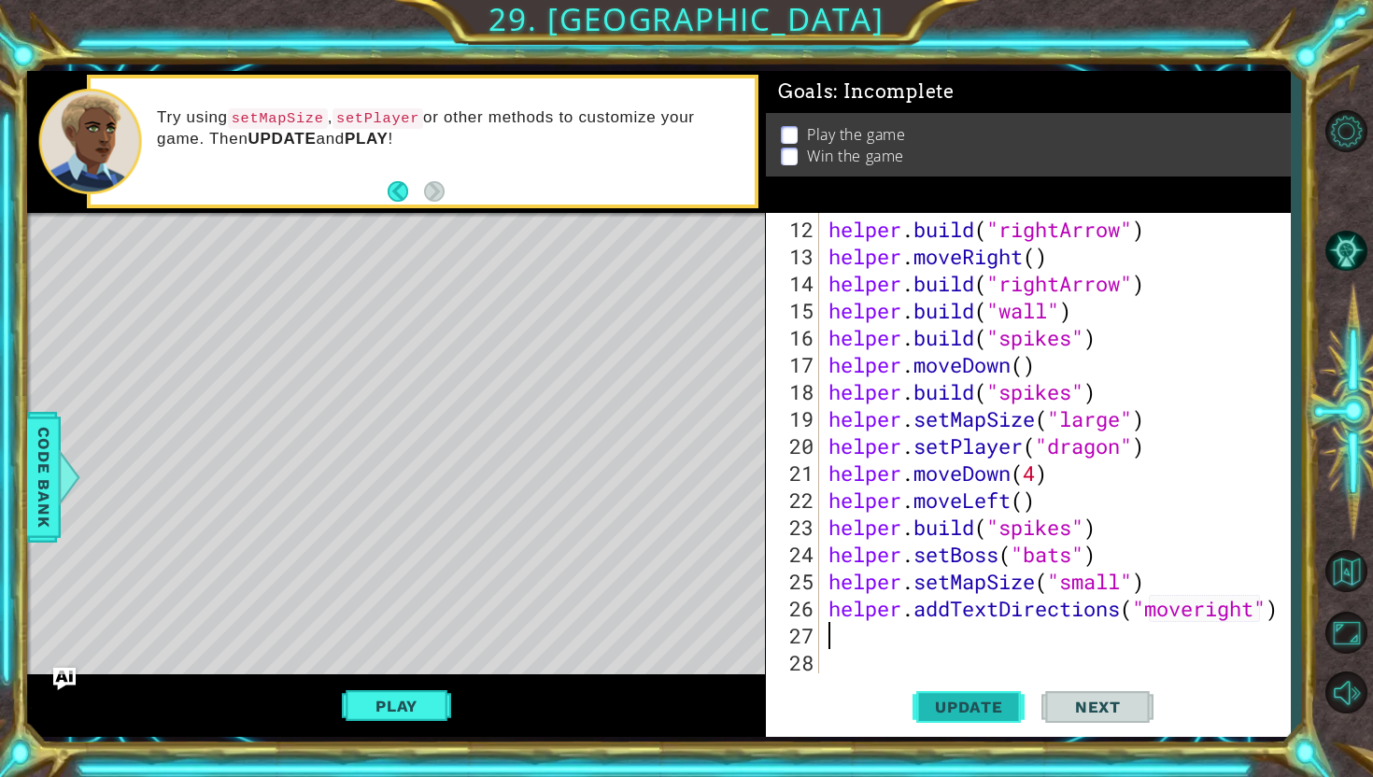
click at [994, 716] on span "Update" at bounding box center [969, 707] width 106 height 19
click at [367, 713] on button "Play" at bounding box center [396, 705] width 109 height 35
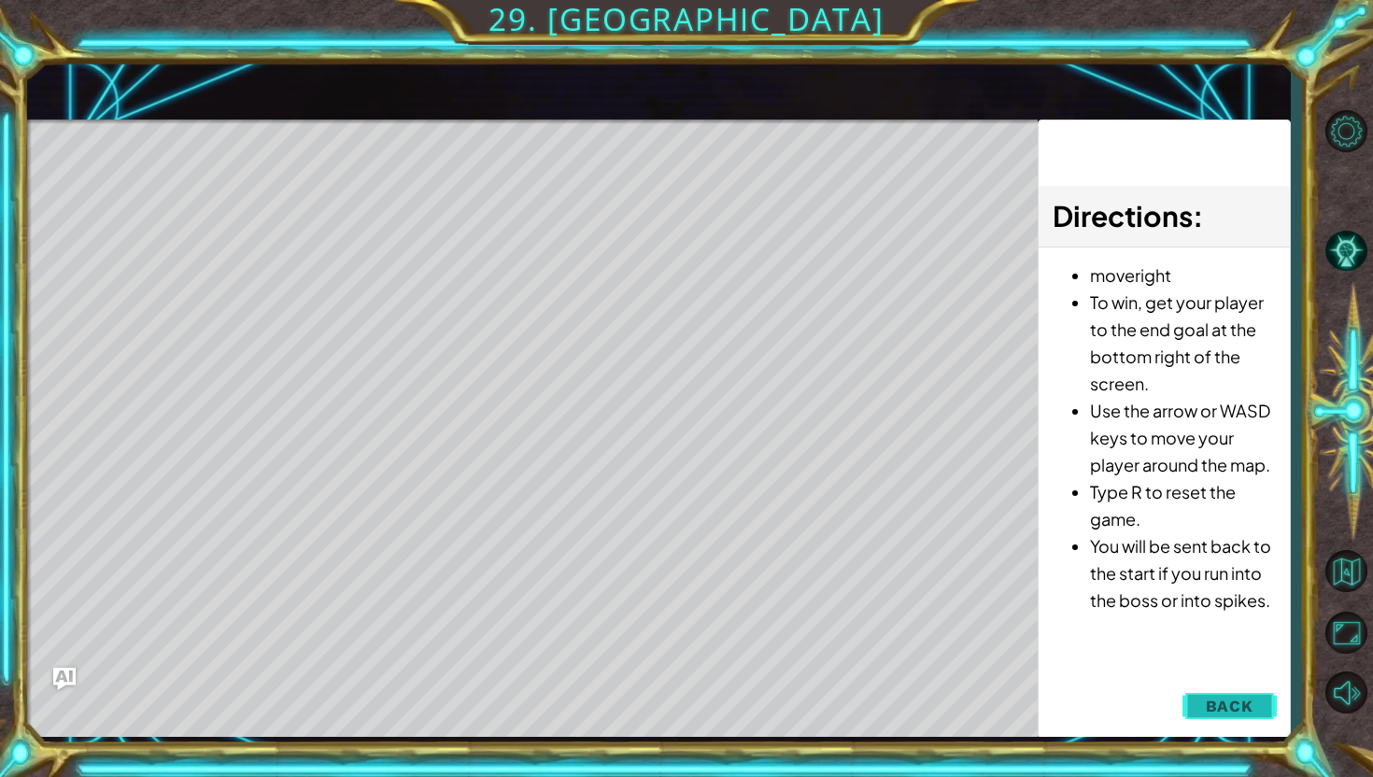
click at [1248, 694] on button "Back" at bounding box center [1230, 705] width 94 height 37
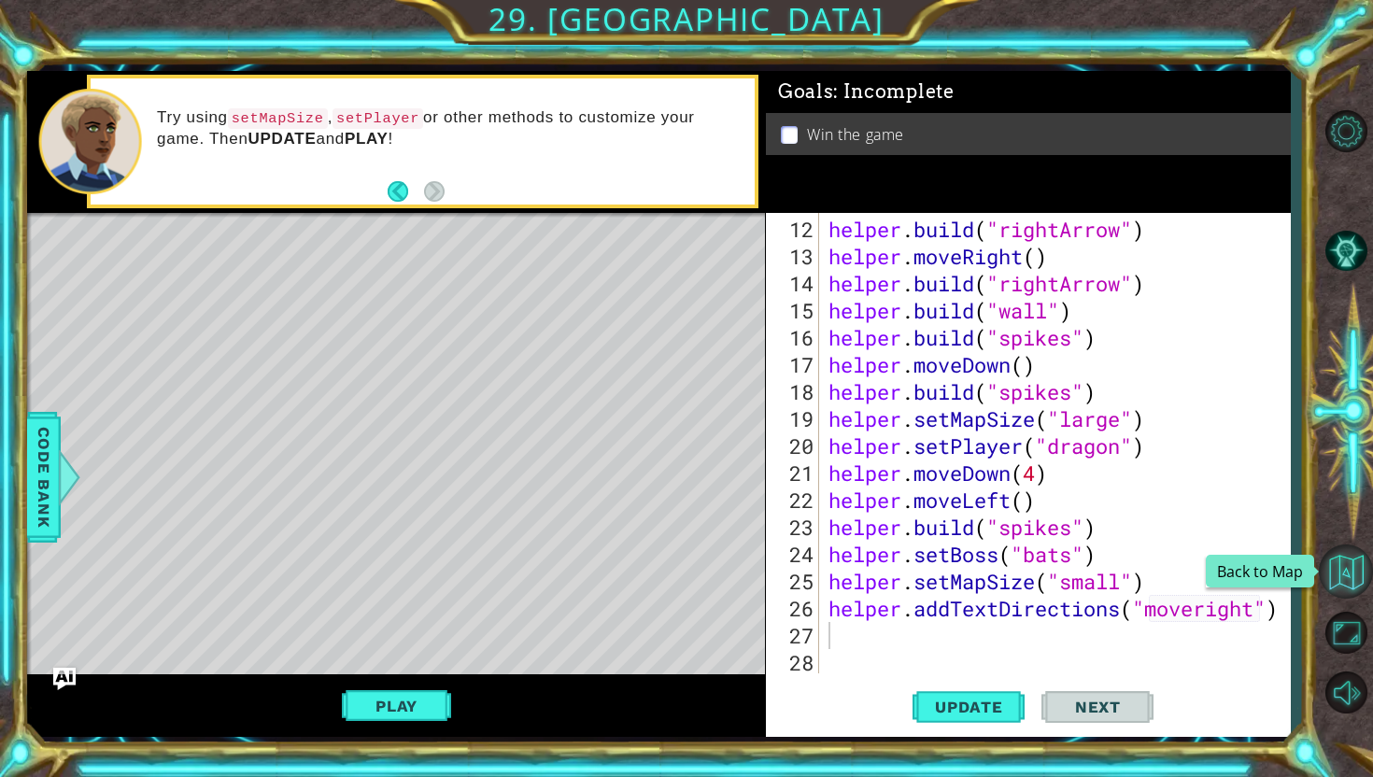
click at [1339, 569] on button "Back to Map" at bounding box center [1346, 572] width 54 height 54
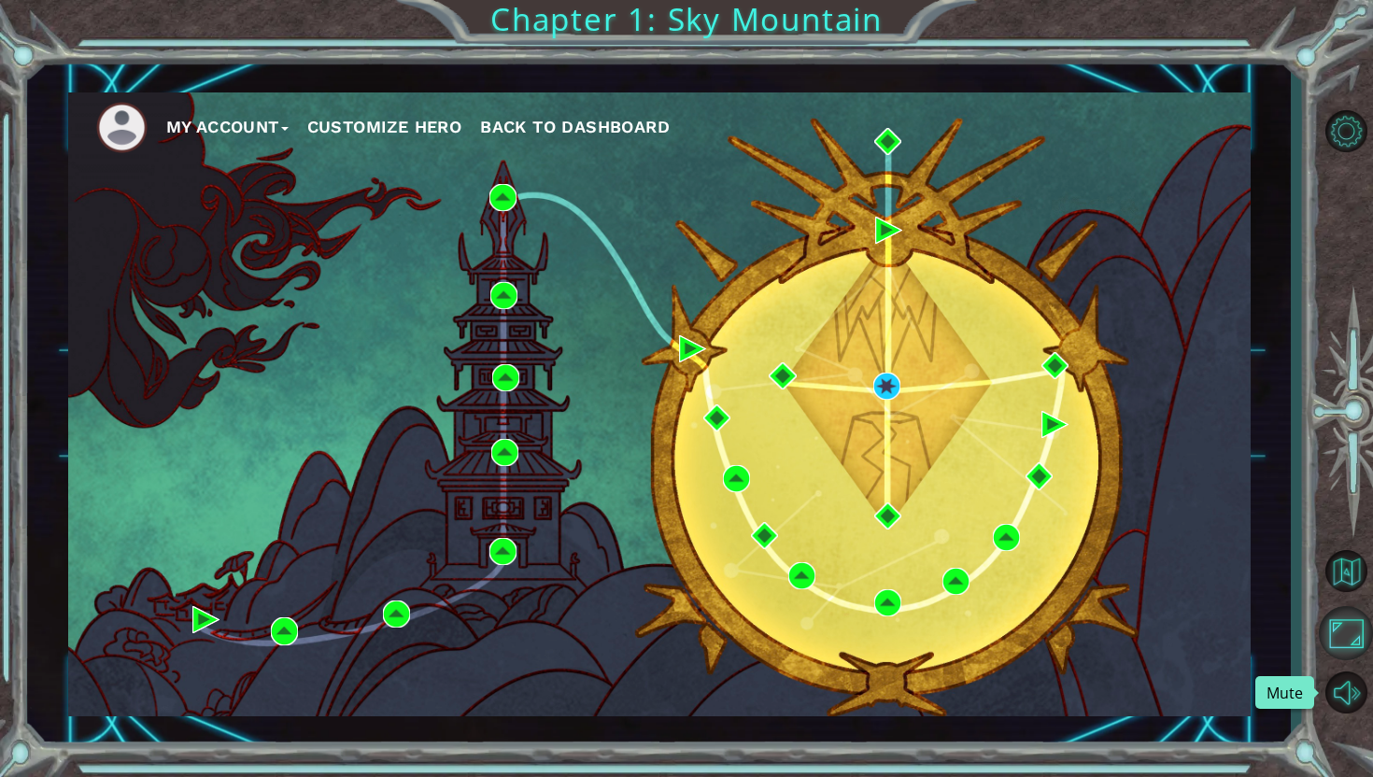
click at [1341, 640] on button "Maximize Browser" at bounding box center [1346, 633] width 54 height 54
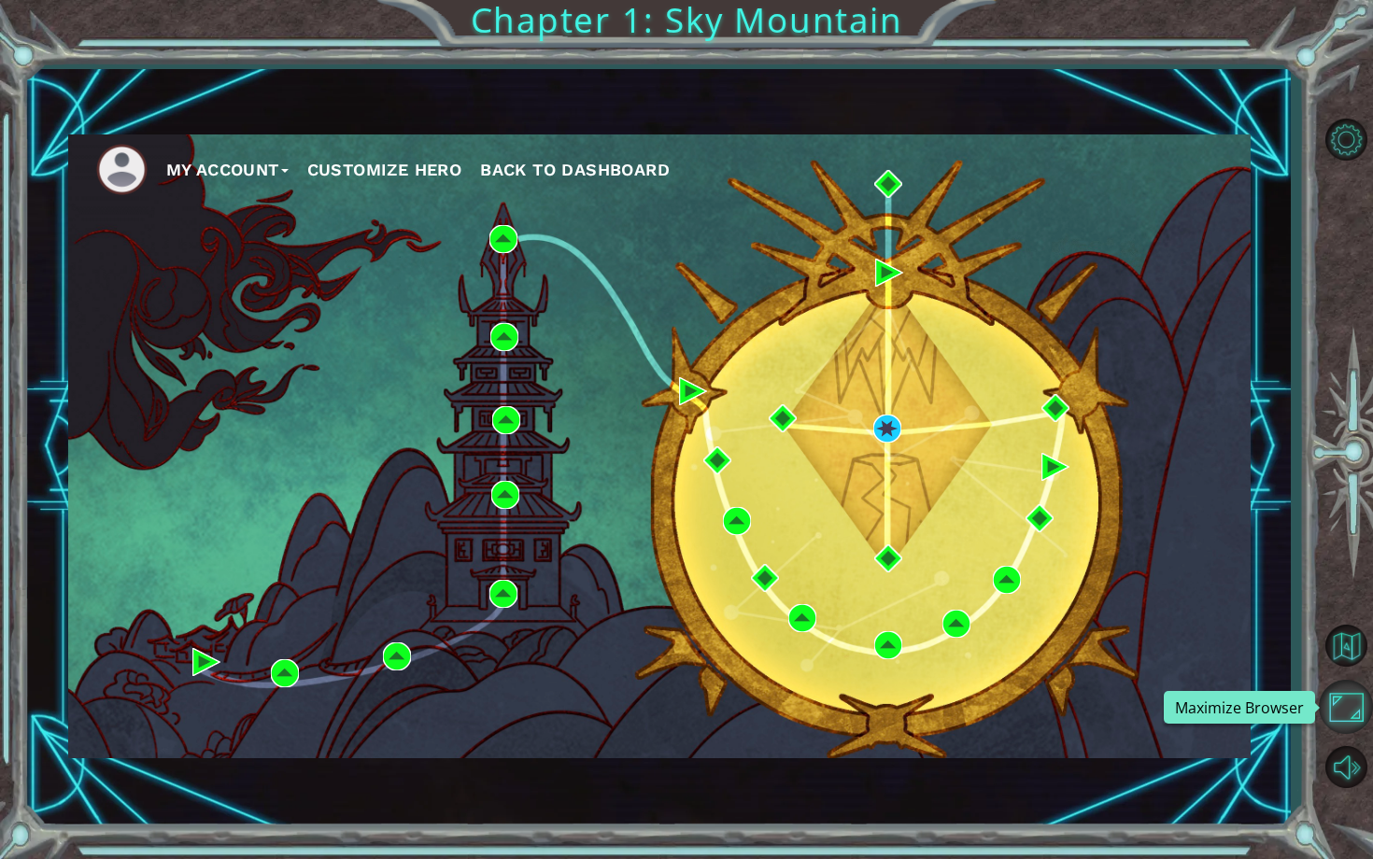
click at [1350, 712] on button "Maximize Browser" at bounding box center [1346, 707] width 54 height 54
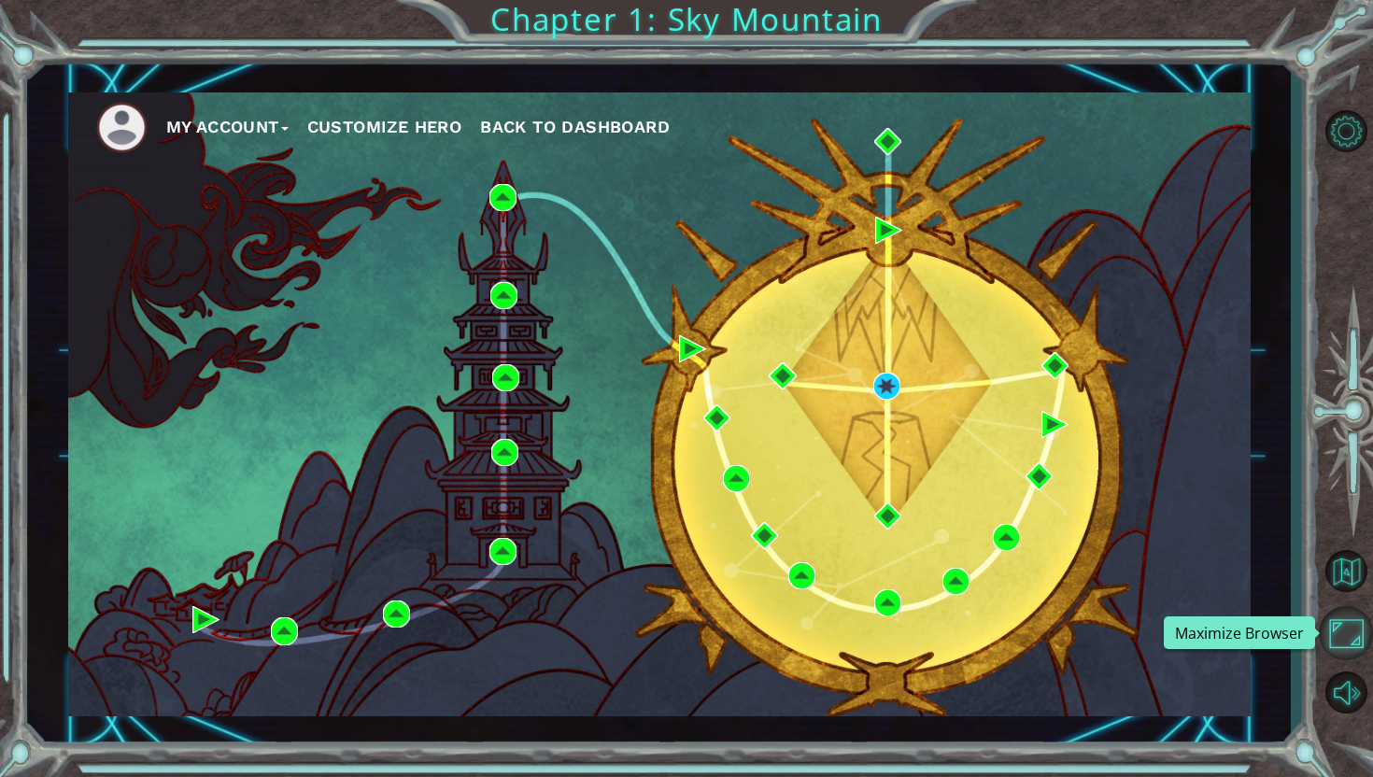
click at [1339, 641] on button "Maximize Browser" at bounding box center [1346, 633] width 54 height 54
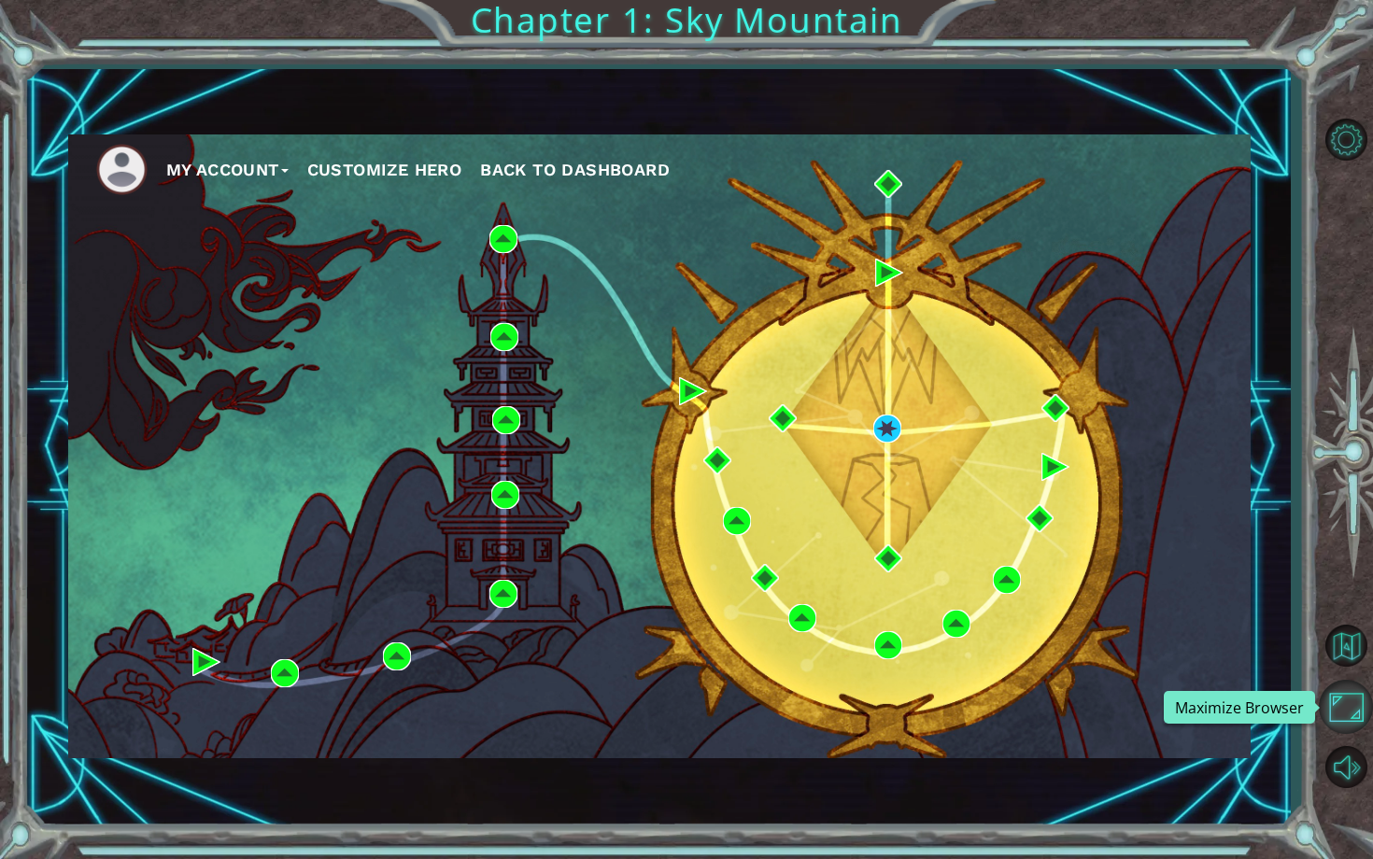
drag, startPoint x: 1339, startPoint y: 641, endPoint x: 1339, endPoint y: 716, distance: 75.7
click at [1339, 717] on button "Maximize Browser" at bounding box center [1346, 707] width 54 height 54
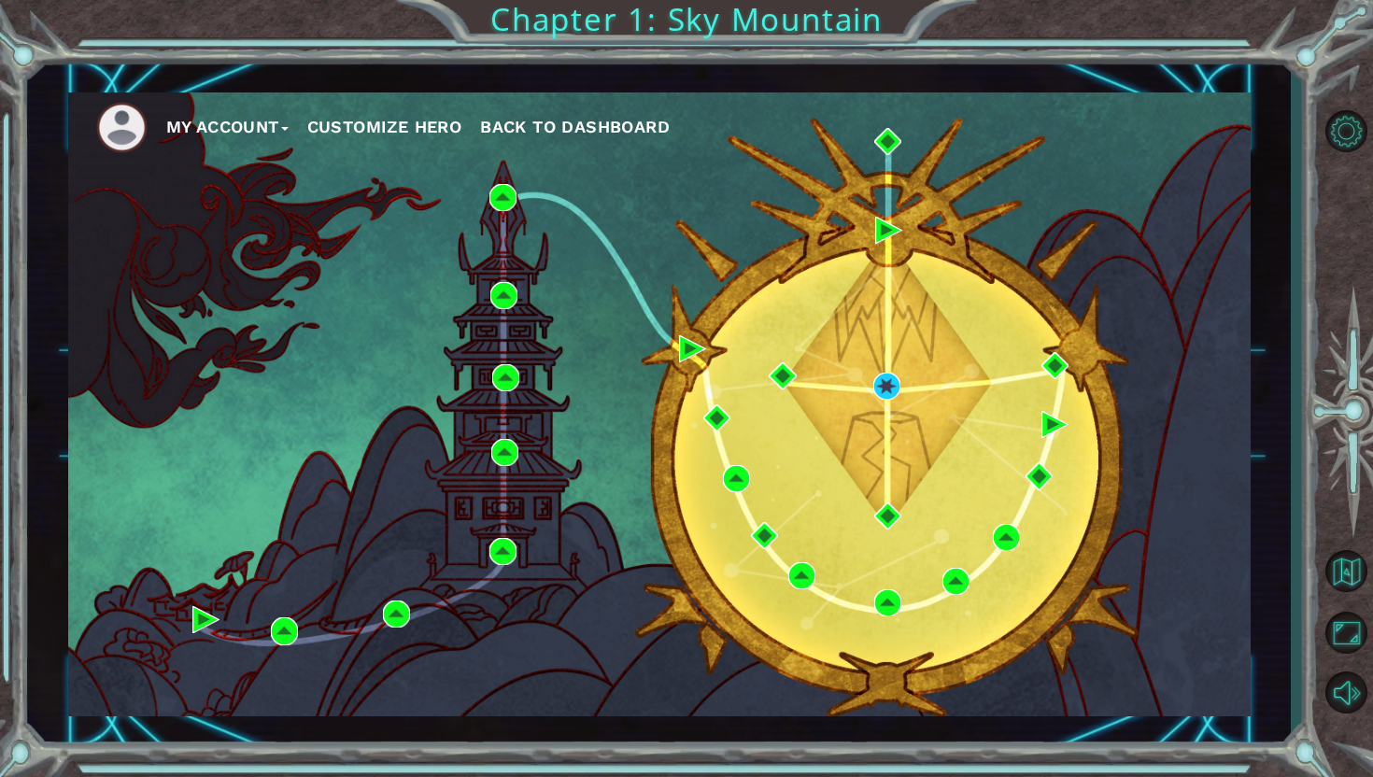
click at [702, 127] on ul "My Account Customize Hero Back to Dashboard" at bounding box center [673, 127] width 1155 height 51
click at [641, 122] on span "Back to Dashboard" at bounding box center [575, 127] width 190 height 20
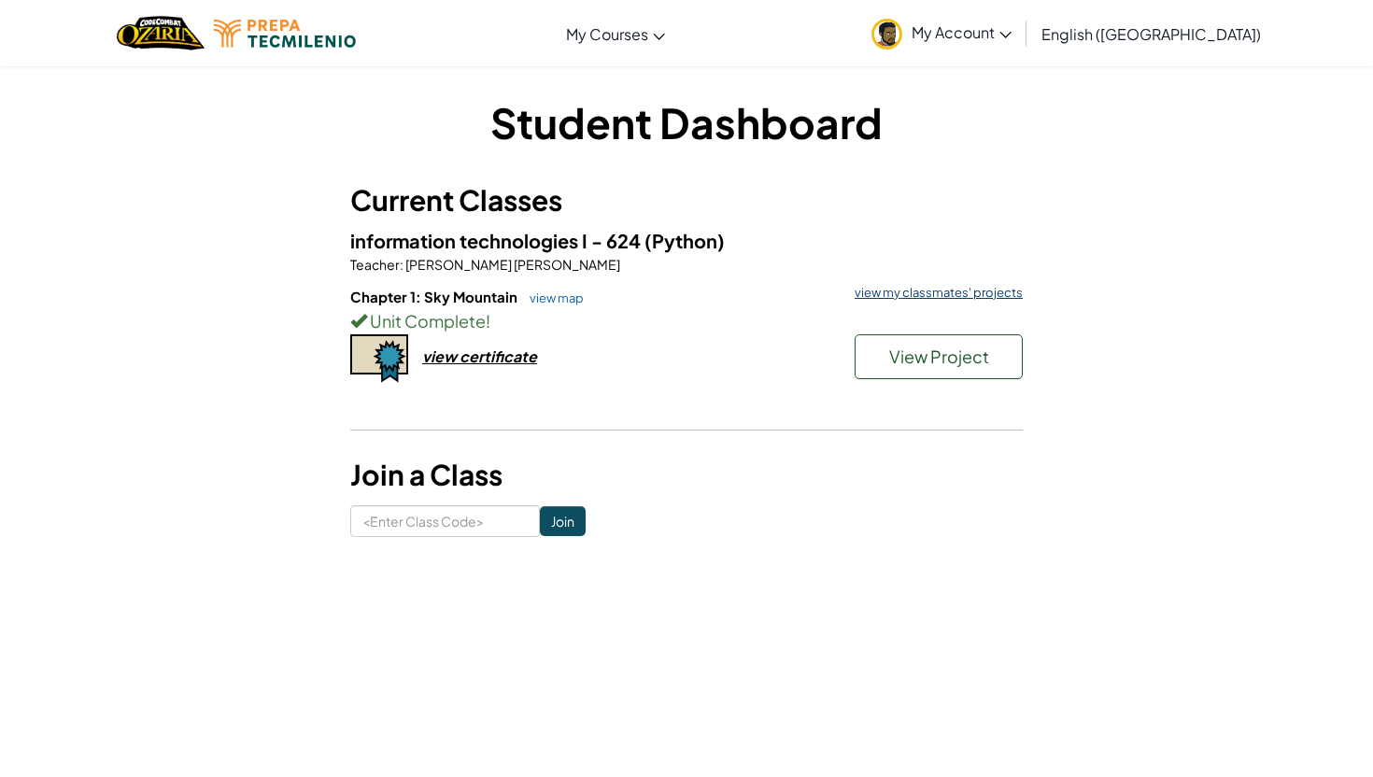
click at [986, 299] on link "view my classmates' projects" at bounding box center [933, 293] width 177 height 12
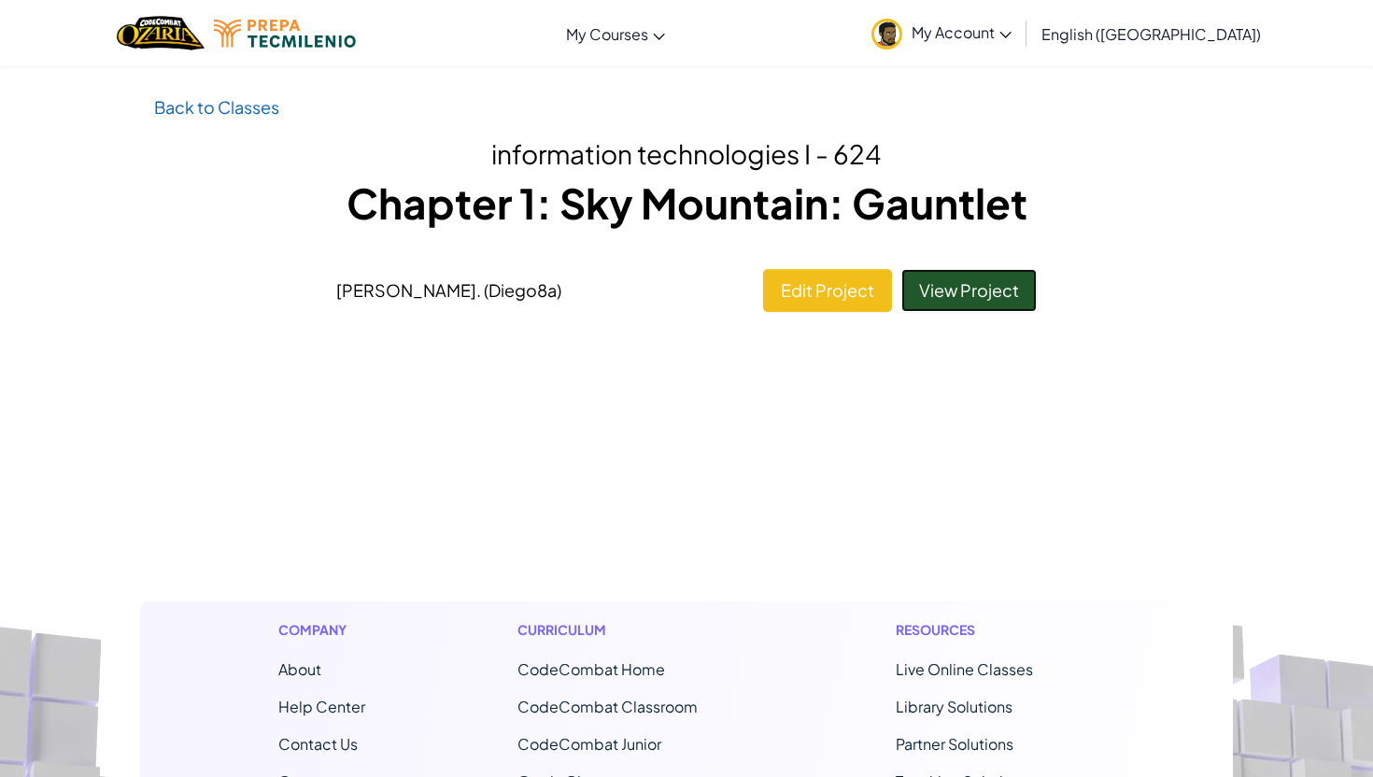
click at [961, 276] on link "View Project" at bounding box center [968, 290] width 135 height 43
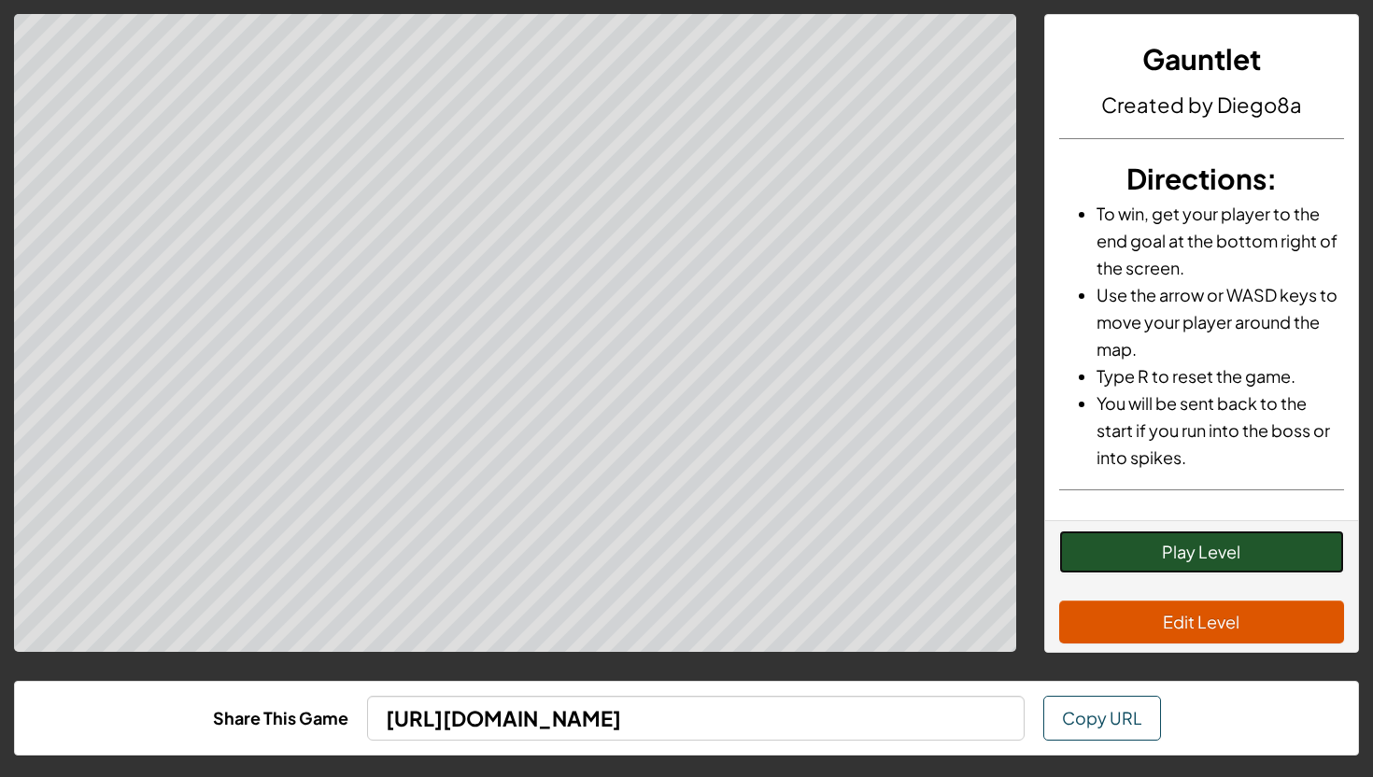
click at [1226, 549] on button "Play Level" at bounding box center [1202, 552] width 286 height 43
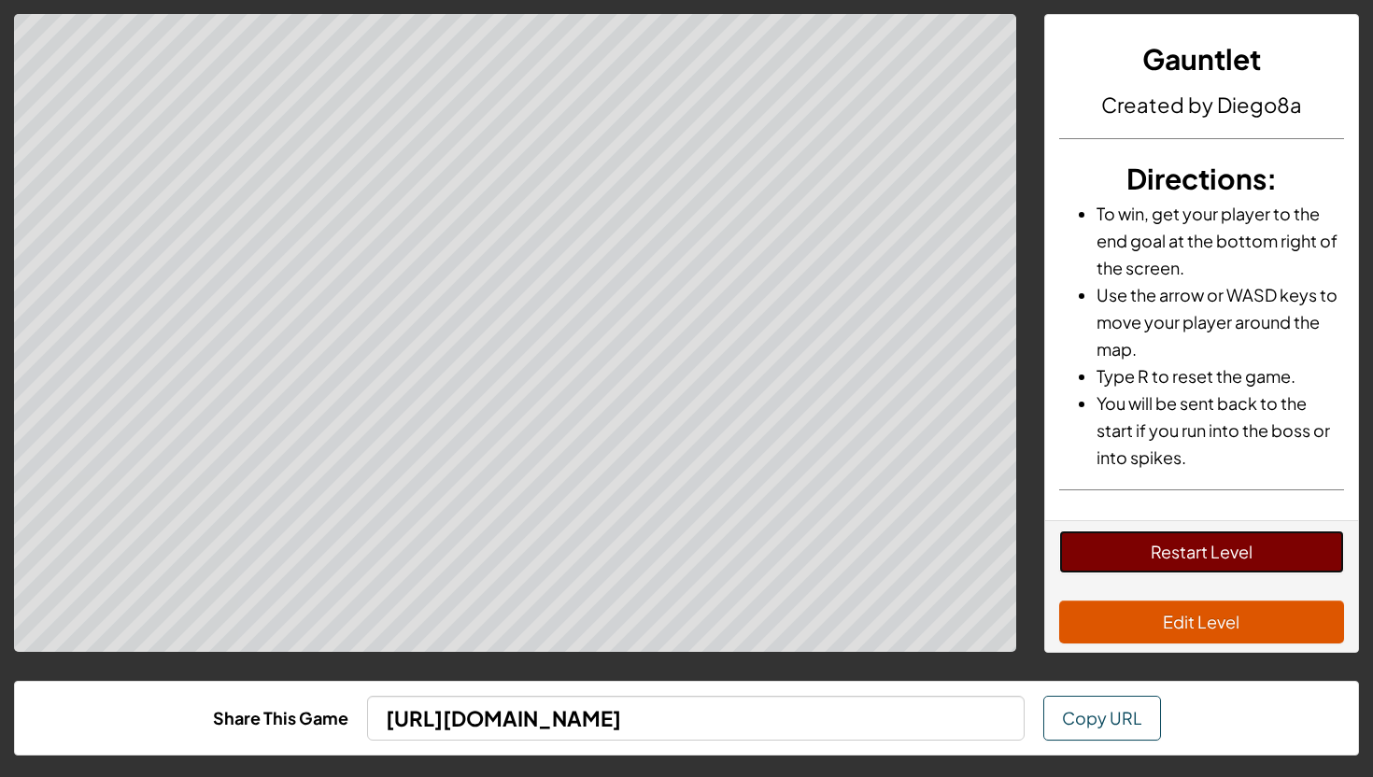
click at [1238, 543] on button "Restart Level" at bounding box center [1202, 552] width 286 height 43
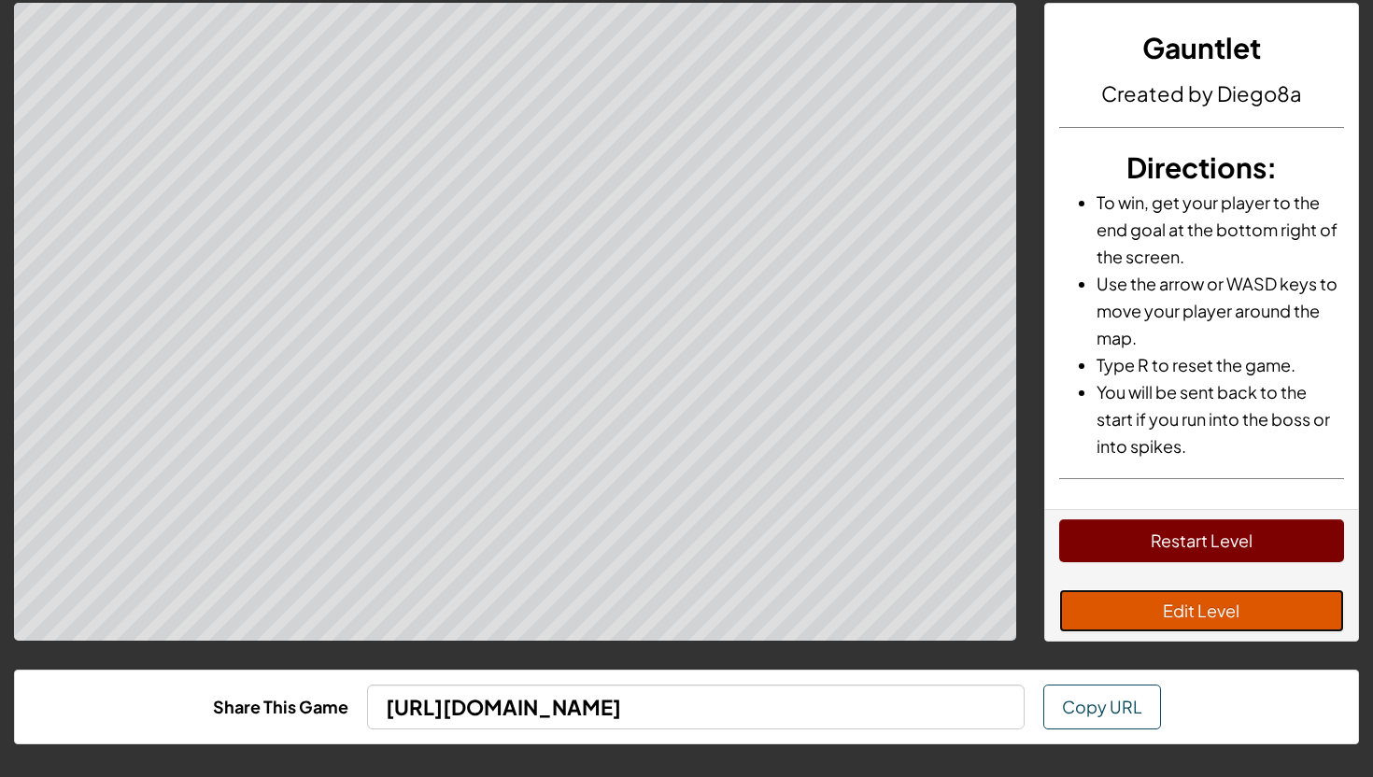
click at [1136, 614] on button "Edit Level" at bounding box center [1202, 610] width 286 height 43
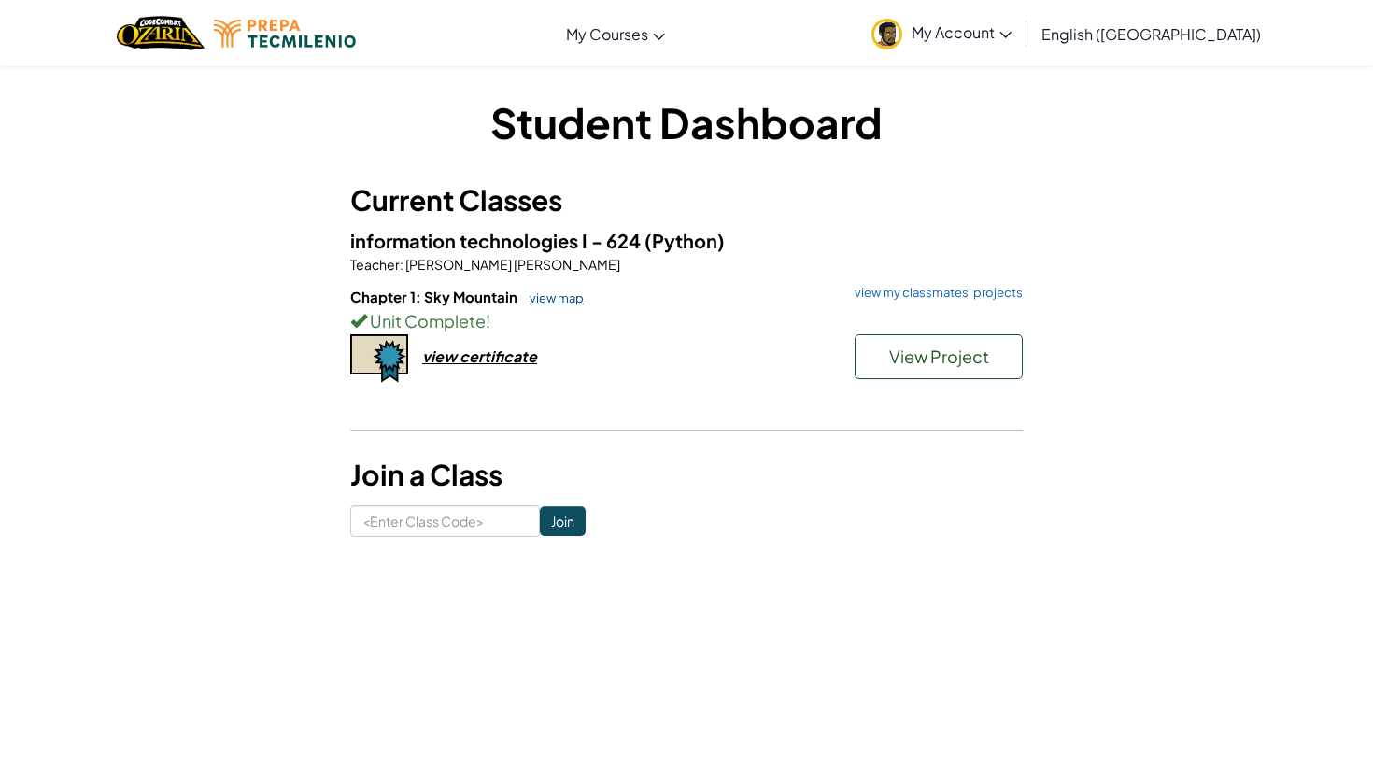
click at [565, 300] on link "view map" at bounding box center [552, 297] width 64 height 15
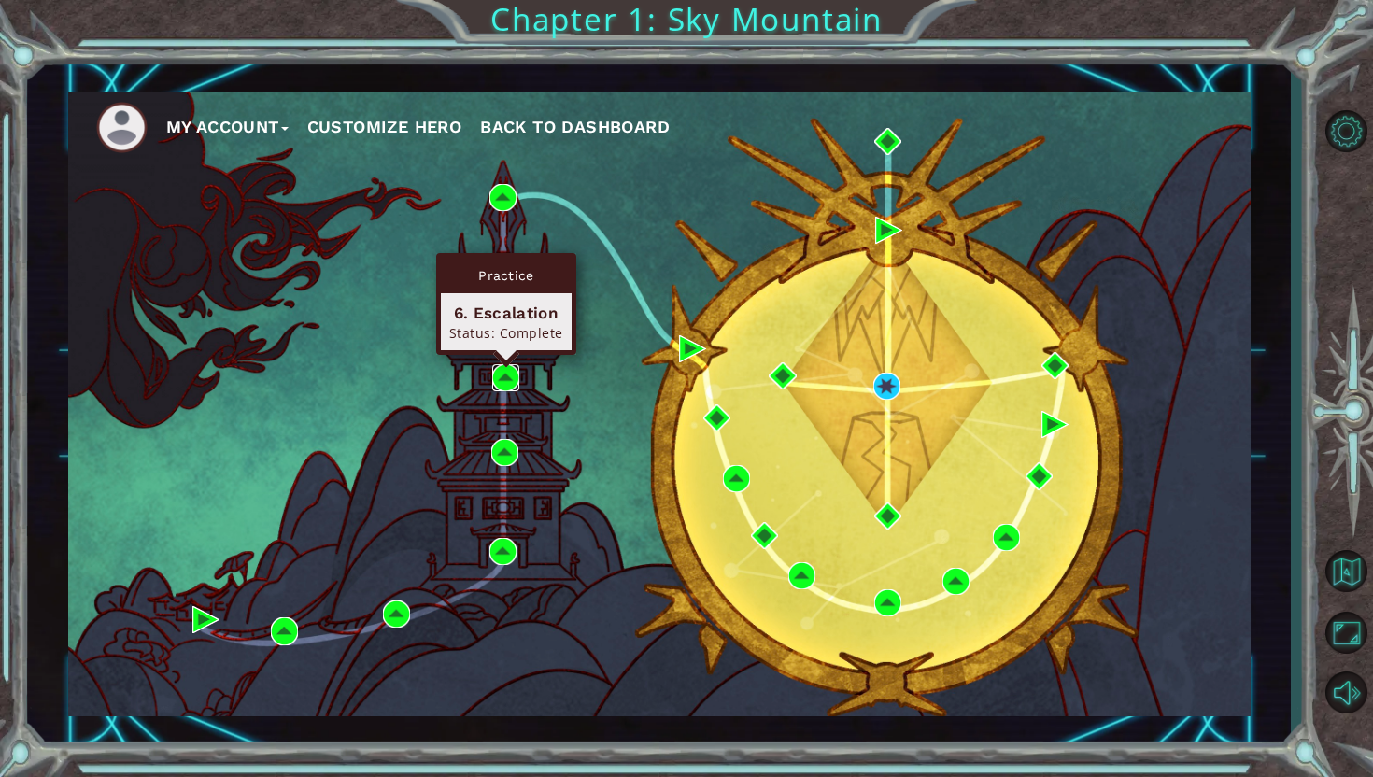
click at [494, 384] on img at bounding box center [505, 377] width 27 height 27
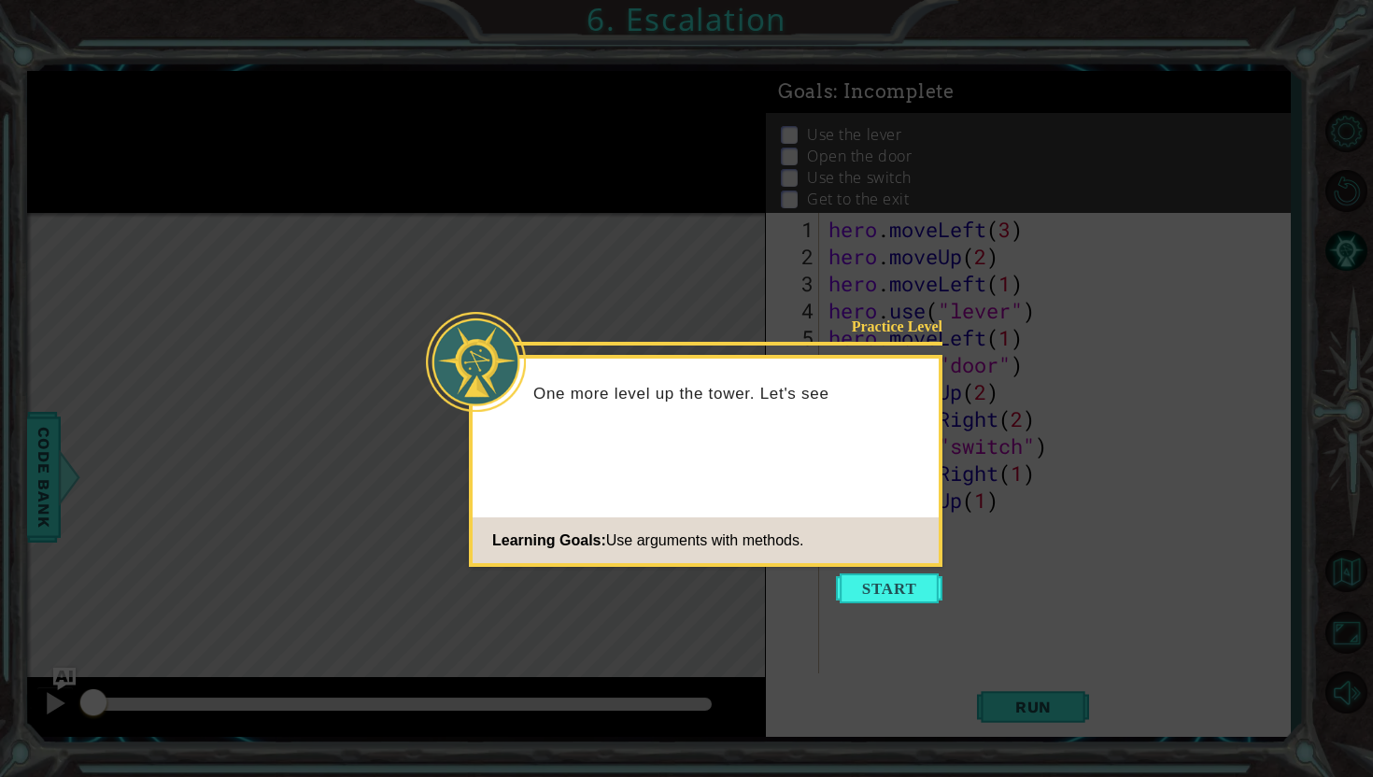
click at [1000, 413] on icon at bounding box center [686, 388] width 1373 height 777
click at [933, 589] on button "Start" at bounding box center [889, 589] width 106 height 30
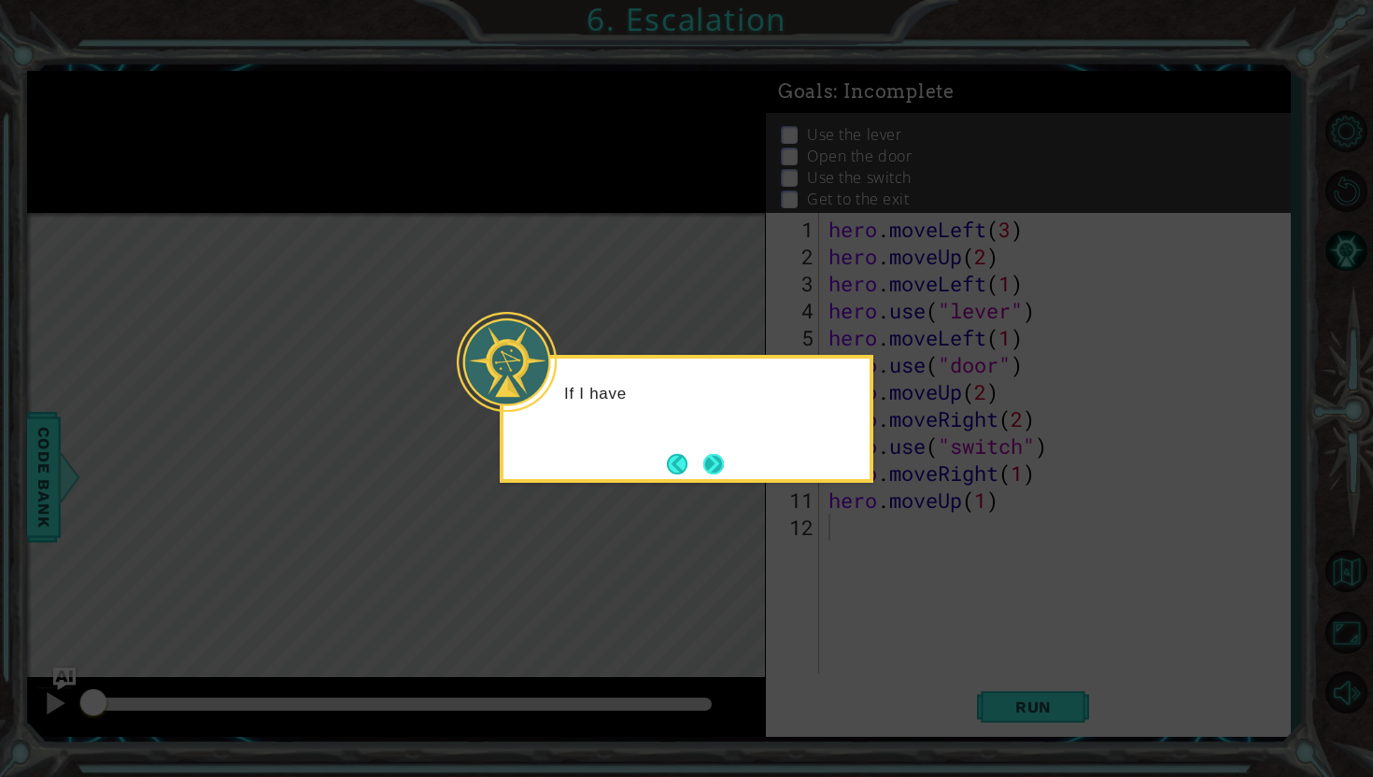
click at [712, 454] on button "Next" at bounding box center [713, 464] width 21 height 21
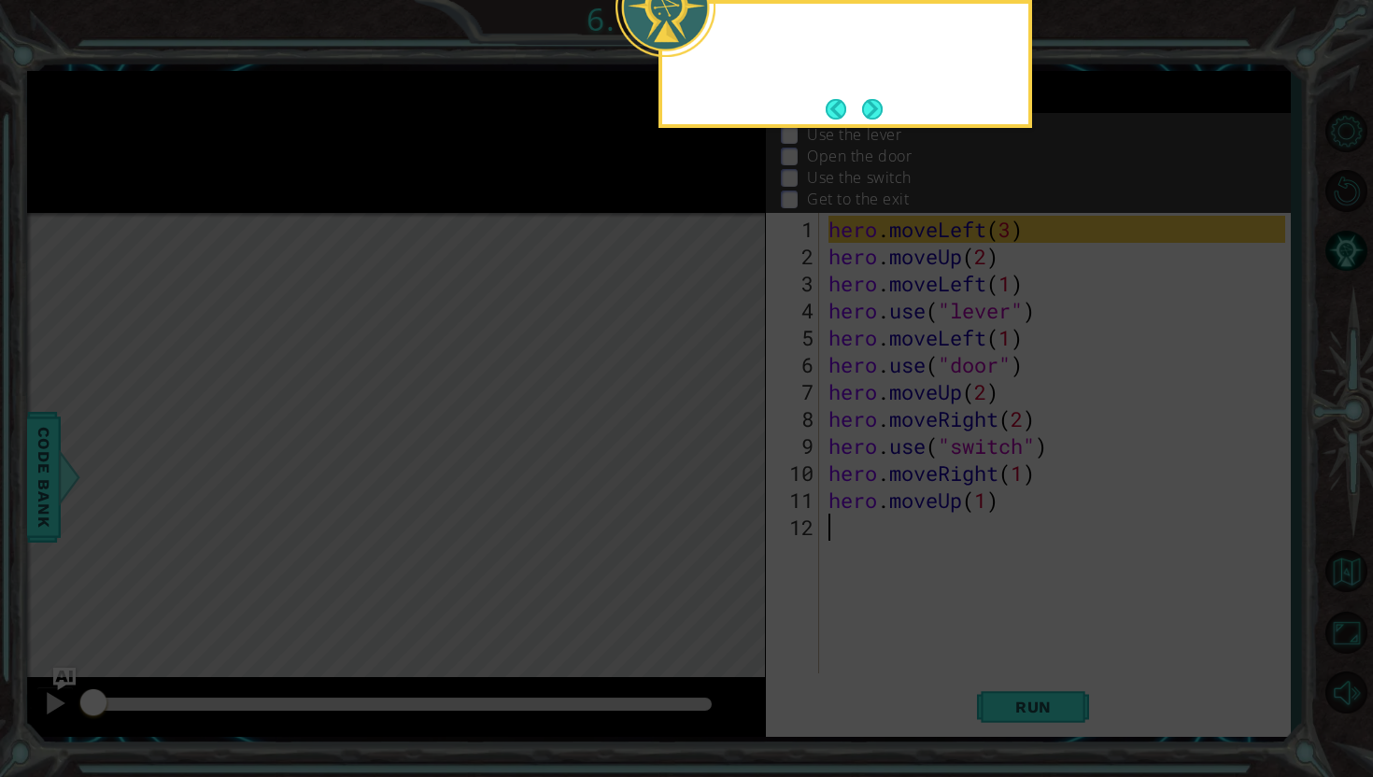
click at [712, 449] on icon at bounding box center [686, 128] width 1373 height 1297
click at [871, 120] on button "Next" at bounding box center [872, 109] width 21 height 21
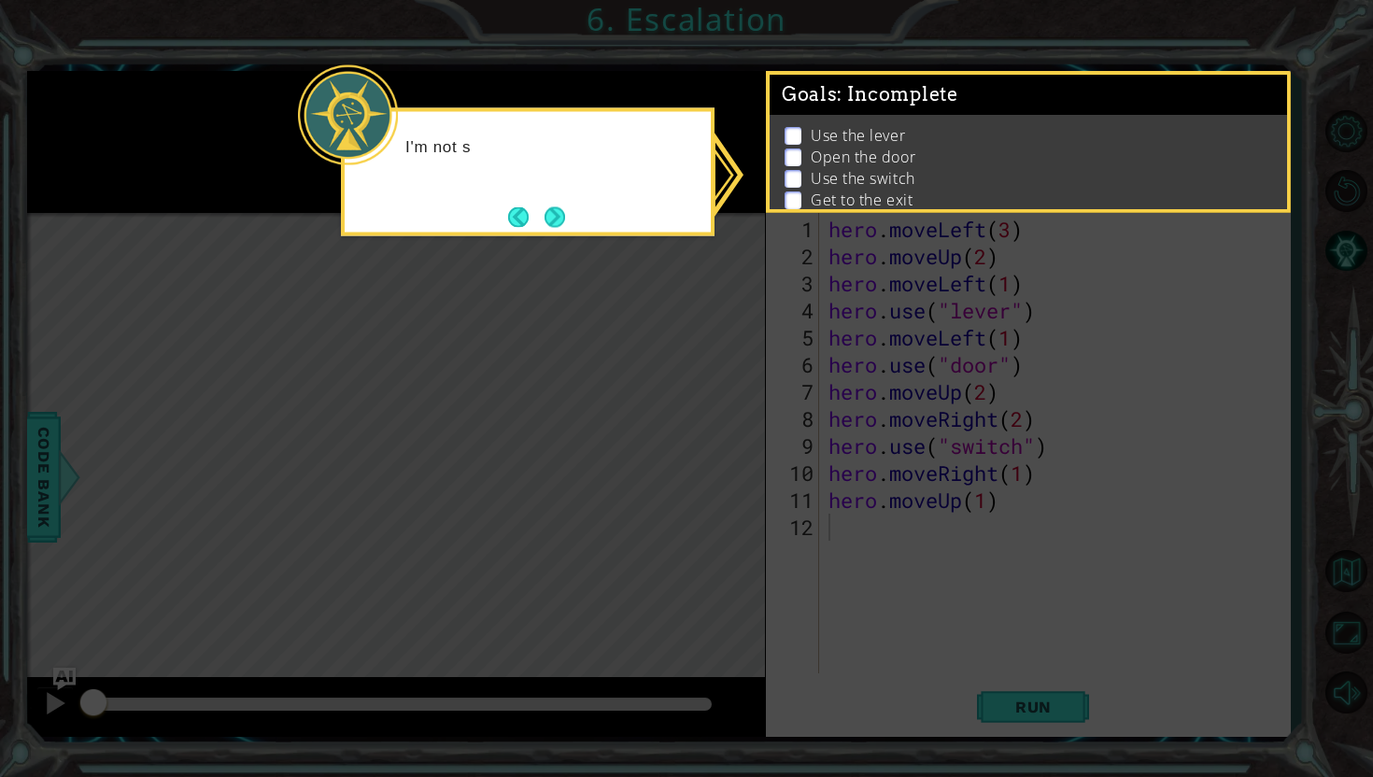
click at [565, 221] on button "Next" at bounding box center [555, 216] width 21 height 21
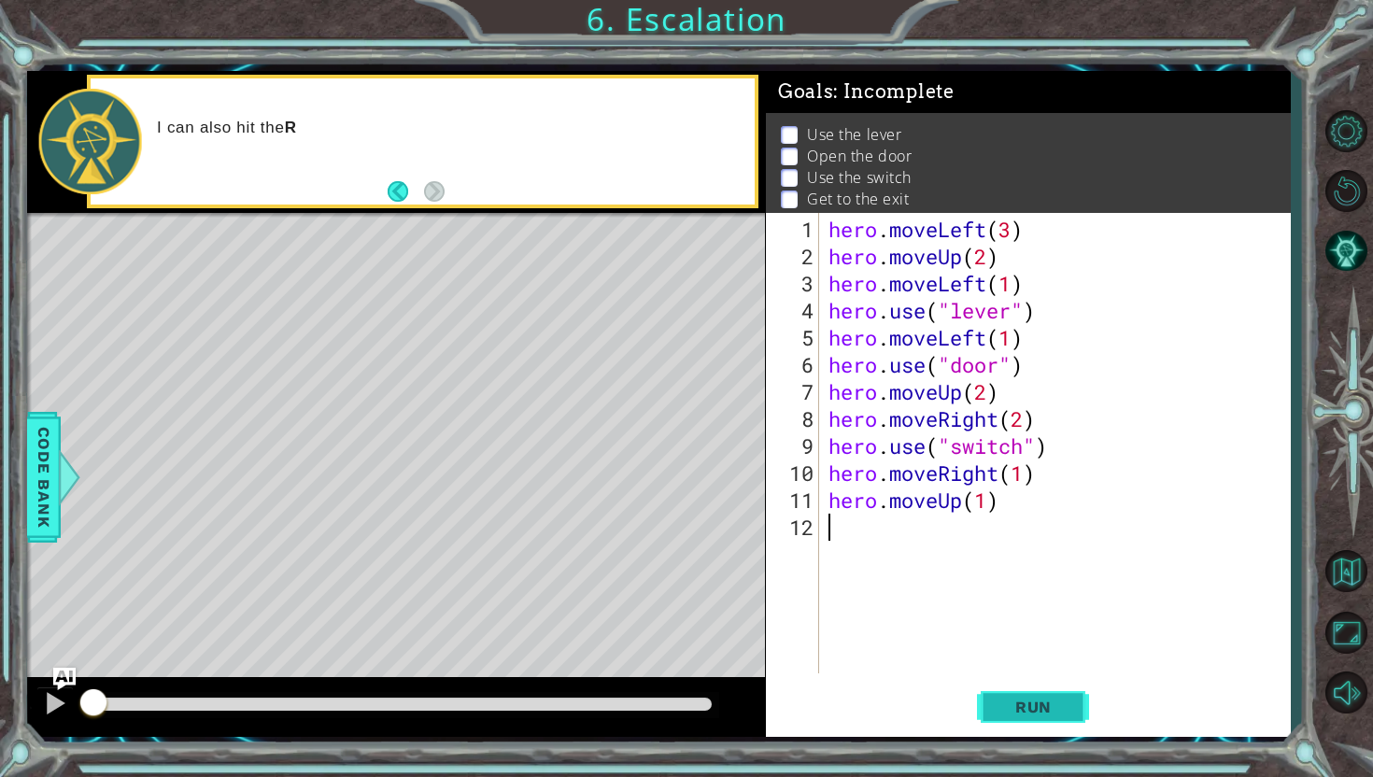
click at [1043, 690] on button "Run" at bounding box center [1033, 707] width 112 height 52
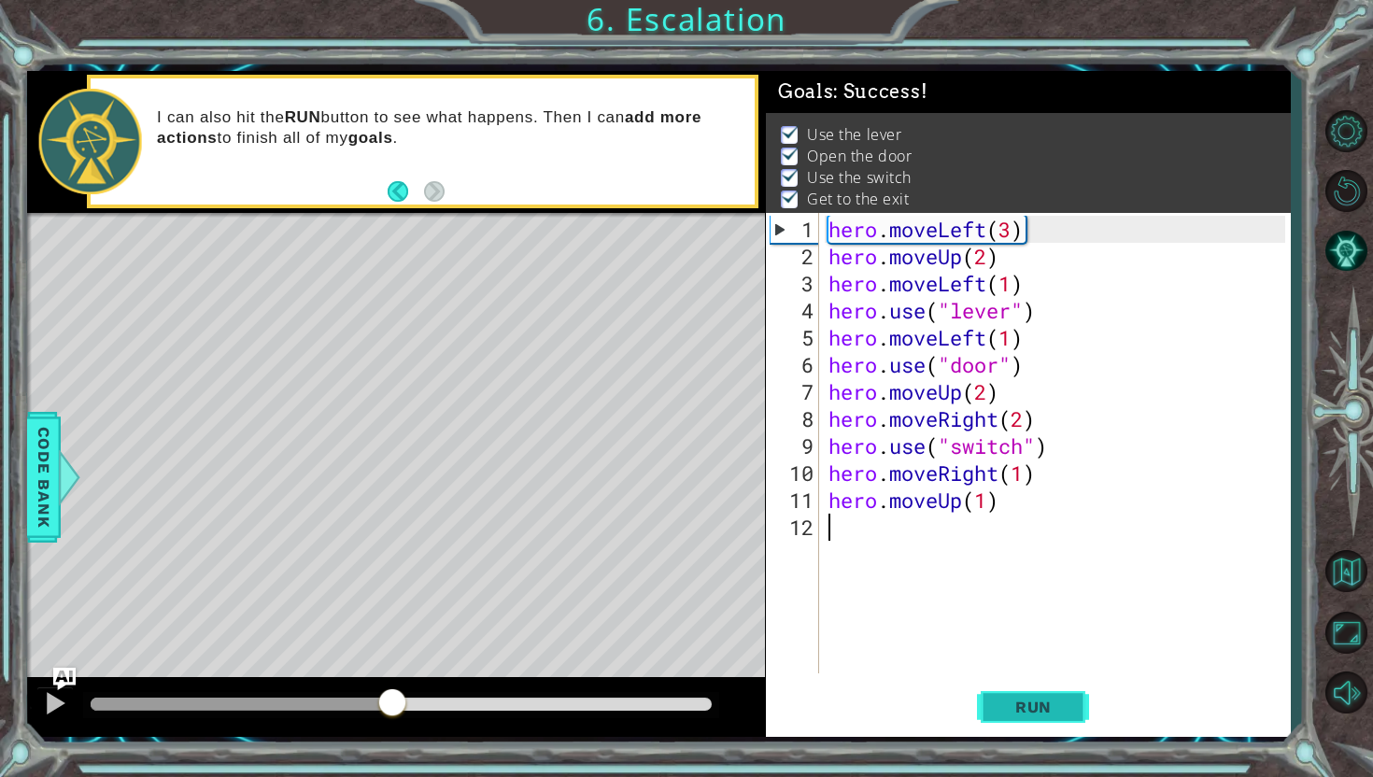
drag, startPoint x: 177, startPoint y: 699, endPoint x: 1037, endPoint y: 702, distance: 860.3
click at [1031, 702] on div "1 ההההההההההההההההההההההההההההההההההההההההההההההההההההההההההההההההההההההההההההה…" at bounding box center [658, 404] width 1263 height 667
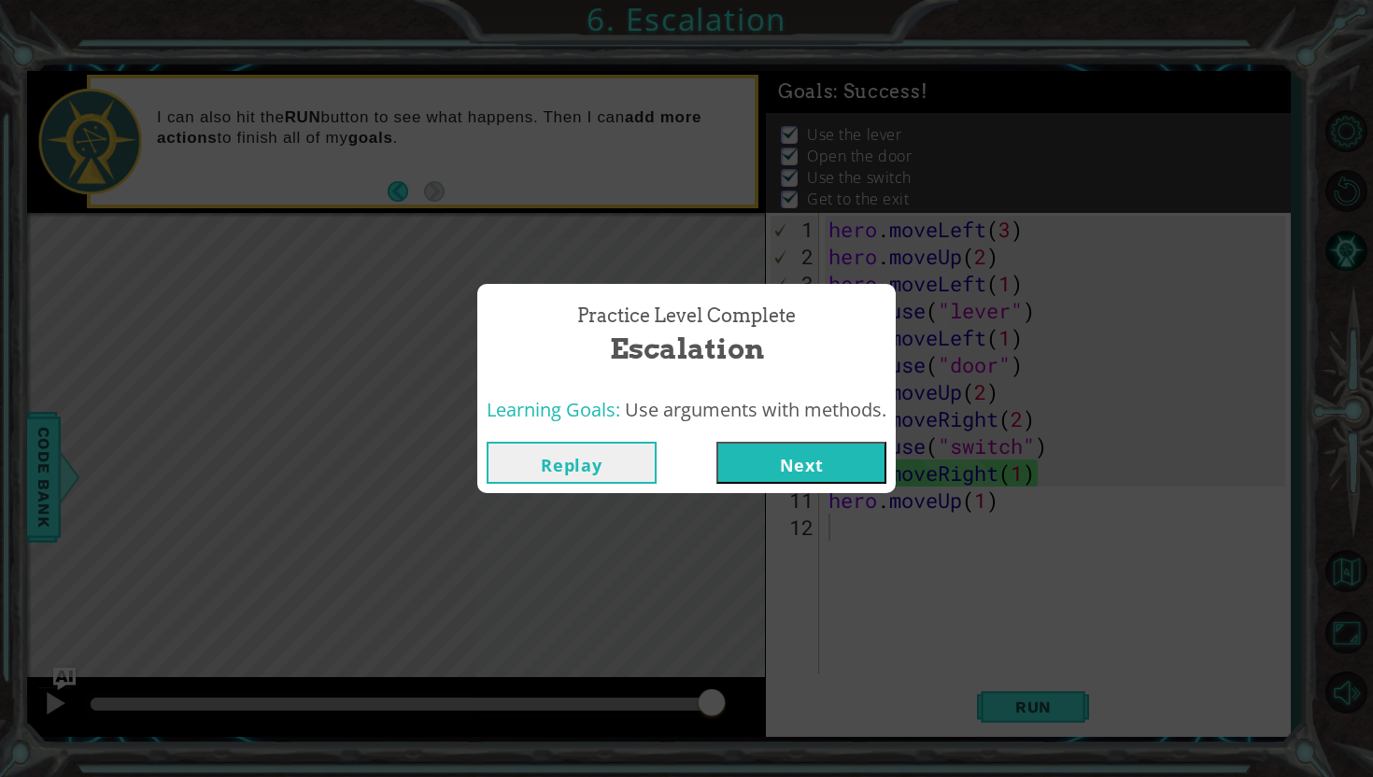
click at [585, 461] on button "Replay" at bounding box center [572, 463] width 170 height 42
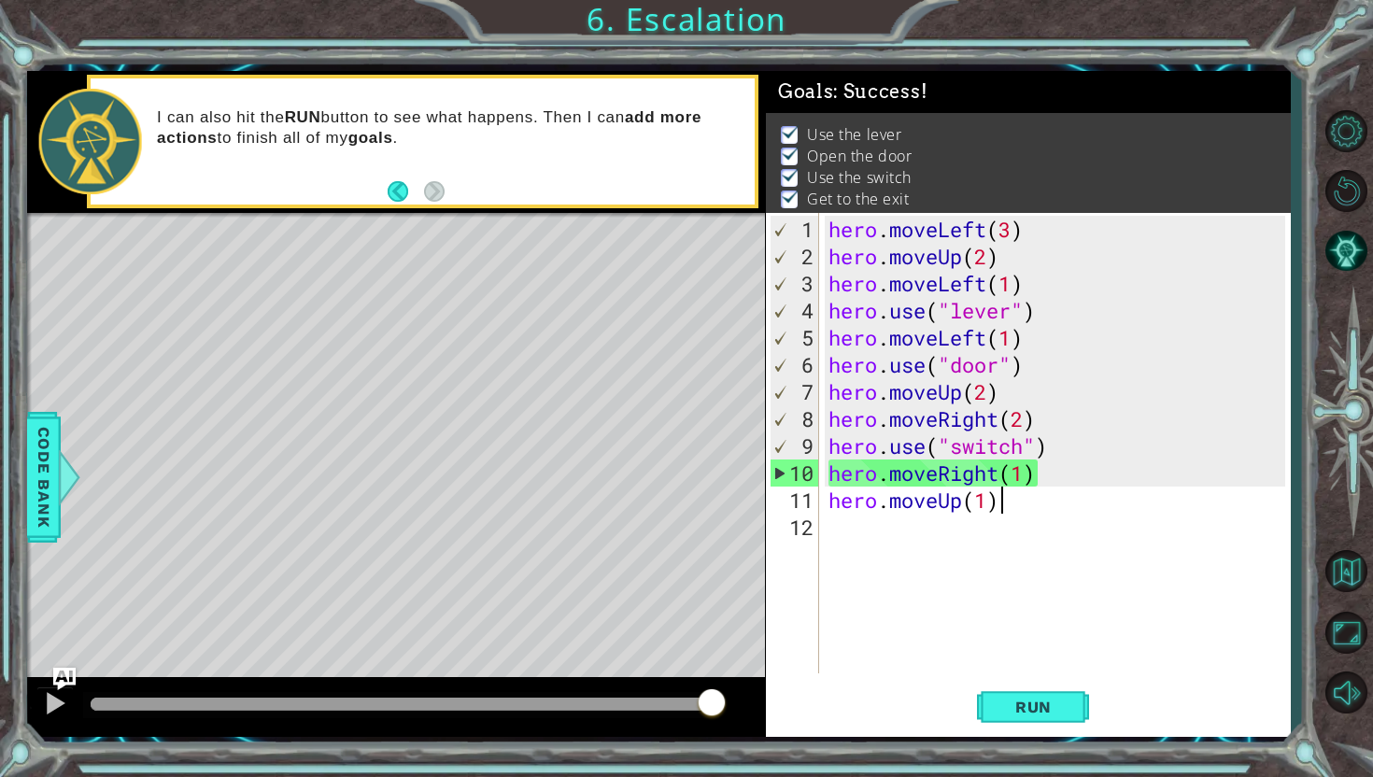
click at [1053, 486] on div "hero . moveLeft ( 3 ) hero . moveUp ( 2 ) hero . moveLeft ( 1 ) hero . use ( "l…" at bounding box center [1060, 473] width 470 height 515
type textarea "hero.moveUp(1)"
drag, startPoint x: 772, startPoint y: 34, endPoint x: 831, endPoint y: 23, distance: 59.7
click at [831, 23] on div "1 ההההההההההההההההההההההההההההההההההההההההההההההההההההההההההההההההההההההההההההה…" at bounding box center [686, 388] width 1373 height 777
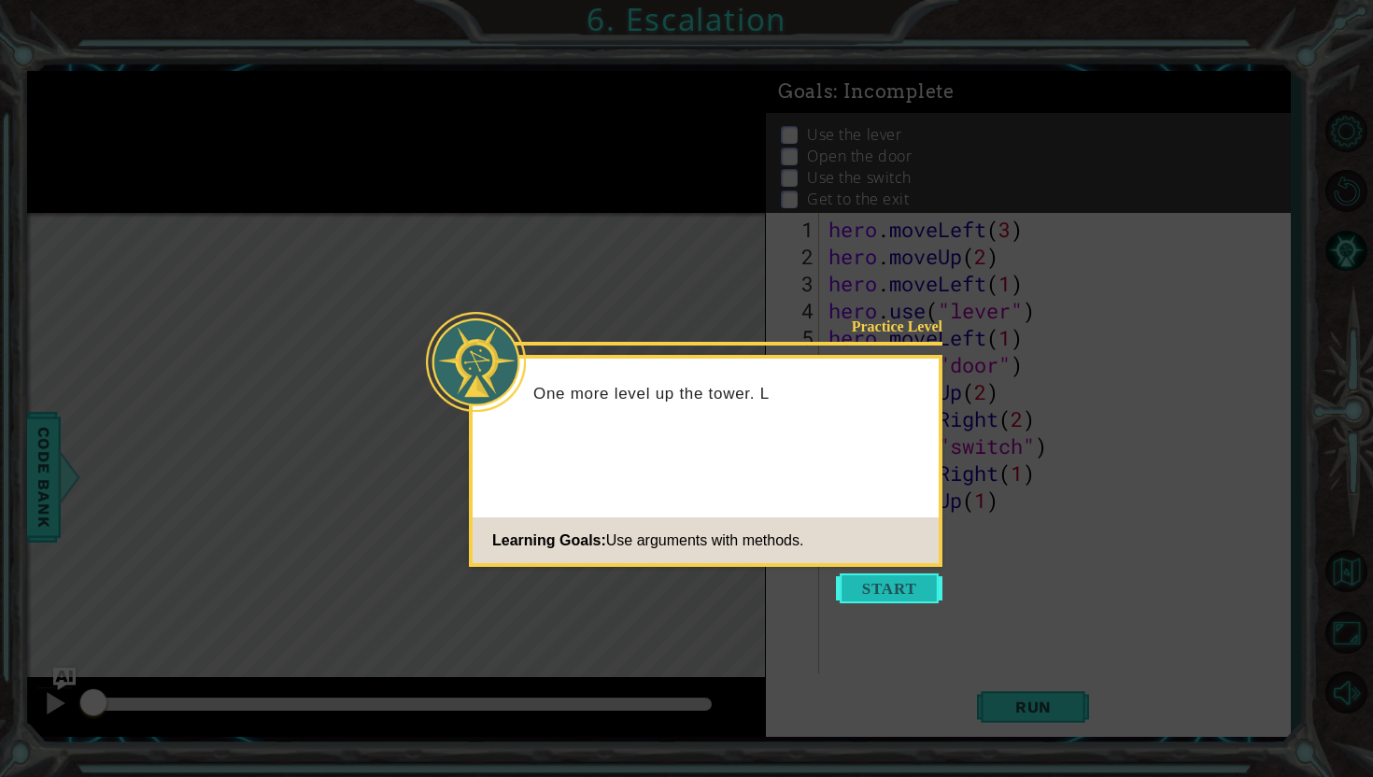
click at [878, 574] on button "Start" at bounding box center [889, 589] width 106 height 30
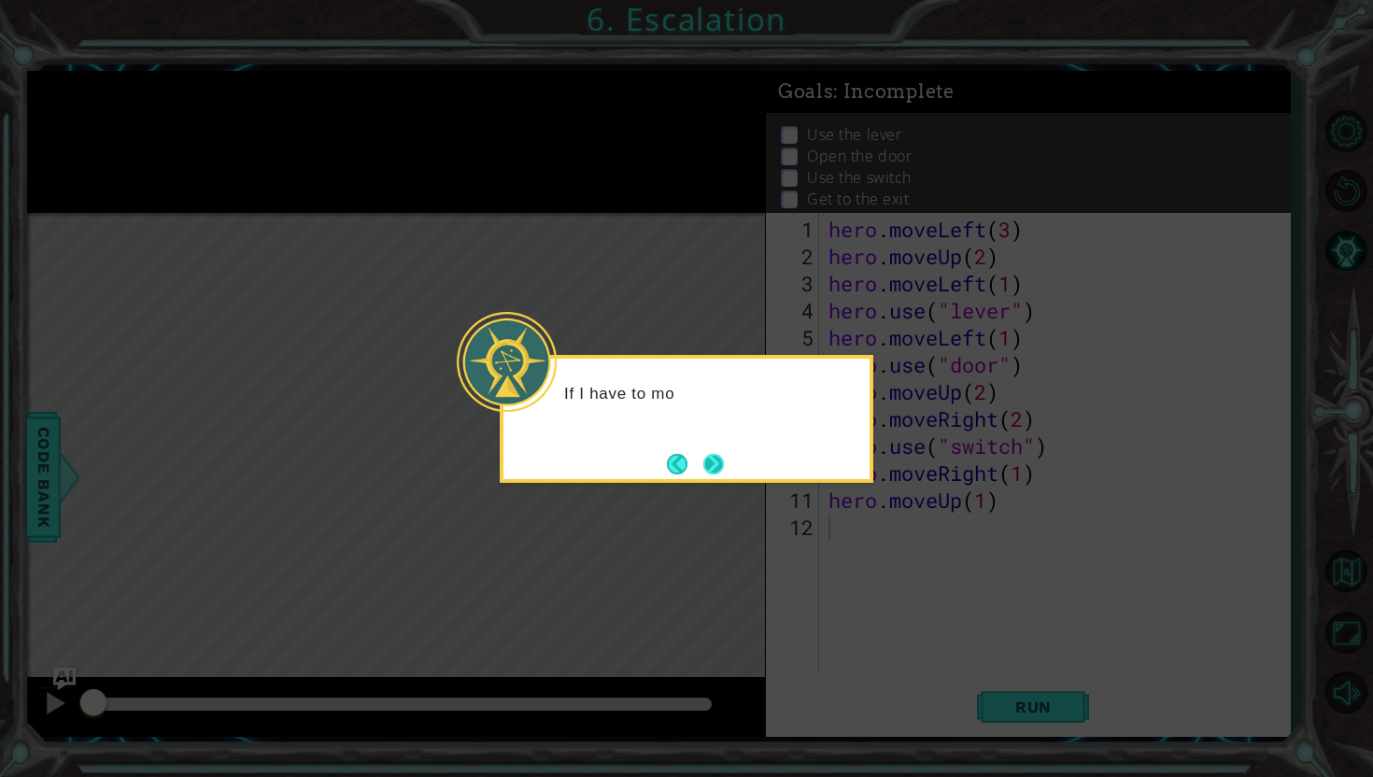
click at [718, 456] on button "Next" at bounding box center [712, 463] width 21 height 21
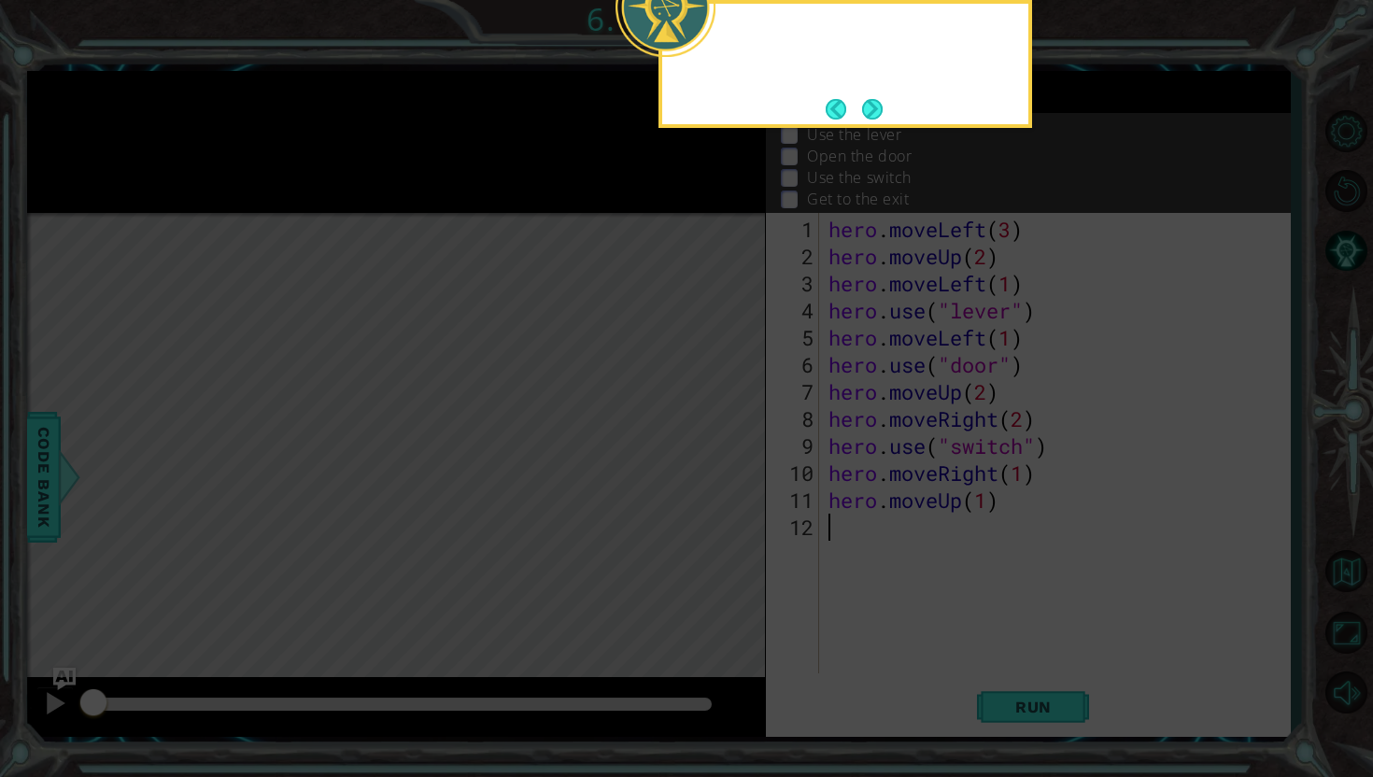
click at [718, 456] on icon at bounding box center [686, 128] width 1373 height 1297
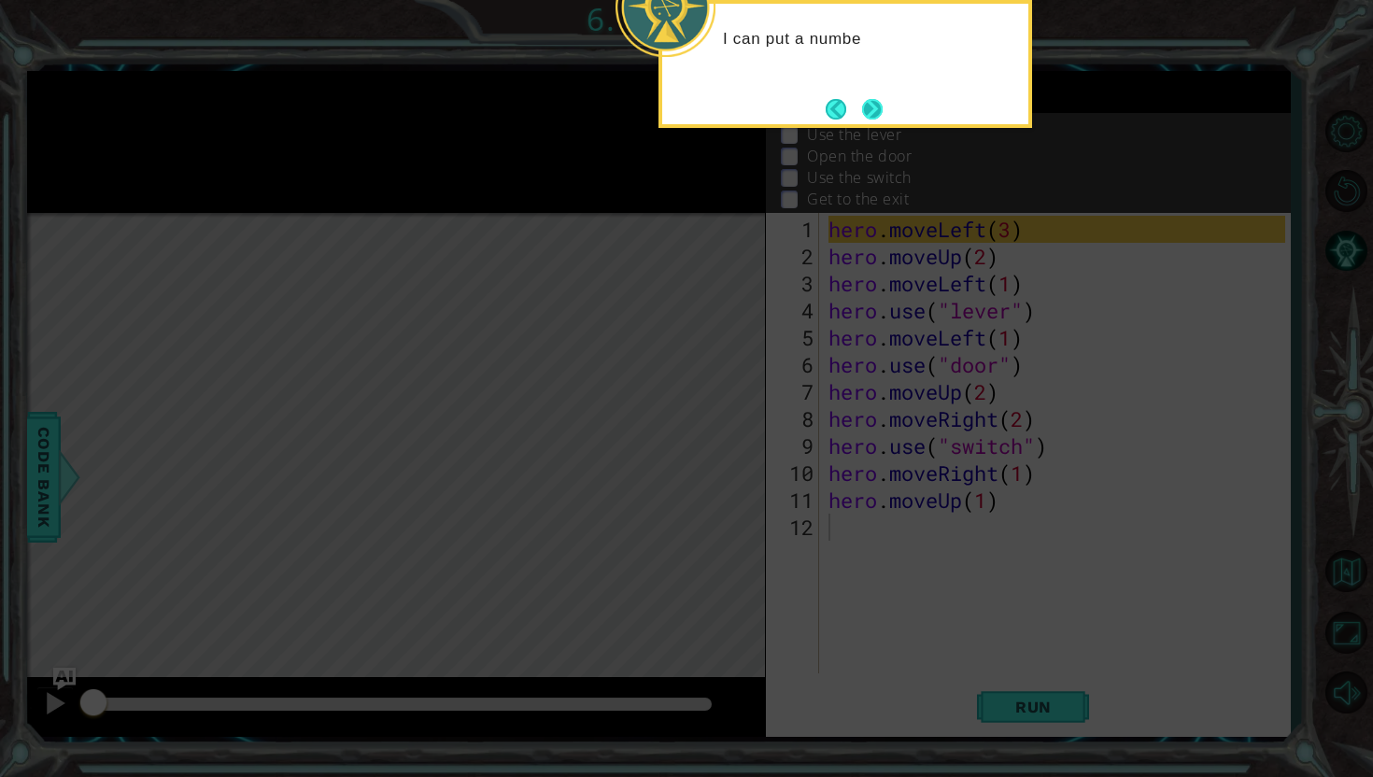
click at [861, 98] on button "Next" at bounding box center [872, 109] width 22 height 22
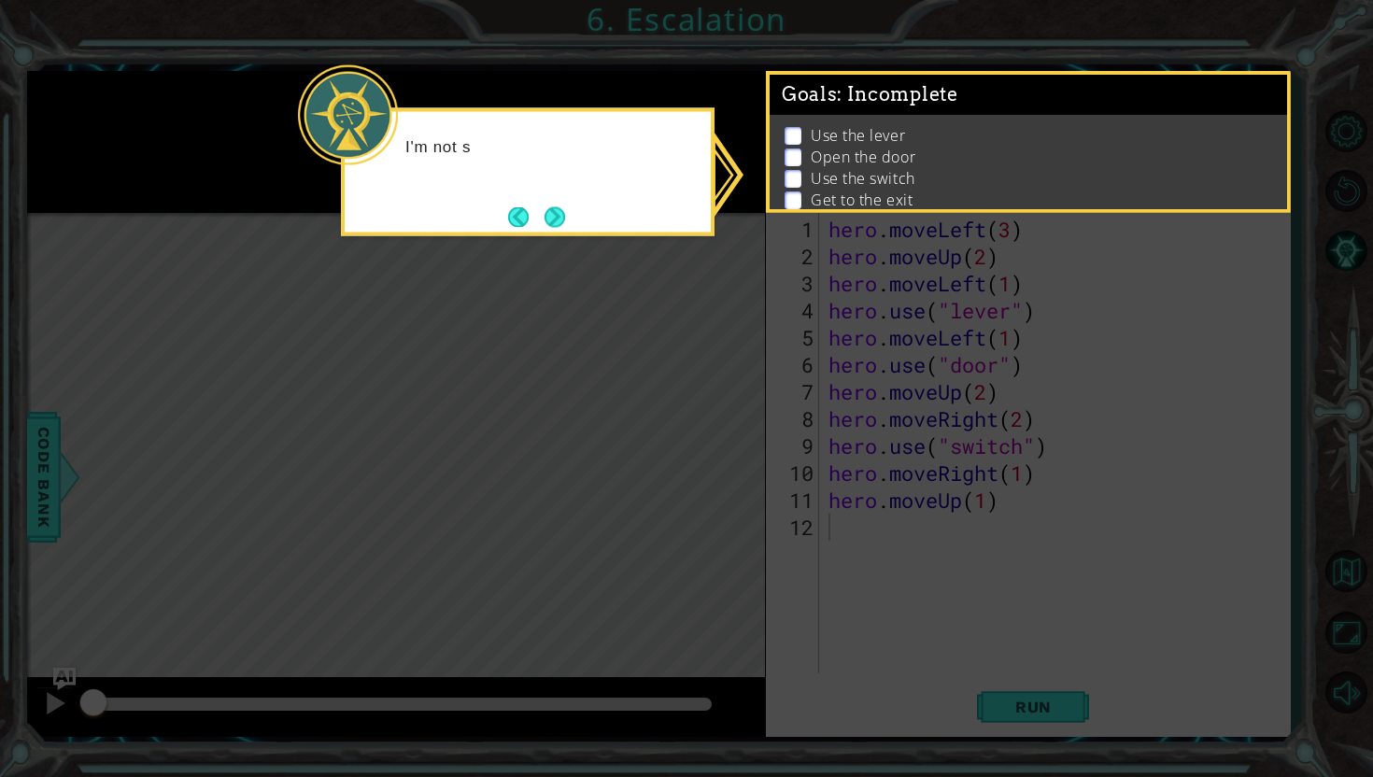
click at [584, 217] on div "I'm not s" at bounding box center [528, 172] width 374 height 128
click at [565, 217] on button "Next" at bounding box center [555, 216] width 21 height 21
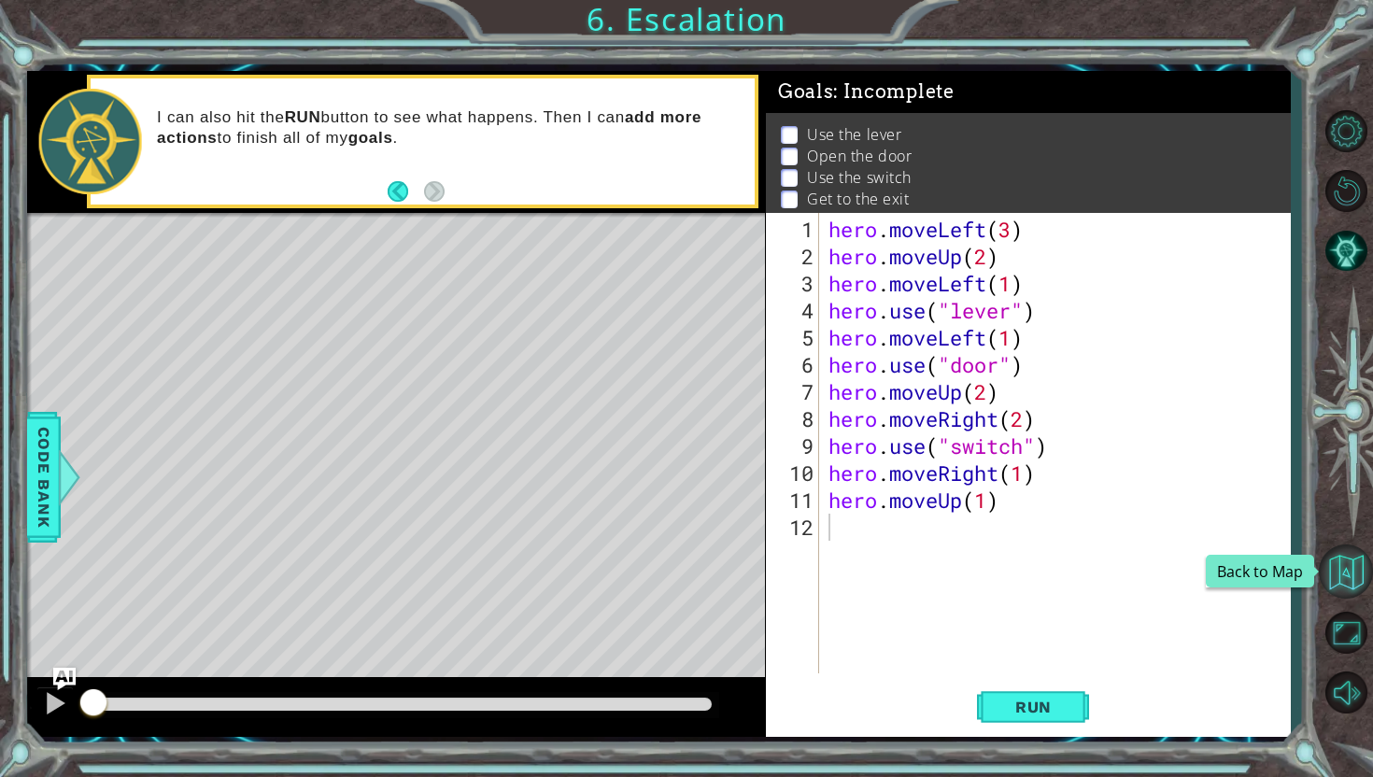
click at [1354, 589] on button "Back to Map" at bounding box center [1346, 572] width 54 height 54
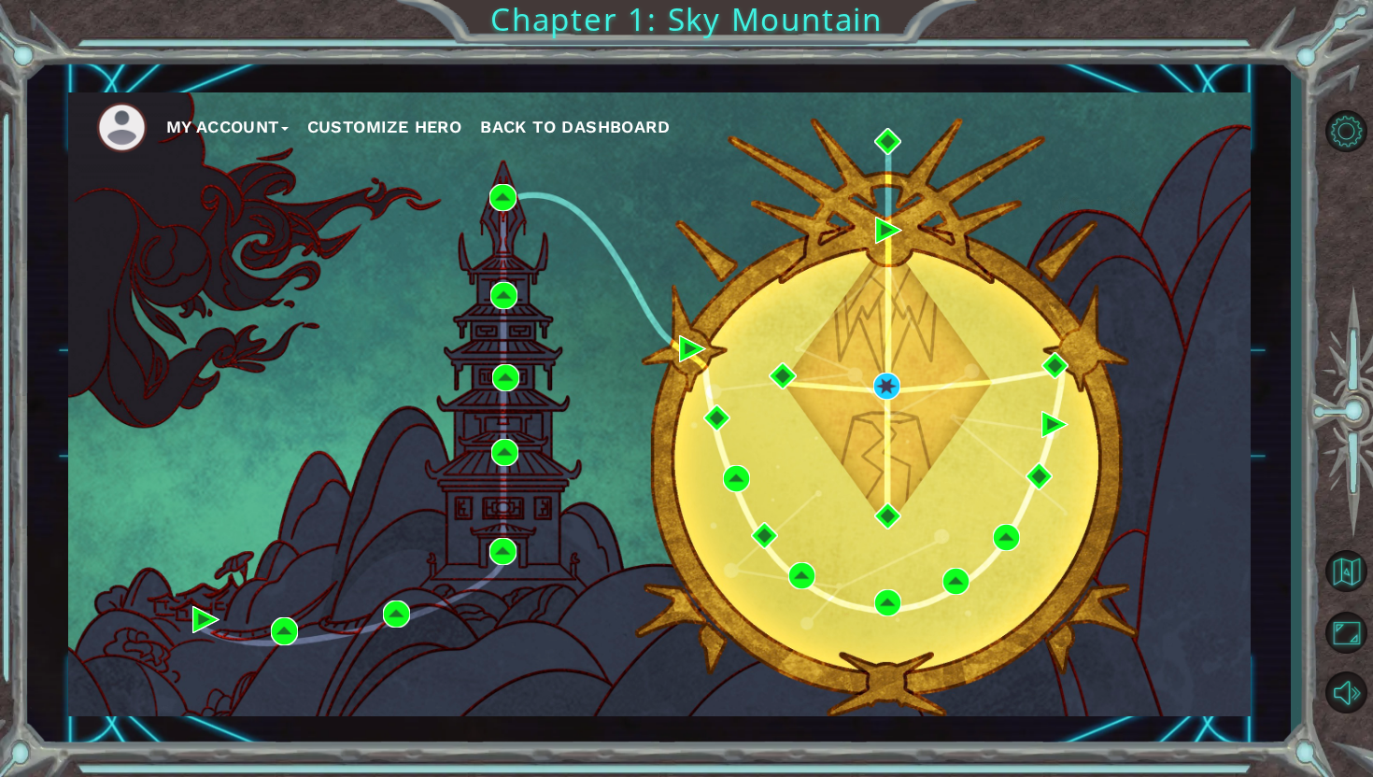
click at [385, 109] on ul "My Account Customize Hero Back to Dashboard" at bounding box center [673, 127] width 1155 height 51
click at [386, 127] on button "Customize Hero" at bounding box center [384, 127] width 155 height 28
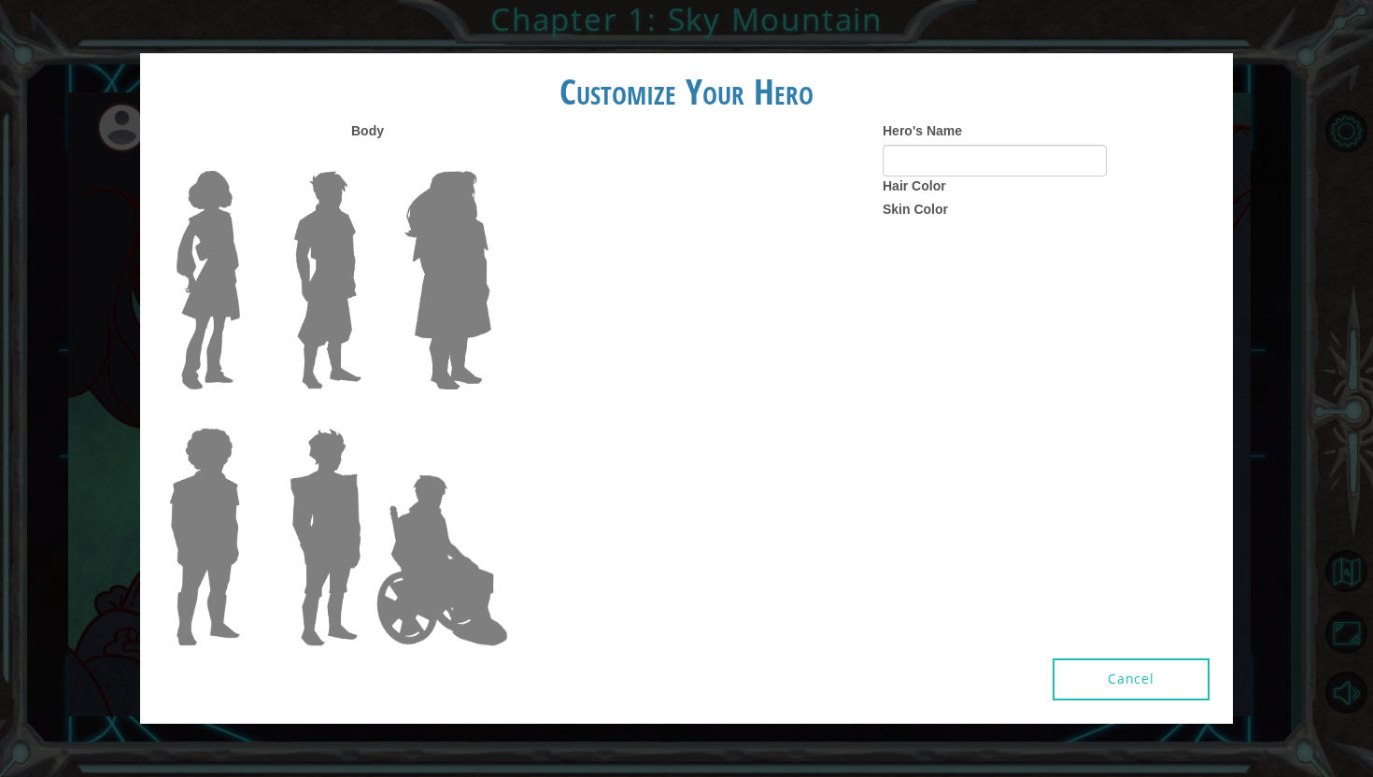
type input "Diego"
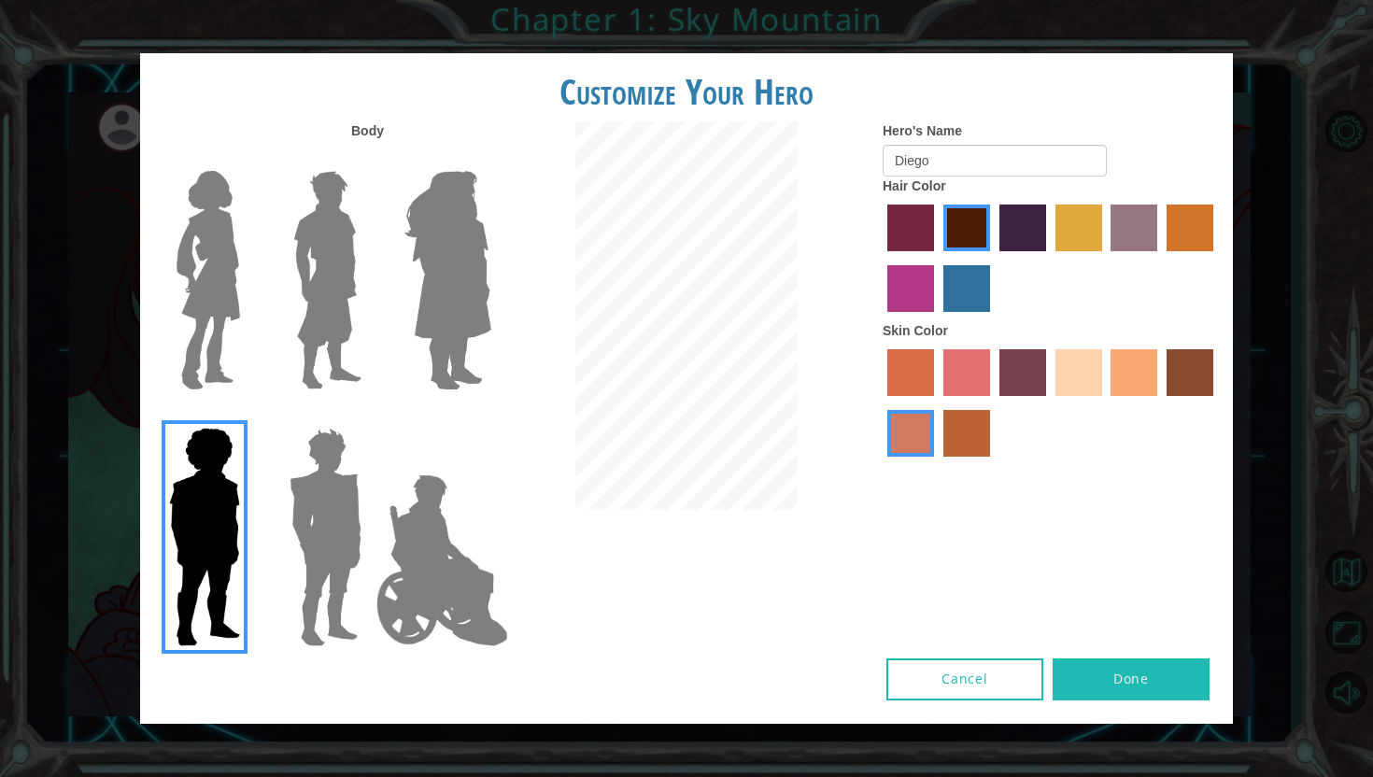
click at [963, 643] on div "Body Hero's Name Diego Hair Color Skin Color" at bounding box center [686, 389] width 1093 height 537
click at [962, 636] on div "Body Hero's Name Diego Hair Color Skin Color" at bounding box center [686, 389] width 1093 height 537
click at [969, 652] on div "Body Hero's Name Diego Hair Color Skin Color" at bounding box center [686, 389] width 1093 height 537
click at [969, 668] on button "Cancel" at bounding box center [964, 680] width 157 height 42
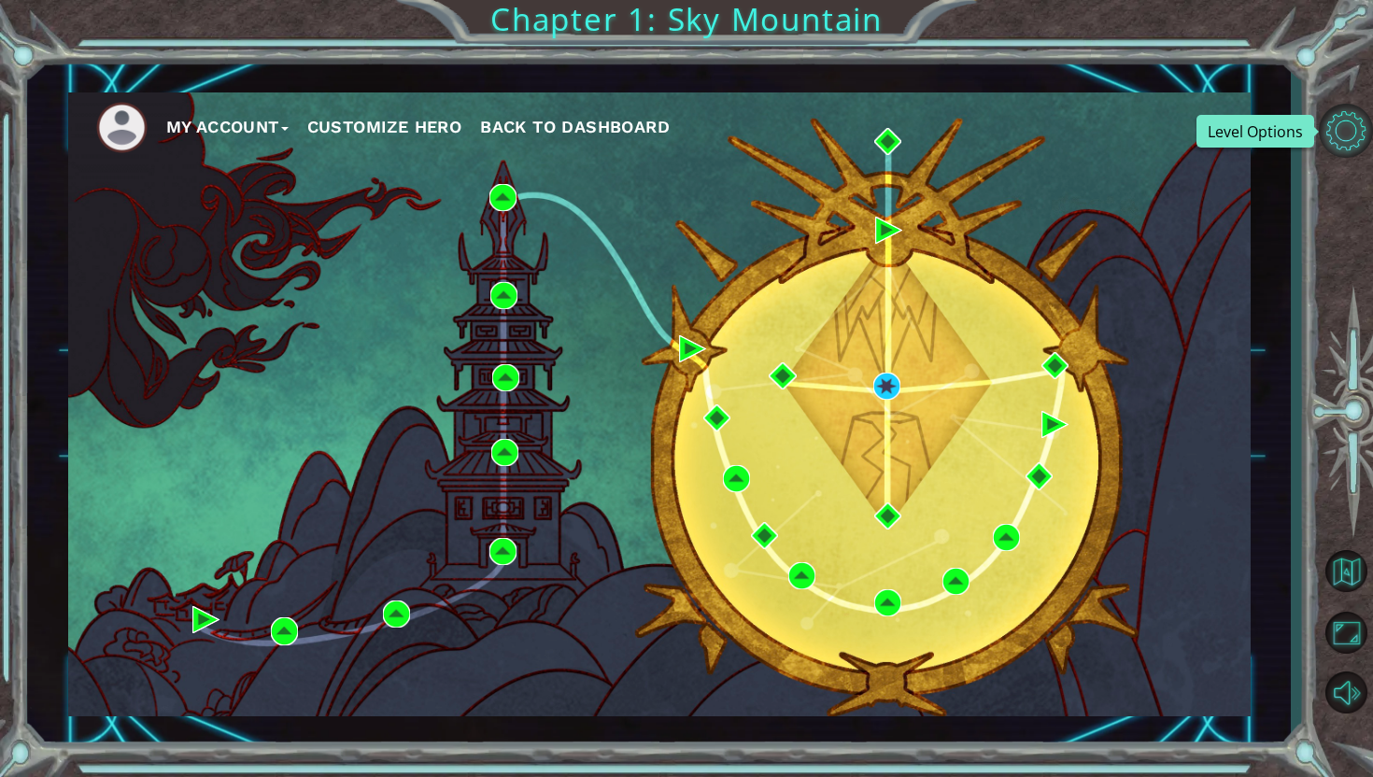
click at [1366, 139] on button "Level Options" at bounding box center [1346, 131] width 54 height 54
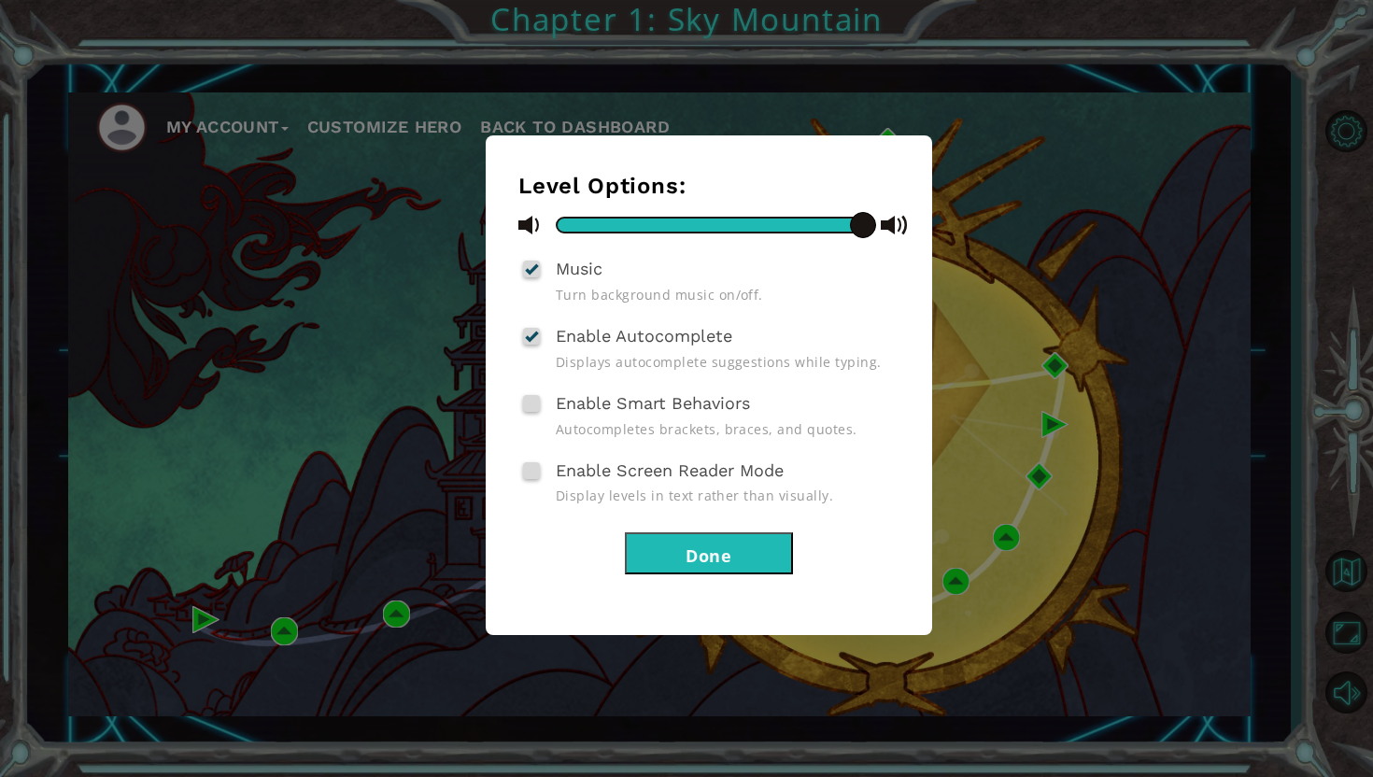
click at [731, 549] on button "Done" at bounding box center [709, 553] width 168 height 42
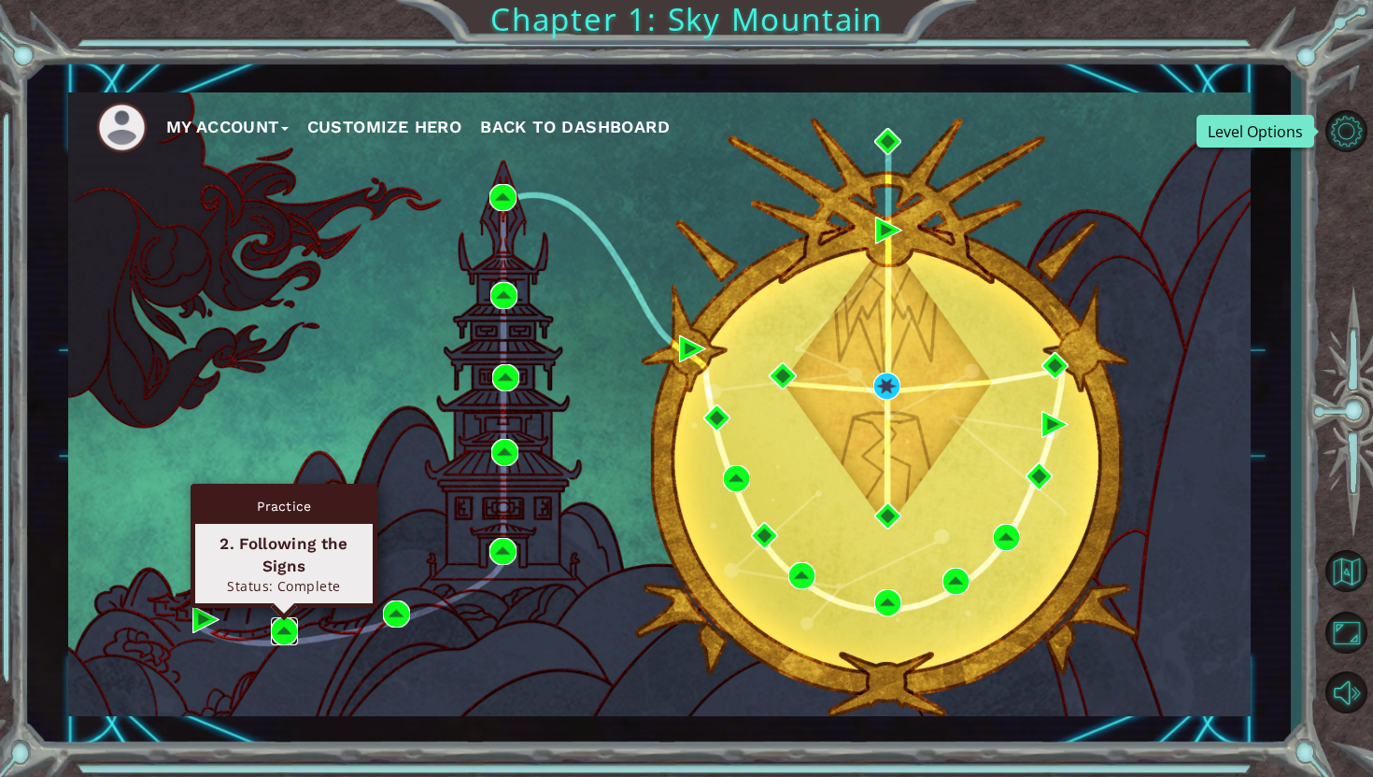
click at [289, 623] on img at bounding box center [284, 630] width 27 height 27
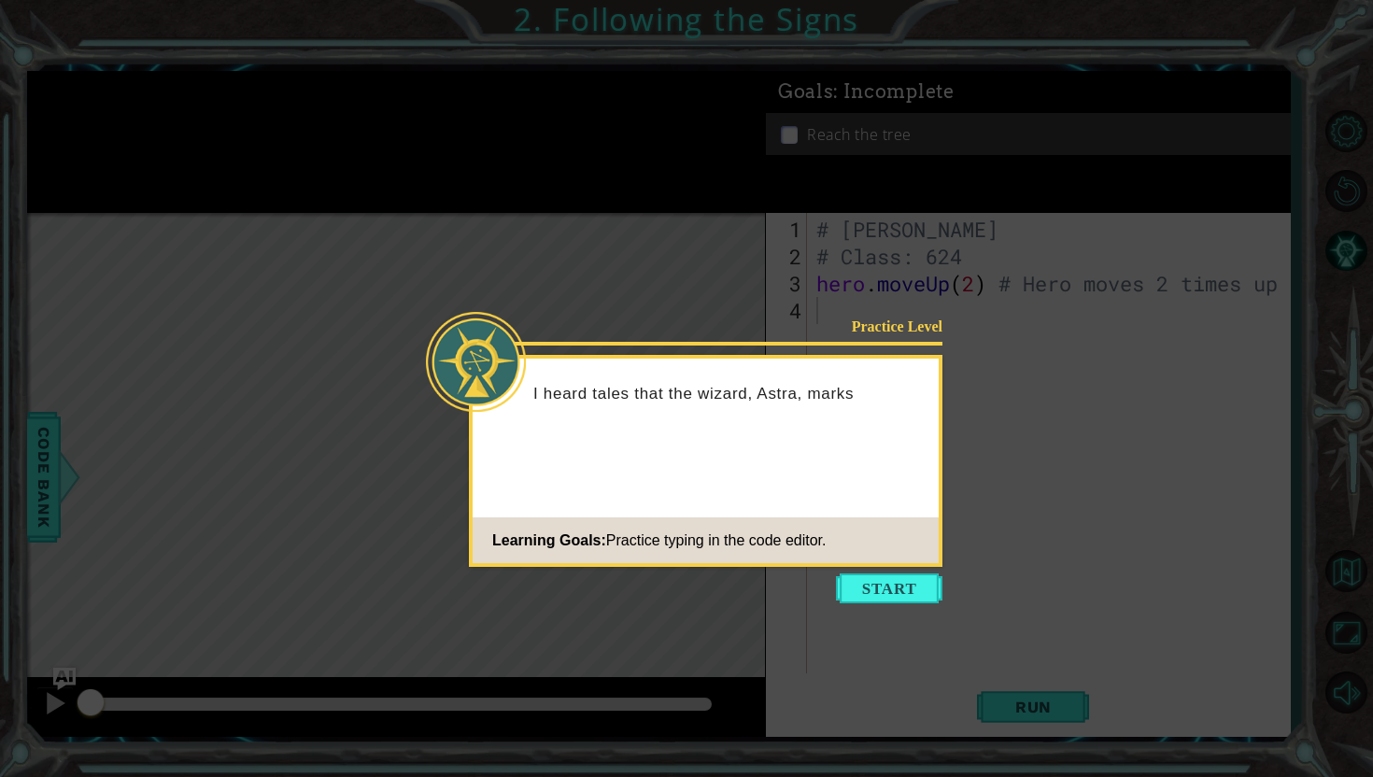
click at [902, 572] on icon at bounding box center [686, 388] width 1373 height 777
click at [902, 582] on button "Start" at bounding box center [889, 589] width 106 height 30
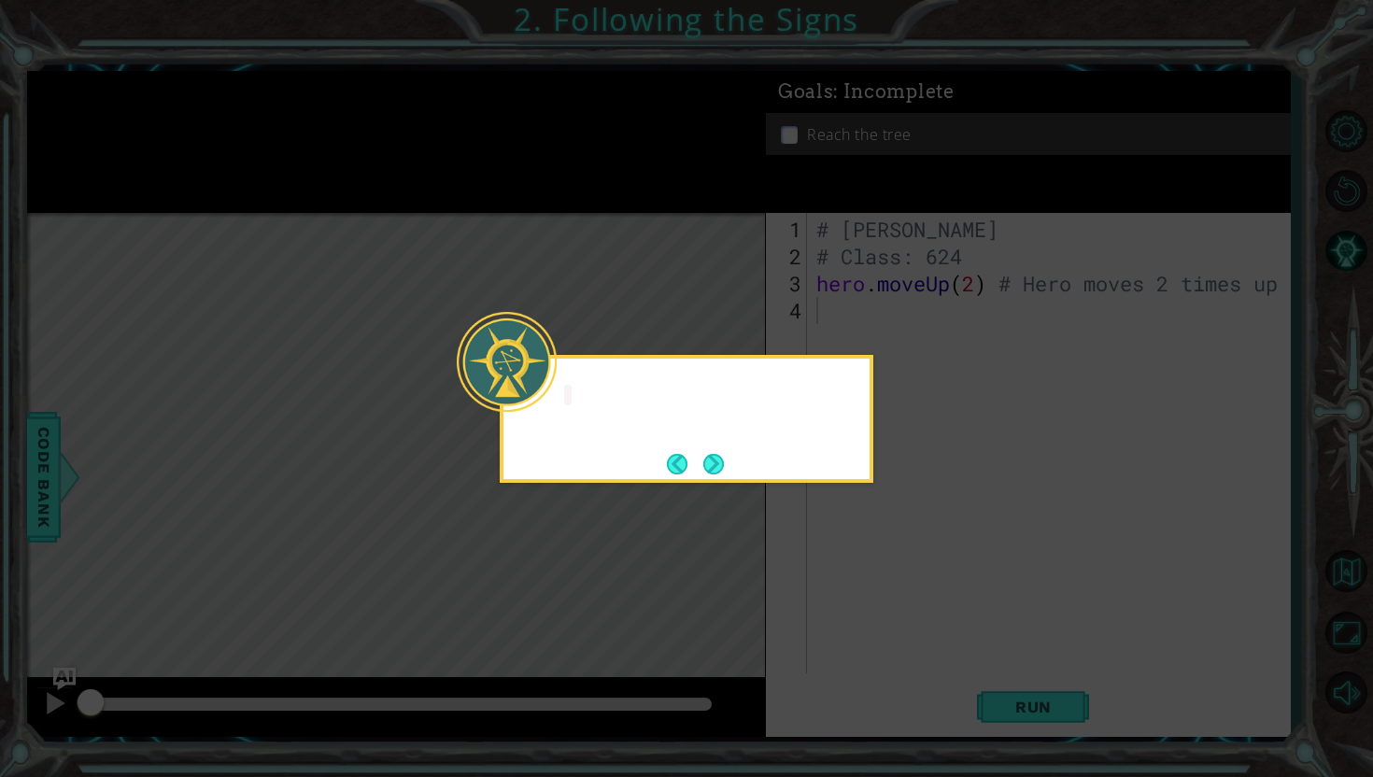
click at [902, 582] on icon at bounding box center [686, 388] width 1373 height 777
click at [716, 459] on button "Next" at bounding box center [713, 464] width 21 height 21
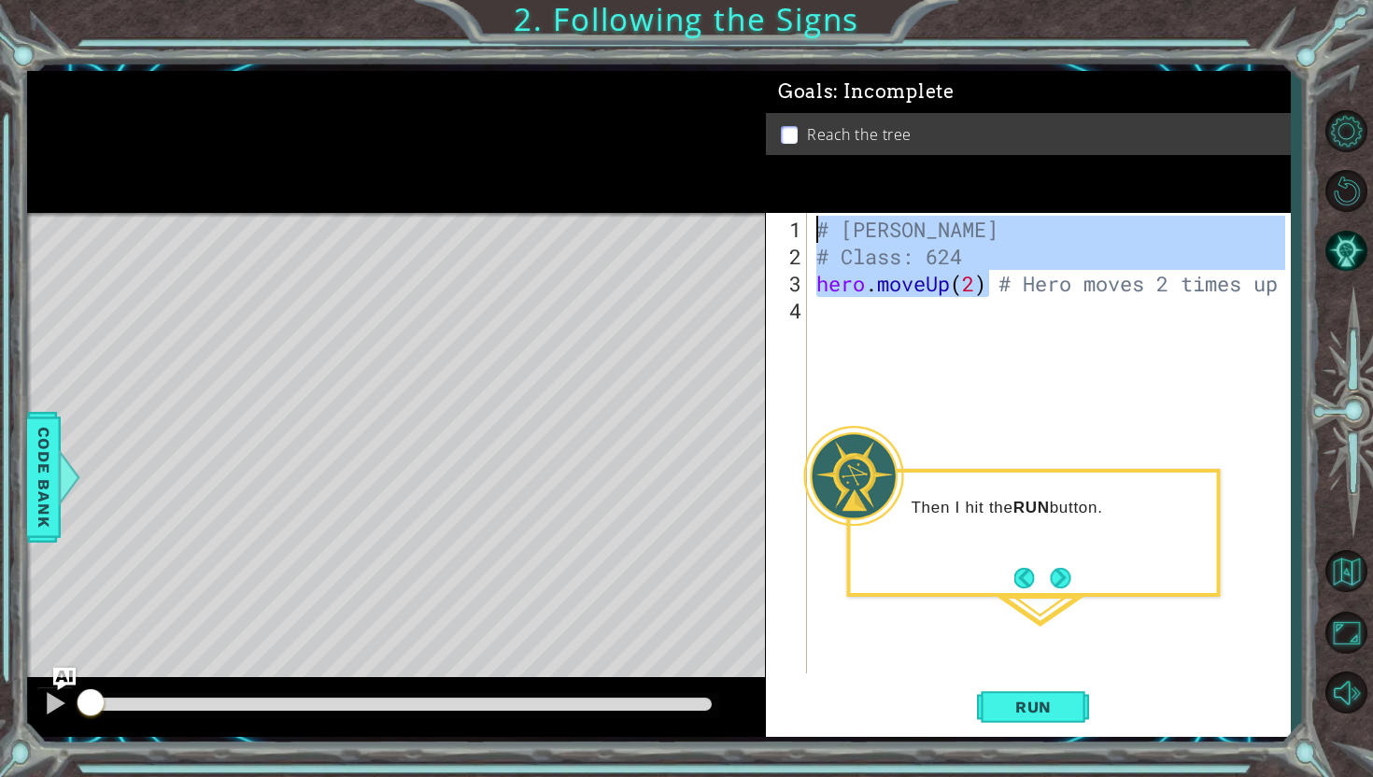
drag, startPoint x: 995, startPoint y: 292, endPoint x: 812, endPoint y: 207, distance: 201.9
click at [812, 207] on div "Goals : Incomplete Reach the tree 1 2 3 4 # Diego Urtuzuastegui Ochoa # Class: …" at bounding box center [1028, 404] width 525 height 667
type textarea "# Diego Urtuzuastegui Ochoa # Class: 624"
click at [1346, 577] on button "Back to Map" at bounding box center [1346, 572] width 54 height 54
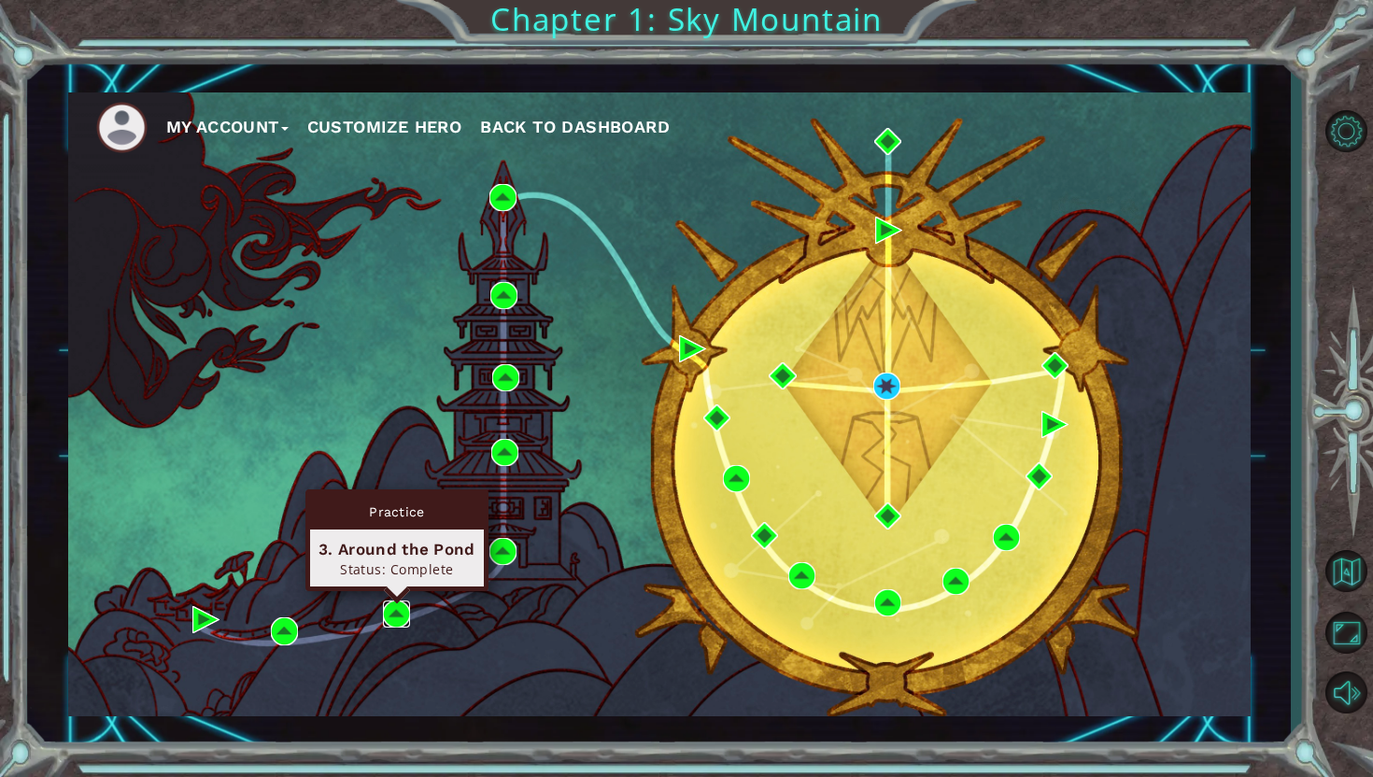
click at [395, 610] on img at bounding box center [396, 614] width 27 height 27
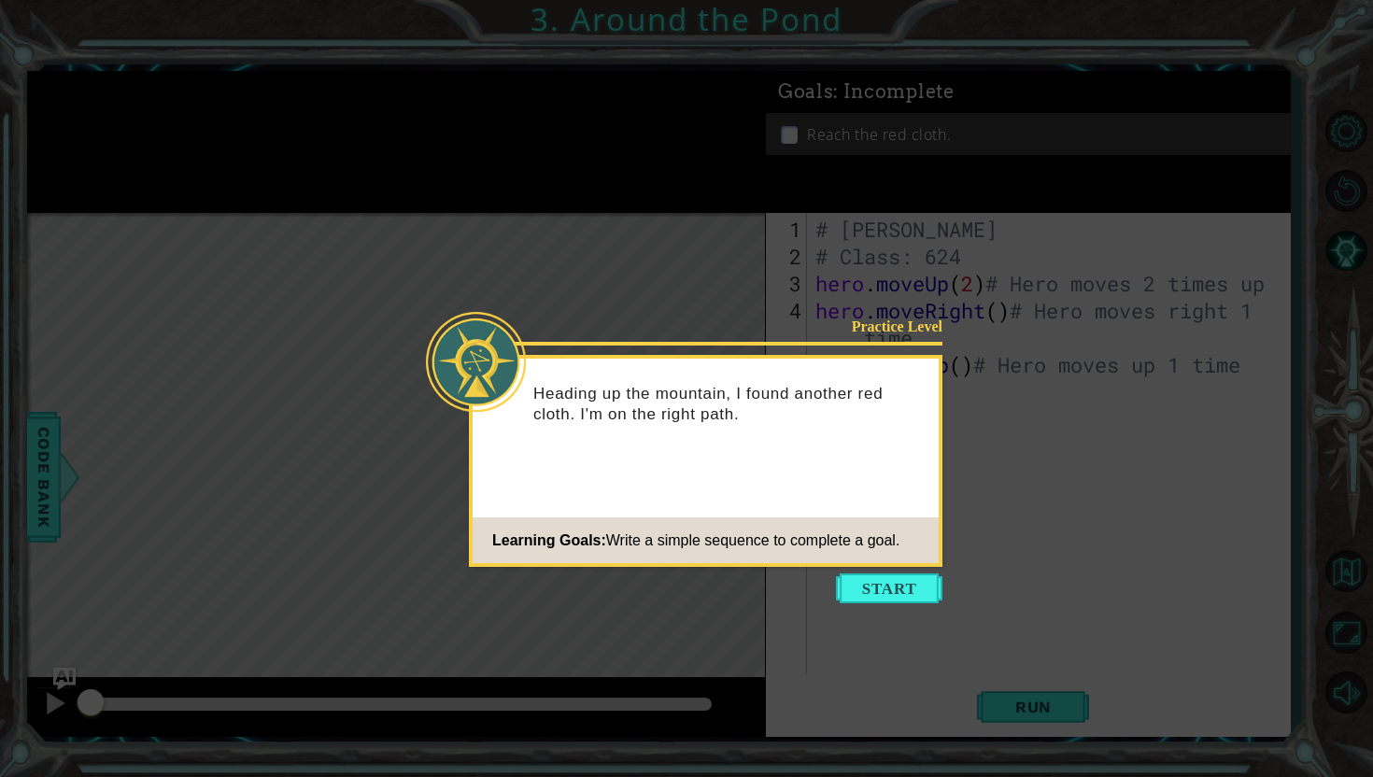
click at [845, 547] on span "Write a simple sequence to complete a goal." at bounding box center [753, 540] width 294 height 16
click at [887, 575] on button "Start" at bounding box center [889, 589] width 106 height 30
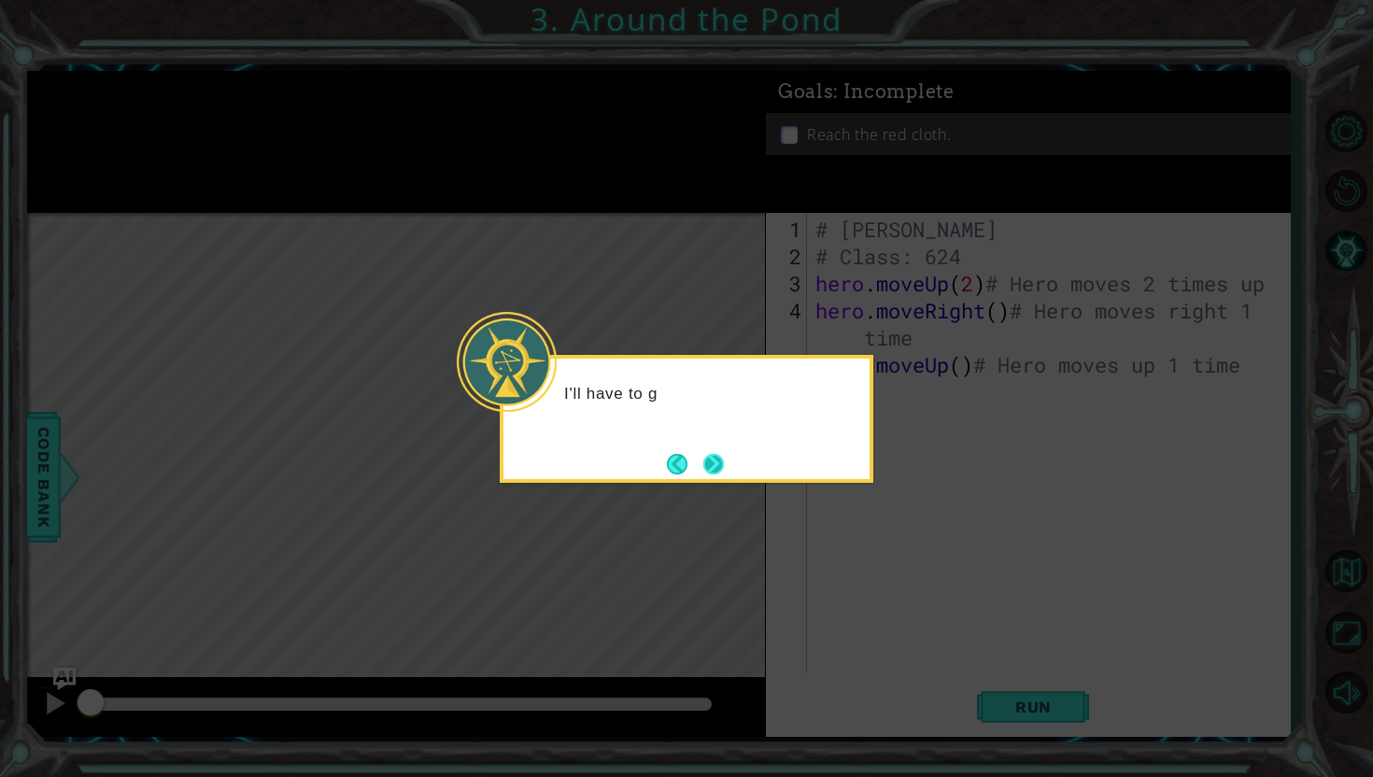
click at [723, 458] on button "Next" at bounding box center [713, 464] width 21 height 21
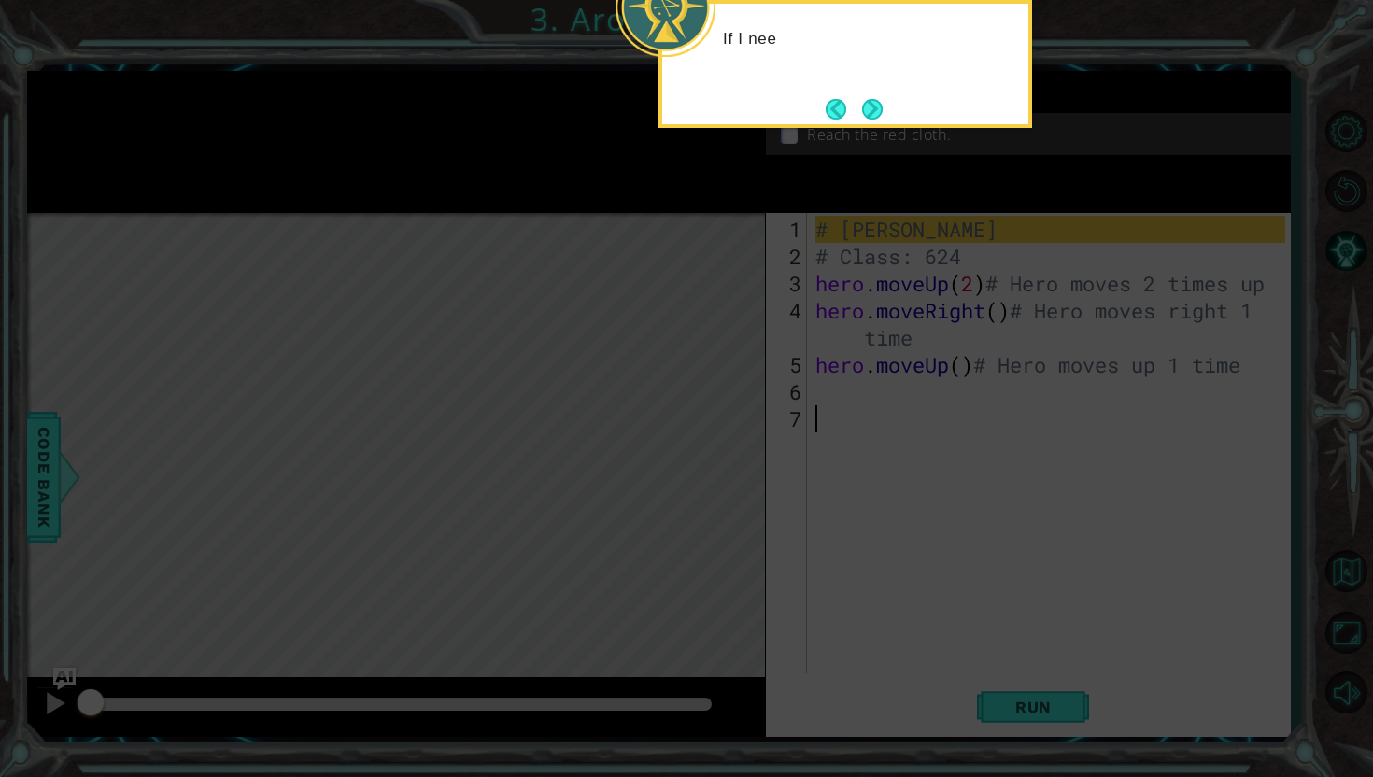
click at [829, 204] on icon at bounding box center [686, 128] width 1373 height 1297
click at [862, 115] on button "Next" at bounding box center [872, 109] width 21 height 21
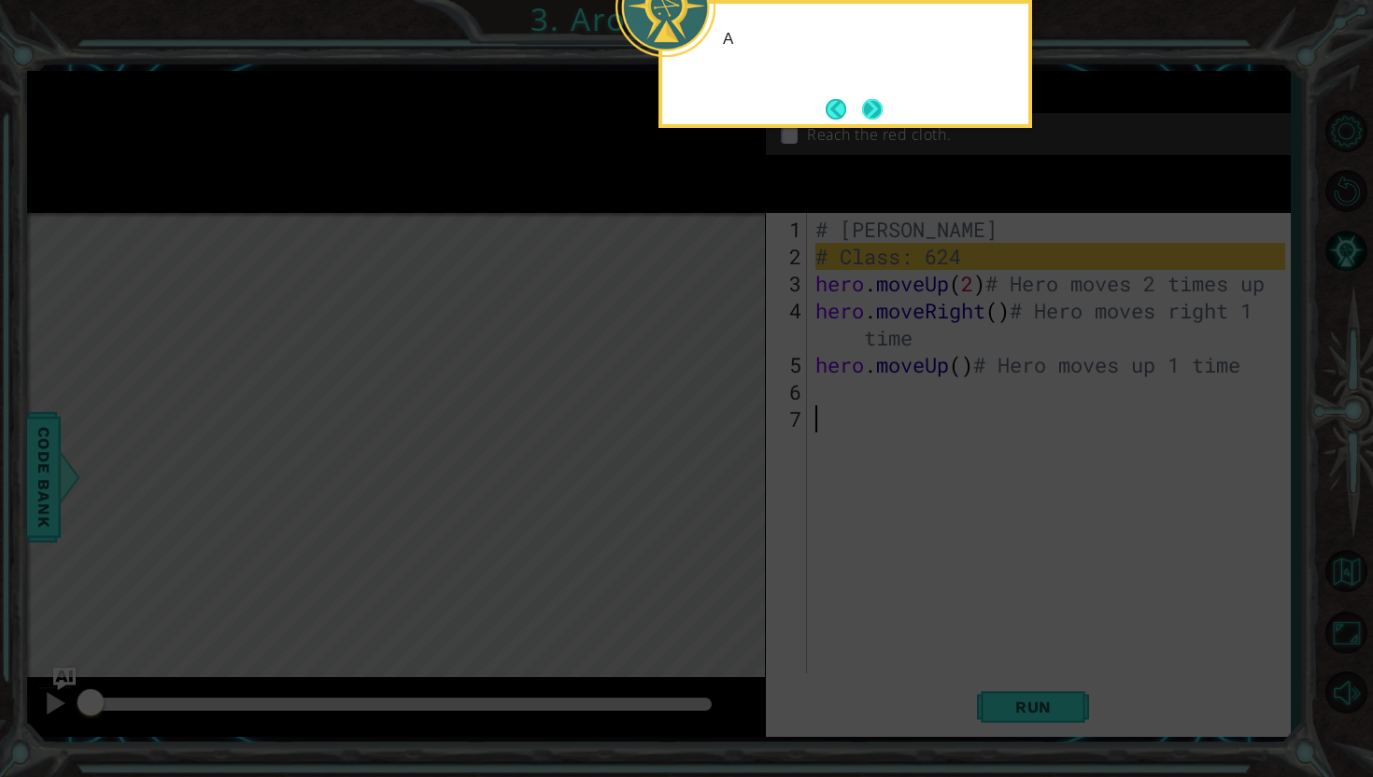
click at [863, 99] on button "Next" at bounding box center [872, 109] width 21 height 21
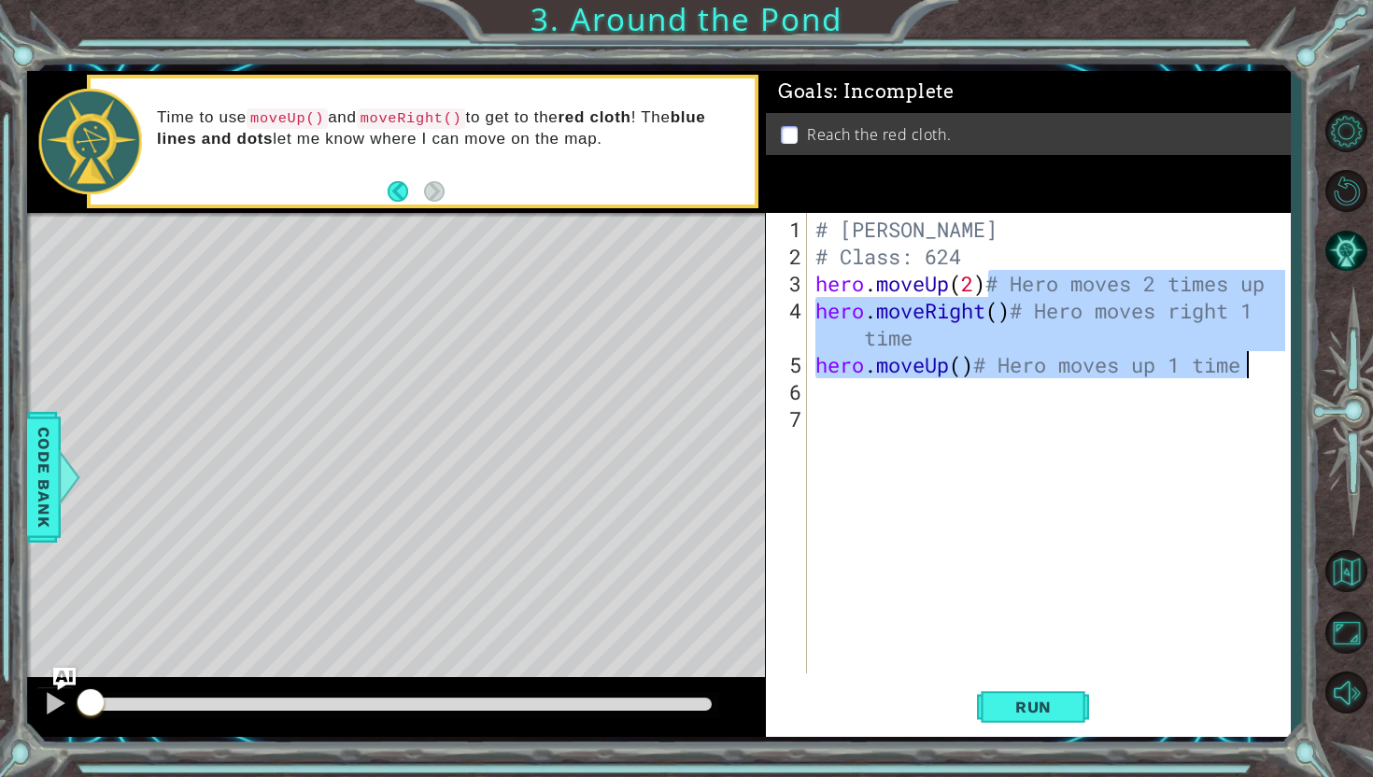
drag, startPoint x: 988, startPoint y: 279, endPoint x: 1238, endPoint y: 354, distance: 260.4
click at [1238, 354] on div "# Diego Urtuzuastegui Ochoa # Class: 624 hero . moveUp ( 2 ) # Hero moves 2 tim…" at bounding box center [1053, 473] width 483 height 515
type textarea "hero.moveRight()# Hero moves right 1 time hero.moveUp()# Hero moves up 1 time"
click at [1127, 410] on div "# Diego Urtuzuastegui Ochoa # Class: 624 hero . moveUp ( 2 ) # Hero moves 2 tim…" at bounding box center [1053, 473] width 483 height 515
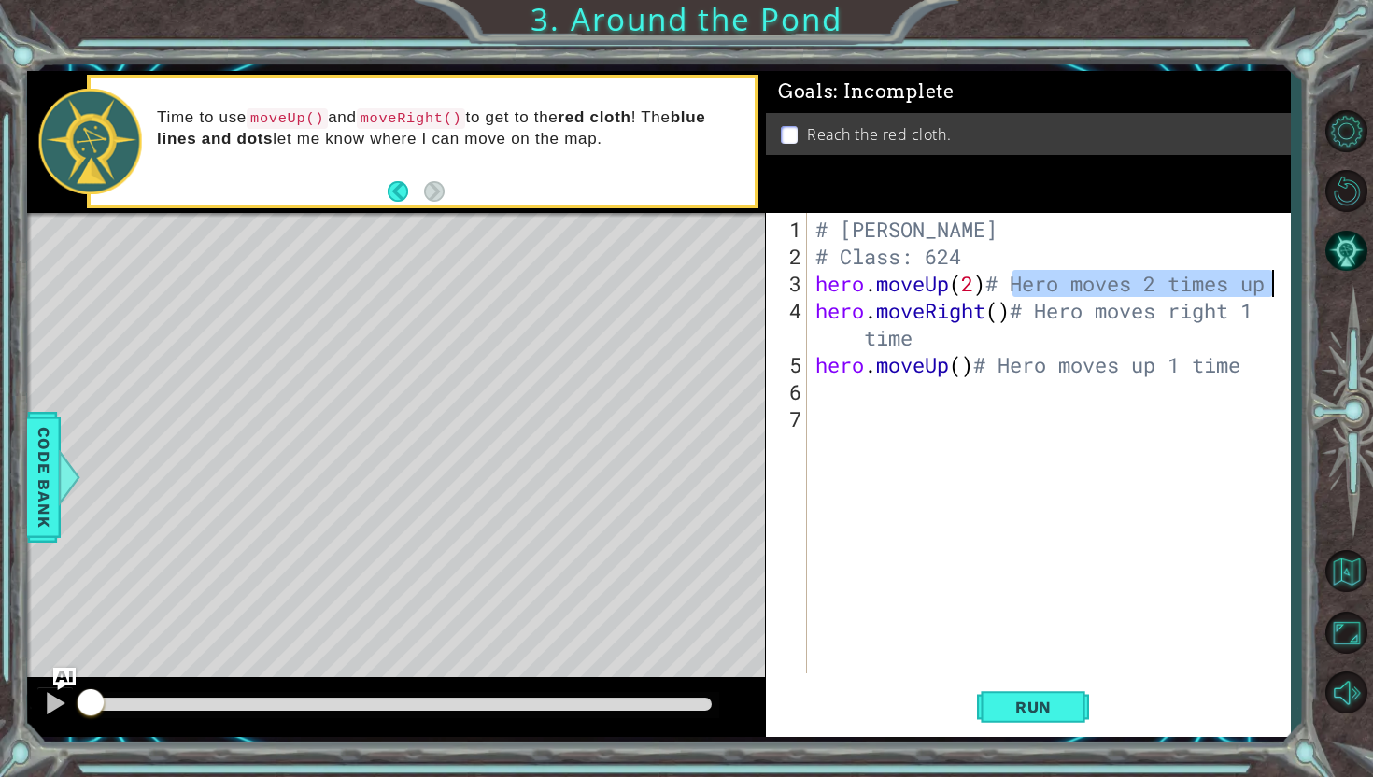
drag, startPoint x: 1015, startPoint y: 284, endPoint x: 1304, endPoint y: 288, distance: 288.7
click at [1304, 288] on div "1 ההההההההההההההההההההההההההההההההההההההההההההההההההההההההההההההההההההההההההההה…" at bounding box center [686, 388] width 1373 height 777
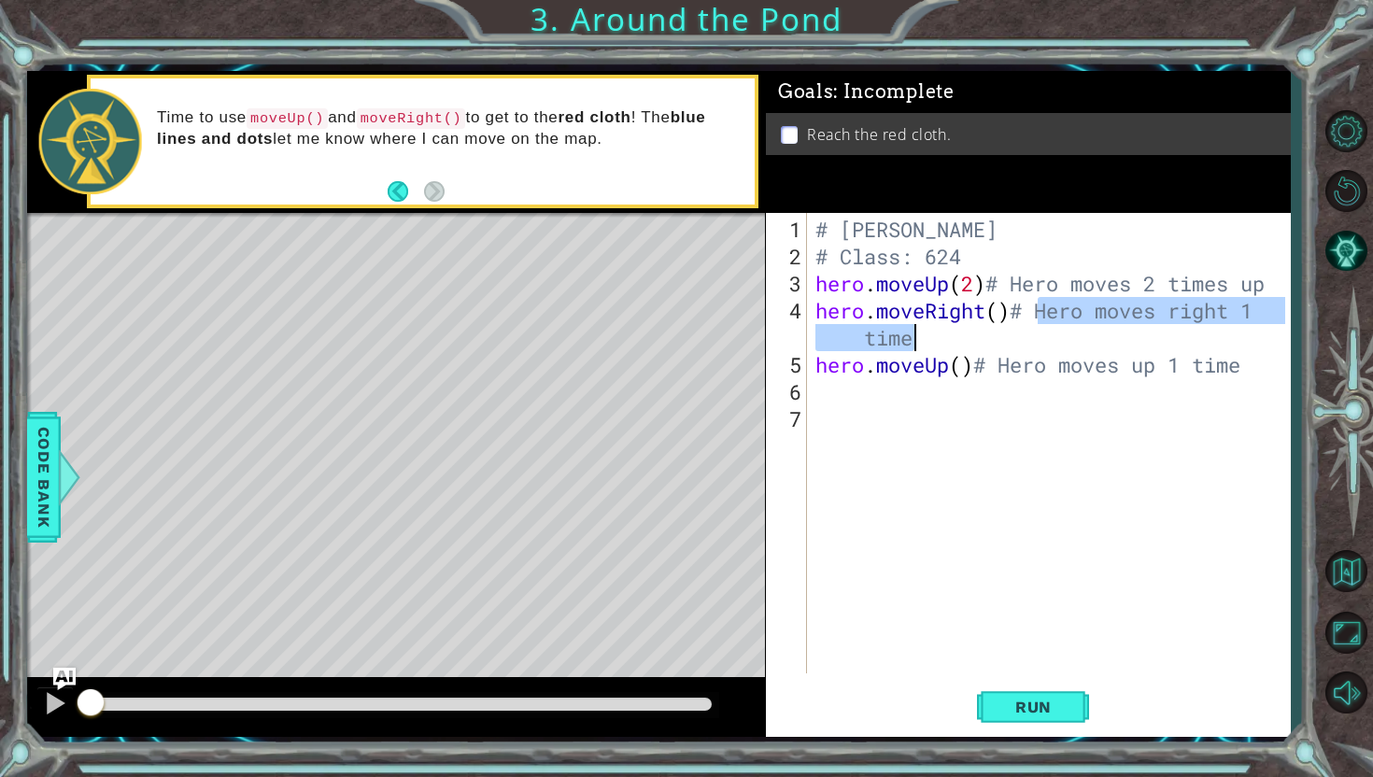
drag, startPoint x: 1040, startPoint y: 318, endPoint x: 1093, endPoint y: 322, distance: 53.4
click at [1093, 322] on div "# Diego Urtuzuastegui Ochoa # Class: 624 hero . moveUp ( 2 ) # Hero moves 2 tim…" at bounding box center [1053, 473] width 483 height 515
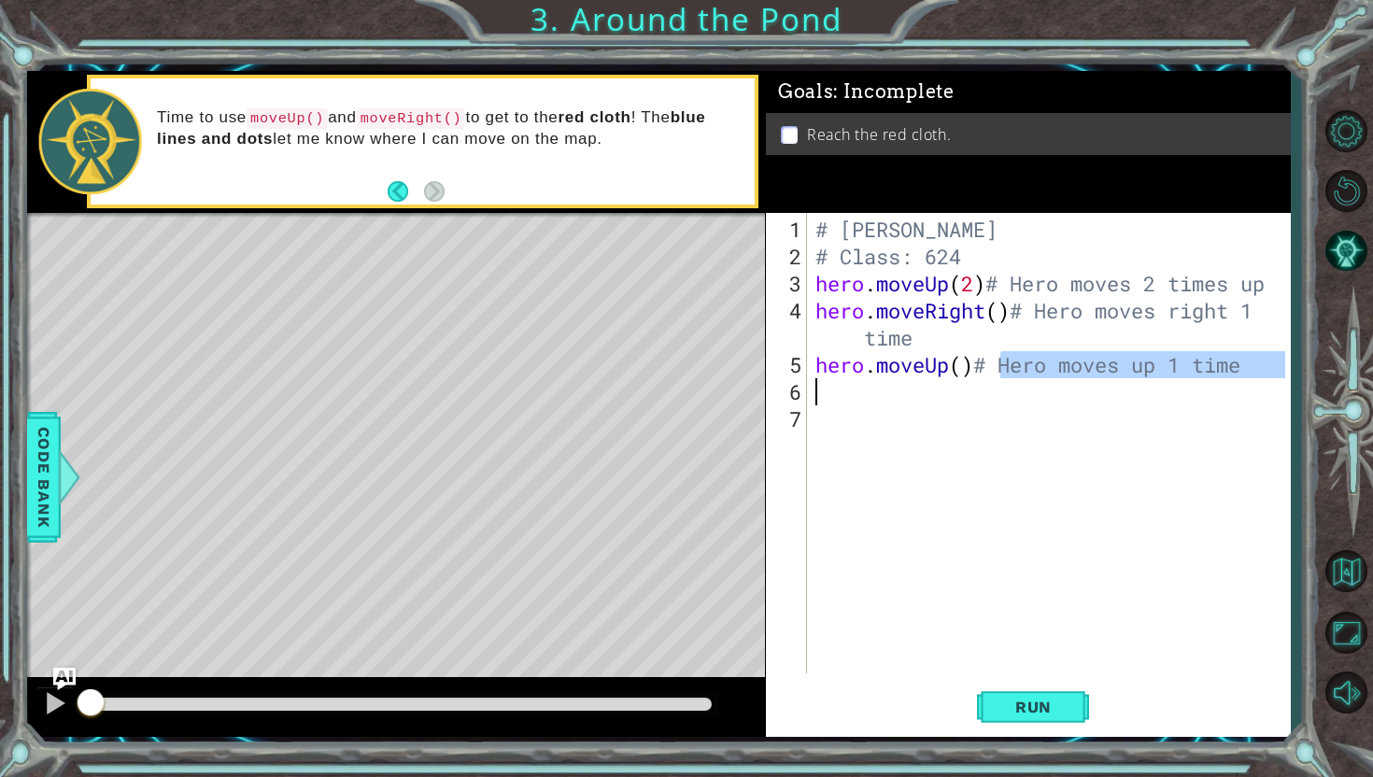
drag, startPoint x: 1001, startPoint y: 361, endPoint x: 1297, endPoint y: 379, distance: 296.6
click at [1297, 379] on div "1 ההההההההההההההההההההההההההההההההההההההההההההההההההההההההההההההההההההההההההההה…" at bounding box center [686, 388] width 1373 height 777
type textarea "hero.moveUp()# Hero moves up 1 time"
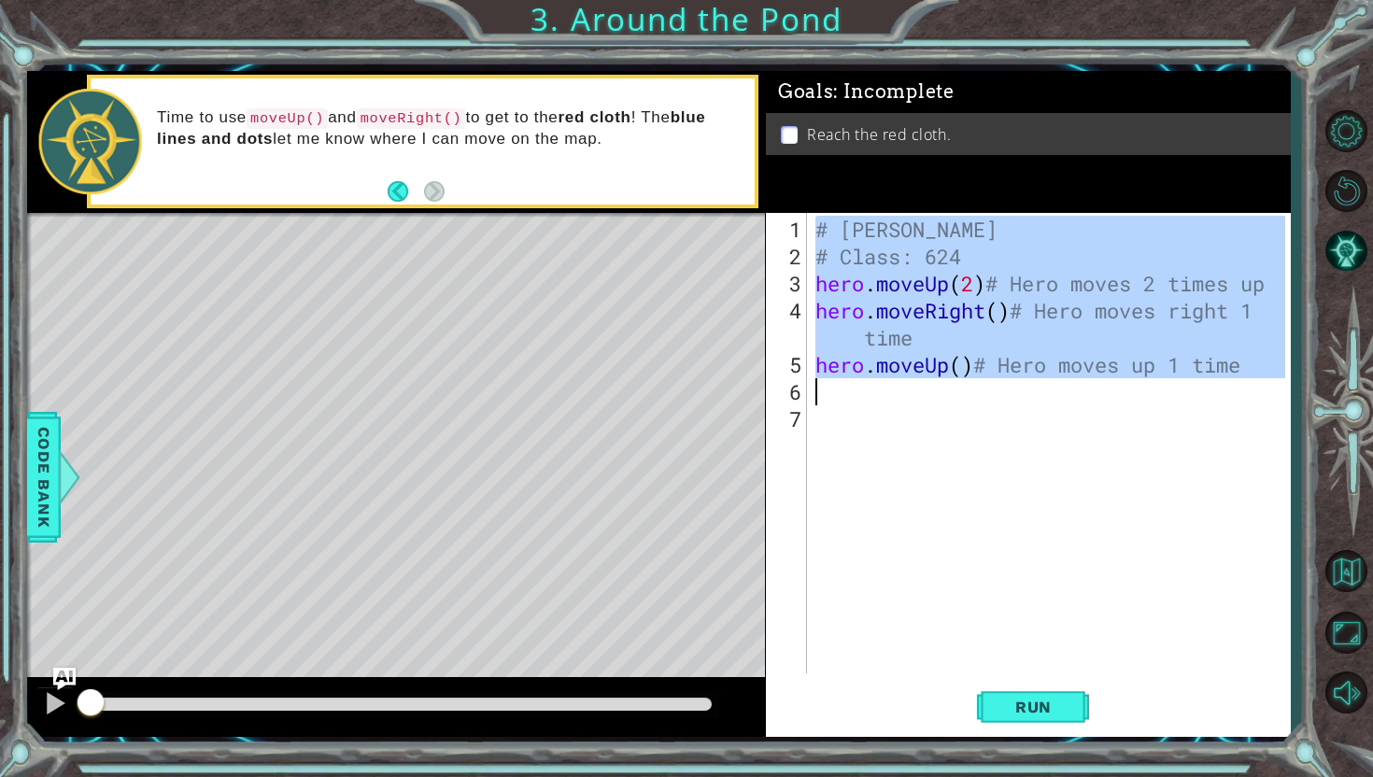
drag, startPoint x: 805, startPoint y: 216, endPoint x: 922, endPoint y: 369, distance: 192.6
click at [926, 370] on div "hero.moveUp()# Hero moves up 1 time 1 2 3 4 5 6 7 # Diego Urtuzuastegui Ochoa #…" at bounding box center [1025, 443] width 519 height 461
click at [1183, 385] on div "# Diego Urtuzuastegui Ochoa # Class: 624 hero . moveUp ( 2 ) # Hero moves 2 tim…" at bounding box center [1053, 473] width 483 height 515
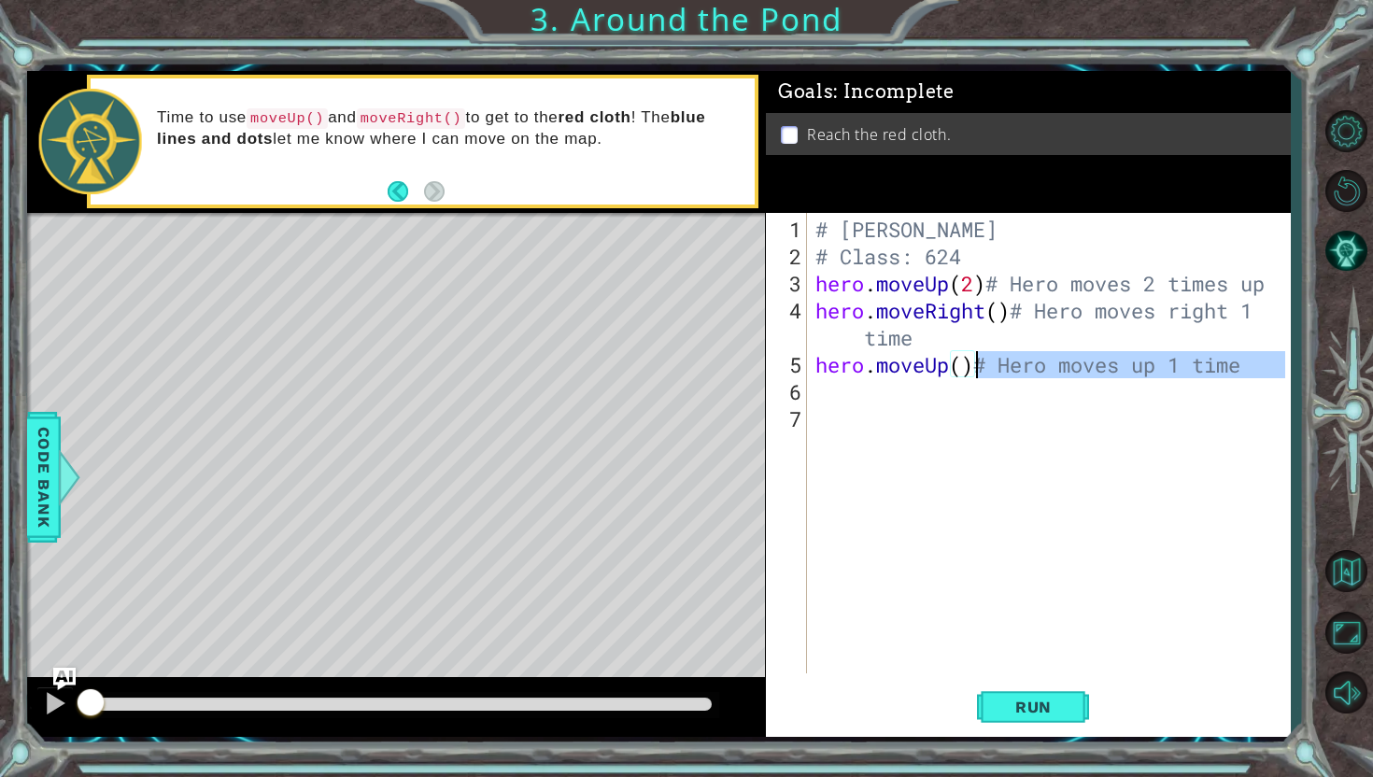
drag, startPoint x: 1272, startPoint y: 376, endPoint x: 979, endPoint y: 368, distance: 293.4
click at [979, 368] on div "# Diego Urtuzuastegui Ochoa # Class: 624 hero . moveUp ( 2 ) # Hero moves 2 tim…" at bounding box center [1053, 473] width 483 height 515
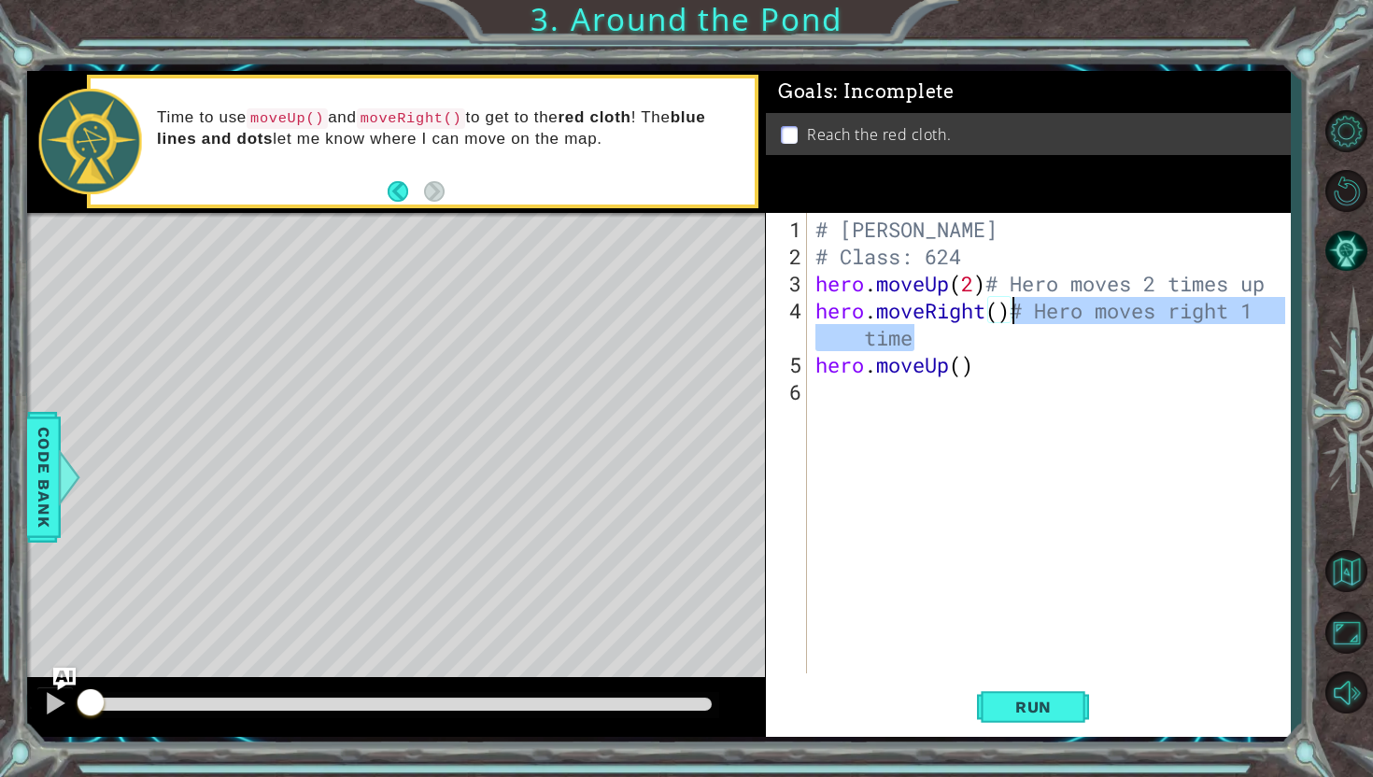
drag, startPoint x: 973, startPoint y: 332, endPoint x: 1014, endPoint y: 305, distance: 48.7
click at [1014, 305] on div "# Diego Urtuzuastegui Ochoa # Class: 624 hero . moveUp ( 2 ) # Hero moves 2 tim…" at bounding box center [1053, 473] width 483 height 515
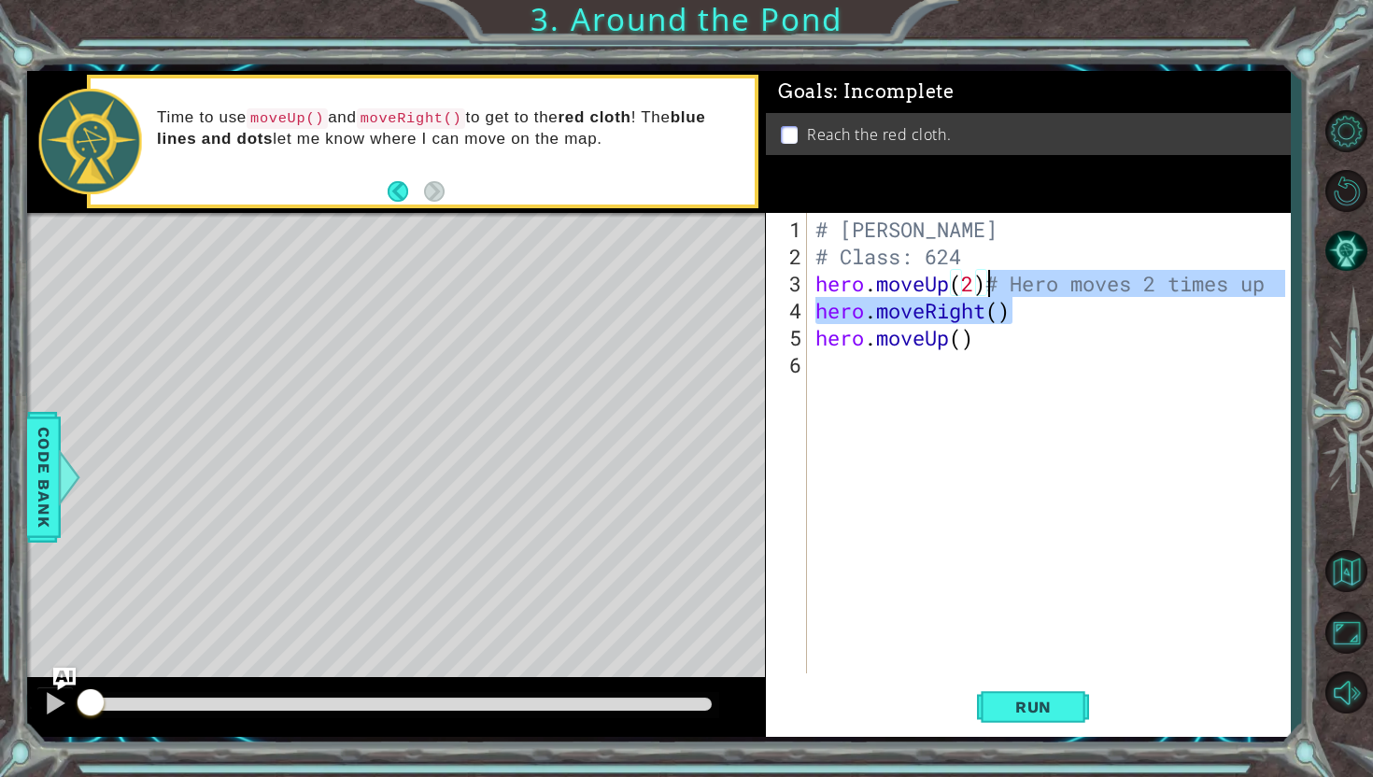
drag, startPoint x: 1276, startPoint y: 294, endPoint x: 1112, endPoint y: 306, distance: 164.8
click at [1109, 305] on div "# Diego Urtuzuastegui Ochoa # Class: 624 hero . moveUp ( 2 ) # Hero moves 2 tim…" at bounding box center [1053, 473] width 483 height 515
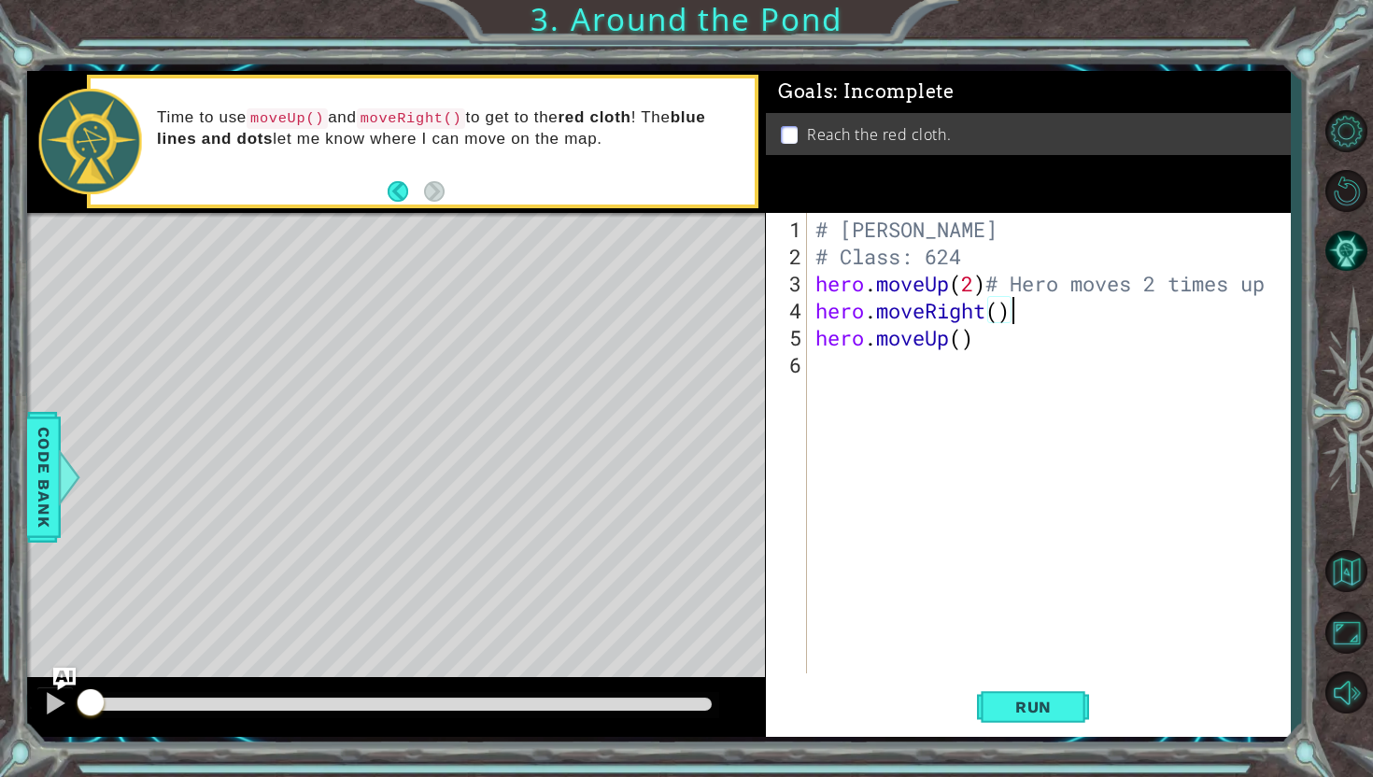
click at [1112, 306] on div "# Diego Urtuzuastegui Ochoa # Class: 624 hero . moveUp ( 2 ) # Hero moves 2 tim…" at bounding box center [1053, 473] width 483 height 515
click at [807, 198] on div "Goals : Incomplete Reach the red cloth." at bounding box center [1028, 142] width 525 height 142
drag, startPoint x: 1283, startPoint y: 284, endPoint x: 990, endPoint y: 290, distance: 293.4
click at [990, 290] on div "# Diego Urtuzuastegui Ochoa # Class: 624 hero . moveUp ( 2 ) # Hero moves 2 tim…" at bounding box center [1053, 473] width 483 height 515
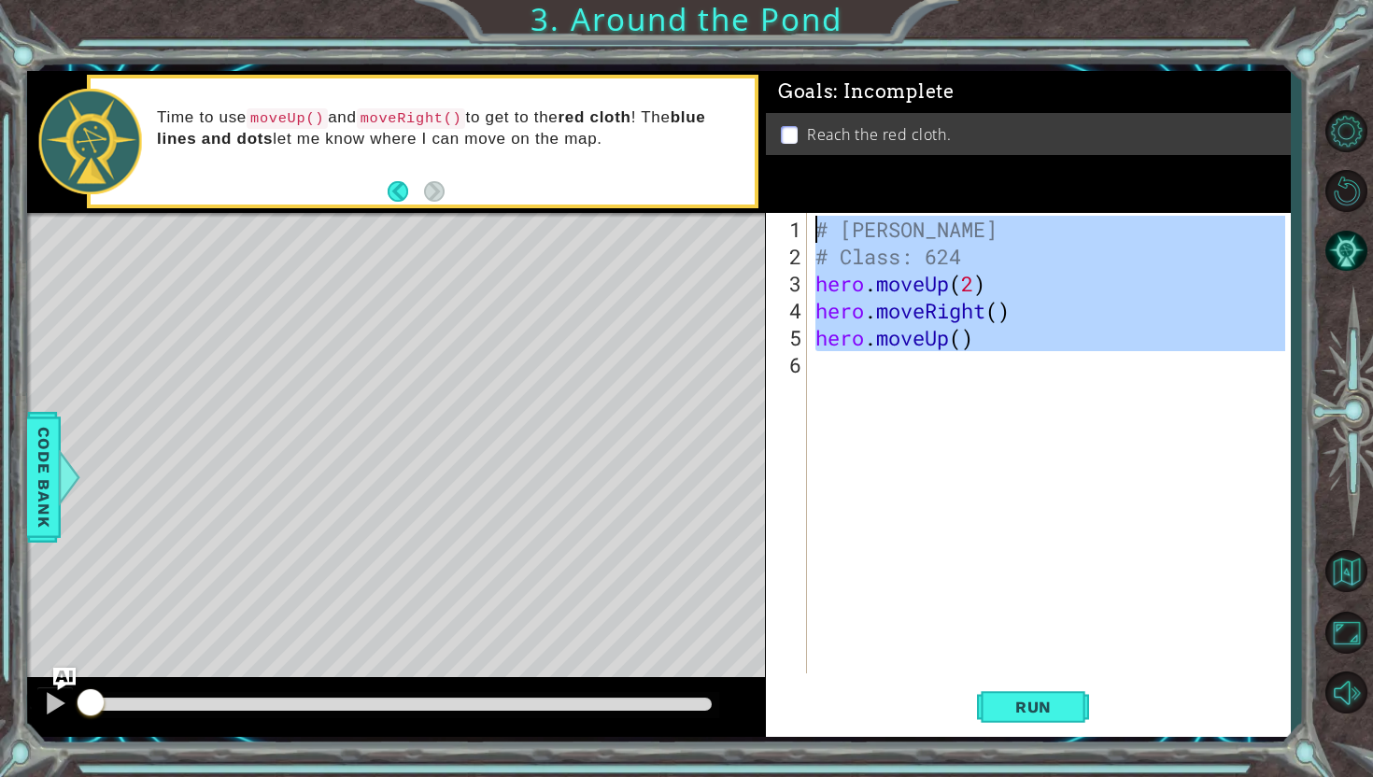
drag, startPoint x: 1047, startPoint y: 353, endPoint x: 817, endPoint y: 124, distance: 324.3
click at [817, 124] on div "Goals : Incomplete Reach the red cloth. hero.moveUp(2) 1 2 3 4 5 6 # Diego Urtu…" at bounding box center [1028, 404] width 525 height 667
click at [972, 305] on div "# Diego Urtuzuastegui Ochoa # Class: 624 hero . moveUp ( 2 ) hero . moveRight (…" at bounding box center [1053, 473] width 483 height 515
drag, startPoint x: 997, startPoint y: 338, endPoint x: 810, endPoint y: 196, distance: 234.6
click at [810, 196] on div "Goals : Incomplete Reach the red cloth. hero.moveRight() 1 2 3 4 5 6 # Diego Ur…" at bounding box center [1028, 404] width 525 height 667
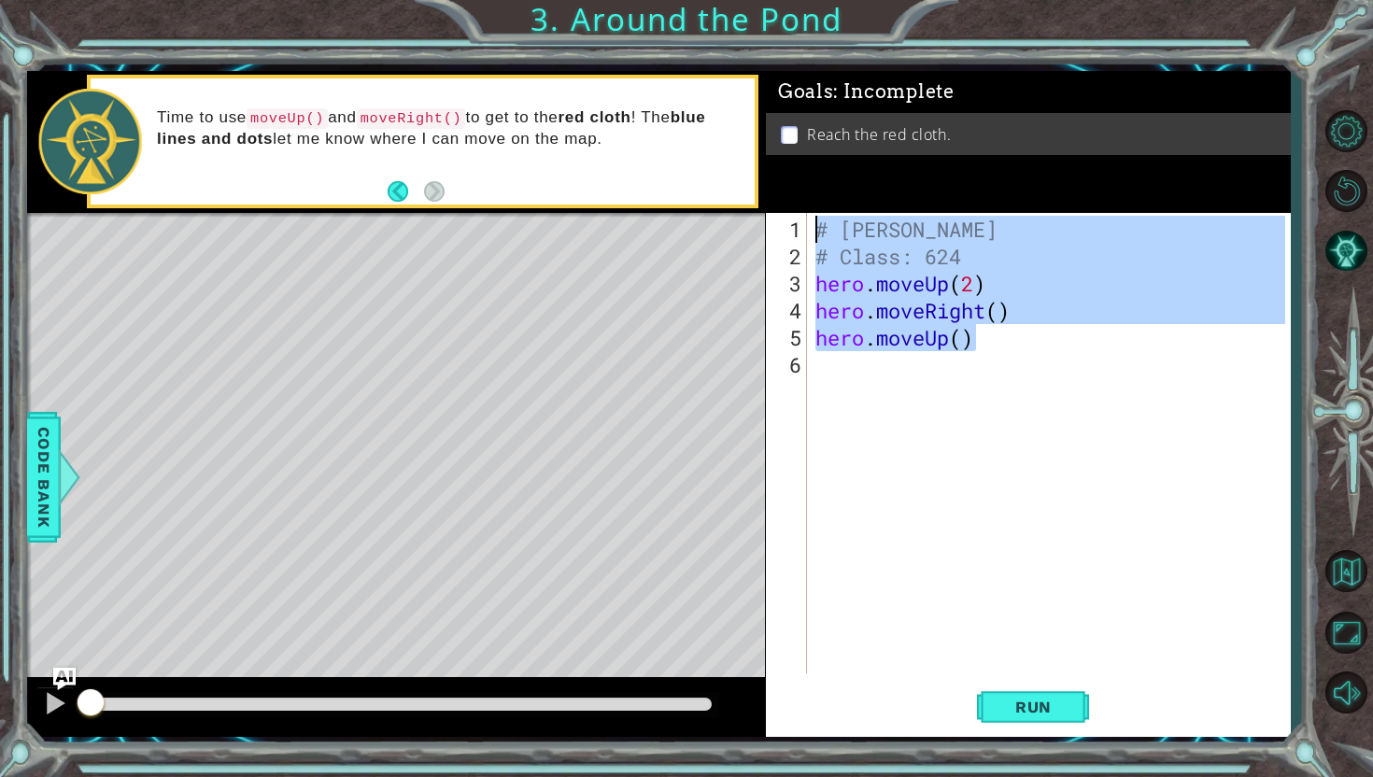
type textarea "# Diego Urtuzuastegui Ochoa # Class: 624"
click at [1367, 576] on button "Back to Map" at bounding box center [1346, 572] width 54 height 54
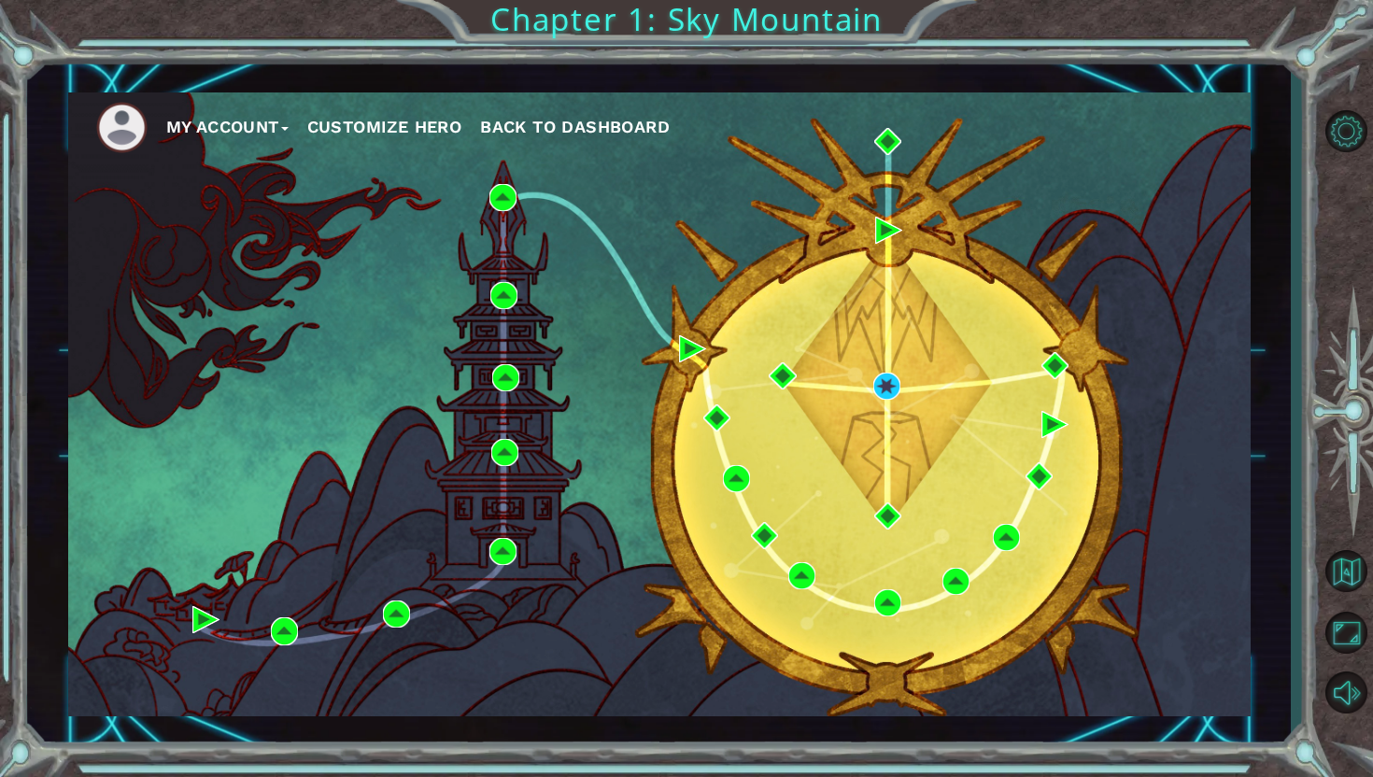
click at [497, 537] on div "My Account Customize Hero Back to Dashboard" at bounding box center [659, 404] width 1183 height 624
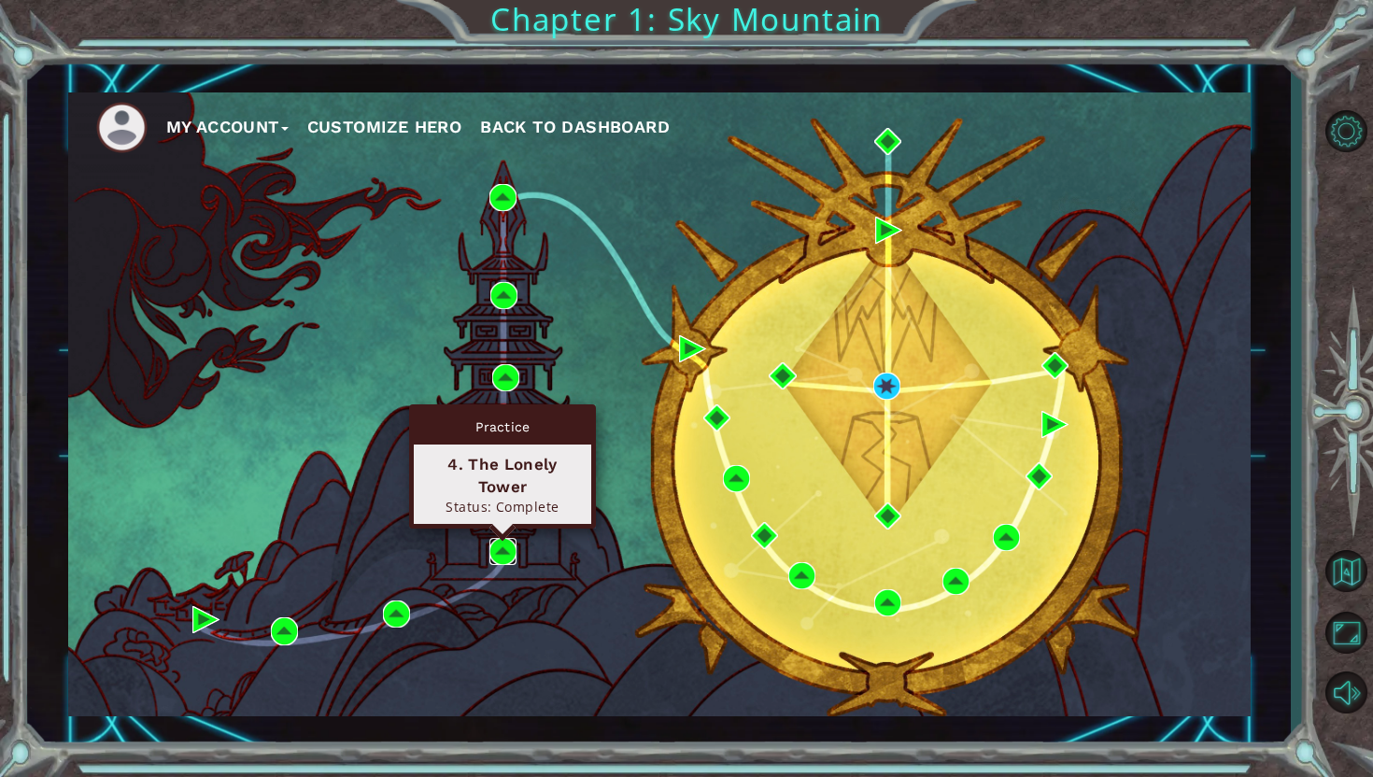
click at [505, 546] on img at bounding box center [502, 551] width 27 height 27
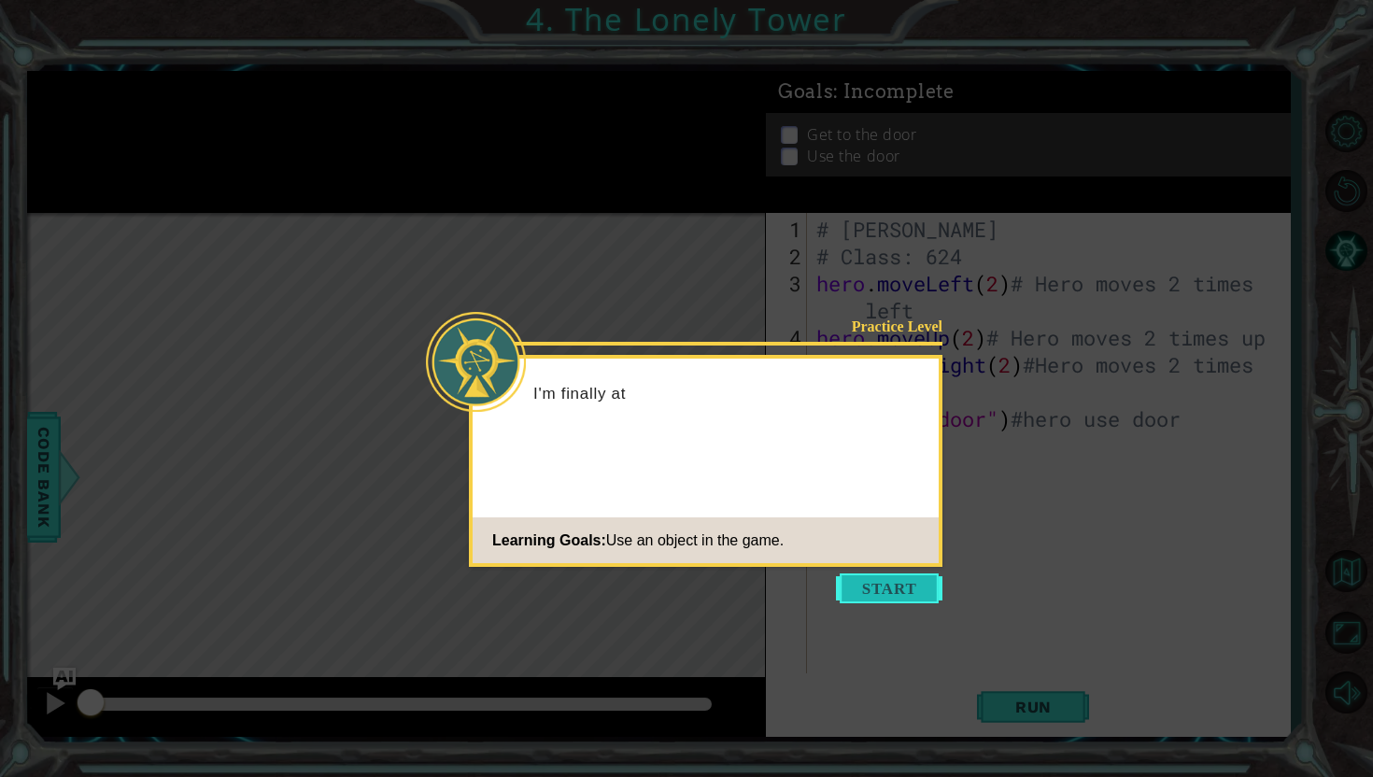
click at [920, 588] on button "Start" at bounding box center [889, 589] width 106 height 30
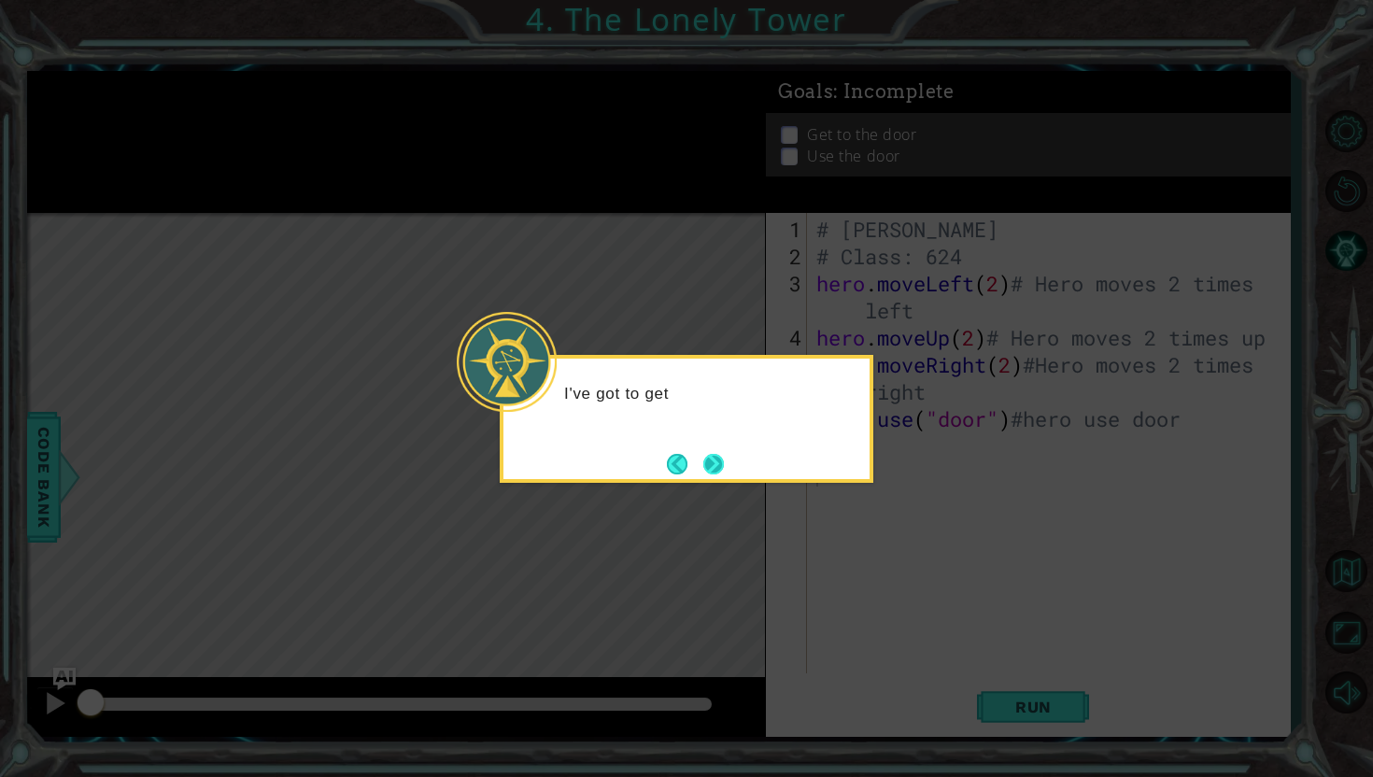
click at [721, 457] on button "Next" at bounding box center [713, 464] width 21 height 21
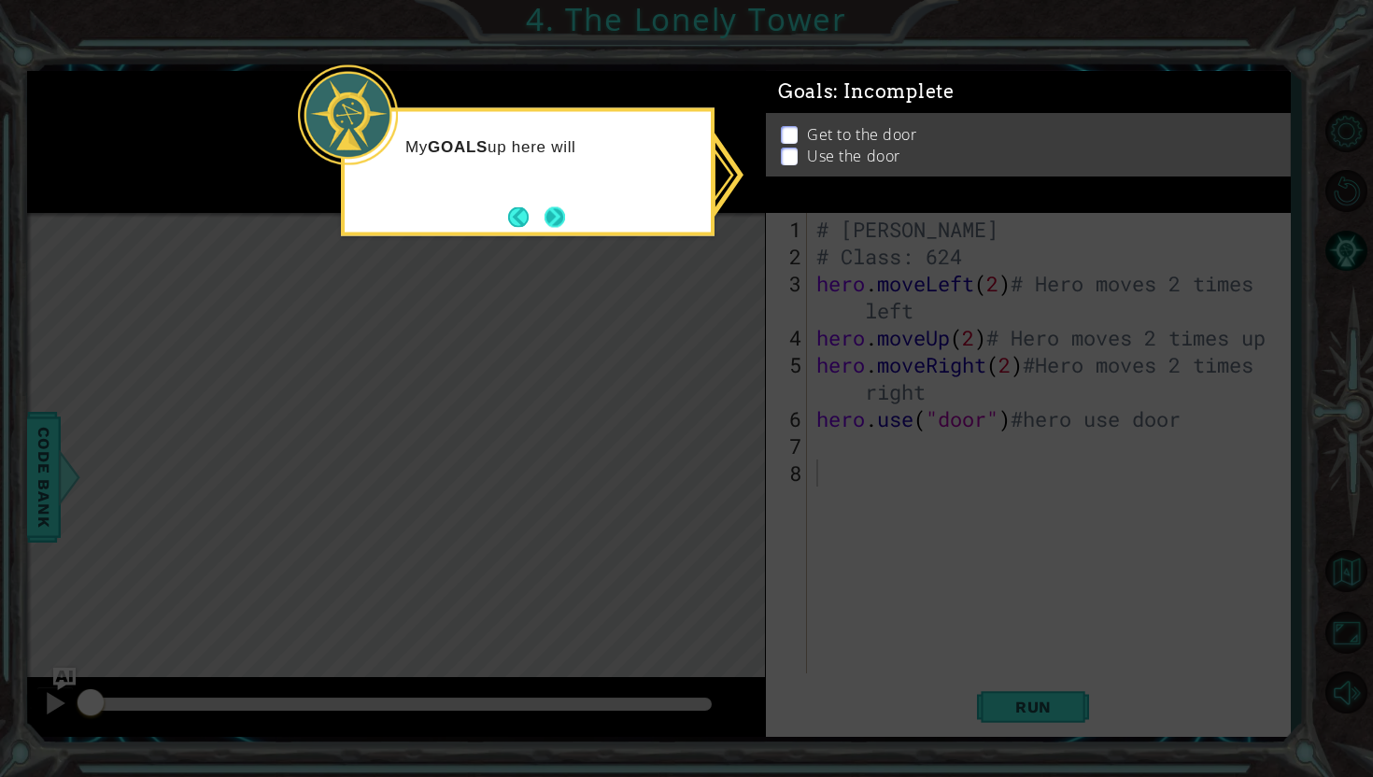
click at [545, 226] on button "Next" at bounding box center [555, 216] width 21 height 21
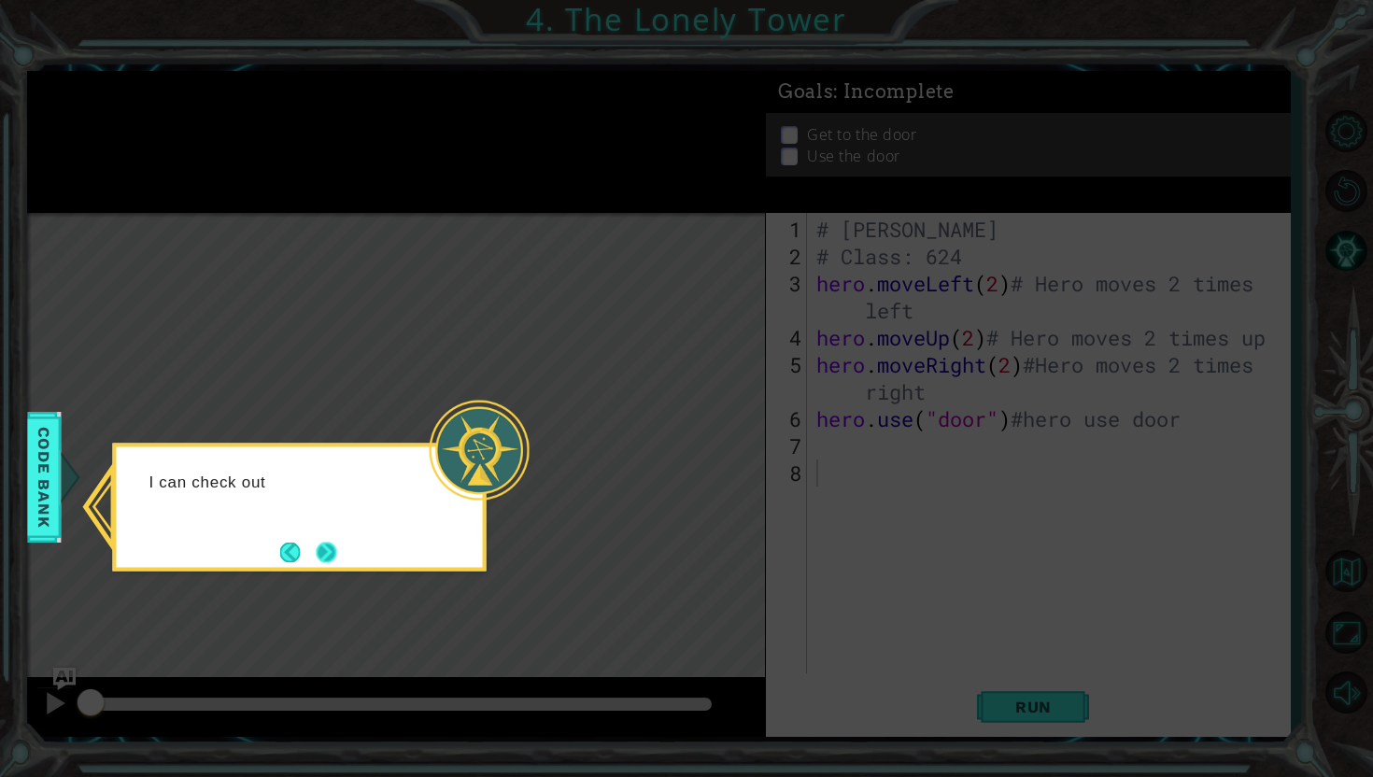
click at [337, 556] on button "Next" at bounding box center [327, 552] width 21 height 21
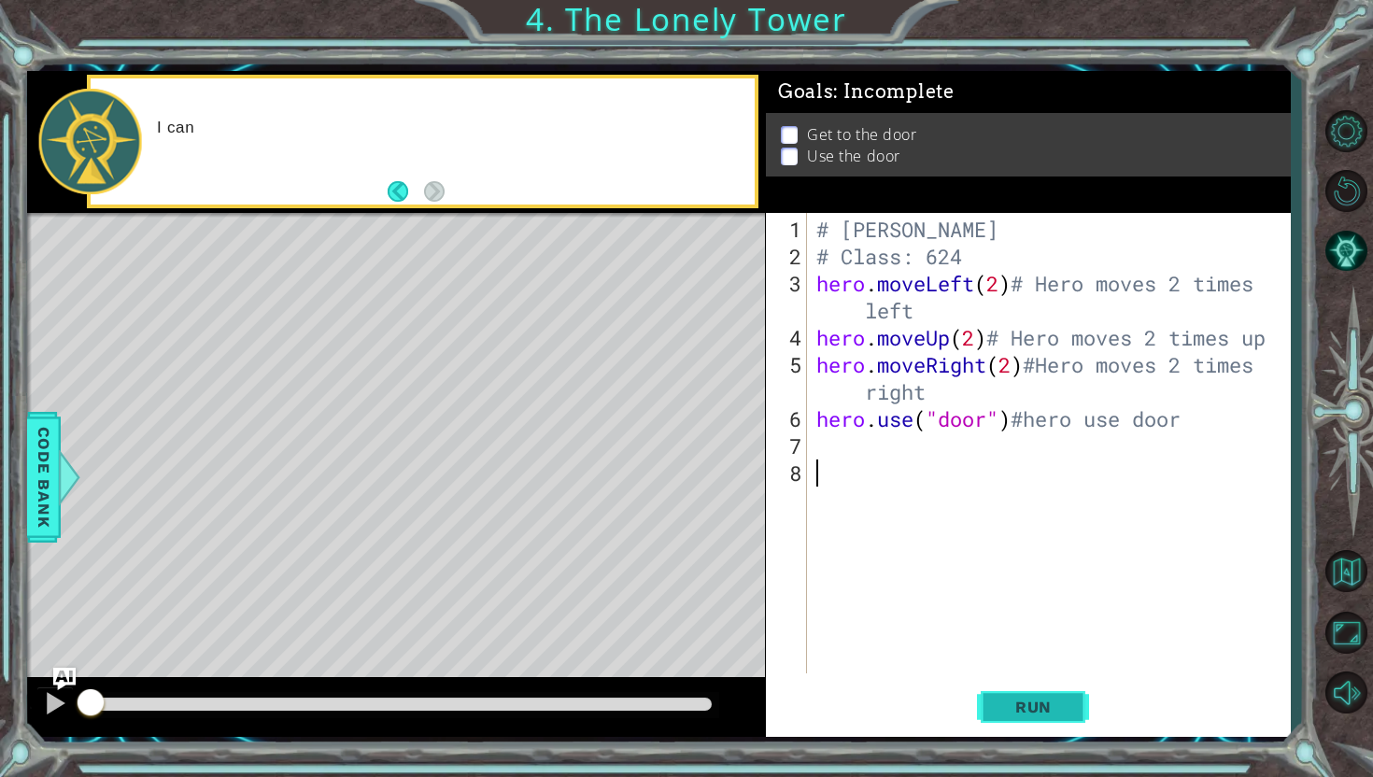
click at [1009, 702] on span "Run" at bounding box center [1034, 707] width 74 height 19
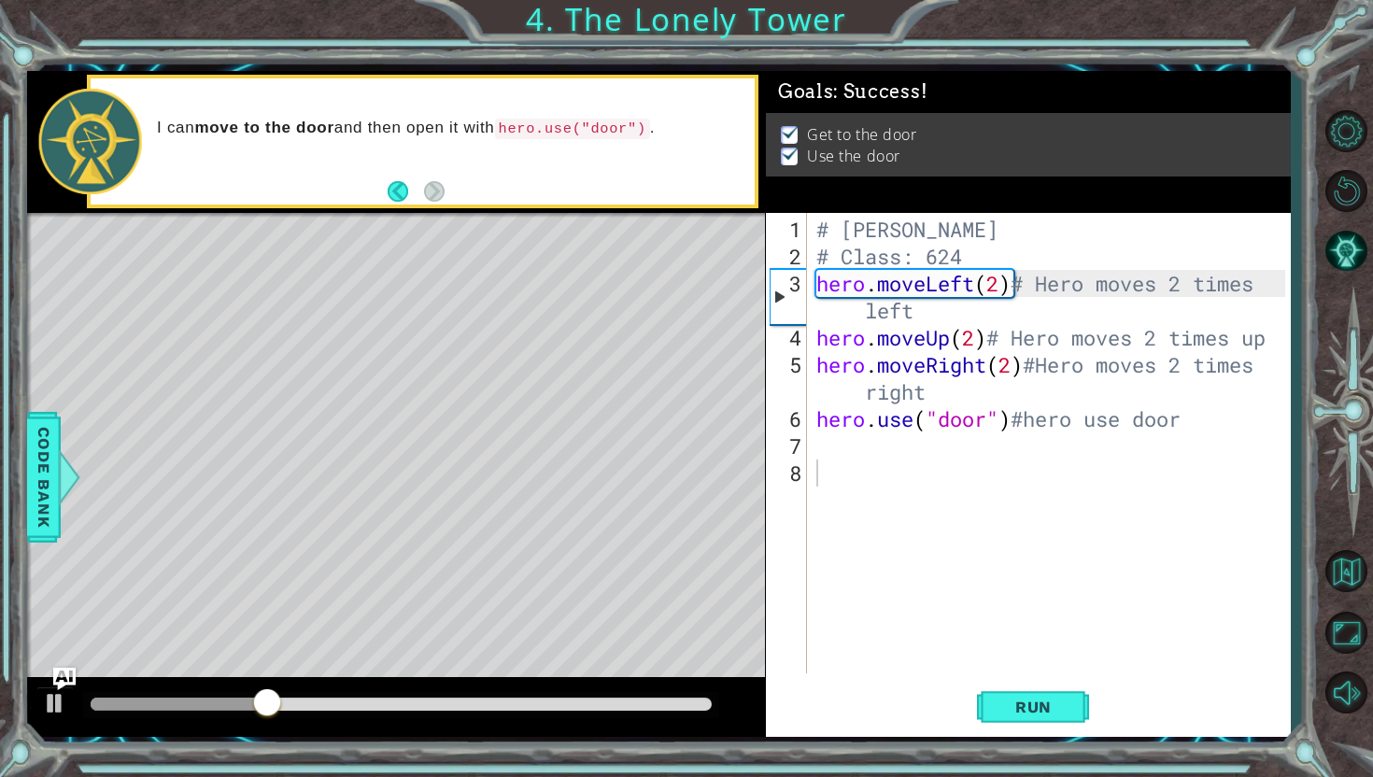
click at [623, 687] on div at bounding box center [396, 707] width 738 height 60
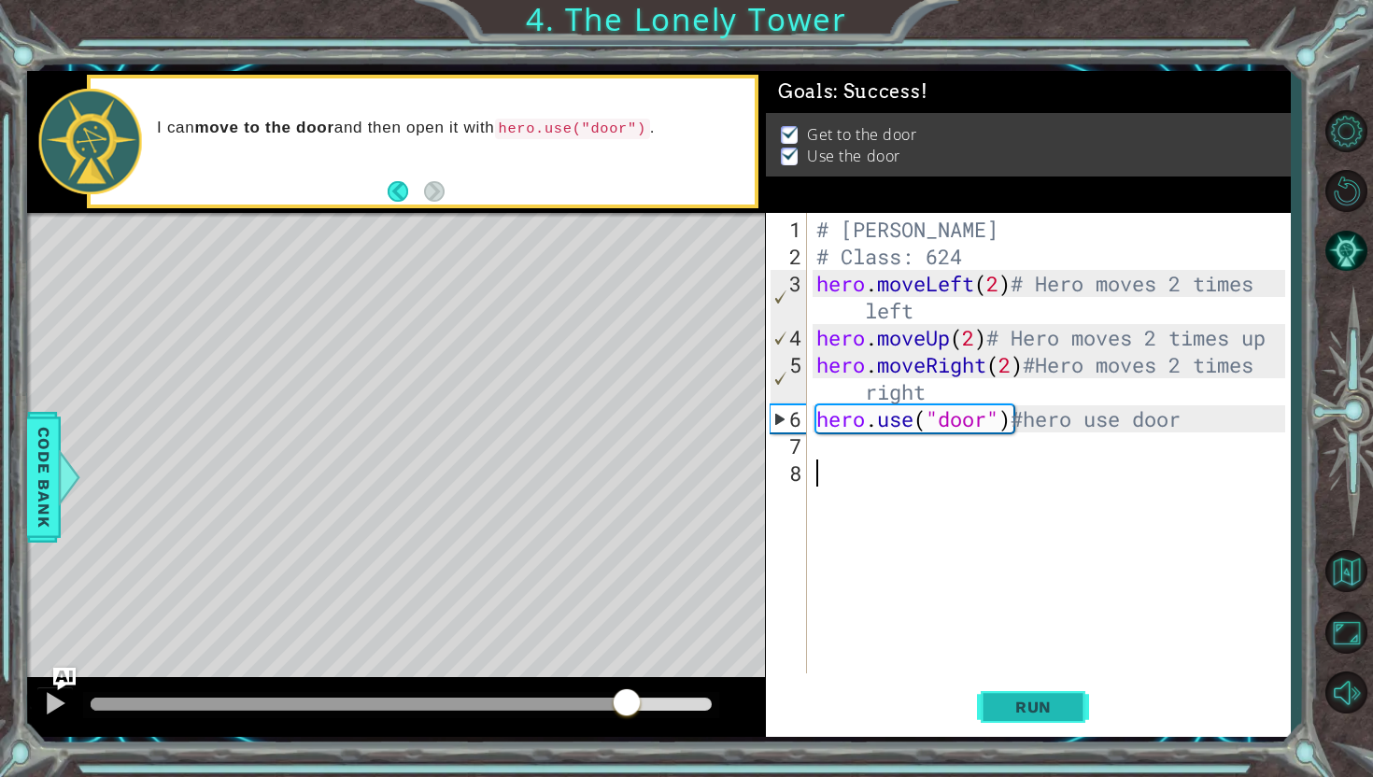
drag, startPoint x: 623, startPoint y: 707, endPoint x: 1007, endPoint y: 689, distance: 384.3
click at [1007, 689] on div "1 ההההההההההההההההההההההההההההההההההההההההההההההההההההההההההההההההההההההההההההה…" at bounding box center [658, 404] width 1263 height 667
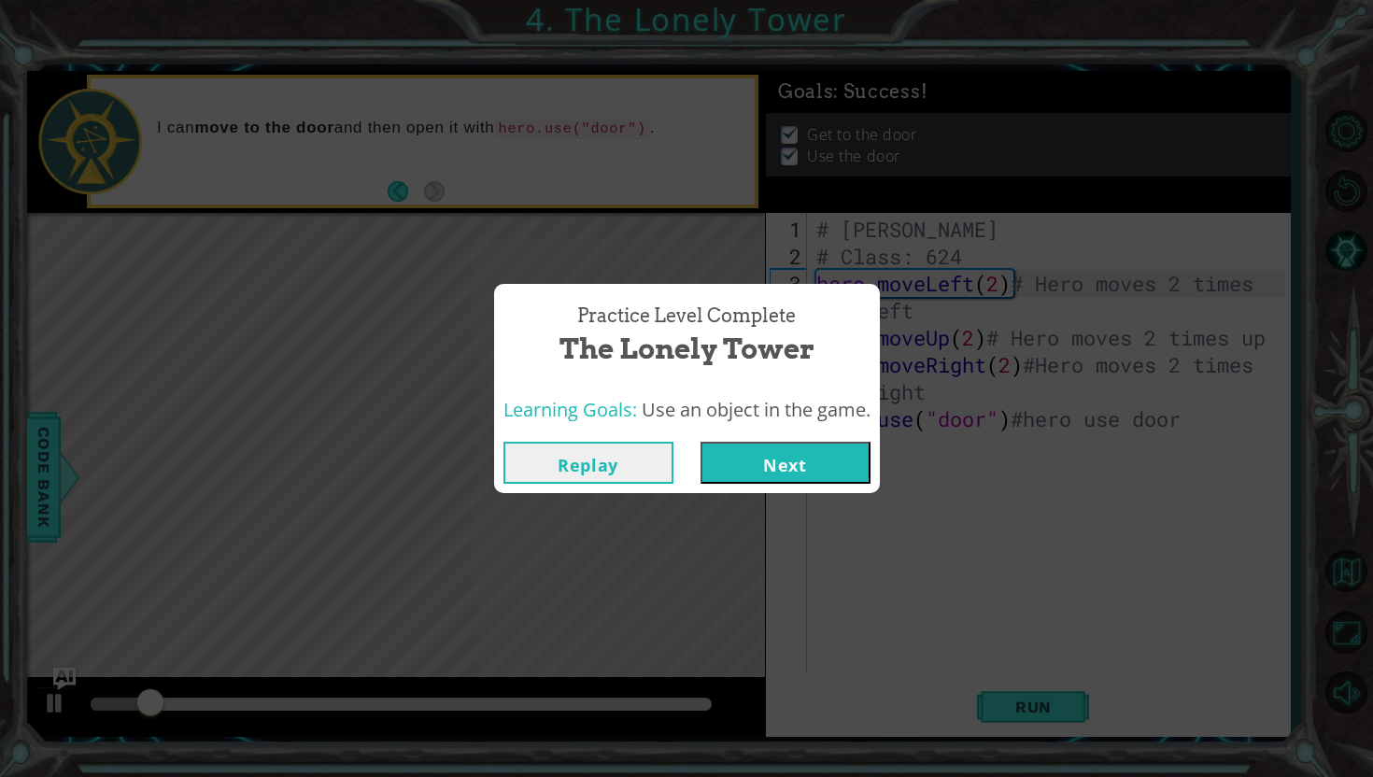
click at [602, 460] on button "Replay" at bounding box center [588, 463] width 170 height 42
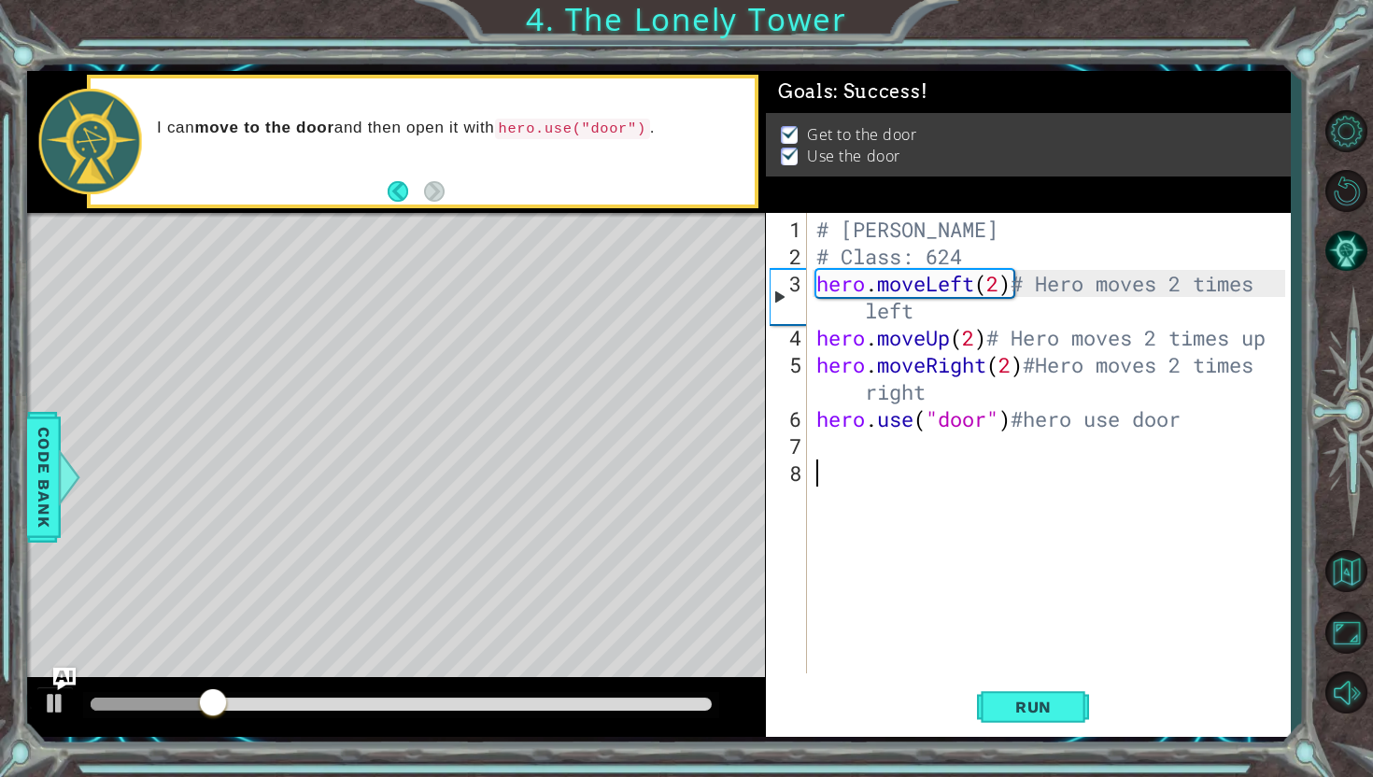
click at [1044, 560] on div "# Diego Urtuzuastegui Ochoa # Class: 624 hero . moveLeft ( 2 ) # Hero moves 2 t…" at bounding box center [1054, 473] width 482 height 515
click at [962, 384] on div "# Diego Urtuzuastegui Ochoa # Class: 624 hero . moveLeft ( 2 ) # Hero moves 2 t…" at bounding box center [1054, 473] width 482 height 515
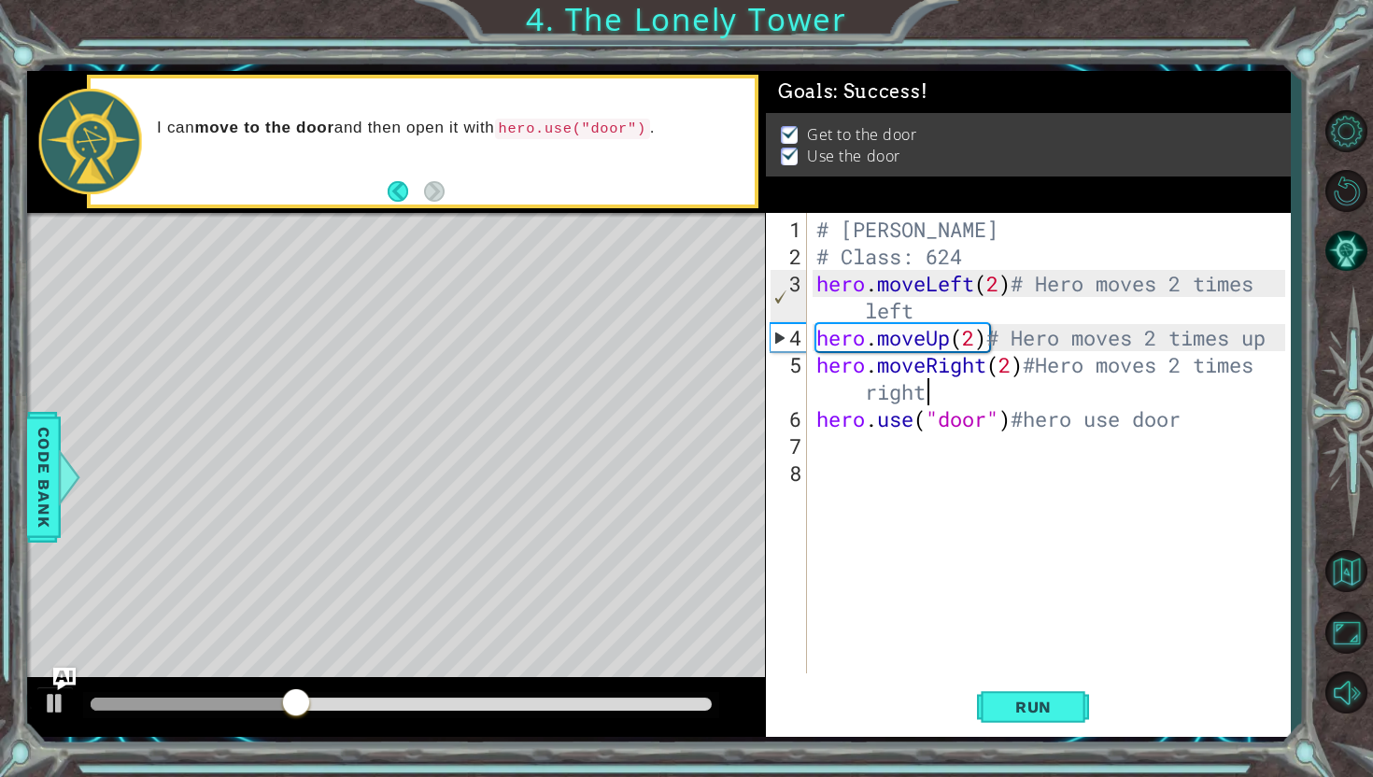
click at [1072, 416] on div "# Diego Urtuzuastegui Ochoa # Class: 624 hero . moveLeft ( 2 ) # Hero moves 2 t…" at bounding box center [1054, 473] width 482 height 515
click at [1042, 276] on div "# Diego Urtuzuastegui Ochoa # Class: 624 hero . moveLeft ( 2 ) # Hero moves 2 t…" at bounding box center [1054, 473] width 482 height 515
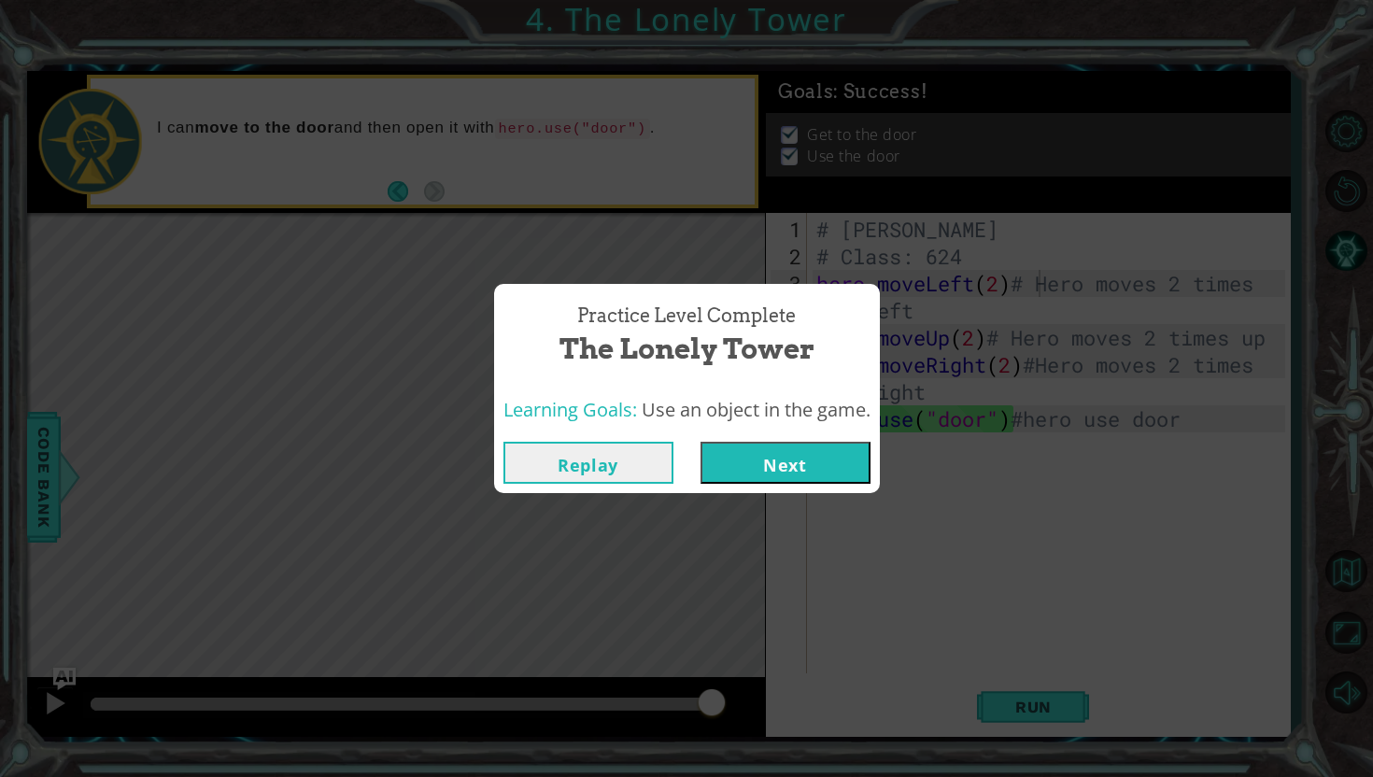
click at [631, 460] on button "Replay" at bounding box center [588, 463] width 170 height 42
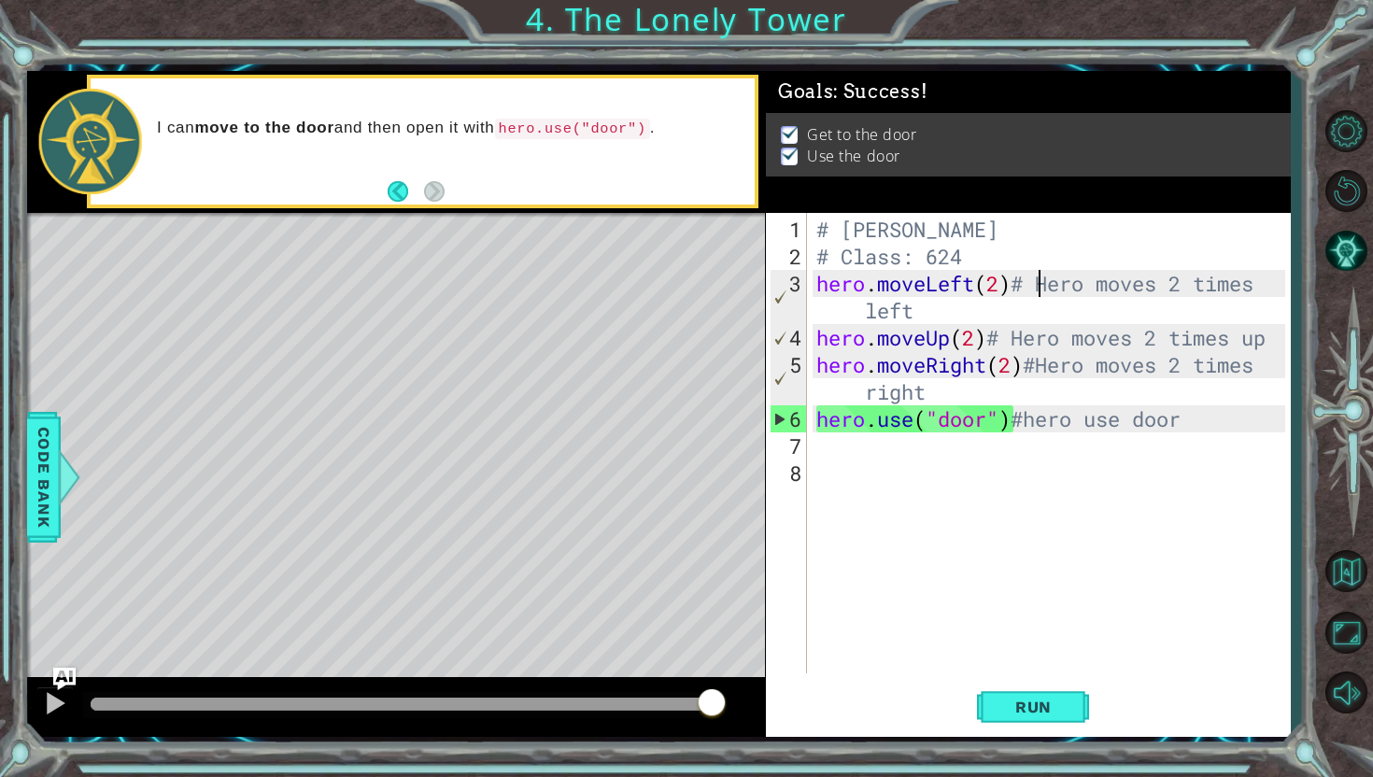
click at [1213, 404] on div "# Diego Urtuzuastegui Ochoa # Class: 624 hero . moveLeft ( 2 ) # Hero moves 2 t…" at bounding box center [1054, 473] width 482 height 515
click at [1202, 410] on div "# Diego Urtuzuastegui Ochoa # Class: 624 hero . moveLeft ( 2 ) # Hero moves 2 t…" at bounding box center [1054, 473] width 482 height 515
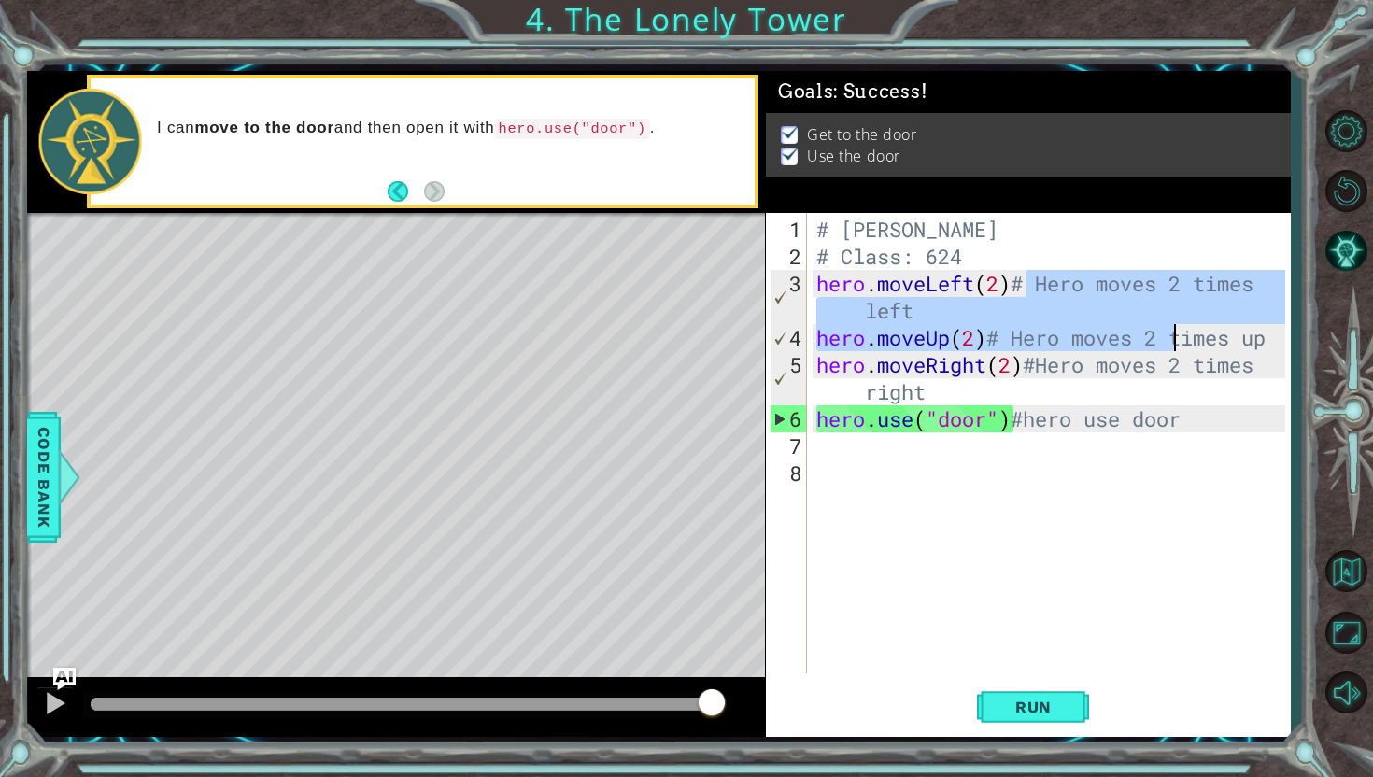
drag, startPoint x: 1028, startPoint y: 276, endPoint x: 1044, endPoint y: 258, distance: 23.8
click at [1044, 258] on div "# Diego Urtuzuastegui Ochoa # Class: 624 hero . moveLeft ( 2 ) # Hero moves 2 t…" at bounding box center [1054, 473] width 482 height 515
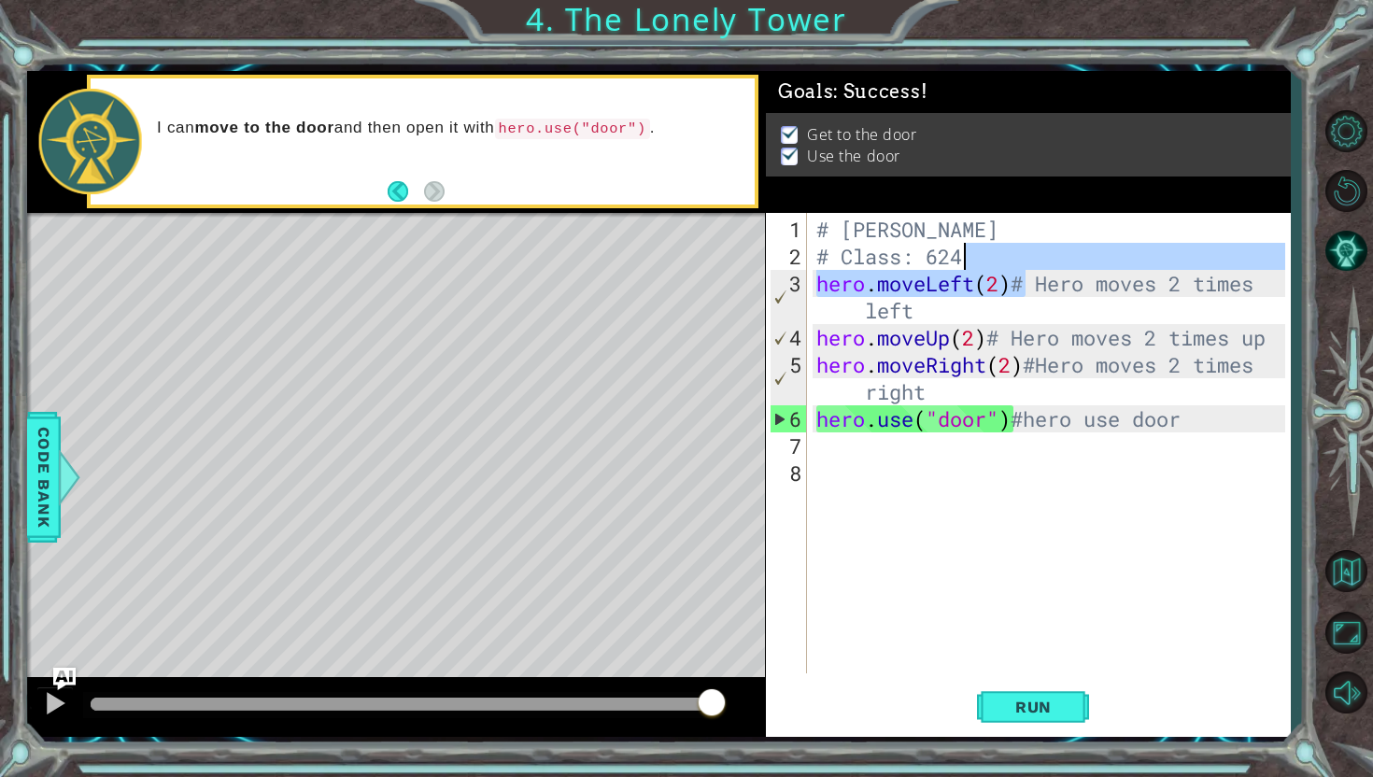
click at [1040, 280] on div "# Diego Urtuzuastegui Ochoa # Class: 624 hero . moveLeft ( 2 ) # Hero moves 2 t…" at bounding box center [1054, 473] width 482 height 515
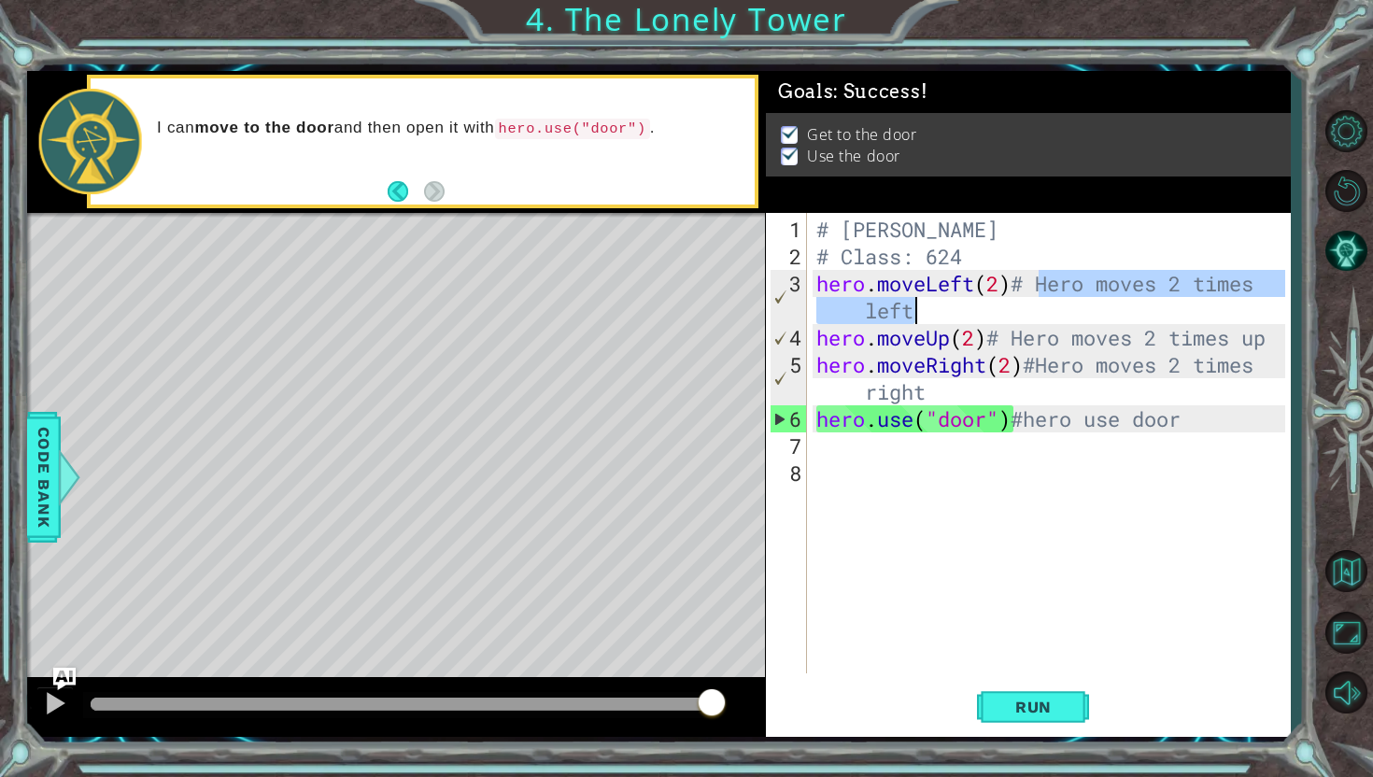
drag, startPoint x: 1040, startPoint y: 280, endPoint x: 1068, endPoint y: 307, distance: 39.0
click at [1068, 307] on div "# Diego Urtuzuastegui Ochoa # Class: 624 hero . moveLeft ( 2 ) # Hero moves 2 t…" at bounding box center [1054, 473] width 482 height 515
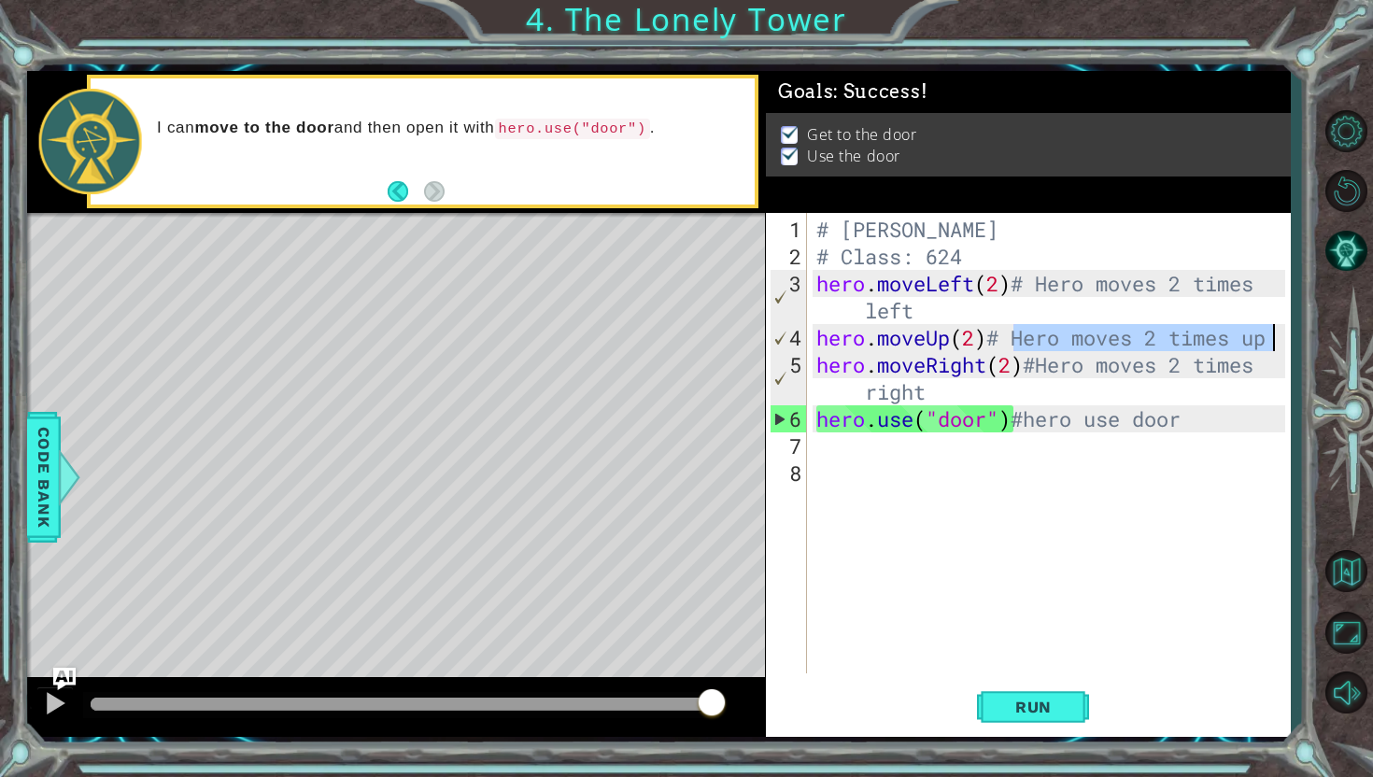
drag, startPoint x: 1008, startPoint y: 333, endPoint x: 1271, endPoint y: 335, distance: 263.4
click at [1272, 336] on div "# Diego Urtuzuastegui Ochoa # Class: 624 hero . moveLeft ( 2 ) # Hero moves 2 t…" at bounding box center [1054, 473] width 482 height 515
click at [1033, 356] on div "# Diego Urtuzuastegui Ochoa # Class: 624 hero . moveLeft ( 2 ) # Hero moves 2 t…" at bounding box center [1054, 473] width 482 height 515
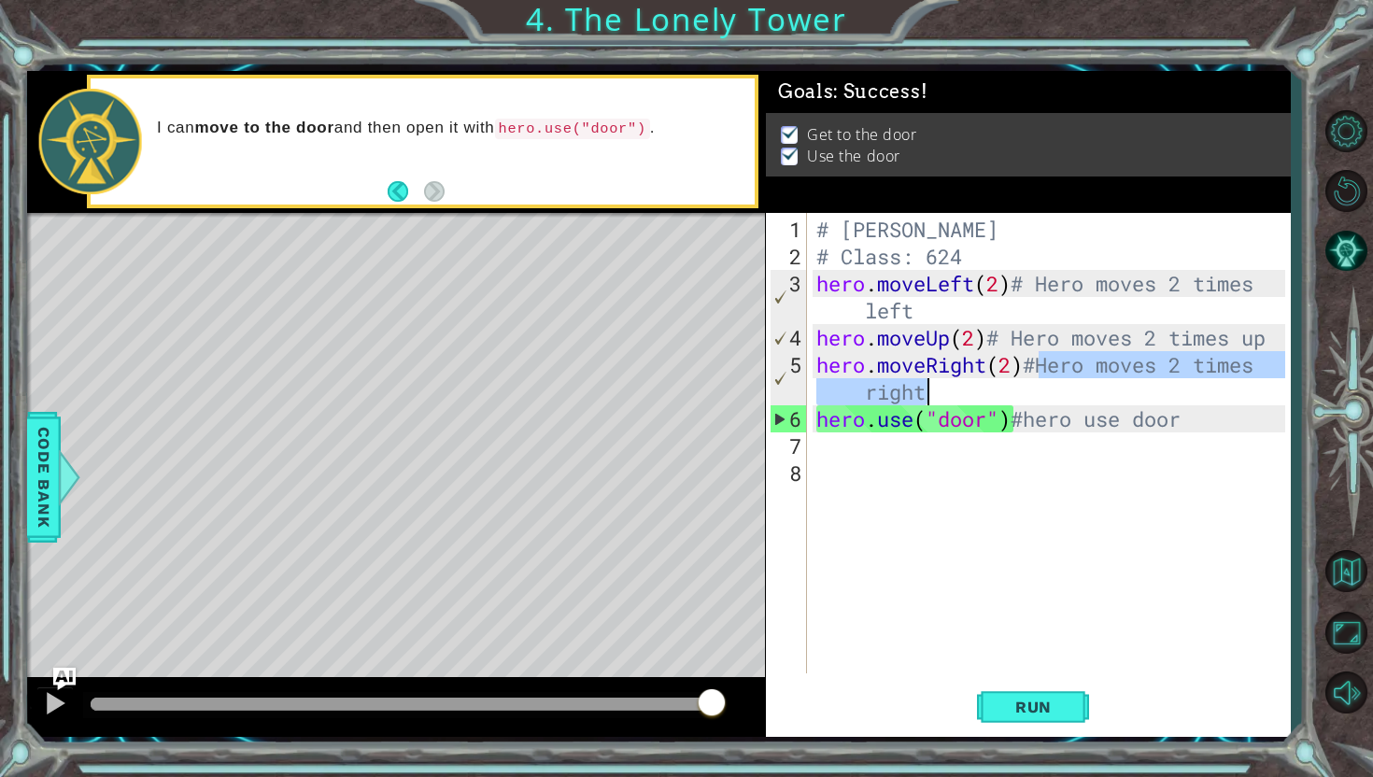
drag, startPoint x: 1033, startPoint y: 356, endPoint x: 1066, endPoint y: 389, distance: 46.2
click at [1066, 389] on div "# Diego Urtuzuastegui Ochoa # Class: 624 hero . moveLeft ( 2 ) # Hero moves 2 t…" at bounding box center [1054, 473] width 482 height 515
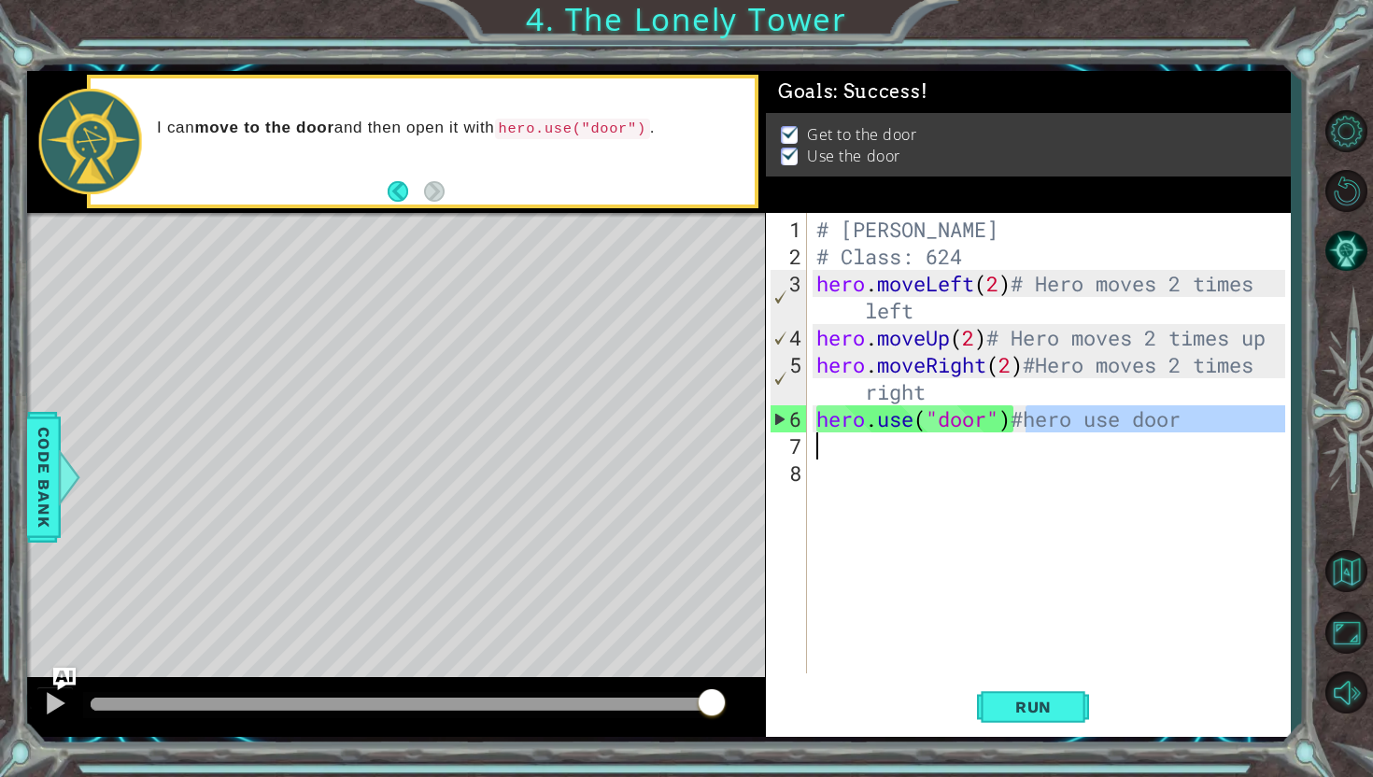
drag, startPoint x: 1031, startPoint y: 426, endPoint x: 1267, endPoint y: 433, distance: 235.5
click at [1267, 433] on div "# Diego Urtuzuastegui Ochoa # Class: 624 hero . moveLeft ( 2 ) # Hero moves 2 t…" at bounding box center [1054, 473] width 482 height 515
type textarea "hero.use("door")#hero use door"
click at [1224, 436] on div "# Diego Urtuzuastegui Ochoa # Class: 624 hero . moveLeft ( 2 ) # Hero moves 2 t…" at bounding box center [1054, 473] width 482 height 515
drag, startPoint x: 1178, startPoint y: 412, endPoint x: 1069, endPoint y: 410, distance: 109.3
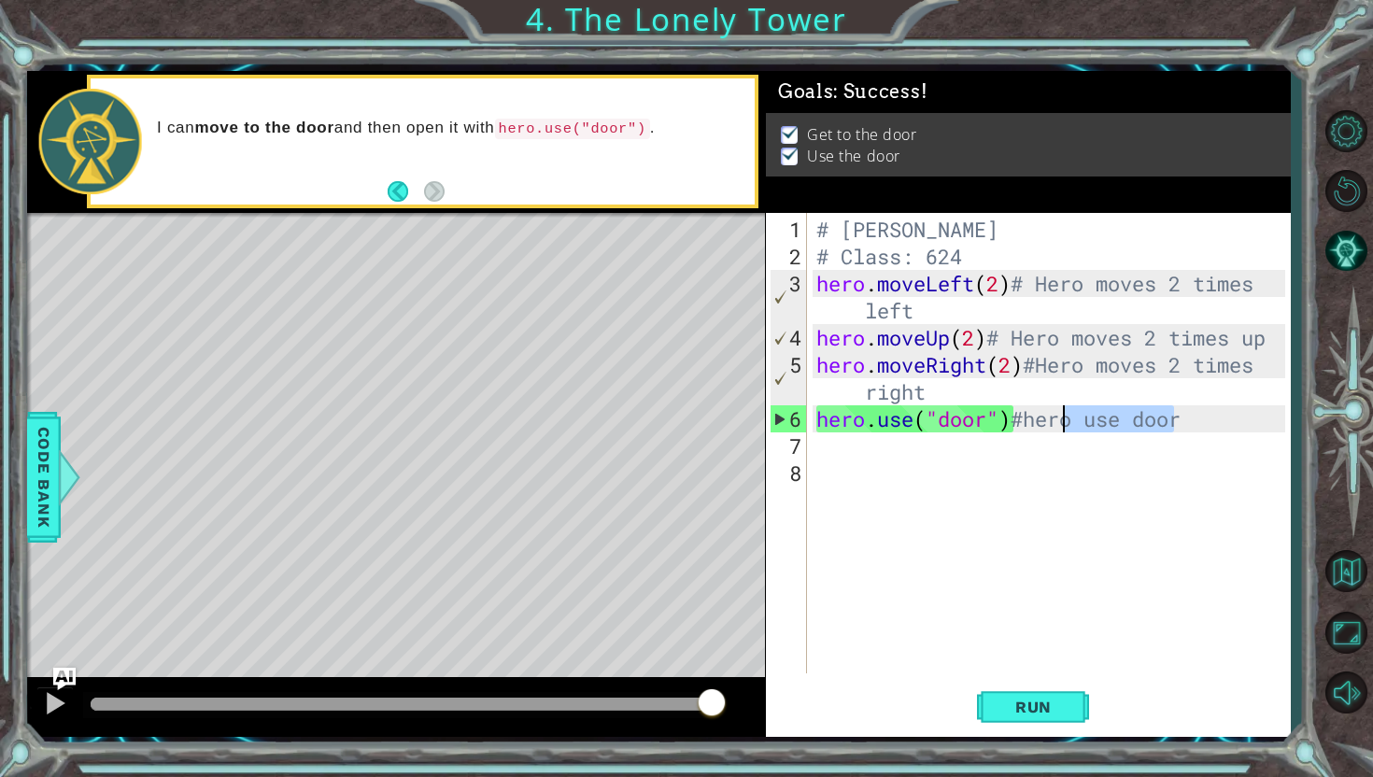
click at [1069, 410] on div "# Diego Urtuzuastegui Ochoa # Class: 624 hero . moveLeft ( 2 ) # Hero moves 2 t…" at bounding box center [1054, 473] width 482 height 515
click at [1263, 420] on div "# Diego Urtuzuastegui Ochoa # Class: 624 hero . moveLeft ( 2 ) # Hero moves 2 t…" at bounding box center [1054, 473] width 482 height 515
drag, startPoint x: 1260, startPoint y: 420, endPoint x: 1021, endPoint y: 415, distance: 239.2
click at [1021, 415] on div "# Diego Urtuzuastegui Ochoa # Class: 624 hero . moveLeft ( 2 ) # Hero moves 2 t…" at bounding box center [1054, 473] width 482 height 515
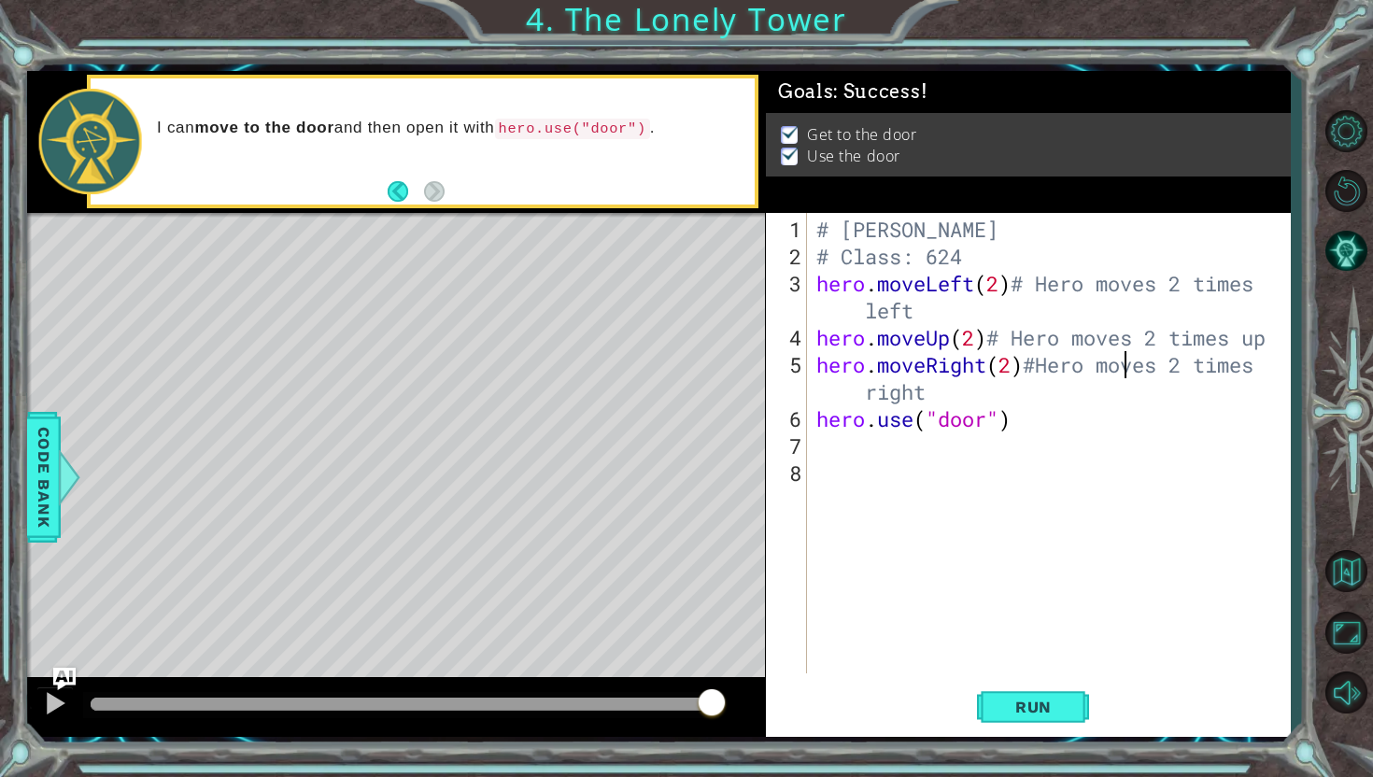
click at [1116, 361] on div "# Diego Urtuzuastegui Ochoa # Class: 624 hero . moveLeft ( 2 ) # Hero moves 2 t…" at bounding box center [1054, 473] width 482 height 515
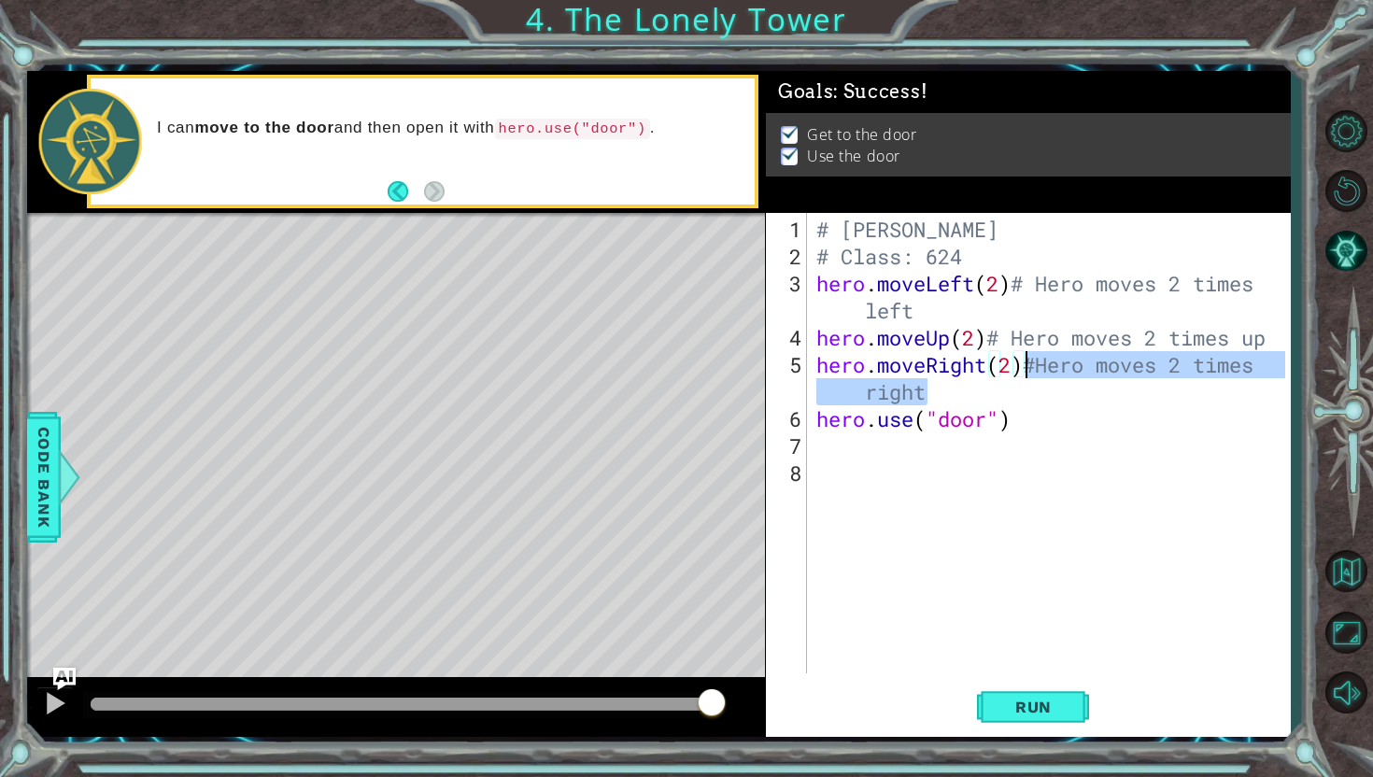
drag, startPoint x: 1073, startPoint y: 388, endPoint x: 1027, endPoint y: 353, distance: 57.4
click at [1027, 353] on div "# Diego Urtuzuastegui Ochoa # Class: 624 hero . moveLeft ( 2 ) # Hero moves 2 t…" at bounding box center [1054, 473] width 482 height 515
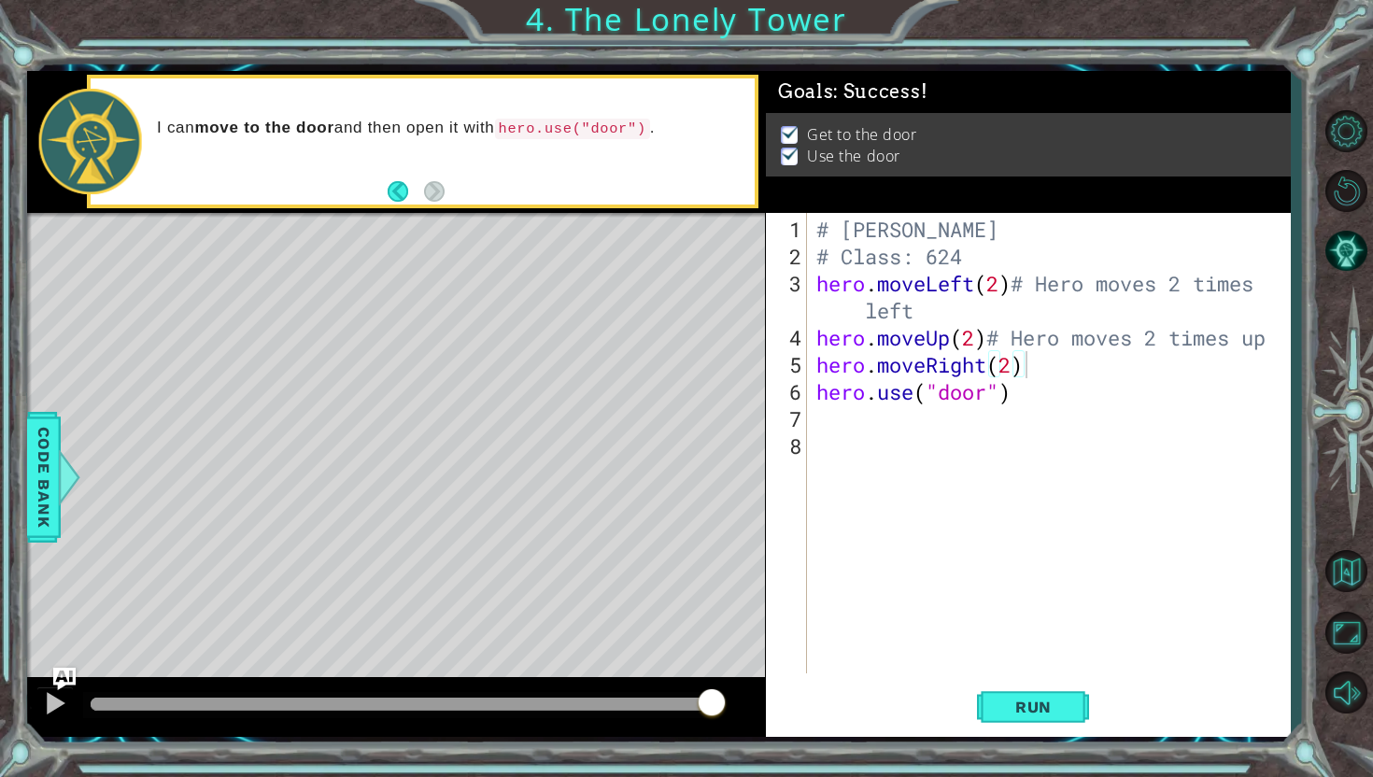
drag, startPoint x: 1287, startPoint y: 343, endPoint x: 1045, endPoint y: 328, distance: 242.4
click at [1045, 328] on div "hero.moveRight(2) 1 2 3 4 5 6 7 8 # Diego Urtuzuastegui Ochoa # Class: 624 hero…" at bounding box center [1028, 475] width 525 height 525
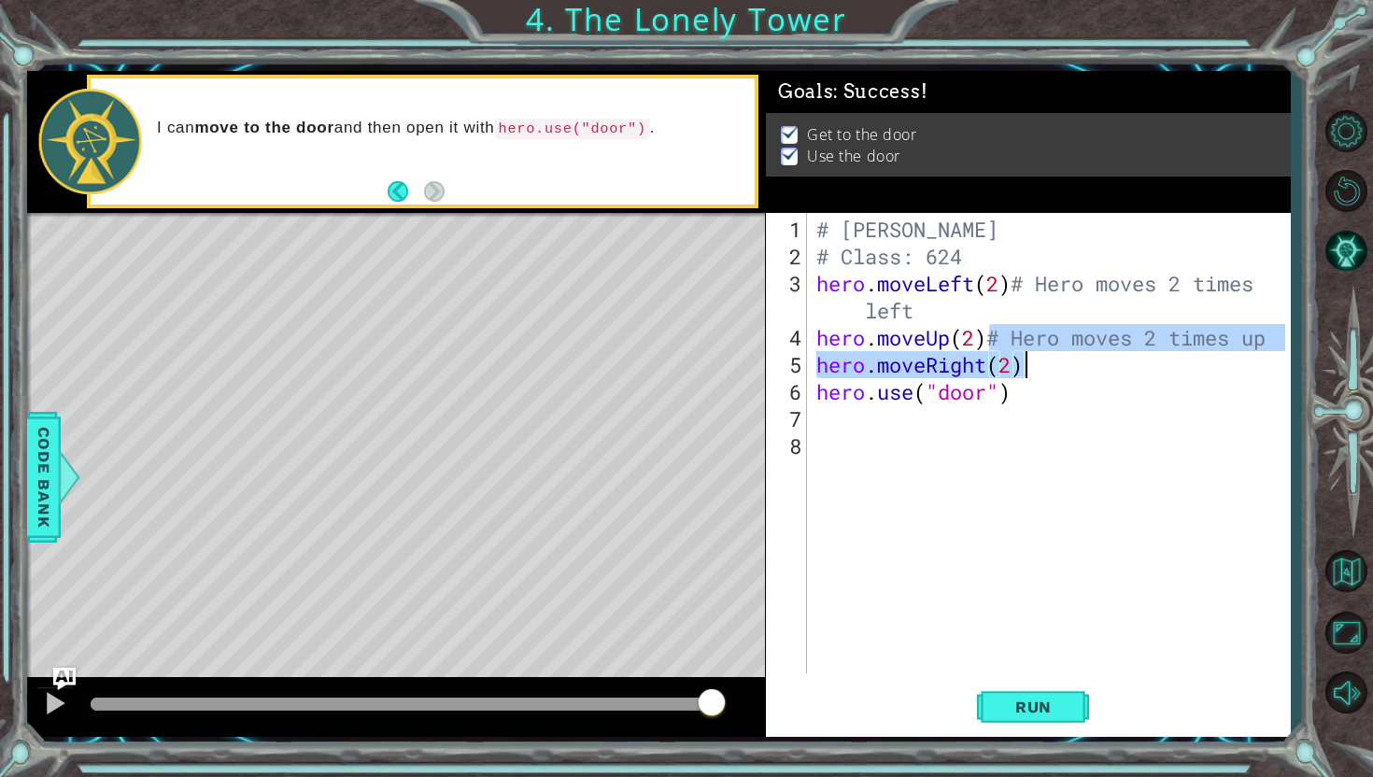
drag, startPoint x: 991, startPoint y: 336, endPoint x: 1304, endPoint y: 343, distance: 313.0
click at [1306, 346] on div "1 ההההההההההההההההההההההההההההההההההההההההההההההההההההההההההההההההההההההההההההה…" at bounding box center [686, 388] width 1373 height 777
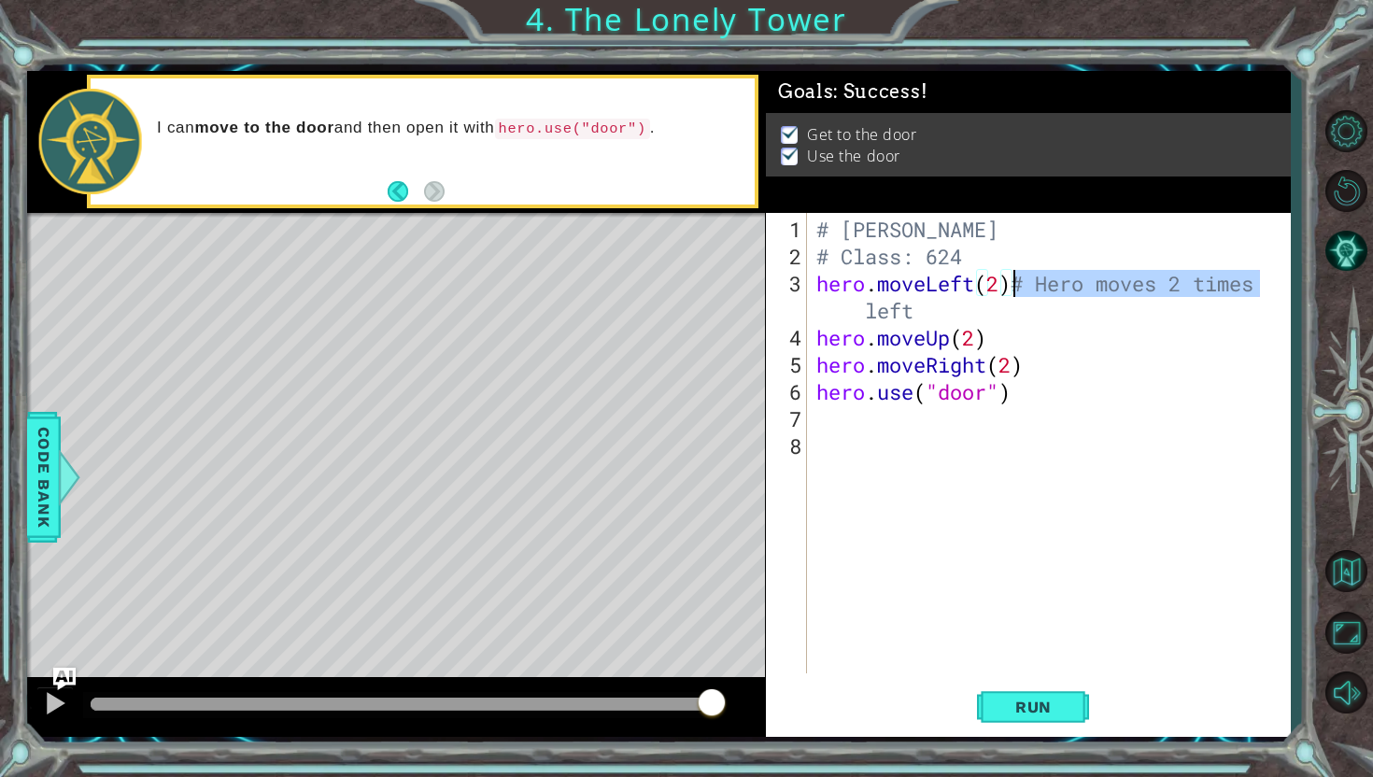
drag, startPoint x: 1266, startPoint y: 278, endPoint x: 1013, endPoint y: 291, distance: 252.5
click at [1013, 291] on div "# Diego Urtuzuastegui Ochoa # Class: 624 hero . moveLeft ( 2 ) # Hero moves 2 t…" at bounding box center [1054, 473] width 482 height 515
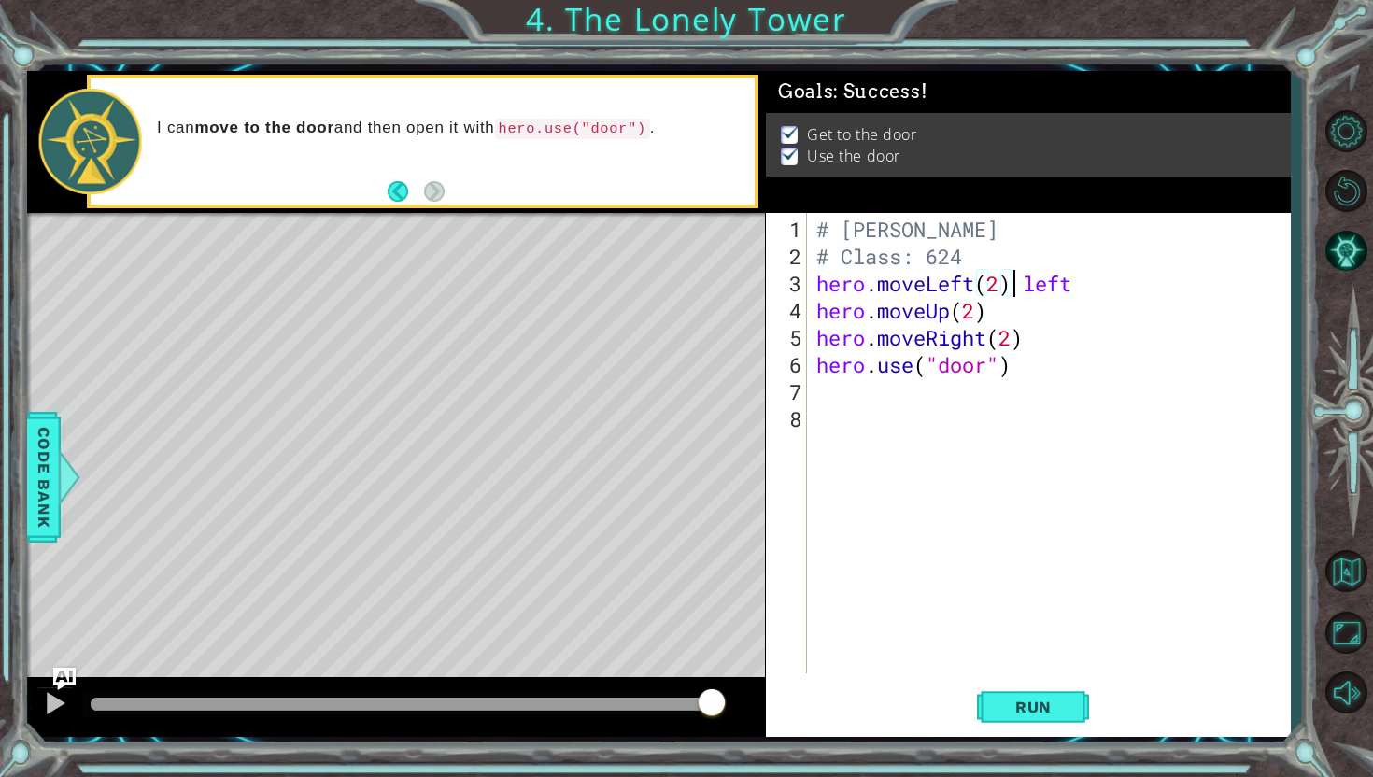
click at [1095, 282] on div "# Diego Urtuzuastegui Ochoa # Class: 624 hero . moveLeft ( 2 ) left hero . move…" at bounding box center [1054, 473] width 482 height 515
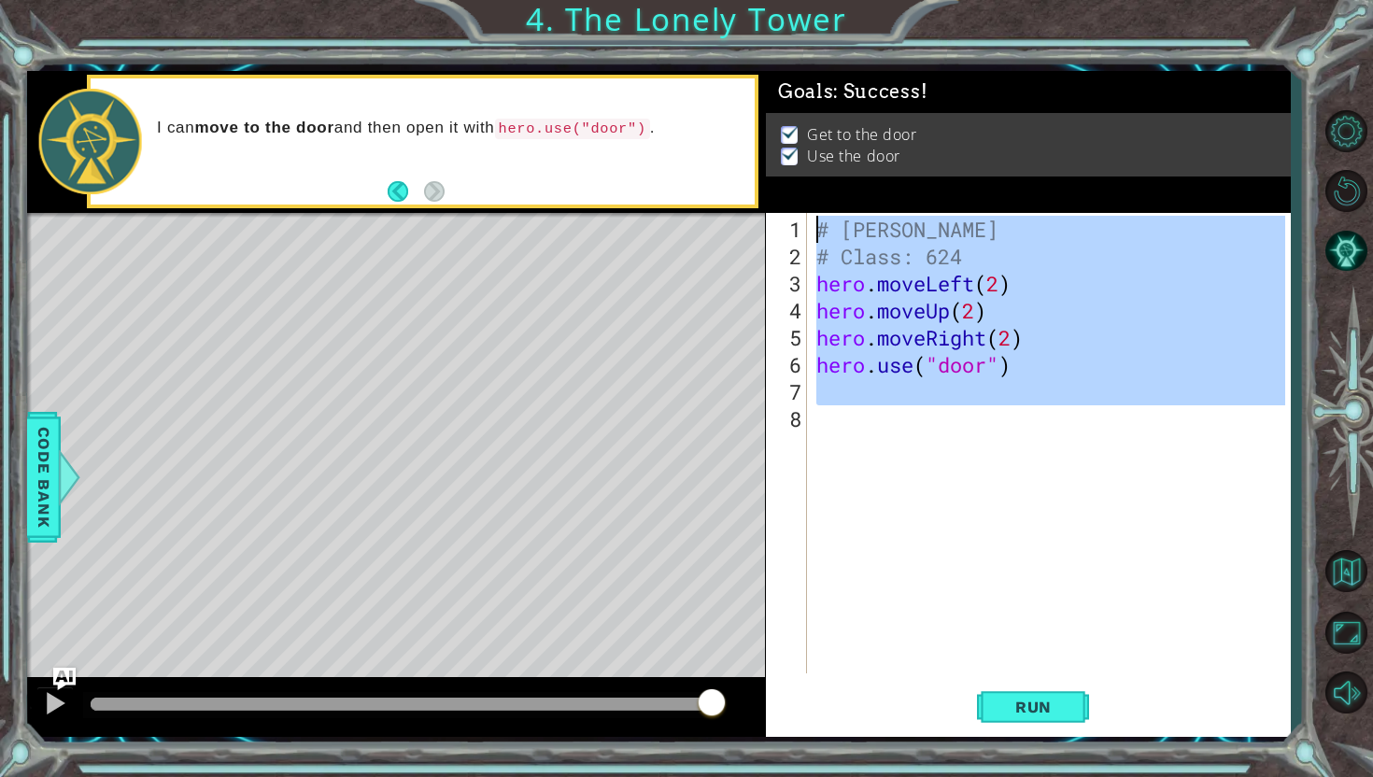
drag, startPoint x: 1091, startPoint y: 419, endPoint x: 700, endPoint y: 116, distance: 495.3
click at [700, 116] on div "1 ההההההההההההההההההההההההההההההההההההההההההההההההההההההההההההההההההההההההההההה…" at bounding box center [658, 404] width 1263 height 667
type textarea "# Diego Urtuzuastegui Ochoa # Class: 624"
